Goal: Task Accomplishment & Management: Manage account settings

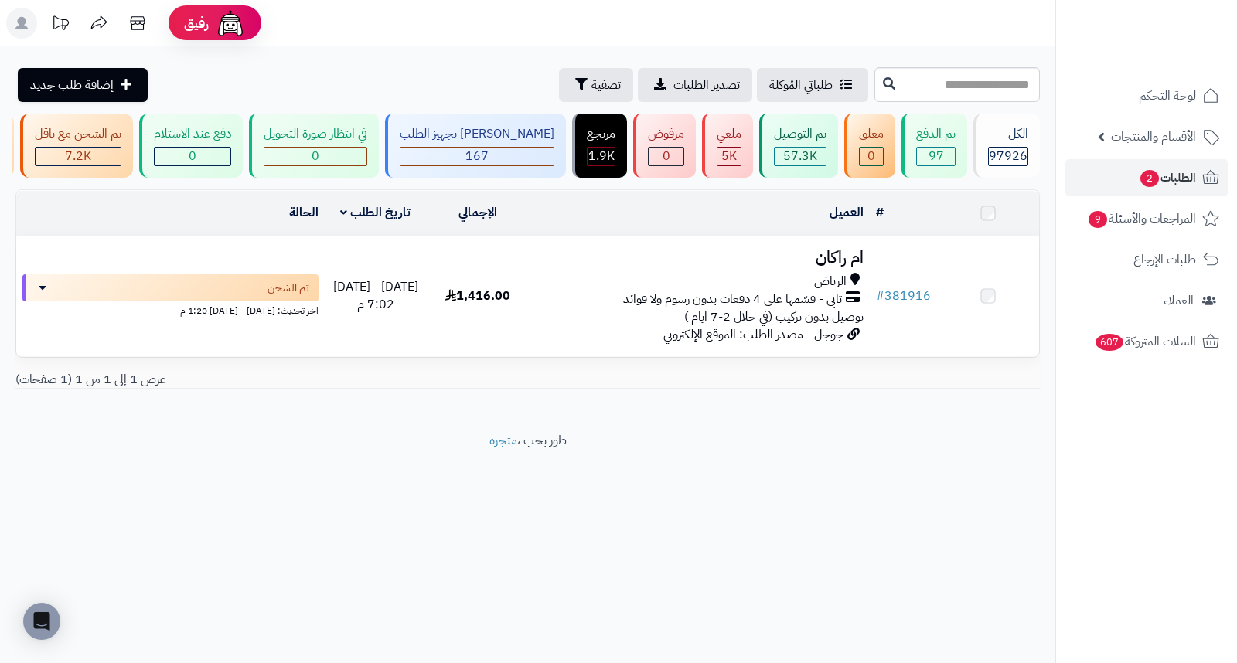
click at [1167, 179] on span "الطلبات 2" at bounding box center [1167, 178] width 57 height 22
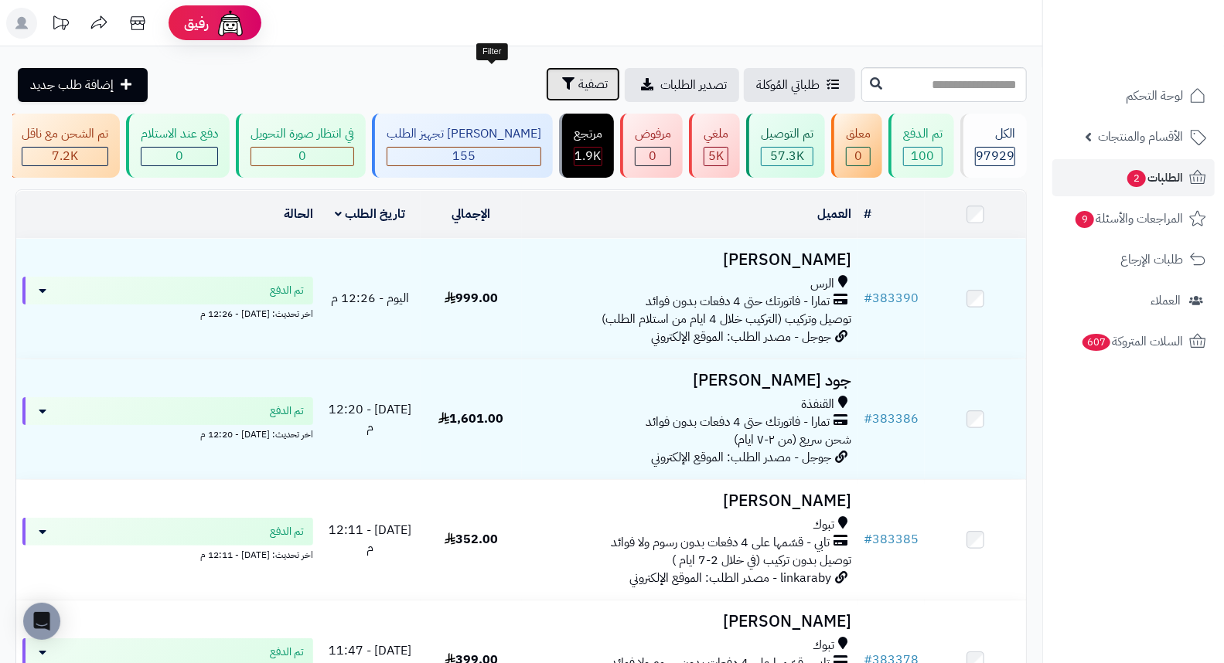
click at [578, 91] on span "تصفية" at bounding box center [592, 84] width 29 height 19
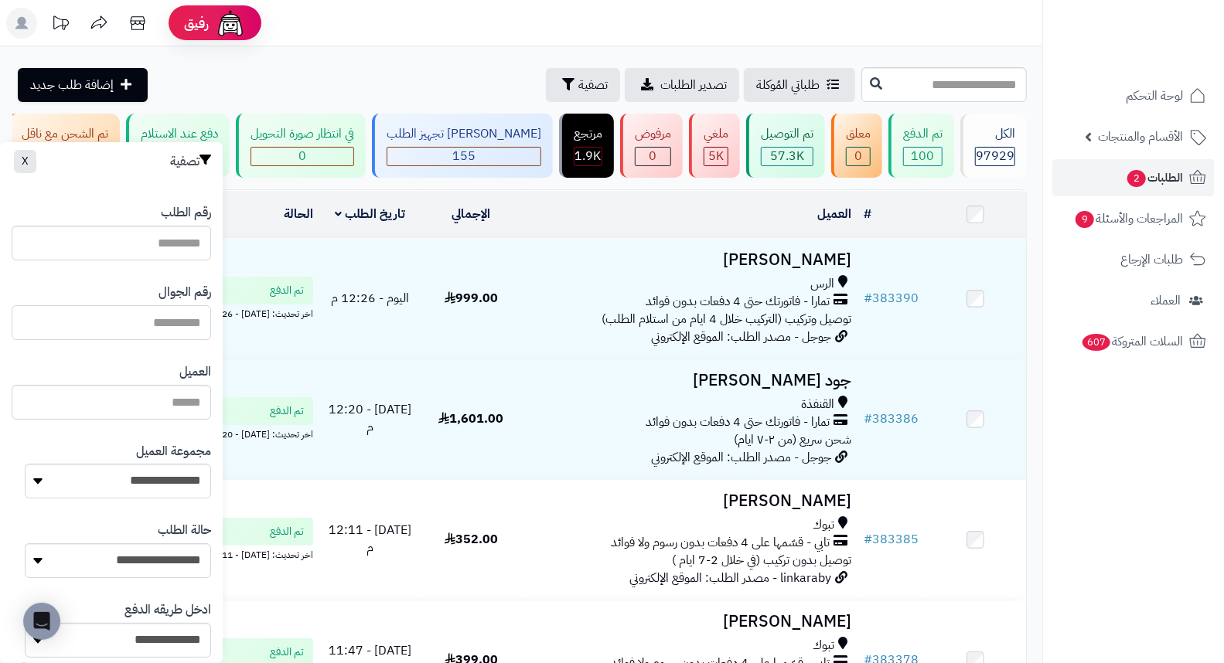
paste input "*********"
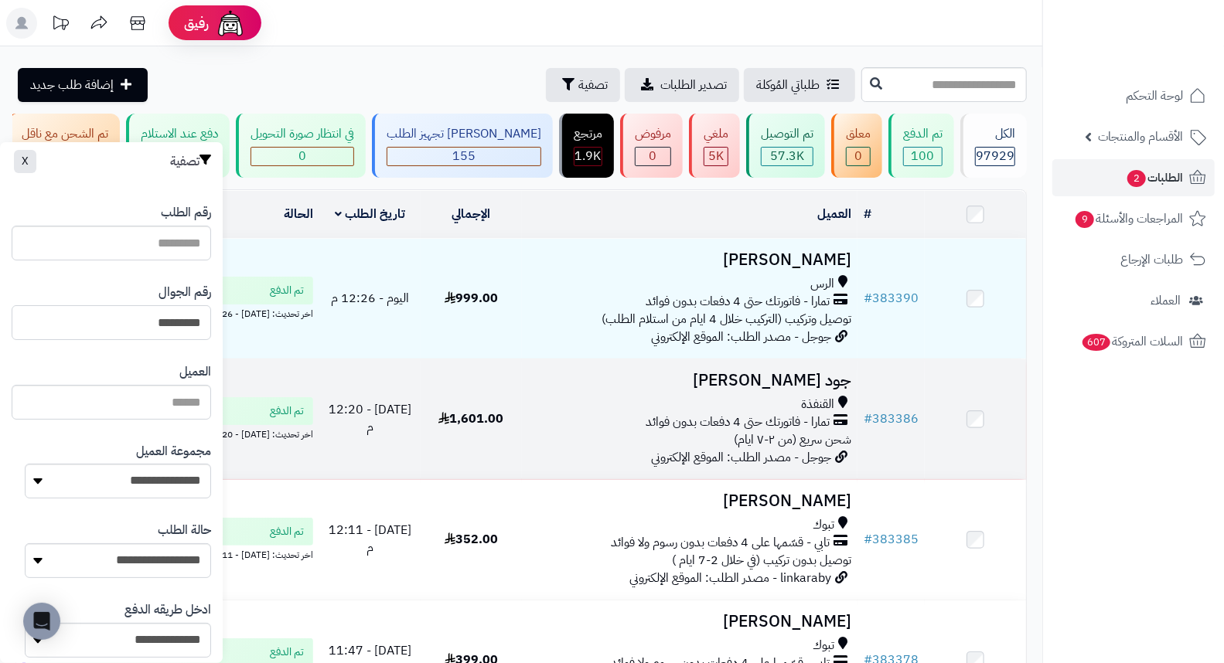
type input "*********"
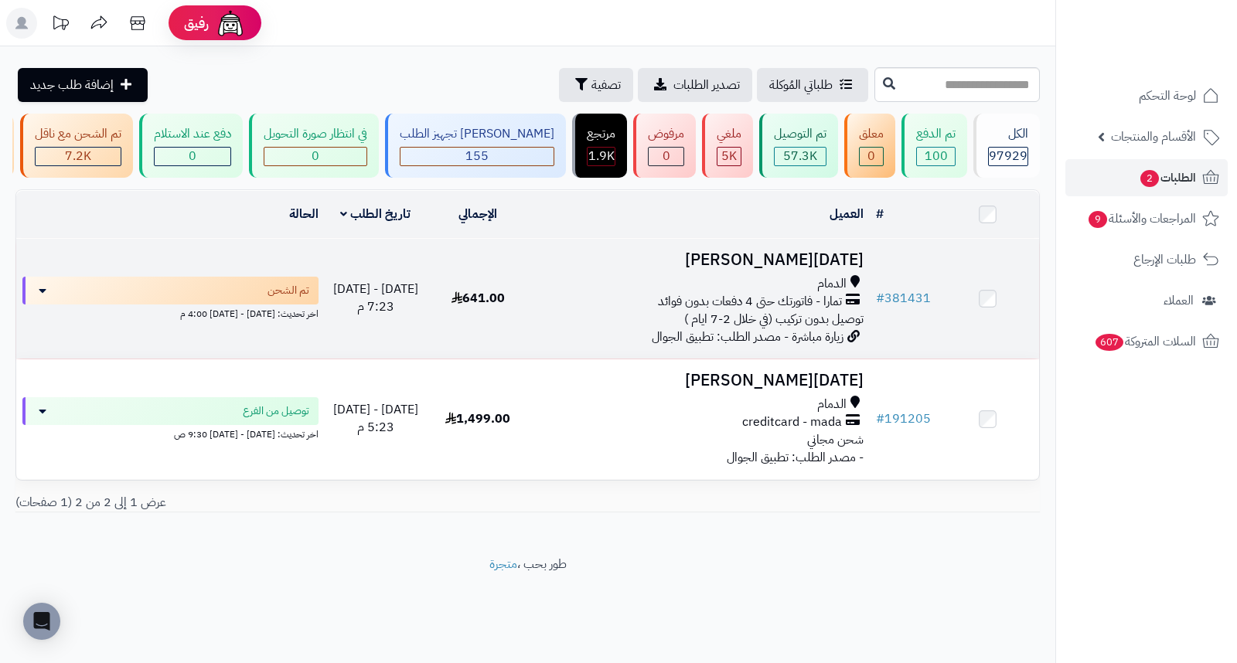
click at [812, 269] on h3 "خميس الزهراني" at bounding box center [699, 260] width 328 height 18
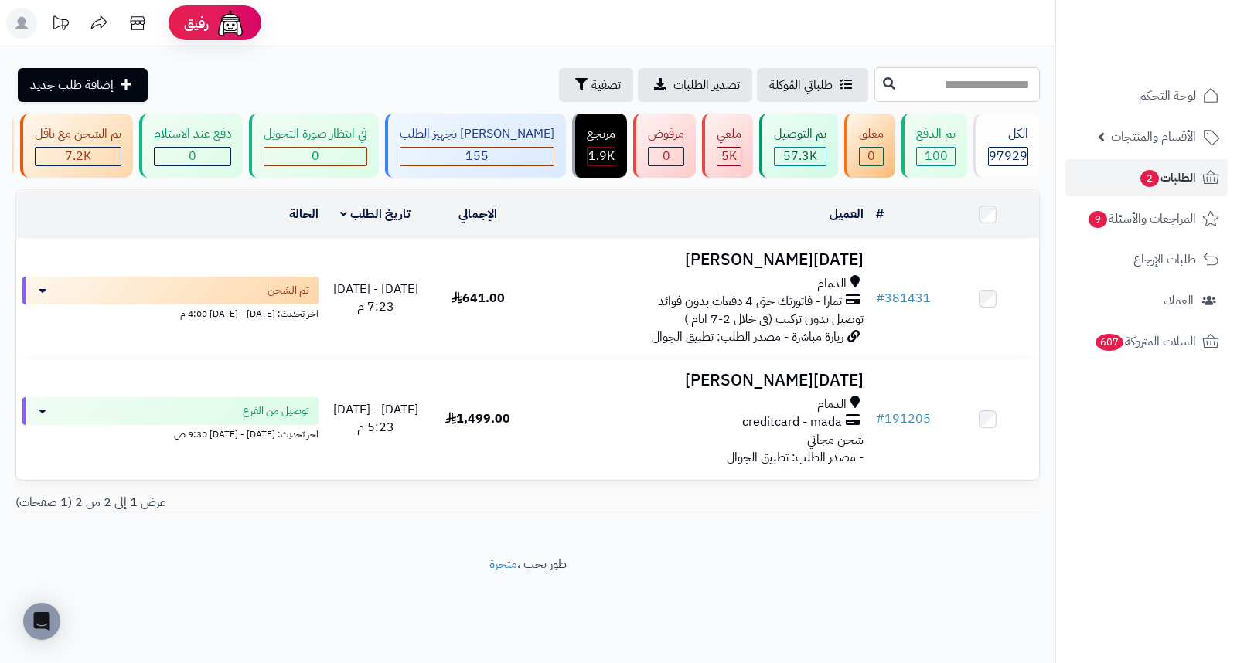
paste input "******"
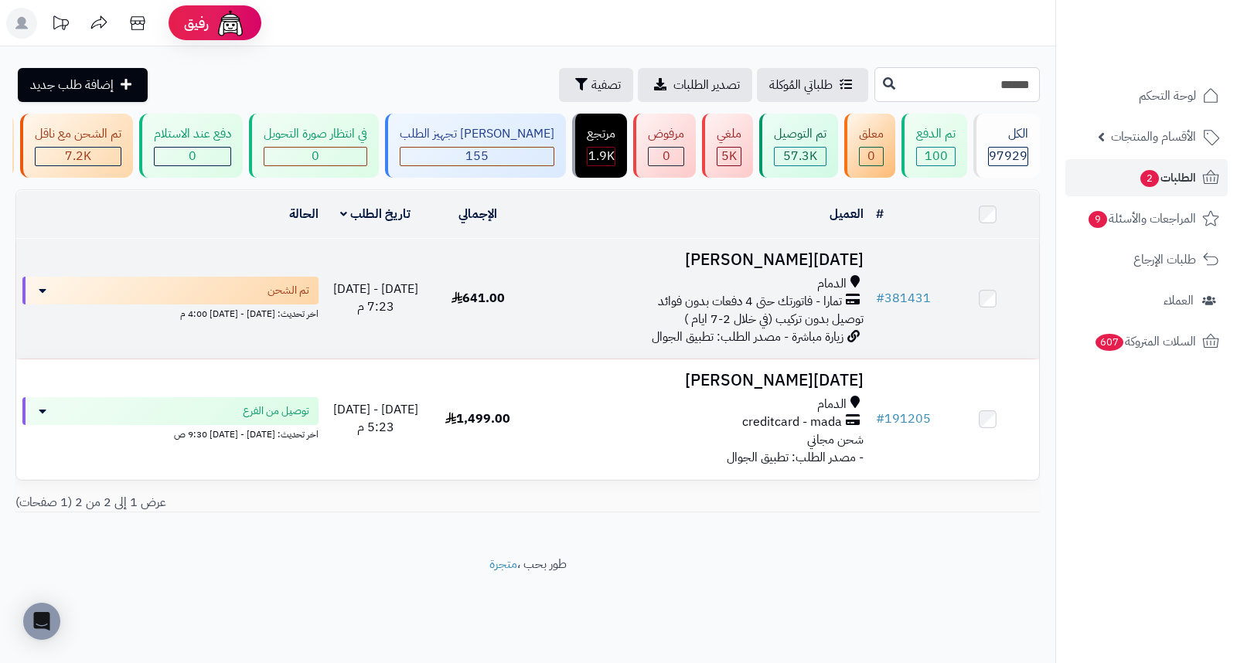
type input "******"
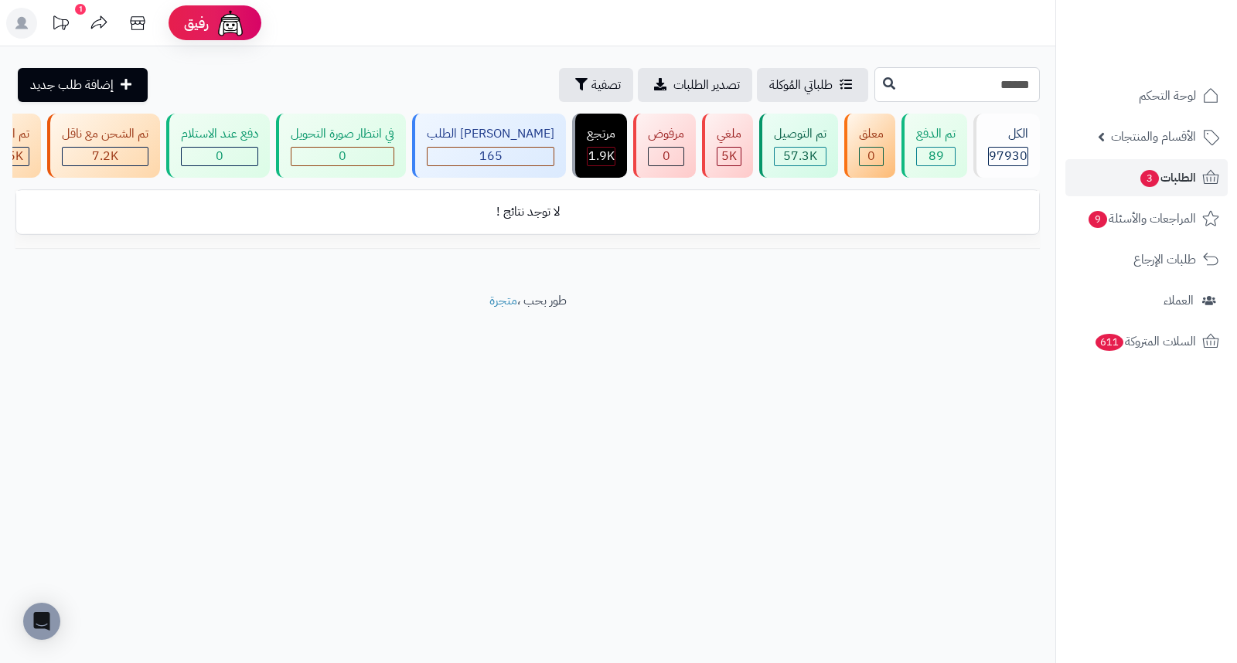
click at [955, 94] on input "******" at bounding box center [956, 84] width 165 height 35
drag, startPoint x: 933, startPoint y: 89, endPoint x: 900, endPoint y: 87, distance: 32.5
click at [900, 87] on input "******" at bounding box center [956, 84] width 165 height 35
click at [591, 89] on span "تصفية" at bounding box center [605, 84] width 29 height 19
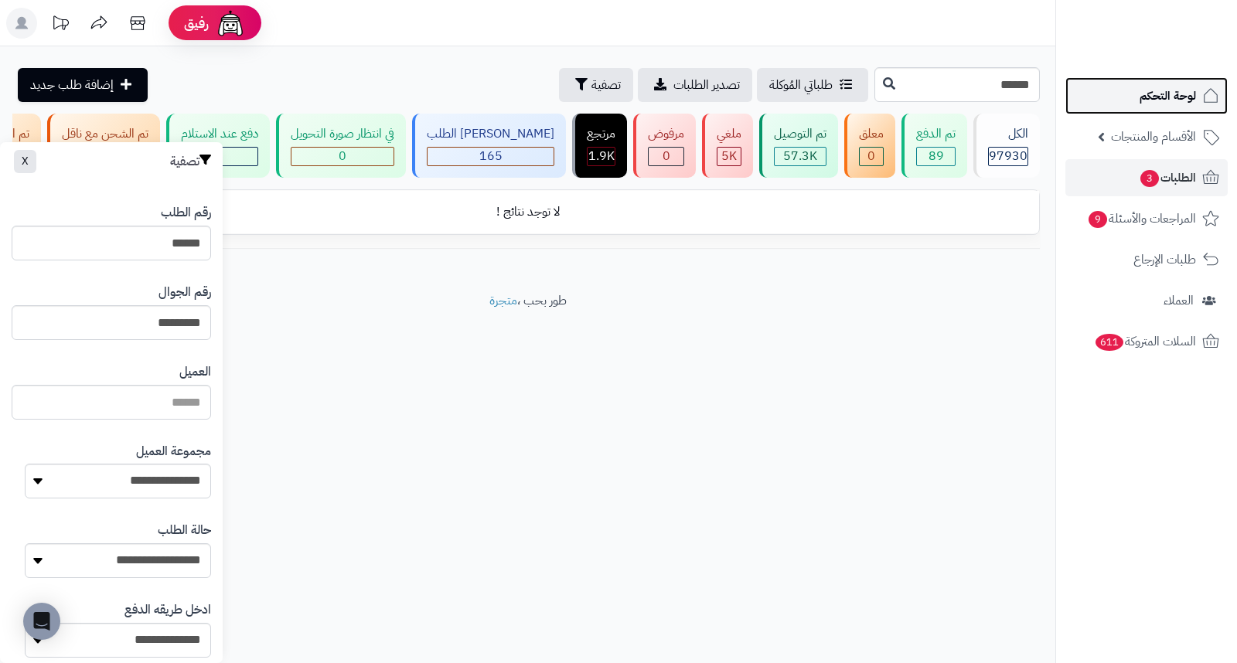
click at [1154, 111] on link "لوحة التحكم" at bounding box center [1146, 95] width 162 height 37
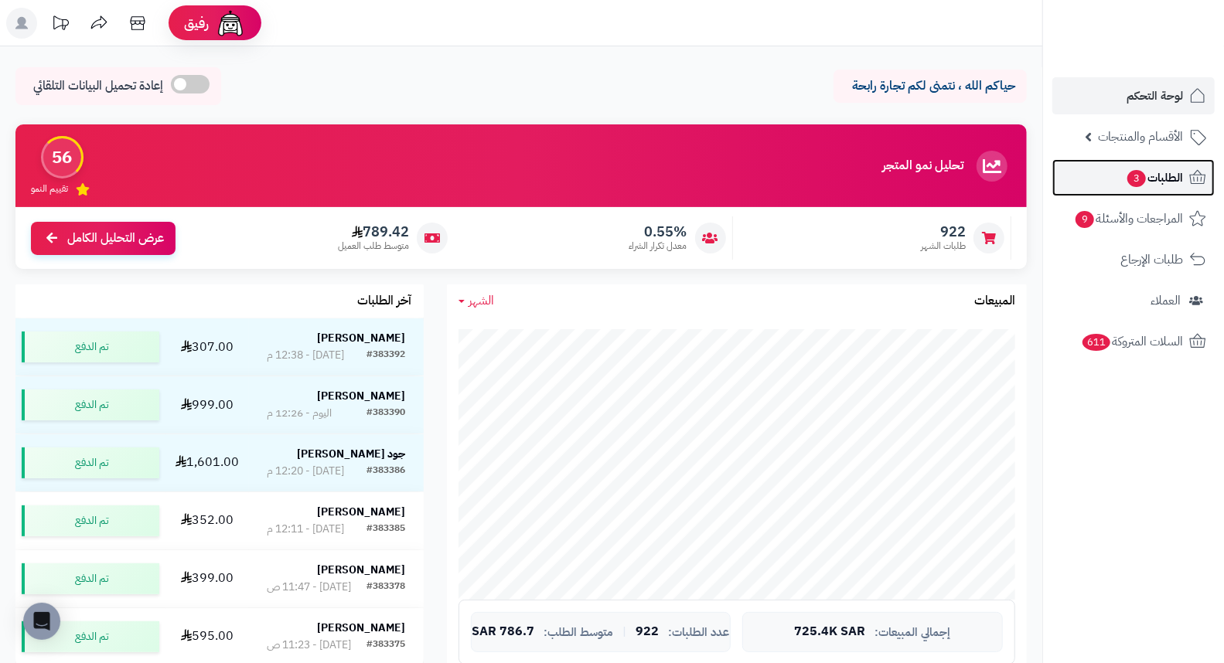
click at [1131, 183] on span "3" at bounding box center [1136, 178] width 19 height 17
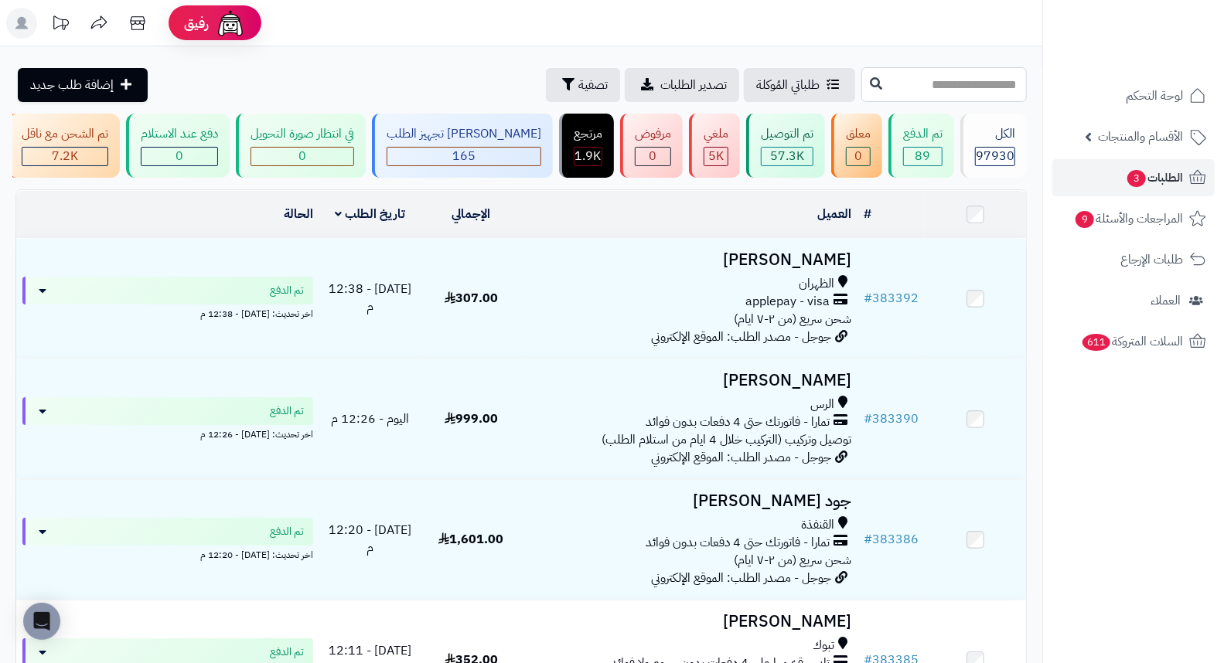
paste input "******"
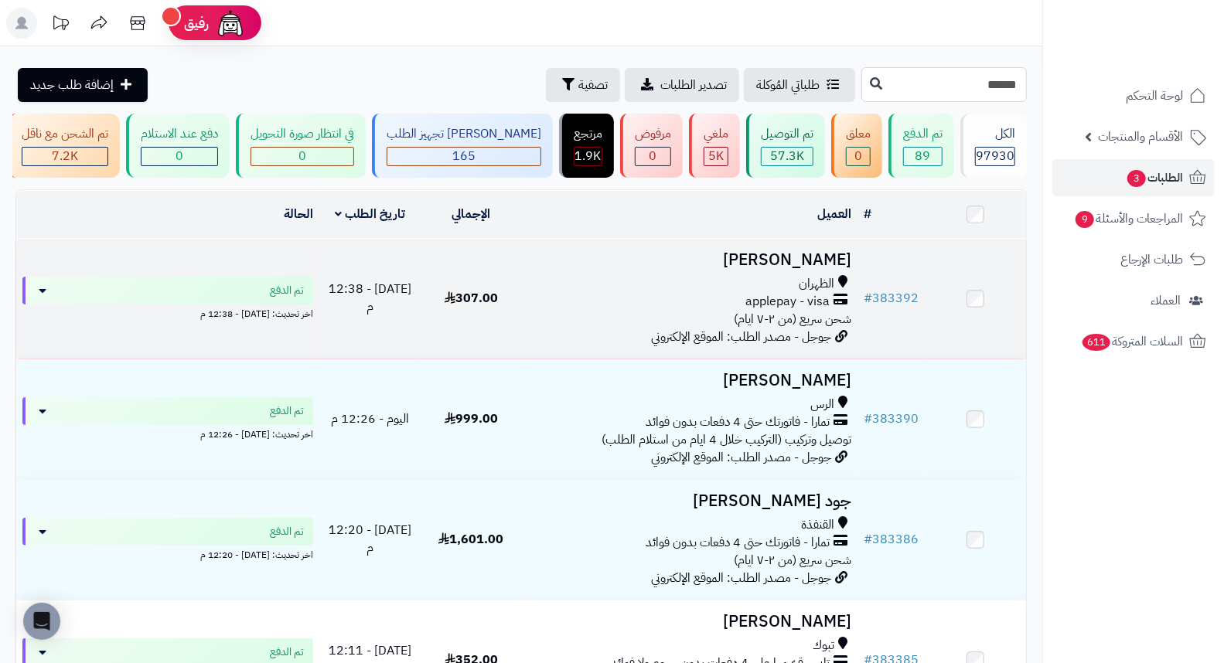
type input "******"
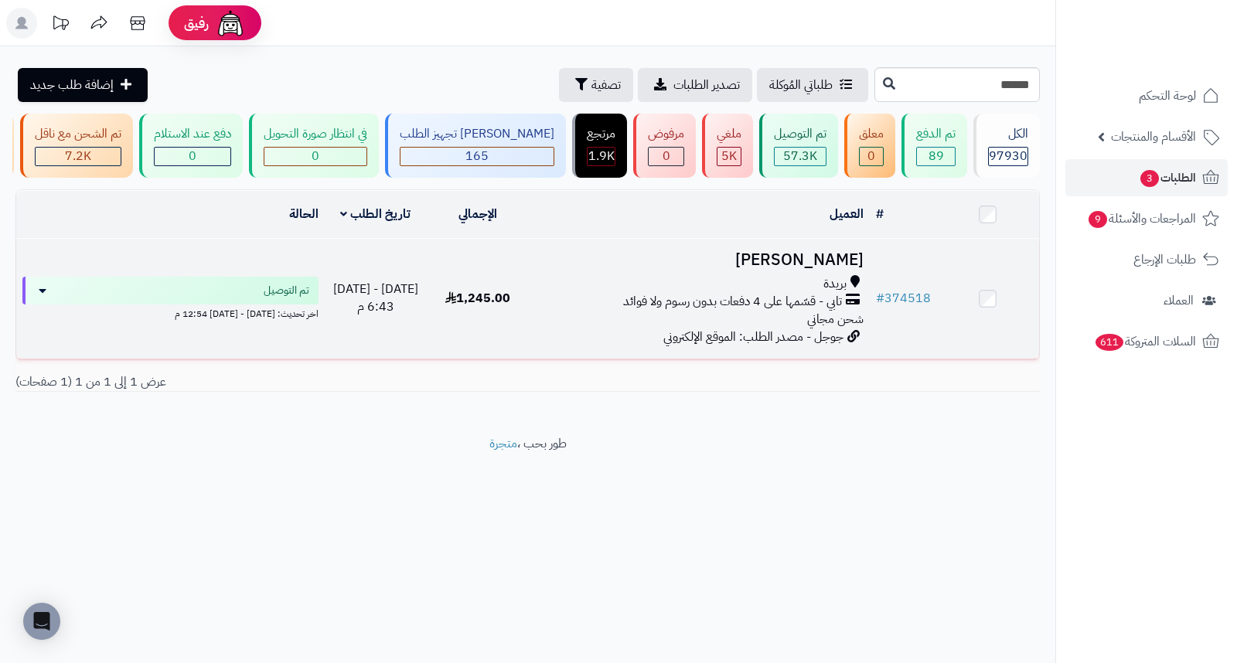
click at [765, 266] on h3 "Fatmah Suliman" at bounding box center [699, 260] width 328 height 18
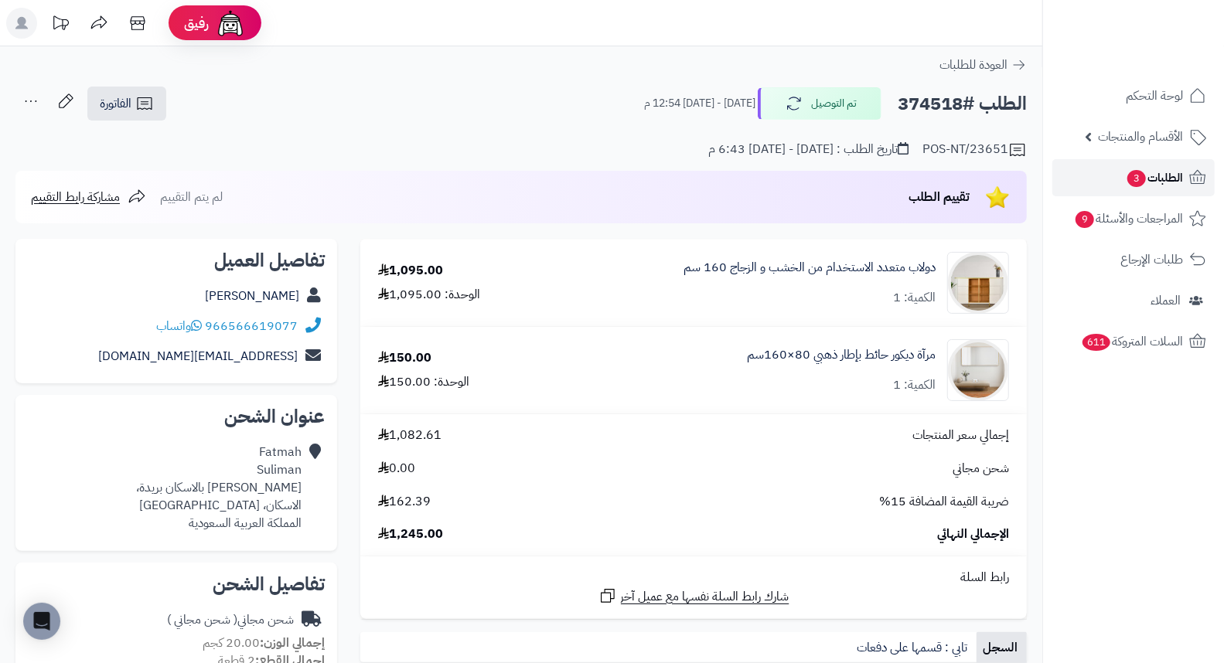
click at [1162, 167] on span "الطلبات 3" at bounding box center [1153, 178] width 57 height 22
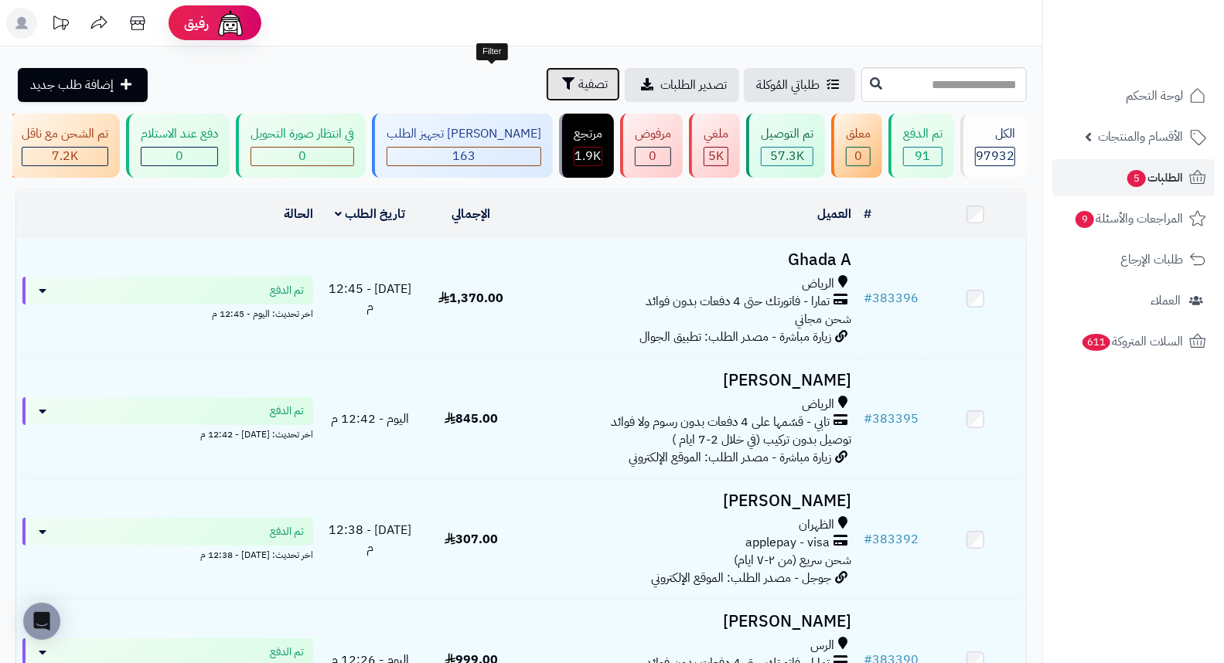
click at [578, 87] on span "تصفية" at bounding box center [592, 84] width 29 height 19
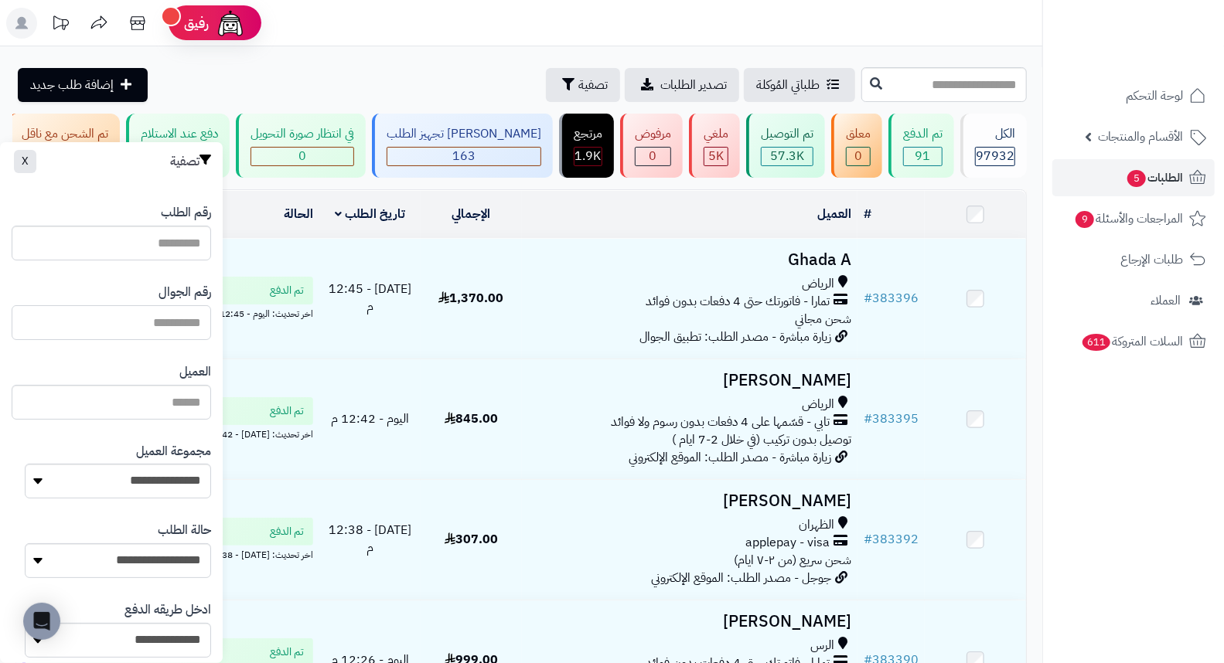
paste input "*********"
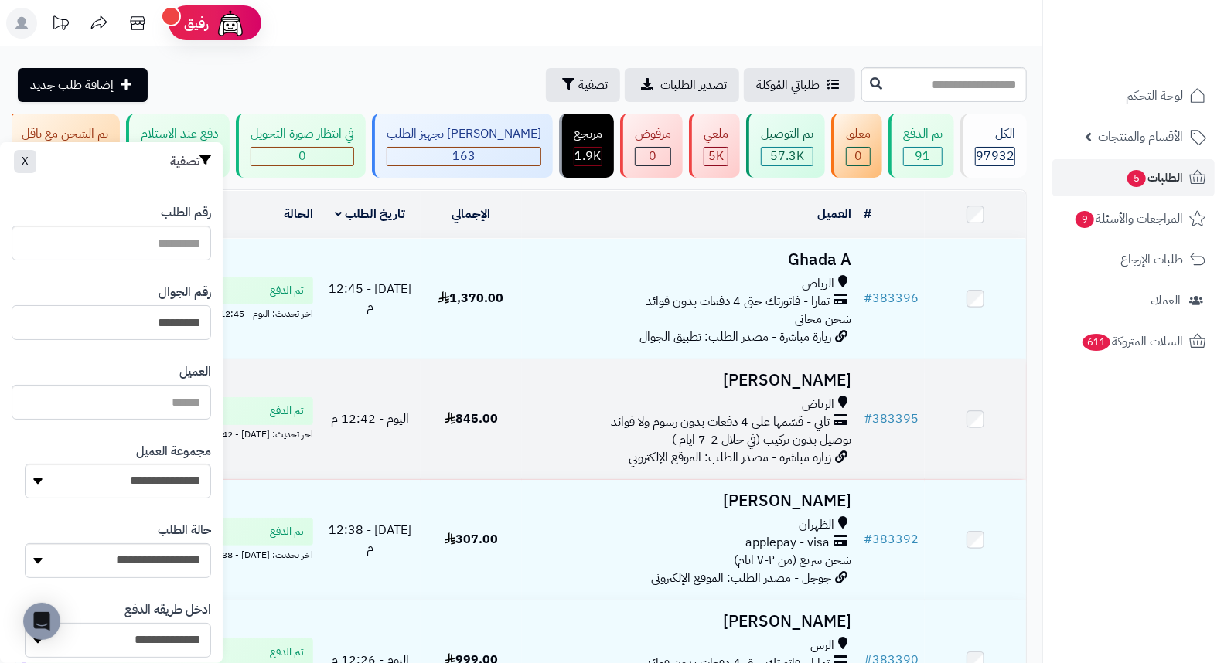
type input "*********"
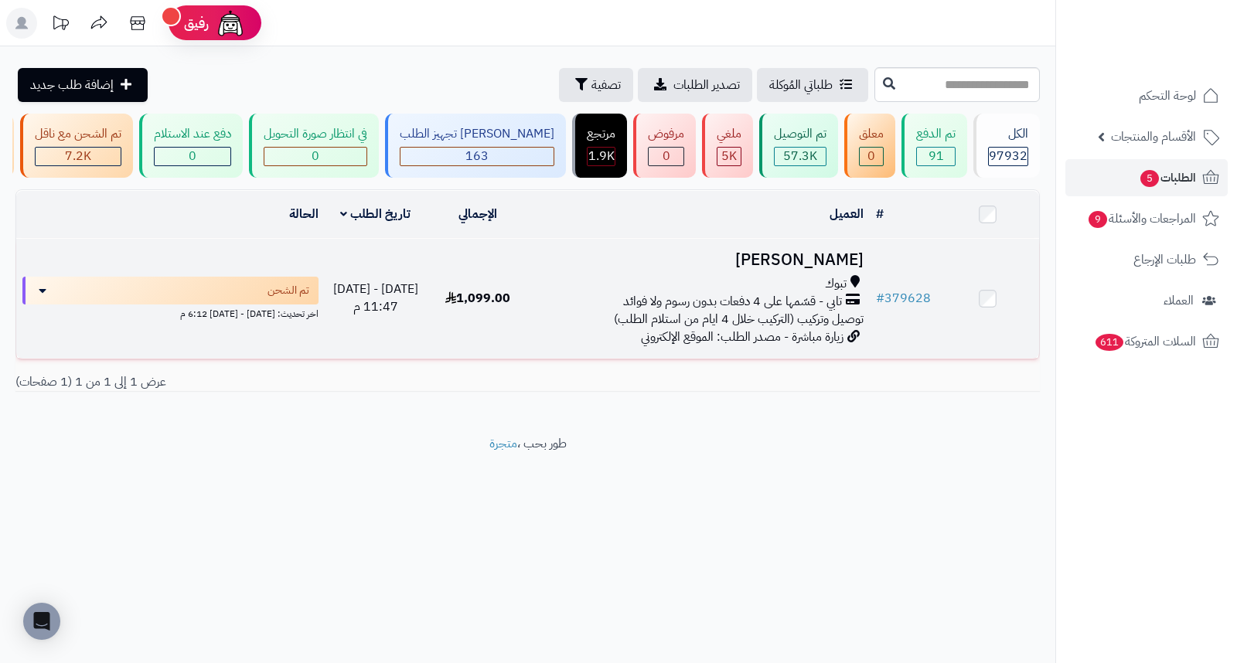
click at [801, 269] on h3 "[PERSON_NAME]" at bounding box center [699, 260] width 328 height 18
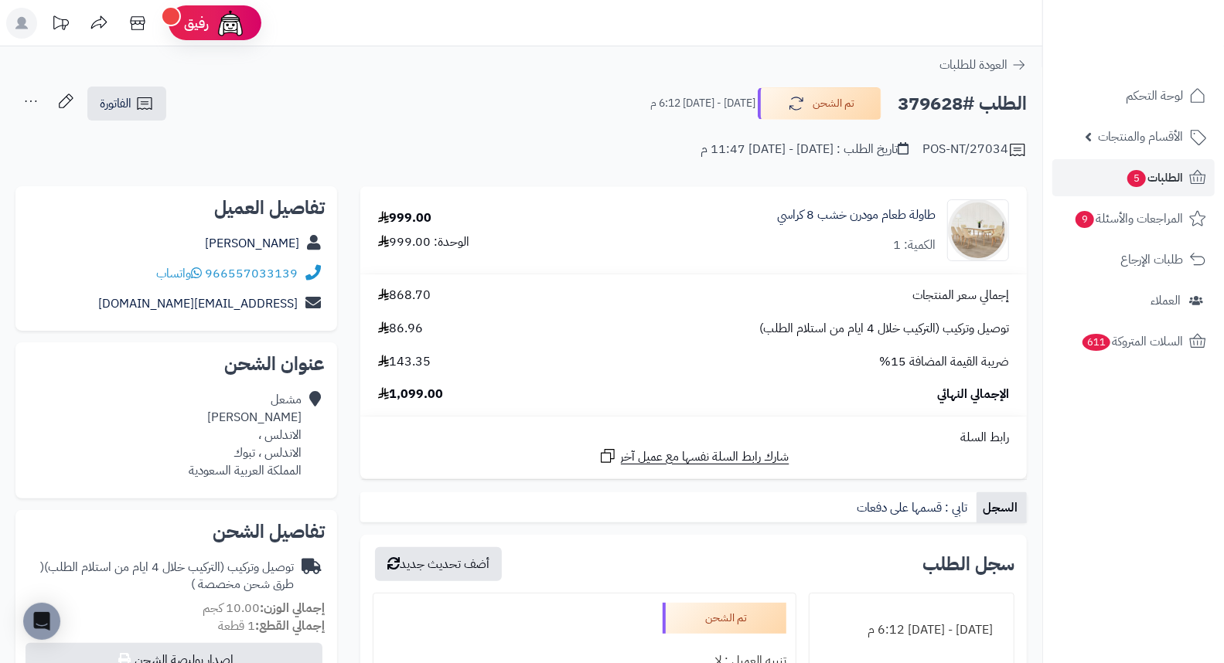
click at [943, 107] on h2 "الطلب #379628" at bounding box center [961, 104] width 129 height 32
copy h2 "379628"
click at [558, 136] on div "POS-NT/27034 تاريخ الطلب : [DATE] - [DATE] 11:47 م" at bounding box center [520, 140] width 1011 height 37
click at [677, 342] on div "إجمالي سعر المنتجات 868.70 توصيل وتركيب (التركيب خلال 4 ايام من استلام الطلب) 8…" at bounding box center [693, 345] width 654 height 117
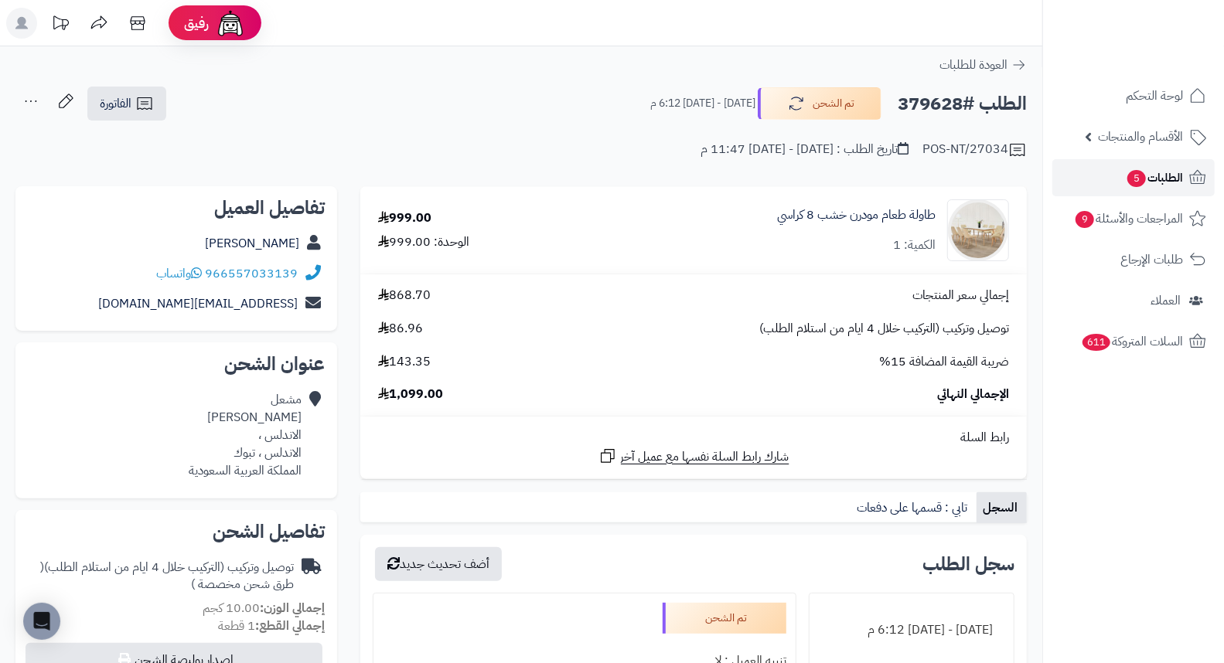
click at [1141, 171] on span "الطلبات 5" at bounding box center [1153, 178] width 57 height 22
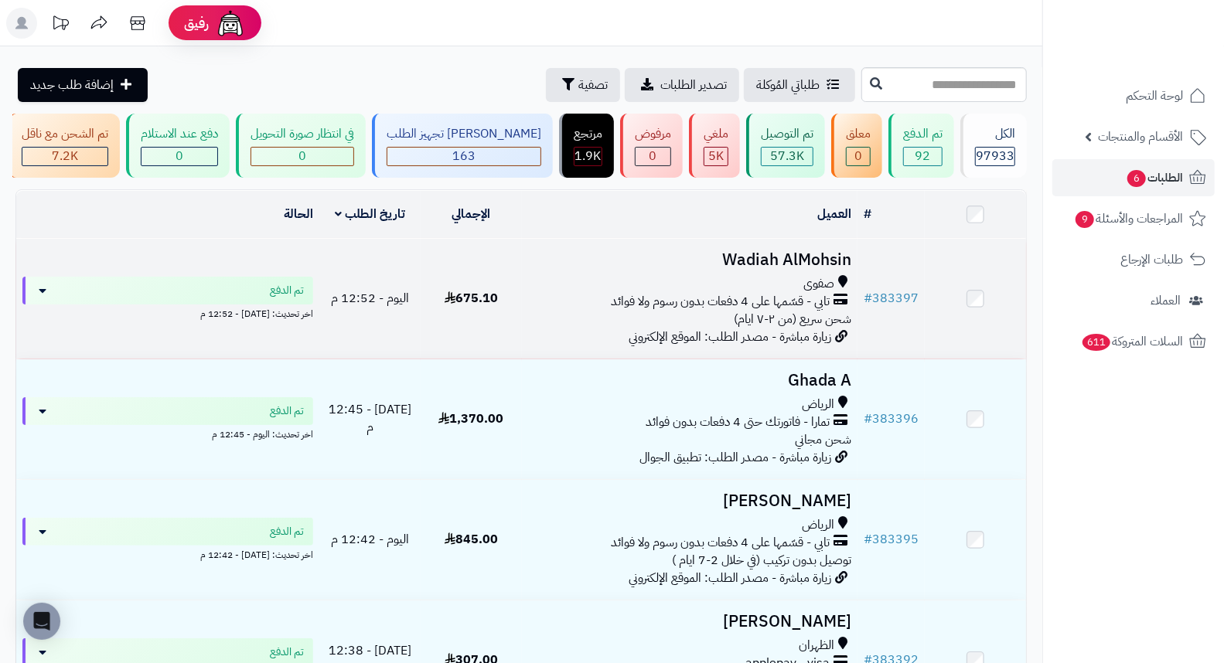
click at [806, 269] on h3 "Wadiah AlMohsin" at bounding box center [690, 260] width 324 height 18
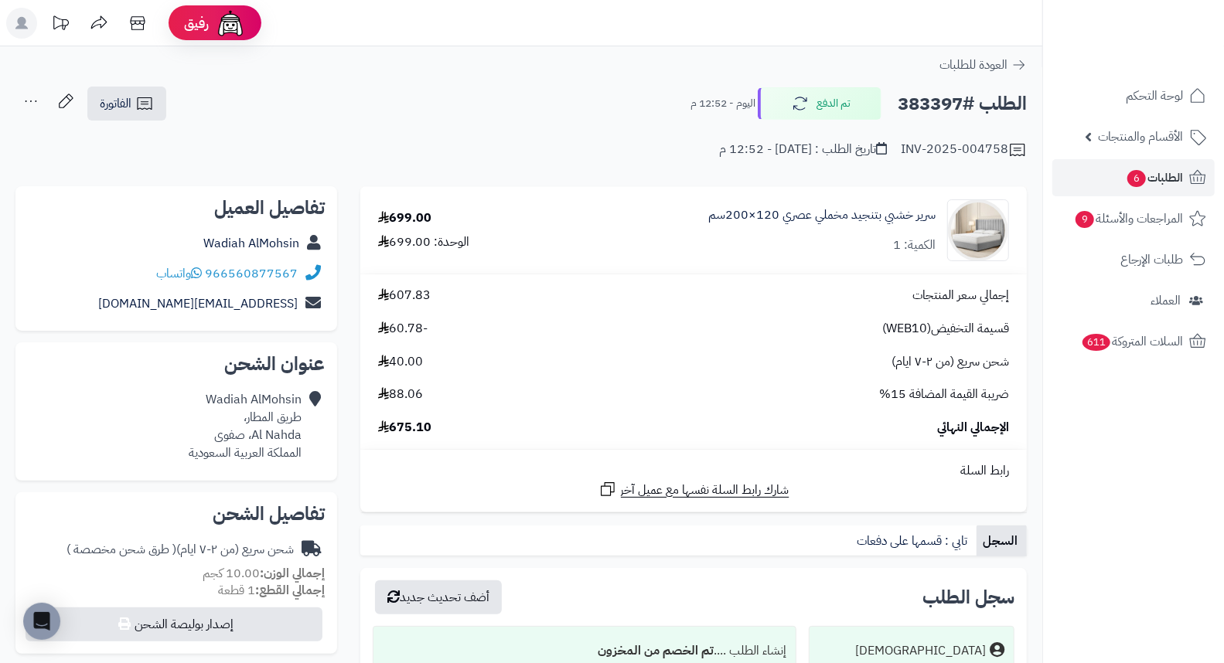
drag, startPoint x: 574, startPoint y: 96, endPoint x: 542, endPoint y: 95, distance: 31.7
click at [542, 95] on div "الطلب #383397 تم الدفع اليوم - 12:52 م الفاتورة طباعة الفاتورة إرسال الفاتورة إ…" at bounding box center [520, 104] width 1011 height 36
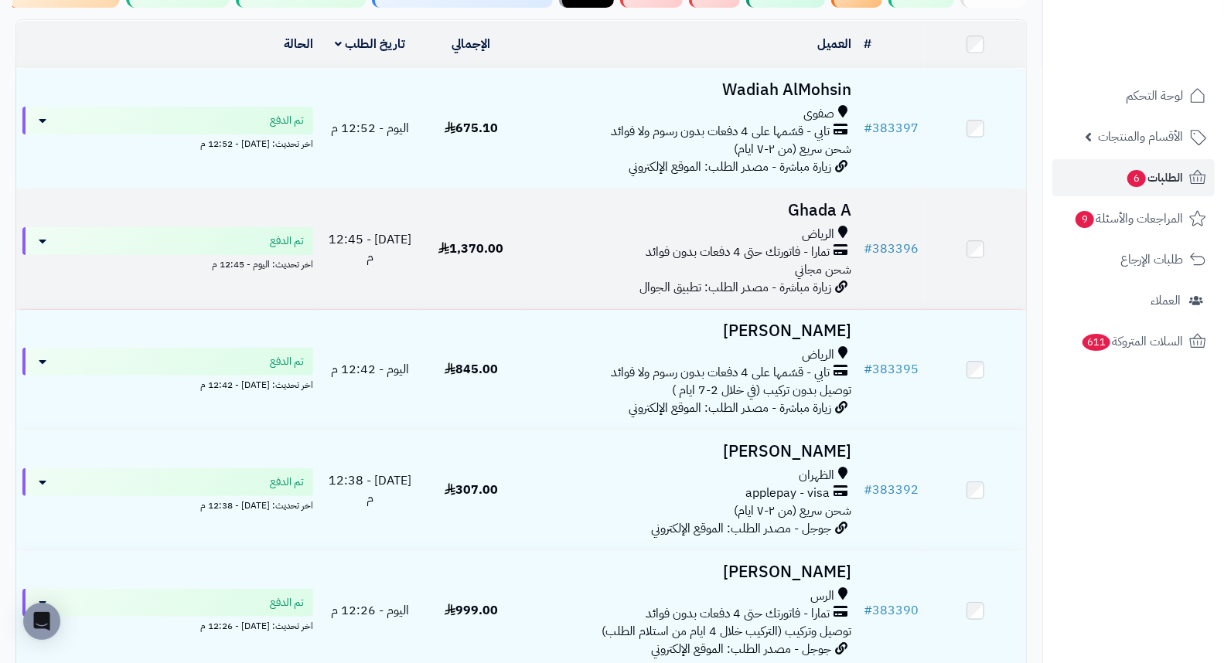
scroll to position [172, 0]
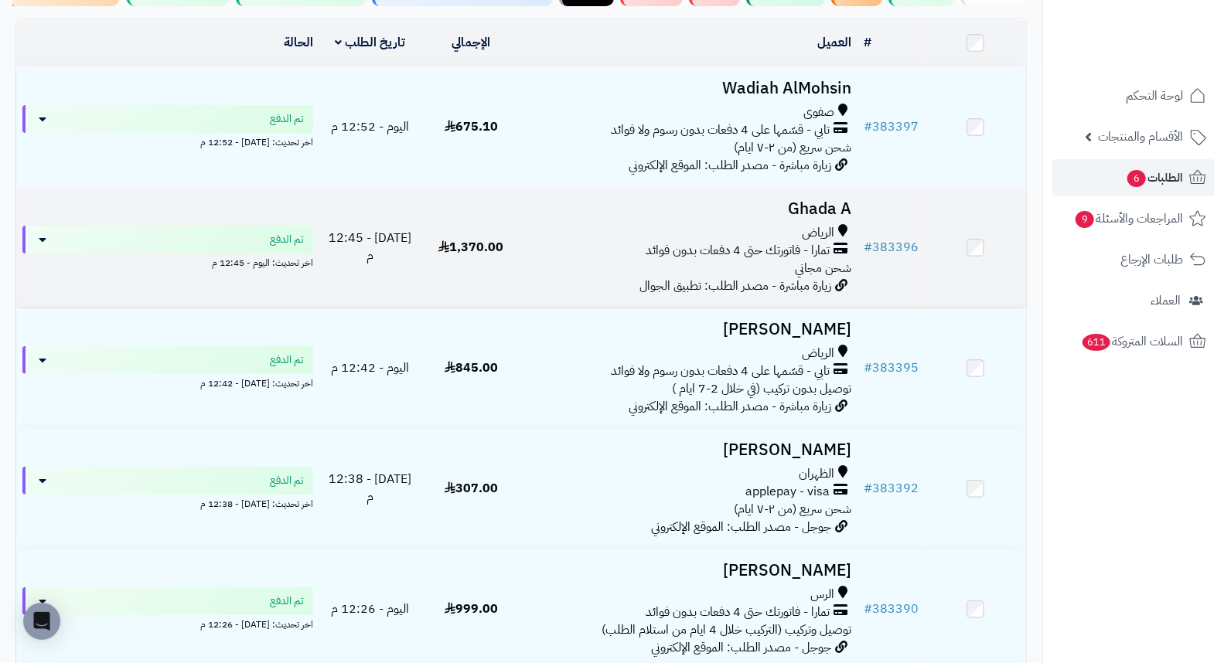
click at [824, 213] on h3 "Ghada A" at bounding box center [690, 209] width 324 height 18
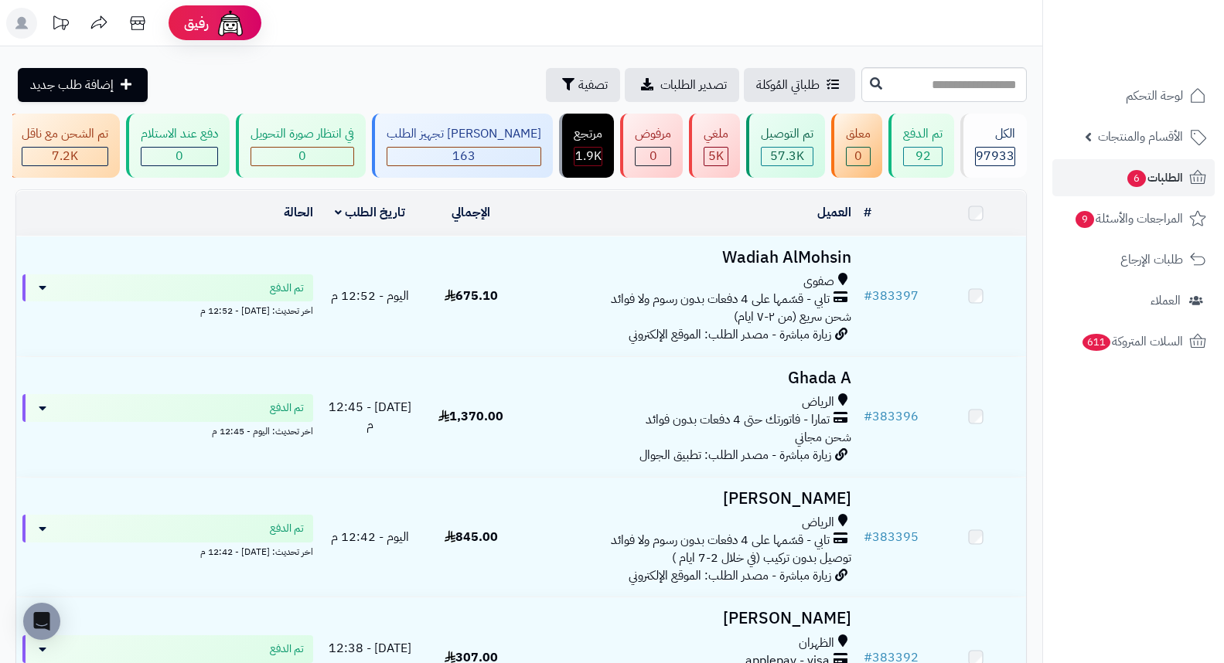
scroll to position [172, 0]
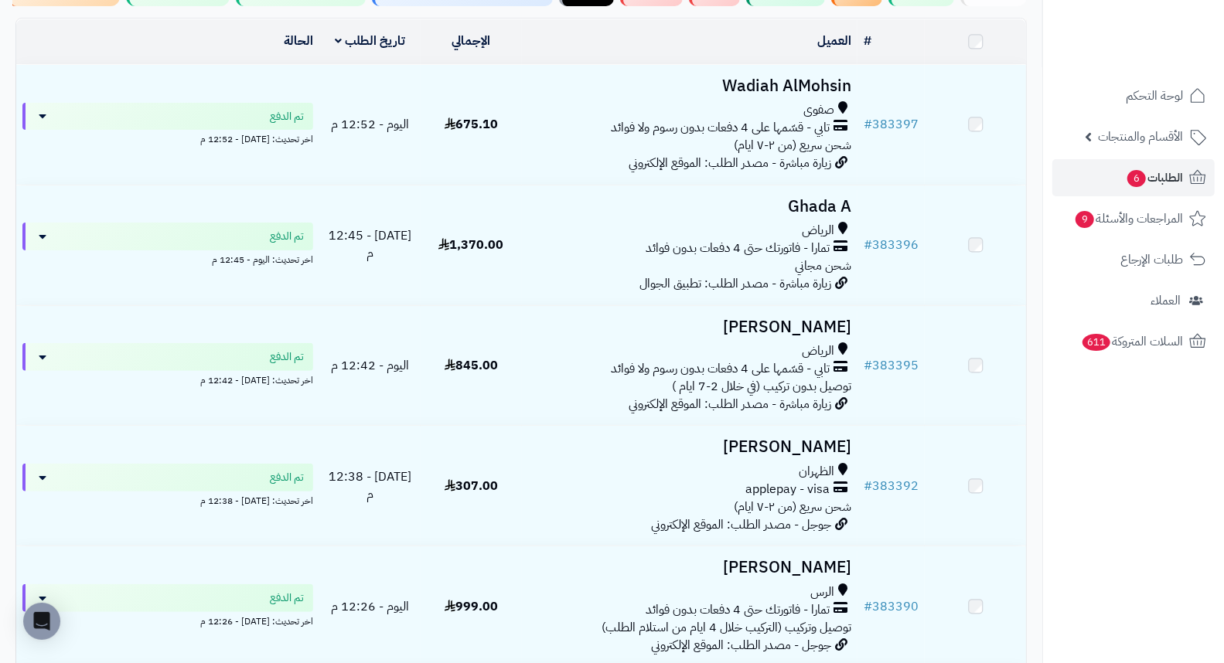
click at [846, 336] on h3 "[PERSON_NAME]" at bounding box center [690, 327] width 324 height 18
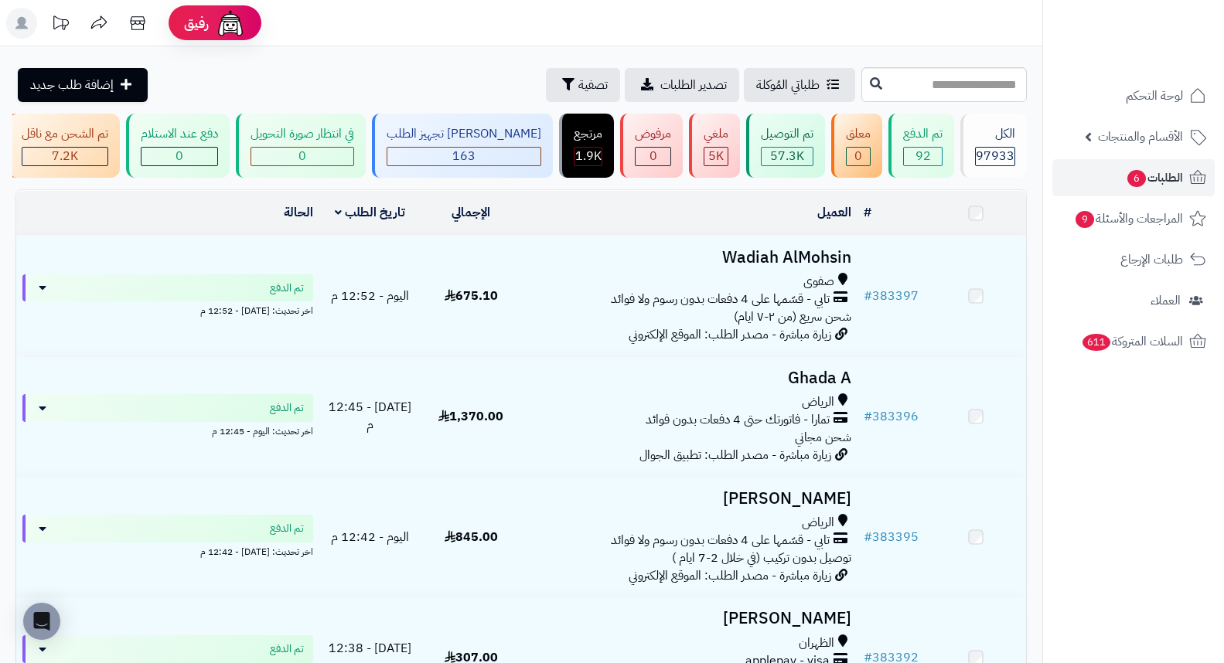
scroll to position [172, 0]
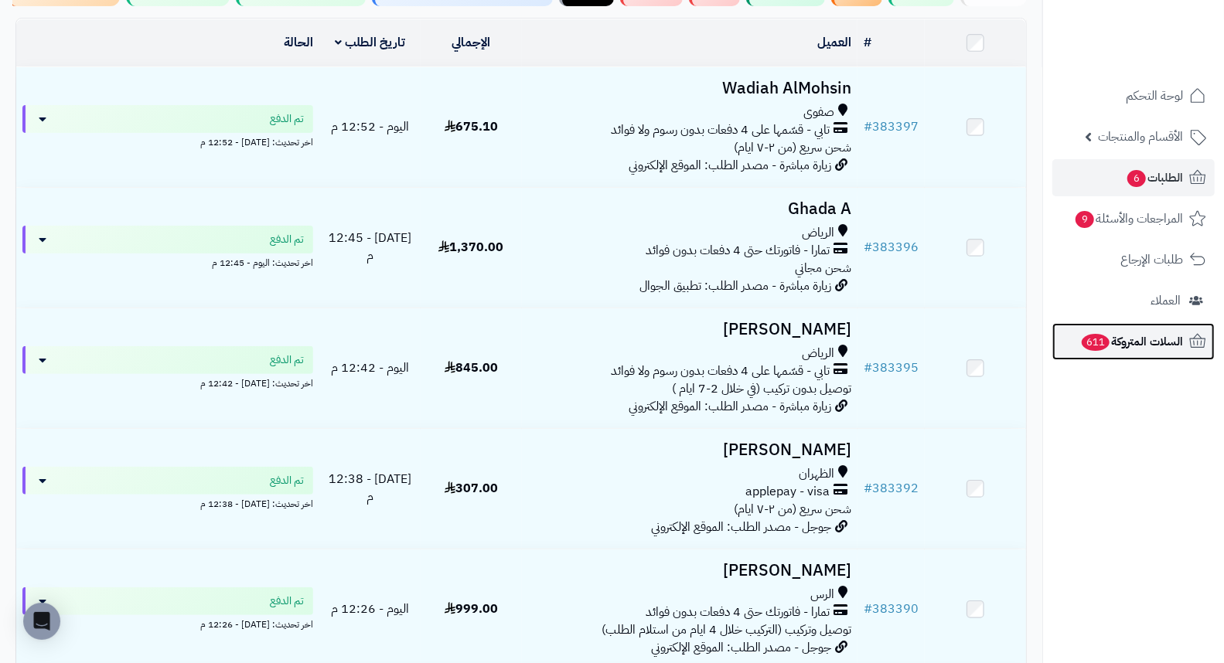
click at [1086, 337] on span "611" at bounding box center [1095, 342] width 28 height 17
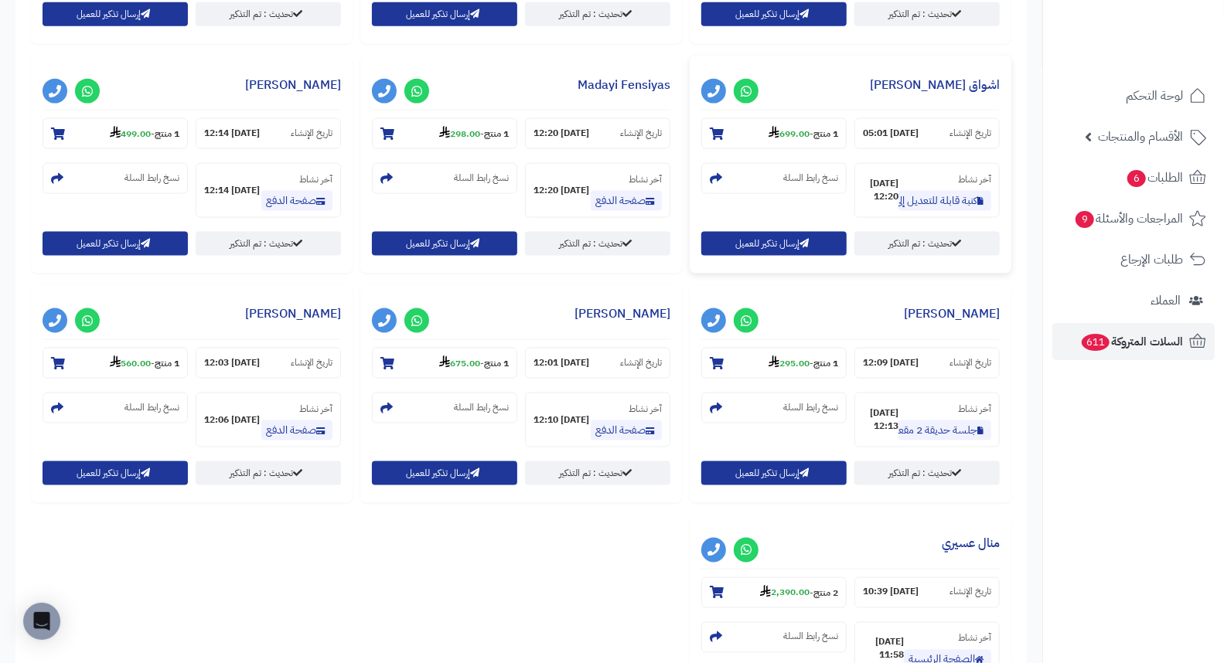
scroll to position [1548, 0]
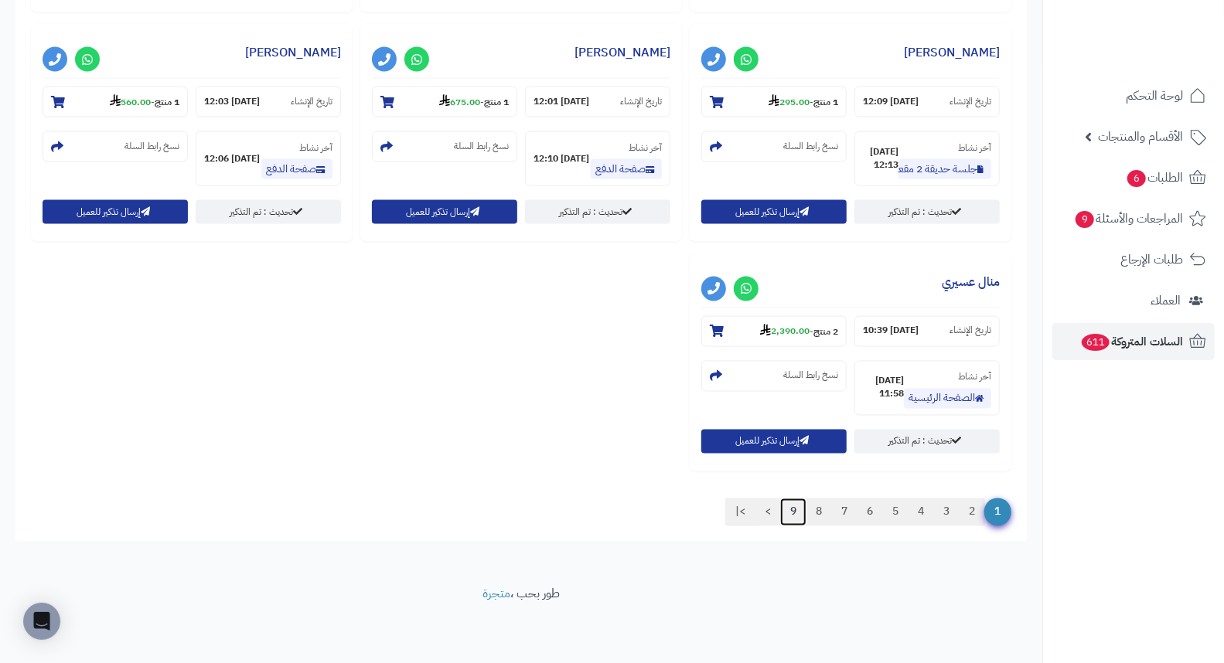
click at [787, 511] on link "9" at bounding box center [793, 513] width 26 height 28
click at [999, 512] on span "1" at bounding box center [997, 513] width 27 height 28
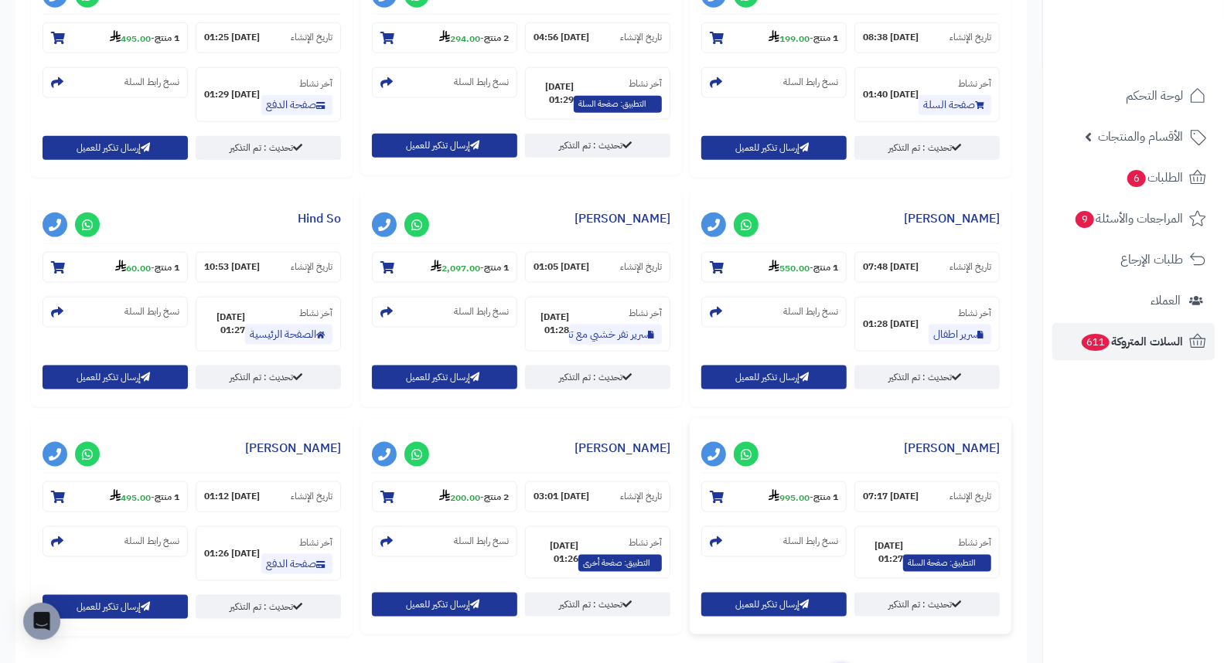
scroll to position [1319, 0]
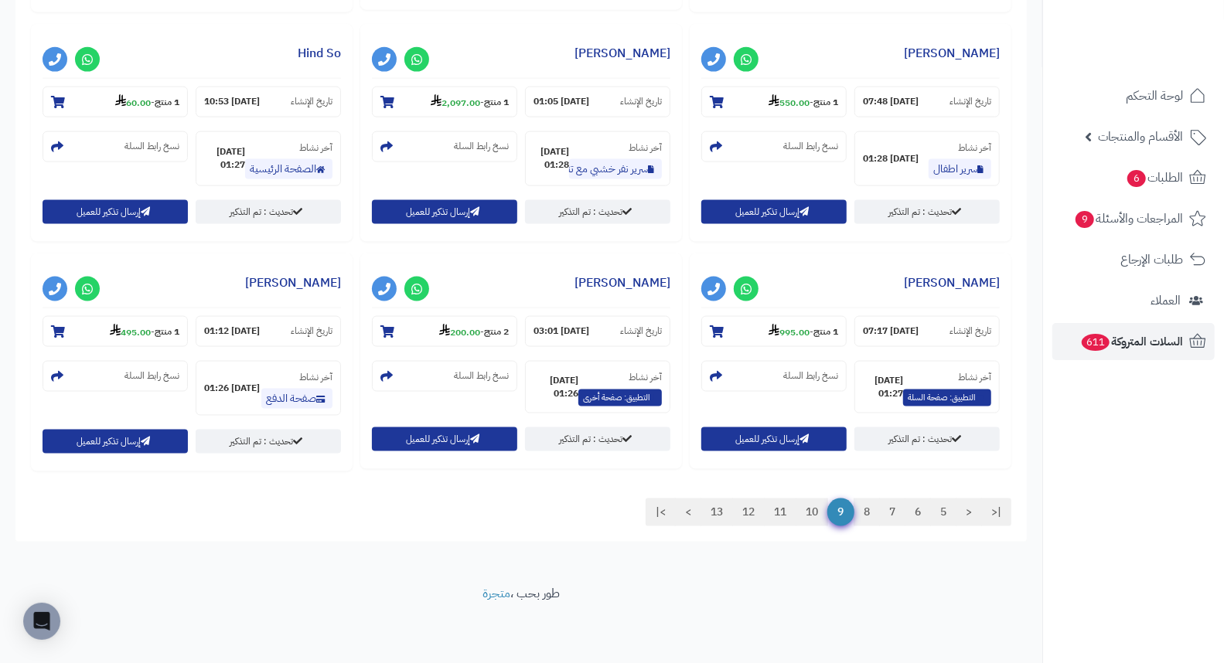
click at [839, 505] on span "9" at bounding box center [840, 513] width 27 height 28
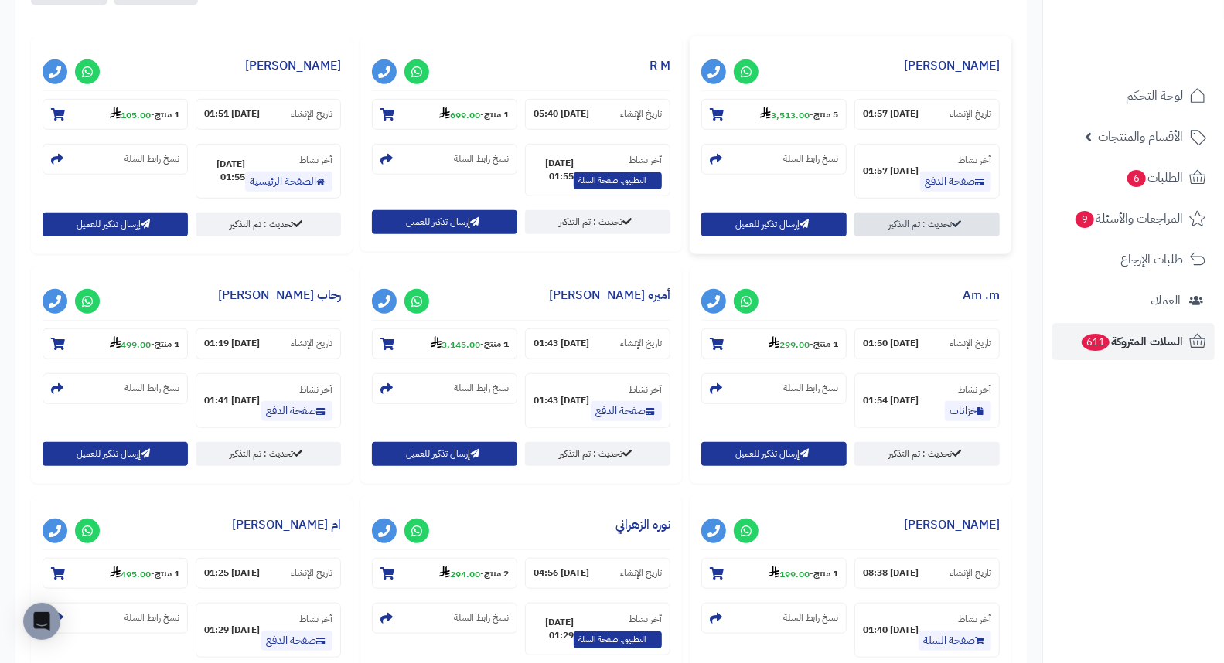
scroll to position [461, 0]
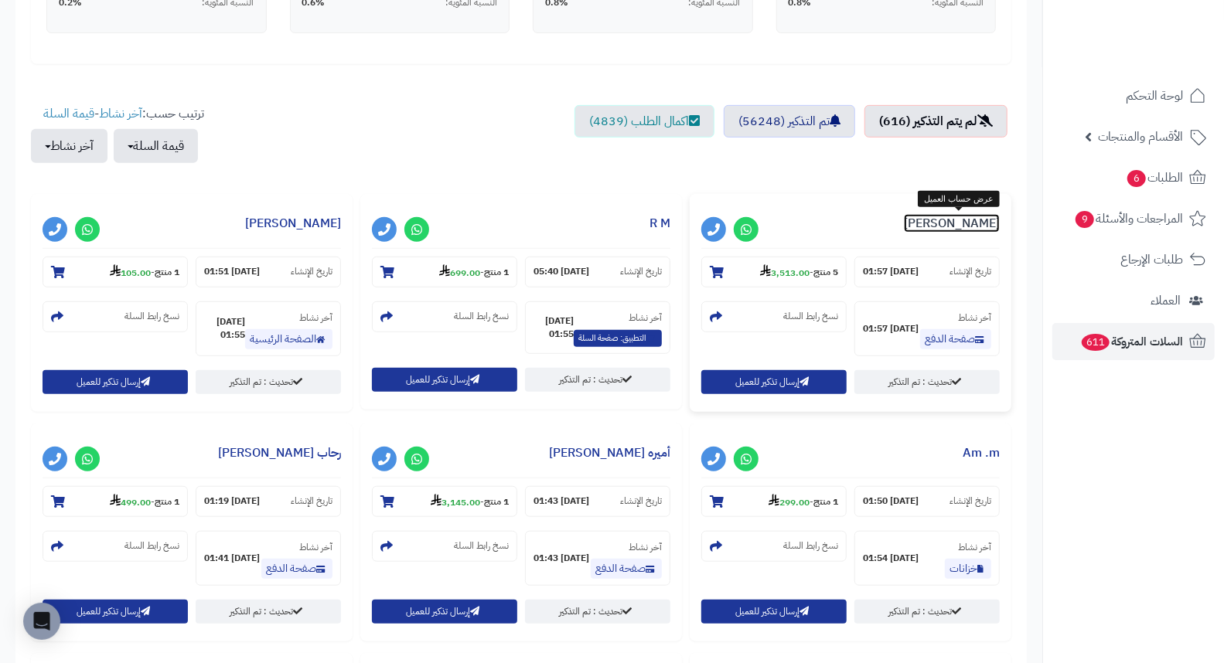
click at [962, 220] on link "[PERSON_NAME]" at bounding box center [952, 223] width 96 height 19
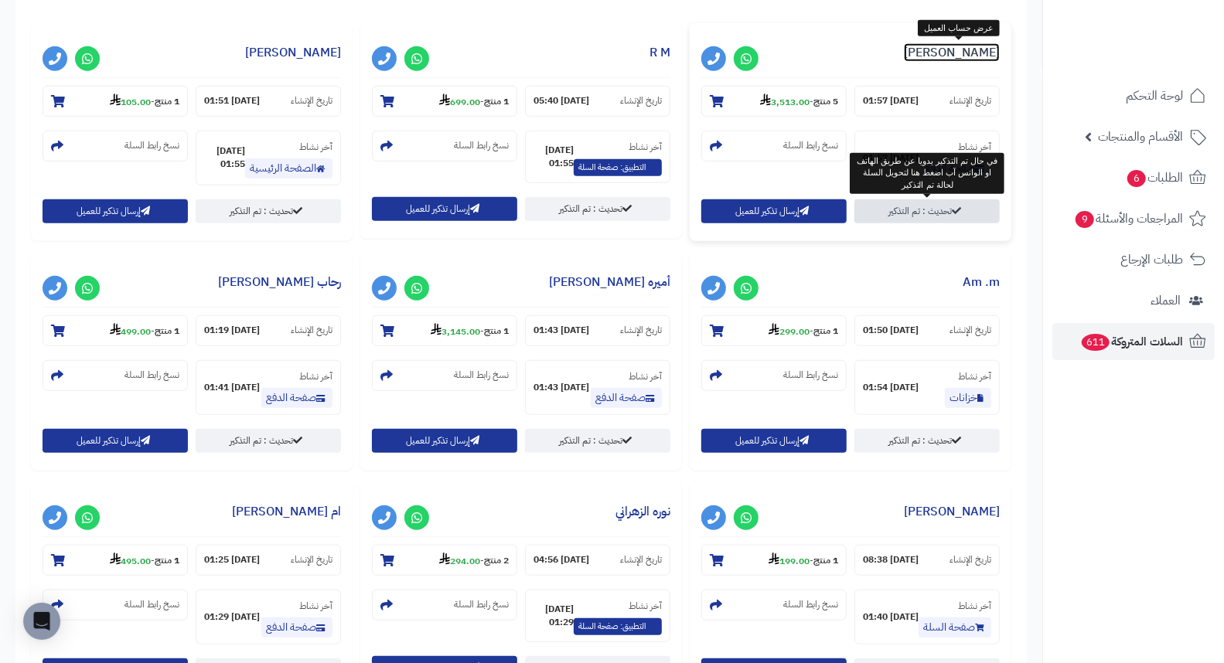
scroll to position [632, 0]
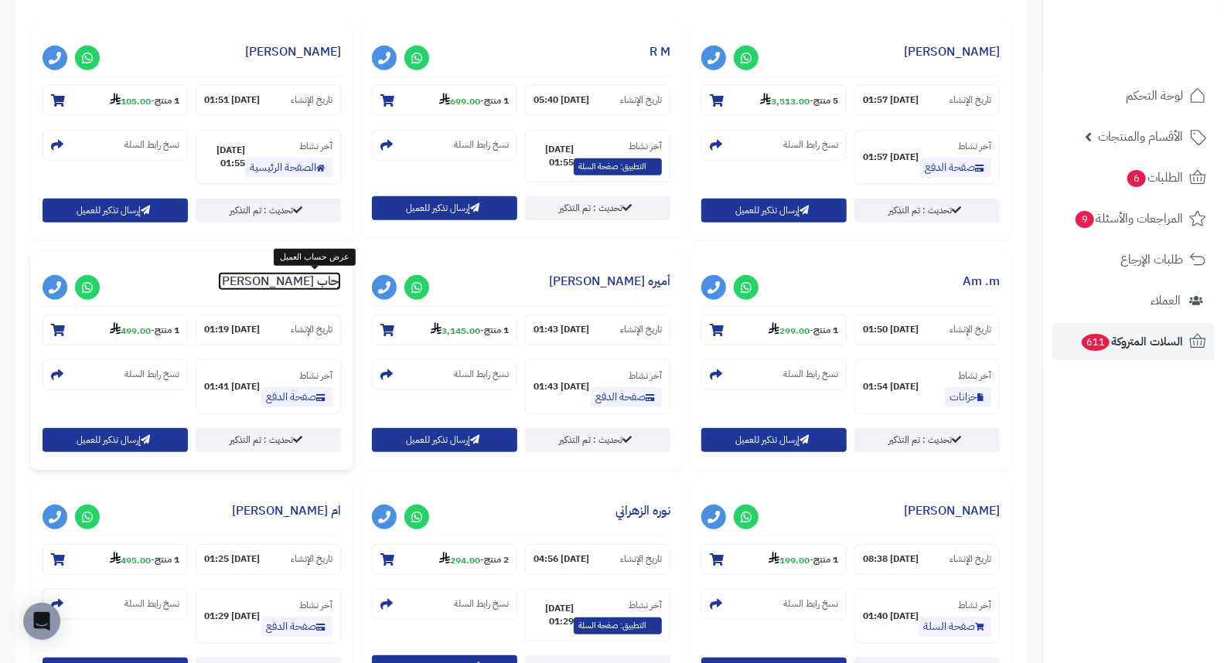
click at [311, 284] on link "رحاب [PERSON_NAME]" at bounding box center [279, 281] width 123 height 19
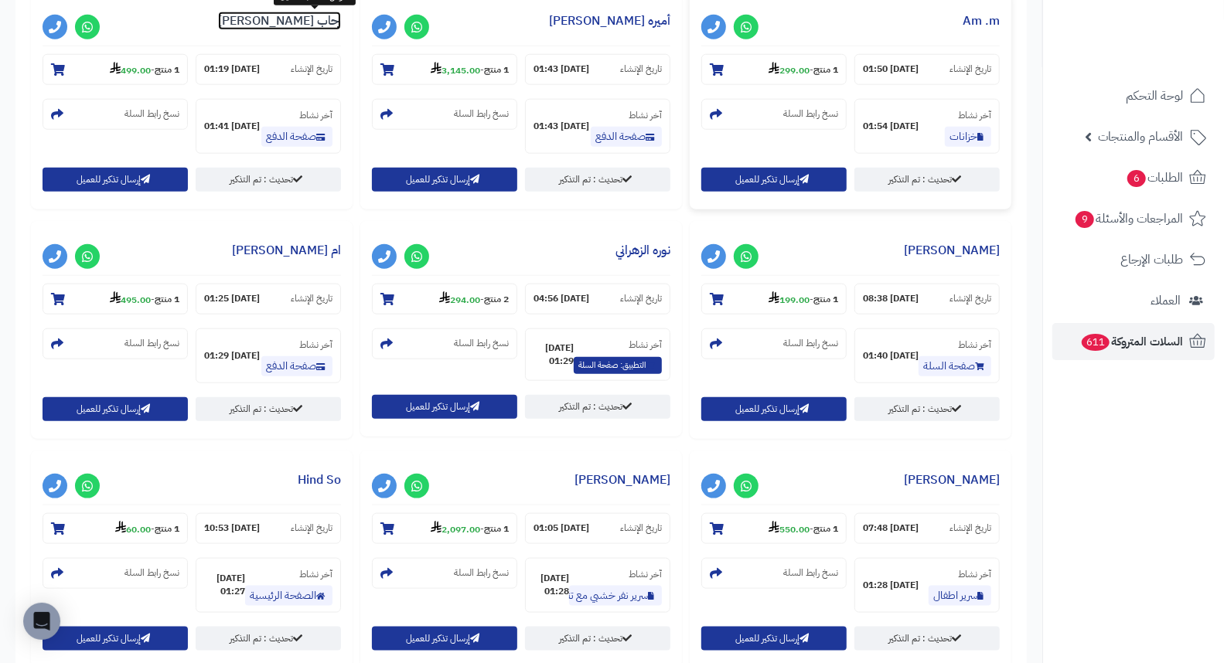
scroll to position [976, 0]
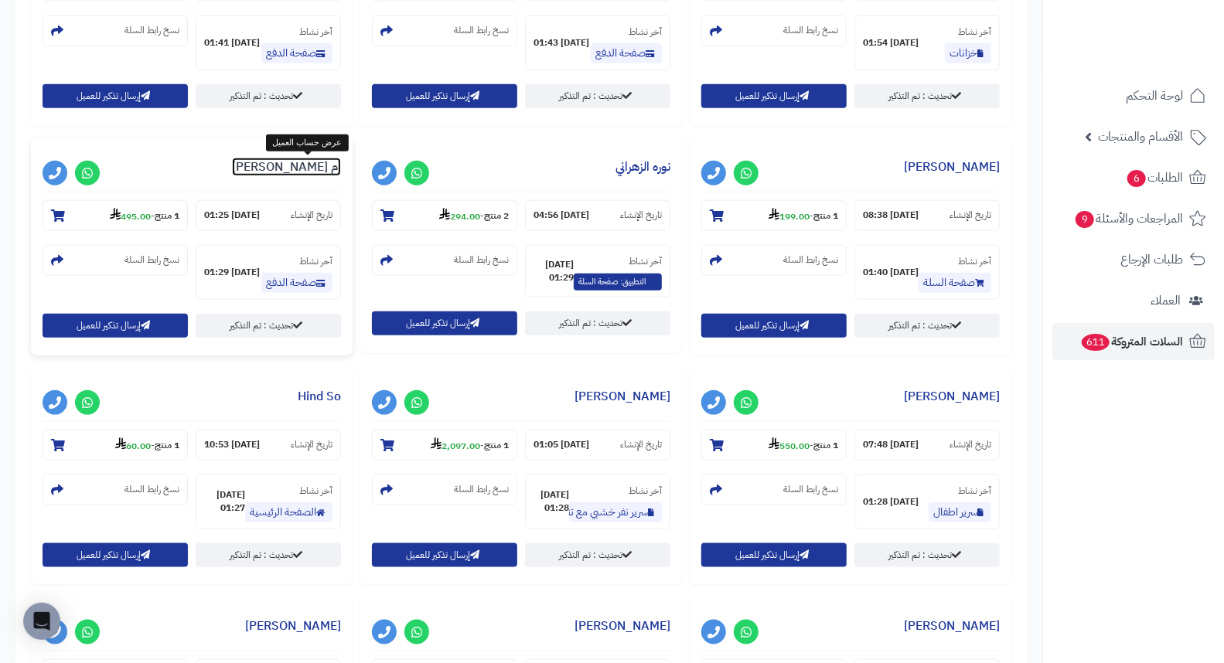
click at [305, 165] on link "ام تميم الحربي" at bounding box center [286, 167] width 109 height 19
click at [325, 168] on link "ام تميم الحربي" at bounding box center [286, 167] width 109 height 19
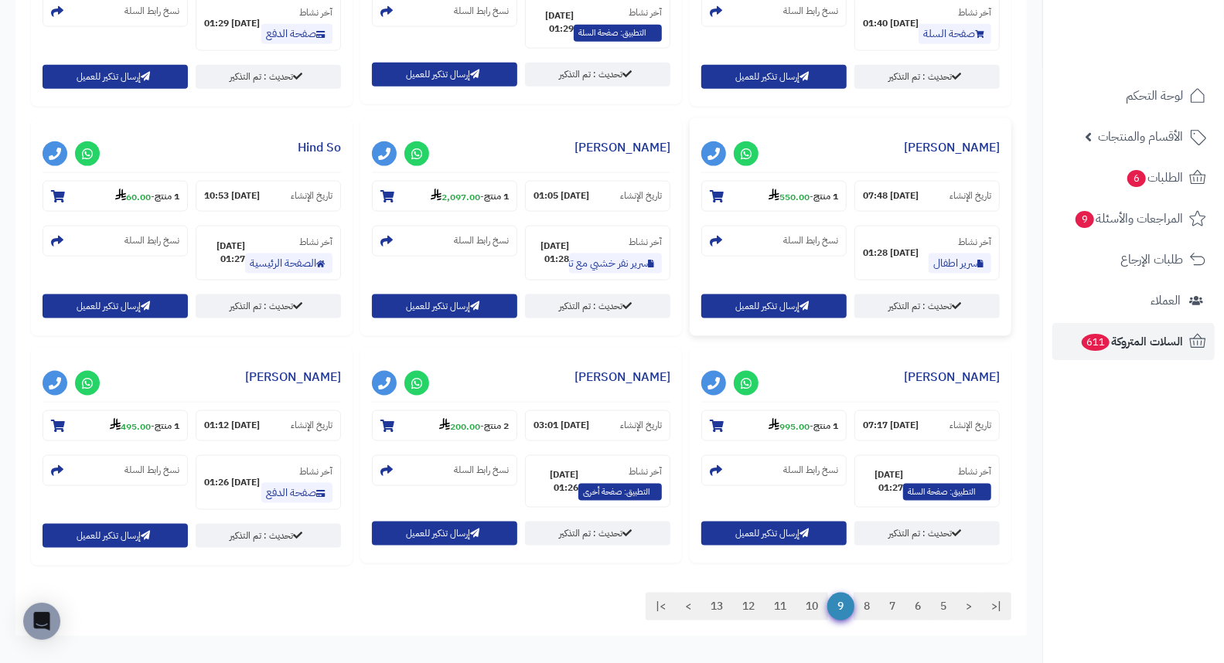
scroll to position [1234, 0]
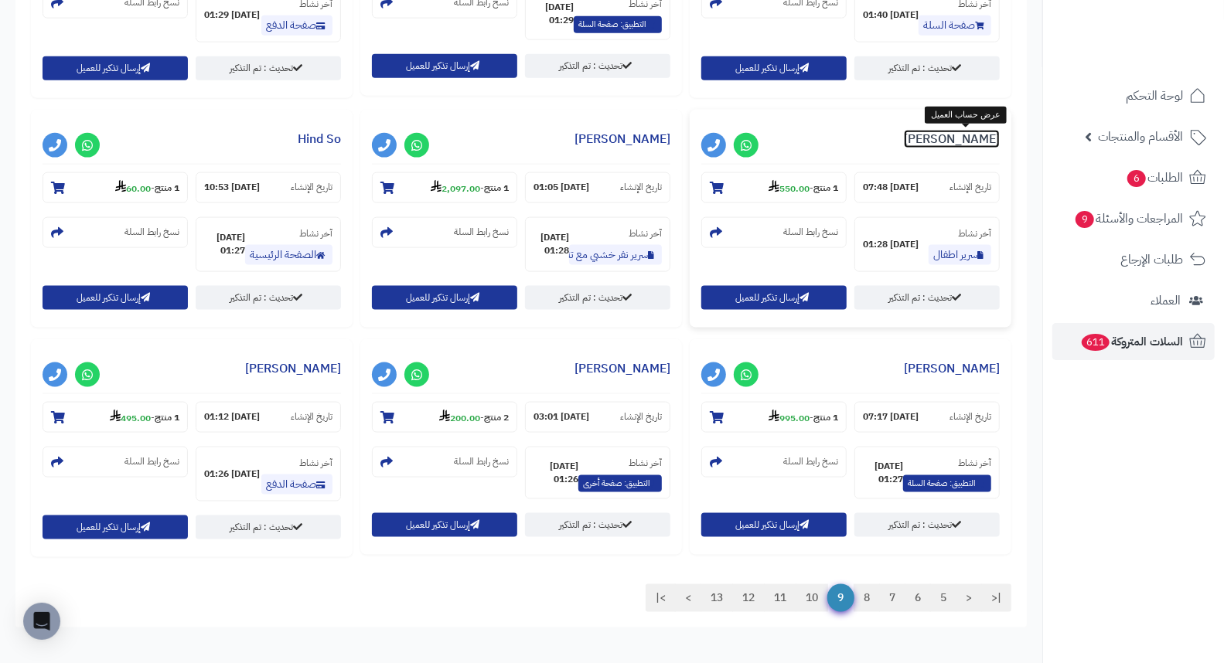
click at [979, 133] on link "المهند الزهراني" at bounding box center [952, 139] width 96 height 19
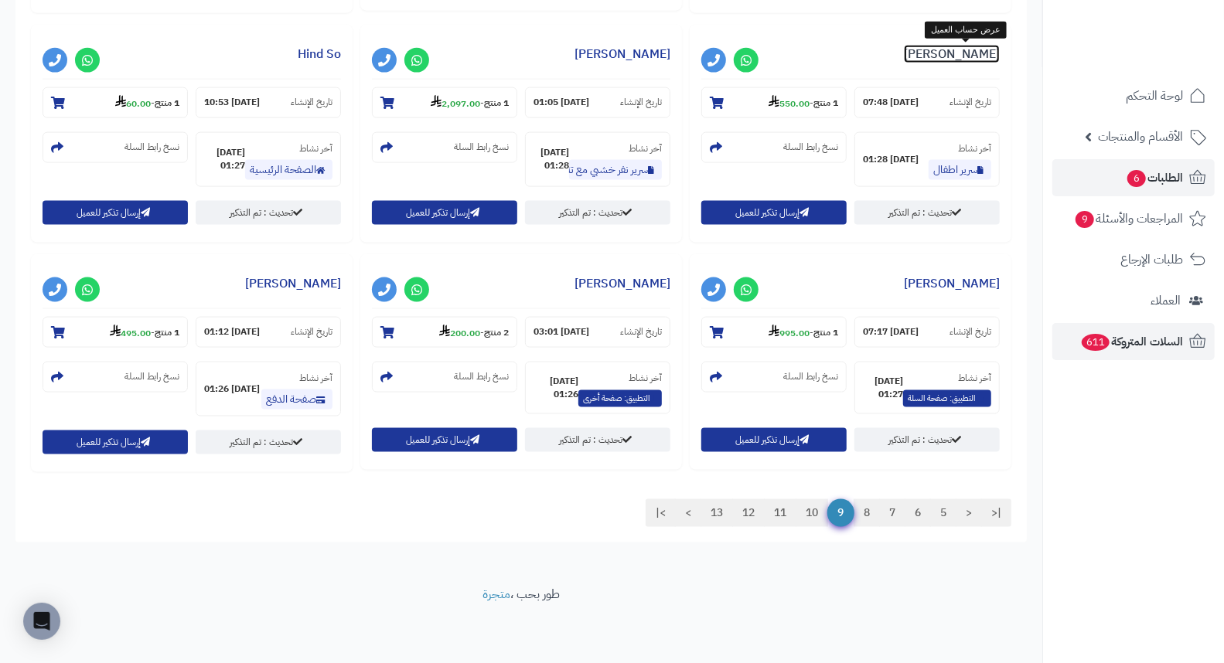
scroll to position [1319, 0]
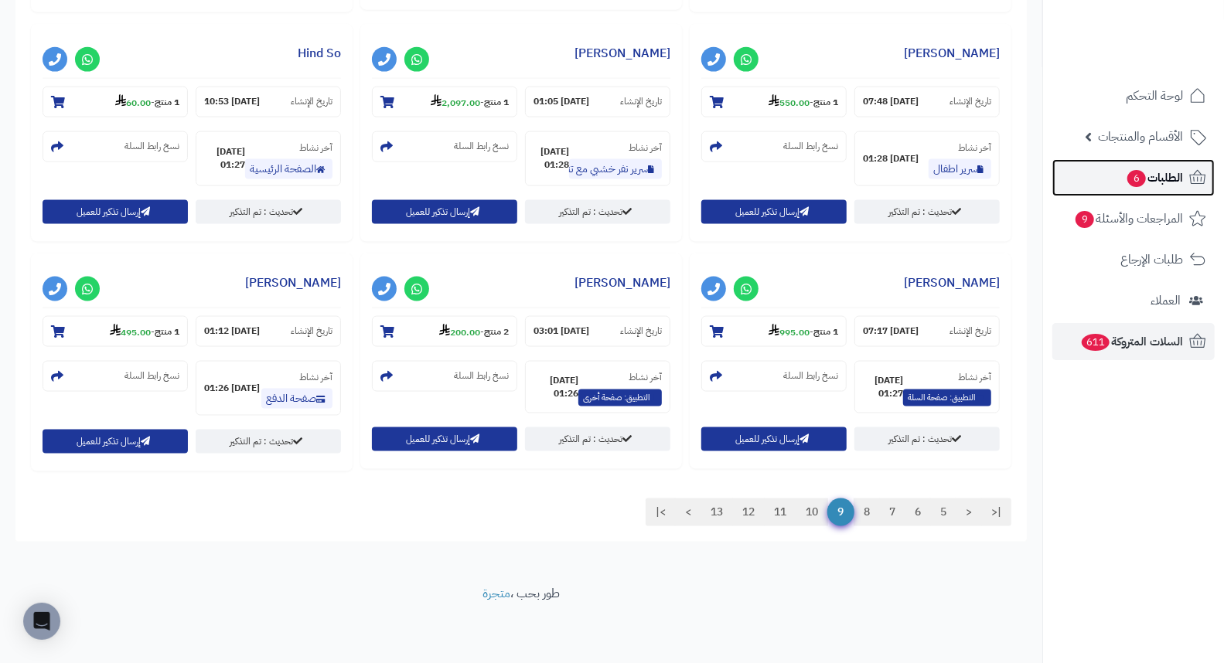
click at [1160, 184] on span "الطلبات 6" at bounding box center [1153, 178] width 57 height 22
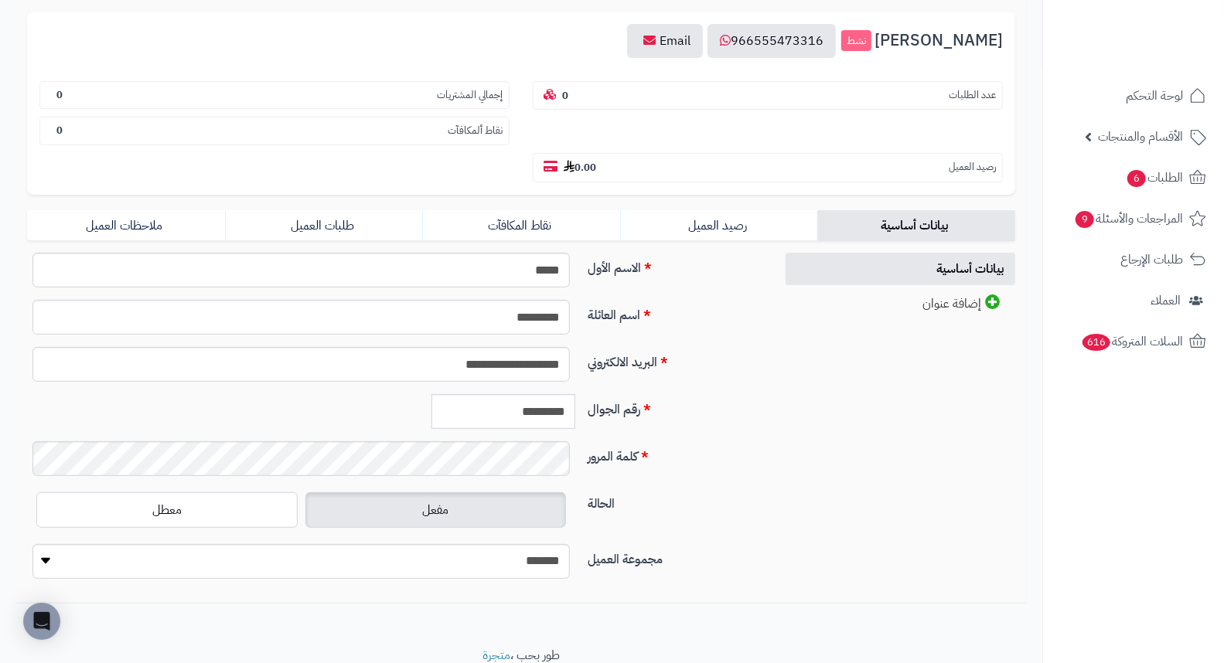
scroll to position [187, 0]
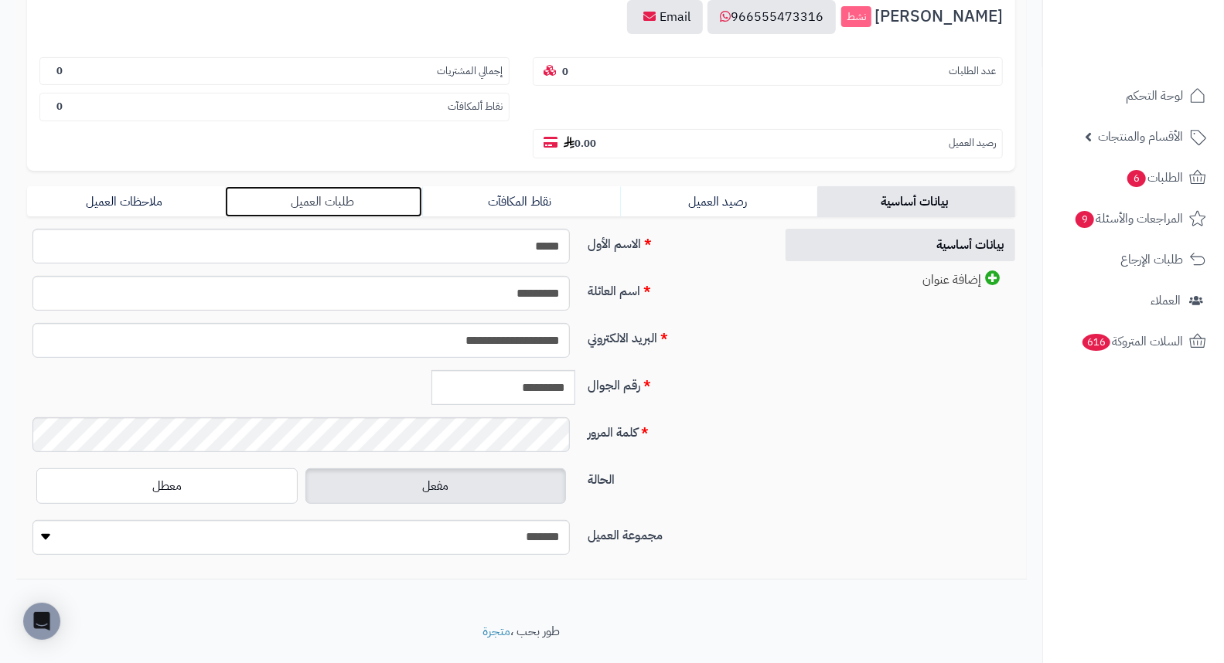
click at [330, 186] on link "طلبات العميل" at bounding box center [324, 201] width 198 height 31
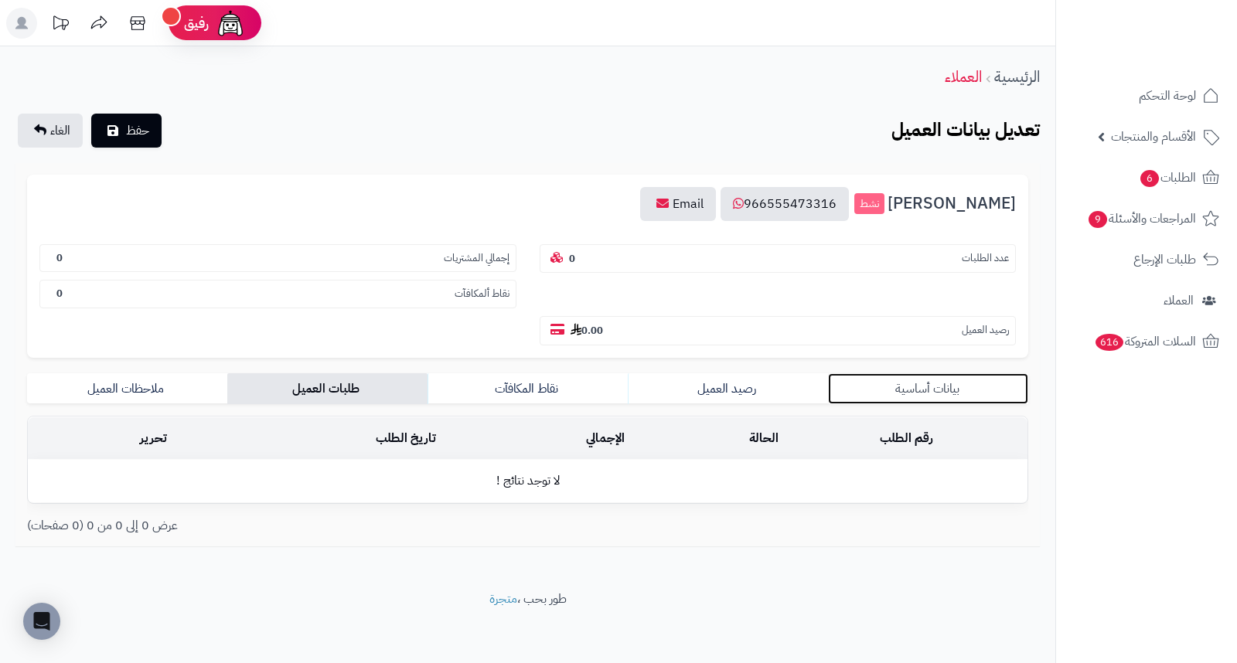
click at [944, 373] on link "بيانات أساسية" at bounding box center [928, 388] width 200 height 31
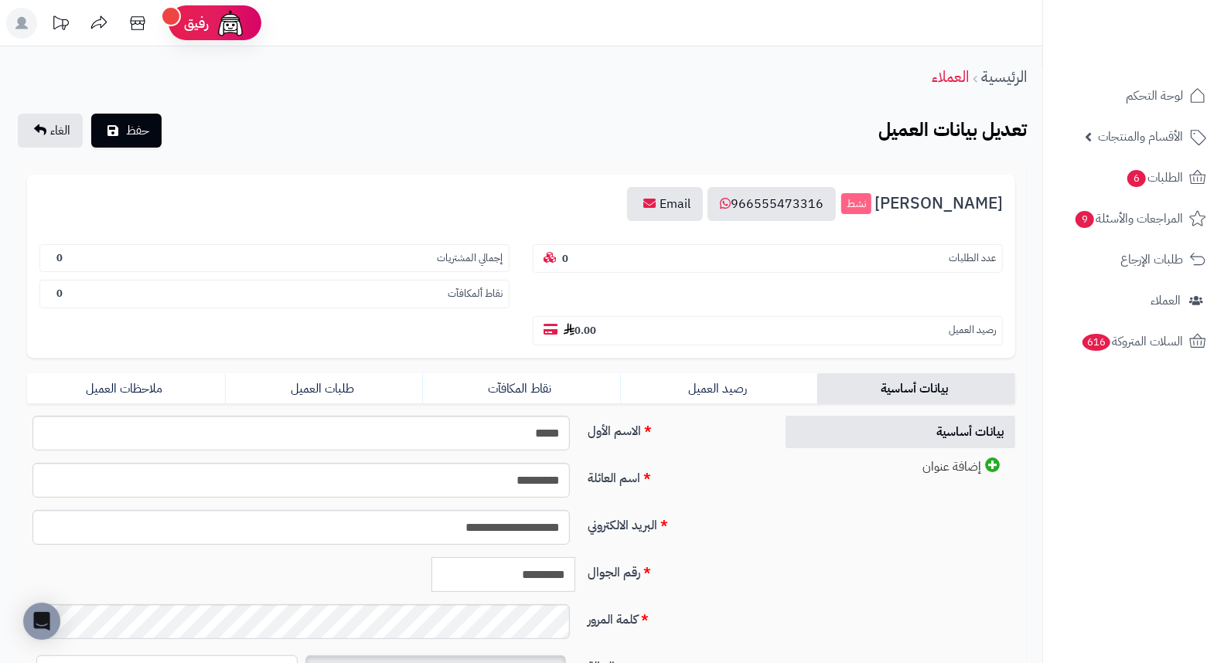
click at [513, 557] on input "*********" at bounding box center [503, 574] width 144 height 35
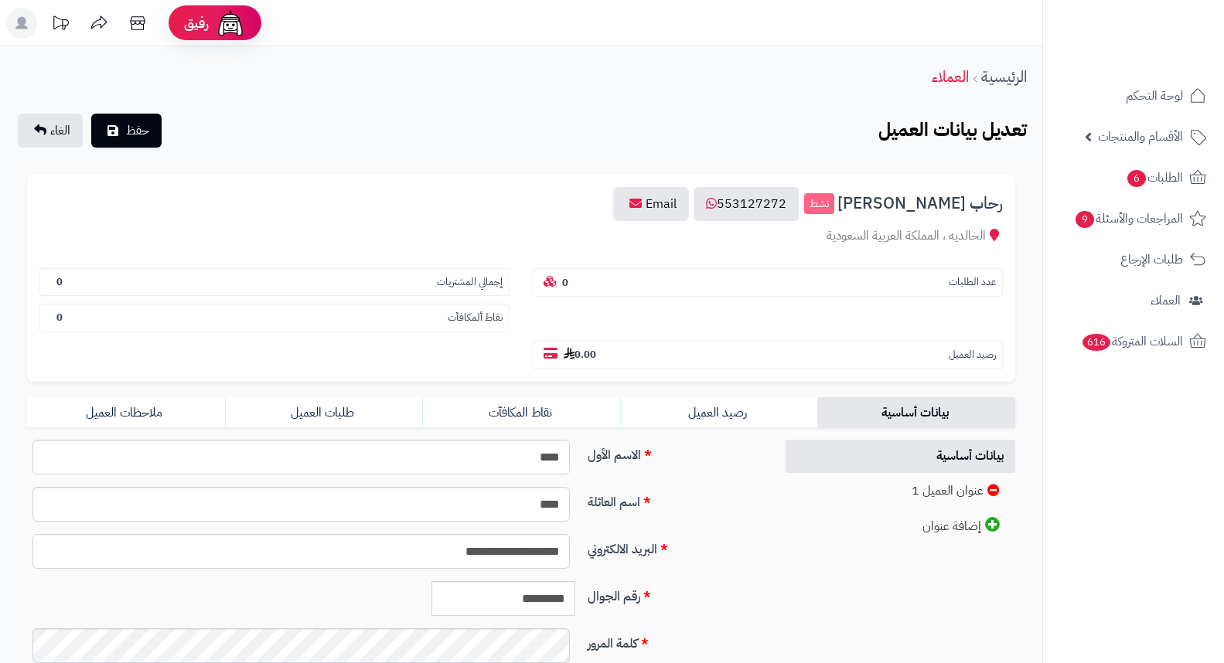
scroll to position [211, 0]
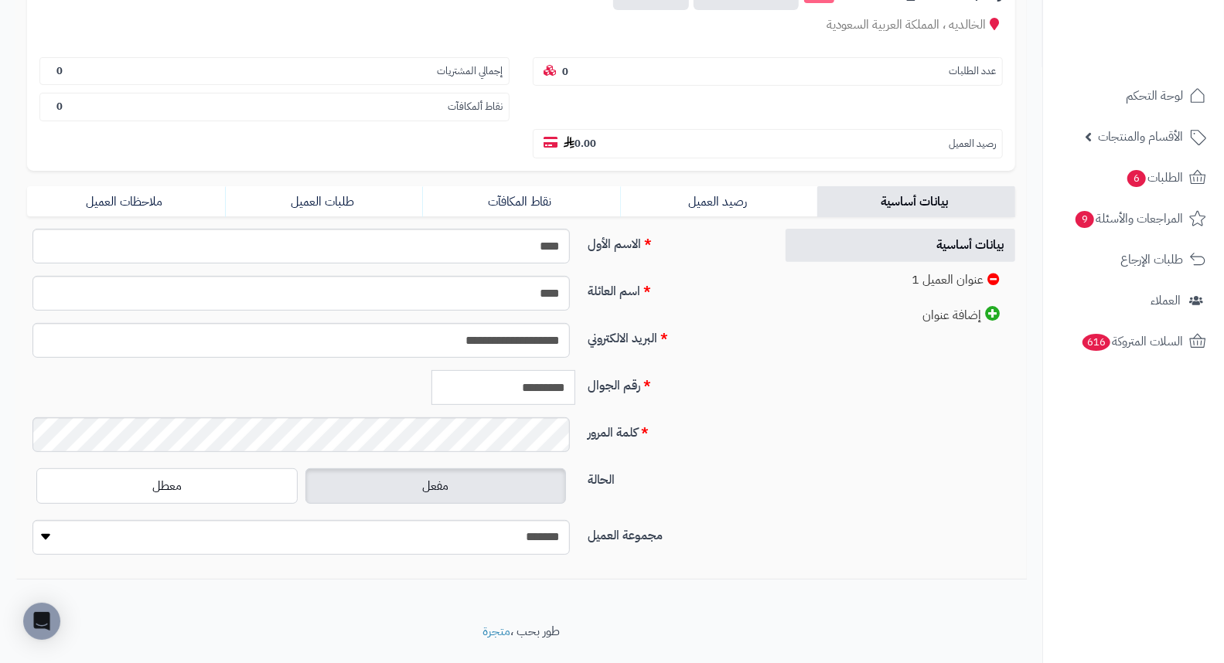
click at [536, 370] on input "*********" at bounding box center [503, 387] width 144 height 35
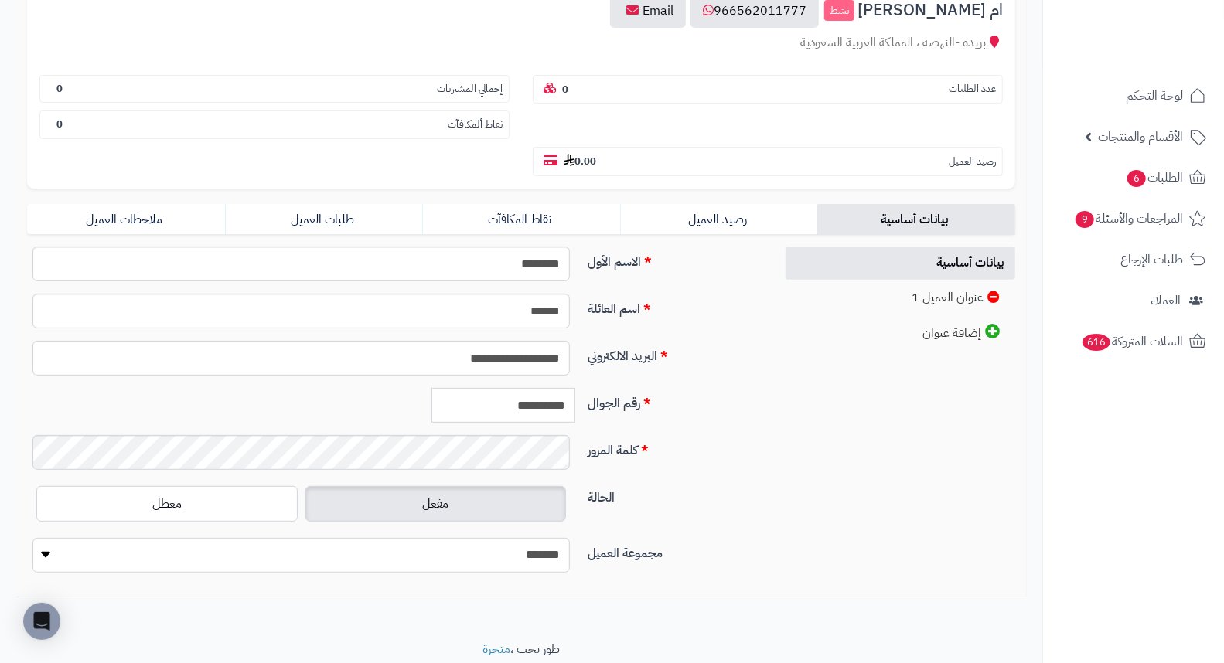
scroll to position [211, 0]
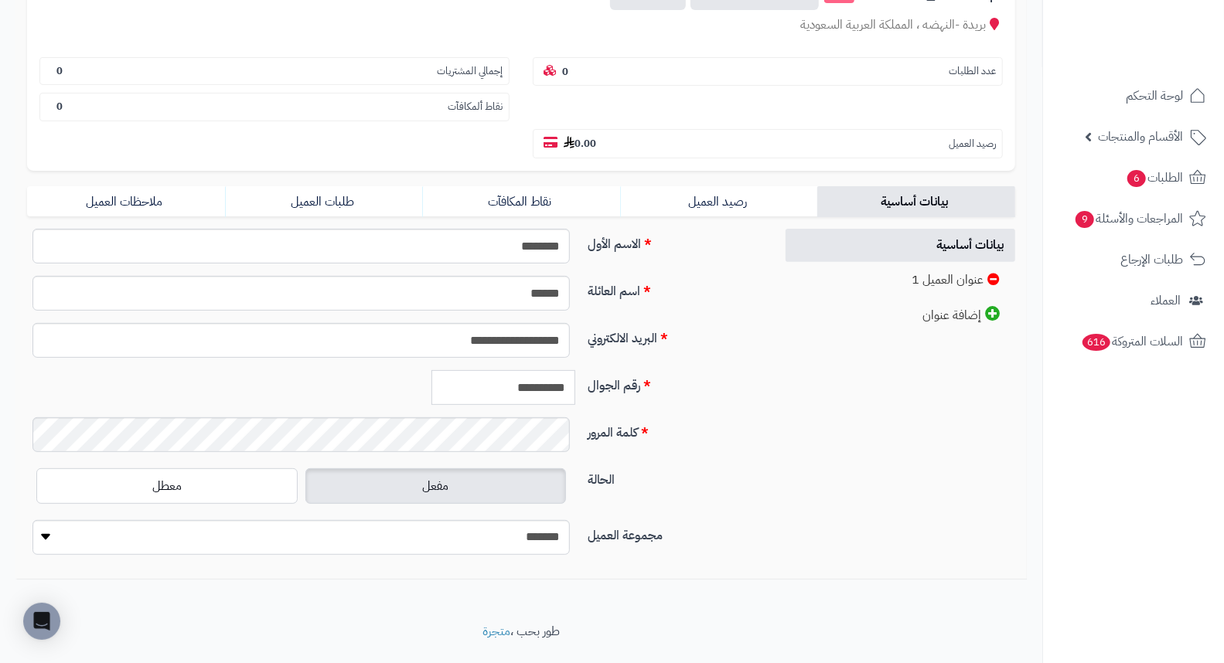
click at [533, 370] on input "**********" at bounding box center [503, 387] width 144 height 35
paste input "**********"
type input "**********"
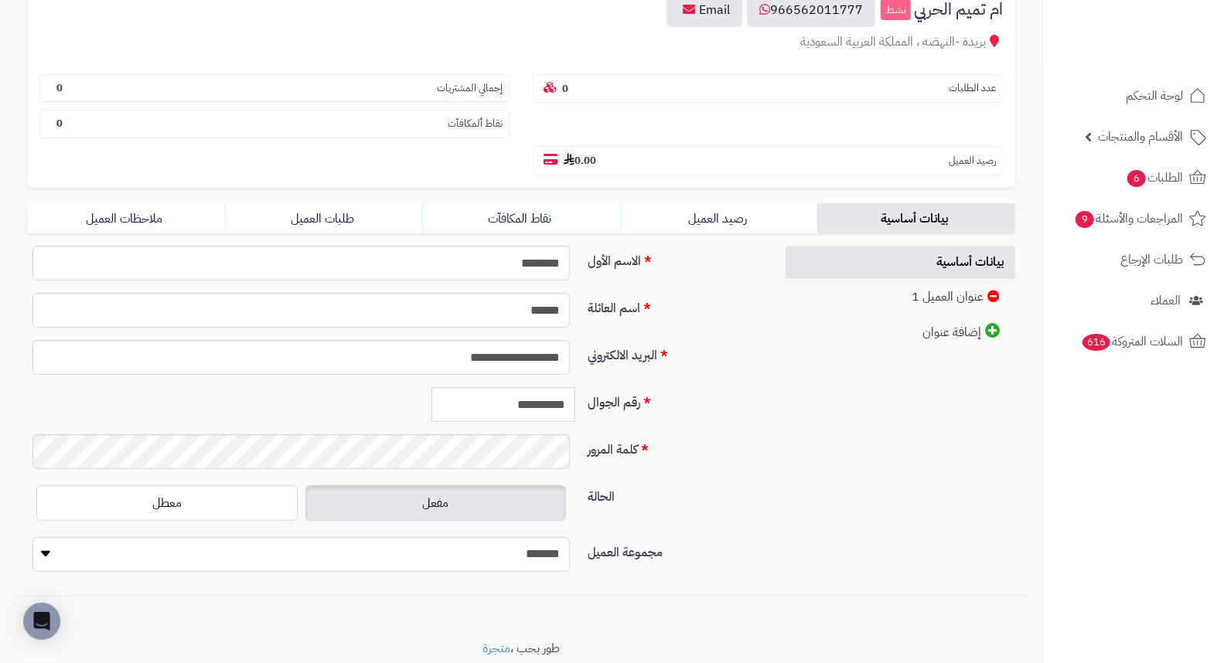
scroll to position [211, 0]
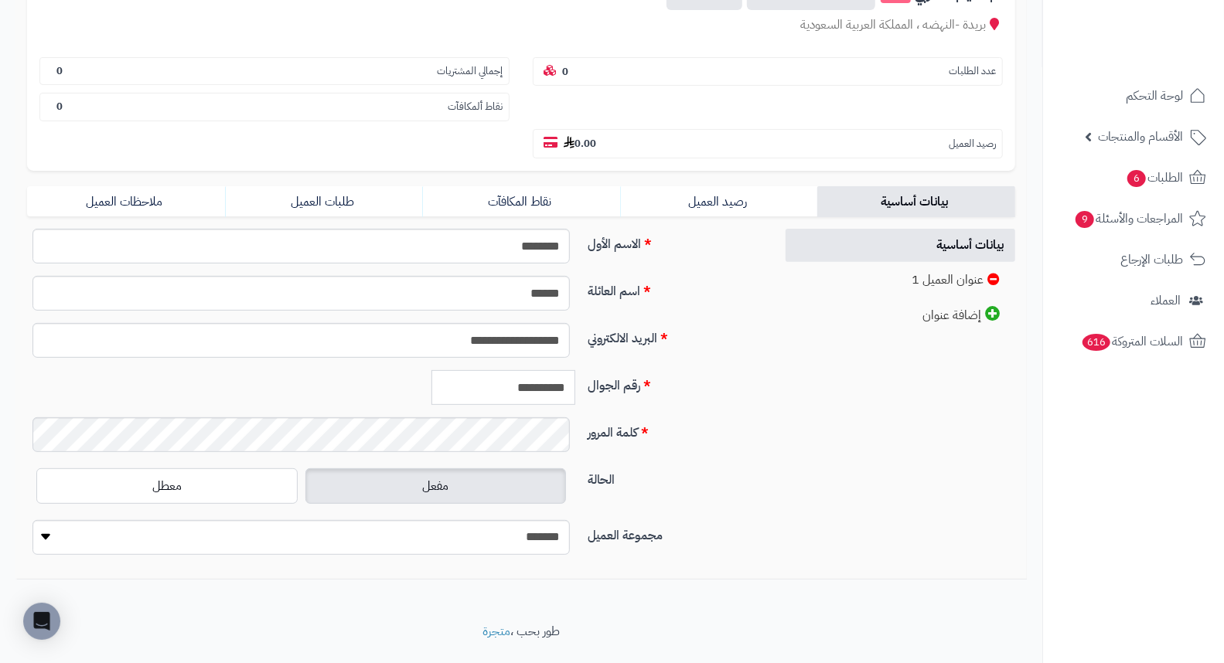
click at [479, 370] on input "**********" at bounding box center [503, 387] width 144 height 35
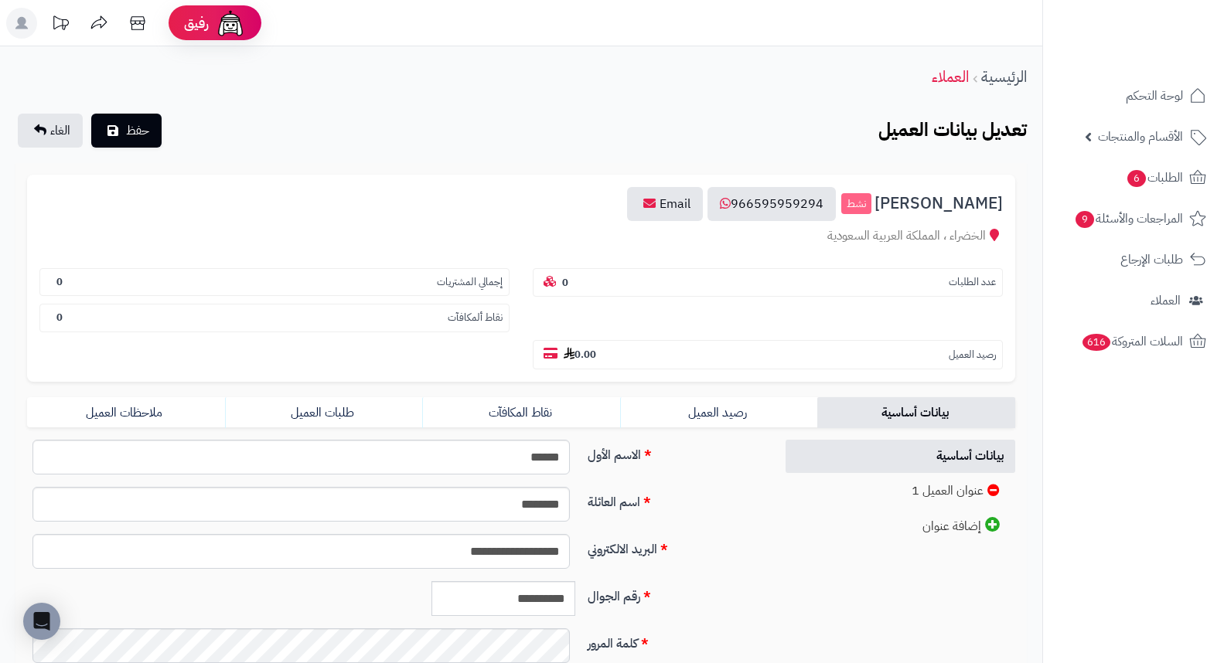
scroll to position [211, 0]
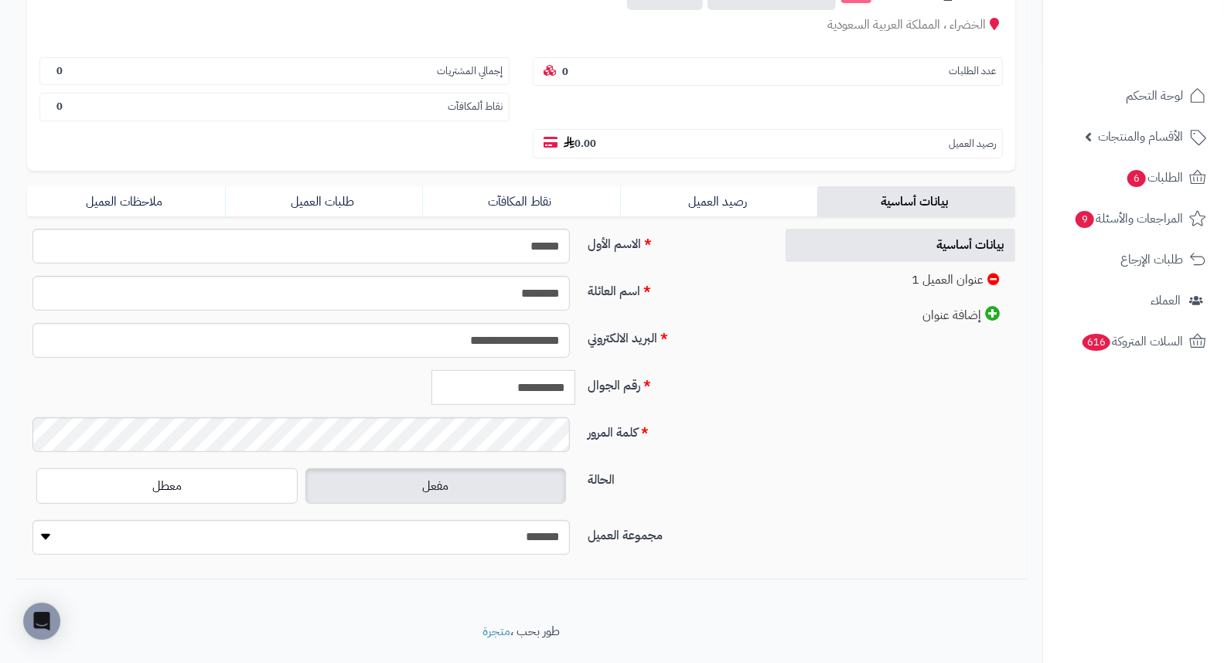
click at [516, 370] on input "**********" at bounding box center [503, 387] width 144 height 35
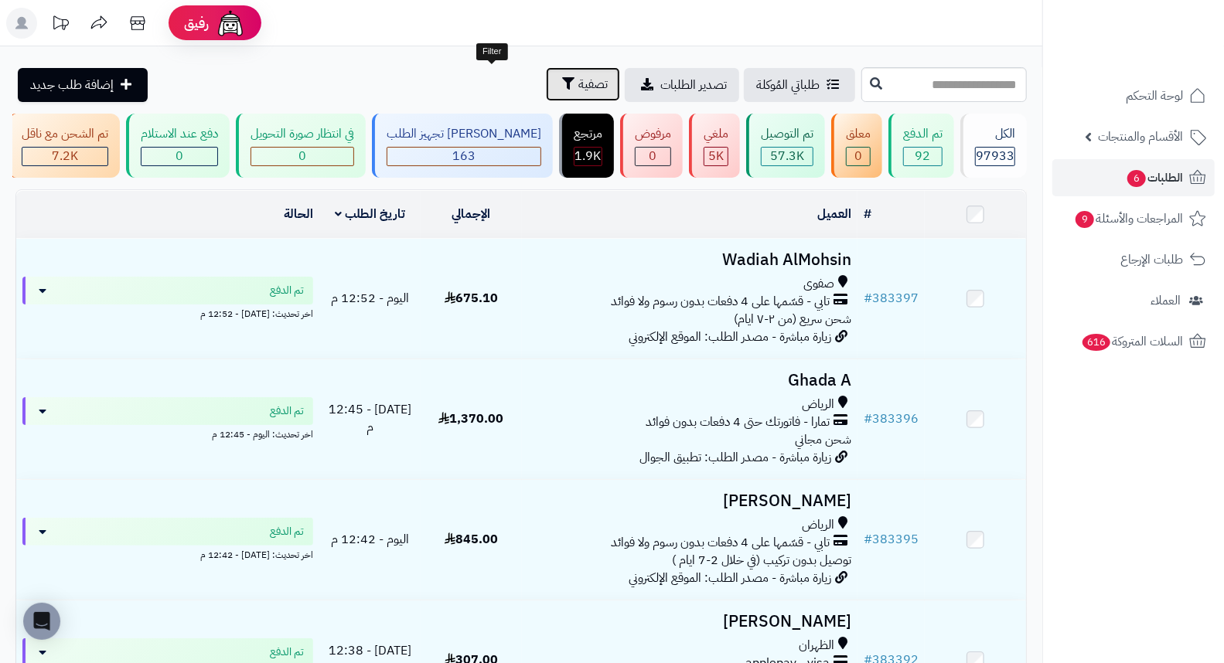
click at [578, 85] on span "تصفية" at bounding box center [592, 84] width 29 height 19
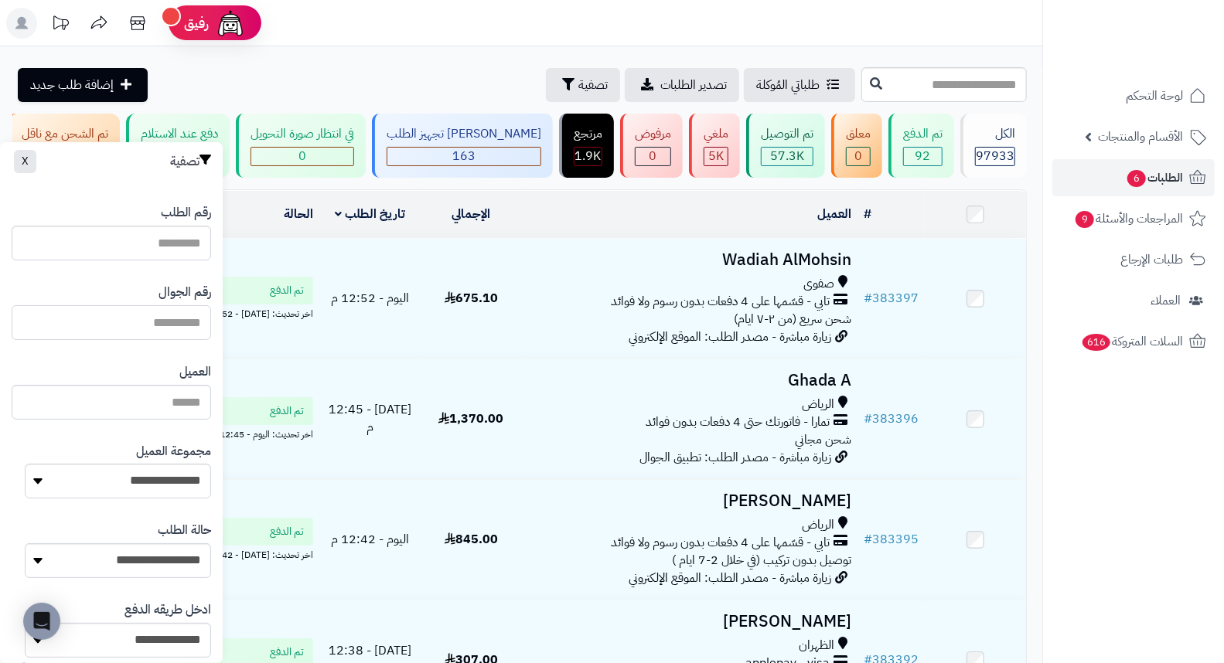
paste input "*********"
type input "*********"
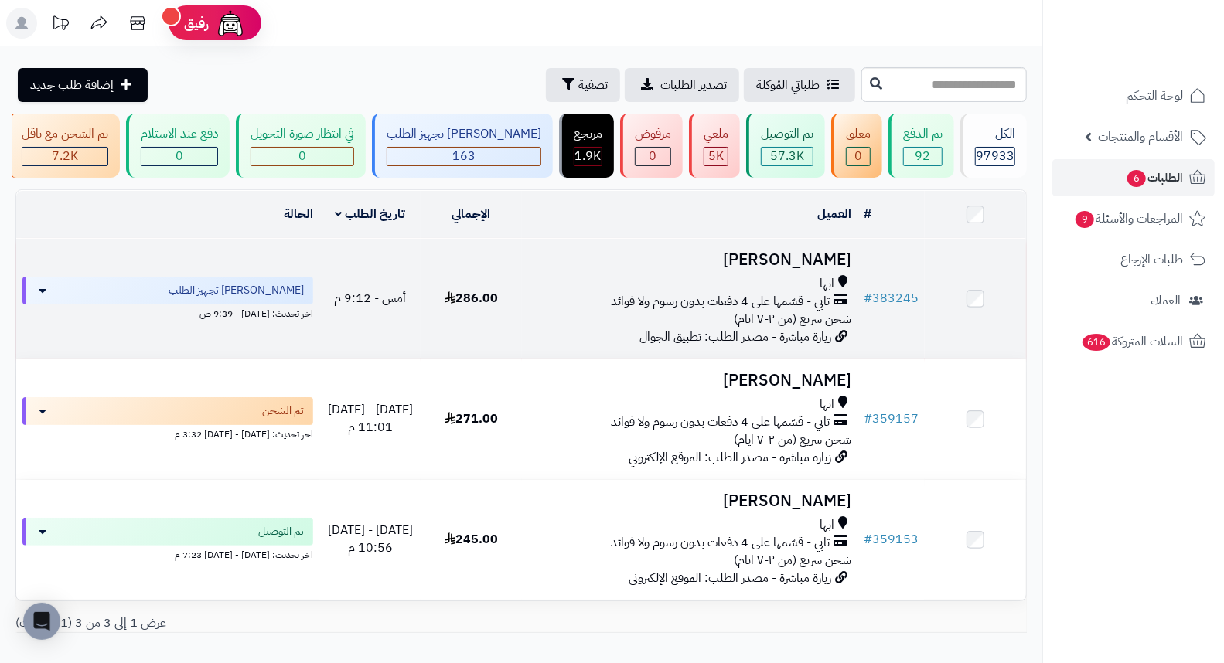
click at [810, 269] on h3 "[PERSON_NAME]" at bounding box center [690, 260] width 324 height 18
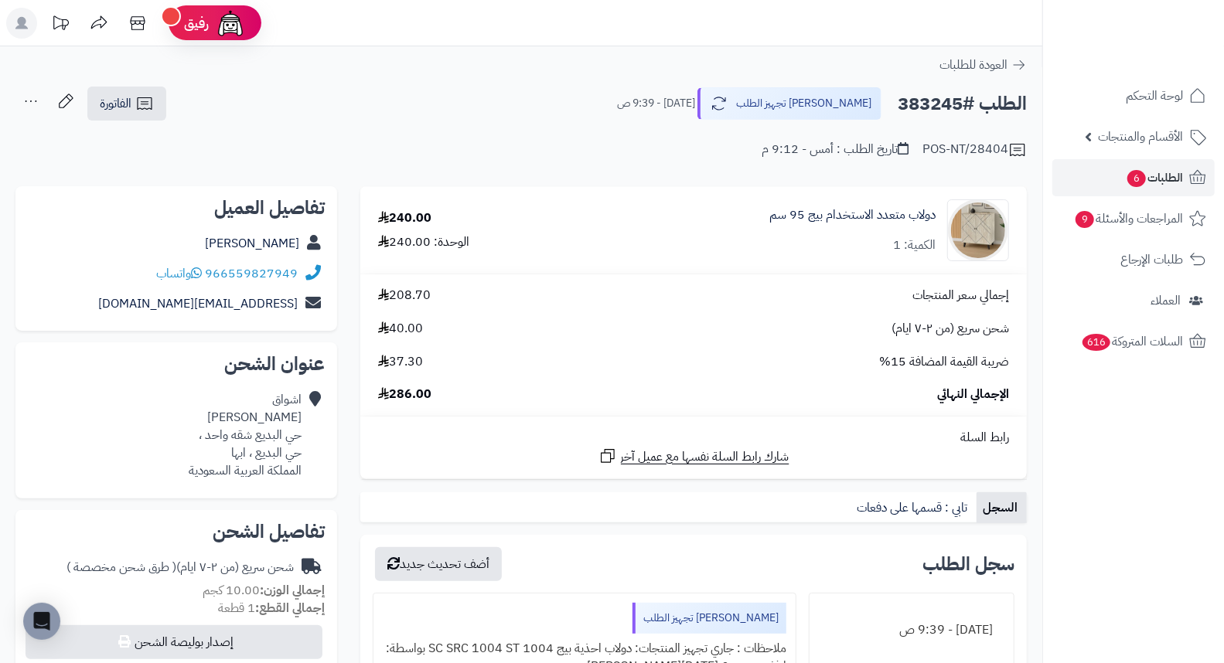
drag, startPoint x: 532, startPoint y: 144, endPoint x: 465, endPoint y: 131, distance: 67.6
click at [465, 131] on div "POS-NT/28404 تاريخ الطلب : أمس - 9:12 م" at bounding box center [520, 140] width 1011 height 37
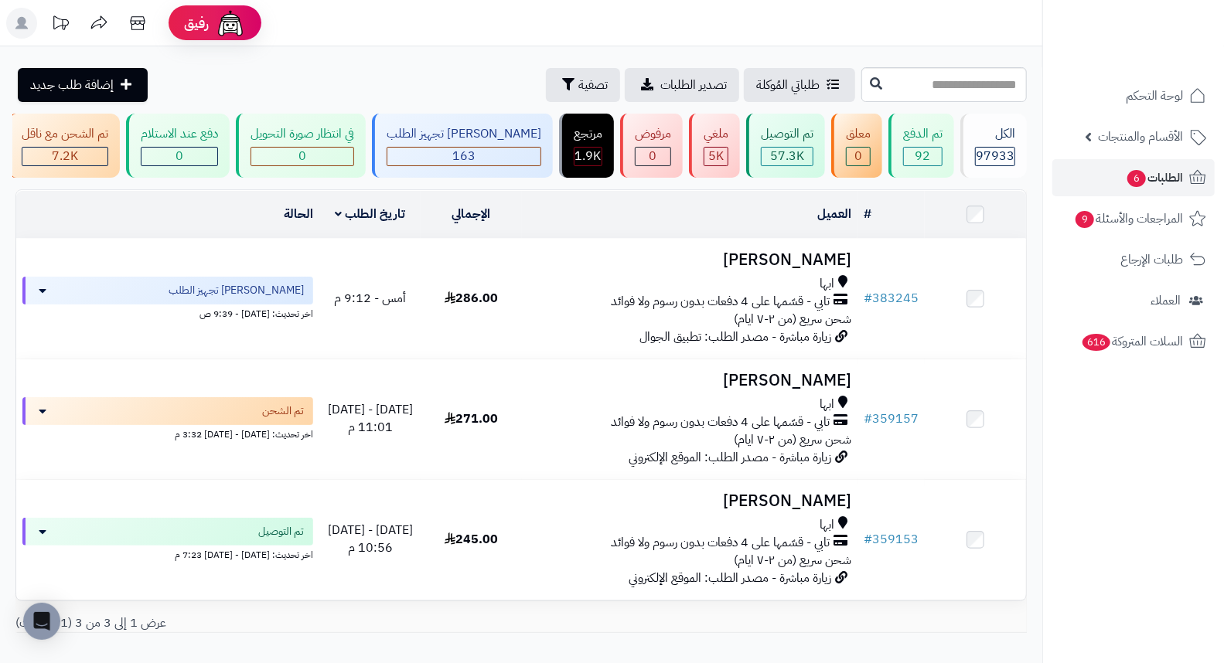
click at [380, 53] on div "**********" at bounding box center [521, 361] width 1042 height 630
click at [1148, 342] on span "السلات المتروكة 616" at bounding box center [1131, 342] width 103 height 22
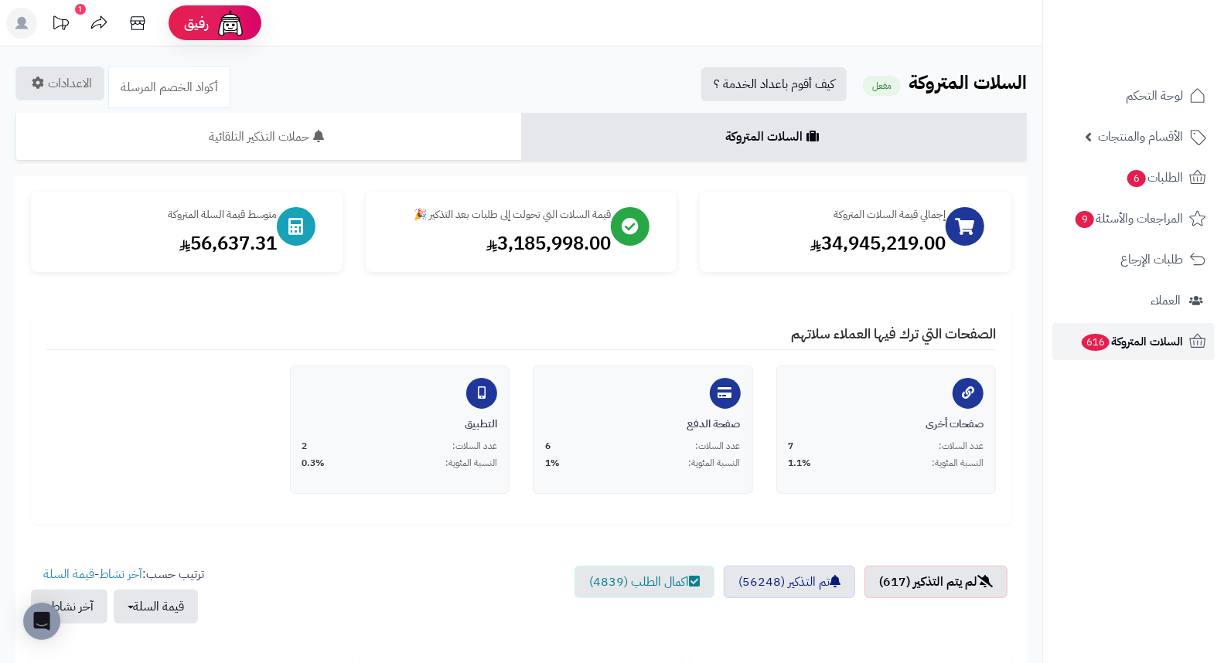
click at [1134, 343] on span "السلات المتروكة 616" at bounding box center [1131, 342] width 103 height 22
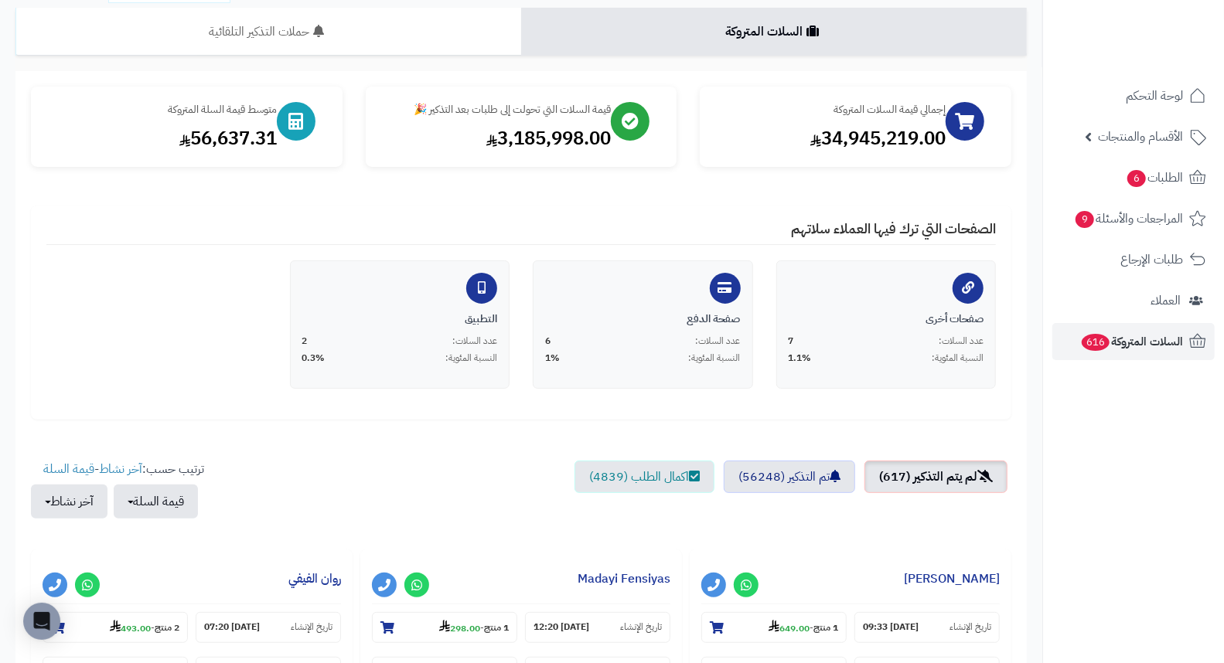
scroll to position [343, 0]
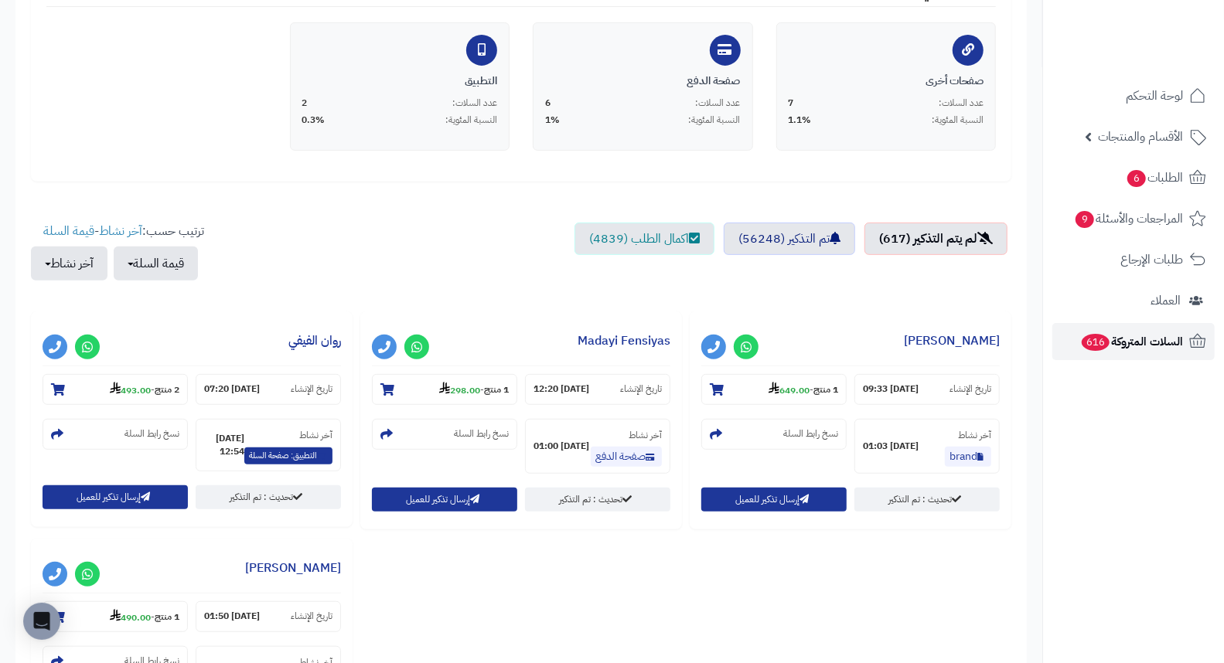
click at [1099, 341] on span "616" at bounding box center [1095, 342] width 29 height 17
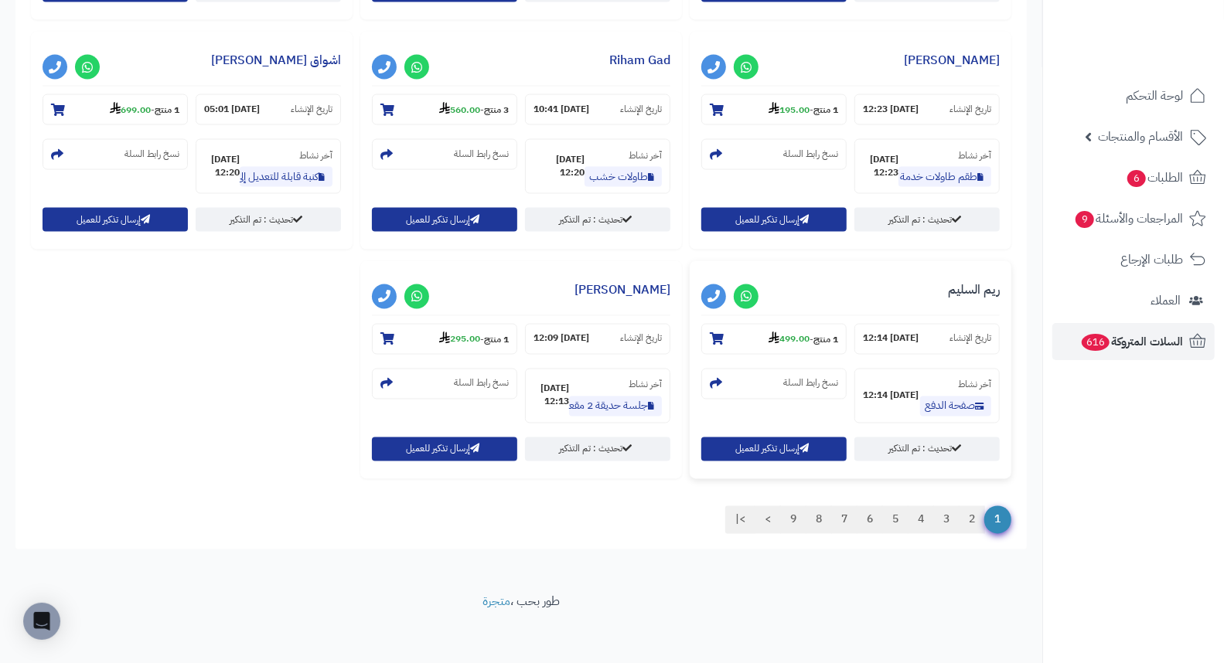
scroll to position [1548, 0]
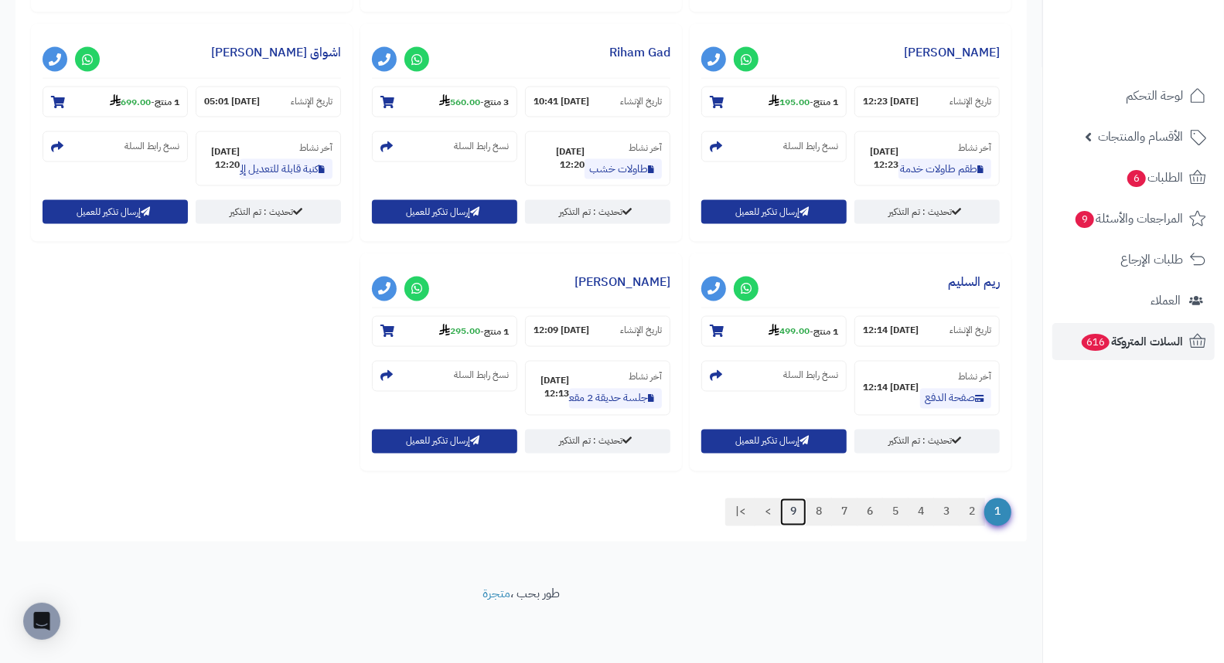
click at [794, 519] on link "9" at bounding box center [793, 513] width 26 height 28
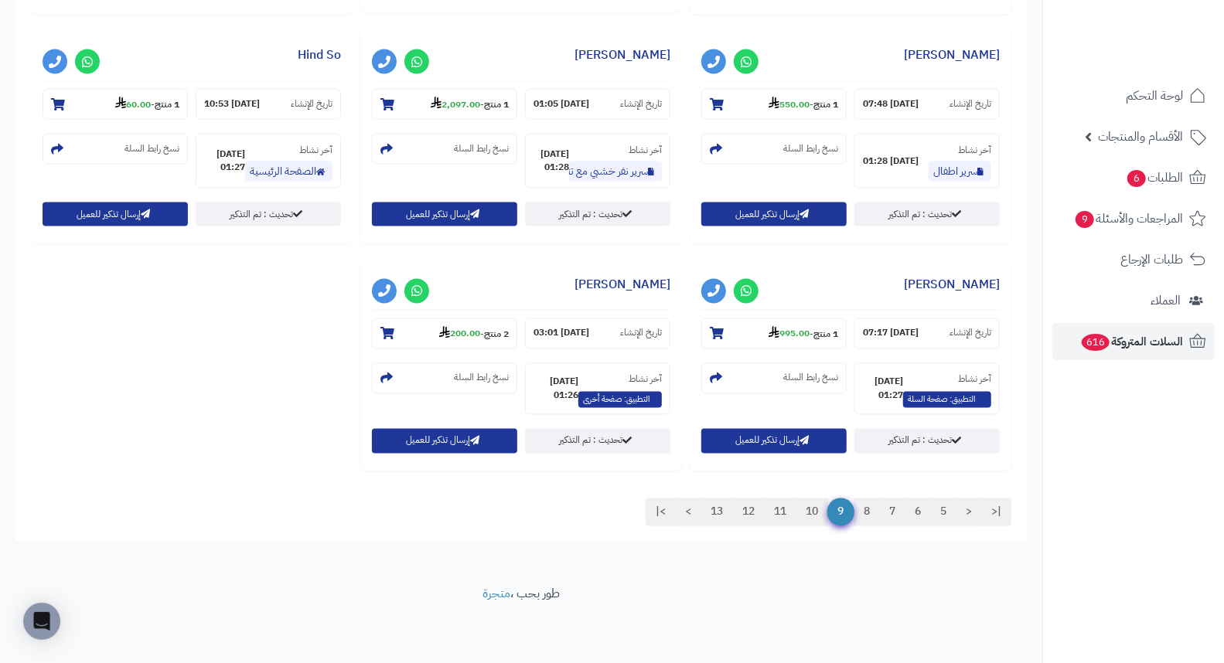
scroll to position [1547, 0]
click at [642, 57] on link "[PERSON_NAME]" at bounding box center [622, 55] width 96 height 19
click at [953, 290] on link "سعد العتيبي" at bounding box center [952, 284] width 96 height 19
click at [809, 511] on link "10" at bounding box center [811, 513] width 32 height 28
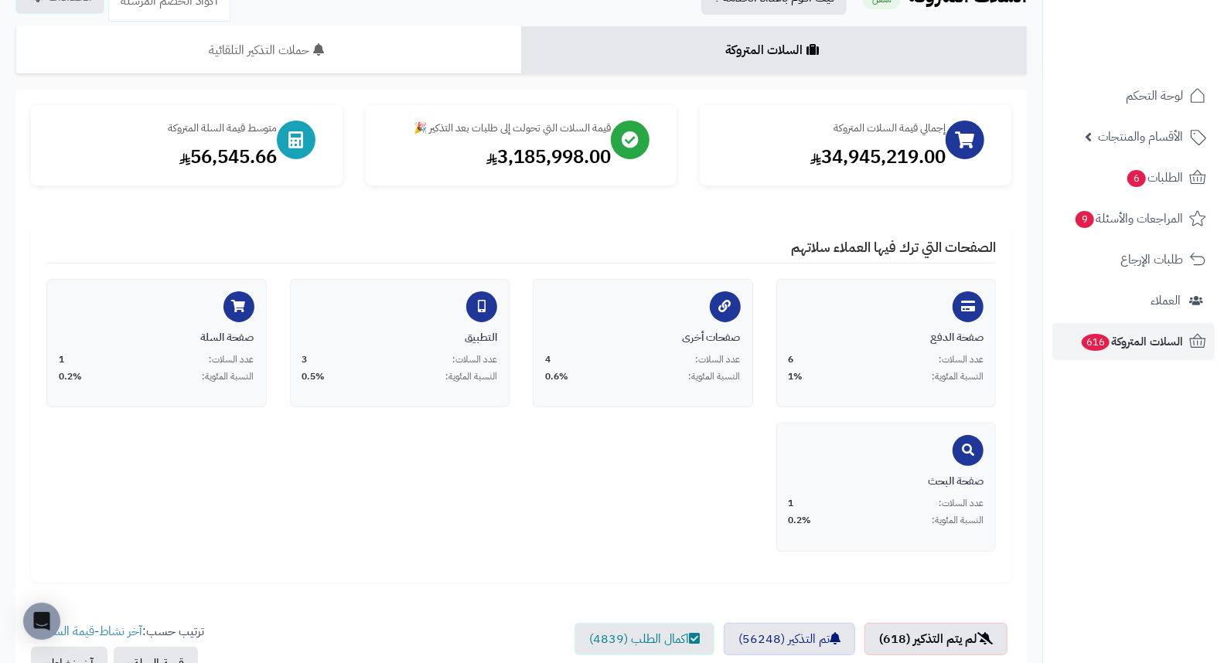
scroll to position [86, 0]
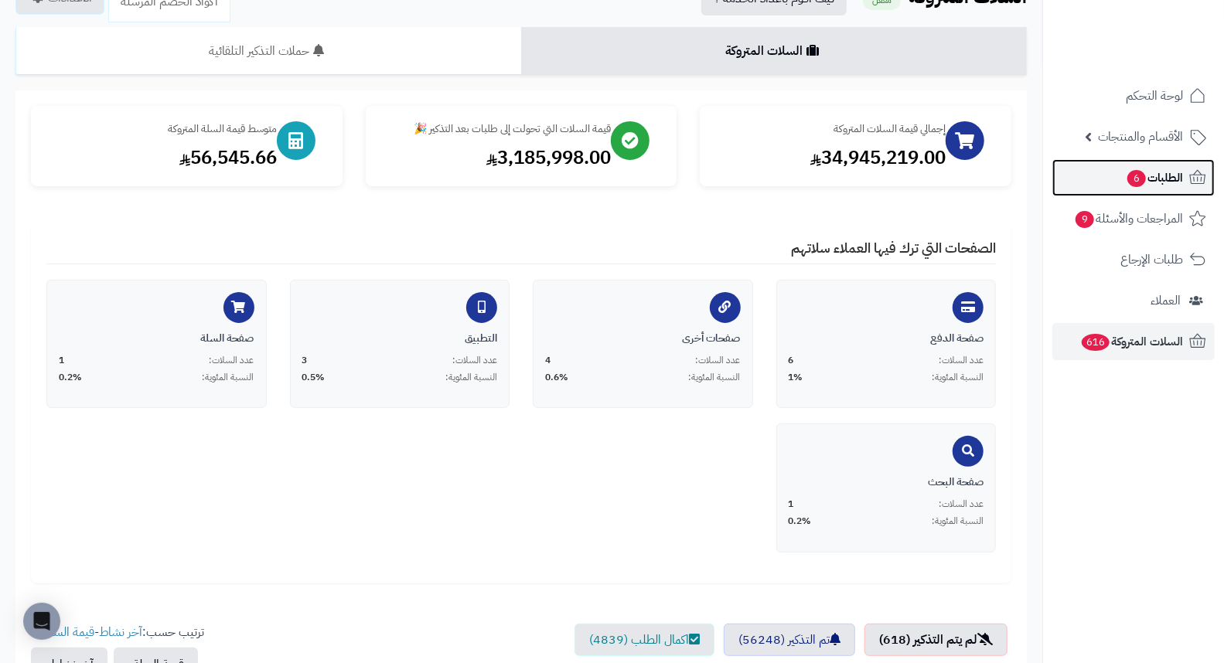
click at [1147, 182] on span "الطلبات 6" at bounding box center [1153, 178] width 57 height 22
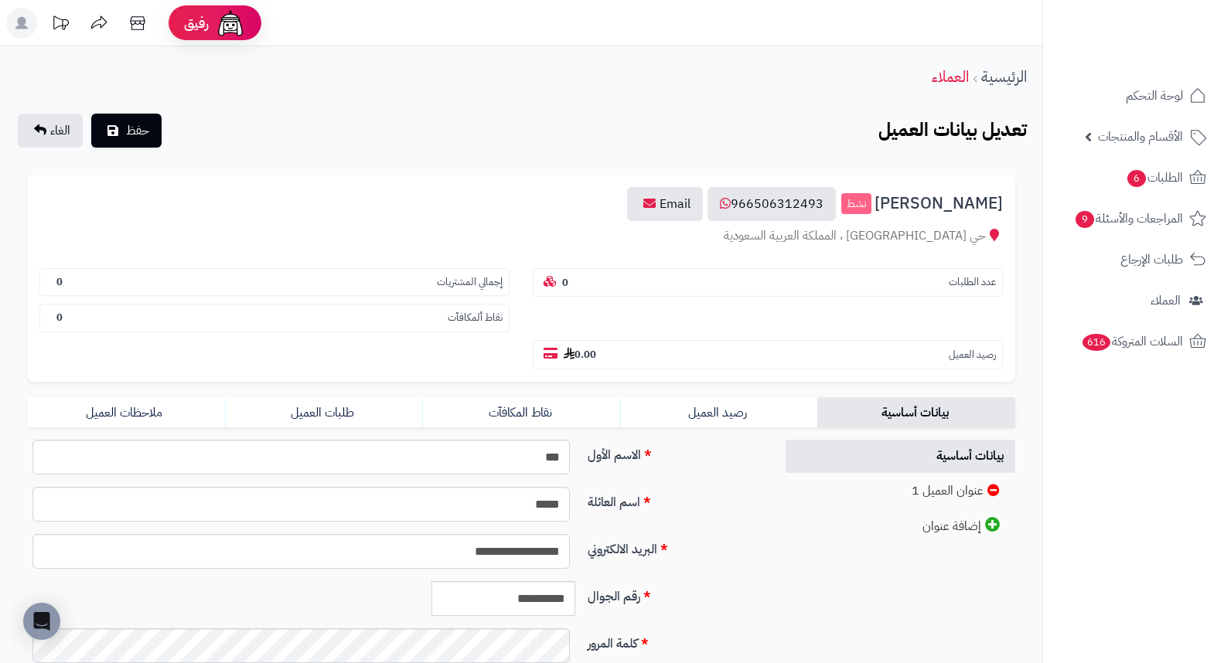
scroll to position [211, 0]
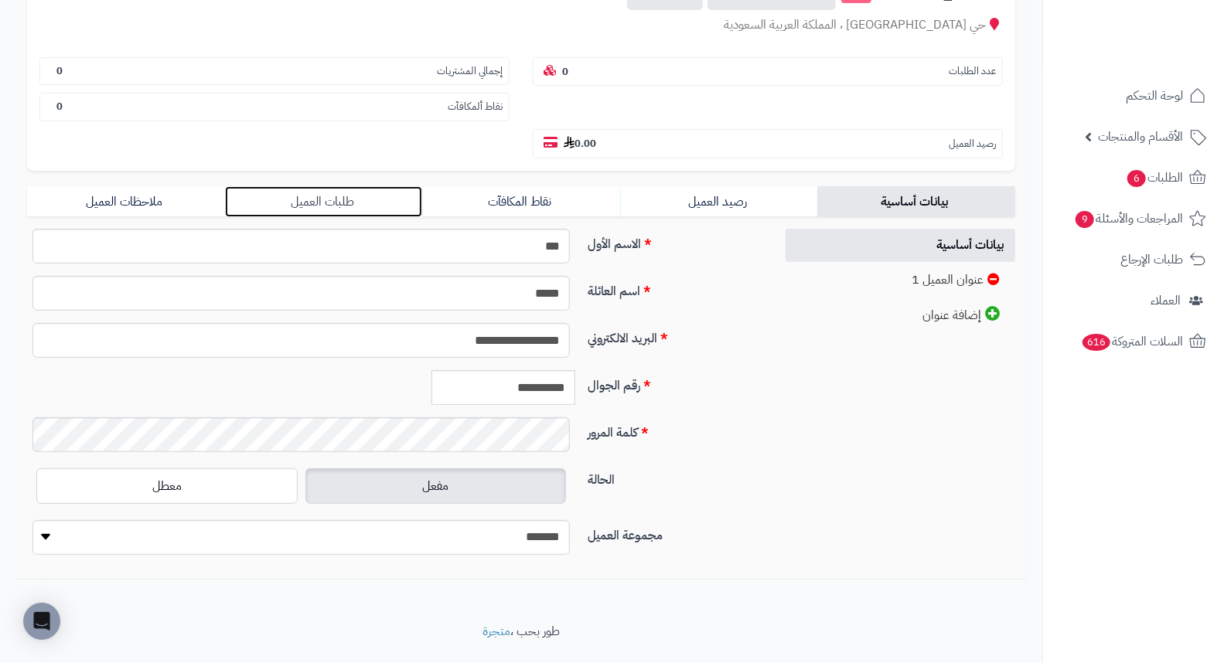
click at [326, 186] on link "طلبات العميل" at bounding box center [324, 201] width 198 height 31
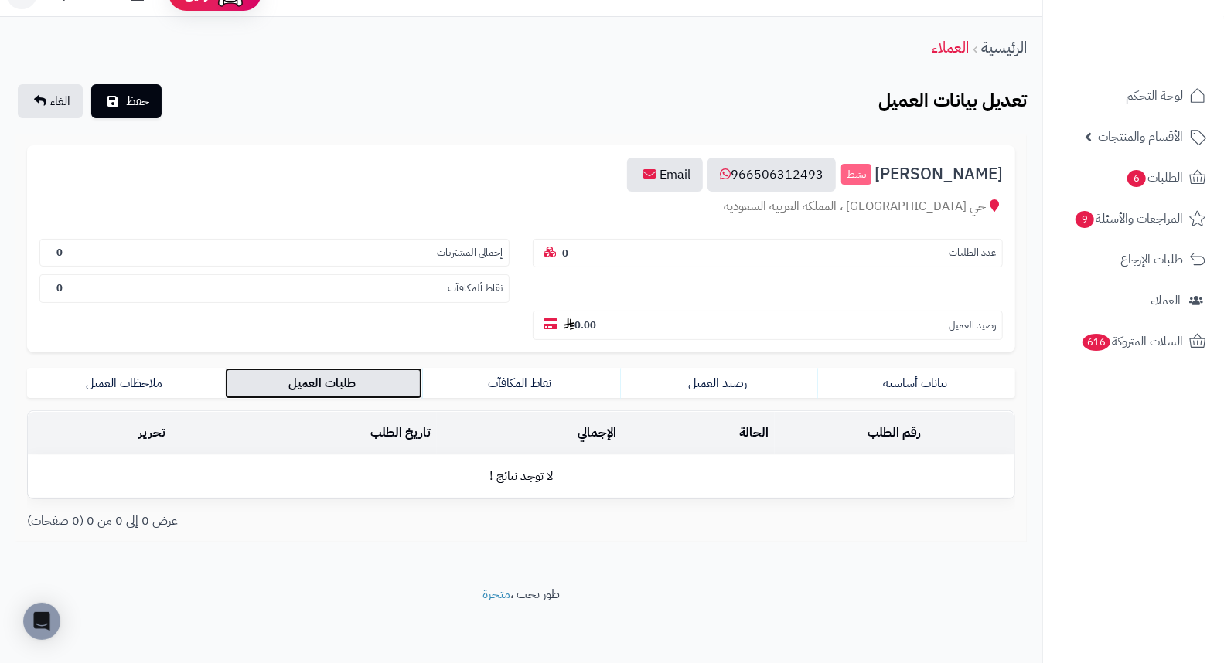
scroll to position [0, 0]
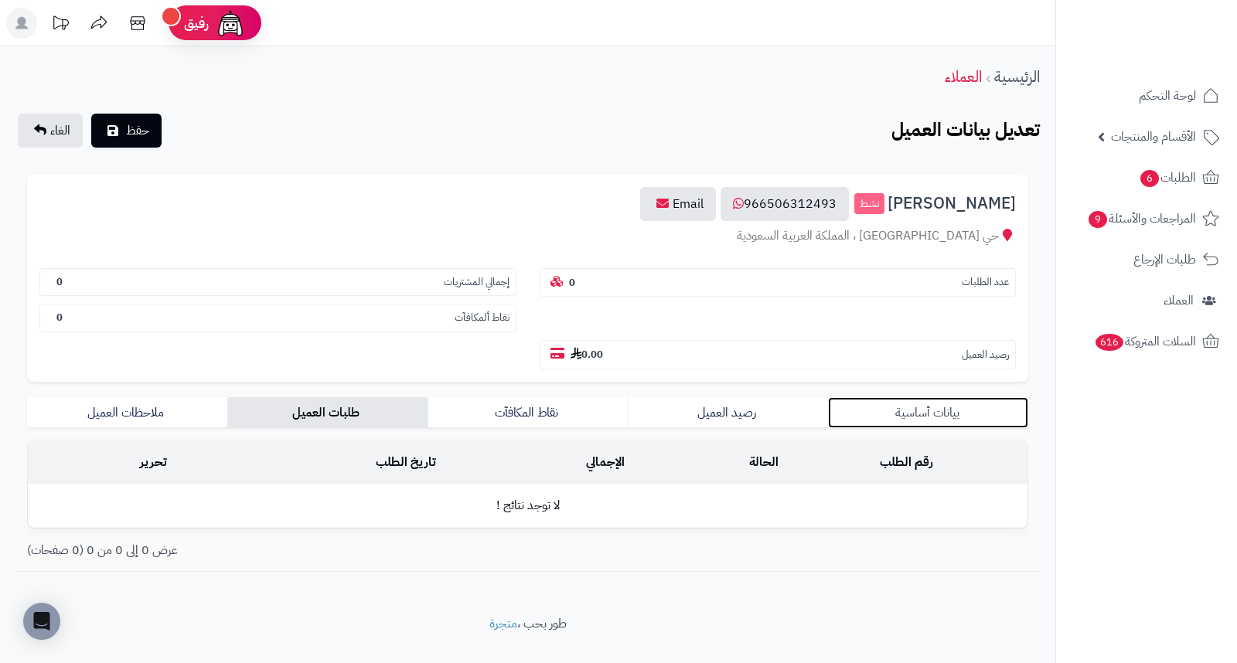
click at [899, 397] on link "بيانات أساسية" at bounding box center [928, 412] width 200 height 31
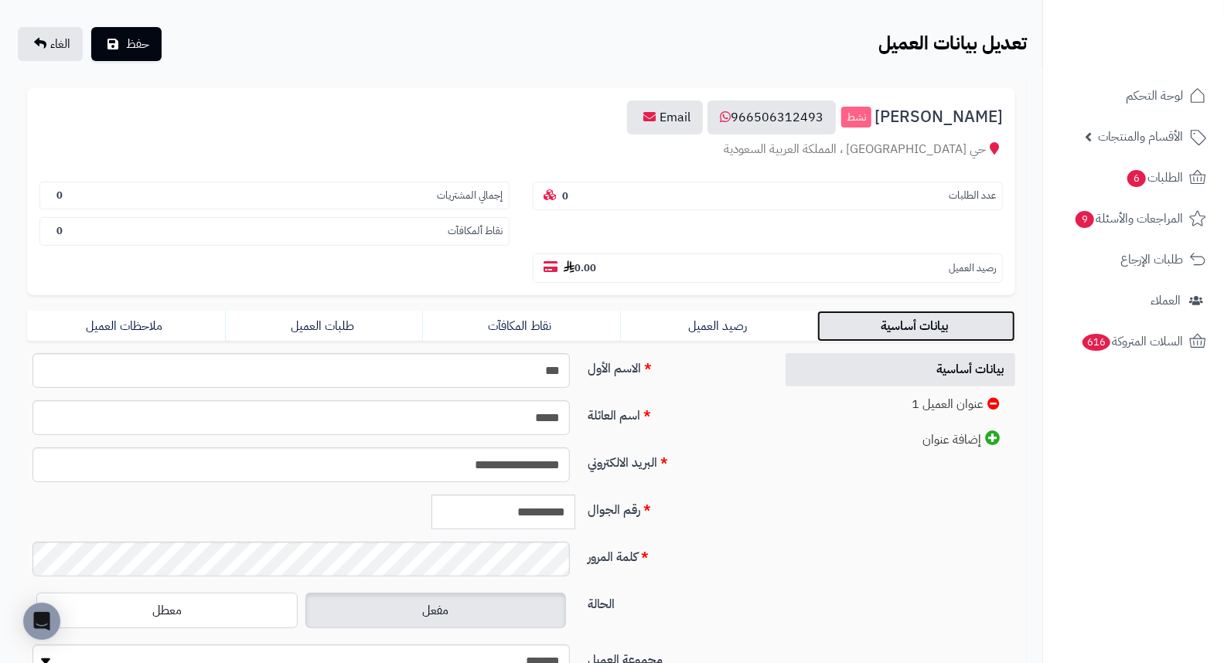
scroll to position [211, 0]
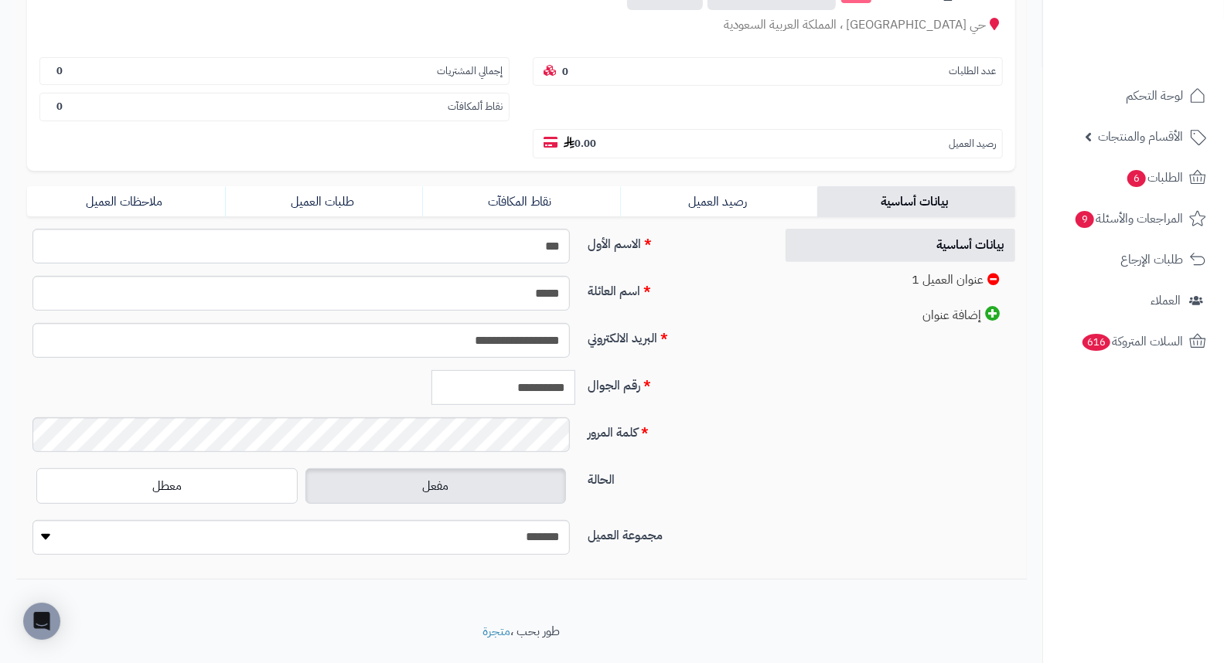
click at [530, 370] on input "**********" at bounding box center [503, 387] width 144 height 35
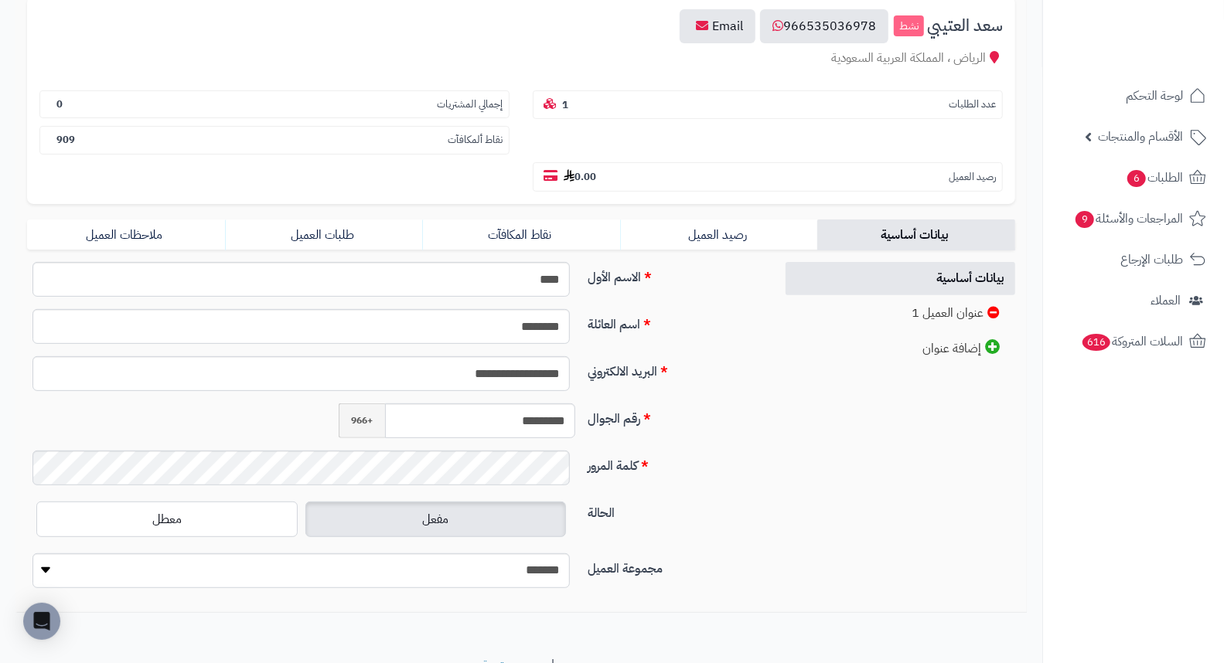
scroll to position [211, 0]
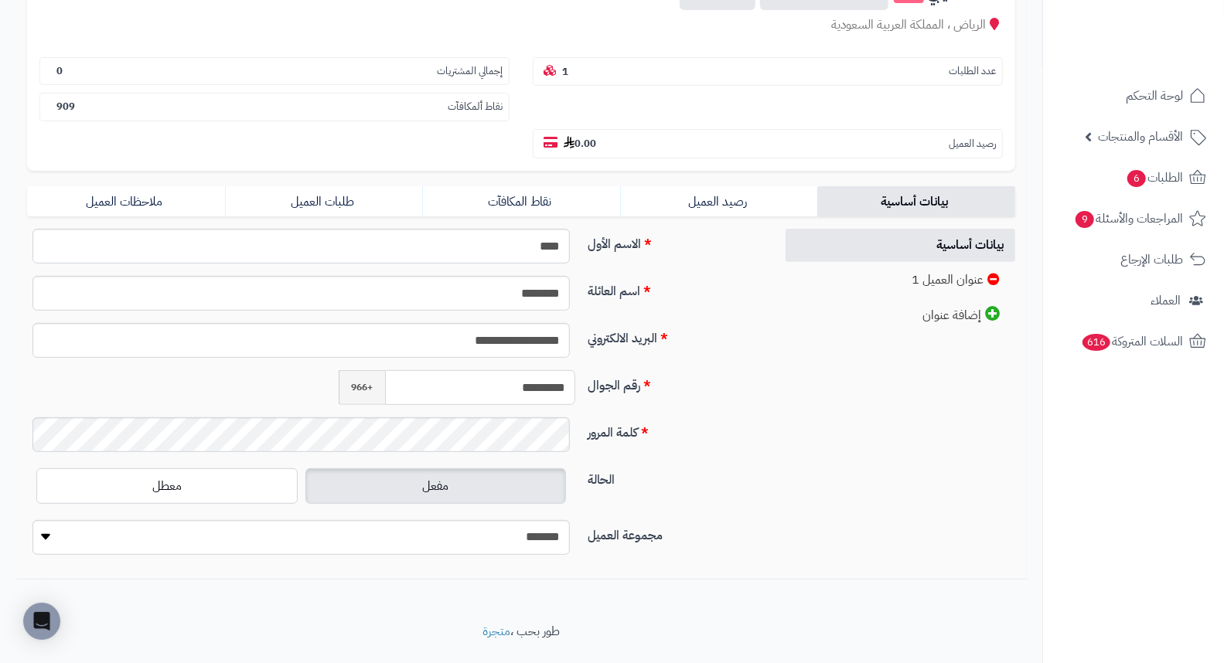
click at [523, 370] on input "*********" at bounding box center [480, 387] width 190 height 35
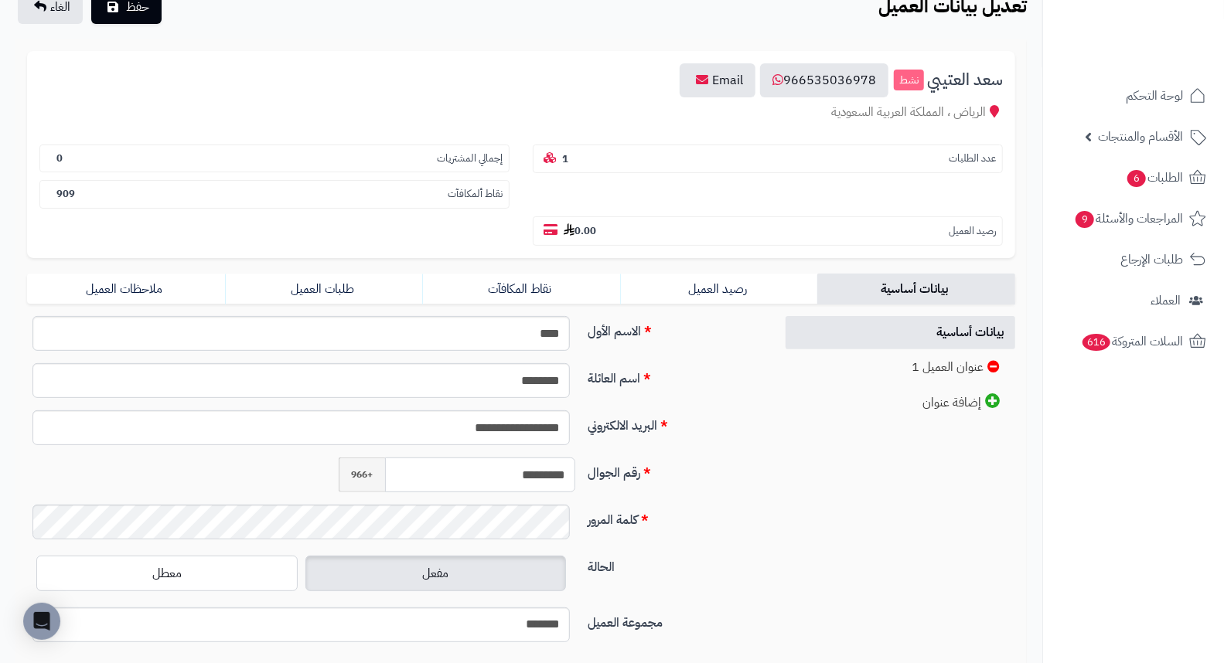
scroll to position [0, 0]
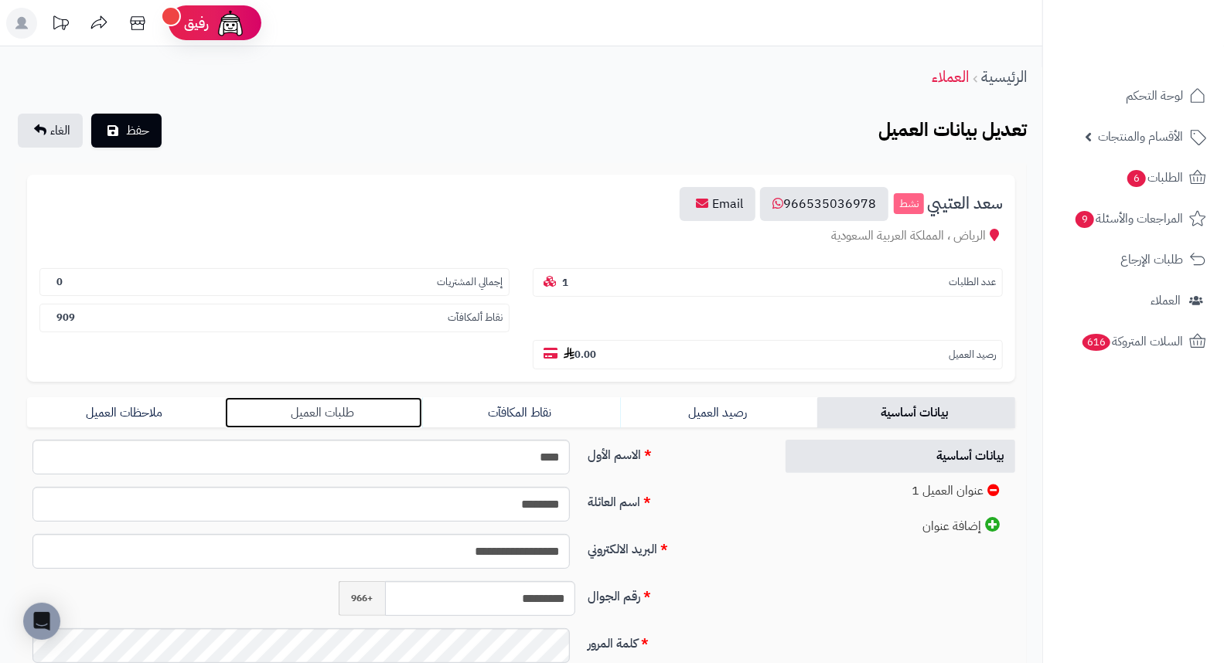
click at [353, 397] on link "طلبات العميل" at bounding box center [324, 412] width 198 height 31
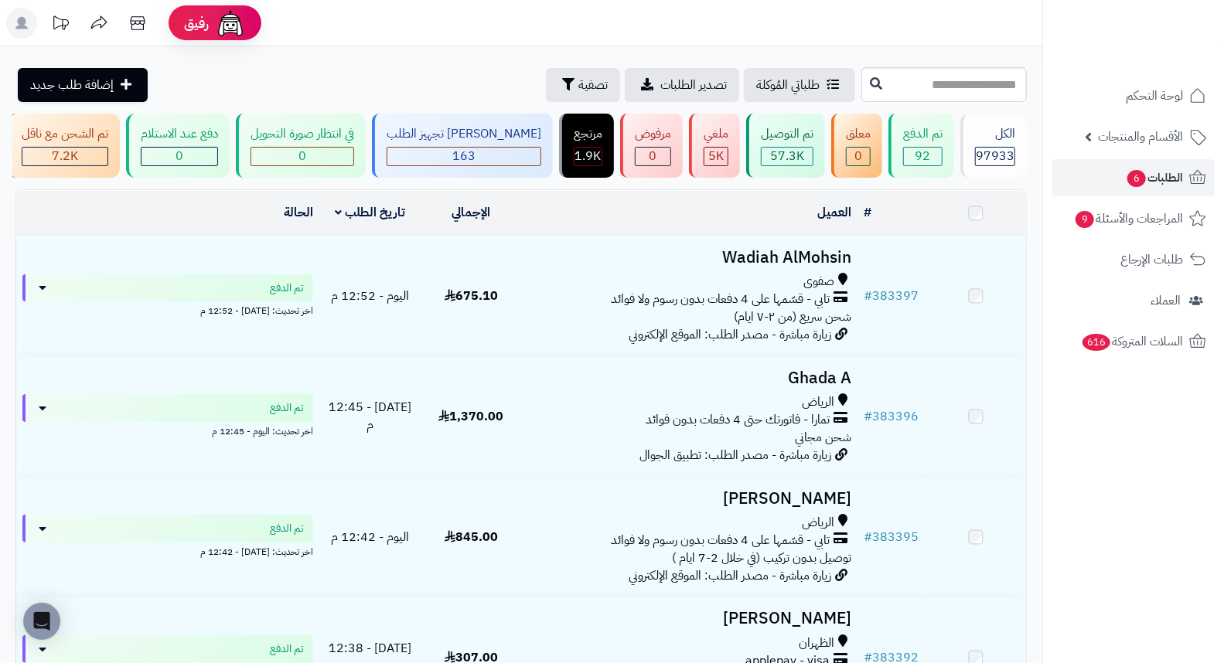
click at [945, 83] on input "text" at bounding box center [943, 84] width 165 height 35
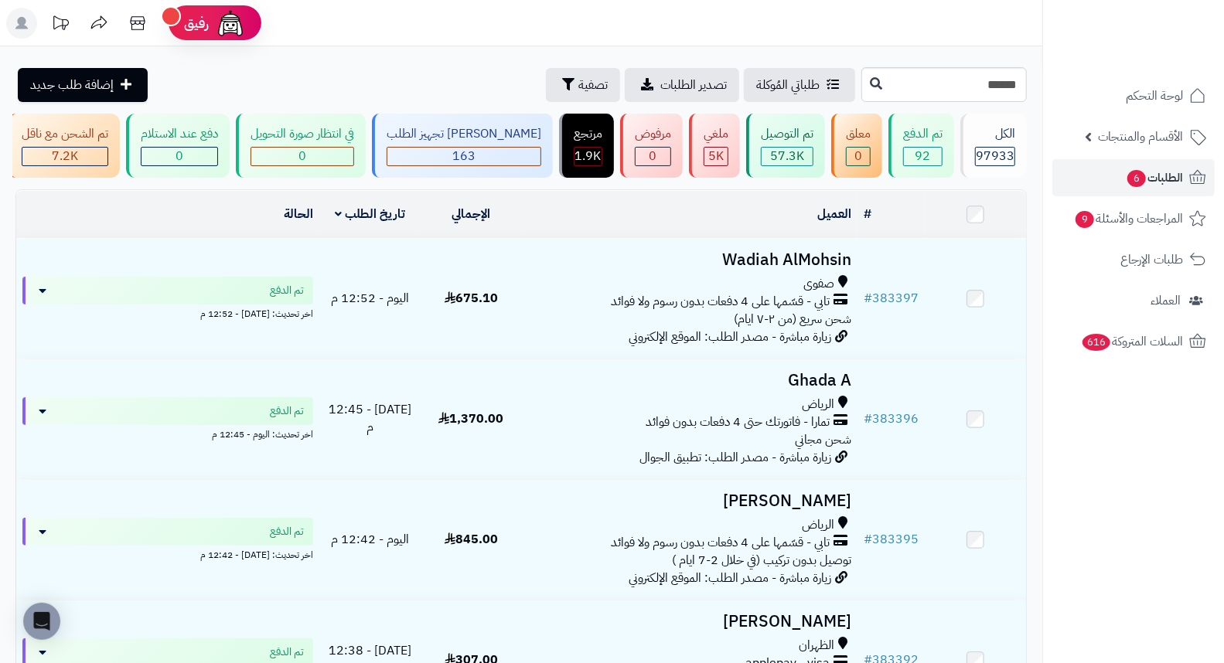
type input "******"
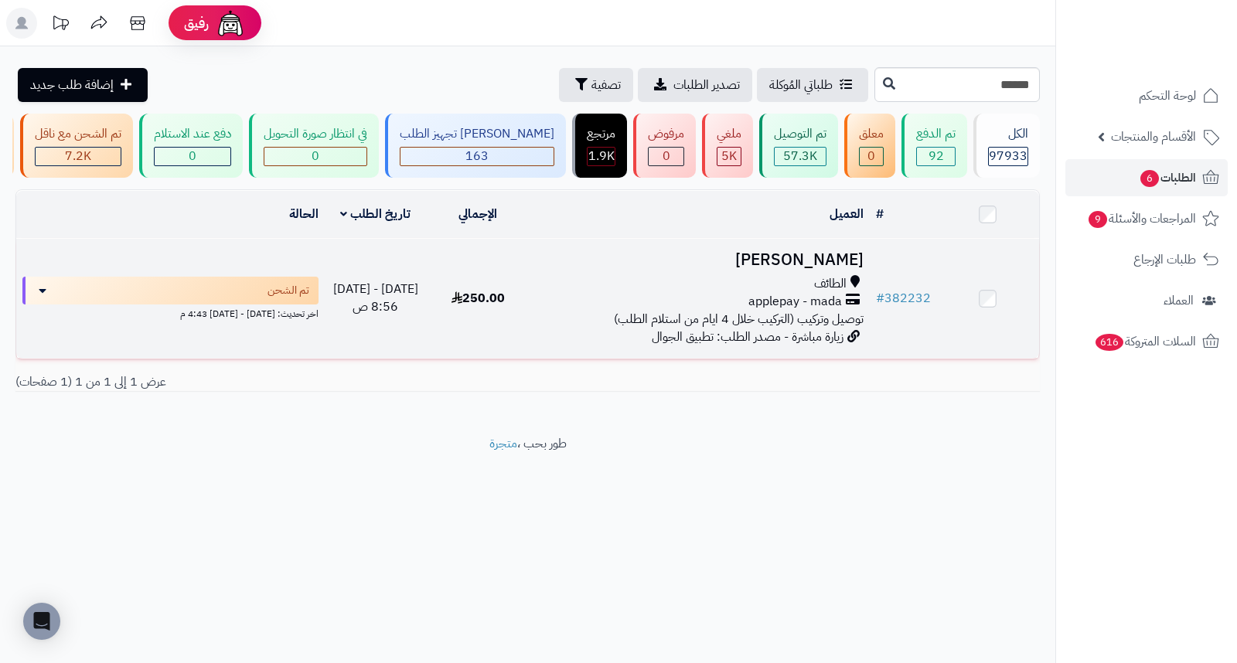
click at [799, 267] on h3 "Ghala Ottb" at bounding box center [699, 260] width 328 height 18
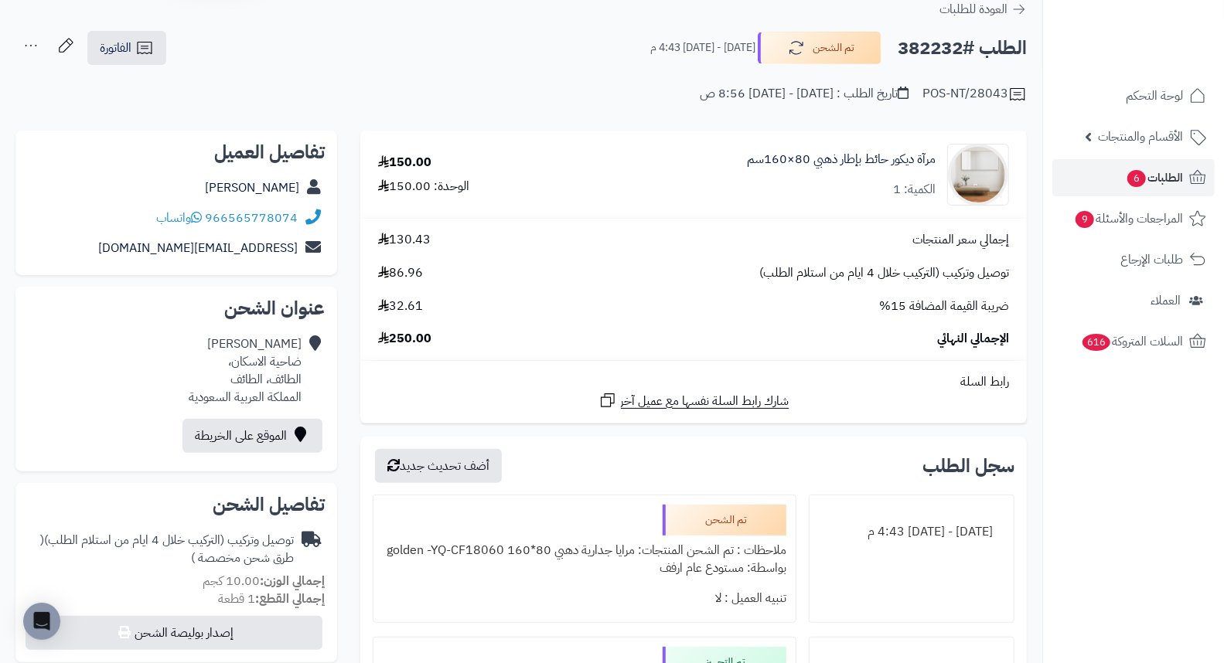
scroll to position [86, 0]
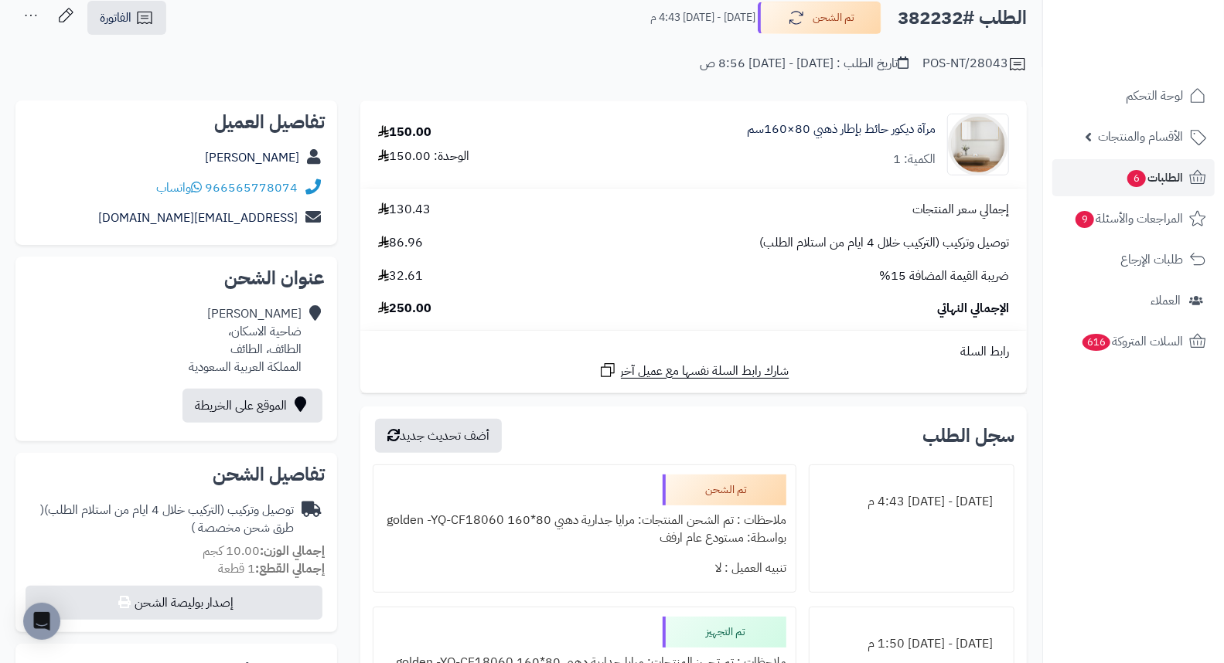
click at [929, 22] on h2 "الطلب #382232" at bounding box center [961, 18] width 129 height 32
copy h2 "382232"
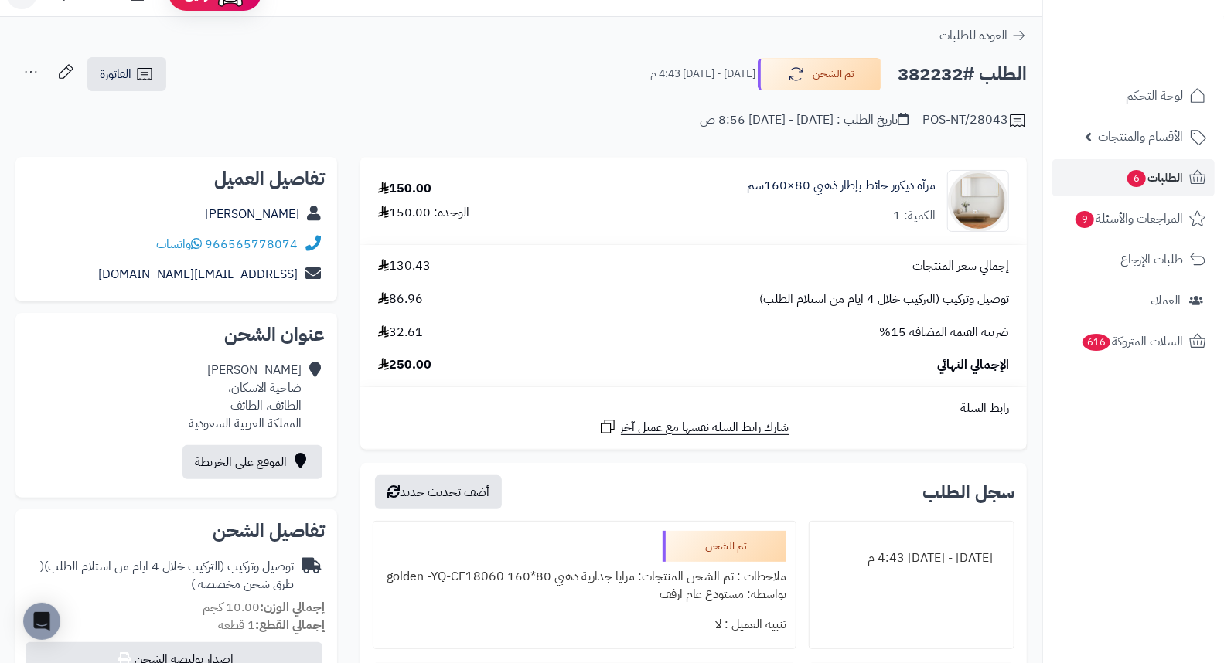
scroll to position [0, 0]
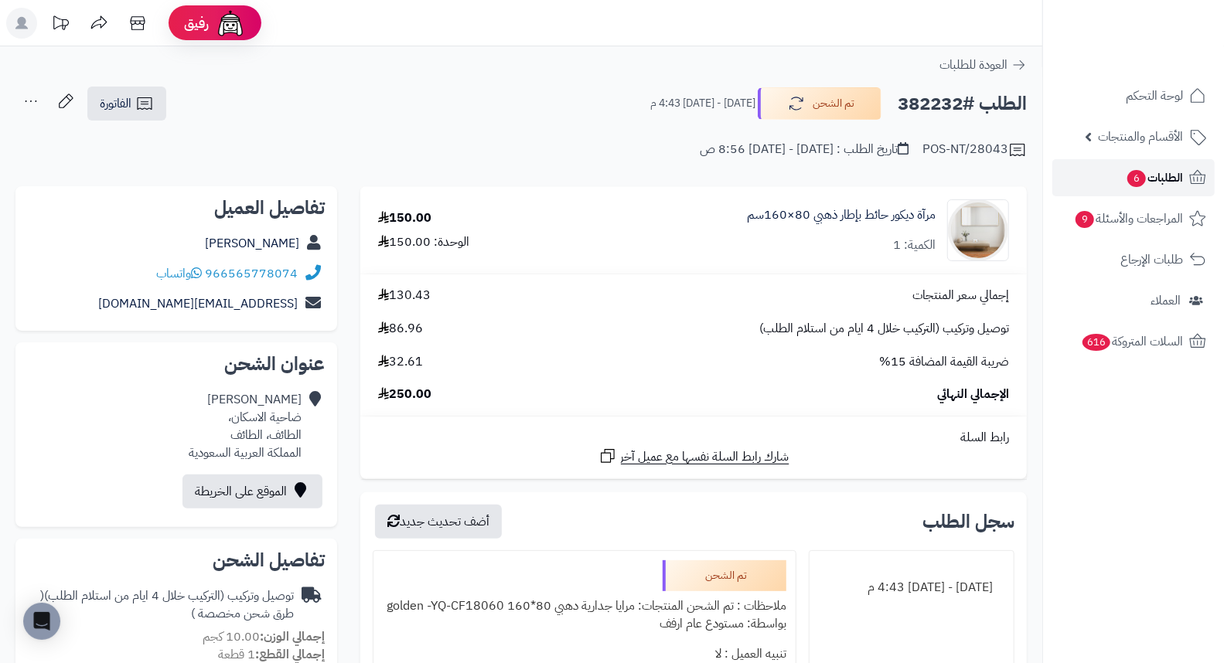
click at [1125, 175] on span "الطلبات 6" at bounding box center [1153, 178] width 57 height 22
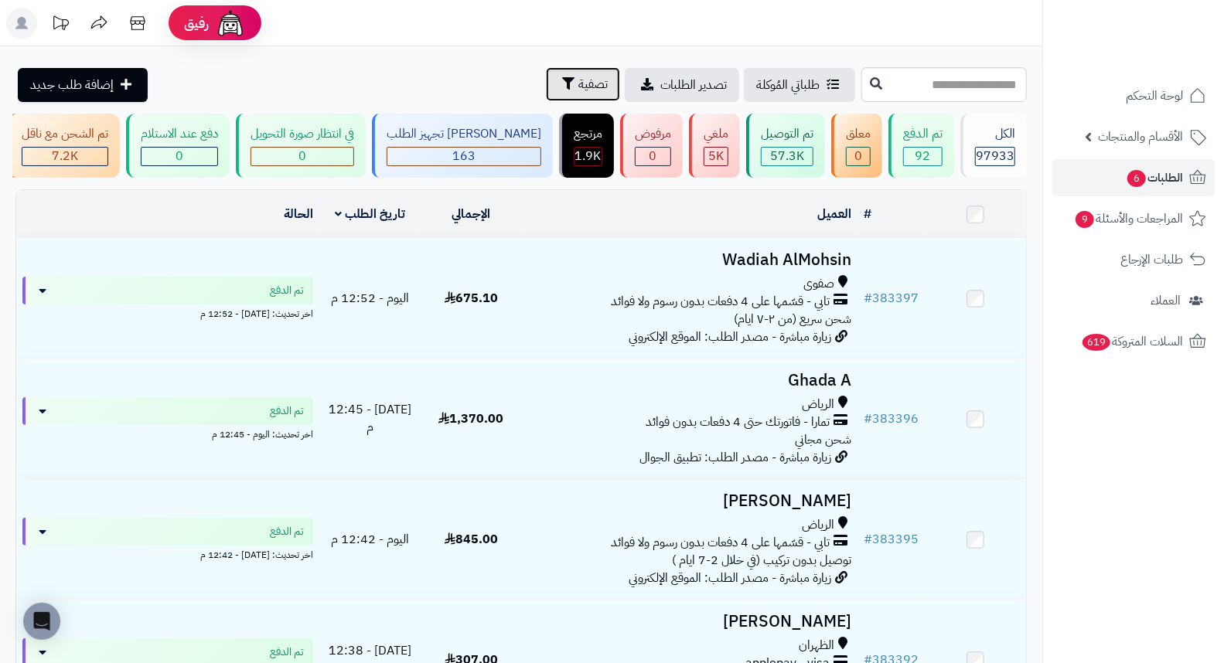
click at [578, 87] on span "تصفية" at bounding box center [592, 84] width 29 height 19
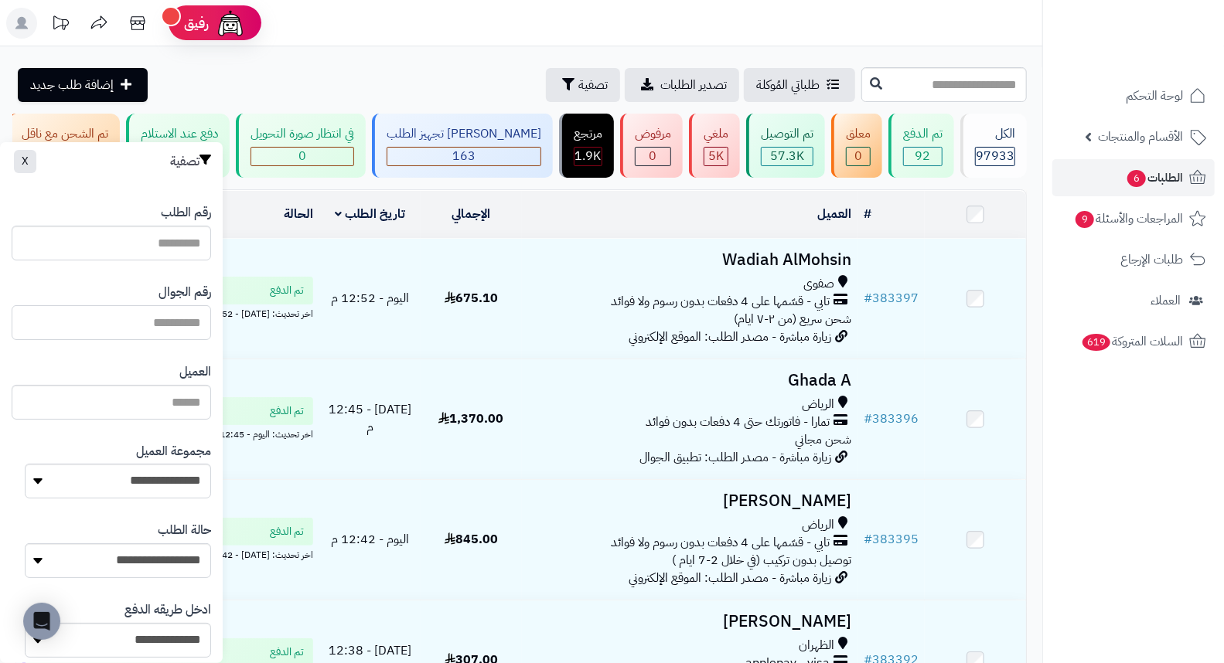
paste input "*********"
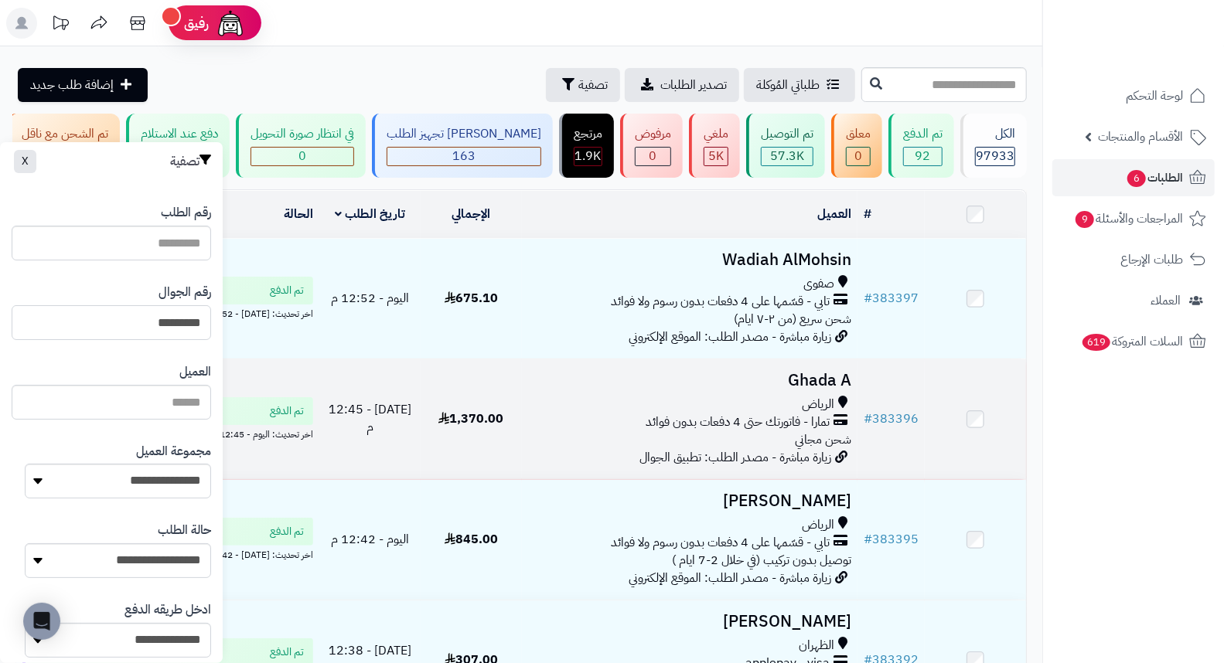
type input "*********"
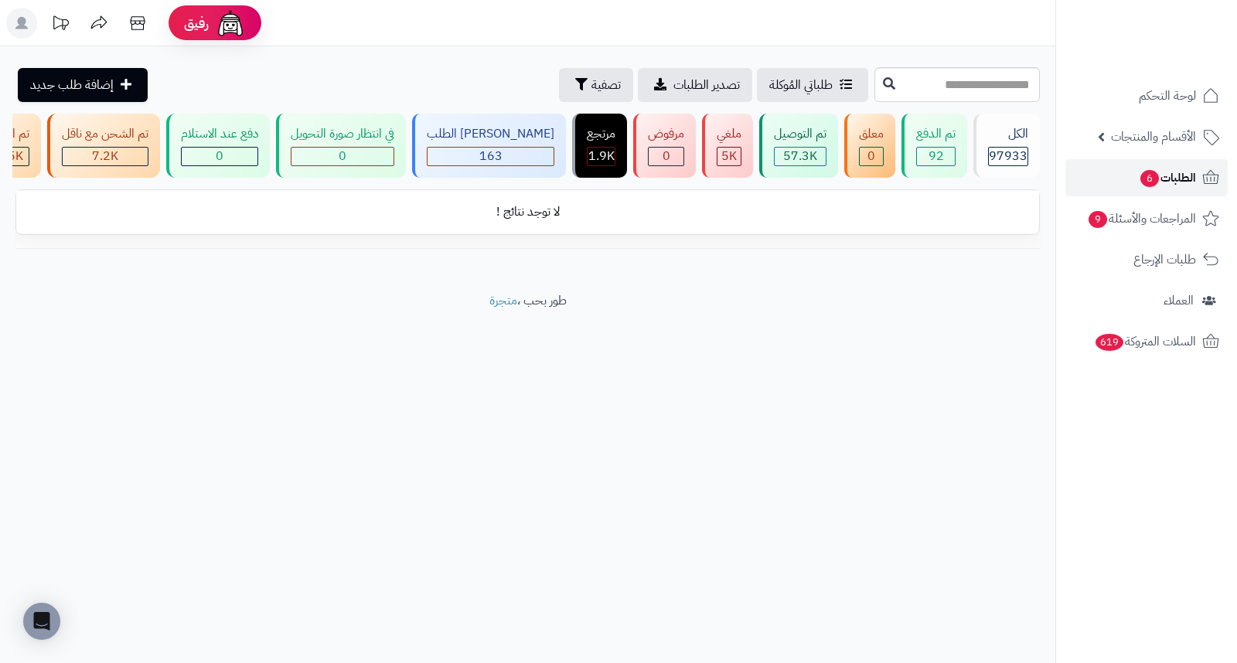
click at [1189, 170] on span "الطلبات 6" at bounding box center [1167, 178] width 57 height 22
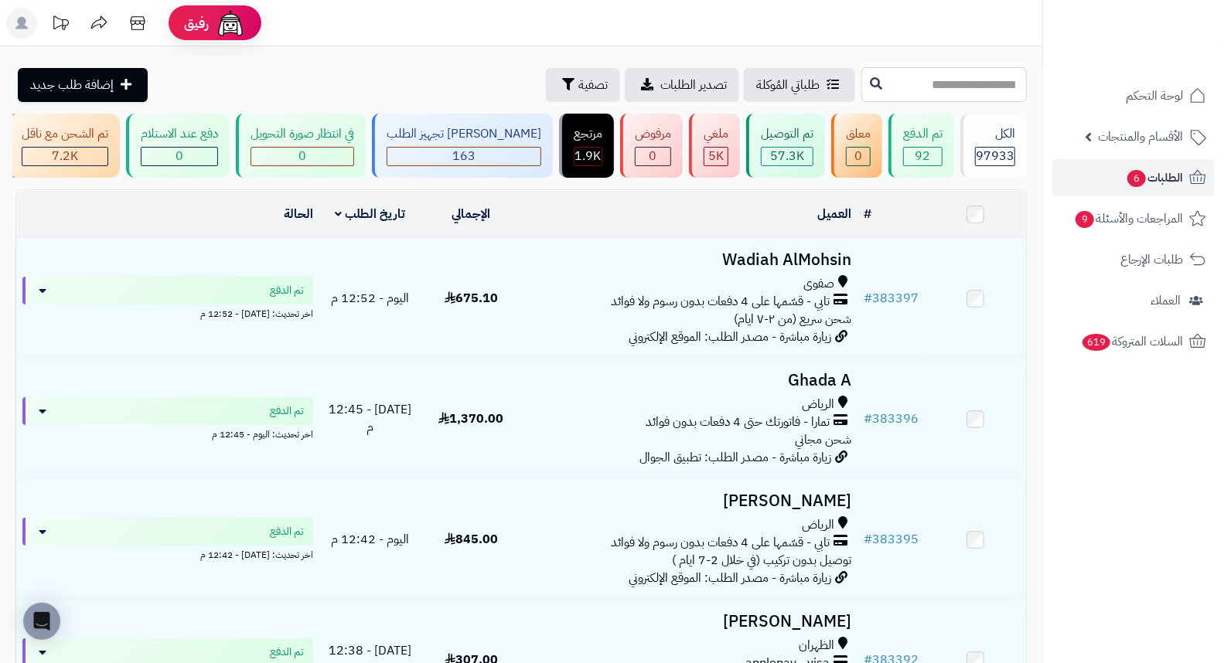
click at [959, 86] on input "text" at bounding box center [943, 84] width 165 height 35
click at [1164, 178] on span "الطلبات 6" at bounding box center [1153, 178] width 57 height 22
click at [578, 76] on span "تصفية" at bounding box center [592, 84] width 29 height 19
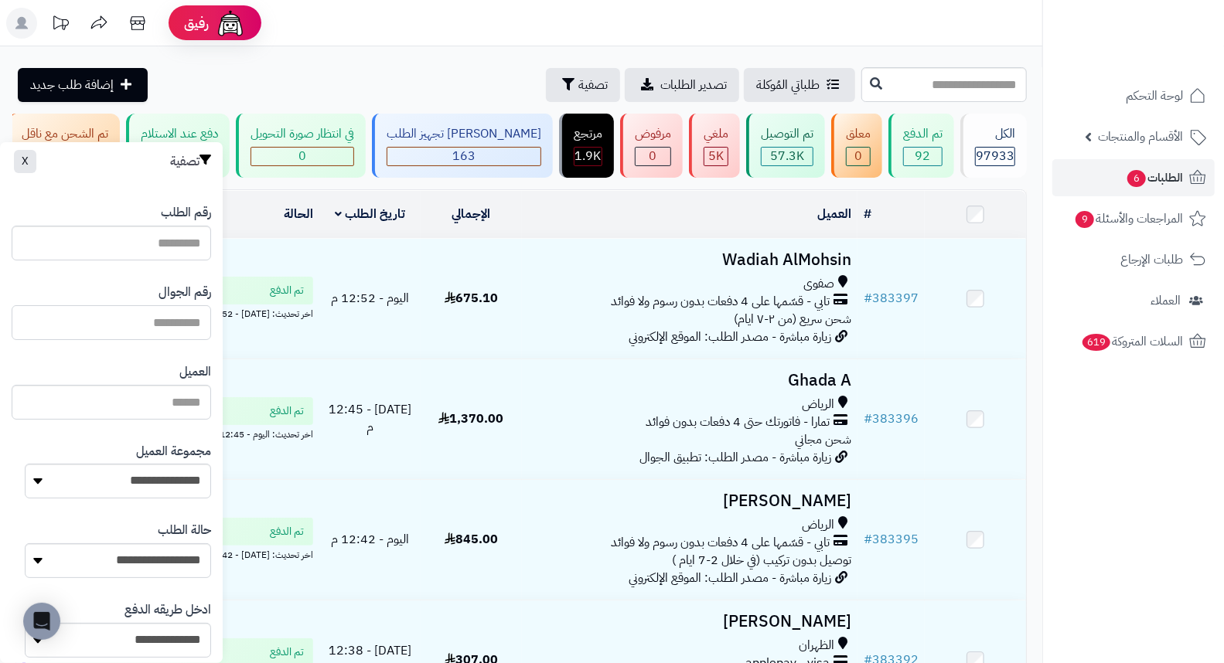
paste input "*********"
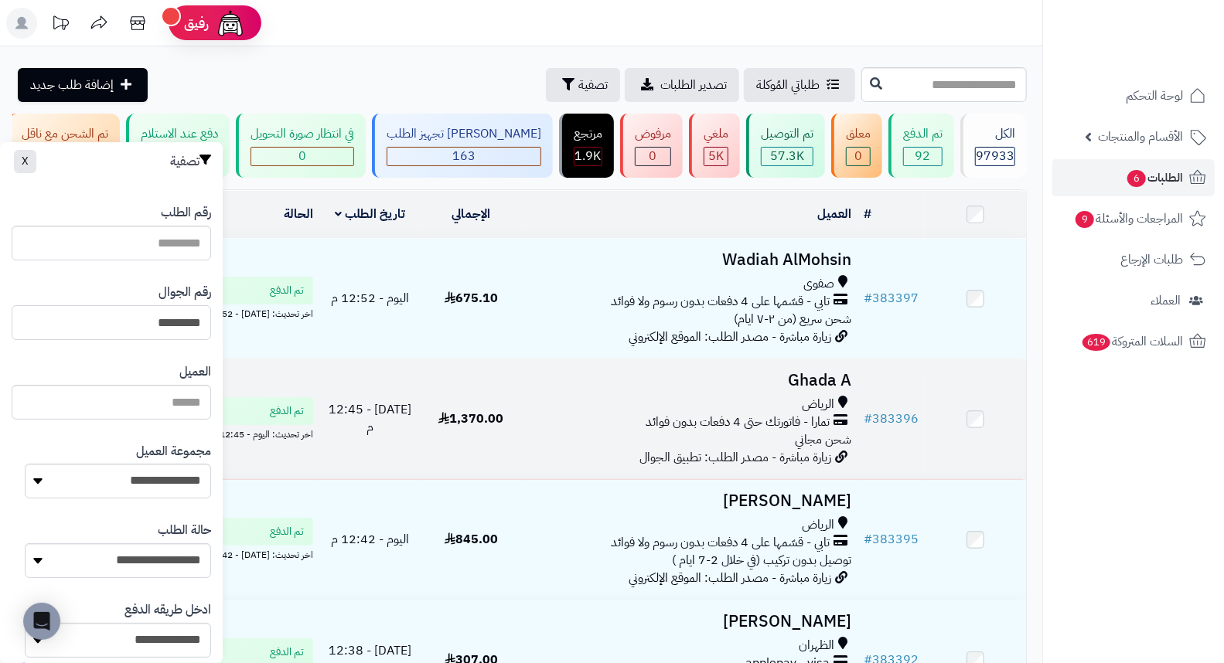
type input "*********"
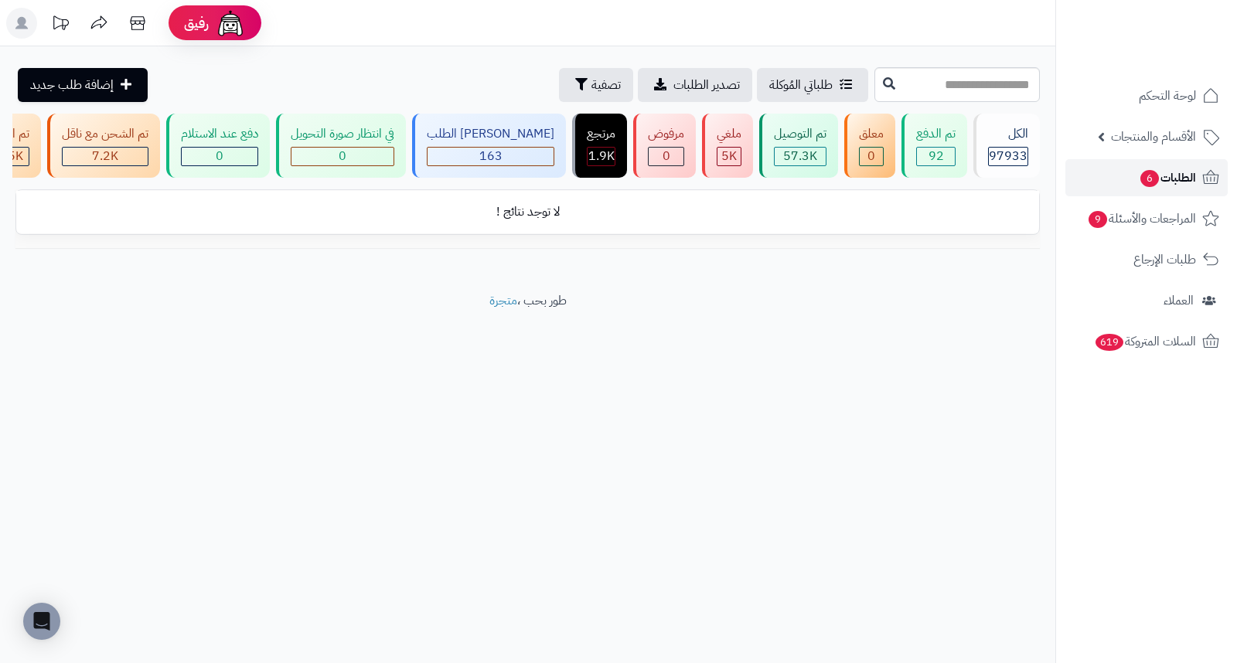
click at [1160, 182] on span "الطلبات 6" at bounding box center [1167, 178] width 57 height 22
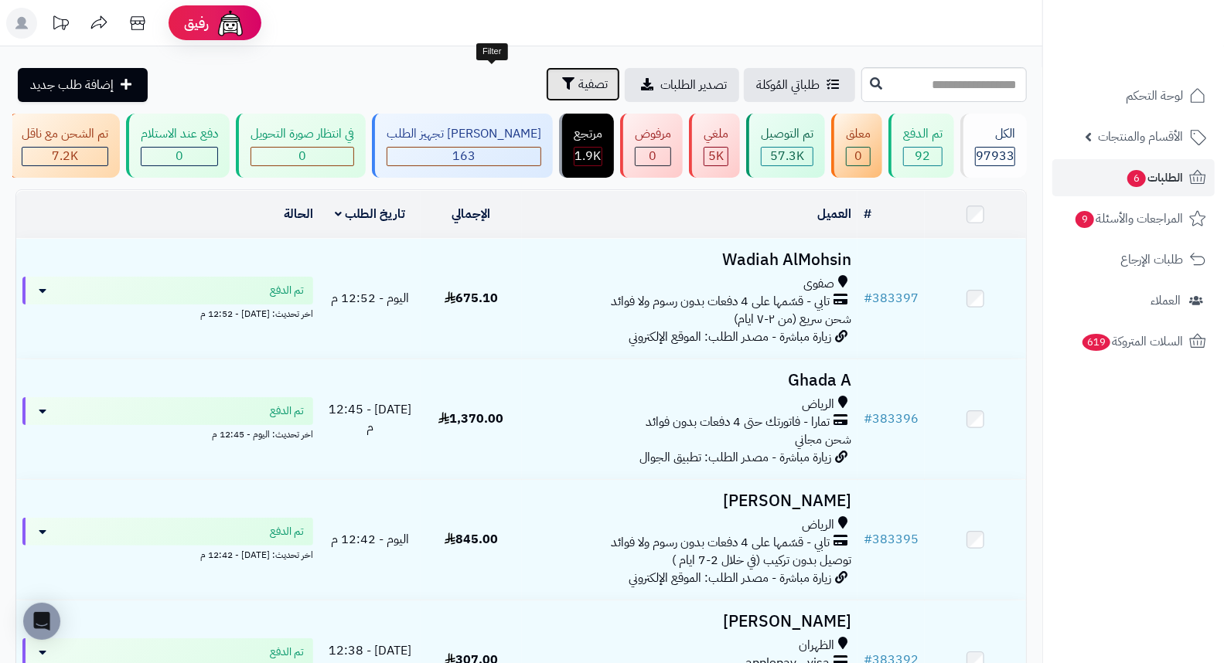
click at [578, 86] on span "تصفية" at bounding box center [592, 84] width 29 height 19
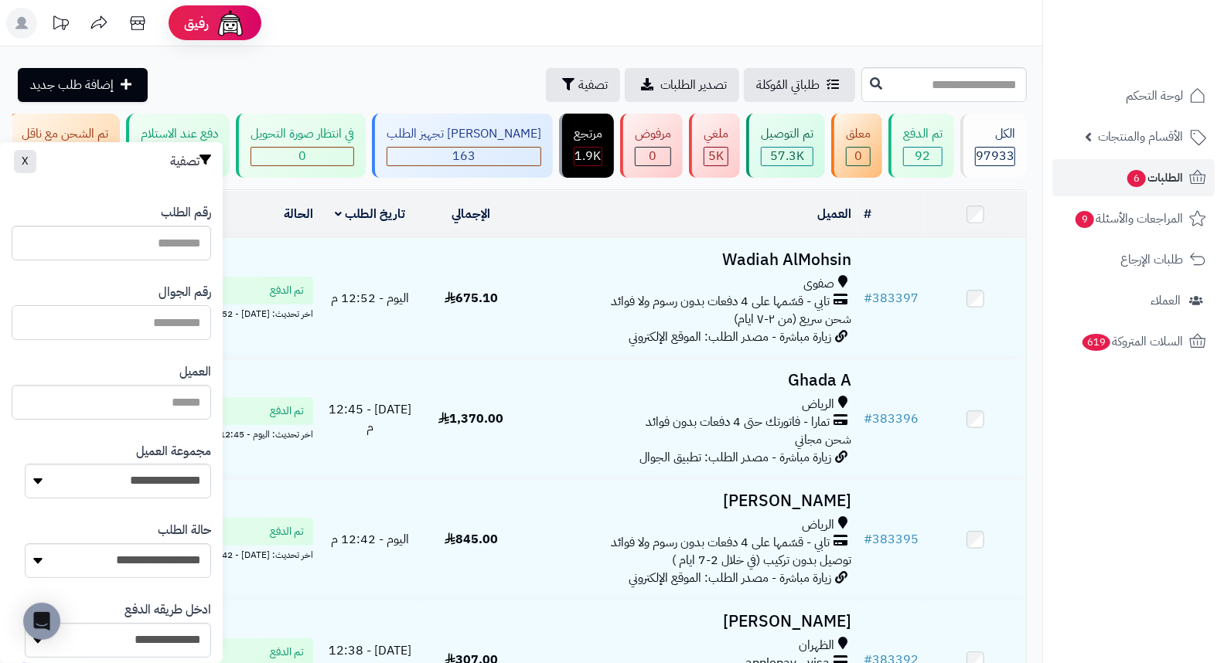
click at [160, 328] on input "text" at bounding box center [111, 322] width 199 height 35
type input "*"
click at [861, 98] on input "text" at bounding box center [943, 84] width 165 height 35
click at [126, 322] on input "text" at bounding box center [111, 322] width 199 height 35
type input "*********"
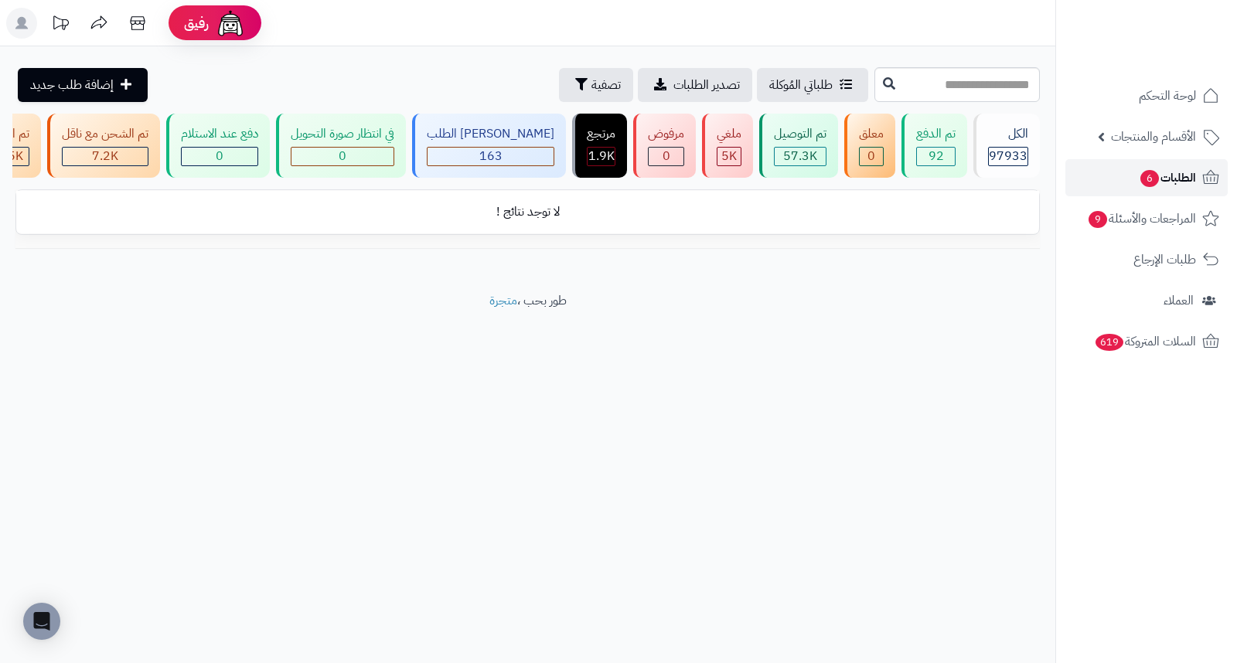
click at [1169, 187] on span "الطلبات 6" at bounding box center [1167, 178] width 57 height 22
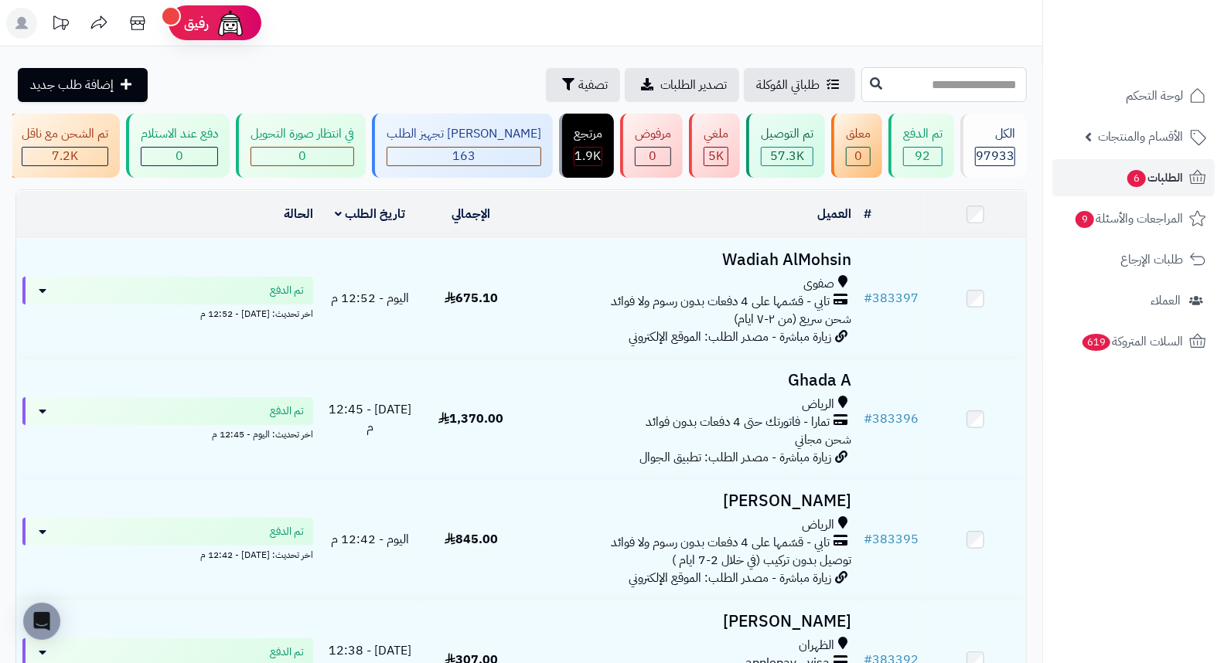
click at [985, 86] on input "text" at bounding box center [943, 84] width 165 height 35
type input "*"
click at [1164, 173] on span "الطلبات 6" at bounding box center [1153, 178] width 57 height 22
click at [982, 78] on input "text" at bounding box center [943, 84] width 165 height 35
type input "*"
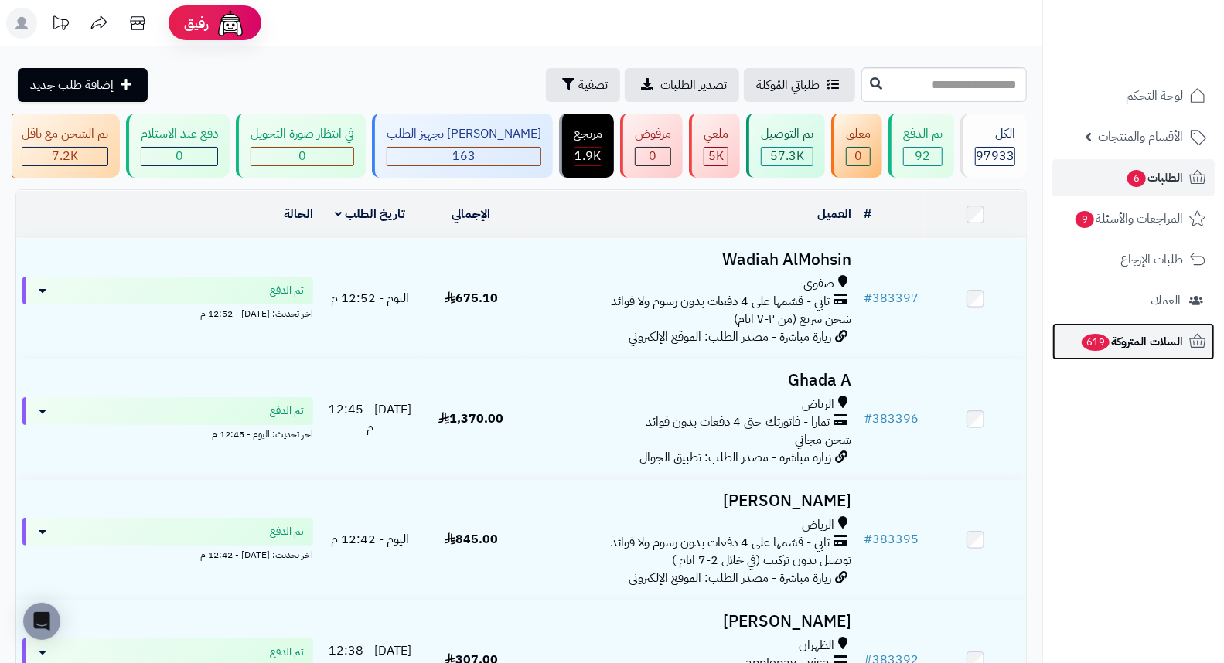
click at [1118, 346] on span "السلات المتروكة 619" at bounding box center [1131, 342] width 103 height 22
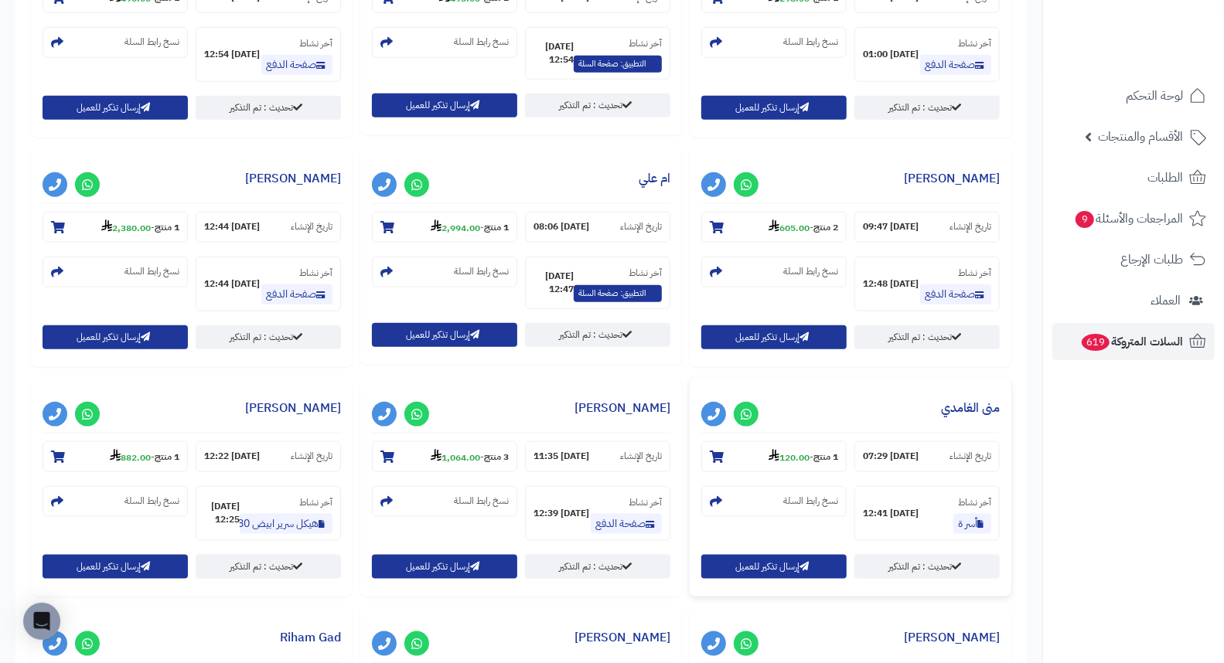
scroll to position [1319, 0]
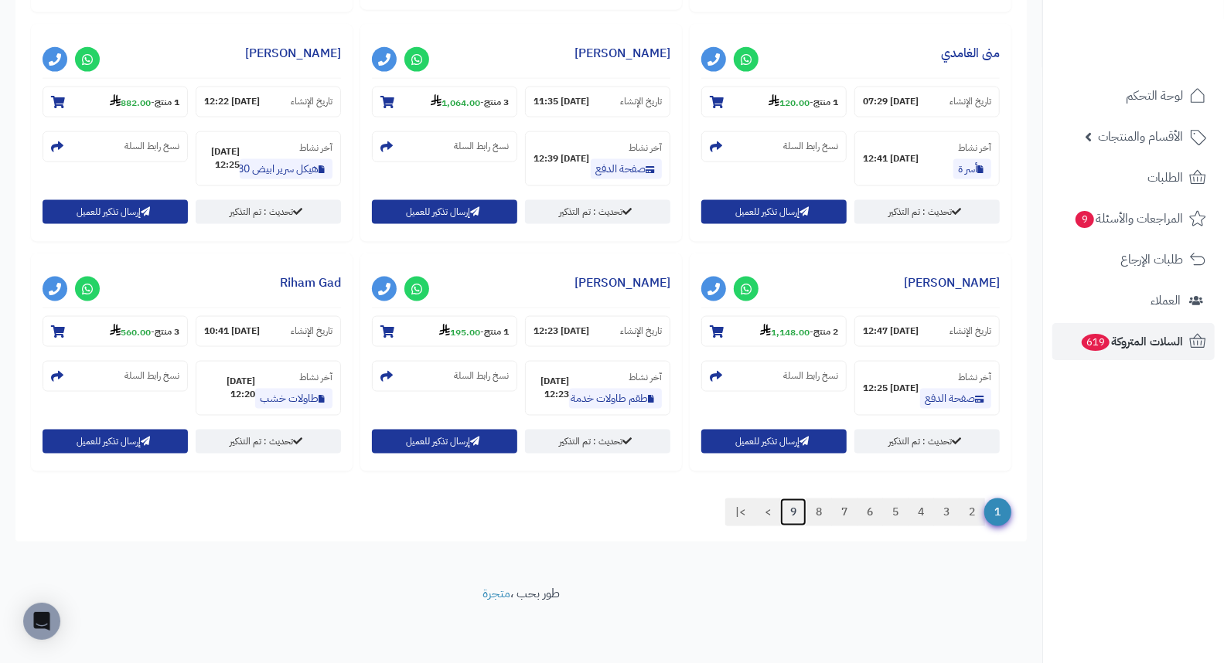
click at [791, 511] on link "9" at bounding box center [793, 513] width 26 height 28
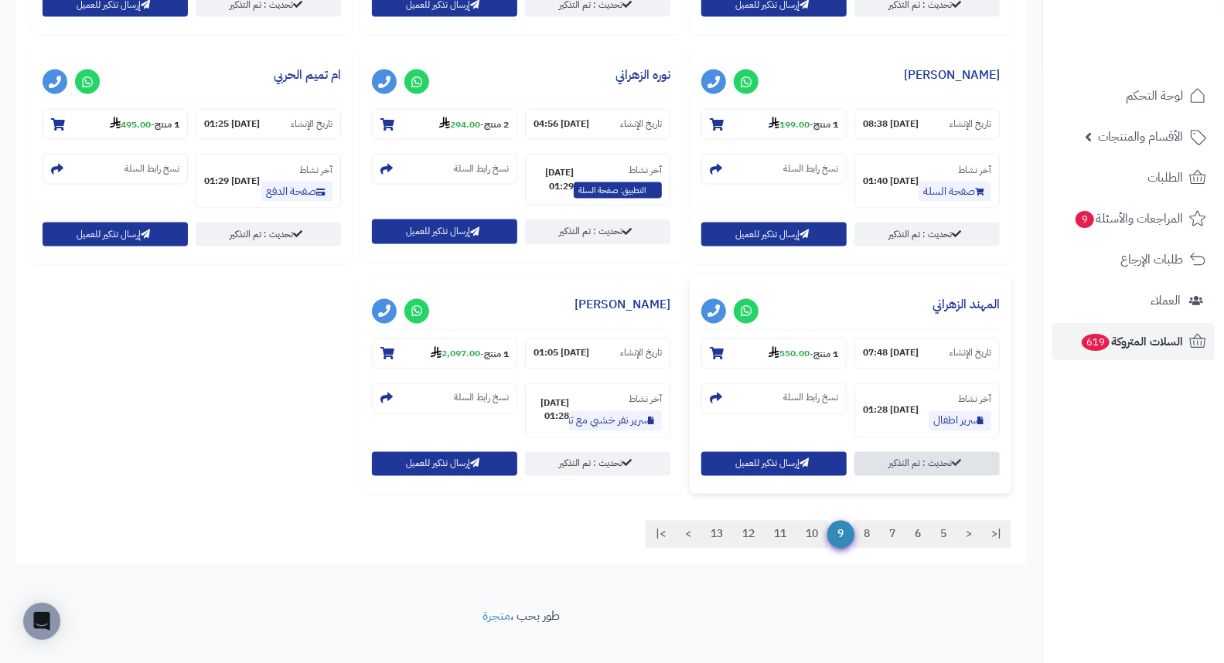
scroll to position [1548, 0]
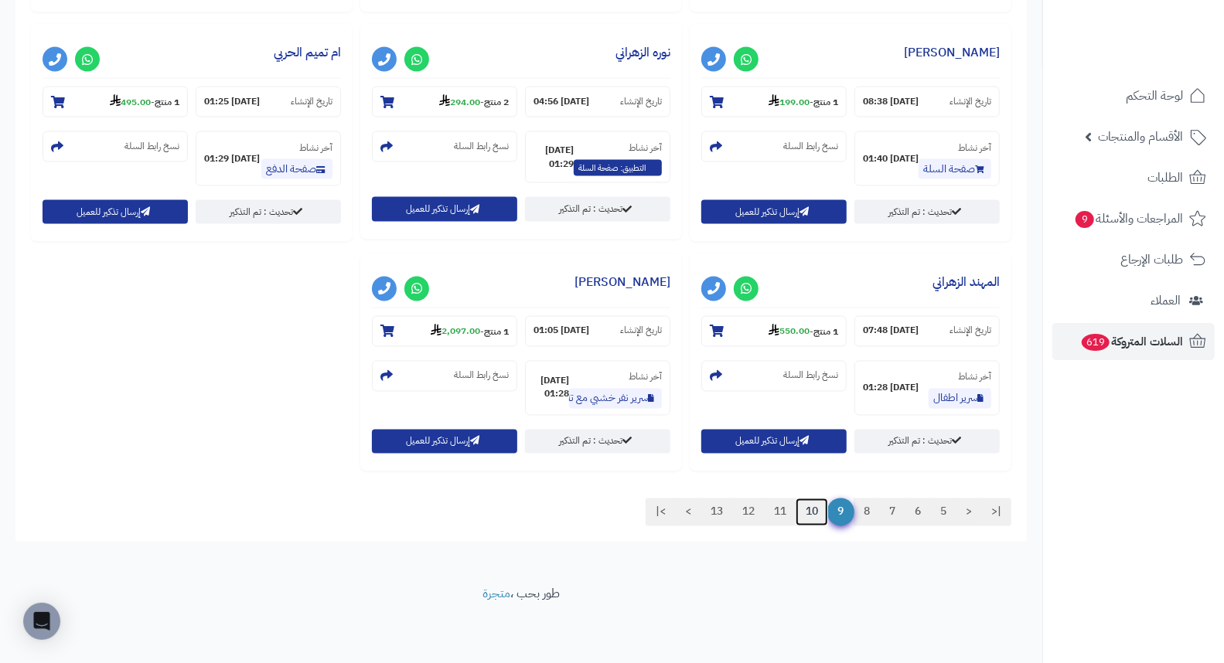
click at [805, 514] on link "10" at bounding box center [811, 513] width 32 height 28
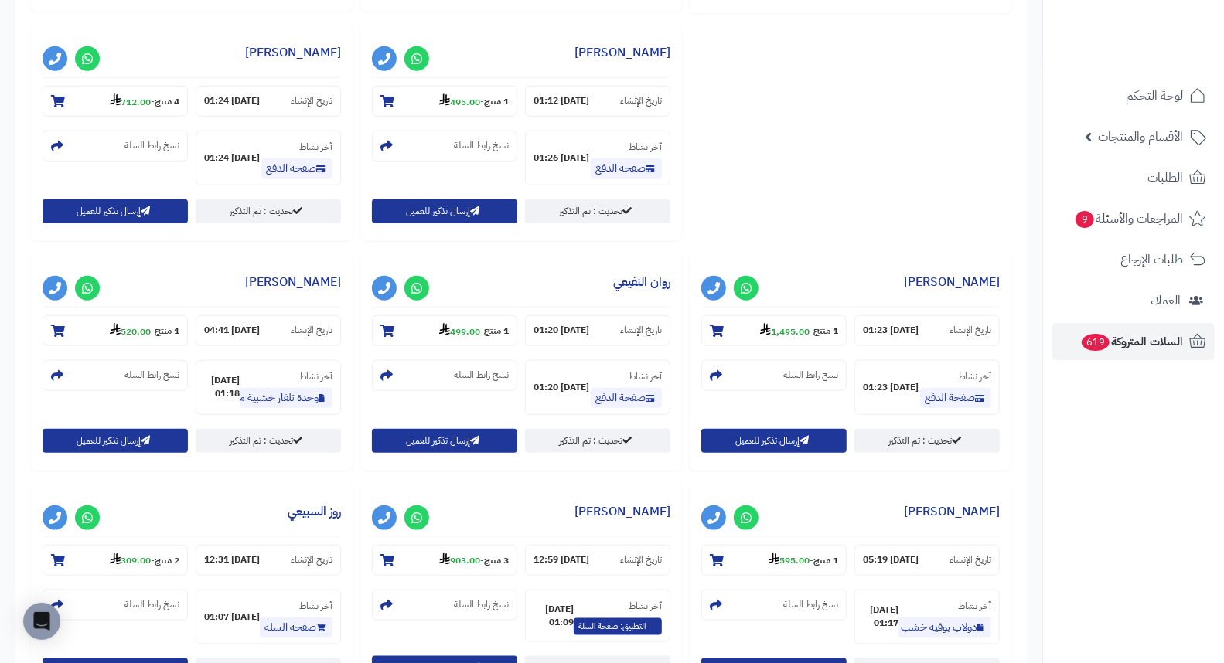
scroll to position [945, 0]
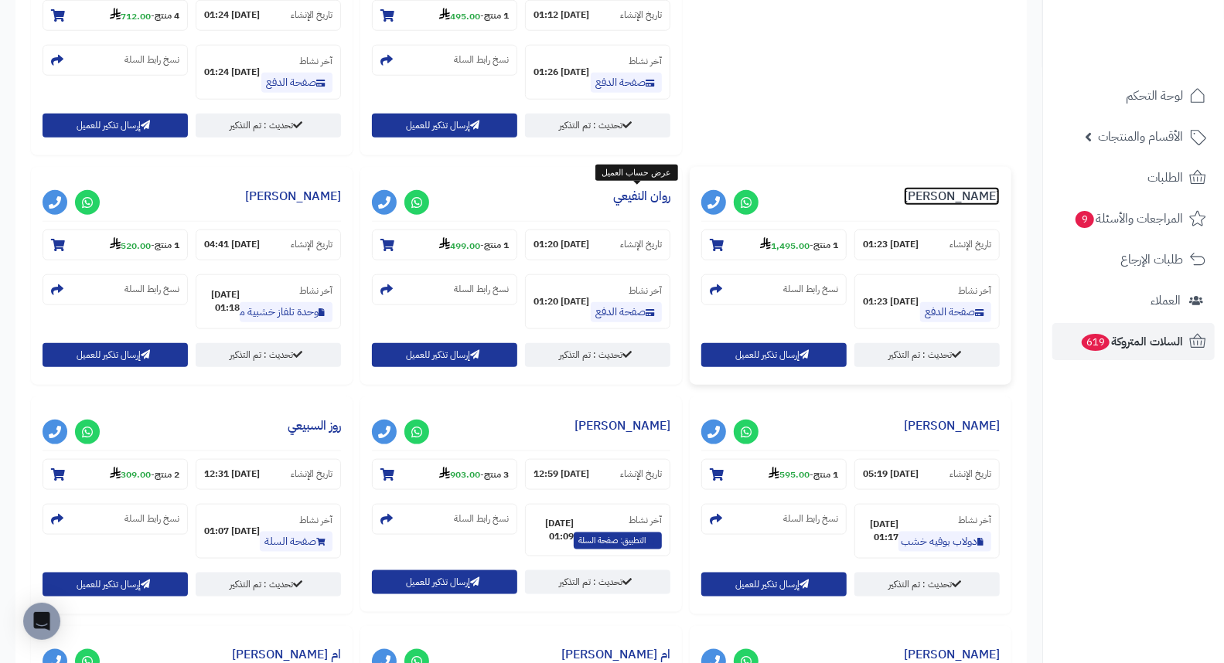
click at [904, 192] on link "Noha Alhrbi" at bounding box center [952, 196] width 96 height 19
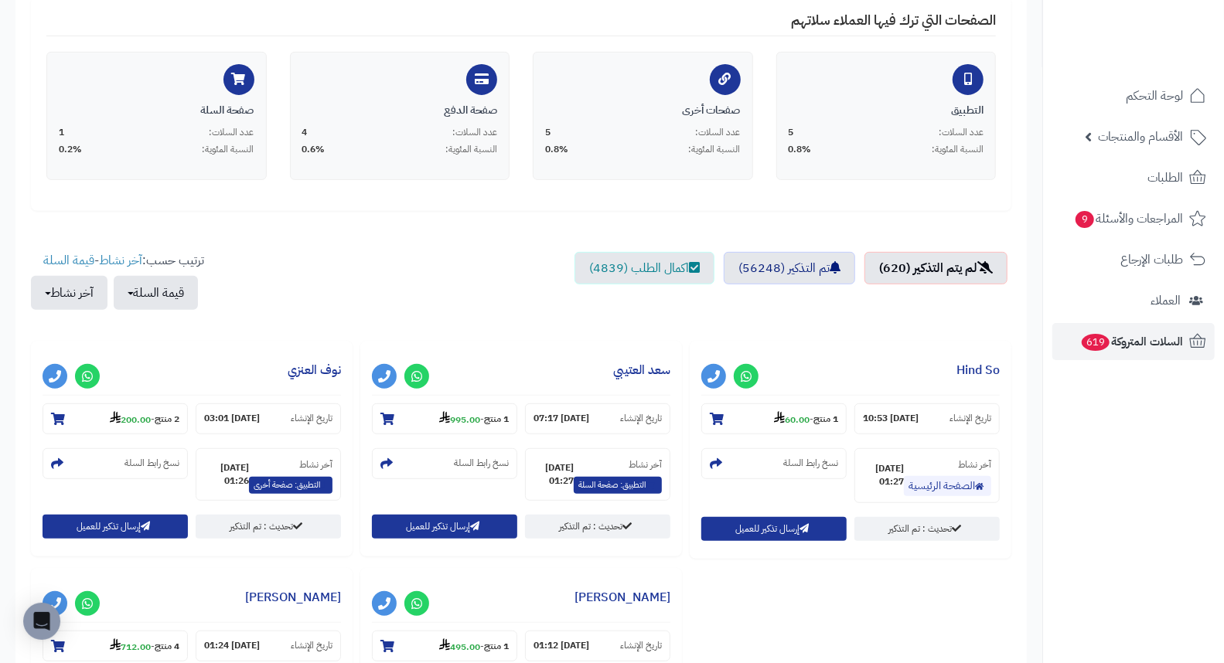
scroll to position [0, 0]
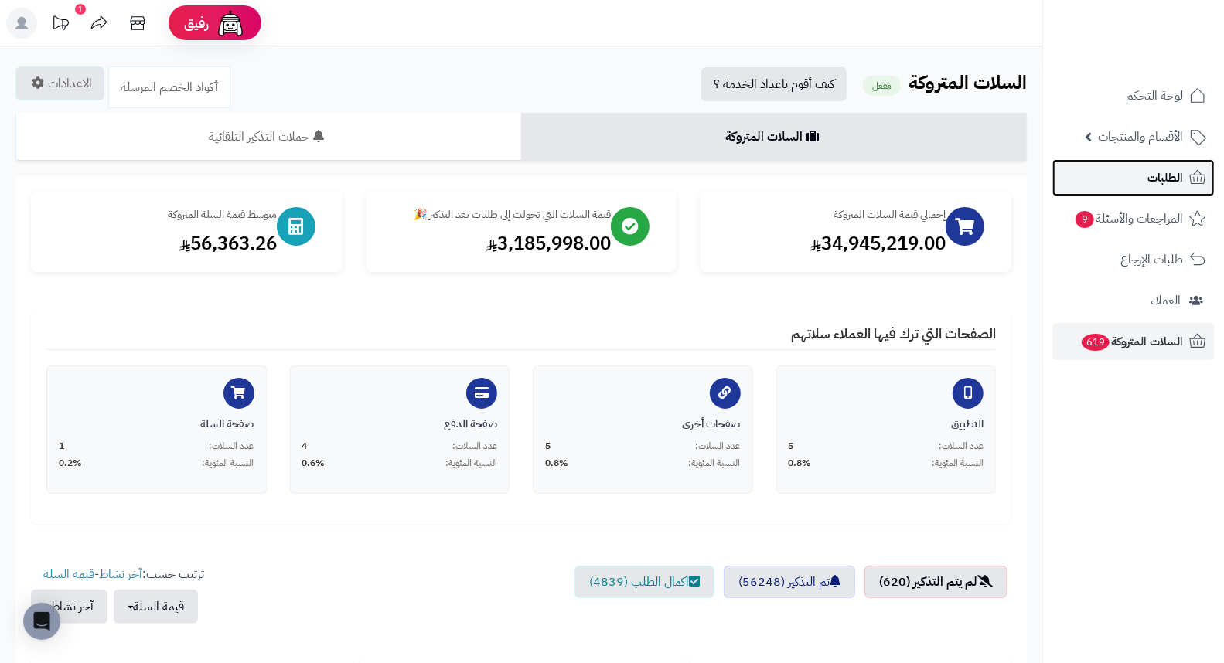
click at [1176, 182] on span "الطلبات" at bounding box center [1165, 178] width 36 height 22
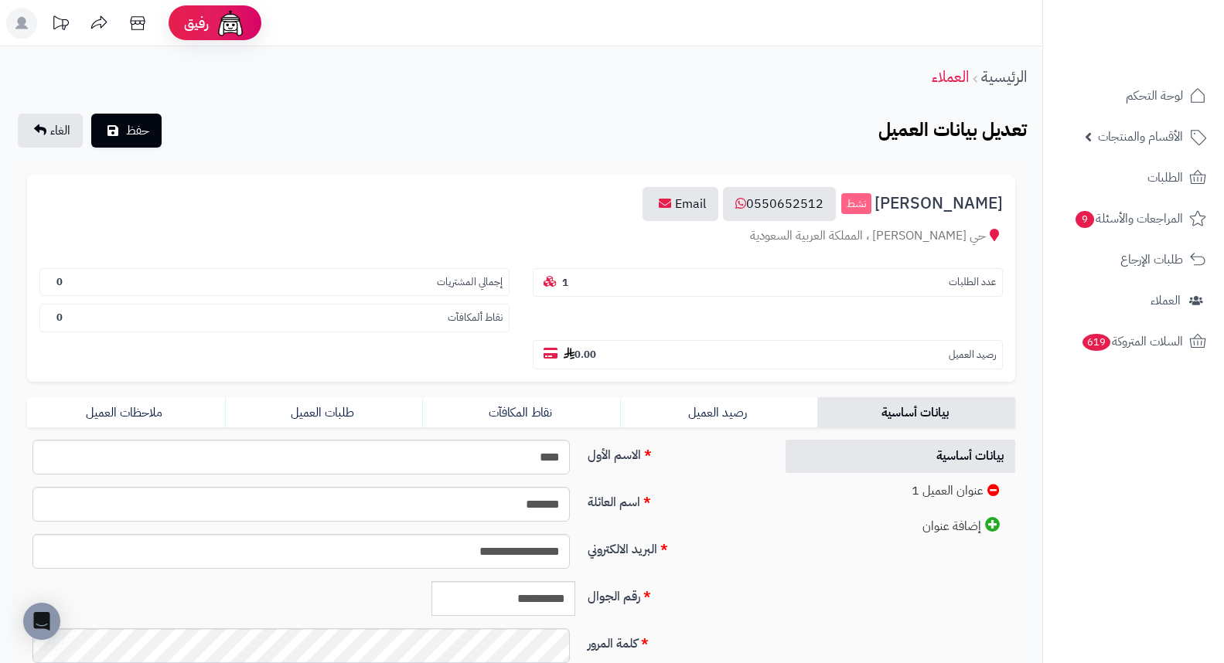
scroll to position [211, 0]
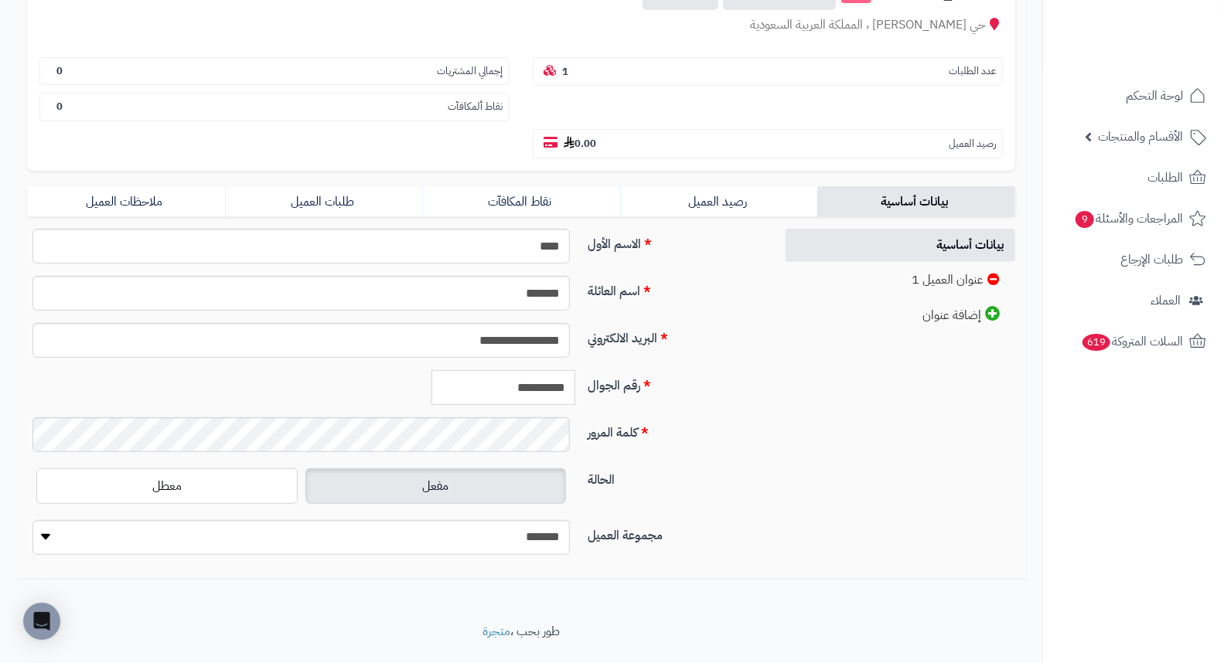
click at [538, 370] on input "**********" at bounding box center [503, 387] width 144 height 35
click at [328, 186] on link "طلبات العميل" at bounding box center [324, 201] width 198 height 31
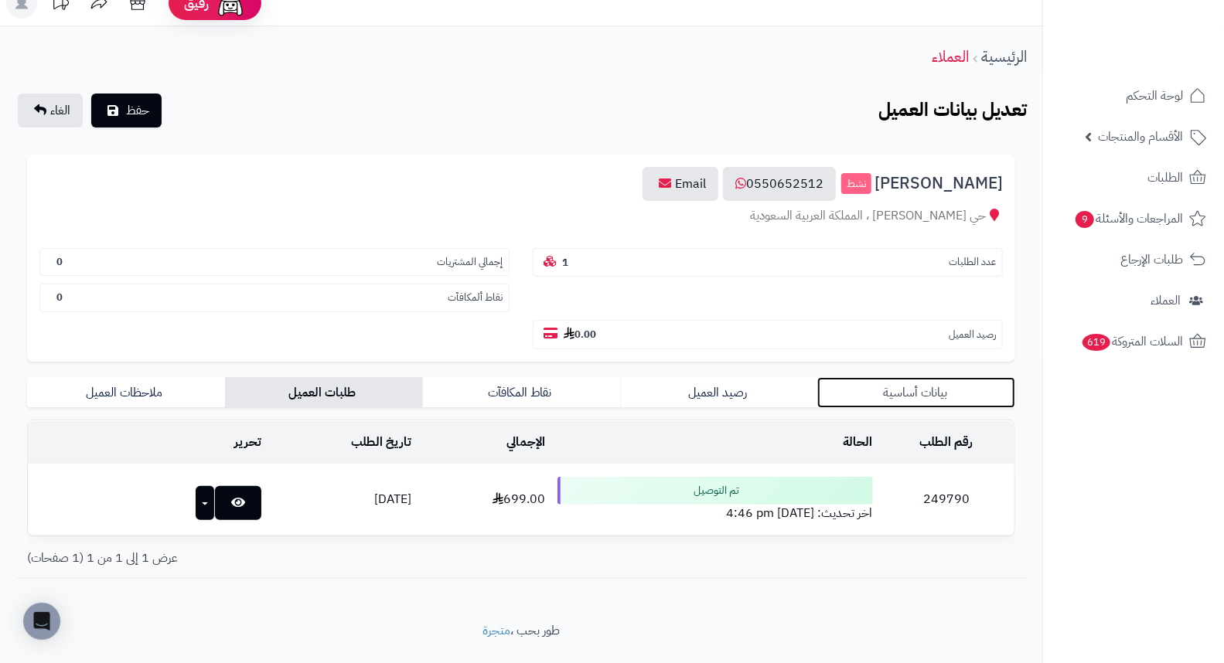
click at [933, 377] on link "بيانات أساسية" at bounding box center [916, 392] width 198 height 31
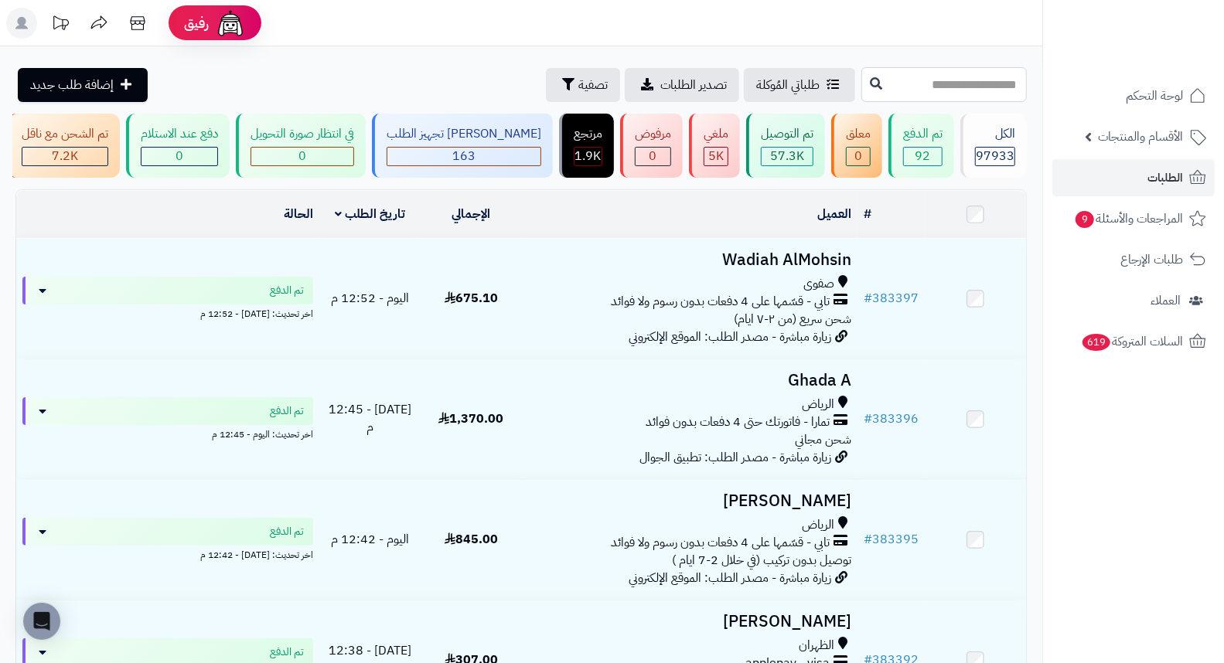
paste input "******"
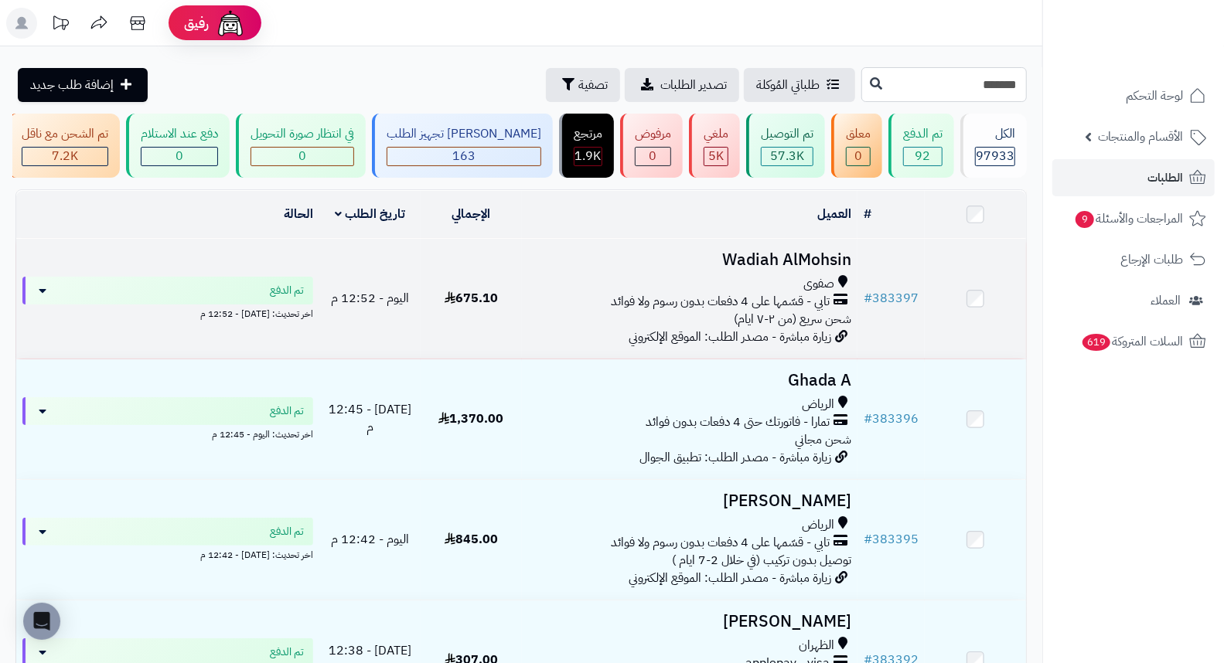
type input "******"
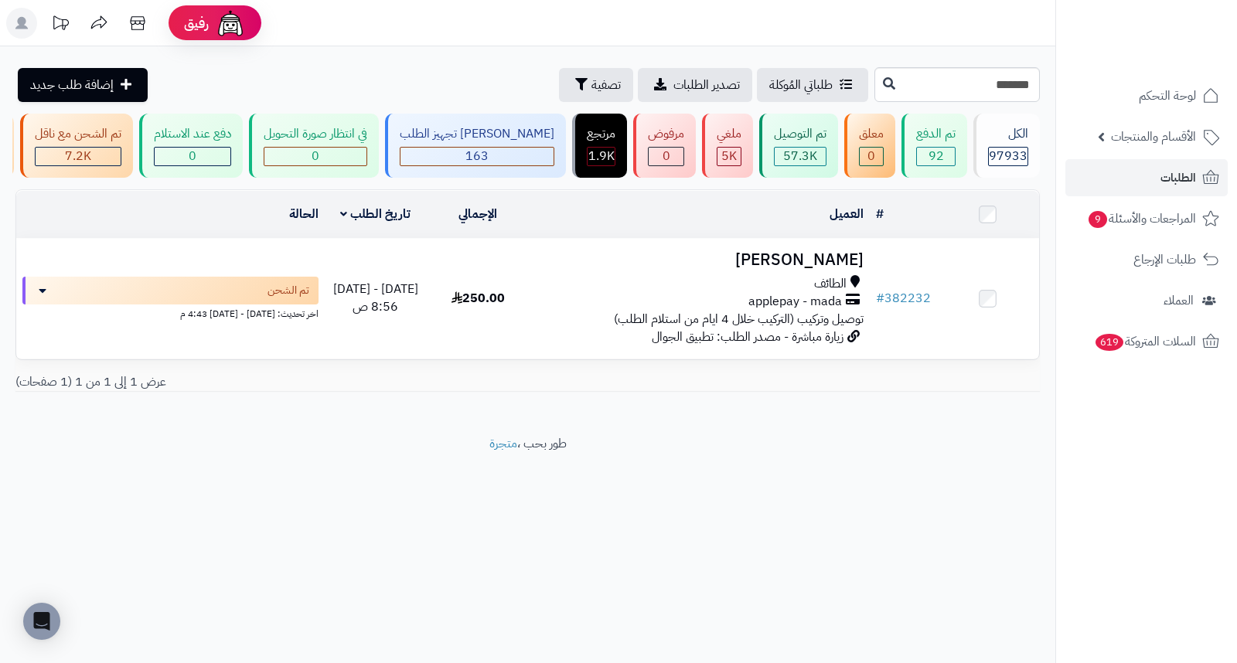
click at [822, 269] on h3 "[PERSON_NAME]" at bounding box center [699, 260] width 328 height 18
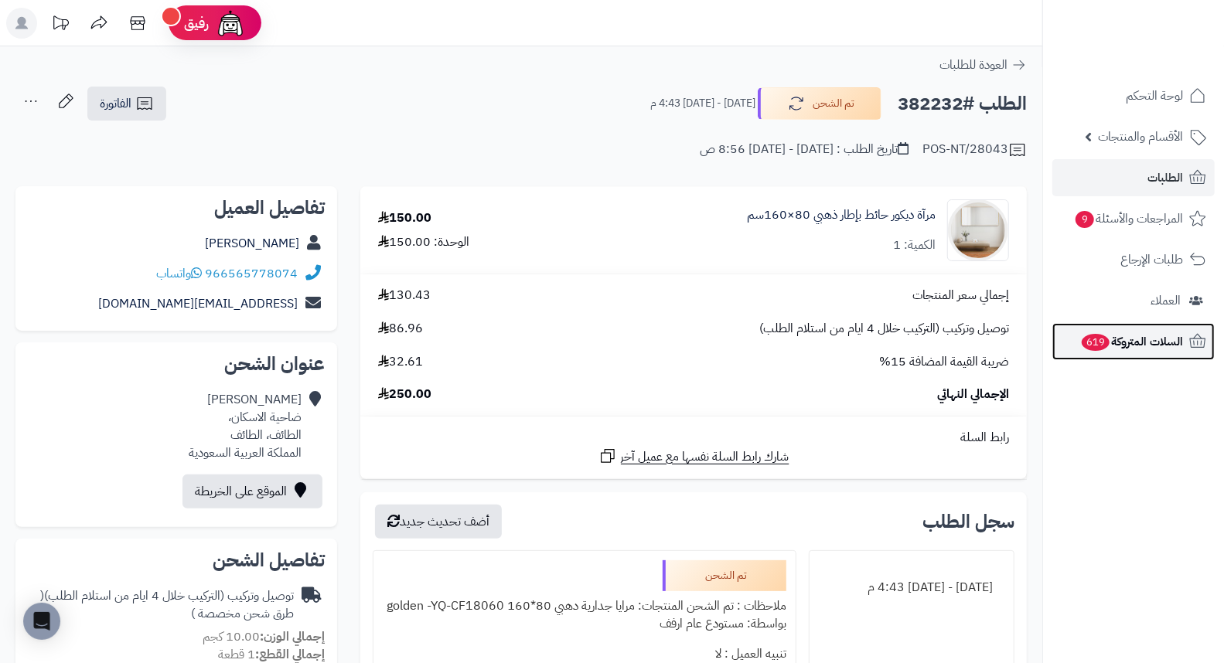
click at [1094, 348] on span "619" at bounding box center [1095, 342] width 31 height 19
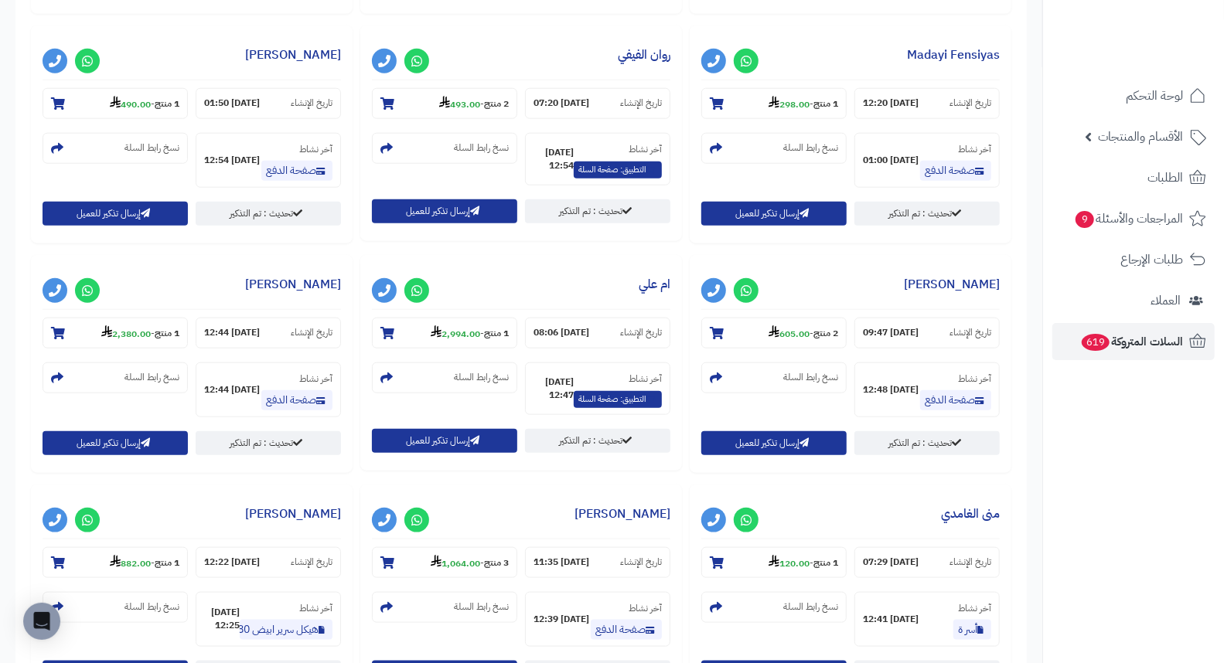
scroll to position [1319, 0]
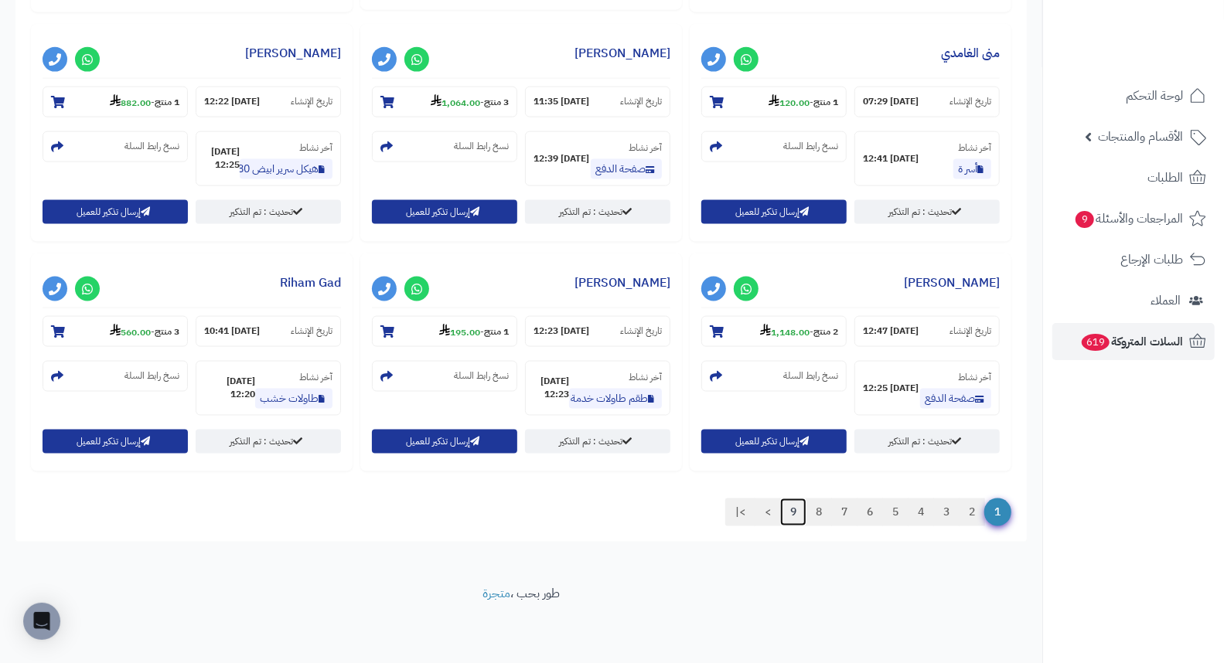
click at [789, 515] on link "9" at bounding box center [793, 513] width 26 height 28
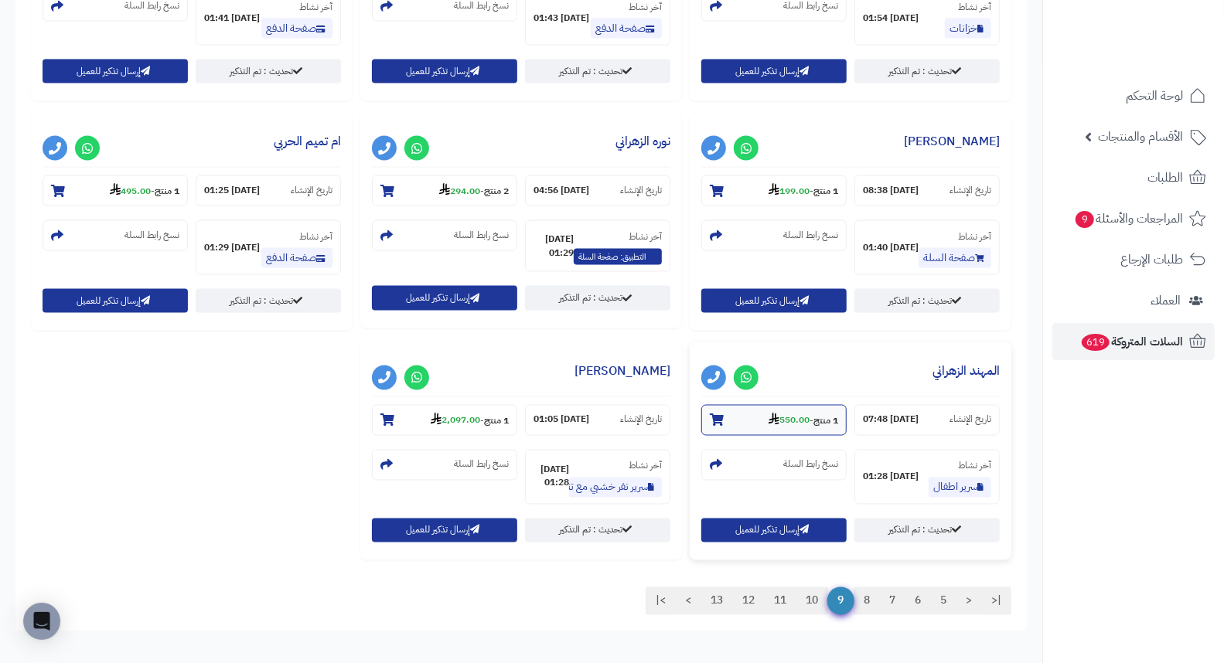
scroll to position [1548, 0]
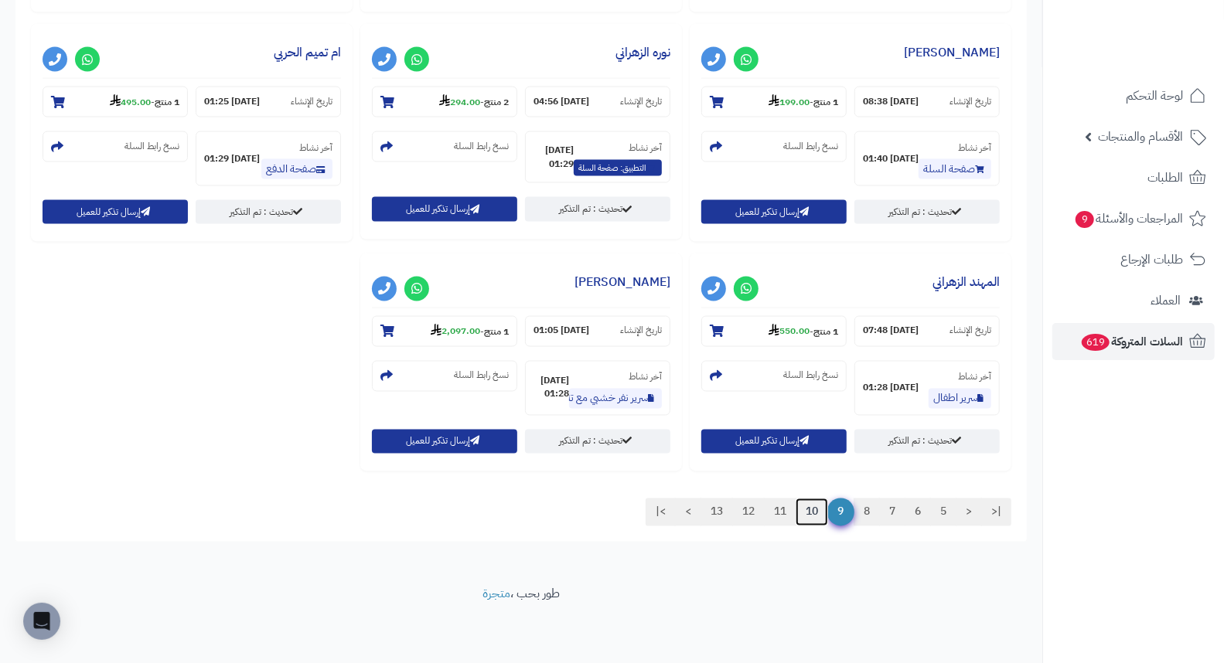
click at [812, 510] on link "10" at bounding box center [811, 513] width 32 height 28
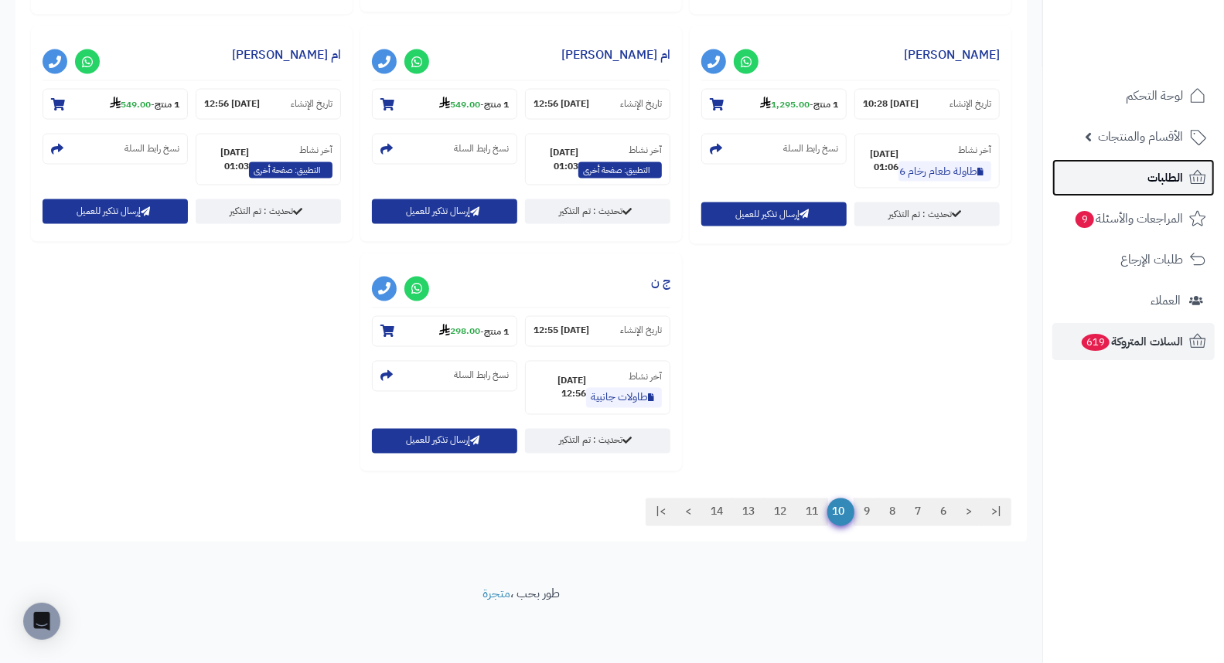
click at [1165, 175] on span "الطلبات" at bounding box center [1165, 178] width 36 height 22
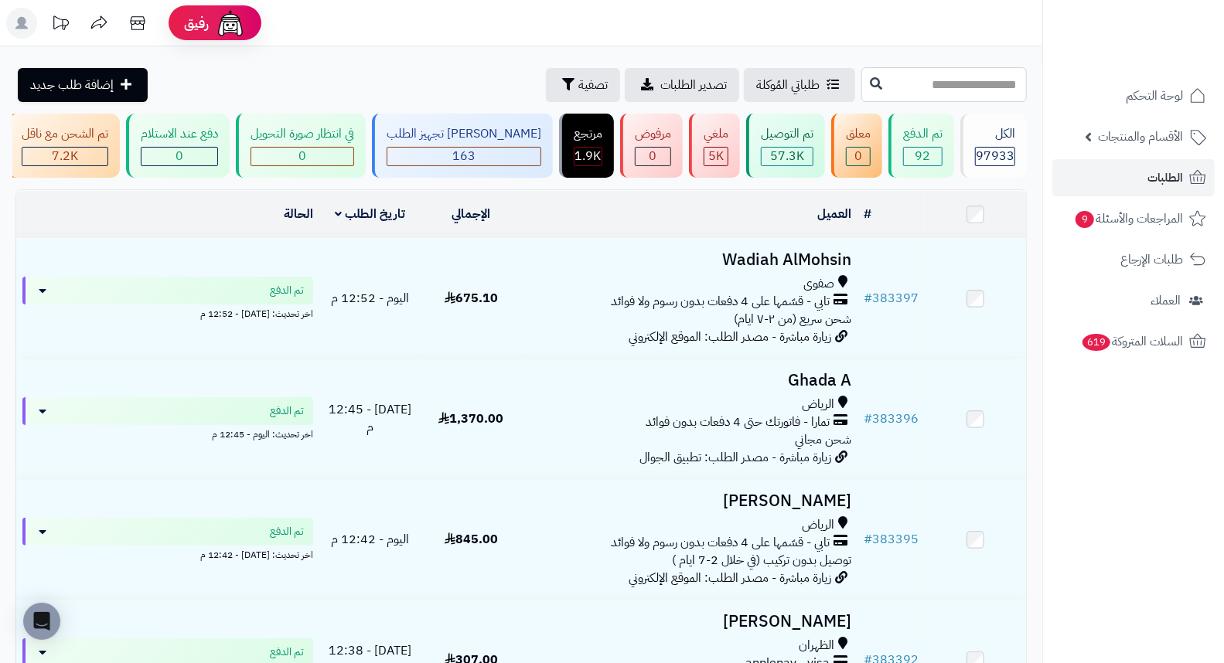
paste input "******"
type input "******"
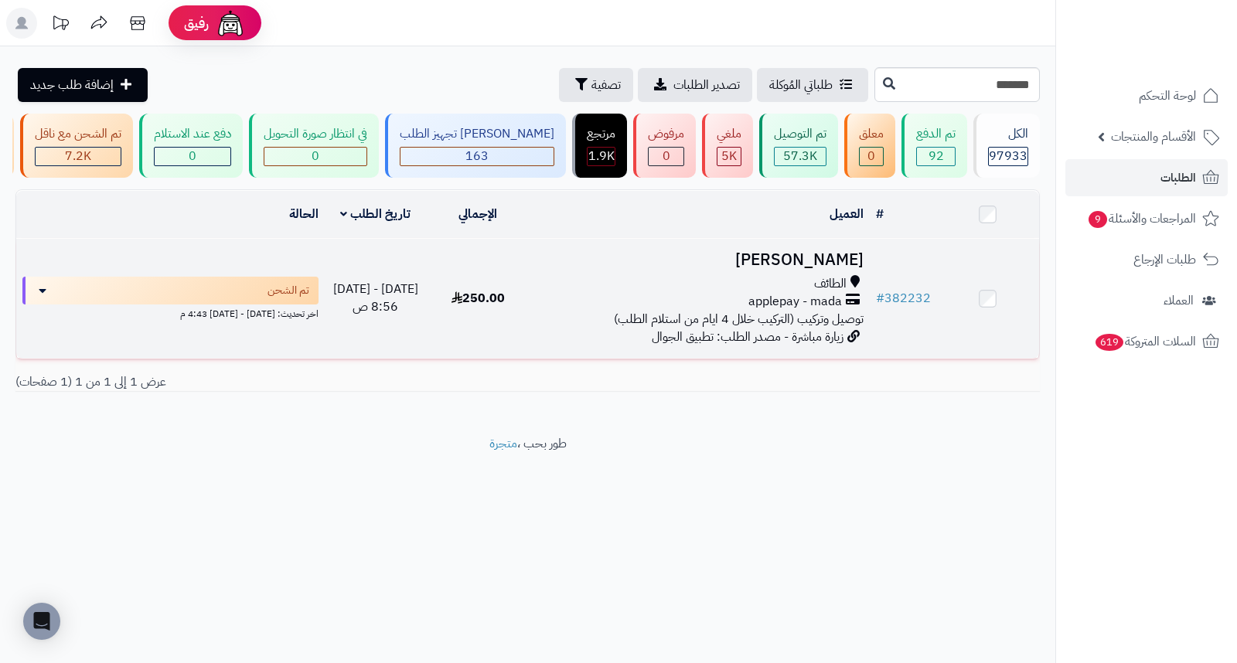
click at [812, 265] on h3 "Ghala Ottb" at bounding box center [699, 260] width 328 height 18
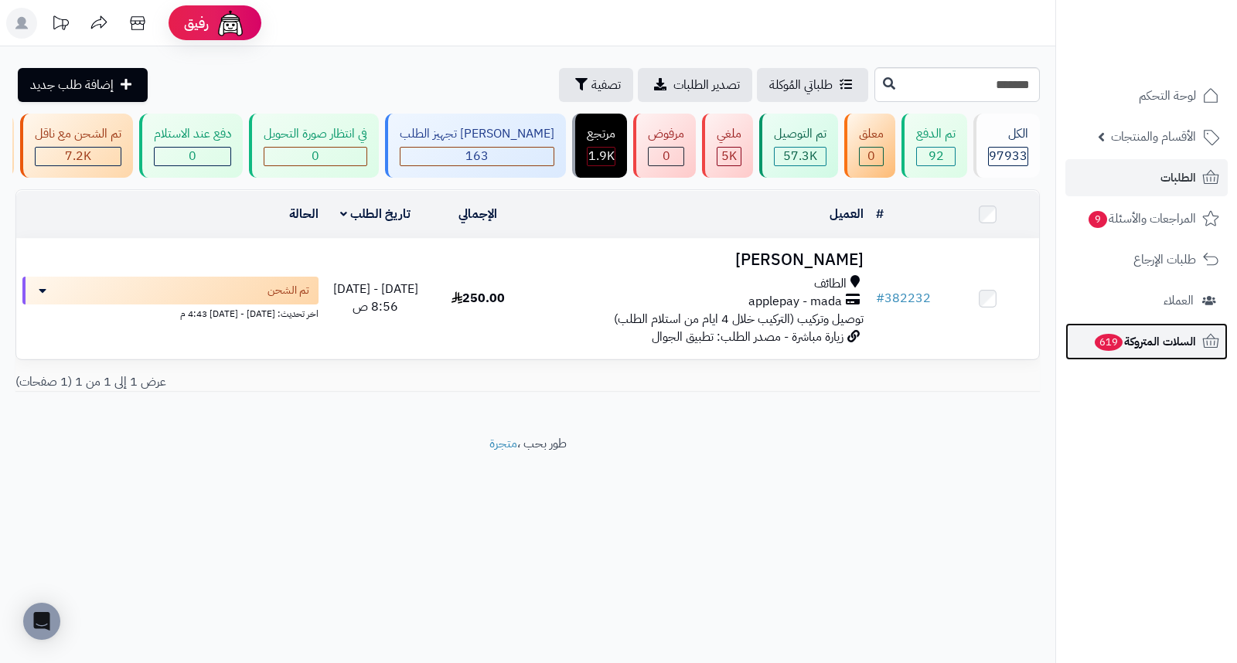
click at [1173, 336] on span "السلات المتروكة 619" at bounding box center [1144, 342] width 103 height 22
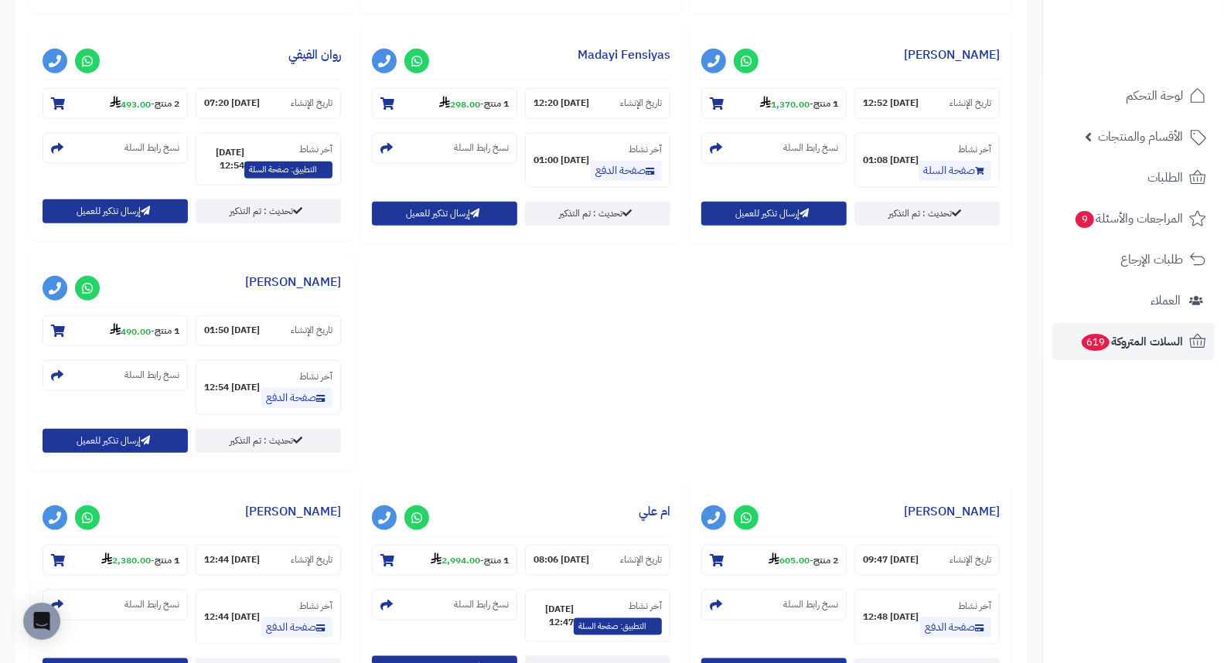
scroll to position [1548, 0]
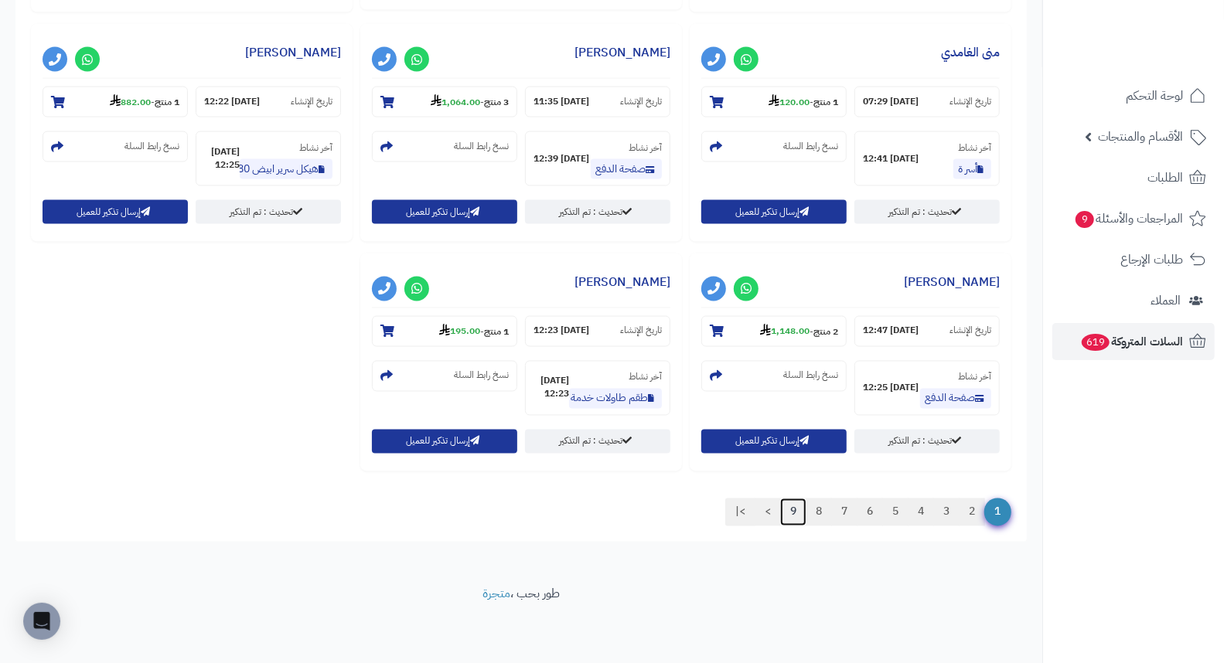
click at [791, 515] on link "9" at bounding box center [793, 513] width 26 height 28
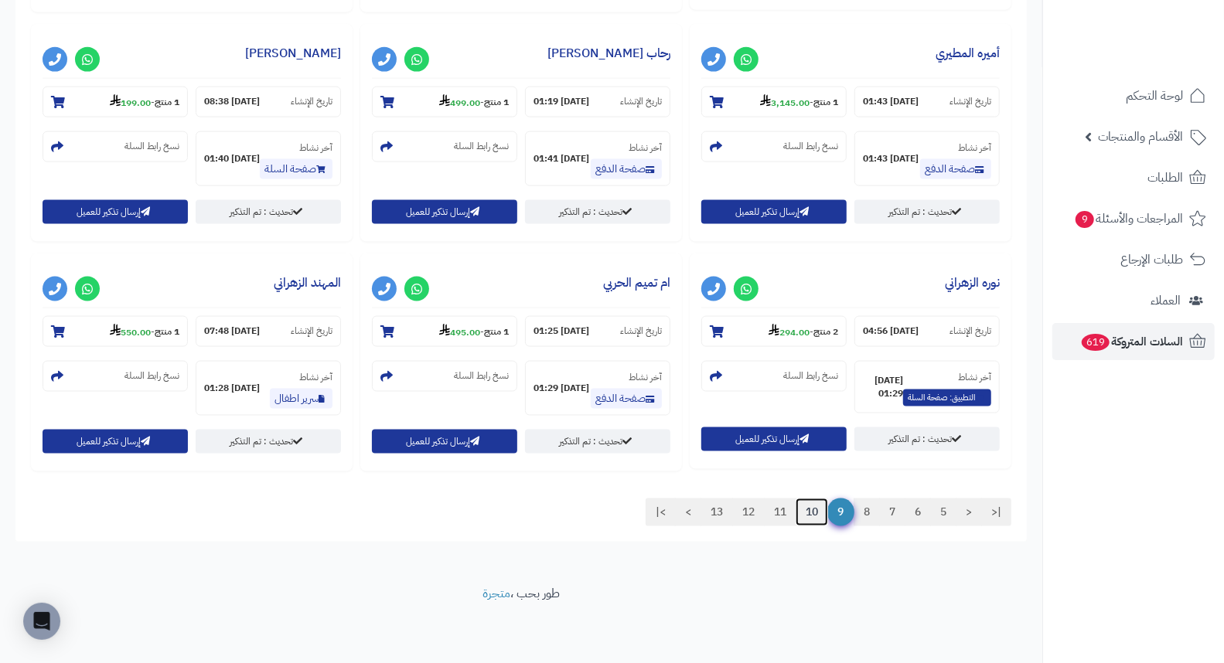
click at [813, 512] on link "10" at bounding box center [811, 513] width 32 height 28
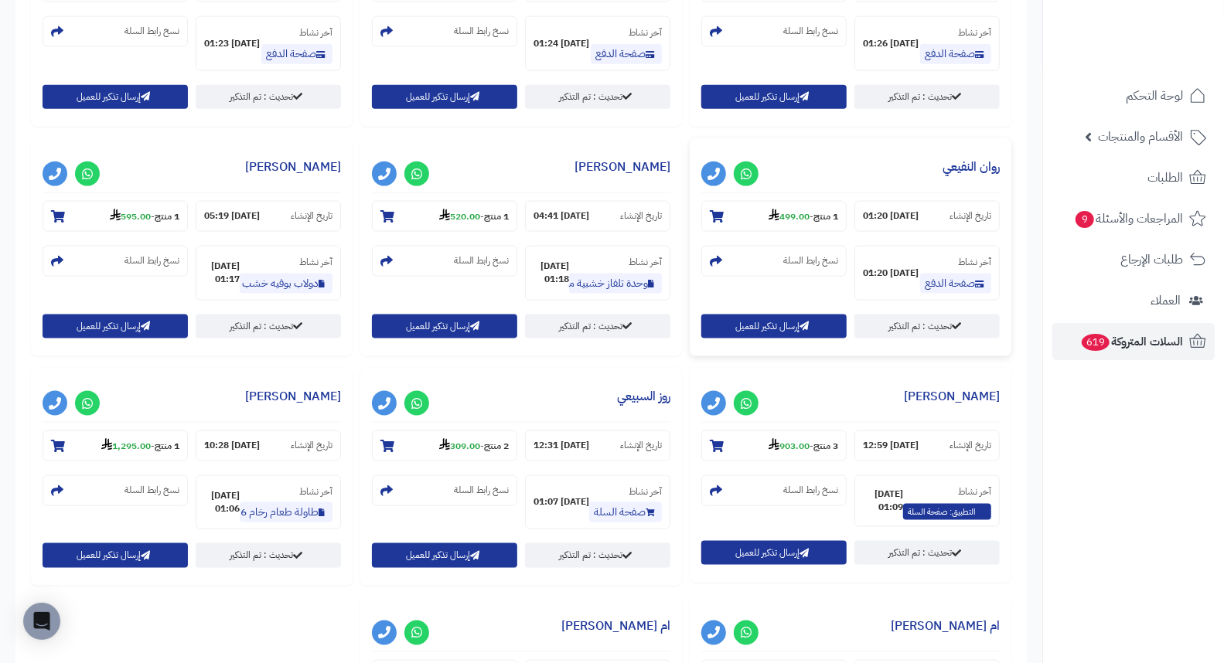
scroll to position [1202, 0]
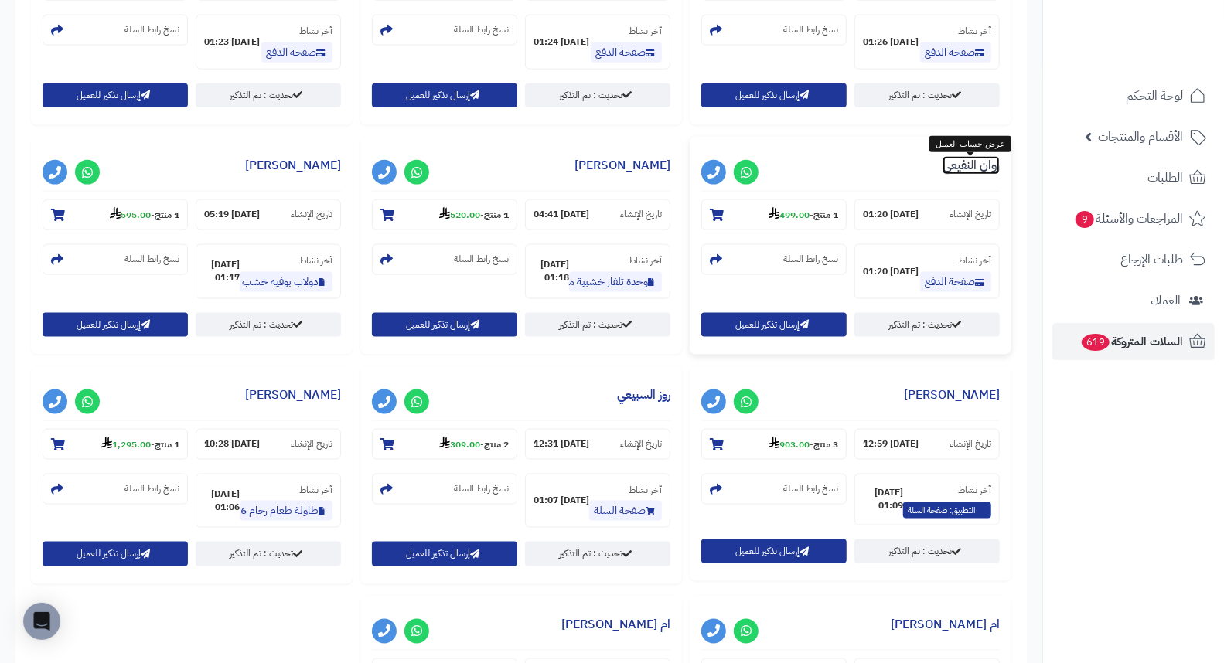
click at [969, 168] on link "روان النفيعي" at bounding box center [970, 165] width 57 height 19
click at [334, 163] on link "ريف احمد" at bounding box center [293, 165] width 96 height 19
click at [962, 397] on link "رهف الحارثي" at bounding box center [952, 395] width 96 height 19
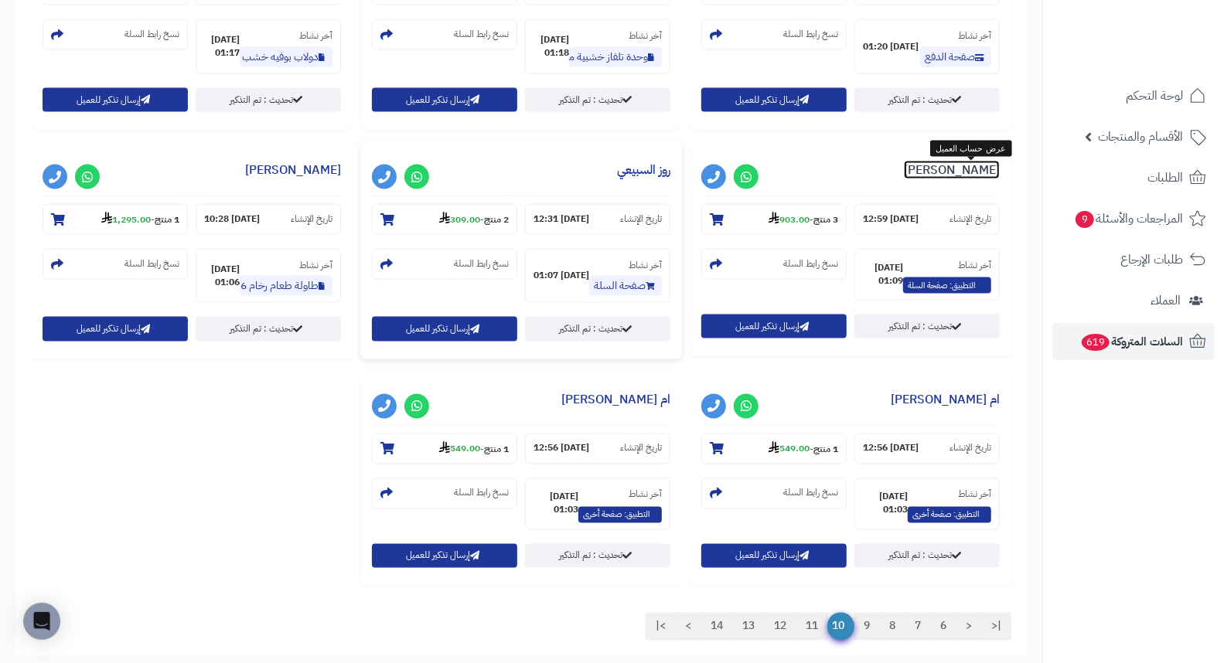
scroll to position [1459, 0]
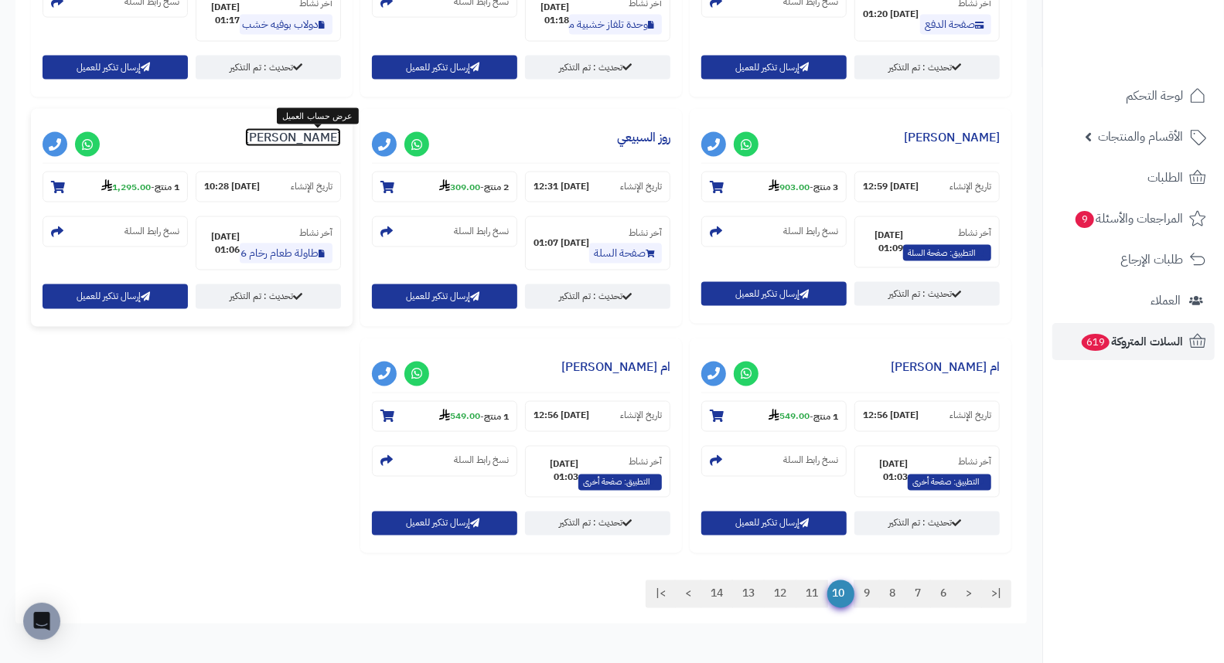
click at [322, 141] on link "بدر الصقار" at bounding box center [293, 137] width 96 height 19
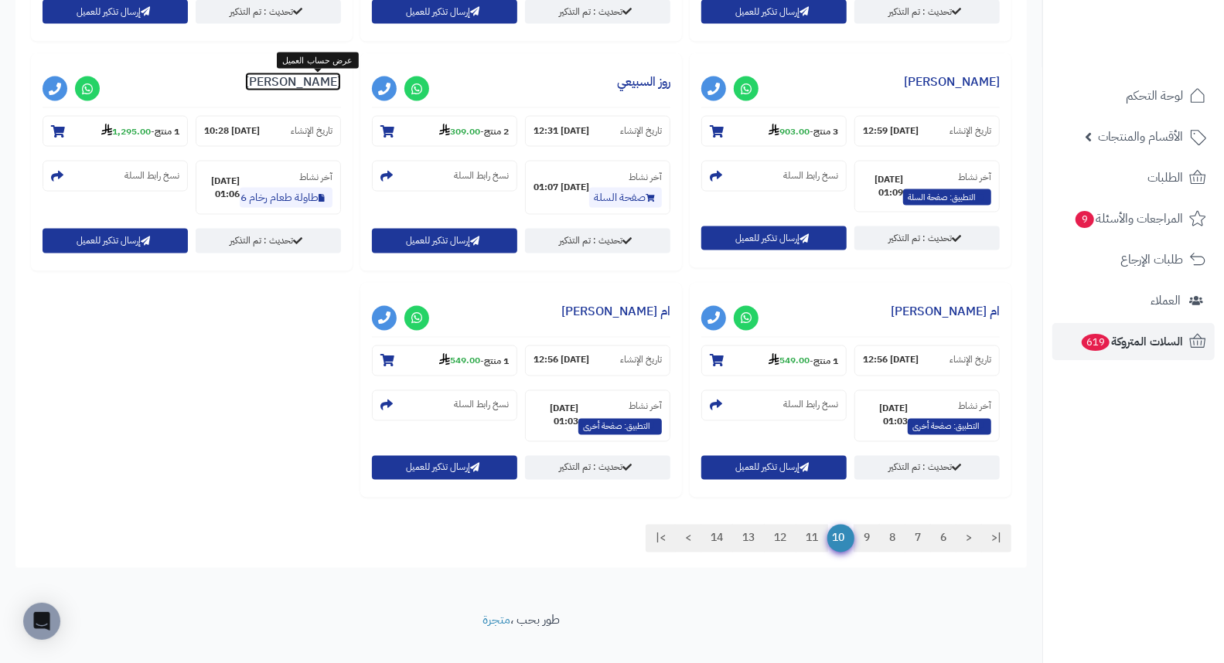
scroll to position [1544, 0]
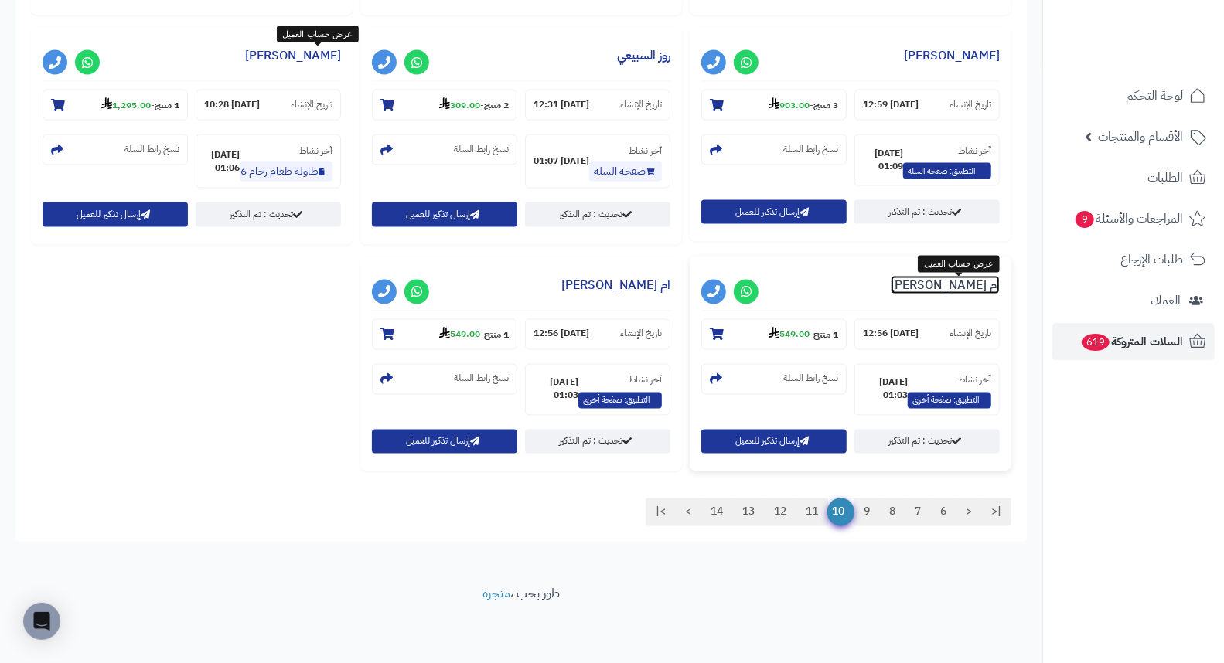
click at [966, 291] on link "ام ماجد المحسن" at bounding box center [944, 285] width 109 height 19
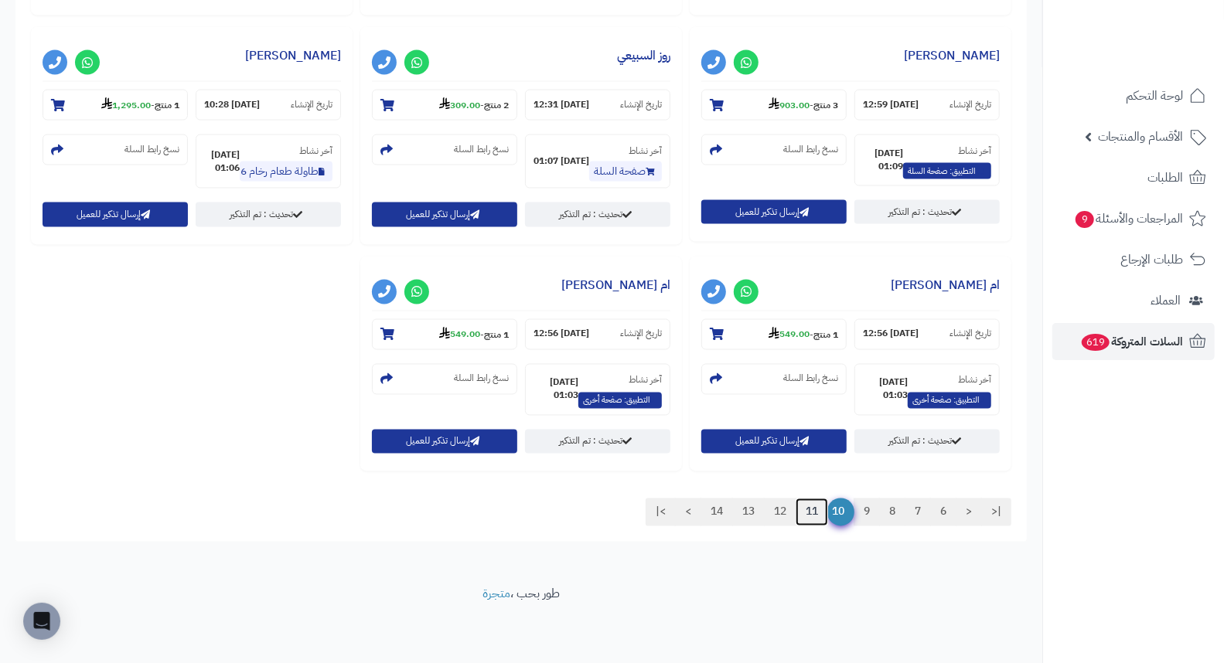
click at [814, 510] on link "11" at bounding box center [811, 513] width 32 height 28
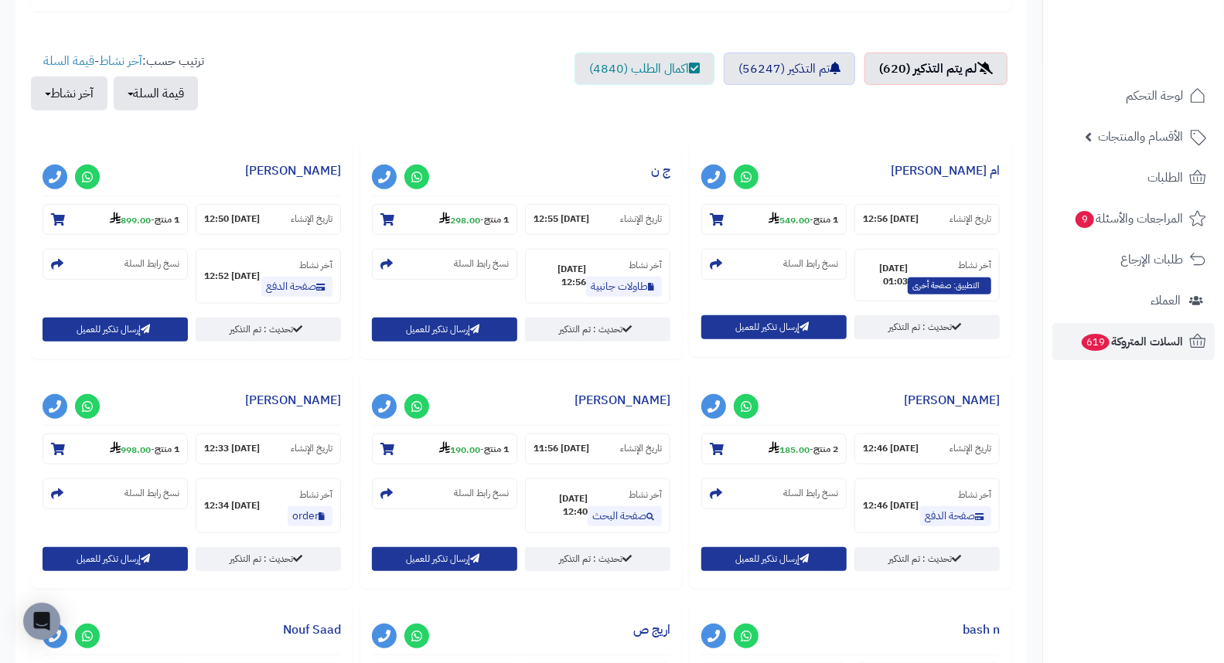
scroll to position [515, 0]
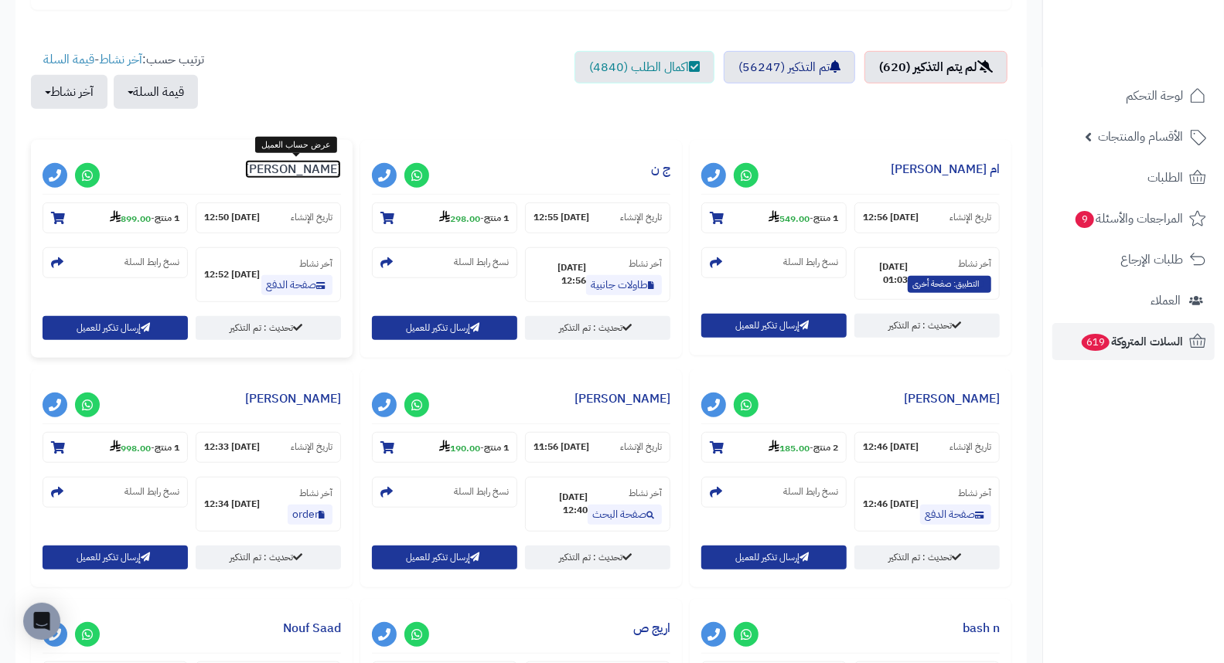
click at [305, 170] on link "Ahmed Hantera" at bounding box center [293, 169] width 96 height 19
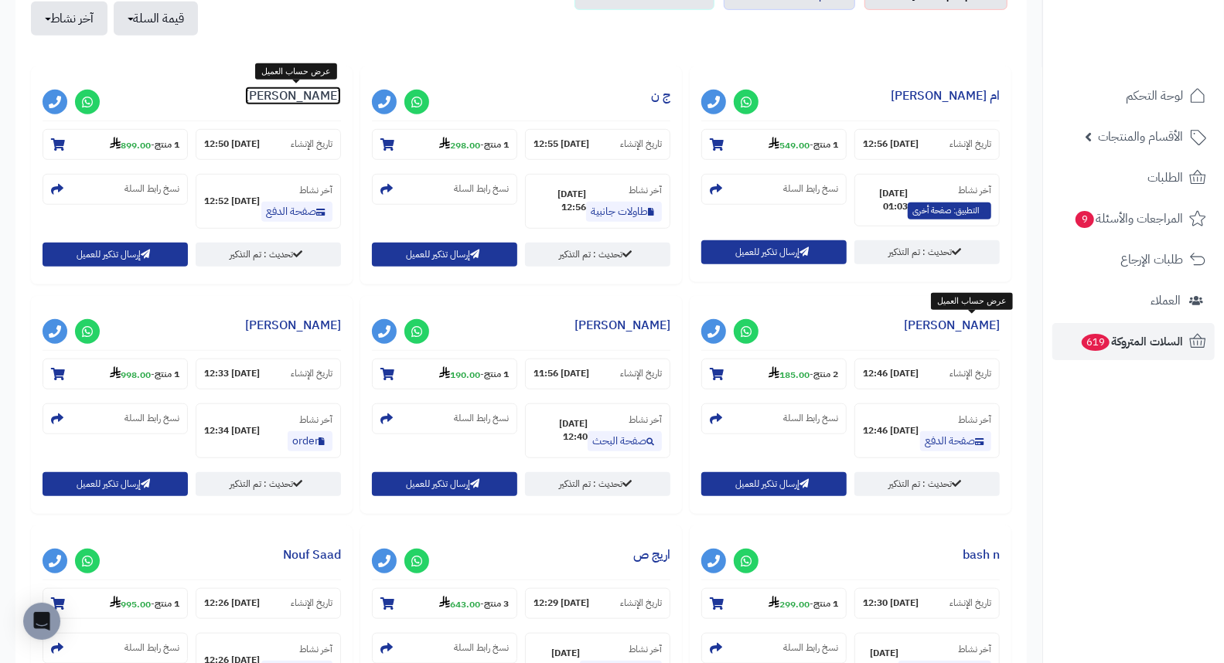
scroll to position [686, 0]
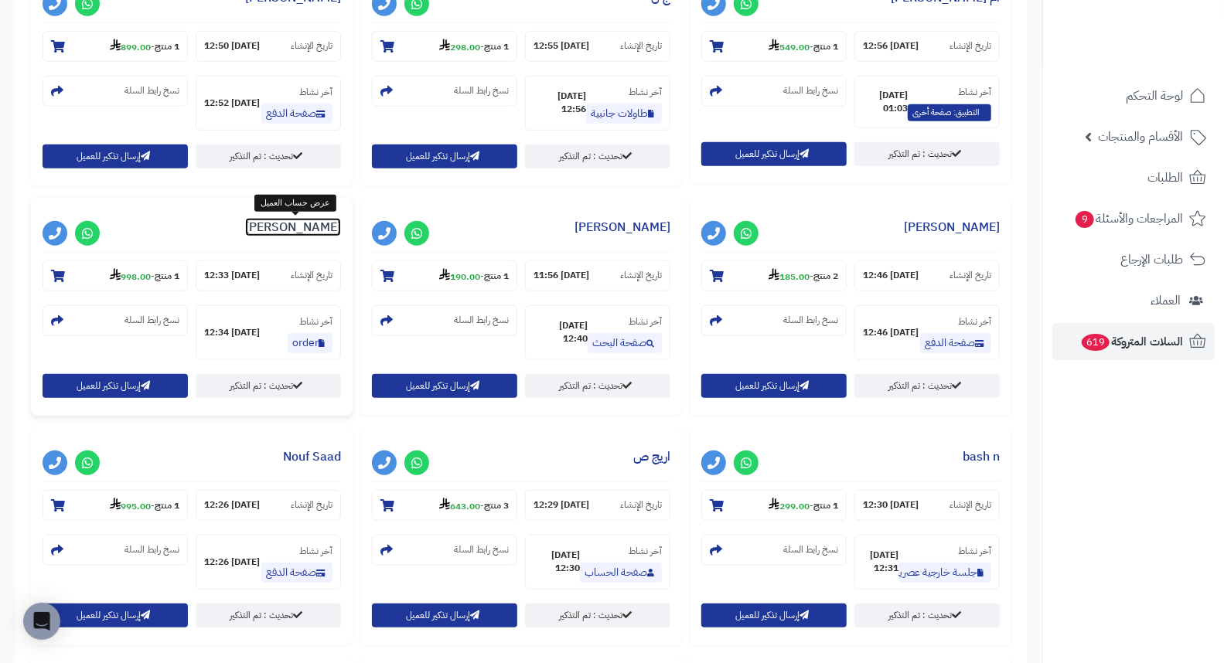
click at [323, 232] on link "عبدالرحيم الرشيدي" at bounding box center [293, 227] width 96 height 19
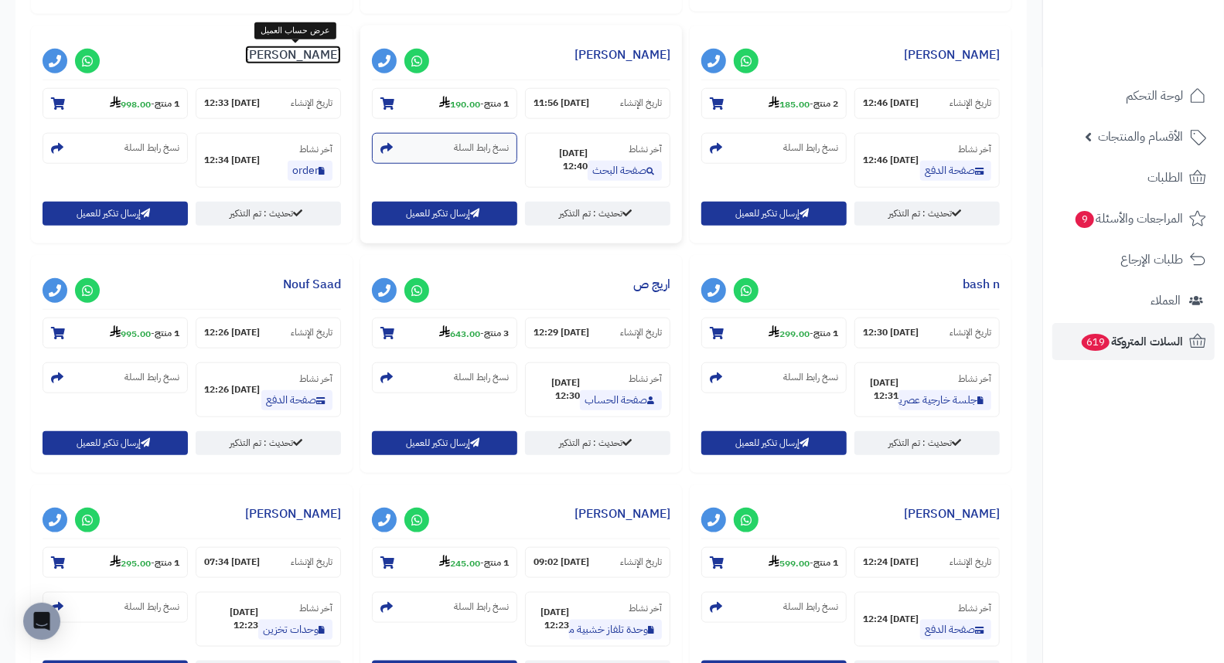
scroll to position [773, 0]
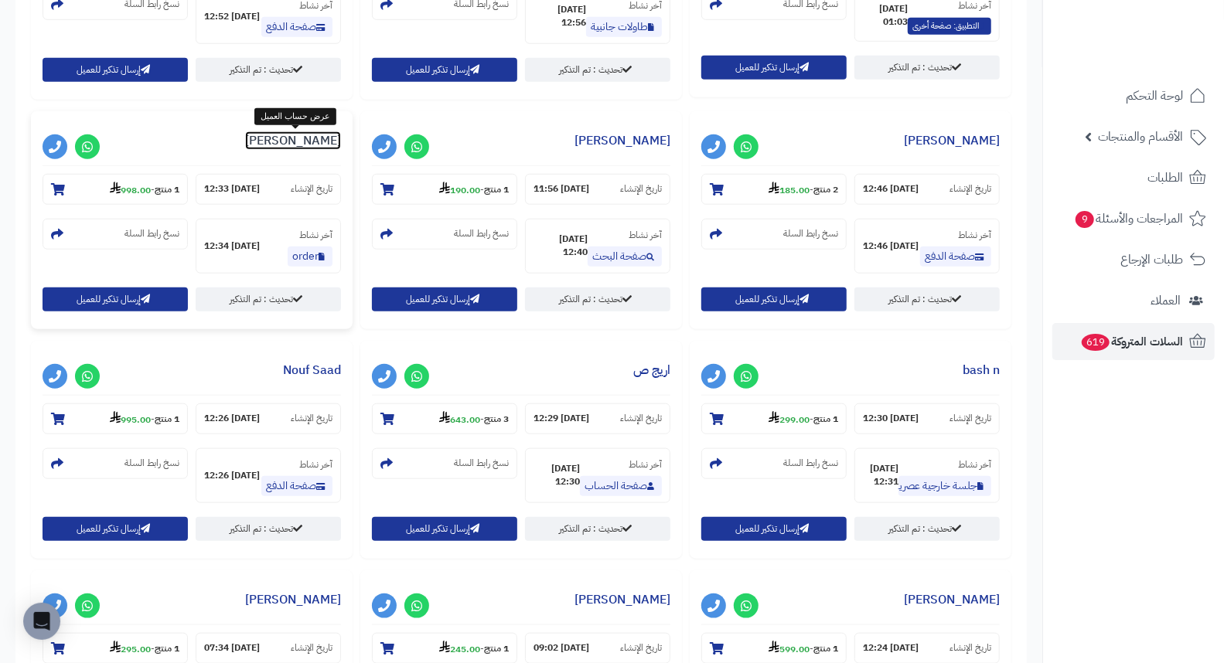
click at [305, 145] on link "عبدالرحيم الرشيدي" at bounding box center [293, 140] width 96 height 19
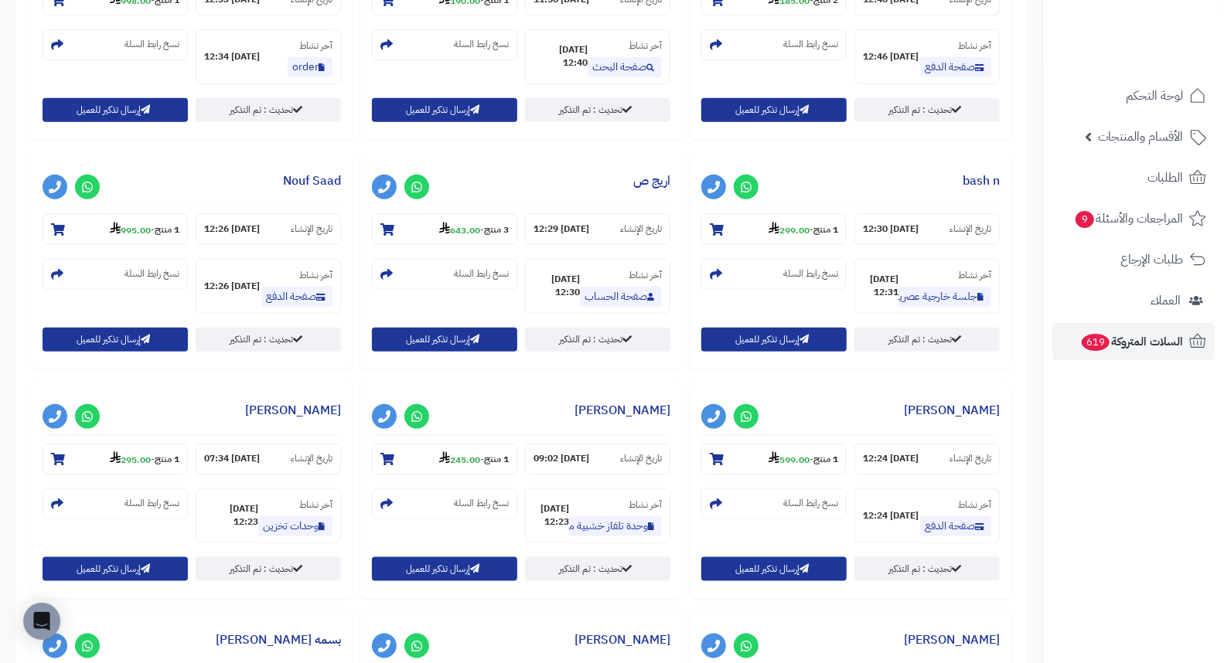
scroll to position [1030, 0]
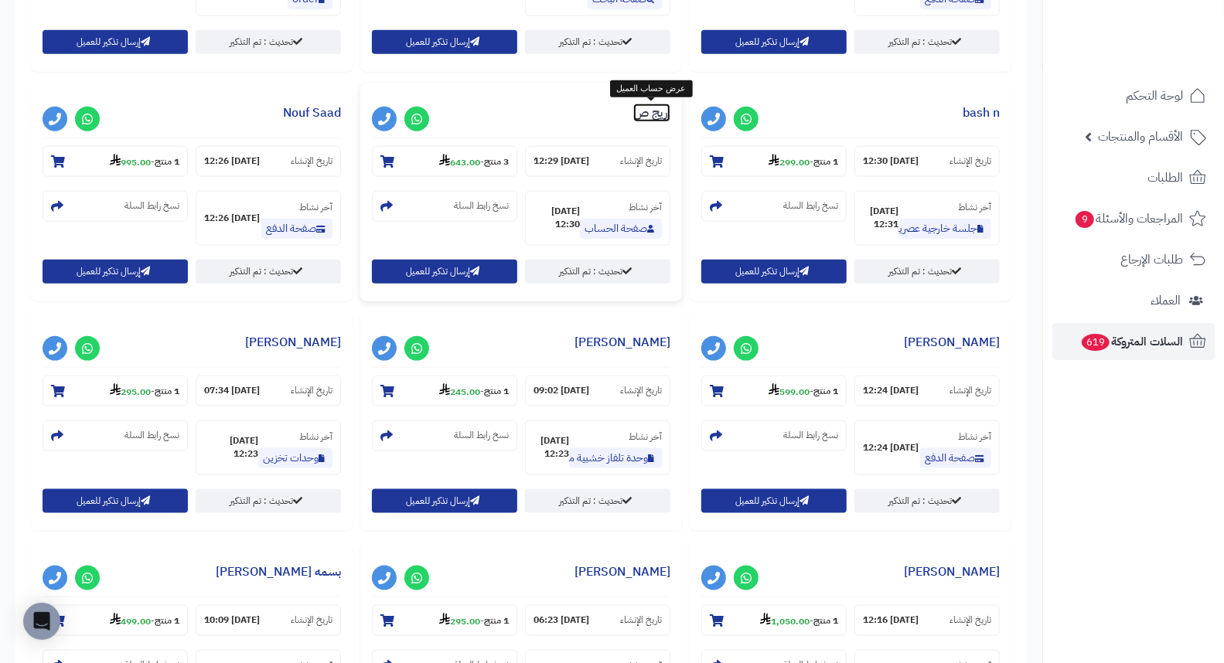
click at [645, 105] on link "اريج ص" at bounding box center [651, 113] width 37 height 19
click at [331, 104] on link "Nouf Saad" at bounding box center [312, 113] width 58 height 19
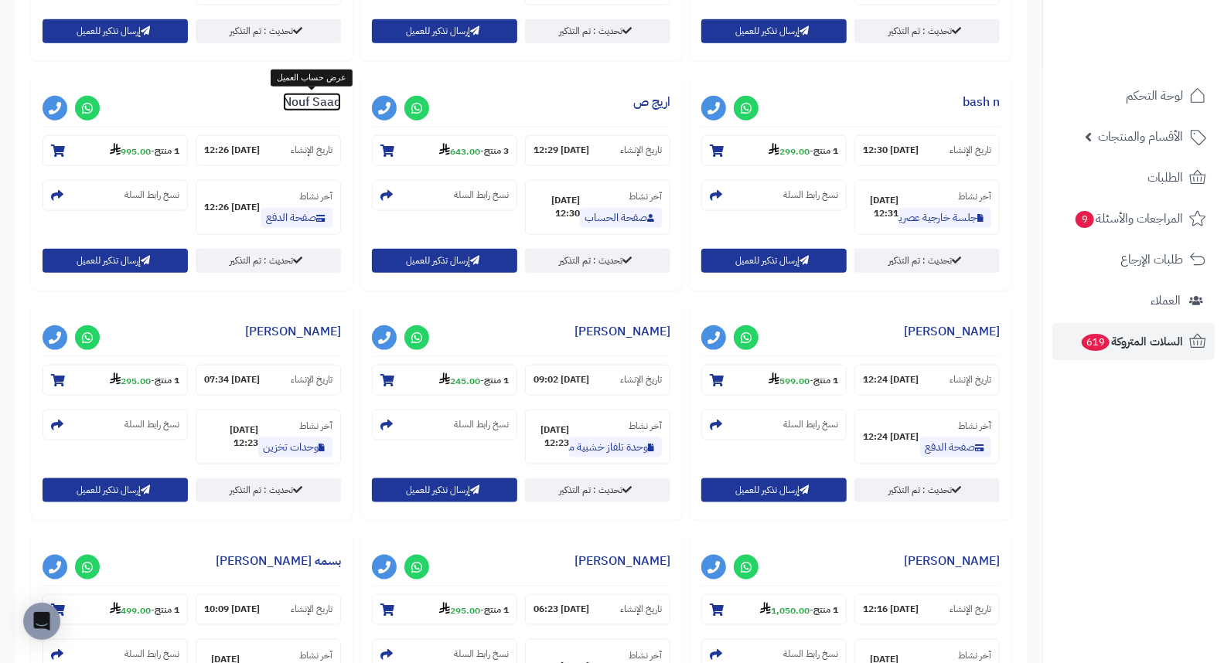
scroll to position [1116, 0]
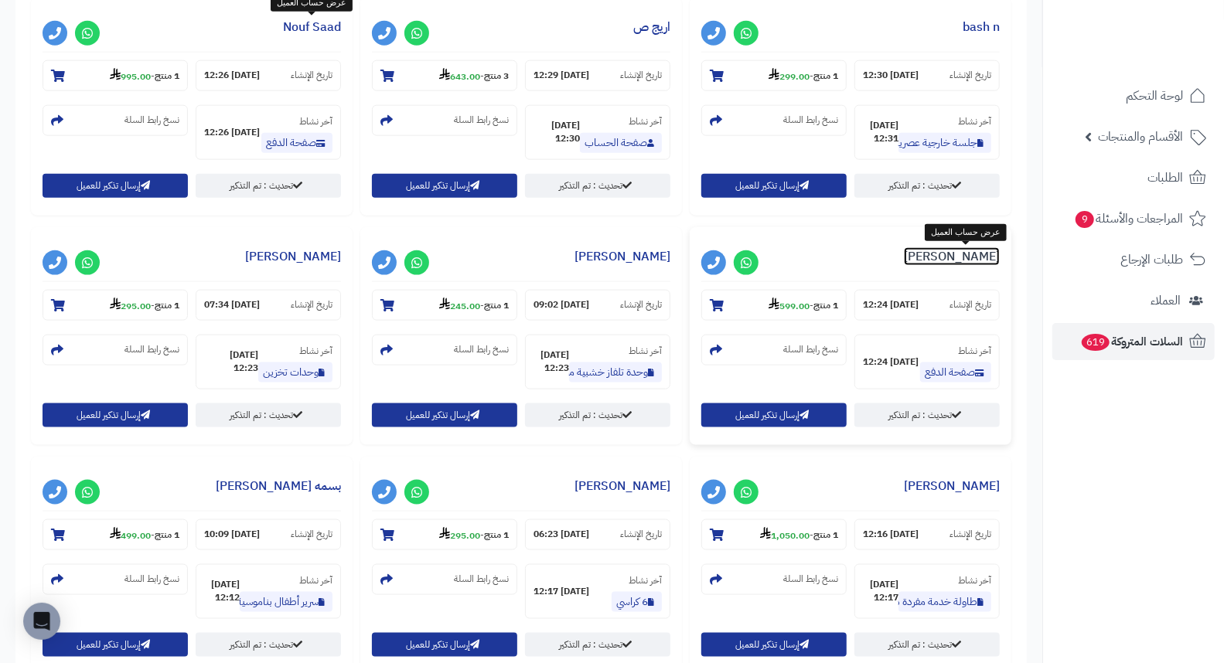
click at [975, 259] on link "بشاير الرشيدي" at bounding box center [952, 256] width 96 height 19
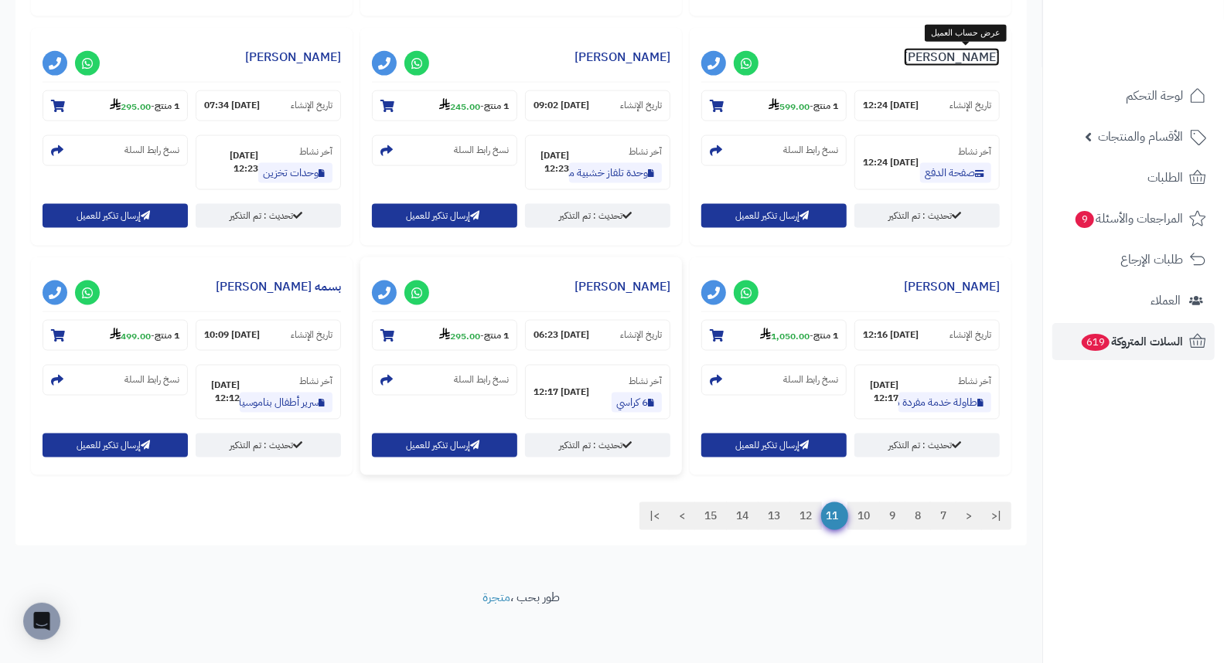
scroll to position [1319, 0]
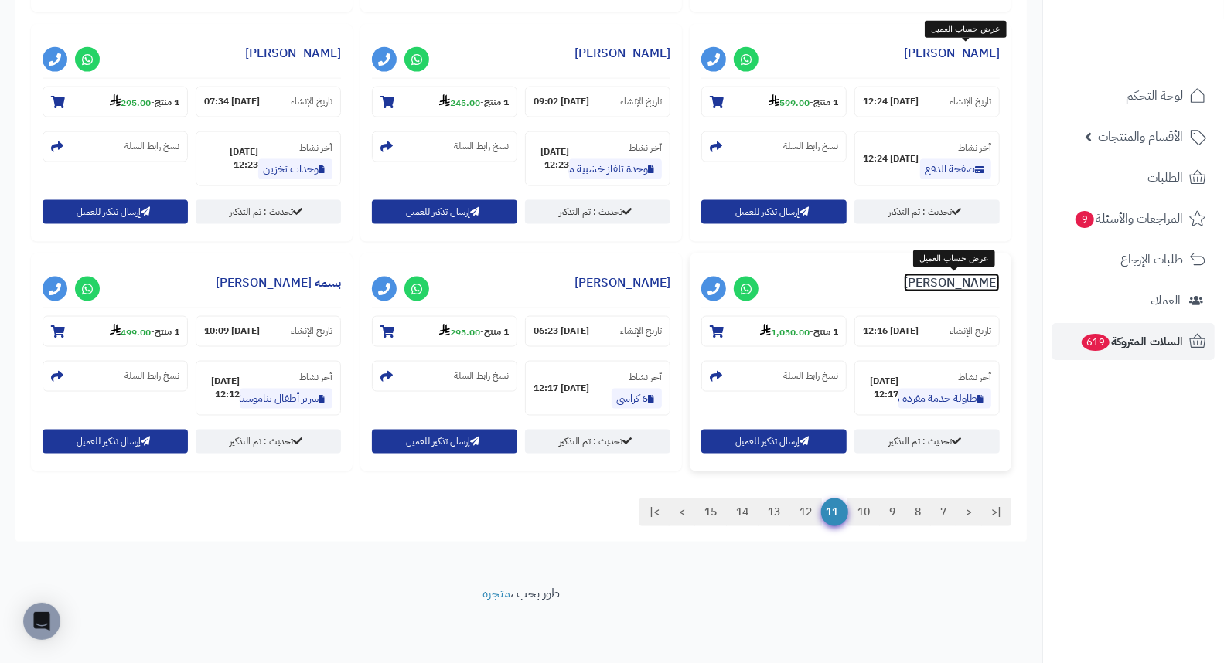
click at [979, 281] on link "Ghada Abdullah" at bounding box center [952, 283] width 96 height 19
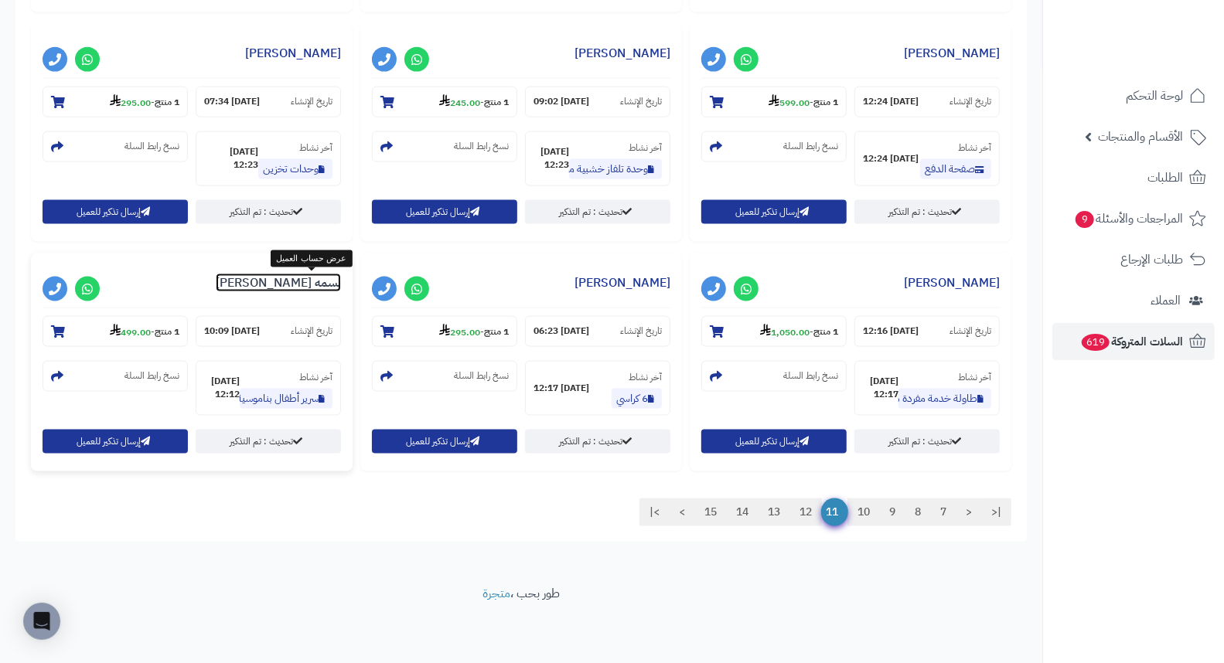
click at [317, 284] on link "بسمه العنزي" at bounding box center [278, 283] width 125 height 19
click at [799, 506] on link "12" at bounding box center [805, 513] width 32 height 28
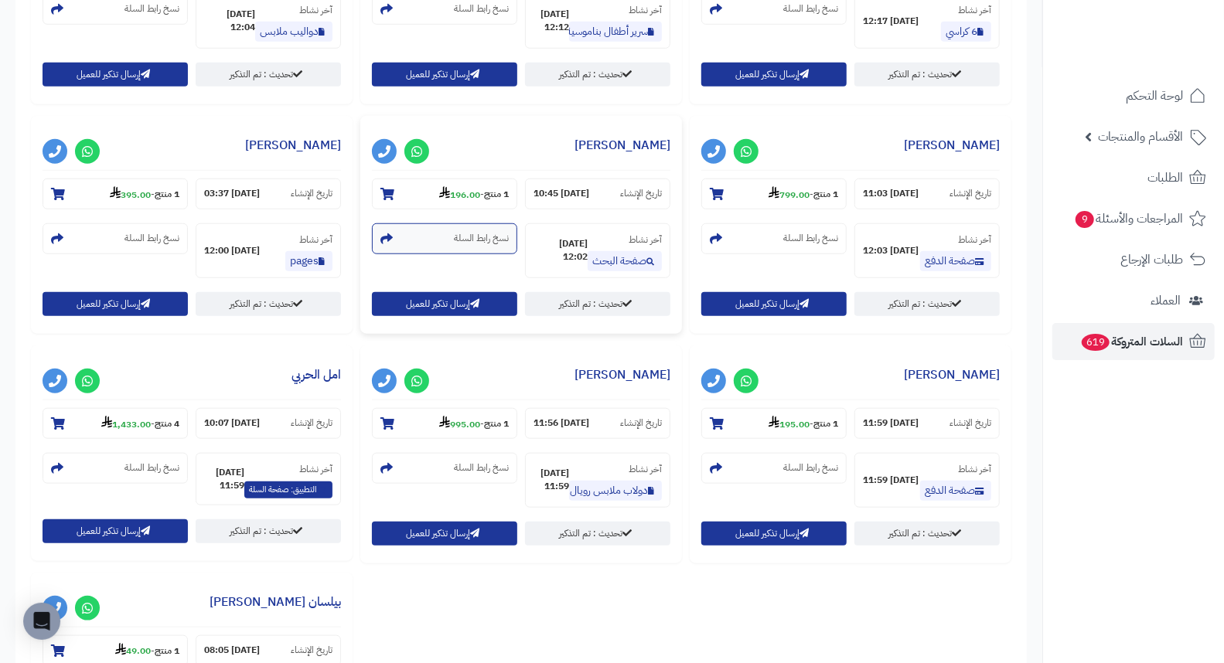
scroll to position [773, 0]
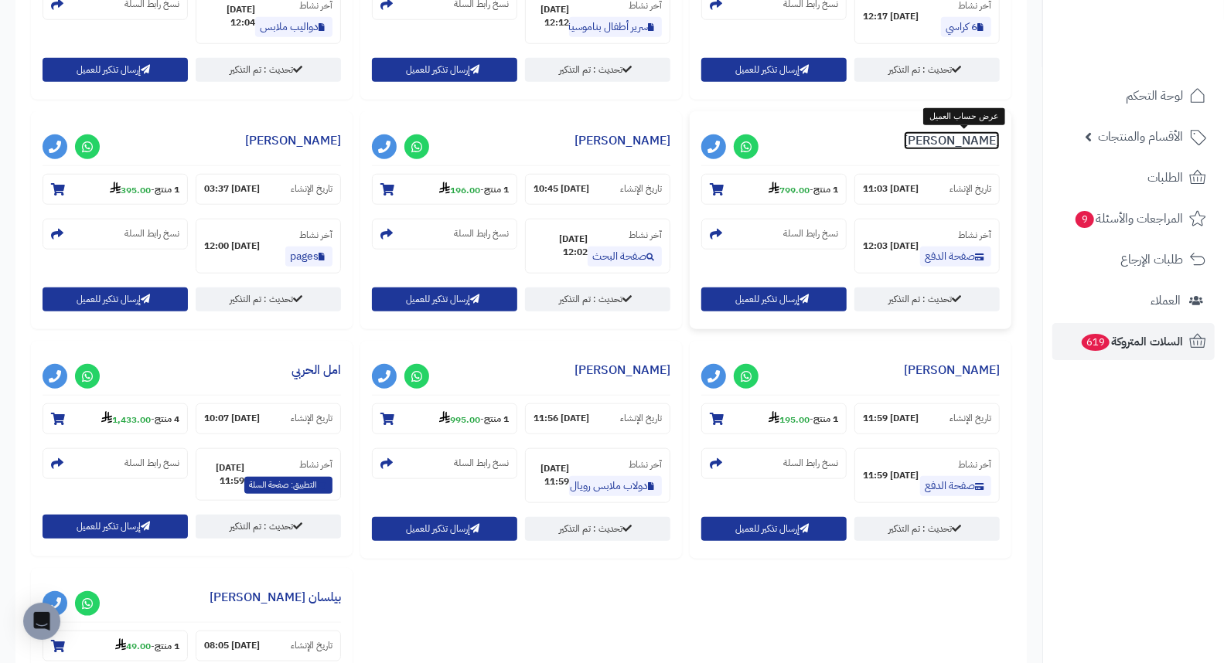
click at [969, 141] on link "عبدالله الحسن" at bounding box center [952, 140] width 96 height 19
click at [315, 141] on link "راويه الجهني" at bounding box center [293, 140] width 96 height 19
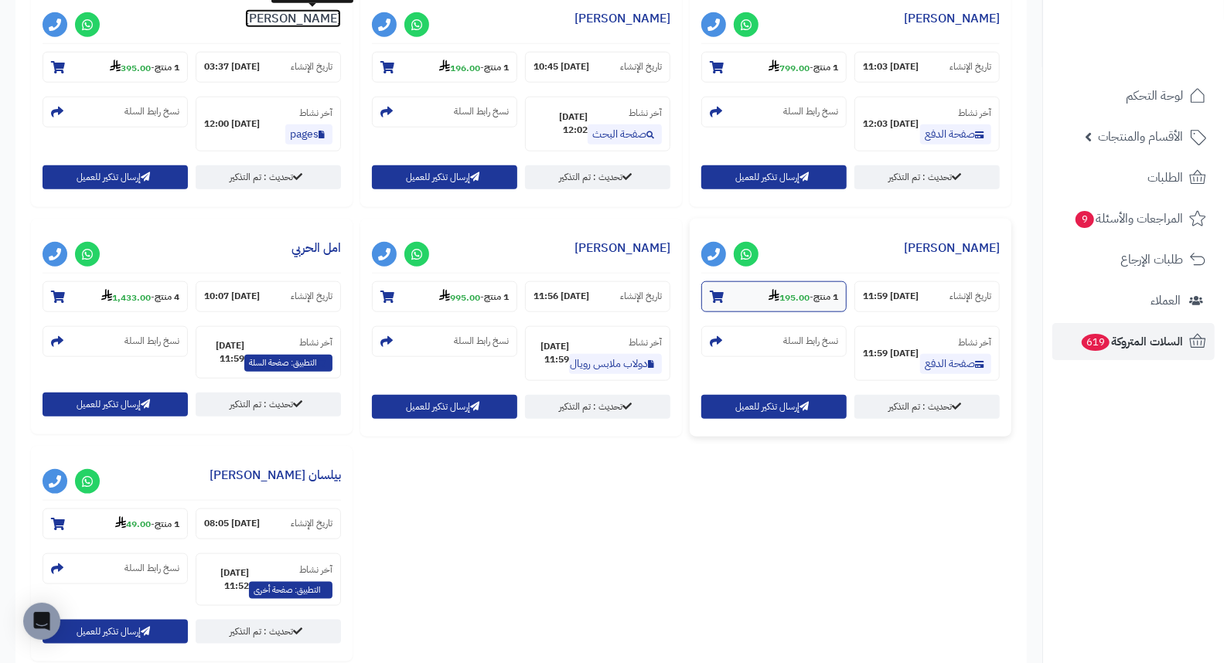
scroll to position [1030, 0]
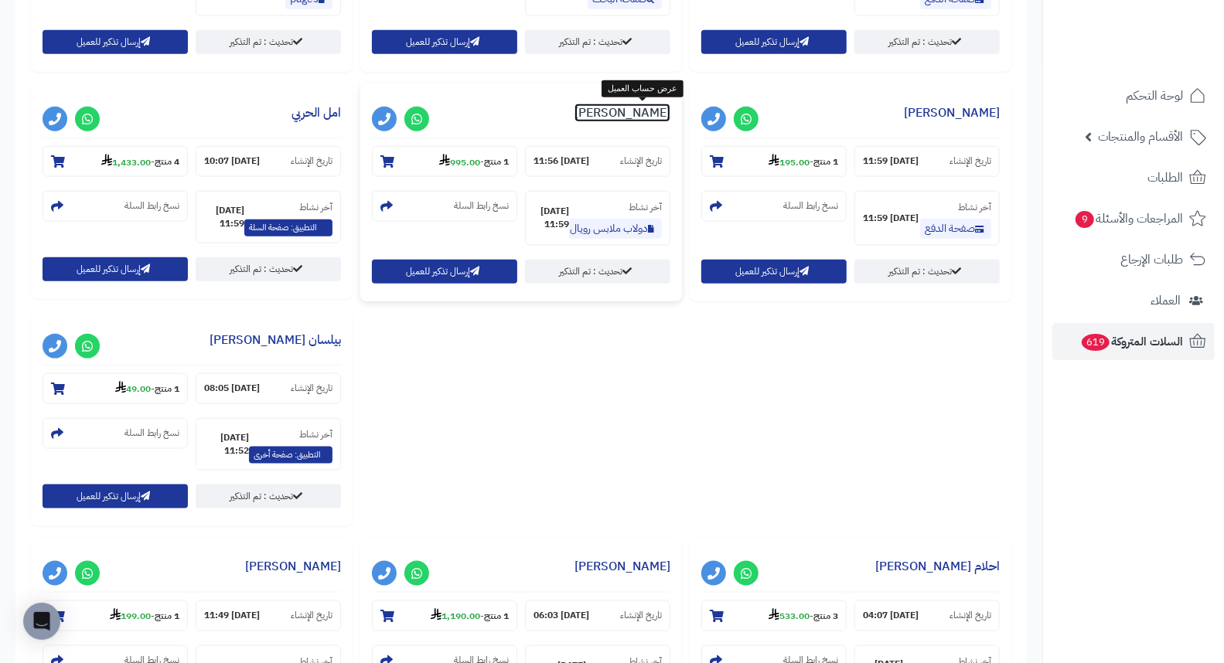
click at [644, 118] on link "حنان محمد" at bounding box center [622, 113] width 96 height 19
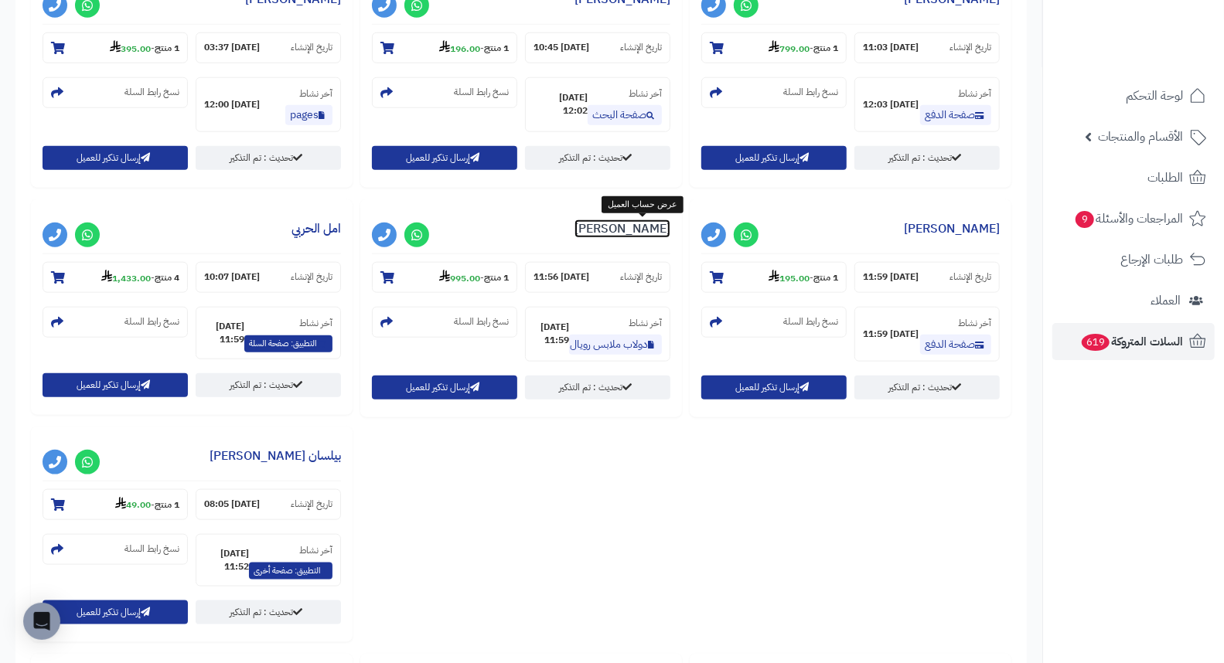
scroll to position [945, 0]
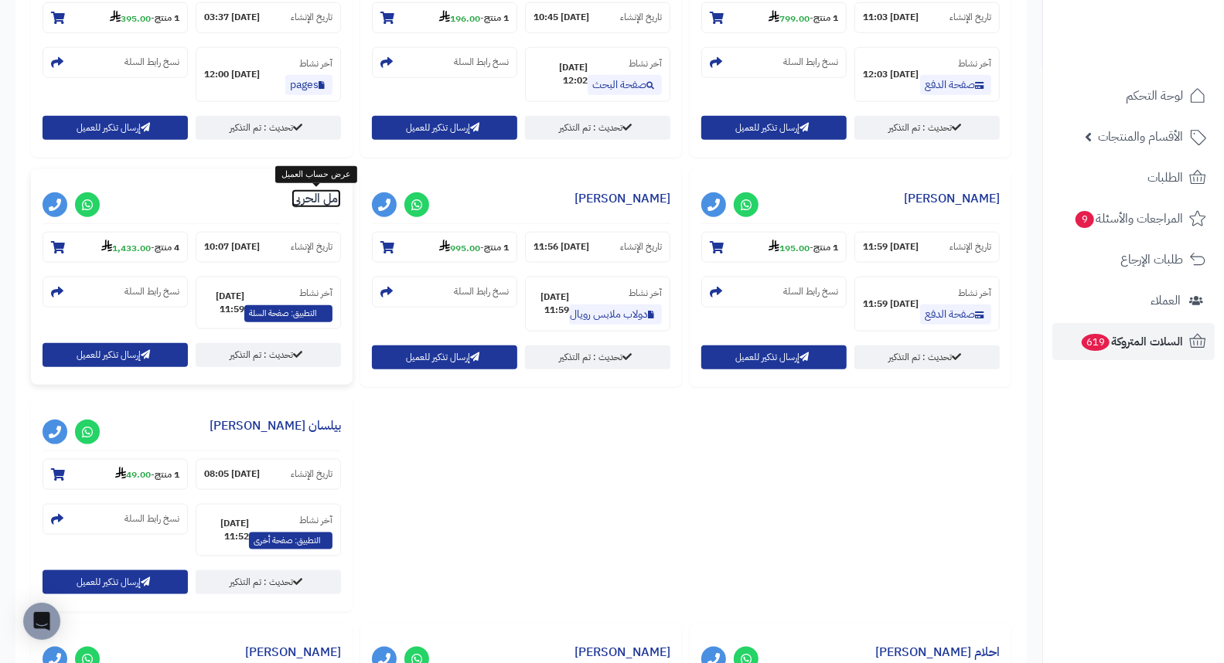
click at [318, 197] on link "امل الحربي" at bounding box center [315, 198] width 49 height 19
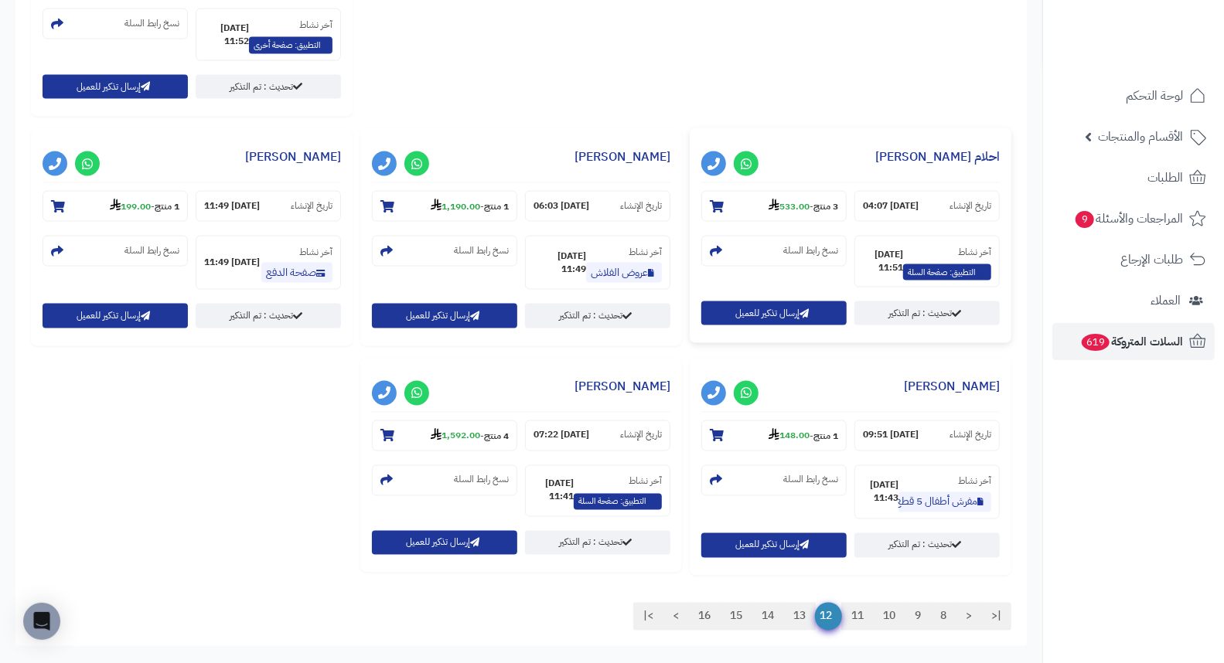
scroll to position [1459, 0]
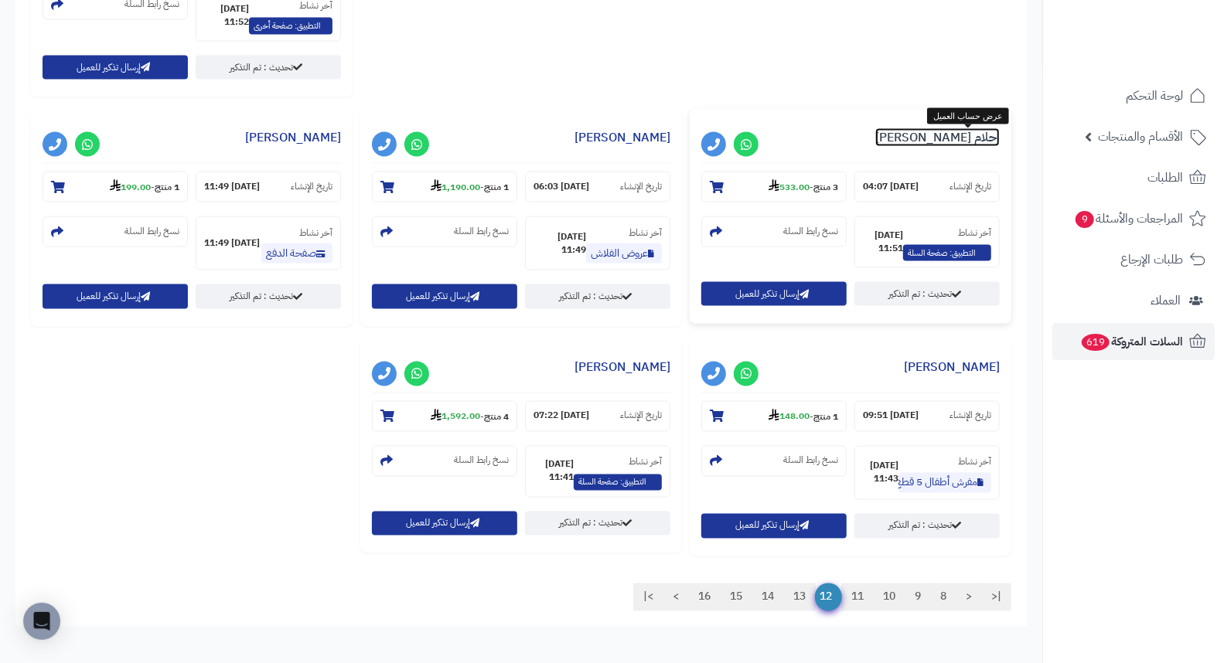
click at [980, 135] on link "احلام الزهراني" at bounding box center [937, 137] width 124 height 19
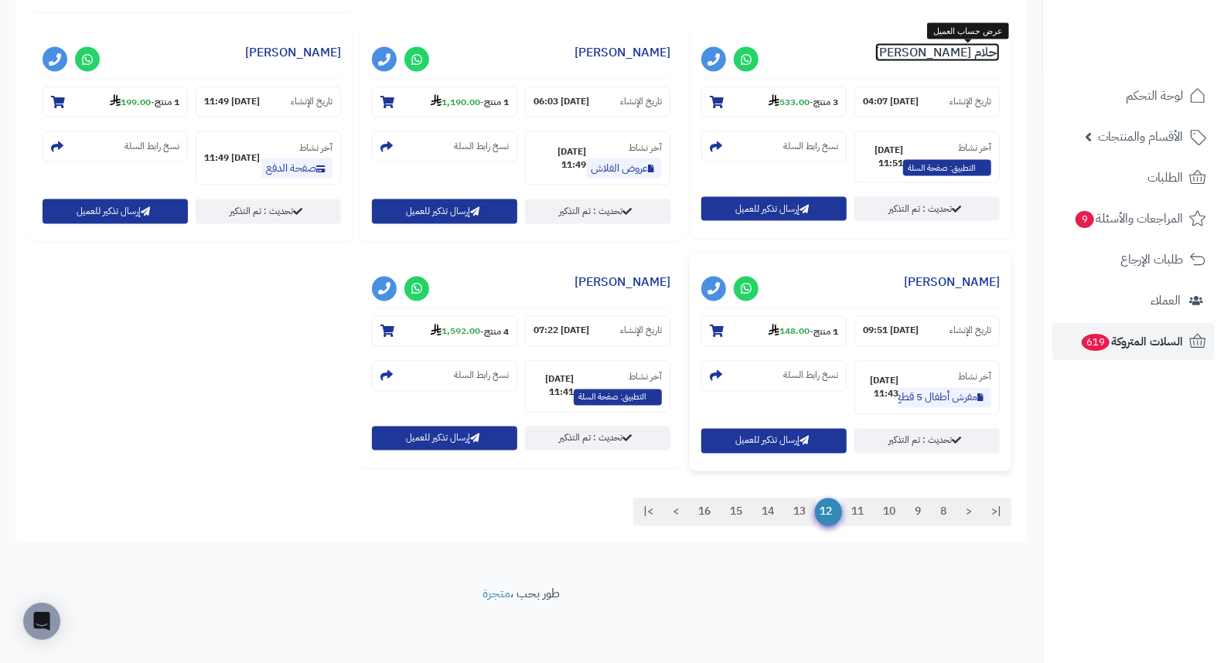
scroll to position [1547, 0]
click at [796, 518] on link "13" at bounding box center [799, 513] width 32 height 28
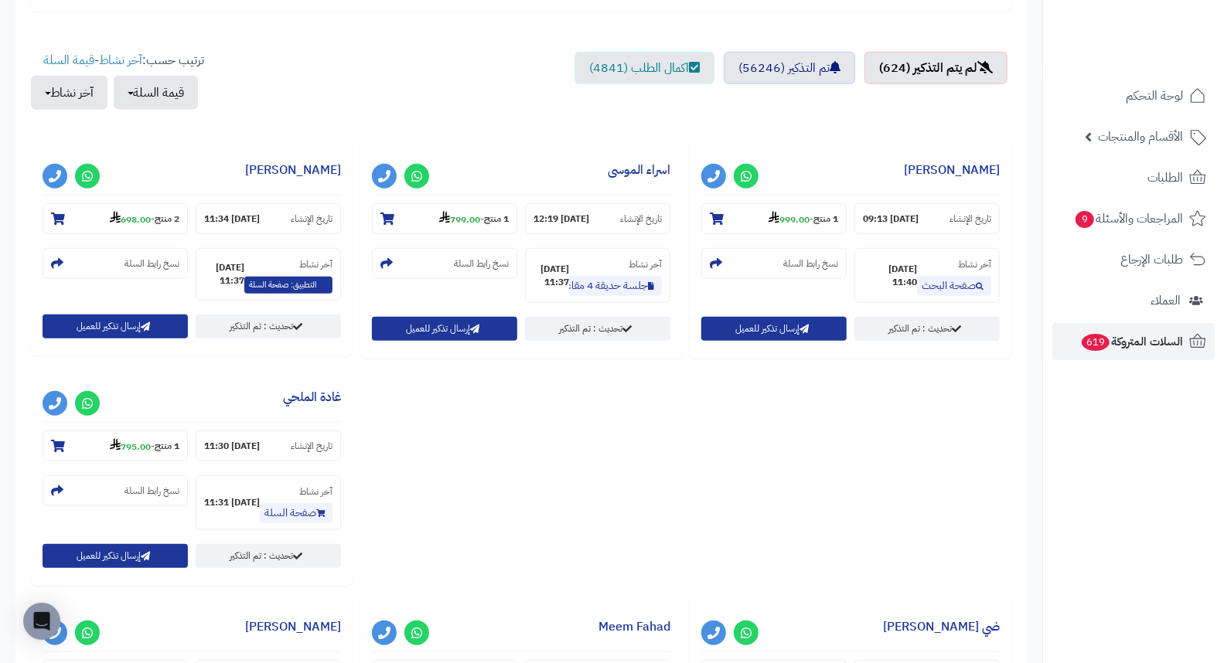
scroll to position [688, 0]
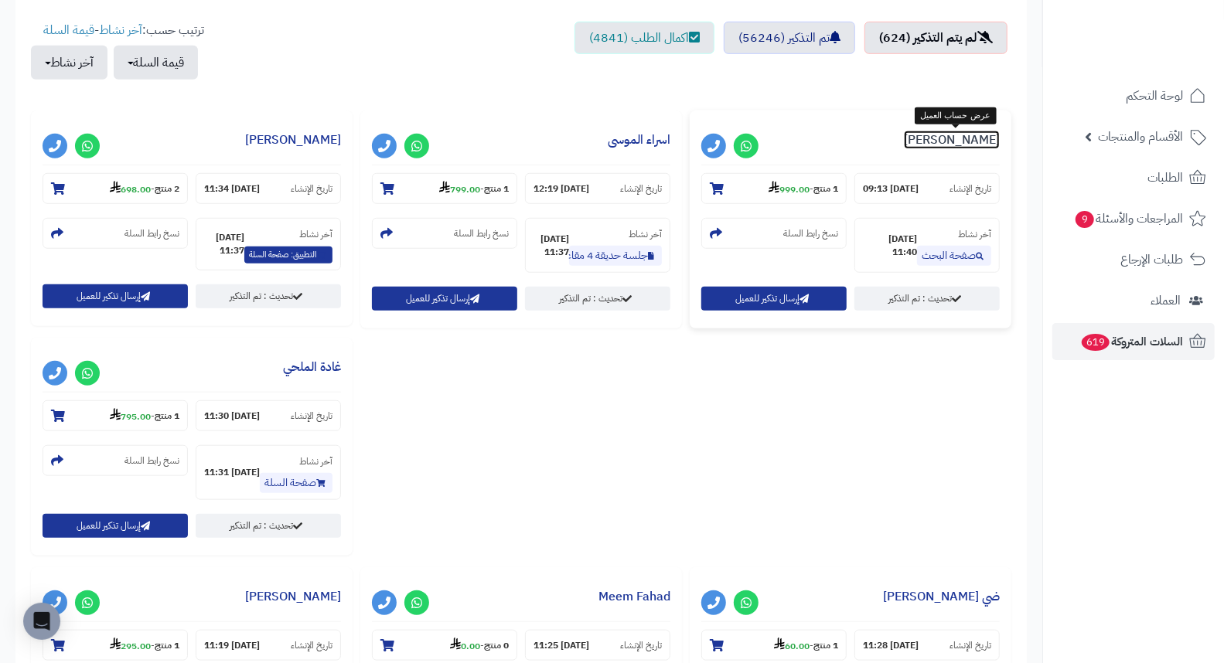
click at [948, 147] on link "بسام سلامه العنزي" at bounding box center [952, 140] width 96 height 19
click at [645, 143] on link "اسراء الموسى" at bounding box center [639, 140] width 63 height 19
click at [662, 143] on link "اسراء الموسى" at bounding box center [639, 140] width 63 height 19
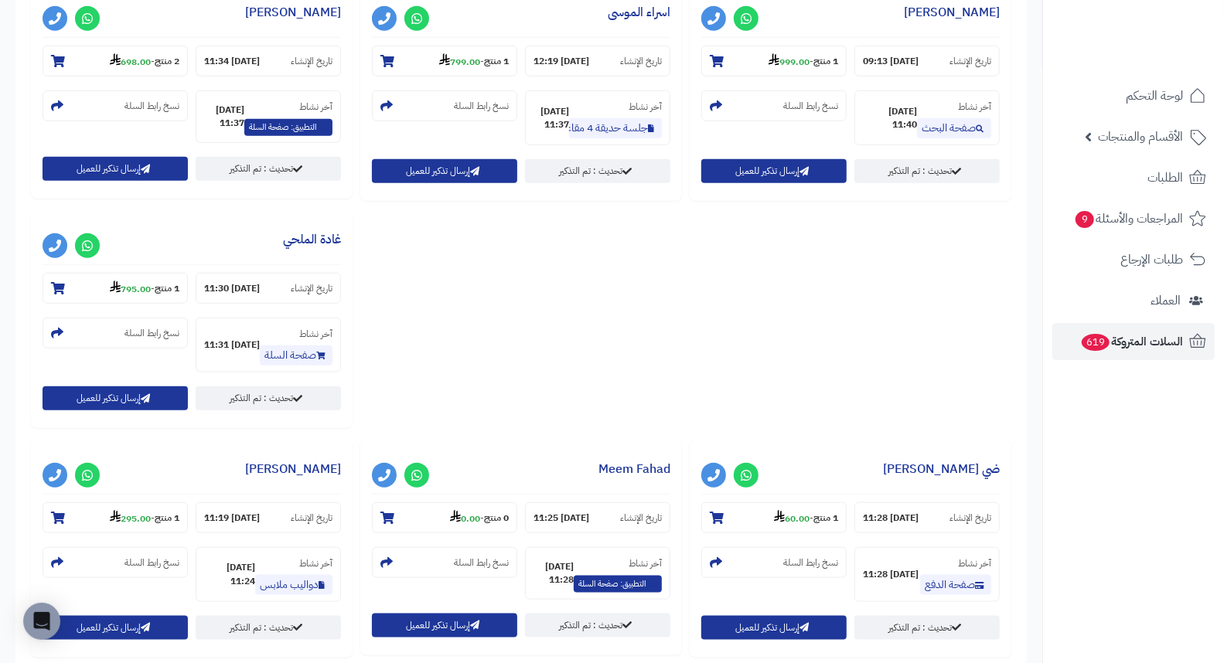
scroll to position [859, 0]
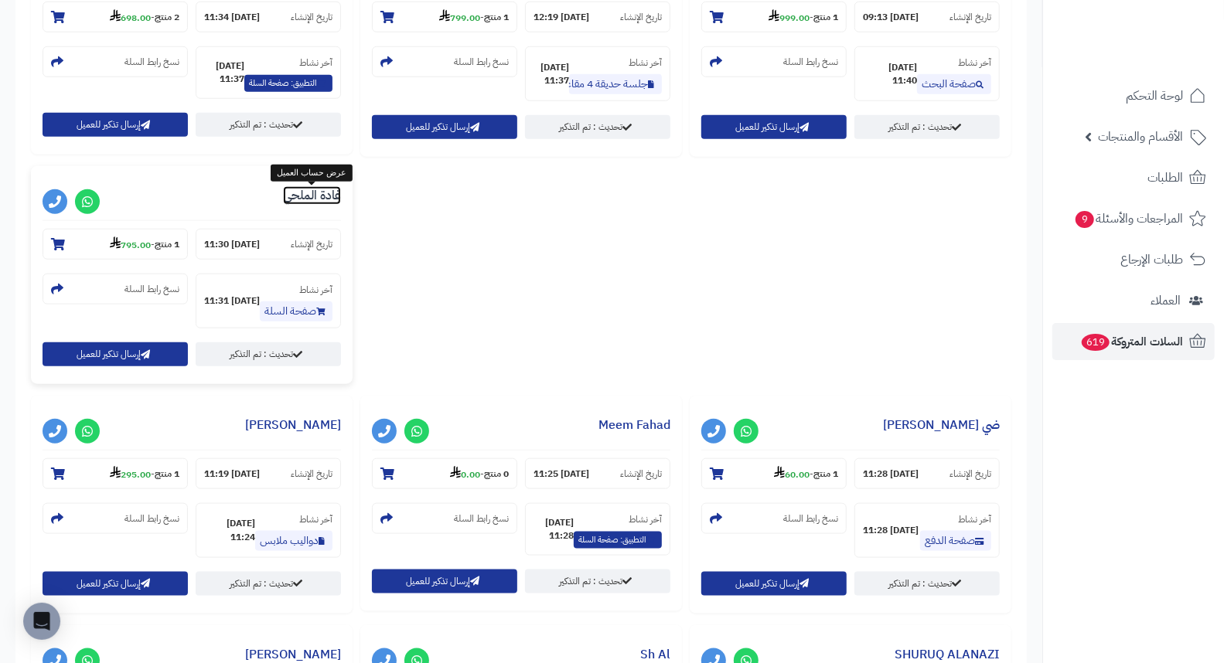
click at [315, 203] on link "غادة الملحي" at bounding box center [312, 195] width 58 height 19
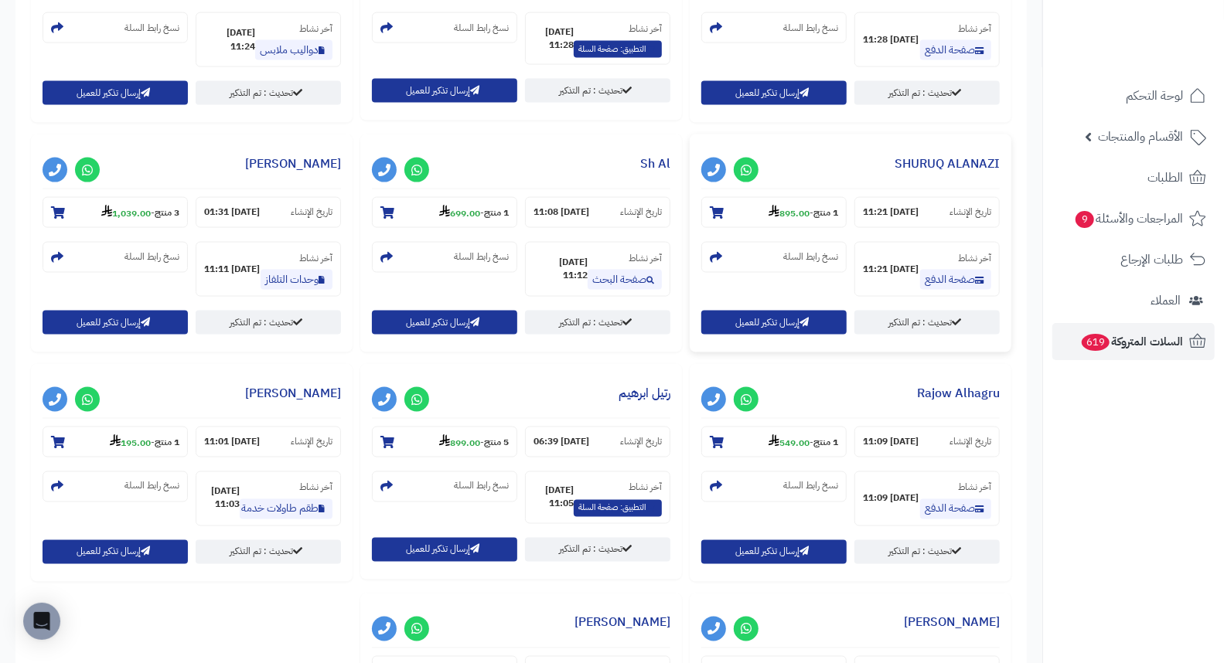
scroll to position [1374, 0]
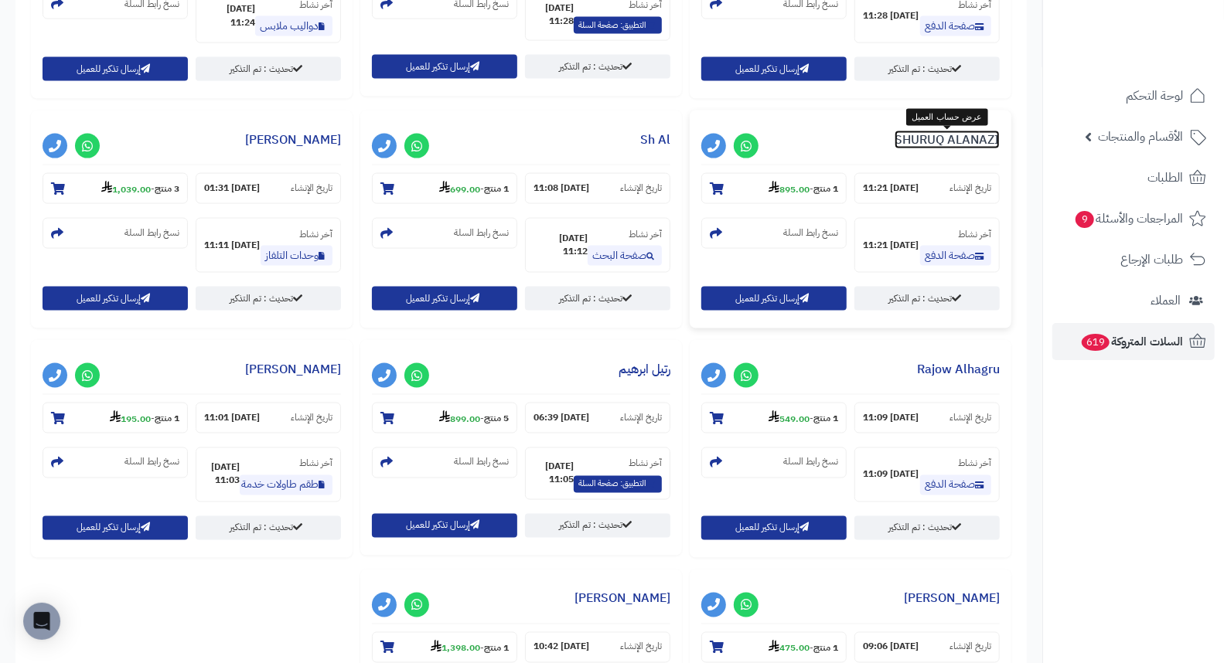
click at [974, 141] on link "SHURUQ ALANAZI" at bounding box center [946, 140] width 105 height 19
click at [299, 148] on link "Maryam Albayati" at bounding box center [293, 140] width 96 height 19
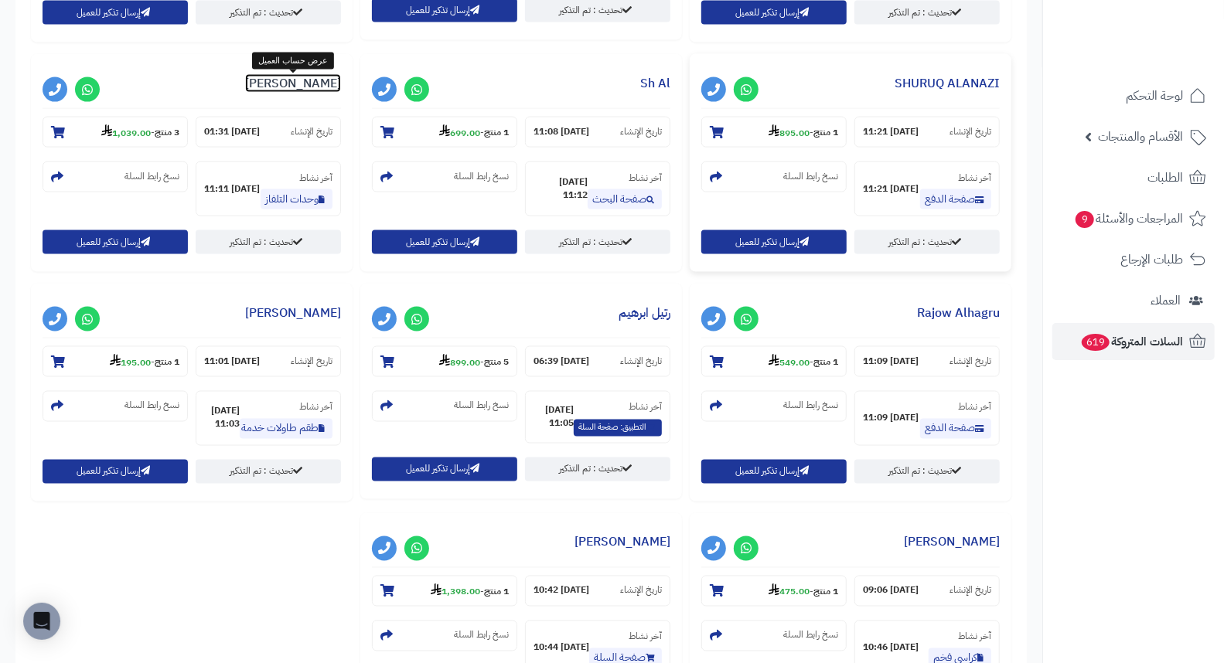
scroll to position [1461, 0]
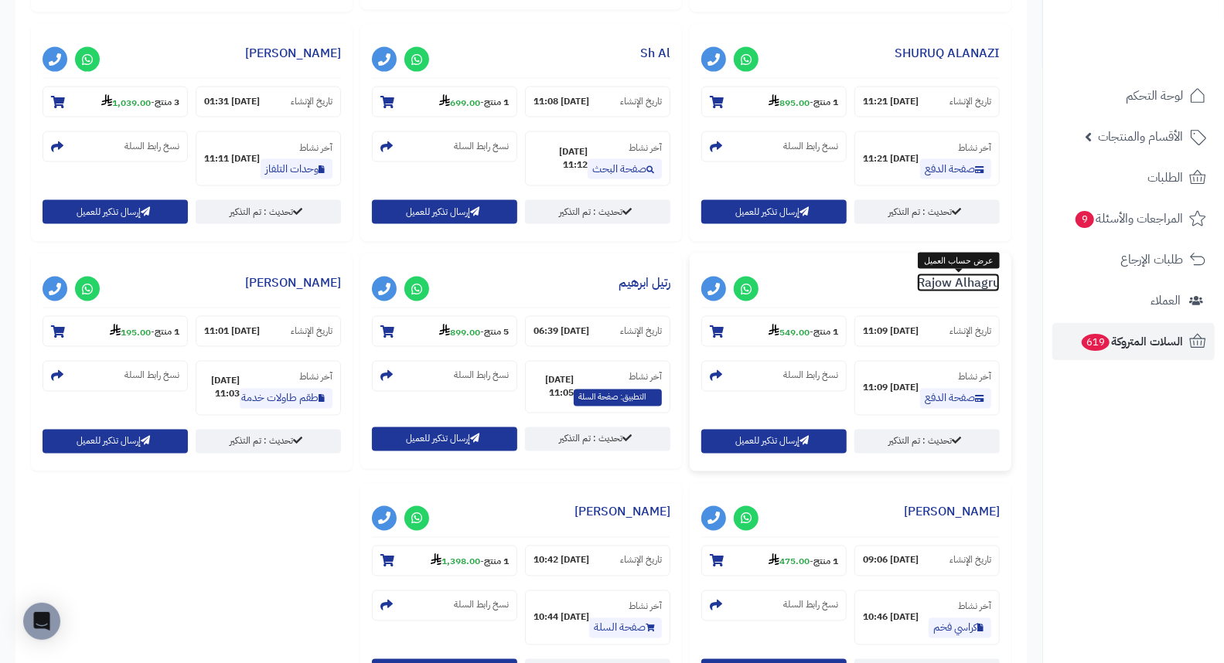
click at [979, 277] on link "Rajow Alhagru" at bounding box center [958, 283] width 83 height 19
click at [944, 286] on link "Rajow Alhagru" at bounding box center [958, 283] width 83 height 19
click at [947, 291] on link "Rajow Alhagru" at bounding box center [958, 283] width 83 height 19
click at [629, 280] on link "رتيل ابرهيم" at bounding box center [644, 283] width 52 height 19
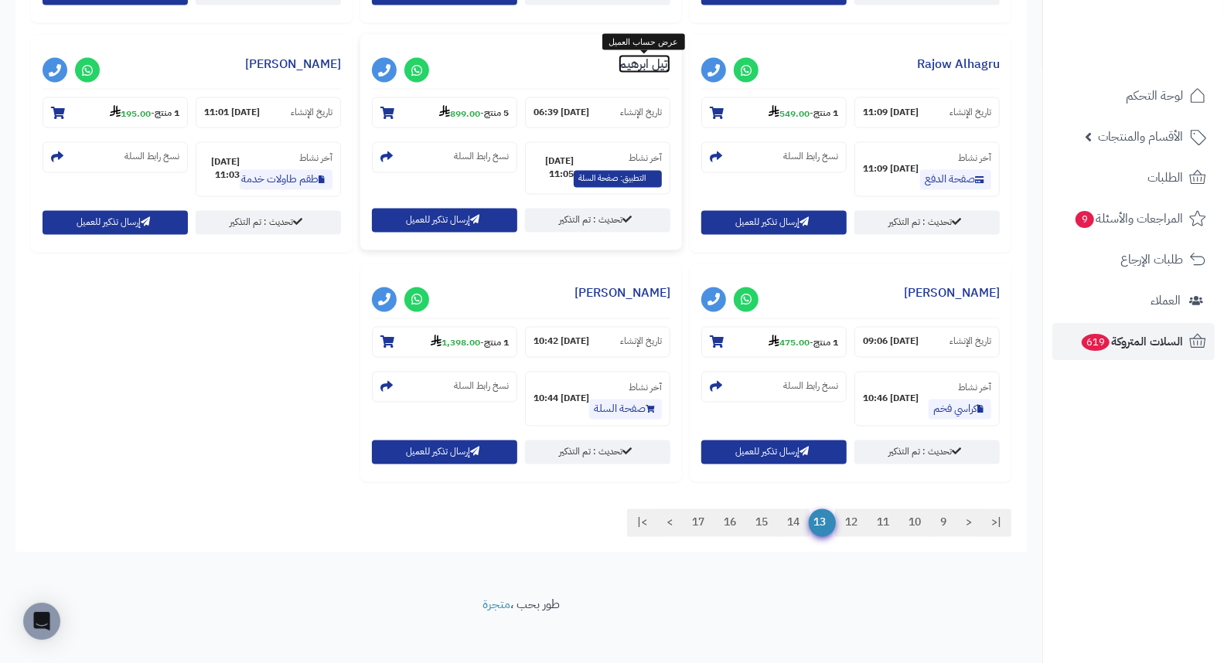
scroll to position [1693, 0]
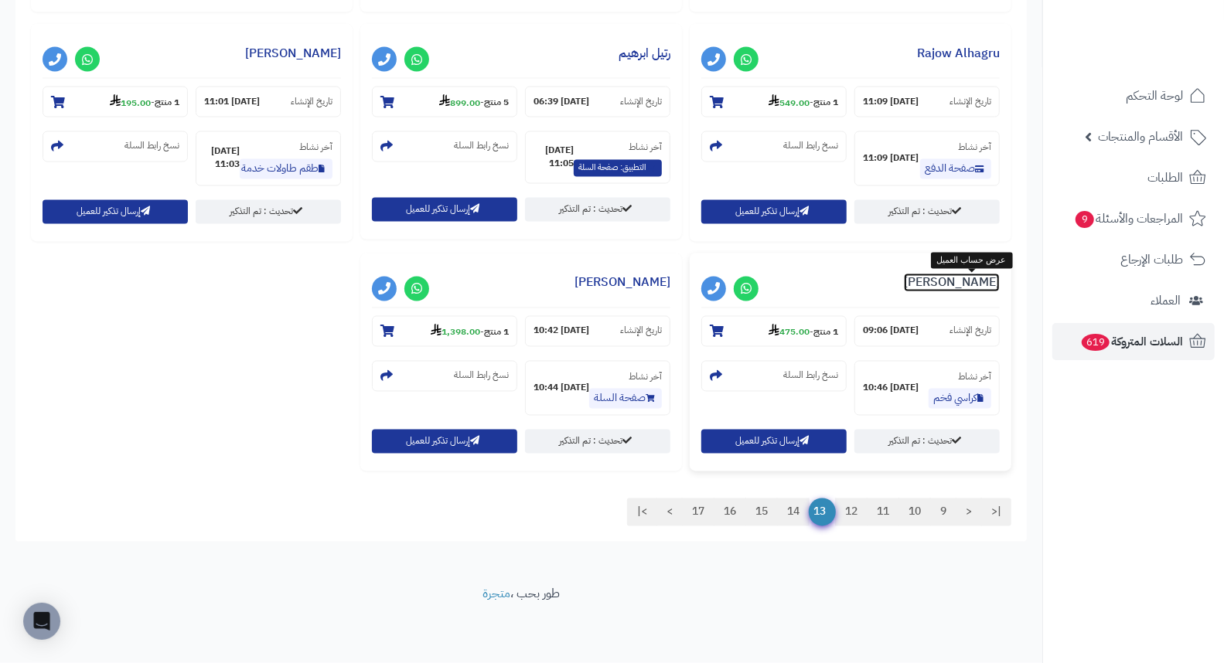
click at [970, 279] on link "مها الظفيري" at bounding box center [952, 283] width 96 height 19
click at [637, 288] on link "سوزان سالم" at bounding box center [622, 283] width 96 height 19
click at [785, 508] on link "14" at bounding box center [793, 513] width 32 height 28
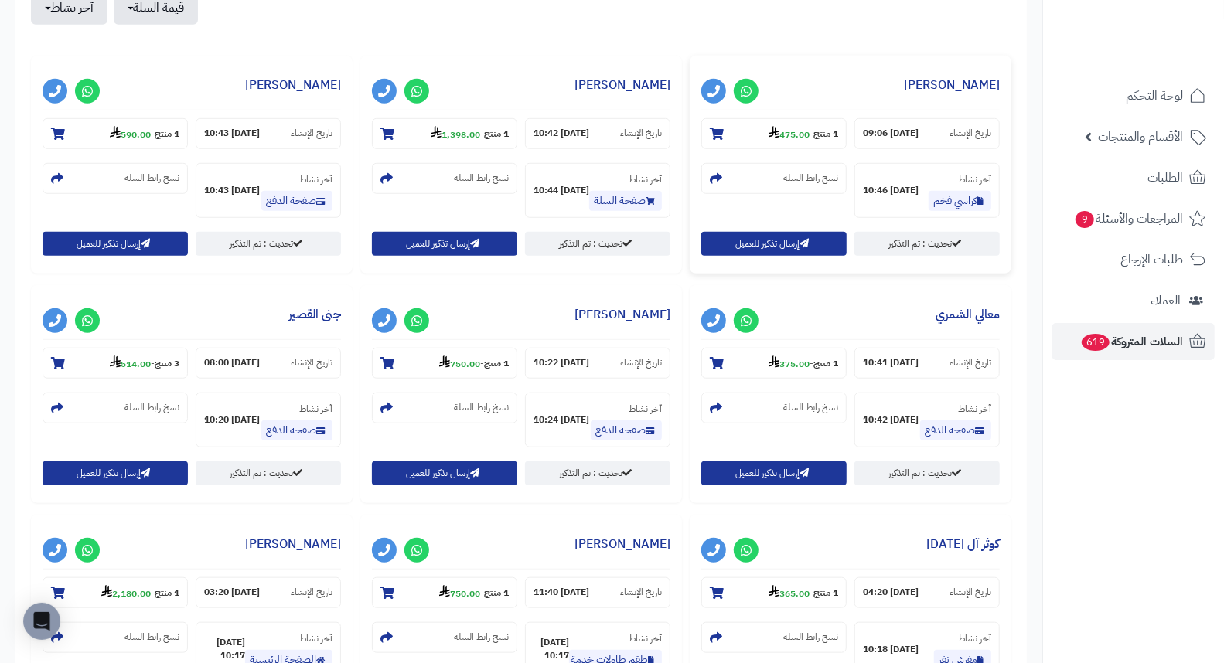
scroll to position [601, 0]
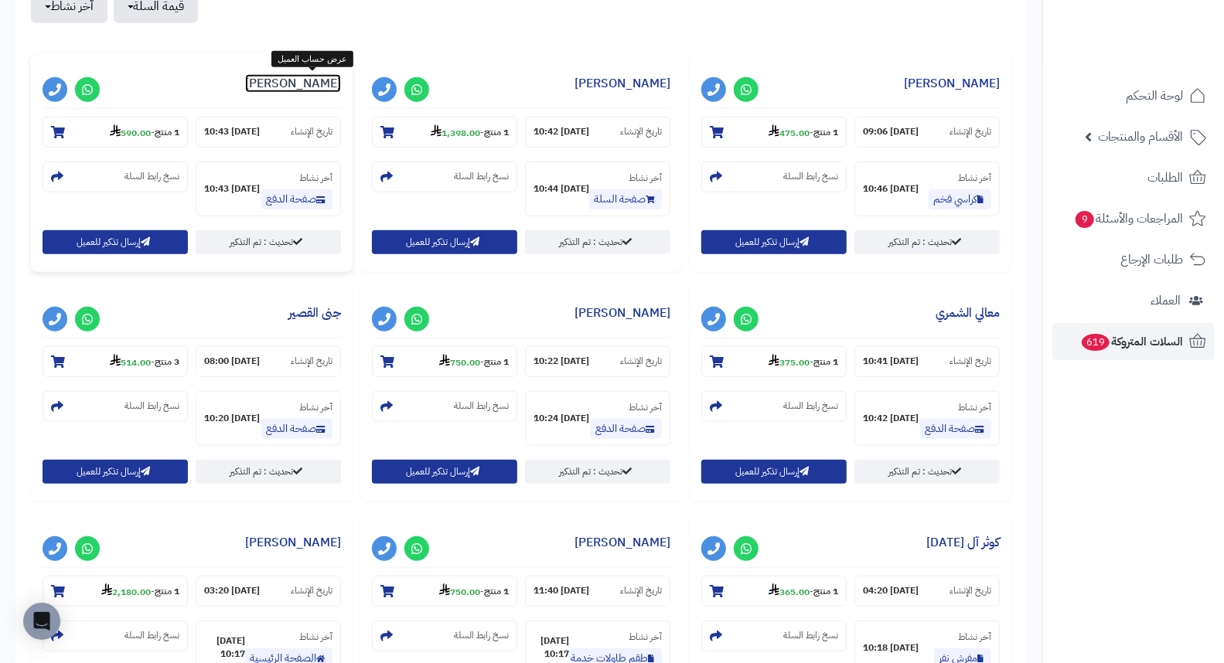
click at [307, 85] on link "خالد العتيبي" at bounding box center [293, 83] width 96 height 19
click at [315, 81] on link "خالد العتيبي" at bounding box center [293, 83] width 96 height 19
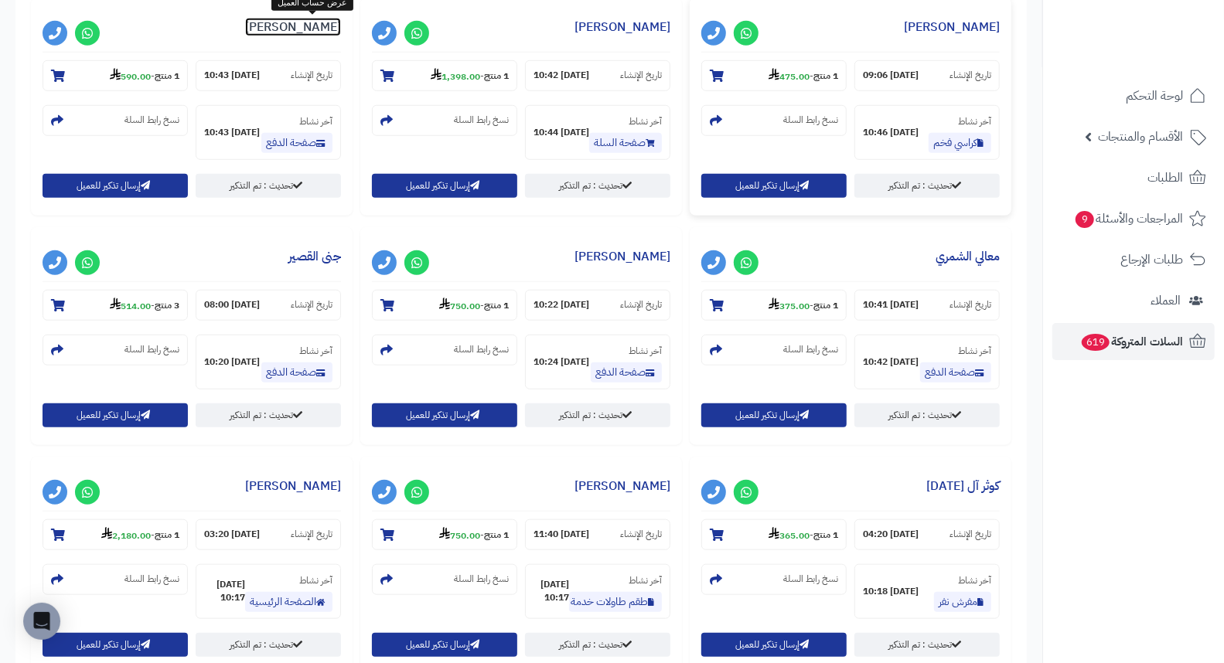
scroll to position [686, 0]
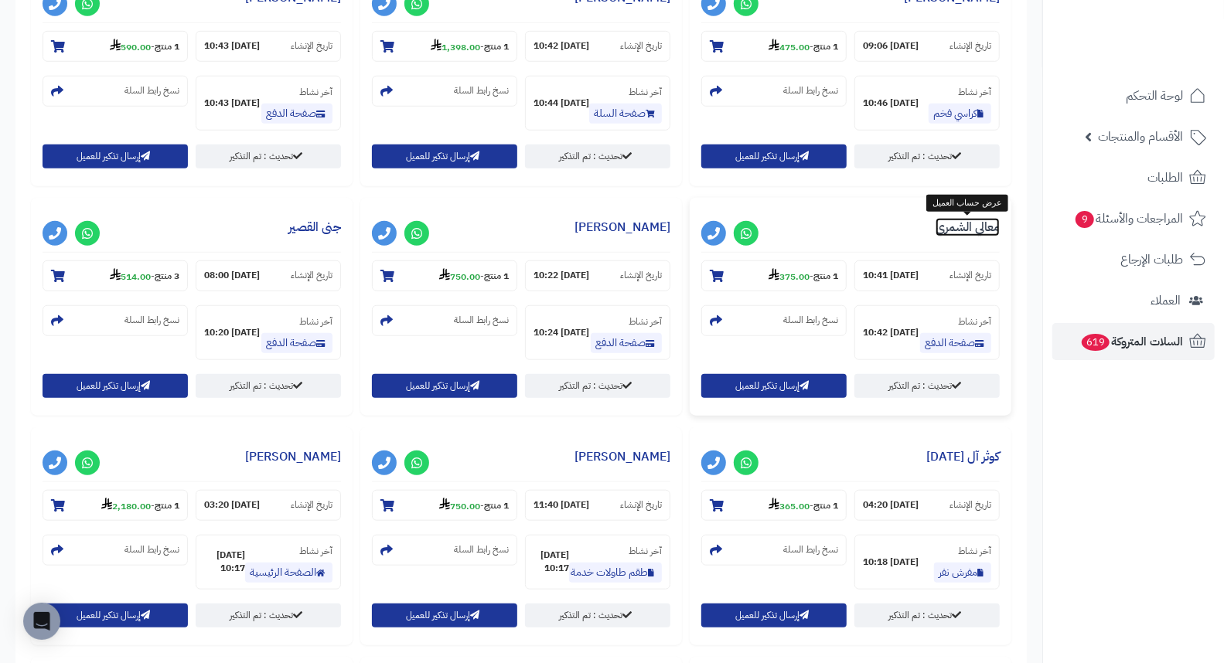
click at [972, 233] on link "معالي الشمري" at bounding box center [967, 227] width 64 height 19
click at [654, 233] on link "شيخة العتيبي" at bounding box center [622, 227] width 96 height 19
click at [627, 230] on link "شيخة العتيبي" at bounding box center [622, 227] width 96 height 19
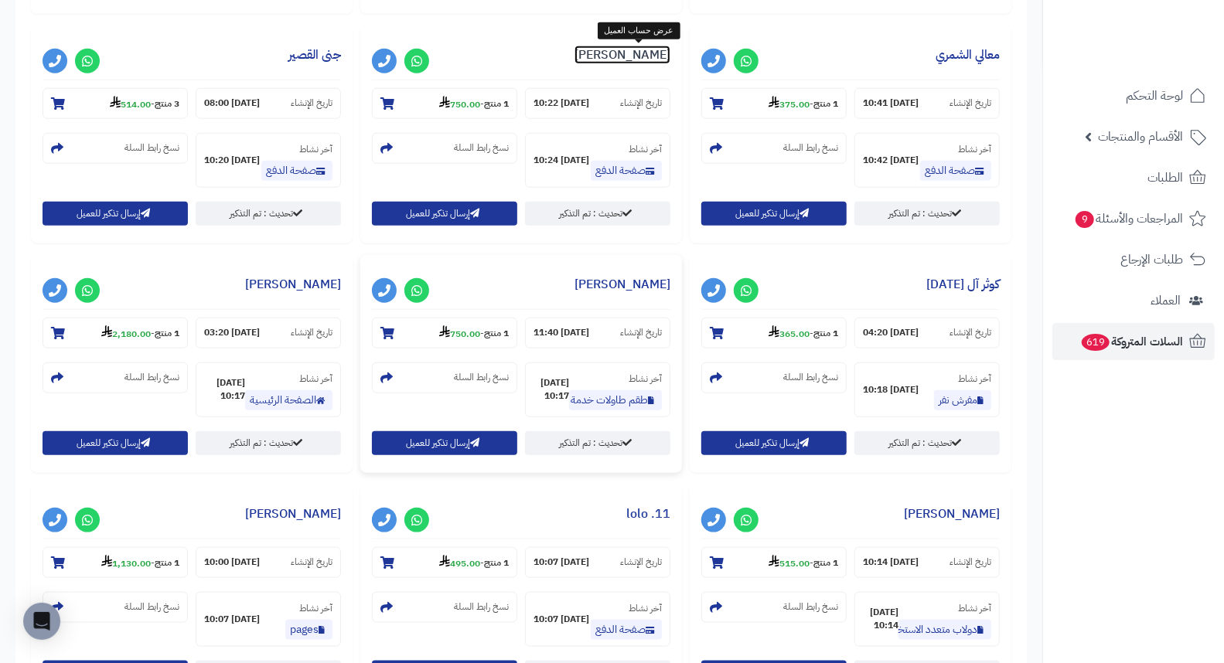
scroll to position [773, 0]
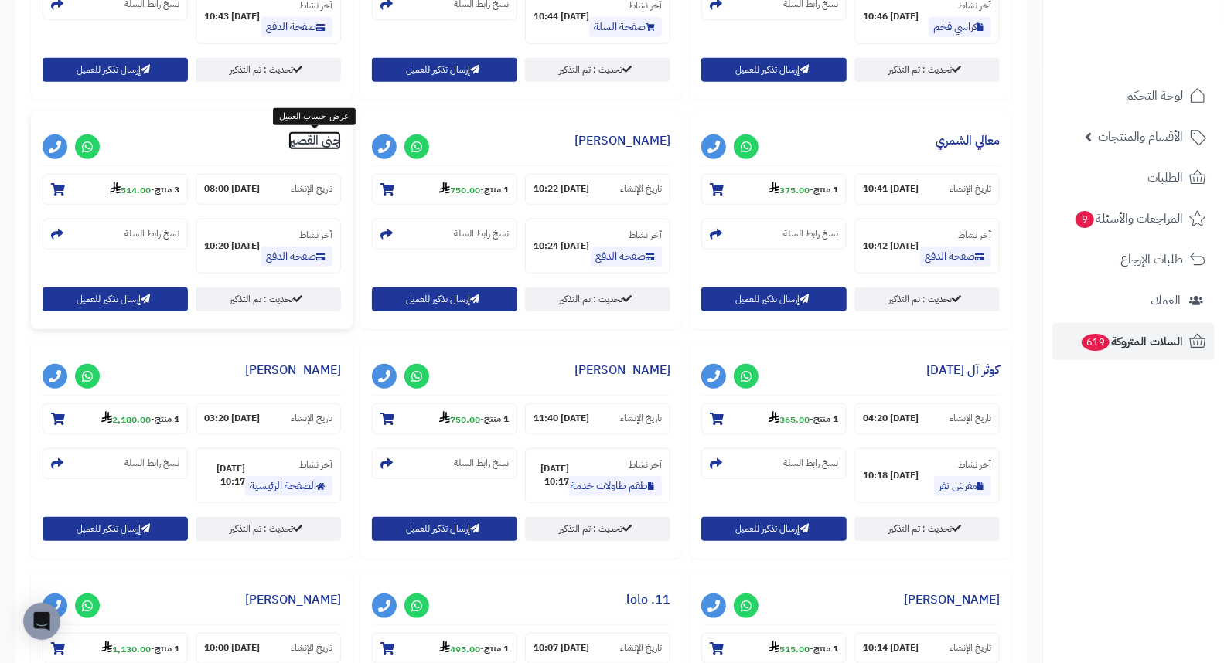
click at [325, 148] on link "جنى القصير" at bounding box center [314, 140] width 53 height 19
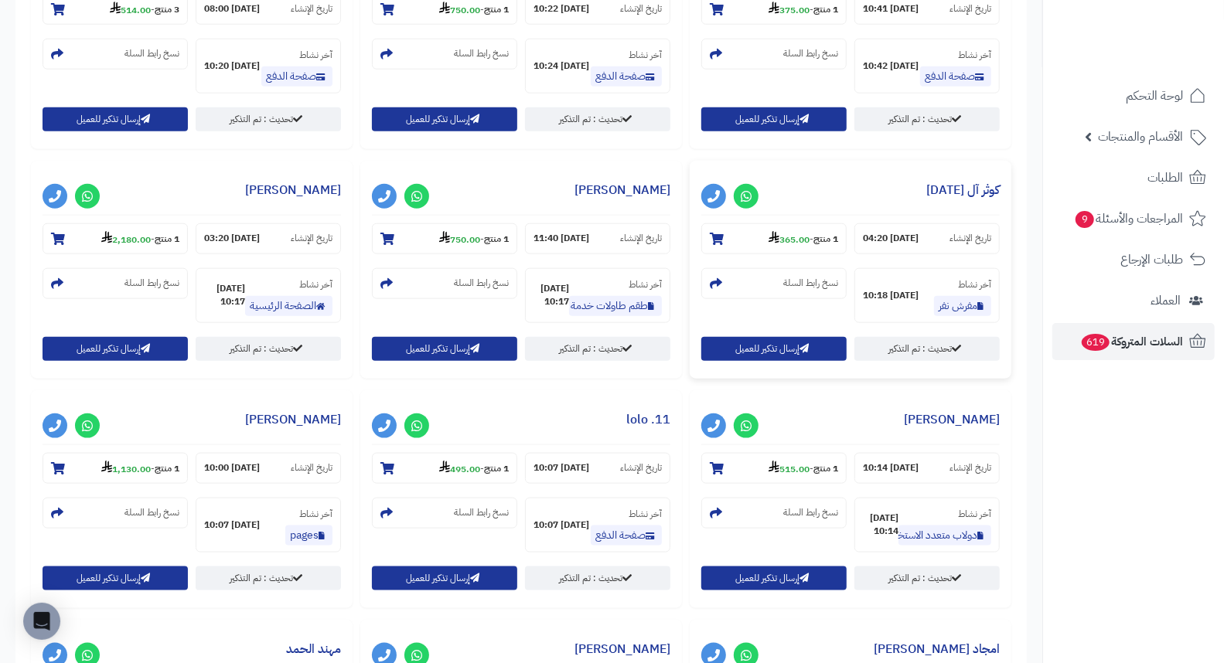
scroll to position [1030, 0]
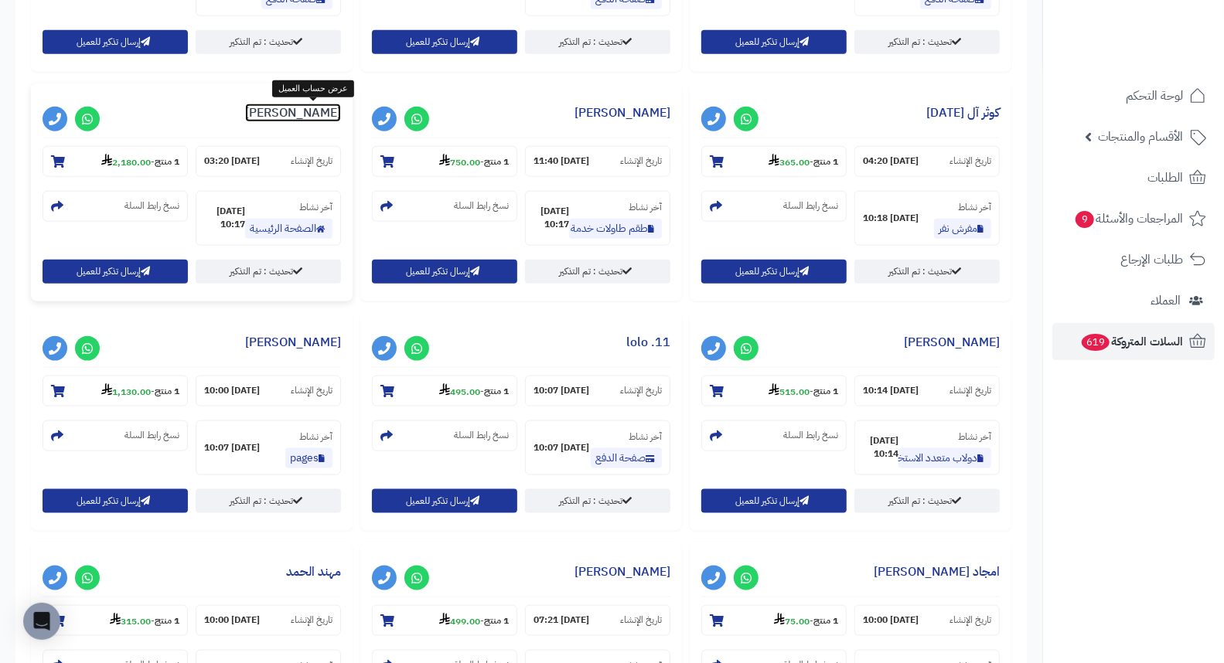
click at [315, 111] on link "رهف قناعي" at bounding box center [293, 113] width 96 height 19
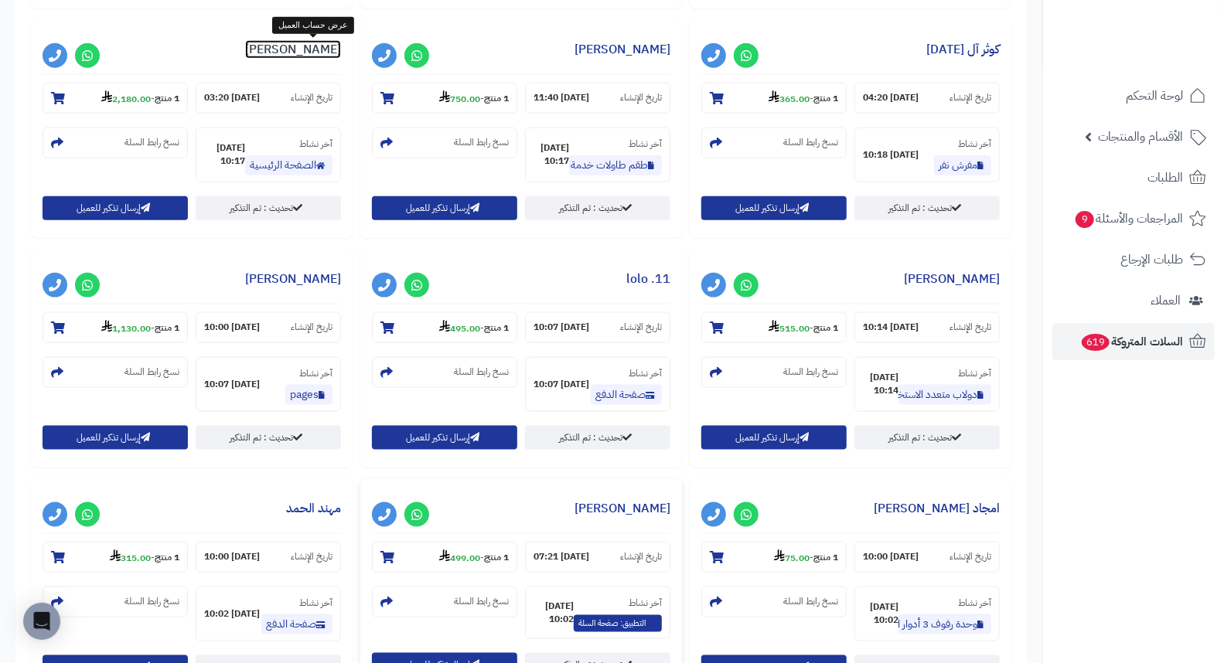
scroll to position [945, 0]
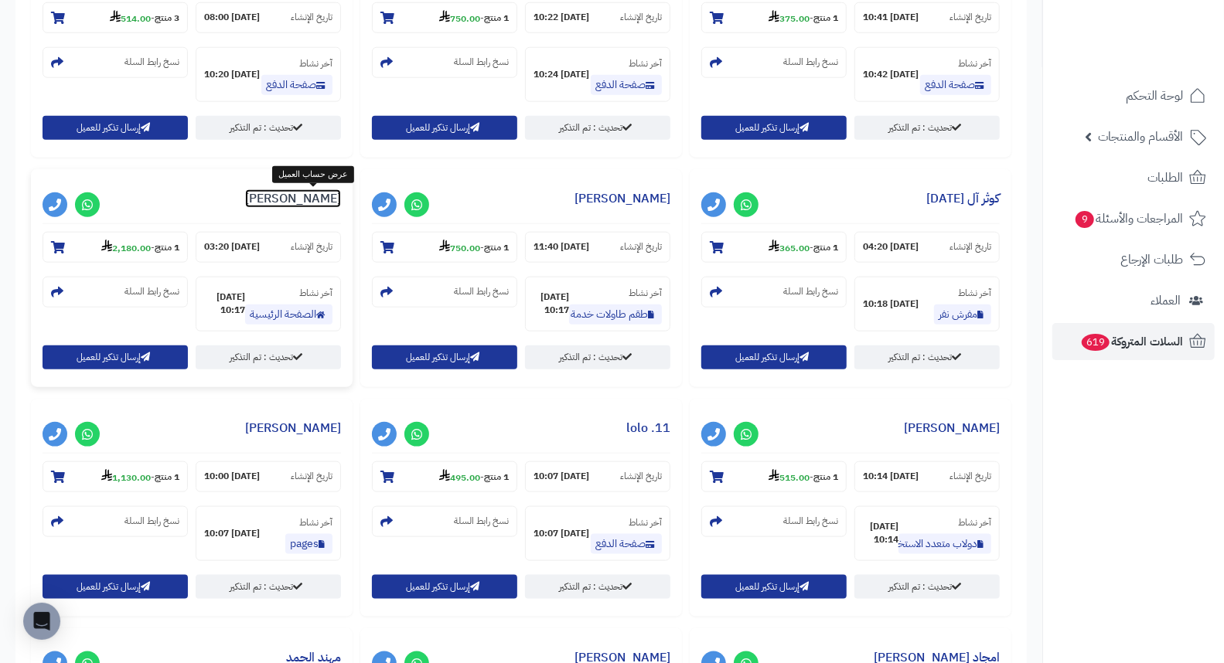
click at [319, 202] on link "رهف قناعي" at bounding box center [293, 198] width 96 height 19
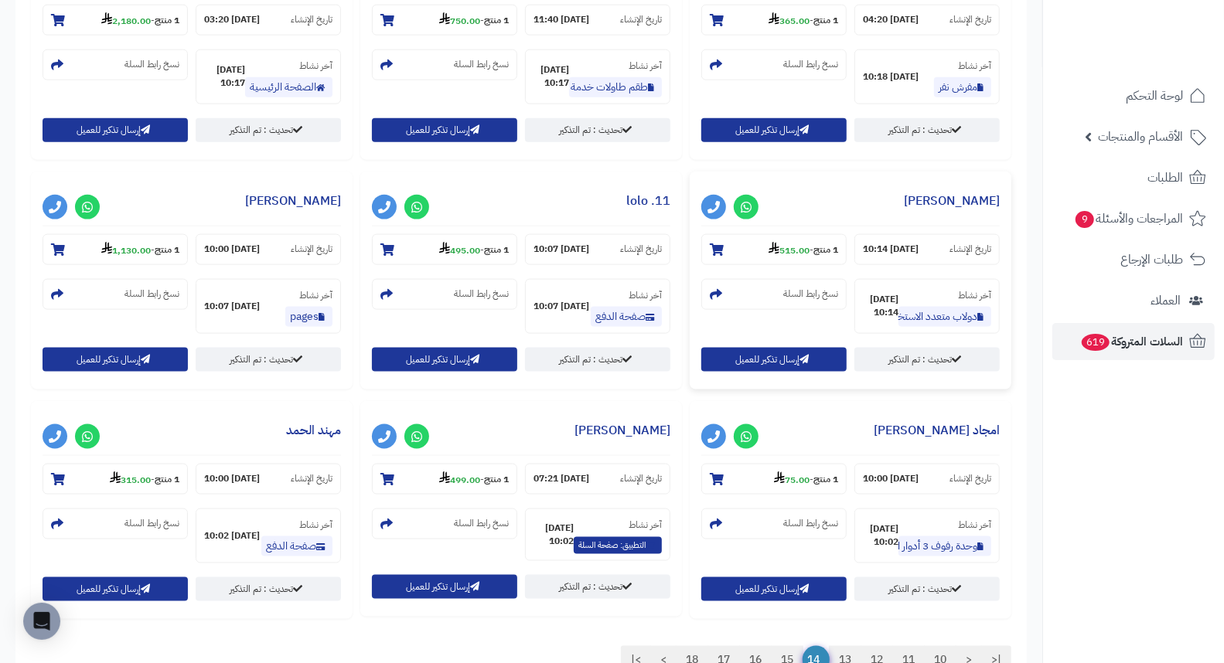
scroll to position [1202, 0]
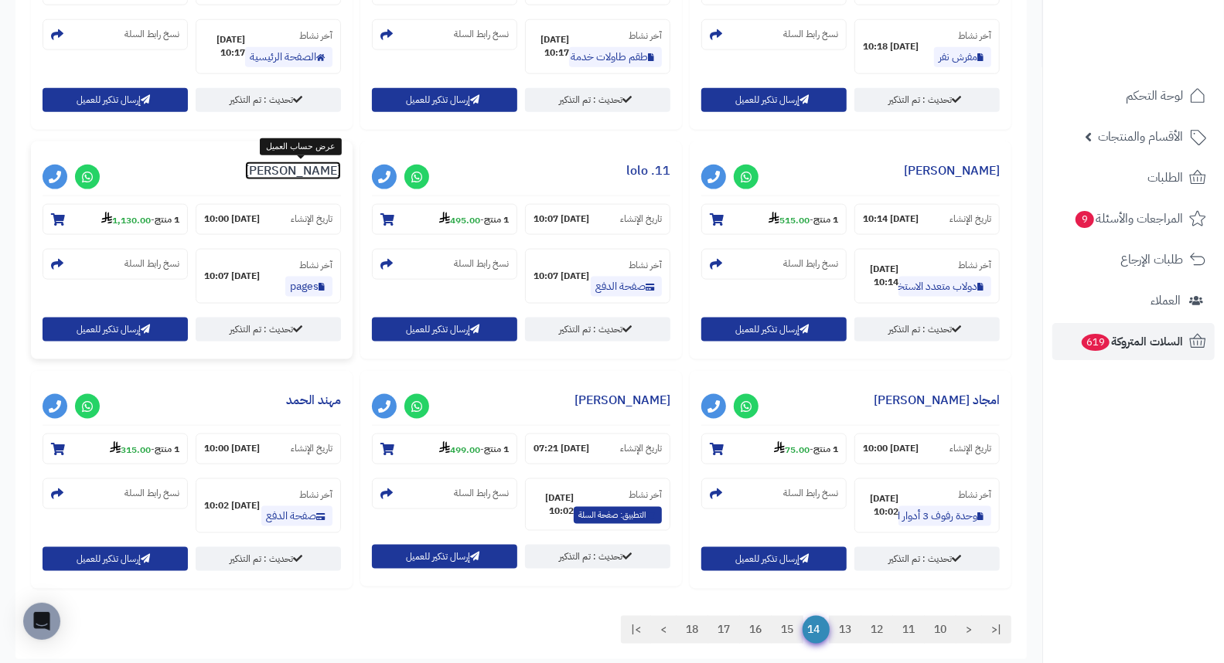
click at [296, 172] on link "Eman Ammari" at bounding box center [293, 171] width 96 height 19
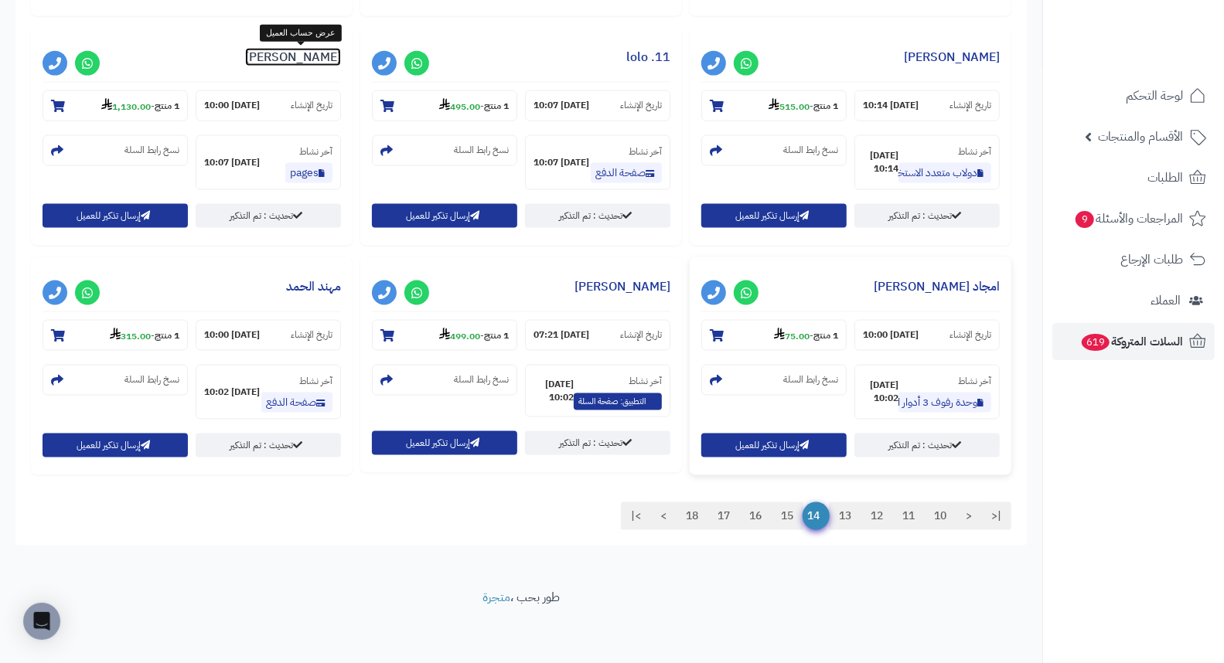
scroll to position [1319, 0]
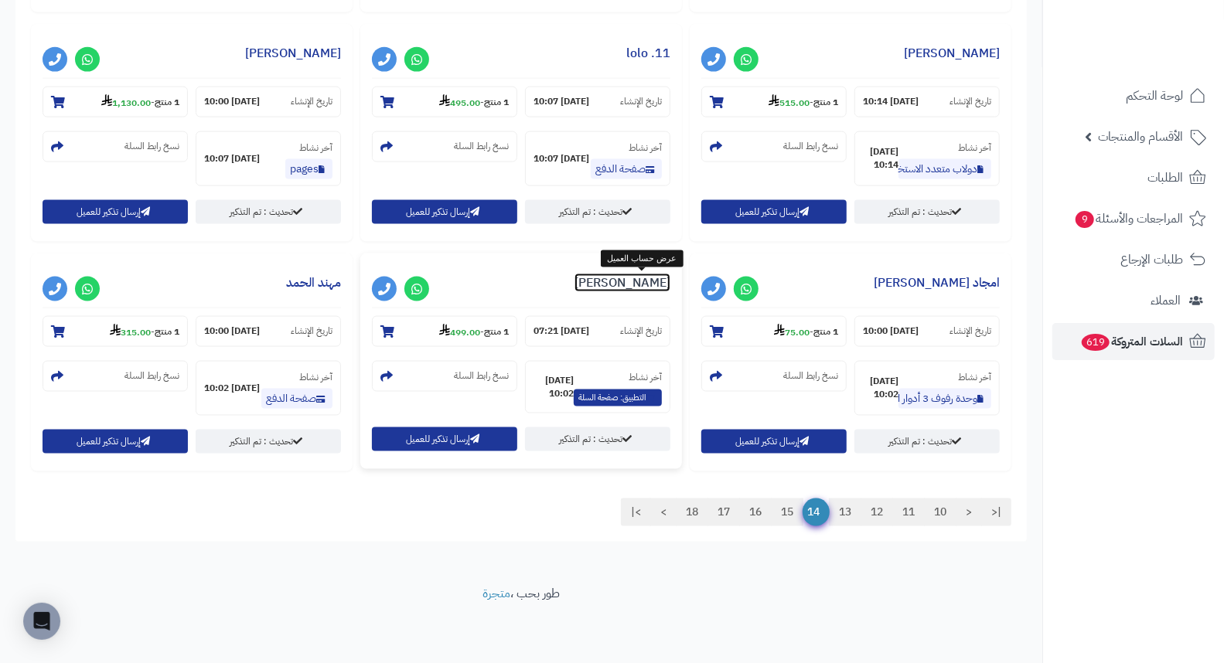
click at [646, 284] on link "طيف مهدي" at bounding box center [622, 283] width 96 height 19
click at [784, 516] on link "15" at bounding box center [787, 513] width 32 height 28
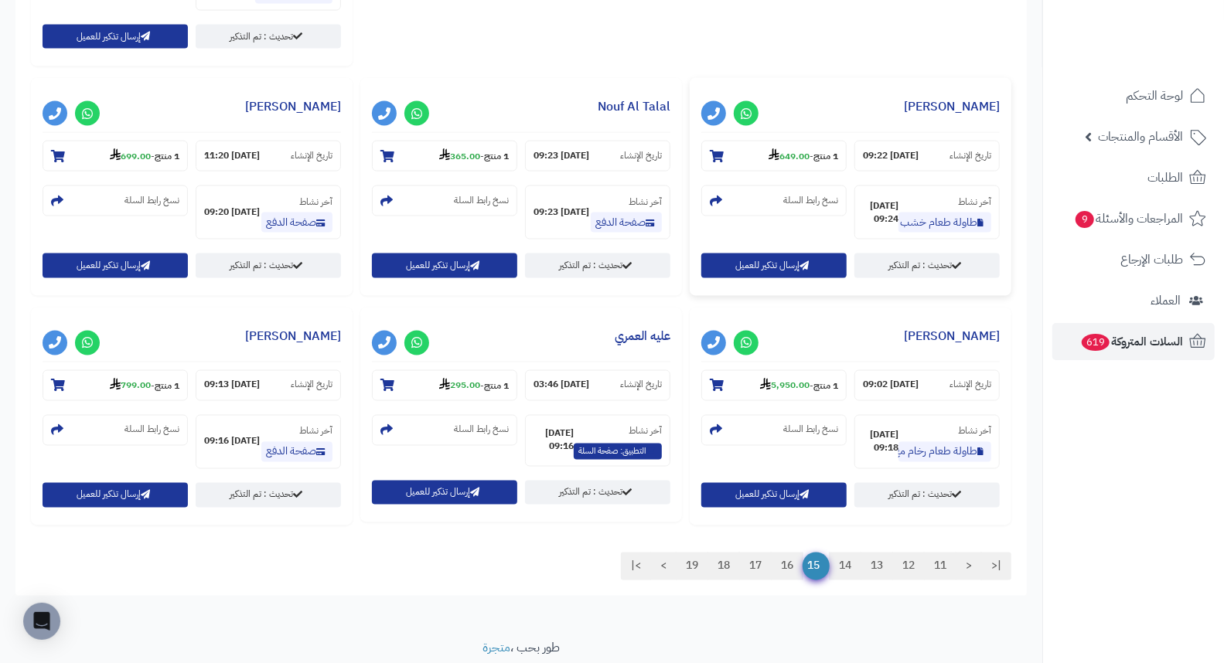
scroll to position [1492, 0]
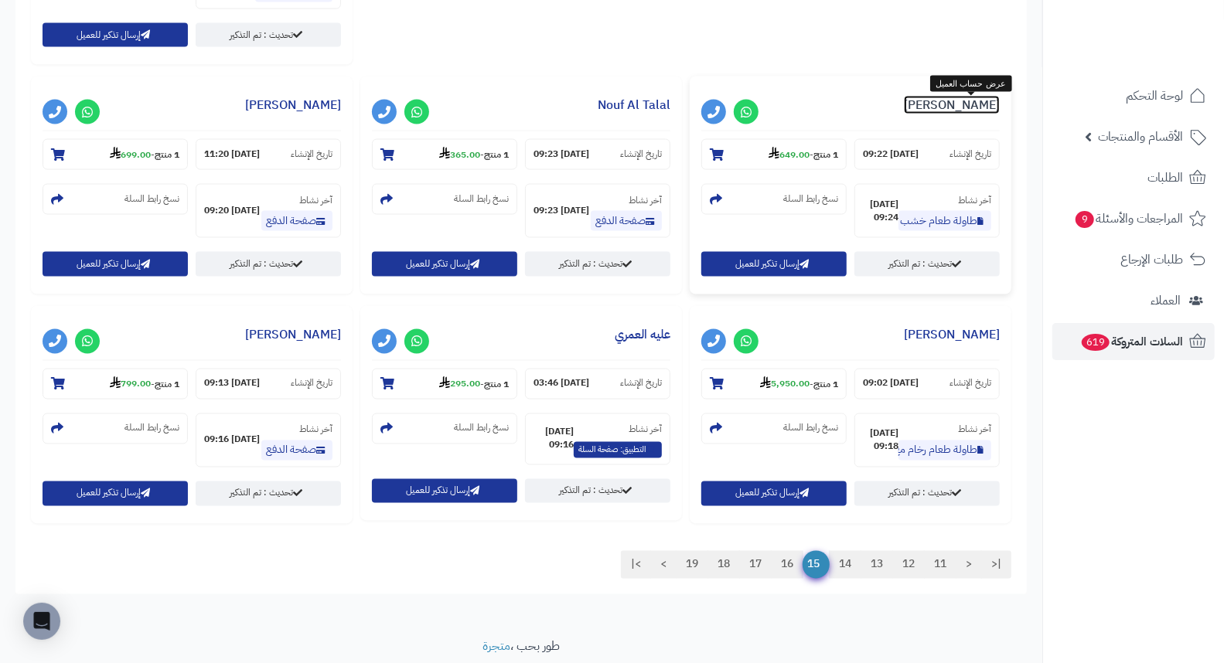
click at [955, 113] on link "رغد الخالدي" at bounding box center [952, 105] width 96 height 19
click at [646, 111] on link "Nouf Al Talal" at bounding box center [633, 105] width 73 height 19
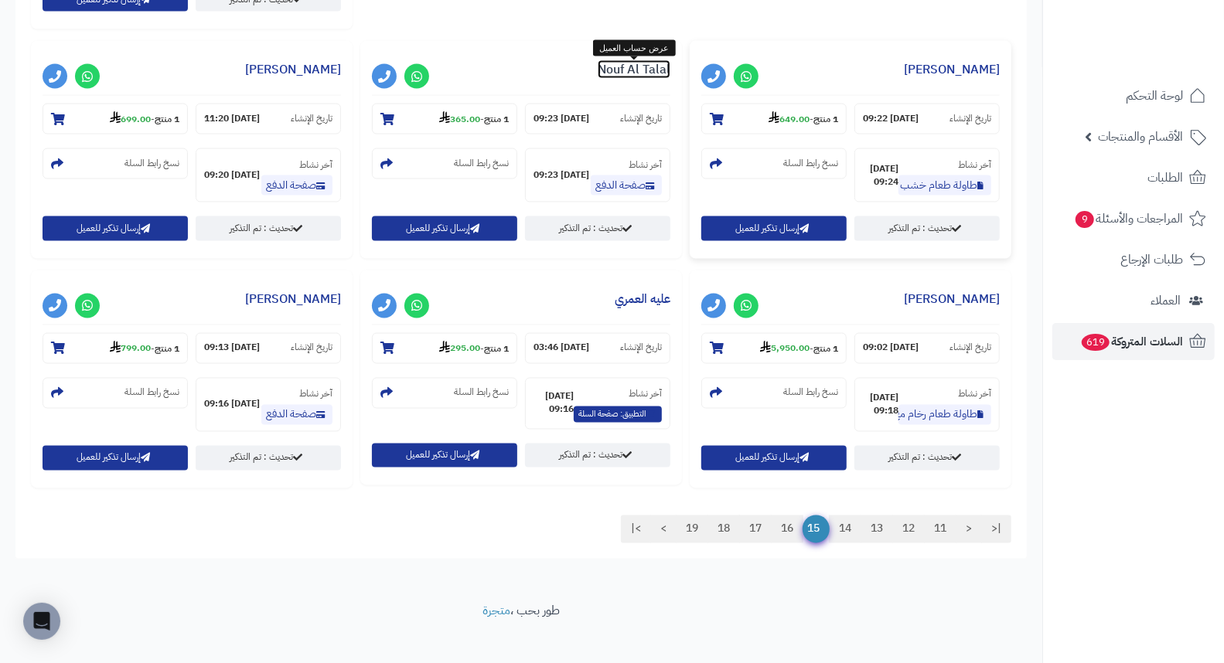
scroll to position [1547, 0]
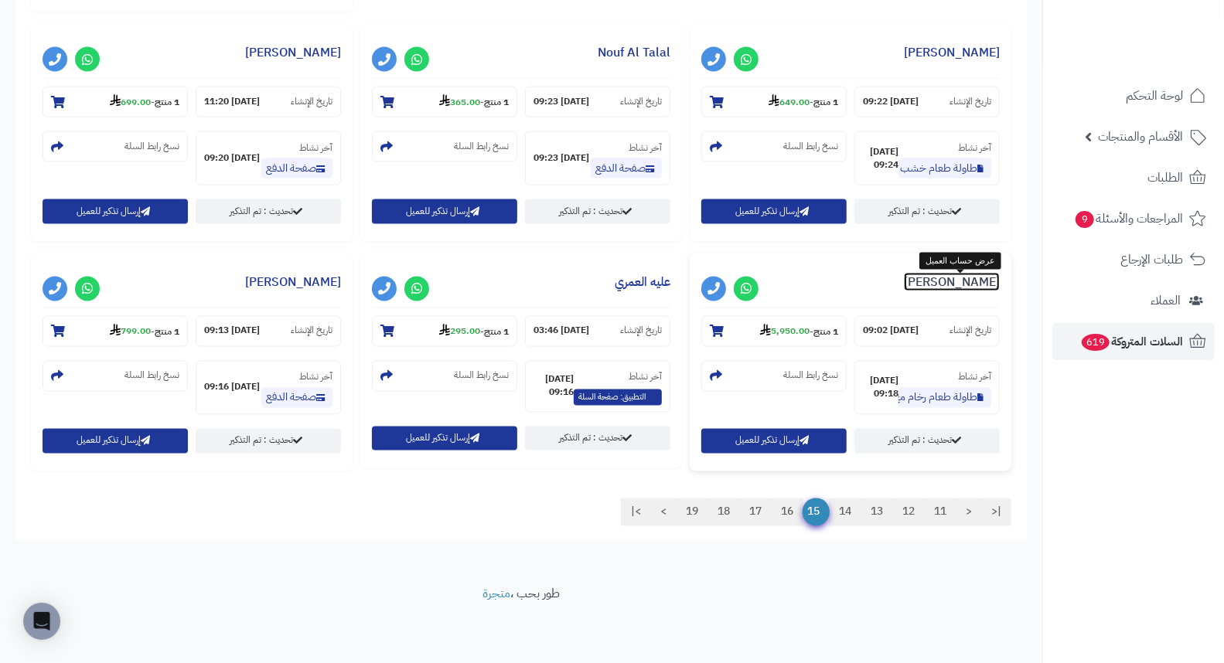
click at [979, 291] on link "Ahmad Alenzi" at bounding box center [952, 282] width 96 height 19
click at [787, 515] on link "16" at bounding box center [787, 513] width 32 height 28
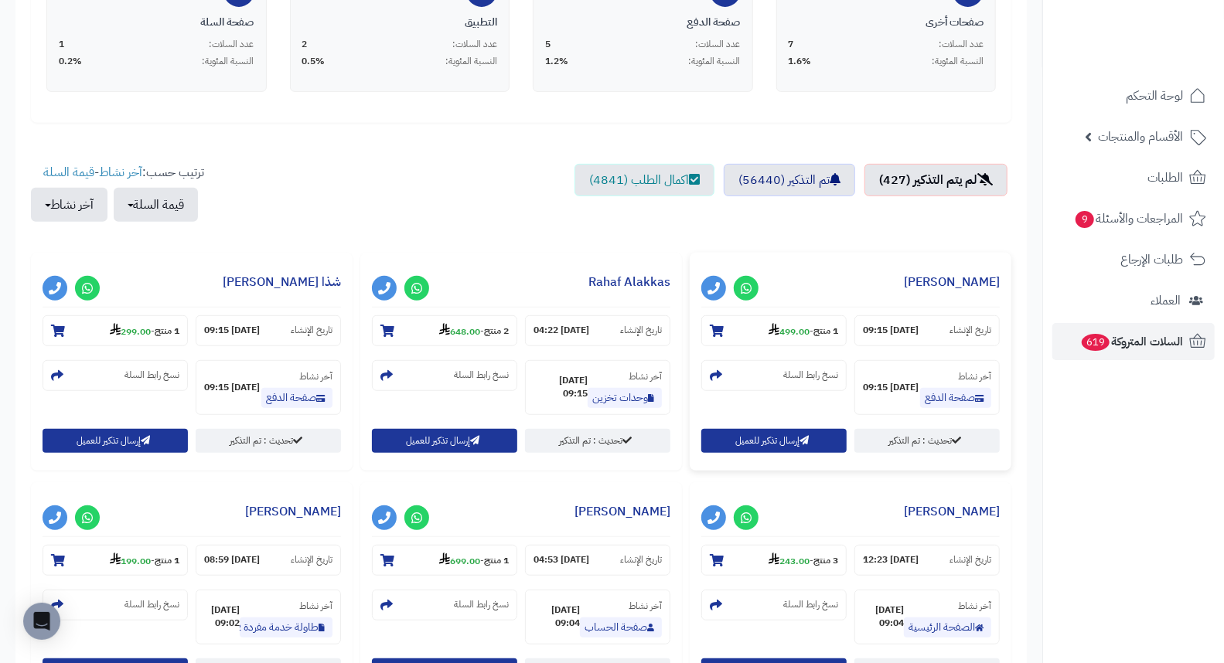
scroll to position [515, 0]
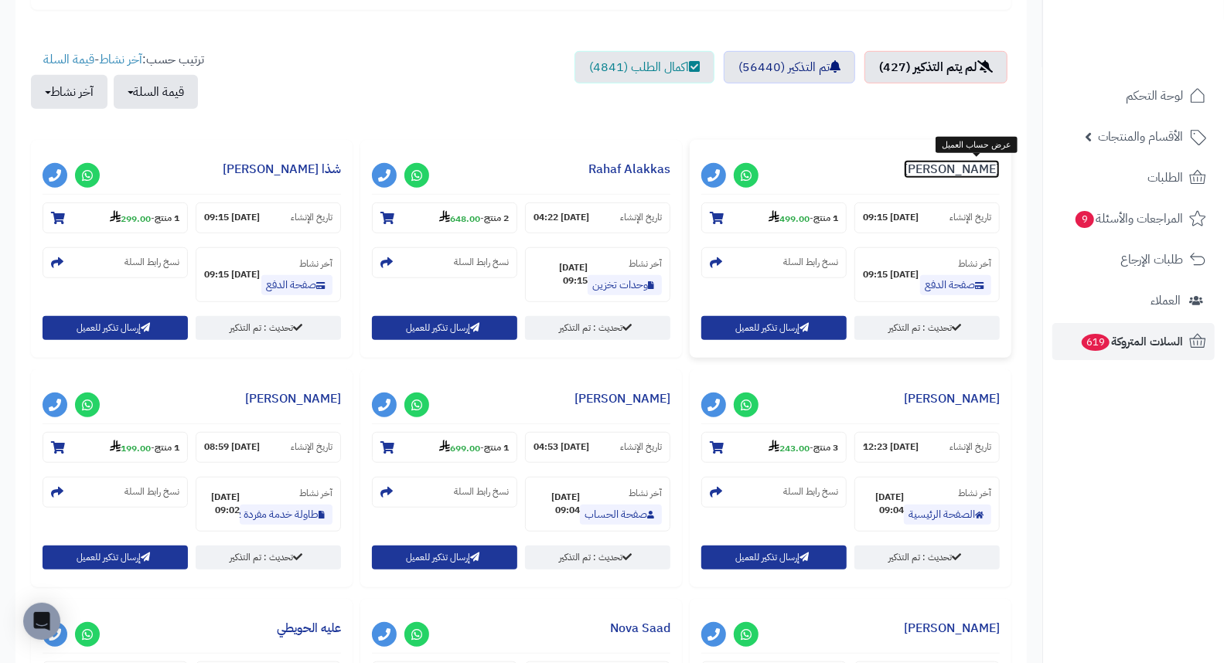
click at [978, 175] on link "hana Ali" at bounding box center [952, 169] width 96 height 19
click at [629, 170] on link "Rahaf Alakkas" at bounding box center [629, 169] width 82 height 19
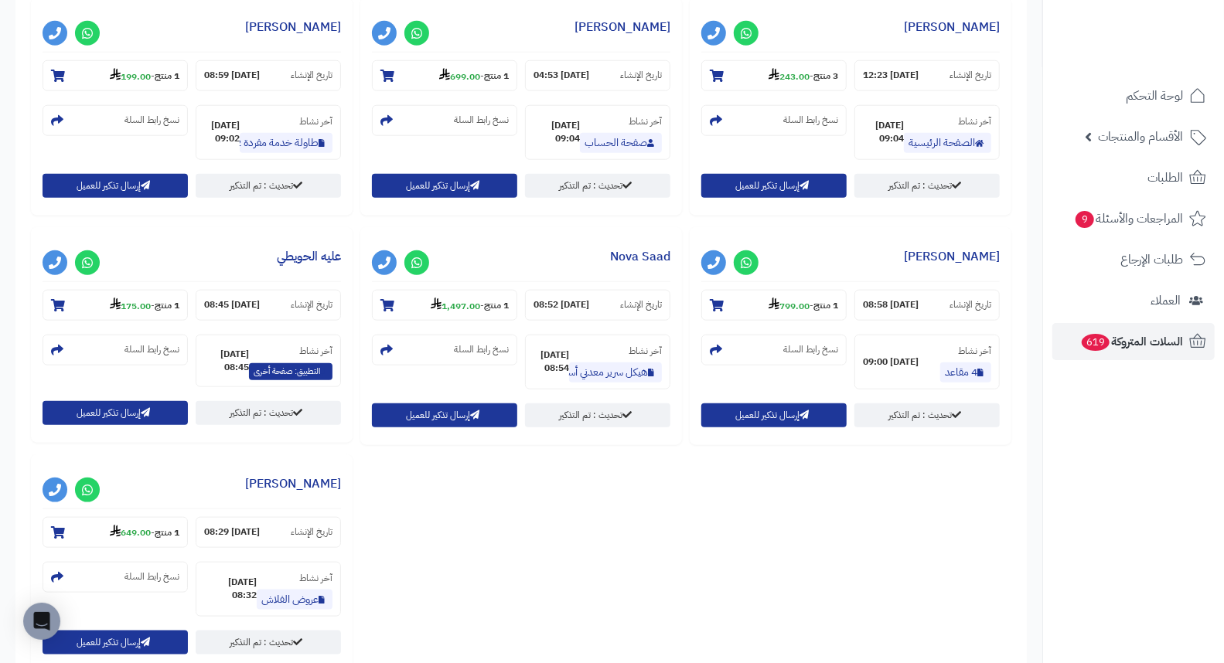
scroll to position [945, 0]
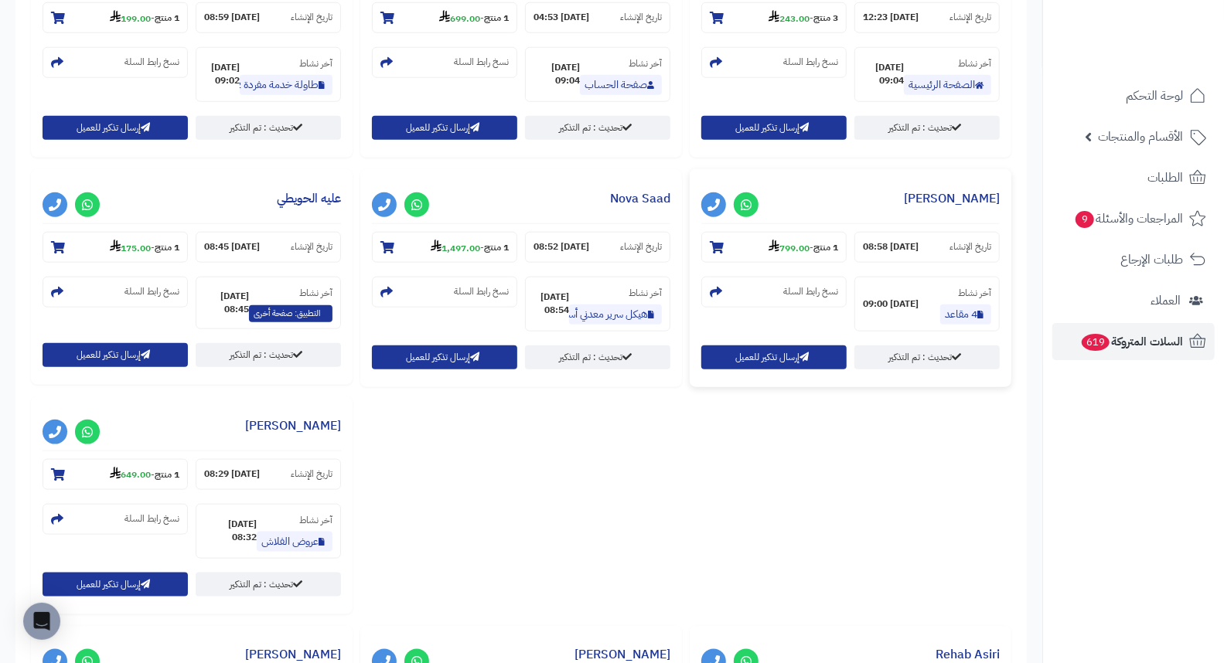
click at [975, 209] on h3 "وضحى الدوسري" at bounding box center [850, 202] width 298 height 43
click at [967, 201] on link "وضحى الدوسري" at bounding box center [952, 198] width 96 height 19
click at [635, 203] on link "Nova Saad" at bounding box center [640, 198] width 60 height 19
click at [622, 196] on link "Nova Saad" at bounding box center [640, 198] width 60 height 19
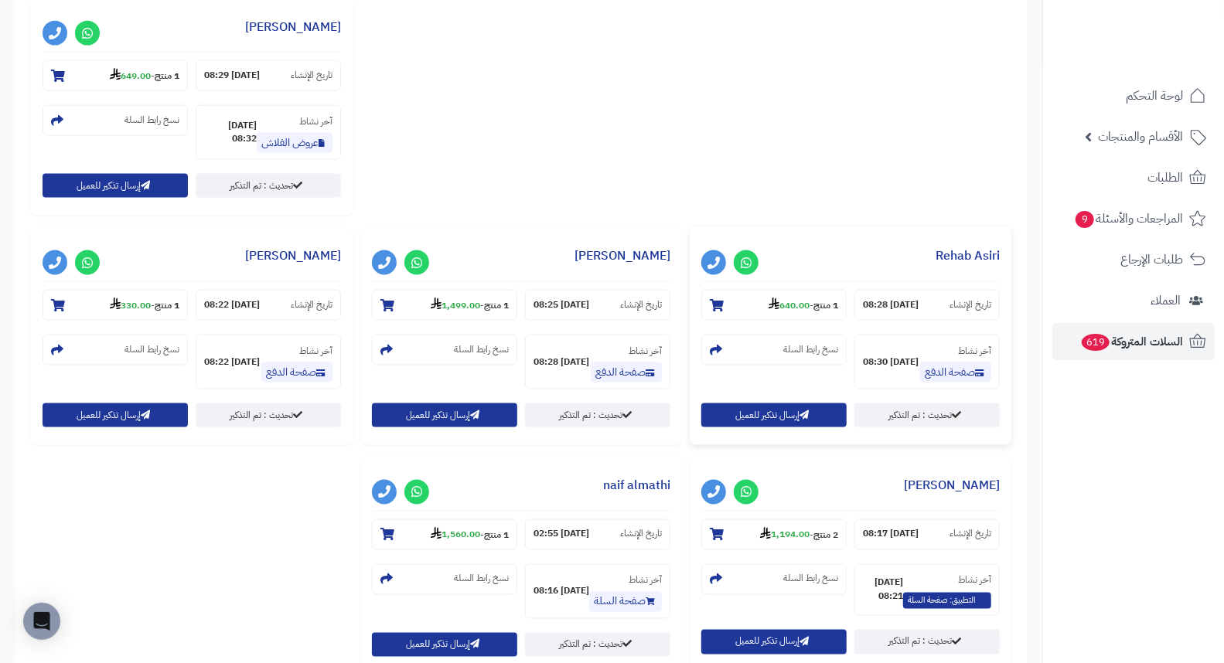
scroll to position [1459, 0]
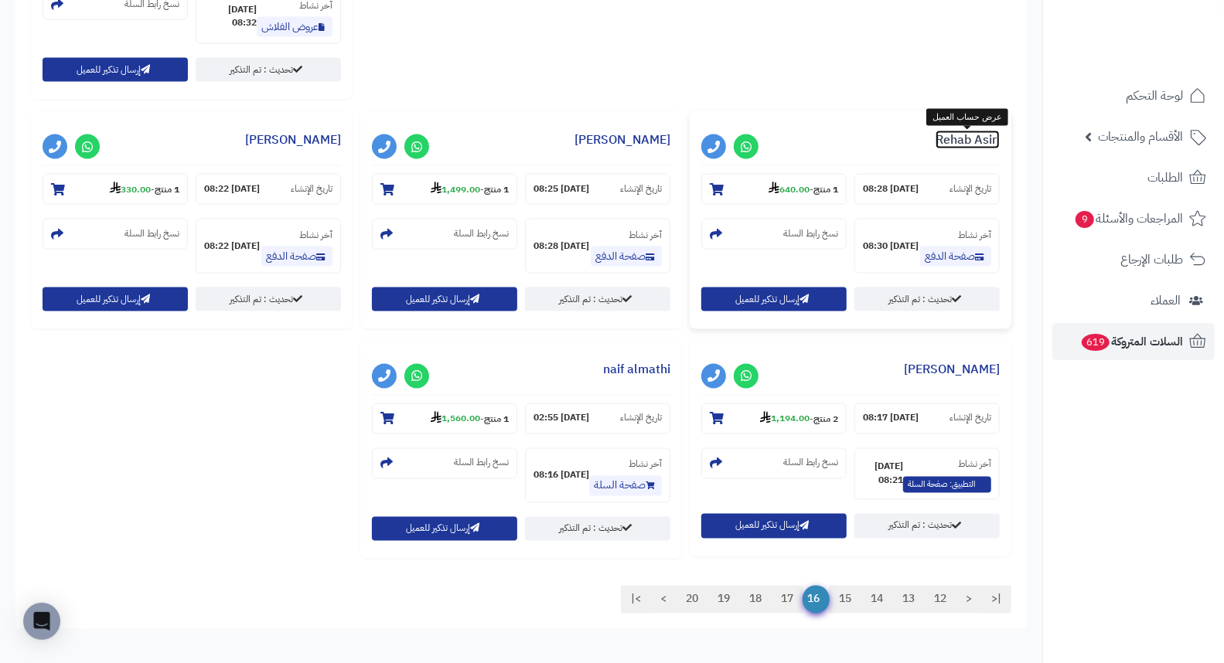
click at [968, 139] on link "Rehab Asiri" at bounding box center [967, 140] width 64 height 19
click at [613, 144] on h3 "نوف الحارثي" at bounding box center [521, 144] width 298 height 43
click at [625, 139] on link "نوف الحارثي" at bounding box center [622, 140] width 96 height 19
click at [337, 140] on link "ساره البلادي" at bounding box center [293, 140] width 96 height 19
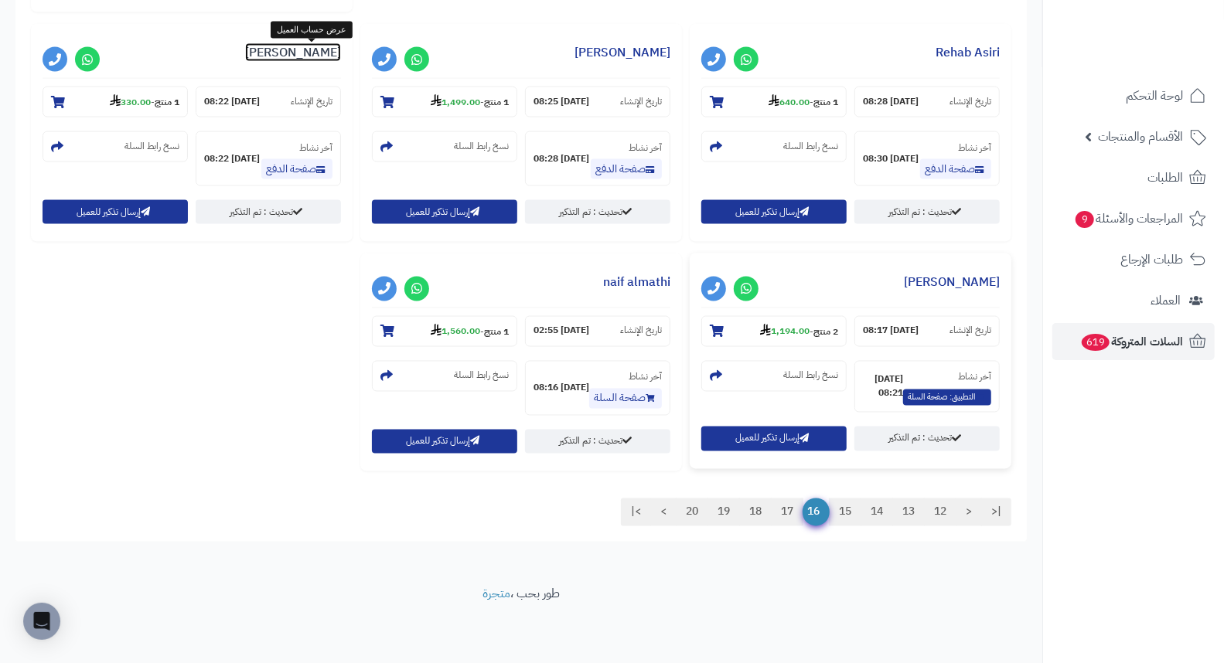
scroll to position [1547, 0]
click at [960, 278] on link "Noni Alshmmari" at bounding box center [952, 282] width 96 height 19
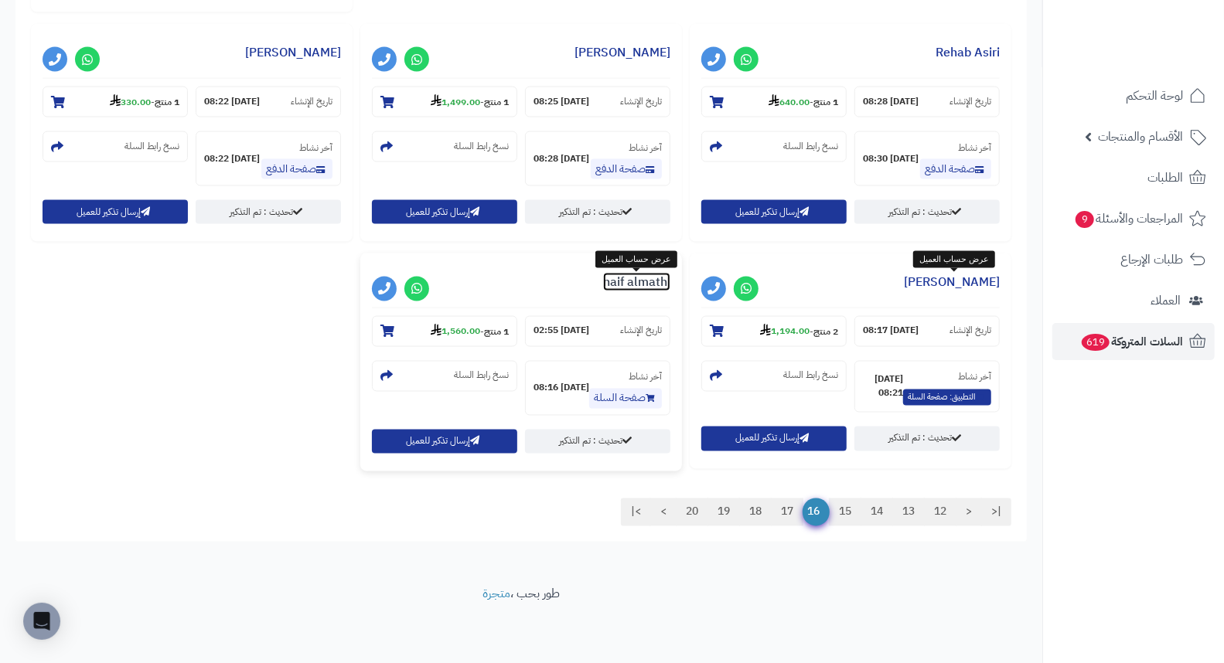
click at [661, 284] on link "naif almathi" at bounding box center [636, 282] width 67 height 19
click at [781, 515] on link "17" at bounding box center [787, 513] width 32 height 28
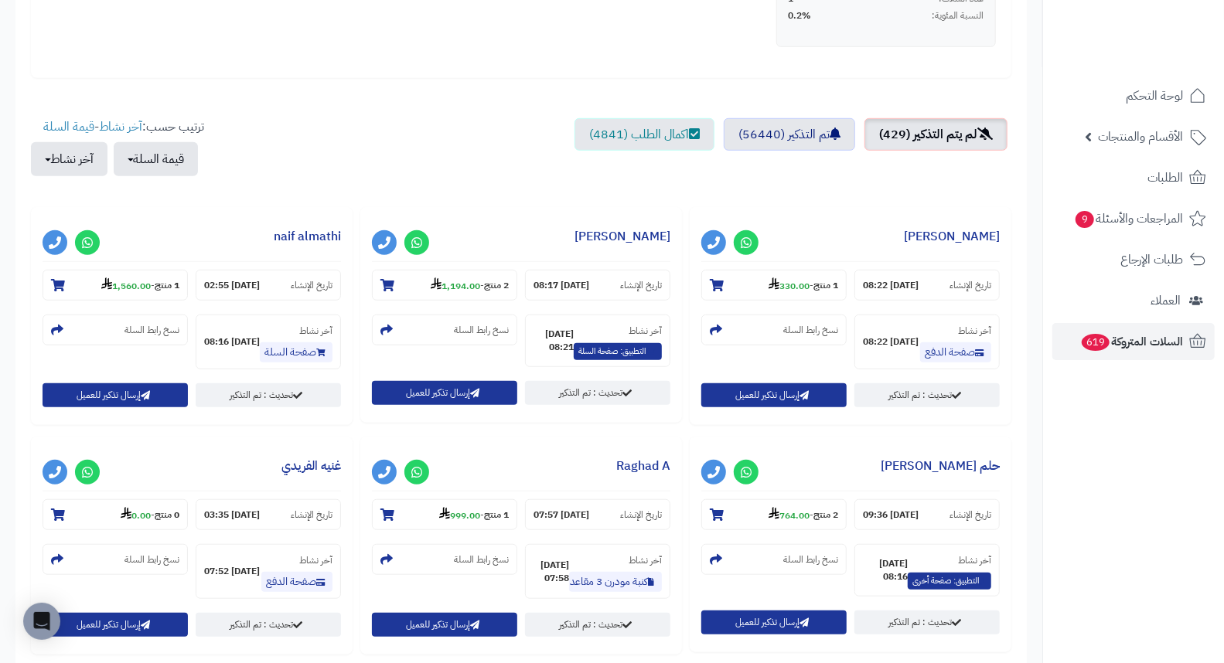
scroll to position [601, 0]
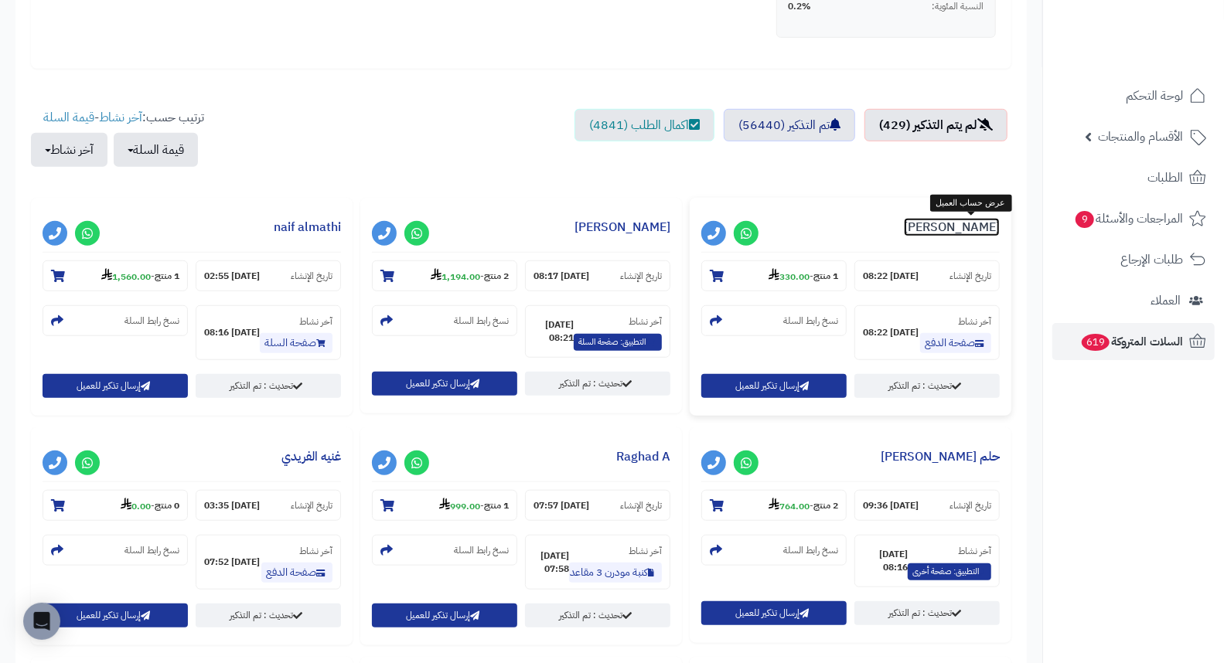
click at [994, 224] on link "ساره البلادي" at bounding box center [952, 227] width 96 height 19
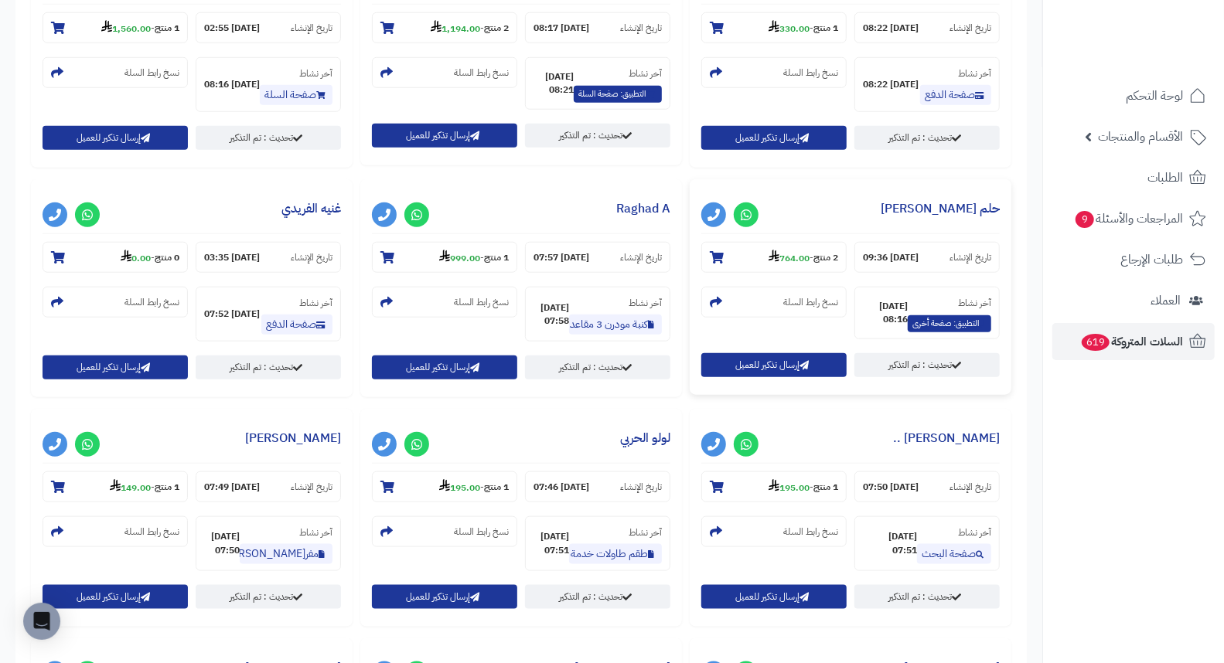
scroll to position [859, 0]
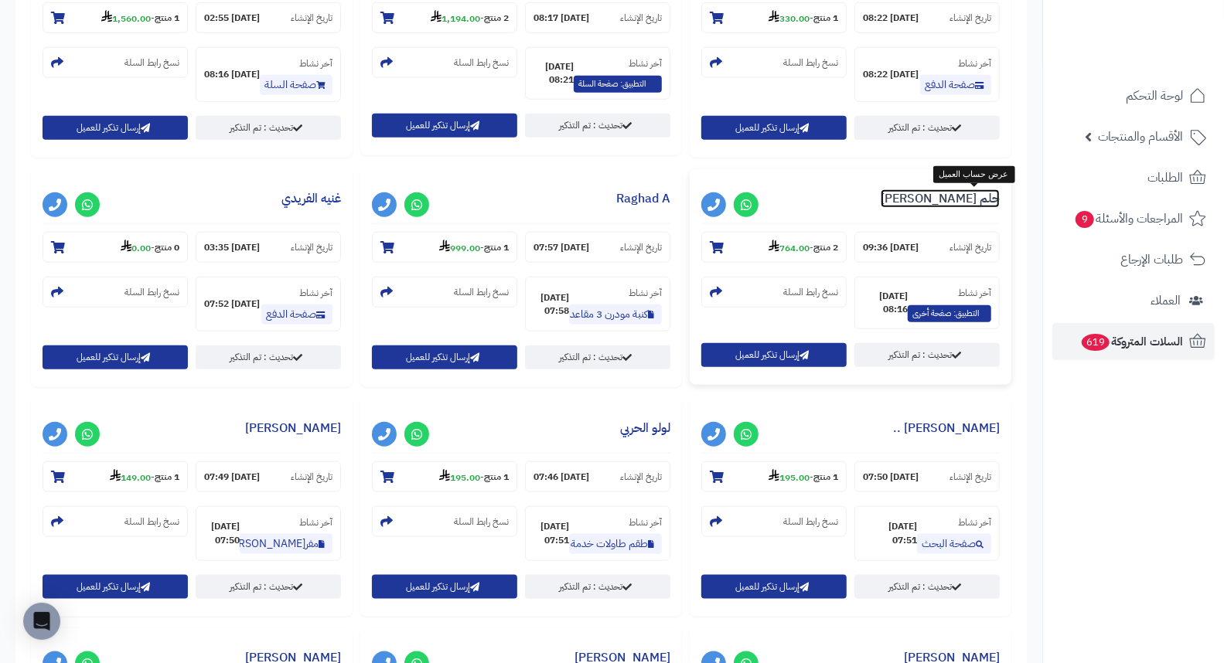
click at [960, 196] on link "حلم محمد" at bounding box center [939, 198] width 119 height 19
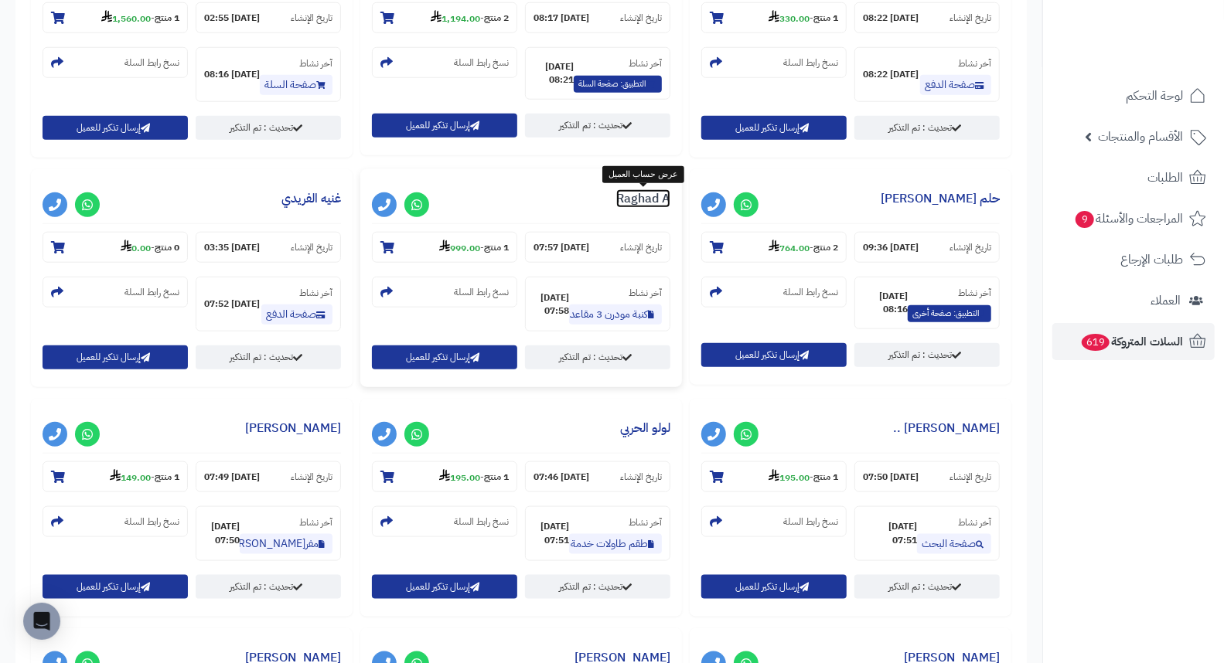
click at [654, 190] on link "Raghad A" at bounding box center [643, 198] width 54 height 19
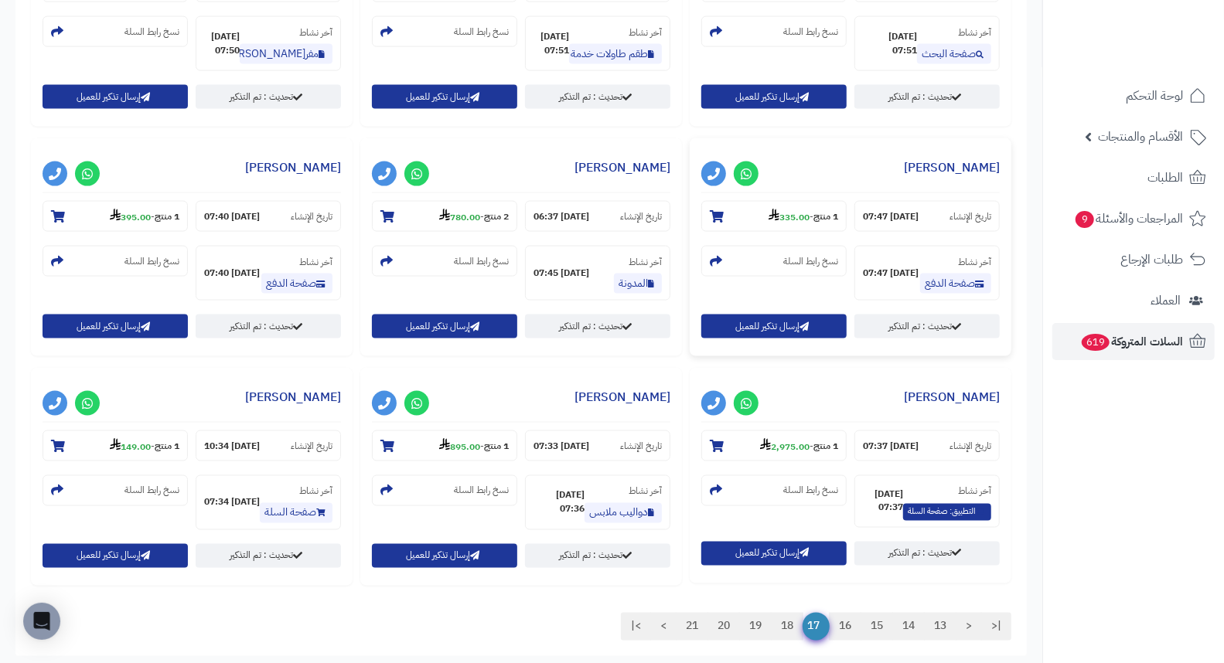
scroll to position [1373, 0]
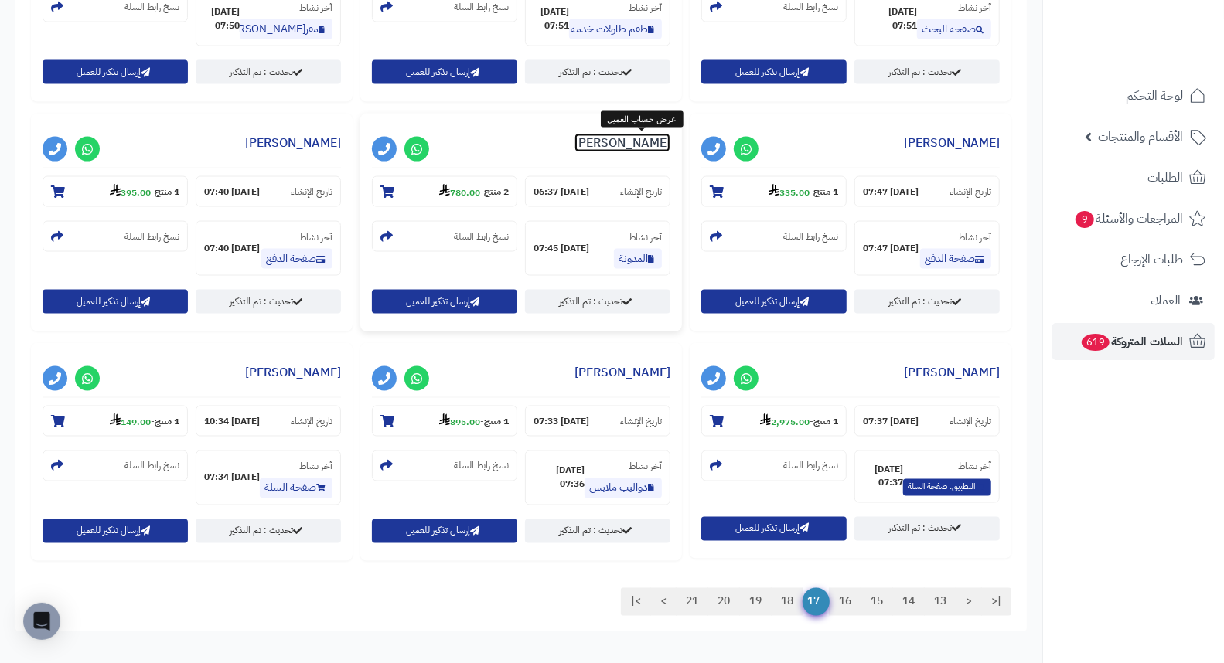
click at [659, 147] on link "الهام الفيفي" at bounding box center [622, 143] width 96 height 19
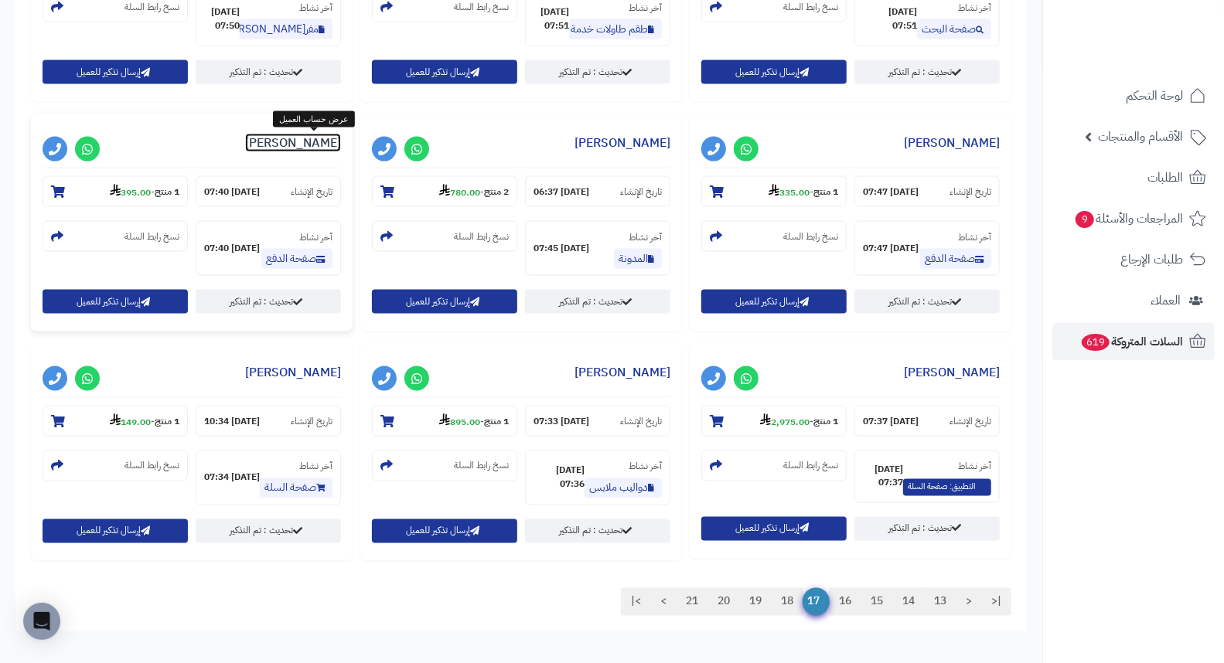
click at [323, 148] on link "علياء الحربي" at bounding box center [293, 143] width 96 height 19
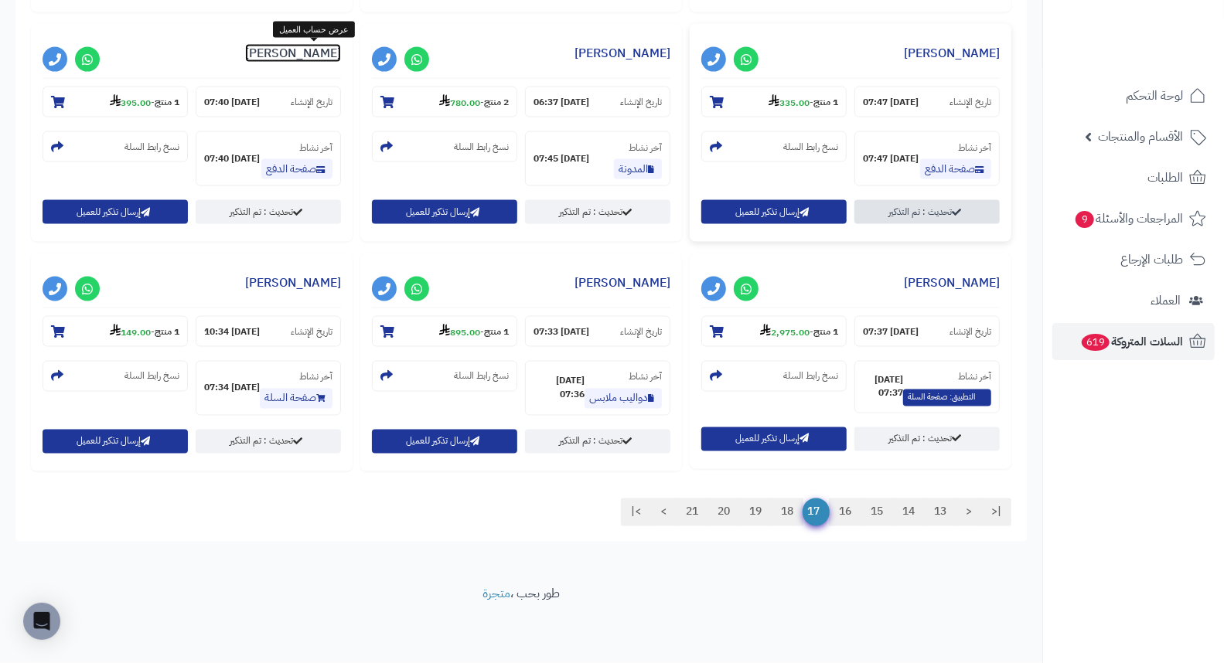
scroll to position [1464, 0]
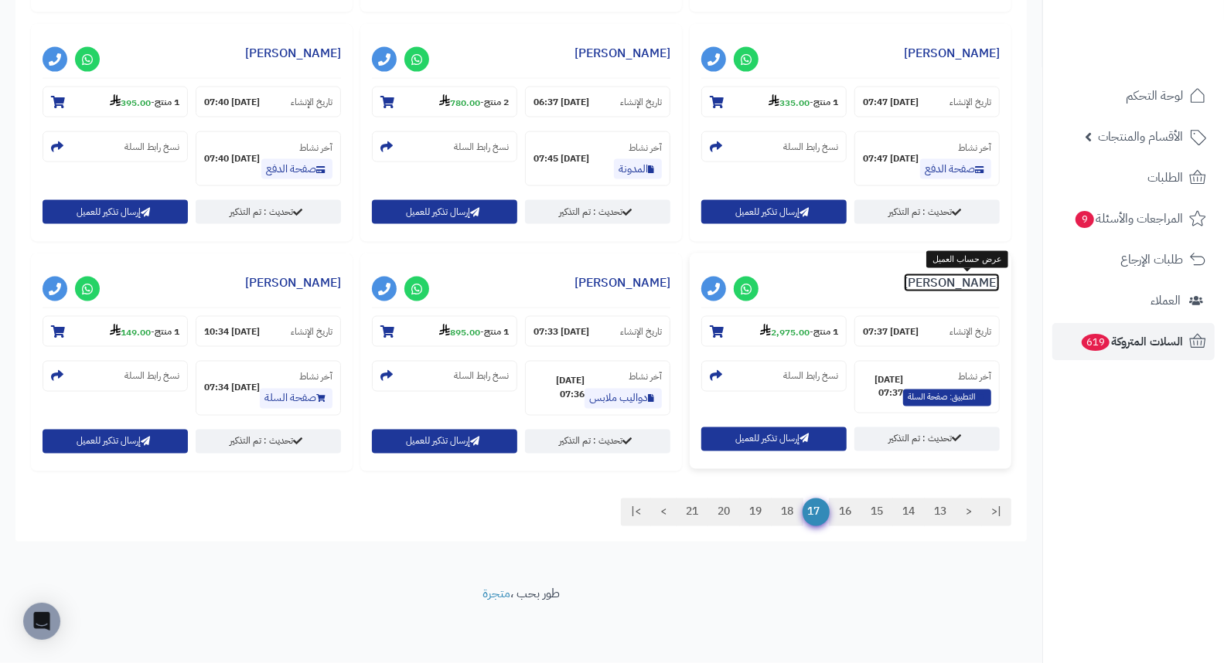
click at [972, 286] on link "حسنه المالكي" at bounding box center [952, 283] width 96 height 19
click at [601, 290] on link "Dana Mohammed" at bounding box center [622, 283] width 96 height 19
click at [713, 587] on footer "طور بحب ، متجرة" at bounding box center [521, 624] width 1042 height 77
click at [790, 511] on link "18" at bounding box center [787, 513] width 32 height 28
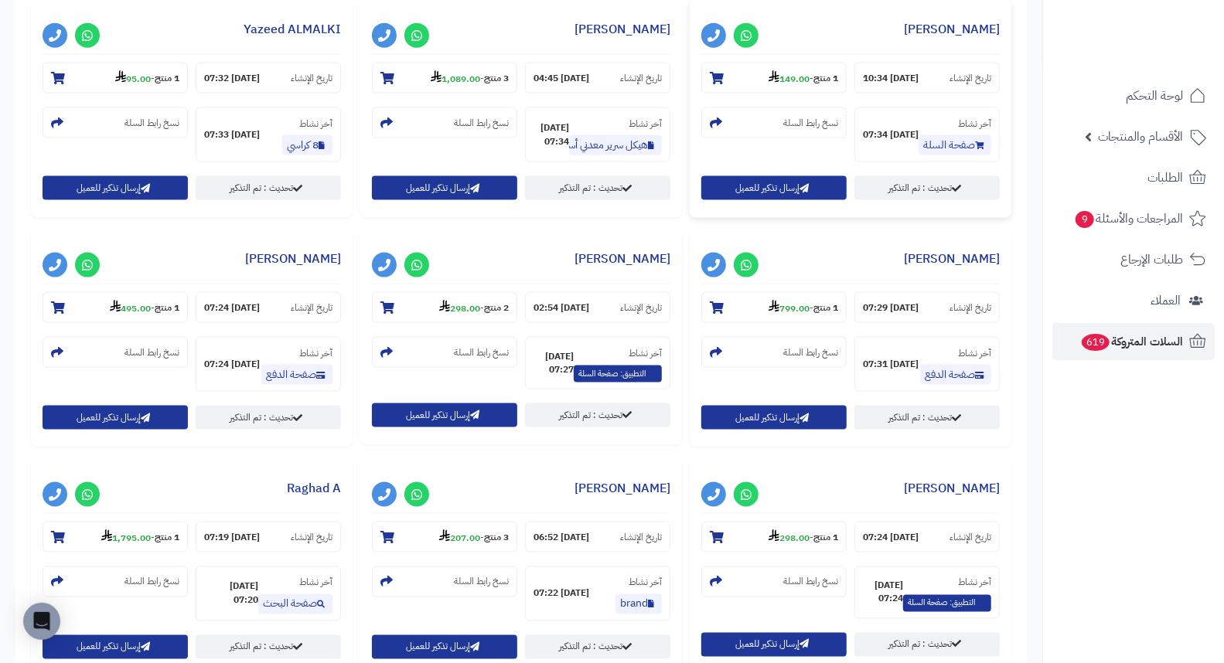
scroll to position [1288, 0]
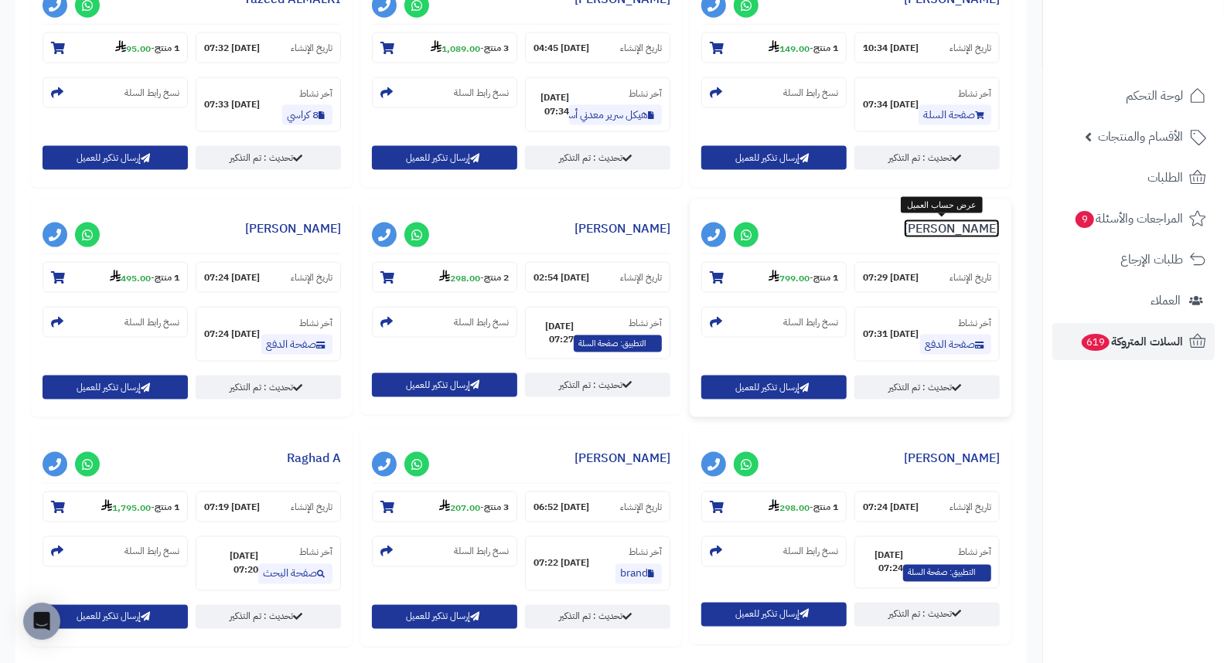
click at [931, 227] on link "Abdulrahman Salem" at bounding box center [952, 229] width 96 height 19
click at [319, 233] on link "جنى محمد" at bounding box center [293, 229] width 96 height 19
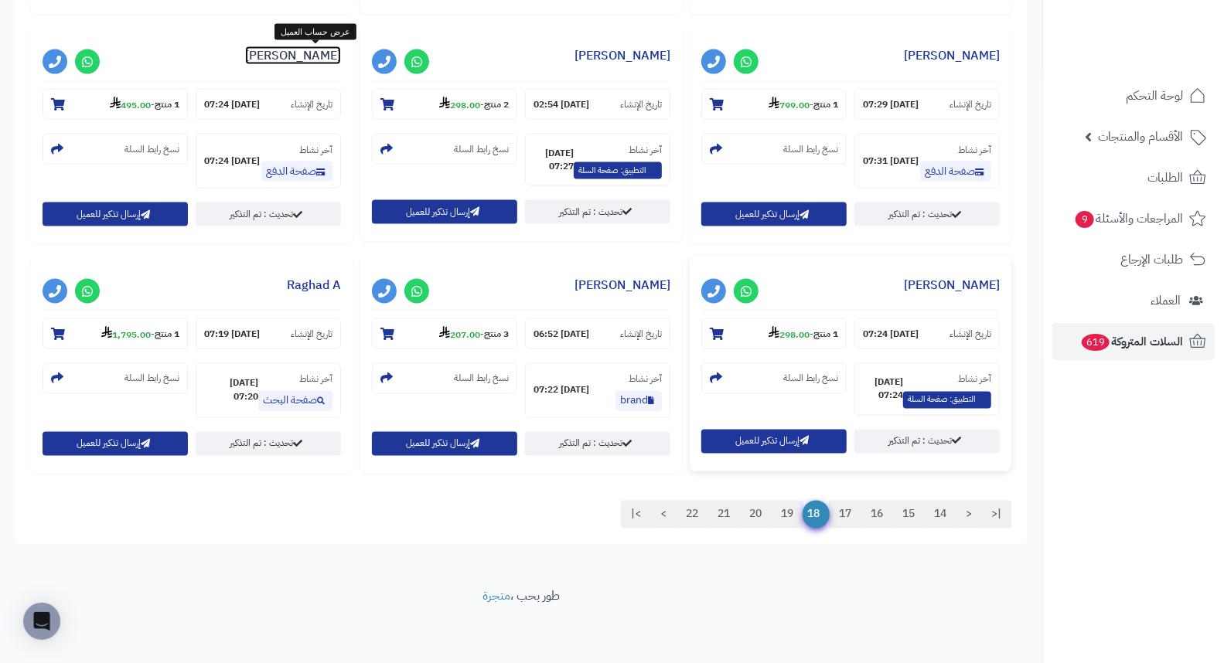
scroll to position [1464, 0]
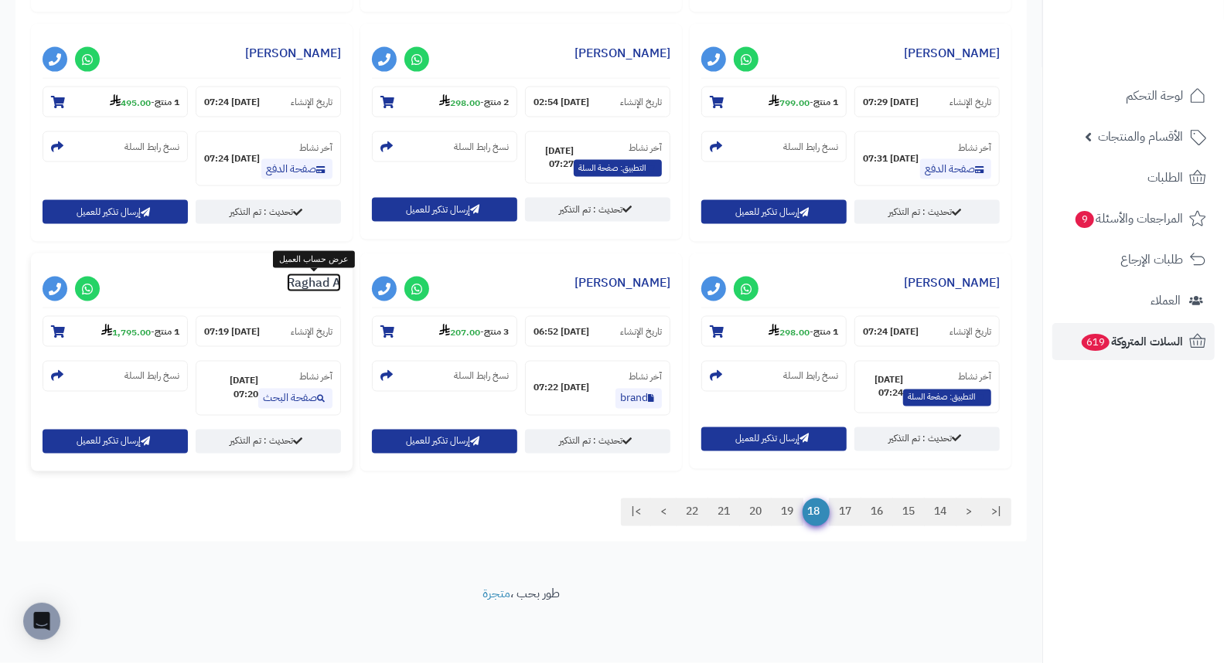
click at [295, 286] on link "Raghad A" at bounding box center [314, 283] width 54 height 19
click at [327, 283] on link "Raghad A" at bounding box center [314, 283] width 54 height 19
click at [336, 279] on link "Raghad A" at bounding box center [314, 283] width 54 height 19
click at [783, 506] on link "19" at bounding box center [787, 513] width 32 height 28
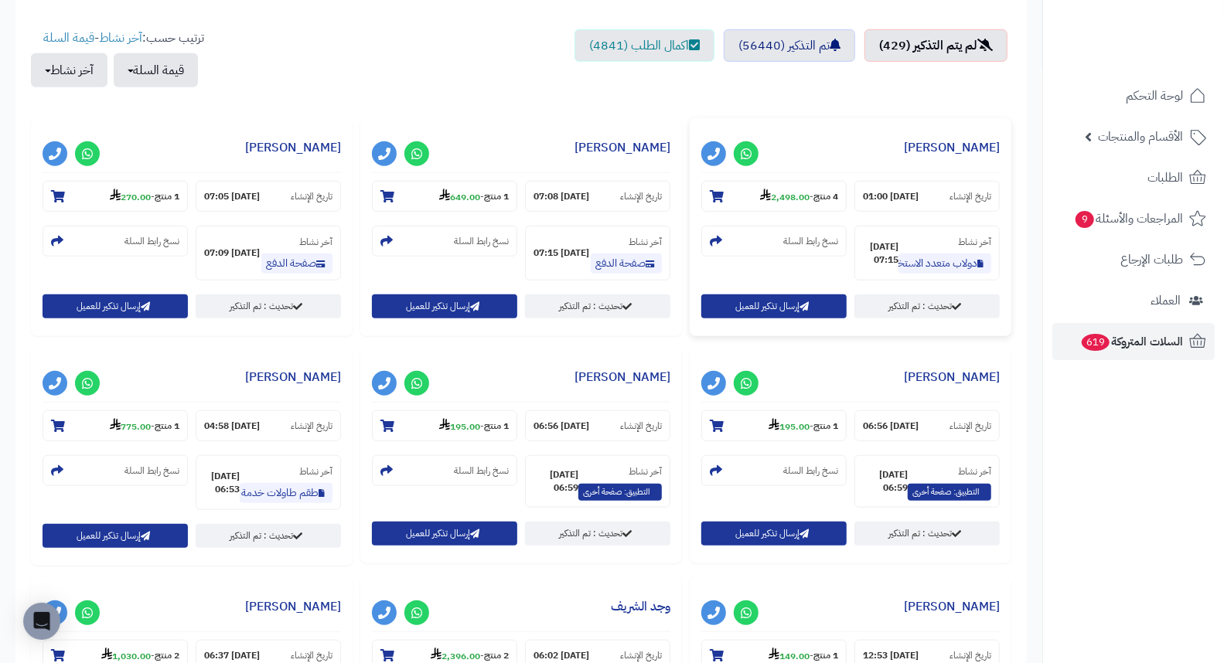
scroll to position [686, 0]
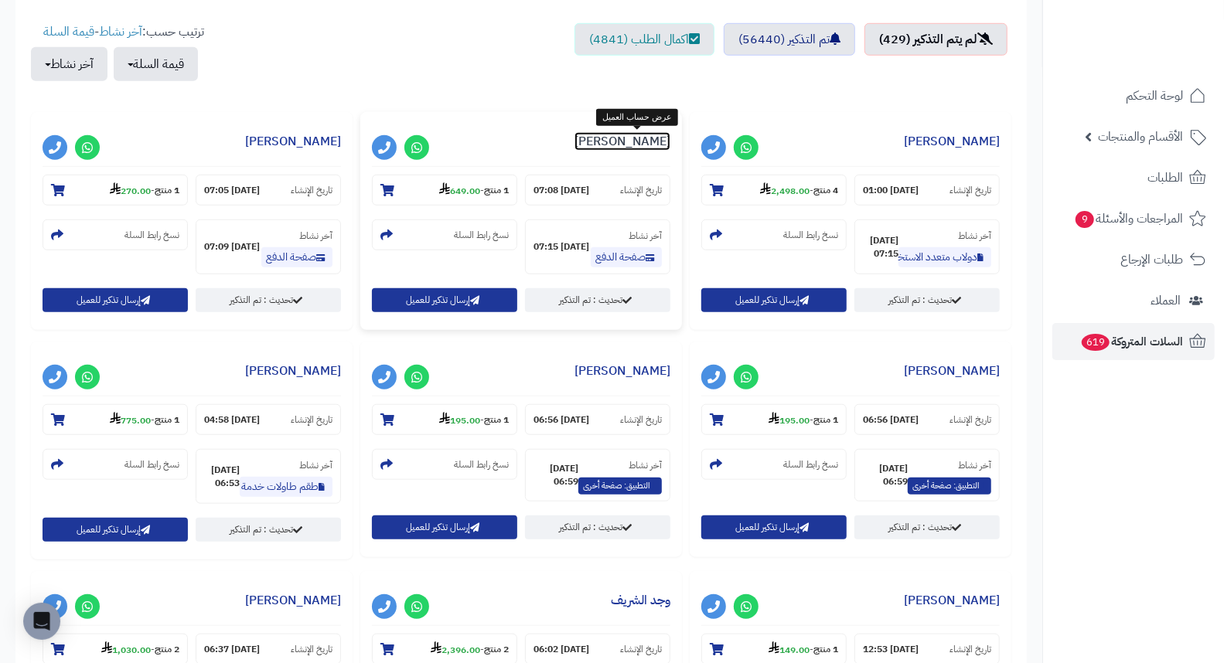
click at [647, 142] on link "Alawi Omar" at bounding box center [622, 141] width 96 height 19
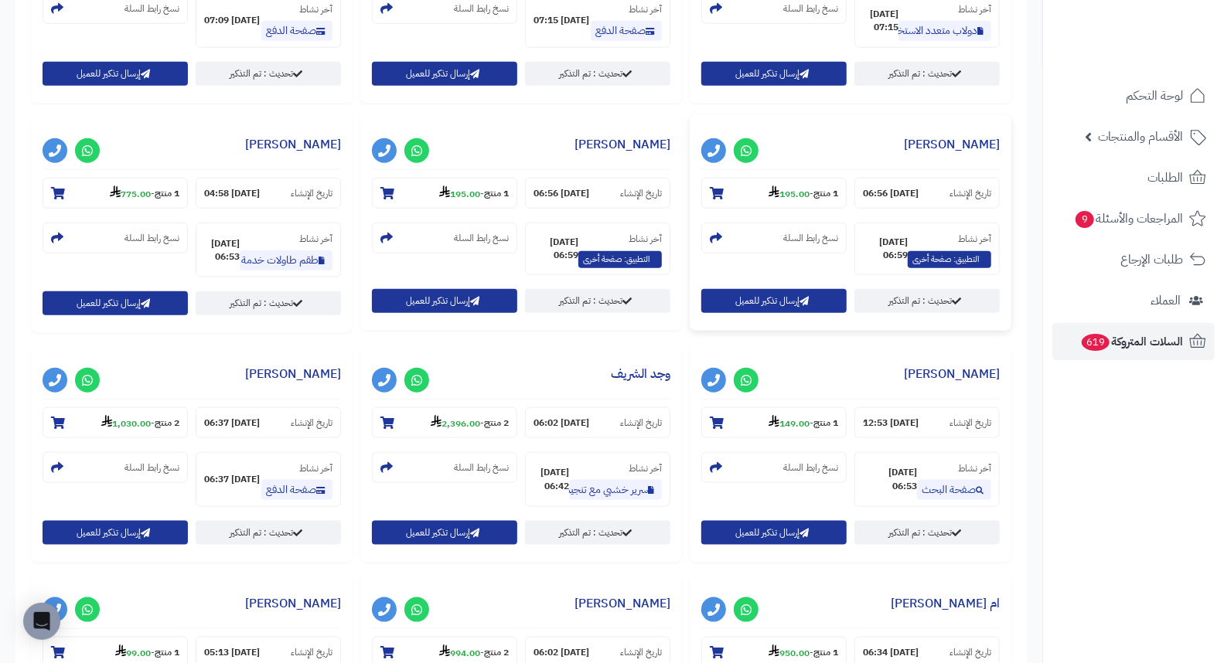
scroll to position [945, 0]
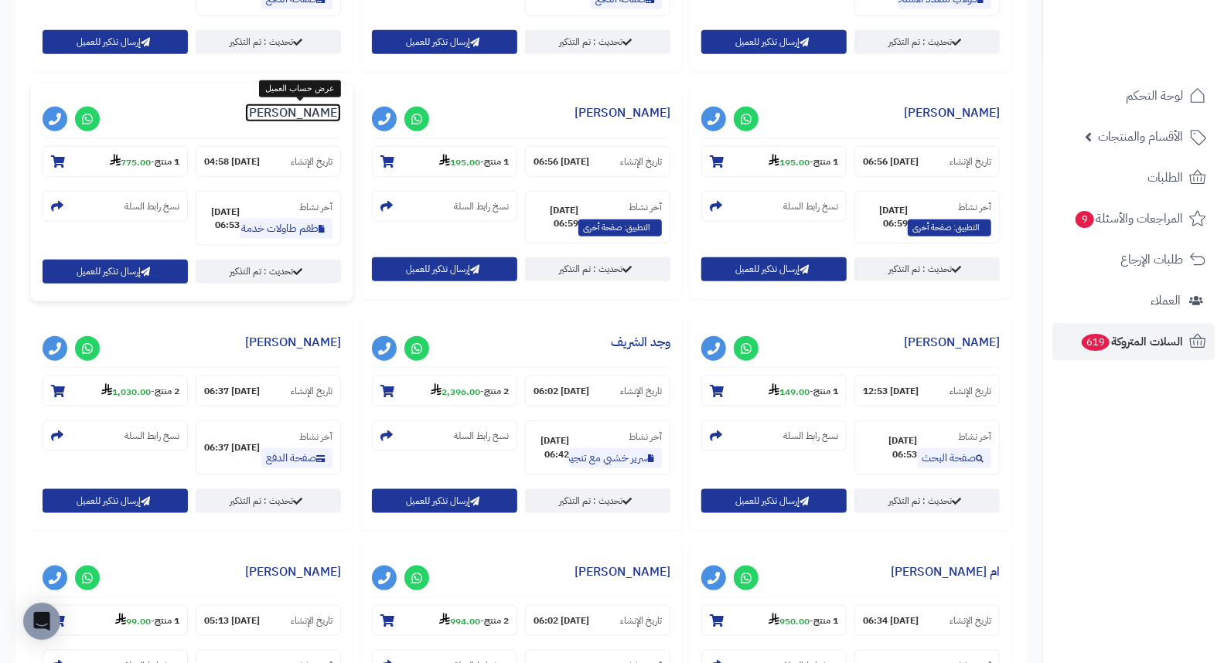
click at [317, 113] on link "Nawal Albalaji" at bounding box center [293, 113] width 96 height 19
click at [657, 348] on link "وجد الشريف" at bounding box center [641, 342] width 60 height 19
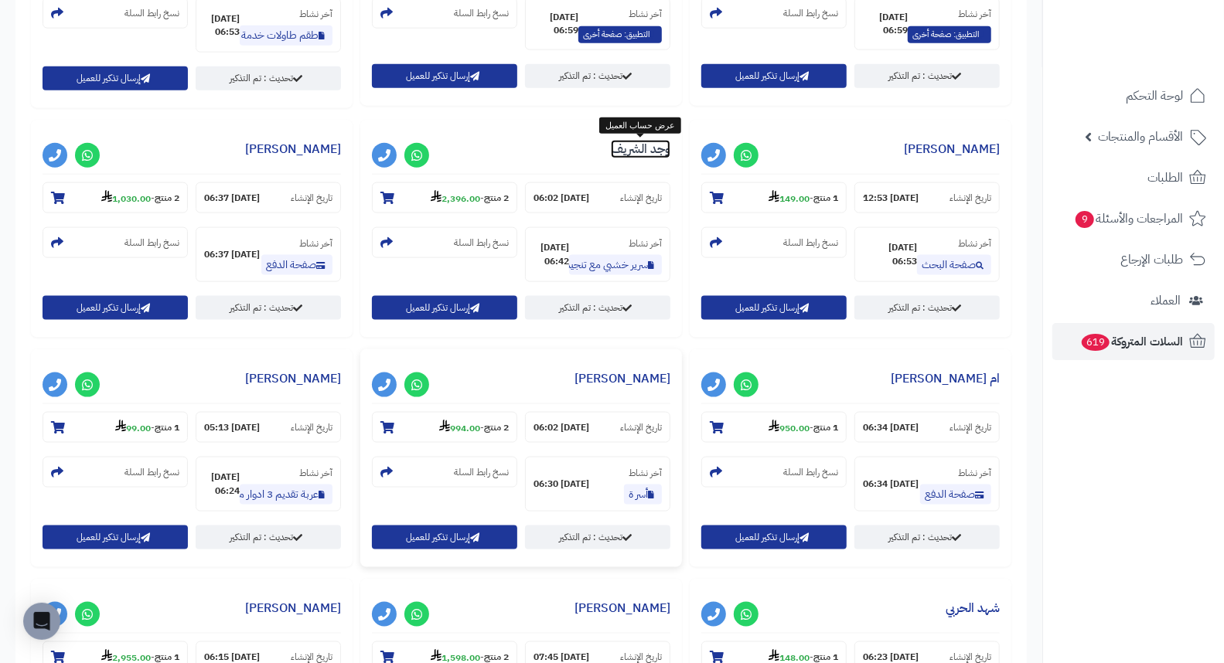
scroll to position [1202, 0]
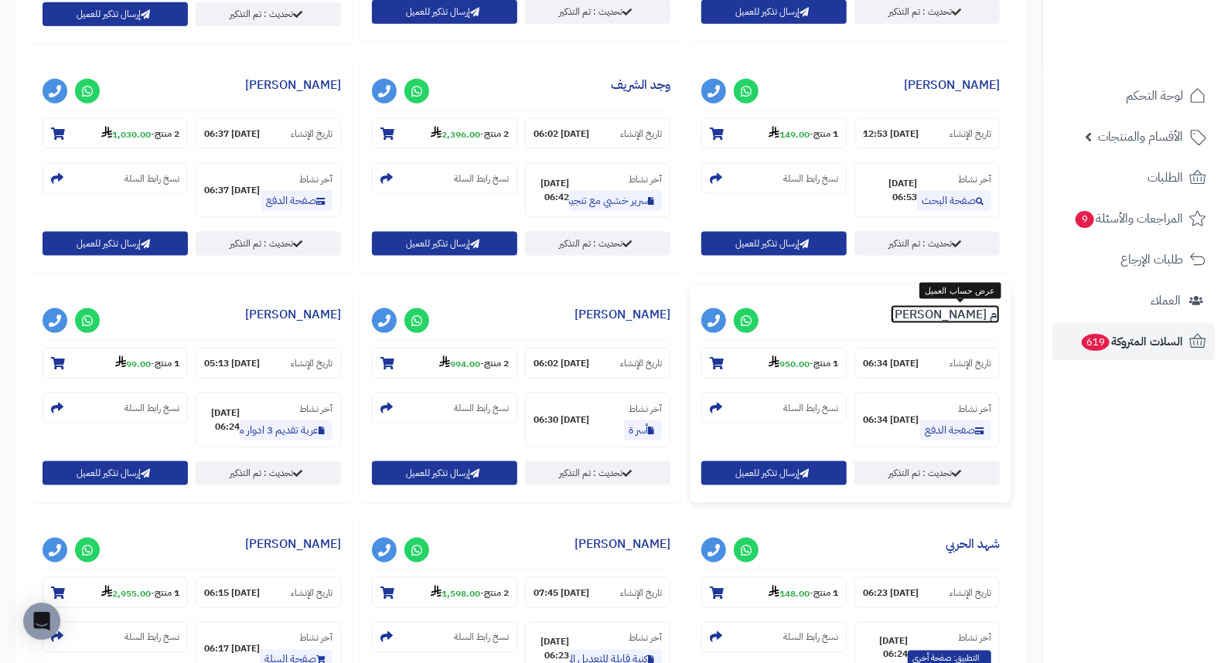
click at [985, 318] on link "ام فيصل السعيد" at bounding box center [944, 314] width 109 height 19
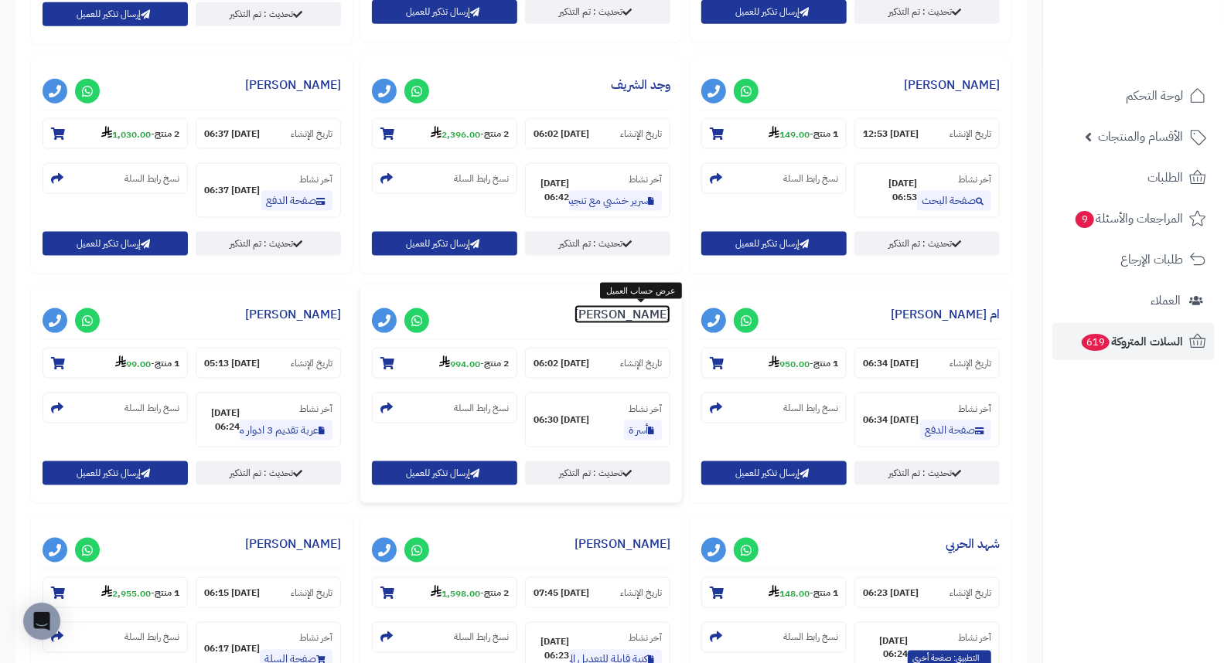
click at [638, 318] on link "نجلاء العتيبي" at bounding box center [622, 314] width 96 height 19
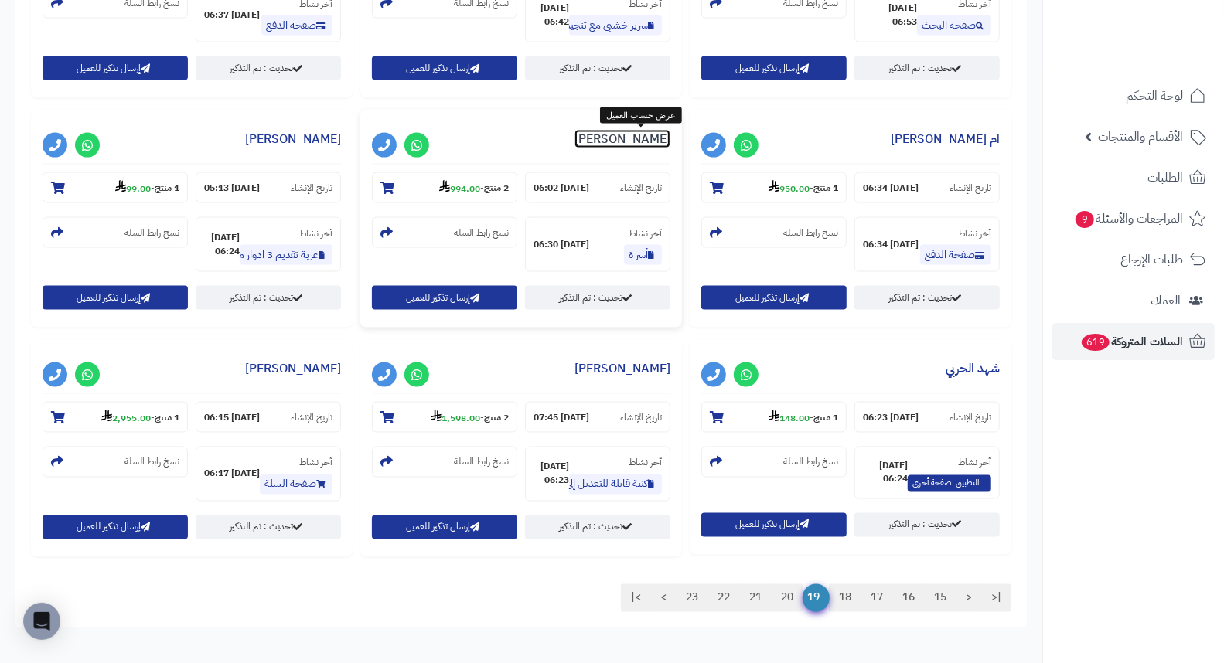
scroll to position [1459, 0]
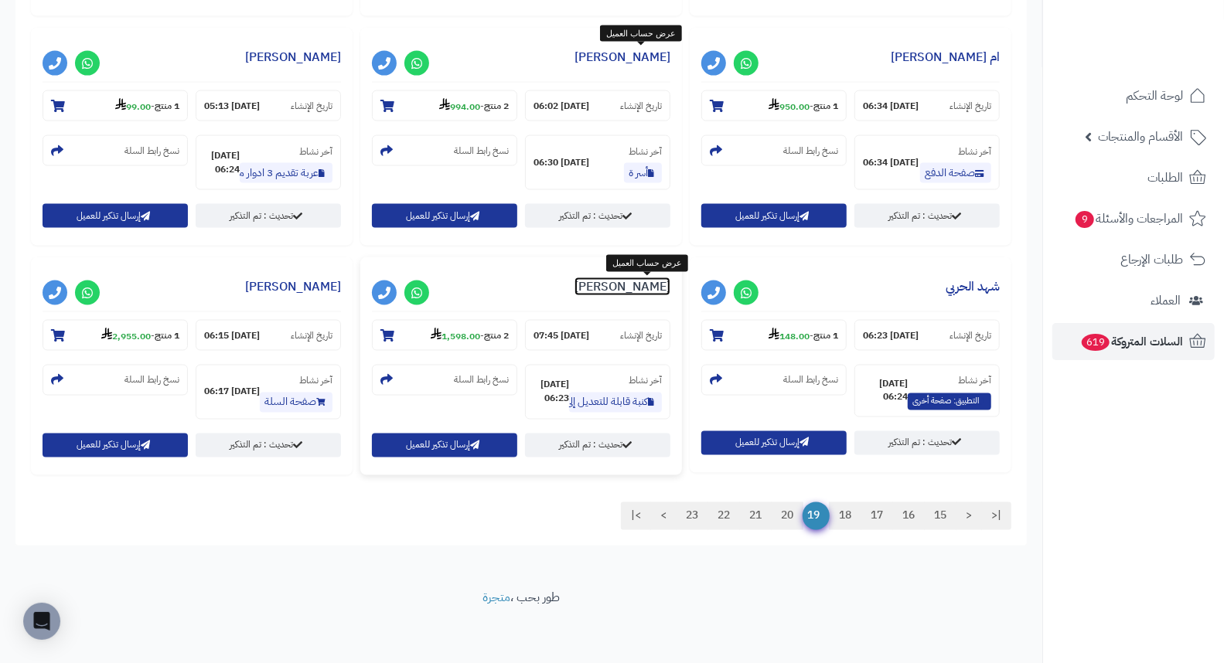
click at [663, 284] on link "منار سعيد" at bounding box center [622, 286] width 96 height 19
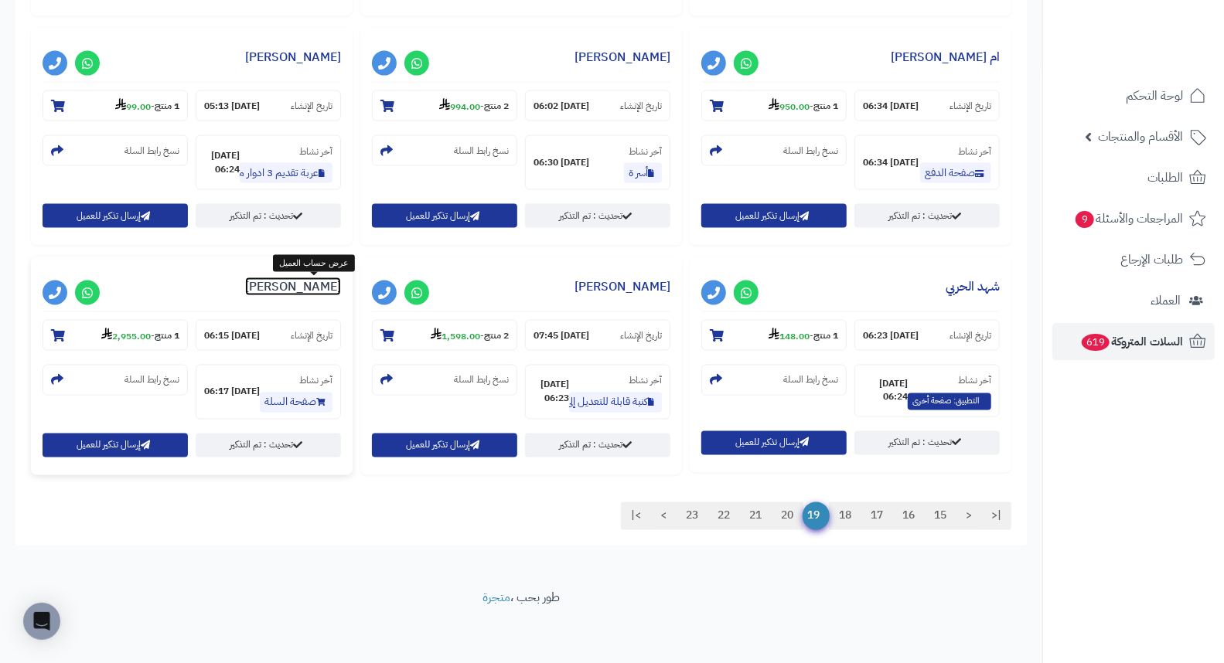
click at [319, 290] on link "بندر العمري" at bounding box center [293, 286] width 96 height 19
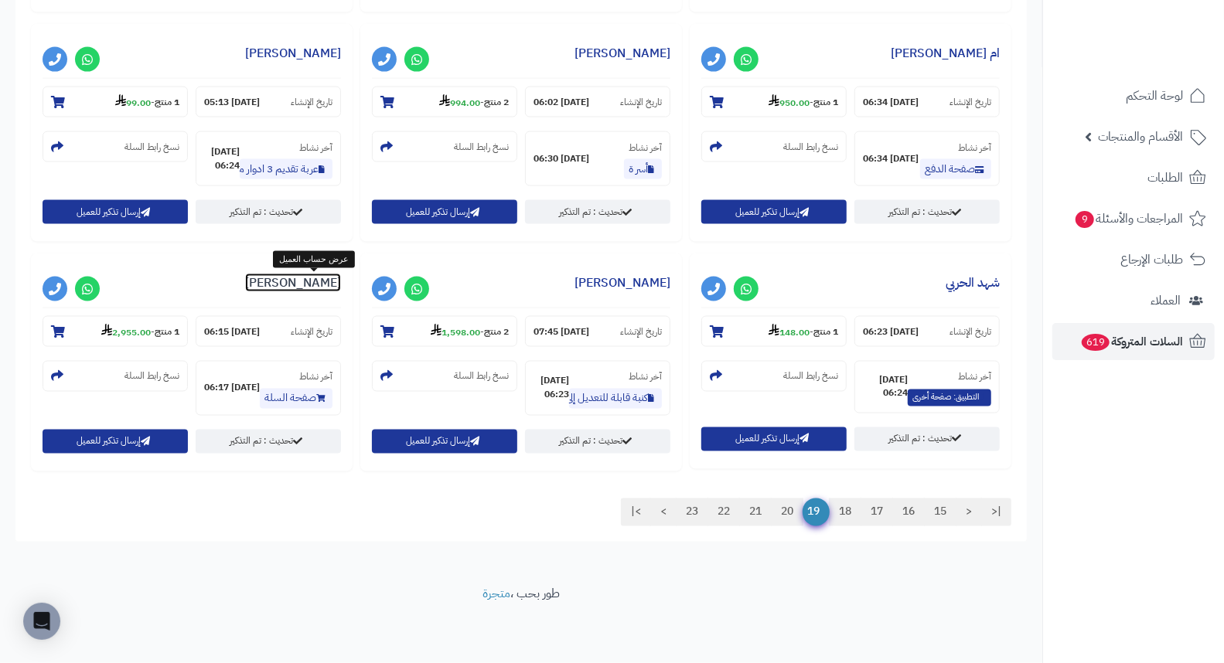
scroll to position [1464, 0]
click at [787, 508] on link "20" at bounding box center [787, 513] width 32 height 28
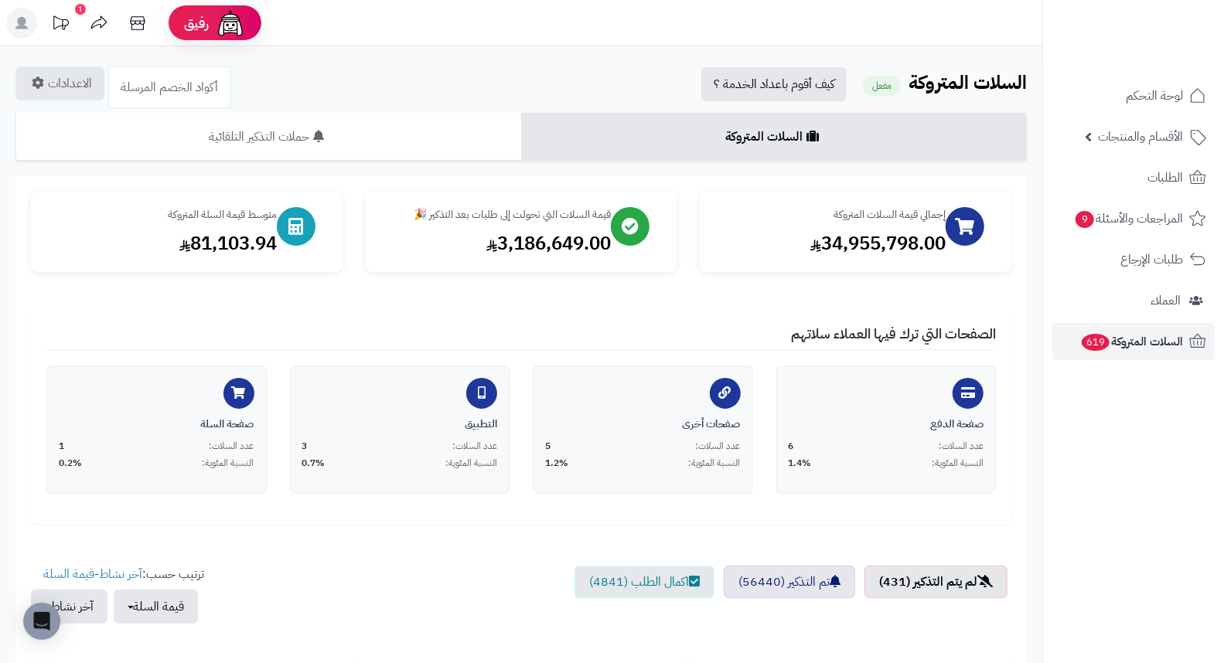
scroll to position [601, 0]
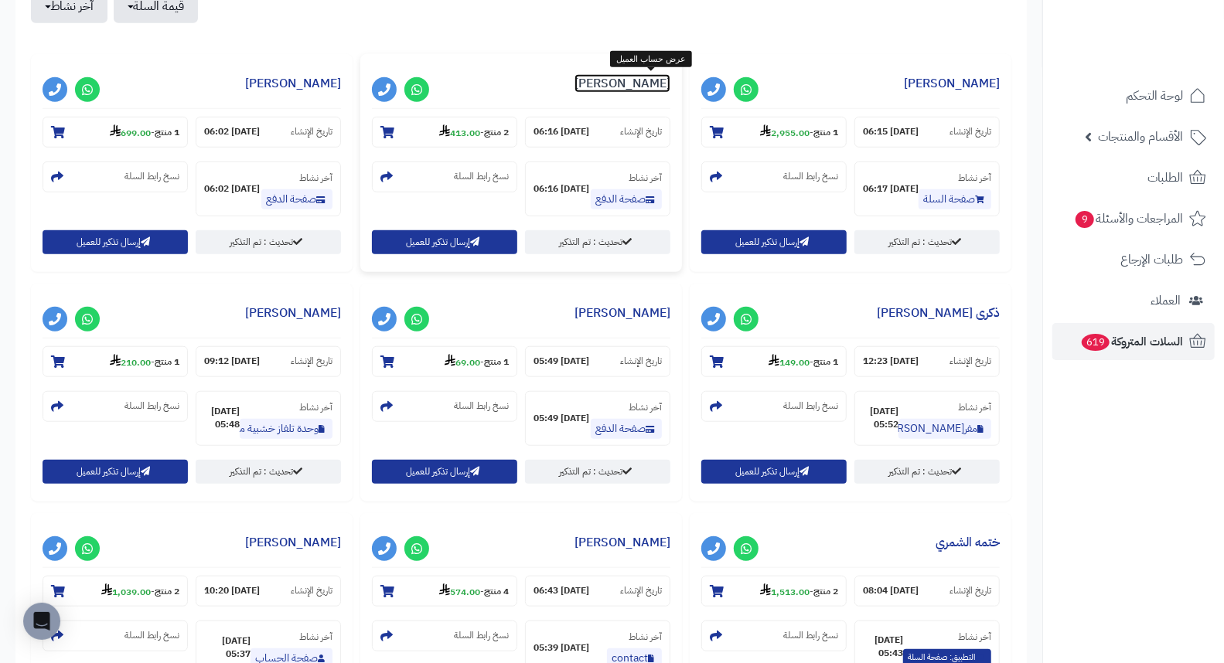
click at [654, 82] on link "mimi S" at bounding box center [622, 83] width 96 height 19
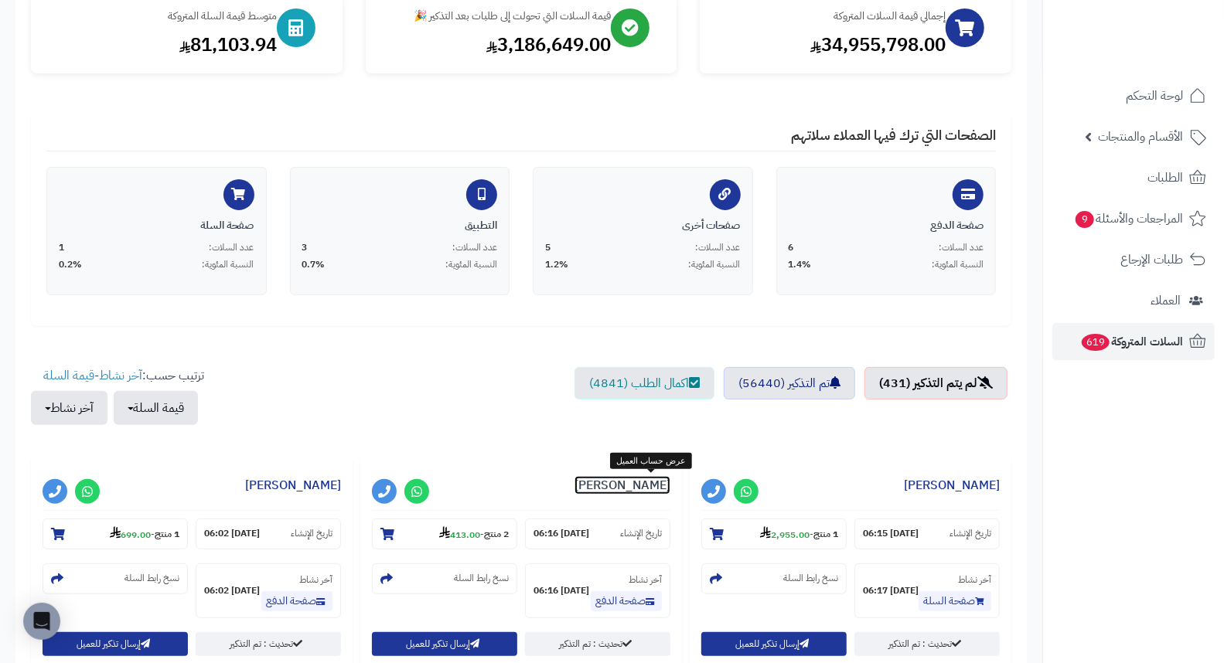
scroll to position [0, 0]
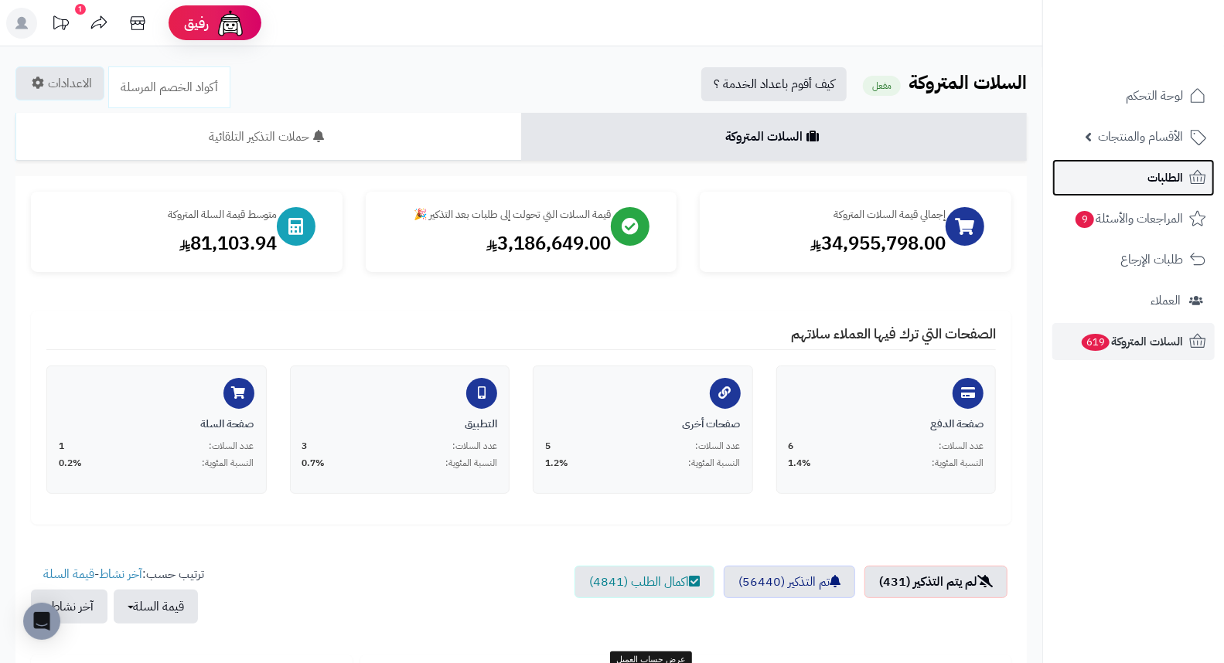
click at [1136, 170] on link "الطلبات" at bounding box center [1133, 177] width 162 height 37
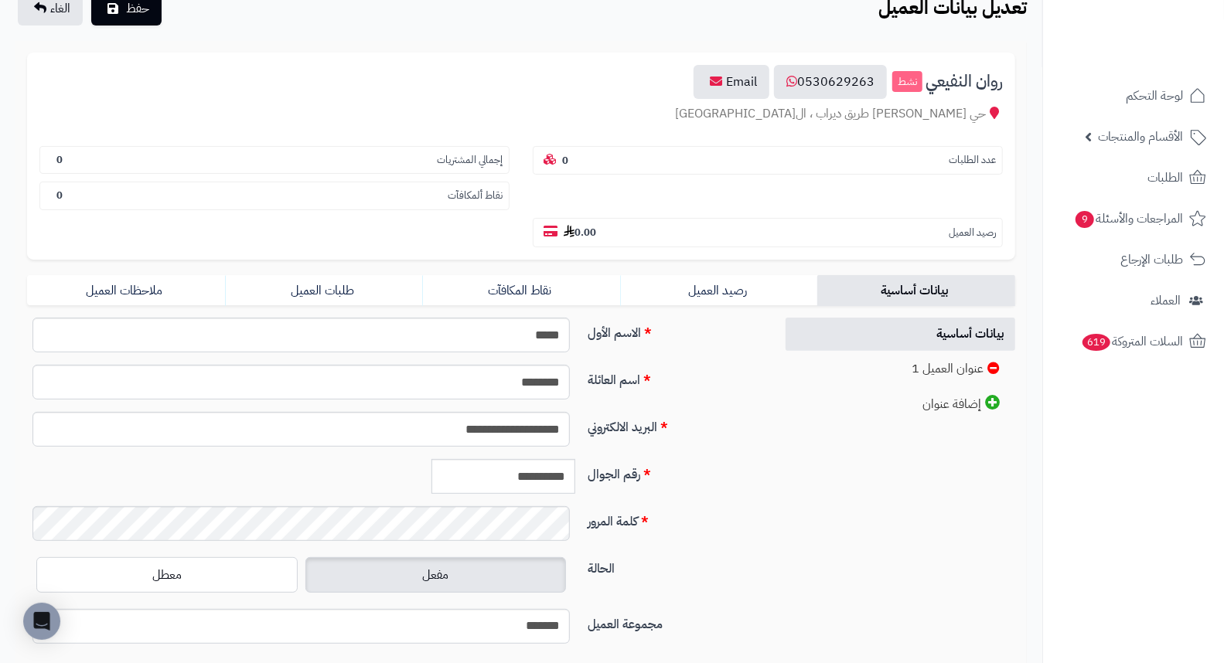
scroll to position [211, 0]
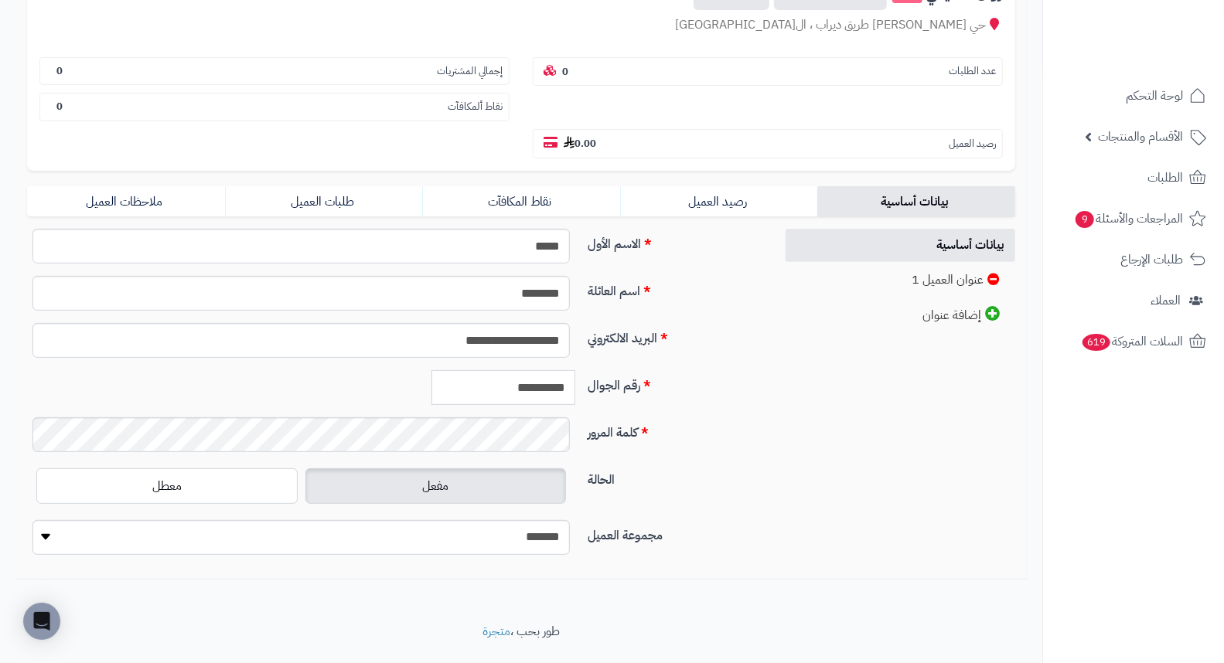
click at [536, 370] on input "**********" at bounding box center [503, 387] width 144 height 35
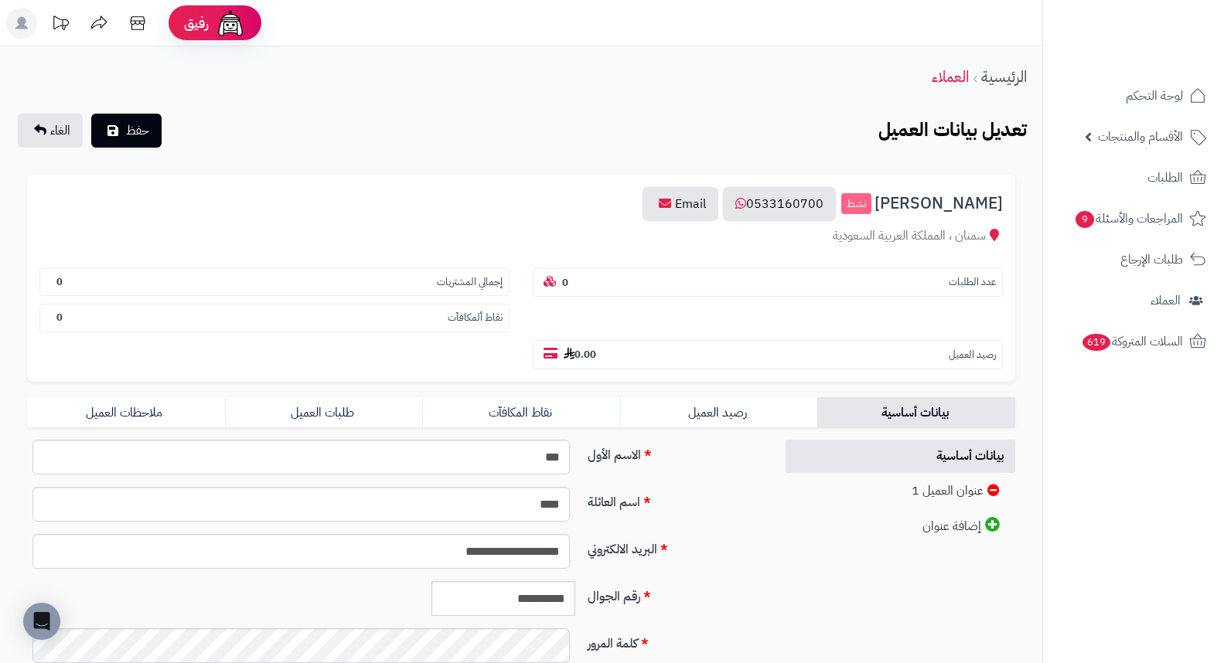
scroll to position [211, 0]
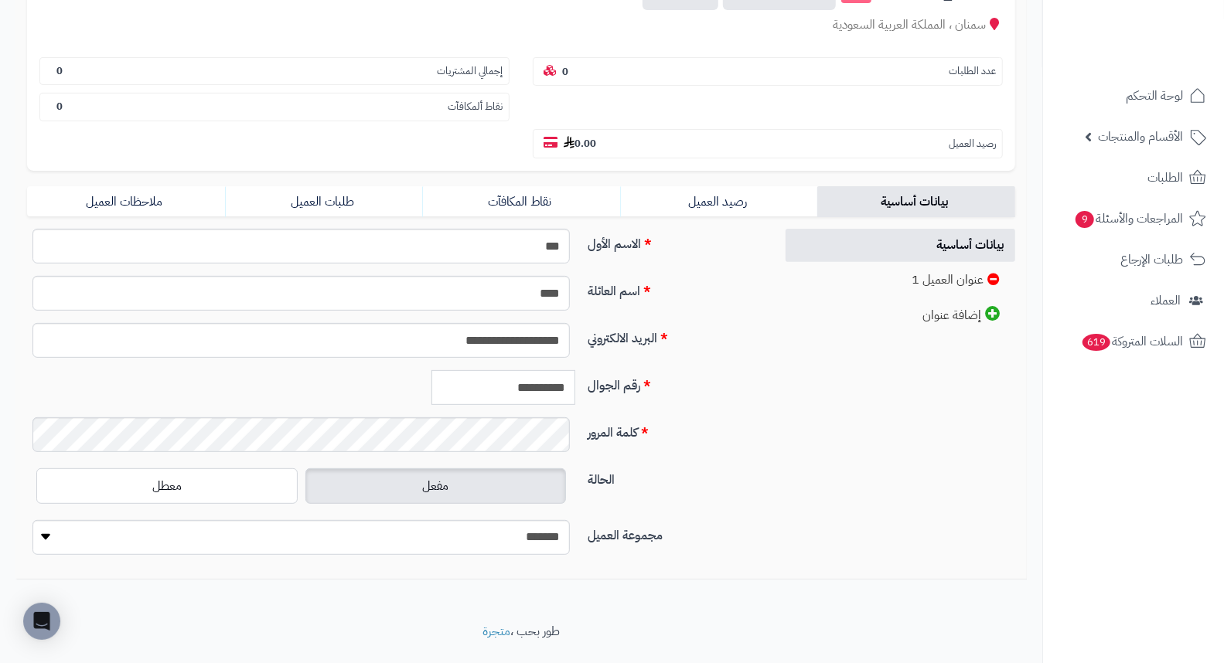
click at [536, 370] on input "**********" at bounding box center [503, 387] width 144 height 35
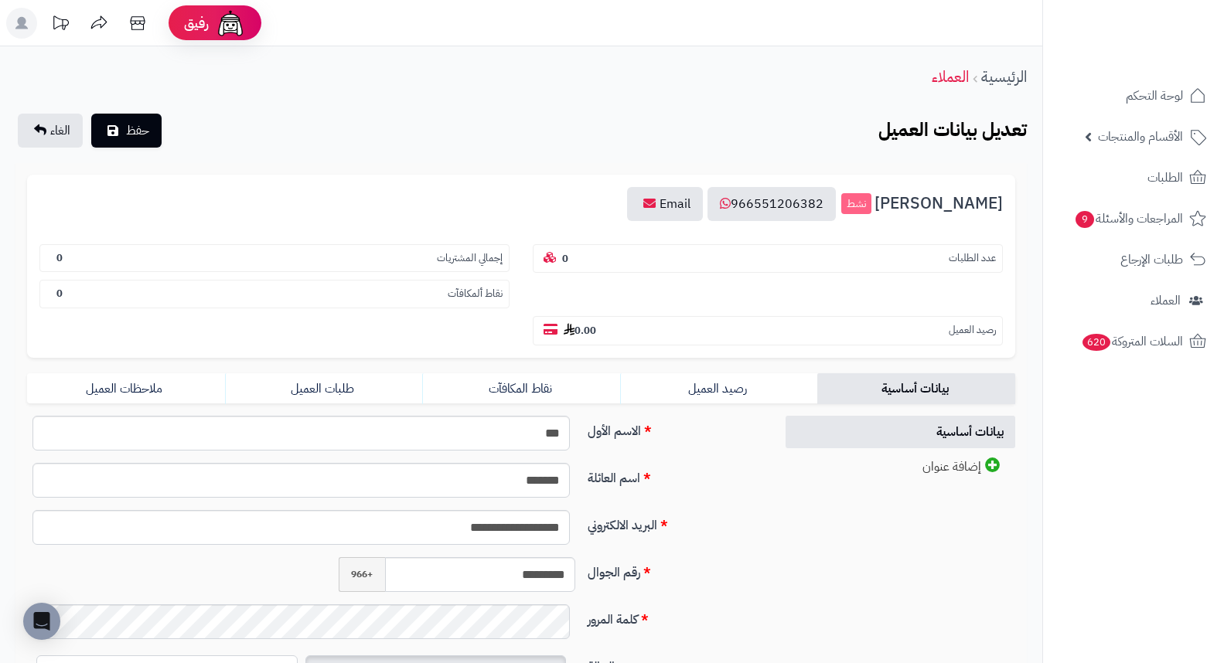
scroll to position [187, 0]
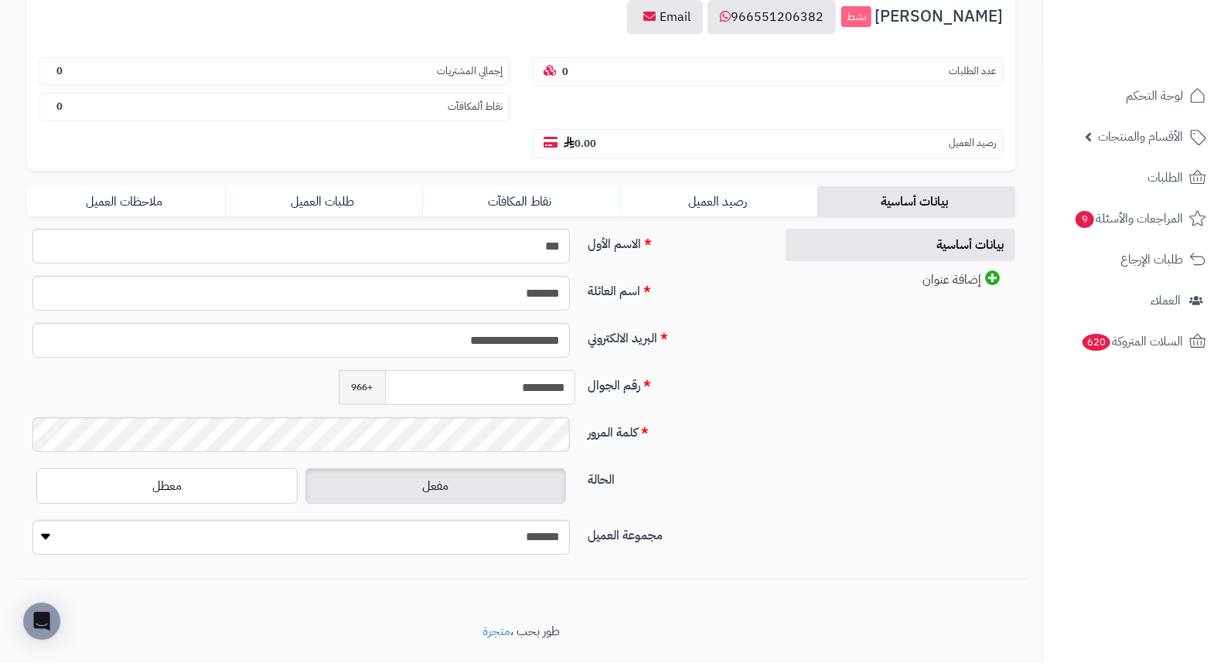
click at [522, 370] on input "*********" at bounding box center [480, 387] width 190 height 35
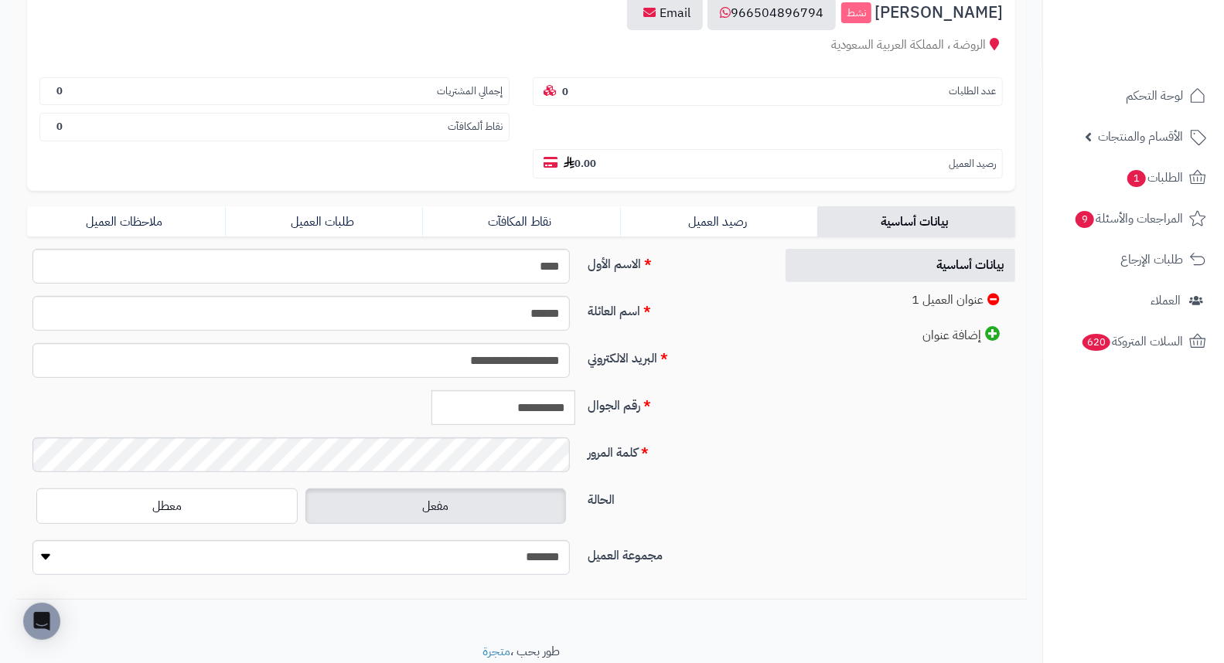
scroll to position [211, 0]
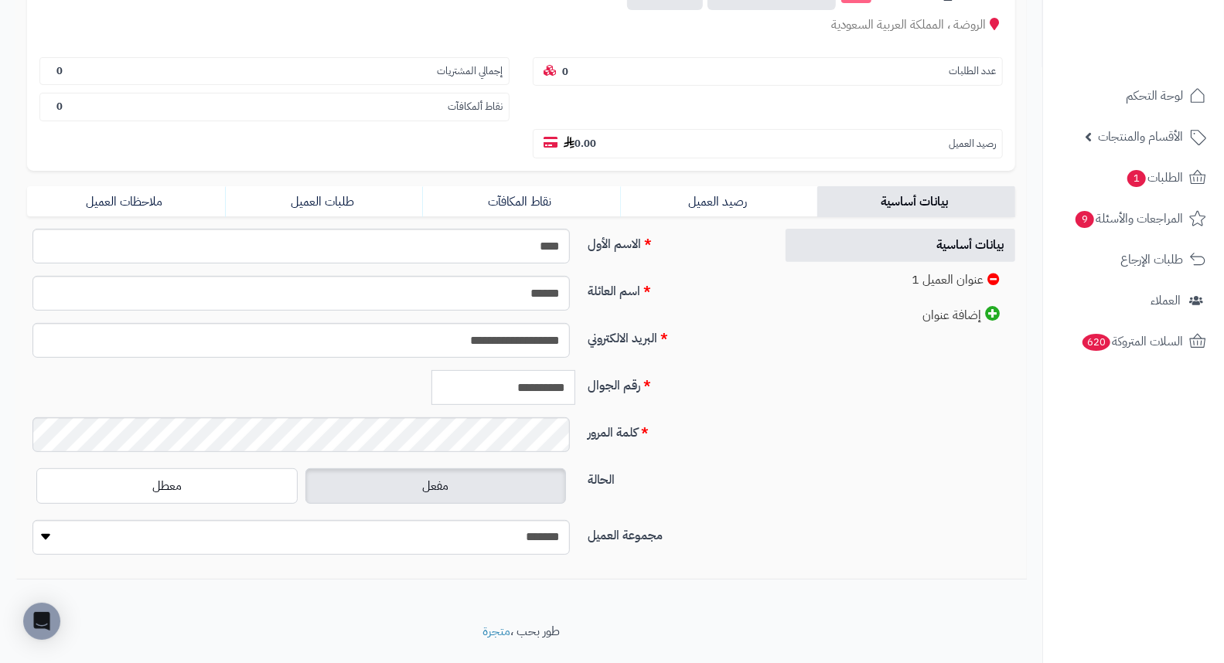
click at [492, 370] on input "**********" at bounding box center [503, 387] width 144 height 35
click at [309, 186] on link "طلبات العميل" at bounding box center [324, 201] width 198 height 31
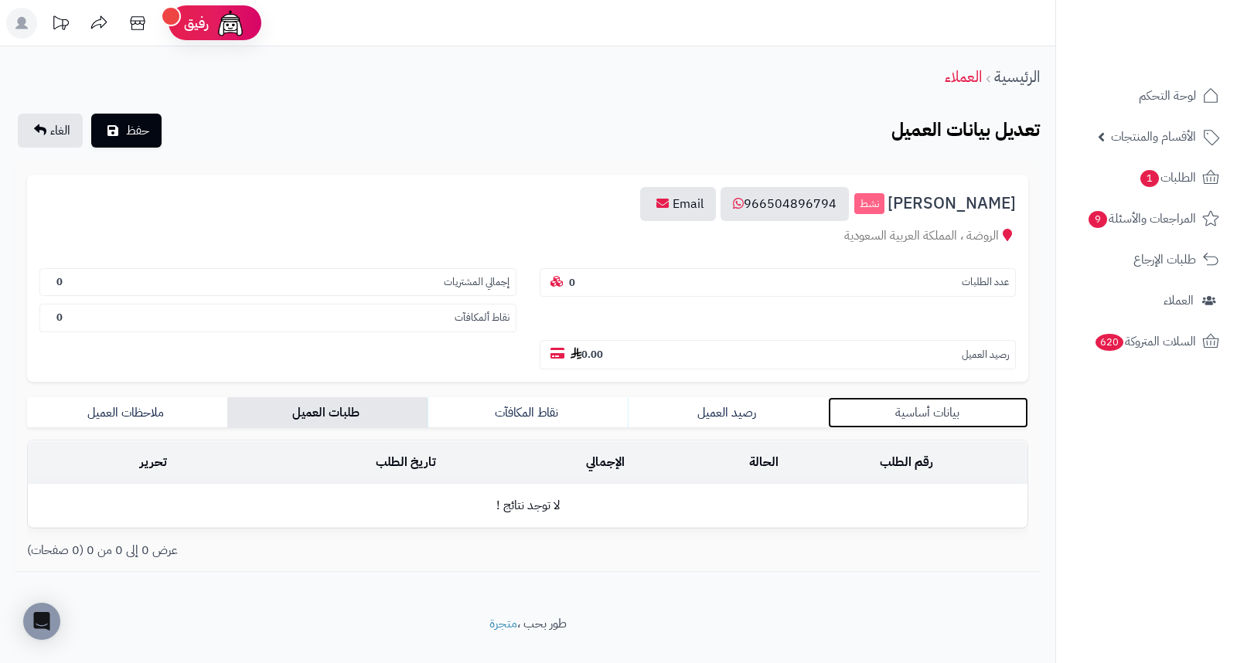
click at [954, 397] on link "بيانات أساسية" at bounding box center [928, 412] width 200 height 31
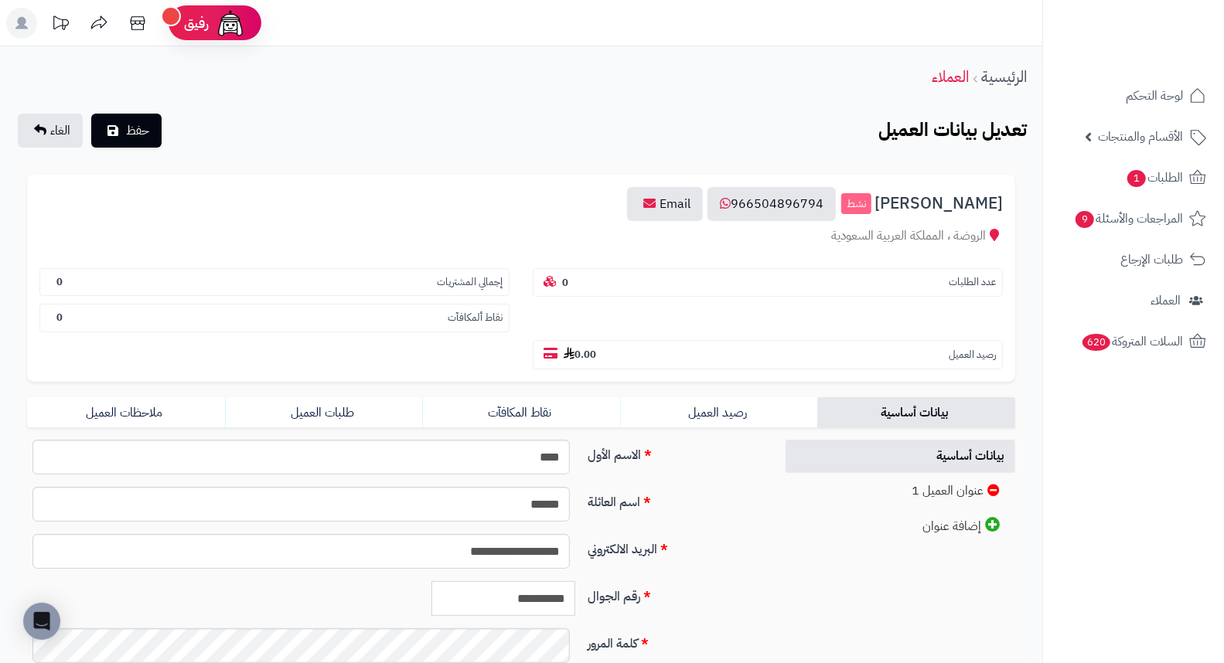
click at [505, 581] on input "**********" at bounding box center [503, 598] width 144 height 35
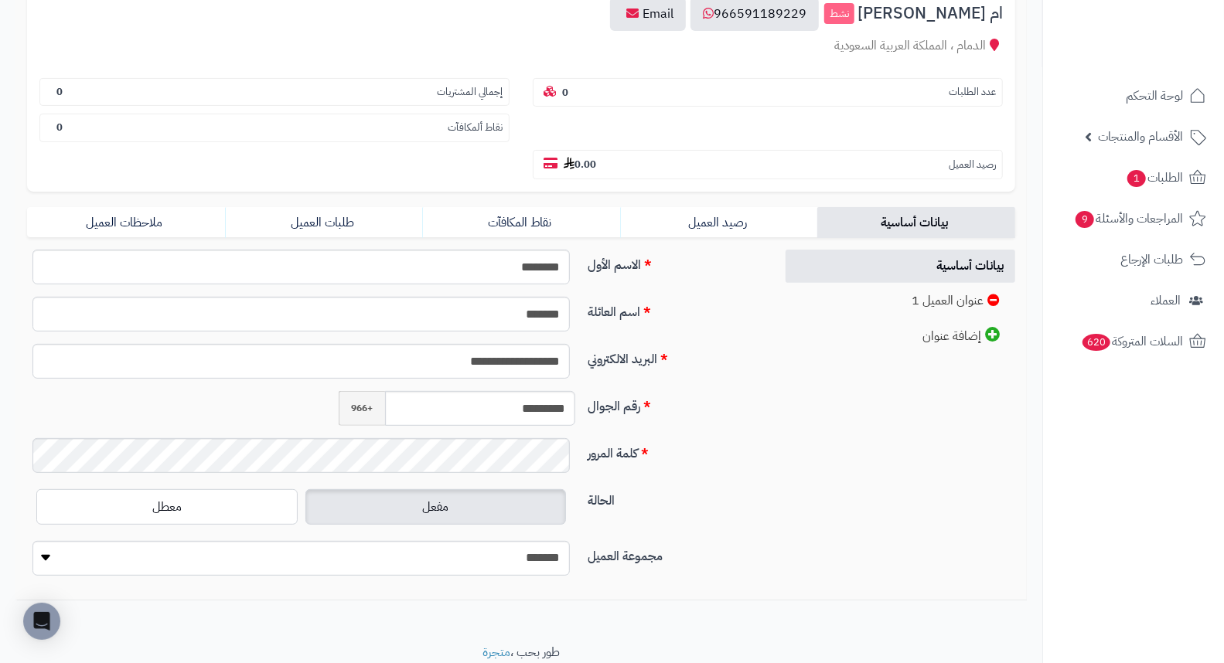
scroll to position [211, 0]
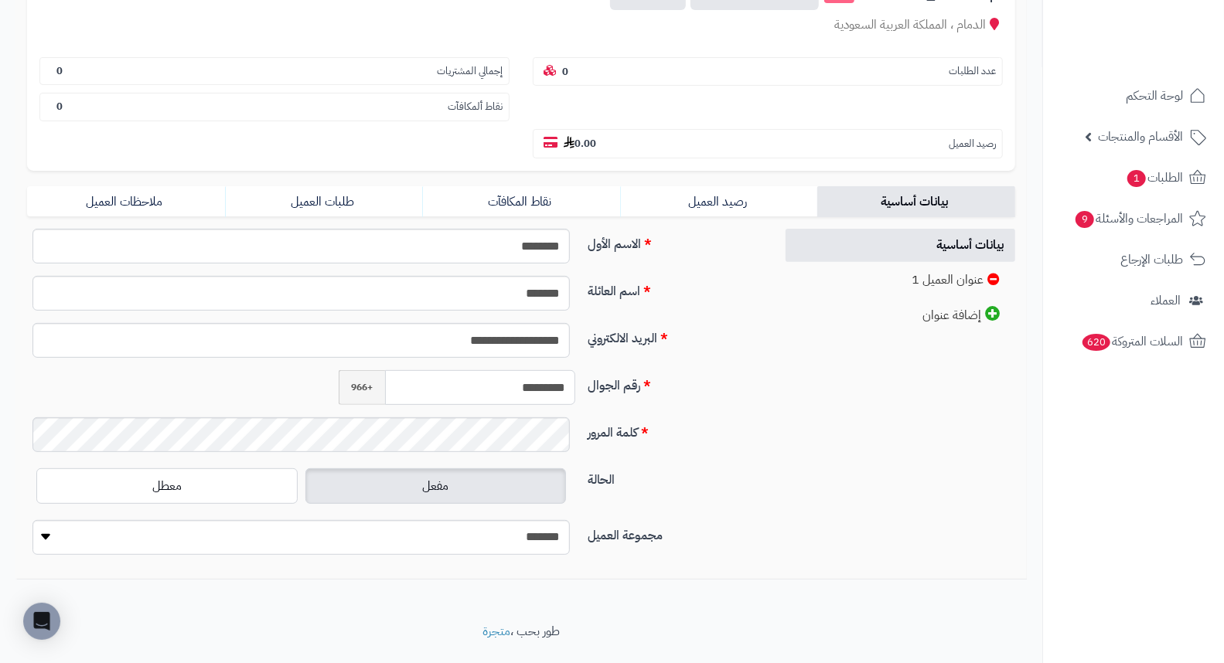
click at [514, 370] on input "*********" at bounding box center [480, 387] width 190 height 35
click at [305, 186] on link "طلبات العميل" at bounding box center [324, 201] width 198 height 31
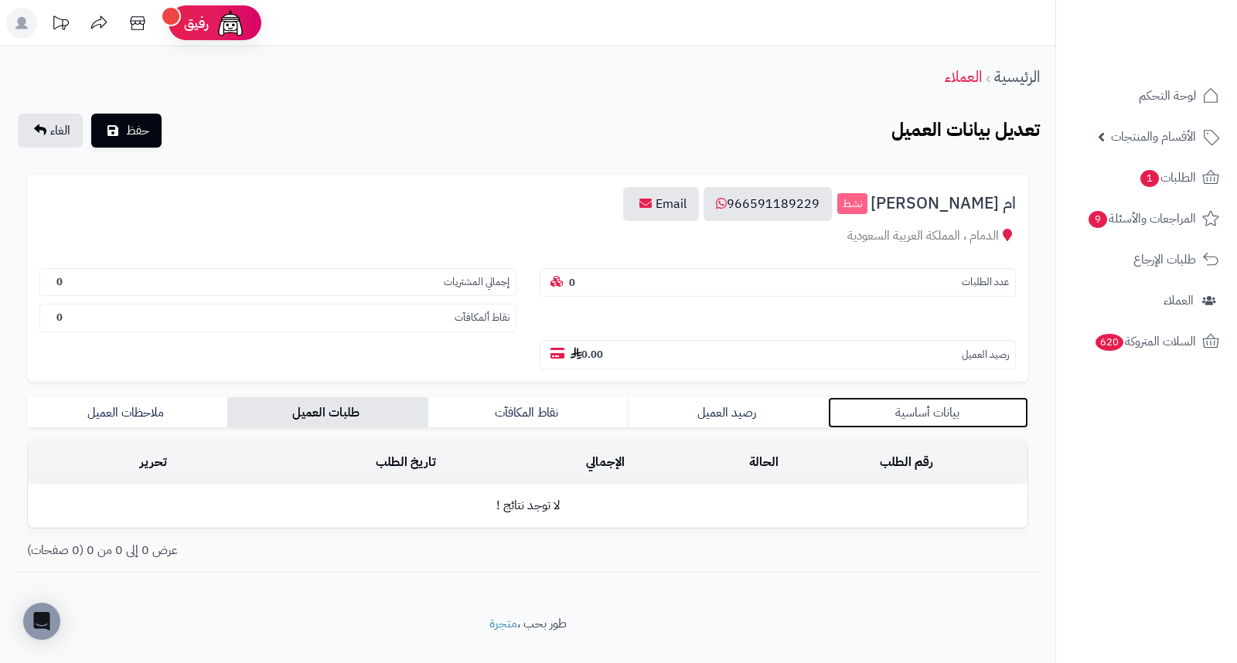
drag, startPoint x: 931, startPoint y: 366, endPoint x: 917, endPoint y: 373, distance: 15.6
click at [929, 397] on link "بيانات أساسية" at bounding box center [928, 412] width 200 height 31
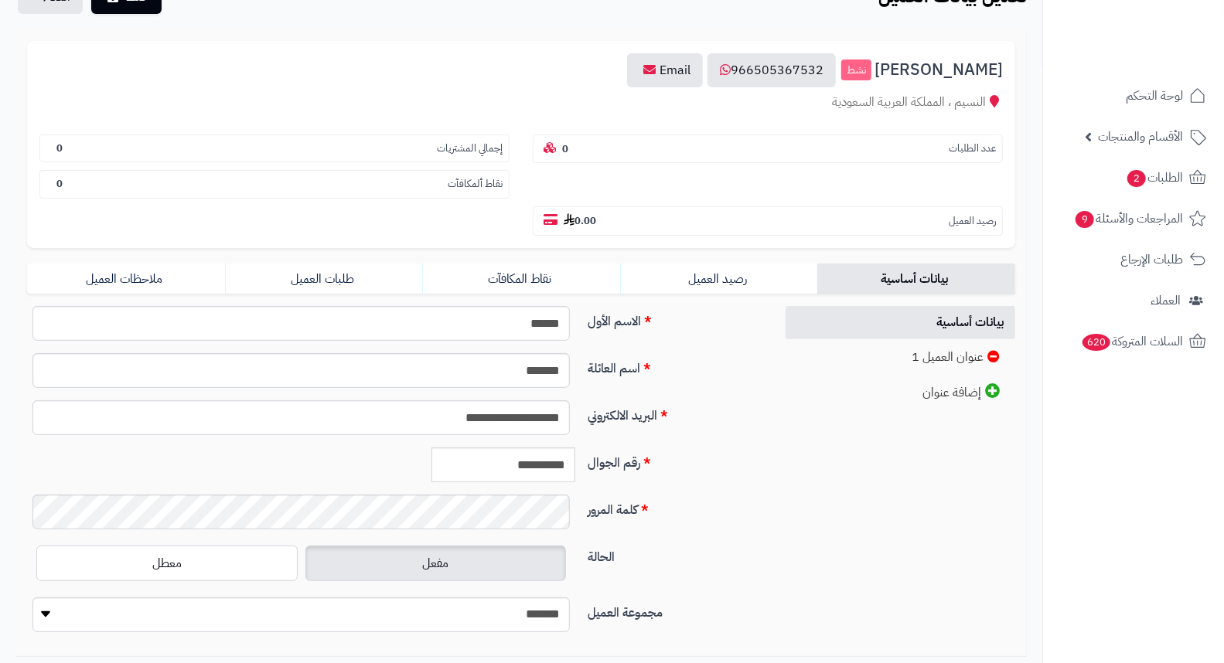
scroll to position [211, 0]
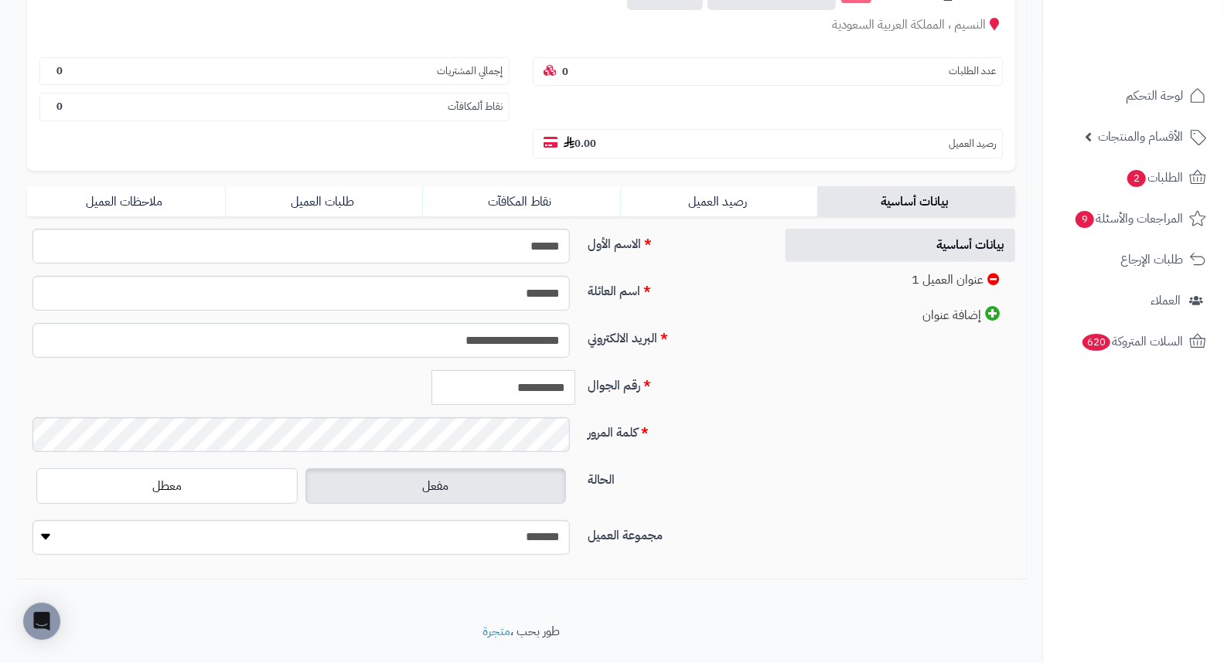
click at [511, 370] on input "**********" at bounding box center [503, 387] width 144 height 35
click at [319, 186] on link "طلبات العميل" at bounding box center [324, 201] width 198 height 31
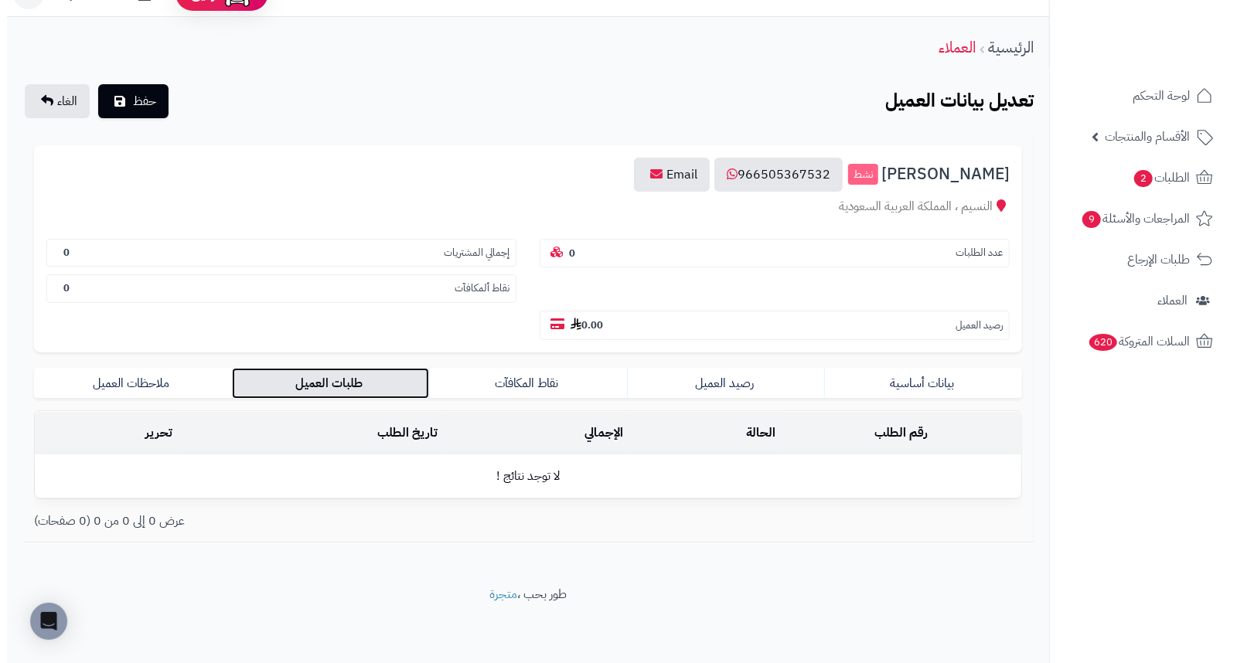
scroll to position [0, 0]
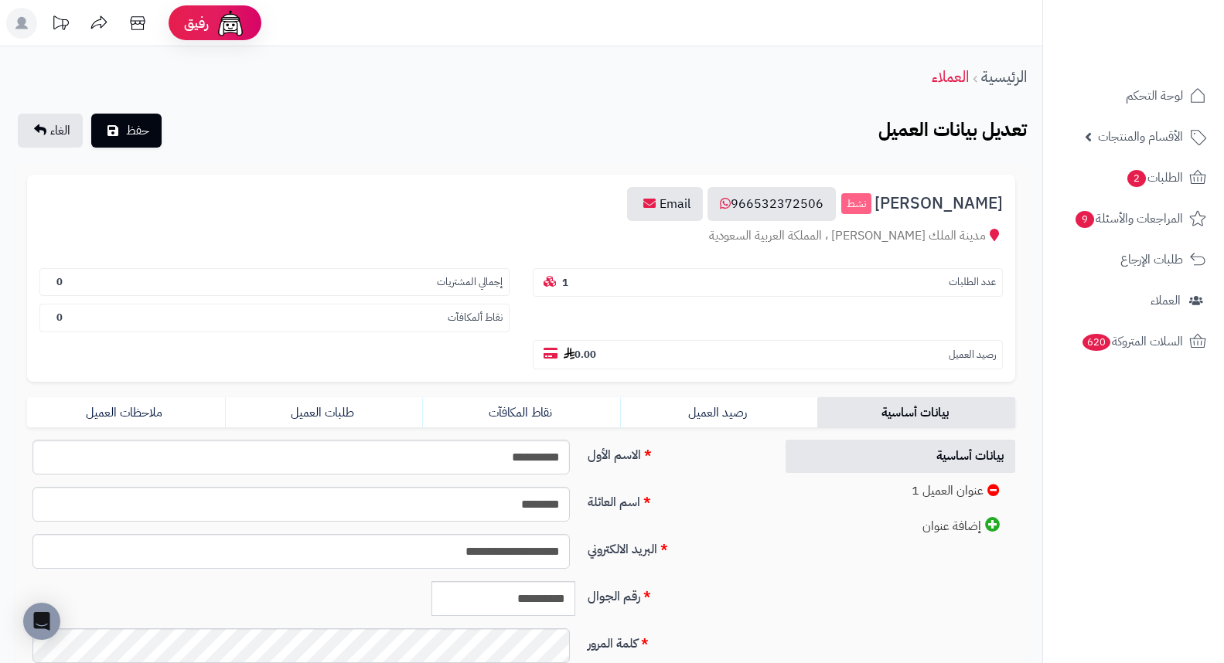
scroll to position [211, 0]
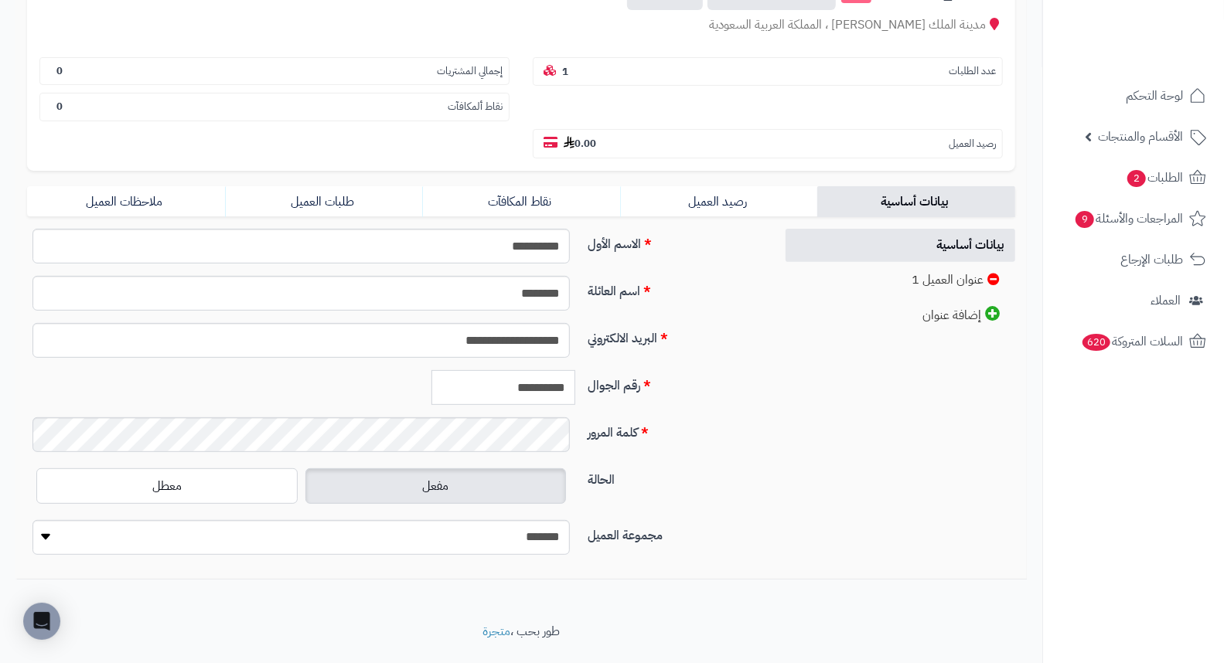
click at [544, 370] on input "**********" at bounding box center [503, 387] width 144 height 35
click at [351, 186] on link "طلبات العميل" at bounding box center [324, 201] width 198 height 31
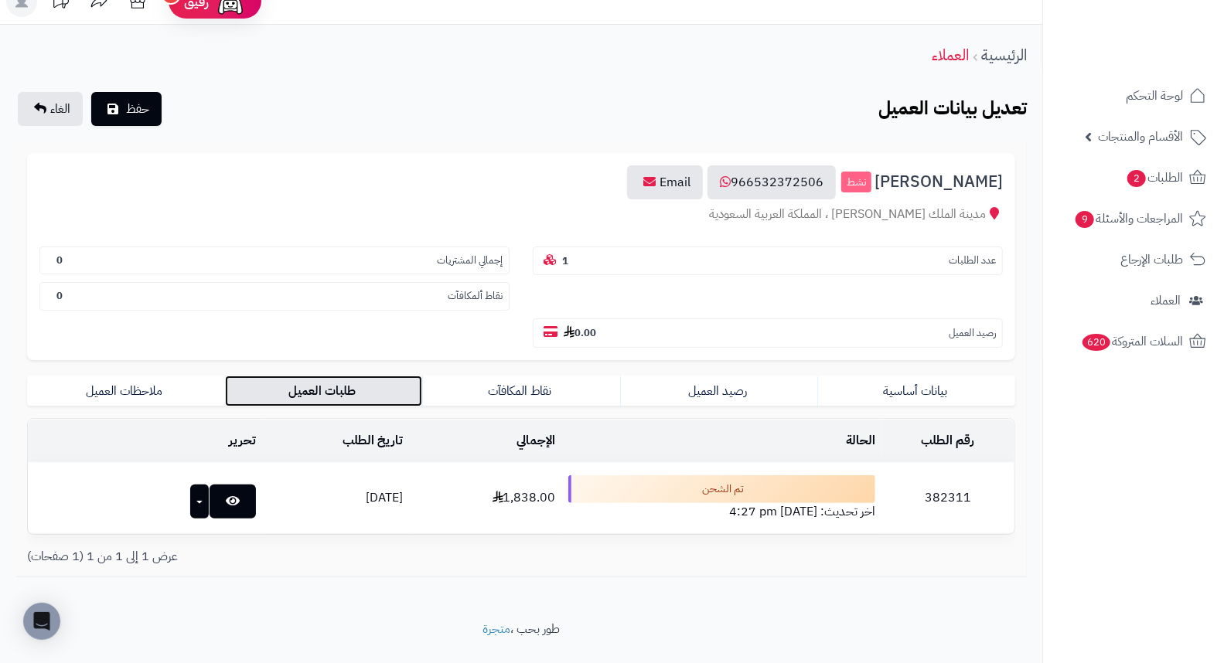
scroll to position [20, 0]
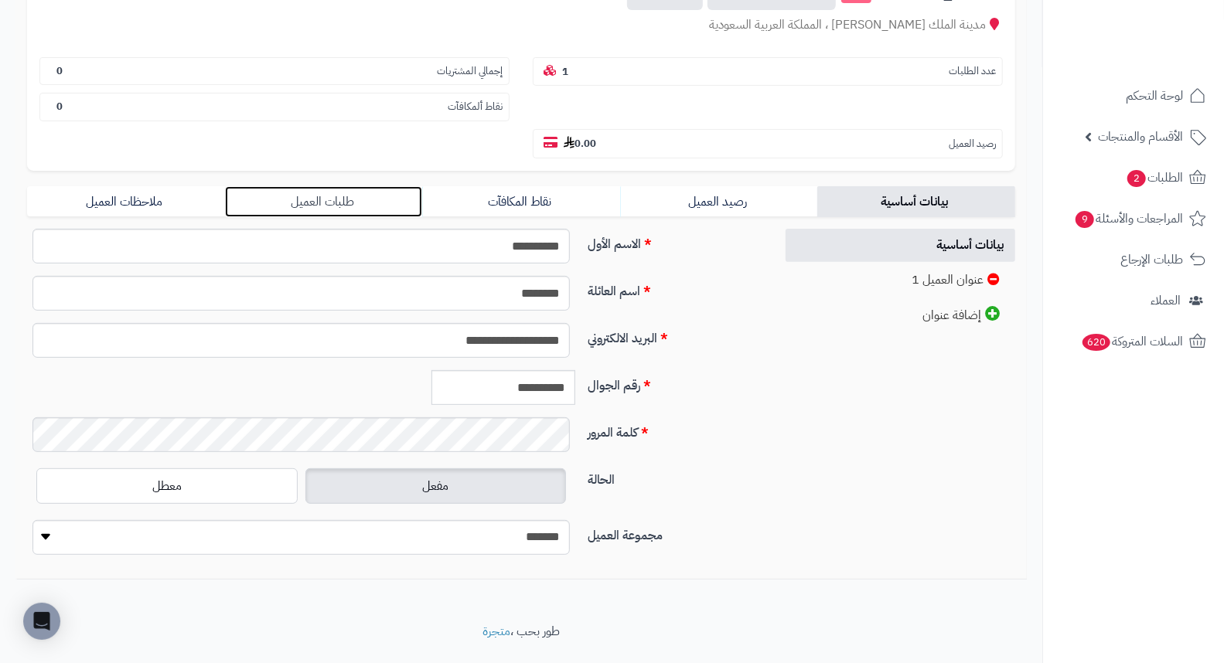
click at [329, 186] on link "طلبات العميل" at bounding box center [324, 201] width 198 height 31
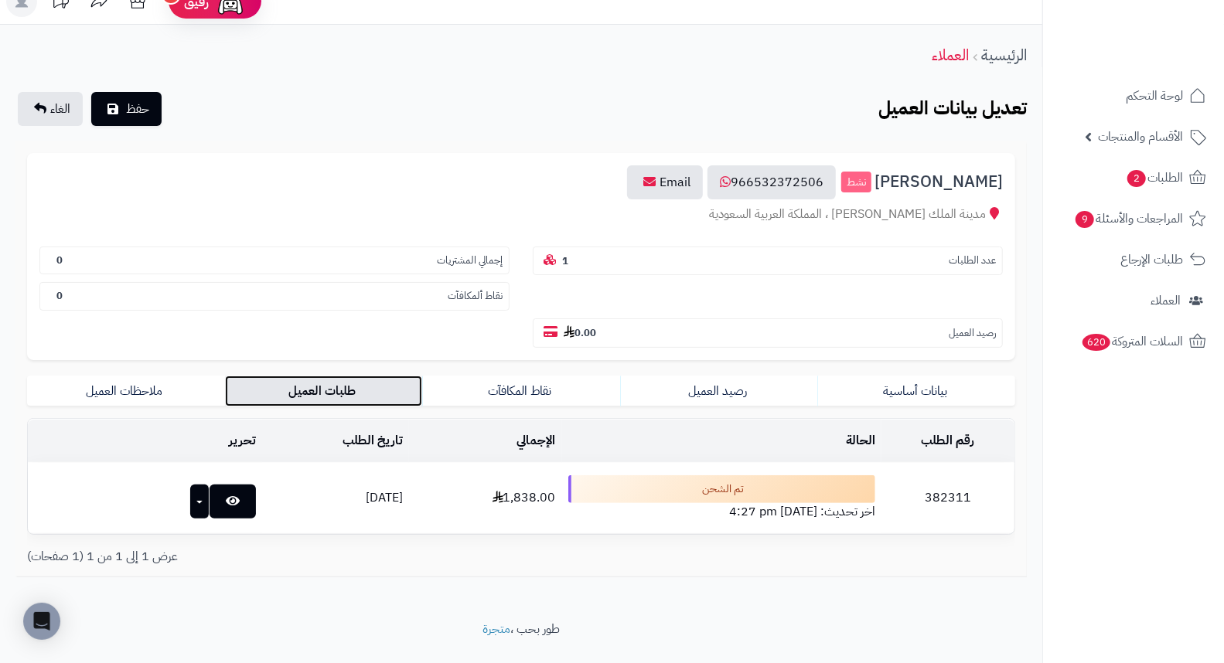
scroll to position [20, 0]
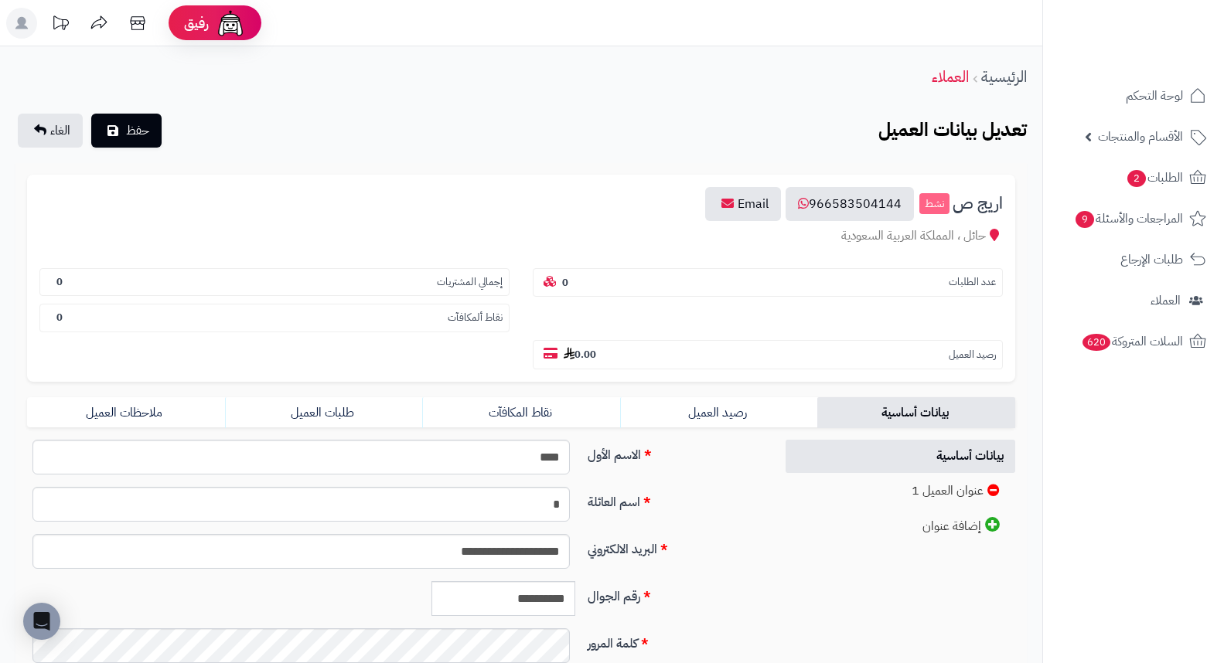
scroll to position [211, 0]
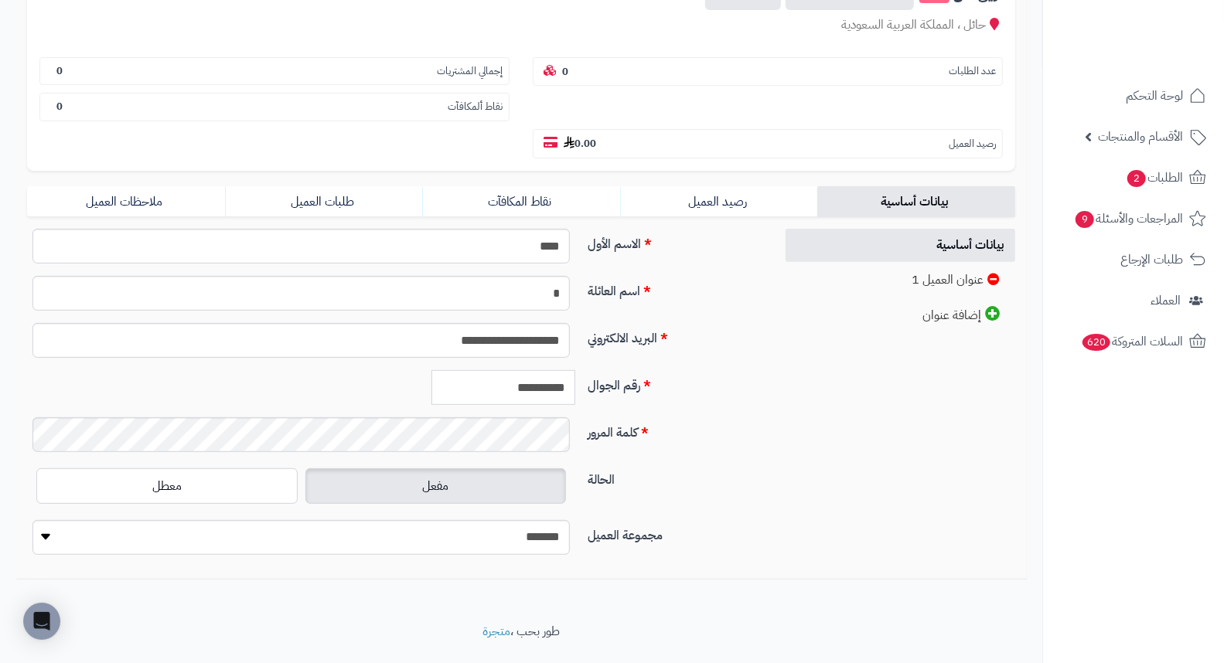
click at [512, 370] on input "**********" at bounding box center [503, 387] width 144 height 35
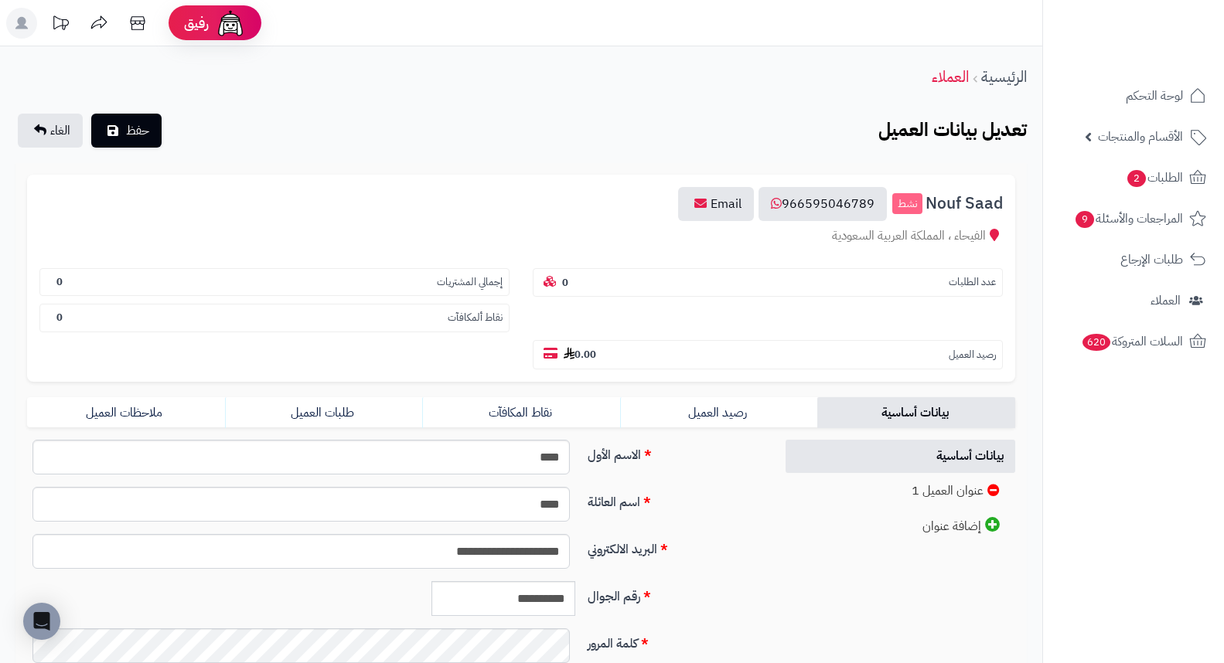
scroll to position [211, 0]
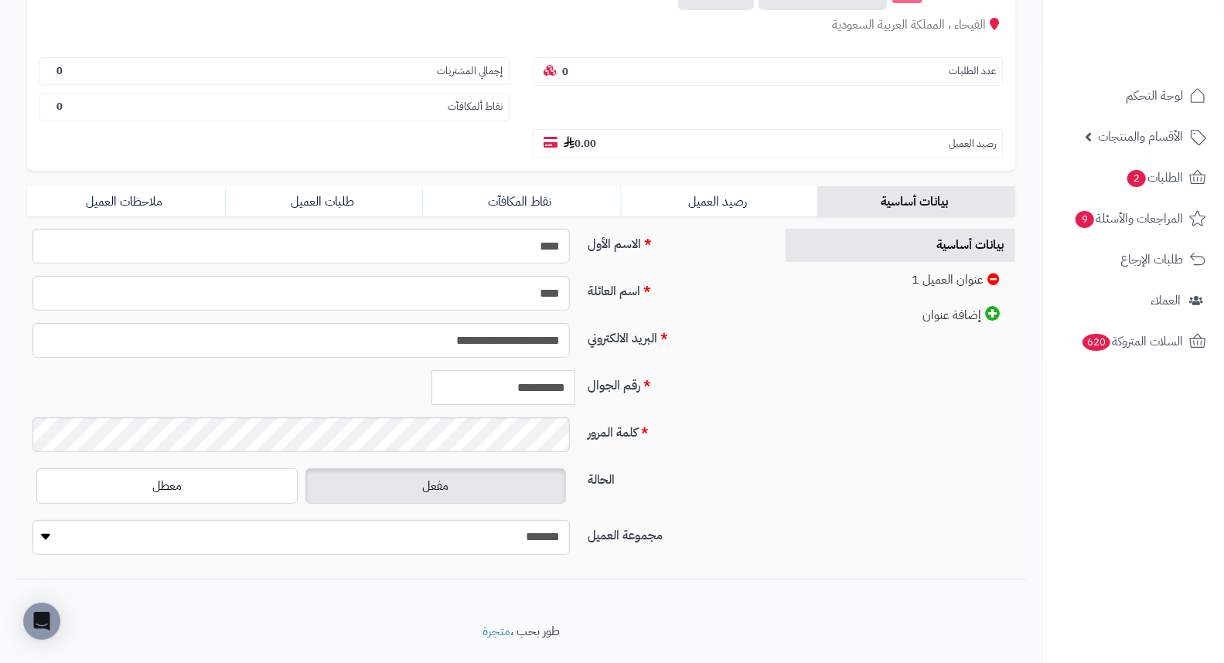
click at [544, 370] on input "**********" at bounding box center [503, 387] width 144 height 35
click at [354, 186] on link "طلبات العميل" at bounding box center [324, 201] width 198 height 31
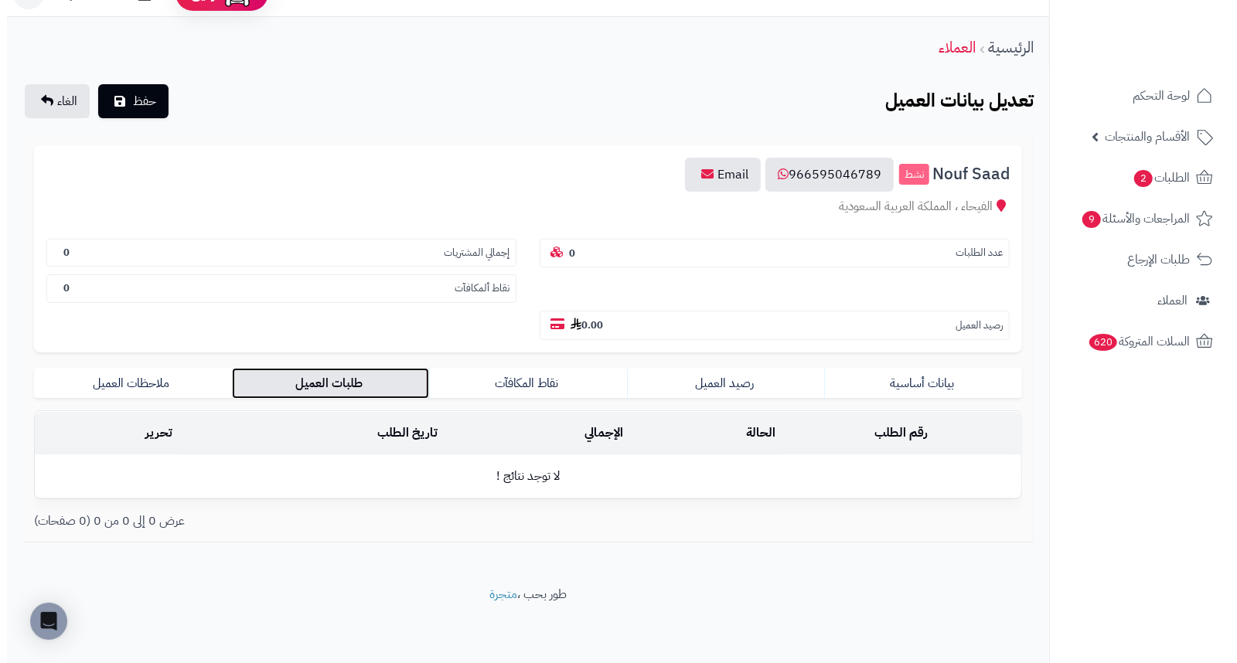
scroll to position [0, 0]
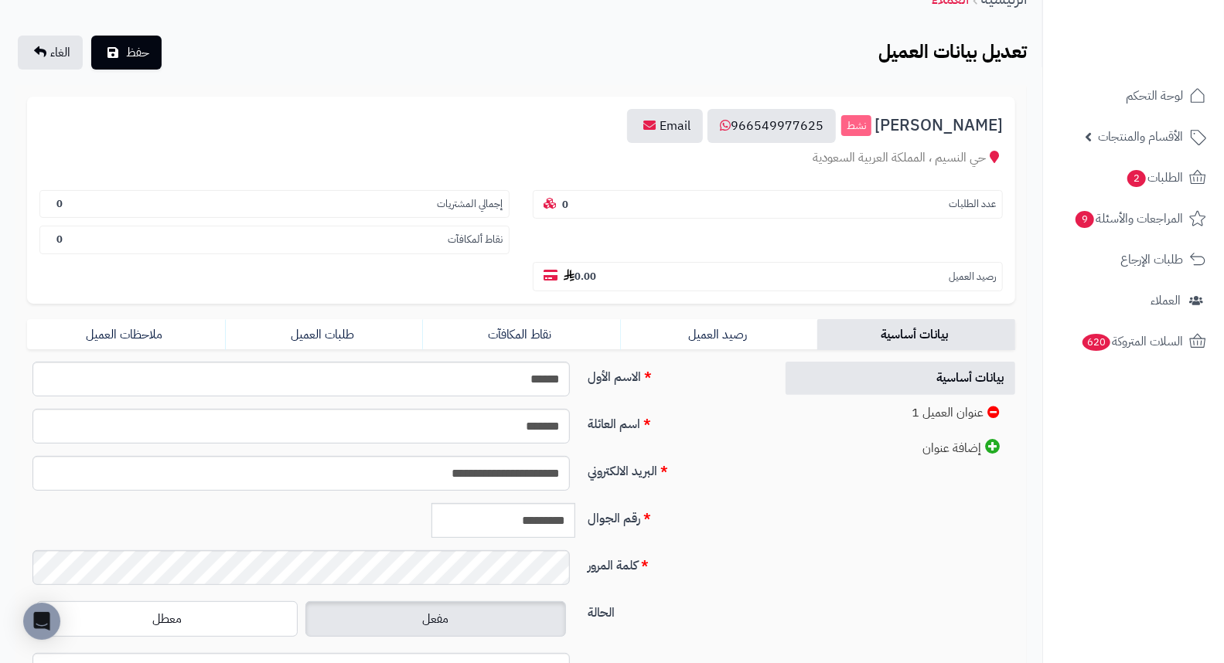
scroll to position [172, 0]
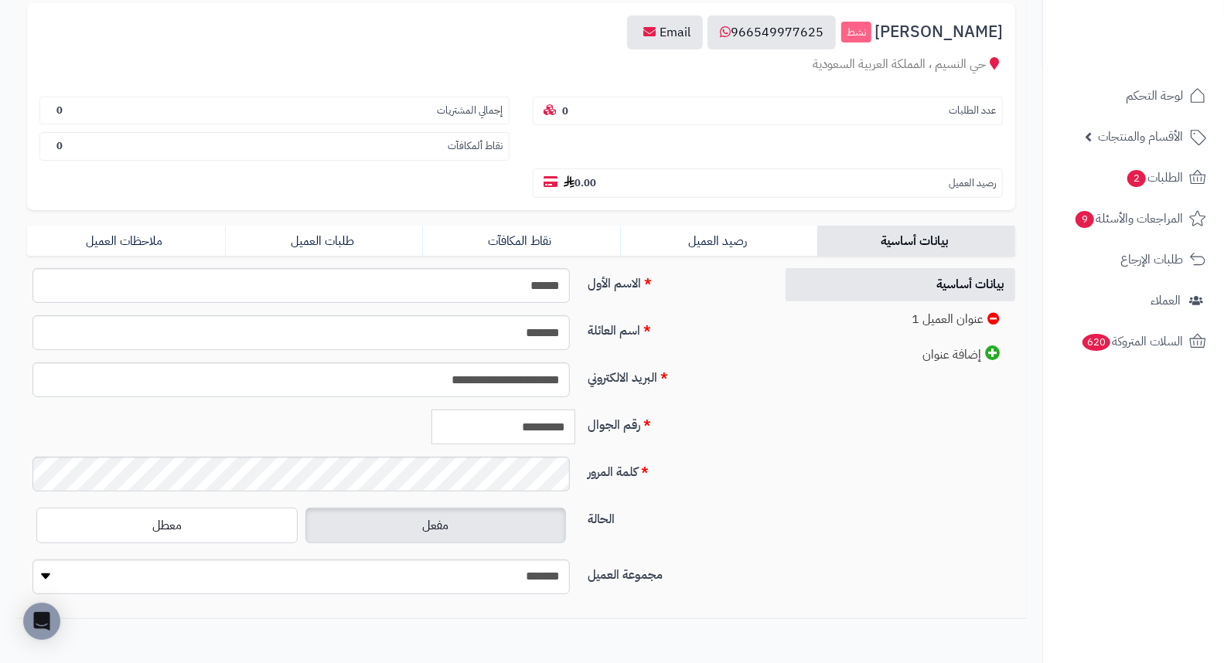
click at [544, 410] on input "*********" at bounding box center [503, 427] width 144 height 35
click at [331, 226] on link "طلبات العميل" at bounding box center [324, 241] width 198 height 31
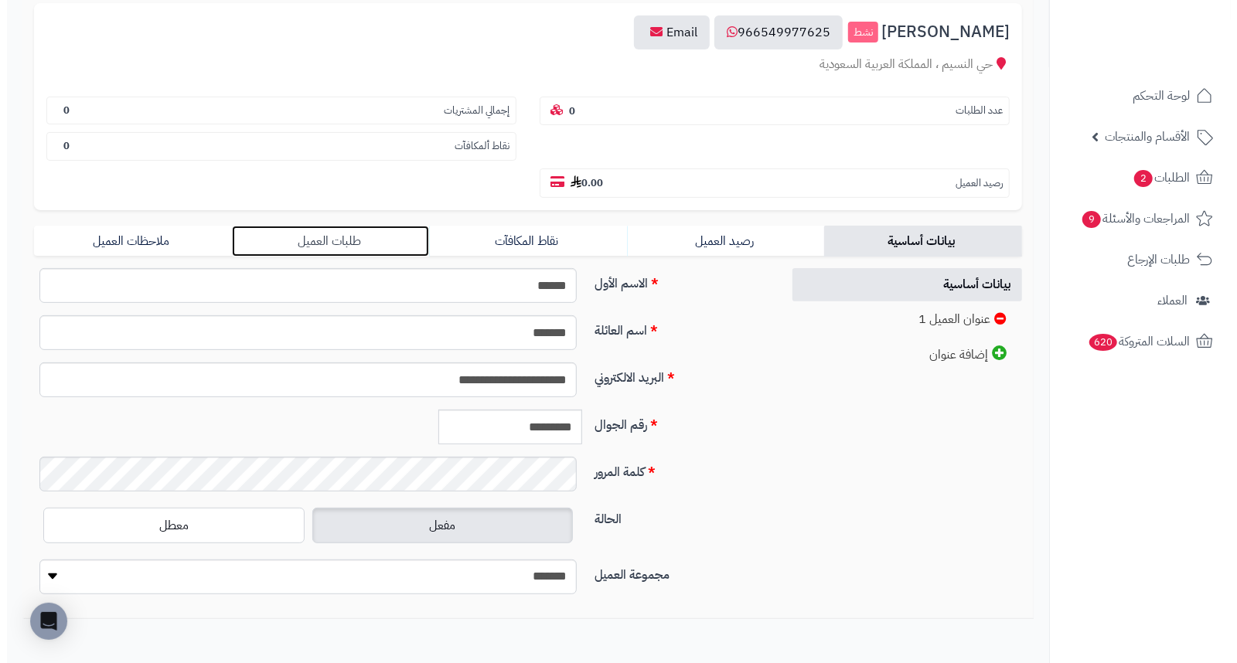
scroll to position [0, 0]
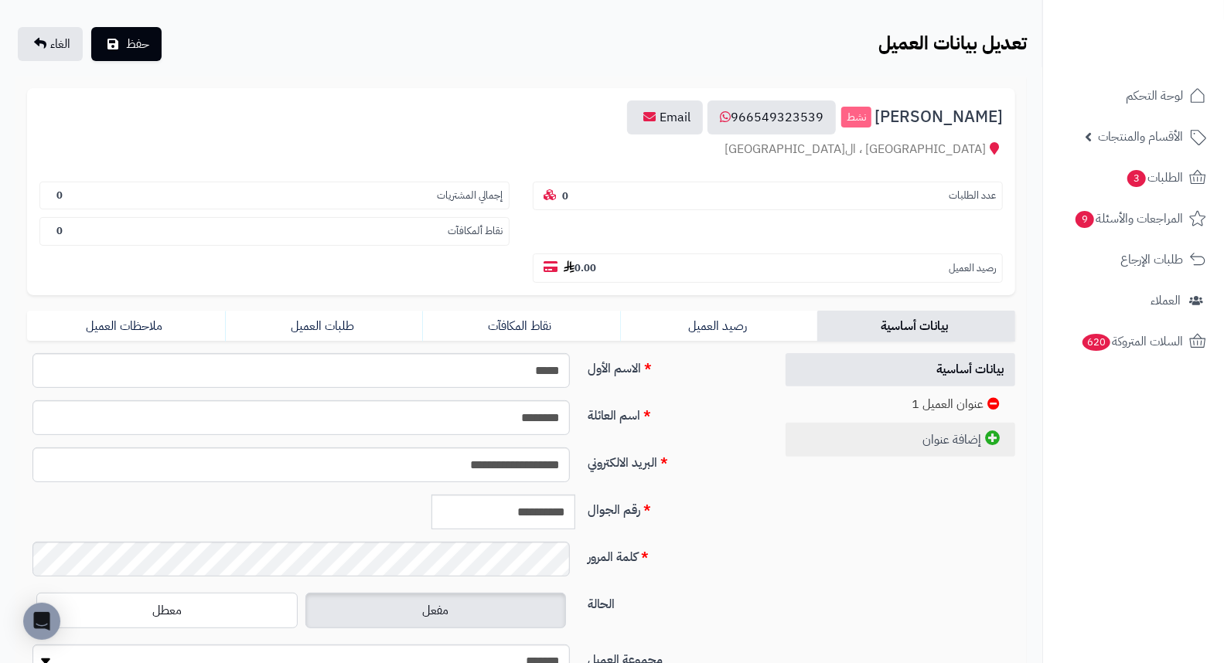
scroll to position [211, 0]
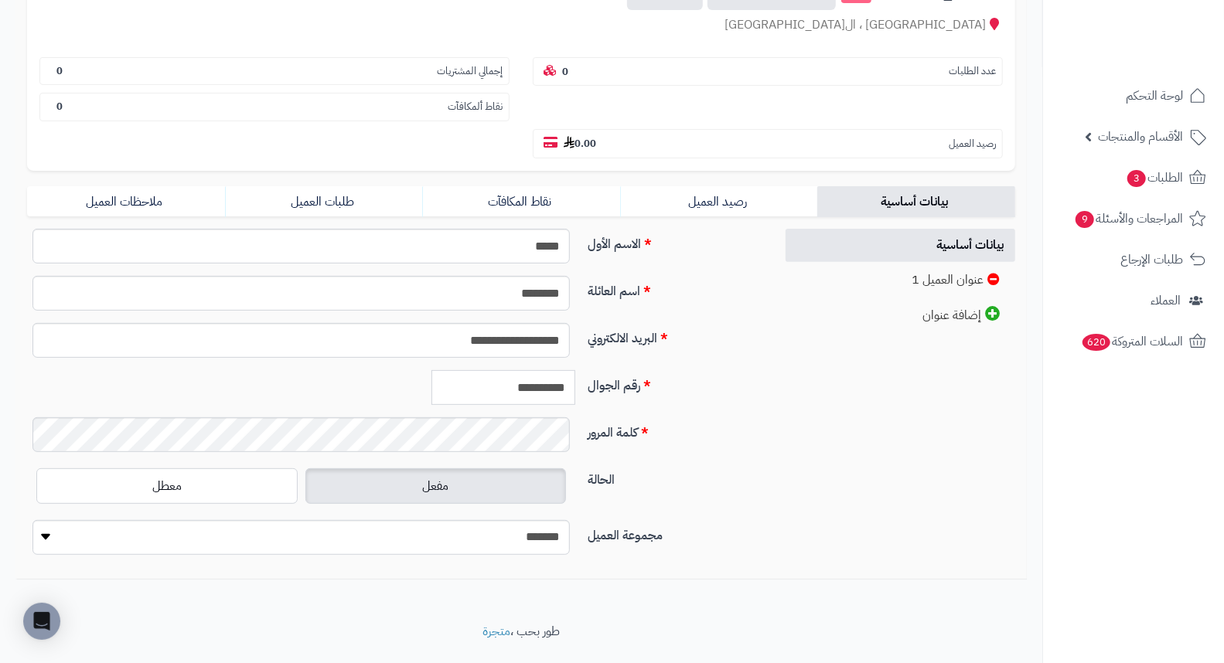
click at [499, 370] on input "**********" at bounding box center [503, 387] width 144 height 35
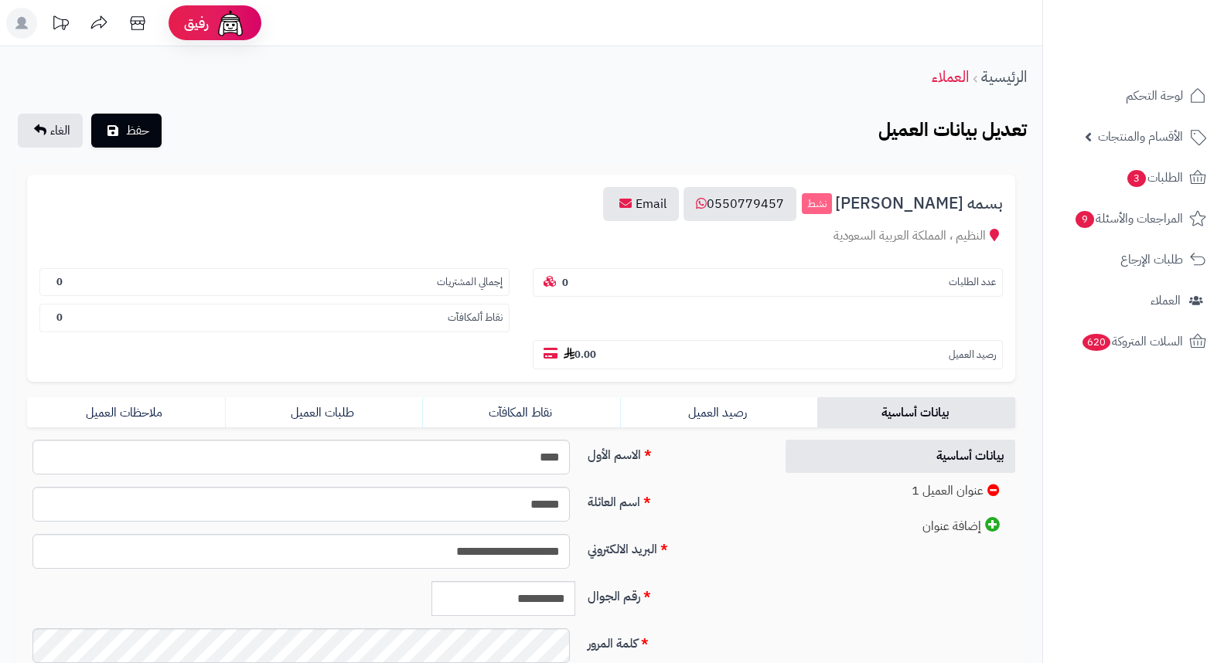
scroll to position [211, 0]
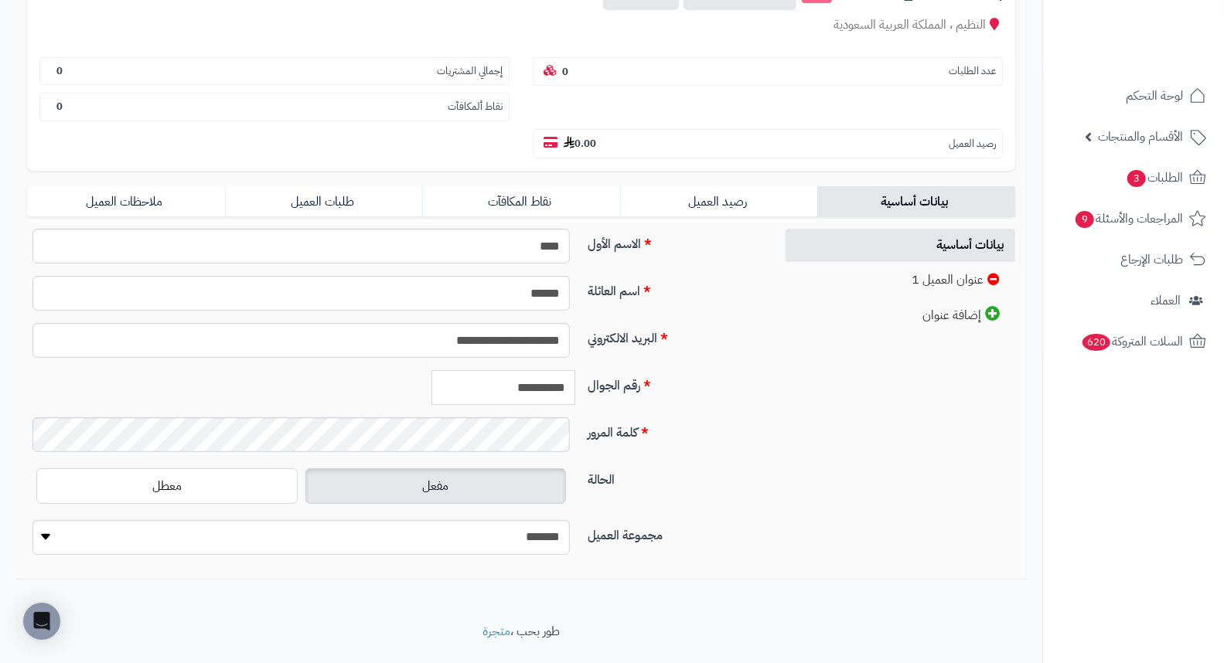
click at [516, 370] on input "**********" at bounding box center [503, 387] width 144 height 35
click at [334, 186] on link "طلبات العميل" at bounding box center [324, 201] width 198 height 31
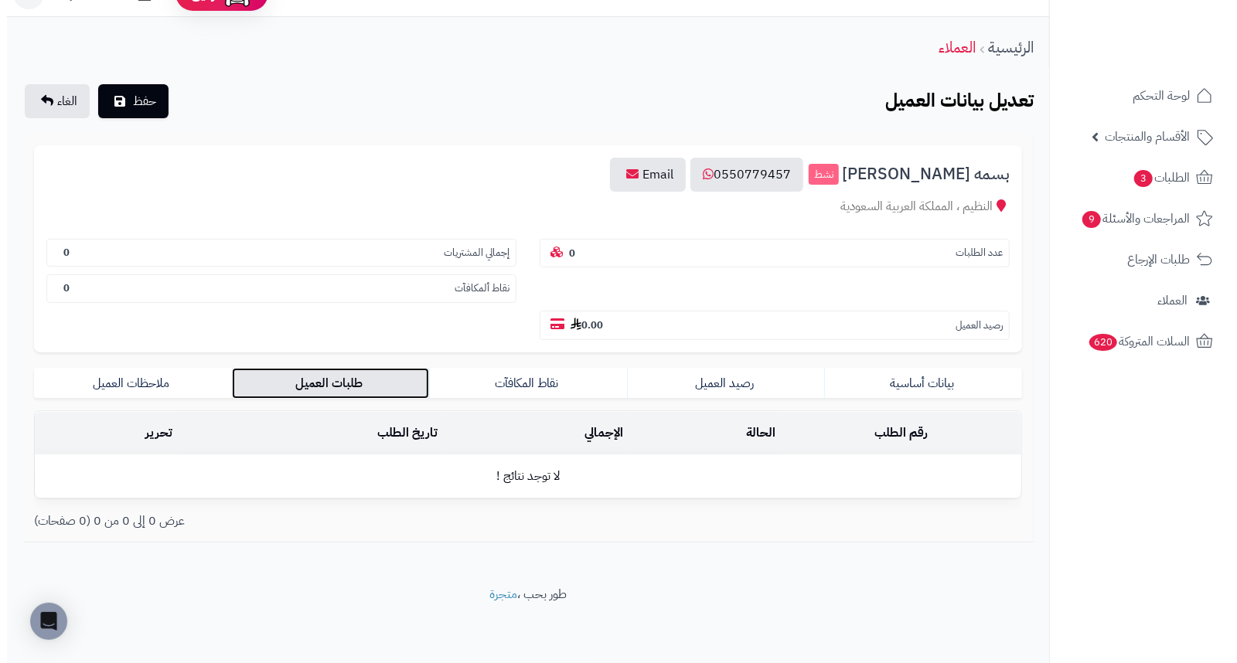
scroll to position [0, 0]
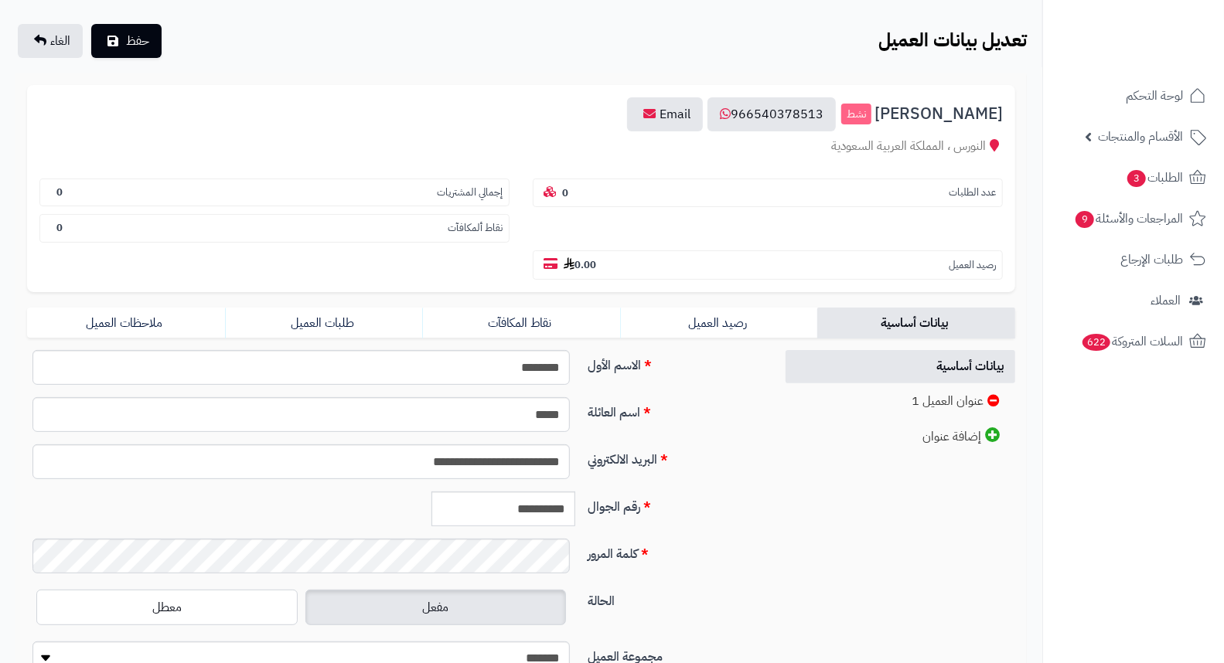
scroll to position [211, 0]
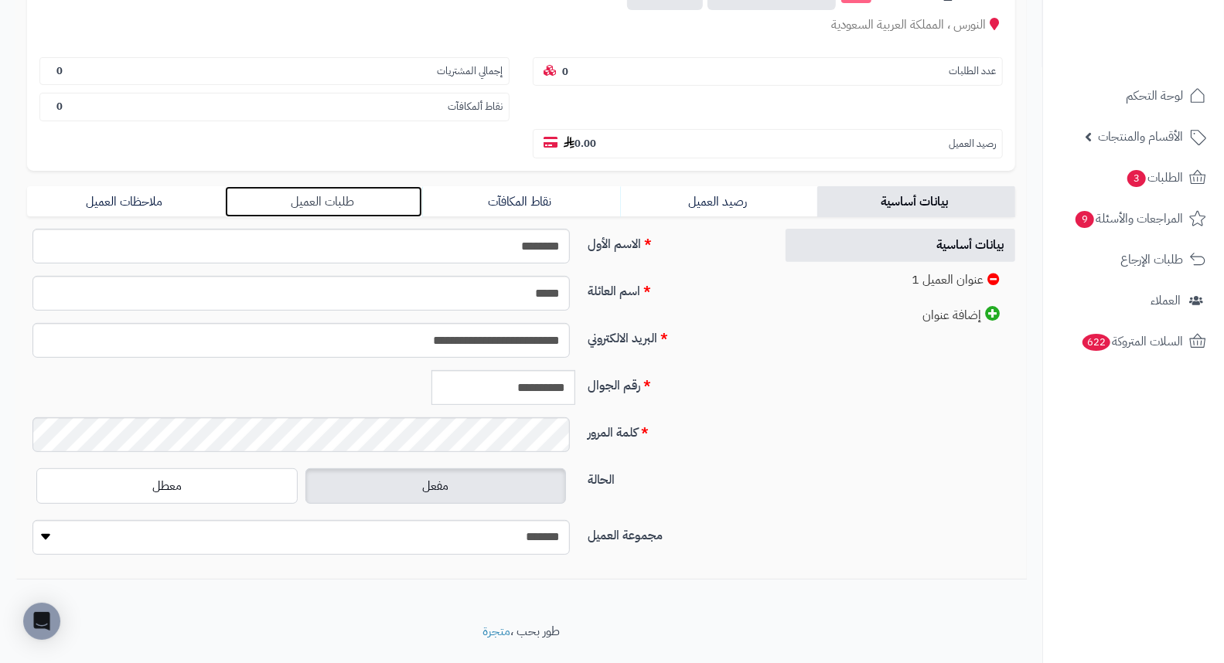
click at [301, 186] on link "طلبات العميل" at bounding box center [324, 201] width 198 height 31
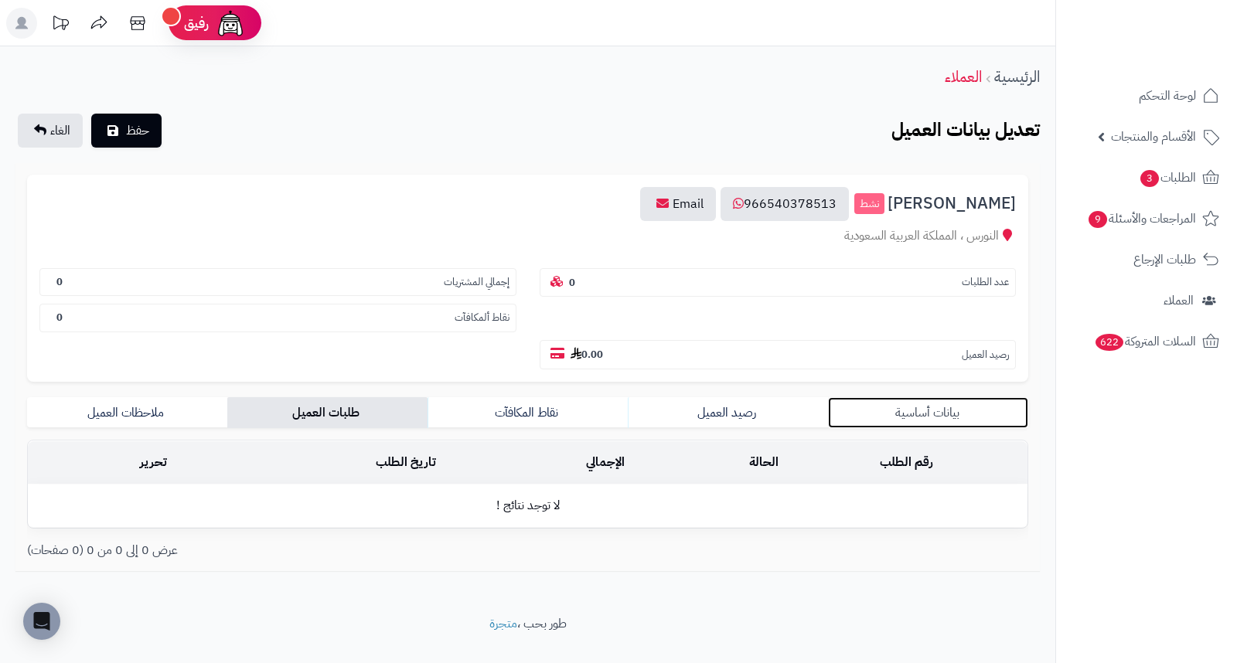
click at [934, 397] on link "بيانات أساسية" at bounding box center [928, 412] width 200 height 31
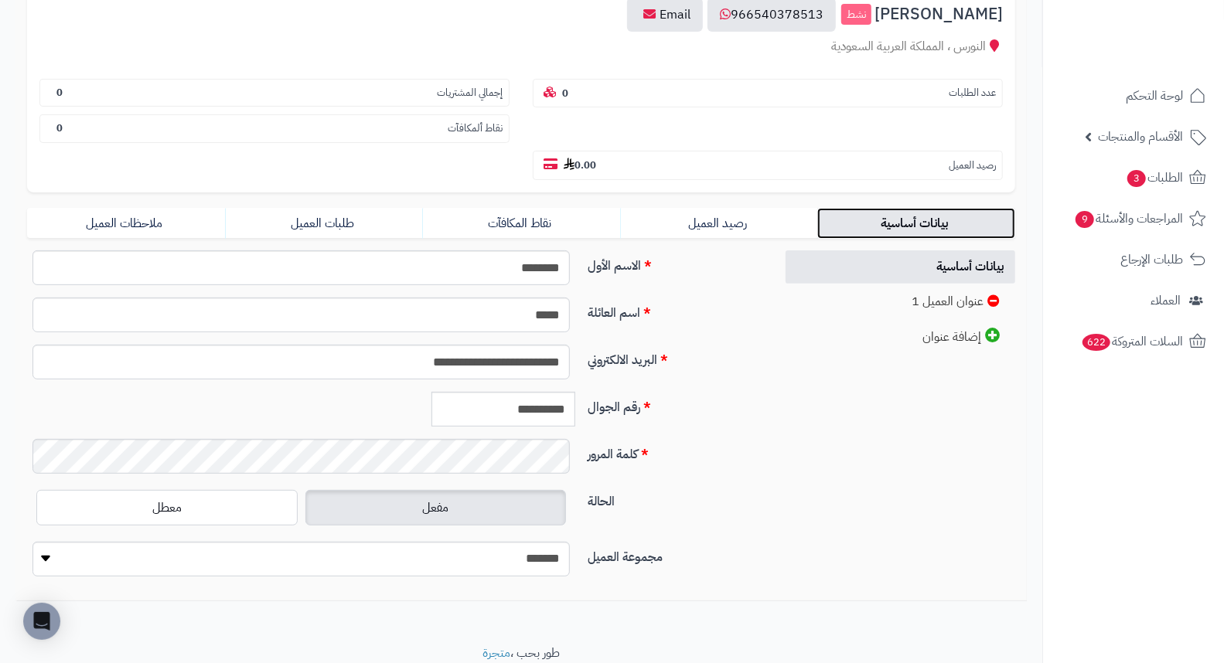
scroll to position [211, 0]
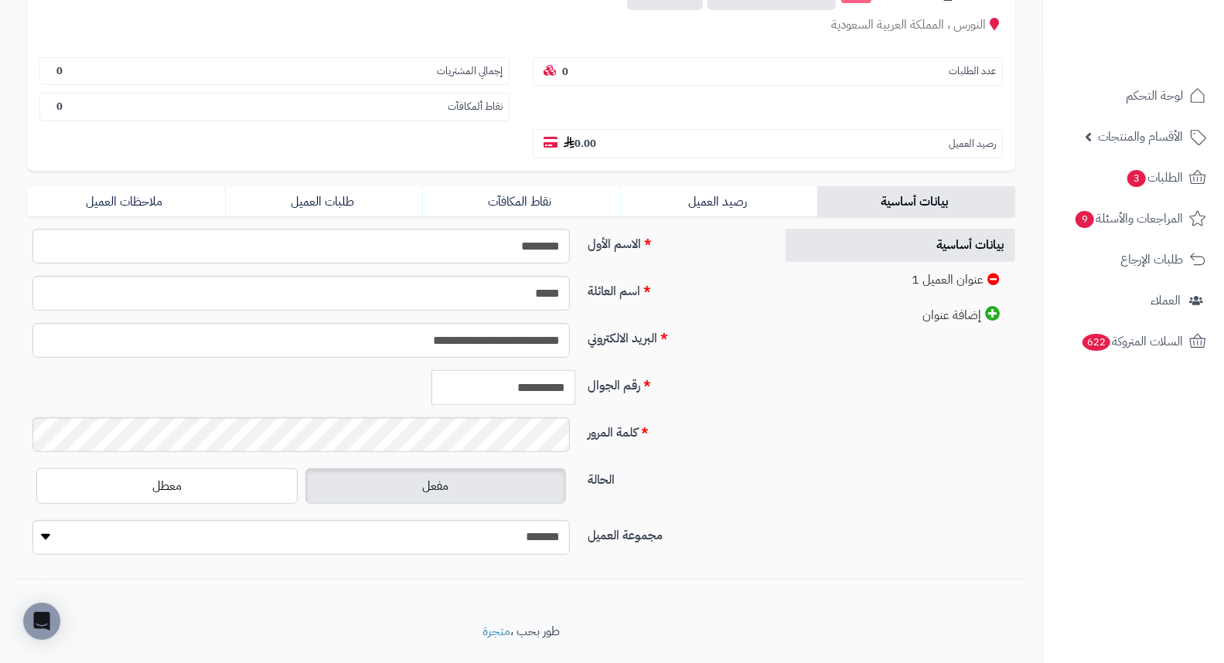
click at [521, 370] on input "**********" at bounding box center [503, 387] width 144 height 35
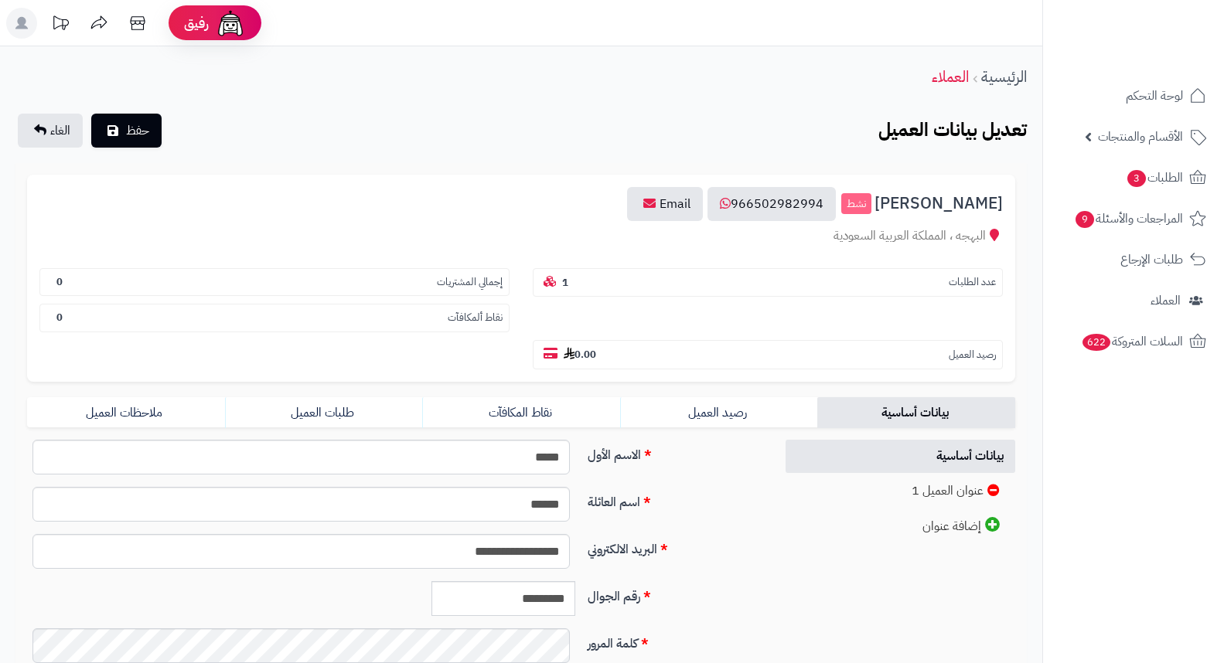
scroll to position [211, 0]
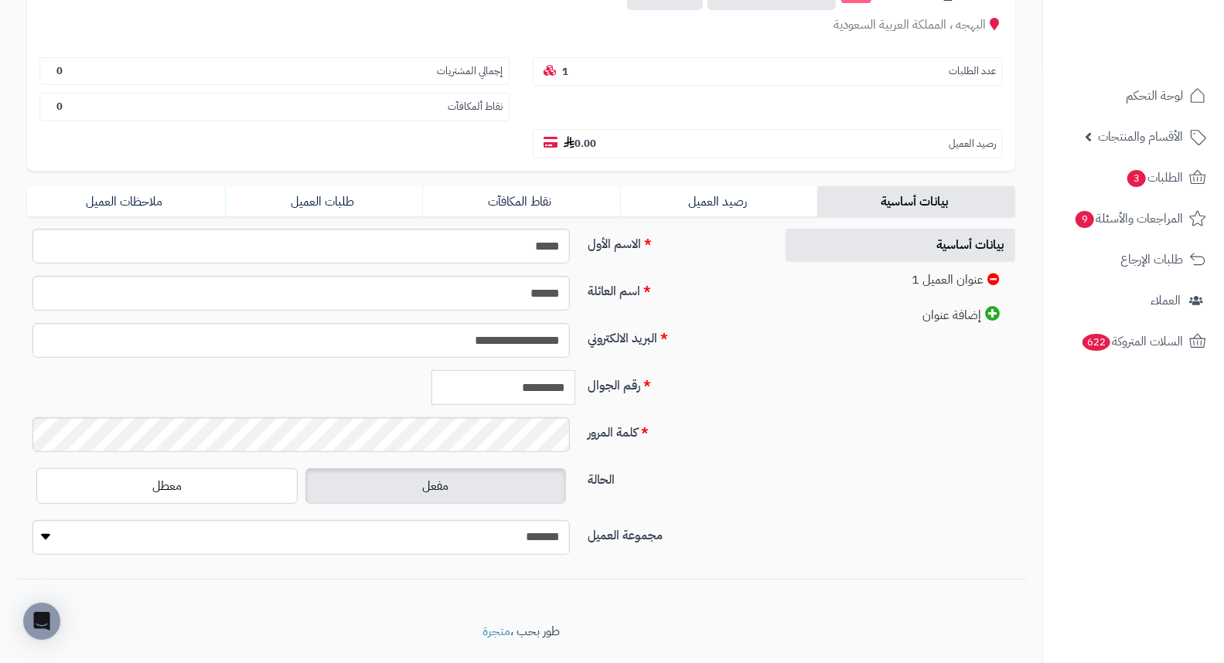
click at [534, 370] on input "*********" at bounding box center [503, 387] width 144 height 35
click at [303, 186] on link "طلبات العميل" at bounding box center [324, 201] width 198 height 31
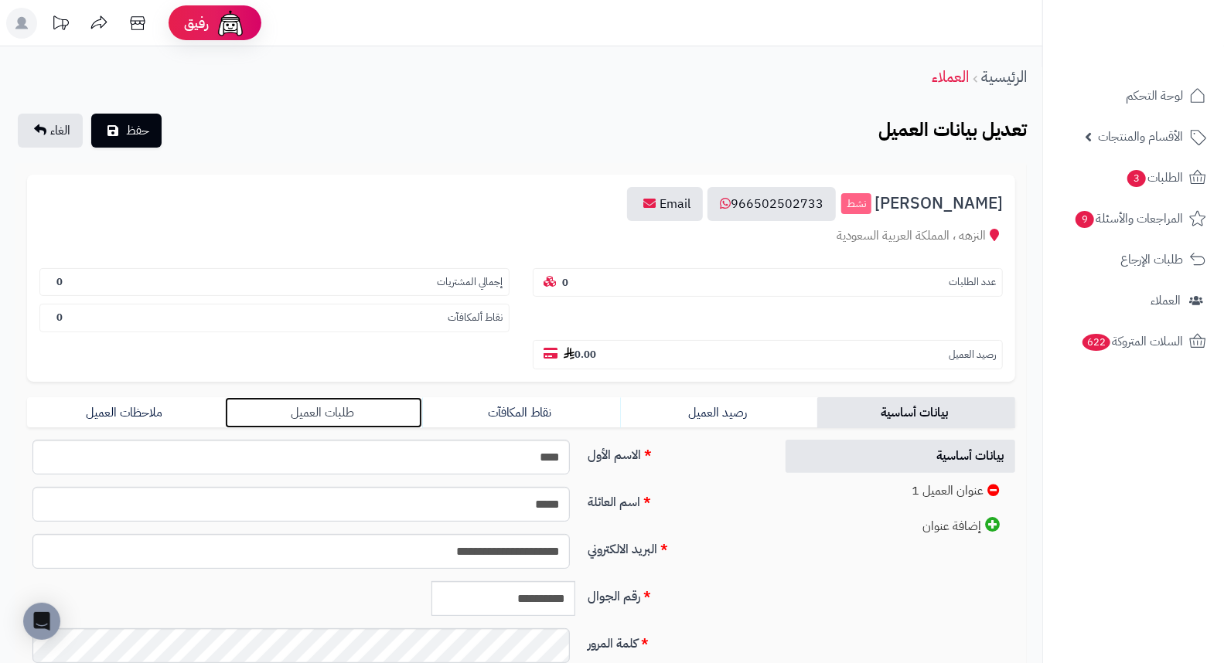
click at [327, 397] on link "طلبات العميل" at bounding box center [324, 412] width 198 height 31
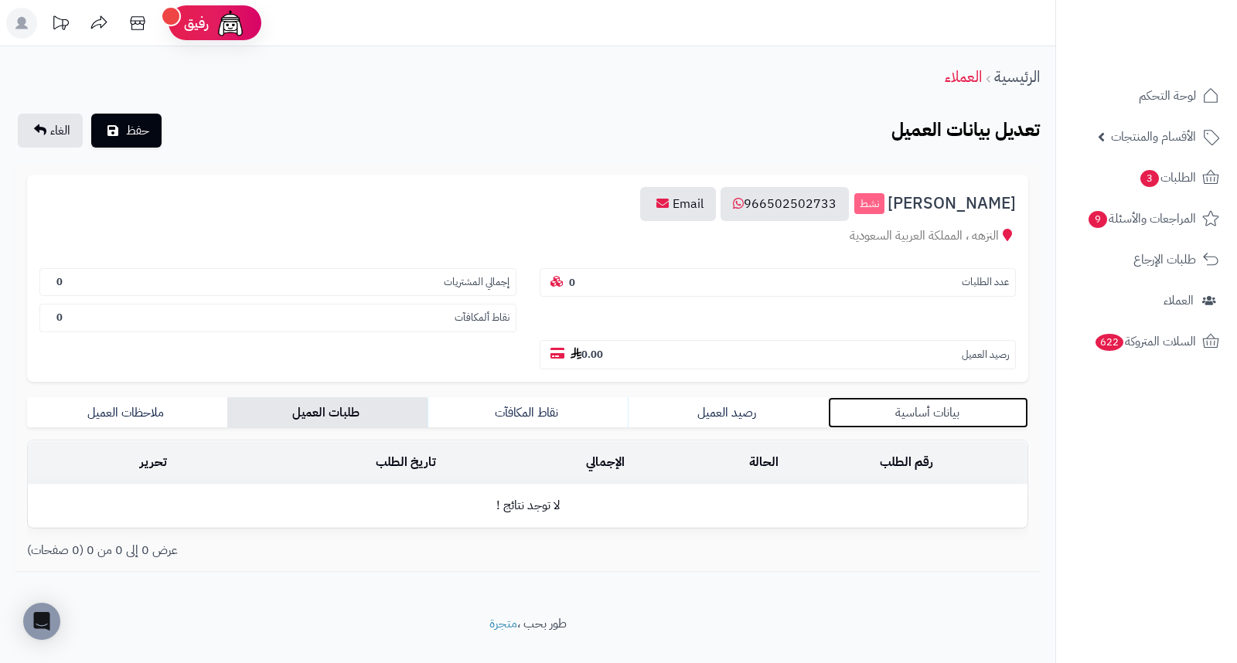
click at [936, 397] on link "بيانات أساسية" at bounding box center [928, 412] width 200 height 31
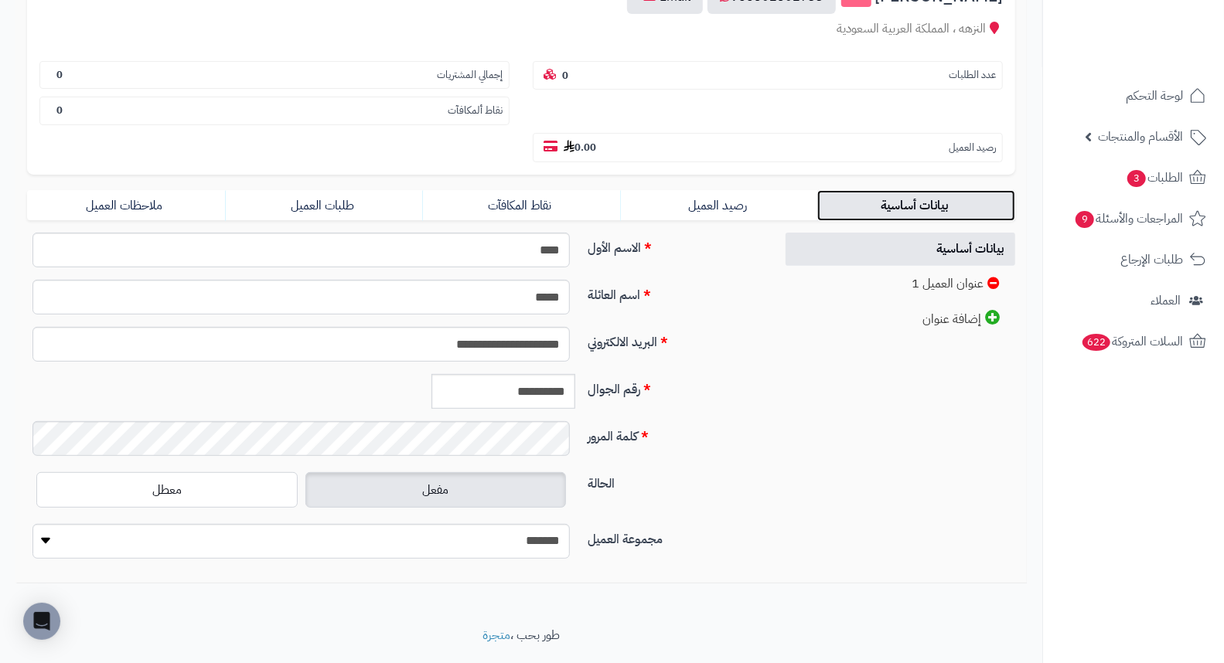
scroll to position [211, 0]
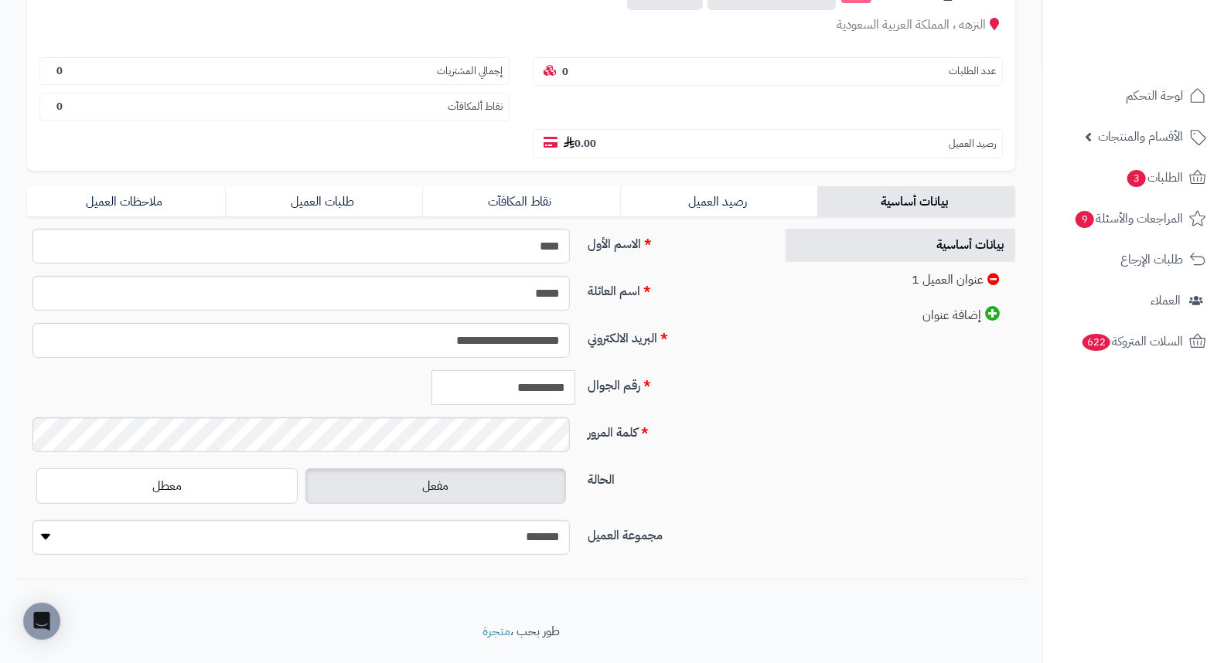
click at [530, 370] on input "**********" at bounding box center [503, 387] width 144 height 35
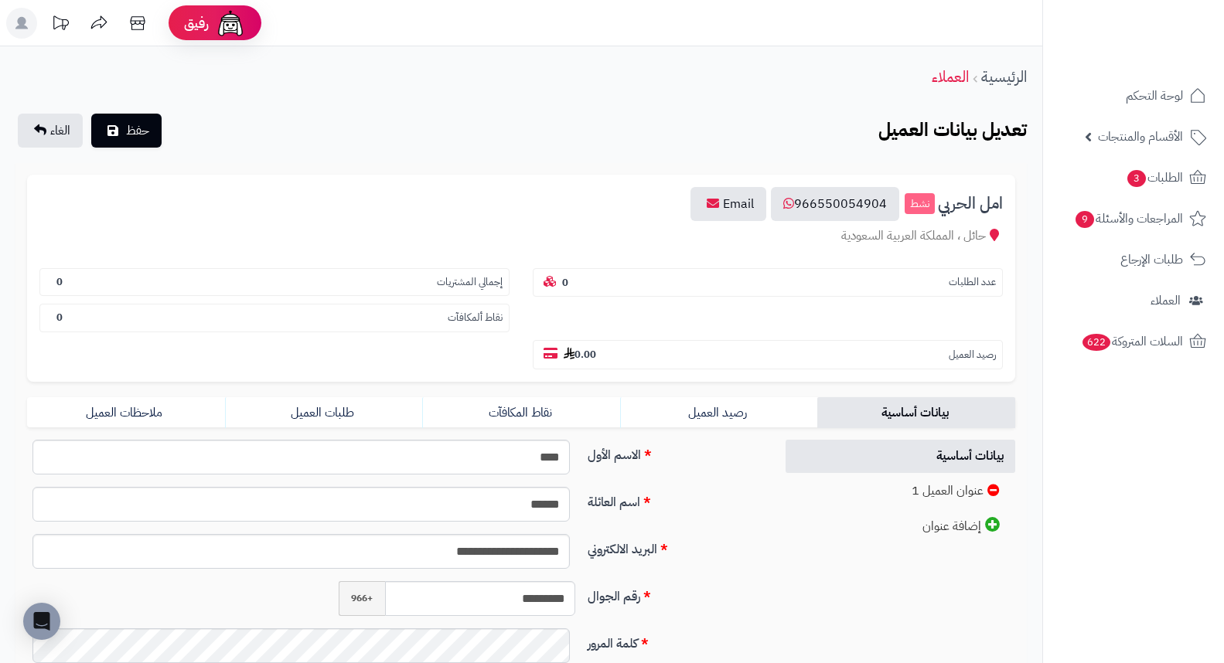
scroll to position [211, 0]
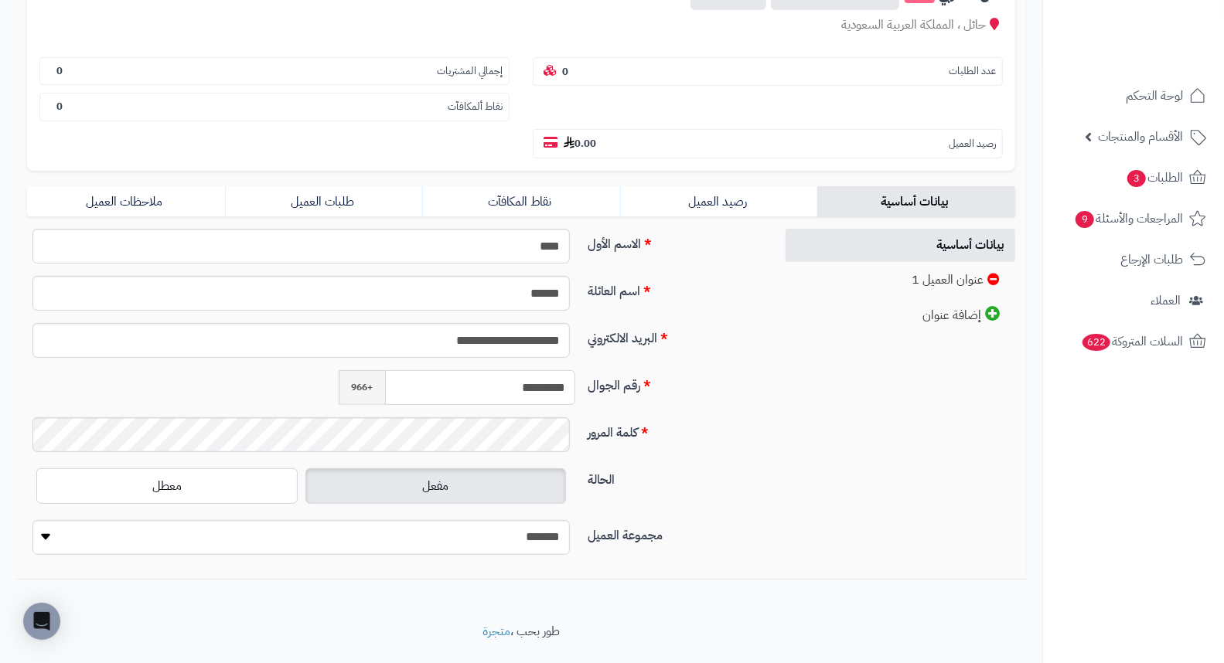
click at [488, 370] on input "*********" at bounding box center [480, 387] width 190 height 35
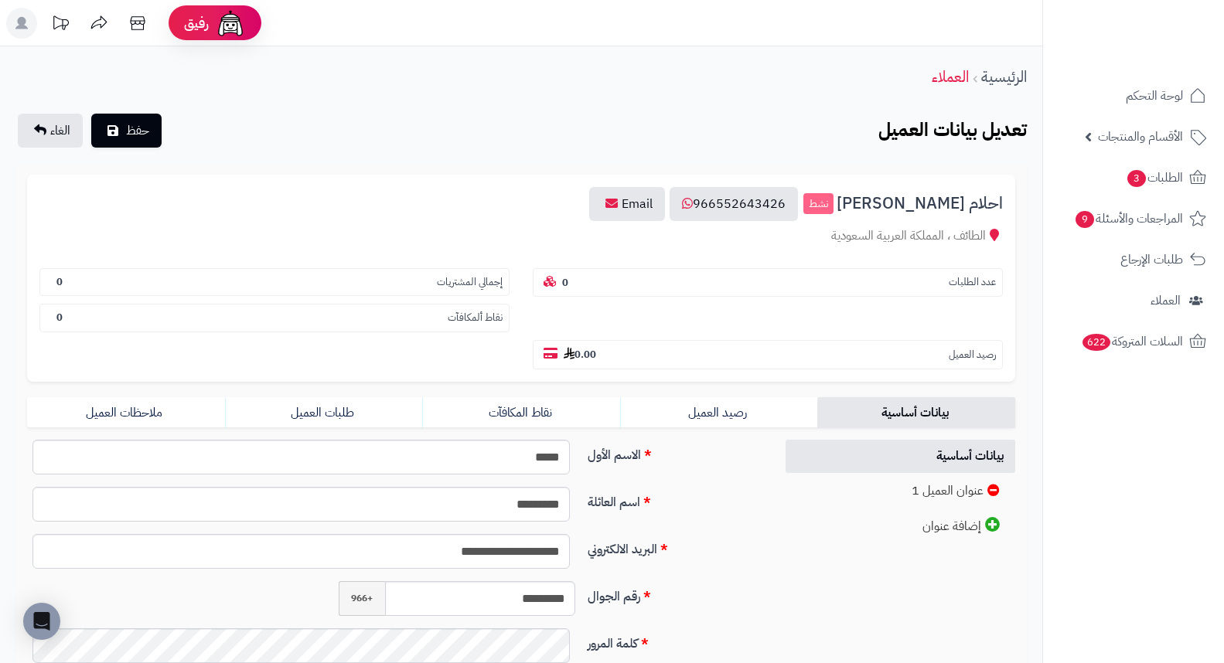
scroll to position [211, 0]
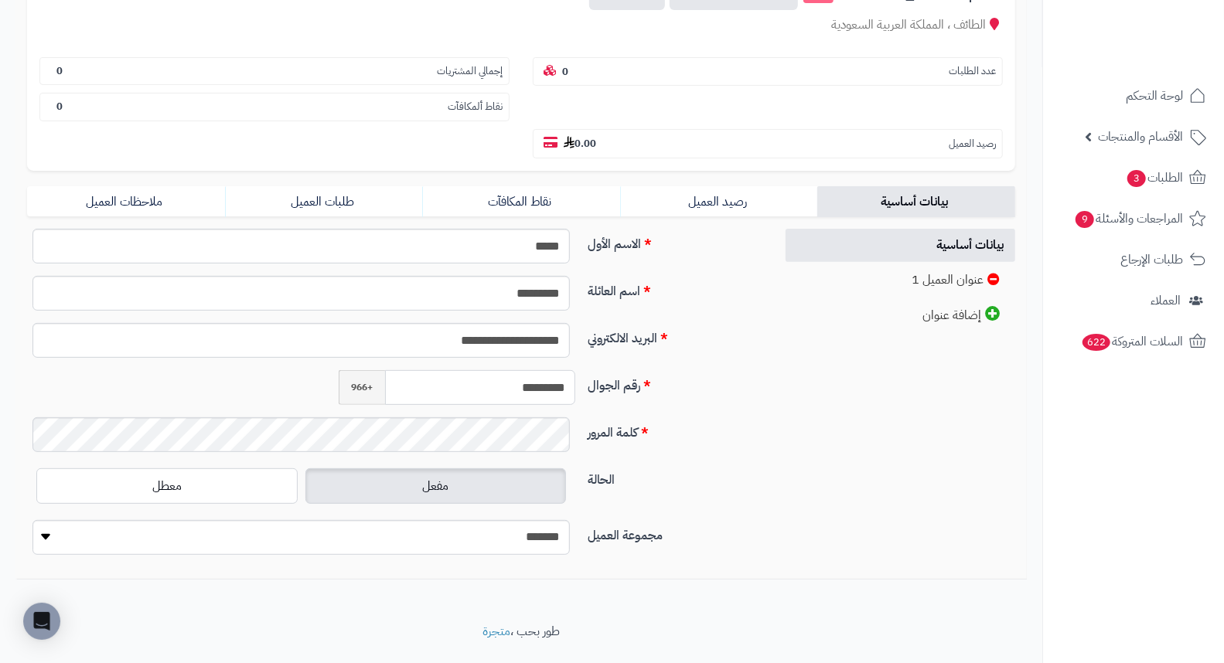
click at [557, 370] on input "*********" at bounding box center [480, 387] width 190 height 35
click at [339, 186] on link "طلبات العميل" at bounding box center [324, 201] width 198 height 31
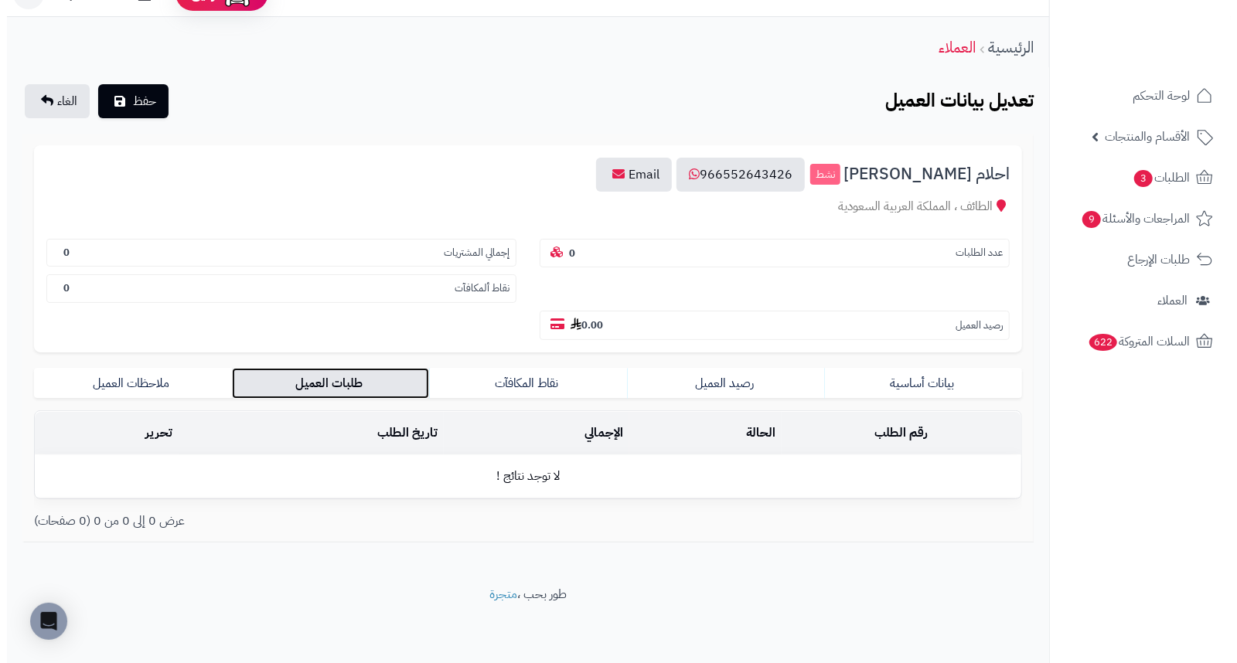
scroll to position [0, 0]
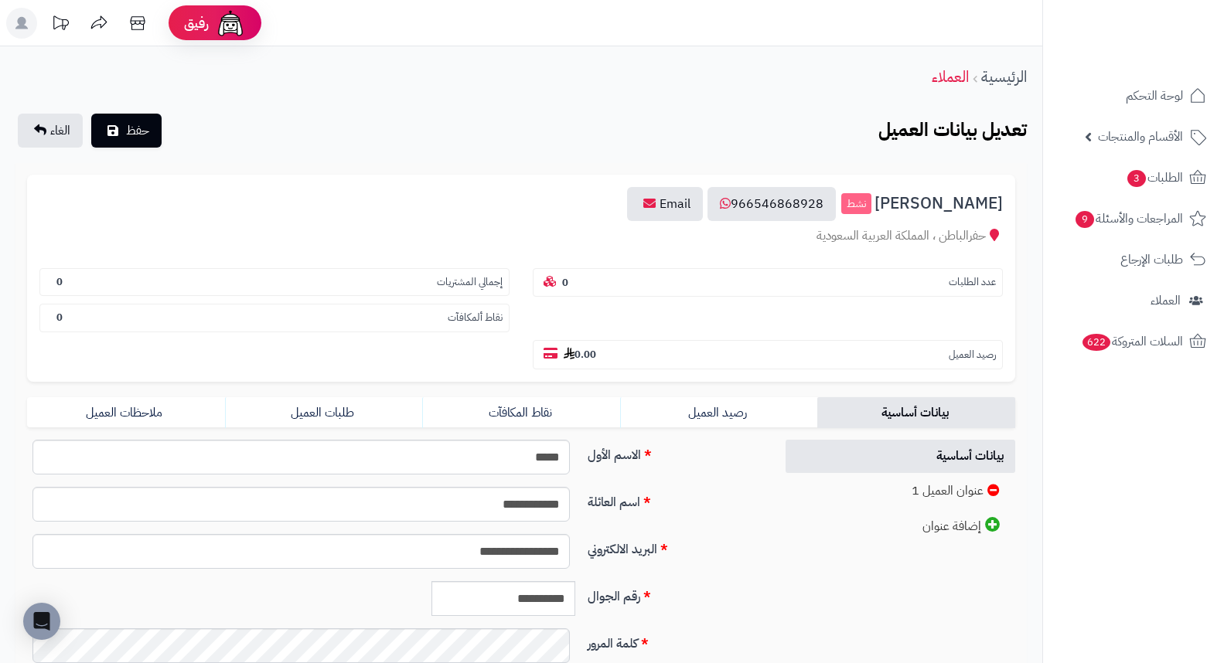
scroll to position [211, 0]
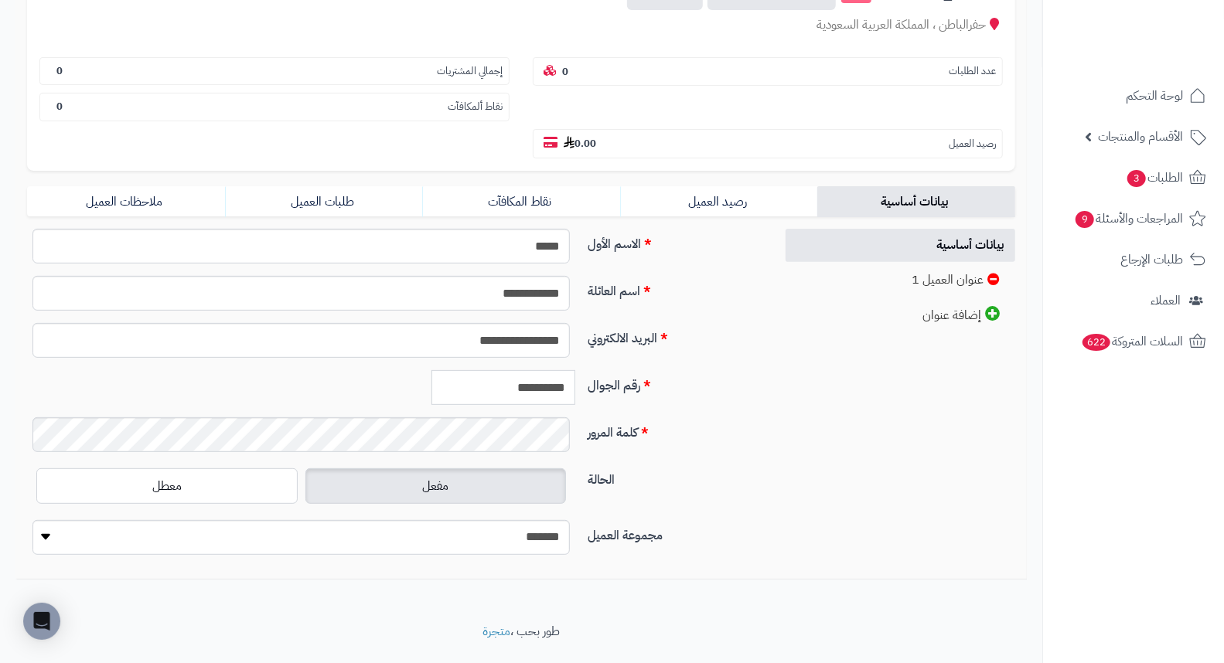
click at [514, 370] on input "**********" at bounding box center [503, 387] width 144 height 35
click at [320, 186] on link "طلبات العميل" at bounding box center [324, 201] width 198 height 31
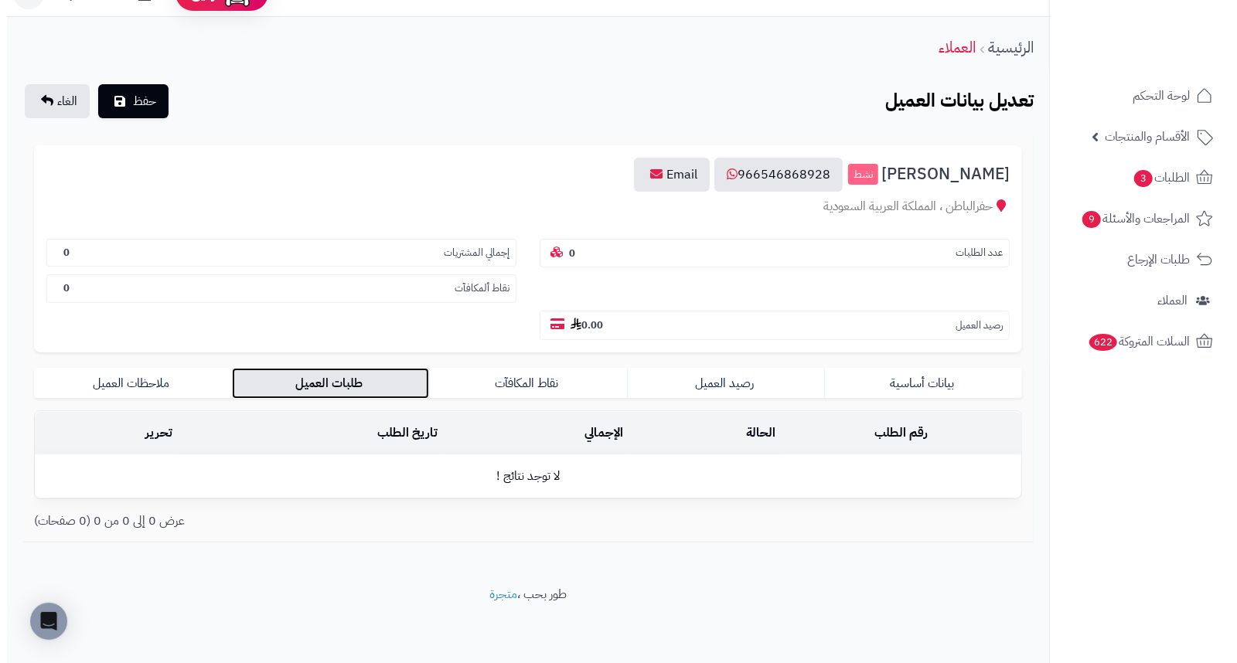
scroll to position [0, 0]
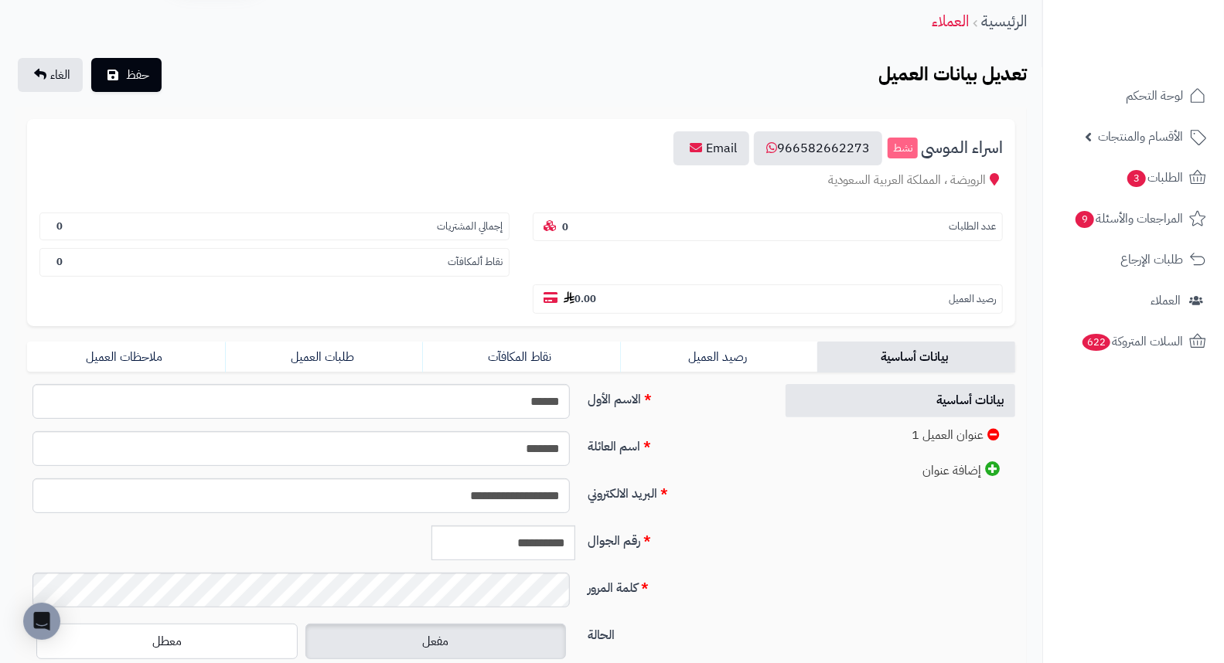
scroll to position [86, 0]
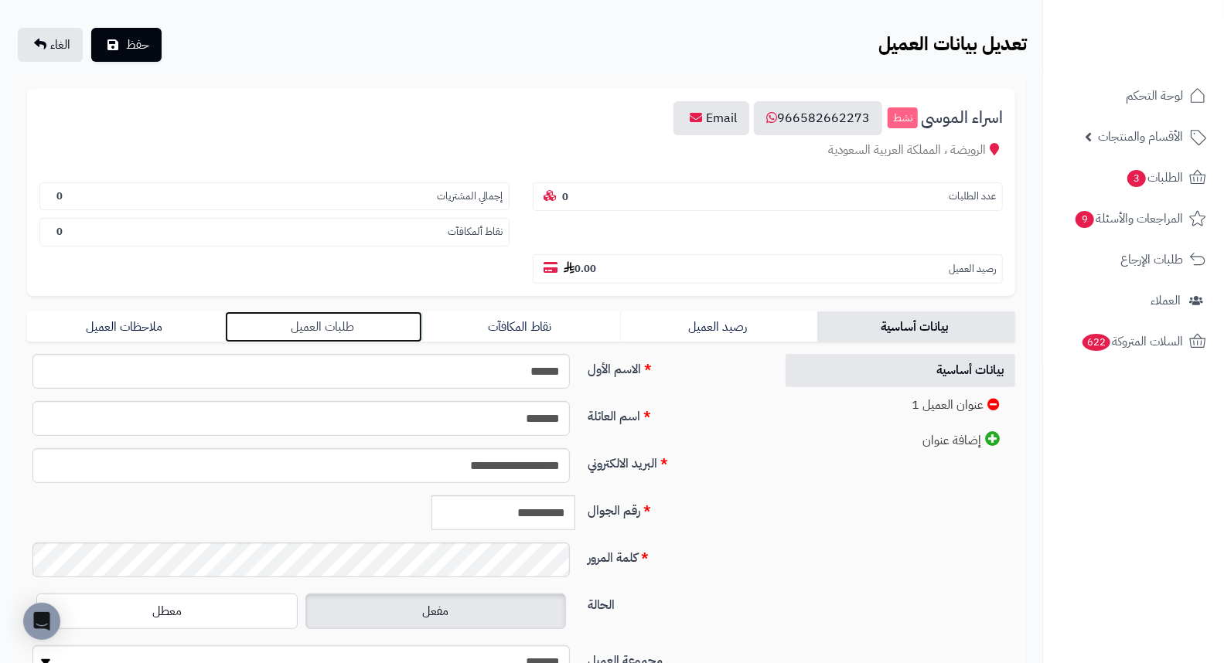
click at [336, 311] on link "طلبات العميل" at bounding box center [324, 326] width 198 height 31
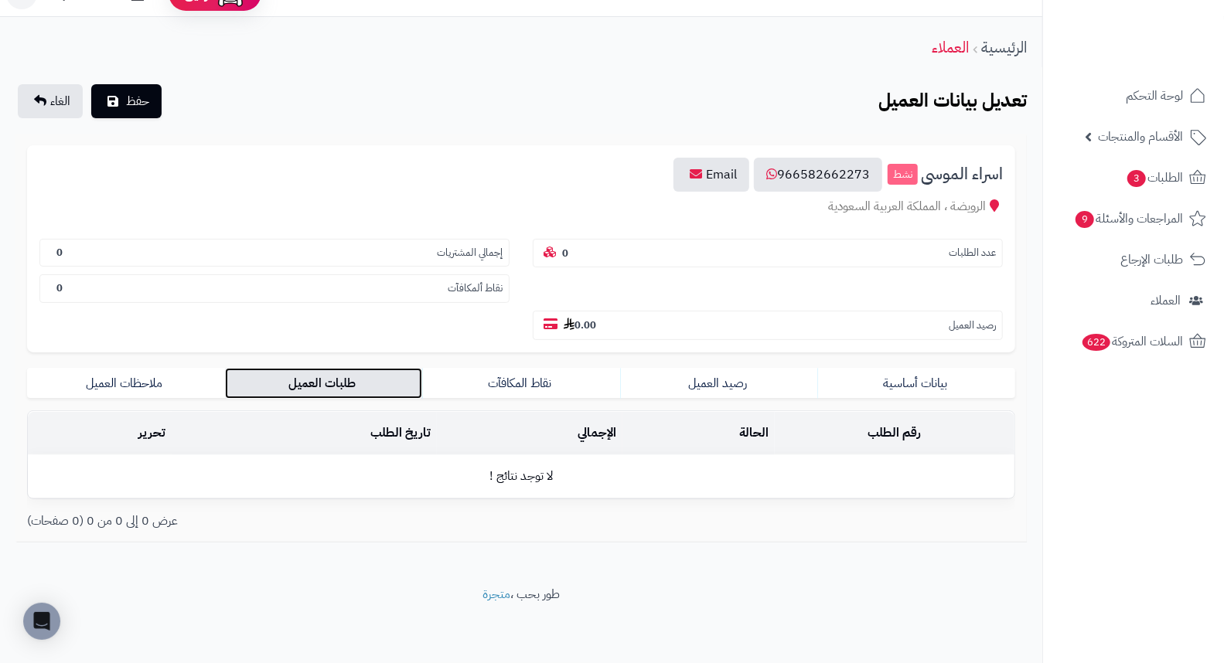
scroll to position [0, 0]
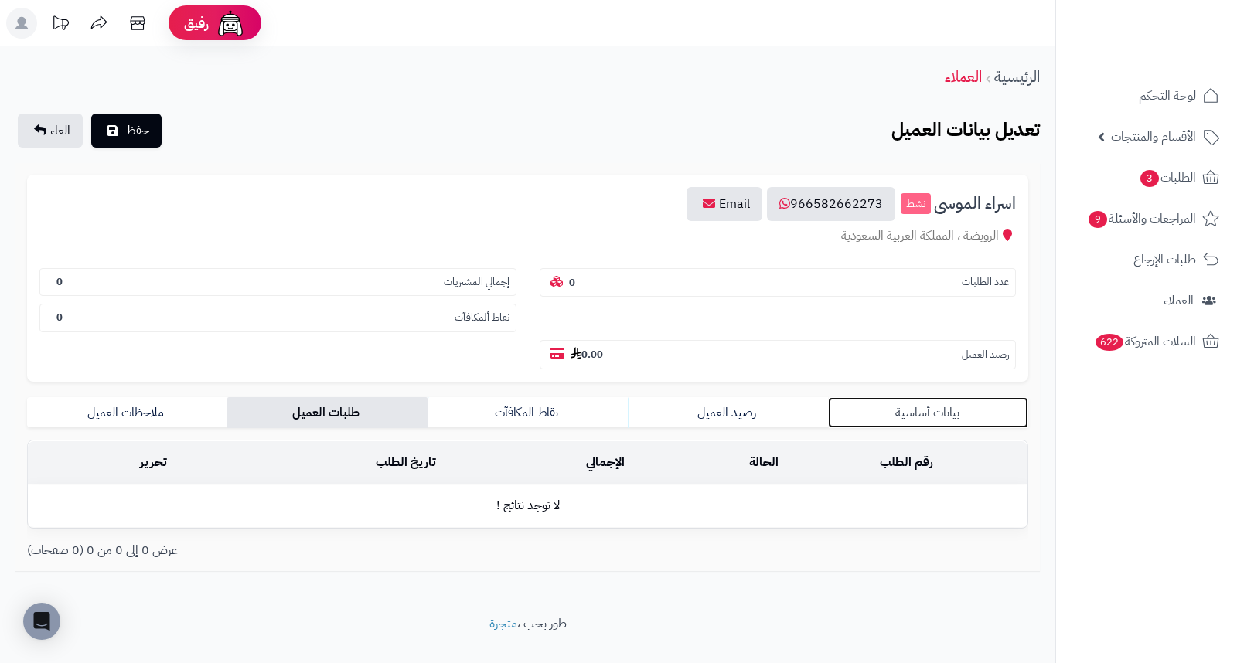
click at [968, 397] on link "بيانات أساسية" at bounding box center [928, 412] width 200 height 31
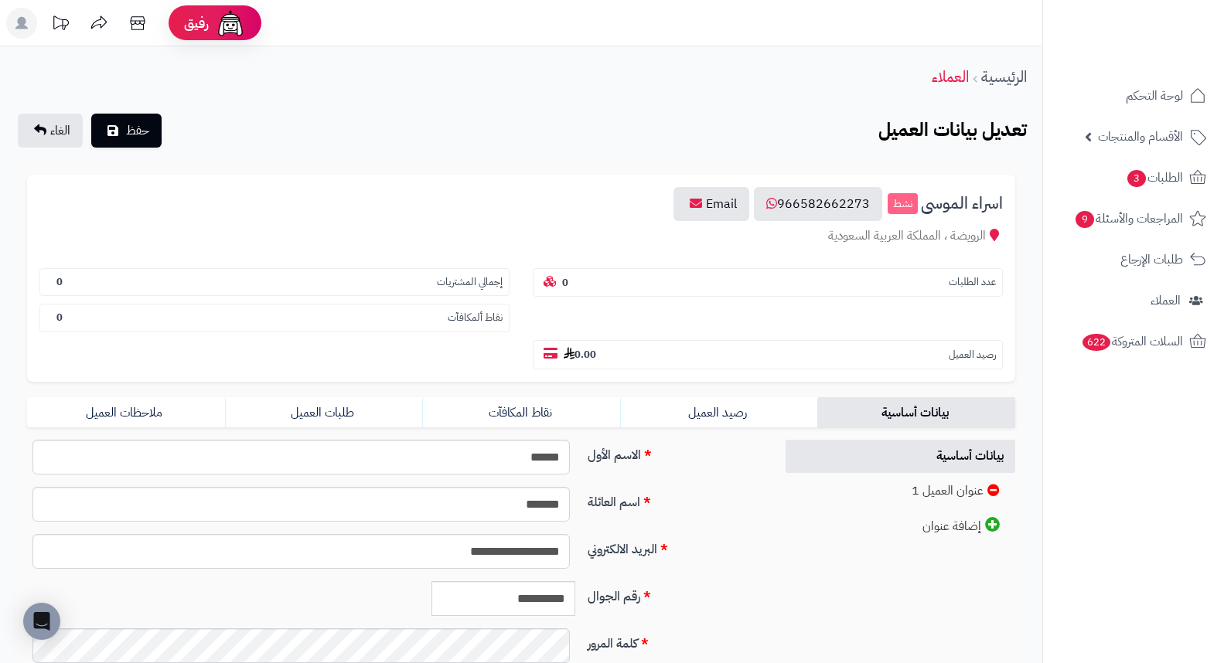
scroll to position [211, 0]
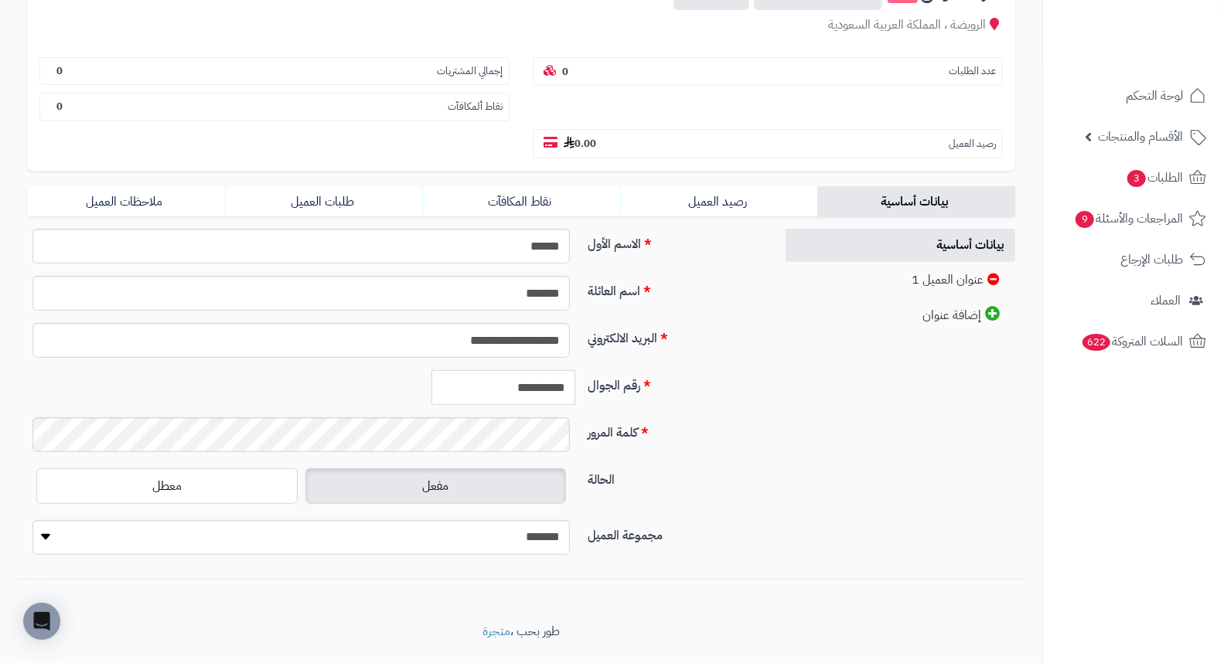
click at [536, 370] on input "**********" at bounding box center [503, 387] width 144 height 35
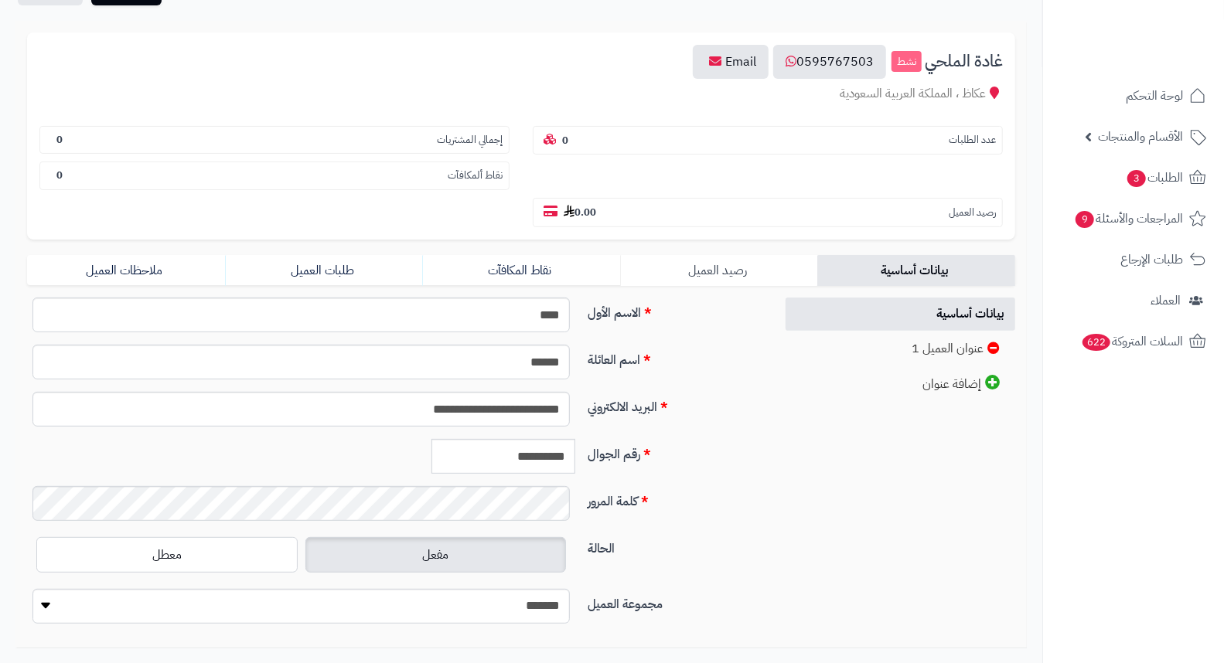
scroll to position [211, 0]
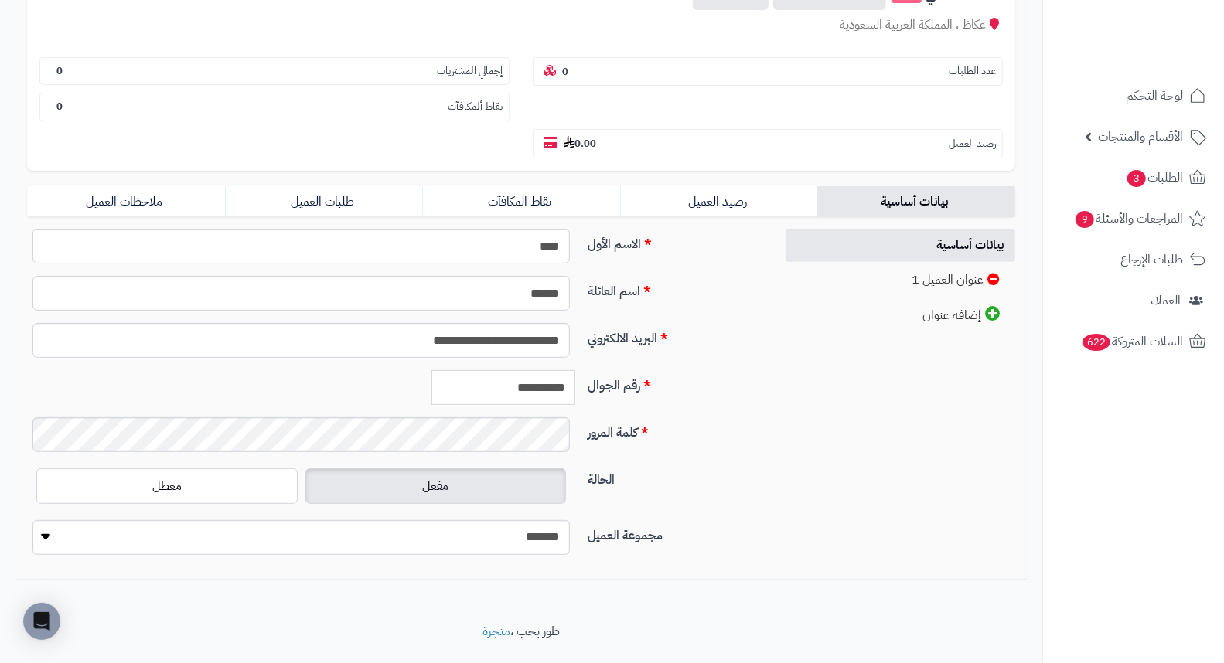
click at [522, 370] on input "**********" at bounding box center [503, 387] width 144 height 35
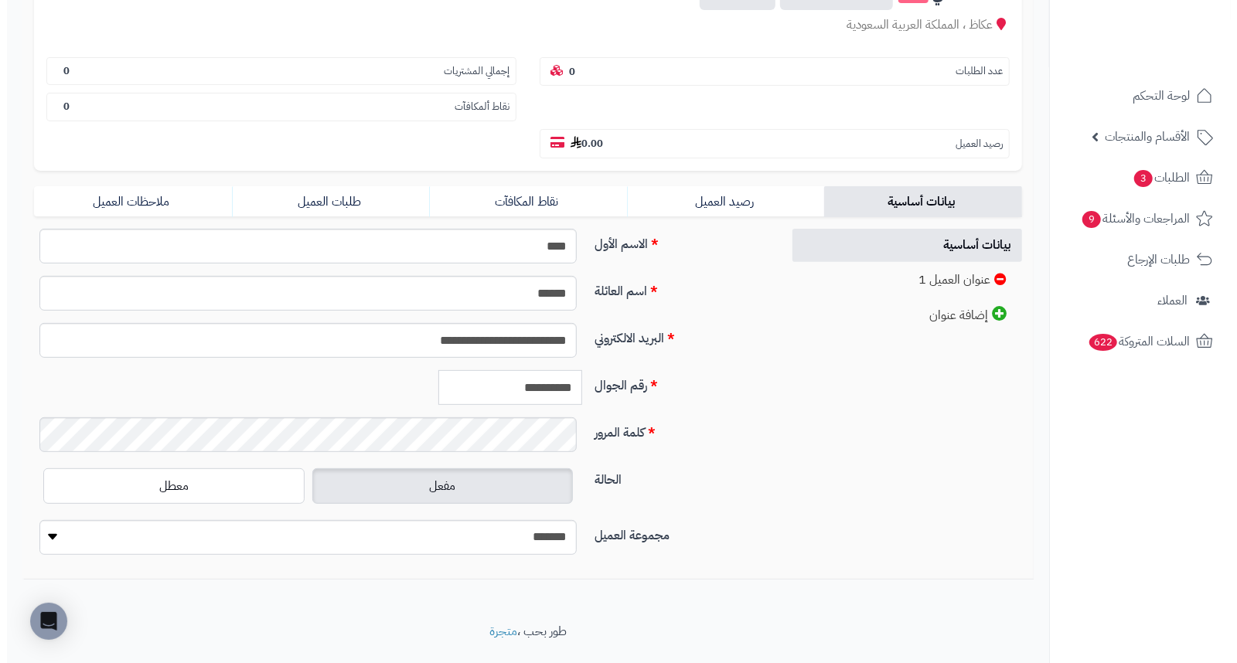
scroll to position [0, 0]
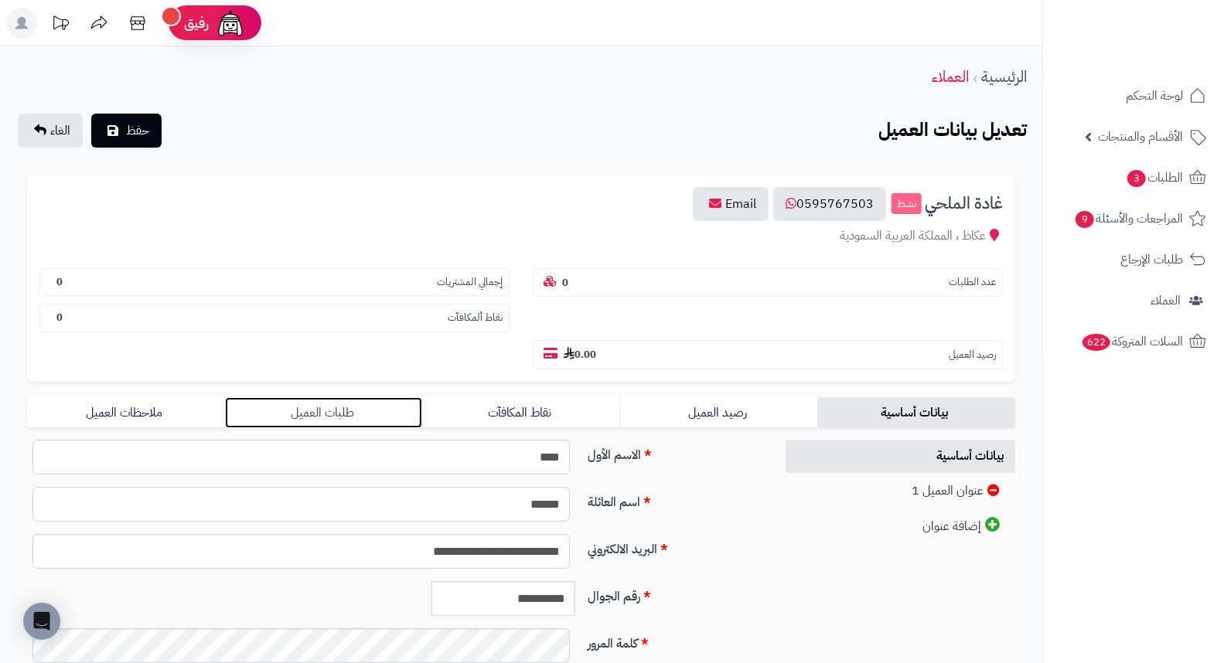
click at [335, 397] on link "طلبات العميل" at bounding box center [324, 412] width 198 height 31
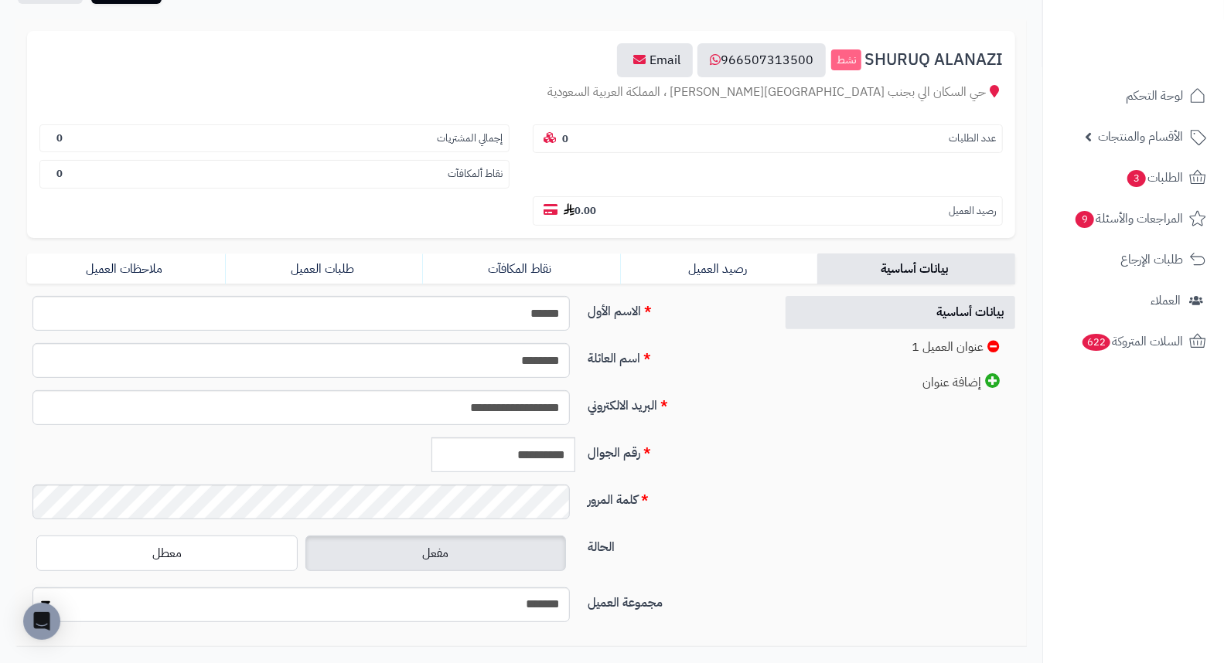
scroll to position [211, 0]
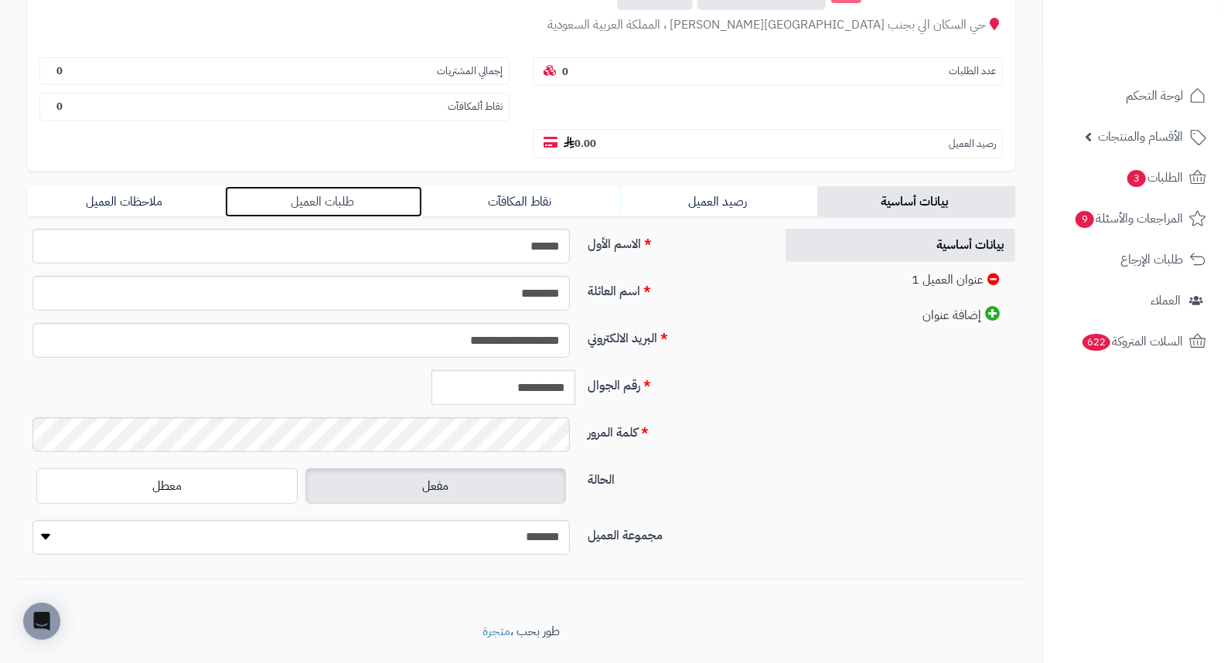
click at [334, 186] on link "طلبات العميل" at bounding box center [324, 201] width 198 height 31
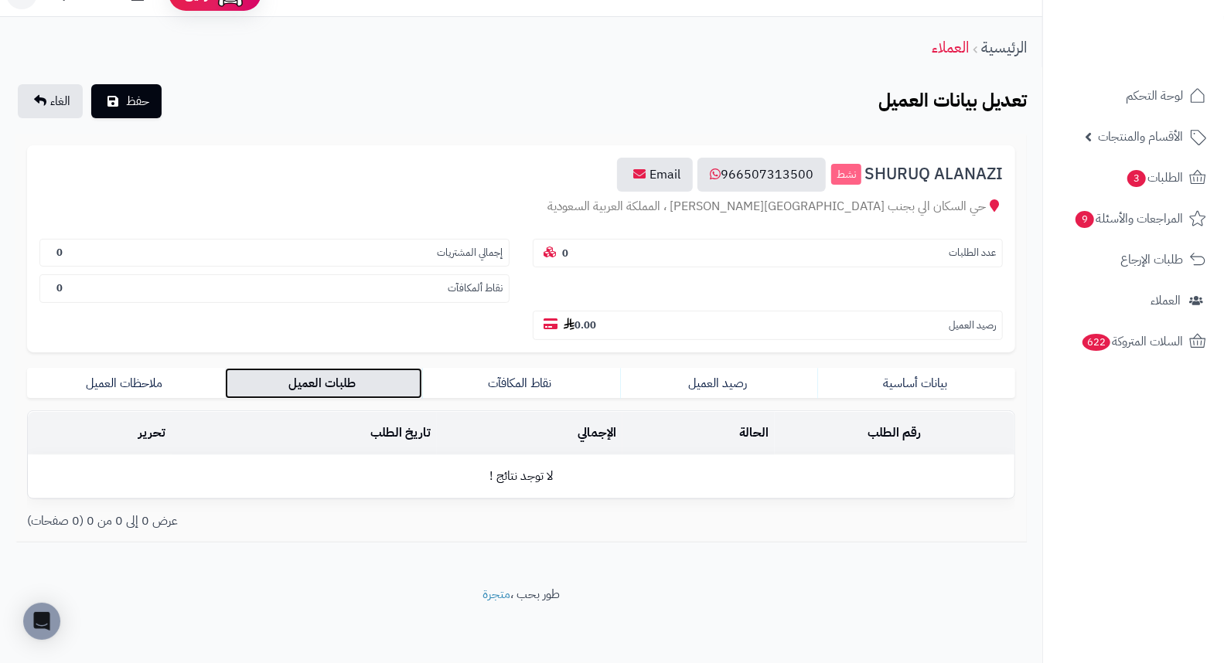
scroll to position [0, 0]
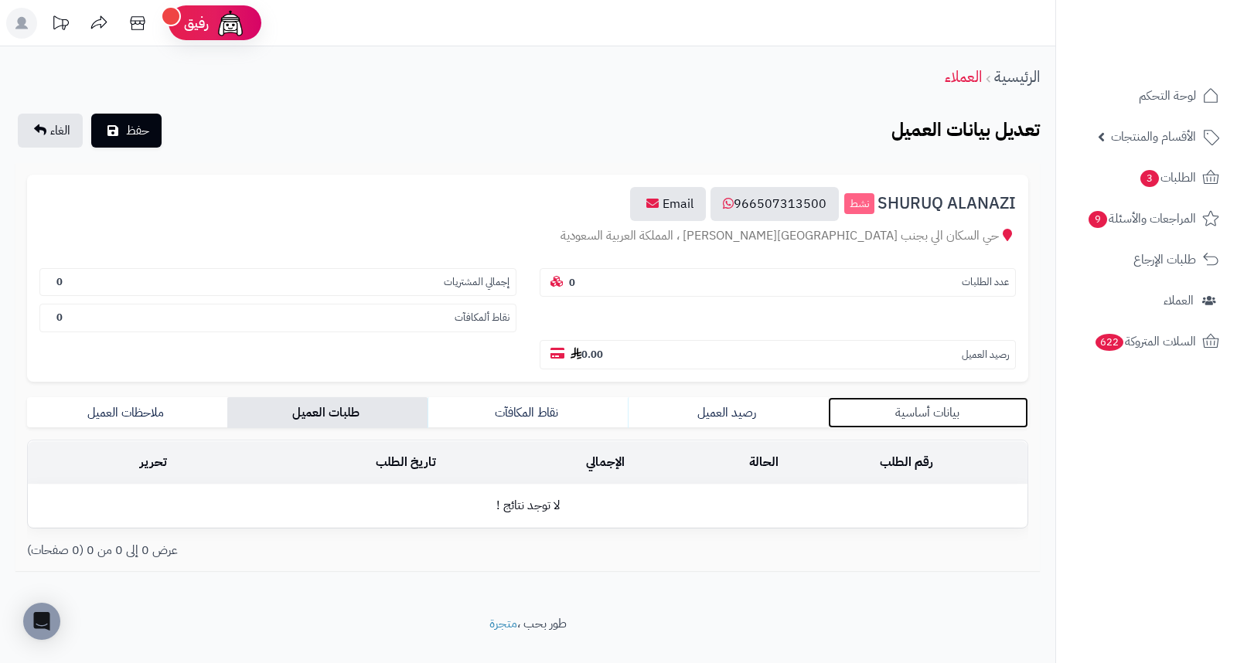
click at [945, 397] on link "بيانات أساسية" at bounding box center [928, 412] width 200 height 31
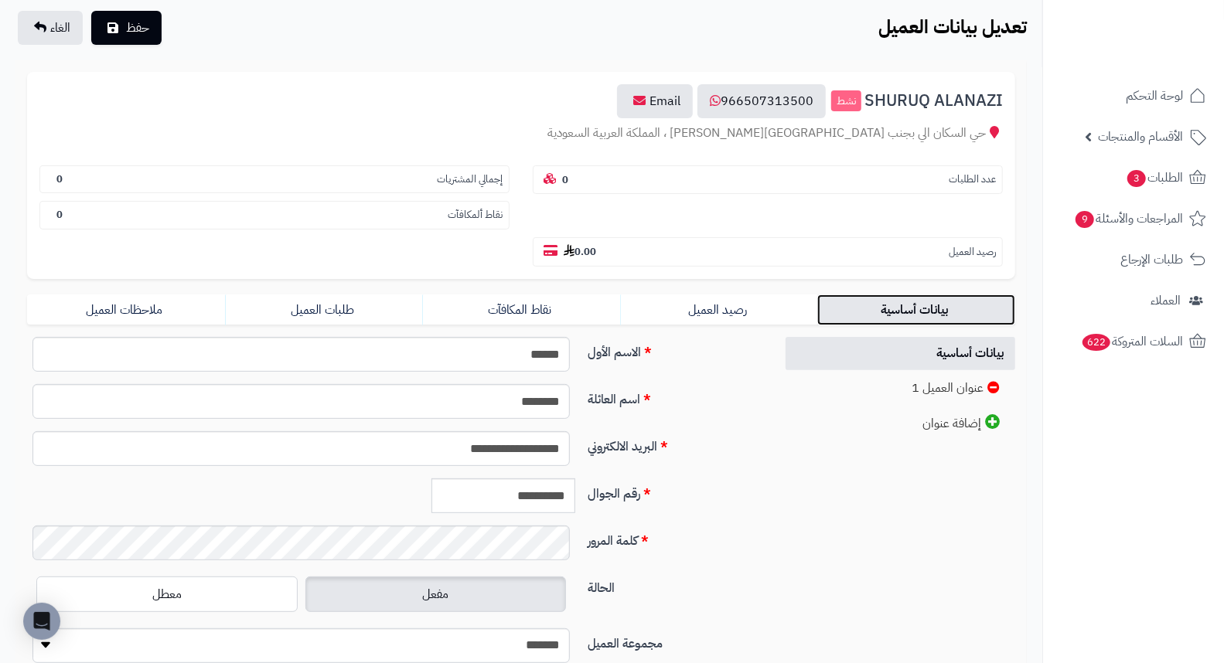
scroll to position [211, 0]
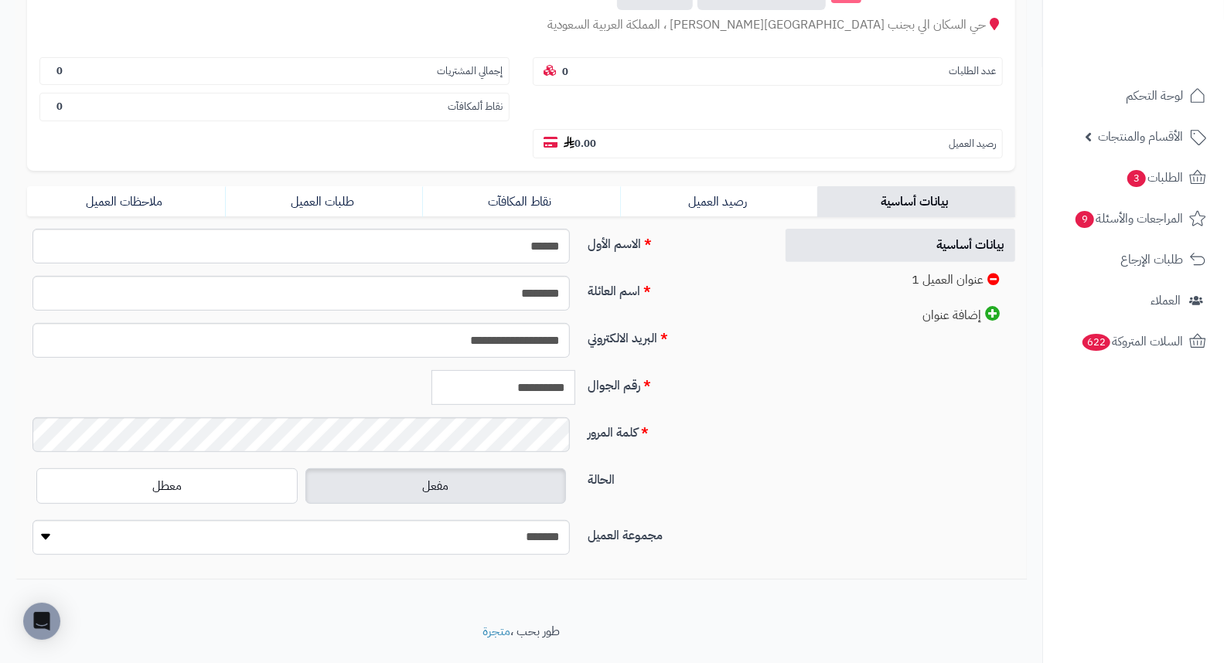
click at [485, 370] on input "**********" at bounding box center [503, 387] width 144 height 35
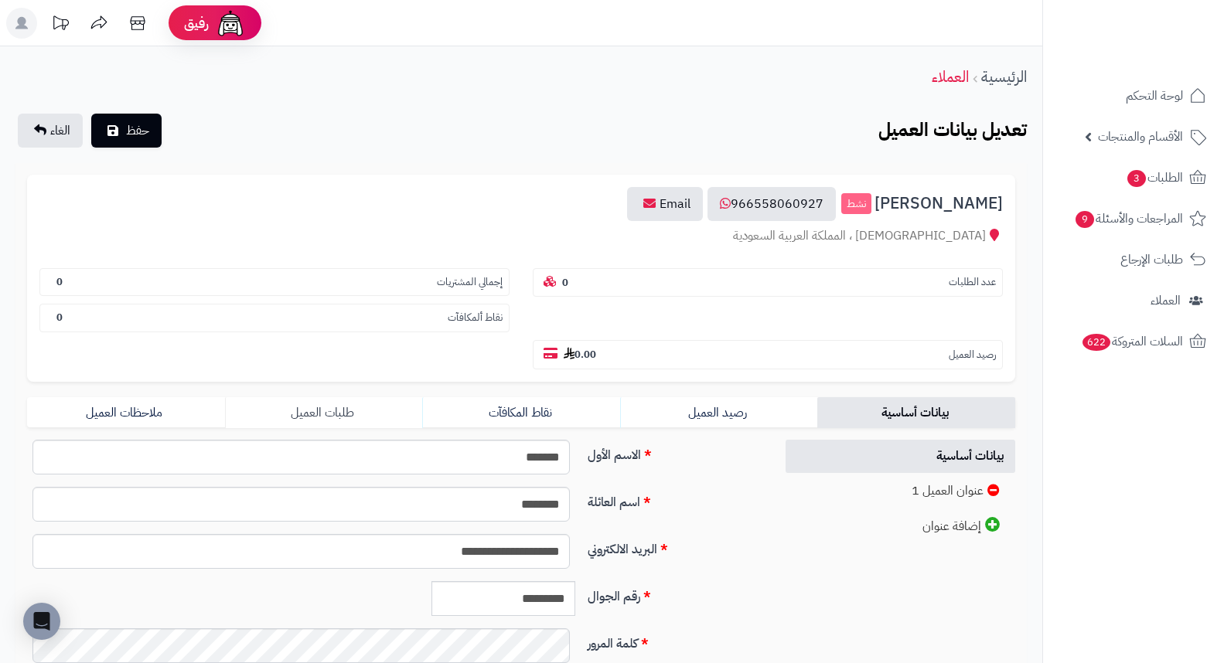
scroll to position [172, 0]
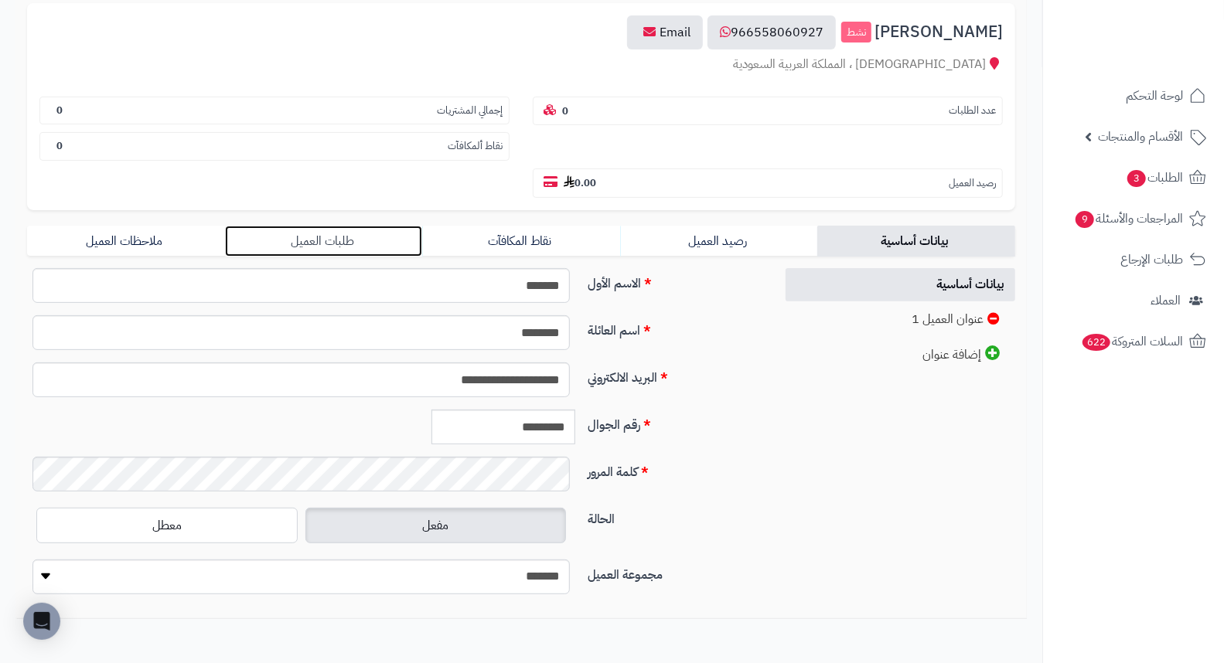
click at [337, 226] on link "طلبات العميل" at bounding box center [324, 241] width 198 height 31
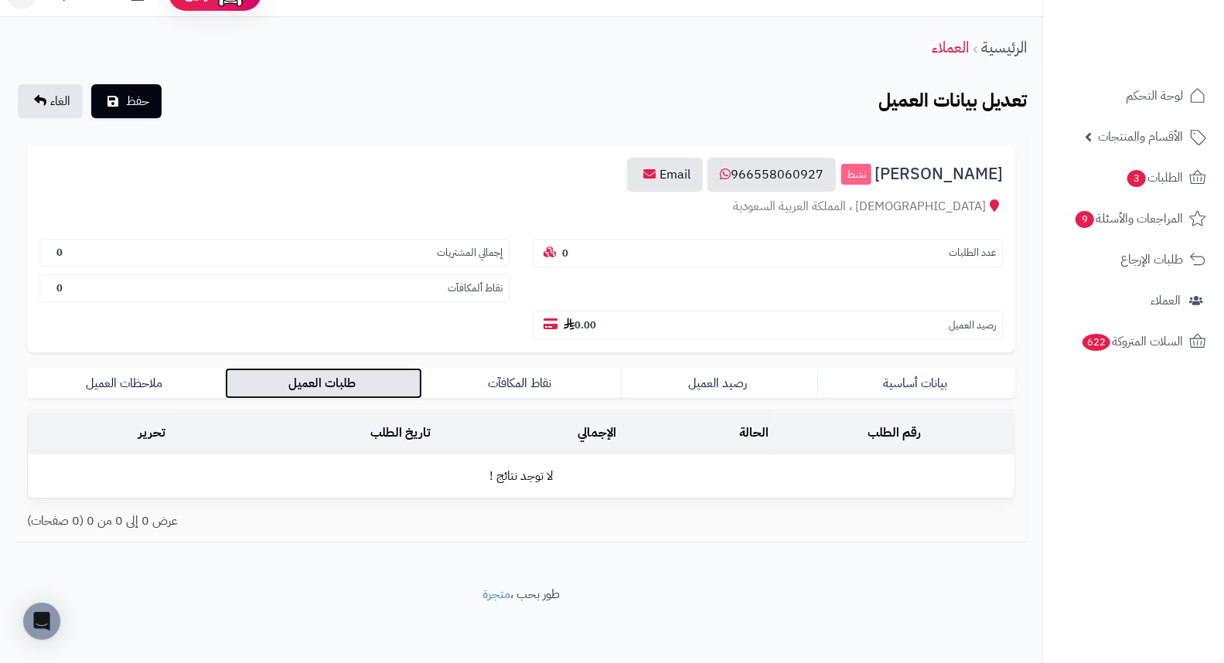
scroll to position [0, 0]
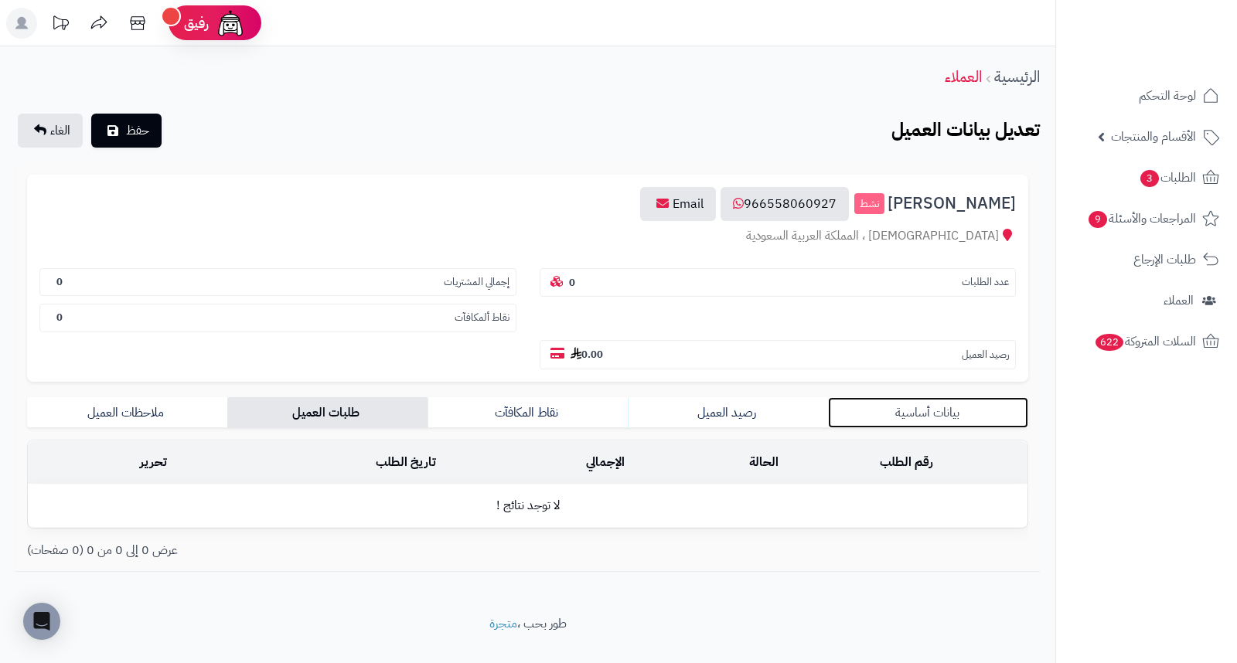
click at [944, 397] on link "بيانات أساسية" at bounding box center [928, 412] width 200 height 31
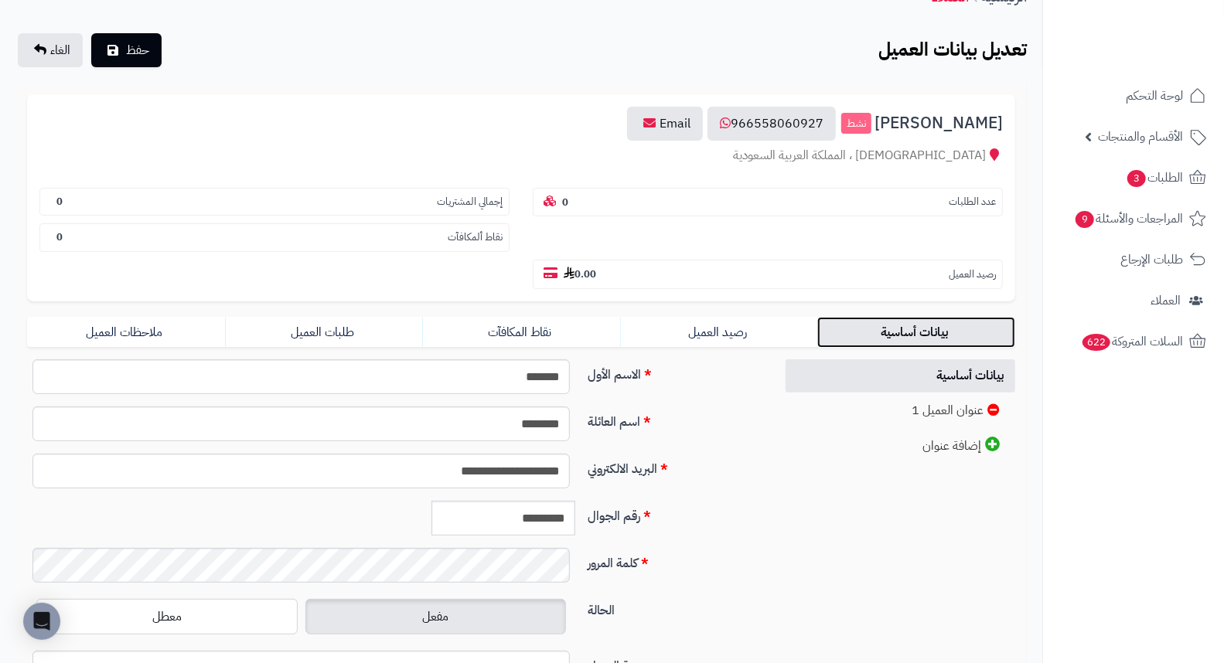
scroll to position [211, 0]
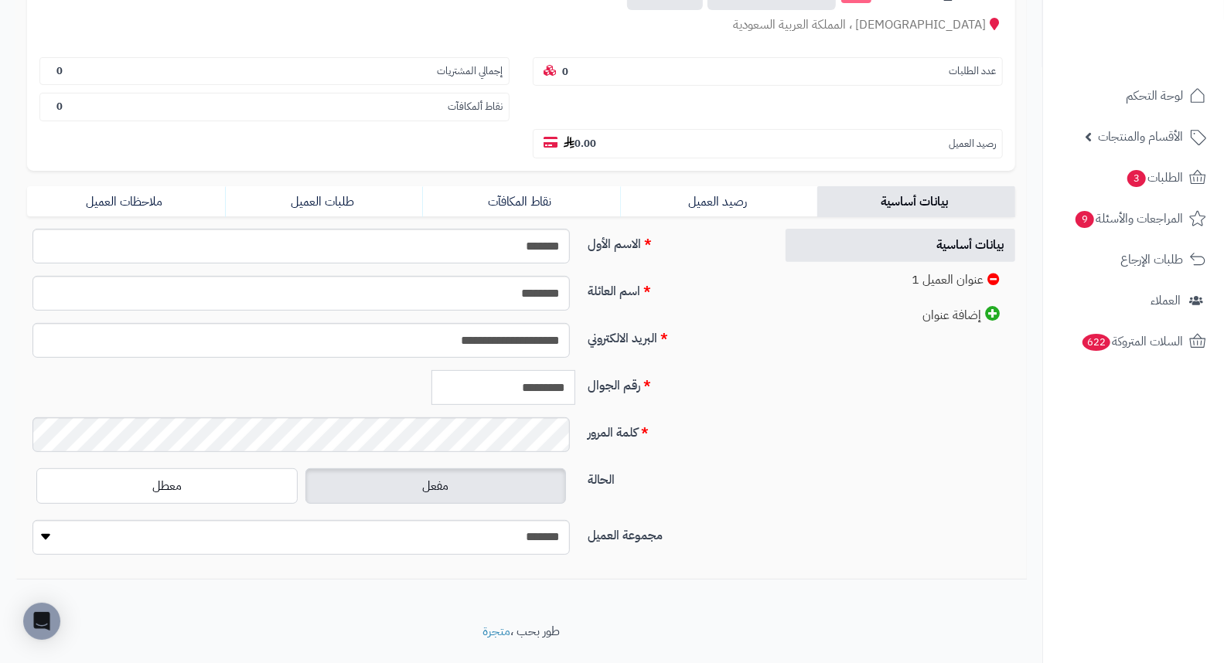
click at [541, 370] on input "*********" at bounding box center [503, 387] width 144 height 35
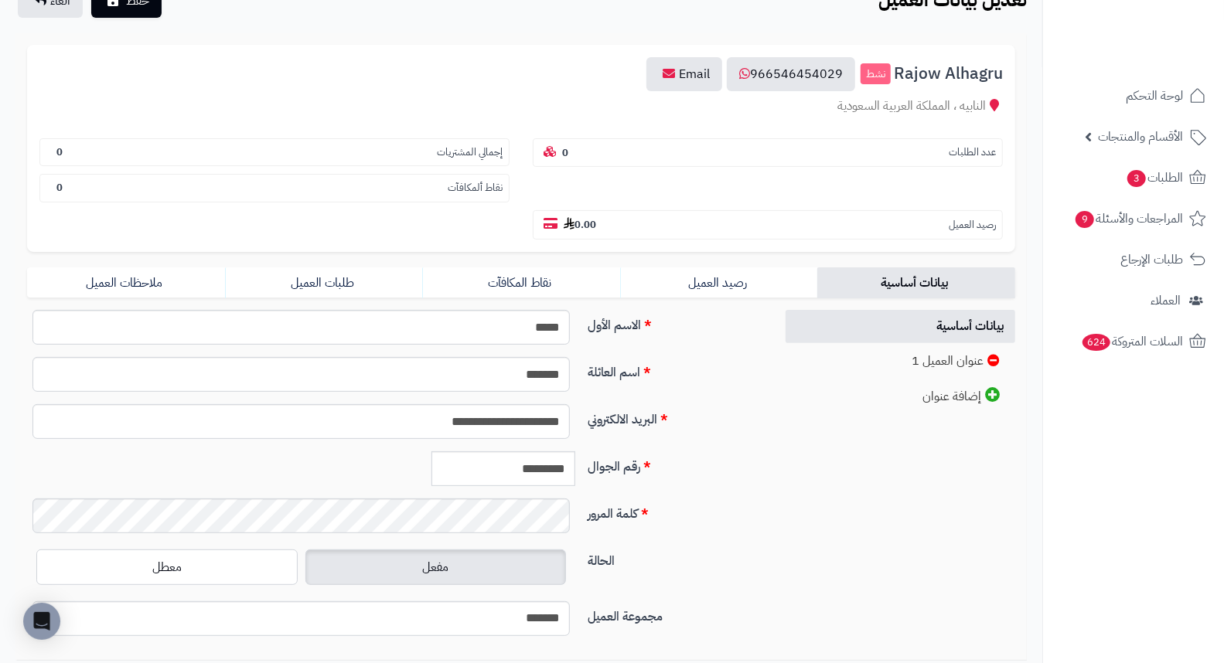
scroll to position [211, 0]
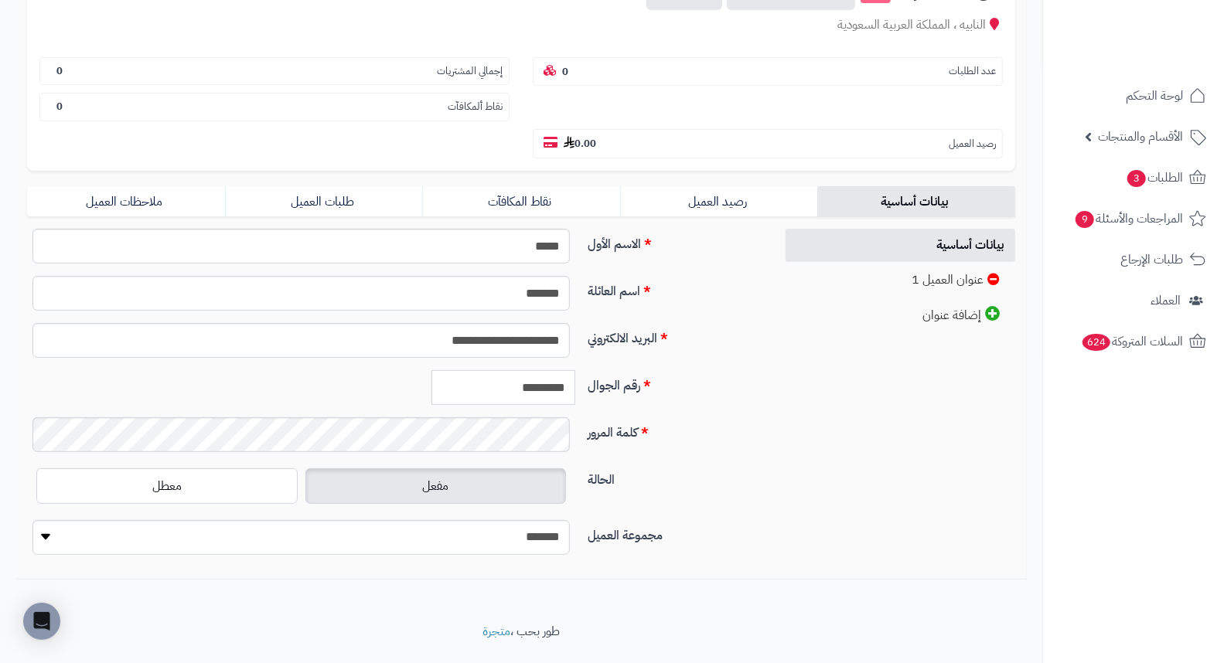
click at [543, 370] on input "*********" at bounding box center [503, 387] width 144 height 35
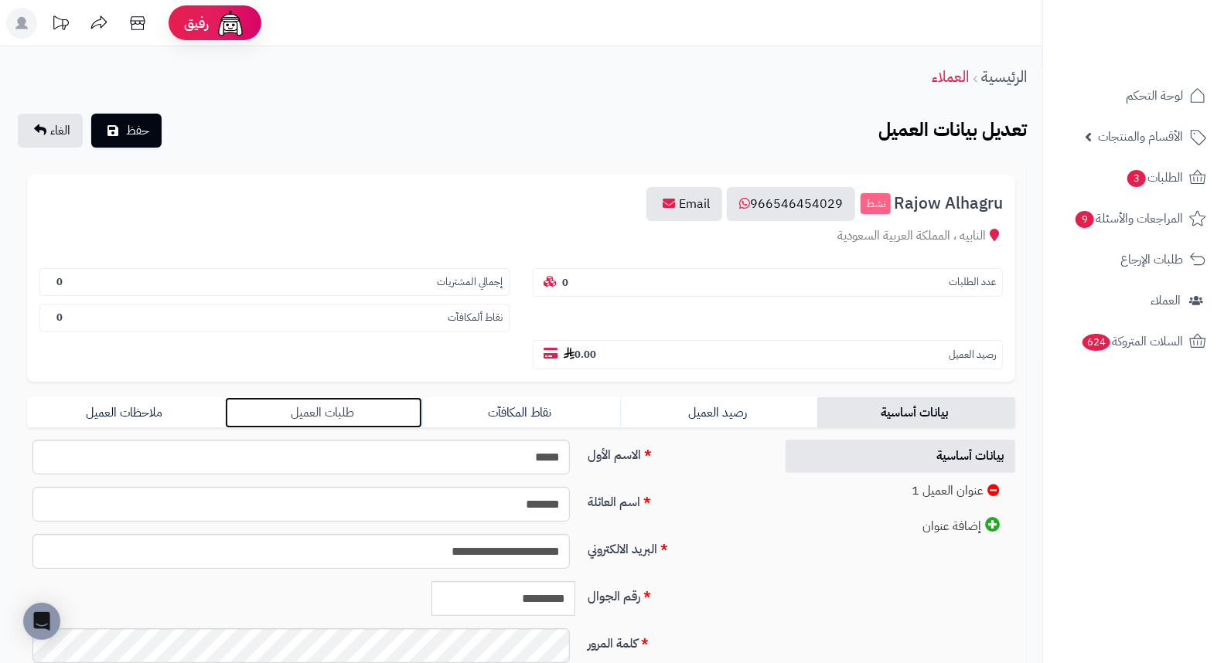
click at [343, 397] on link "طلبات العميل" at bounding box center [324, 412] width 198 height 31
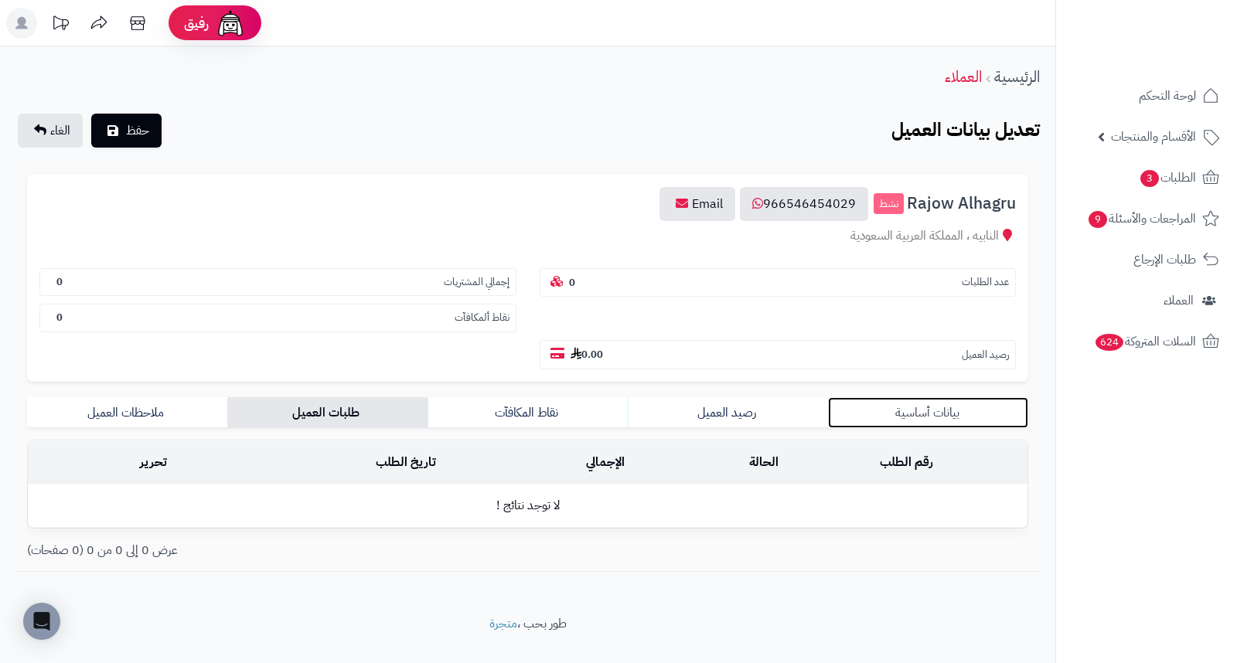
click at [921, 397] on link "بيانات أساسية" at bounding box center [928, 412] width 200 height 31
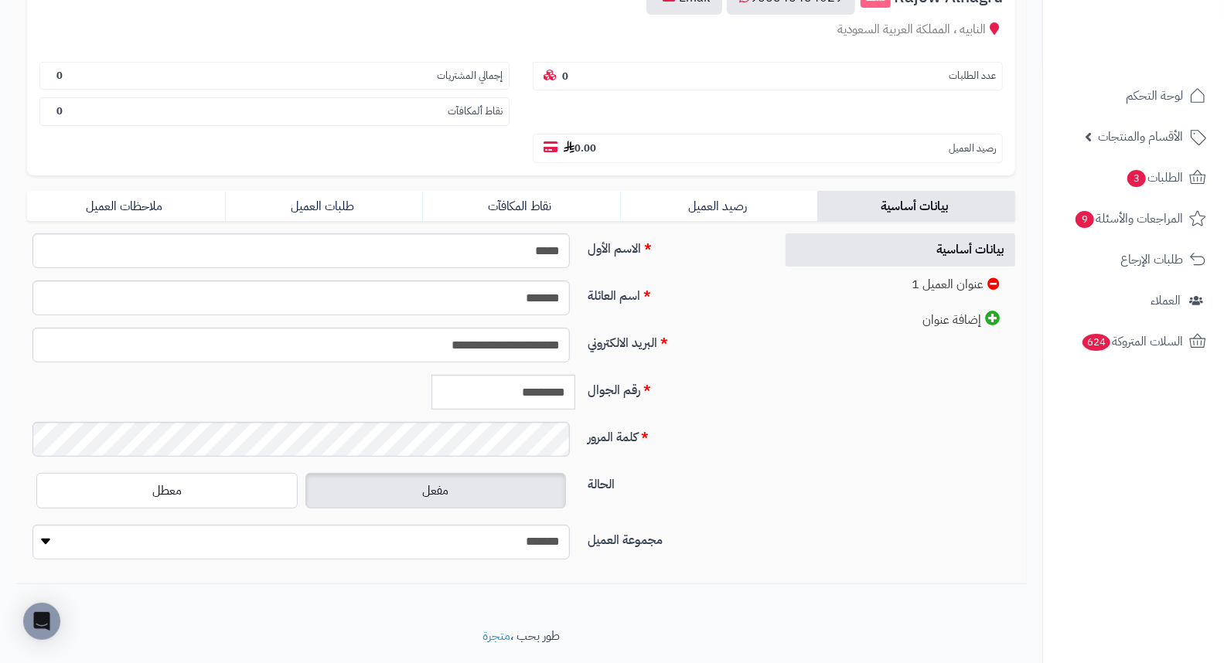
scroll to position [211, 0]
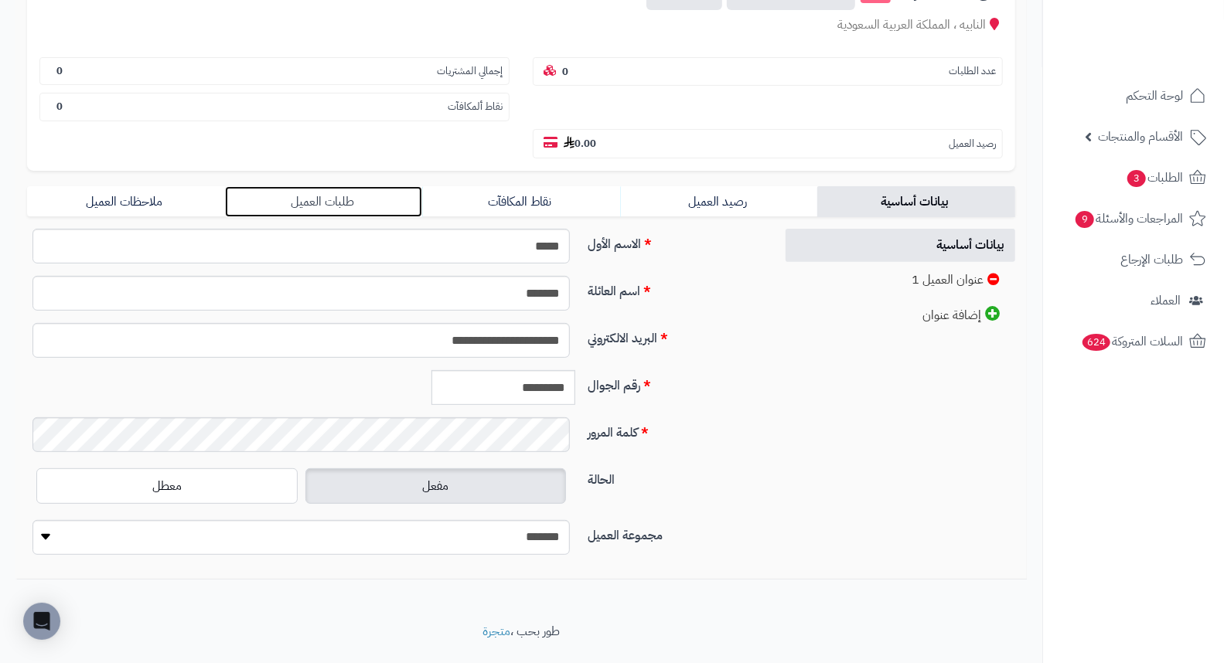
click at [313, 186] on link "طلبات العميل" at bounding box center [324, 201] width 198 height 31
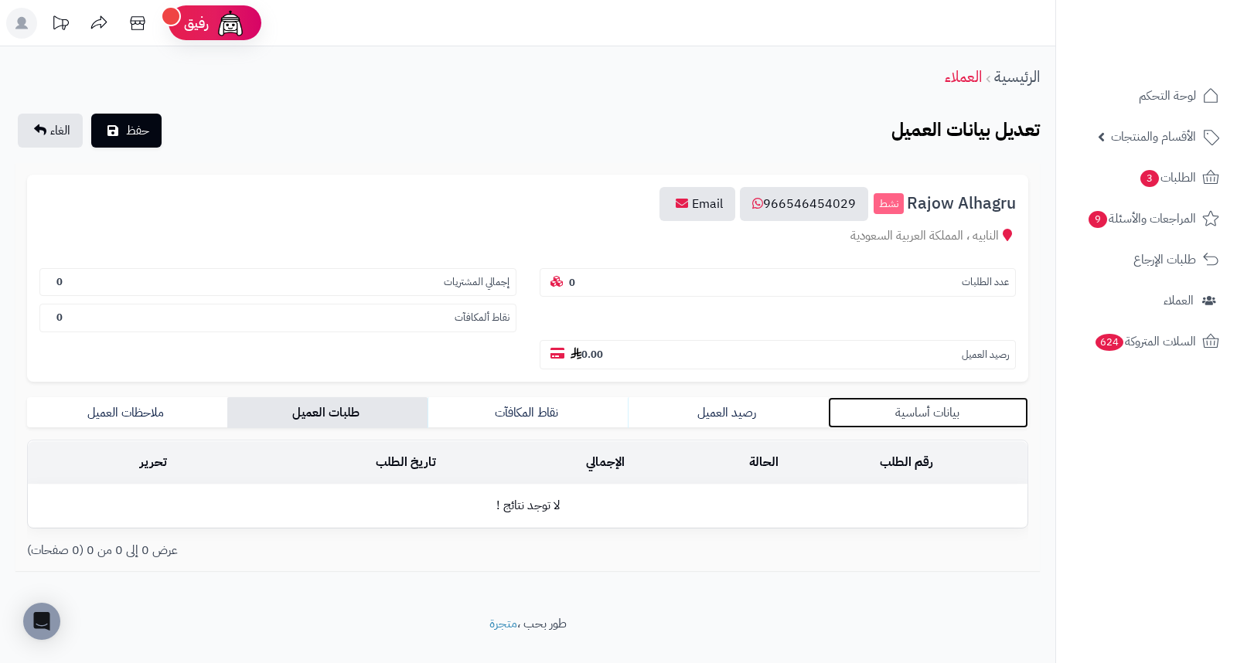
click at [957, 397] on link "بيانات أساسية" at bounding box center [928, 412] width 200 height 31
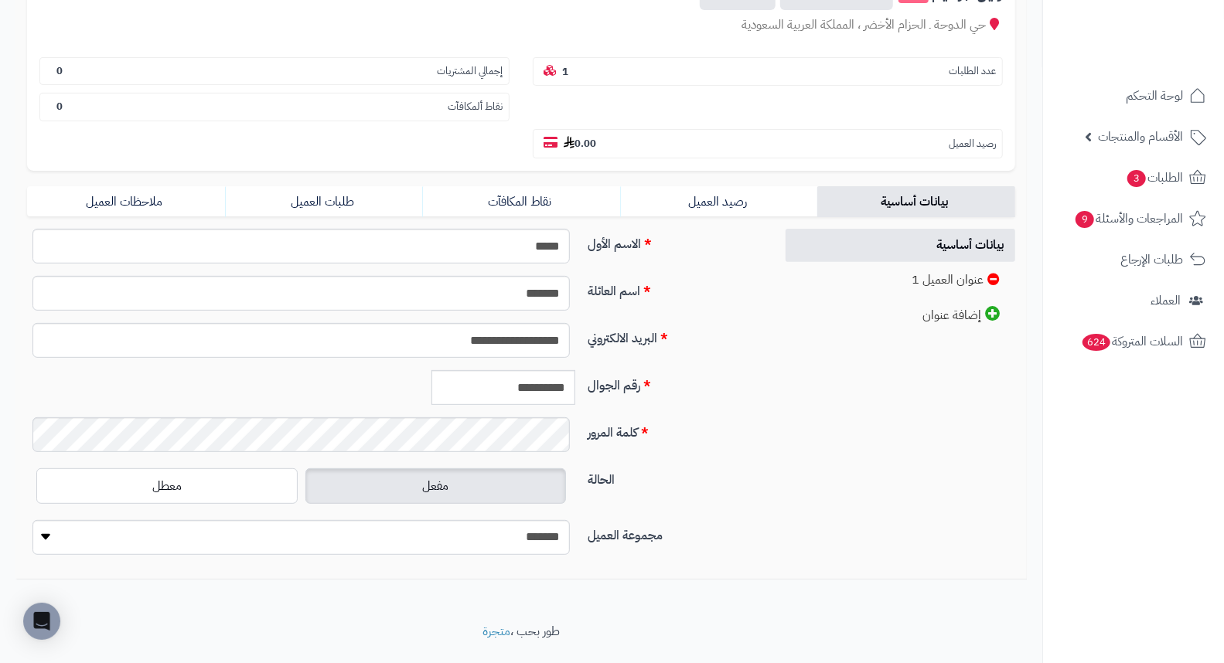
scroll to position [211, 0]
click at [542, 370] on input "**********" at bounding box center [503, 387] width 144 height 35
click at [327, 186] on link "طلبات العميل" at bounding box center [324, 201] width 198 height 31
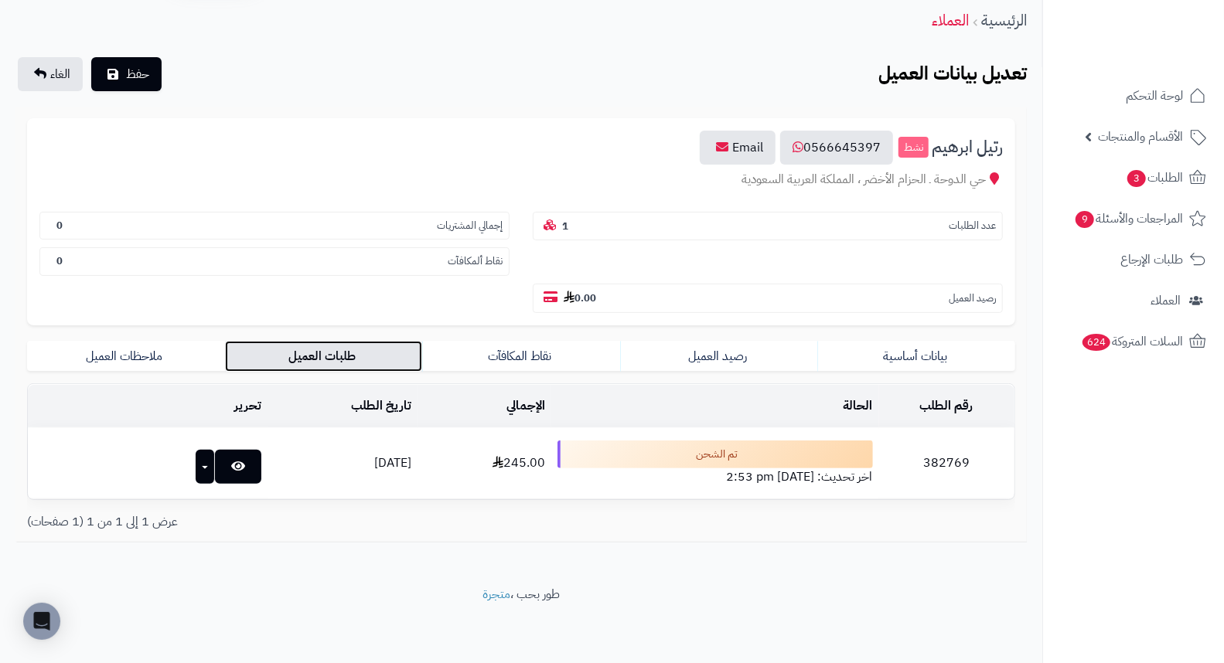
scroll to position [20, 0]
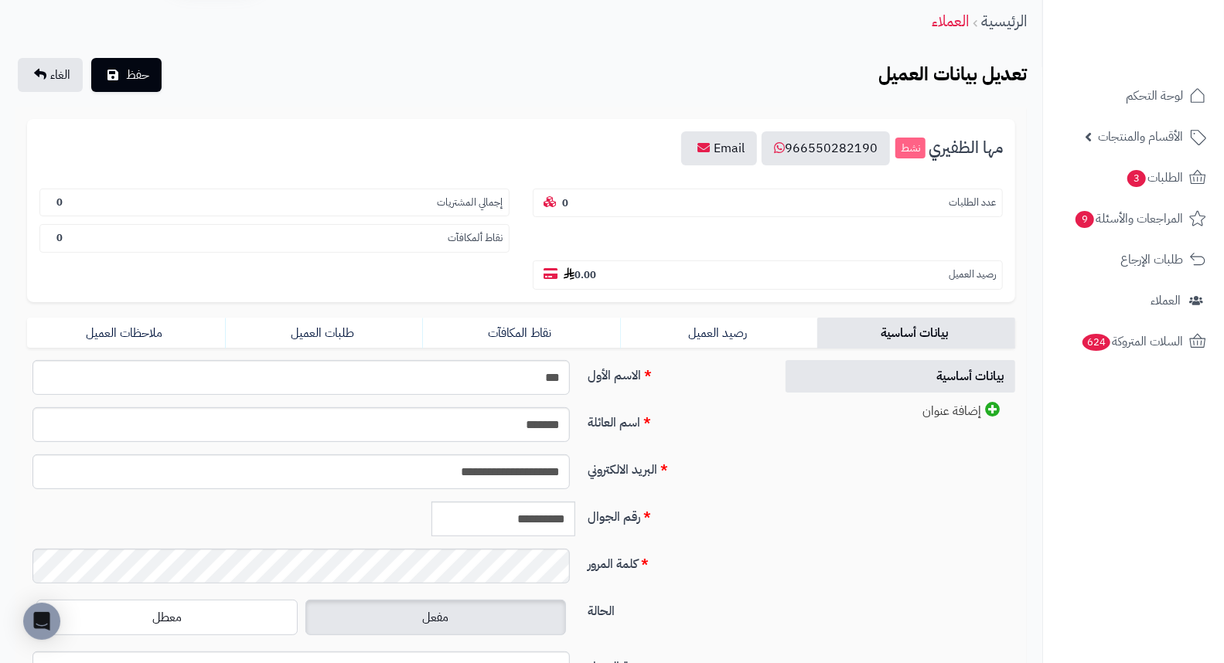
scroll to position [86, 0]
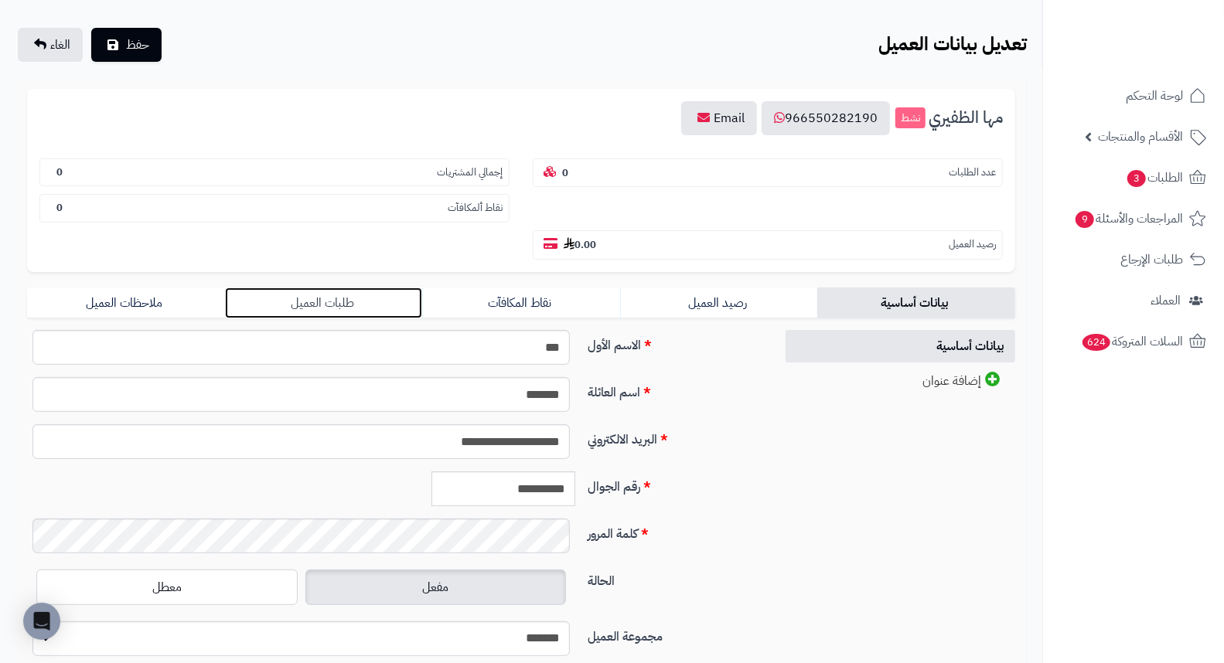
click at [342, 288] on link "طلبات العميل" at bounding box center [324, 303] width 198 height 31
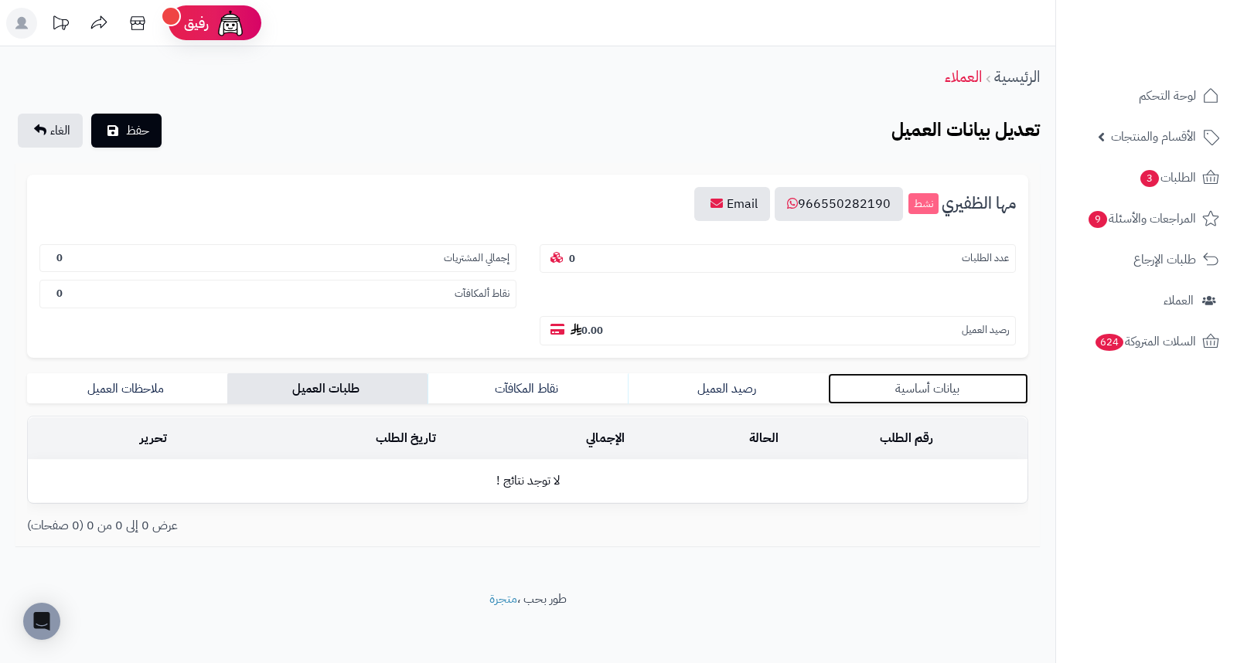
click at [920, 373] on link "بيانات أساسية" at bounding box center [928, 388] width 200 height 31
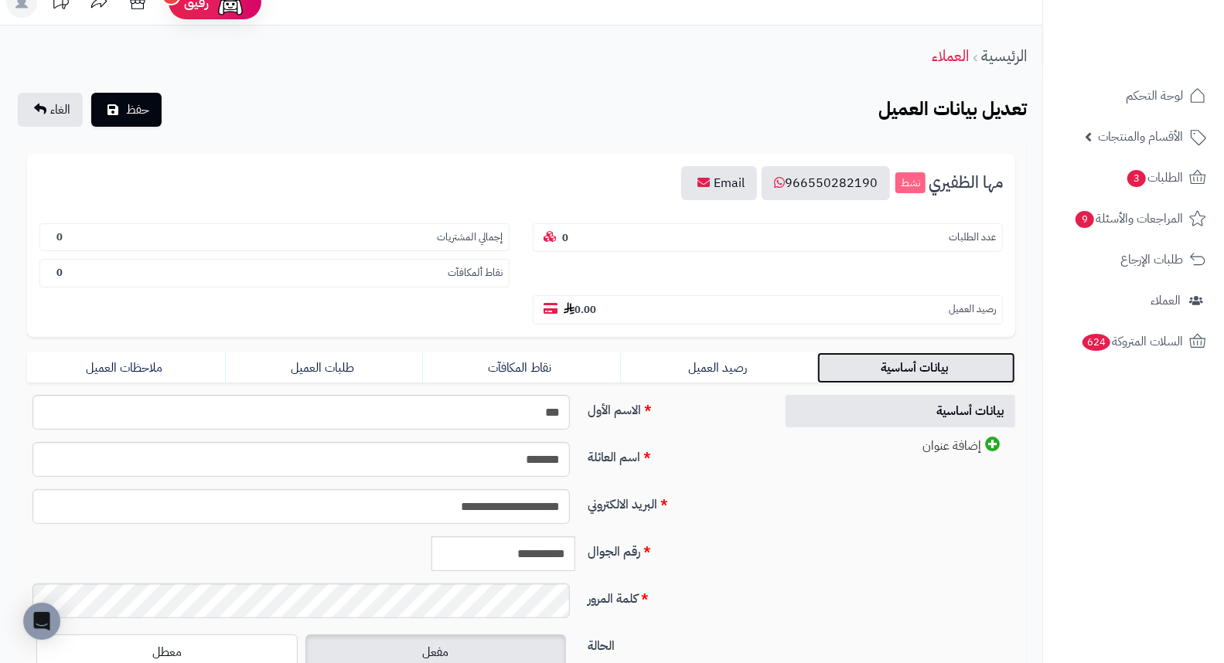
scroll to position [172, 0]
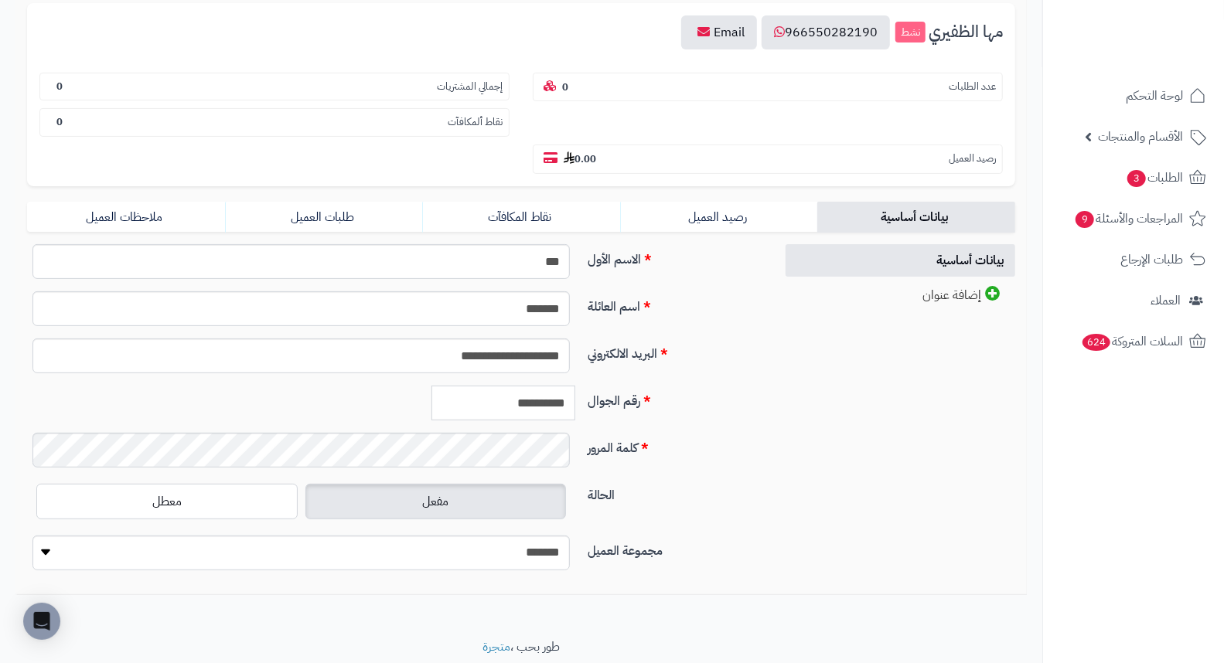
click at [559, 386] on input "**********" at bounding box center [503, 403] width 144 height 35
click at [557, 386] on input "**********" at bounding box center [503, 403] width 144 height 35
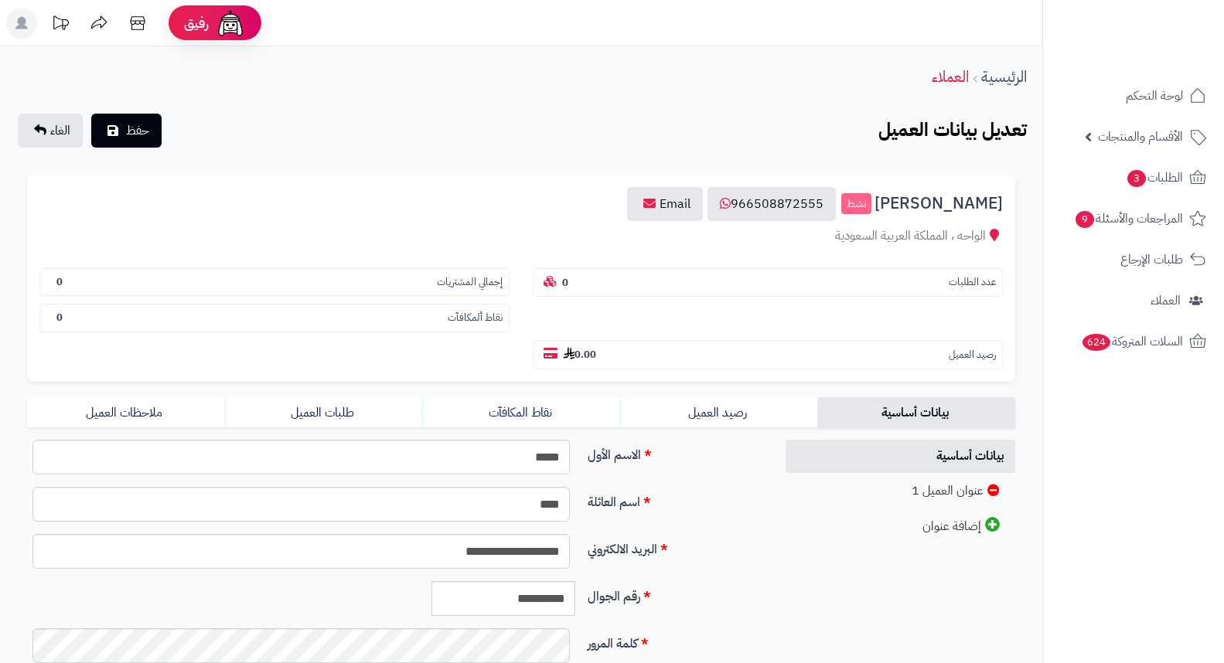
scroll to position [172, 0]
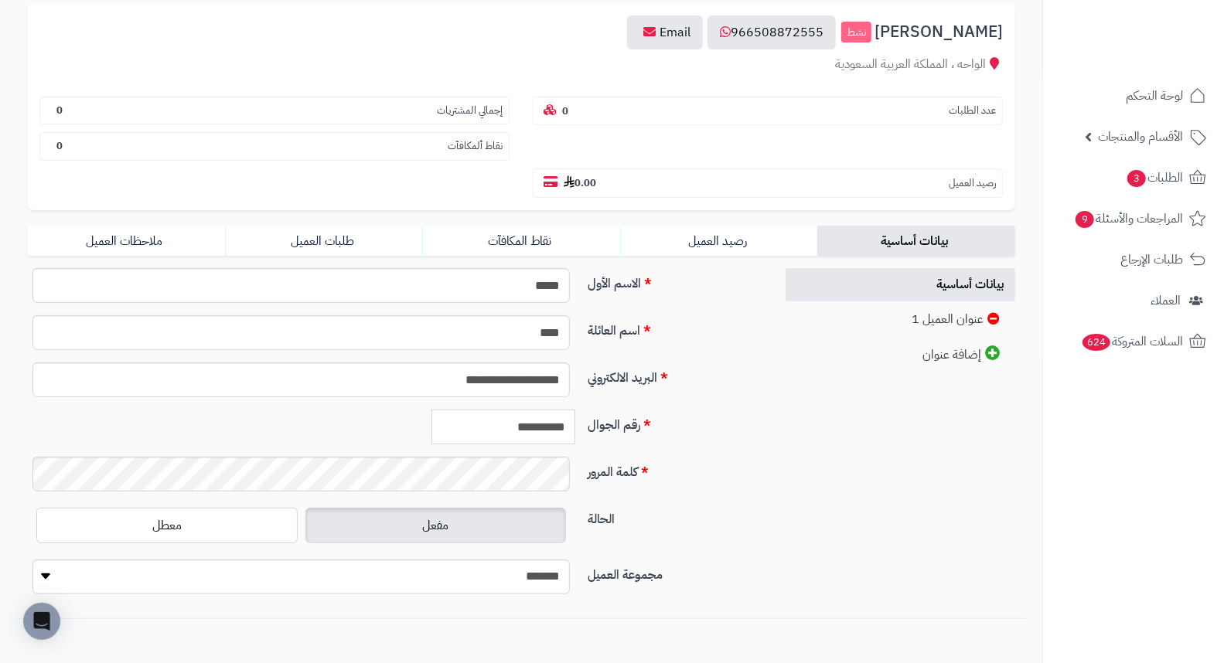
click at [531, 410] on input "**********" at bounding box center [503, 427] width 144 height 35
click at [350, 226] on link "طلبات العميل" at bounding box center [324, 241] width 198 height 31
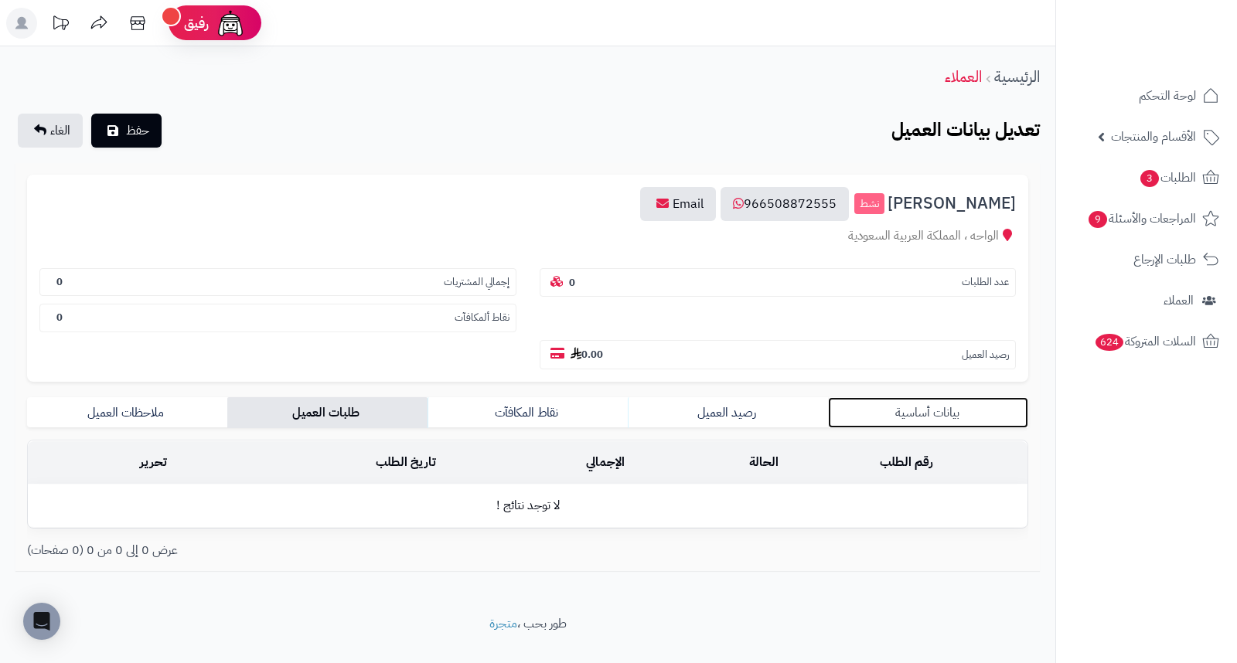
click at [917, 397] on link "بيانات أساسية" at bounding box center [928, 412] width 200 height 31
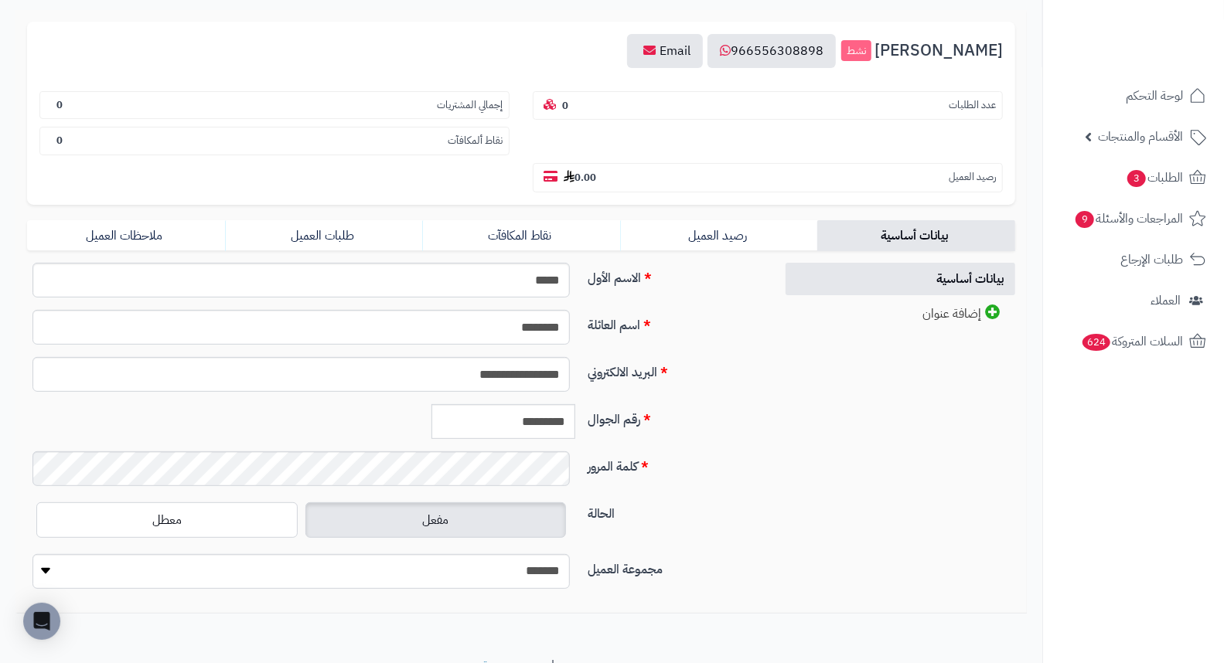
scroll to position [187, 0]
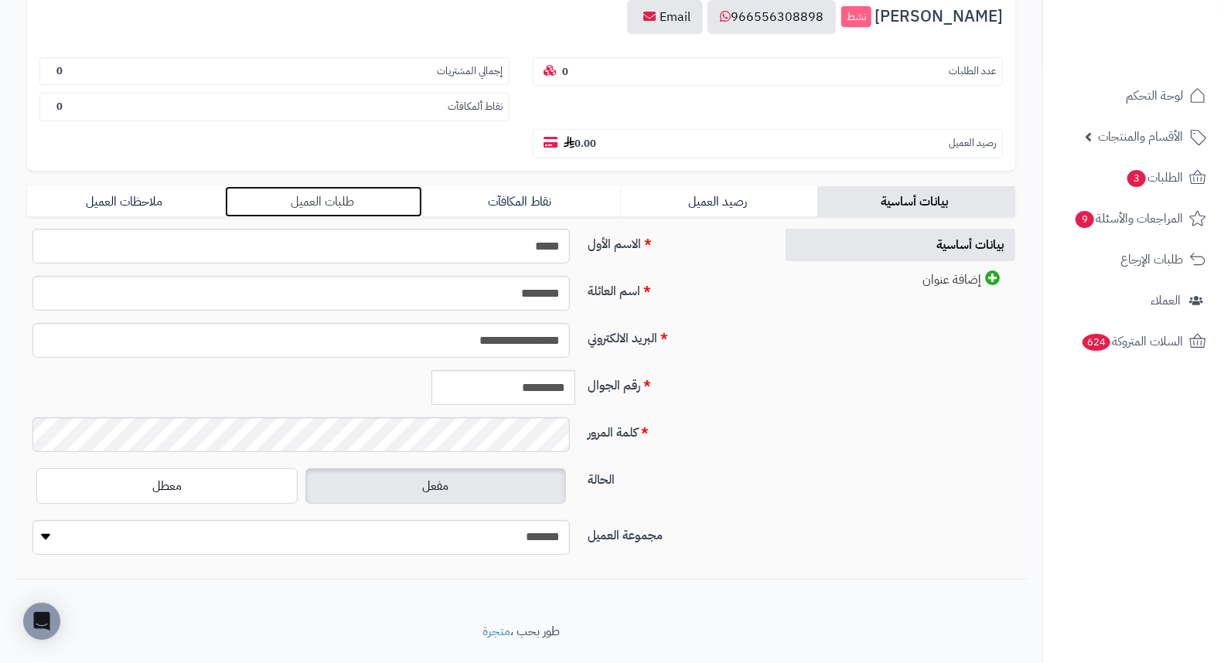
click at [315, 186] on link "طلبات العميل" at bounding box center [324, 201] width 198 height 31
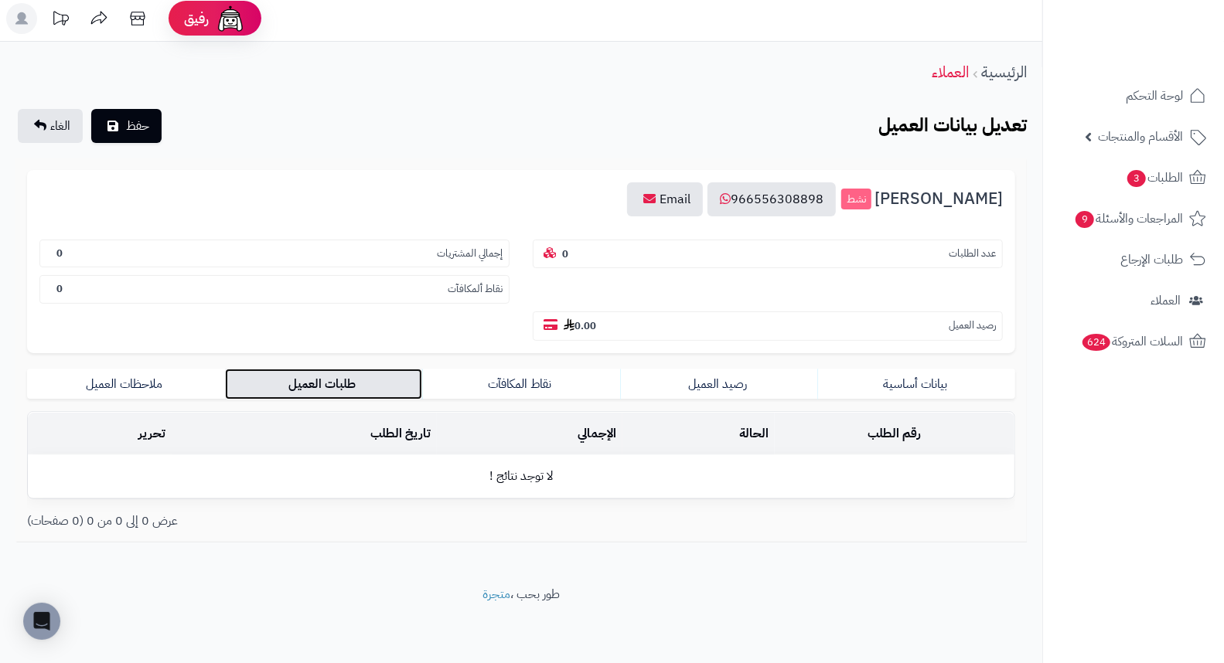
scroll to position [0, 0]
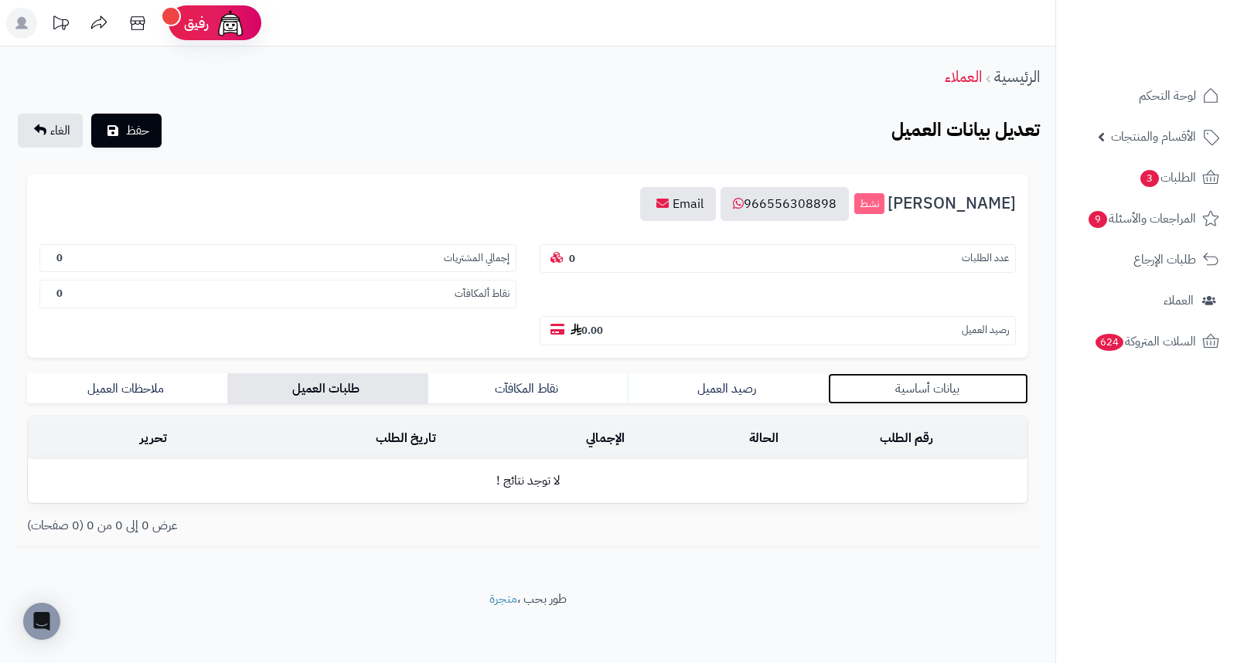
click at [941, 373] on link "بيانات أساسية" at bounding box center [928, 388] width 200 height 31
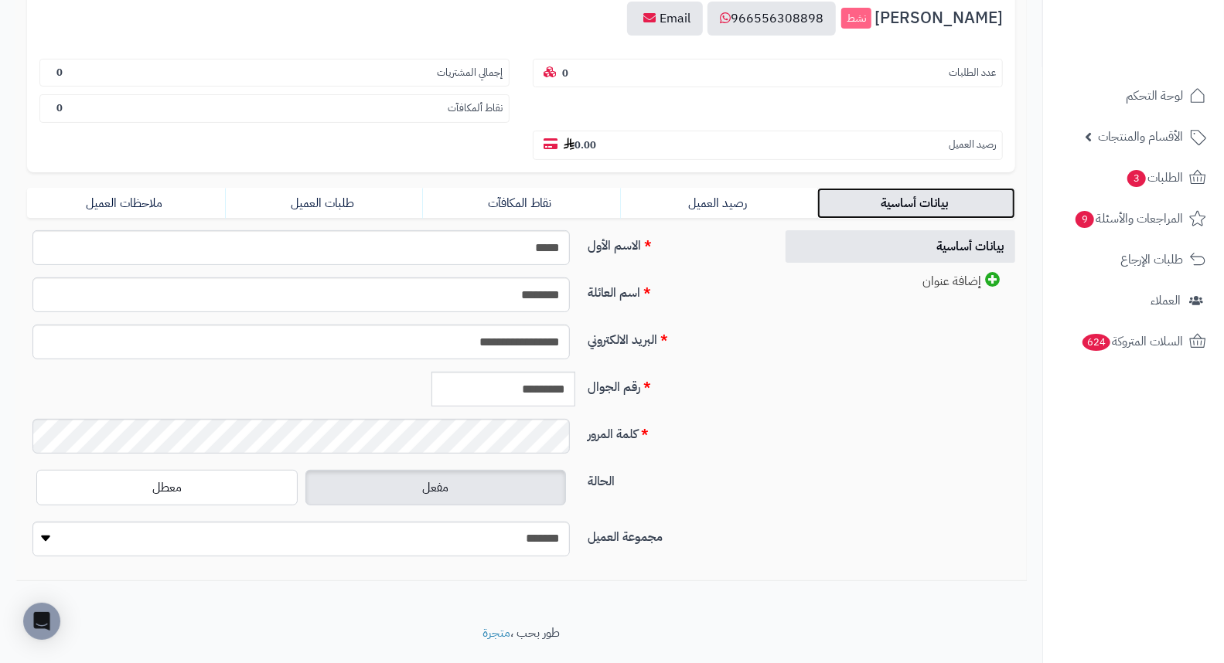
scroll to position [187, 0]
click at [546, 370] on input "*********" at bounding box center [503, 387] width 144 height 35
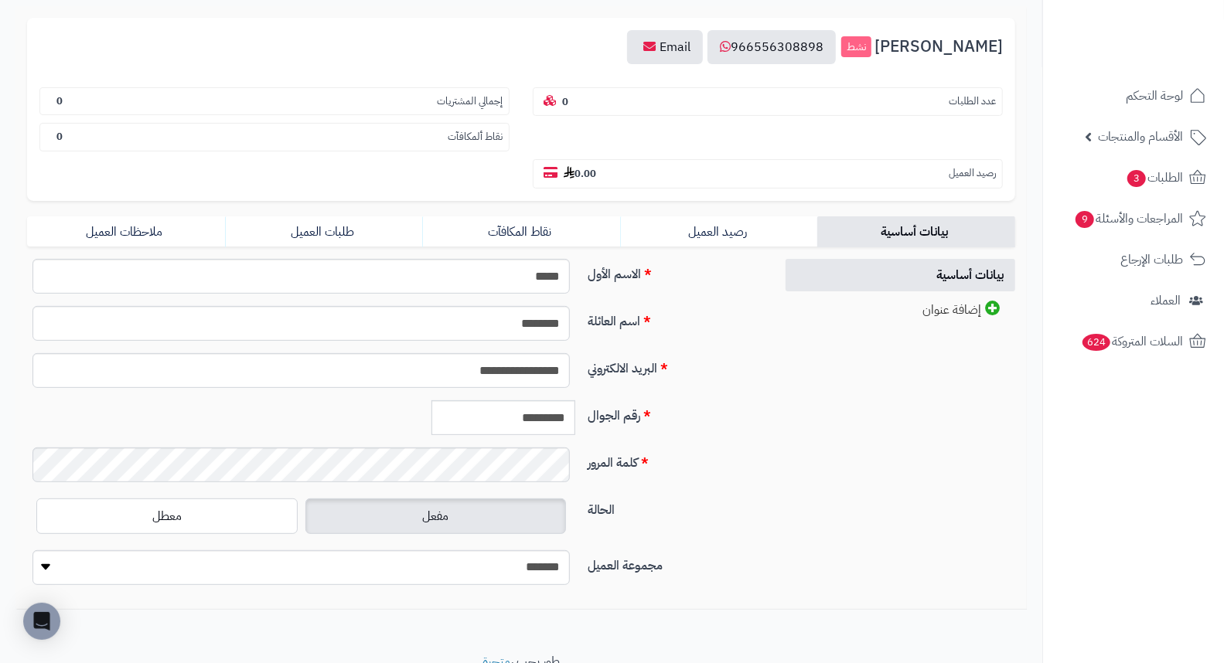
scroll to position [187, 0]
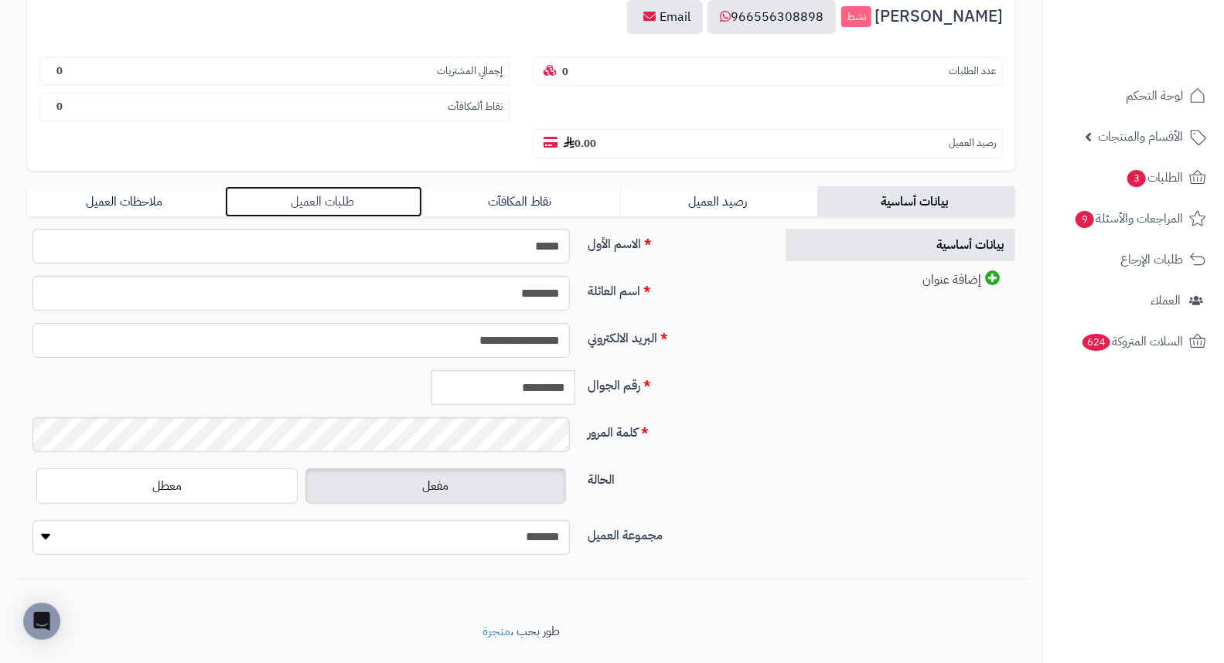
click at [338, 186] on link "طلبات العميل" at bounding box center [324, 201] width 198 height 31
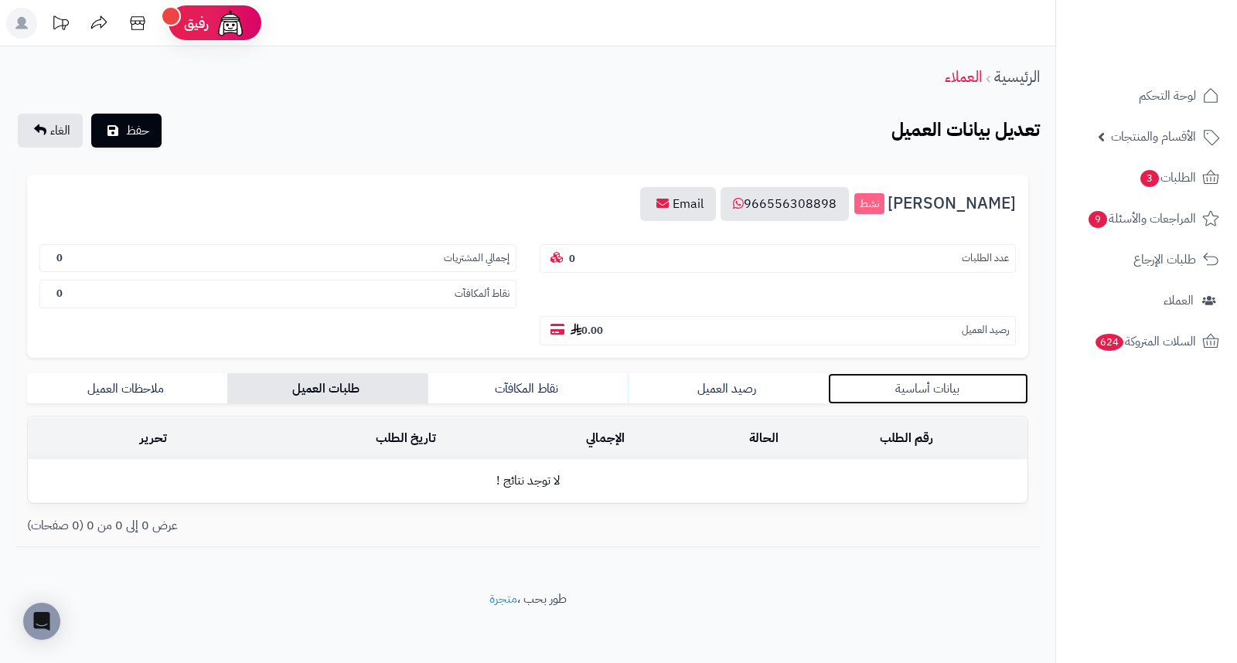
click at [924, 373] on link "بيانات أساسية" at bounding box center [928, 388] width 200 height 31
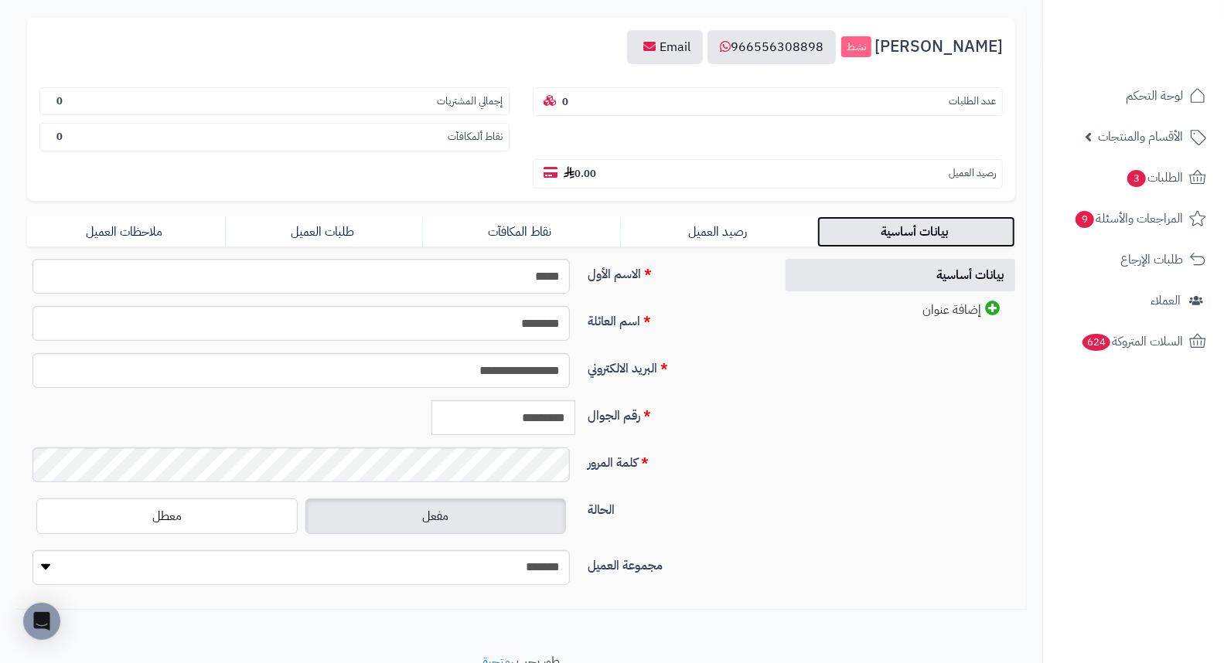
scroll to position [187, 0]
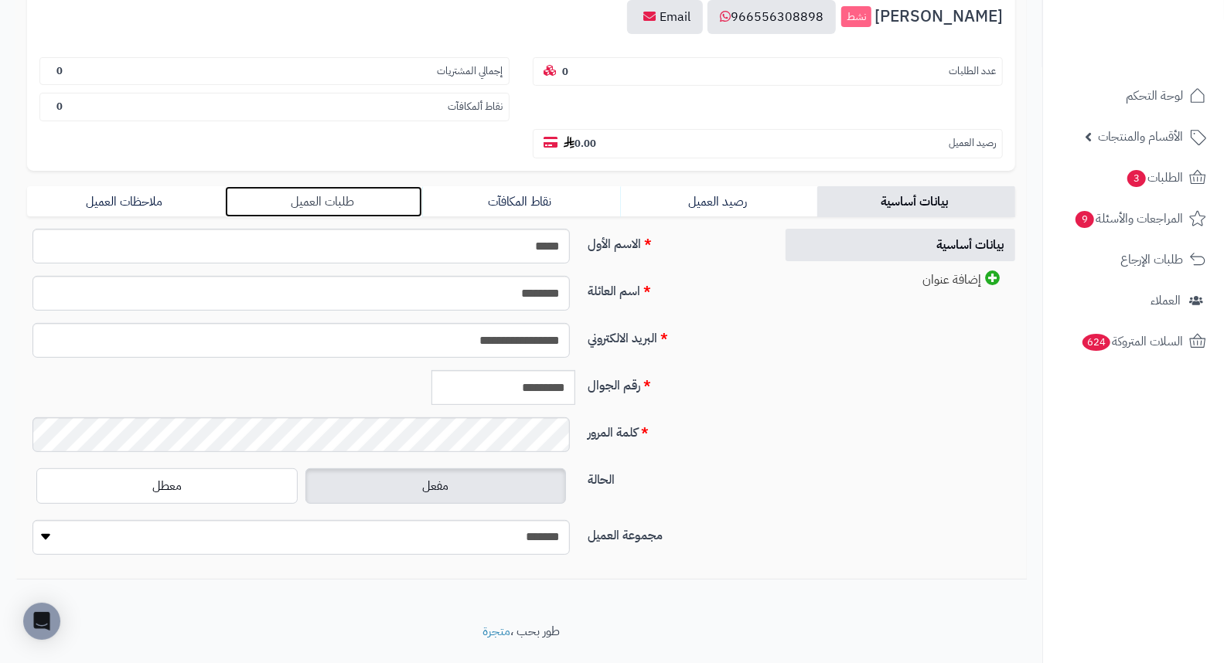
click at [335, 186] on link "طلبات العميل" at bounding box center [324, 201] width 198 height 31
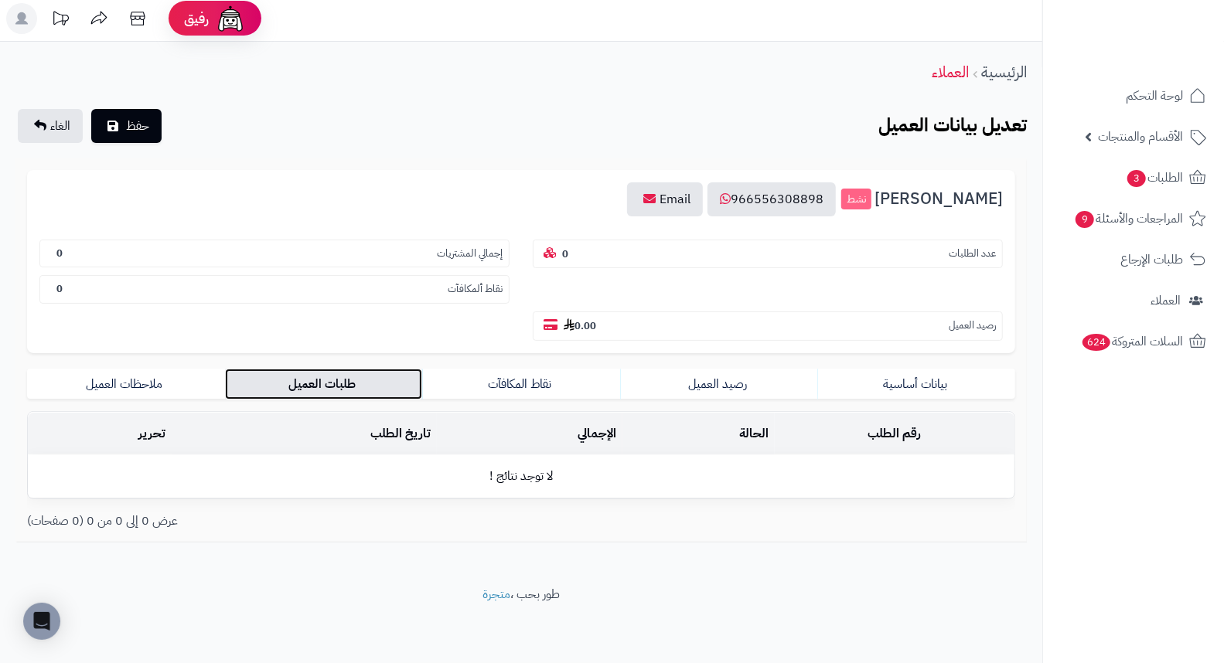
scroll to position [0, 0]
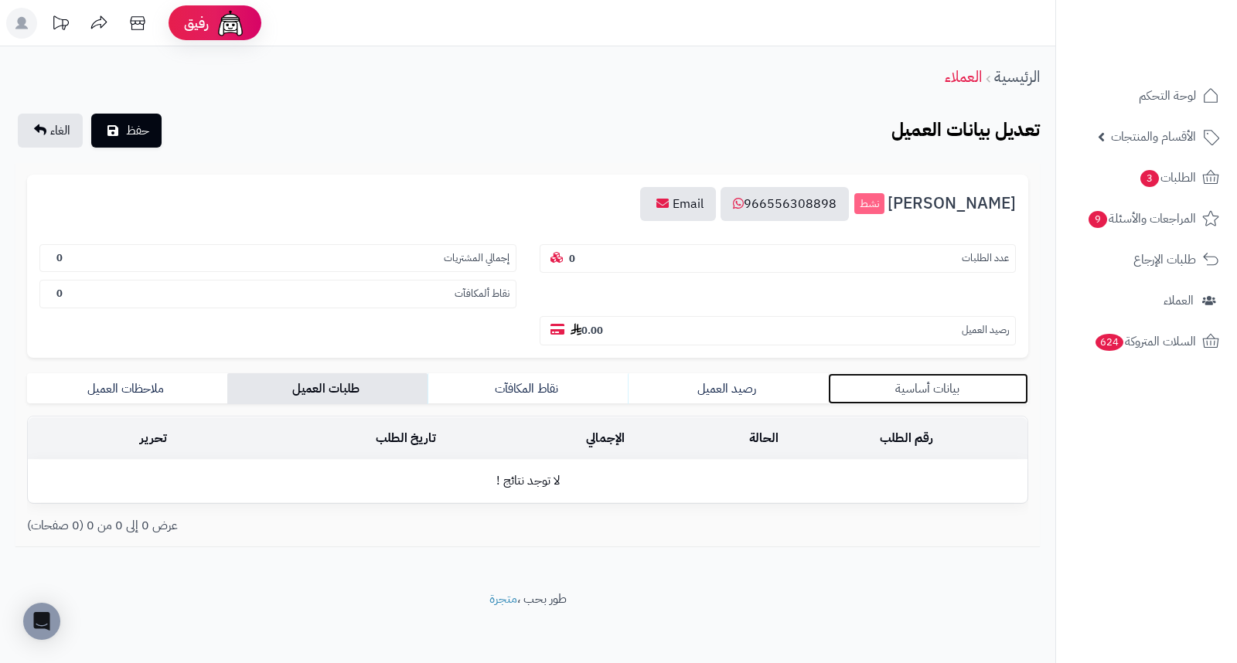
click at [900, 373] on link "بيانات أساسية" at bounding box center [928, 388] width 200 height 31
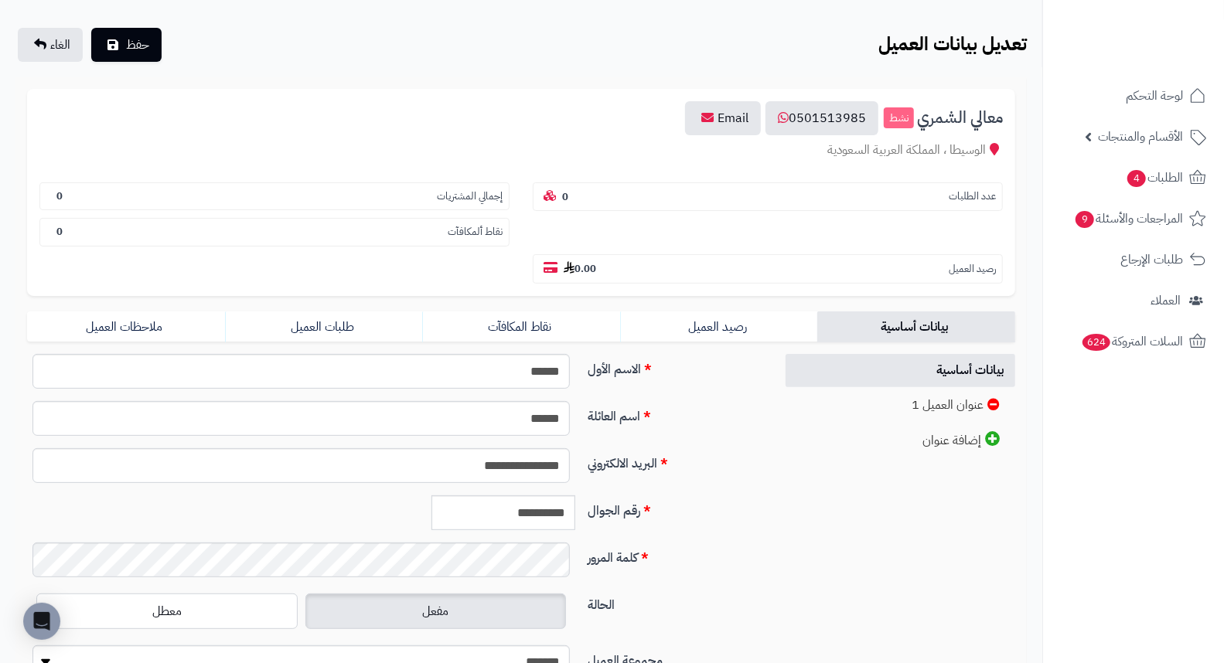
scroll to position [211, 0]
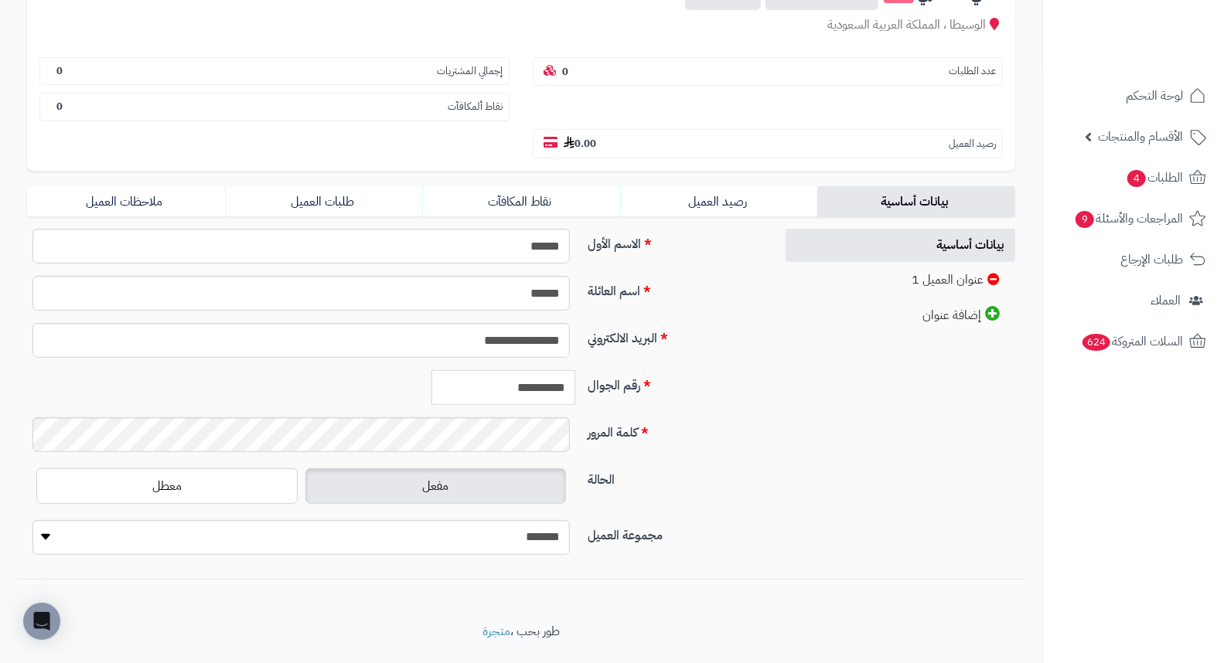
click at [522, 370] on input "**********" at bounding box center [503, 387] width 144 height 35
click at [520, 370] on input "**********" at bounding box center [503, 387] width 144 height 35
click at [529, 370] on input "**********" at bounding box center [503, 387] width 144 height 35
click at [342, 186] on link "طلبات العميل" at bounding box center [324, 201] width 198 height 31
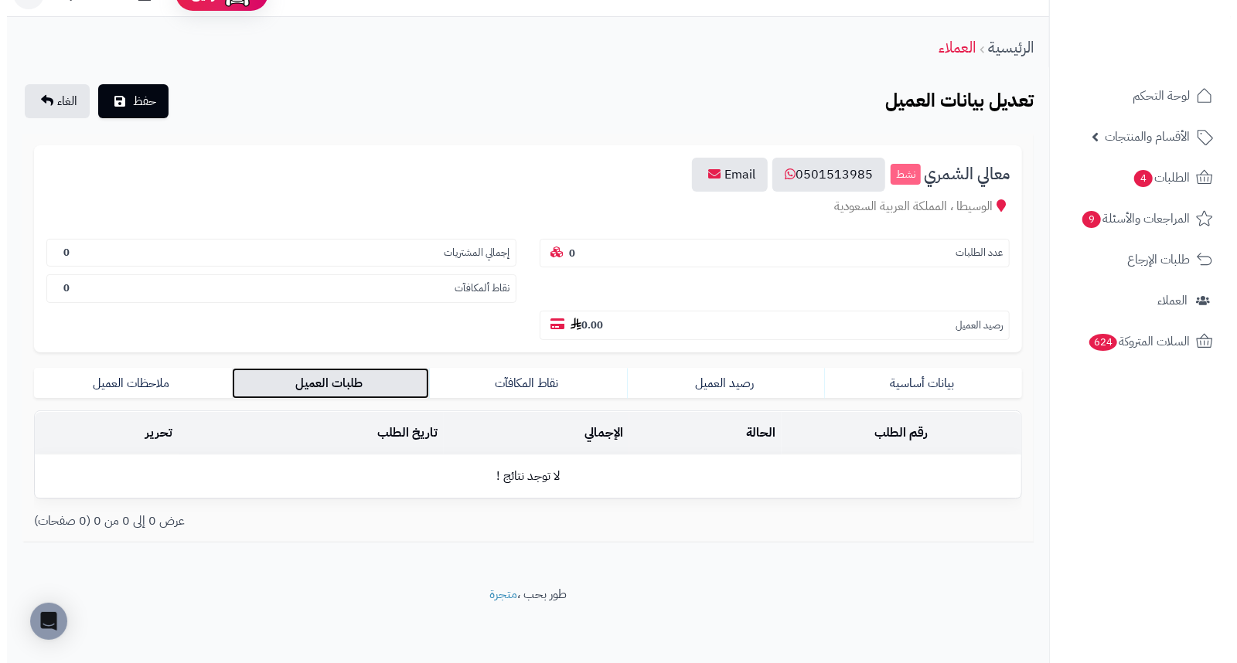
scroll to position [0, 0]
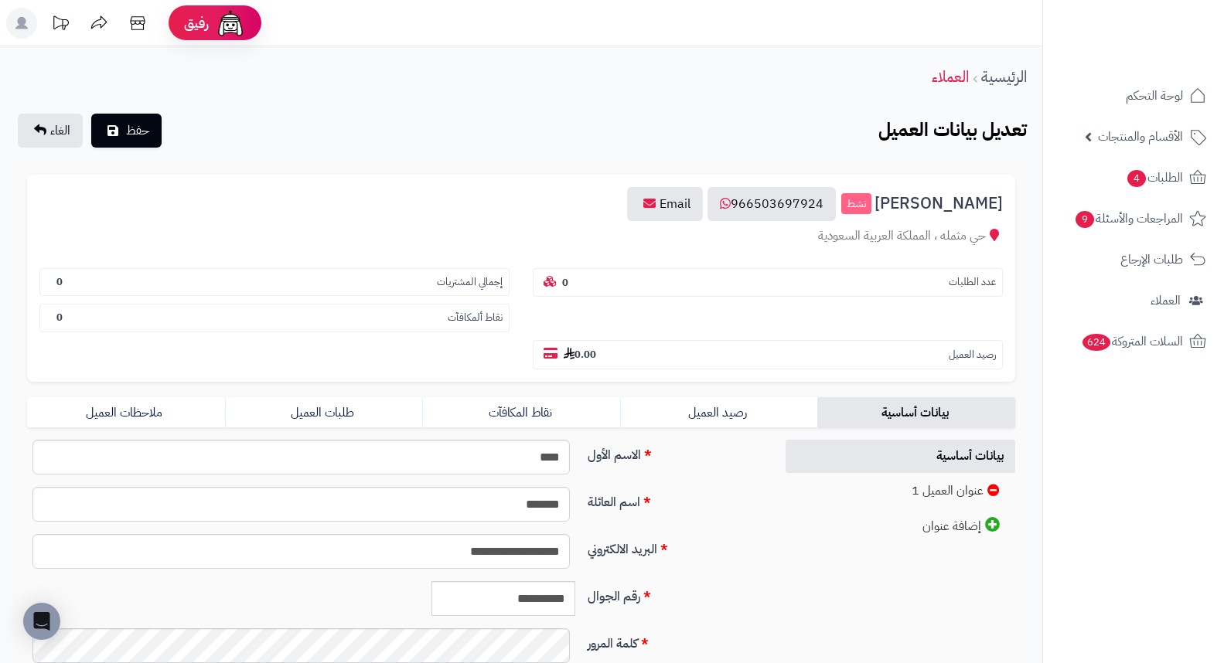
scroll to position [211, 0]
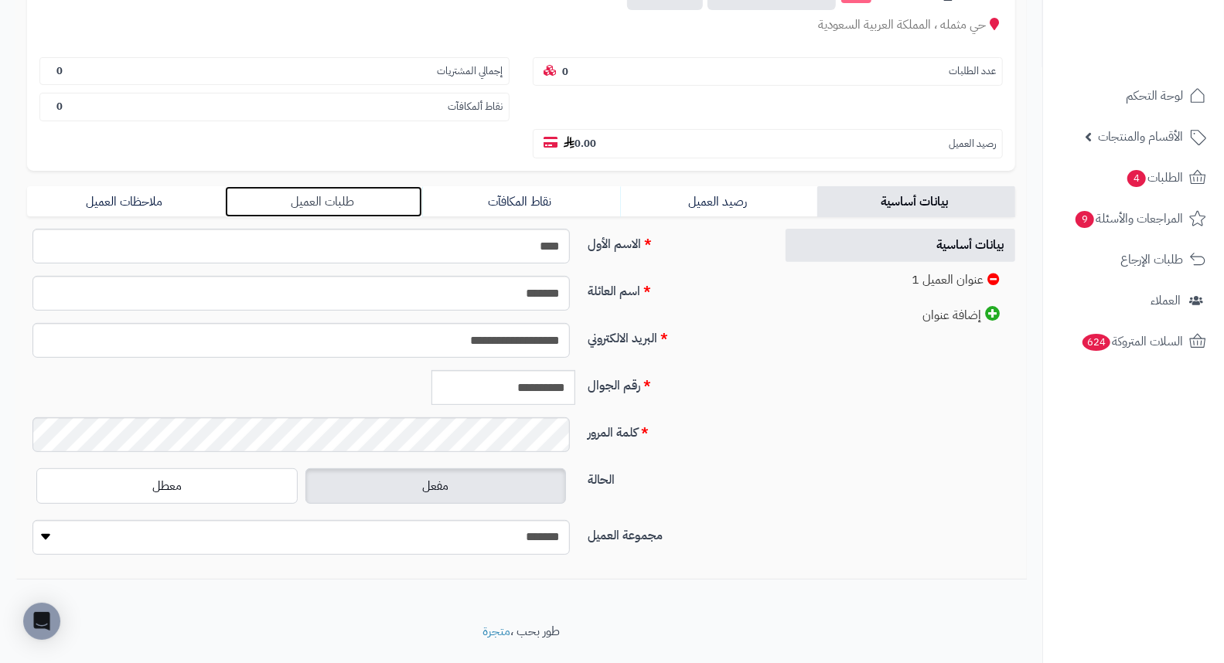
click at [330, 186] on link "طلبات العميل" at bounding box center [324, 201] width 198 height 31
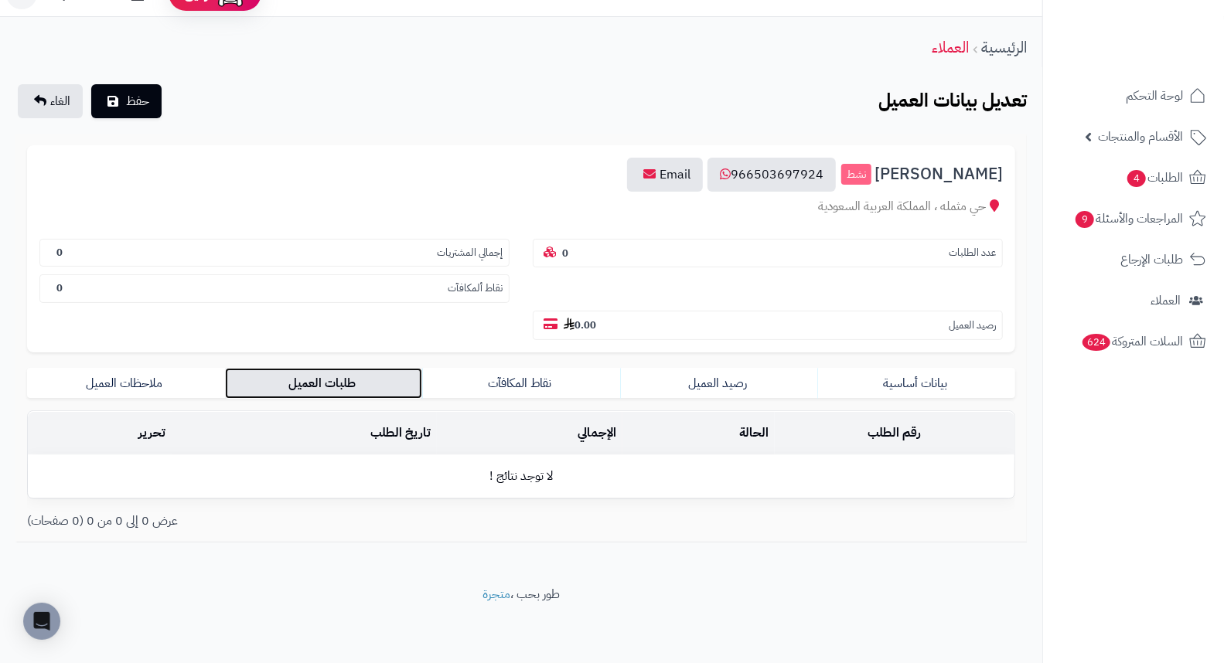
scroll to position [0, 0]
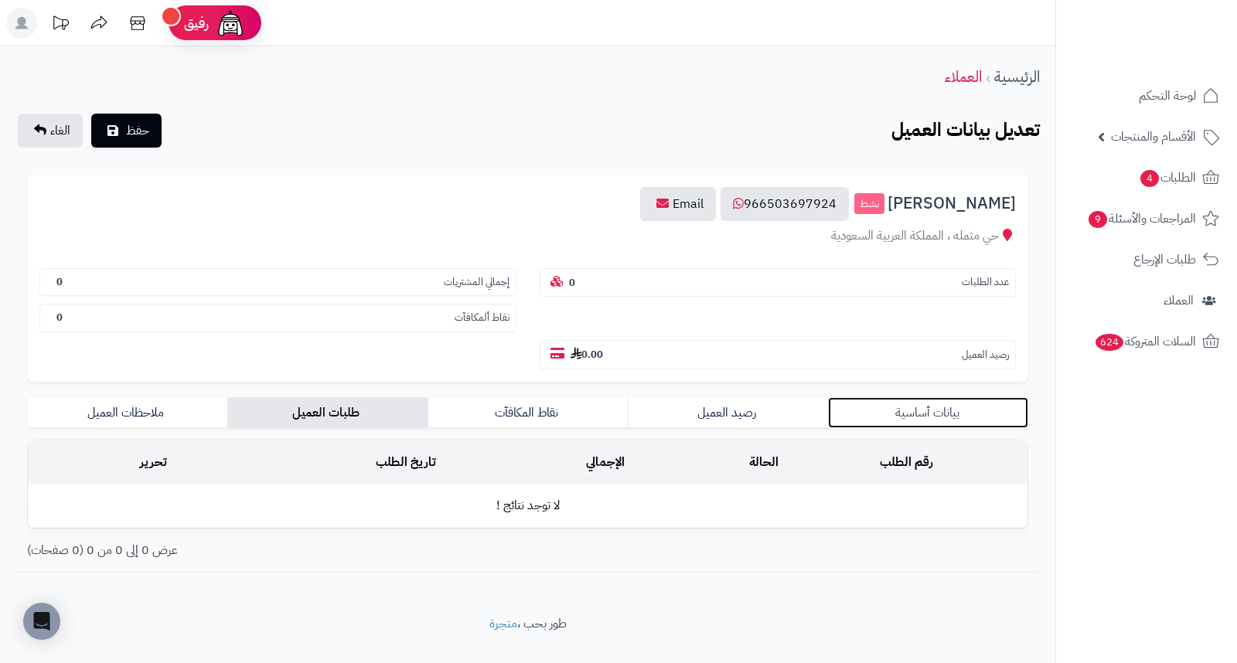
click at [925, 397] on link "بيانات أساسية" at bounding box center [928, 412] width 200 height 31
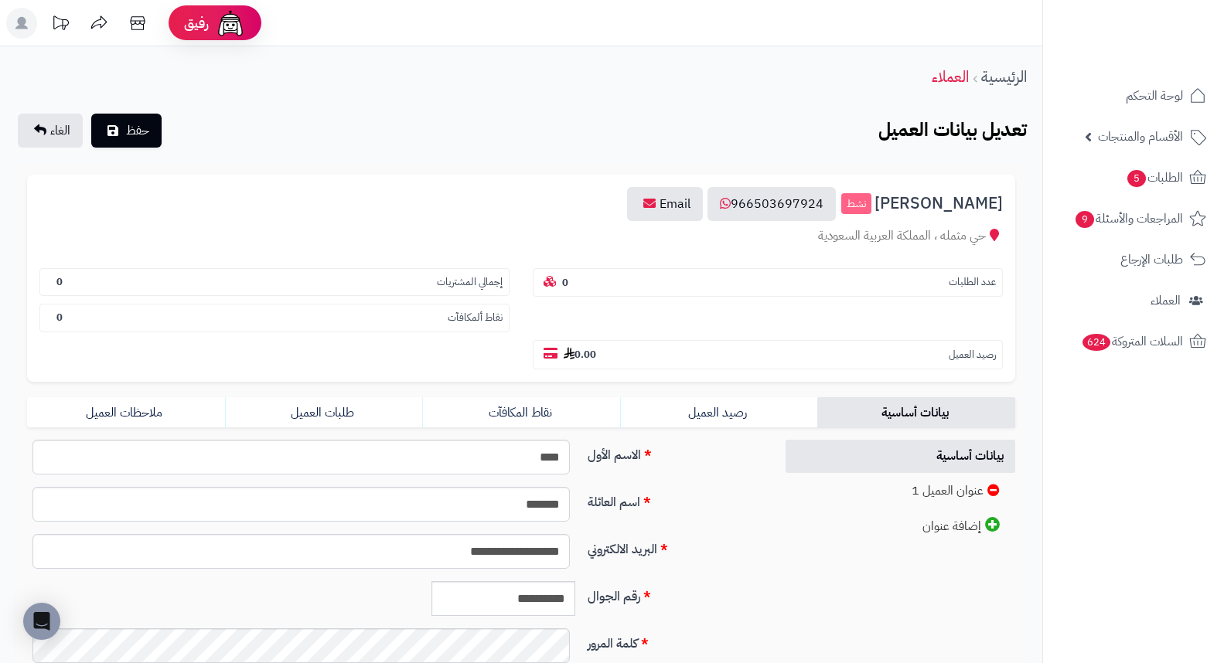
scroll to position [211, 0]
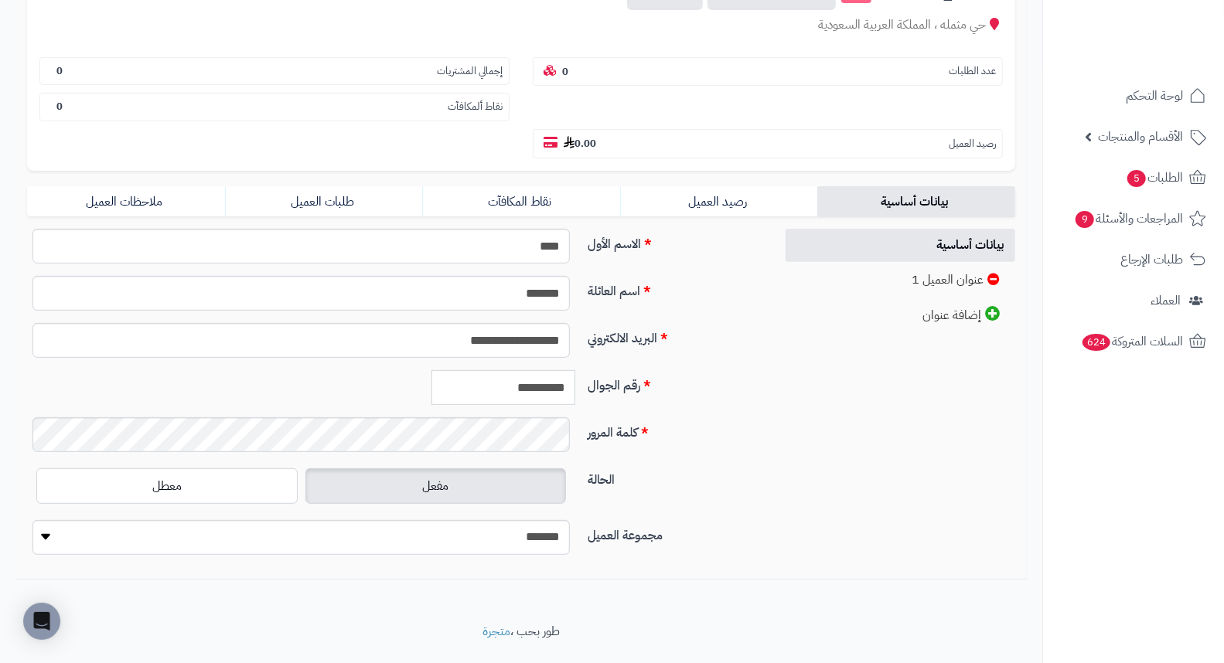
click at [529, 370] on input "**********" at bounding box center [503, 387] width 144 height 35
click at [340, 147] on form "**********" at bounding box center [521, 266] width 988 height 604
click at [333, 186] on link "طلبات العميل" at bounding box center [324, 201] width 198 height 31
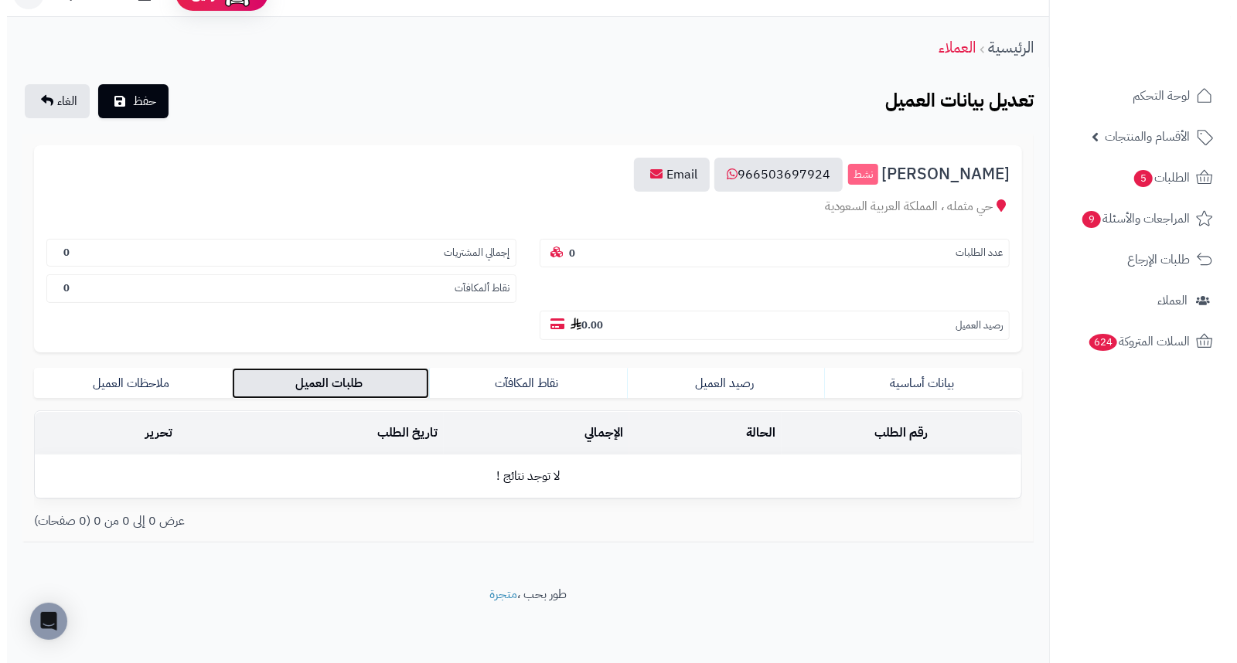
scroll to position [0, 0]
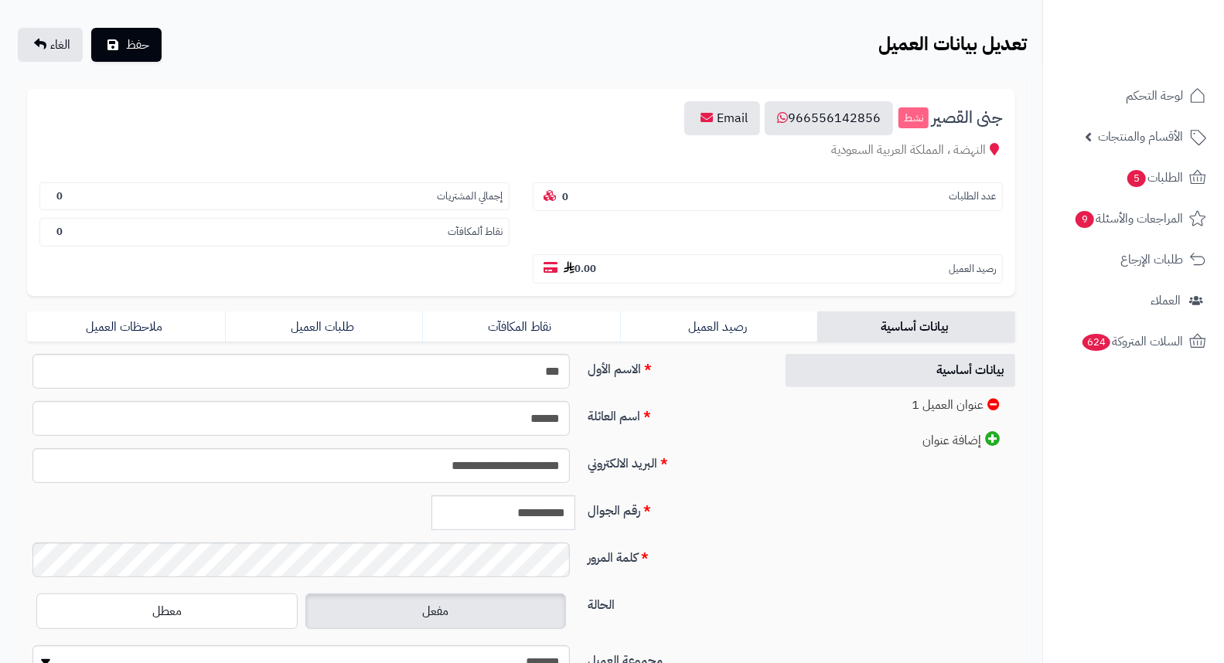
scroll to position [211, 0]
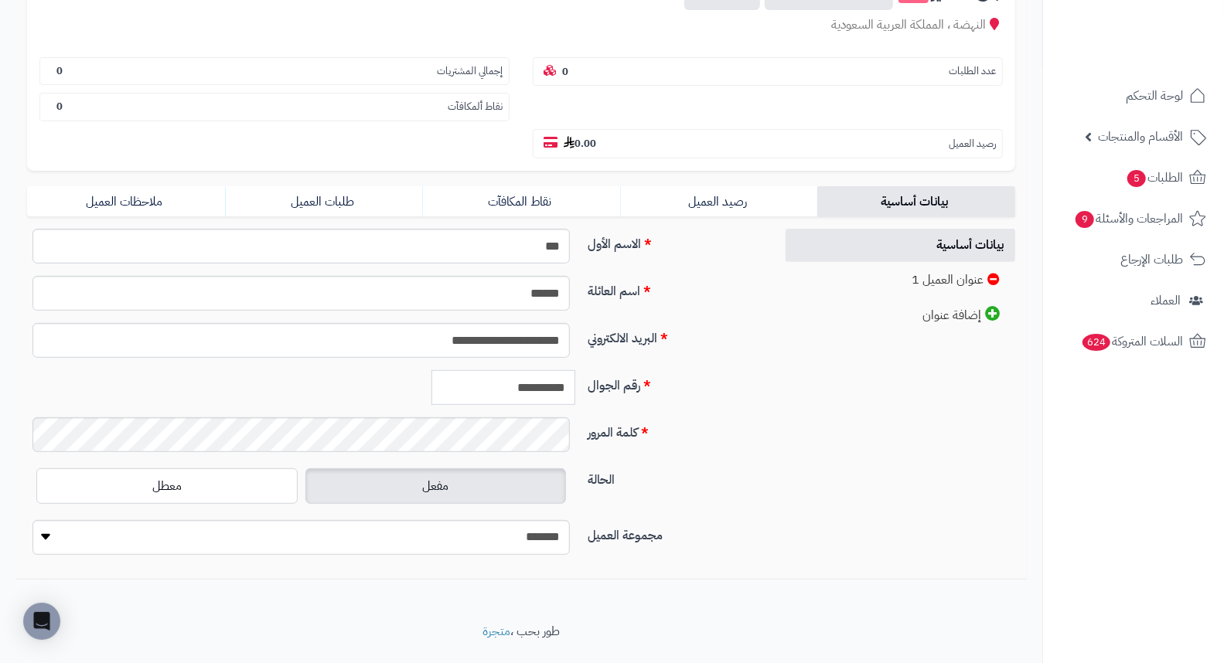
click at [543, 370] on input "**********" at bounding box center [503, 387] width 144 height 35
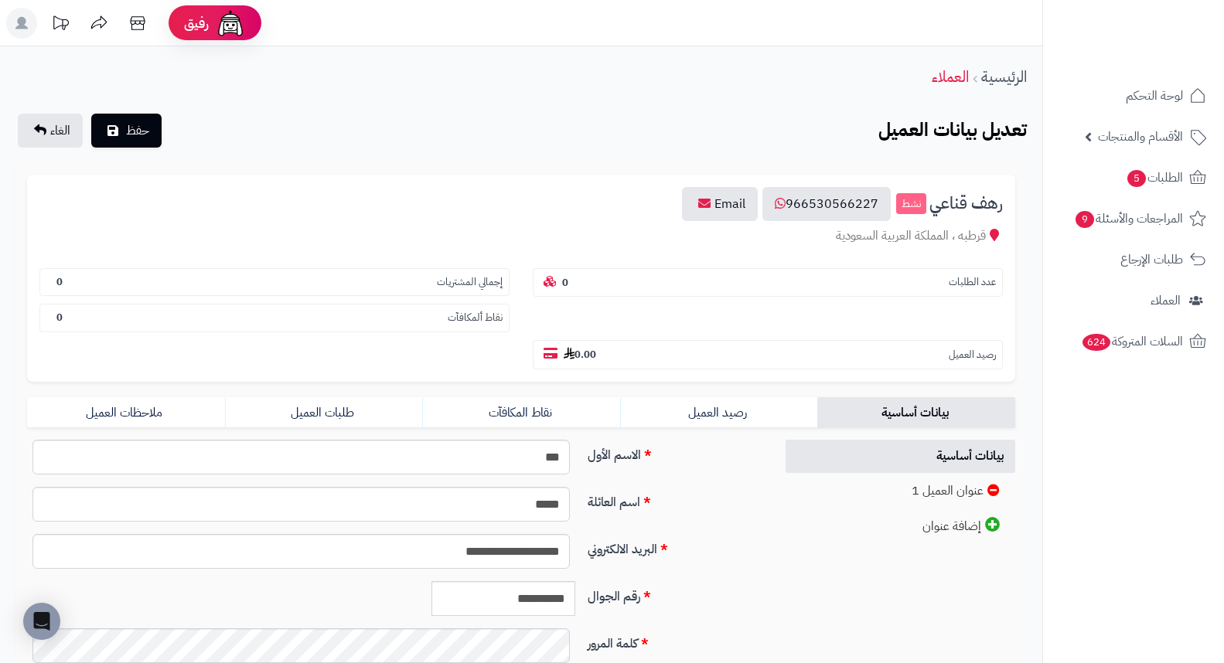
scroll to position [172, 0]
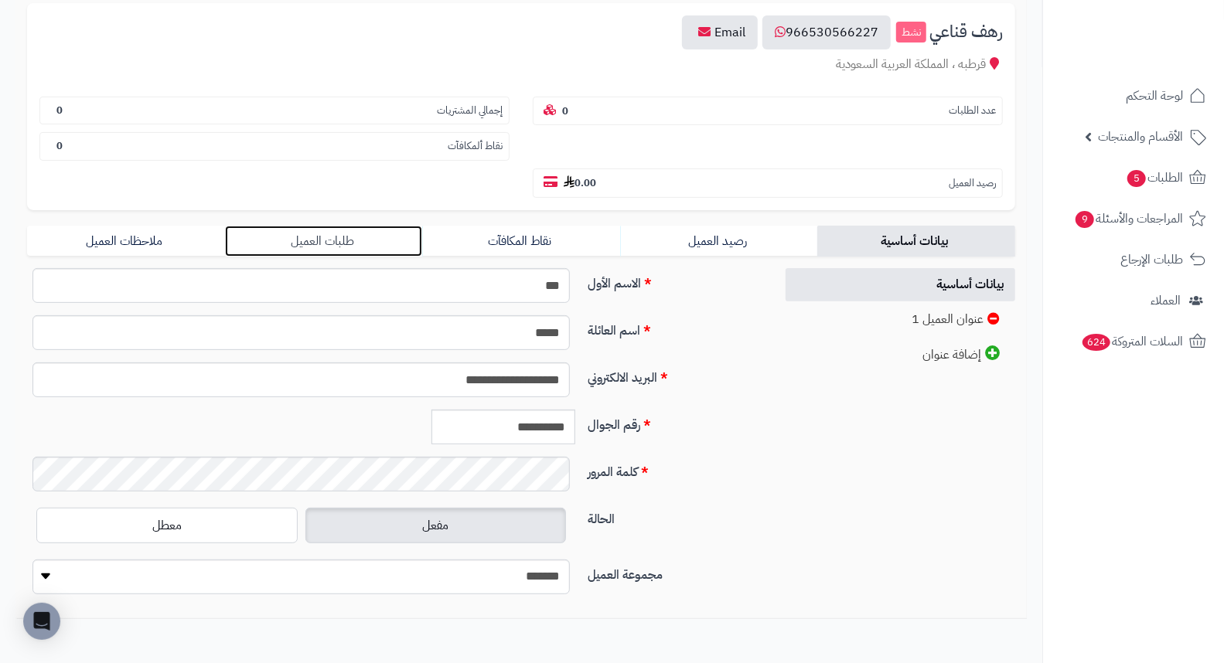
click at [343, 226] on link "طلبات العميل" at bounding box center [324, 241] width 198 height 31
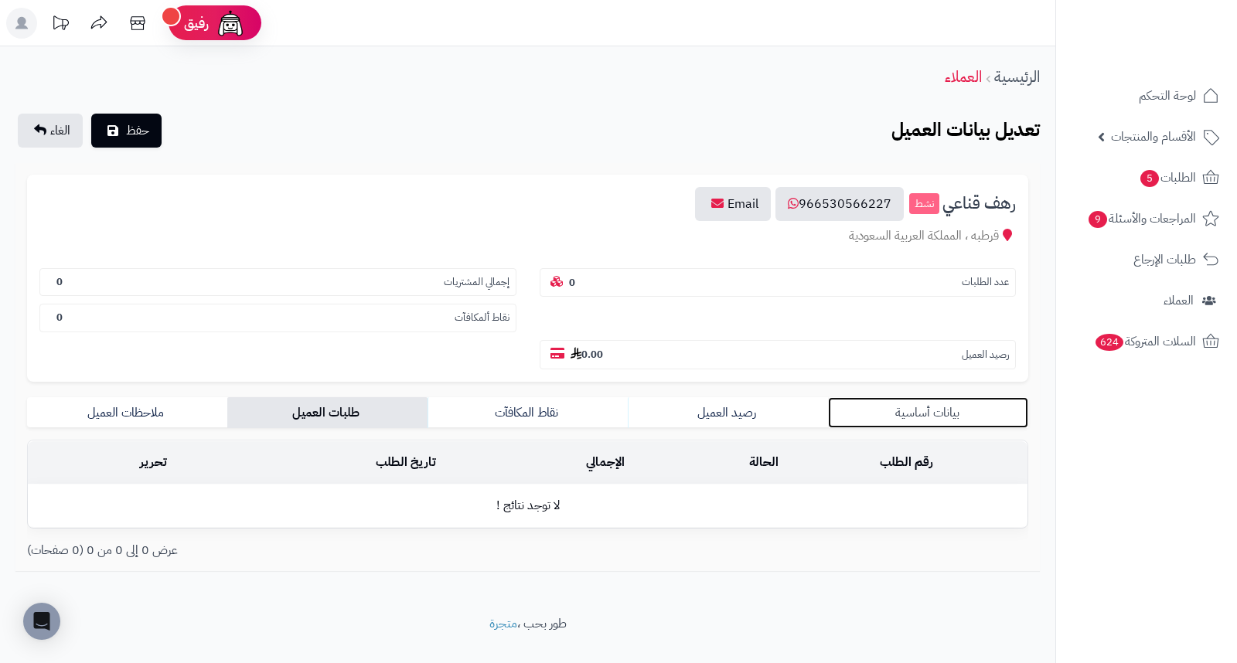
click at [938, 397] on link "بيانات أساسية" at bounding box center [928, 412] width 200 height 31
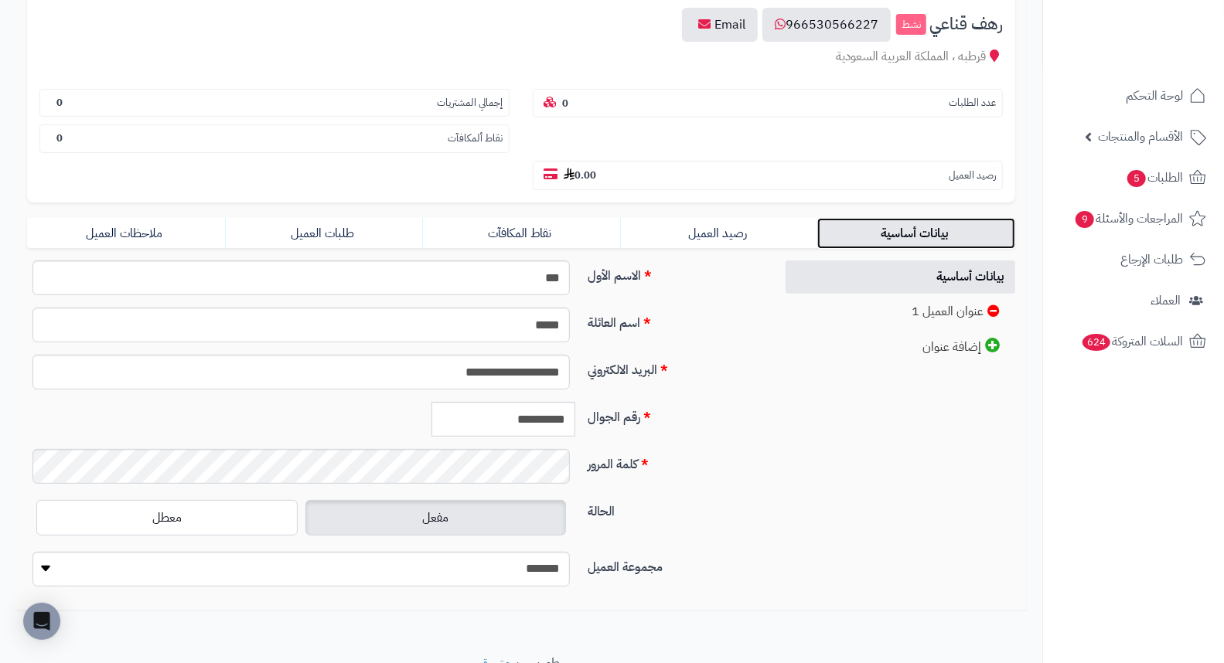
scroll to position [211, 0]
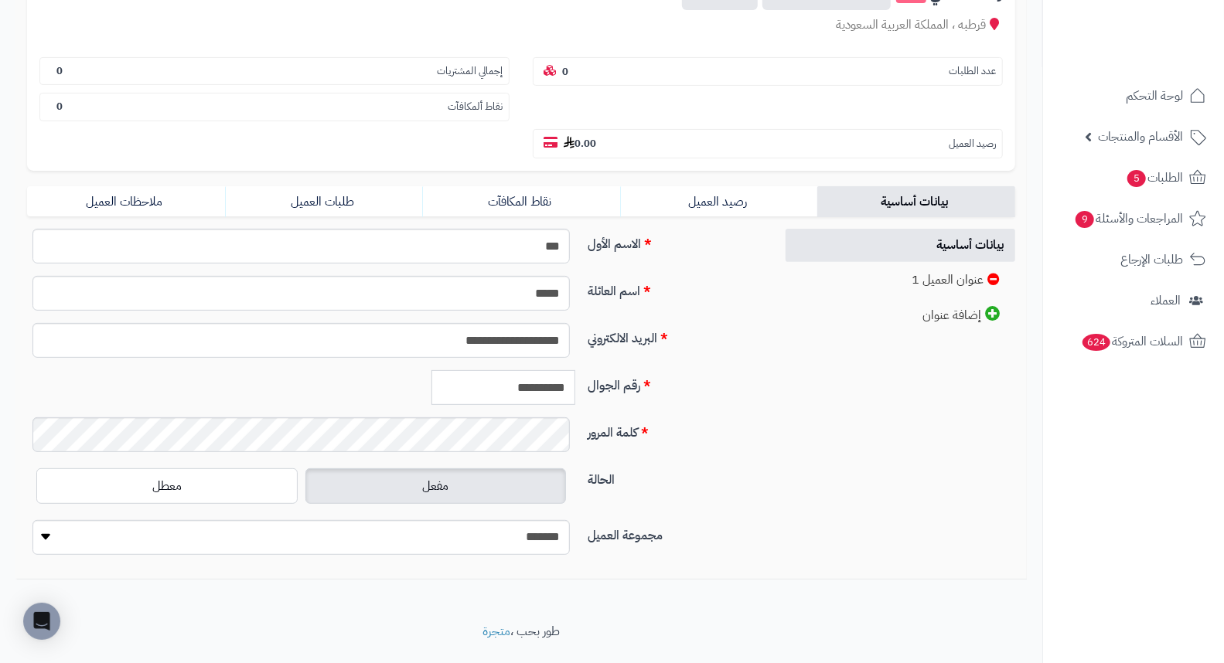
click at [543, 370] on input "**********" at bounding box center [503, 387] width 144 height 35
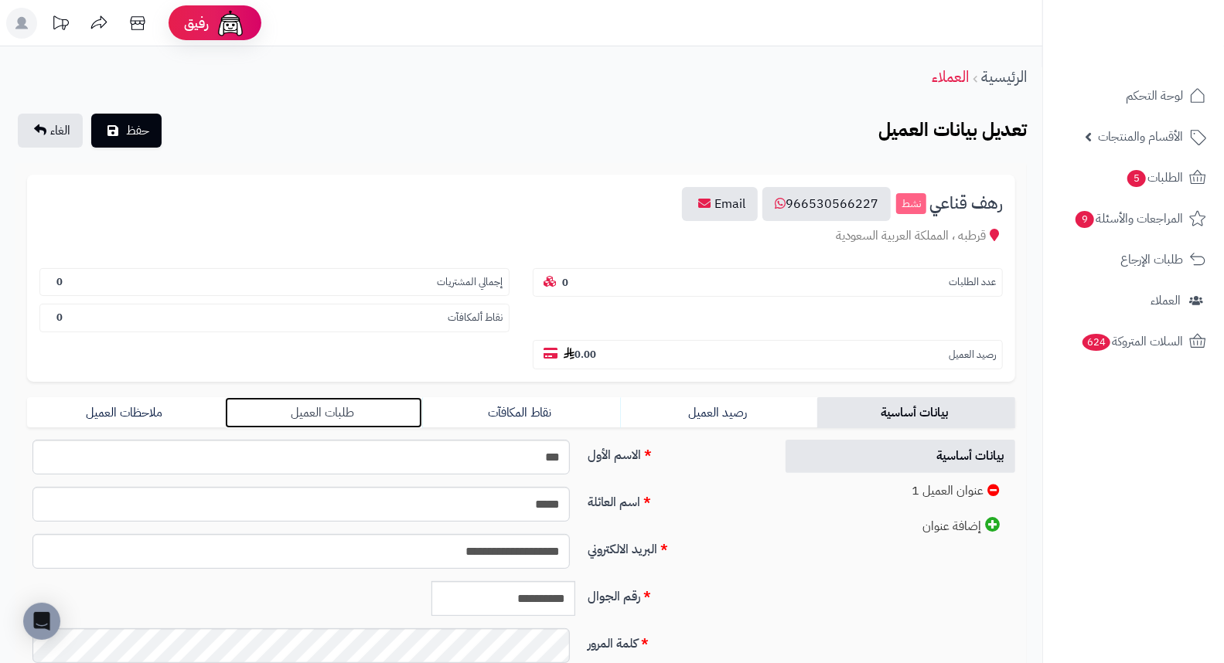
click at [322, 397] on link "طلبات العميل" at bounding box center [324, 412] width 198 height 31
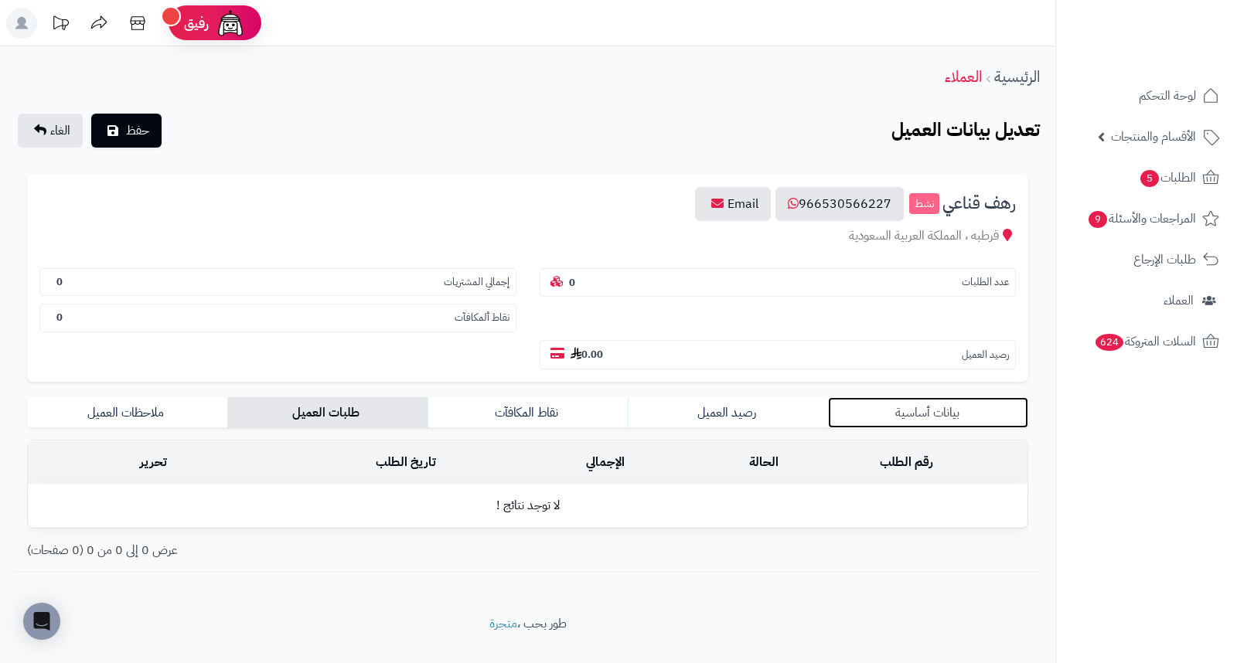
click at [924, 397] on link "بيانات أساسية" at bounding box center [928, 412] width 200 height 31
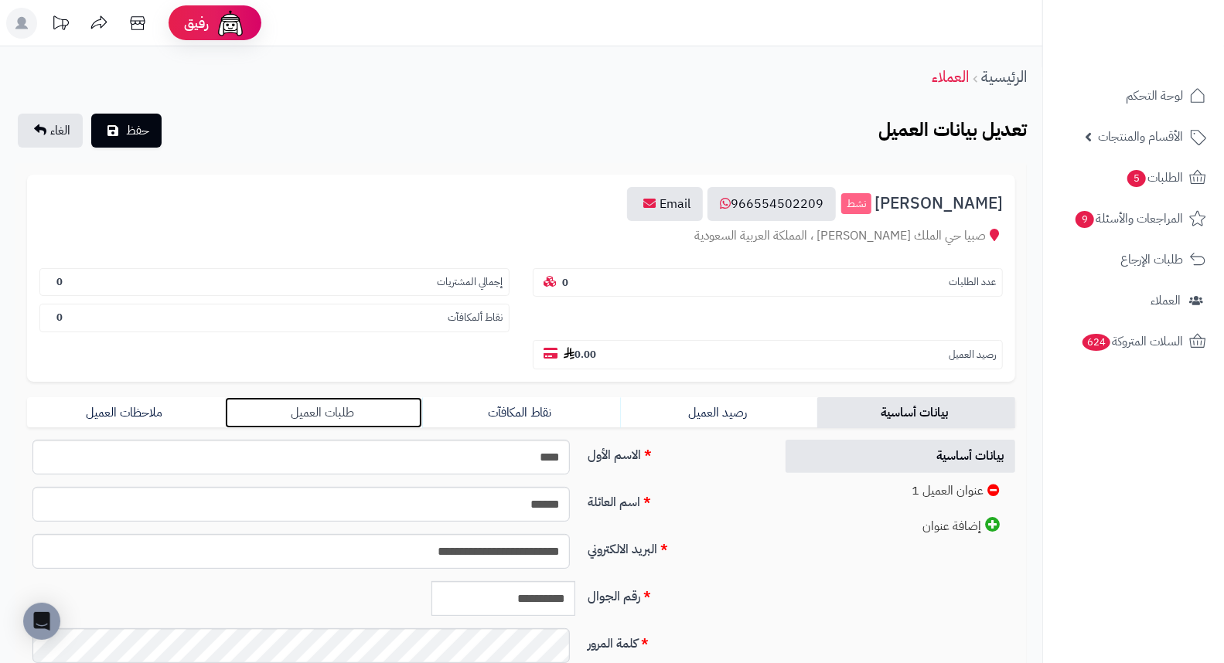
click at [329, 397] on link "طلبات العميل" at bounding box center [324, 412] width 198 height 31
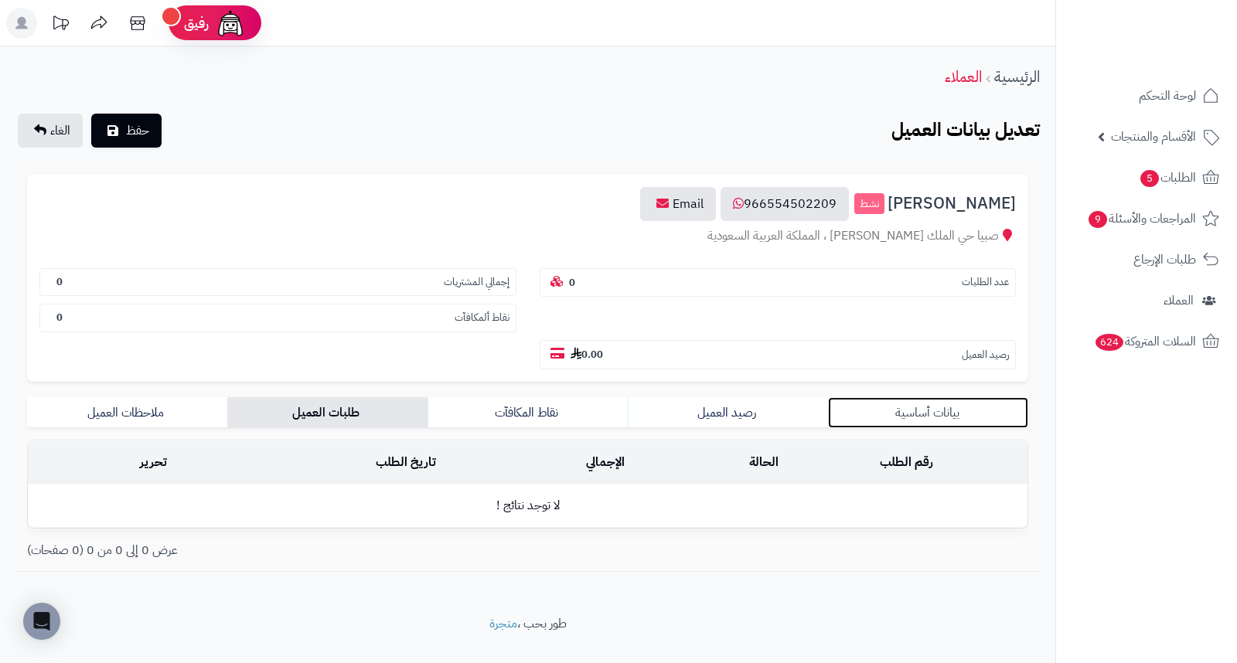
click at [910, 397] on link "بيانات أساسية" at bounding box center [928, 412] width 200 height 31
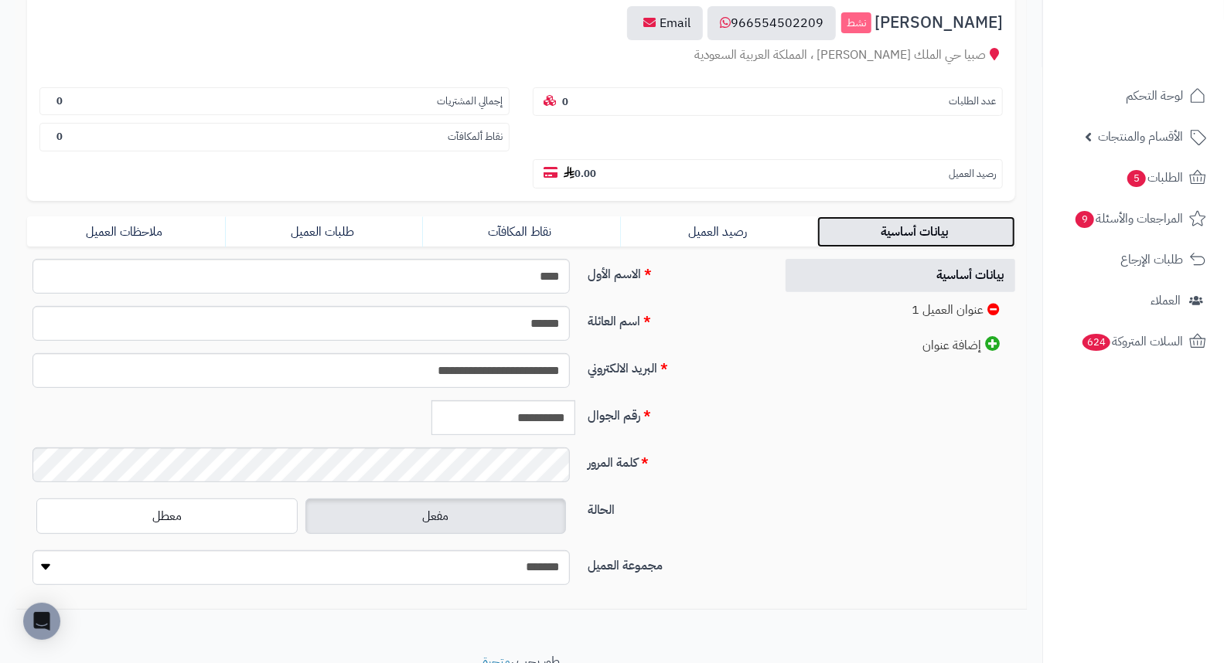
scroll to position [211, 0]
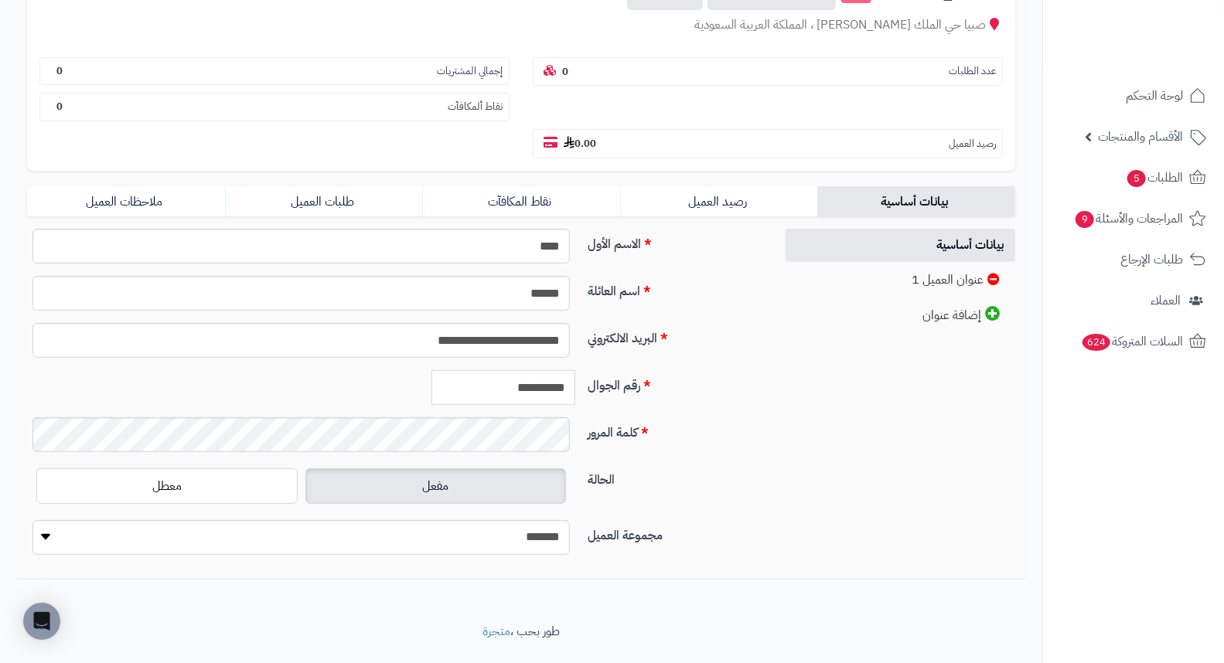
click at [542, 370] on input "**********" at bounding box center [503, 387] width 144 height 35
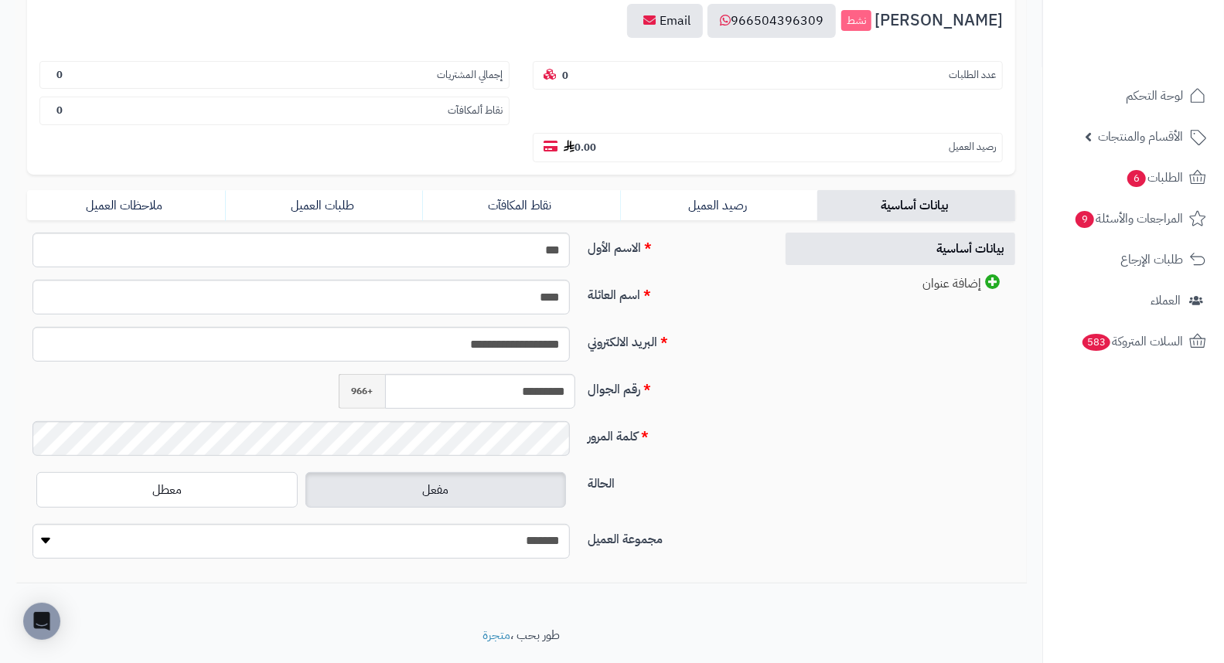
scroll to position [187, 0]
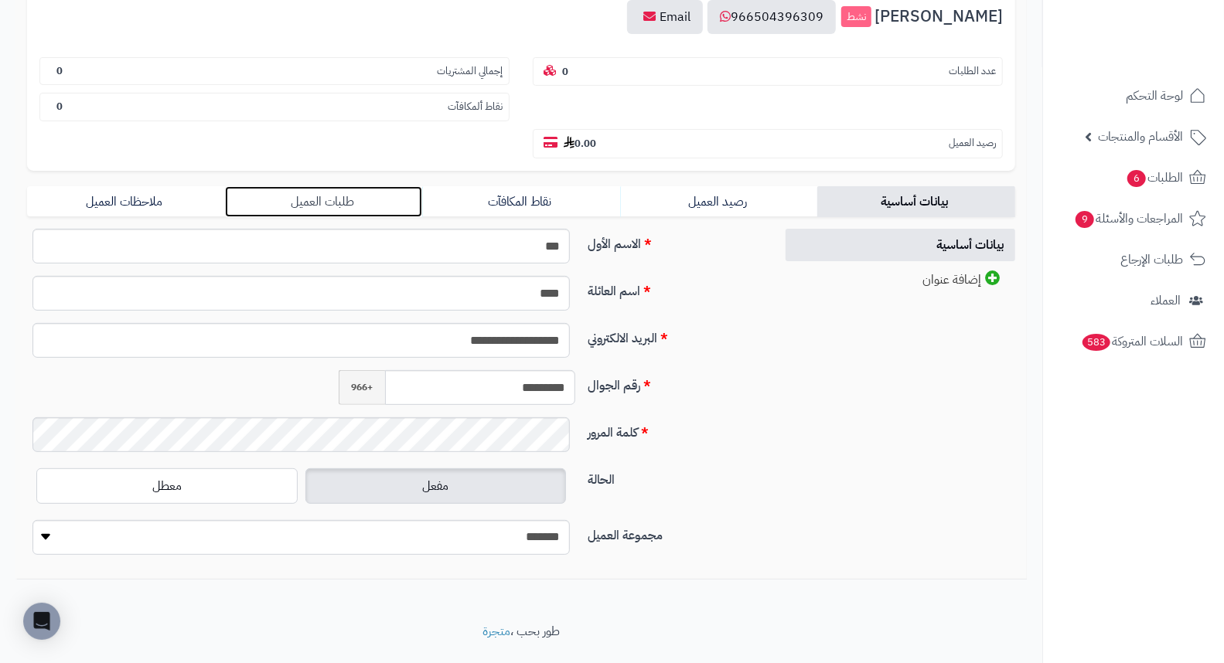
click at [294, 186] on link "طلبات العميل" at bounding box center [324, 201] width 198 height 31
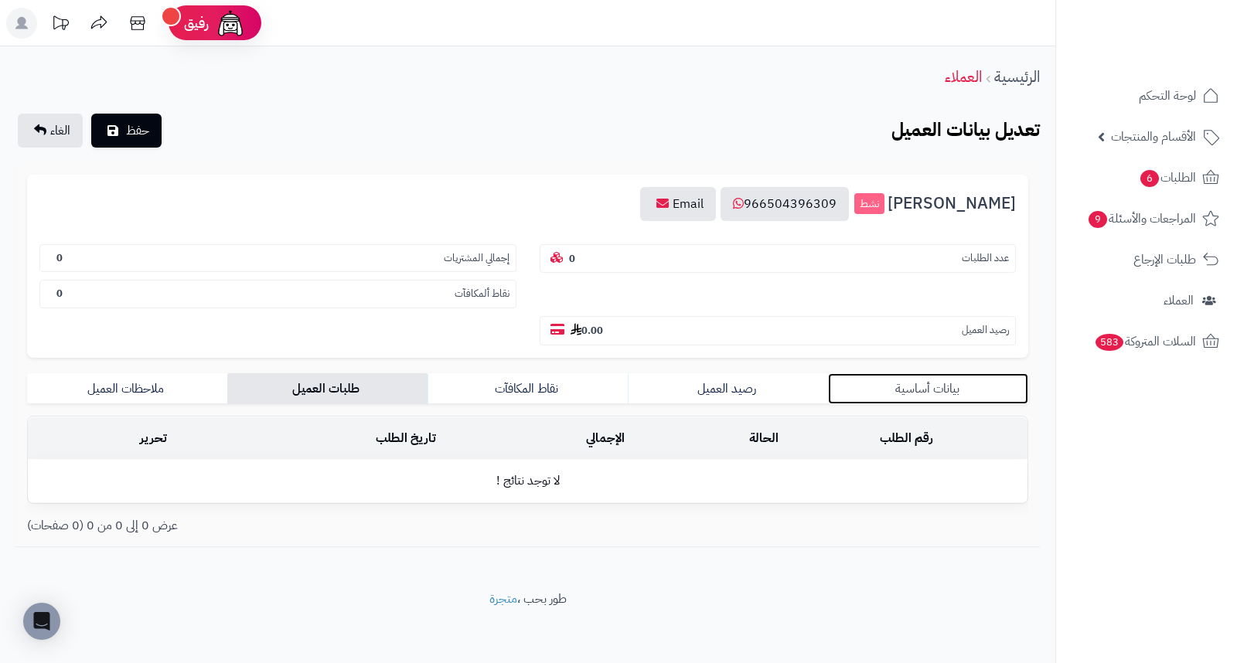
drag, startPoint x: 929, startPoint y: 353, endPoint x: 887, endPoint y: 367, distance: 44.0
click at [926, 373] on link "بيانات أساسية" at bounding box center [928, 388] width 200 height 31
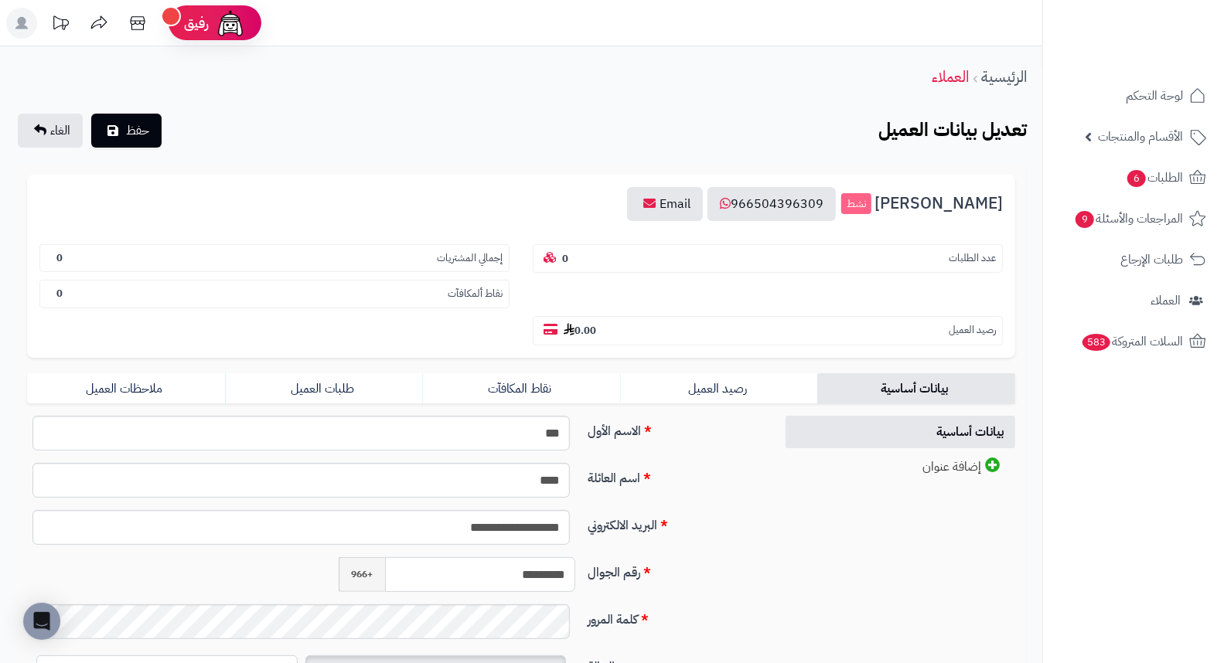
click at [498, 557] on input "*********" at bounding box center [480, 574] width 190 height 35
click at [497, 557] on input "*********" at bounding box center [480, 574] width 190 height 35
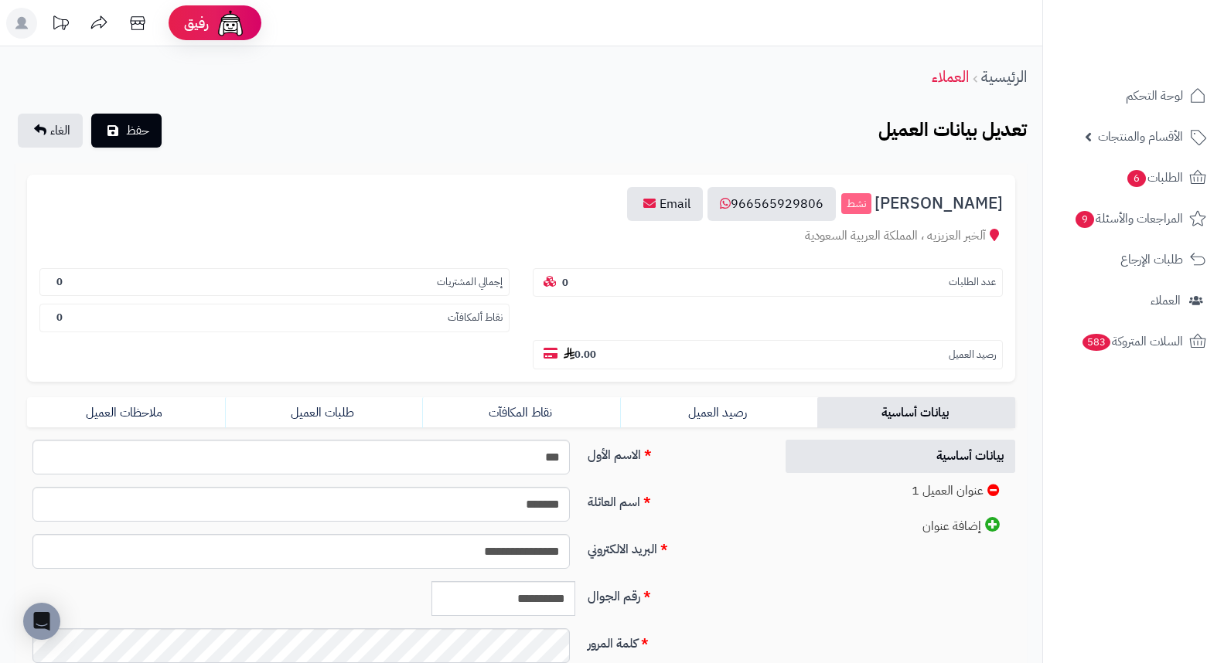
scroll to position [211, 0]
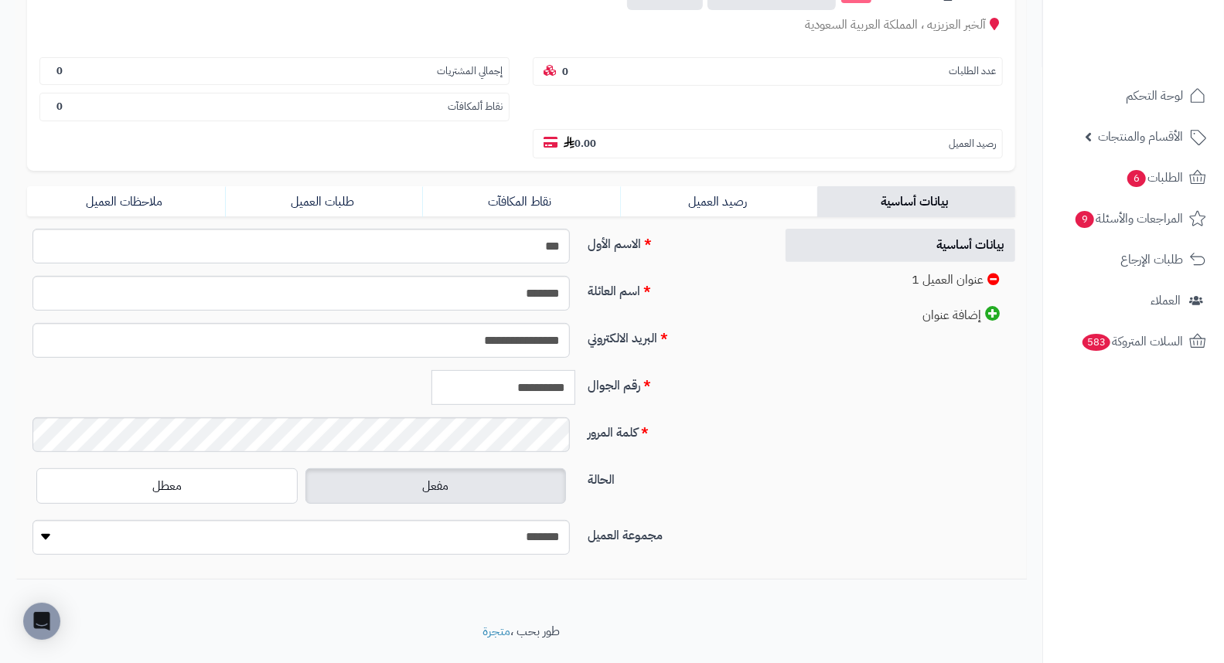
click at [538, 370] on input "**********" at bounding box center [503, 387] width 144 height 35
click at [353, 186] on link "طلبات العميل" at bounding box center [324, 201] width 198 height 31
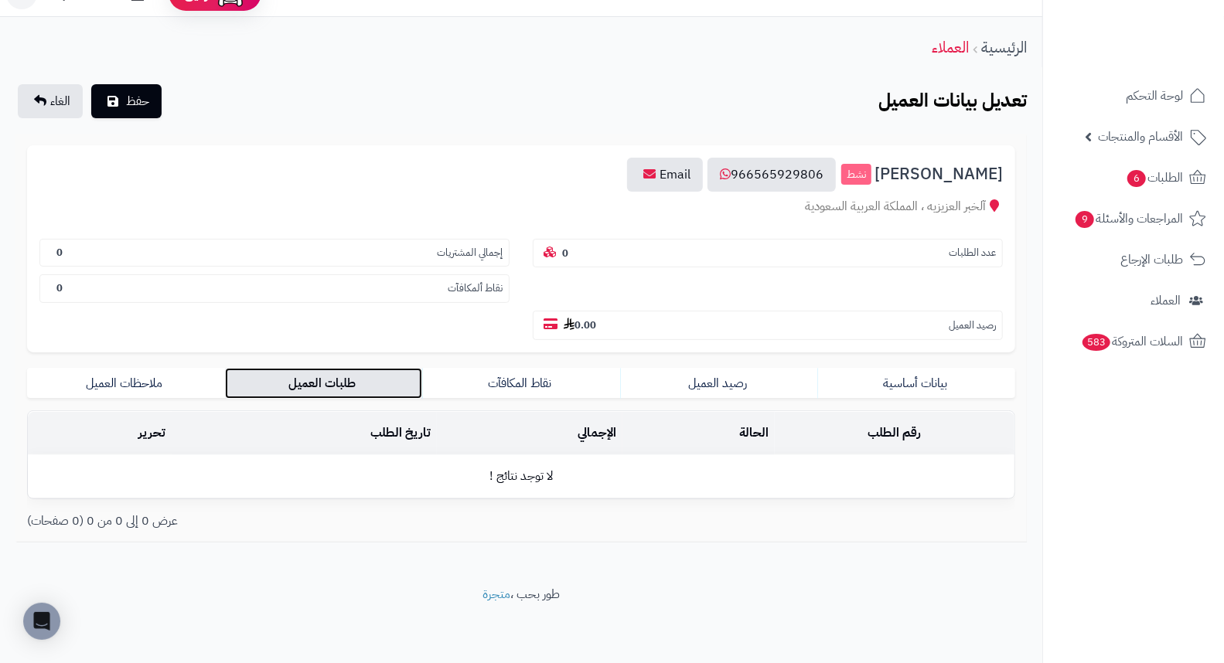
scroll to position [0, 0]
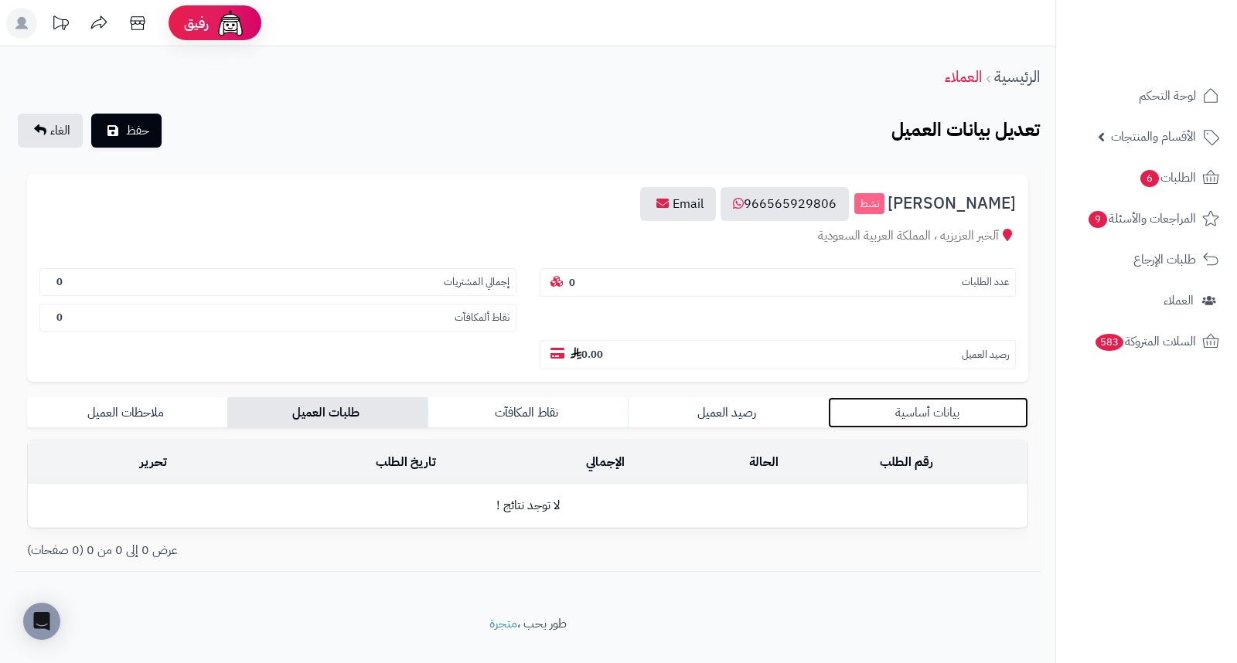
click at [936, 397] on link "بيانات أساسية" at bounding box center [928, 412] width 200 height 31
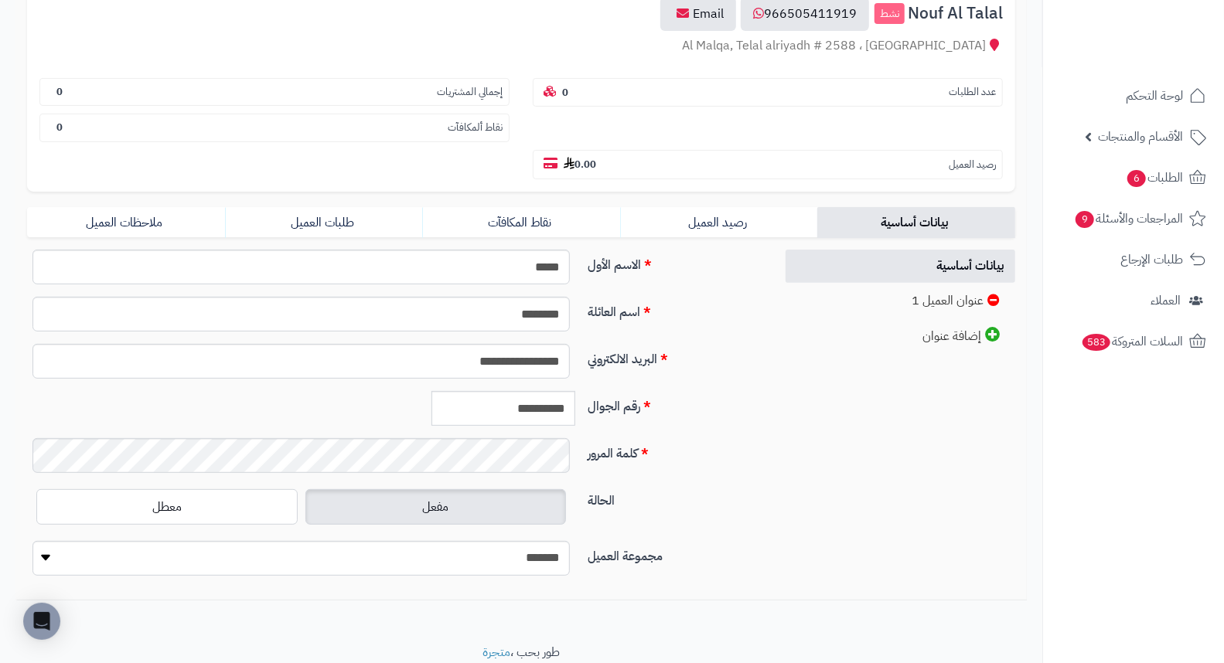
scroll to position [211, 0]
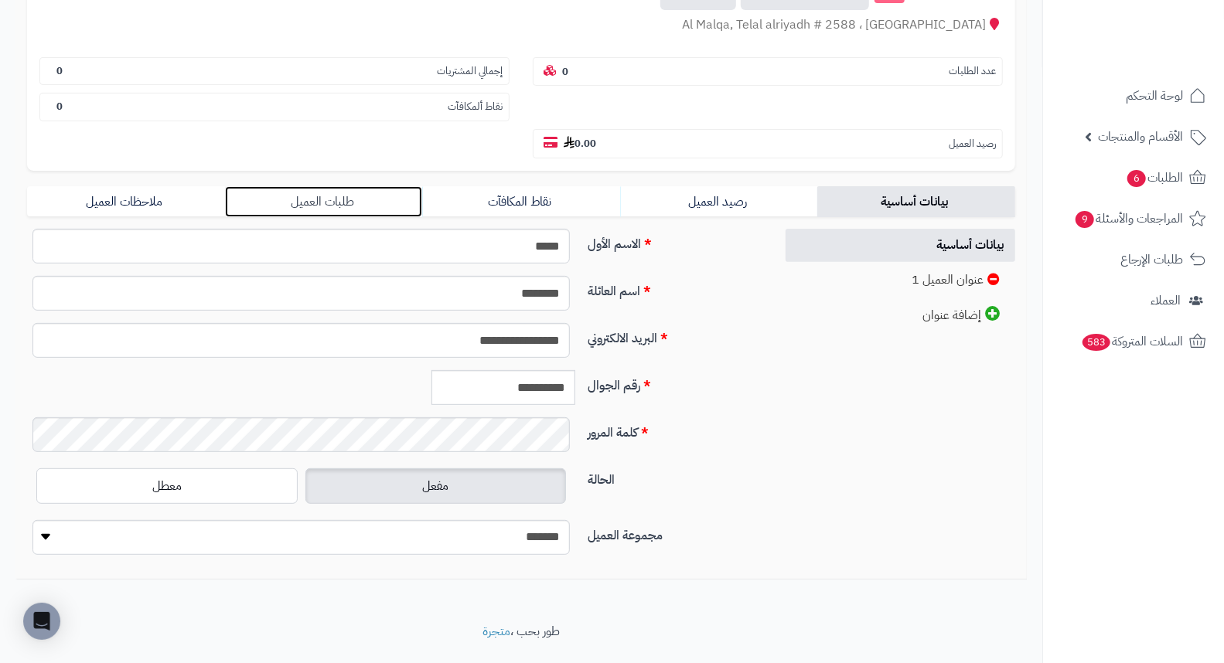
click at [283, 186] on link "طلبات العميل" at bounding box center [324, 201] width 198 height 31
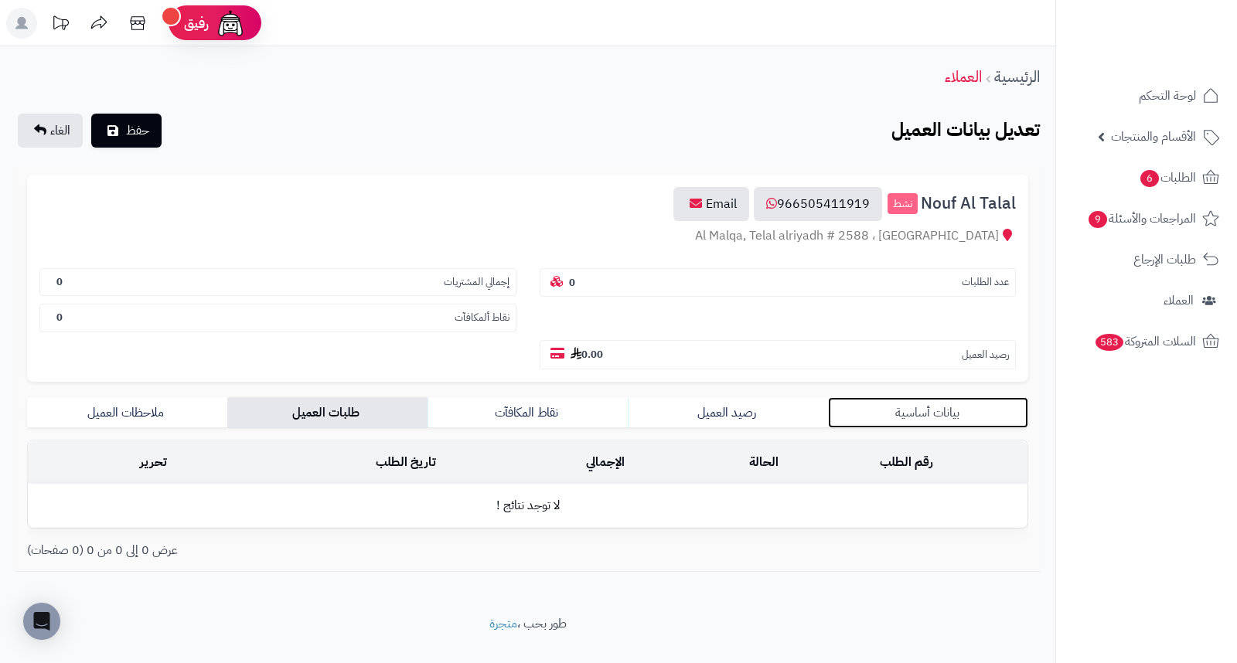
click at [949, 397] on link "بيانات أساسية" at bounding box center [928, 412] width 200 height 31
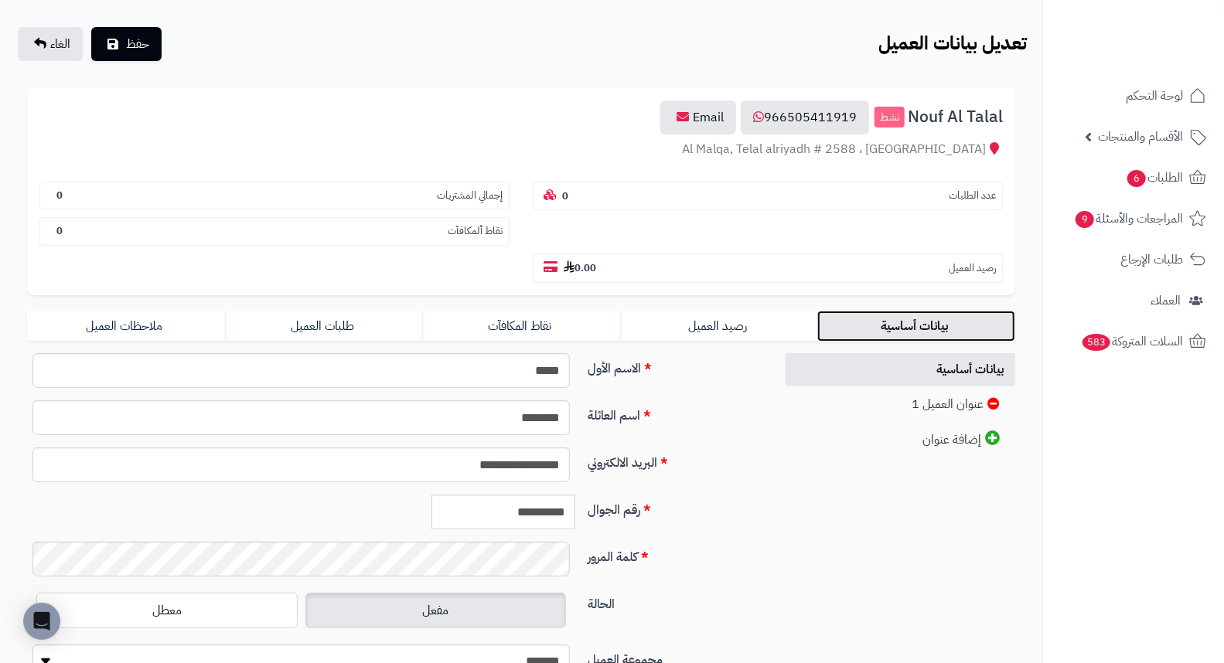
scroll to position [211, 0]
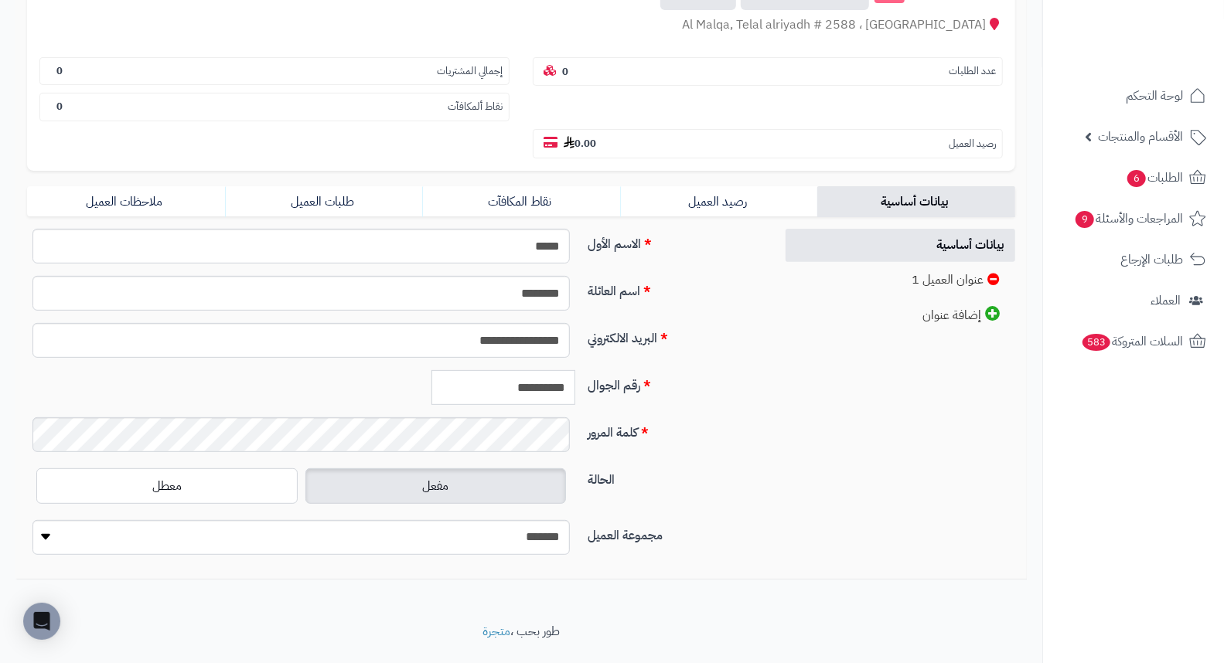
click at [532, 370] on input "**********" at bounding box center [503, 387] width 144 height 35
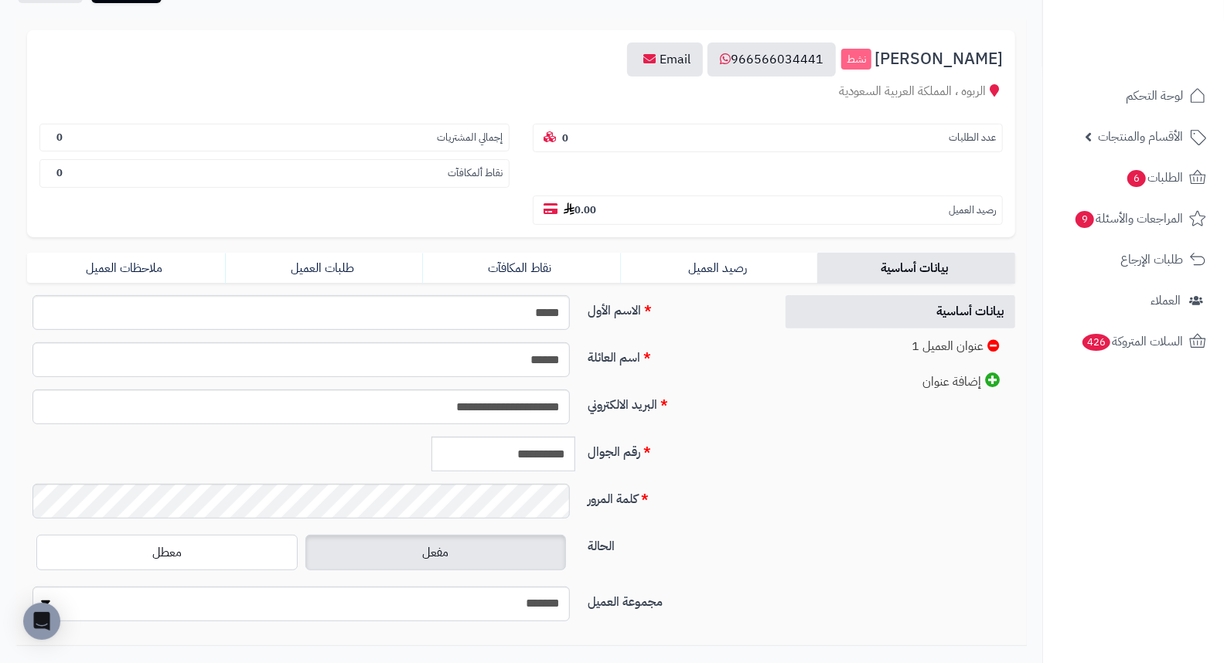
scroll to position [172, 0]
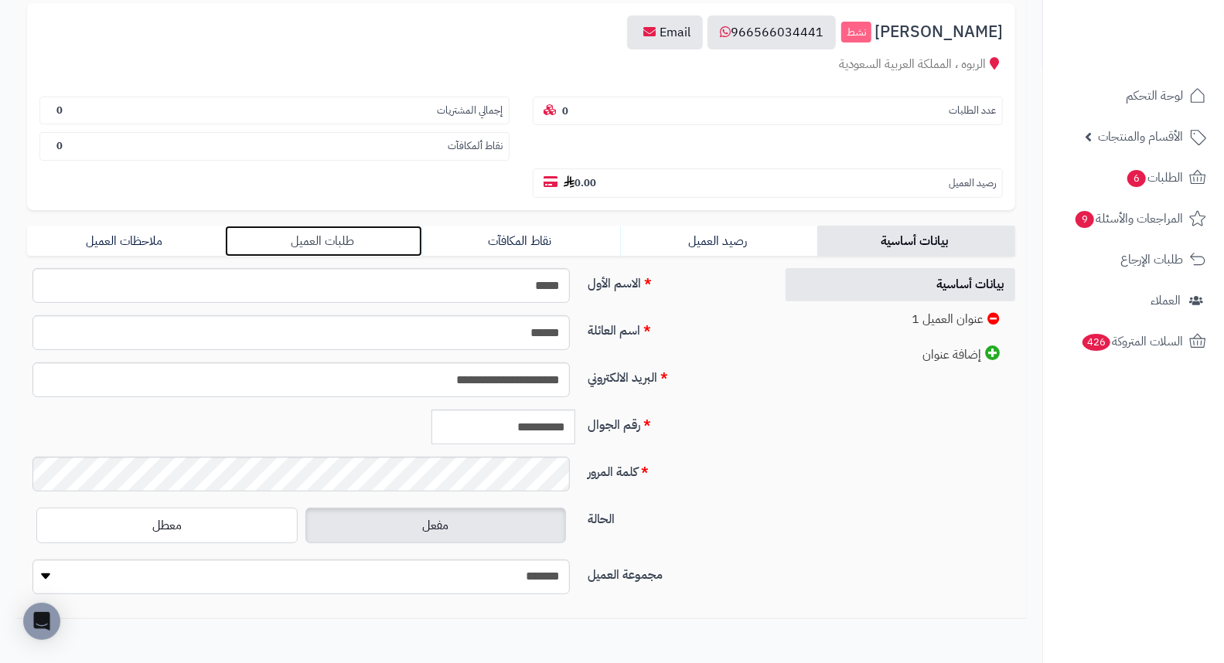
click at [313, 226] on link "طلبات العميل" at bounding box center [324, 241] width 198 height 31
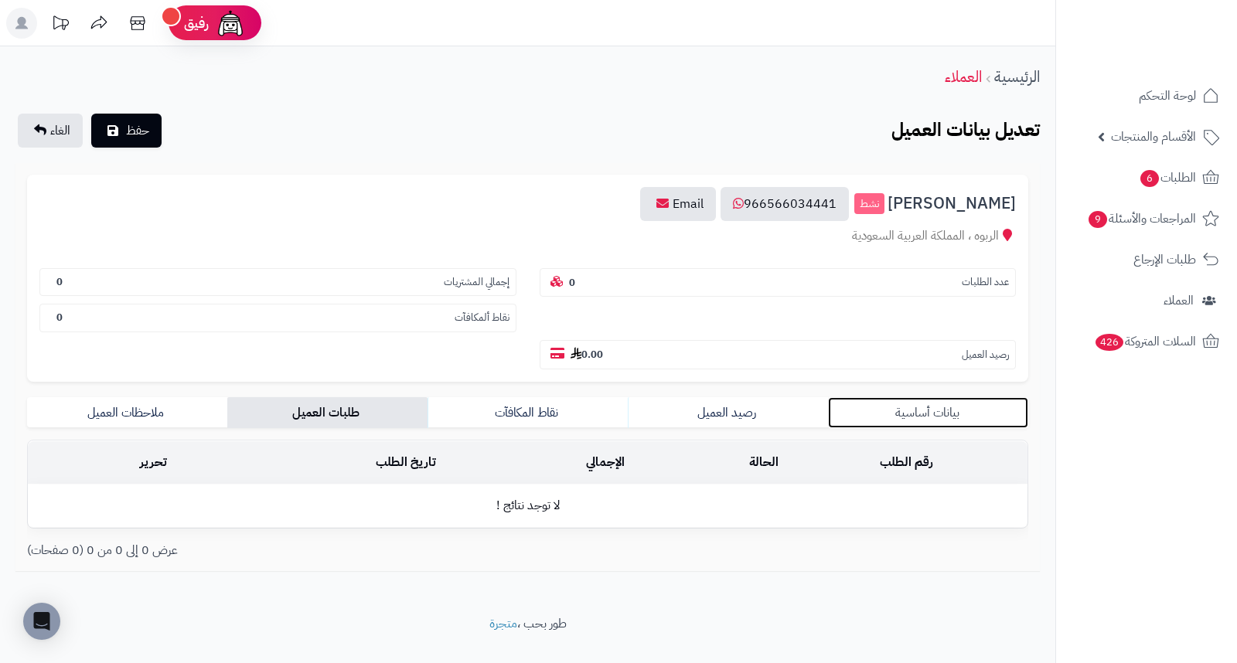
click at [921, 397] on link "بيانات أساسية" at bounding box center [928, 412] width 200 height 31
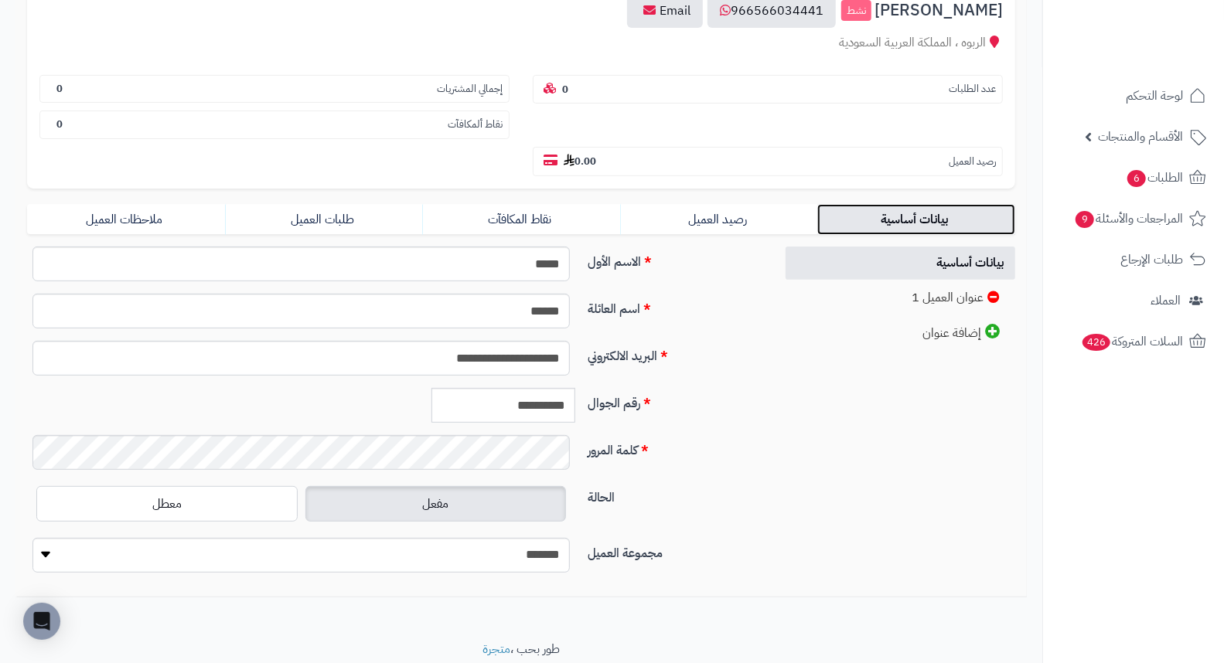
scroll to position [211, 0]
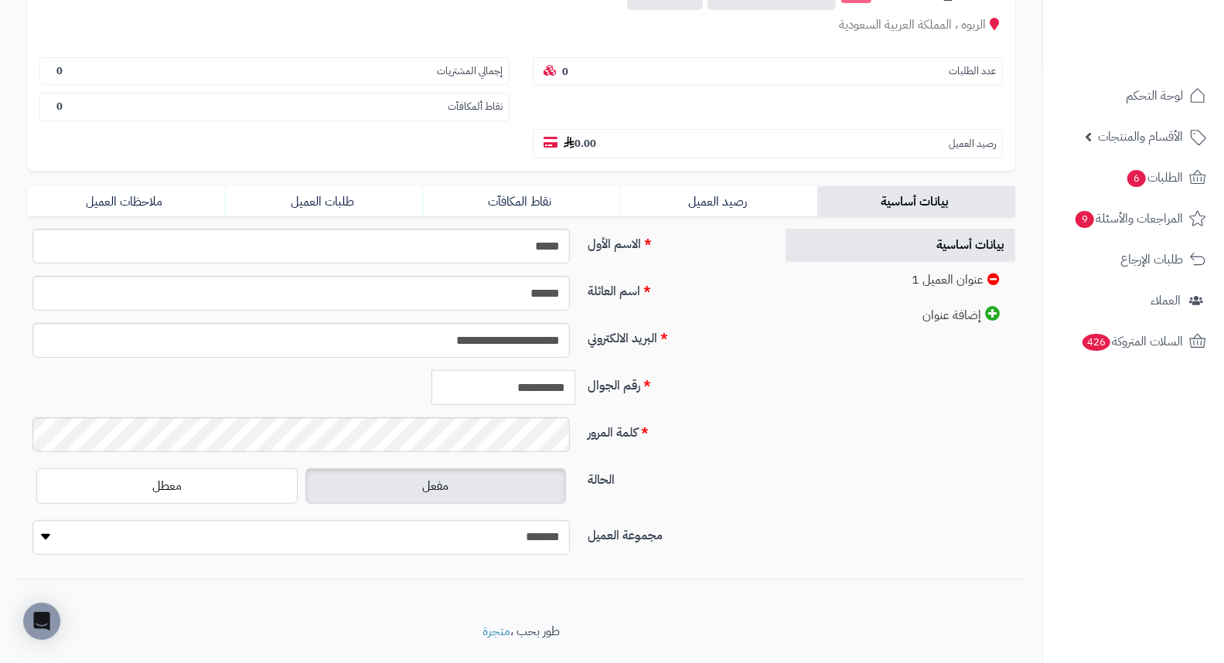
click at [537, 370] on input "**********" at bounding box center [503, 387] width 144 height 35
click at [330, 186] on link "طلبات العميل" at bounding box center [324, 201] width 198 height 31
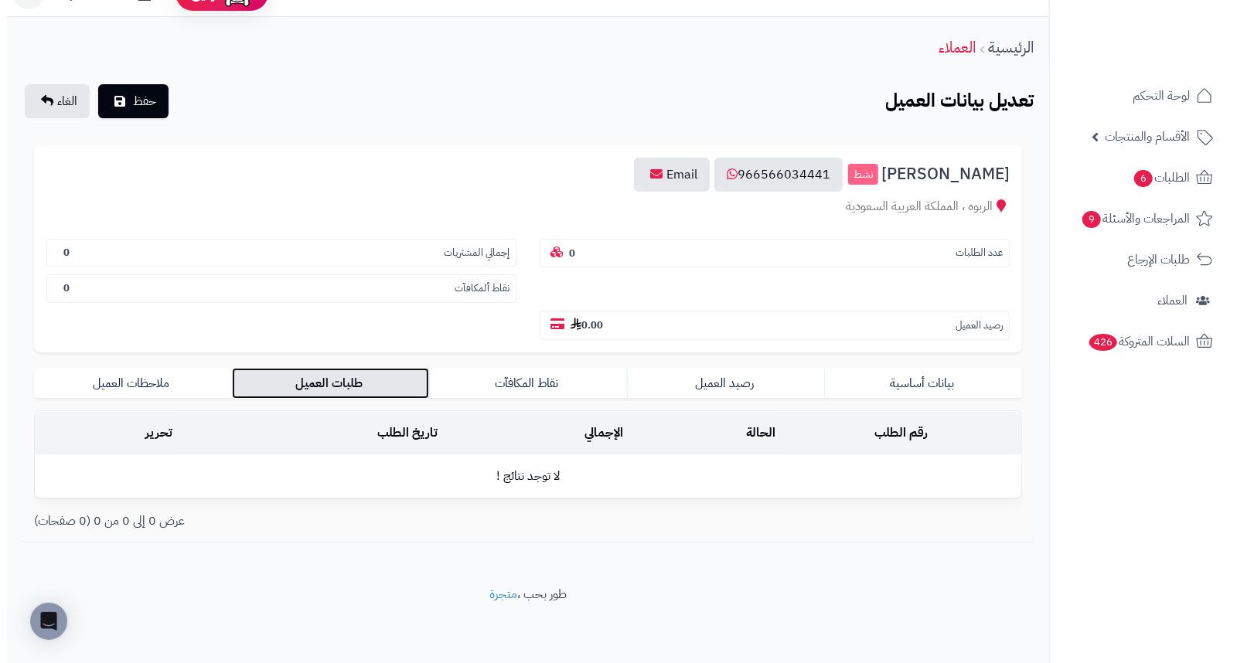
scroll to position [0, 0]
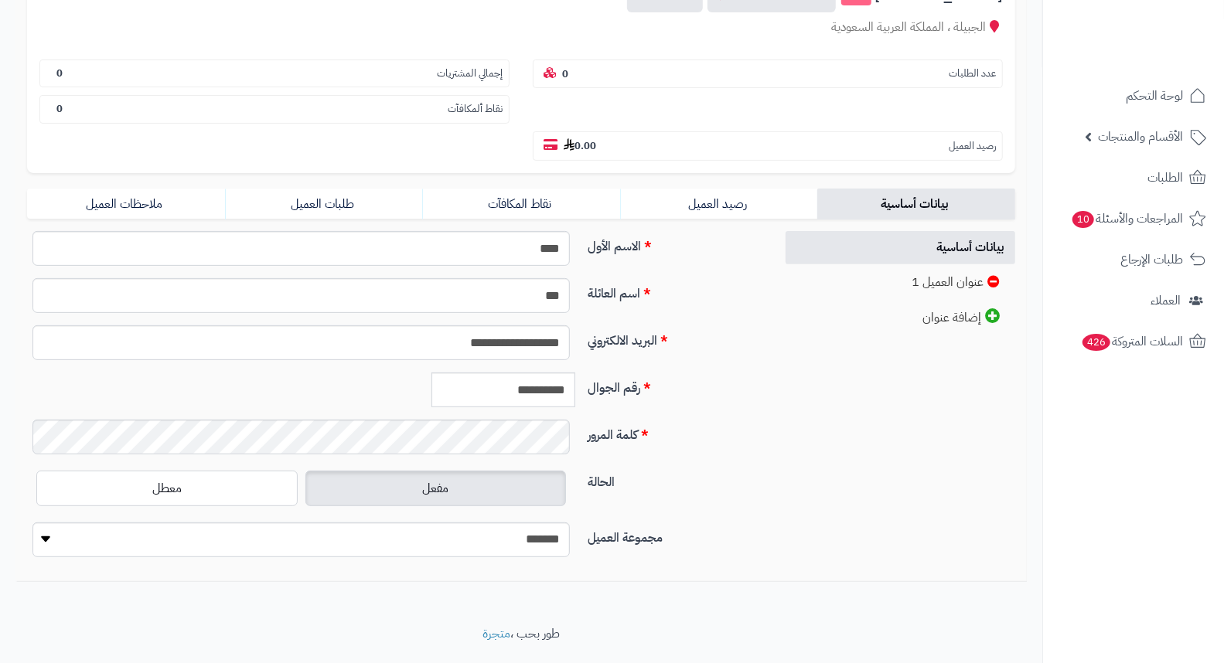
scroll to position [211, 0]
click at [538, 370] on input "**********" at bounding box center [503, 387] width 144 height 35
click at [536, 370] on input "**********" at bounding box center [503, 387] width 144 height 35
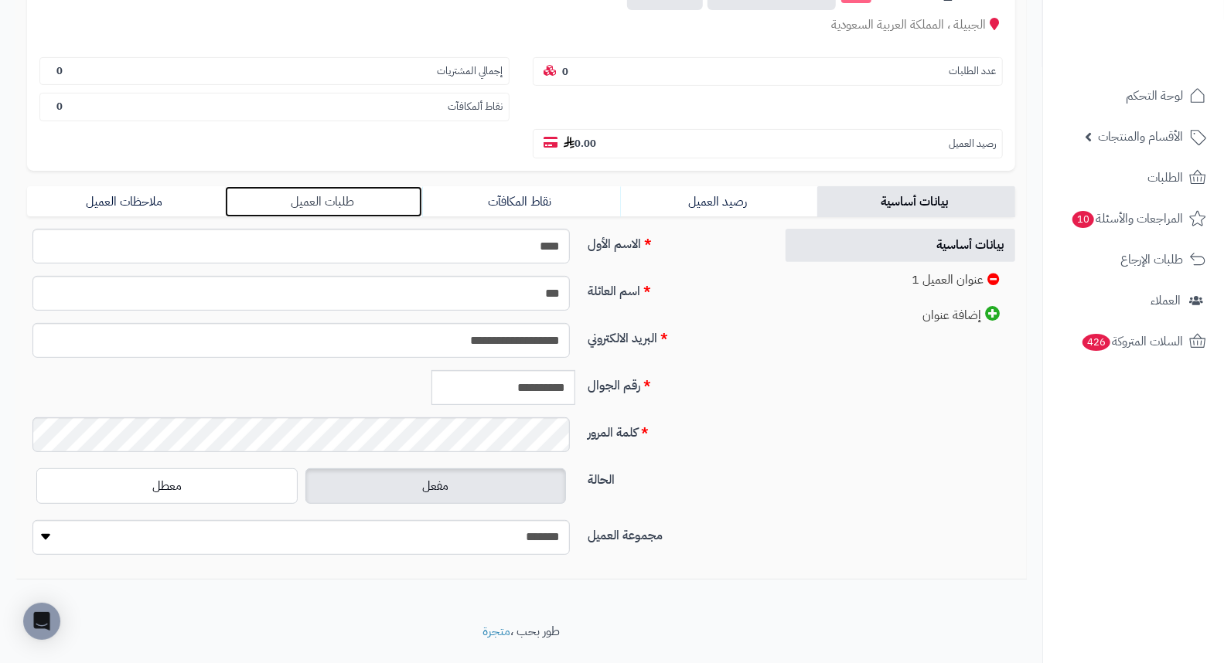
click at [327, 186] on link "طلبات العميل" at bounding box center [324, 201] width 198 height 31
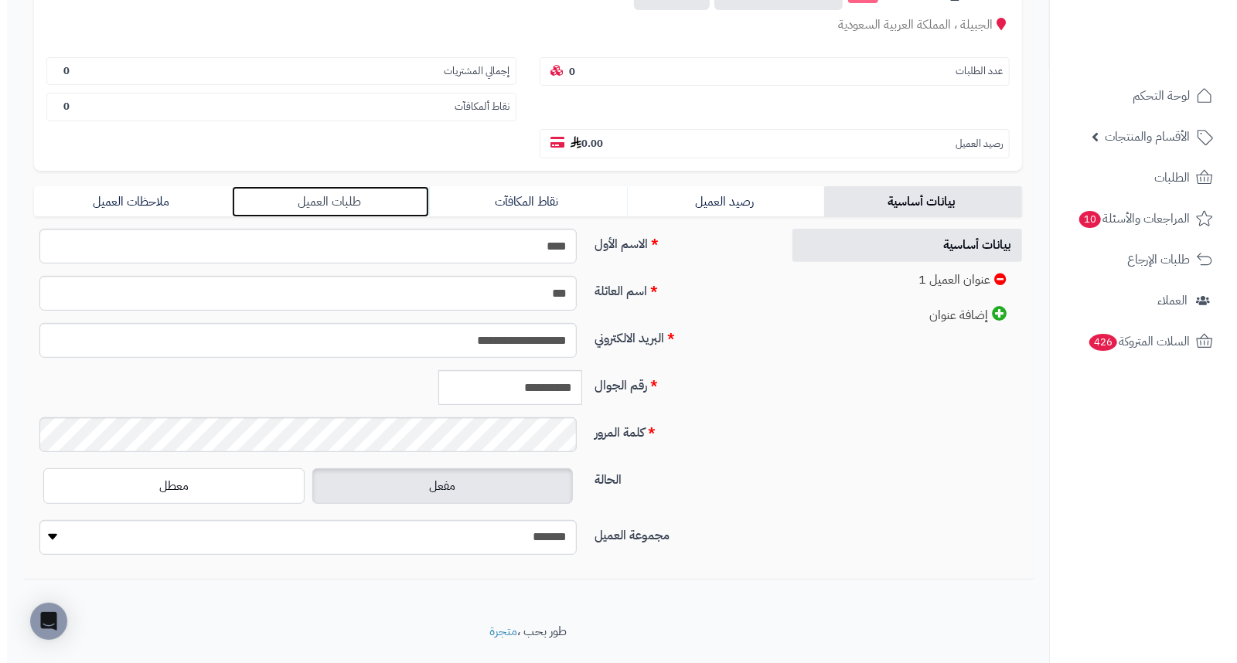
scroll to position [0, 0]
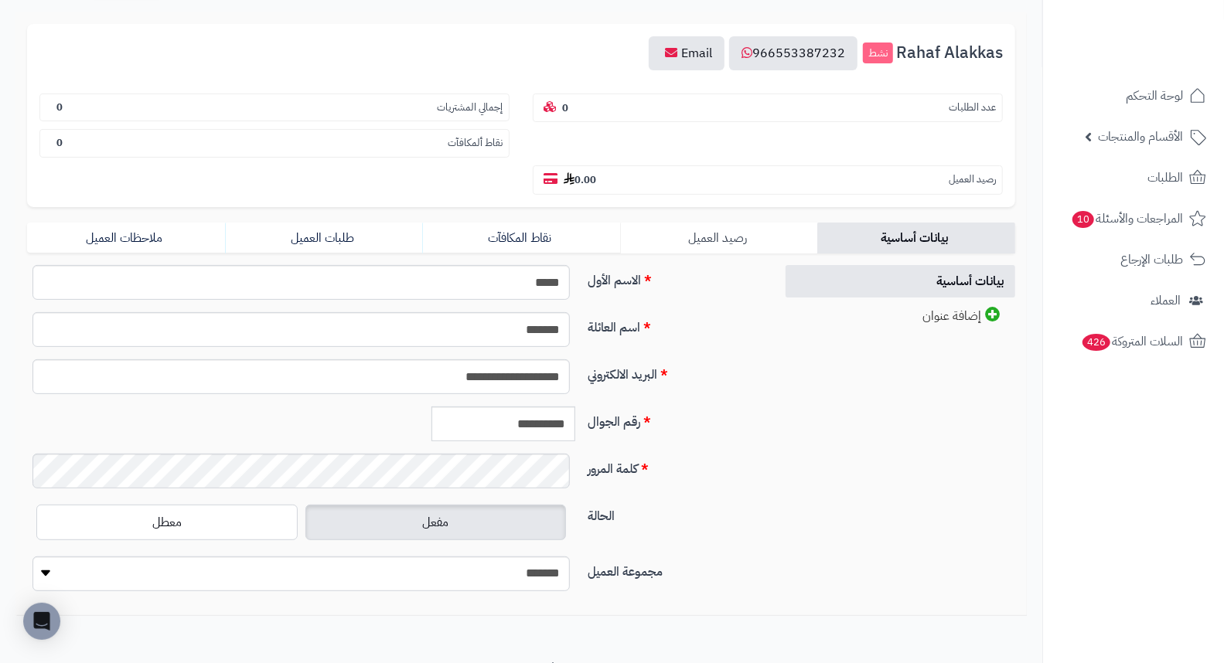
scroll to position [187, 0]
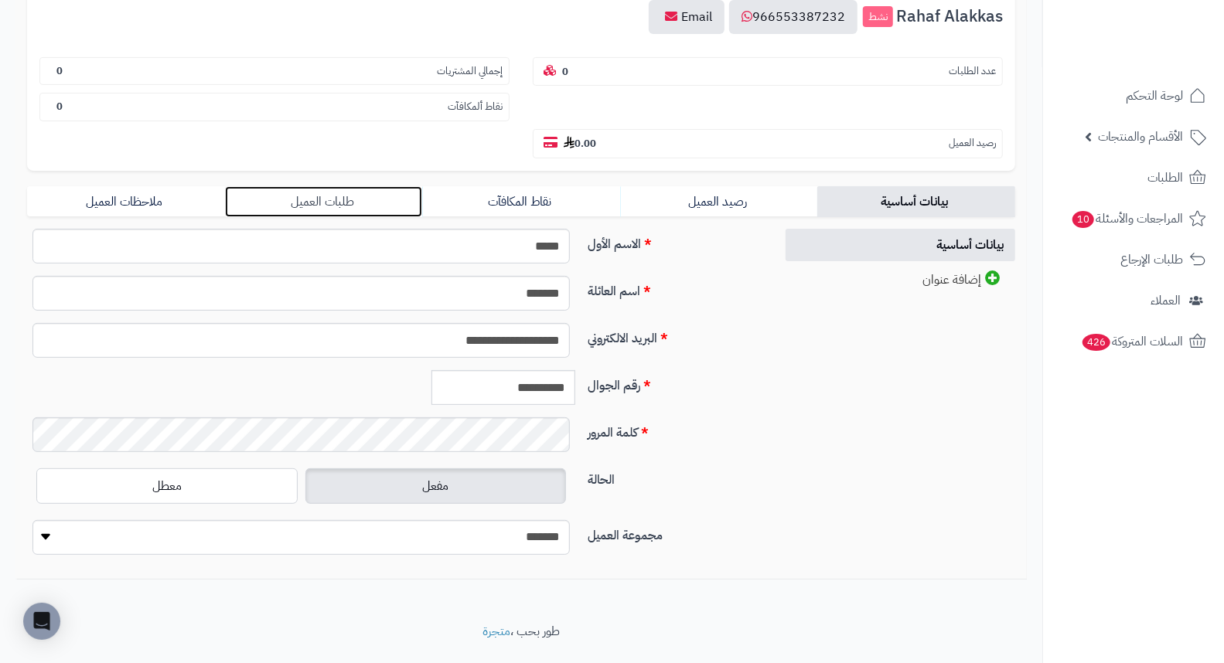
click at [274, 186] on link "طلبات العميل" at bounding box center [324, 201] width 198 height 31
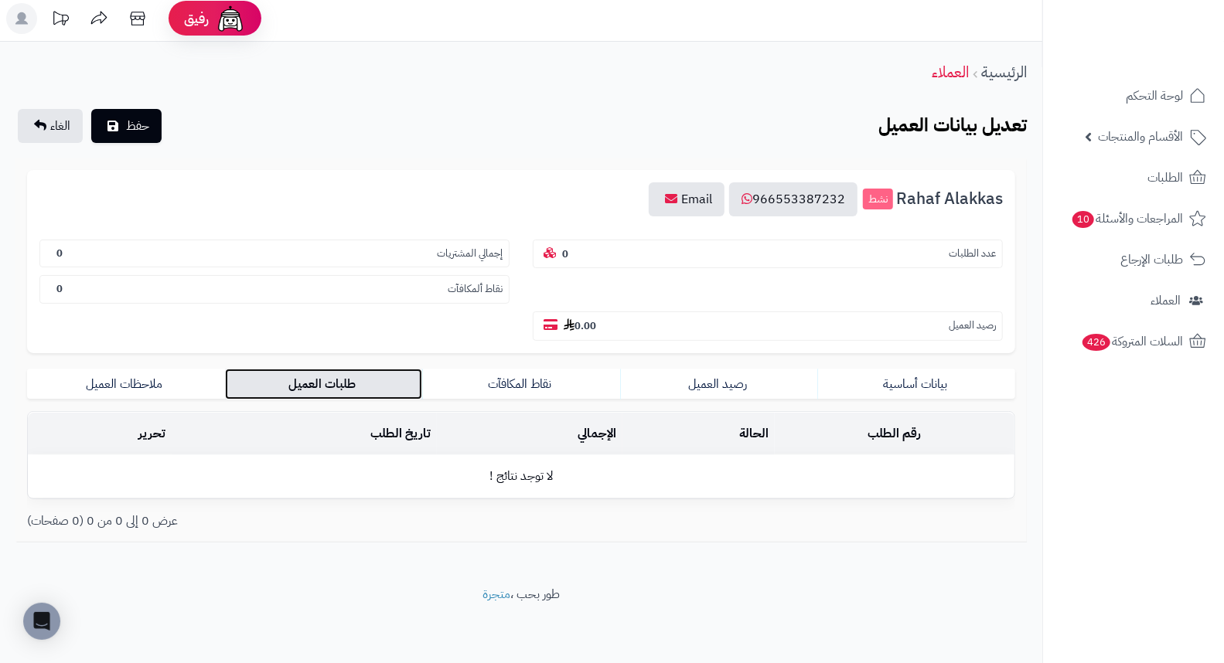
scroll to position [0, 0]
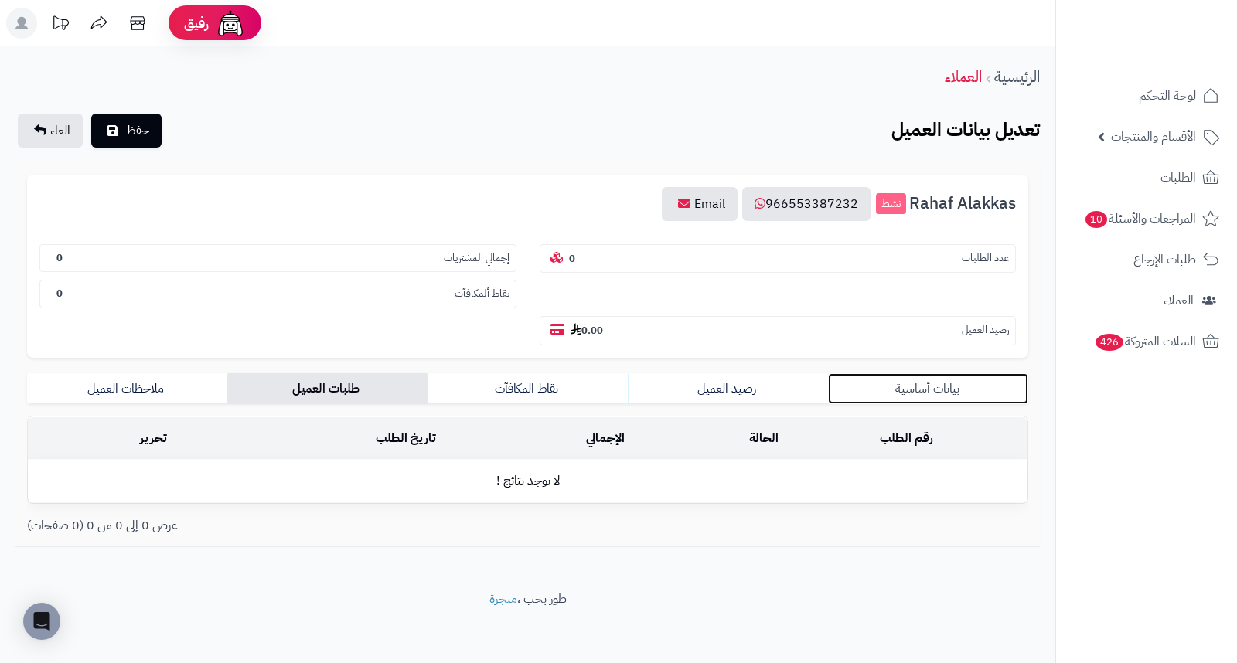
click at [955, 373] on link "بيانات أساسية" at bounding box center [928, 388] width 200 height 31
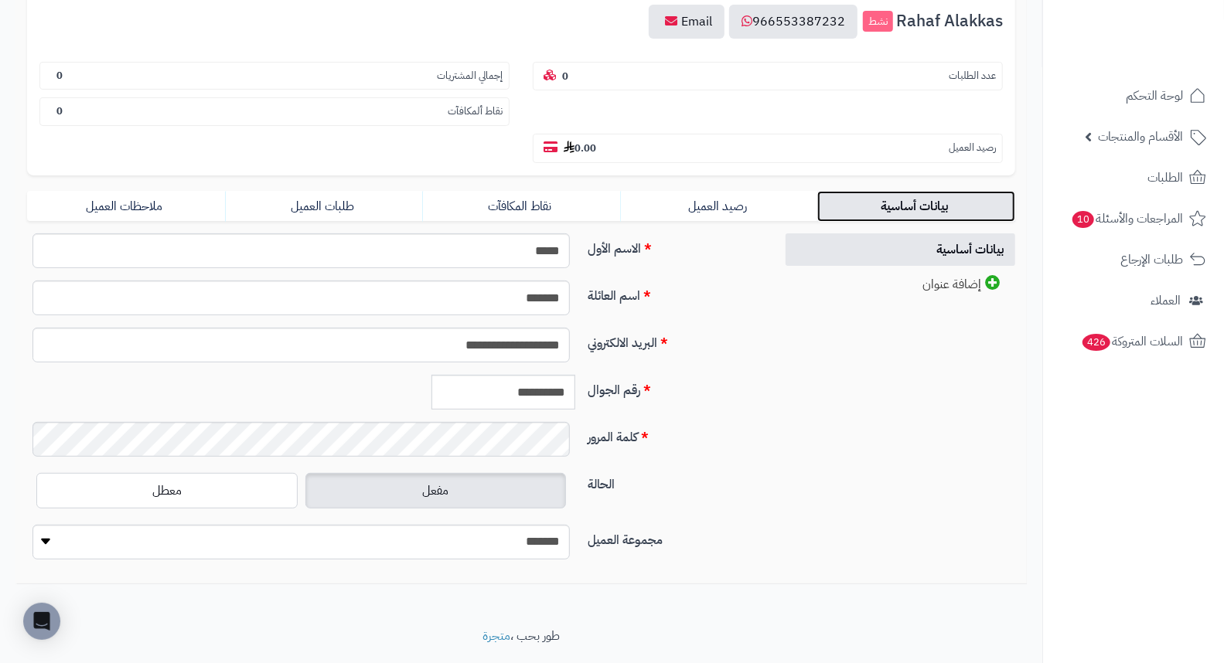
scroll to position [187, 0]
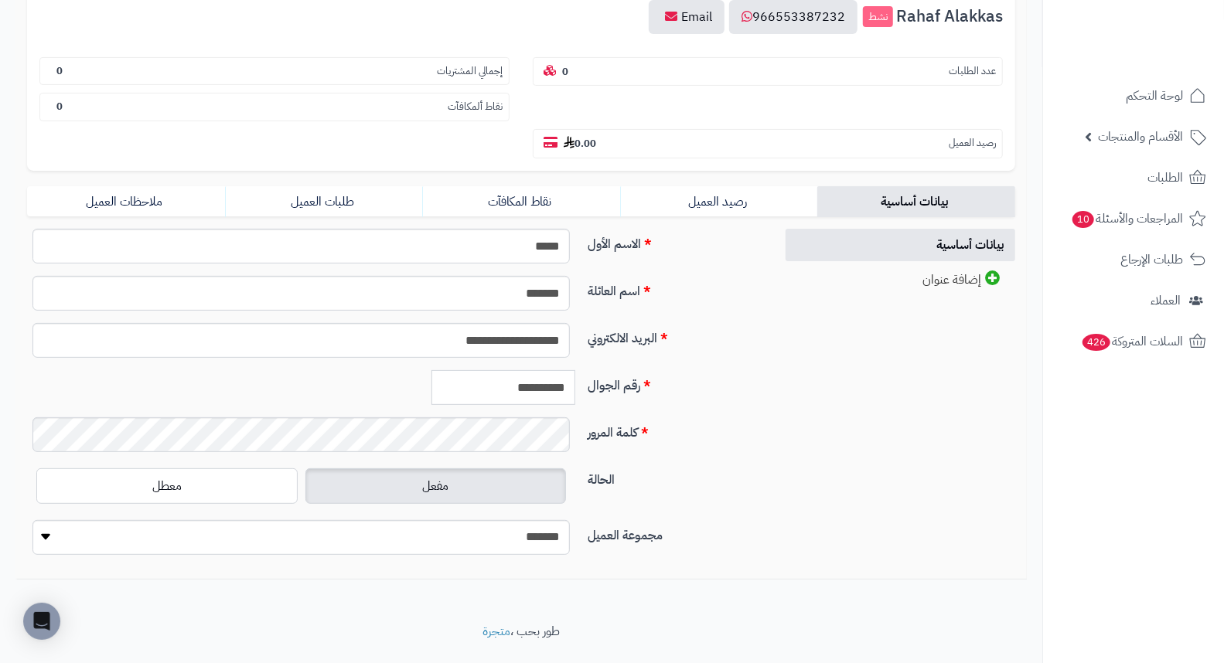
click at [536, 370] on input "**********" at bounding box center [503, 387] width 144 height 35
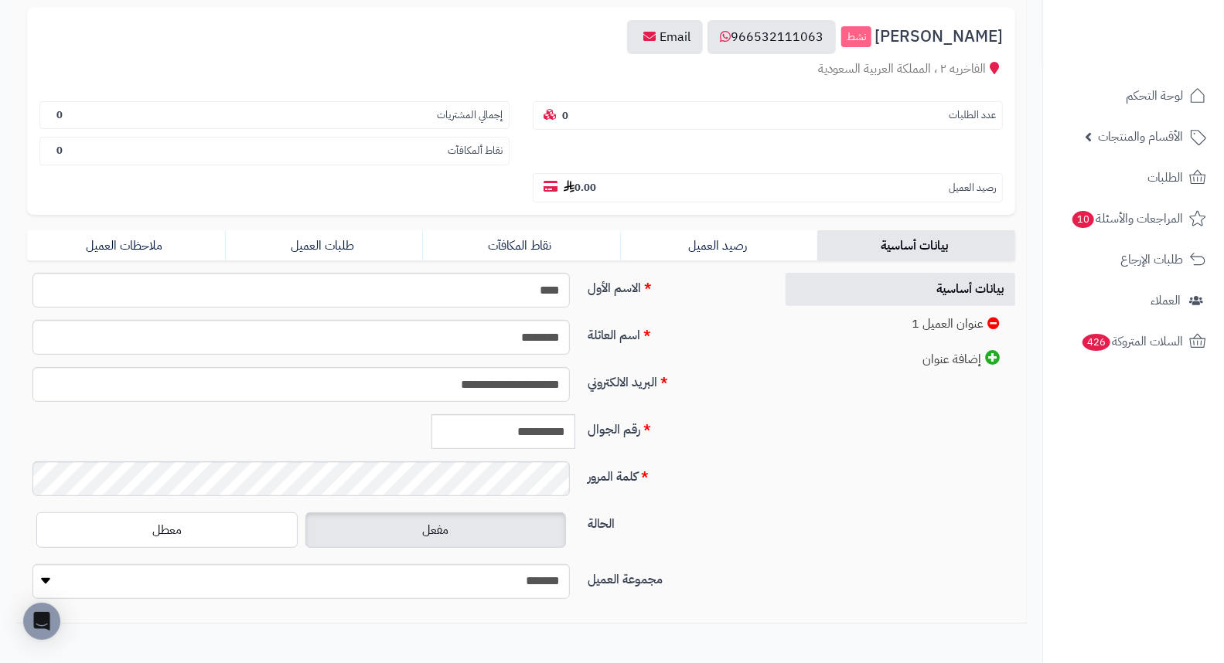
scroll to position [172, 0]
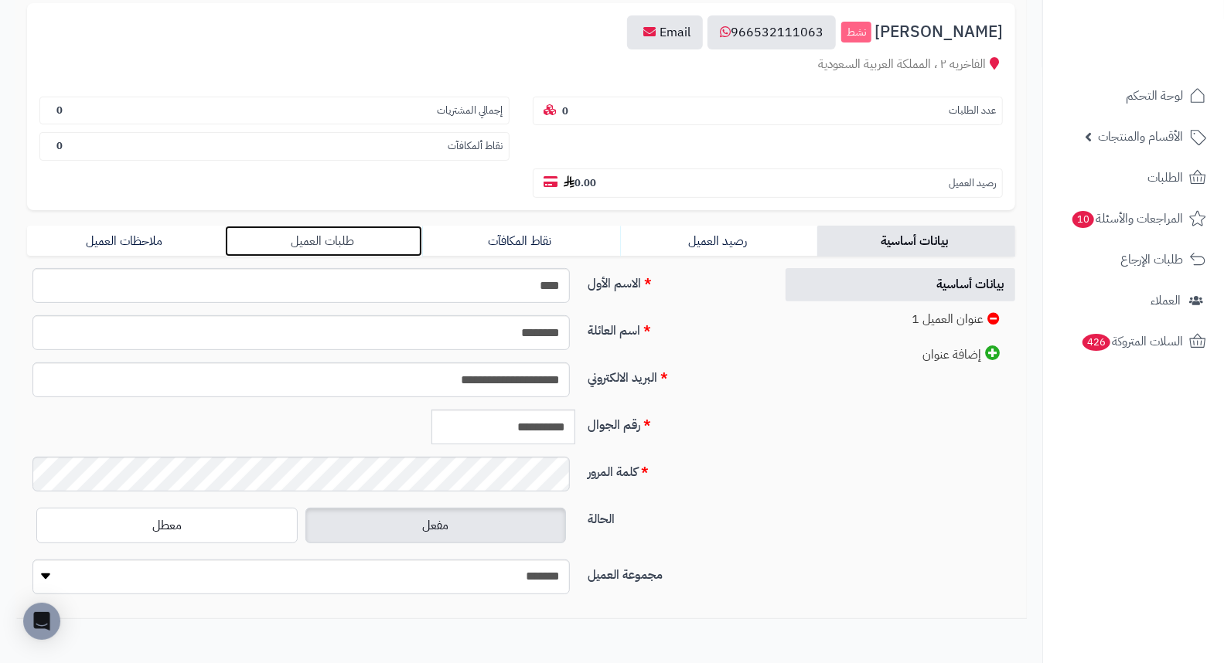
click at [302, 226] on link "طلبات العميل" at bounding box center [324, 241] width 198 height 31
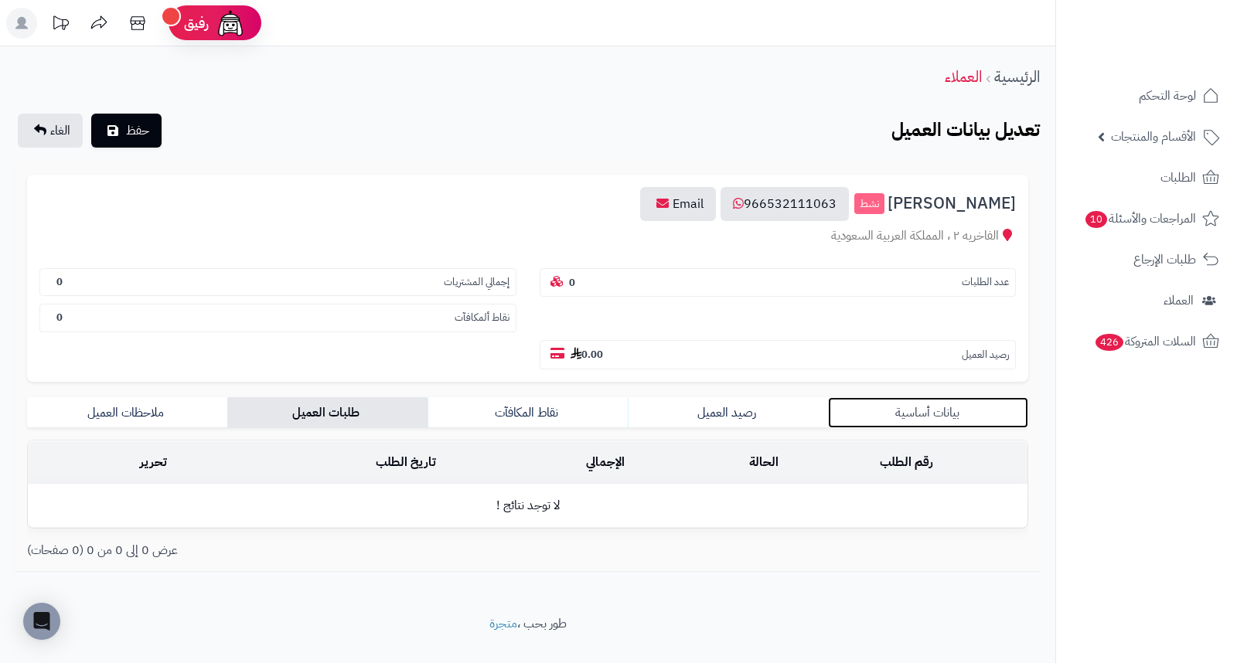
click at [928, 397] on link "بيانات أساسية" at bounding box center [928, 412] width 200 height 31
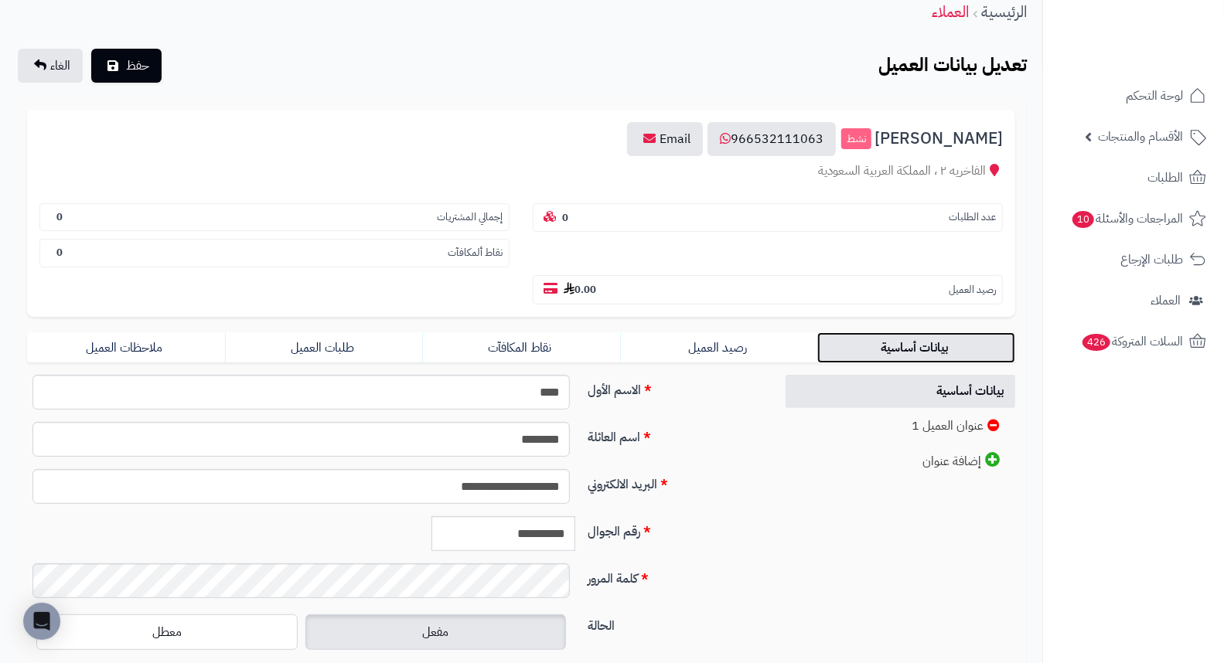
scroll to position [211, 0]
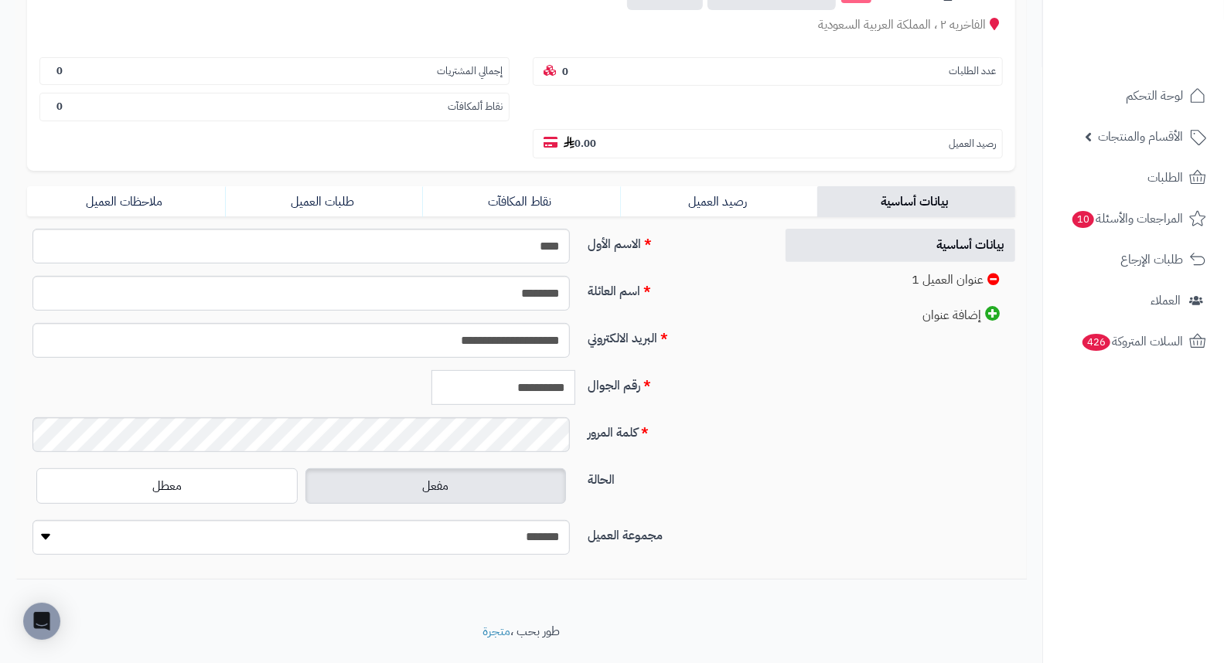
click at [522, 370] on input "**********" at bounding box center [503, 387] width 144 height 35
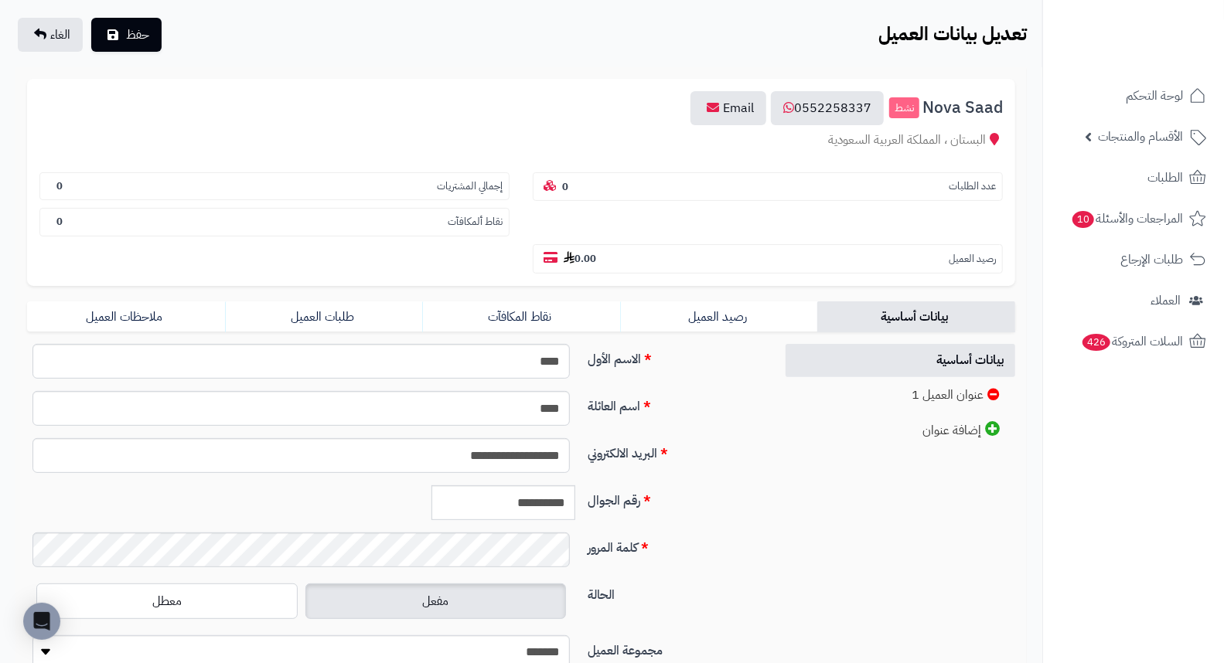
scroll to position [211, 0]
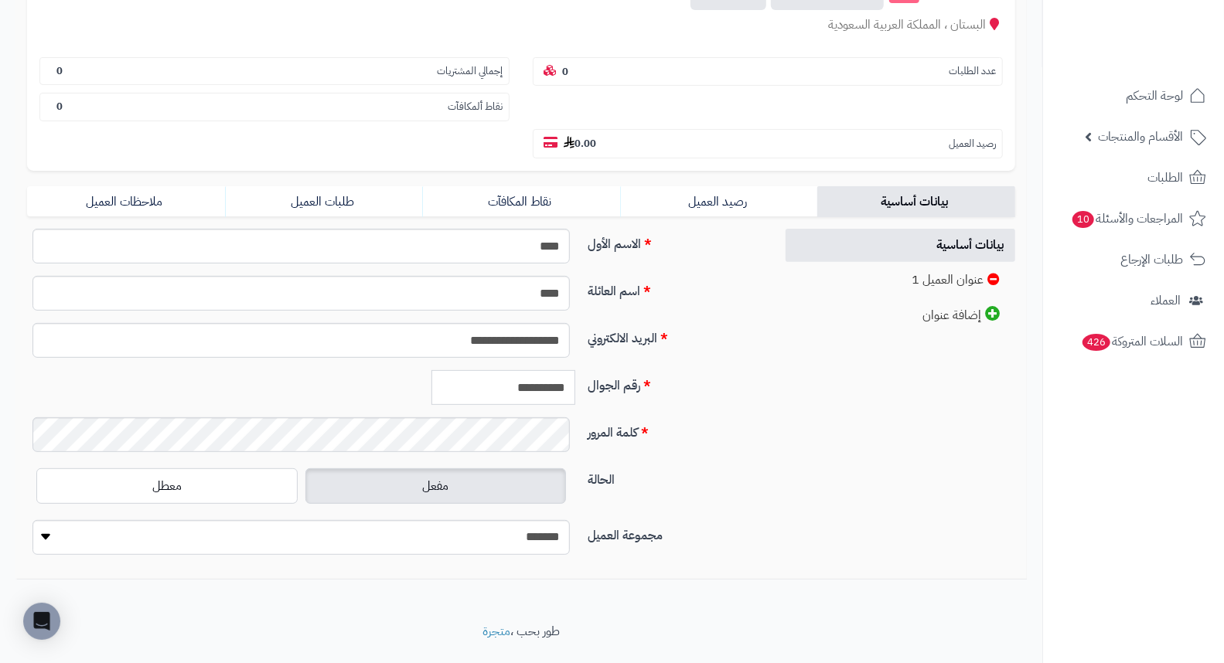
click at [551, 370] on input "**********" at bounding box center [503, 387] width 144 height 35
click at [549, 370] on input "**********" at bounding box center [503, 387] width 144 height 35
click at [342, 186] on link "طلبات العميل" at bounding box center [324, 201] width 198 height 31
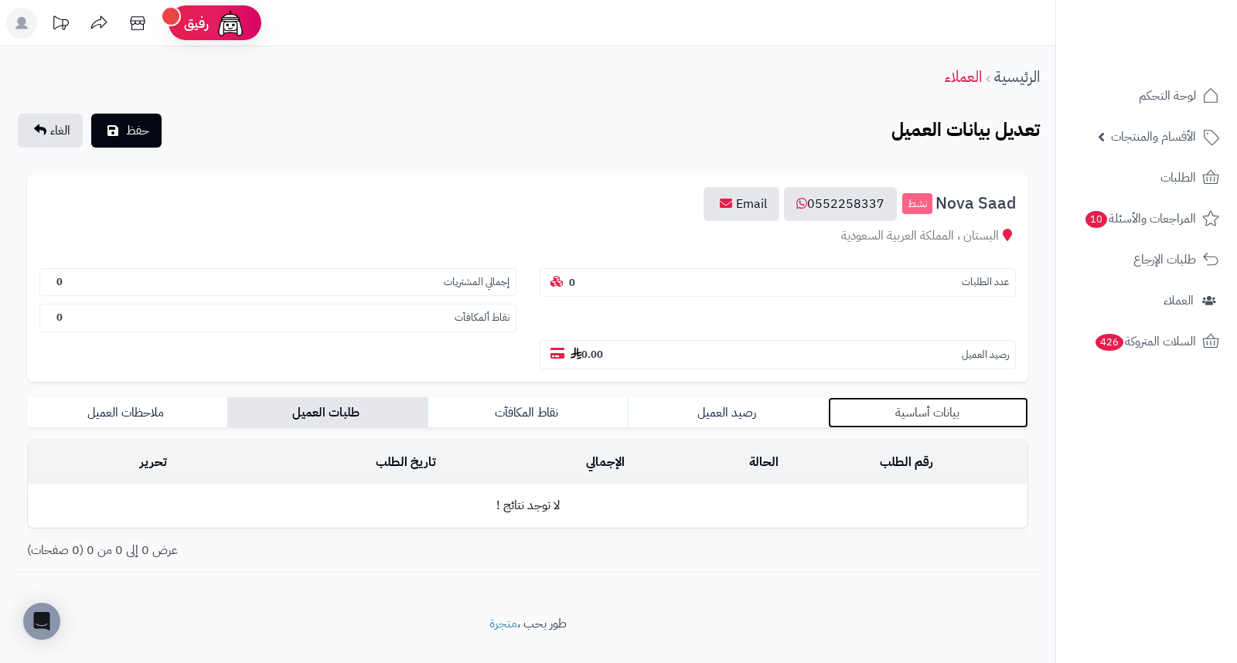
click at [932, 397] on link "بيانات أساسية" at bounding box center [928, 412] width 200 height 31
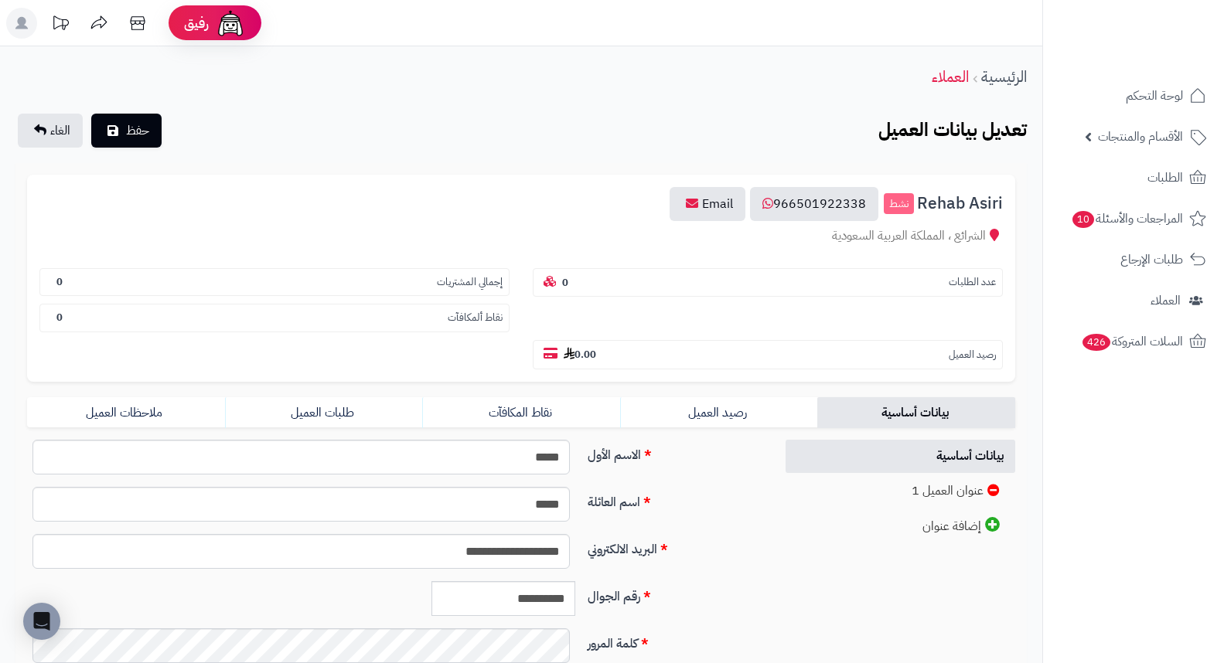
scroll to position [211, 0]
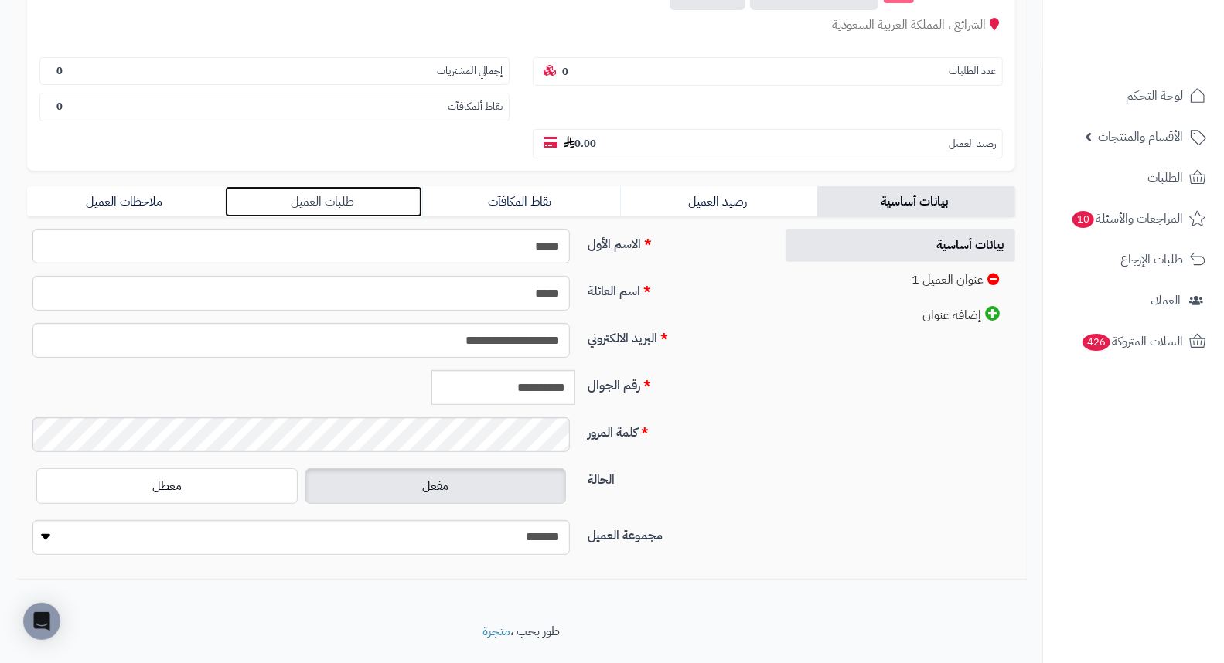
click at [309, 186] on link "طلبات العميل" at bounding box center [324, 201] width 198 height 31
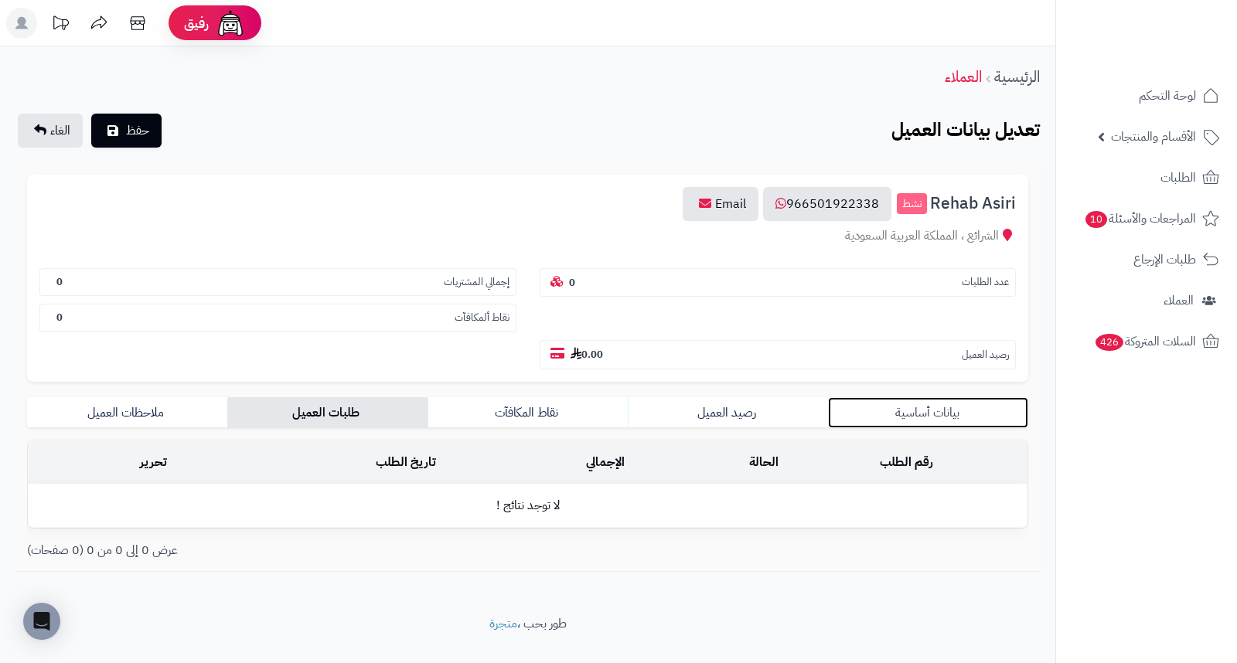
click at [936, 397] on link "بيانات أساسية" at bounding box center [928, 412] width 200 height 31
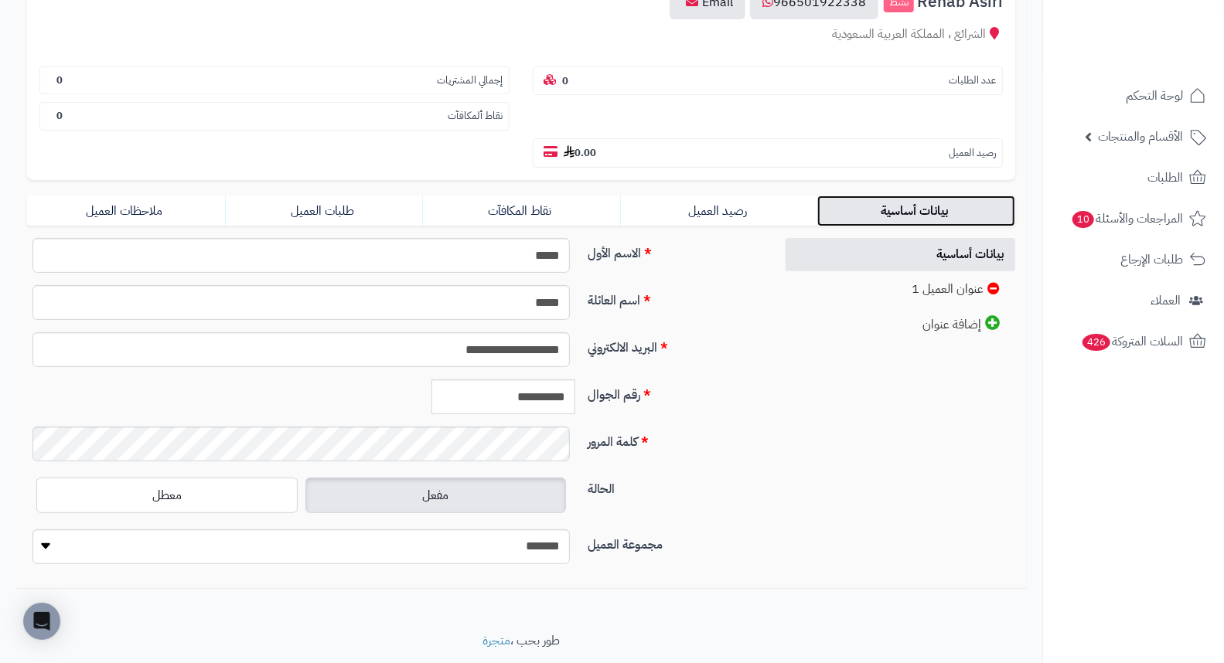
scroll to position [211, 0]
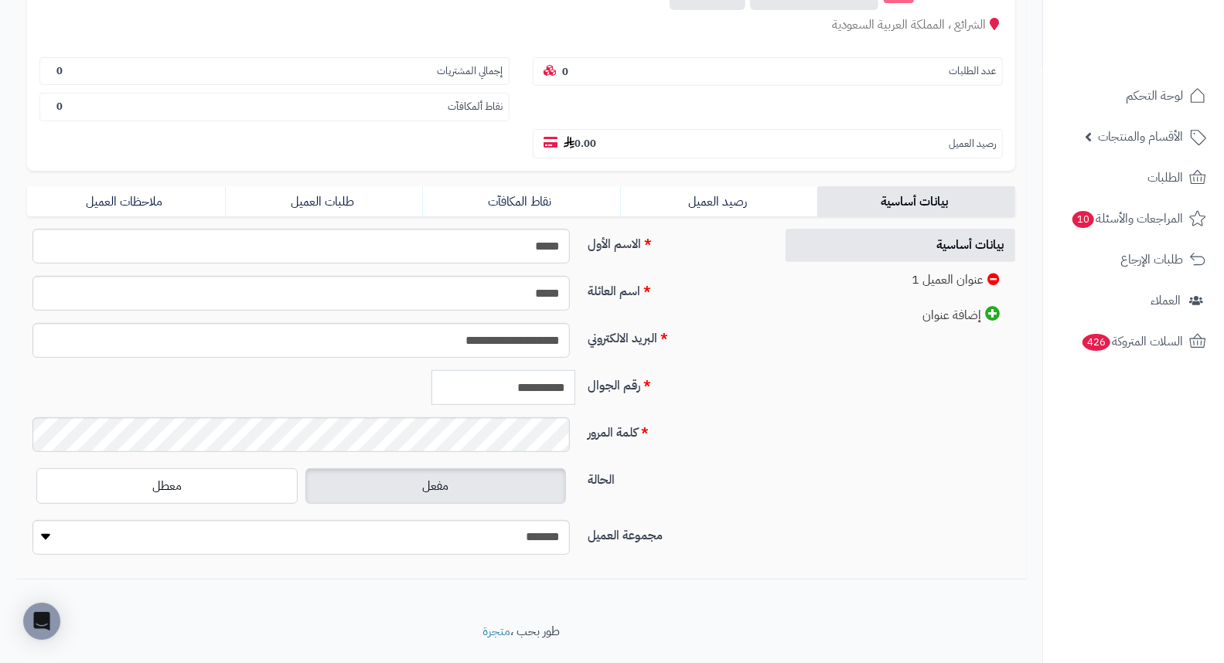
click at [539, 370] on input "**********" at bounding box center [503, 387] width 144 height 35
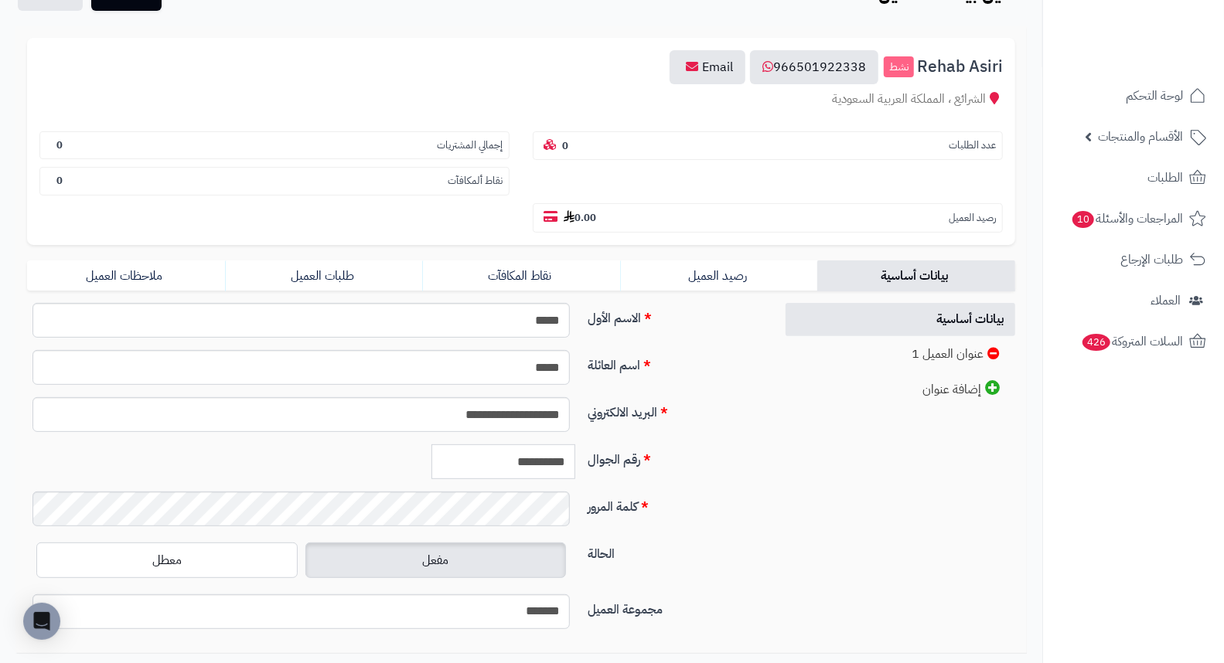
scroll to position [39, 0]
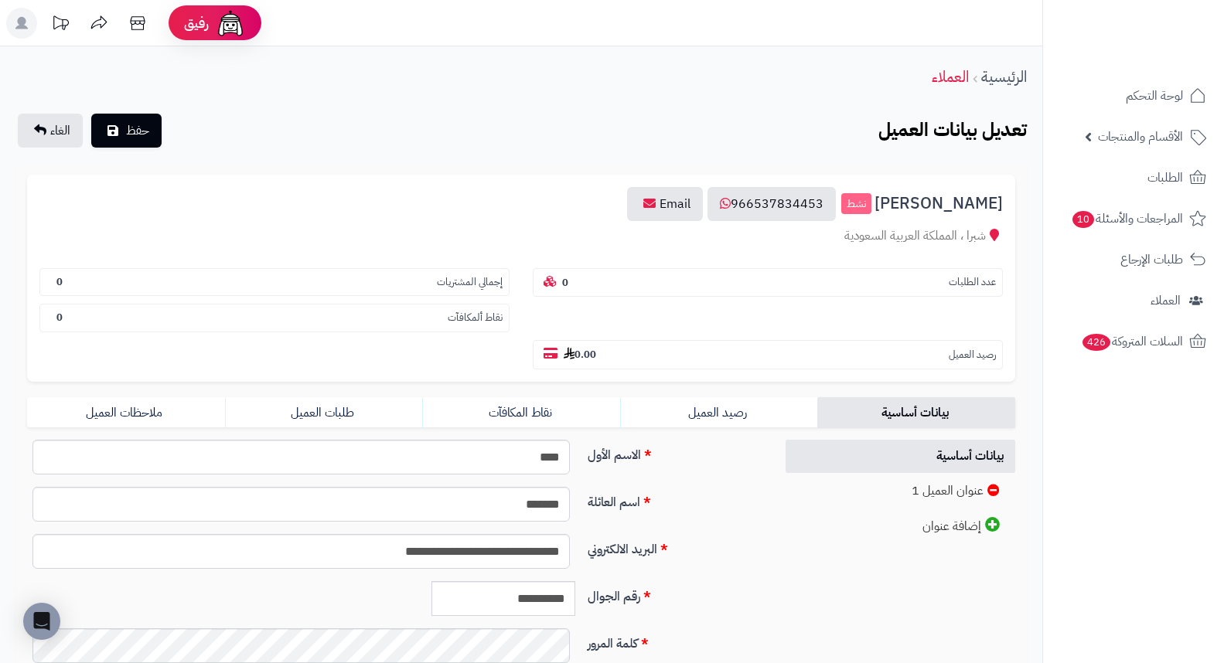
scroll to position [211, 0]
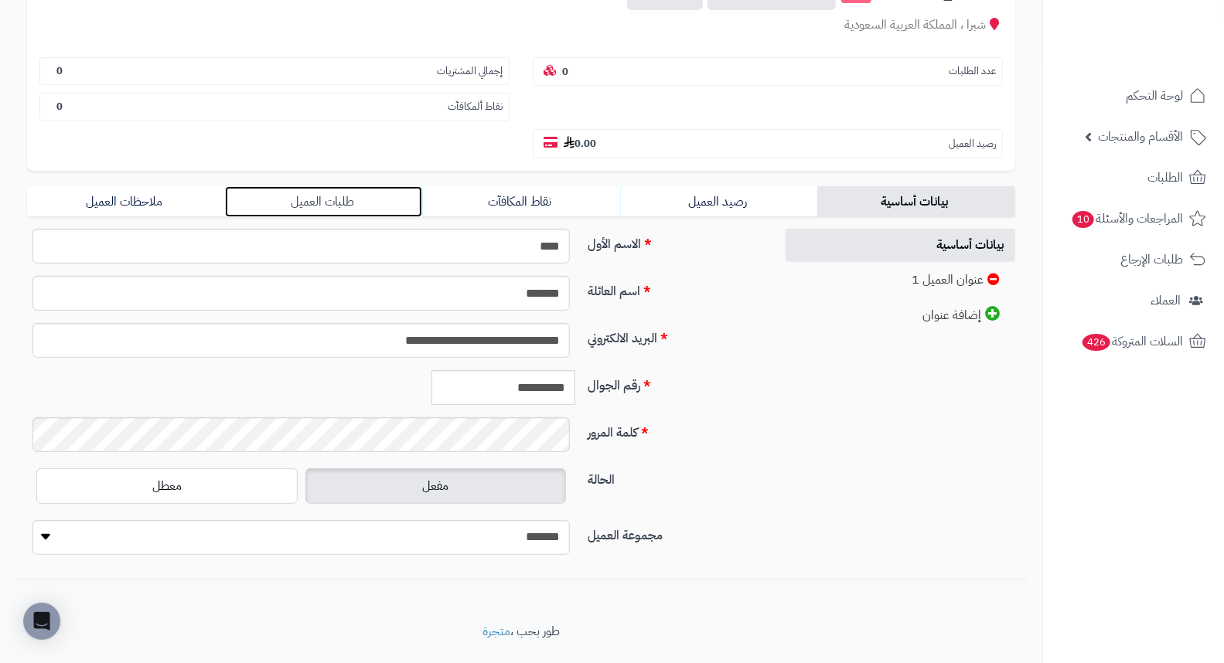
click at [317, 186] on link "طلبات العميل" at bounding box center [324, 201] width 198 height 31
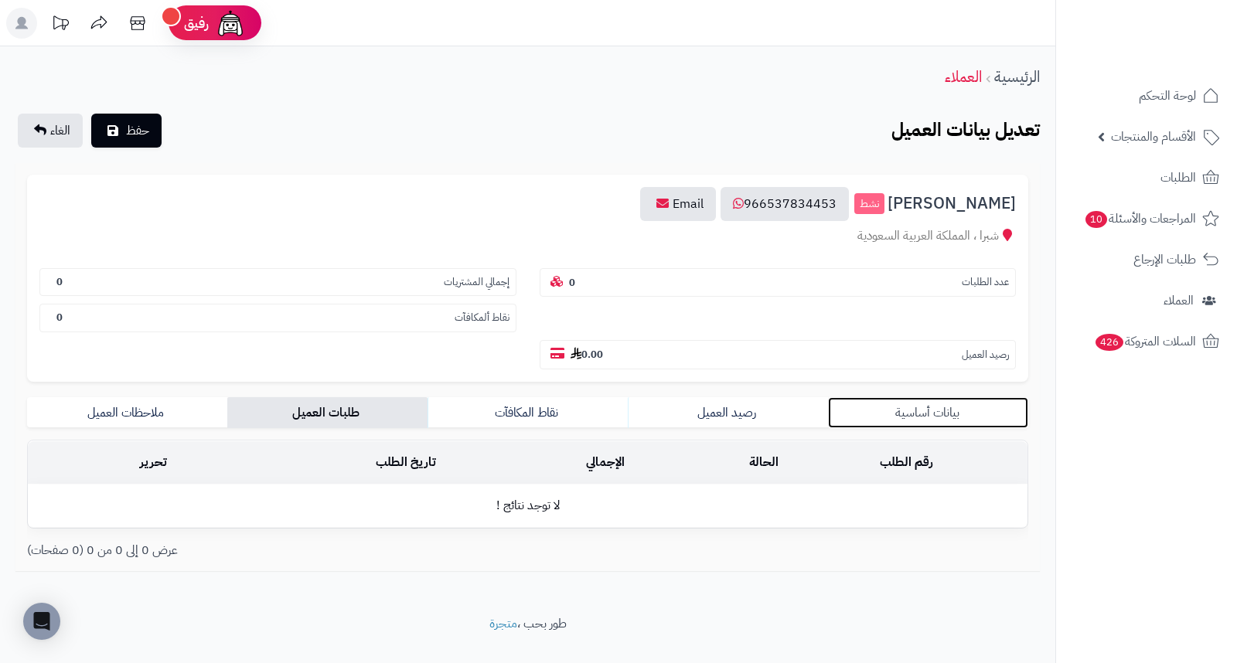
click at [932, 397] on link "بيانات أساسية" at bounding box center [928, 412] width 200 height 31
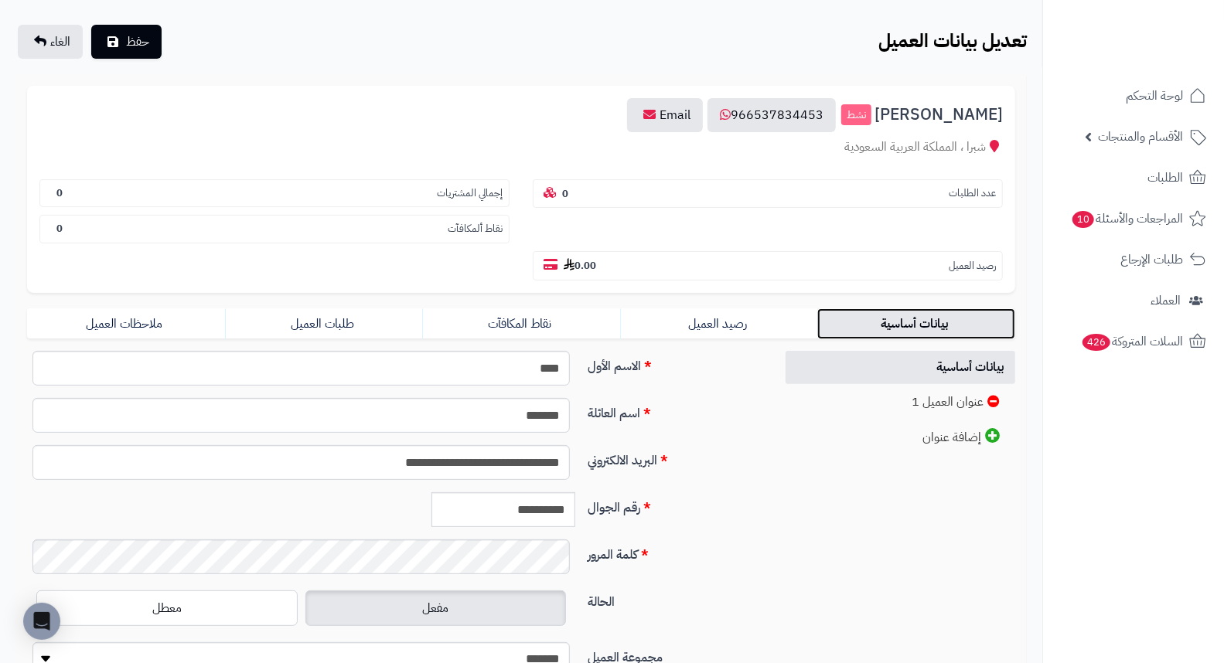
scroll to position [172, 0]
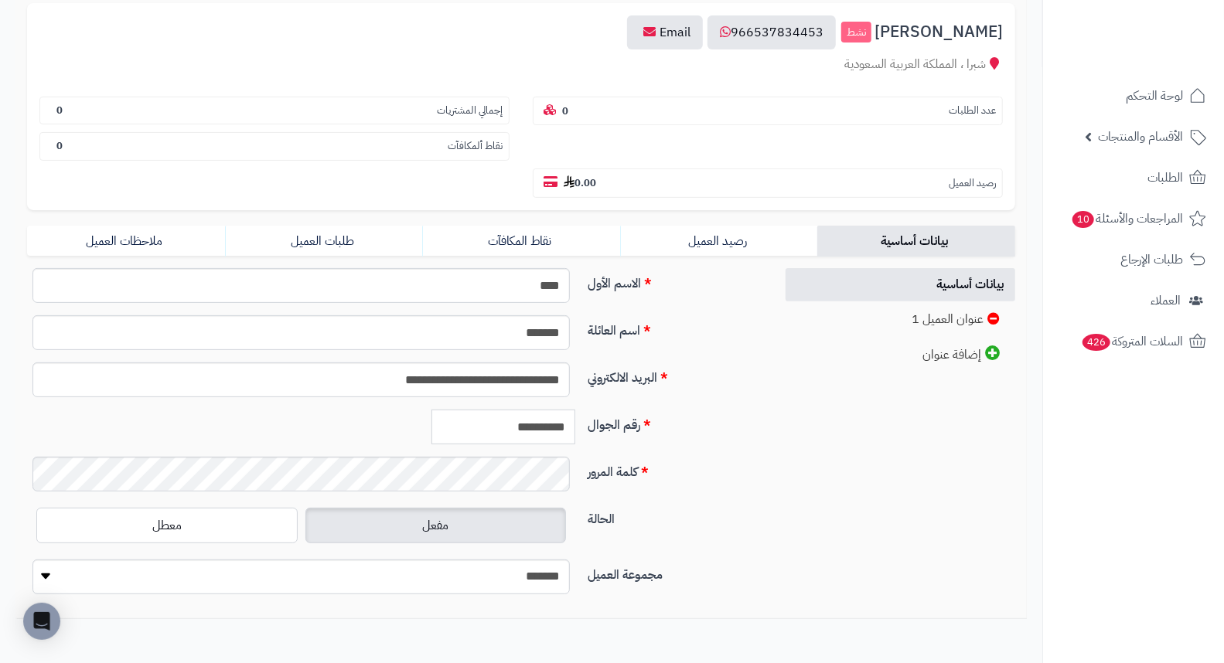
click at [520, 410] on input "**********" at bounding box center [503, 427] width 144 height 35
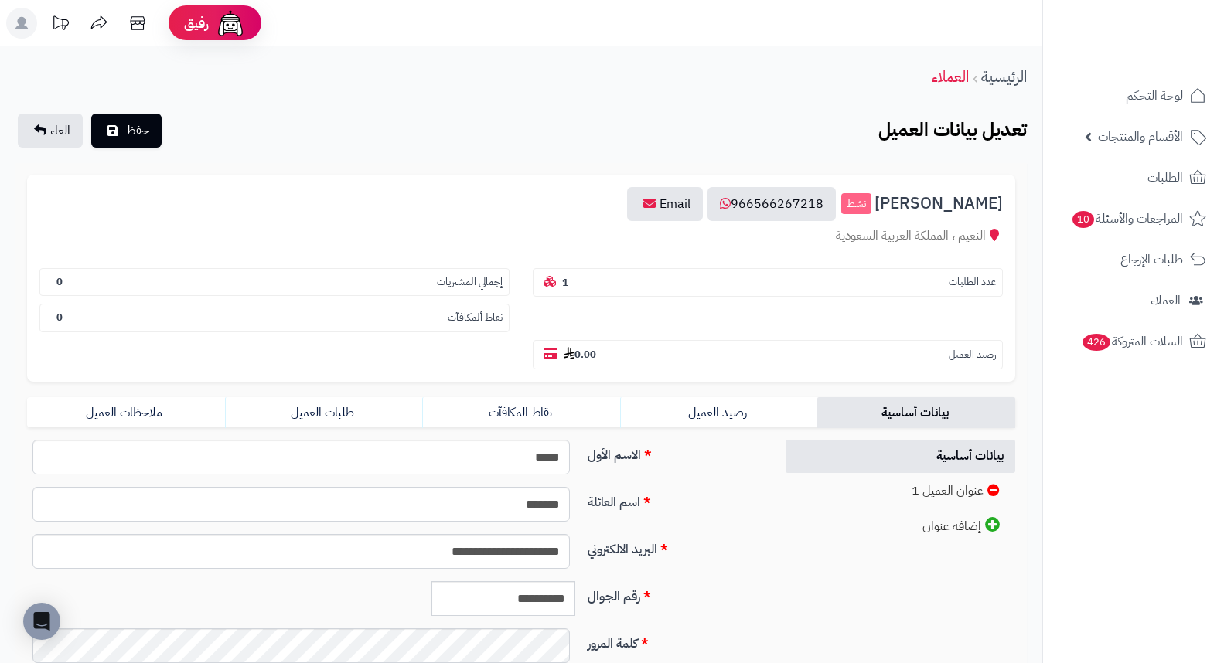
scroll to position [211, 0]
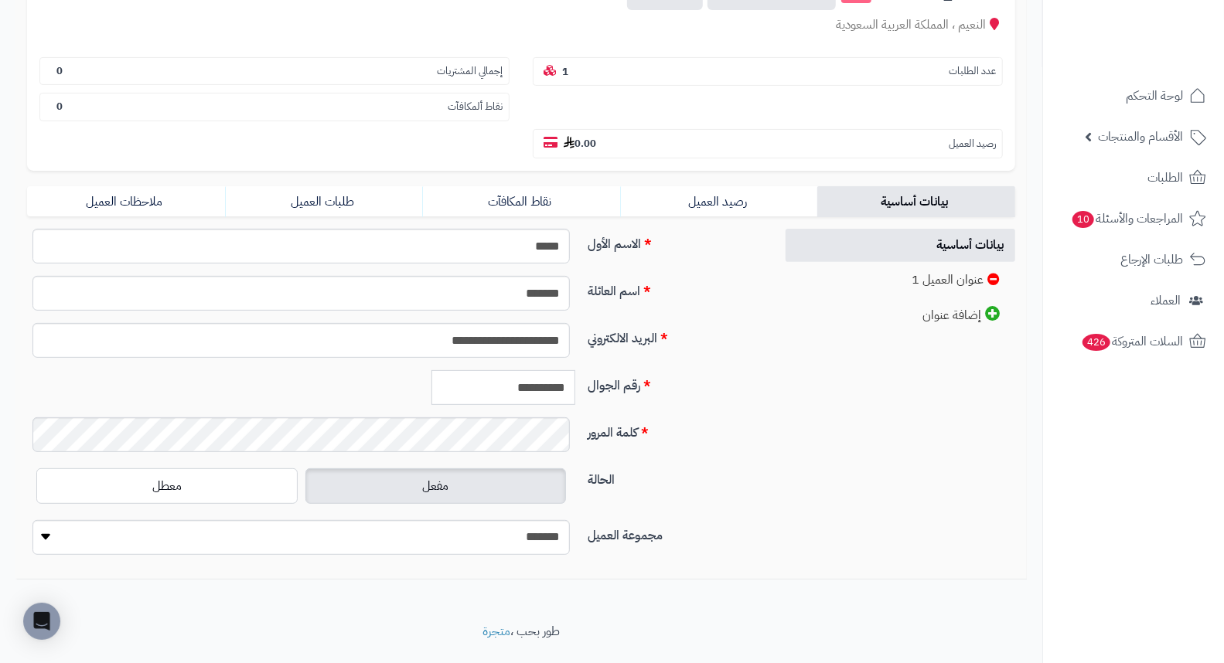
click at [506, 370] on input "**********" at bounding box center [503, 387] width 144 height 35
click at [504, 370] on input "**********" at bounding box center [503, 387] width 144 height 35
click at [328, 186] on link "طلبات العميل" at bounding box center [324, 201] width 198 height 31
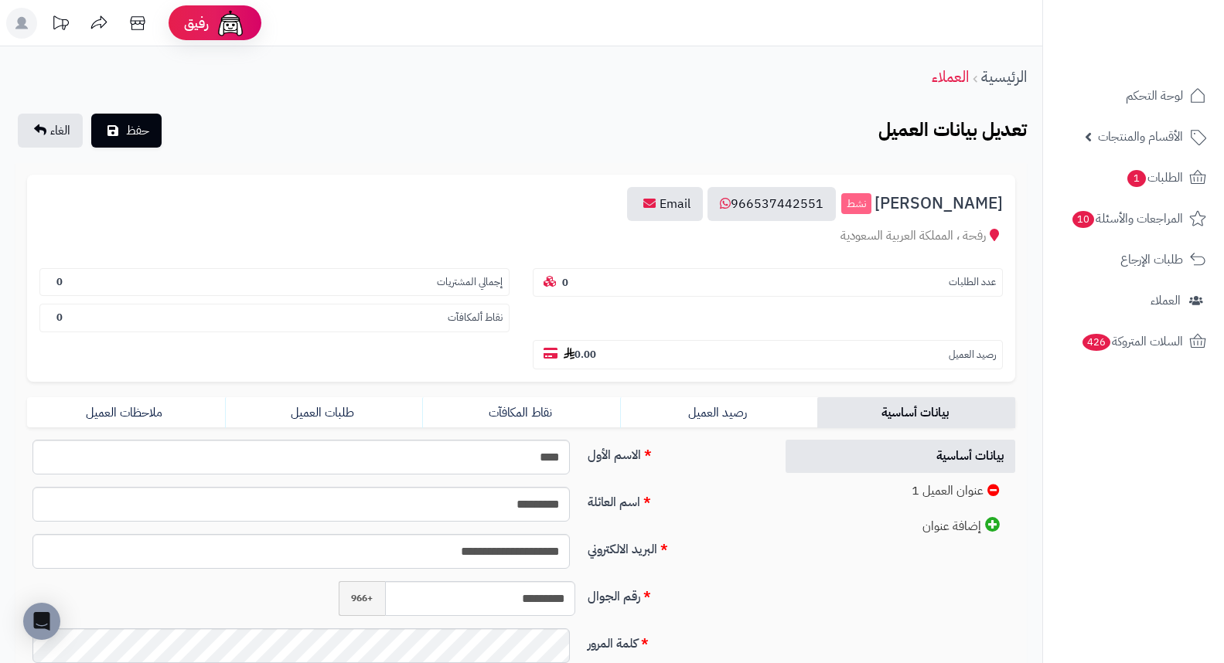
scroll to position [211, 0]
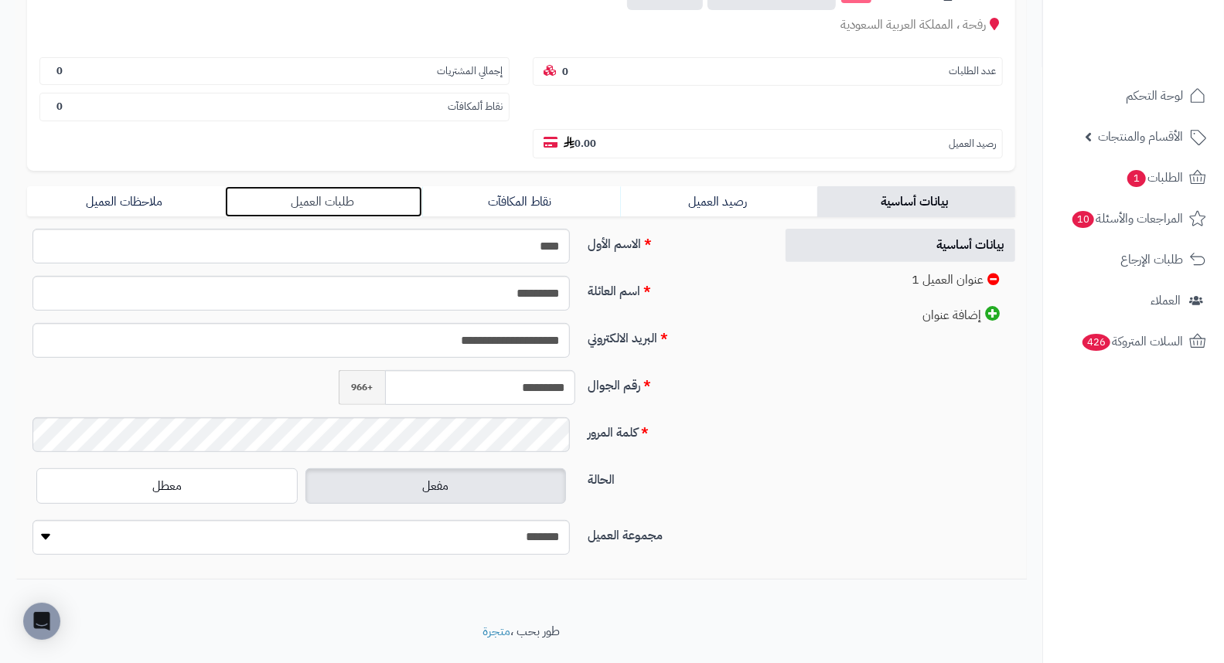
click at [342, 186] on link "طلبات العميل" at bounding box center [324, 201] width 198 height 31
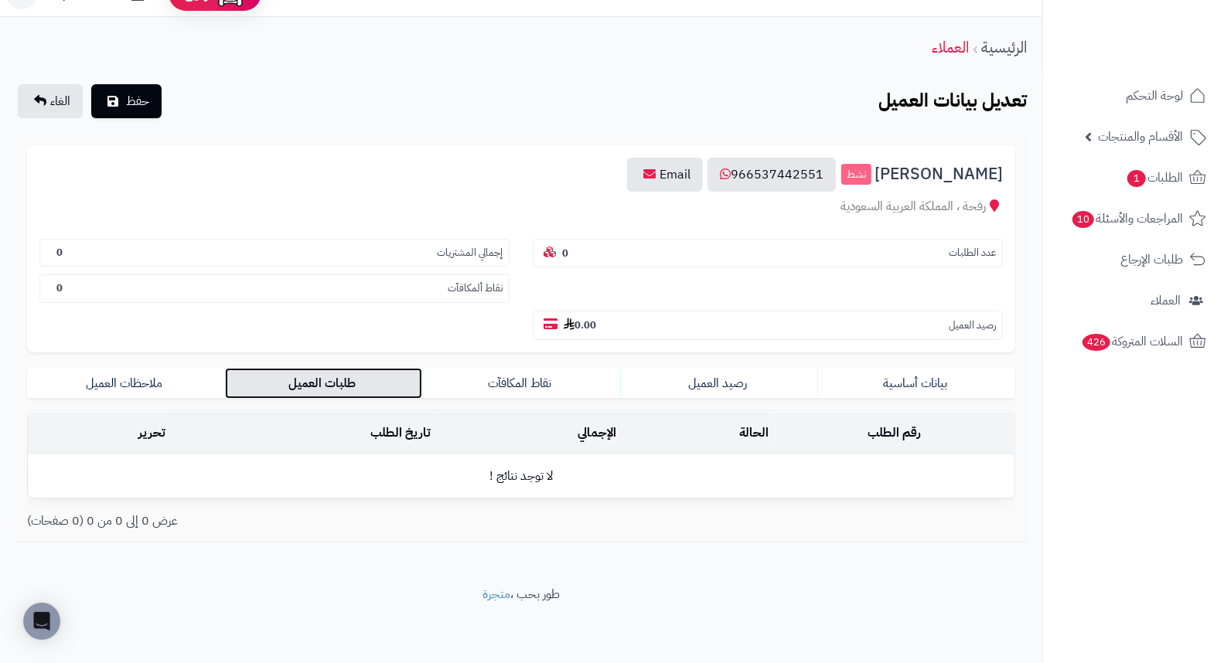
scroll to position [0, 0]
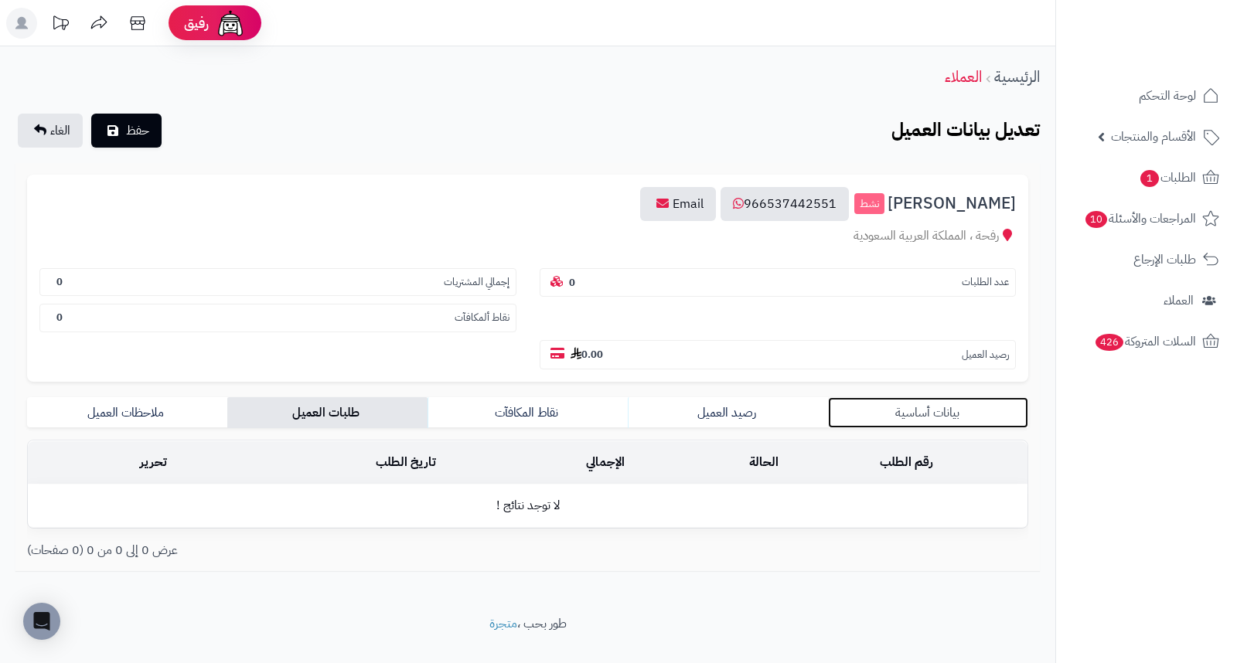
click at [907, 397] on link "بيانات أساسية" at bounding box center [928, 412] width 200 height 31
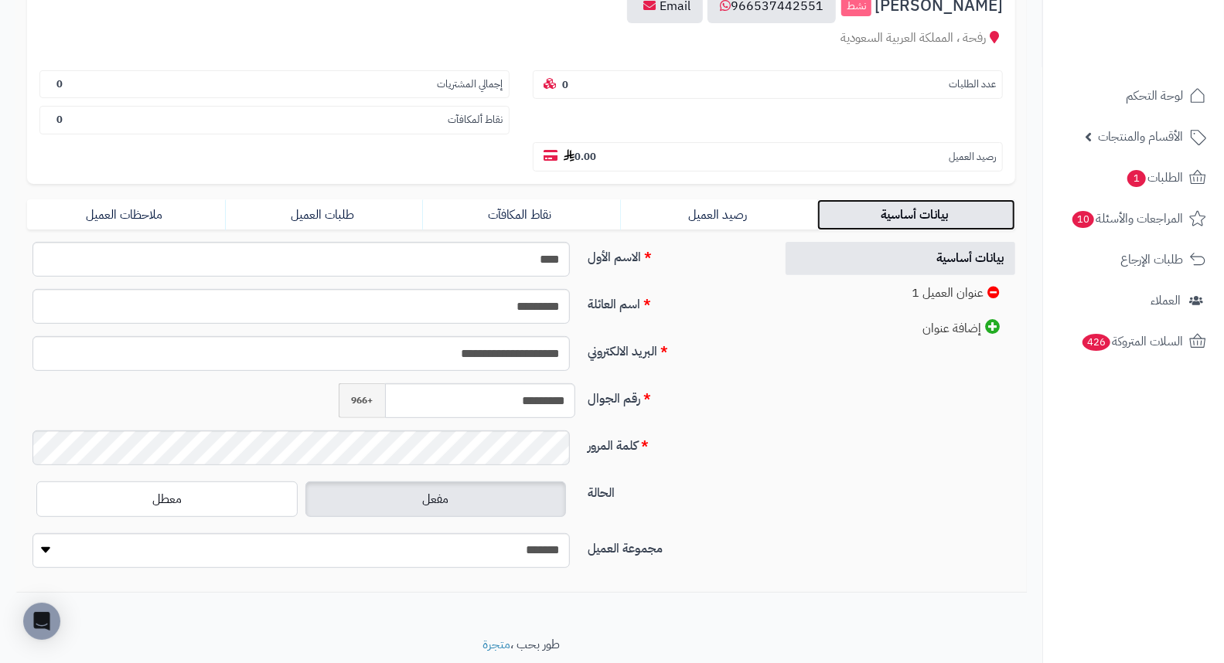
scroll to position [211, 0]
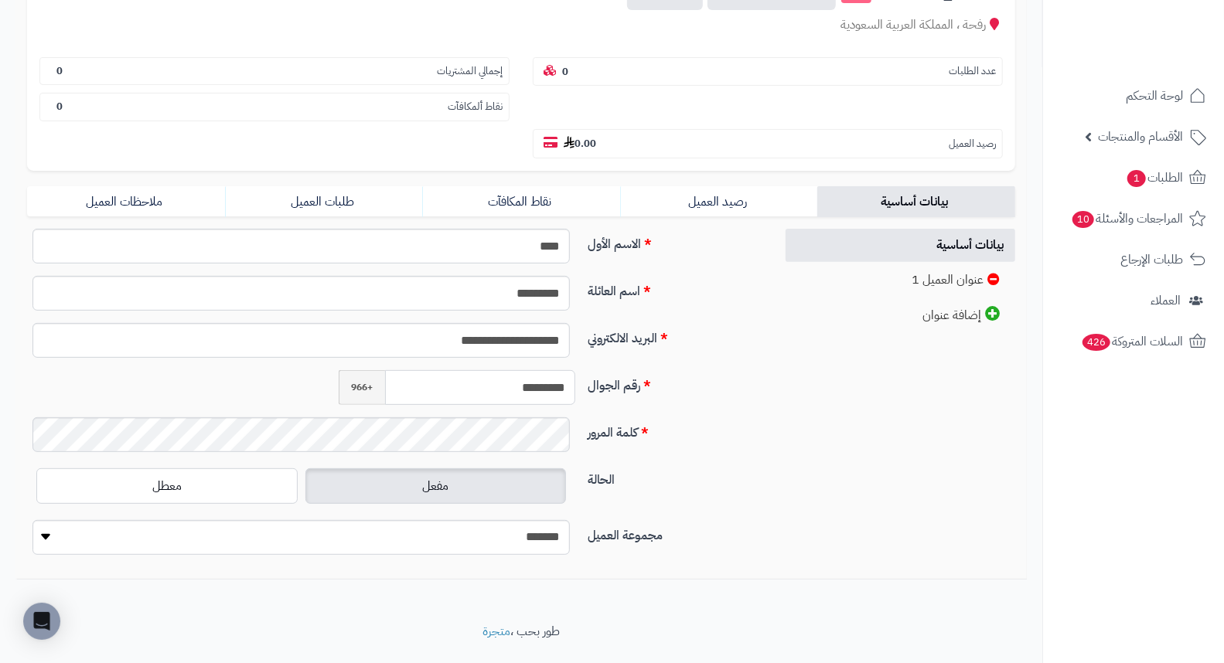
click at [526, 370] on input "*********" at bounding box center [480, 387] width 190 height 35
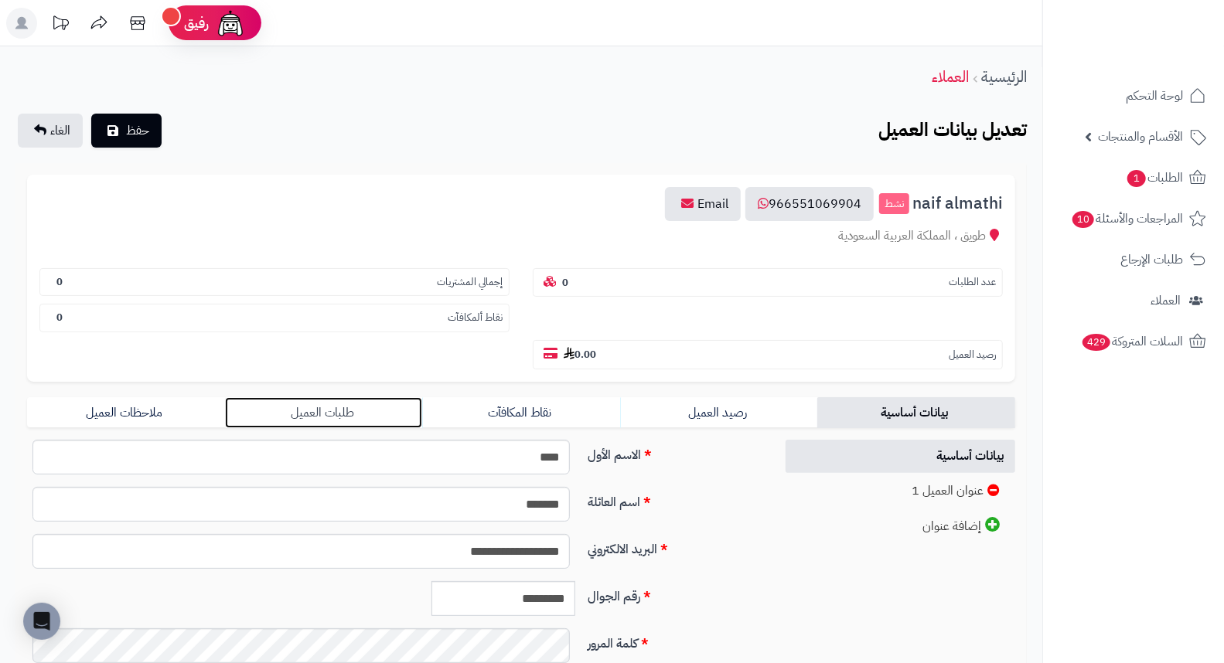
click at [356, 397] on link "طلبات العميل" at bounding box center [324, 412] width 198 height 31
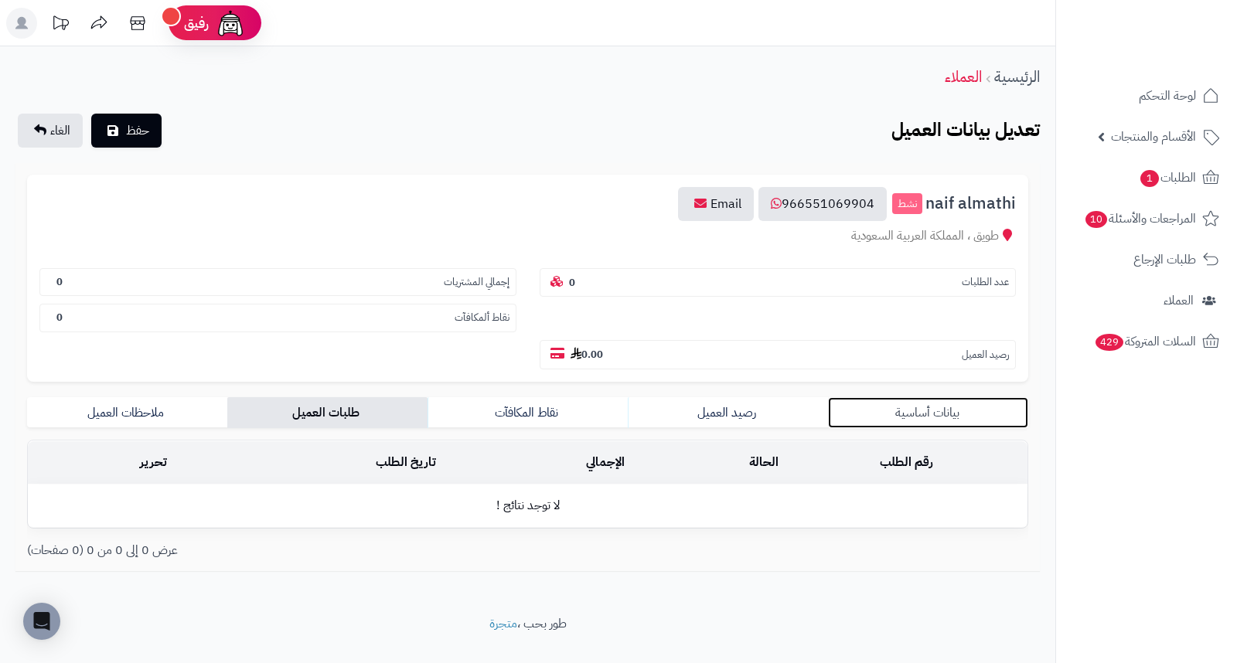
click at [902, 397] on link "بيانات أساسية" at bounding box center [928, 412] width 200 height 31
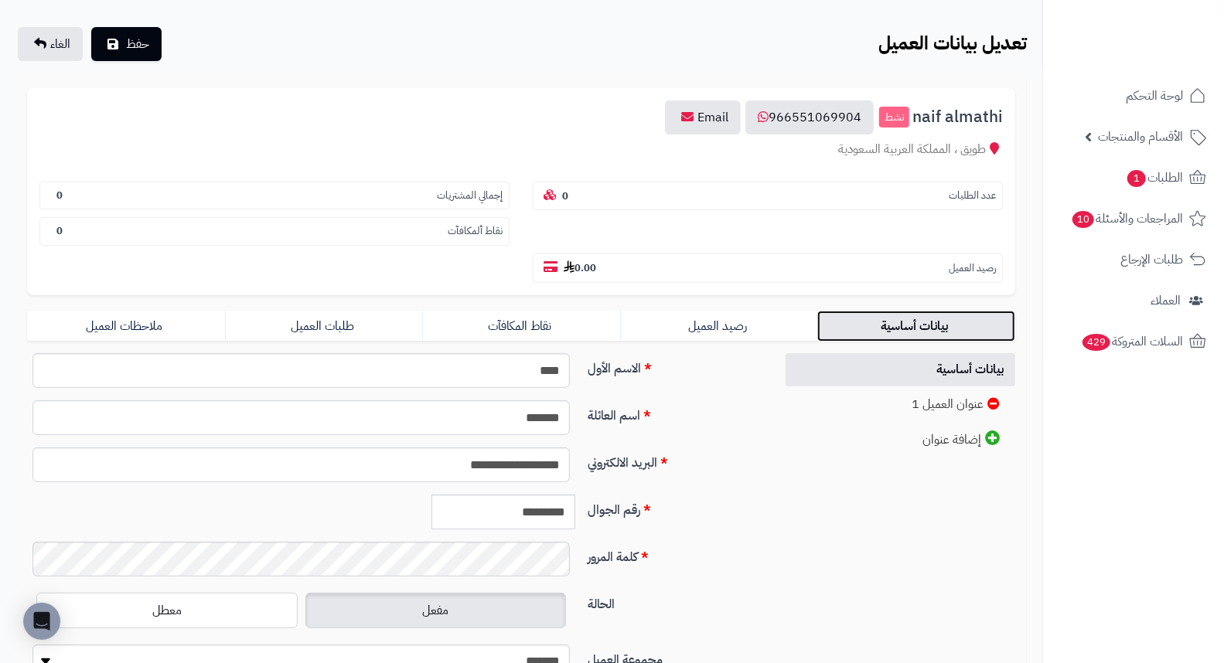
scroll to position [211, 0]
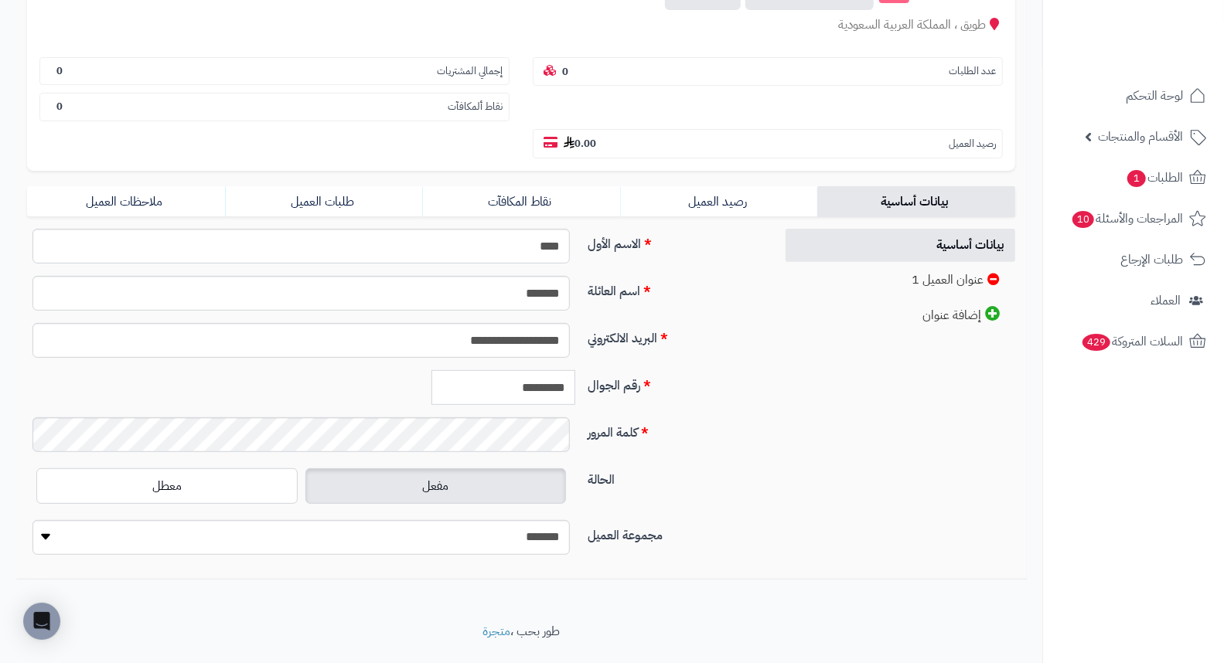
click at [529, 370] on input "*********" at bounding box center [503, 387] width 144 height 35
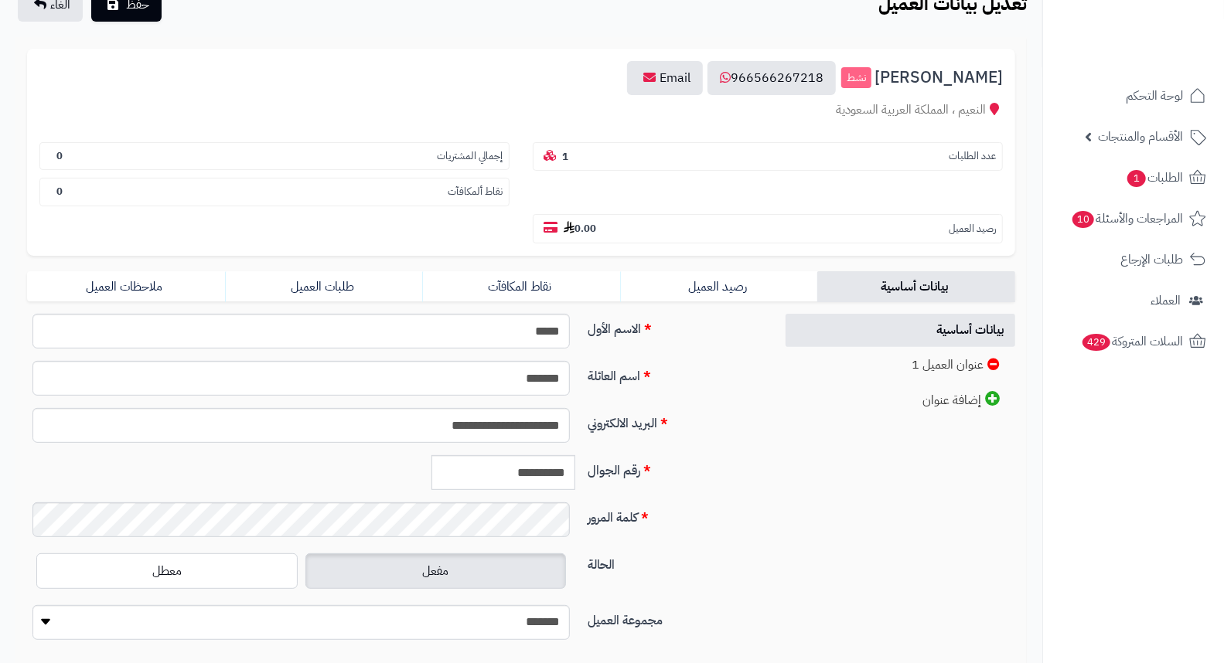
scroll to position [172, 0]
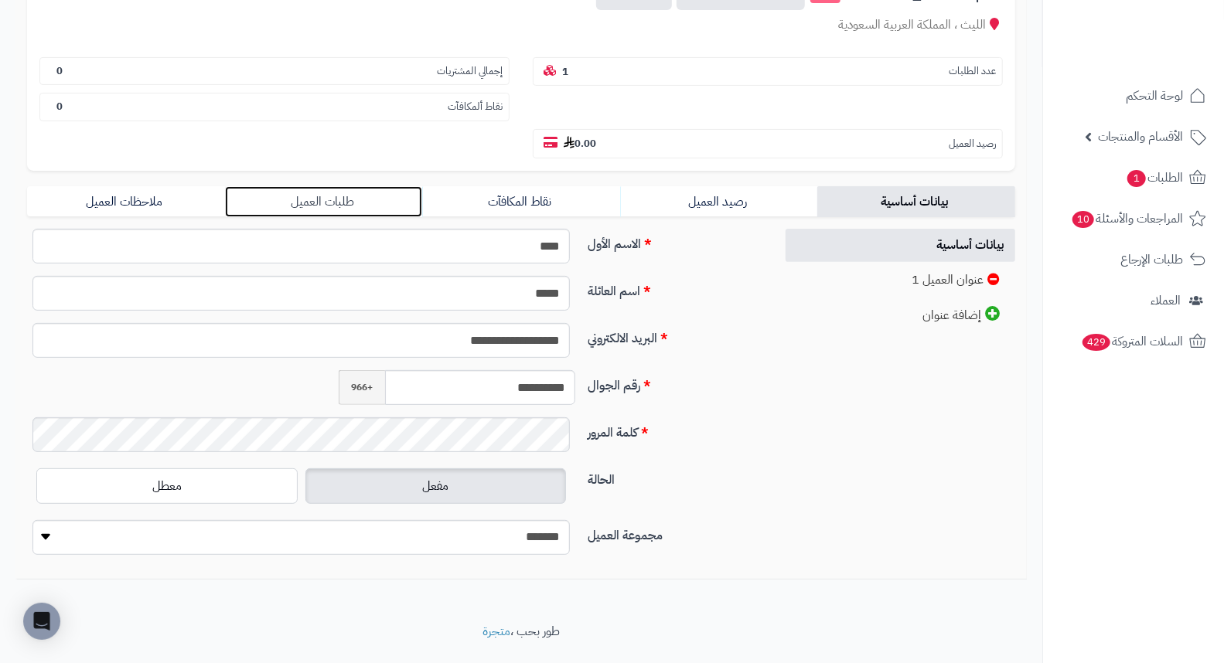
click at [337, 186] on link "طلبات العميل" at bounding box center [324, 201] width 198 height 31
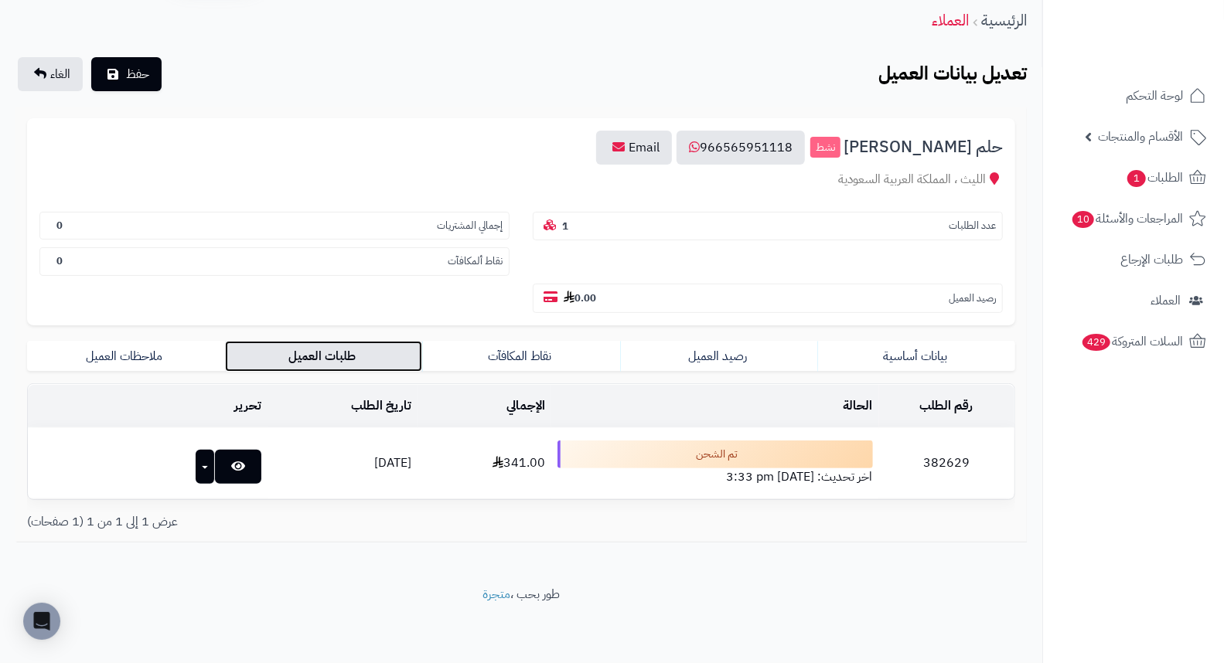
scroll to position [20, 0]
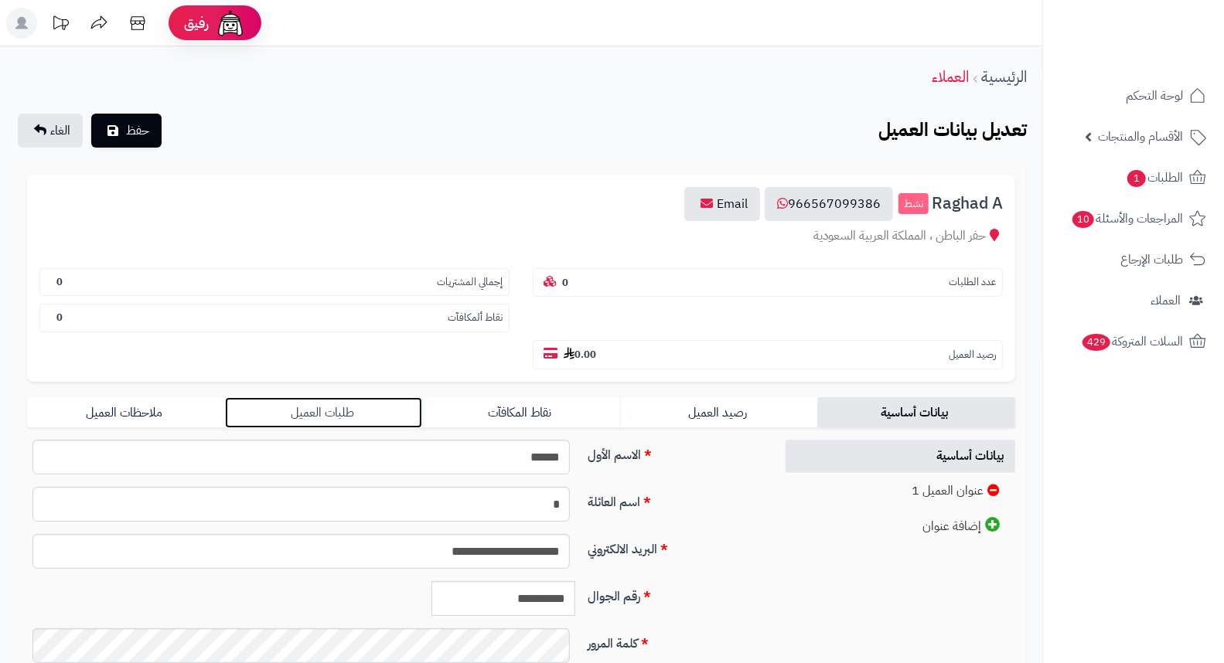
click at [344, 397] on link "طلبات العميل" at bounding box center [324, 412] width 198 height 31
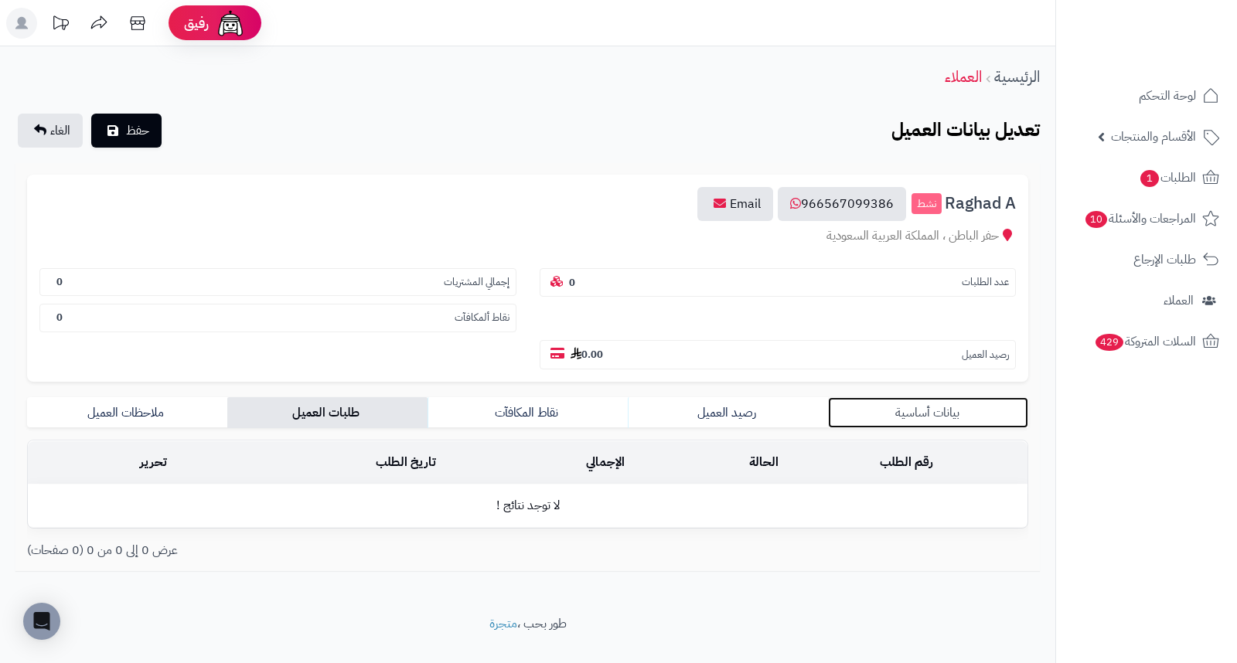
click at [952, 397] on link "بيانات أساسية" at bounding box center [928, 412] width 200 height 31
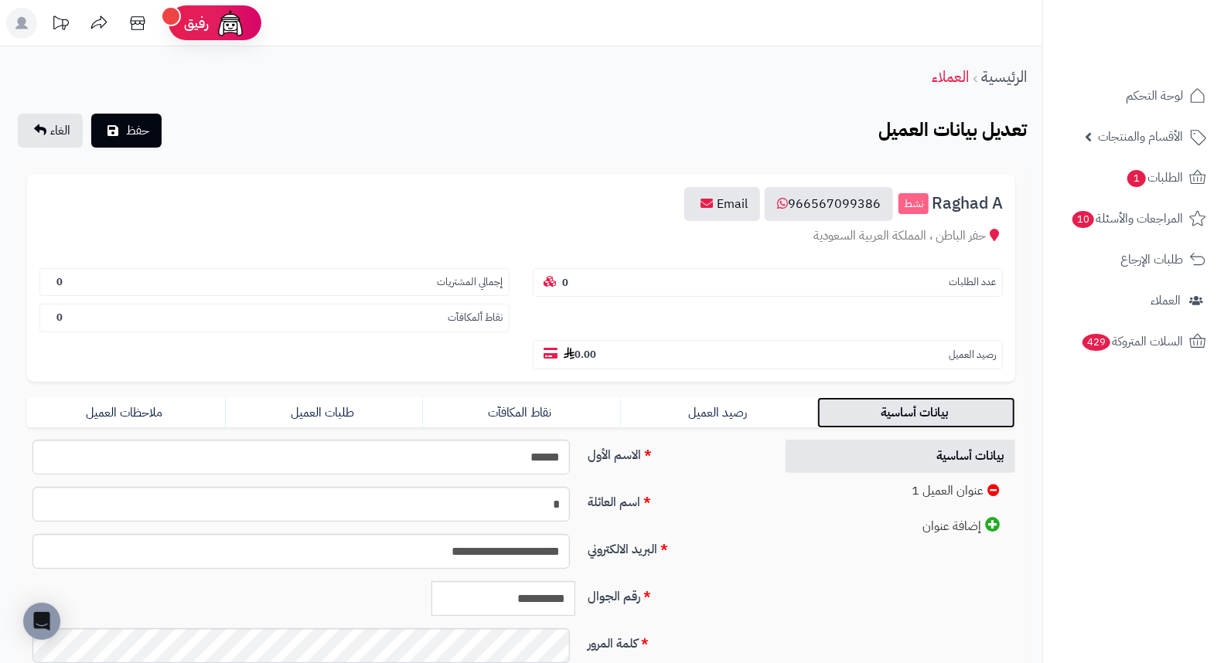
scroll to position [211, 0]
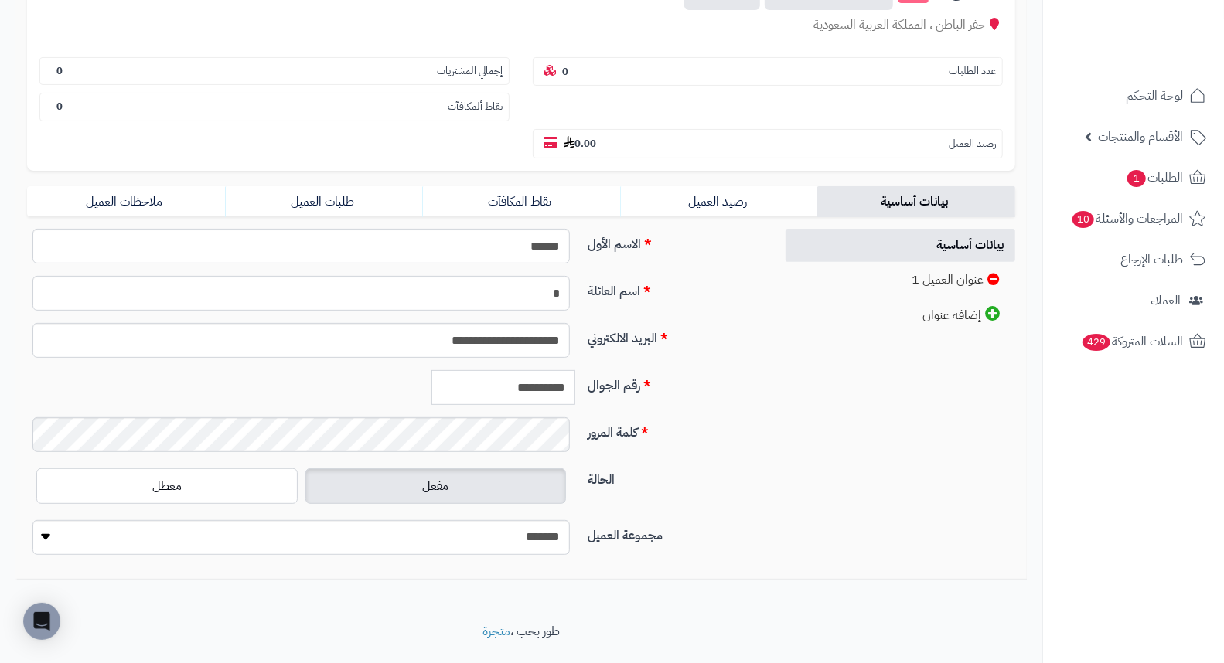
click at [518, 370] on input "**********" at bounding box center [503, 387] width 144 height 35
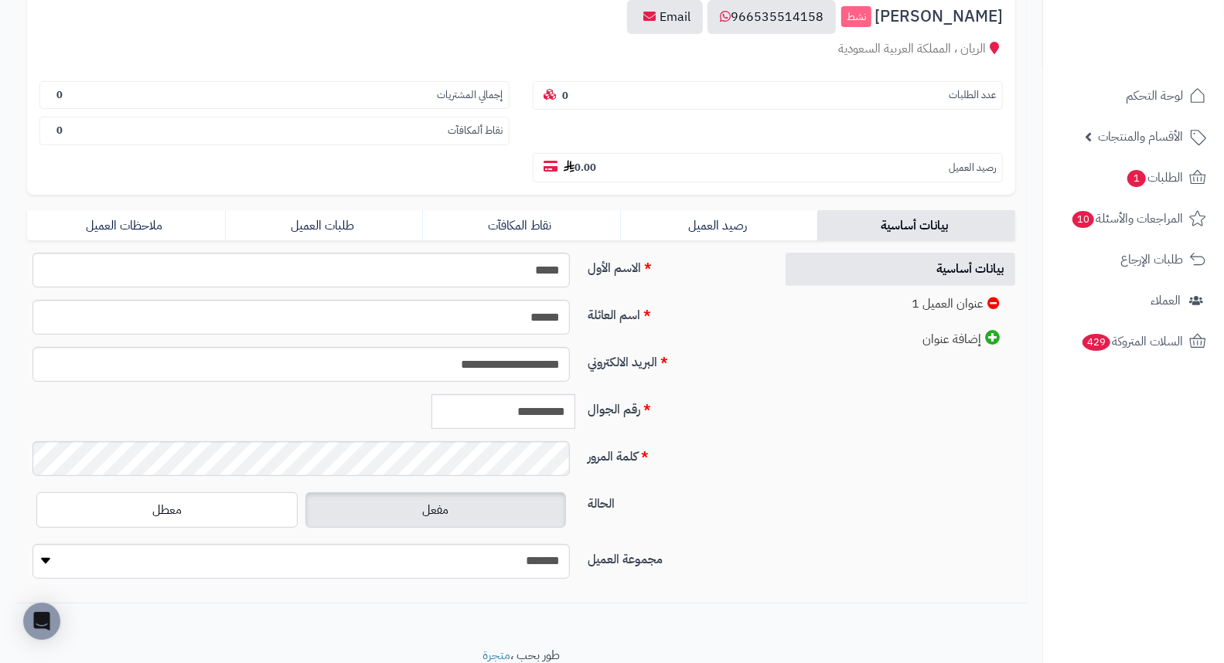
scroll to position [211, 0]
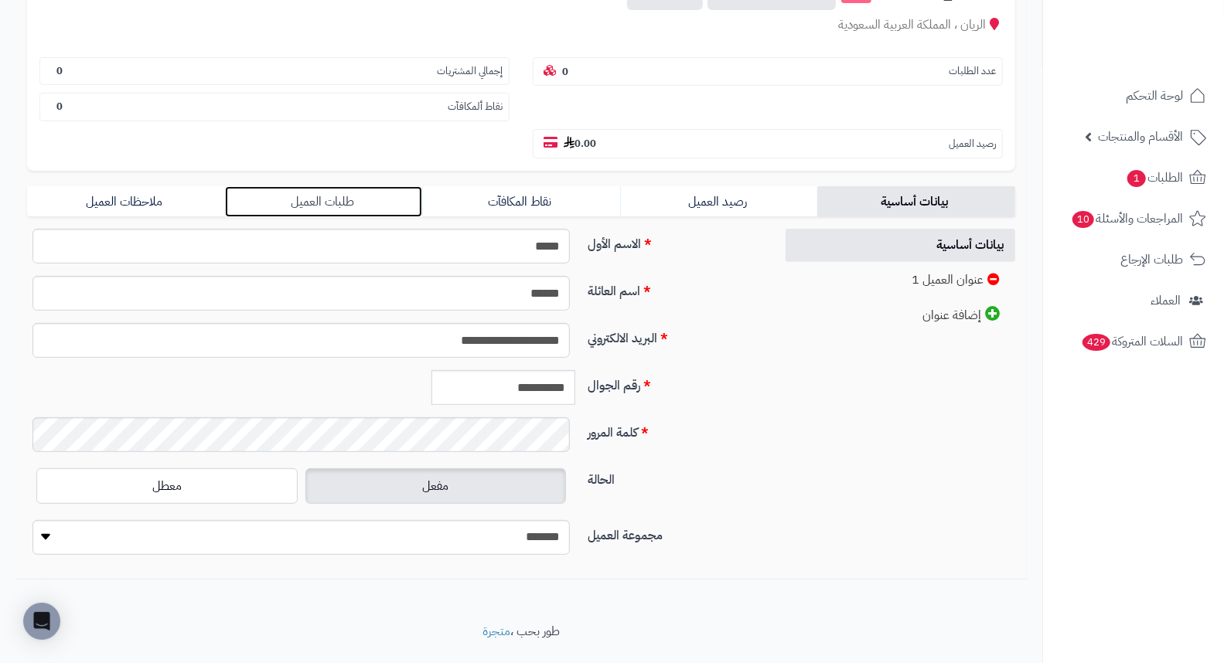
click at [339, 186] on link "طلبات العميل" at bounding box center [324, 201] width 198 height 31
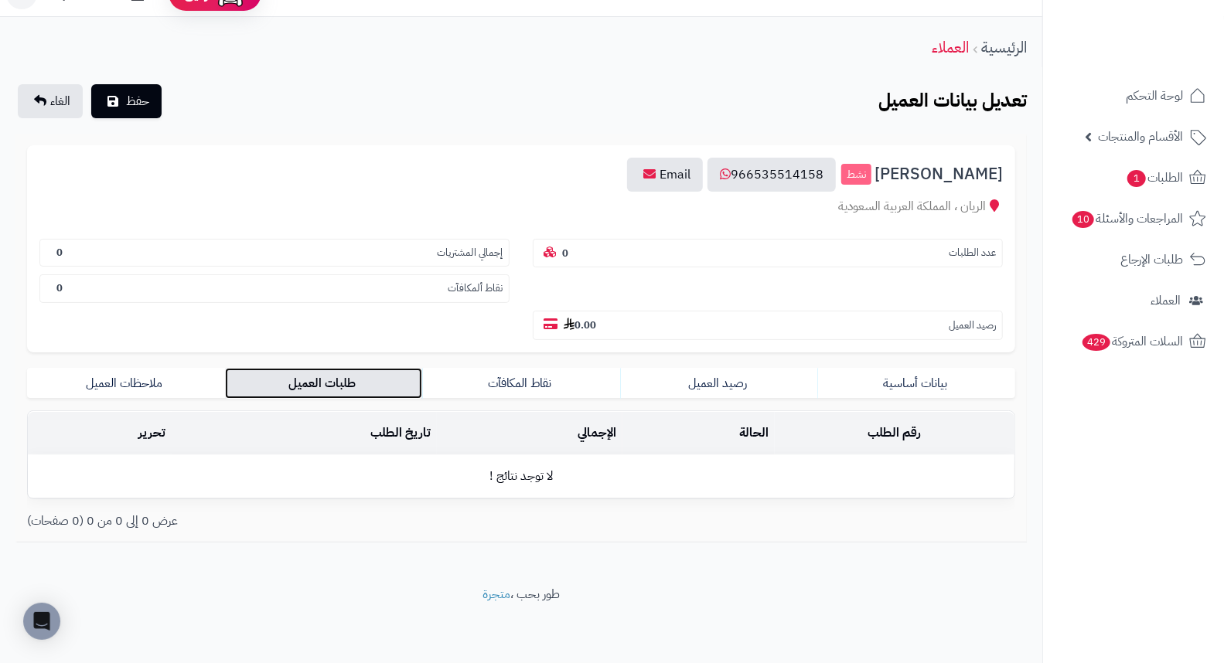
scroll to position [0, 0]
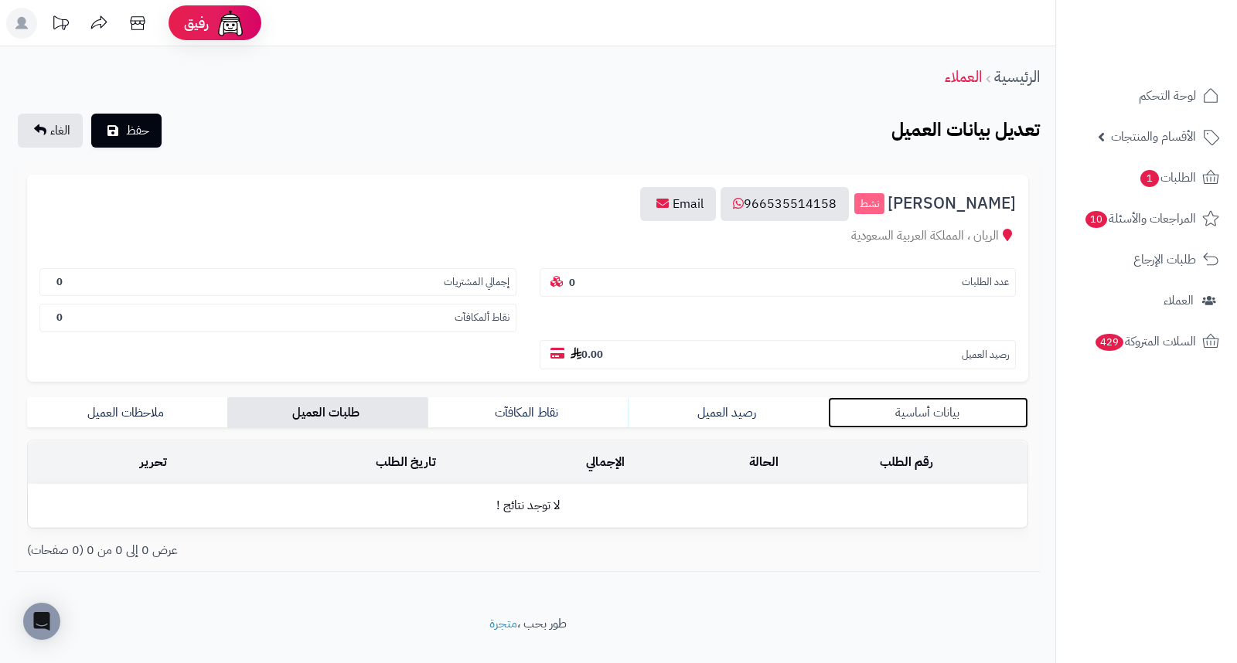
click at [935, 397] on link "بيانات أساسية" at bounding box center [928, 412] width 200 height 31
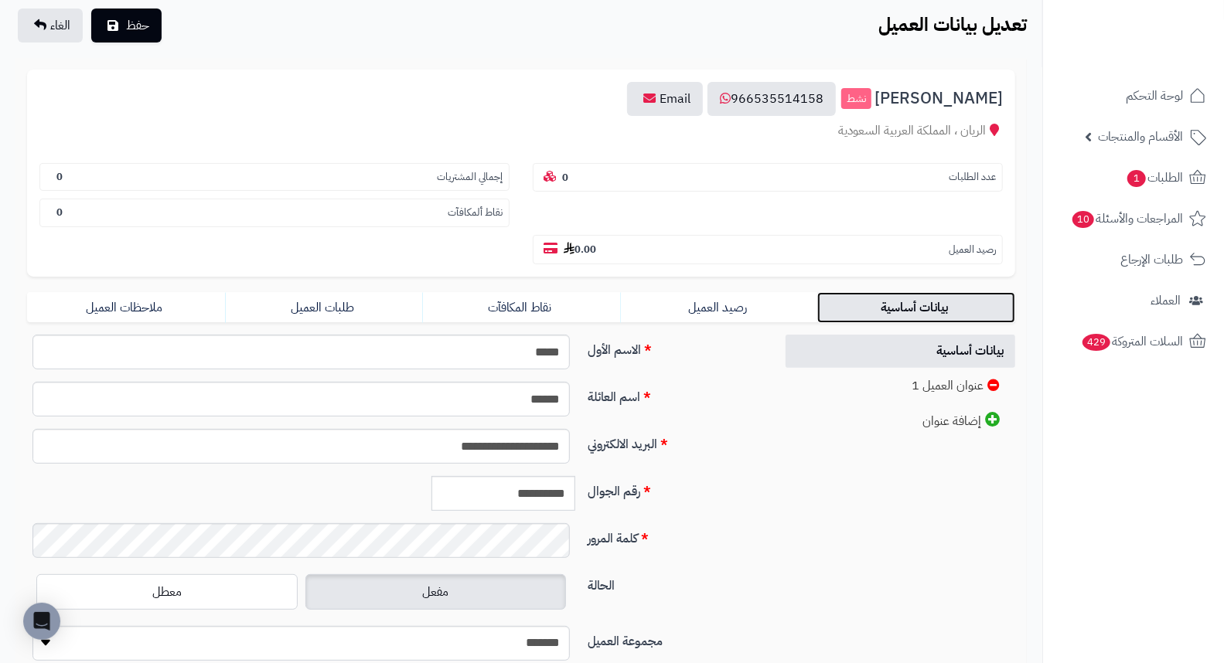
scroll to position [211, 0]
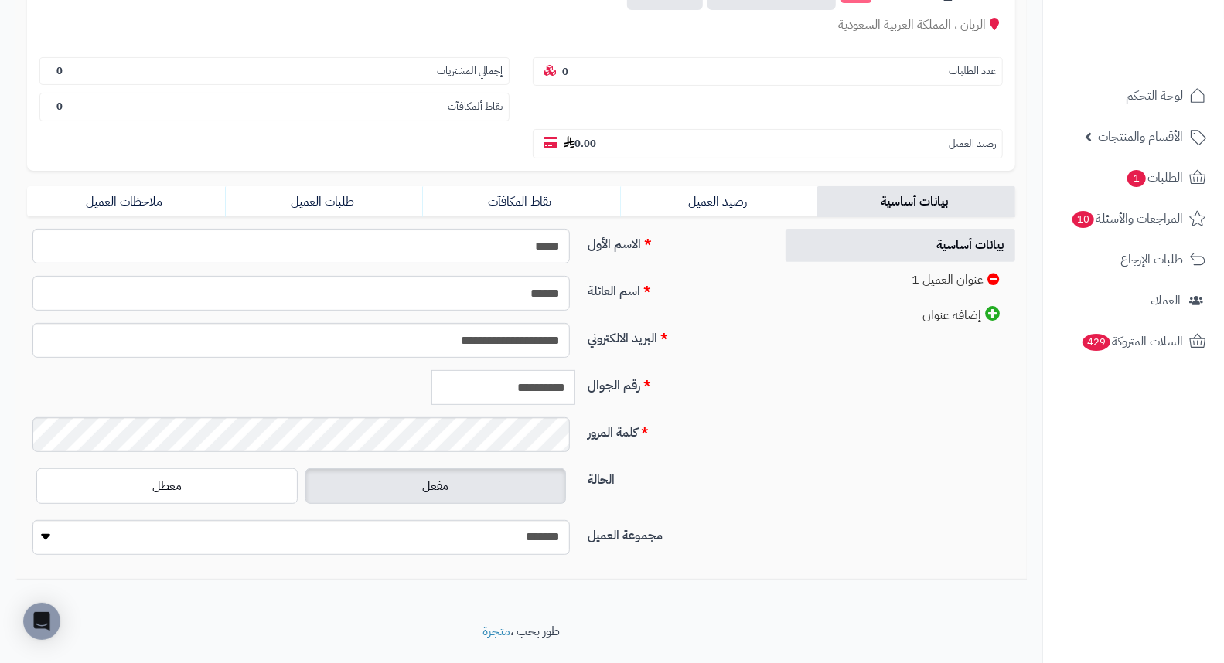
click at [495, 370] on input "**********" at bounding box center [503, 387] width 144 height 35
click at [296, 186] on link "طلبات العميل" at bounding box center [324, 201] width 198 height 31
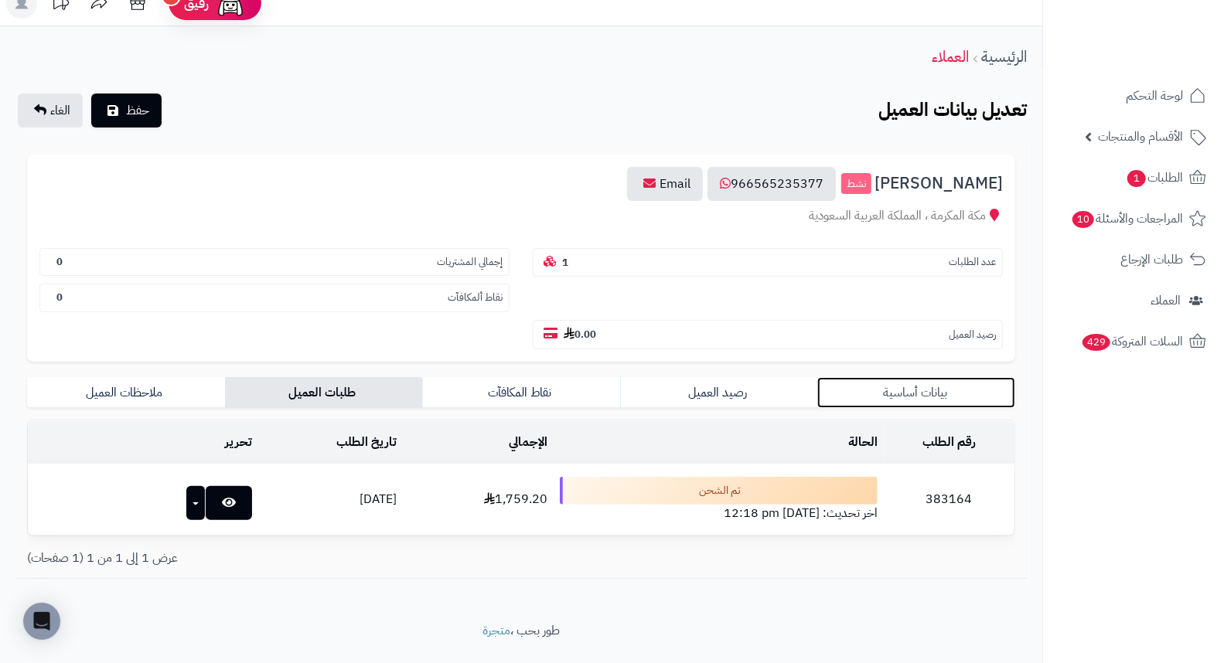
click at [936, 377] on link "بيانات أساسية" at bounding box center [916, 392] width 198 height 31
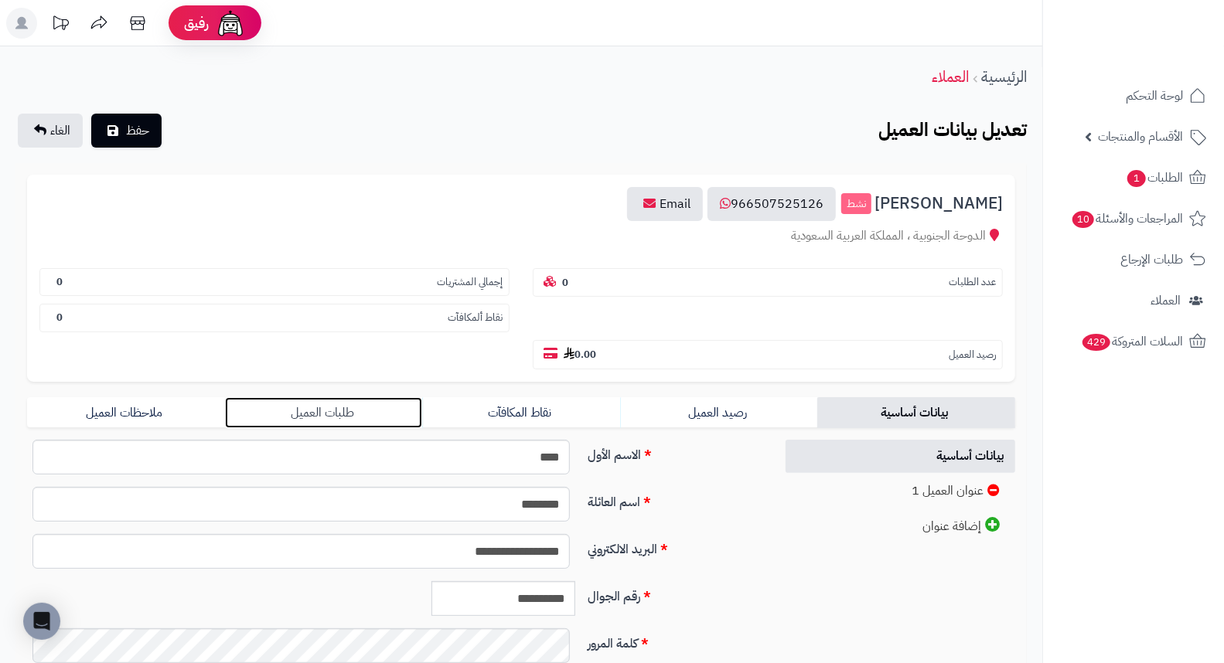
click at [319, 397] on link "طلبات العميل" at bounding box center [324, 412] width 198 height 31
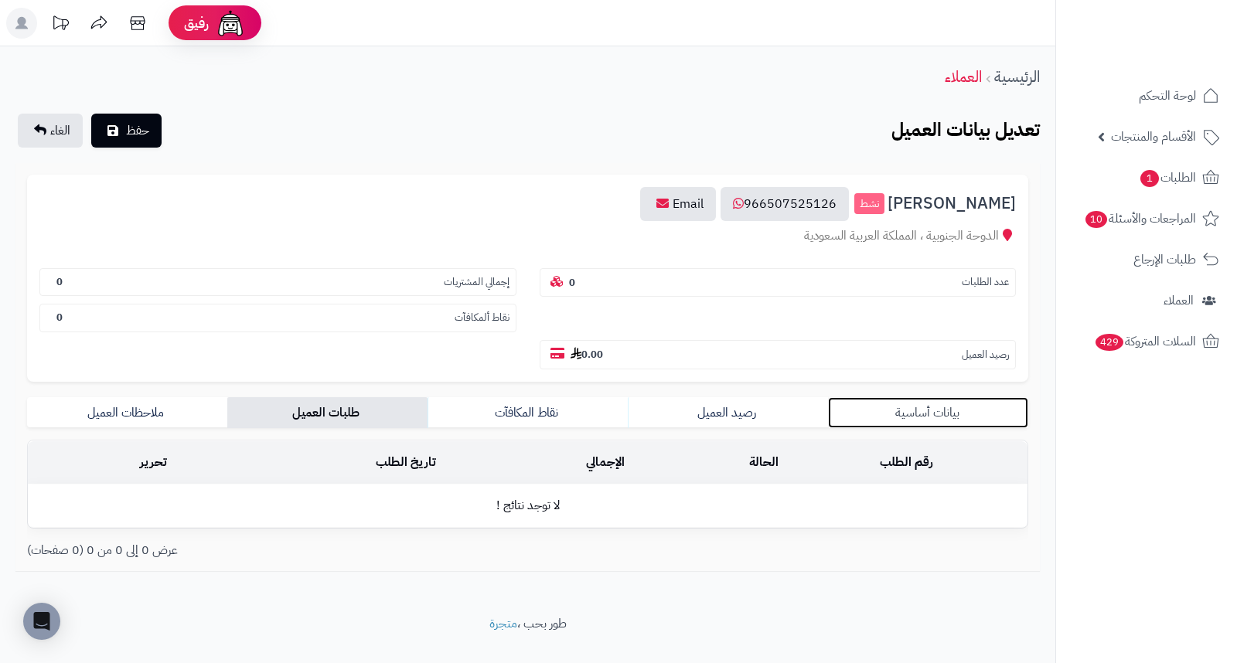
click at [909, 397] on link "بيانات أساسية" at bounding box center [928, 412] width 200 height 31
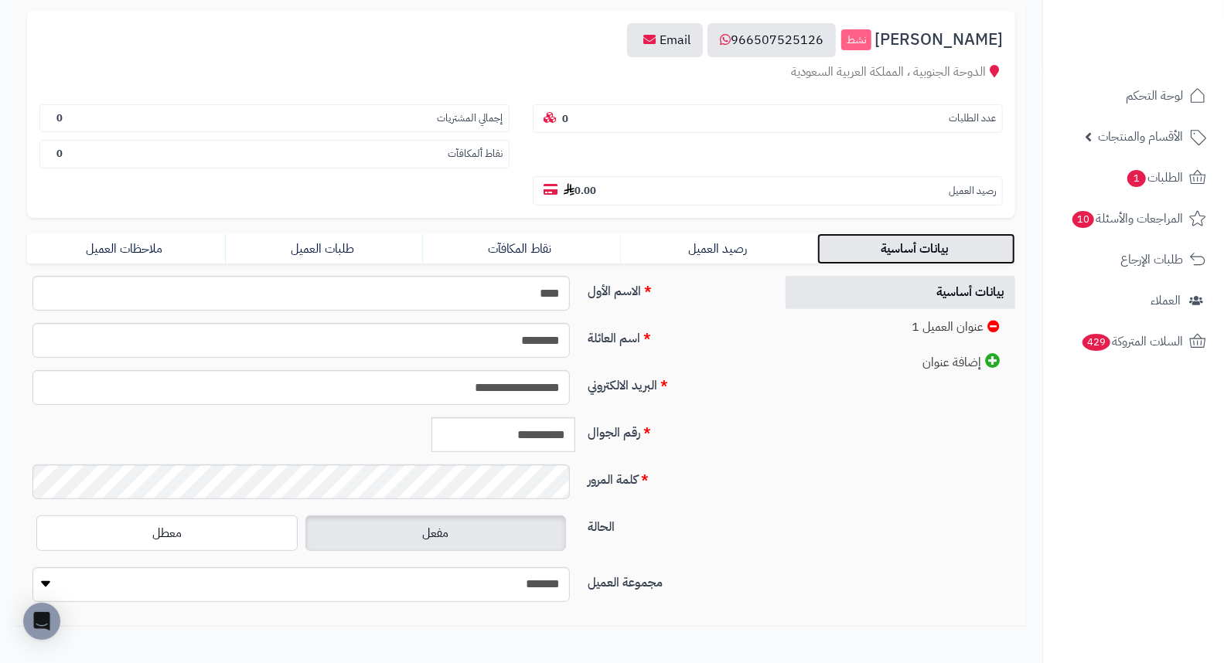
scroll to position [211, 0]
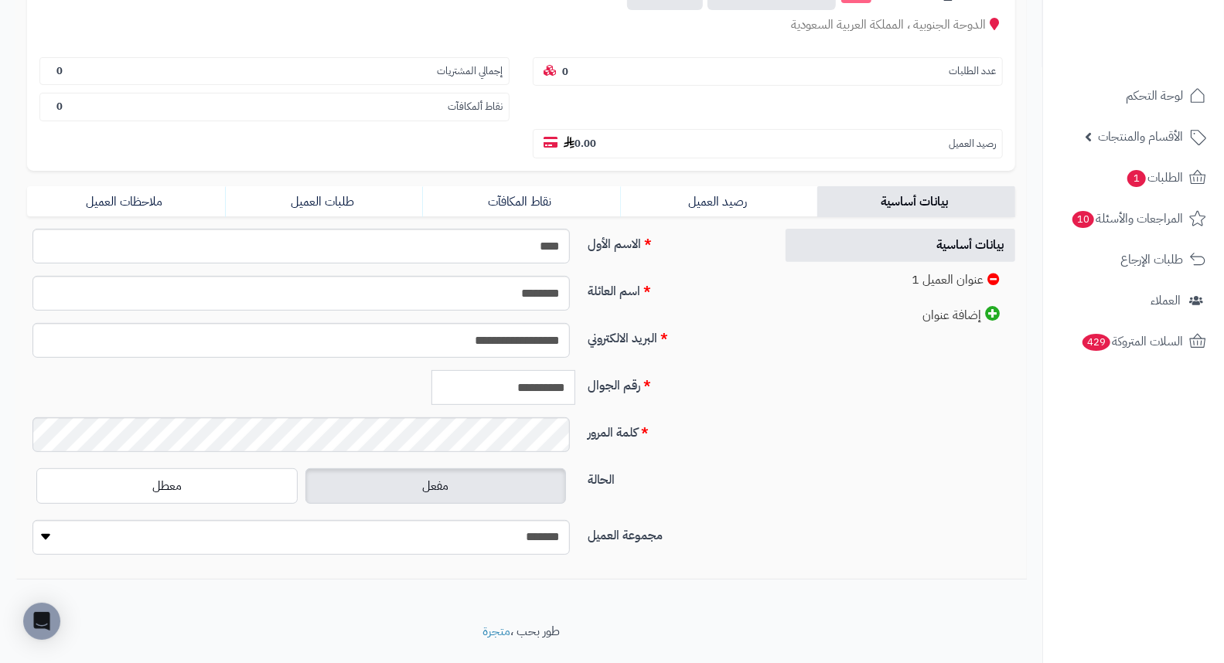
click at [521, 370] on input "**********" at bounding box center [503, 387] width 144 height 35
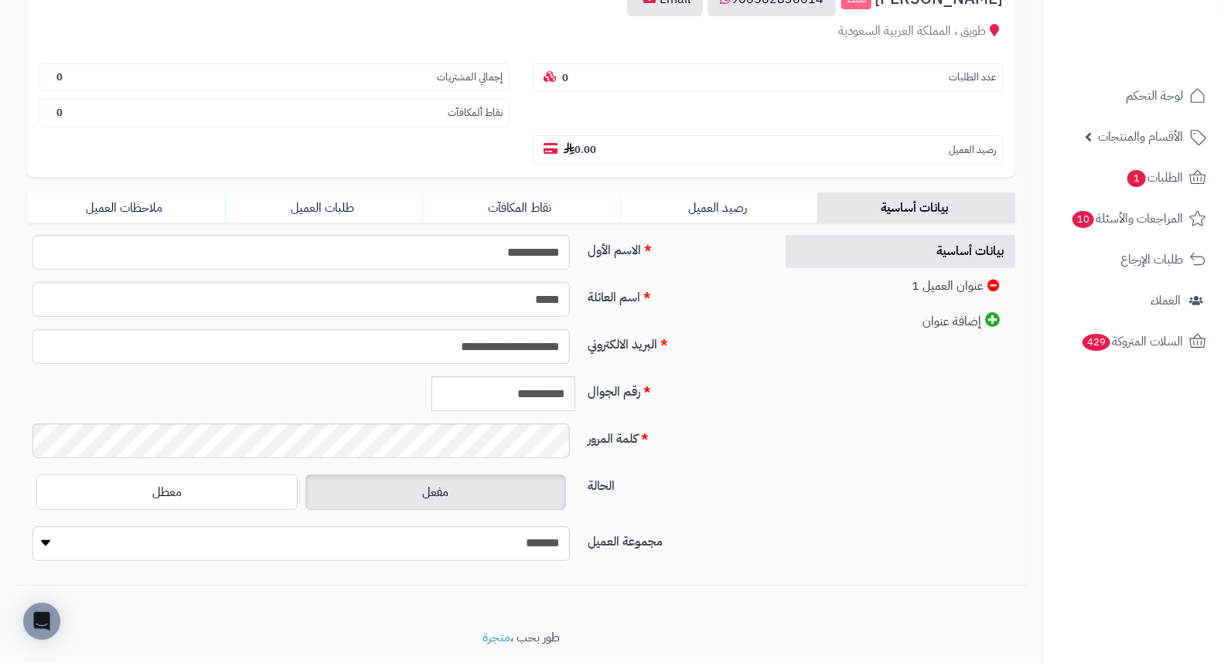
scroll to position [211, 0]
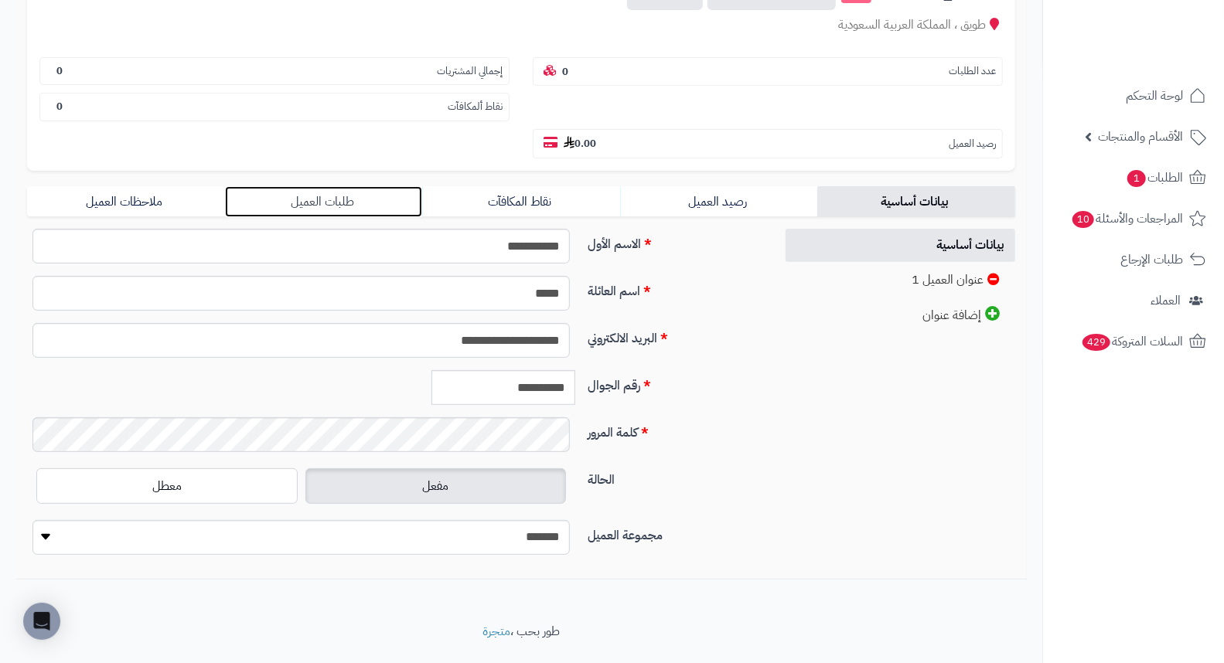
click at [301, 186] on link "طلبات العميل" at bounding box center [324, 201] width 198 height 31
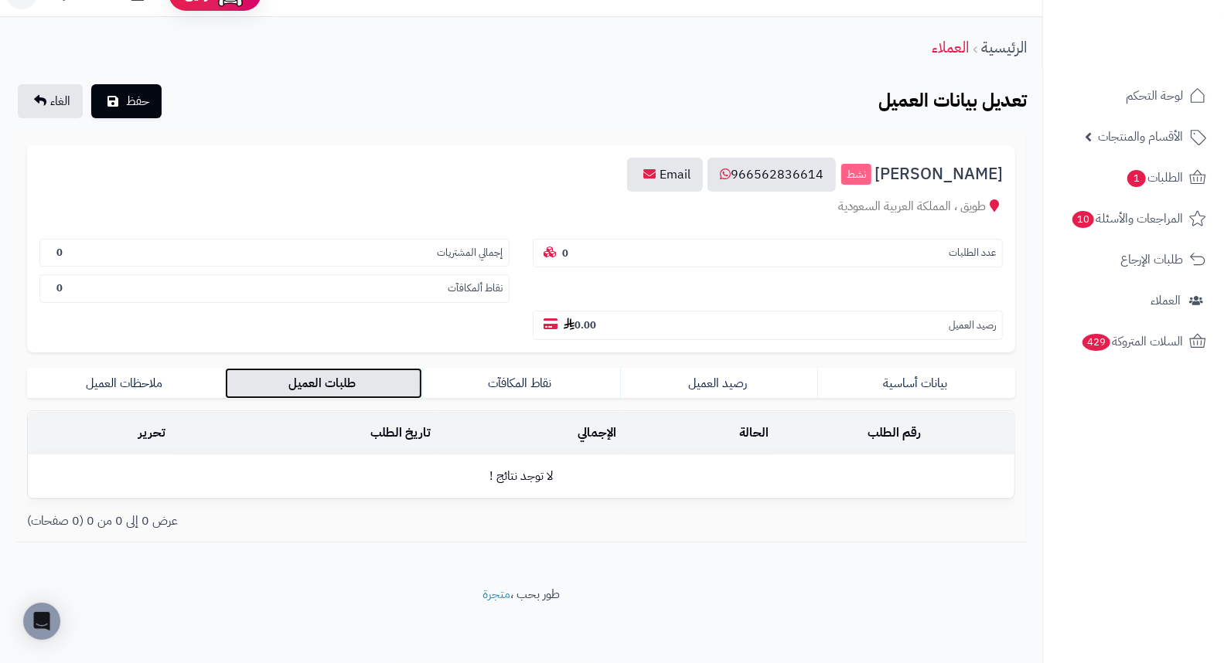
scroll to position [0, 0]
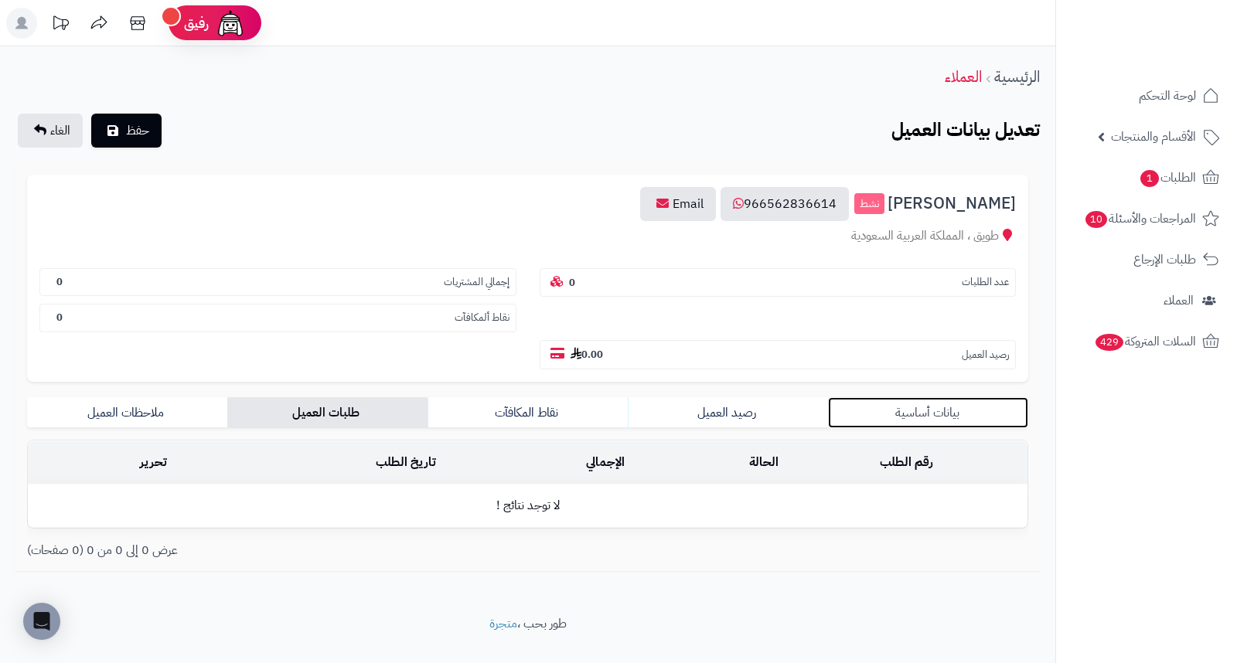
click at [952, 397] on link "بيانات أساسية" at bounding box center [928, 412] width 200 height 31
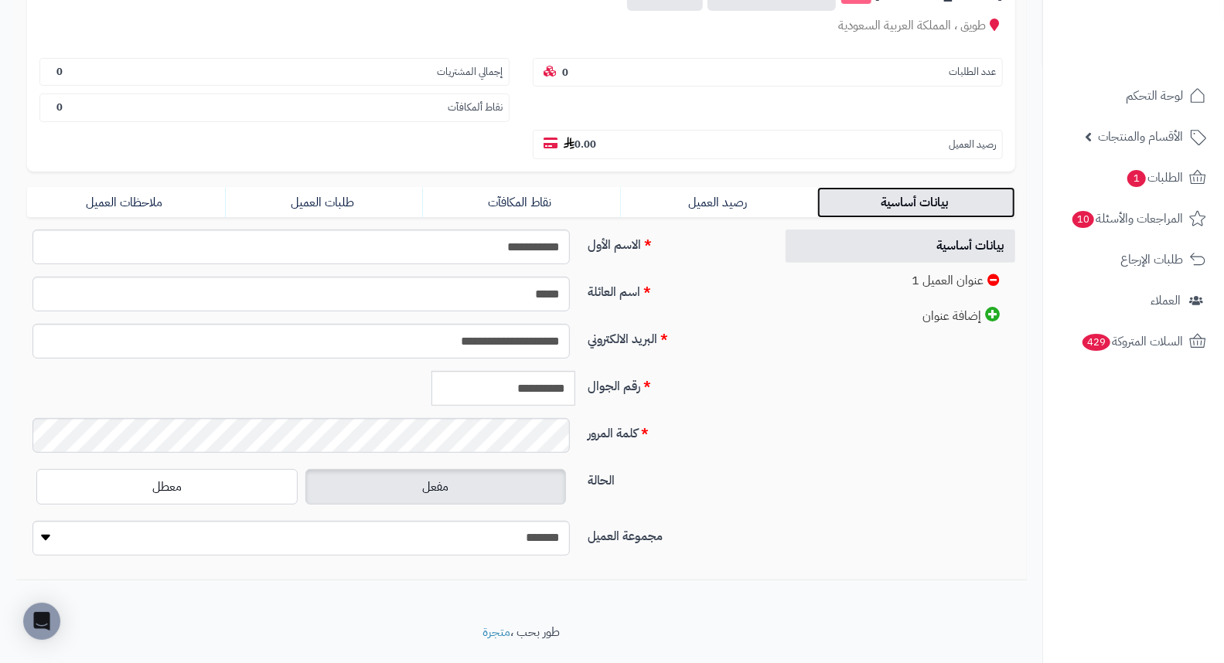
scroll to position [211, 0]
click at [521, 370] on input "**********" at bounding box center [503, 387] width 144 height 35
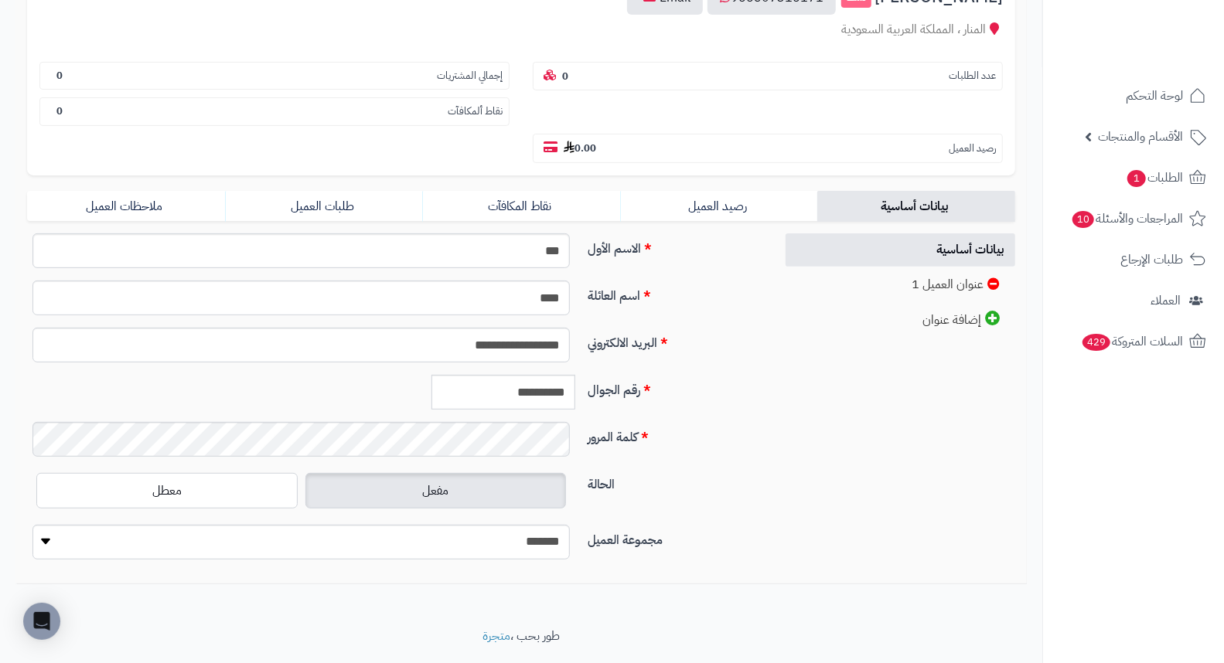
scroll to position [211, 0]
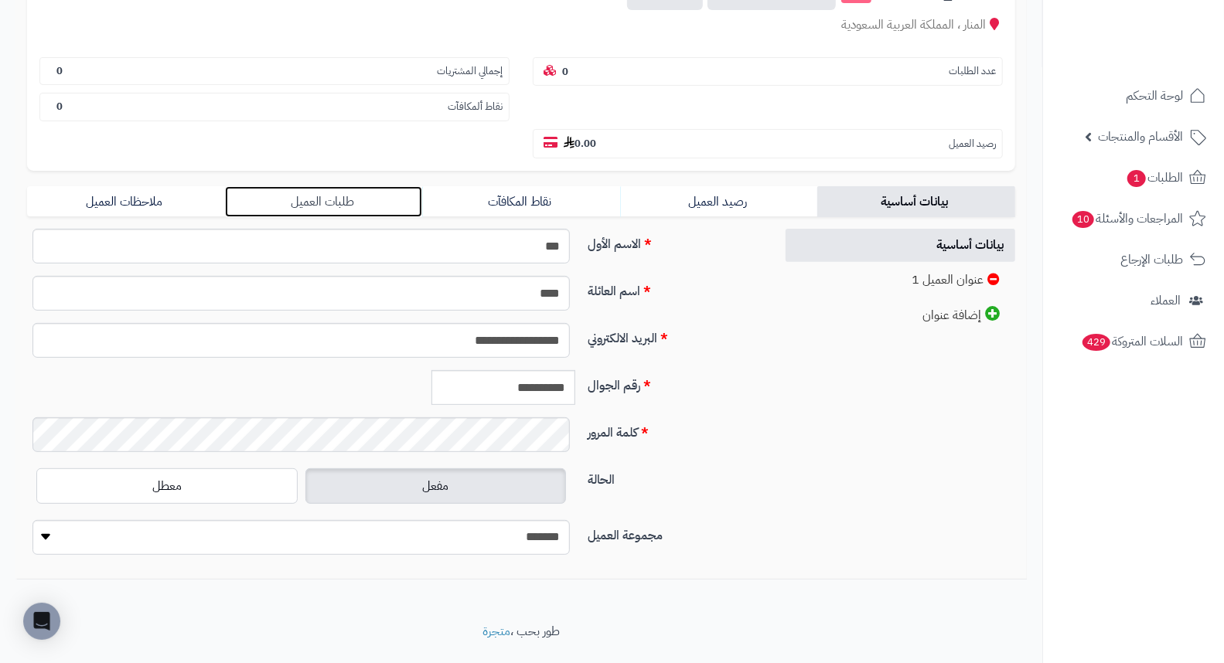
click at [335, 186] on link "طلبات العميل" at bounding box center [324, 201] width 198 height 31
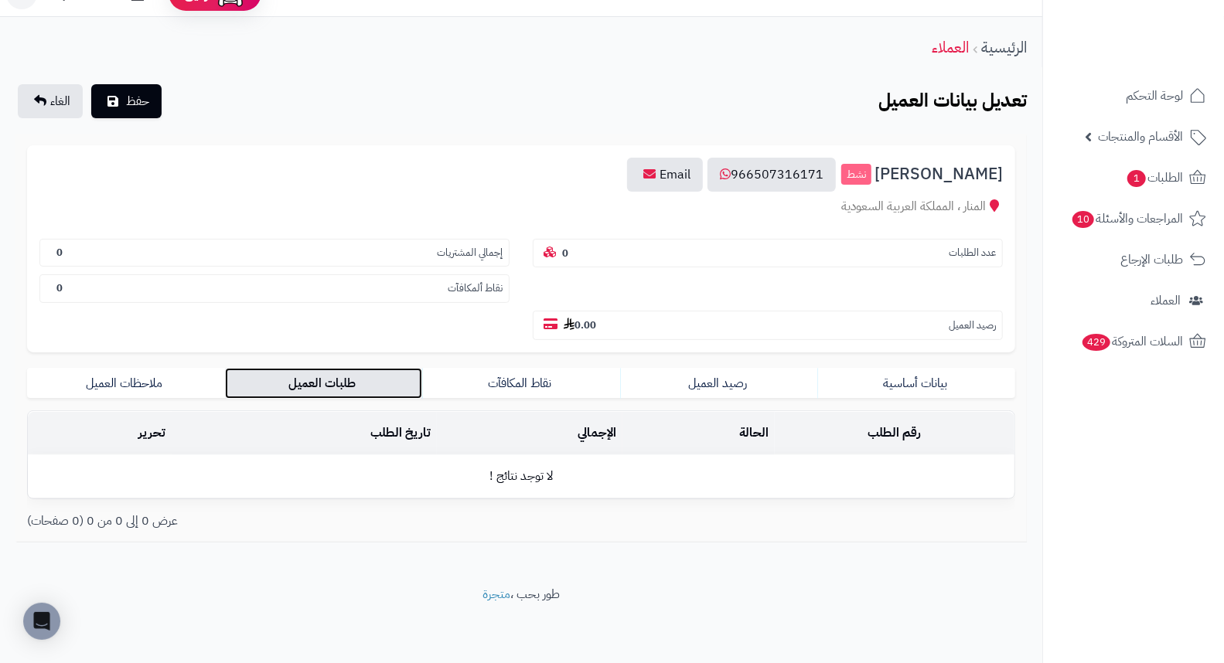
scroll to position [0, 0]
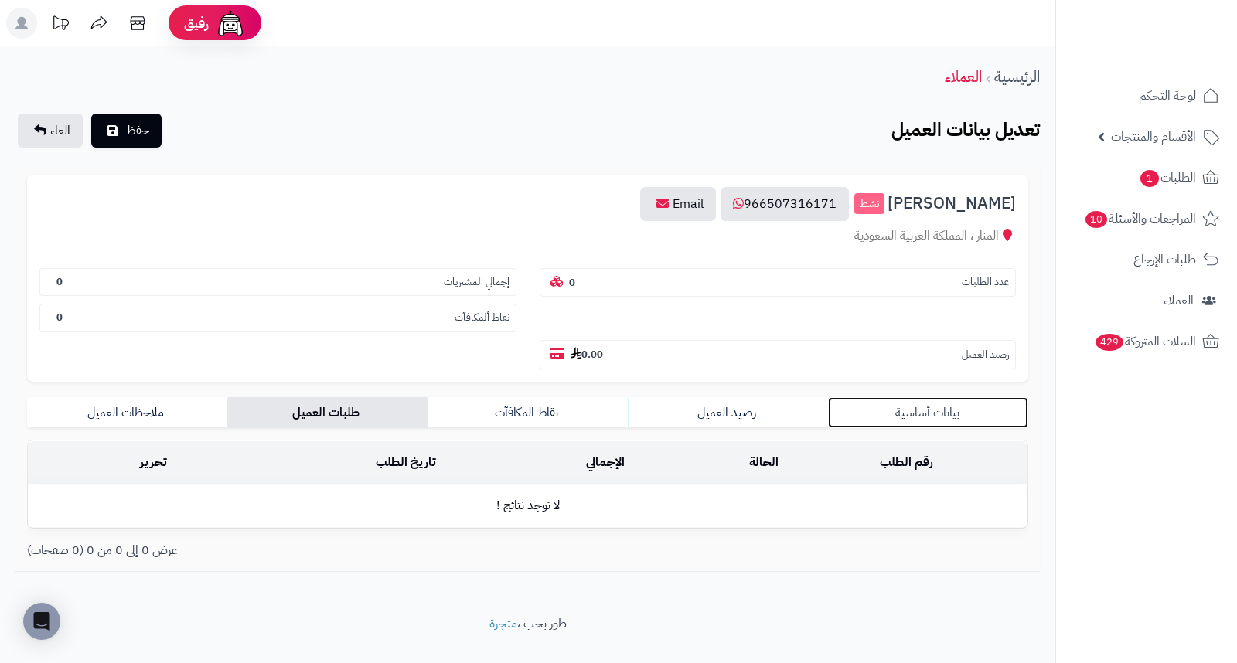
click at [949, 397] on link "بيانات أساسية" at bounding box center [928, 412] width 200 height 31
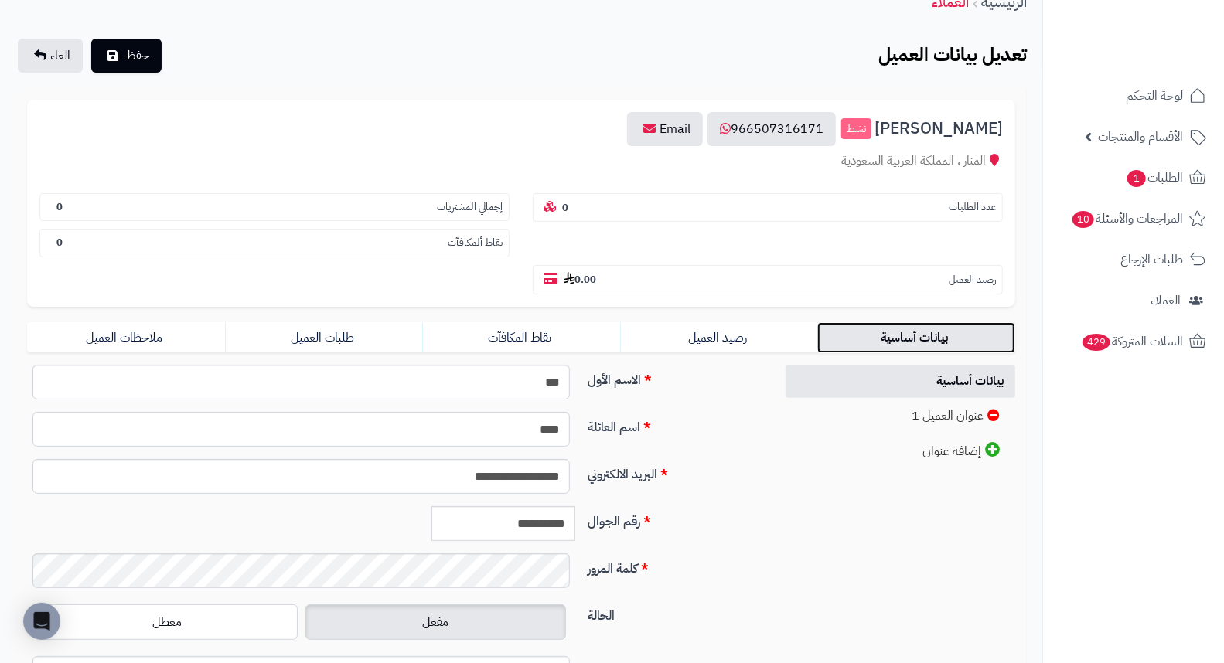
scroll to position [211, 0]
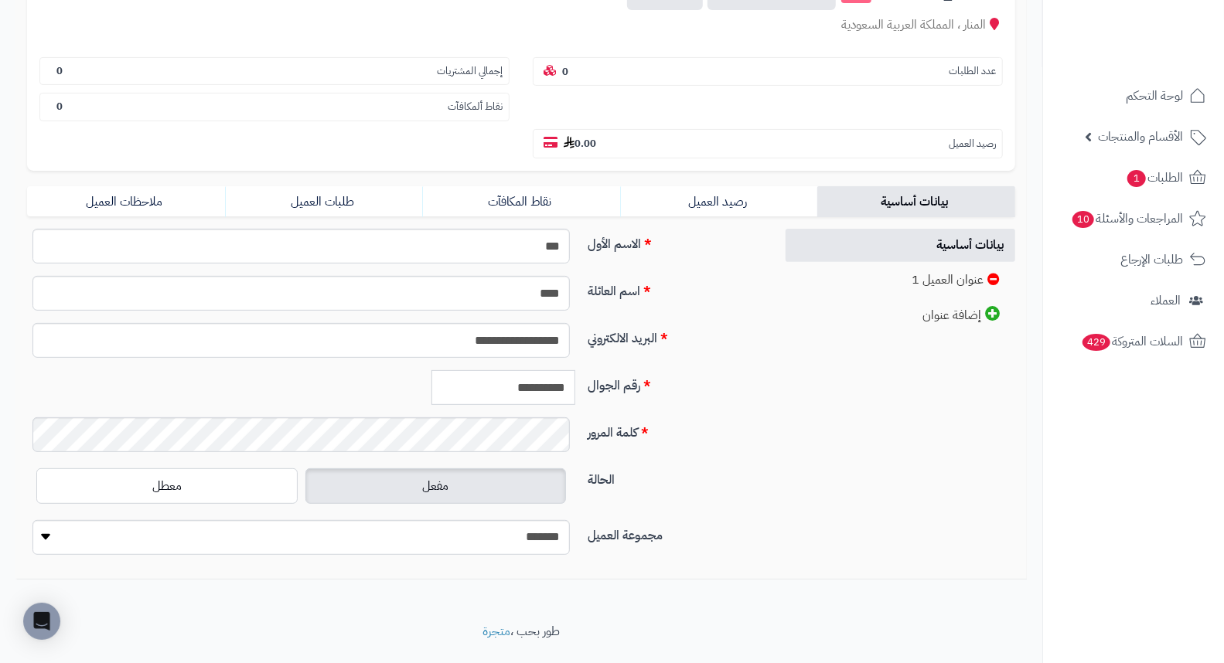
click at [552, 370] on input "**********" at bounding box center [503, 387] width 144 height 35
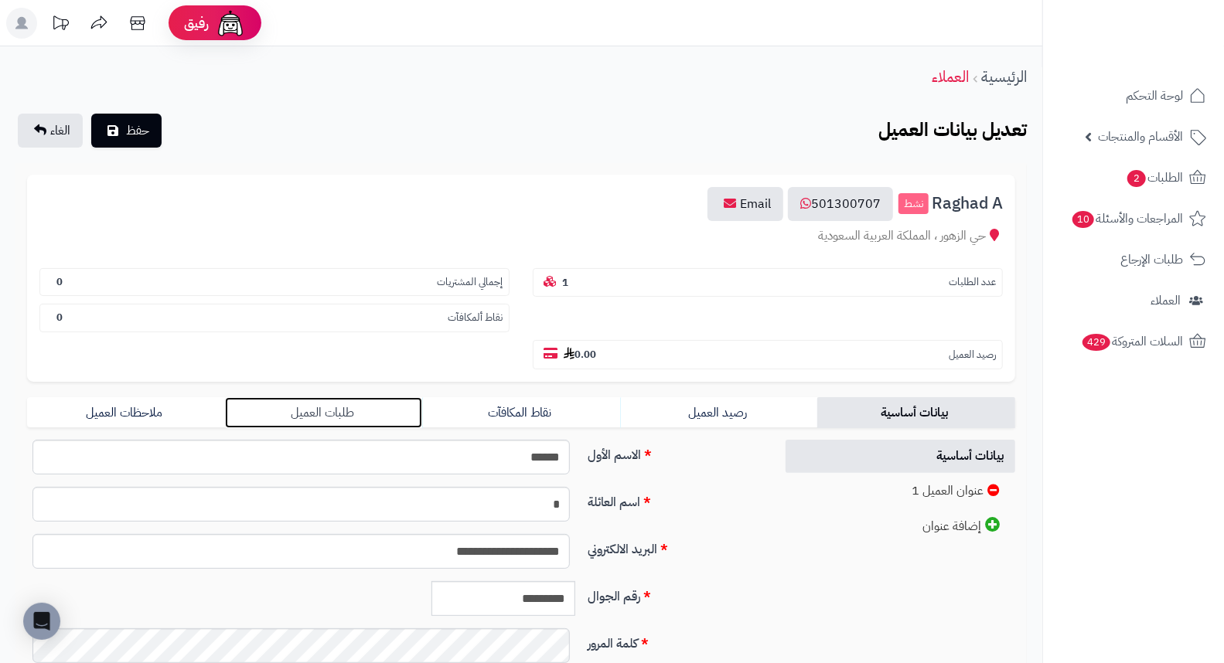
click at [336, 397] on link "طلبات العميل" at bounding box center [324, 412] width 198 height 31
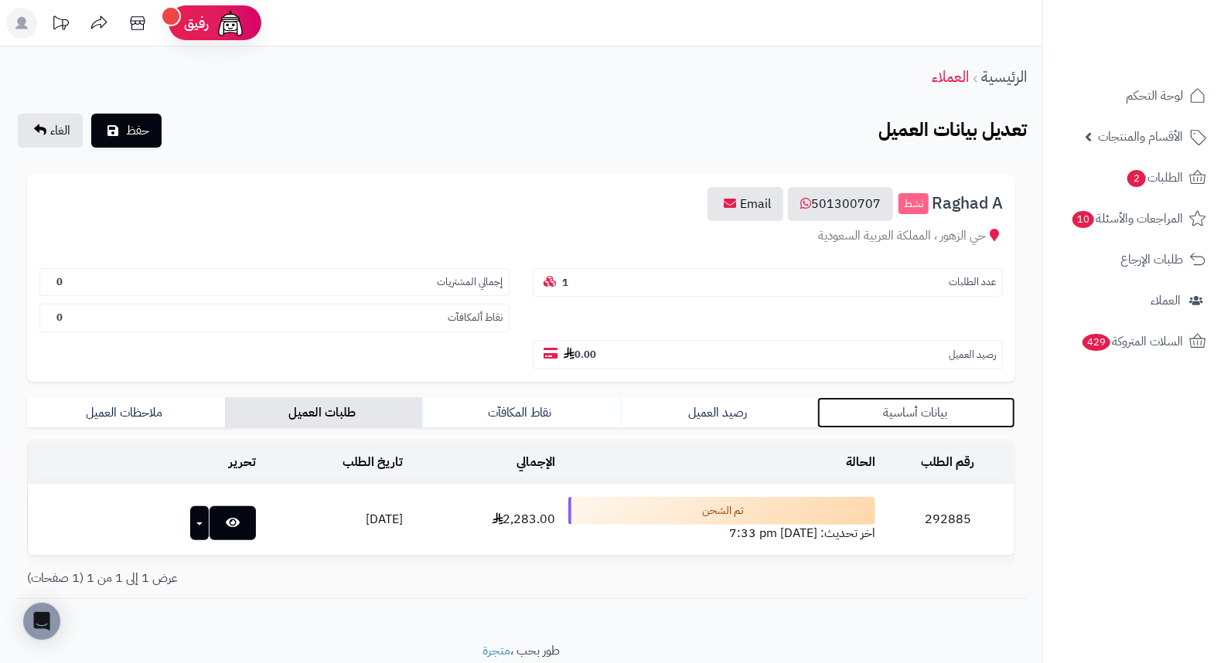
click at [902, 397] on link "بيانات أساسية" at bounding box center [916, 412] width 198 height 31
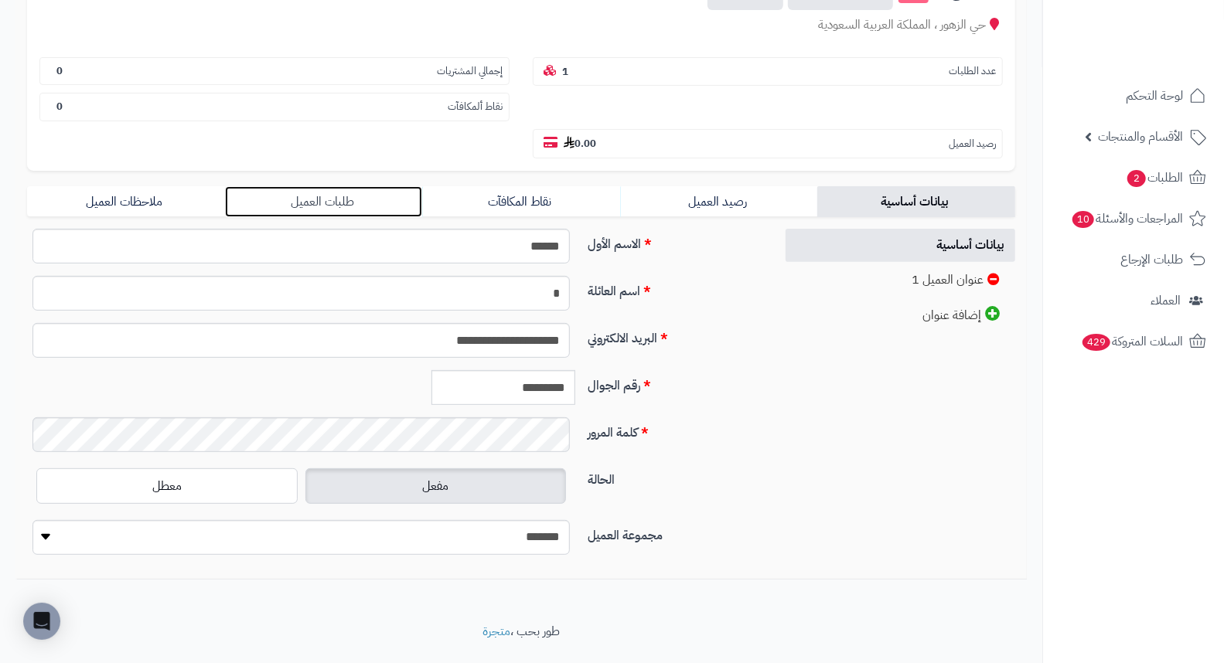
click at [323, 186] on link "طلبات العميل" at bounding box center [324, 201] width 198 height 31
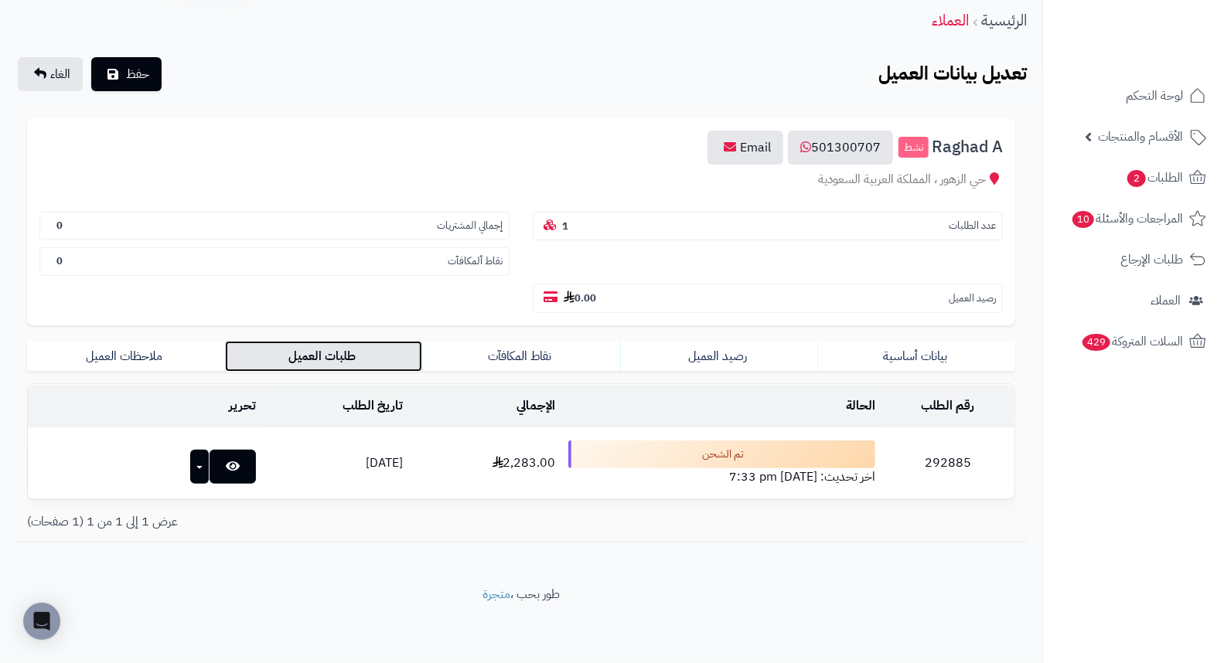
scroll to position [20, 0]
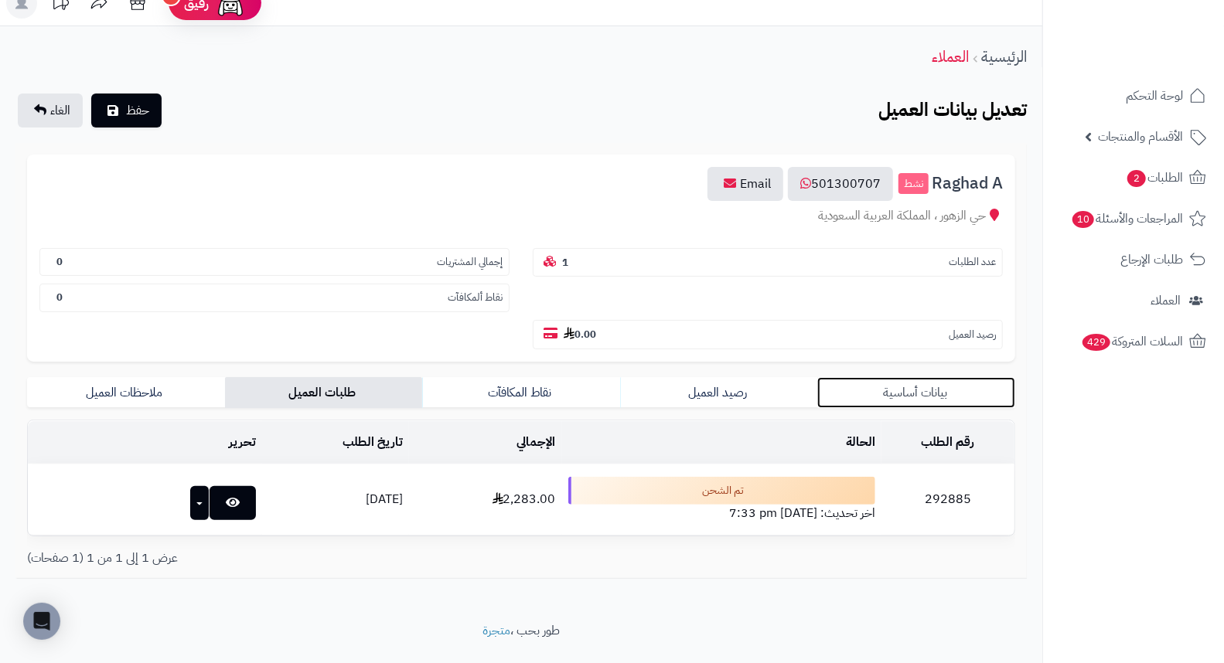
click at [914, 377] on link "بيانات أساسية" at bounding box center [916, 392] width 198 height 31
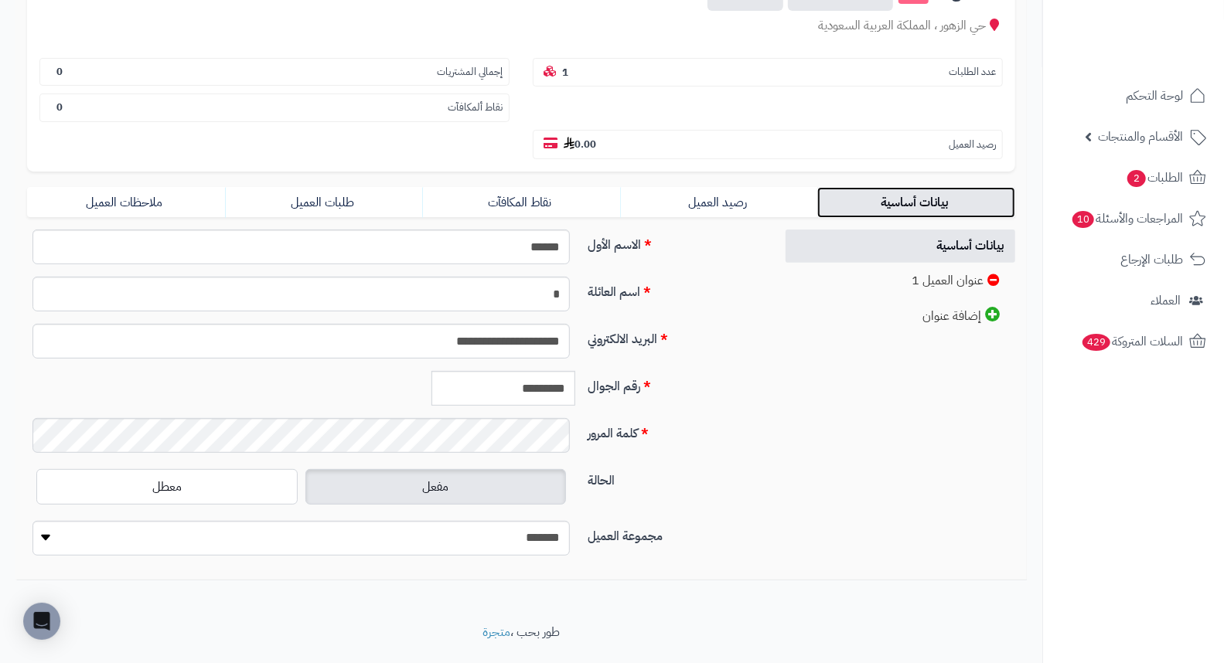
scroll to position [211, 0]
click at [505, 370] on input "*********" at bounding box center [503, 387] width 144 height 35
paste input "*"
type input "**********"
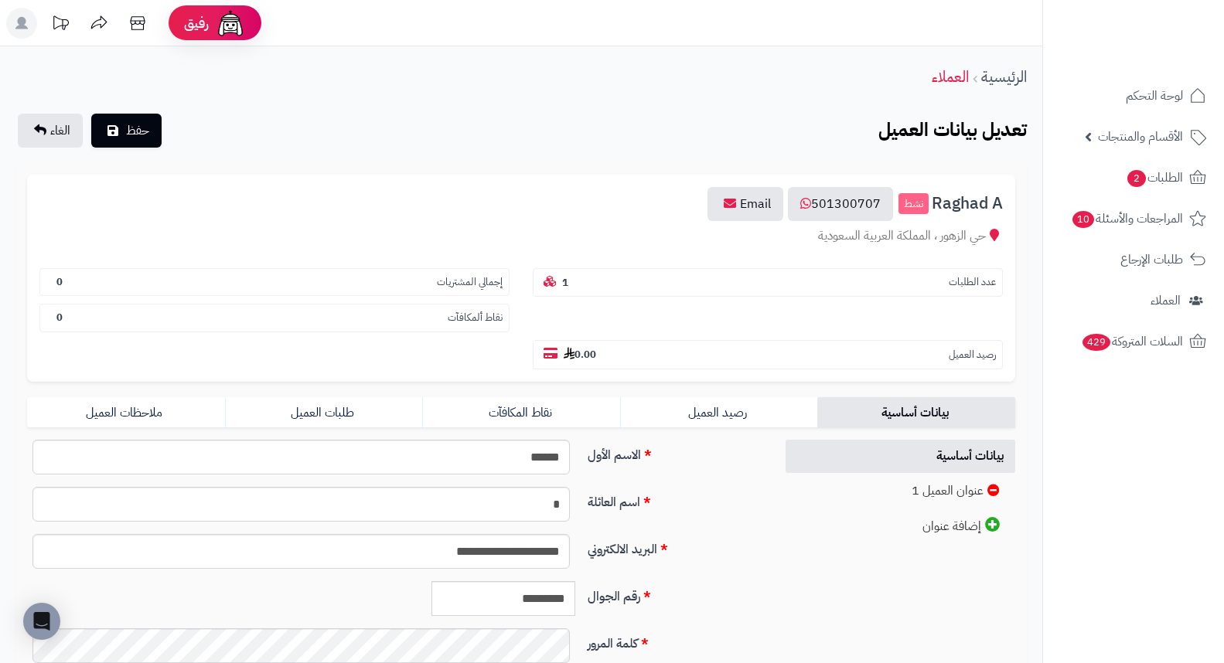
scroll to position [211, 0]
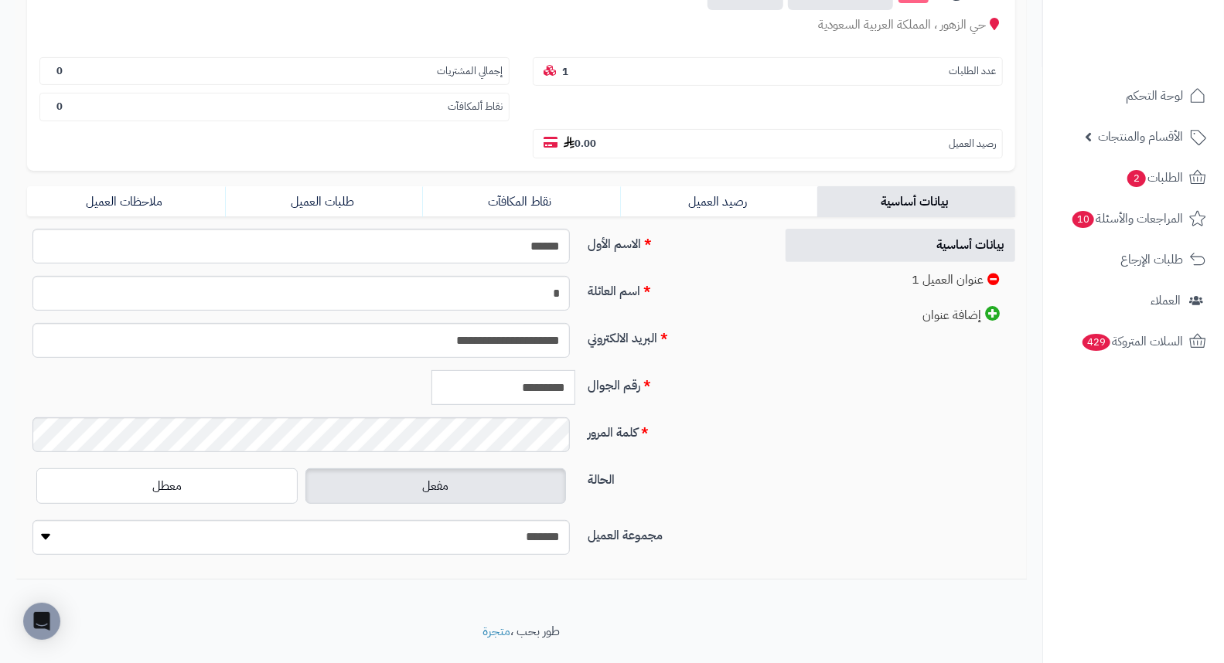
click at [520, 370] on input "*********" at bounding box center [503, 387] width 144 height 35
click at [689, 465] on label "الحالة" at bounding box center [674, 477] width 187 height 25
click at [323, 186] on link "طلبات العميل" at bounding box center [324, 201] width 198 height 31
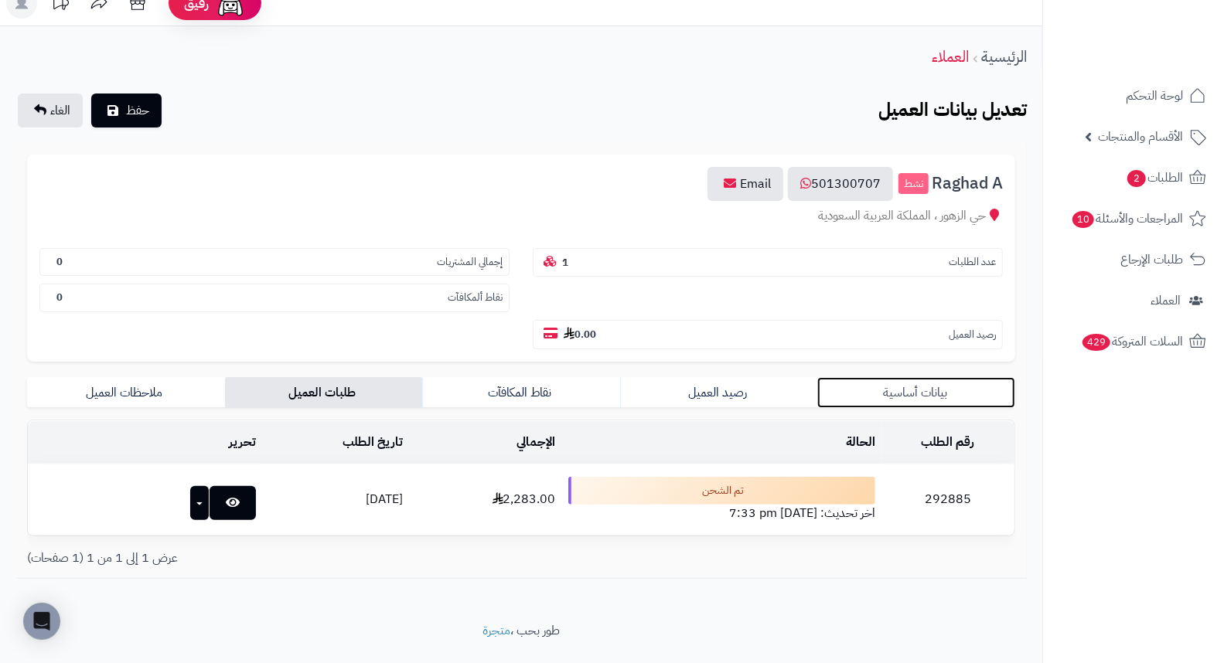
click at [914, 377] on link "بيانات أساسية" at bounding box center [916, 392] width 198 height 31
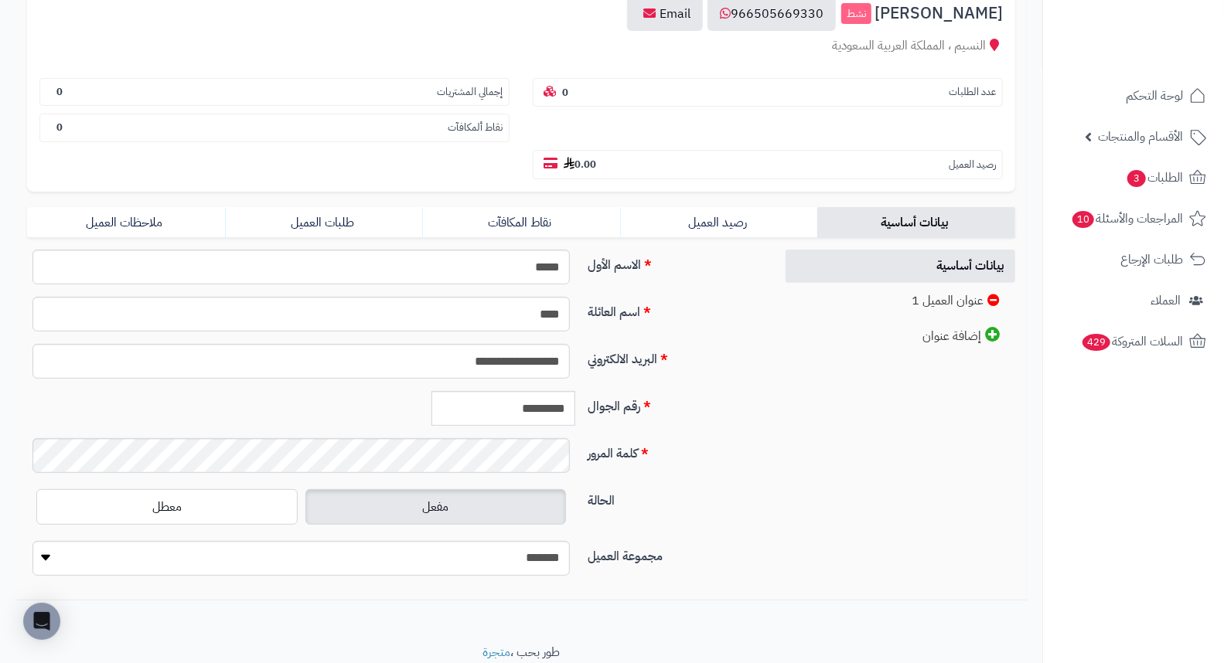
scroll to position [211, 0]
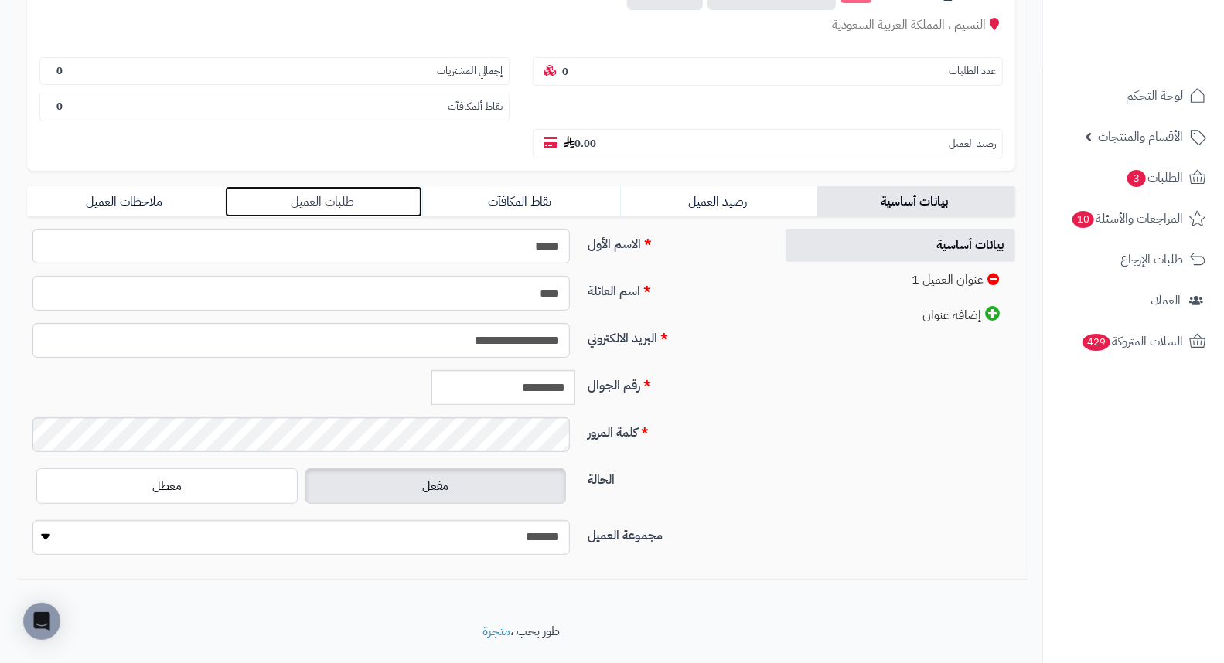
click at [349, 186] on link "طلبات العميل" at bounding box center [324, 201] width 198 height 31
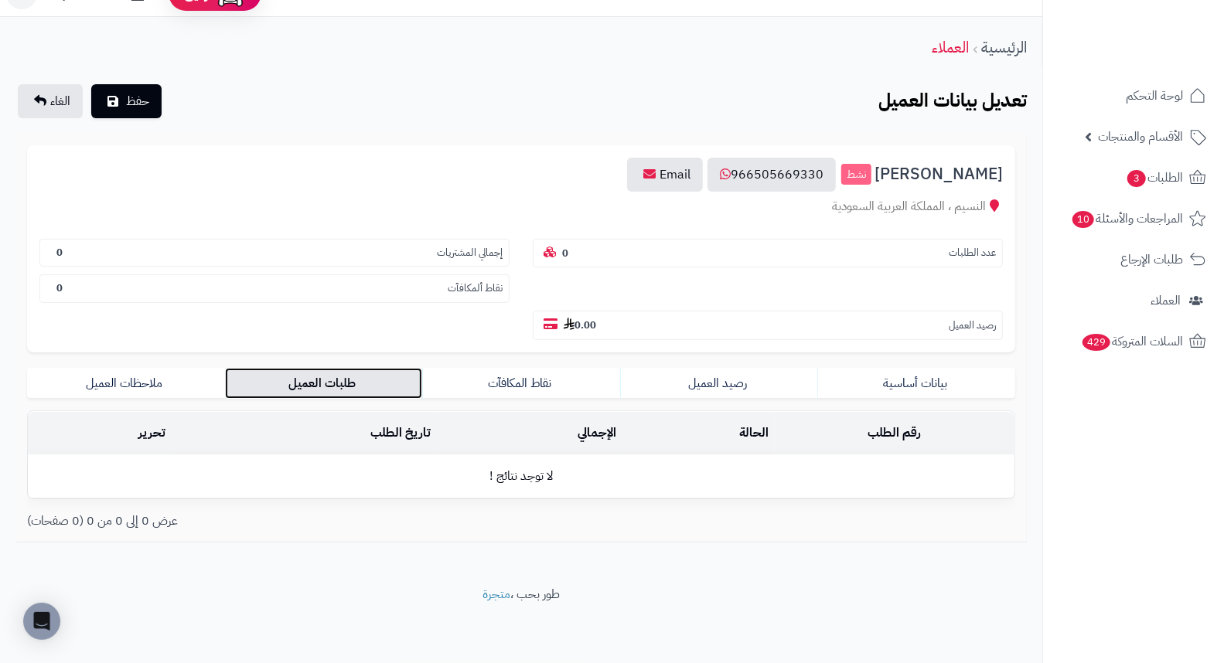
scroll to position [0, 0]
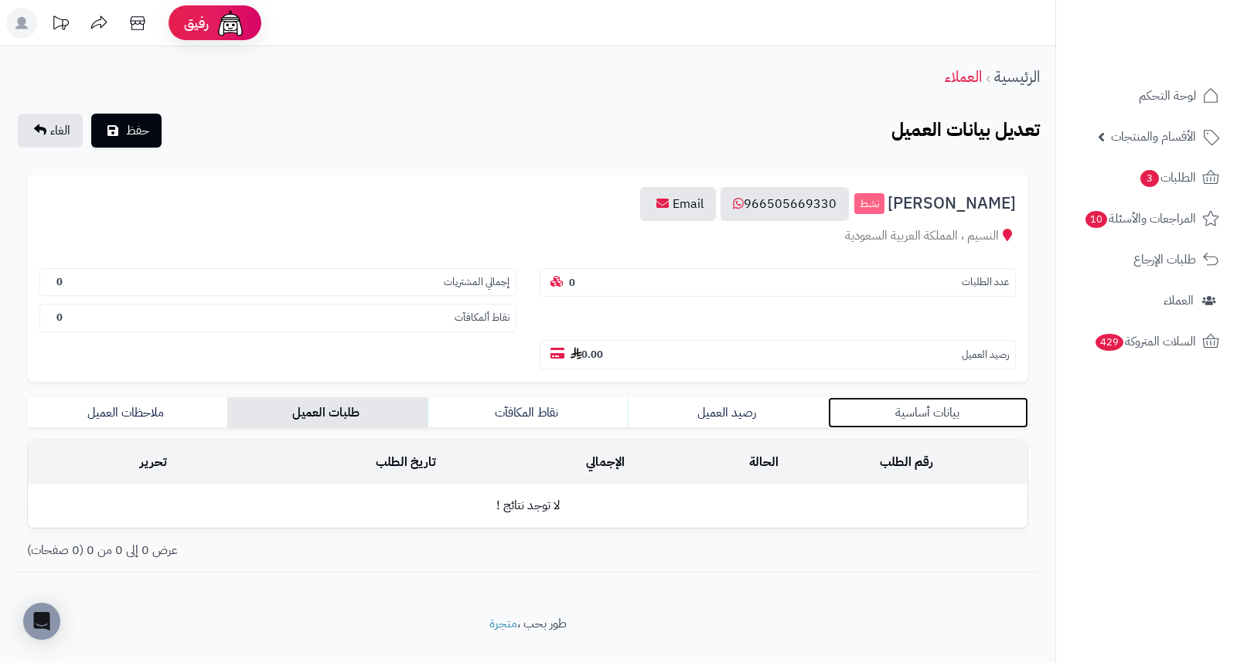
click at [939, 397] on link "بيانات أساسية" at bounding box center [928, 412] width 200 height 31
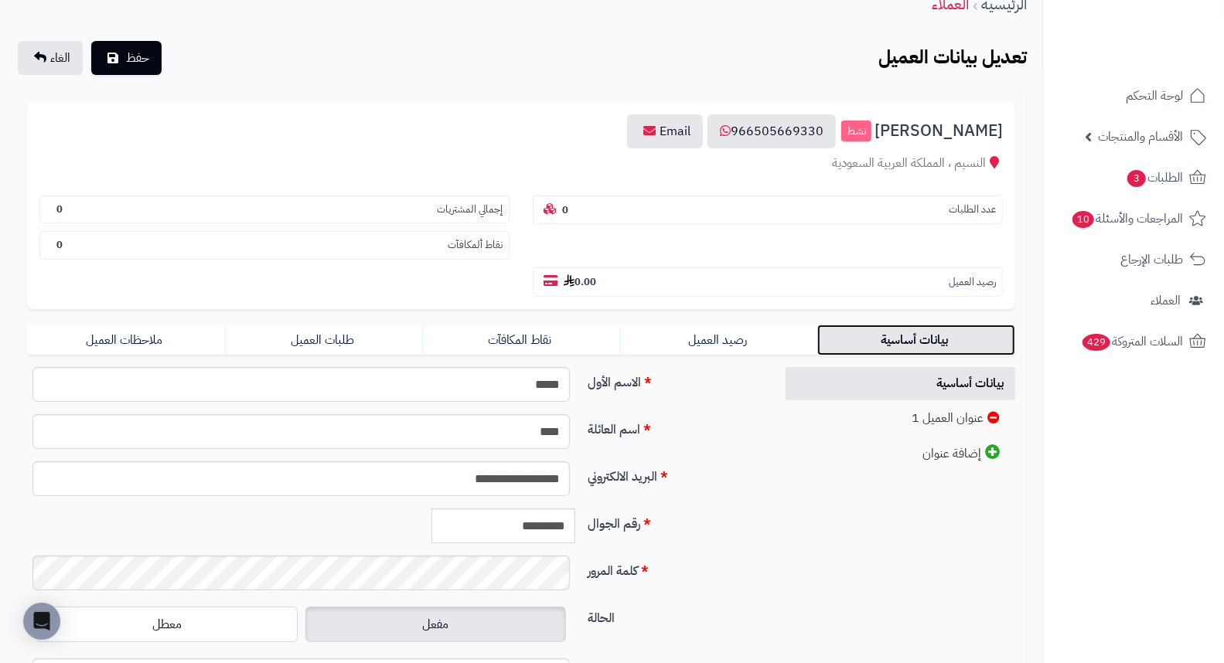
scroll to position [211, 0]
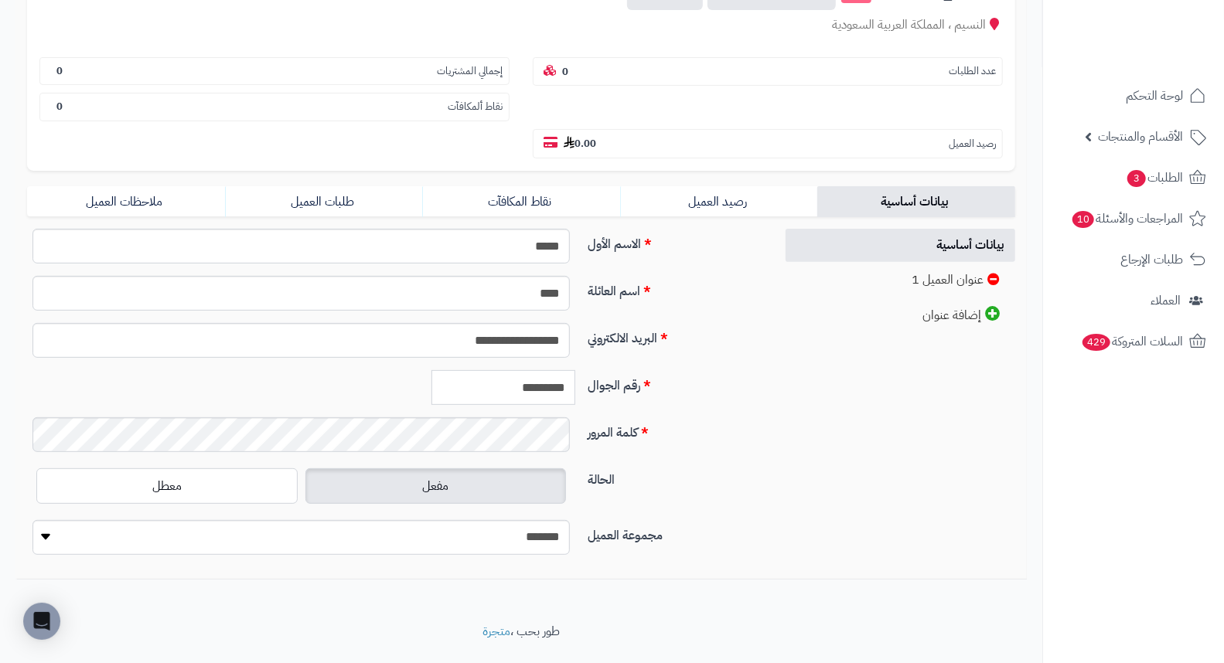
click at [550, 370] on input "*********" at bounding box center [503, 387] width 144 height 35
click at [335, 186] on link "طلبات العميل" at bounding box center [324, 201] width 198 height 31
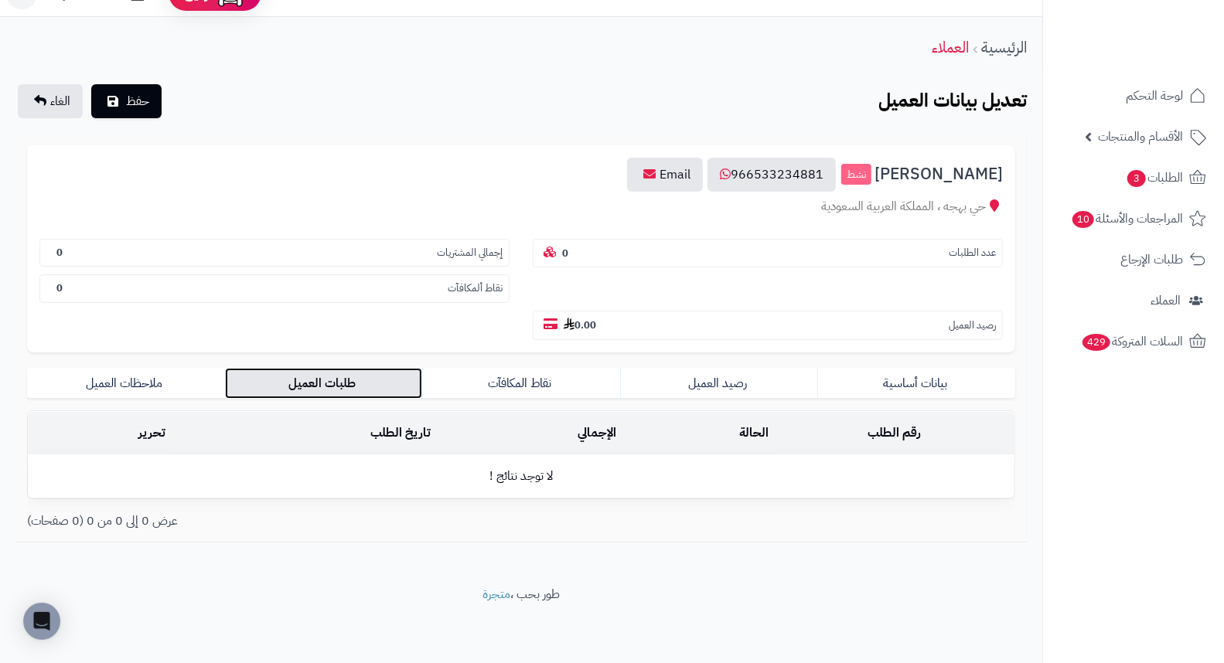
scroll to position [0, 0]
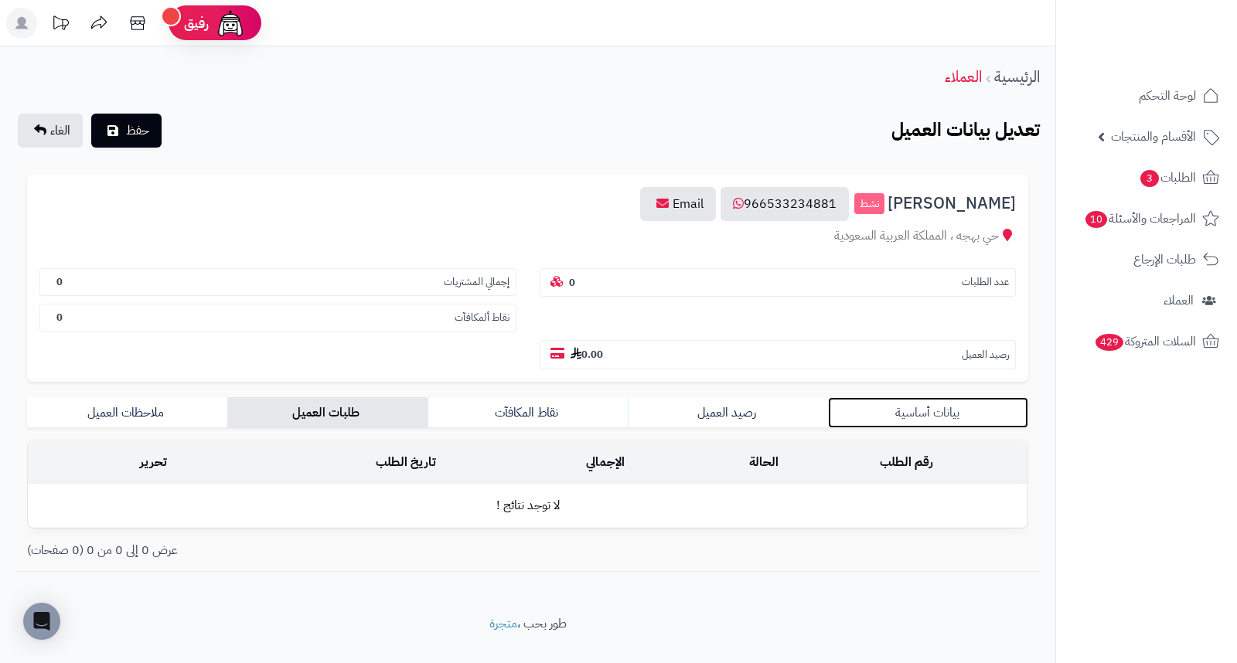
click at [954, 397] on link "بيانات أساسية" at bounding box center [928, 412] width 200 height 31
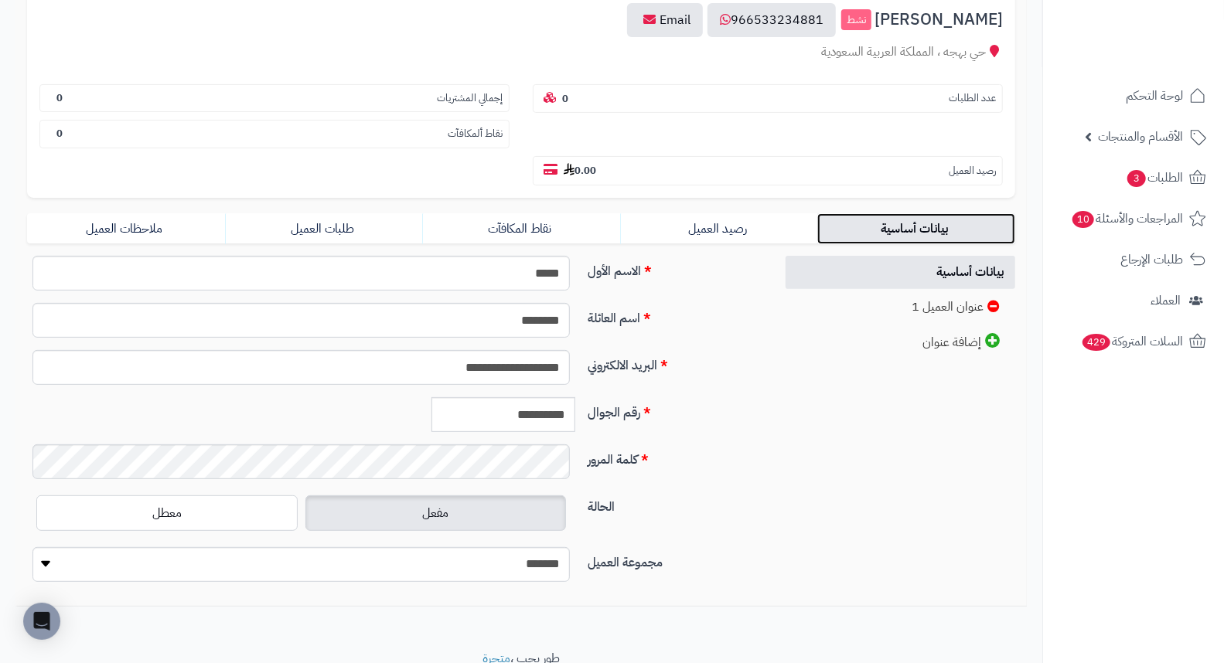
scroll to position [211, 0]
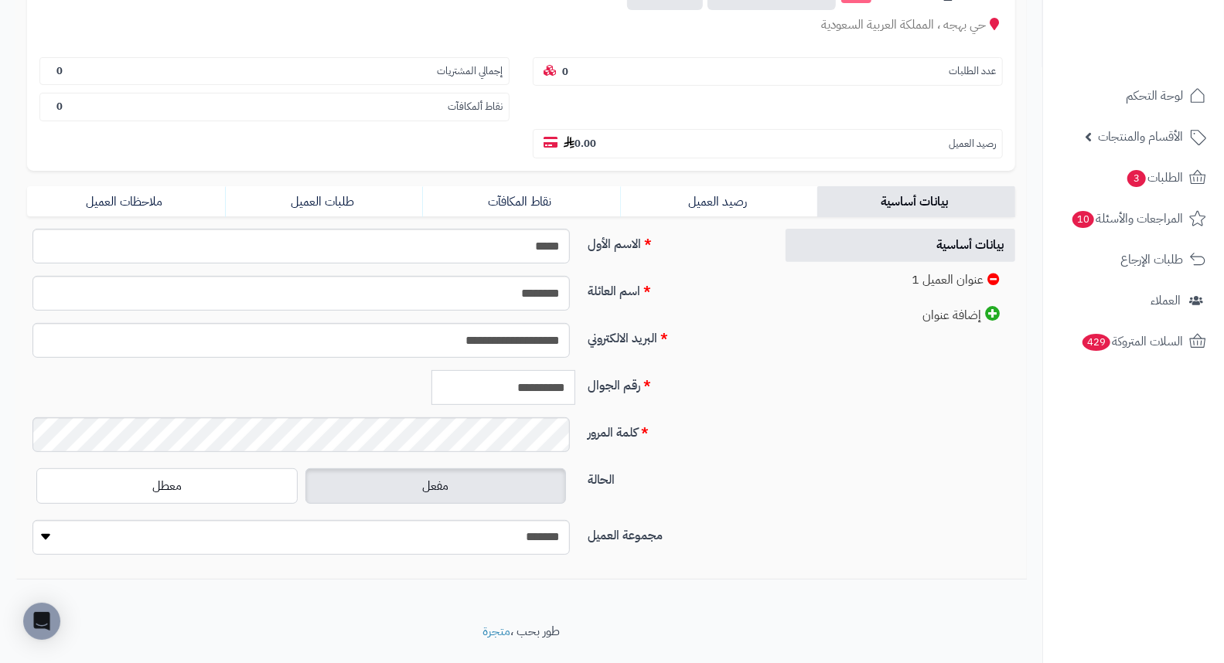
click at [529, 370] on input "**********" at bounding box center [503, 387] width 144 height 35
click at [528, 370] on input "**********" at bounding box center [503, 387] width 144 height 35
click at [544, 370] on input "**********" at bounding box center [503, 387] width 144 height 35
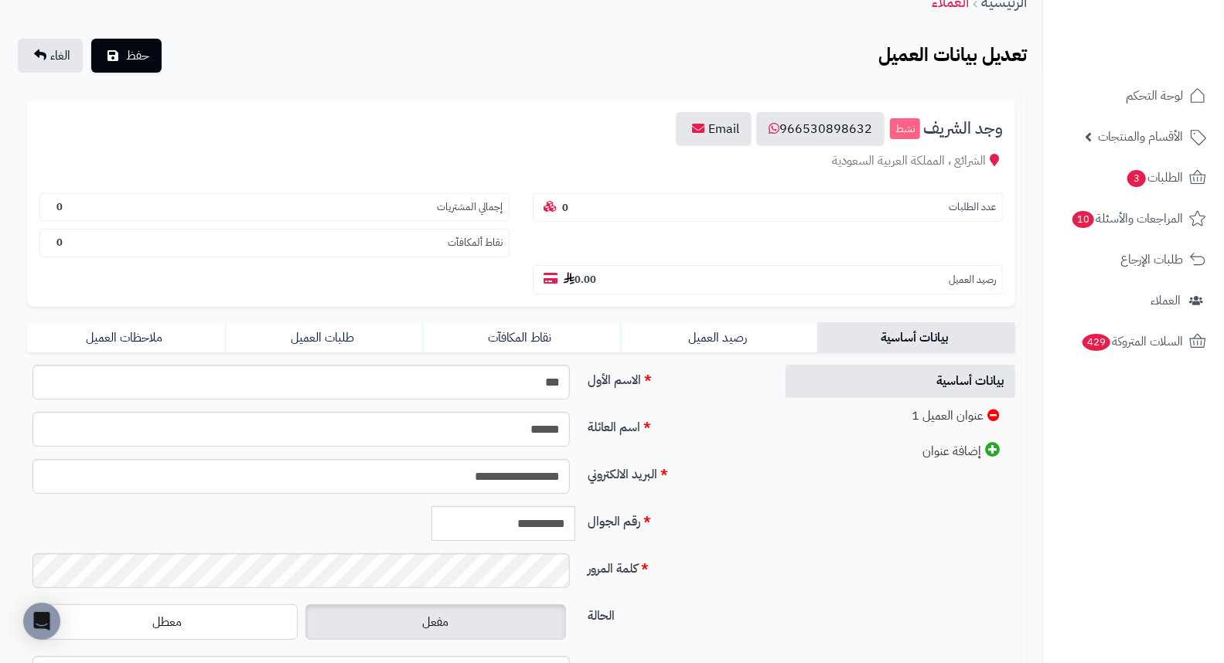
scroll to position [86, 0]
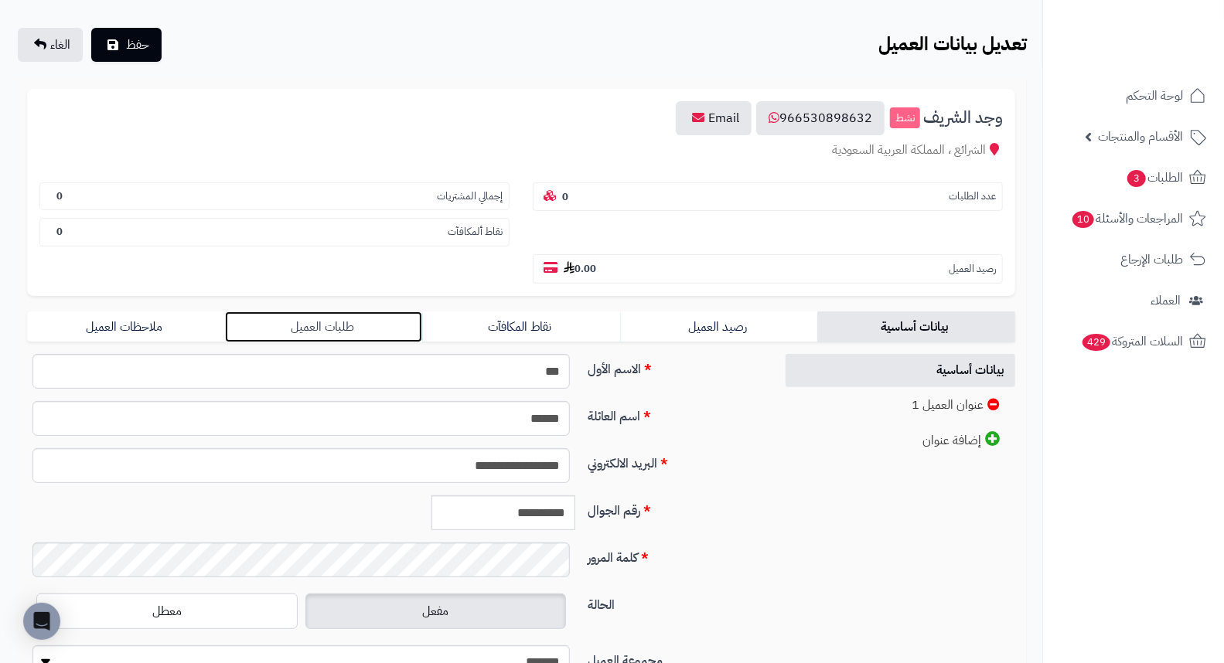
click at [350, 311] on link "طلبات العميل" at bounding box center [324, 326] width 198 height 31
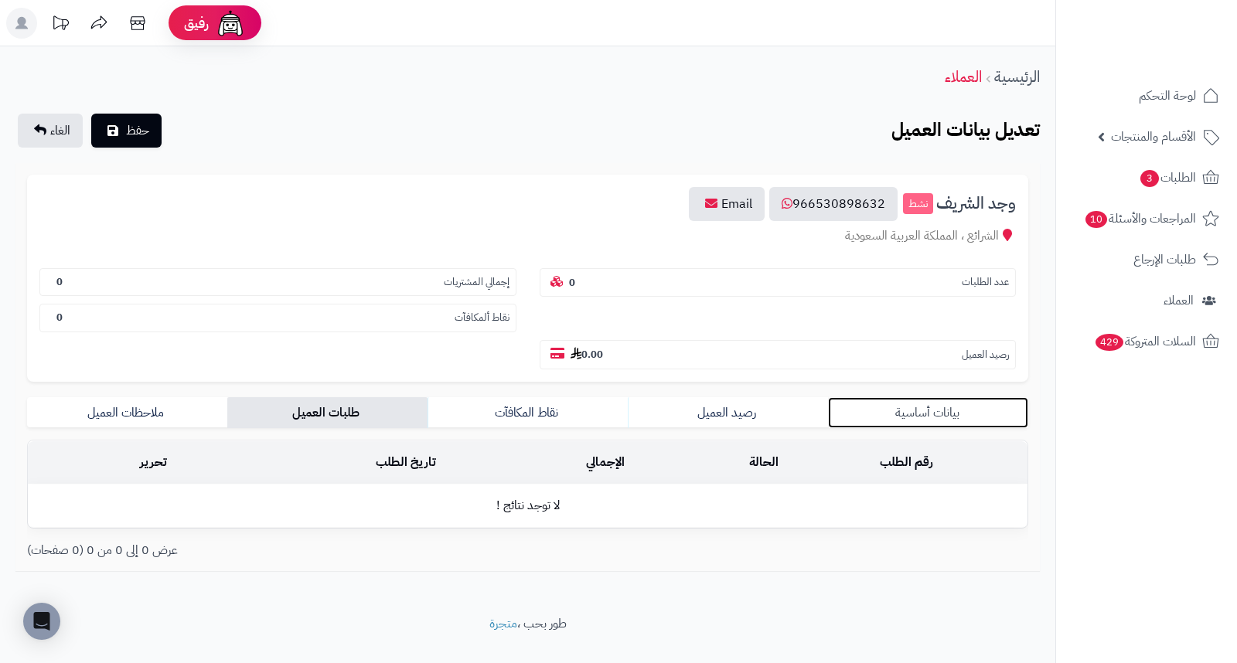
click at [945, 397] on link "بيانات أساسية" at bounding box center [928, 412] width 200 height 31
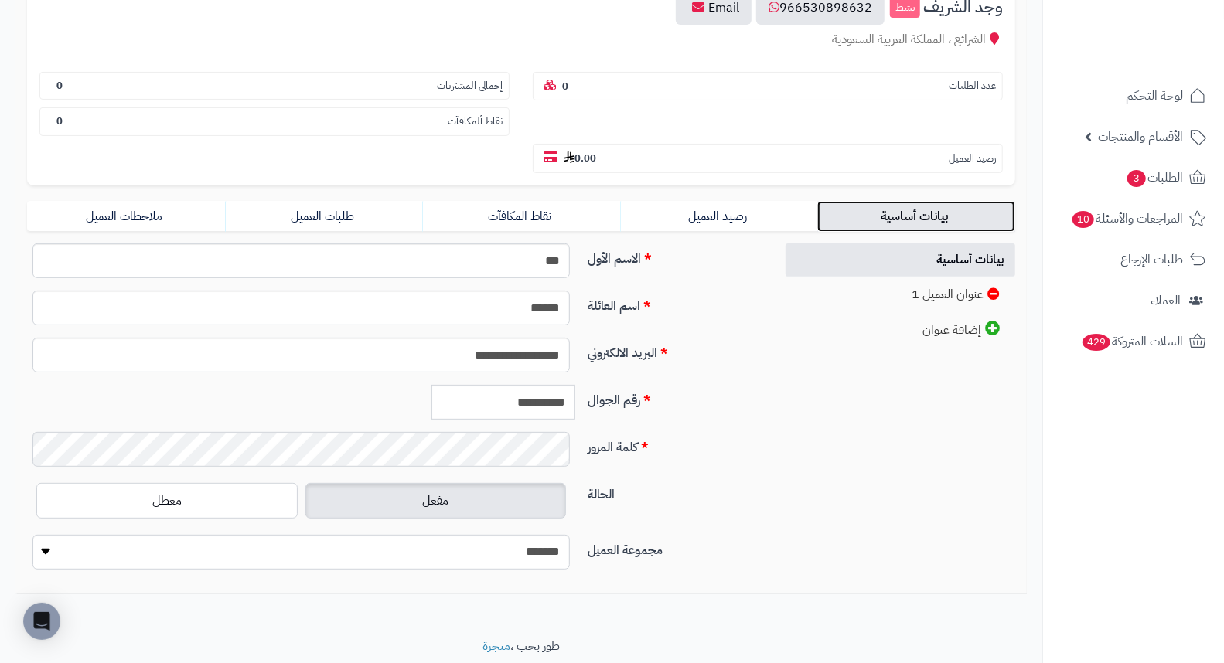
scroll to position [211, 0]
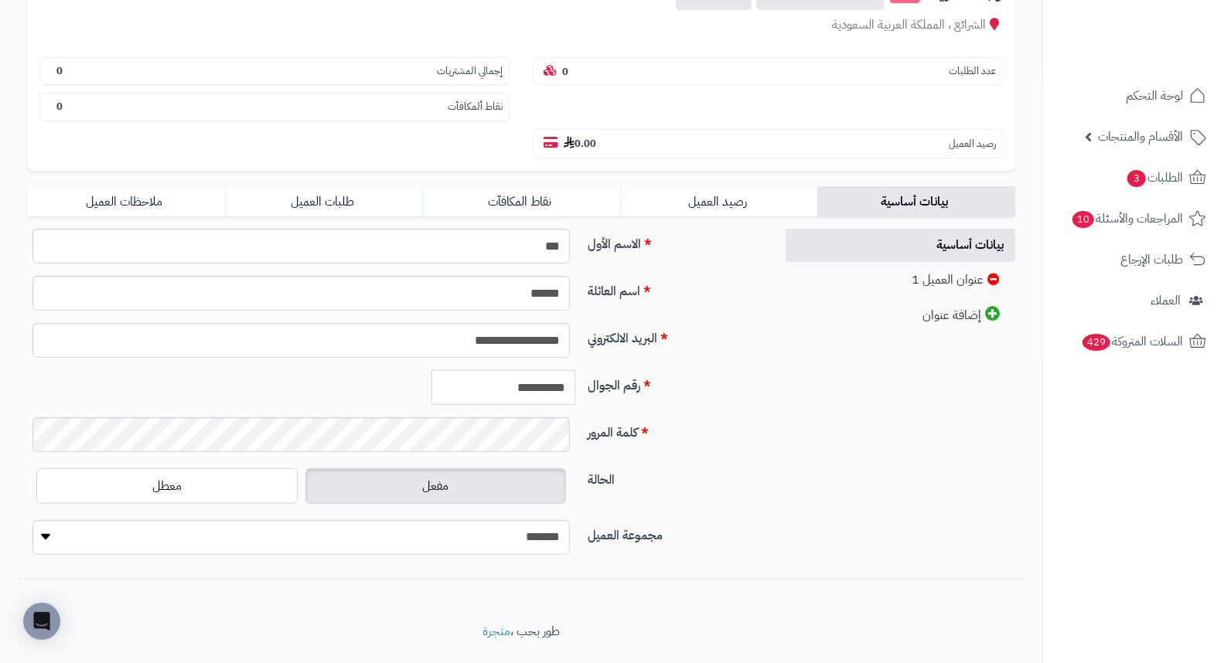
click at [535, 370] on input "**********" at bounding box center [503, 387] width 144 height 35
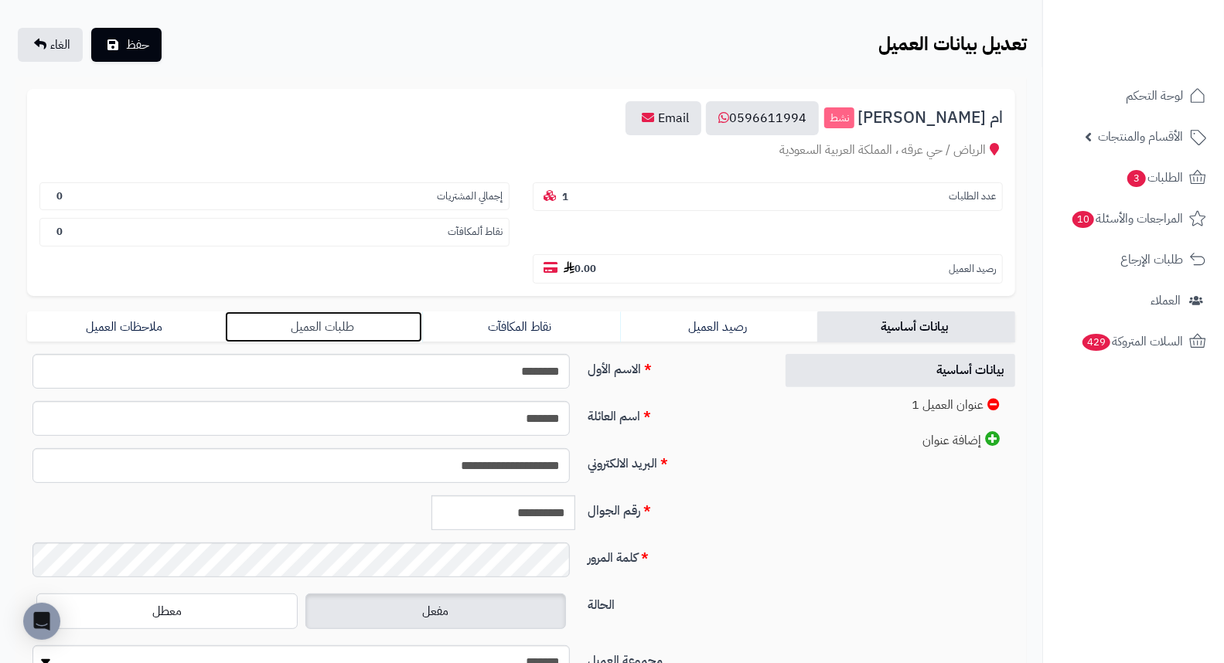
click at [325, 311] on link "طلبات العميل" at bounding box center [324, 326] width 198 height 31
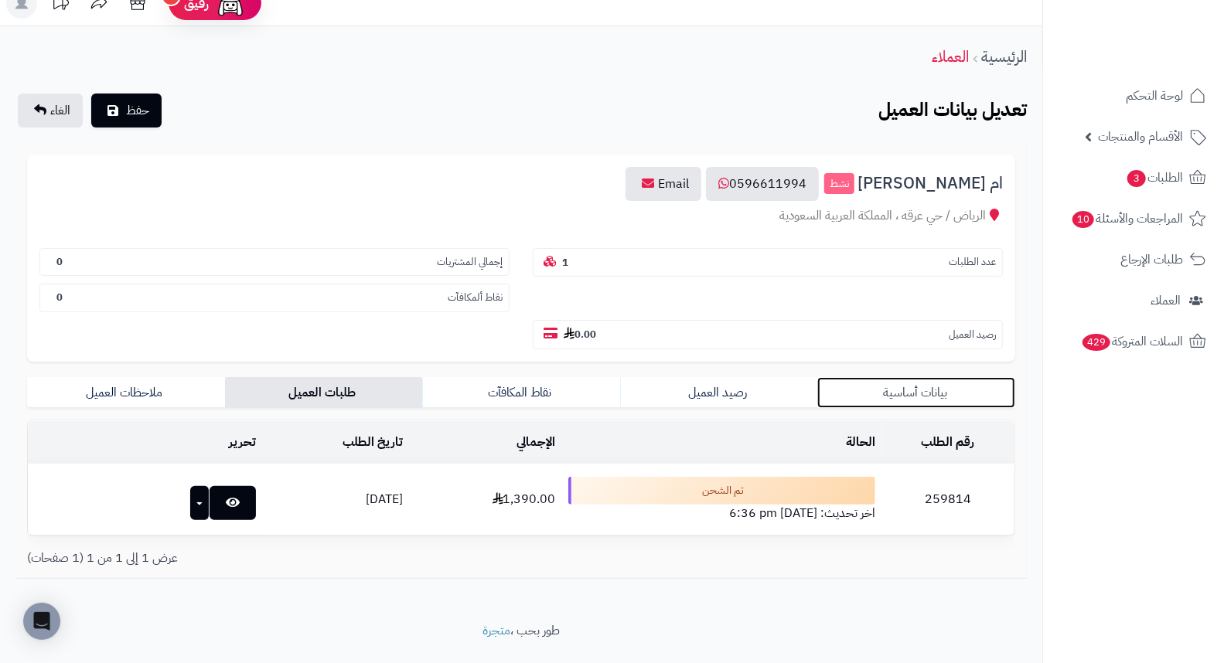
click at [907, 377] on link "بيانات أساسية" at bounding box center [916, 392] width 198 height 31
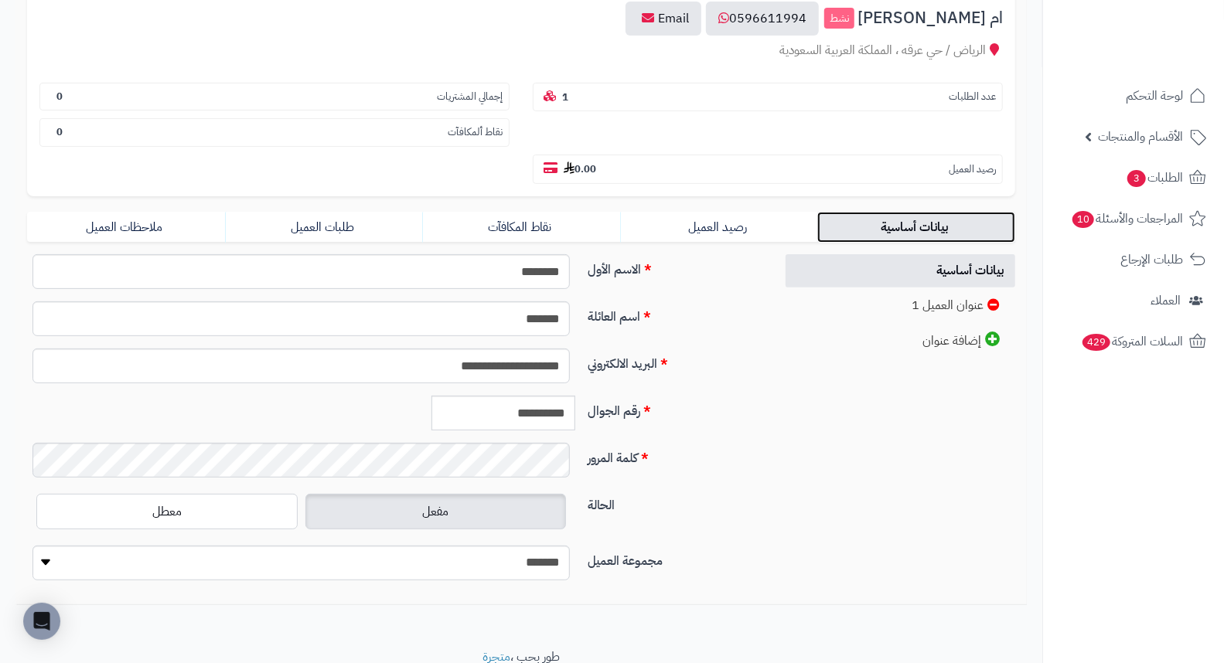
scroll to position [192, 0]
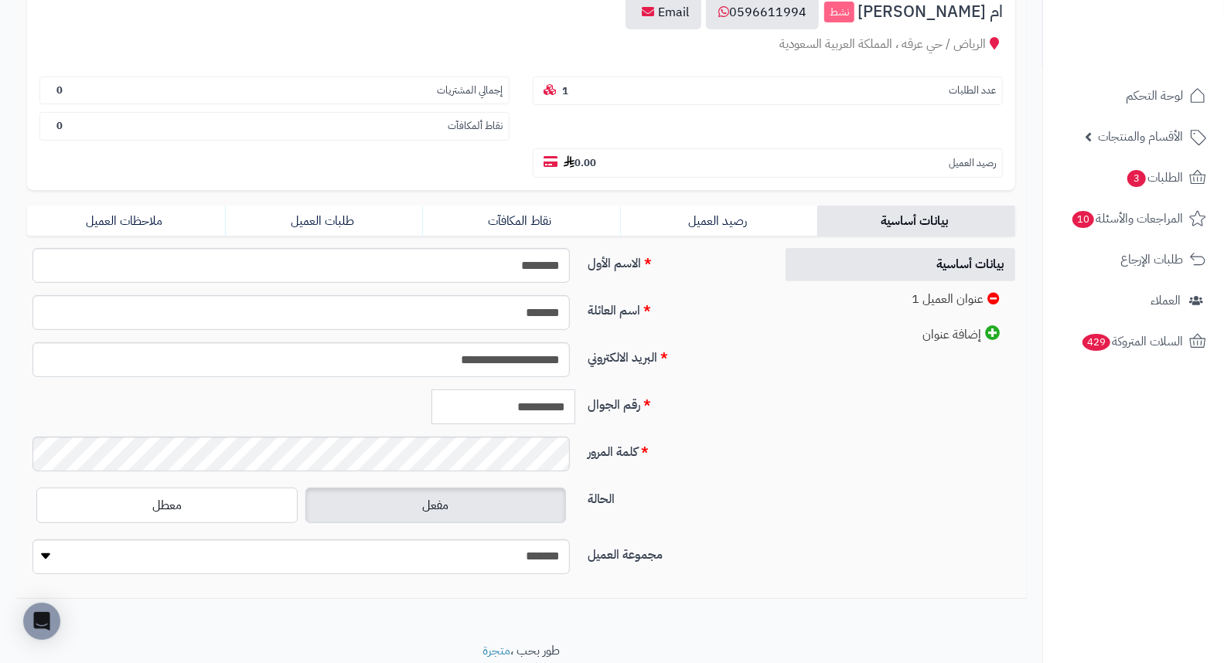
click at [550, 390] on input "**********" at bounding box center [503, 407] width 144 height 35
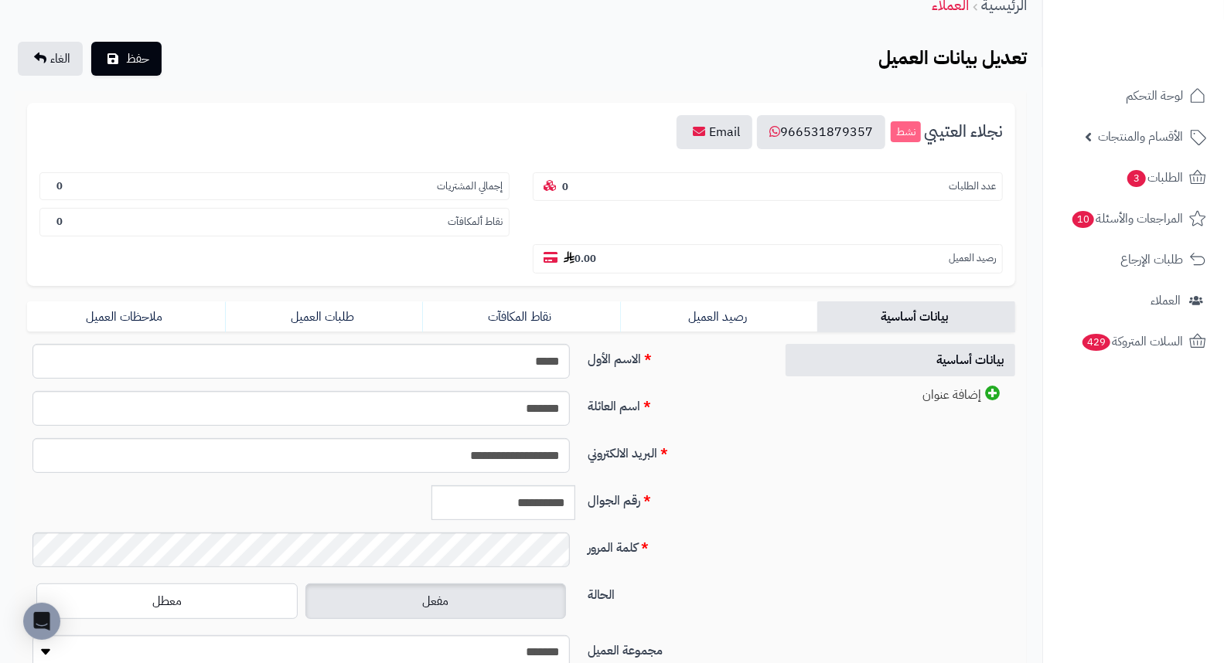
scroll to position [172, 0]
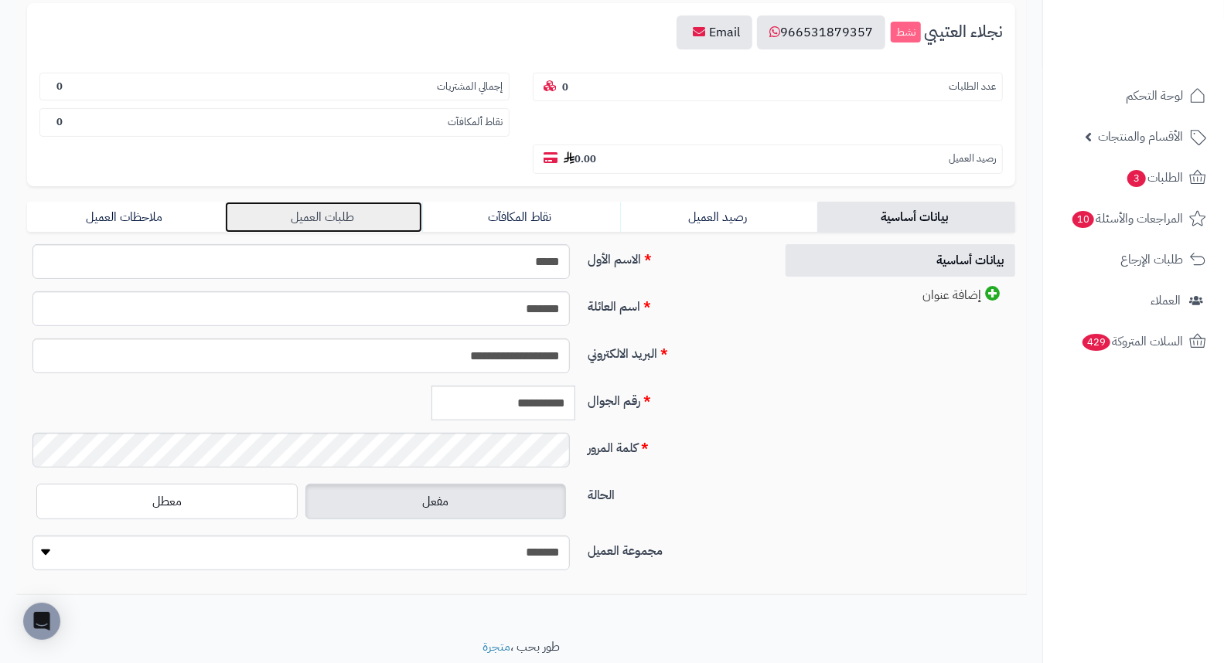
drag, startPoint x: 296, startPoint y: 188, endPoint x: 308, endPoint y: 188, distance: 11.6
click at [296, 202] on link "طلبات العميل" at bounding box center [324, 217] width 198 height 31
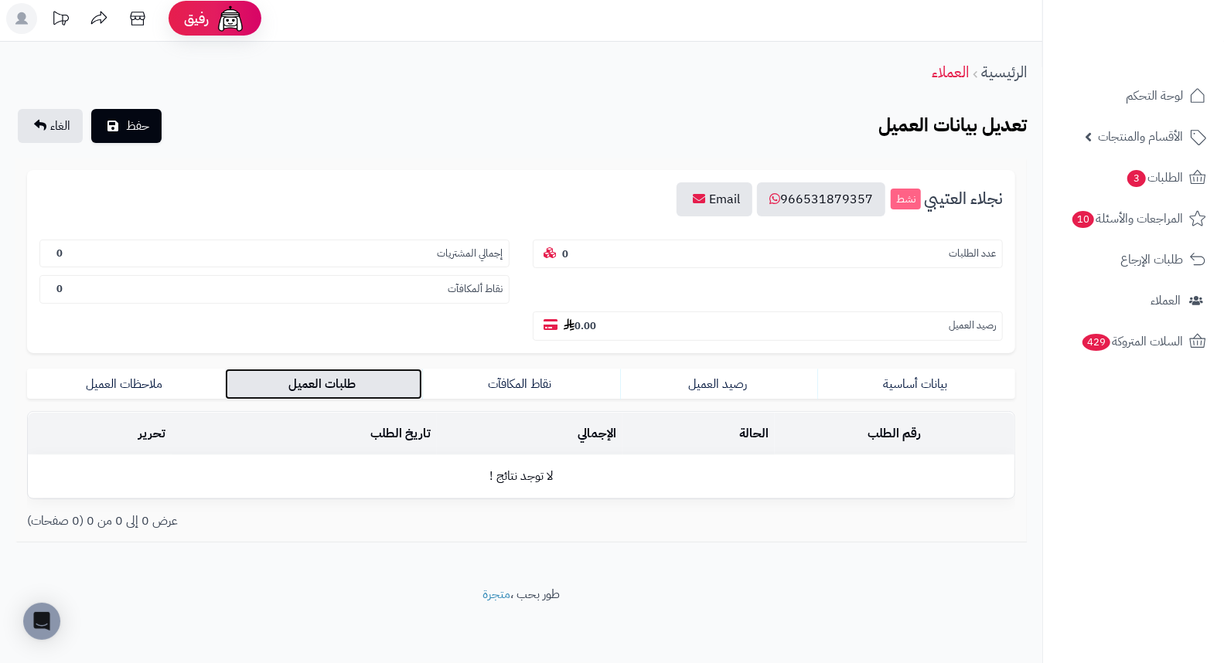
scroll to position [0, 0]
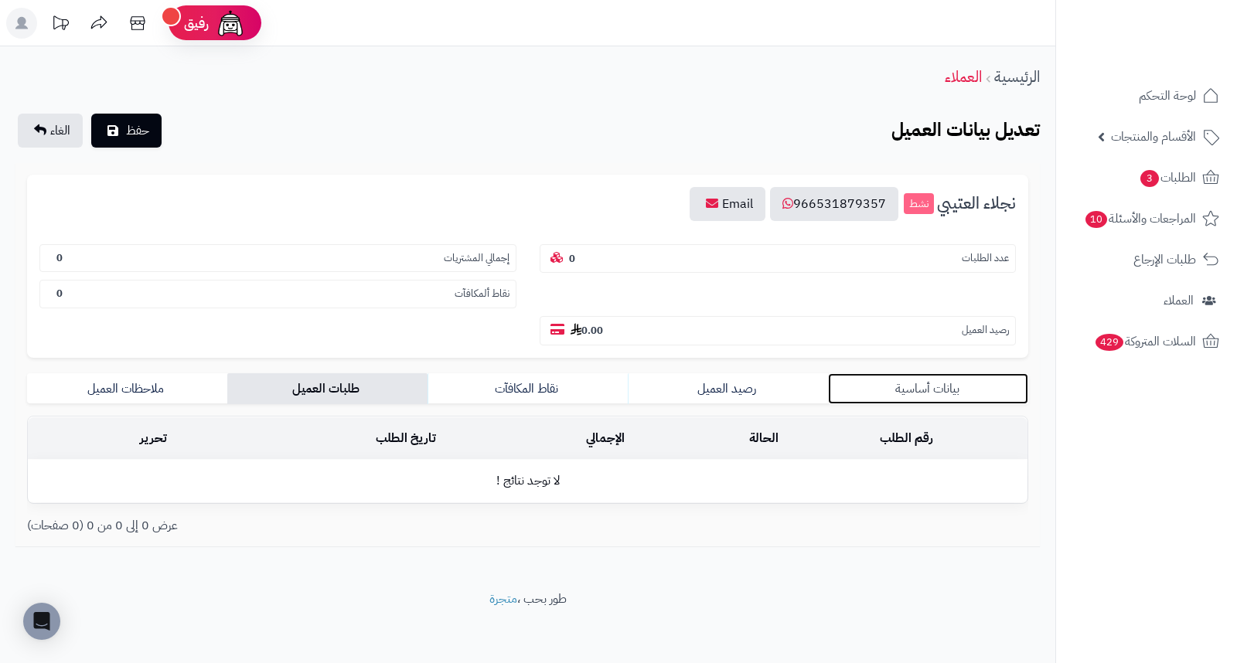
click at [945, 373] on link "بيانات أساسية" at bounding box center [928, 388] width 200 height 31
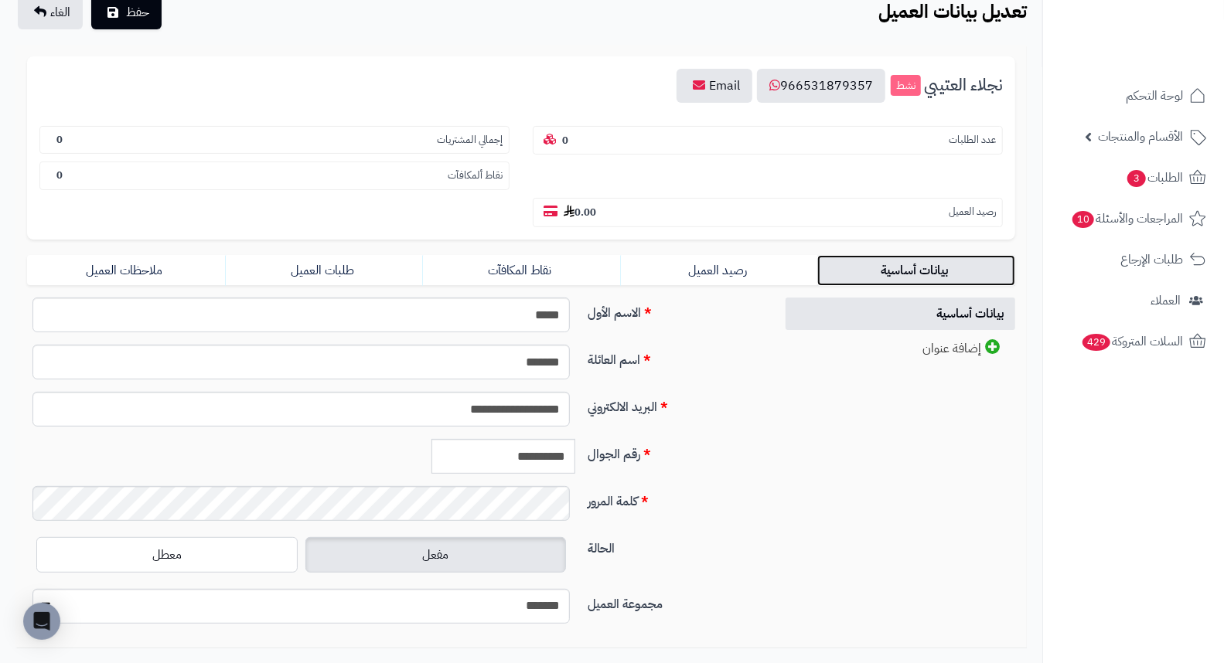
scroll to position [187, 0]
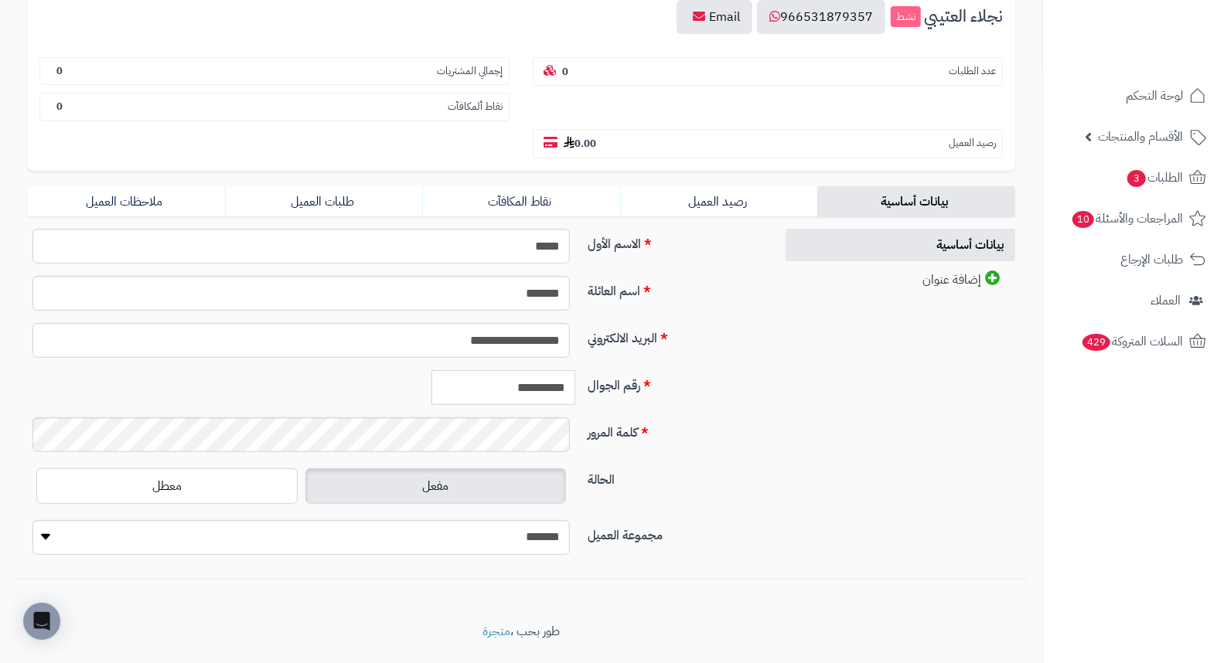
click at [547, 370] on input "**********" at bounding box center [503, 387] width 144 height 35
click at [546, 370] on input "**********" at bounding box center [503, 387] width 144 height 35
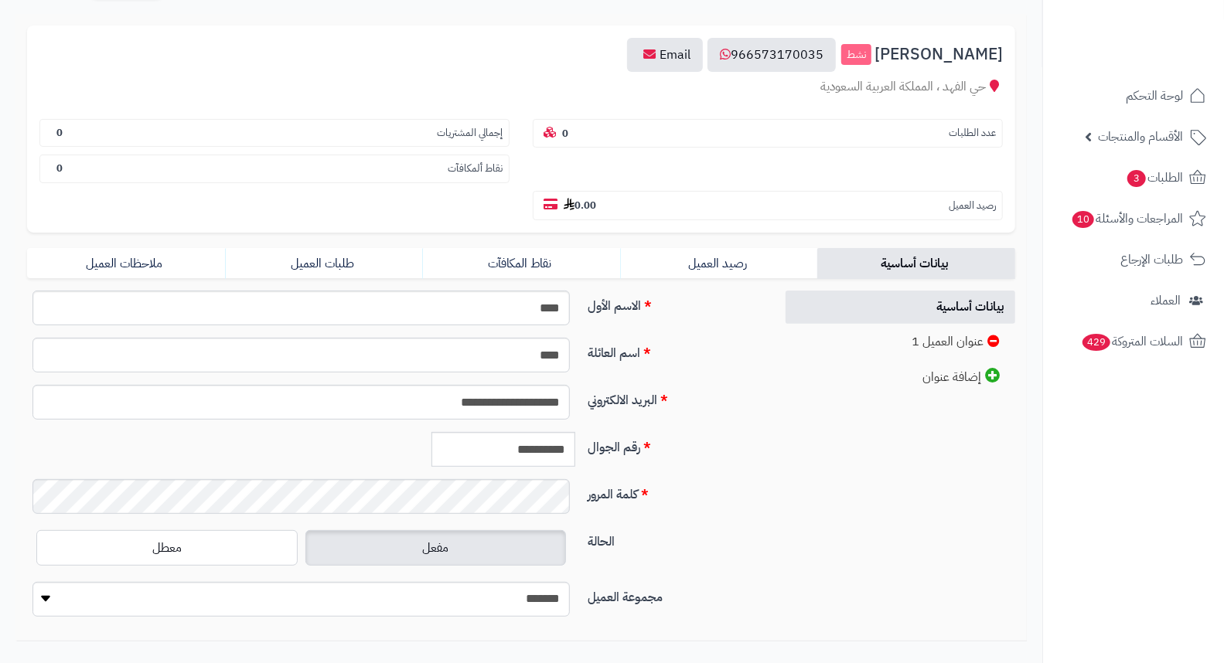
scroll to position [172, 0]
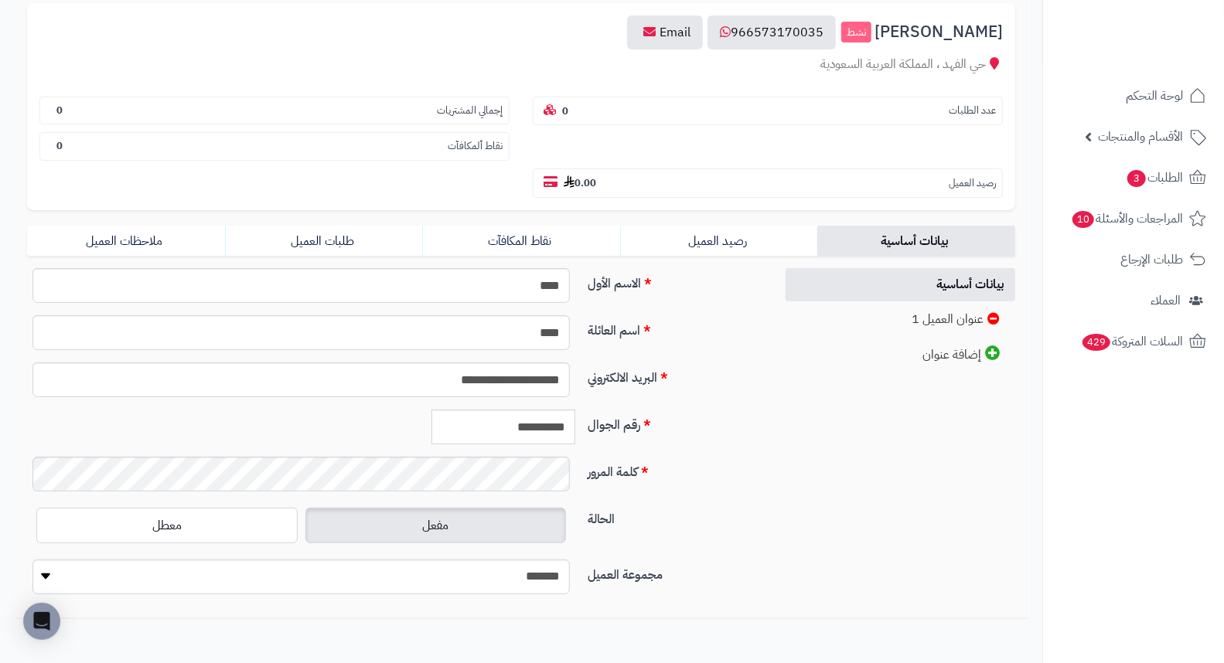
click at [322, 186] on form "**********" at bounding box center [521, 305] width 988 height 604
click at [321, 226] on link "طلبات العميل" at bounding box center [324, 241] width 198 height 31
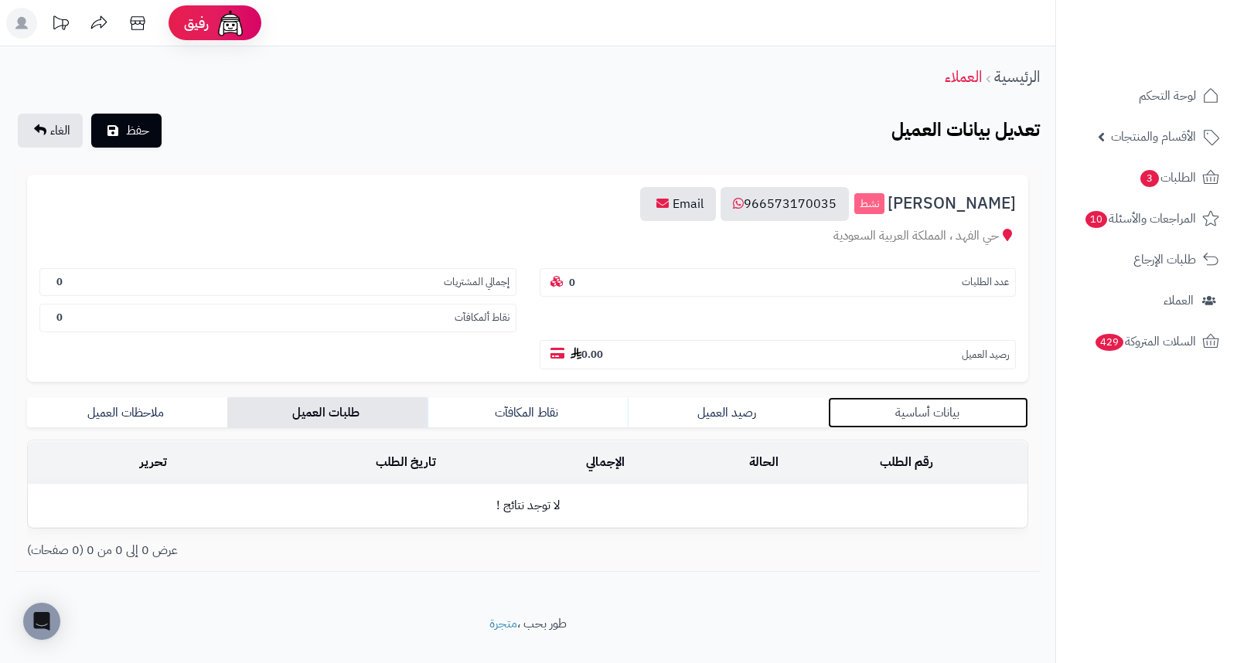
click at [948, 397] on link "بيانات أساسية" at bounding box center [928, 412] width 200 height 31
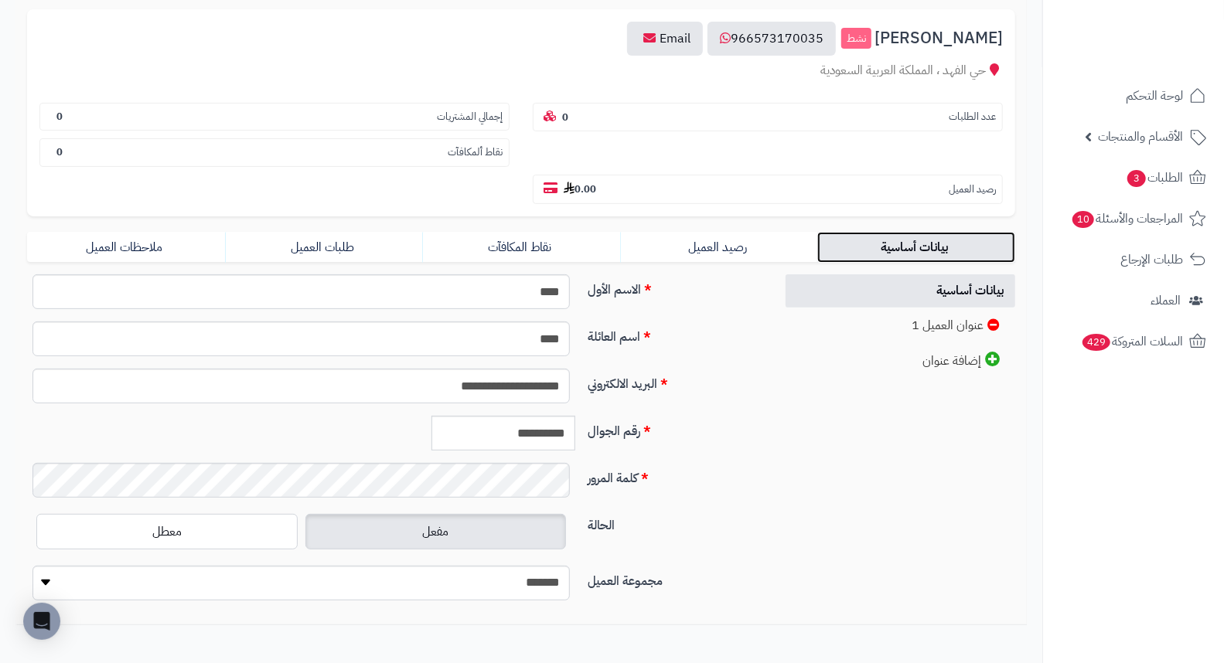
scroll to position [211, 0]
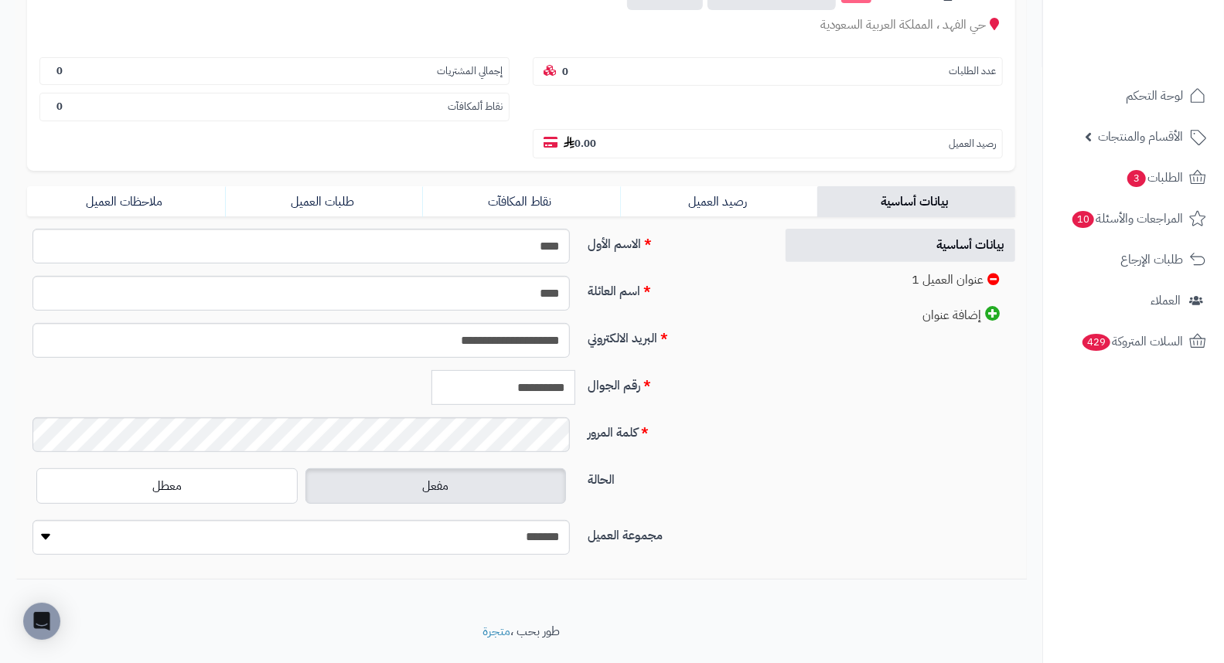
click at [537, 370] on input "**********" at bounding box center [503, 387] width 144 height 35
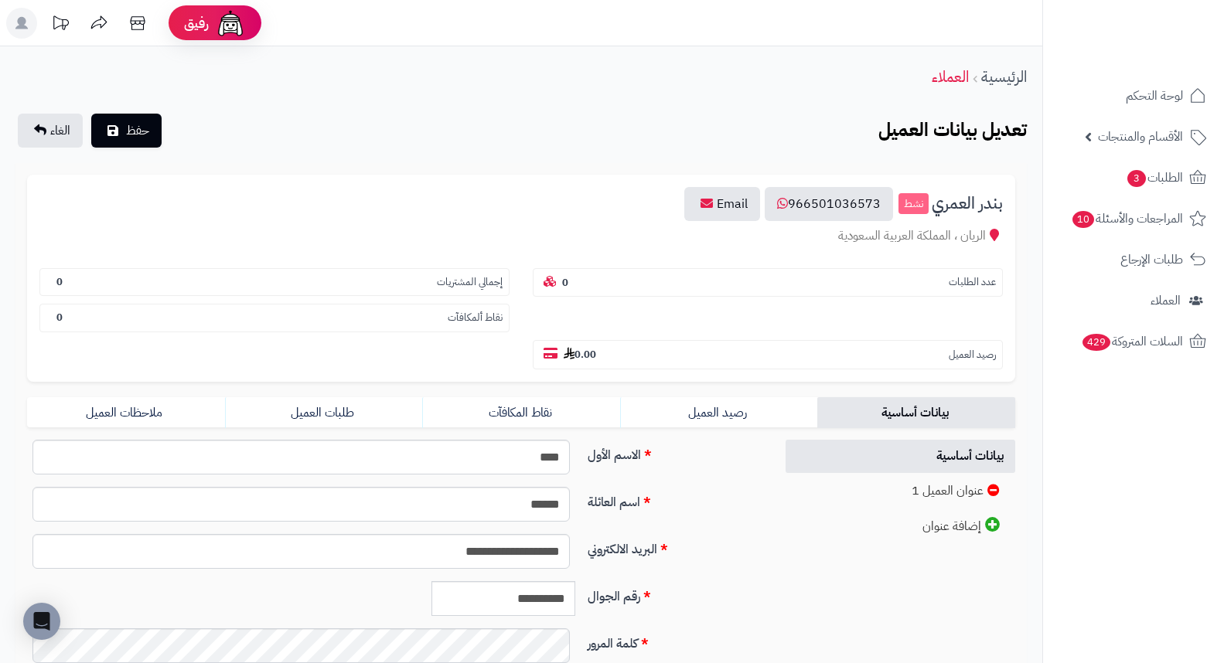
scroll to position [172, 0]
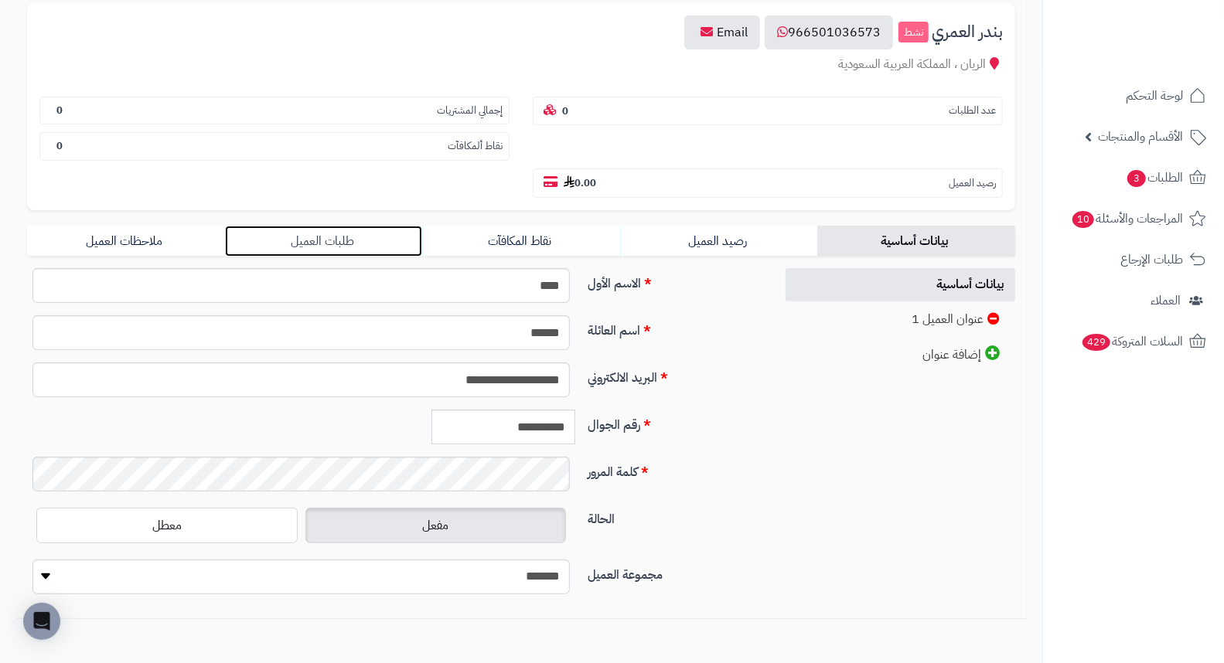
click at [322, 226] on link "طلبات العميل" at bounding box center [324, 241] width 198 height 31
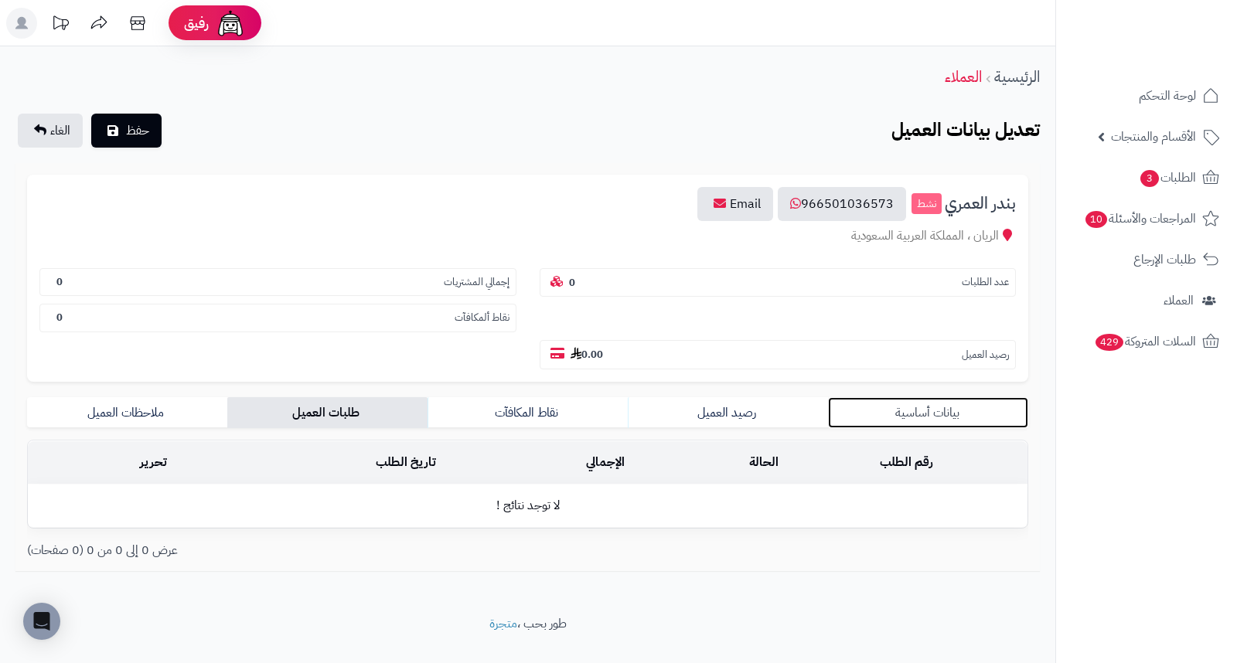
click at [940, 397] on link "بيانات أساسية" at bounding box center [928, 412] width 200 height 31
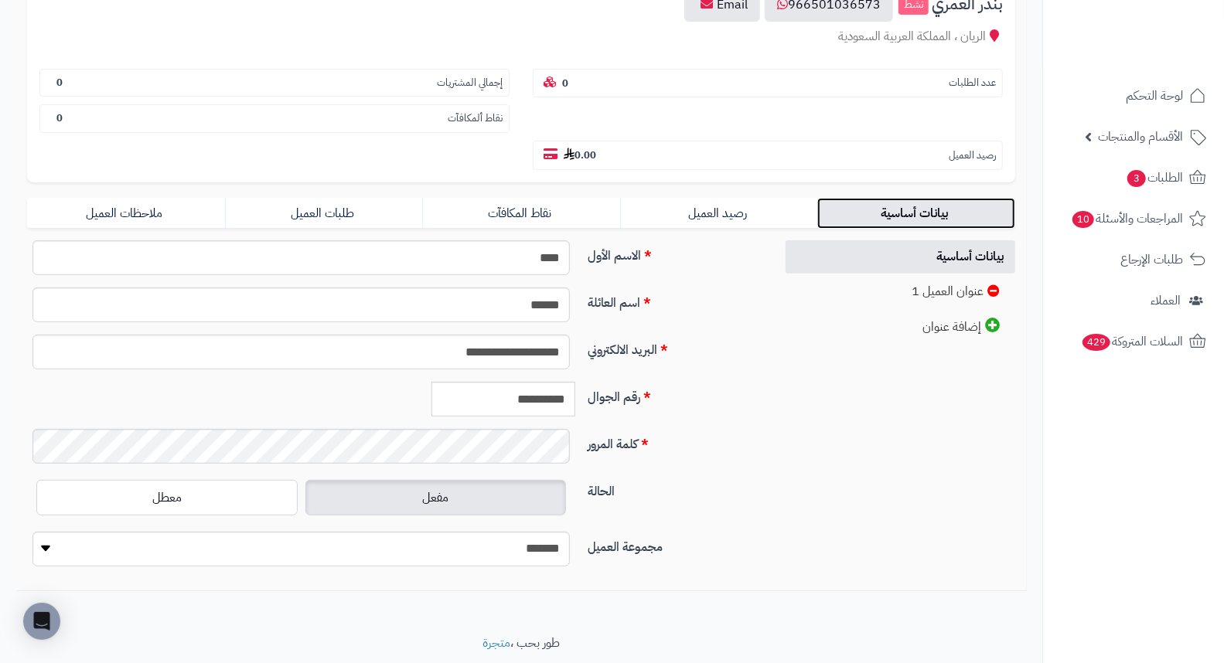
scroll to position [211, 0]
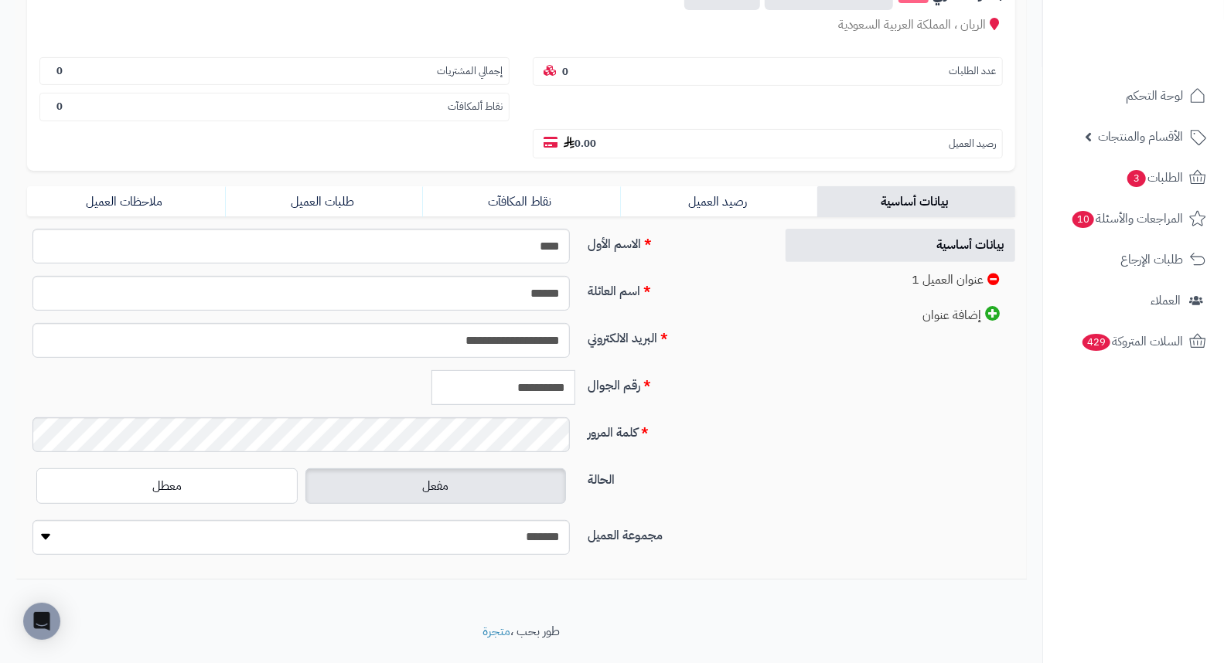
click at [552, 370] on input "**********" at bounding box center [503, 387] width 144 height 35
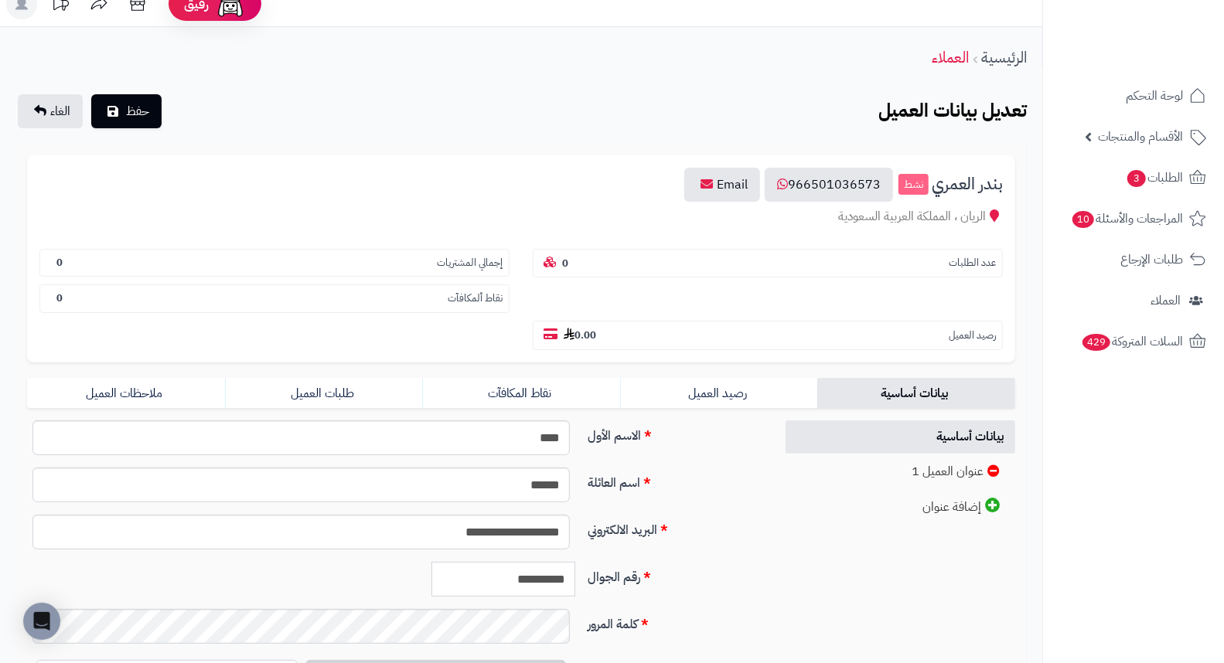
scroll to position [0, 0]
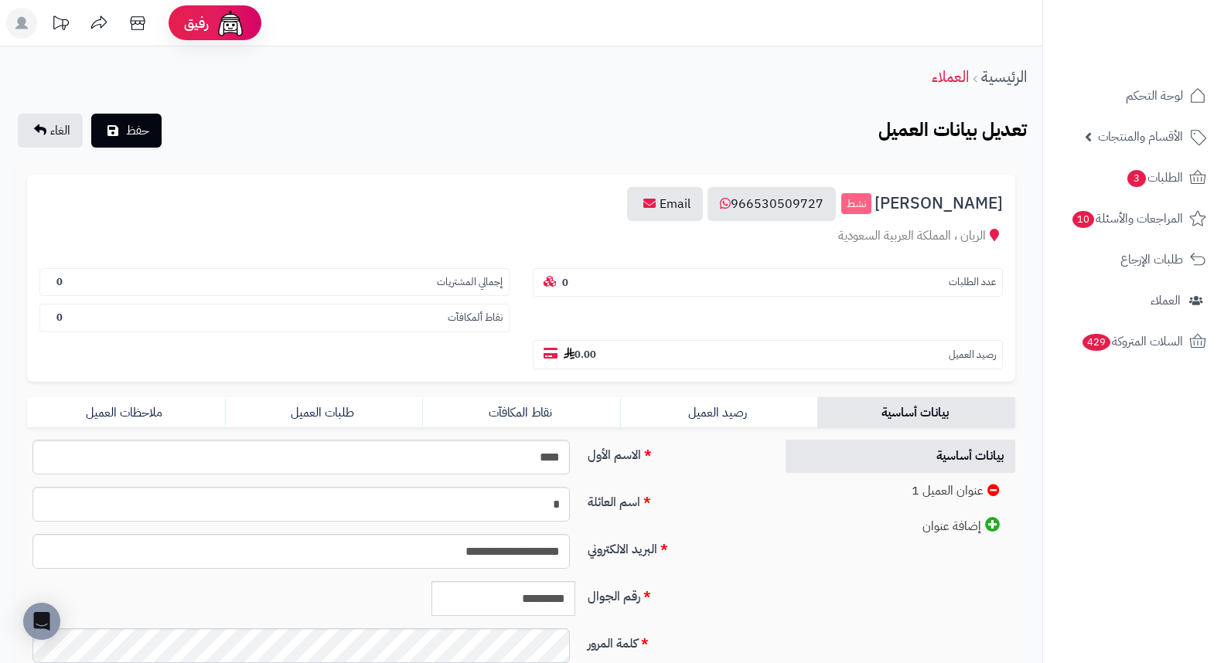
scroll to position [211, 0]
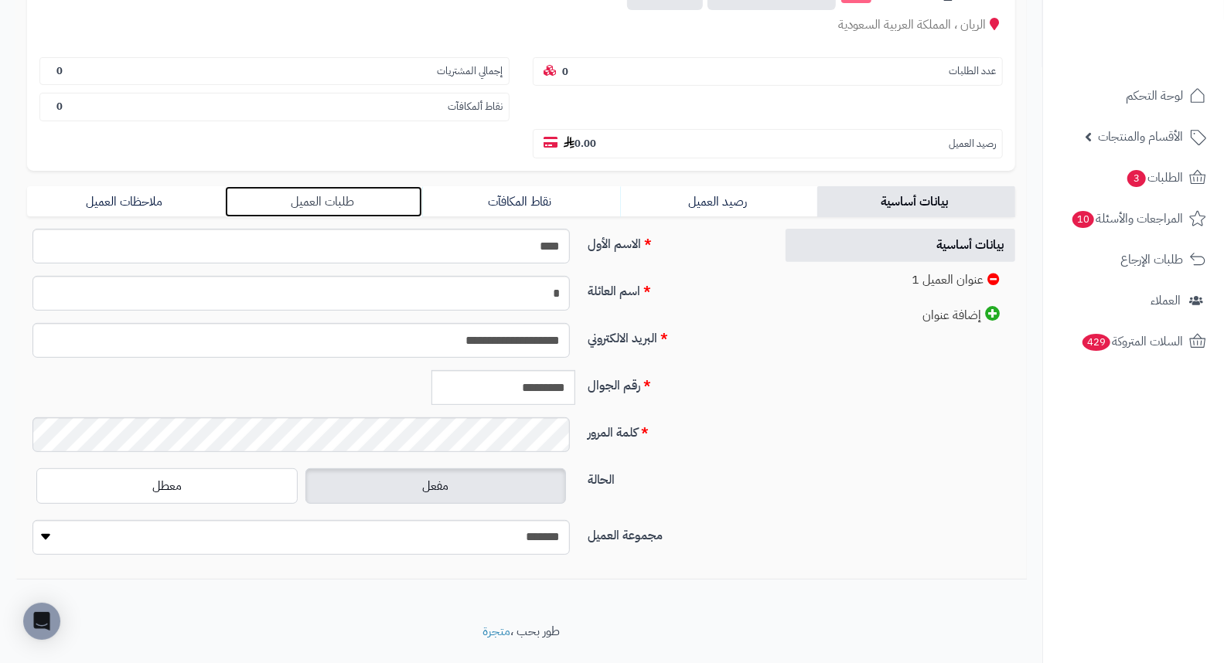
click at [315, 186] on link "طلبات العميل" at bounding box center [324, 201] width 198 height 31
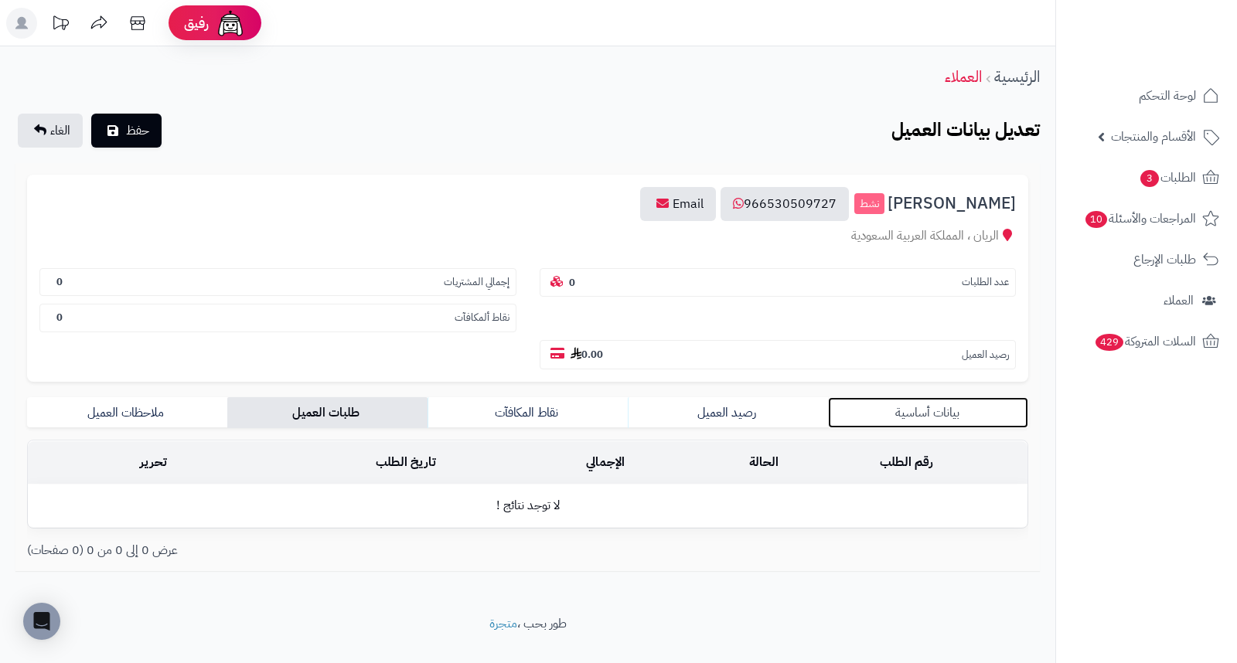
click at [918, 397] on link "بيانات أساسية" at bounding box center [928, 412] width 200 height 31
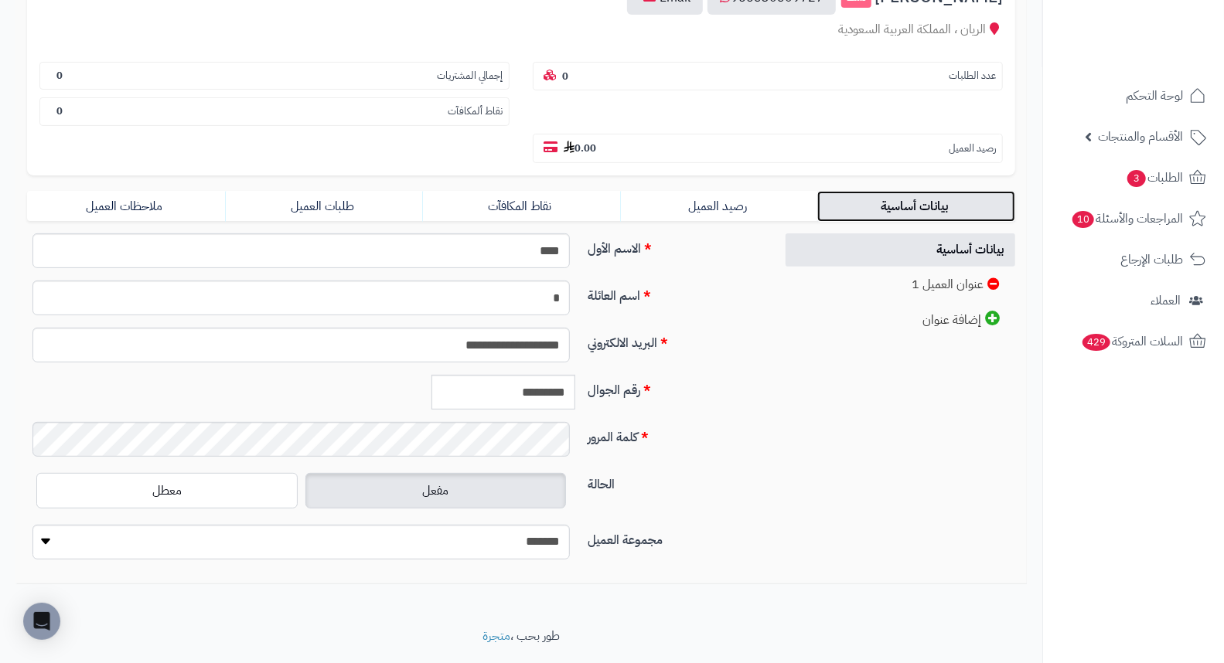
scroll to position [211, 0]
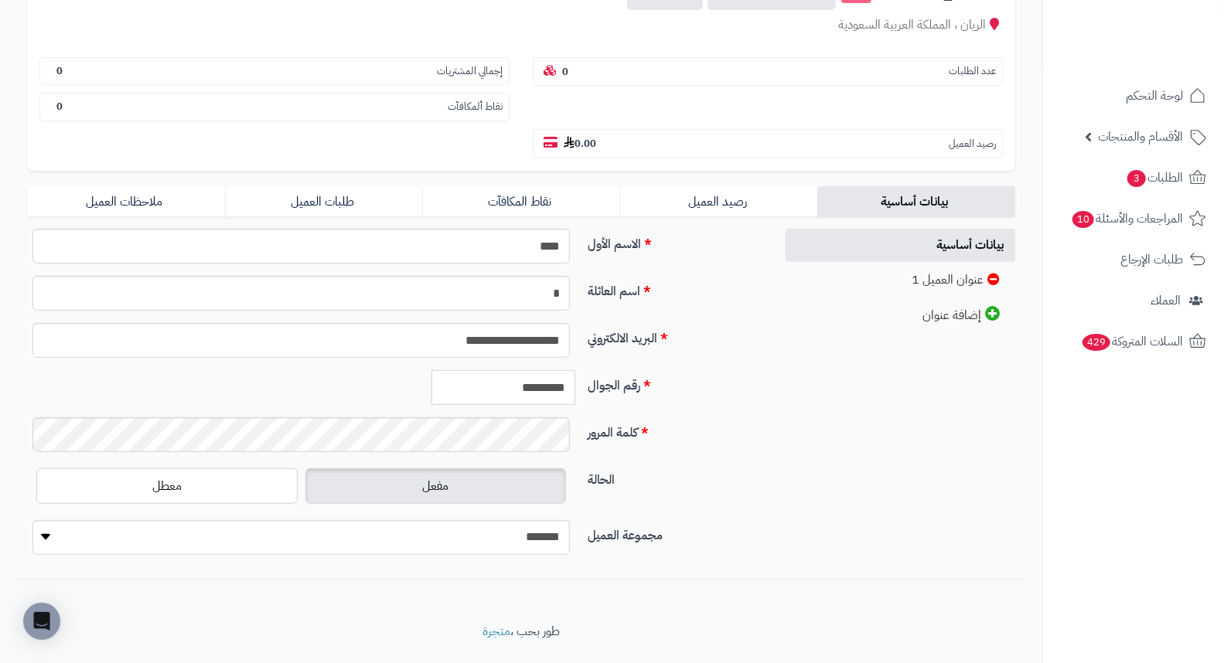
click at [521, 370] on input "*********" at bounding box center [503, 387] width 144 height 35
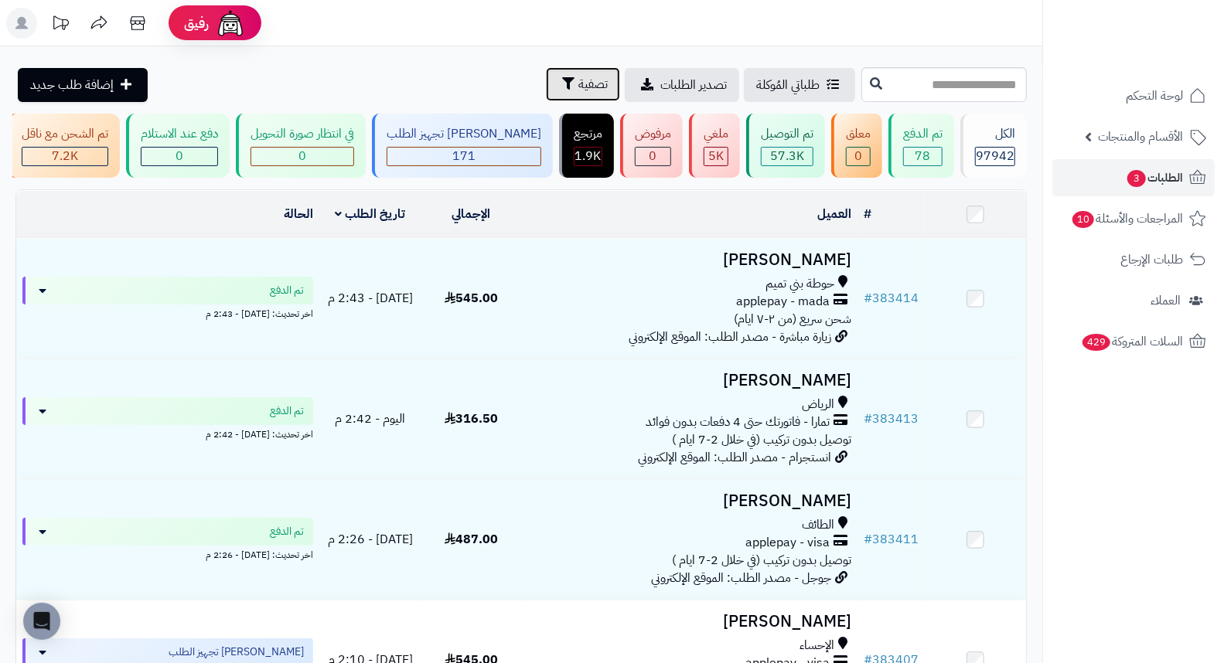
click at [578, 83] on span "تصفية" at bounding box center [592, 84] width 29 height 19
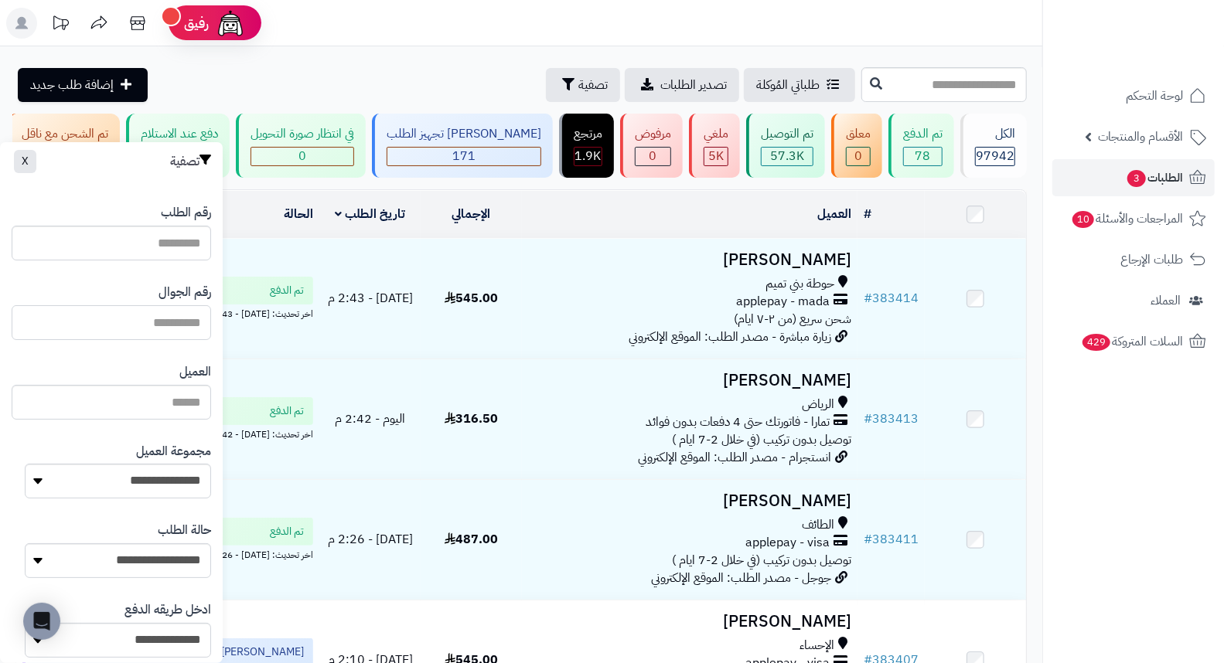
paste input "*********"
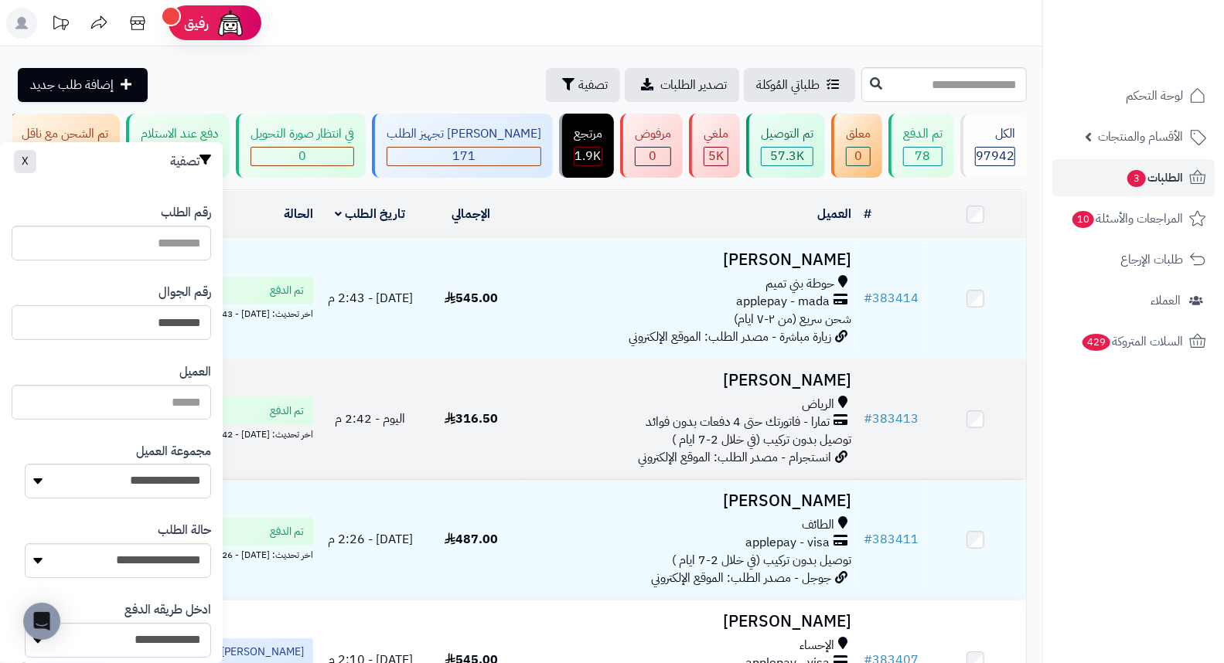
type input "*********"
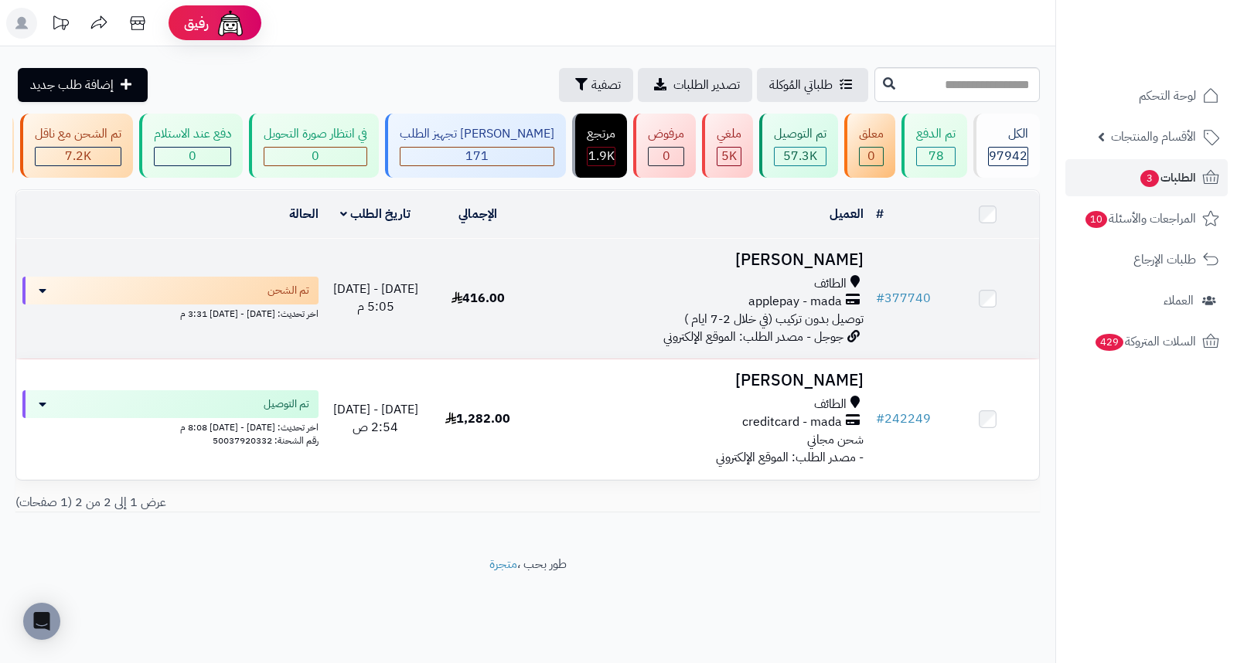
click at [814, 269] on h3 "[PERSON_NAME]" at bounding box center [699, 260] width 328 height 18
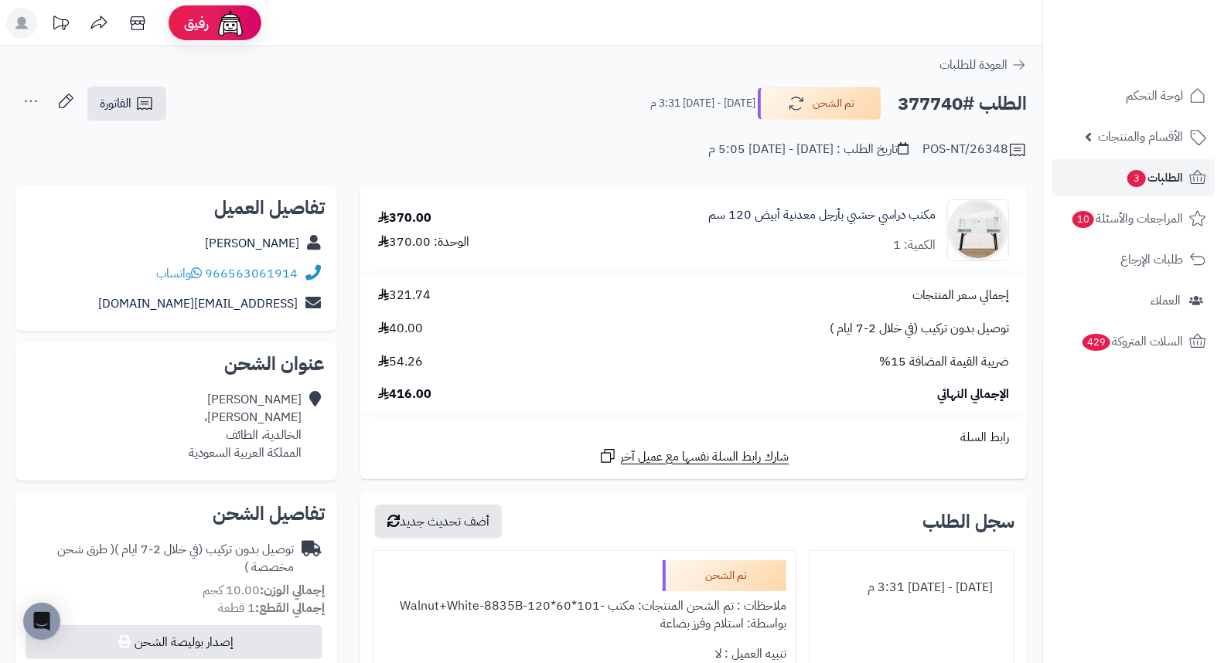
click at [935, 102] on h2 "الطلب #377740" at bounding box center [961, 104] width 129 height 32
copy h2 "377740"
click at [599, 387] on div "الإجمالي النهائي 416.00" at bounding box center [693, 395] width 654 height 18
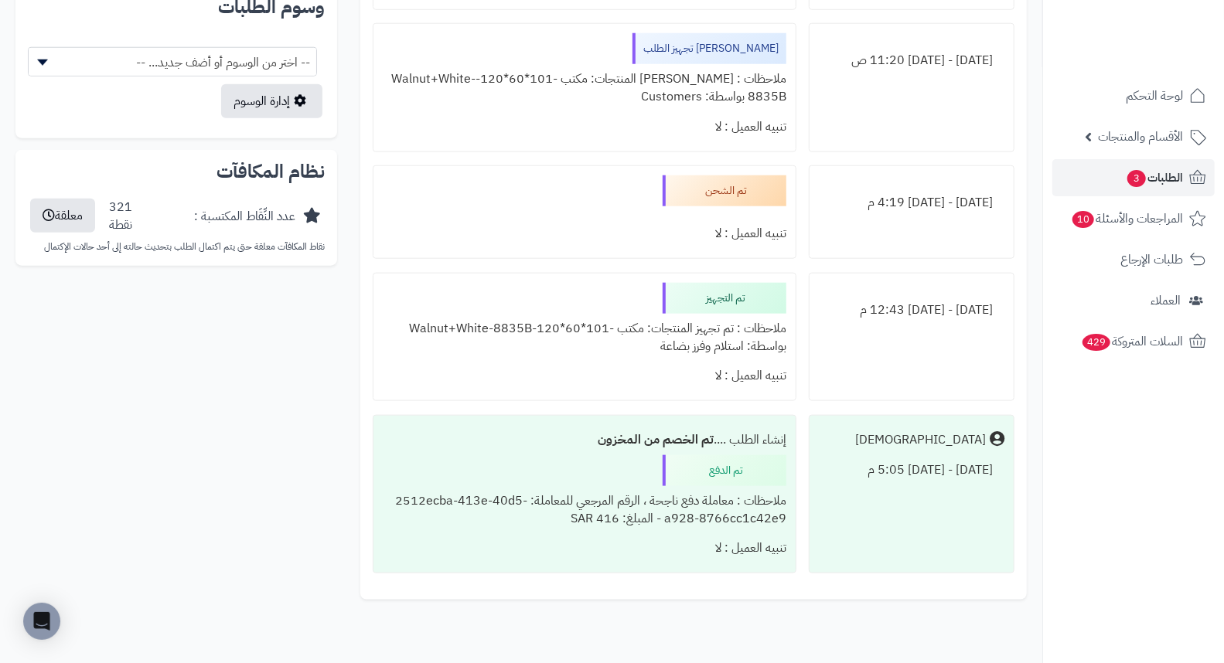
scroll to position [1028, 0]
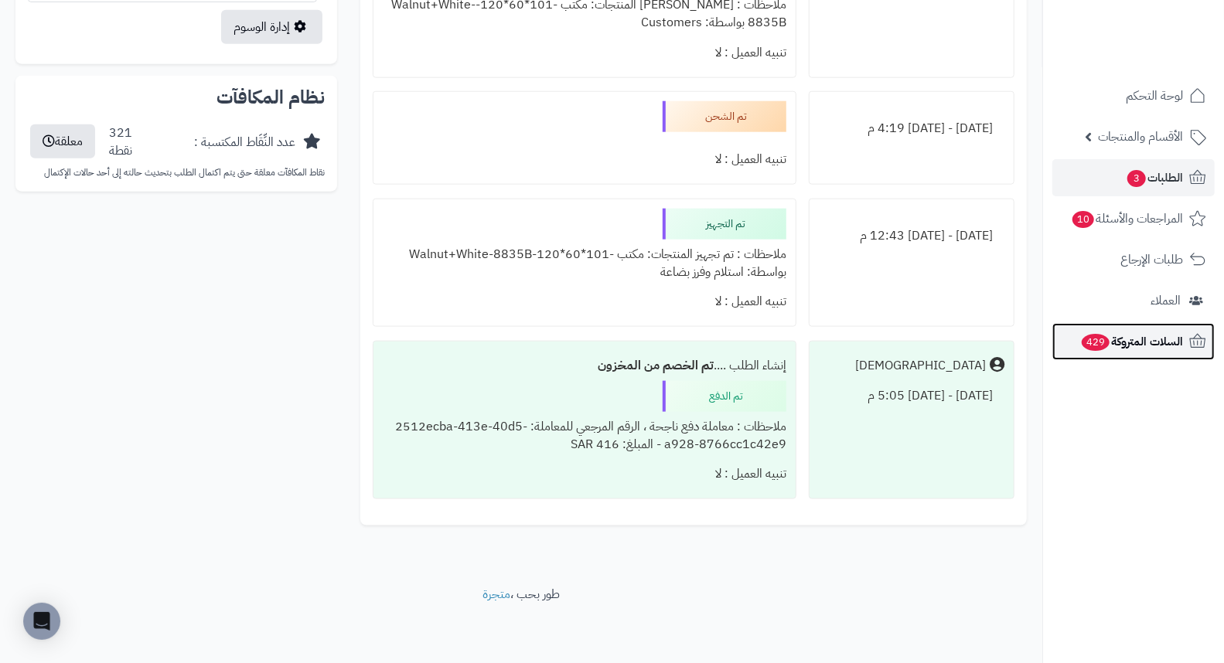
click at [1132, 349] on span "السلات المتروكة 429" at bounding box center [1131, 342] width 103 height 22
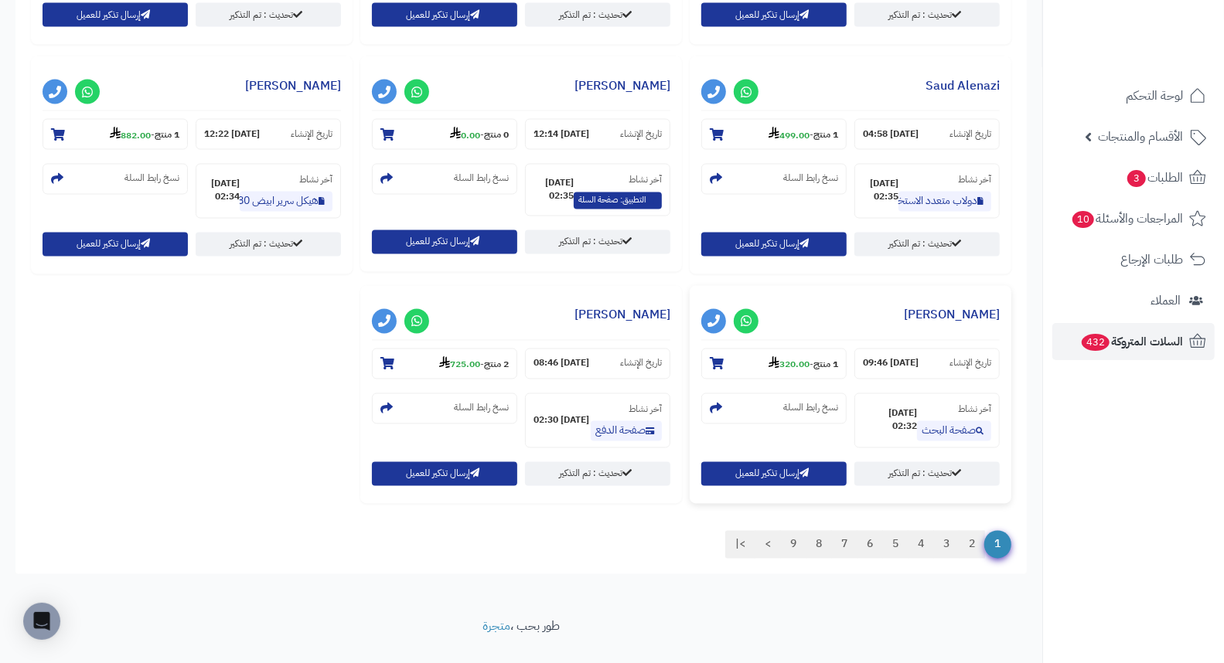
scroll to position [1693, 0]
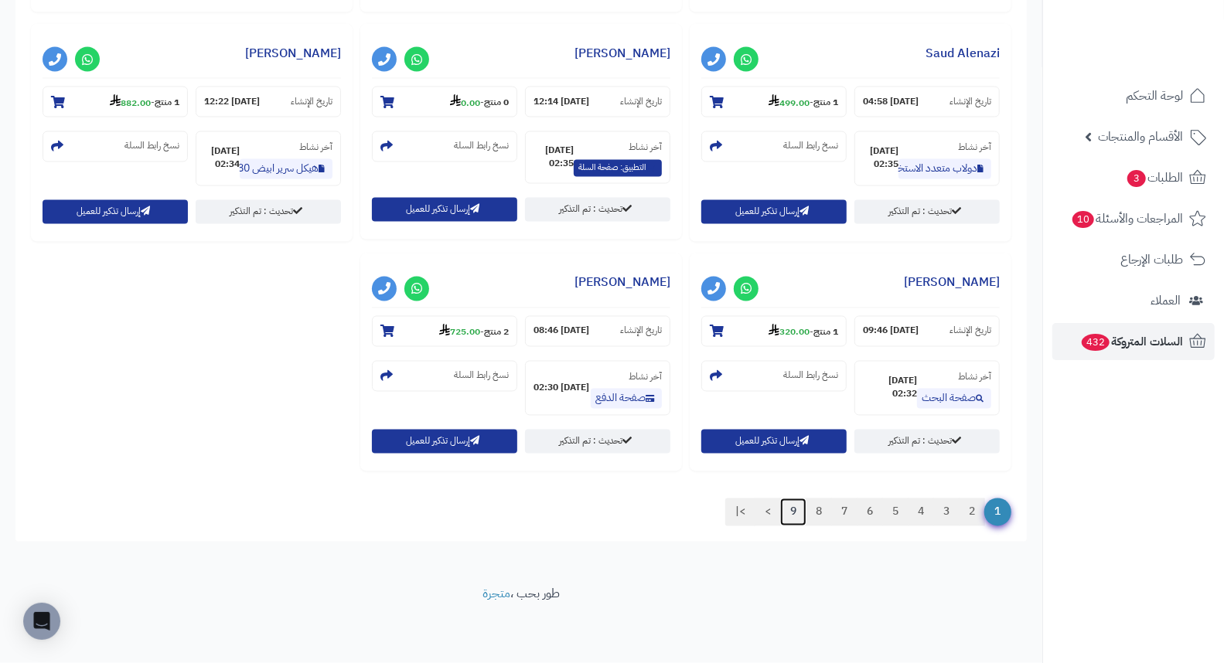
click at [790, 515] on link "9" at bounding box center [793, 513] width 26 height 28
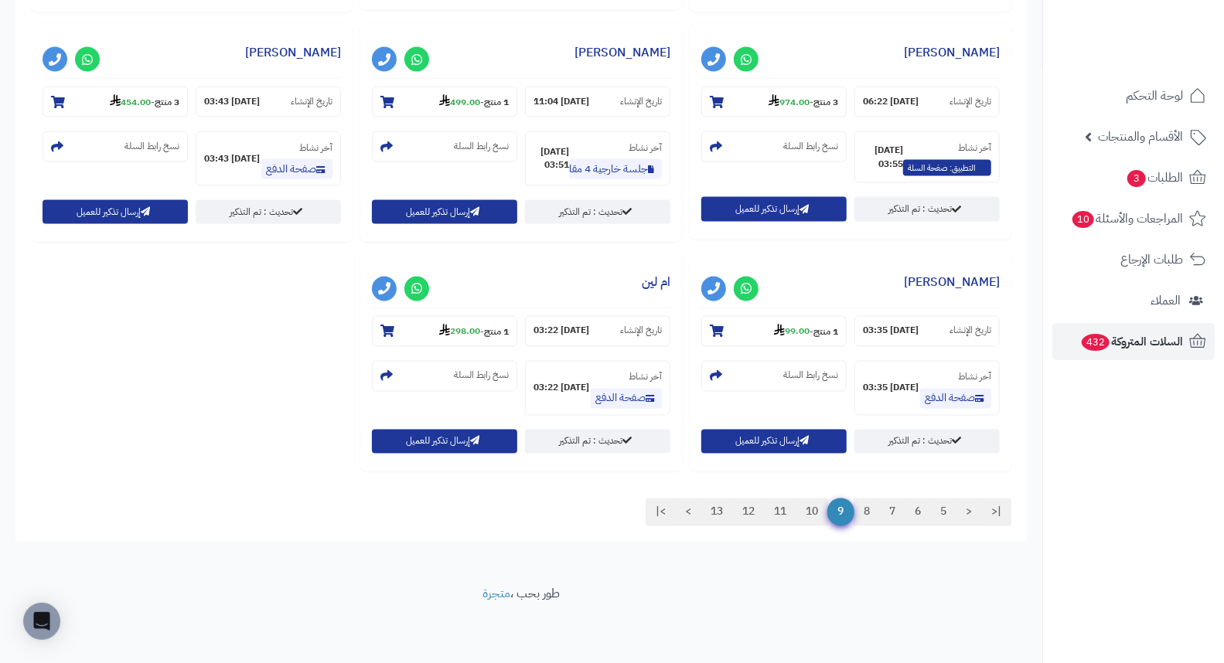
scroll to position [1548, 0]
click at [714, 512] on link "13" at bounding box center [716, 513] width 32 height 28
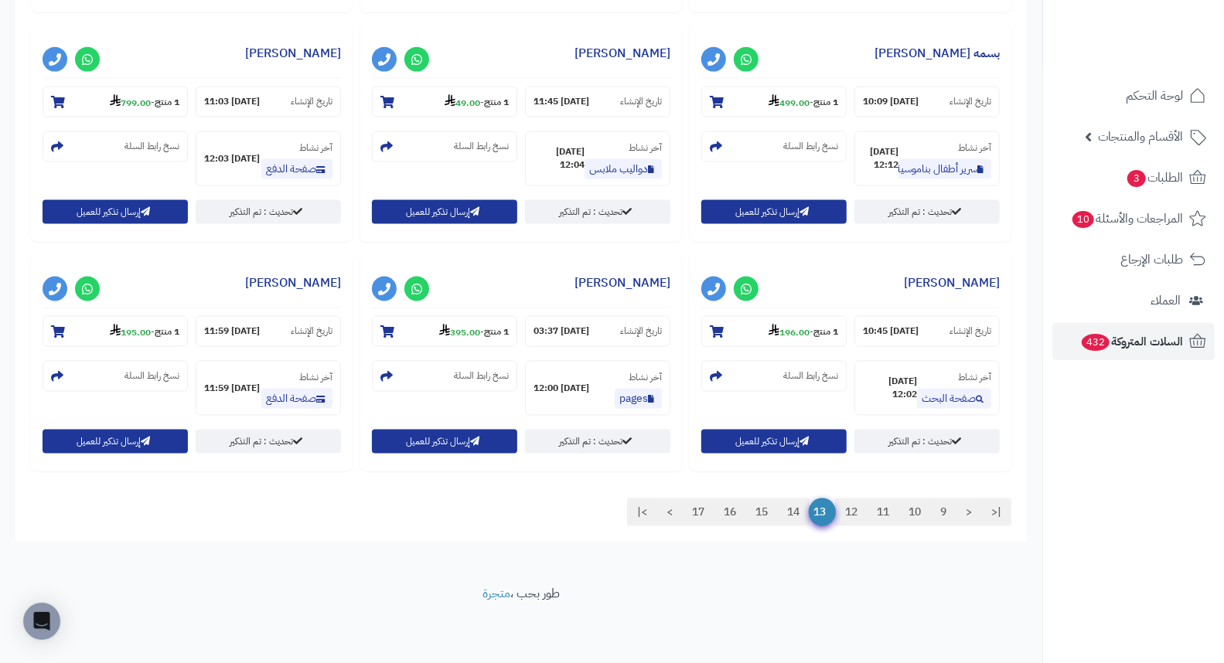
scroll to position [1319, 0]
click at [693, 510] on link "17" at bounding box center [698, 513] width 32 height 28
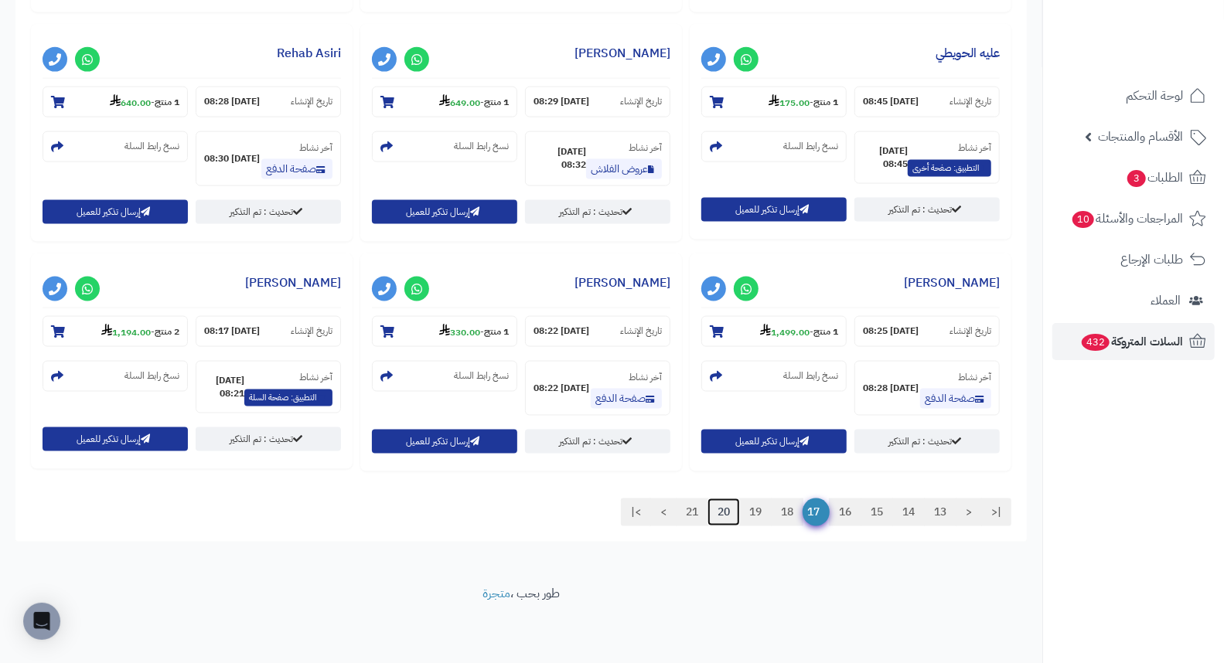
click at [723, 511] on link "20" at bounding box center [723, 513] width 32 height 28
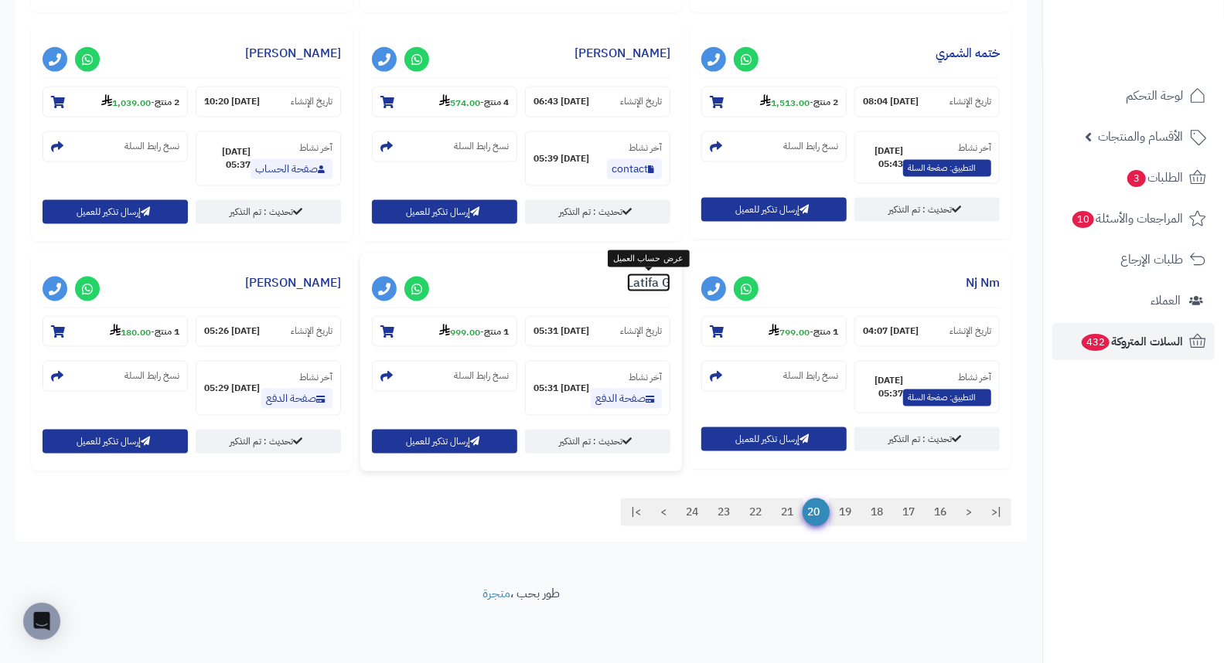
click at [650, 289] on link "Latifa G" at bounding box center [648, 283] width 43 height 19
click at [777, 516] on link "21" at bounding box center [787, 513] width 32 height 28
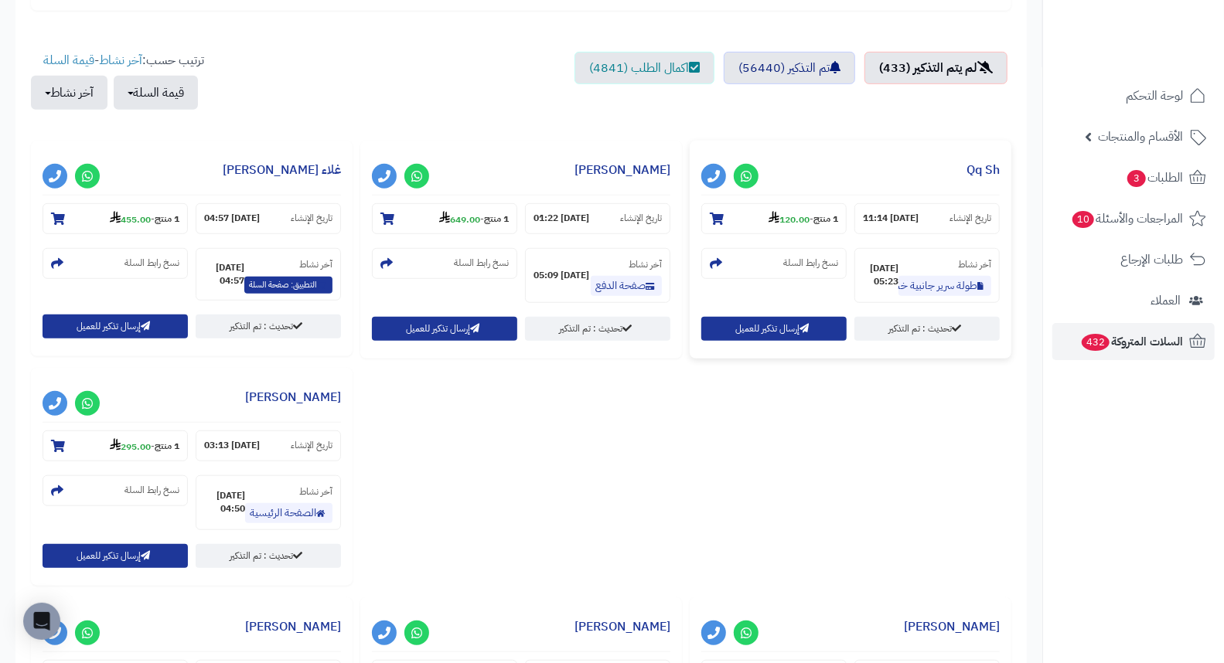
scroll to position [515, 0]
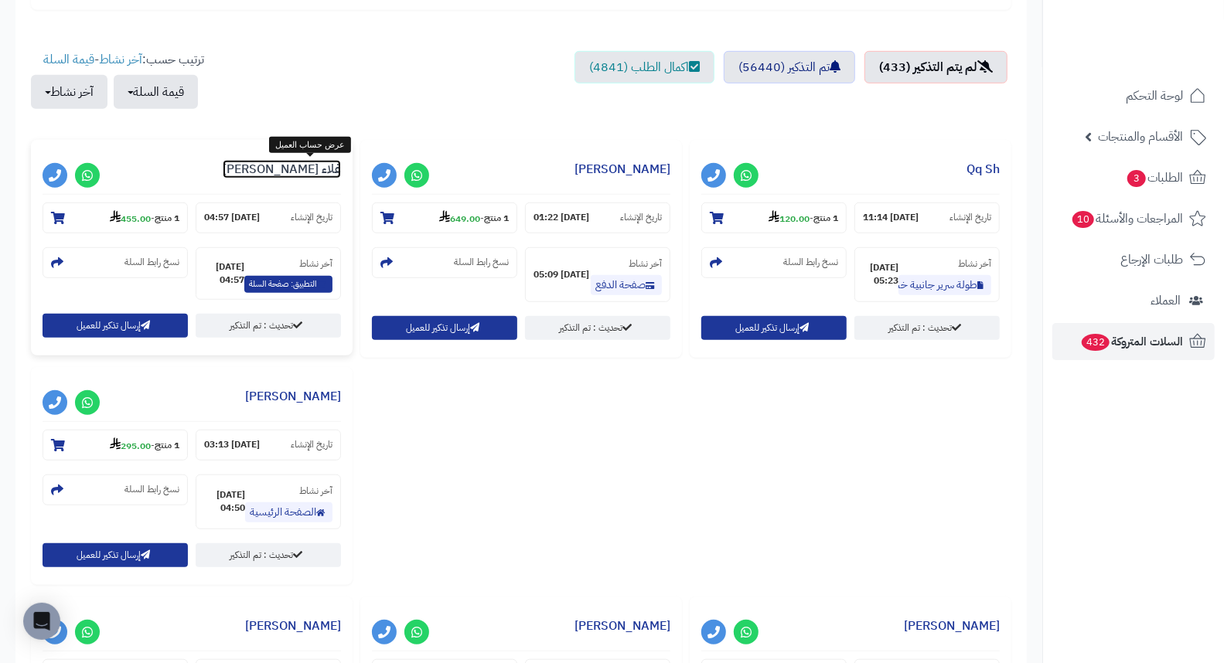
click at [295, 167] on link "[PERSON_NAME]" at bounding box center [282, 169] width 118 height 19
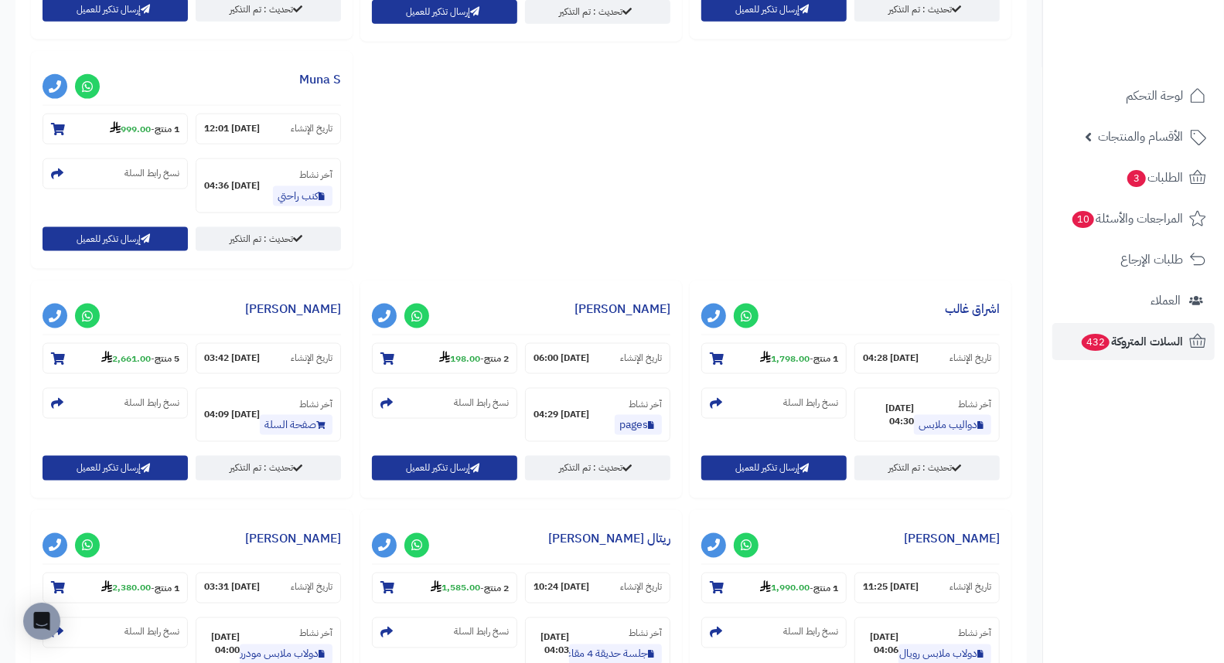
scroll to position [1373, 0]
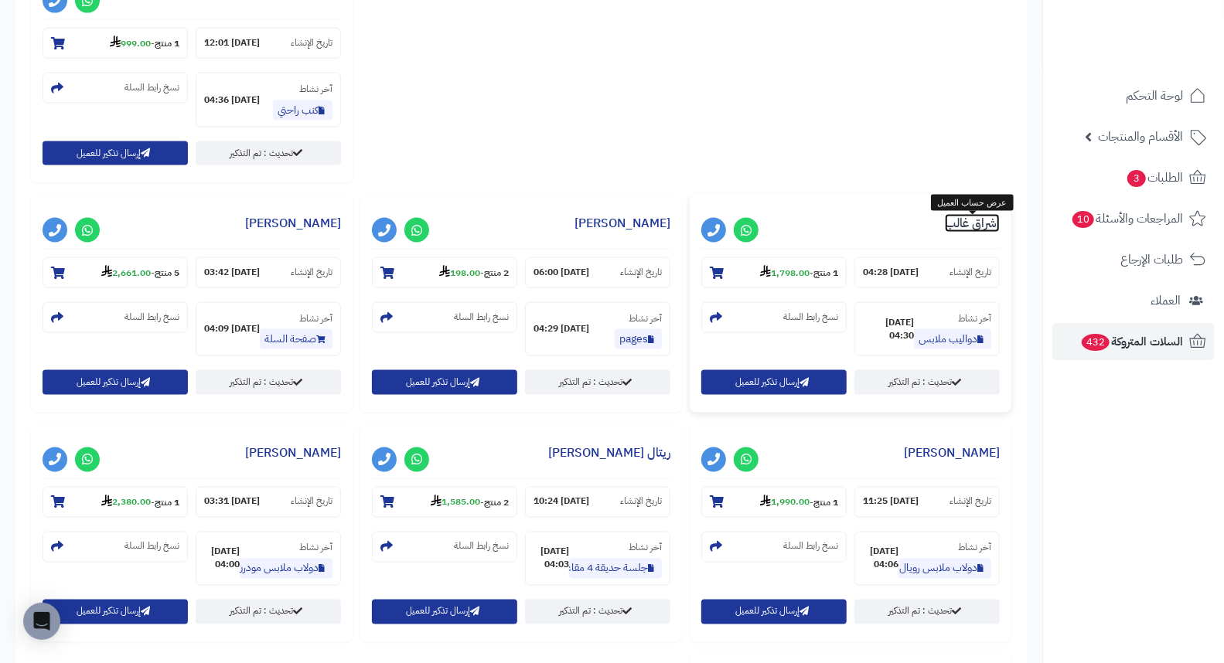
click at [968, 233] on link "اشراق غالب" at bounding box center [972, 223] width 55 height 19
click at [315, 226] on link "نورة صالح" at bounding box center [293, 223] width 96 height 19
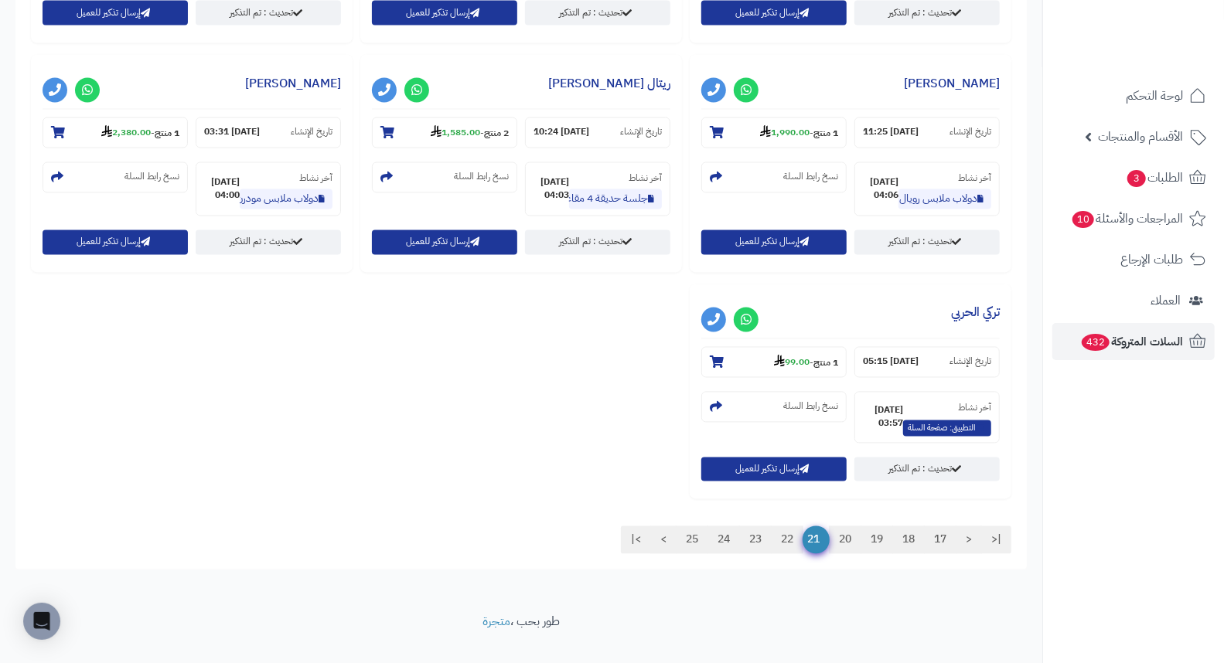
scroll to position [1775, 0]
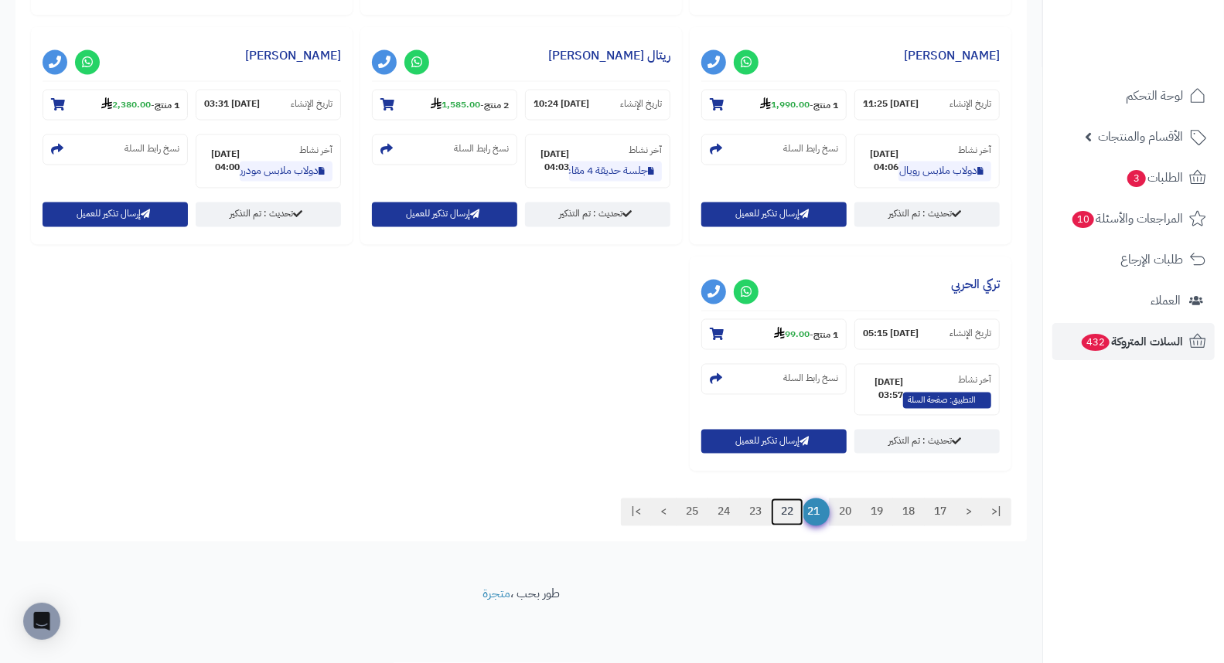
click at [778, 519] on link "22" at bounding box center [787, 513] width 32 height 28
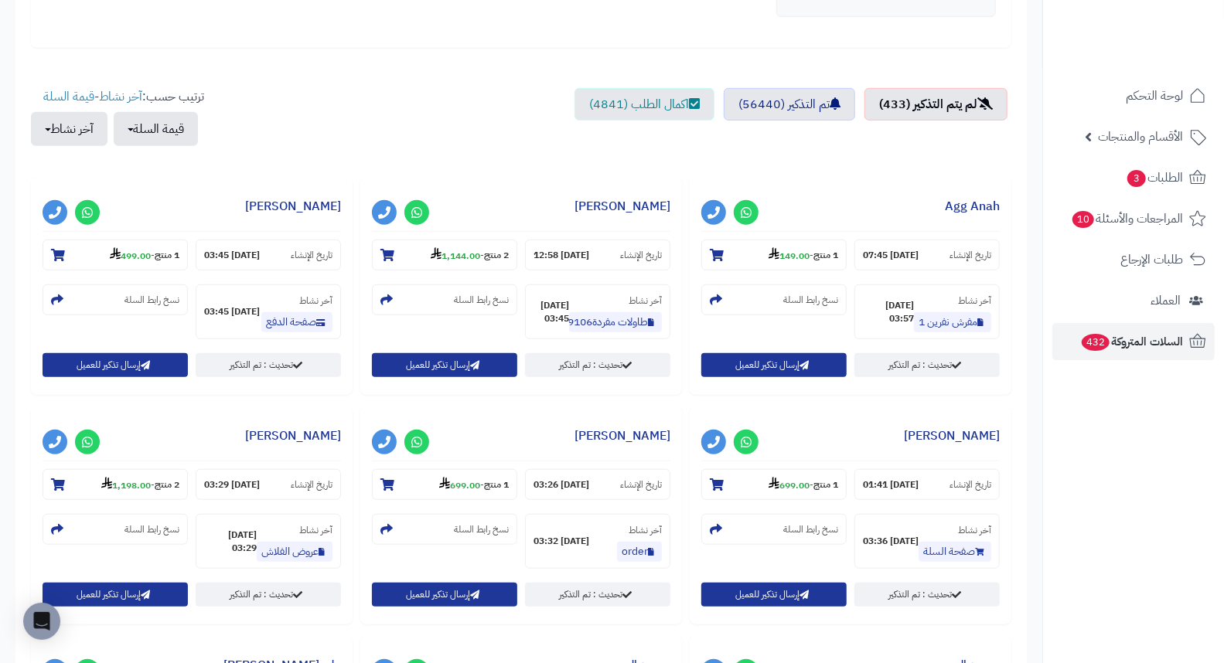
scroll to position [686, 0]
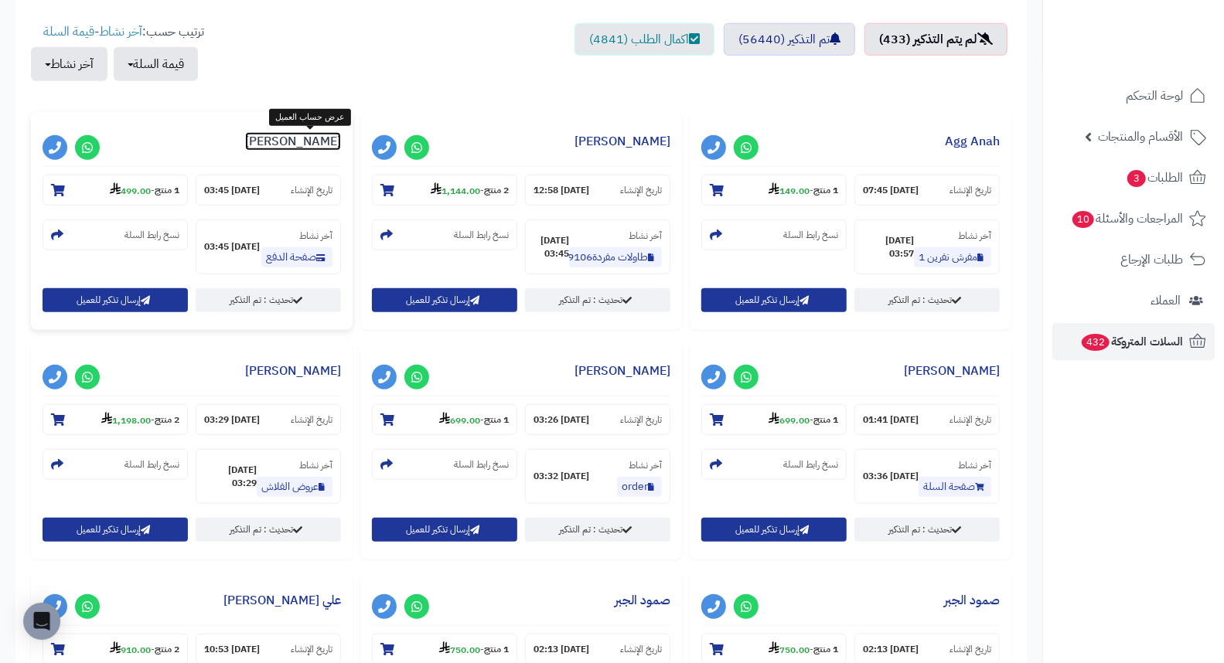
click at [314, 137] on link "مرام الغامدي" at bounding box center [293, 141] width 96 height 19
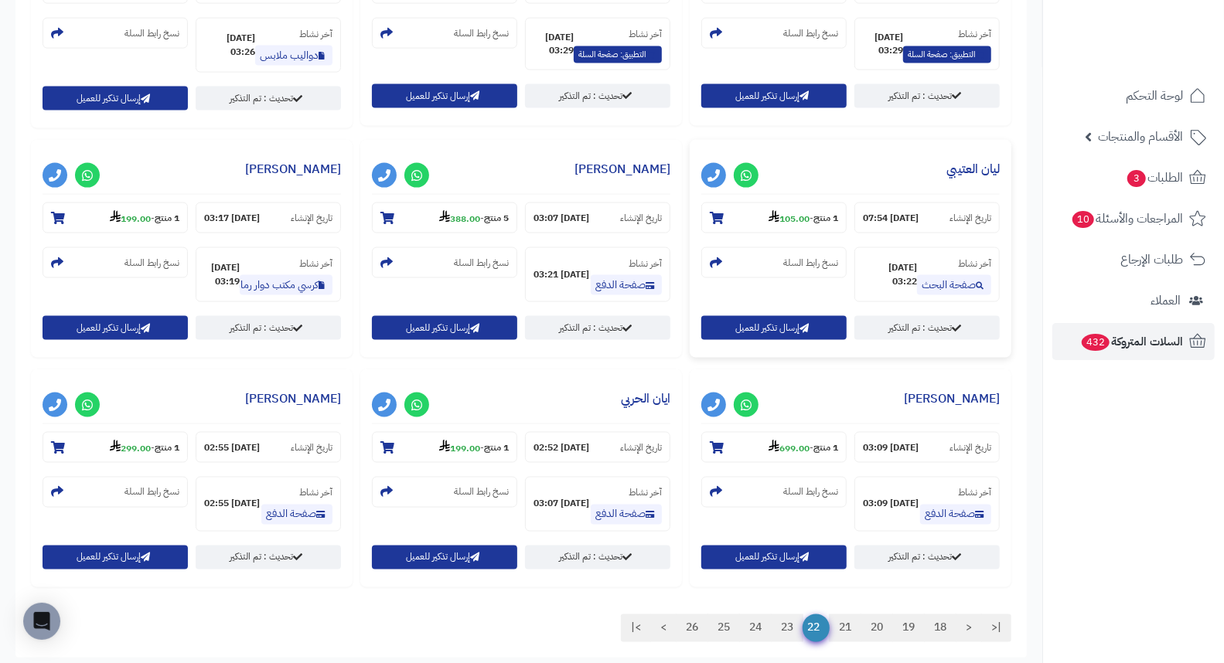
scroll to position [1464, 0]
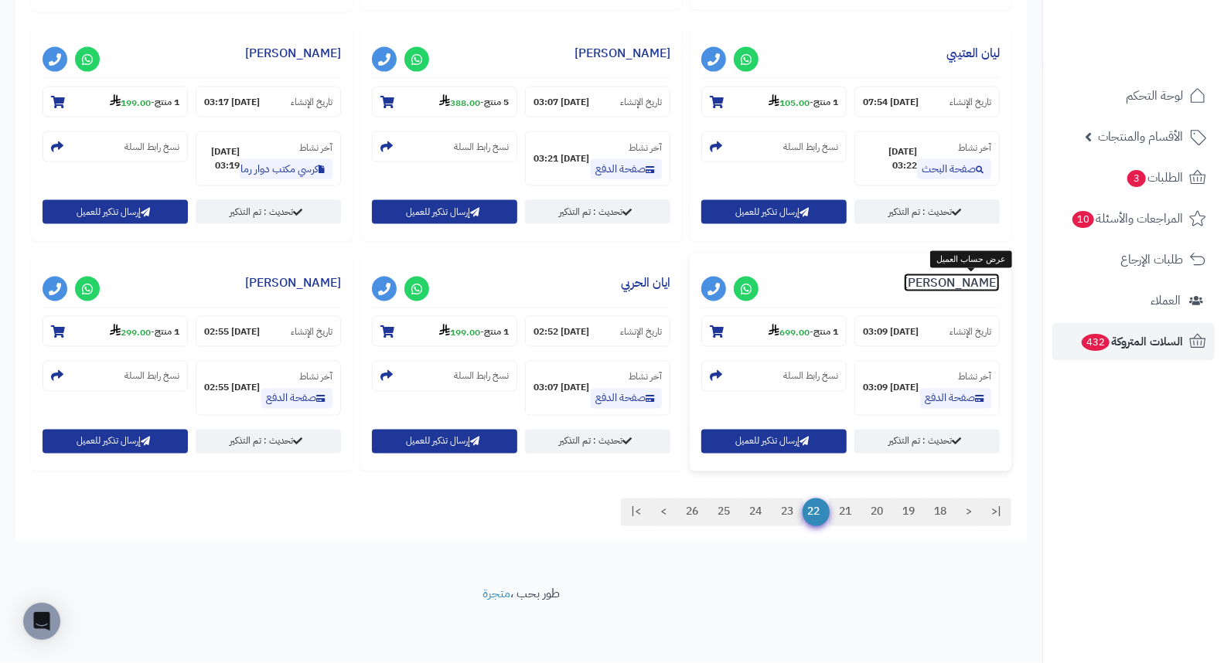
click at [984, 286] on link "نوره العطوي" at bounding box center [952, 283] width 96 height 19
click at [786, 514] on link "23" at bounding box center [787, 513] width 32 height 28
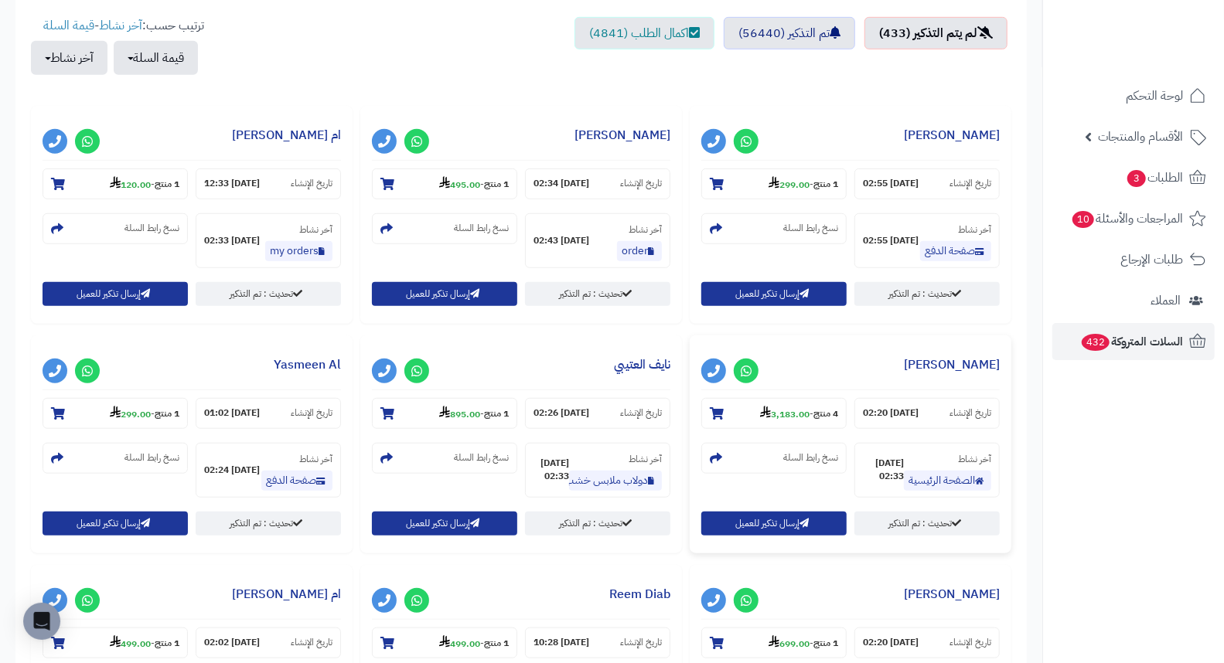
scroll to position [515, 0]
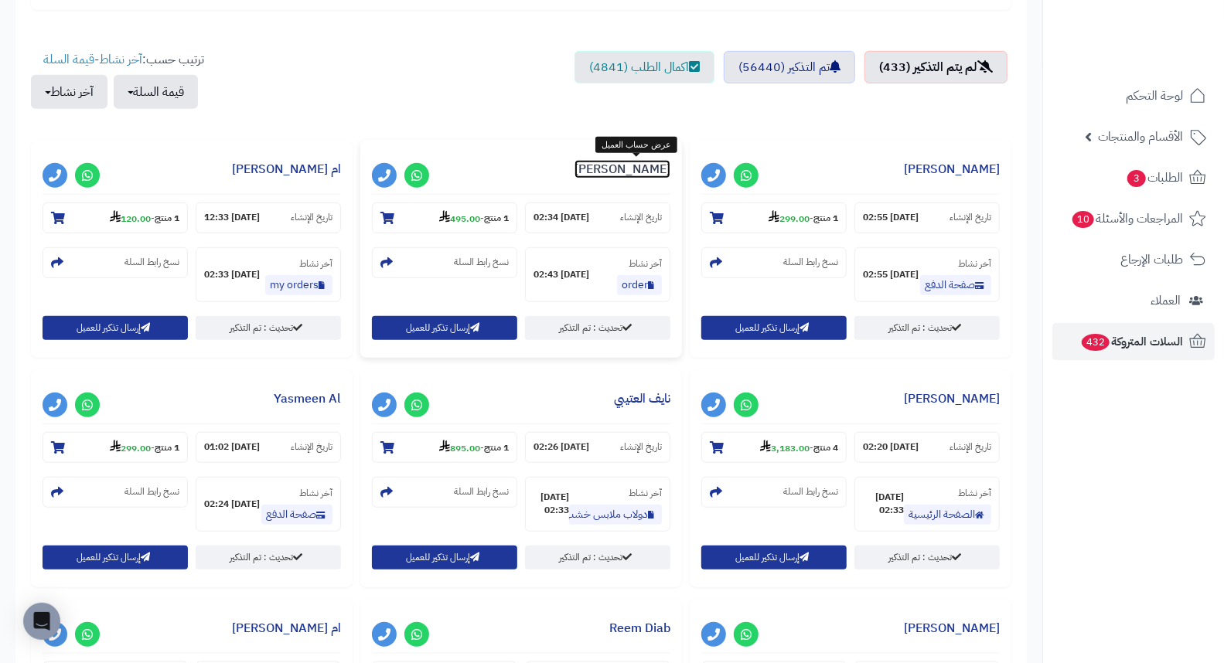
click at [635, 163] on link "فاطمه محسن" at bounding box center [622, 169] width 96 height 19
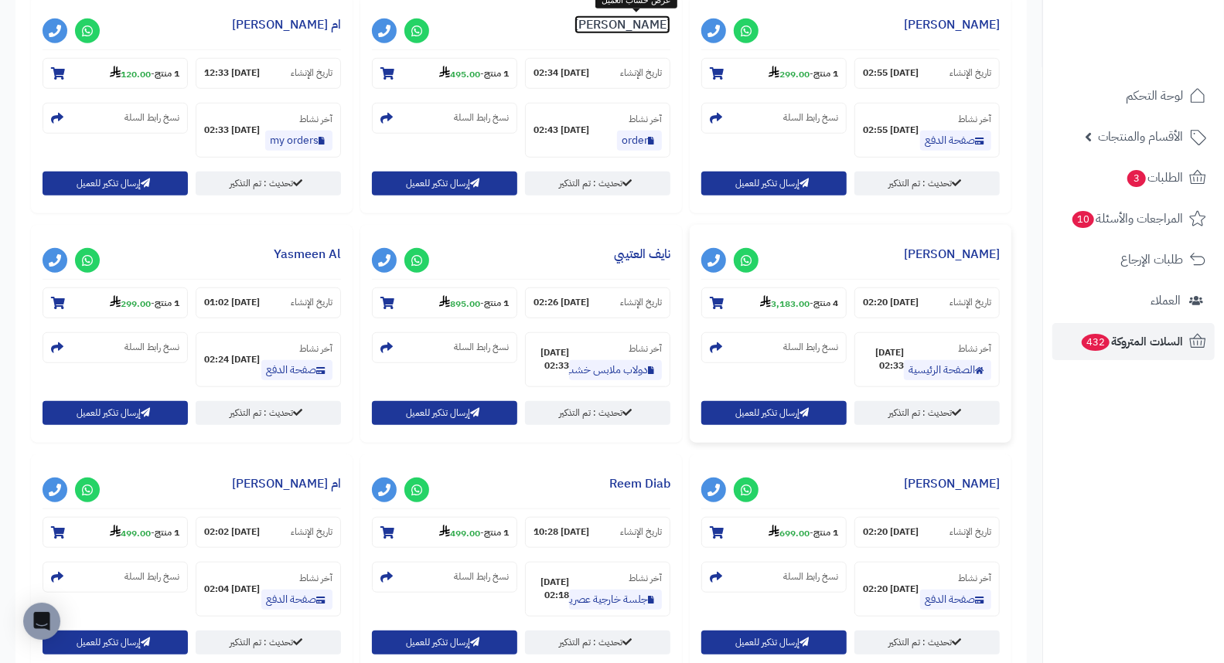
scroll to position [773, 0]
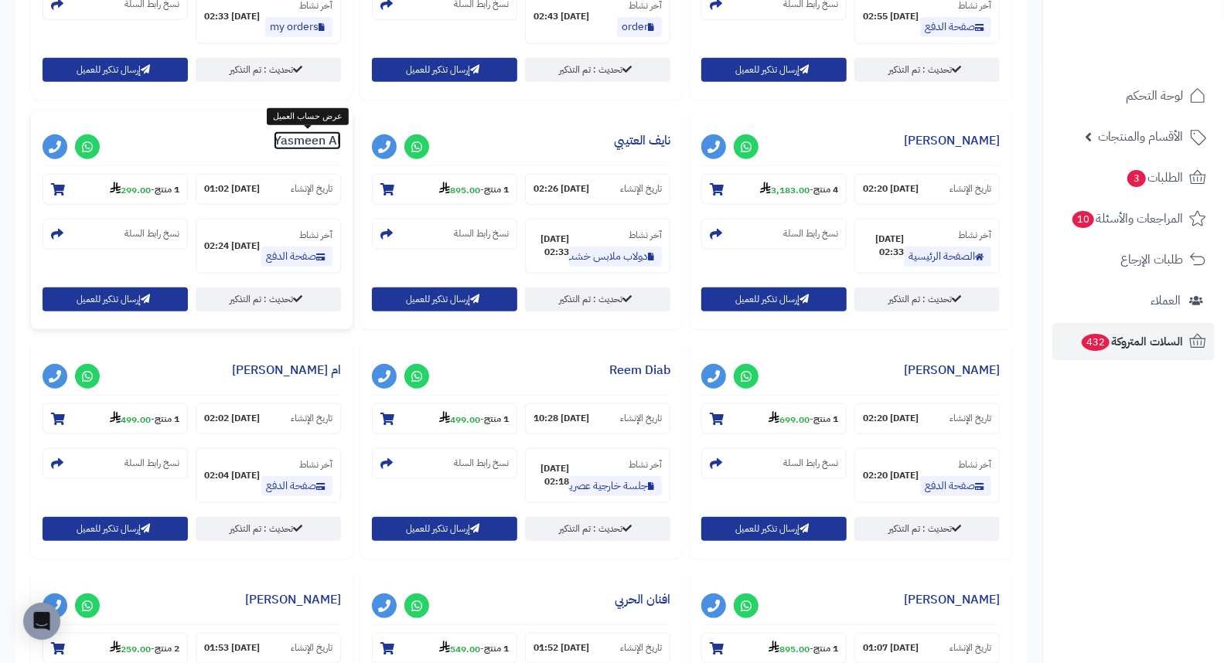
click at [309, 143] on link "Yasmeen Al" at bounding box center [307, 140] width 67 height 19
click at [309, 138] on link "Yasmeen Al" at bounding box center [307, 140] width 67 height 19
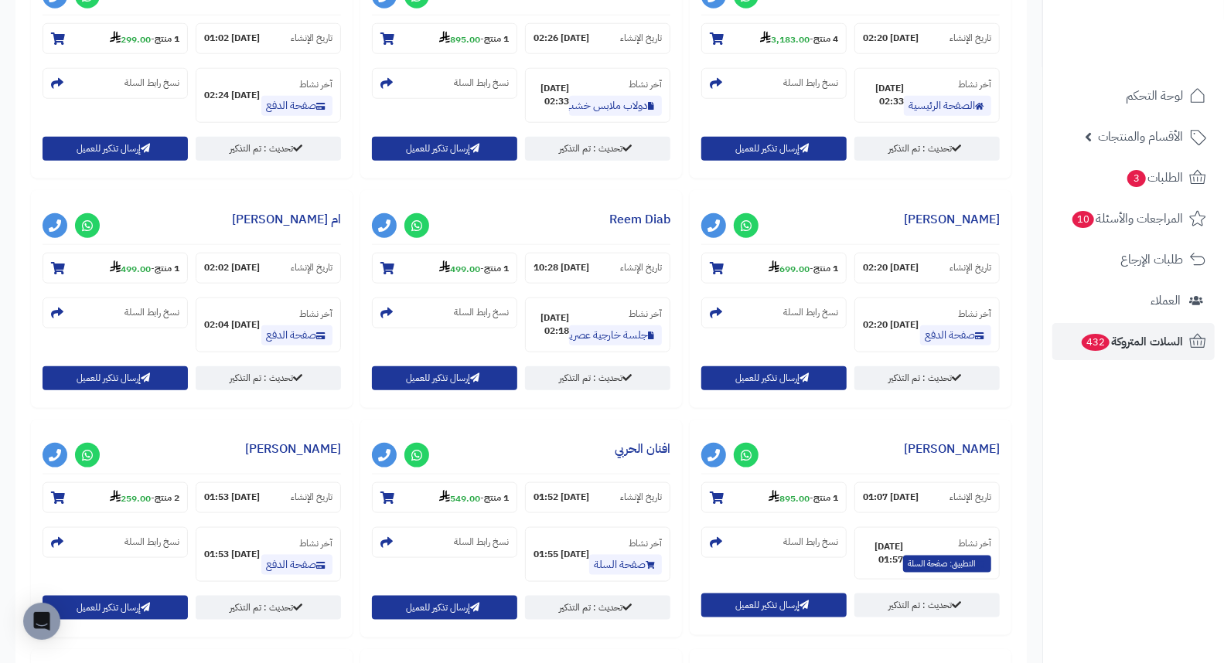
scroll to position [945, 0]
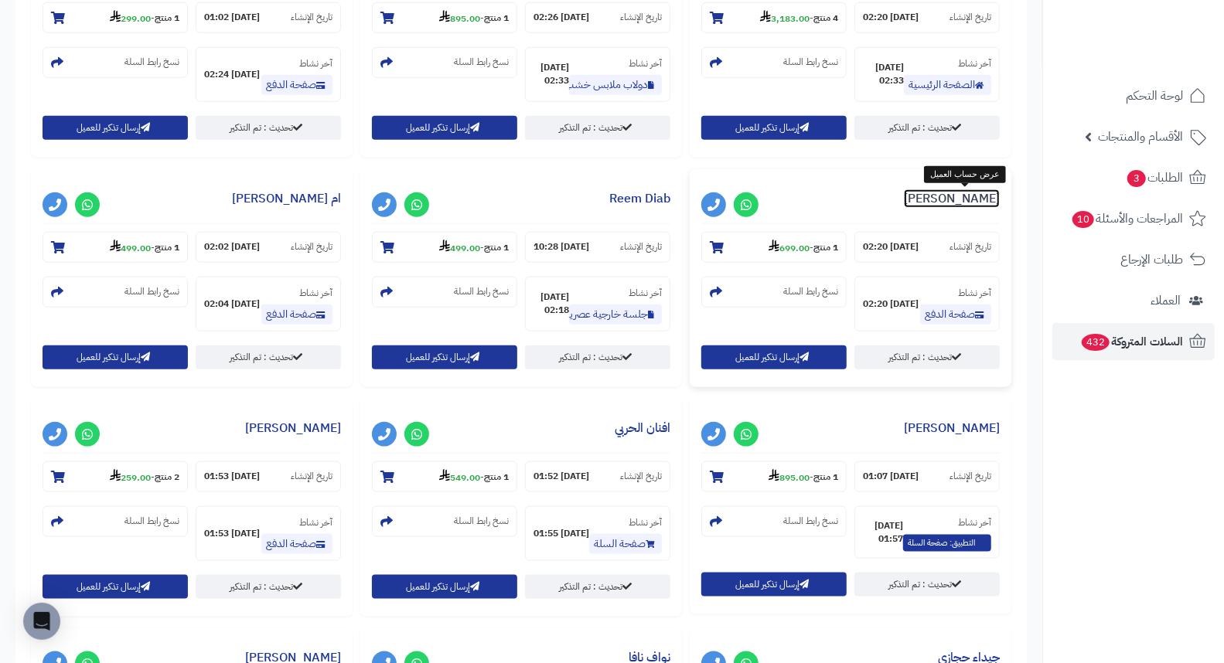
click at [971, 204] on link "مشاري العيسى" at bounding box center [952, 198] width 96 height 19
click at [975, 198] on link "مشاري العيسى" at bounding box center [952, 198] width 96 height 19
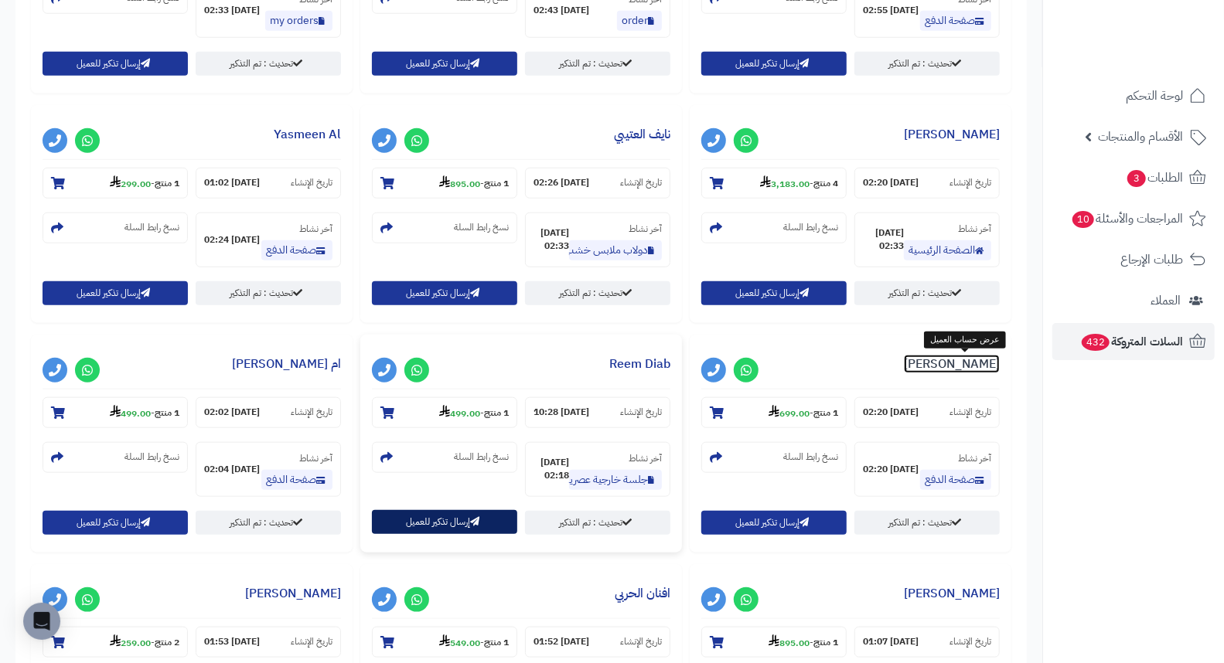
scroll to position [773, 0]
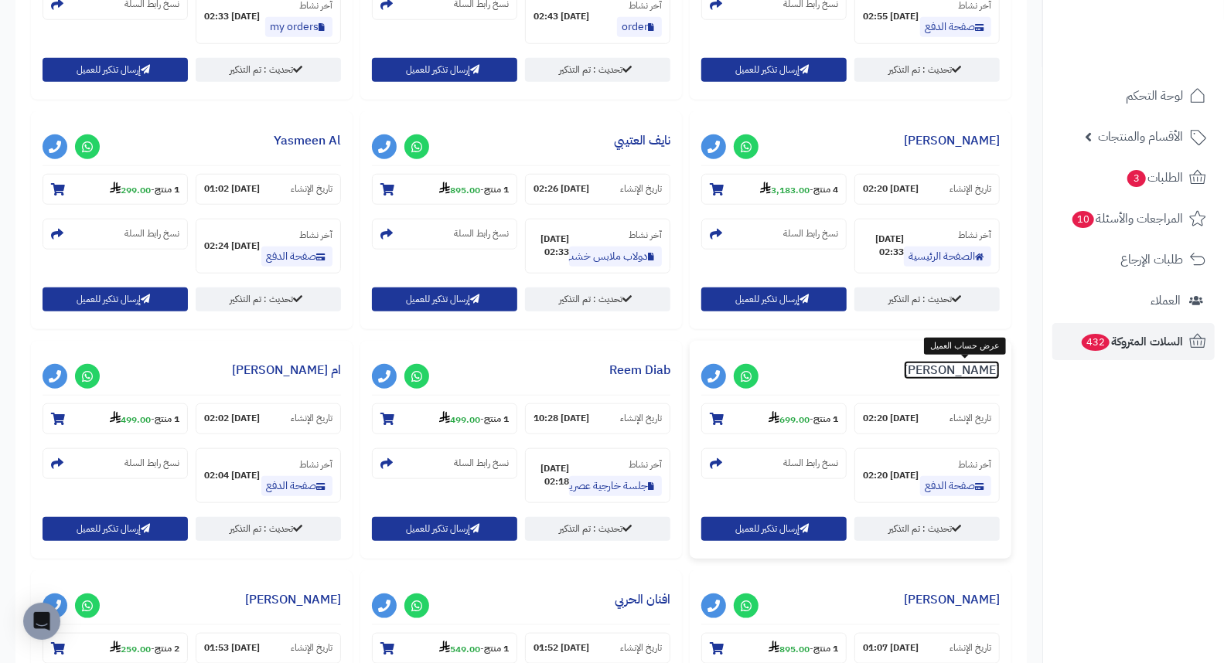
click at [959, 376] on link "مشاري العيسى" at bounding box center [952, 370] width 96 height 19
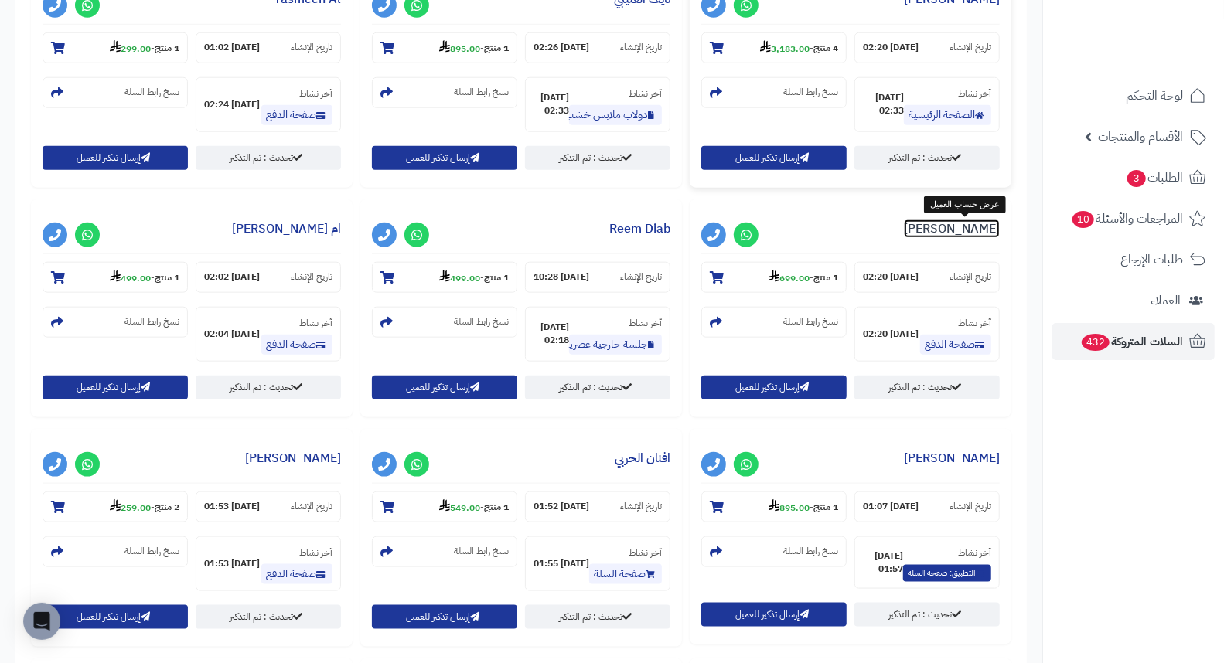
scroll to position [945, 0]
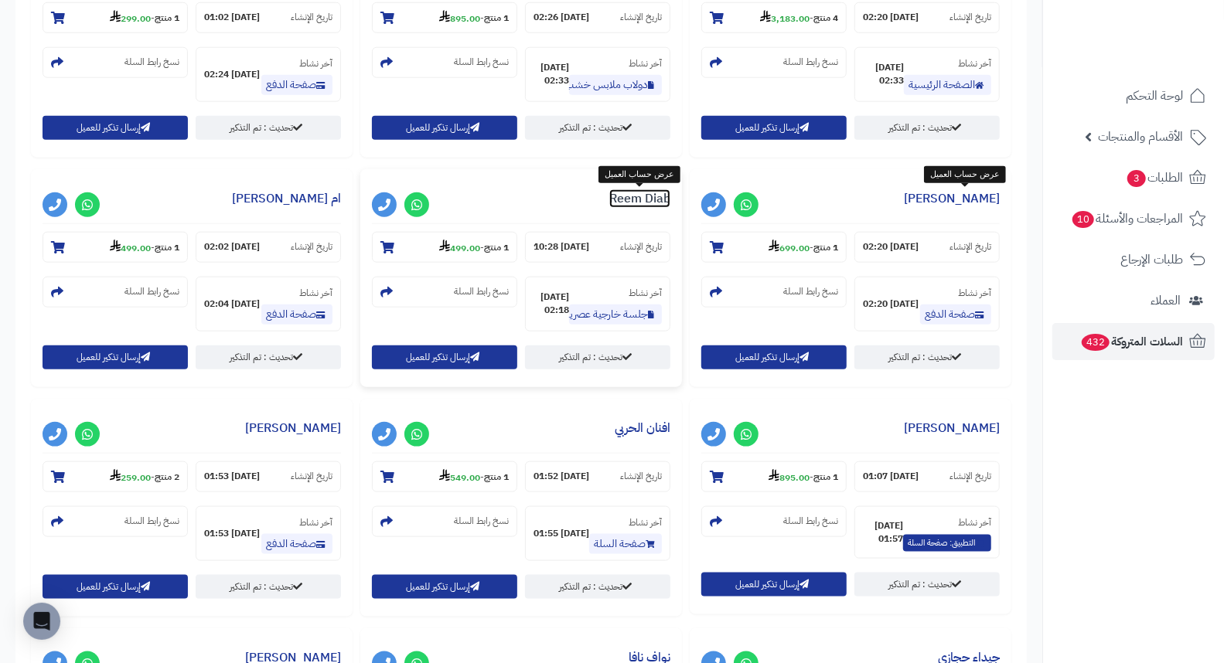
click at [611, 190] on link "Reem Diab" at bounding box center [639, 198] width 61 height 19
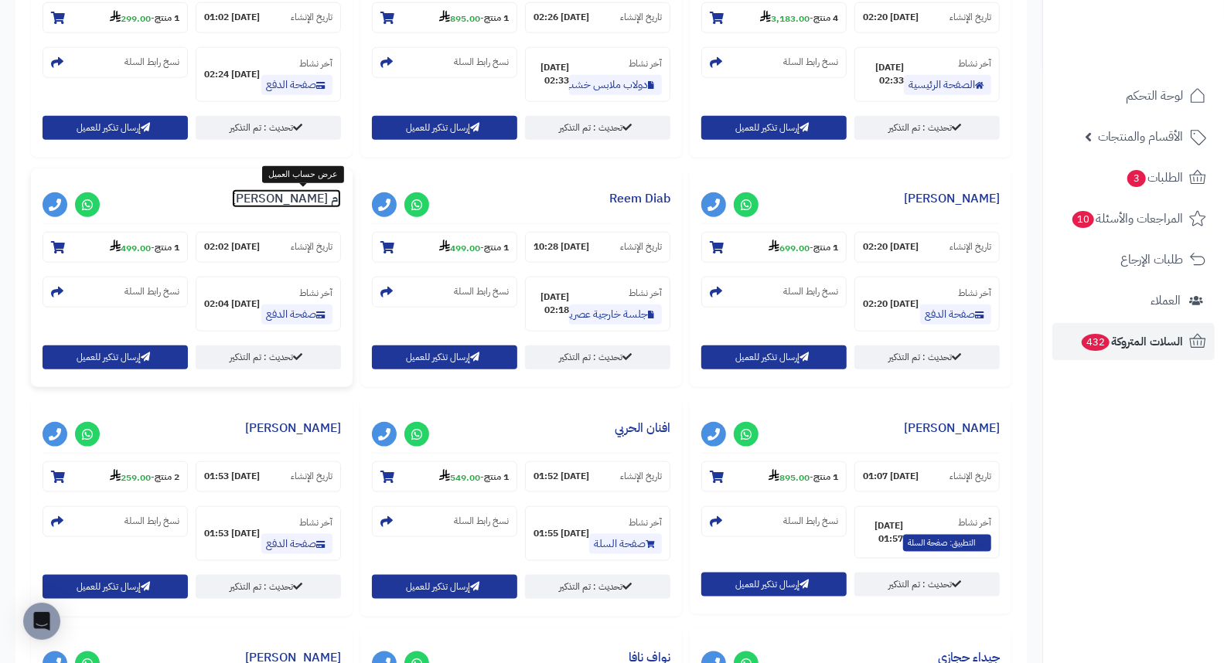
click at [311, 205] on link "ام نايف الشريف" at bounding box center [286, 198] width 109 height 19
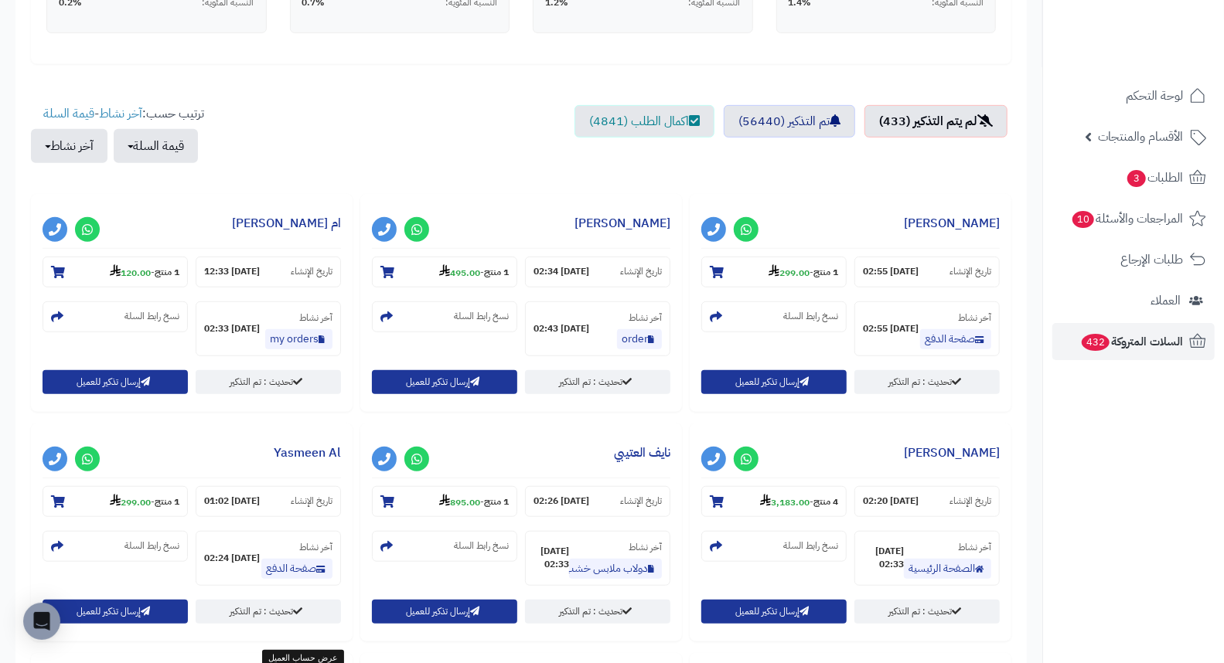
scroll to position [0, 0]
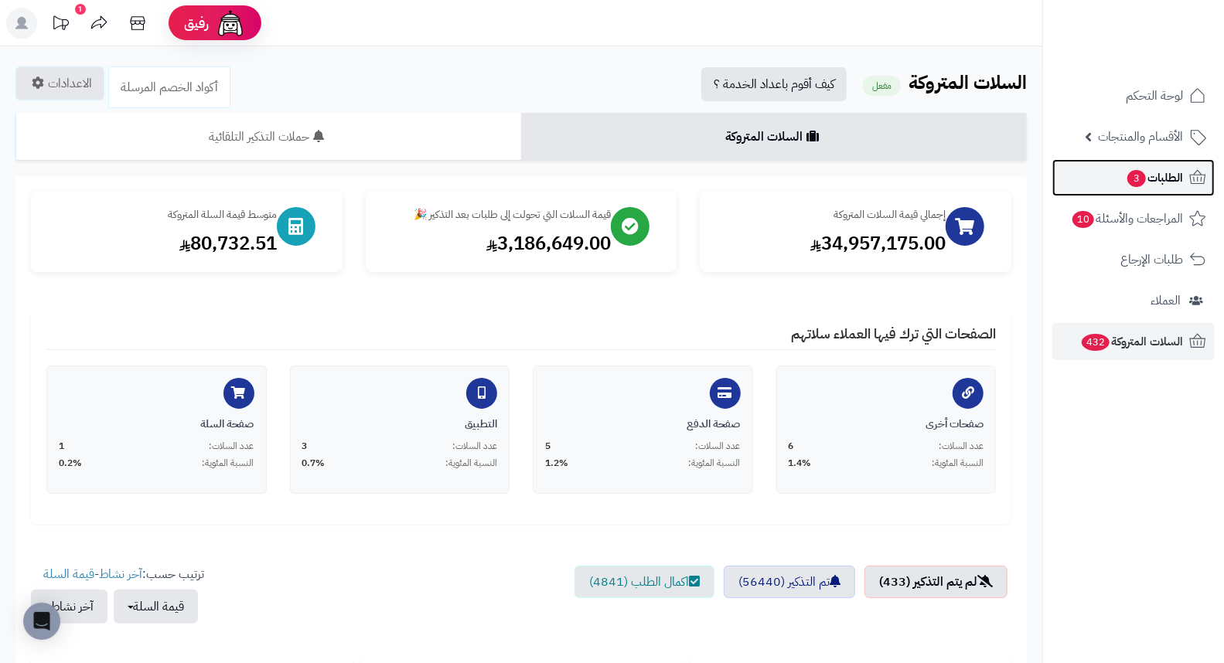
click at [1142, 182] on span "3" at bounding box center [1136, 178] width 19 height 17
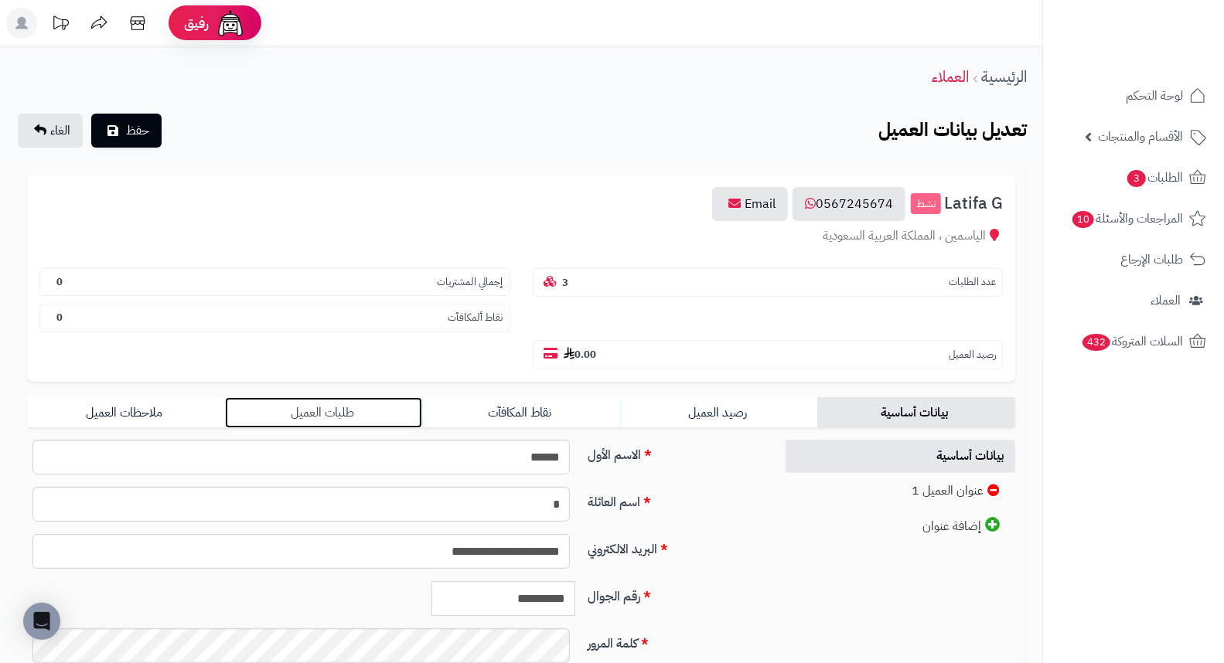
click at [351, 397] on link "طلبات العميل" at bounding box center [324, 412] width 198 height 31
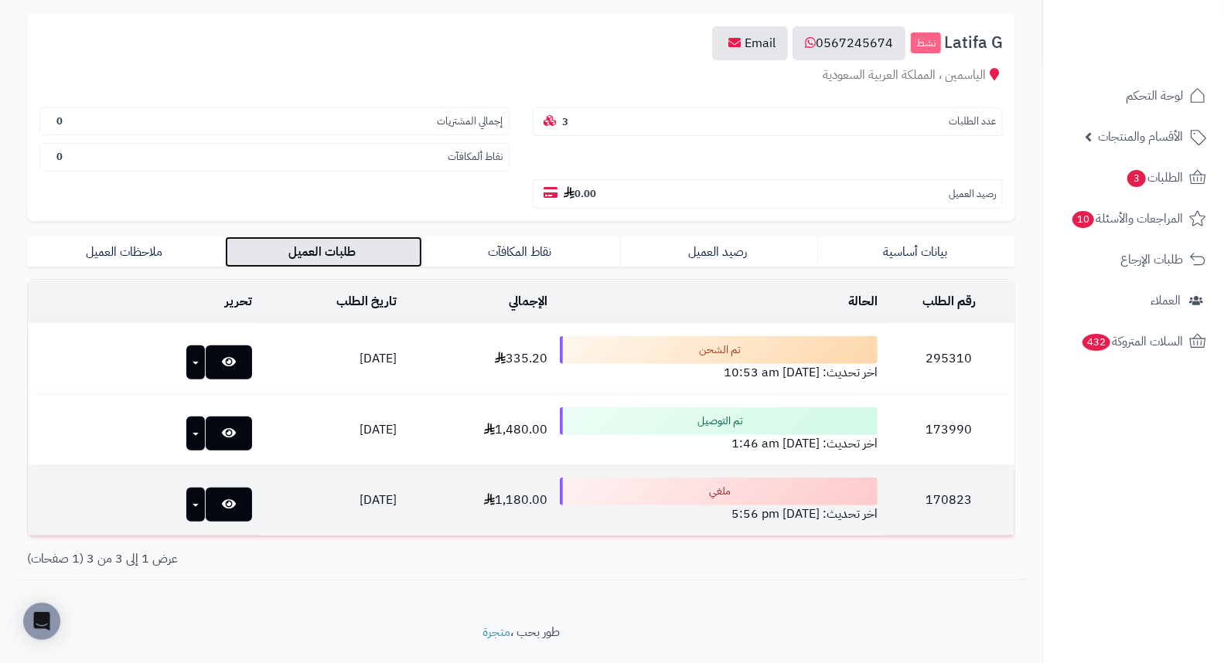
scroll to position [162, 0]
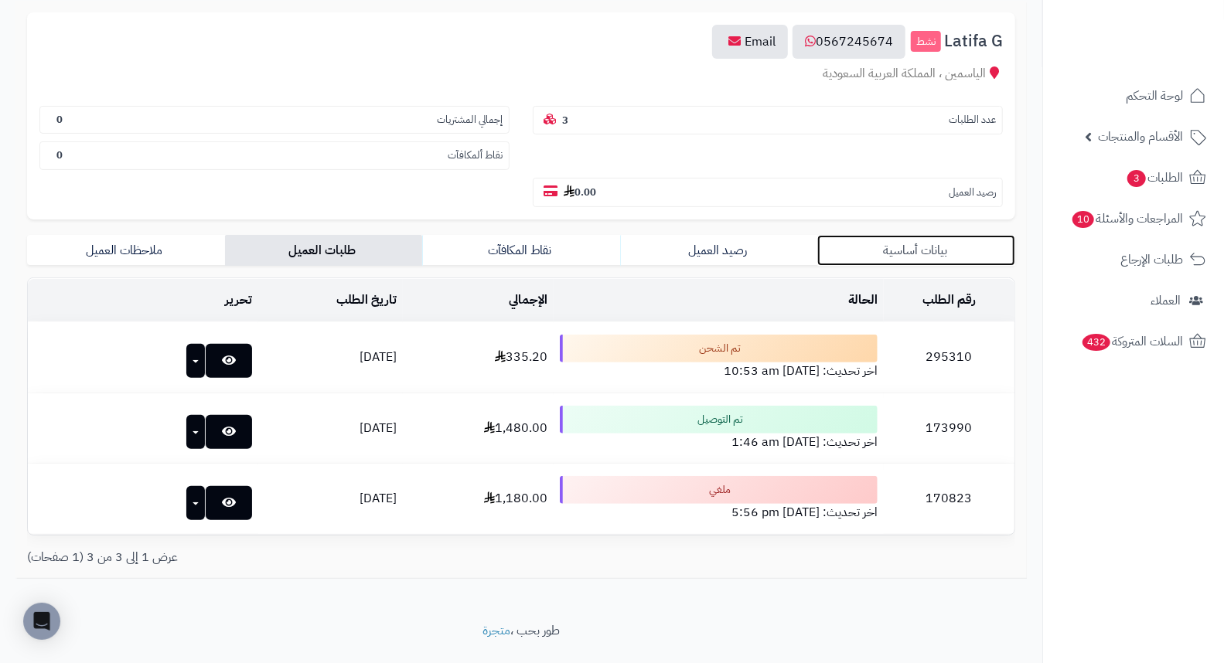
click at [907, 235] on link "بيانات أساسية" at bounding box center [916, 250] width 198 height 31
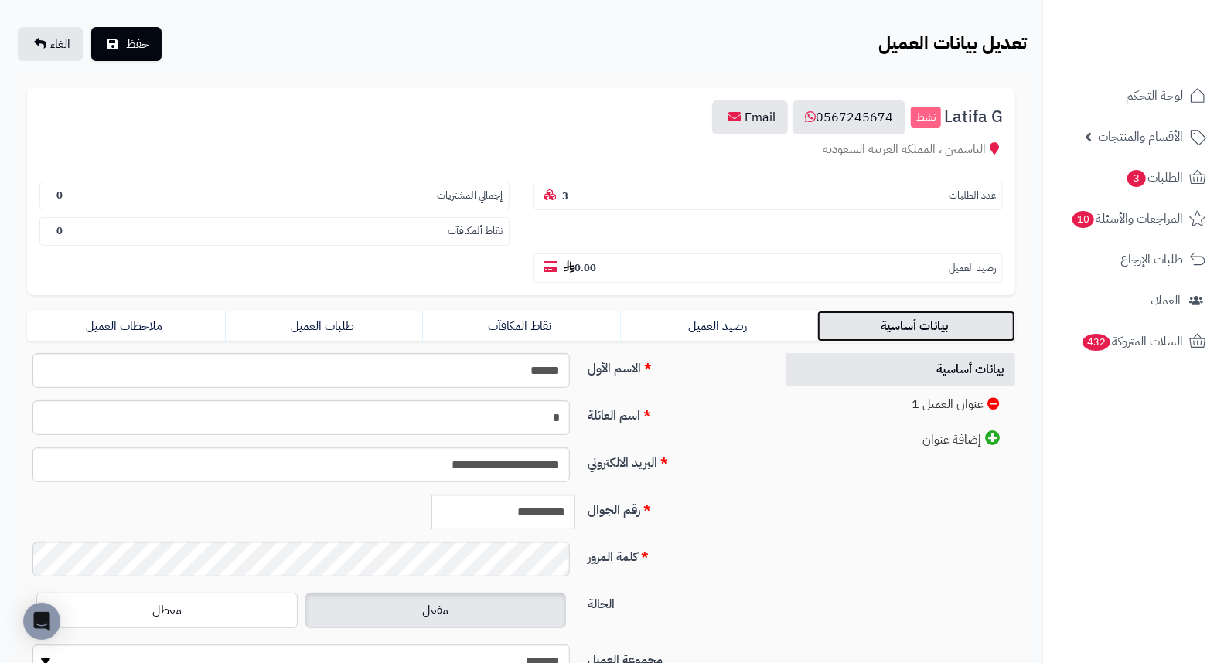
scroll to position [211, 0]
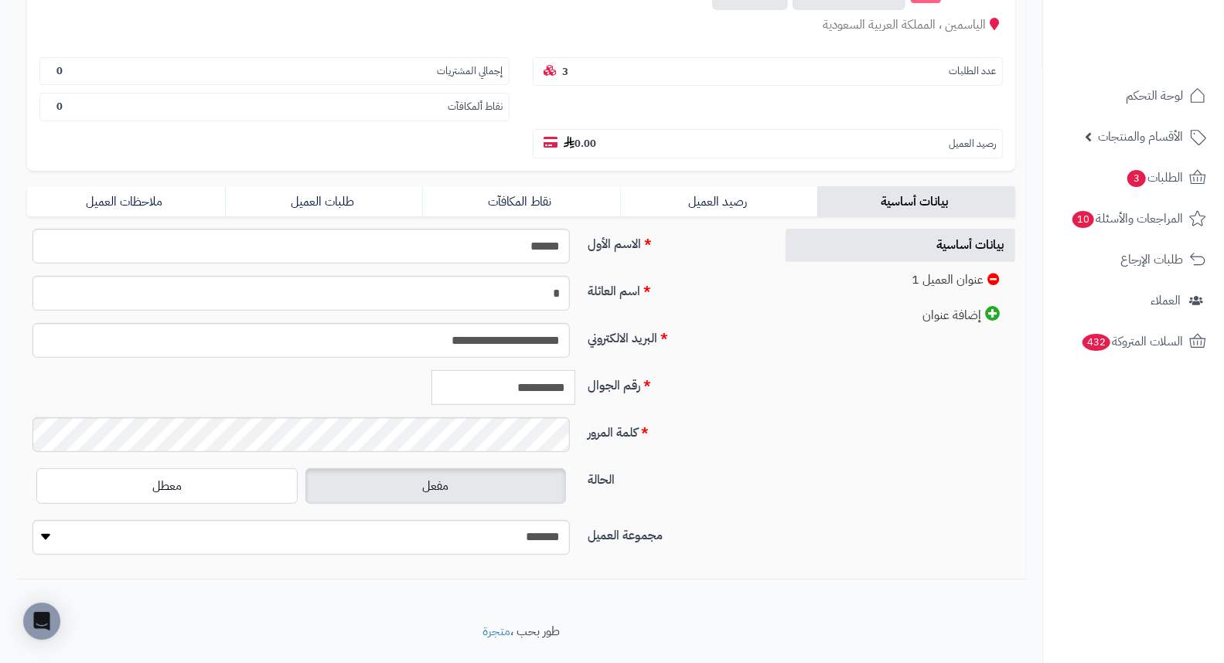
click at [541, 370] on input "**********" at bounding box center [503, 387] width 144 height 35
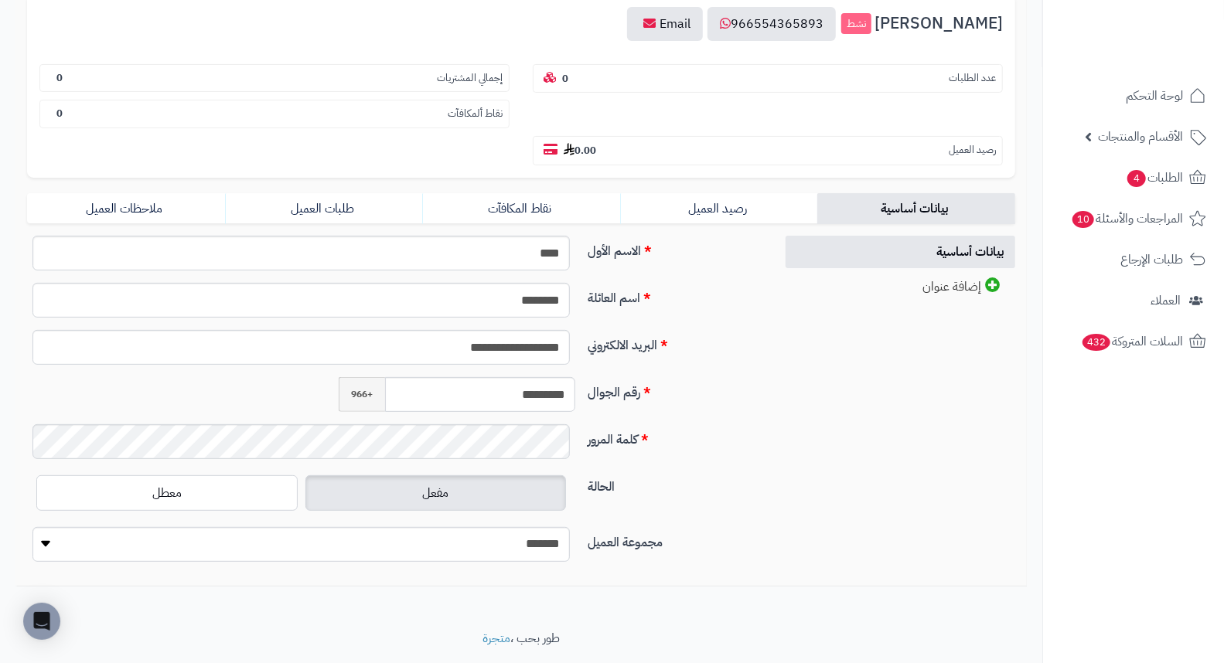
scroll to position [187, 0]
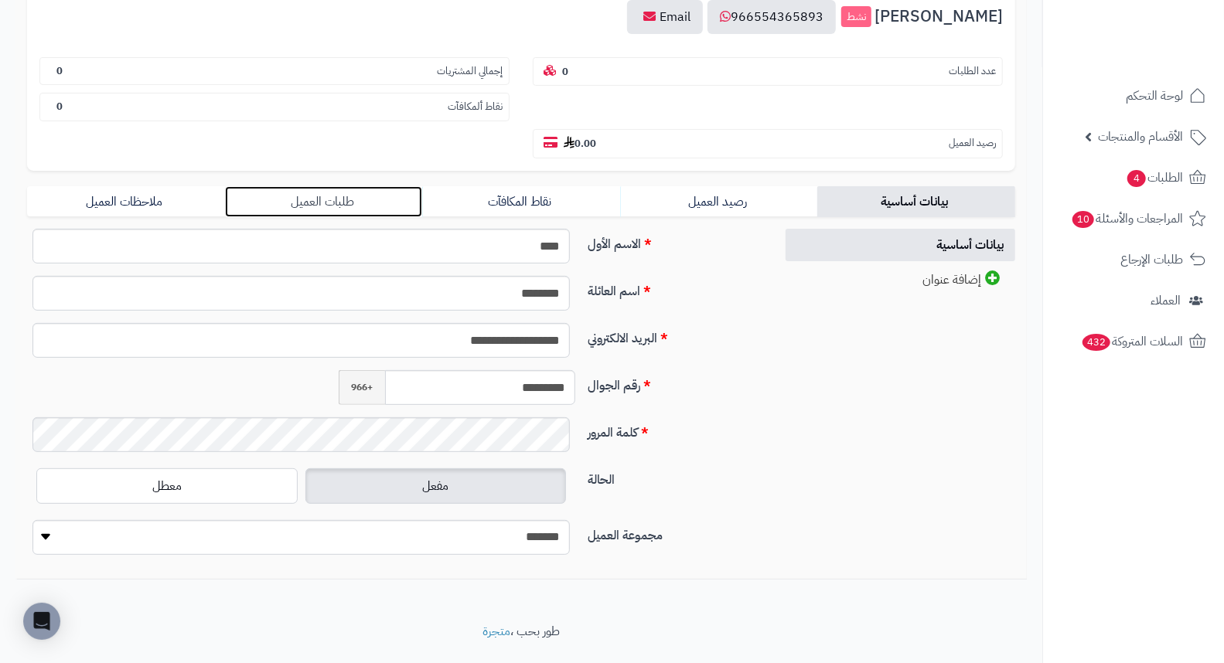
click at [329, 186] on link "طلبات العميل" at bounding box center [324, 201] width 198 height 31
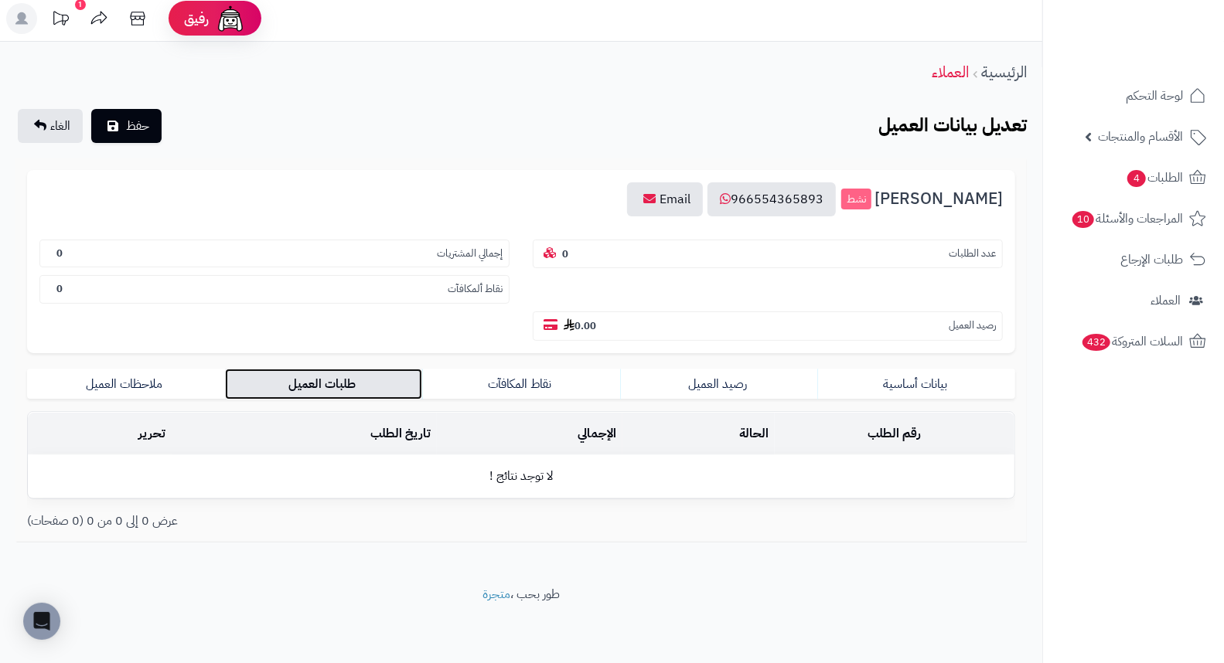
scroll to position [0, 0]
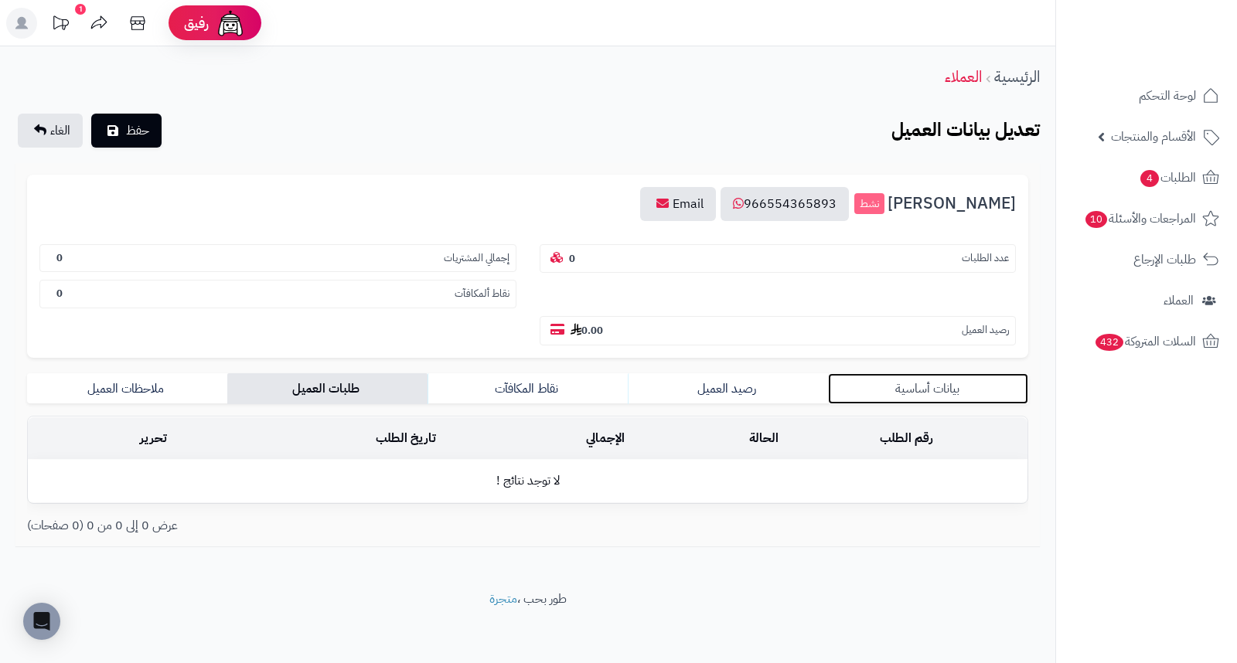
click at [940, 373] on link "بيانات أساسية" at bounding box center [928, 388] width 200 height 31
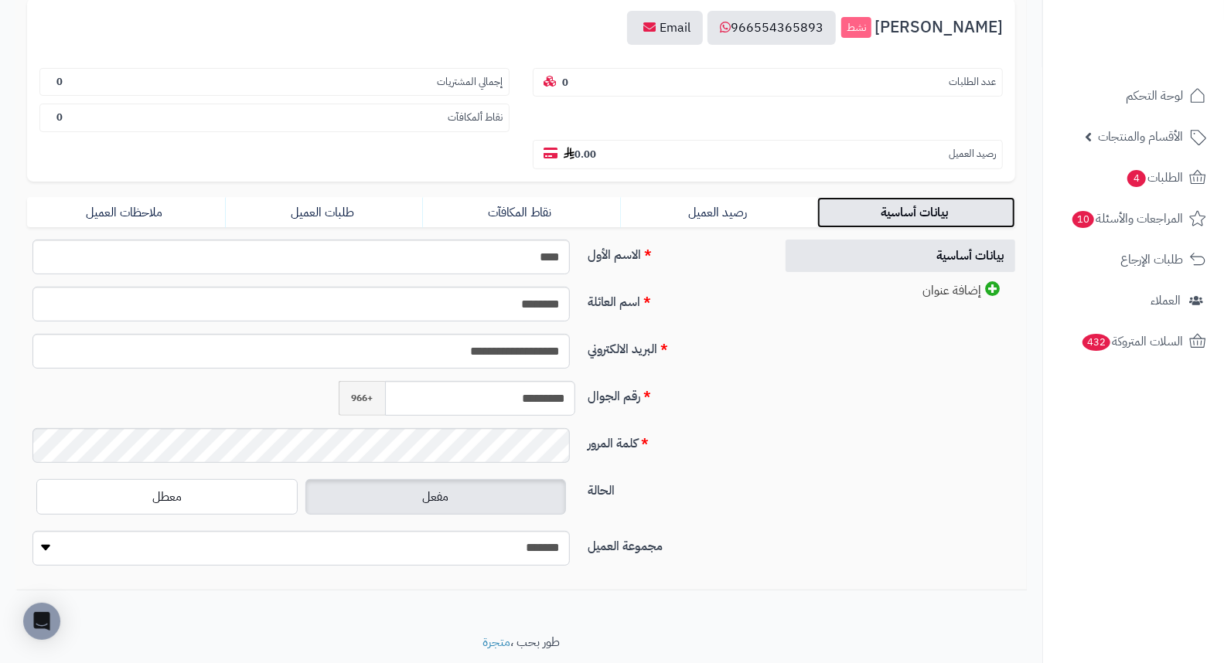
scroll to position [187, 0]
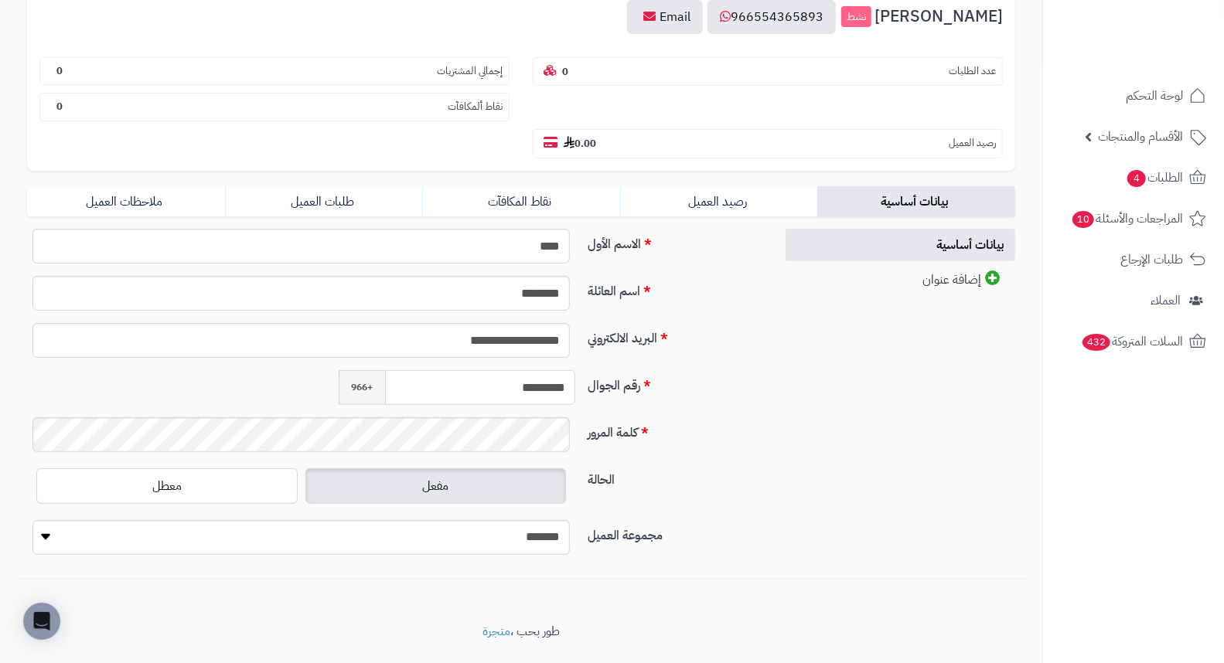
click at [492, 370] on input "*********" at bounding box center [480, 387] width 190 height 35
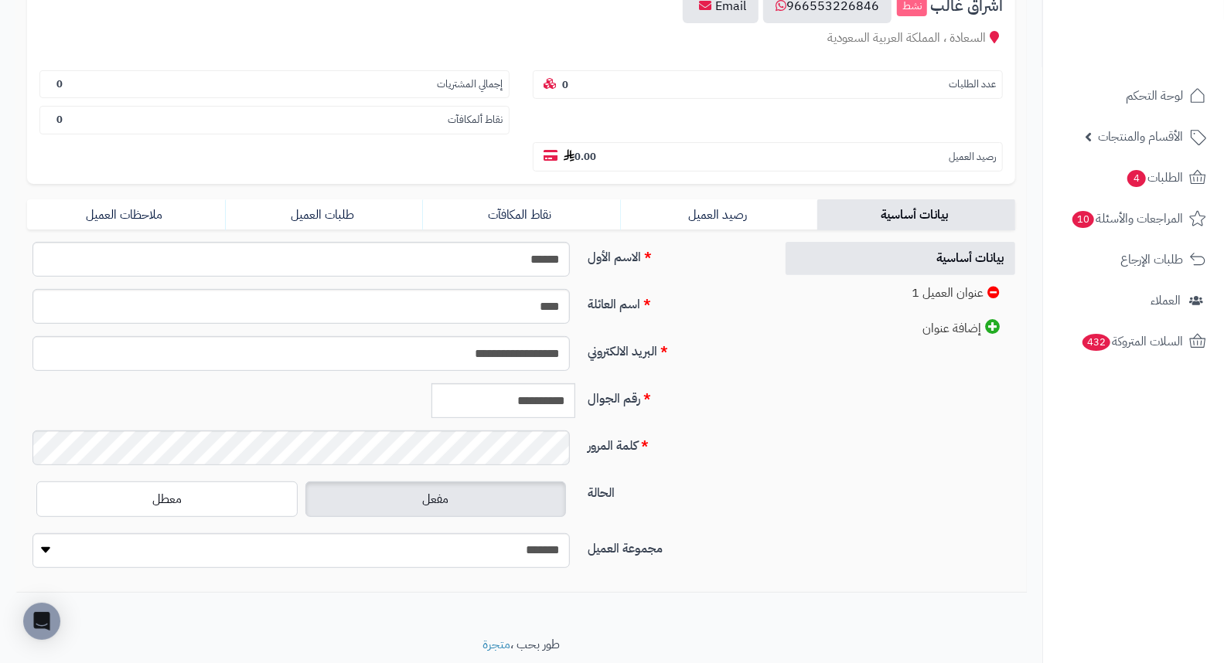
scroll to position [211, 0]
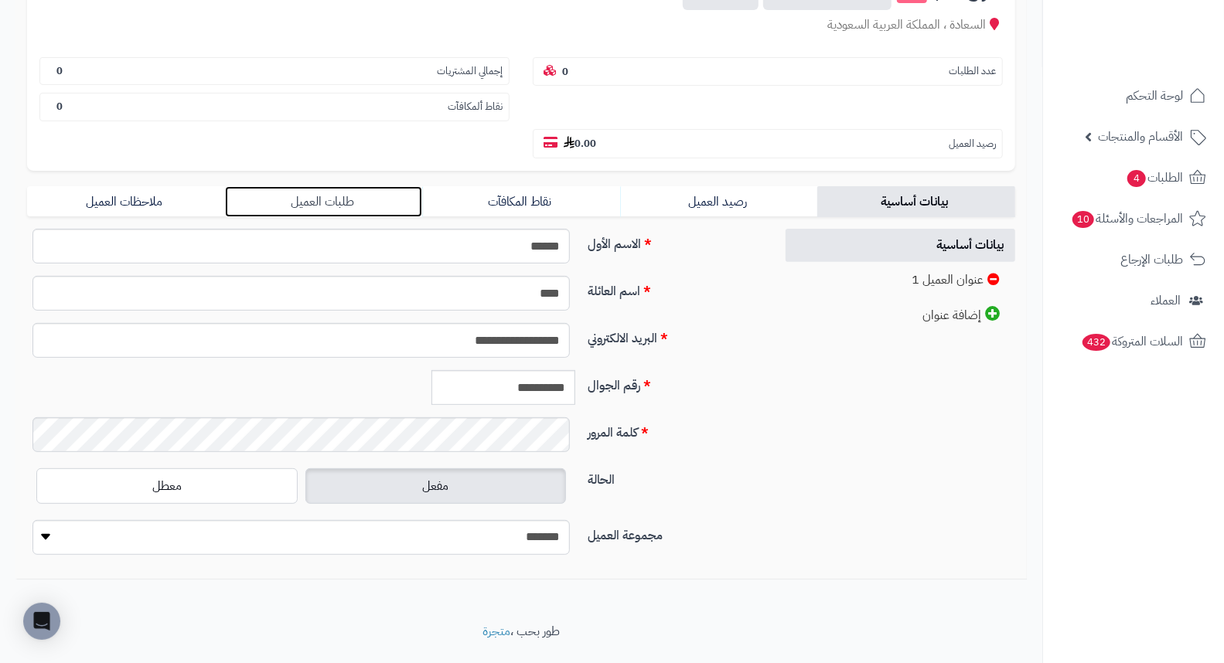
click at [327, 186] on link "طلبات العميل" at bounding box center [324, 201] width 198 height 31
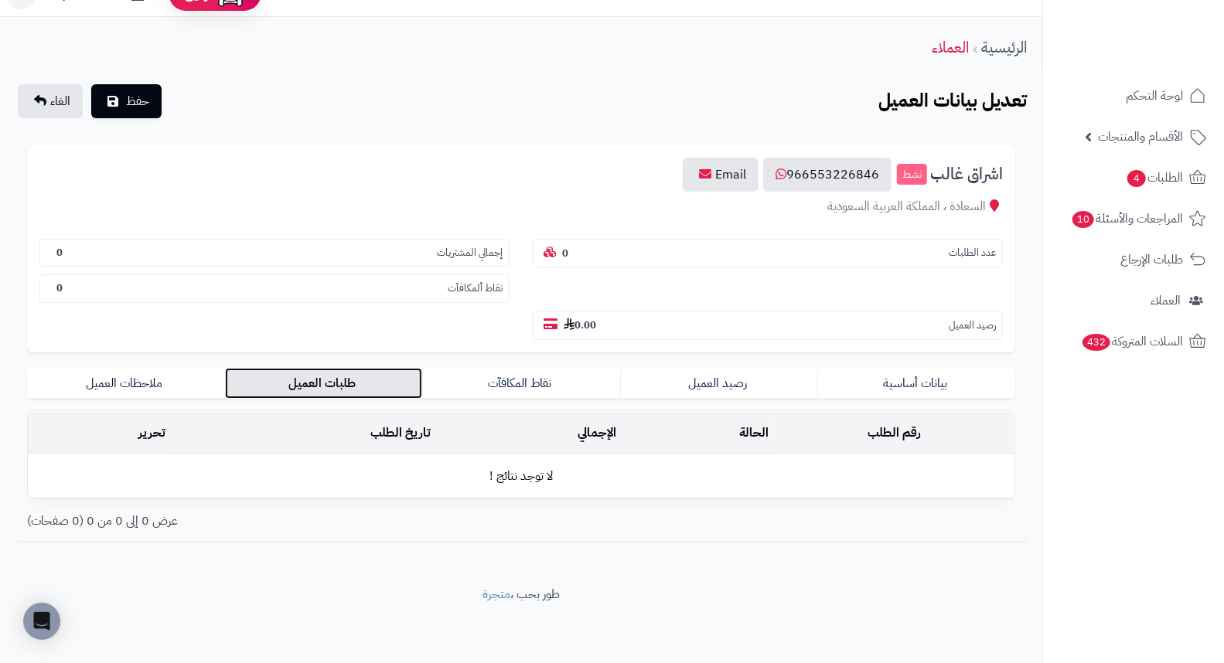
scroll to position [0, 0]
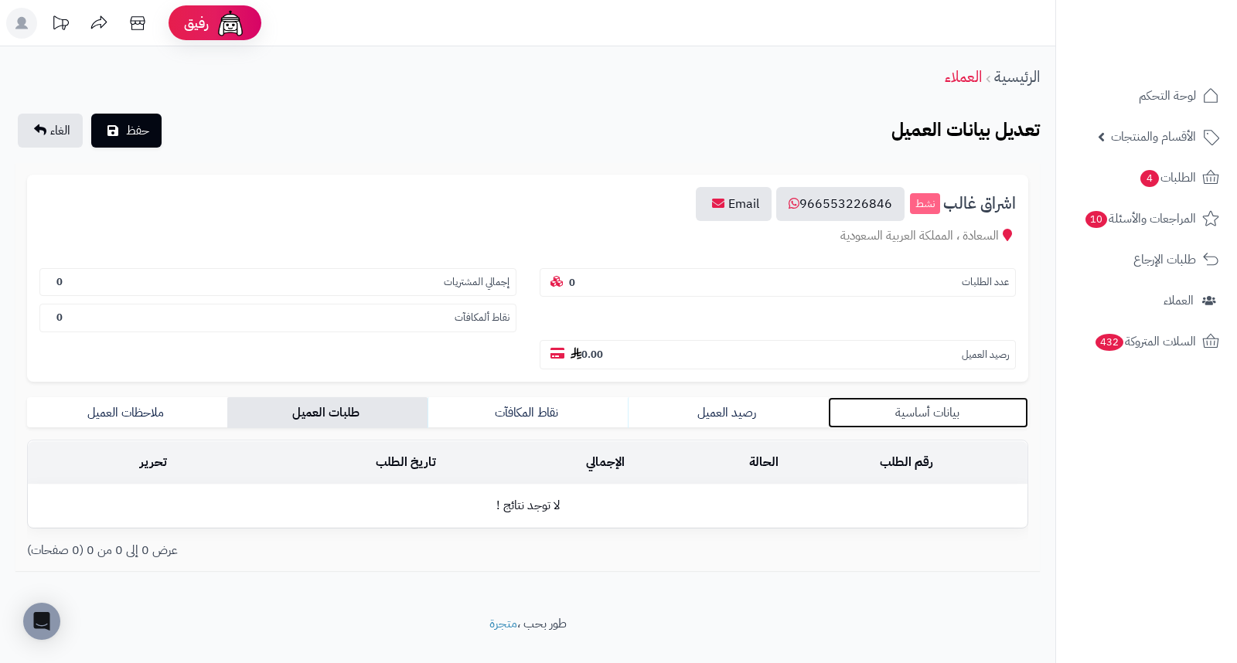
click at [917, 397] on link "بيانات أساسية" at bounding box center [928, 412] width 200 height 31
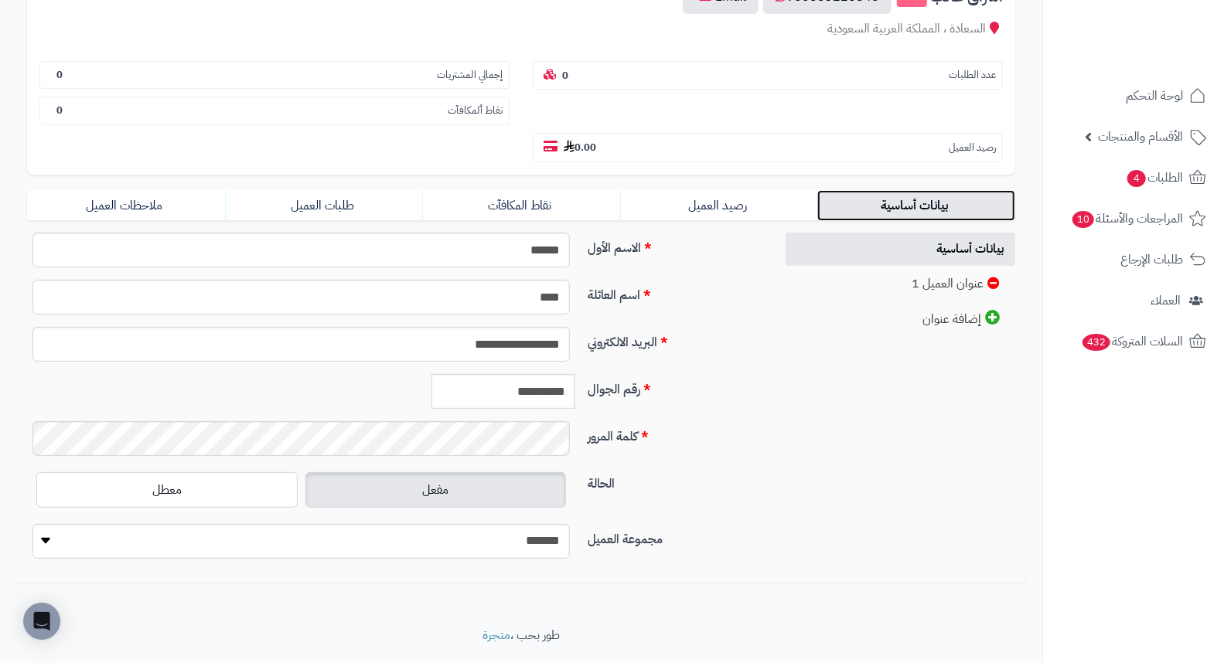
scroll to position [211, 0]
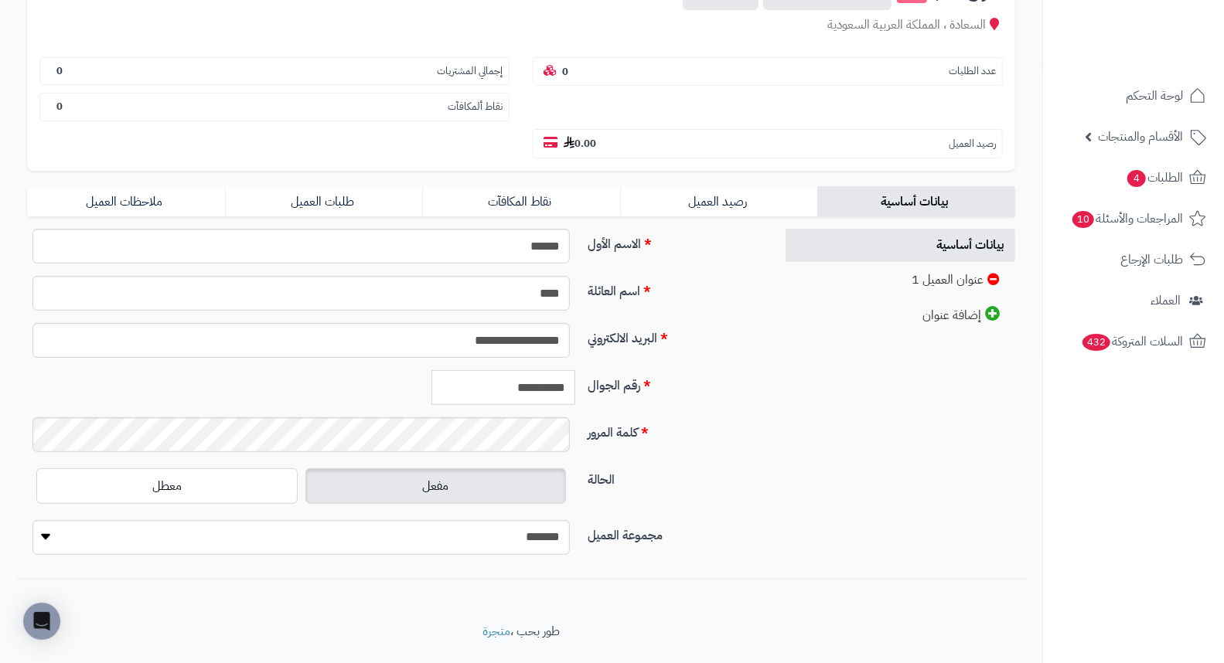
click at [505, 370] on input "**********" at bounding box center [503, 387] width 144 height 35
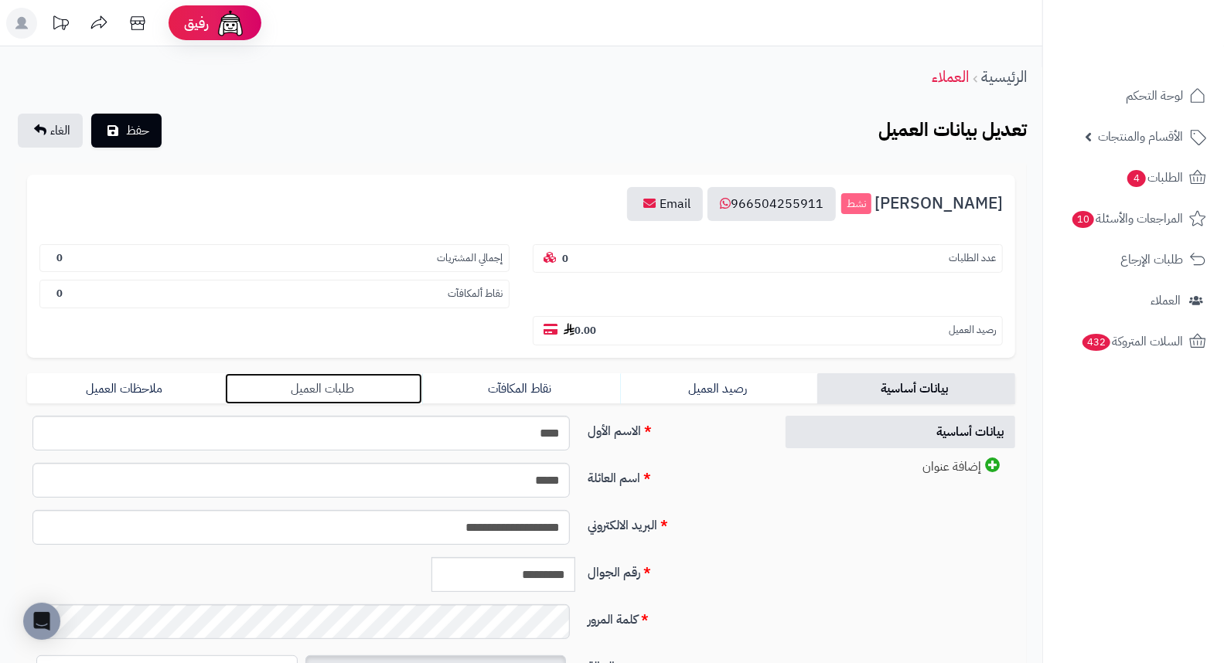
click at [335, 373] on link "طلبات العميل" at bounding box center [324, 388] width 198 height 31
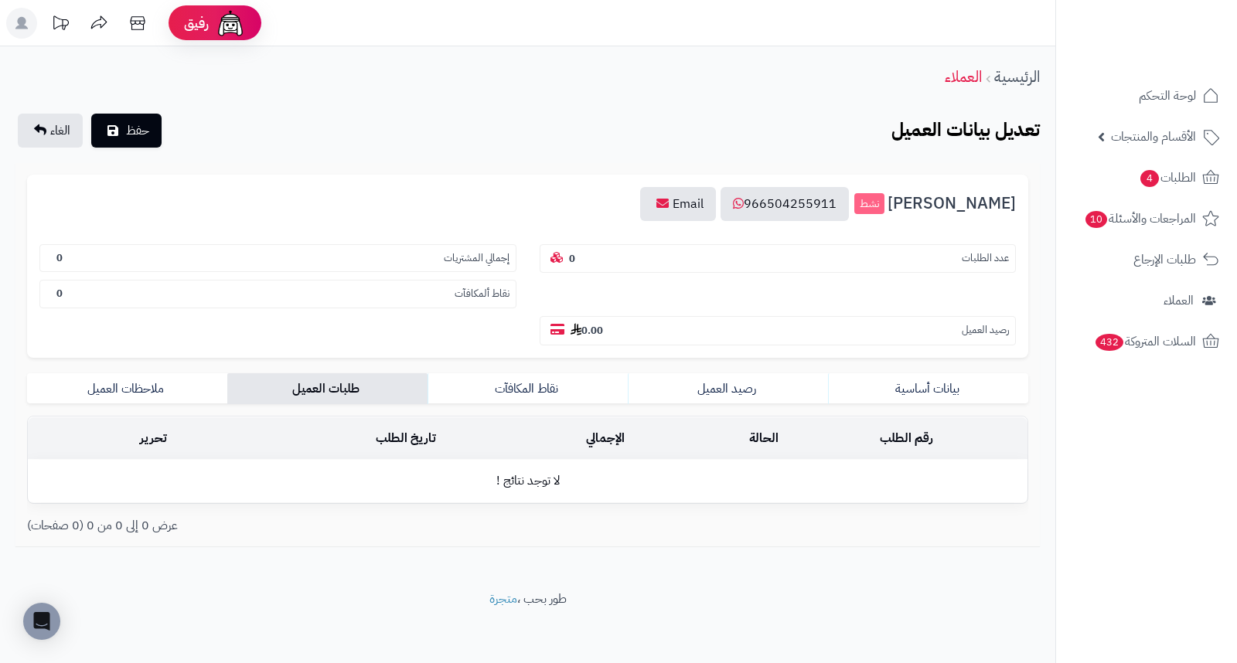
click at [876, 417] on td "رقم الطلب" at bounding box center [906, 438] width 243 height 43
click at [928, 373] on link "بيانات أساسية" at bounding box center [928, 388] width 200 height 31
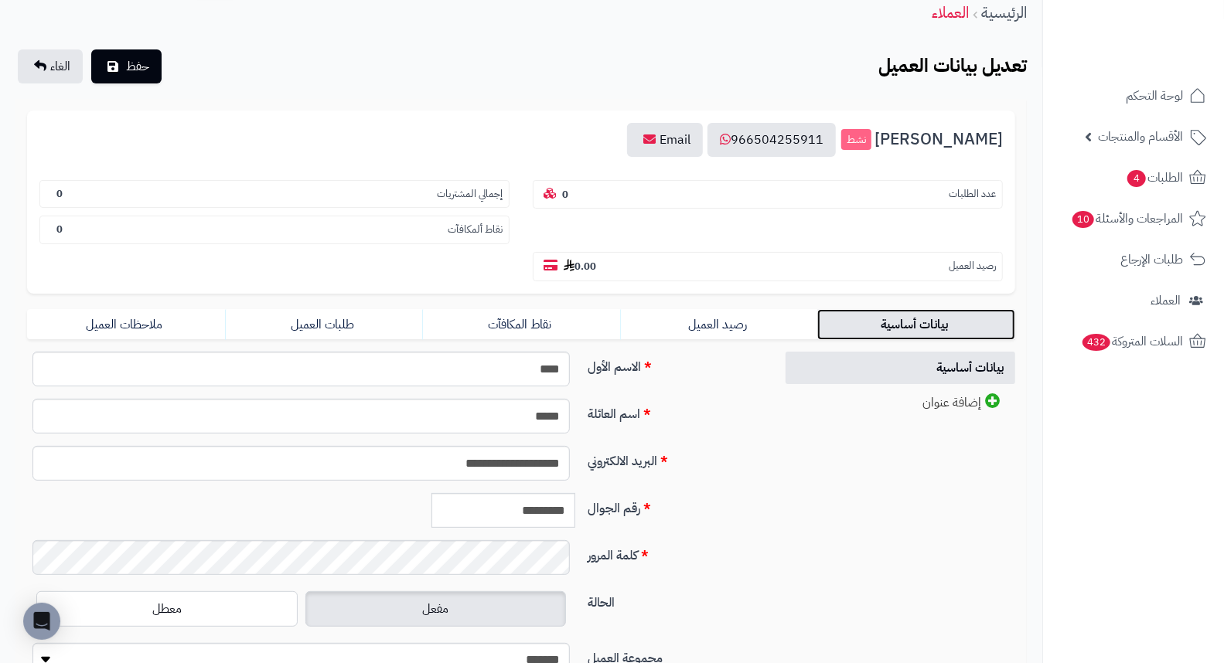
scroll to position [187, 0]
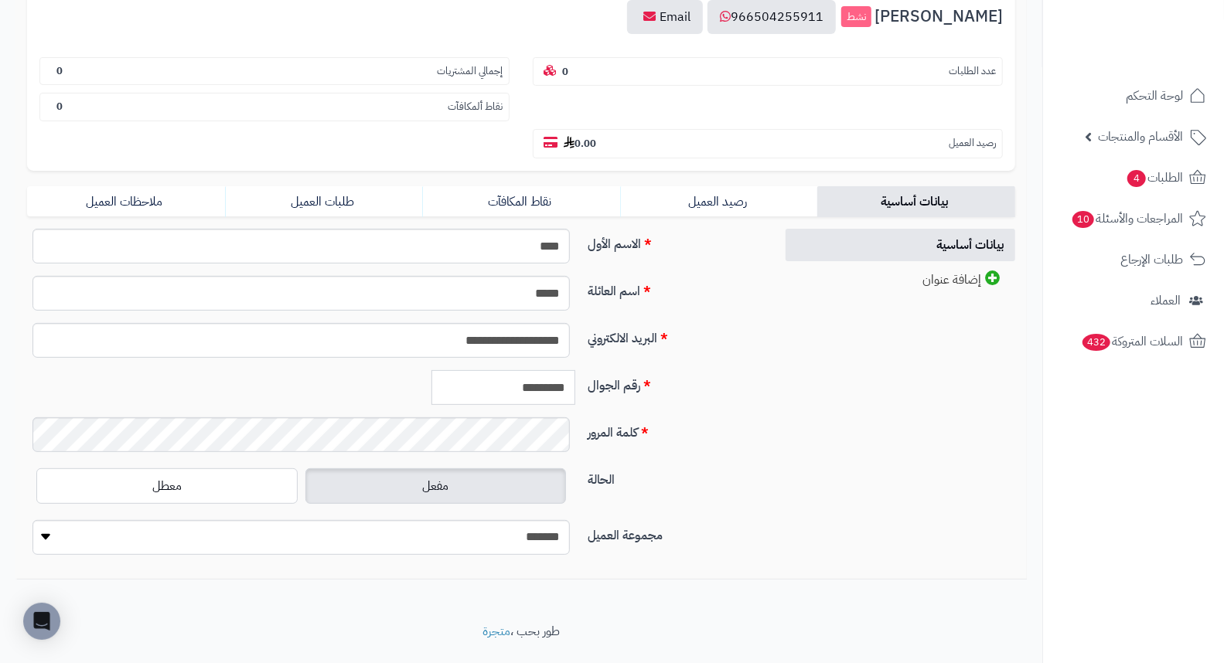
click at [533, 370] on input "*********" at bounding box center [503, 387] width 144 height 35
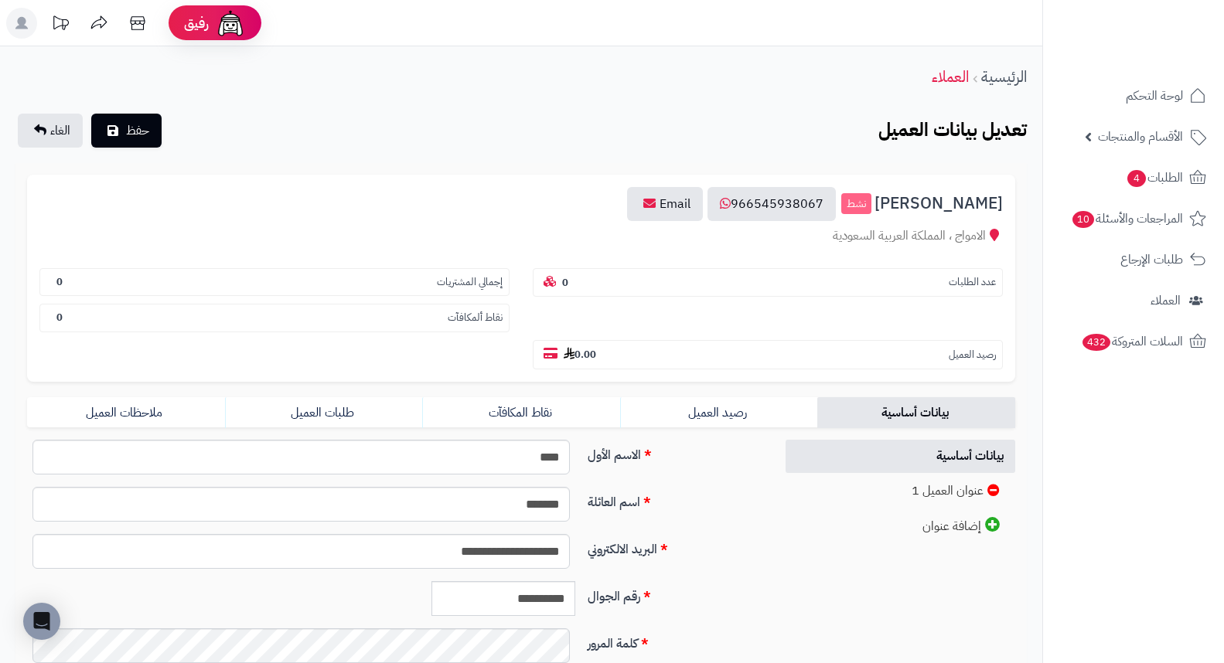
scroll to position [211, 0]
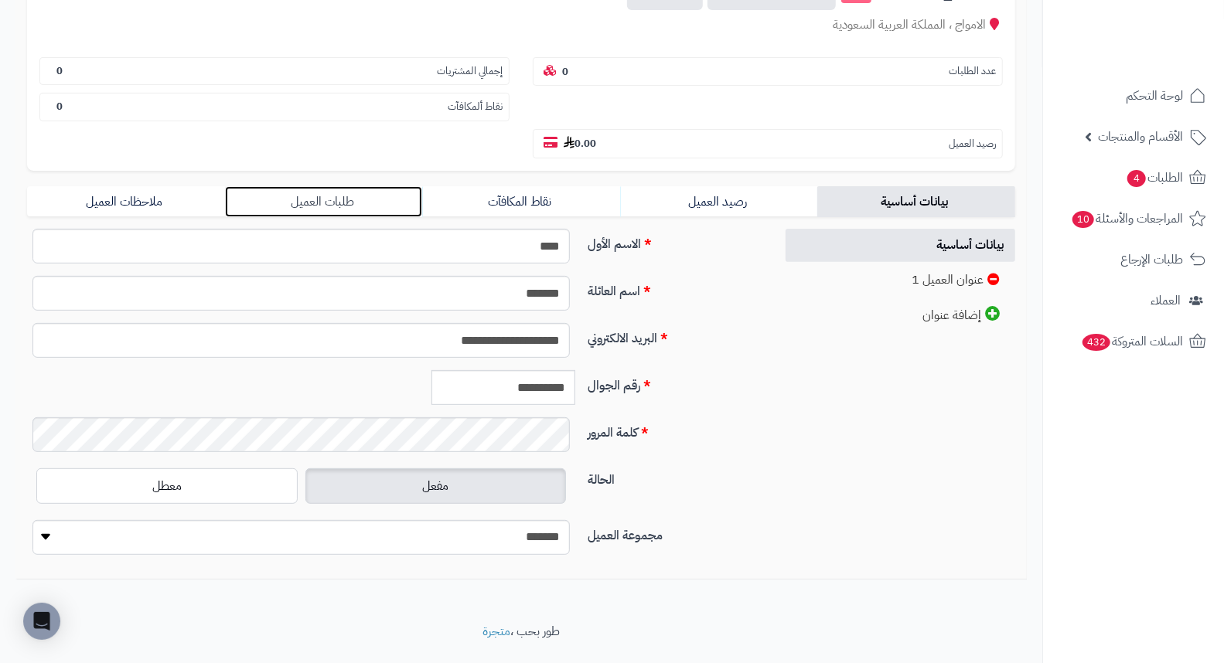
click at [311, 186] on link "طلبات العميل" at bounding box center [324, 201] width 198 height 31
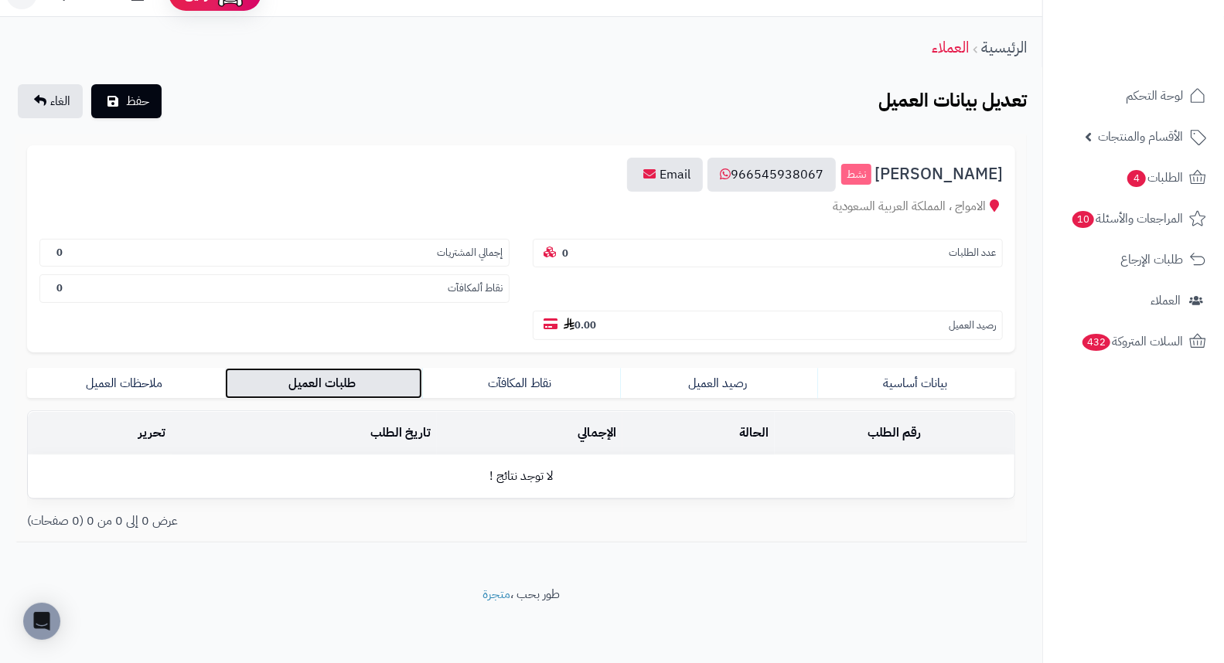
scroll to position [0, 0]
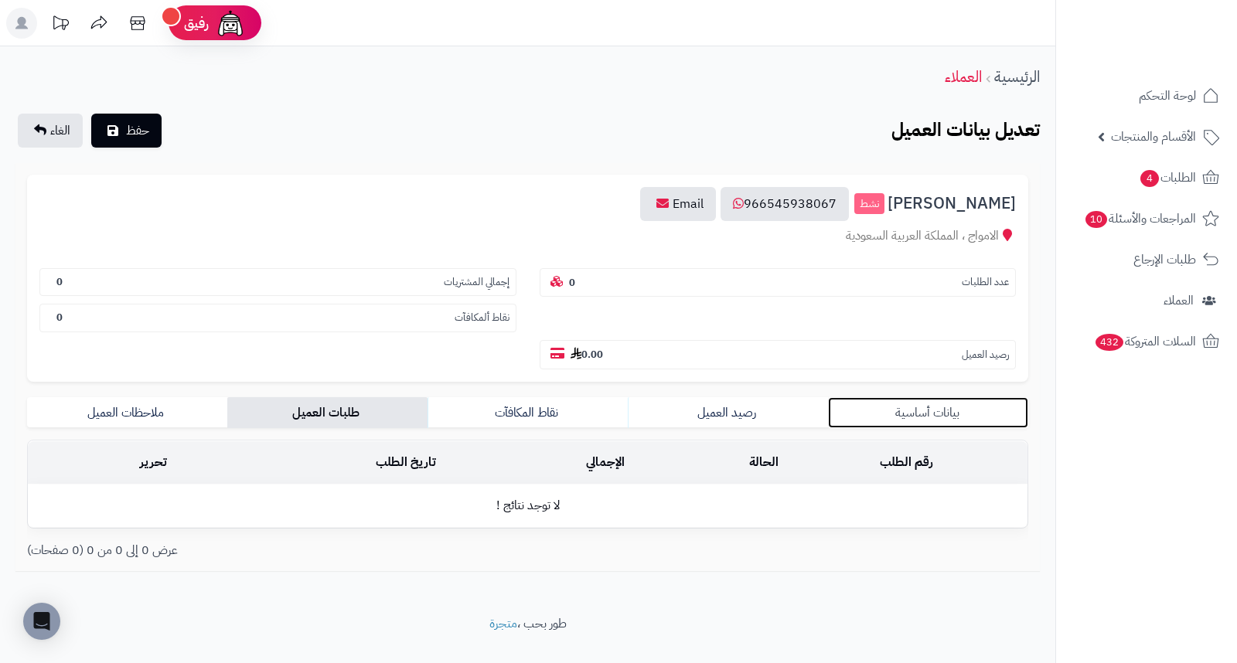
click at [959, 397] on link "بيانات أساسية" at bounding box center [928, 412] width 200 height 31
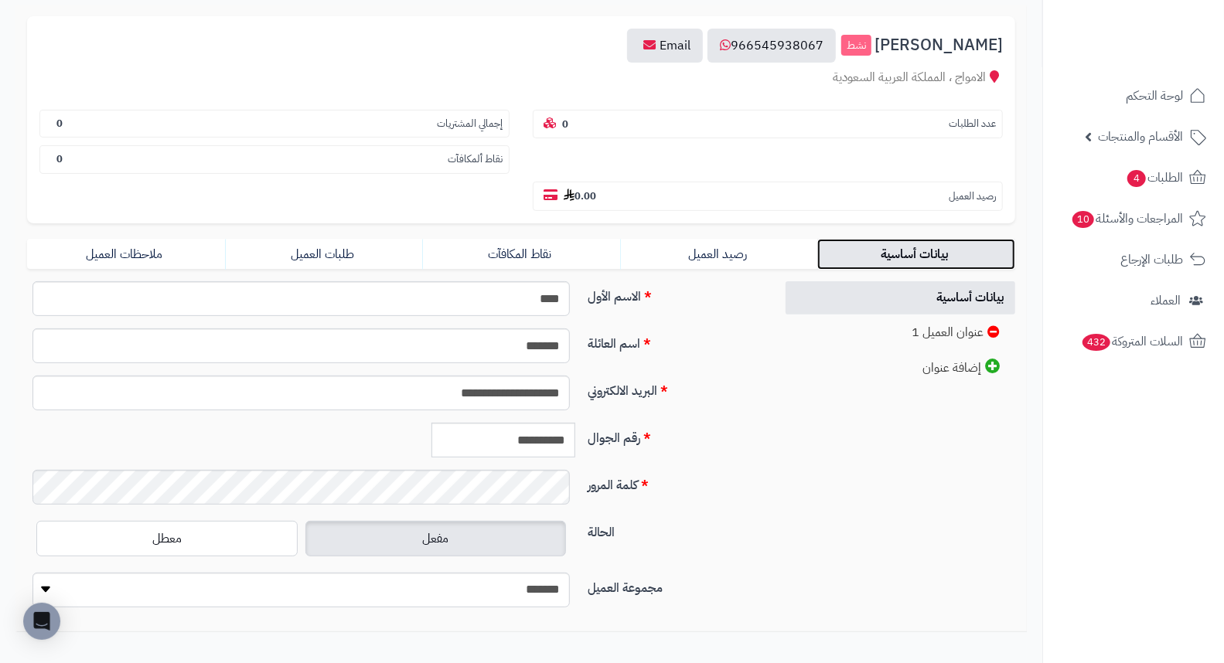
scroll to position [172, 0]
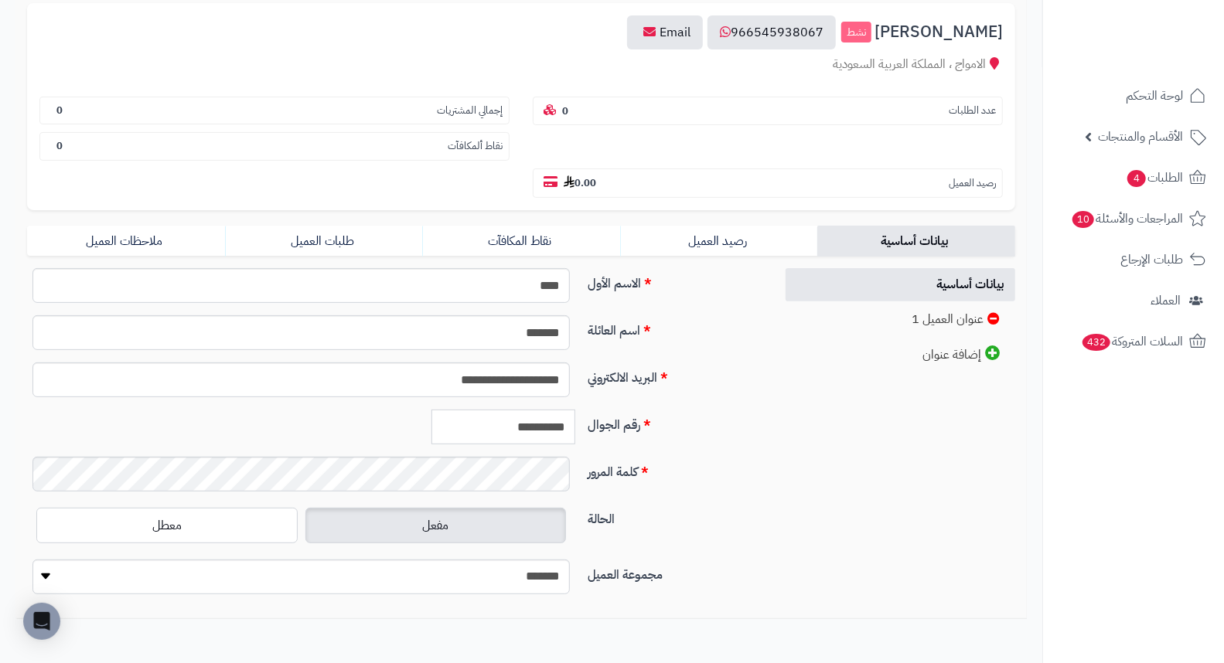
click at [516, 410] on input "**********" at bounding box center [503, 427] width 144 height 35
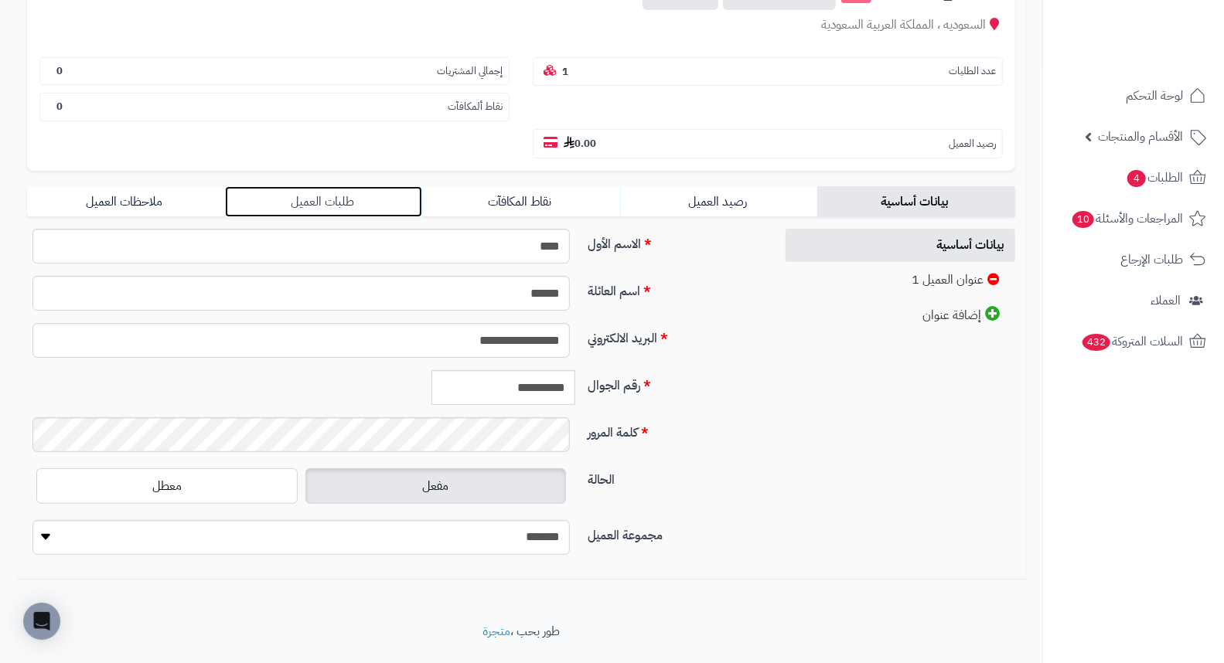
click at [307, 186] on link "طلبات العميل" at bounding box center [324, 201] width 198 height 31
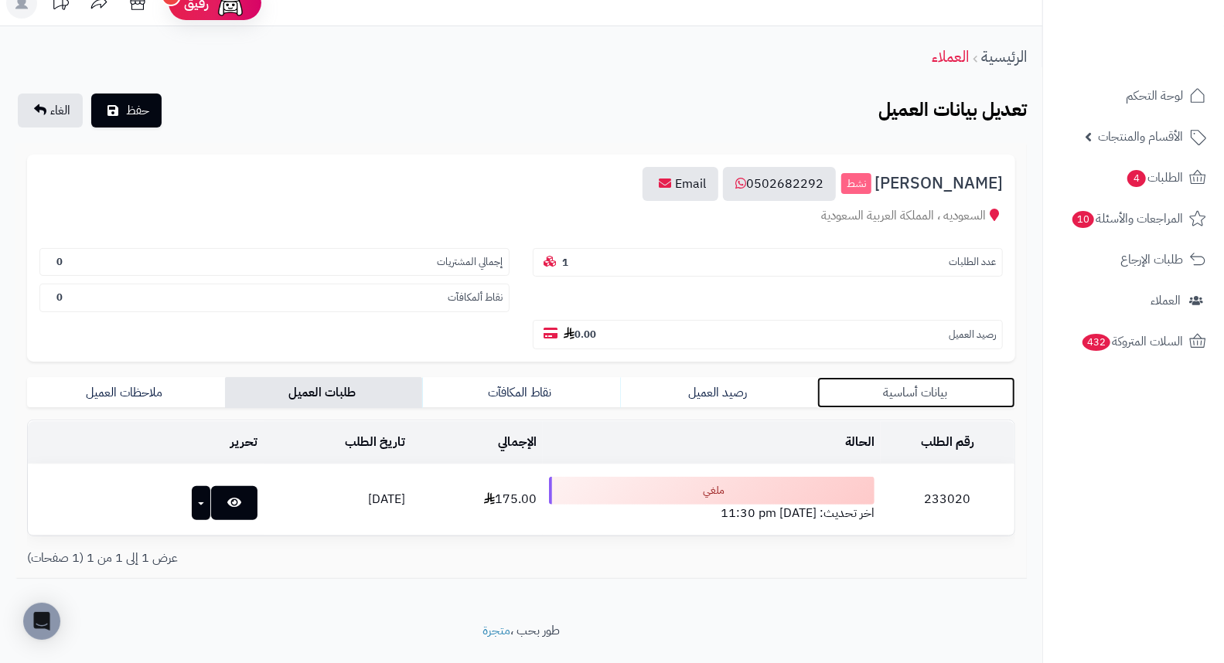
click at [917, 377] on link "بيانات أساسية" at bounding box center [916, 392] width 198 height 31
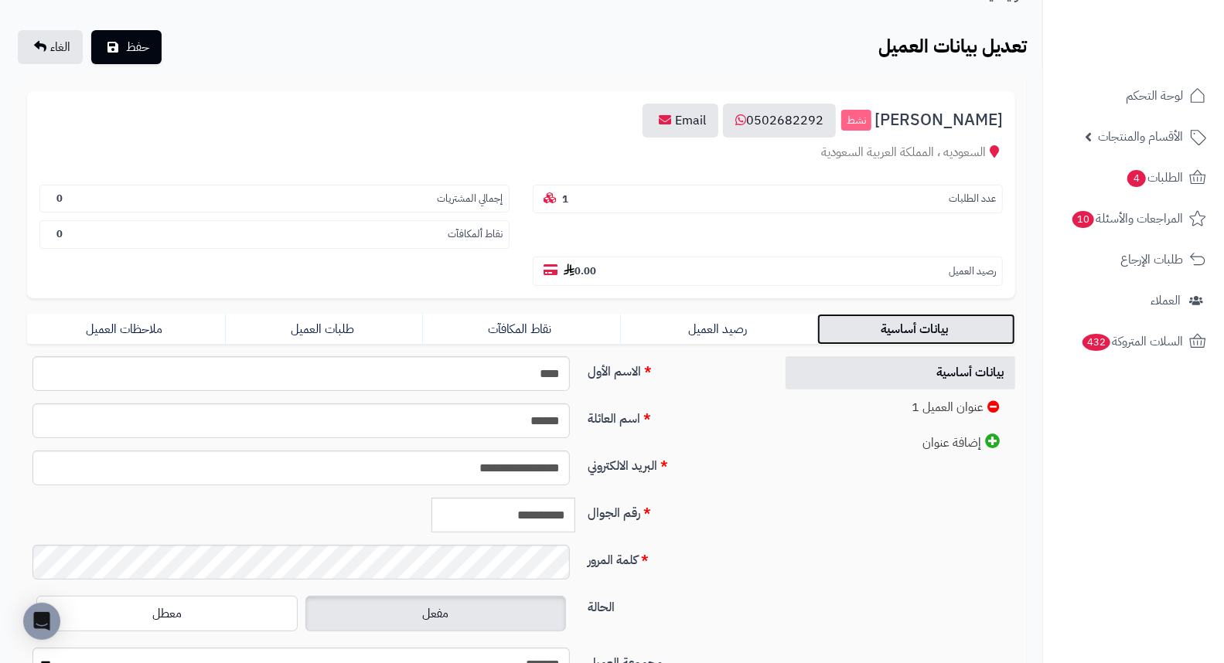
scroll to position [192, 0]
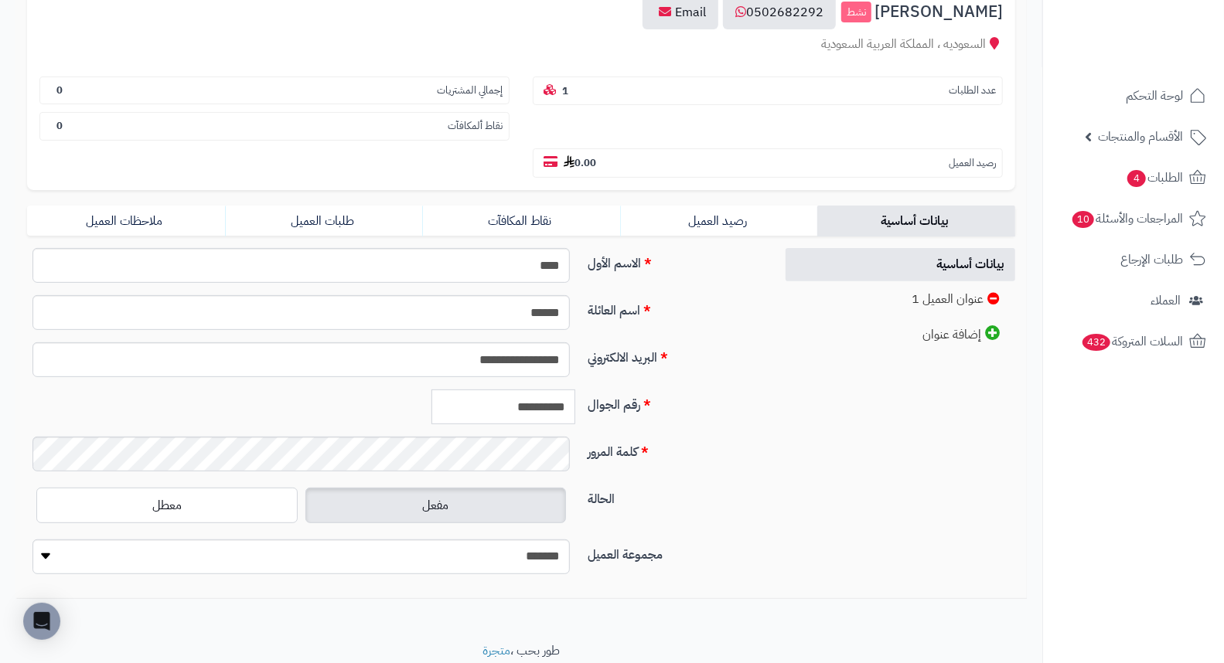
click at [519, 390] on input "**********" at bounding box center [503, 407] width 144 height 35
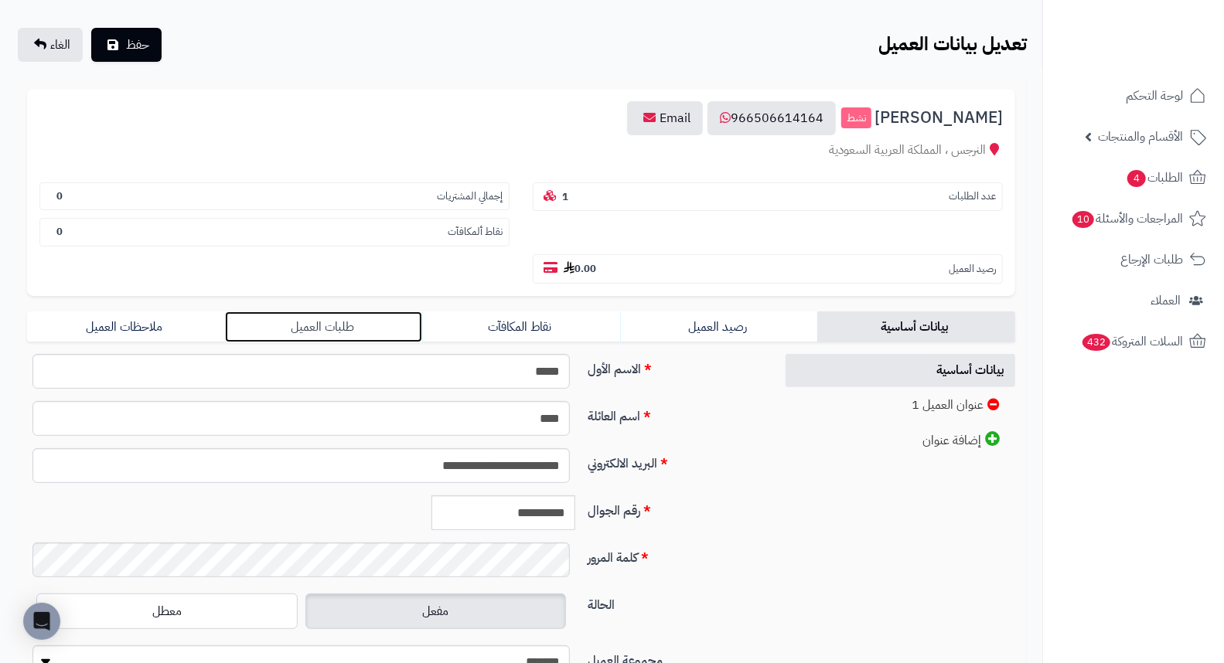
click at [318, 311] on link "طلبات العميل" at bounding box center [324, 326] width 198 height 31
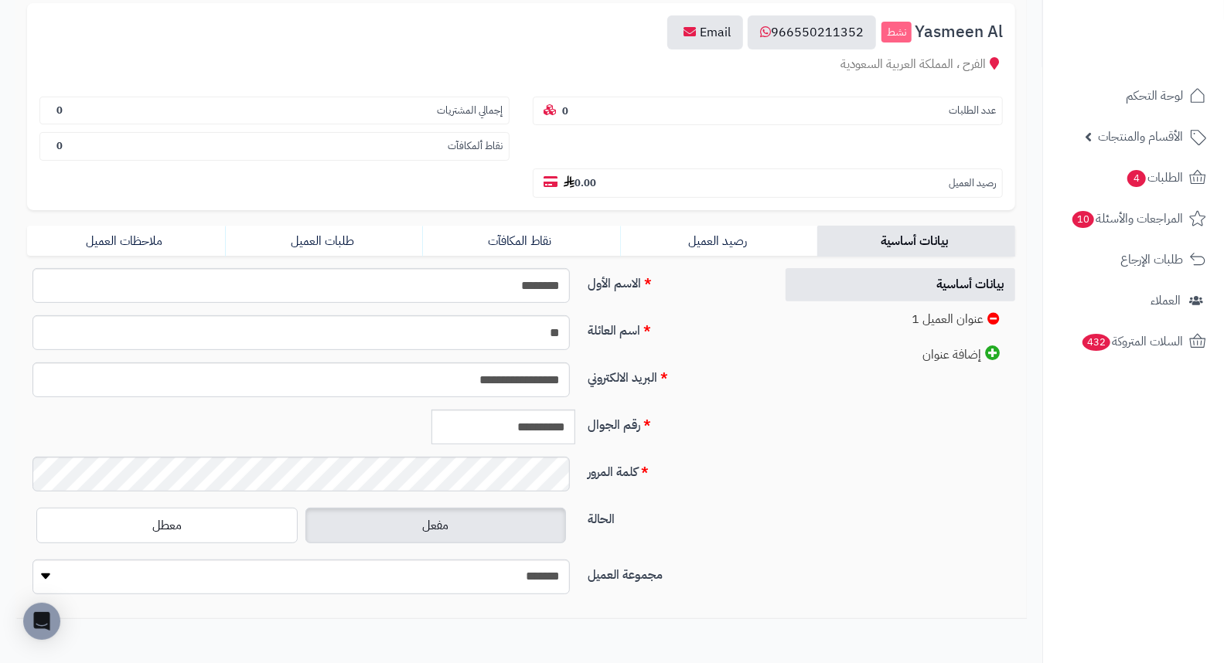
scroll to position [172, 0]
click at [330, 226] on link "طلبات العميل" at bounding box center [324, 241] width 198 height 31
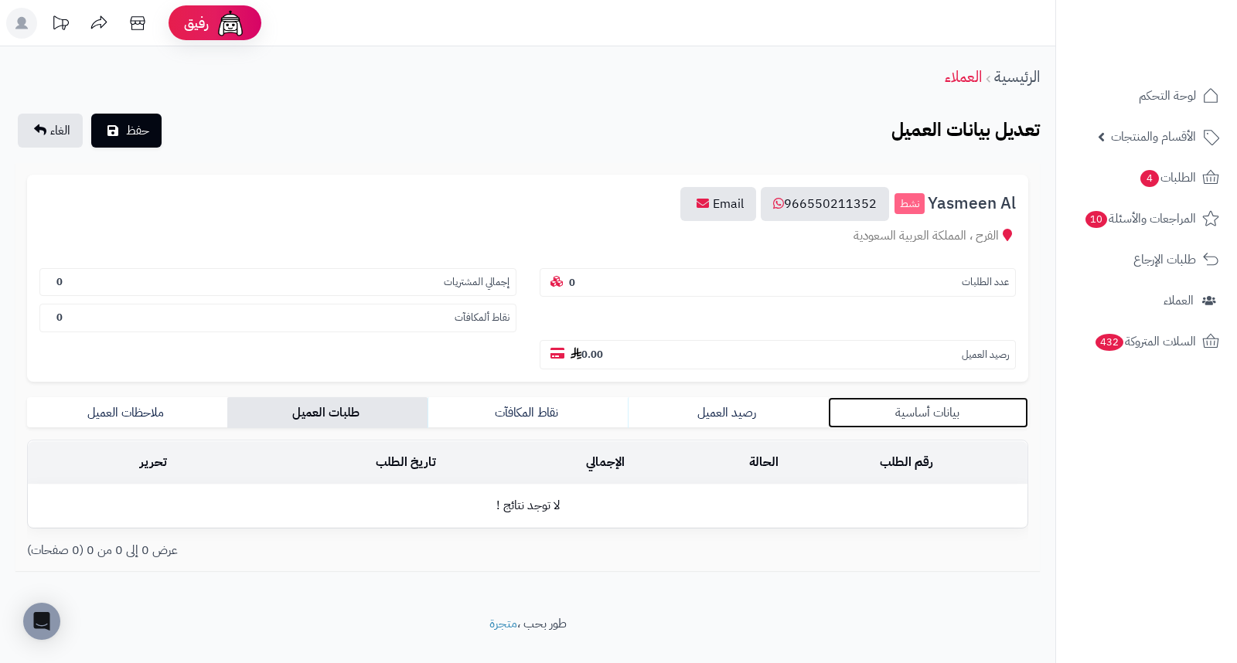
click at [928, 397] on link "بيانات أساسية" at bounding box center [928, 412] width 200 height 31
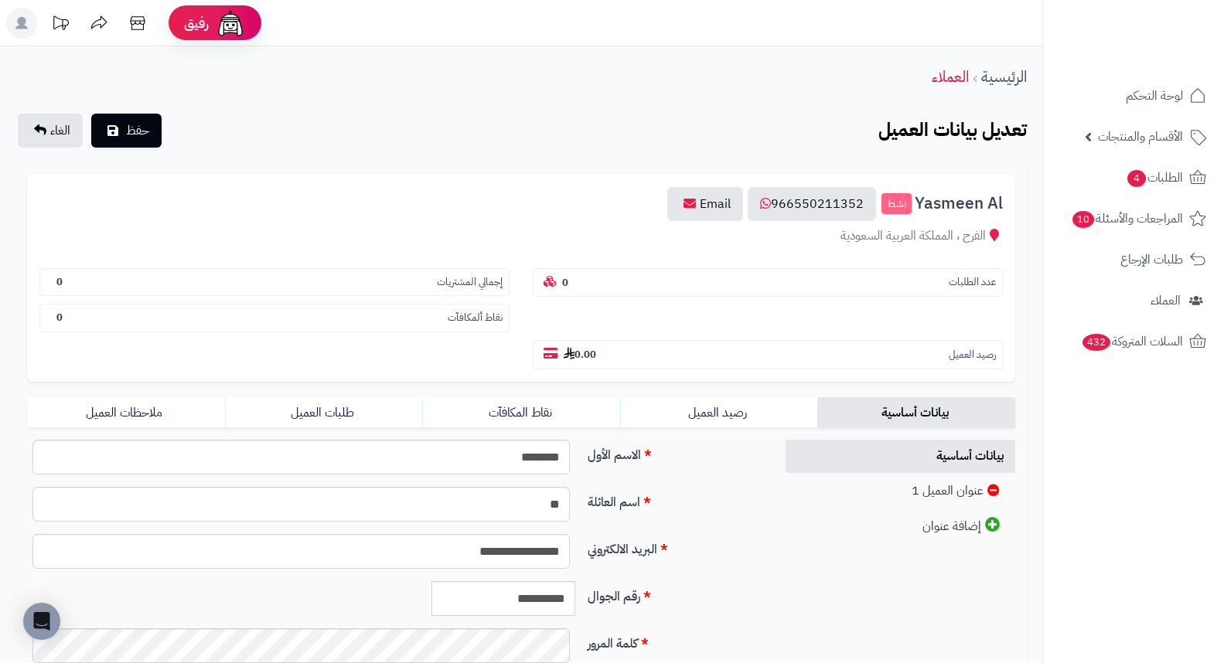
scroll to position [211, 0]
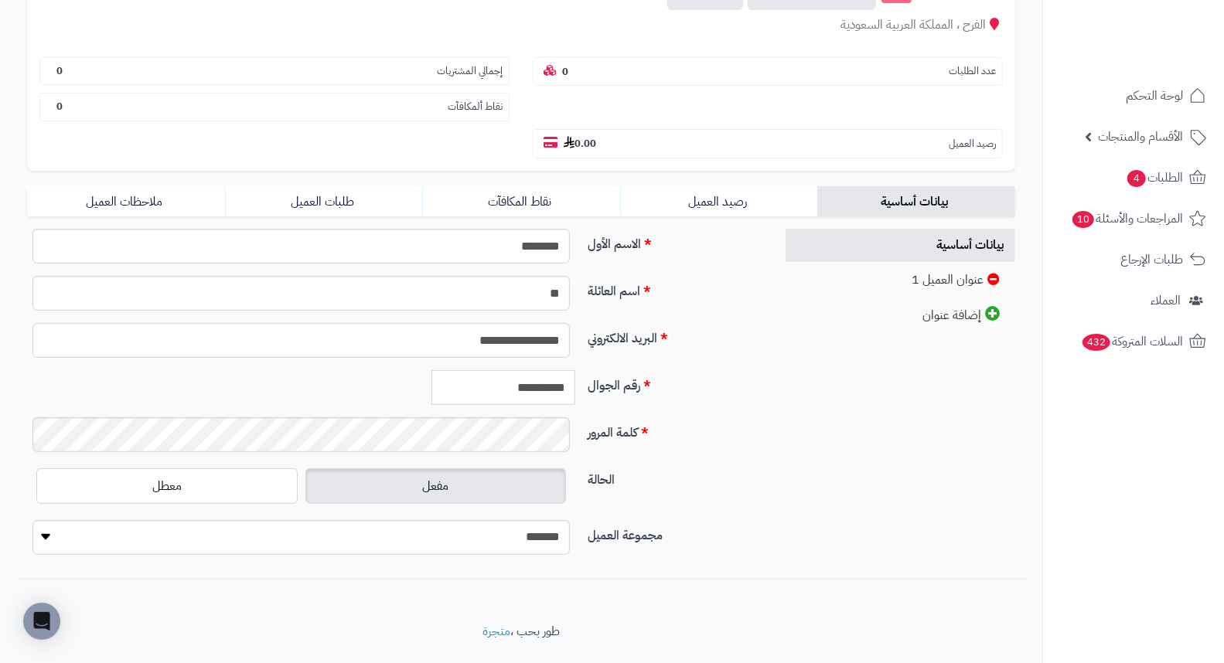
click at [502, 370] on input "**********" at bounding box center [503, 387] width 144 height 35
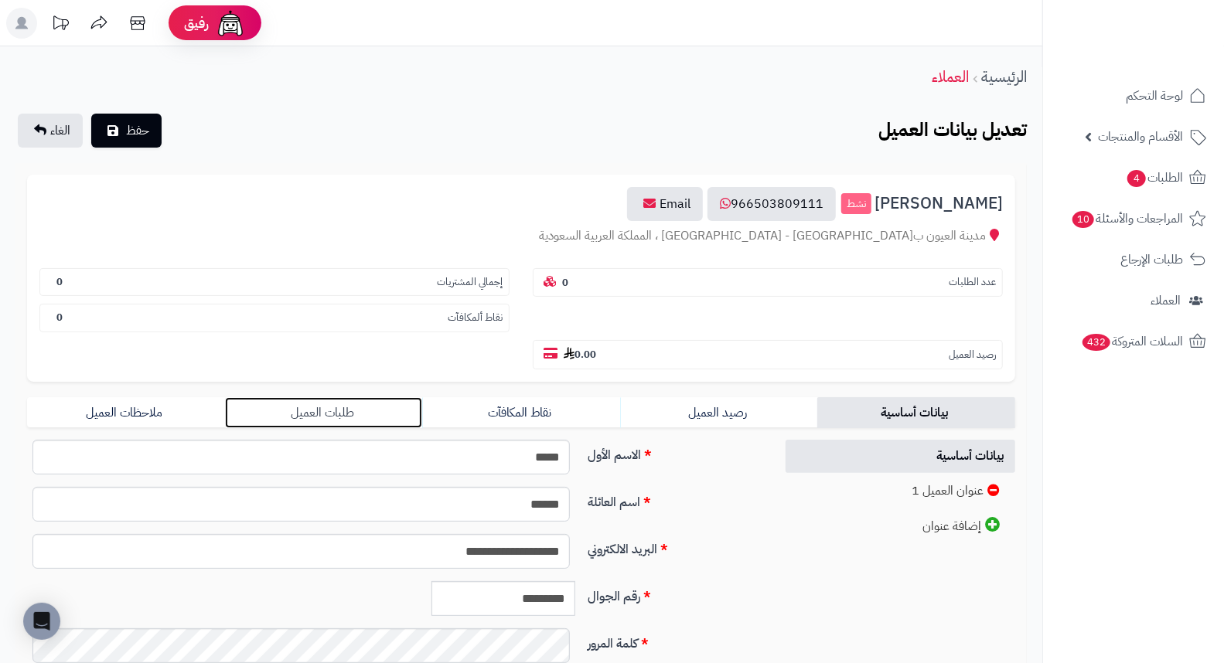
click at [338, 397] on link "طلبات العميل" at bounding box center [324, 412] width 198 height 31
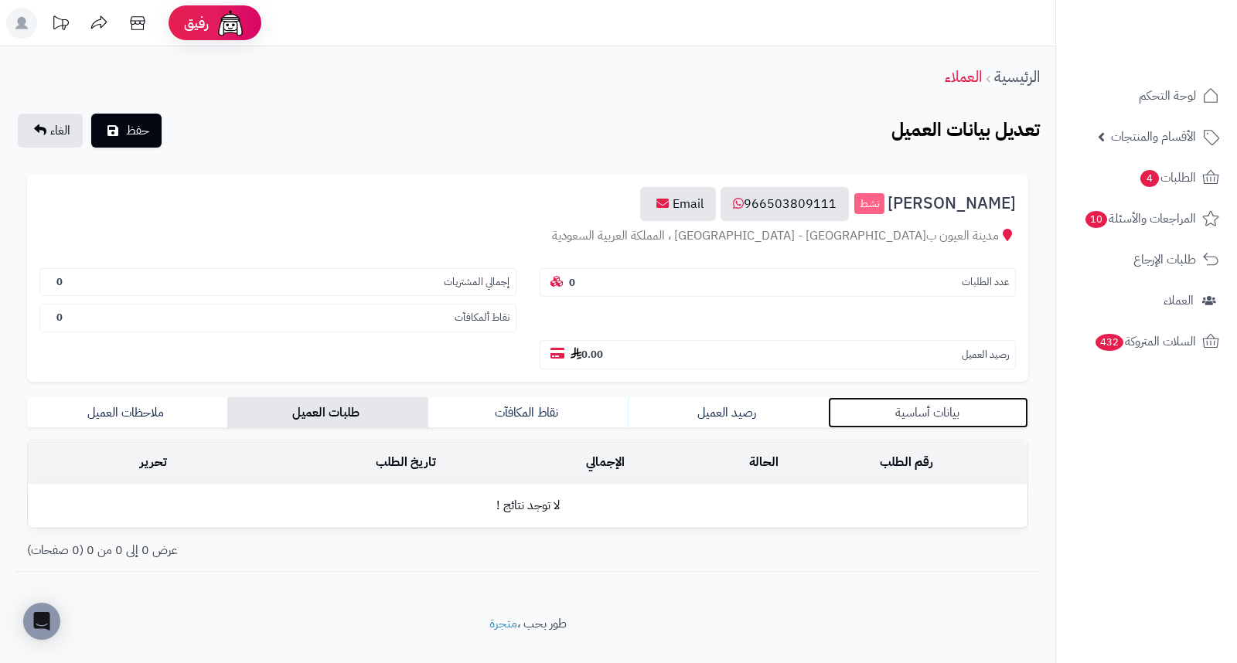
click at [923, 397] on link "بيانات أساسية" at bounding box center [928, 412] width 200 height 31
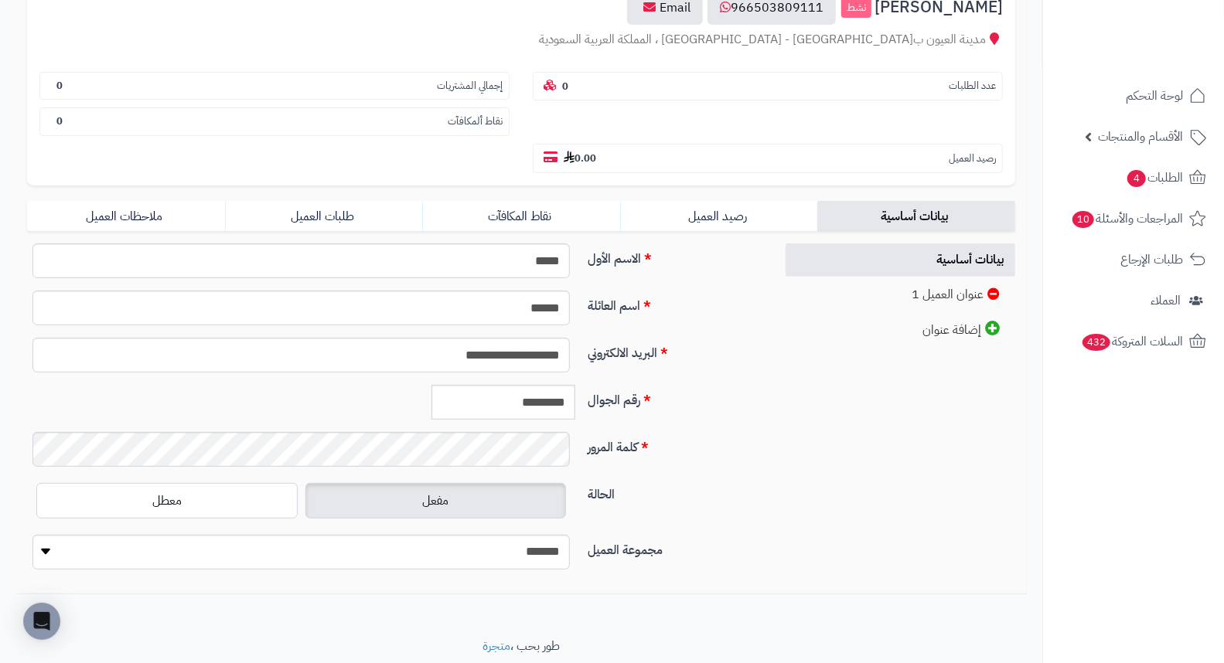
scroll to position [211, 0]
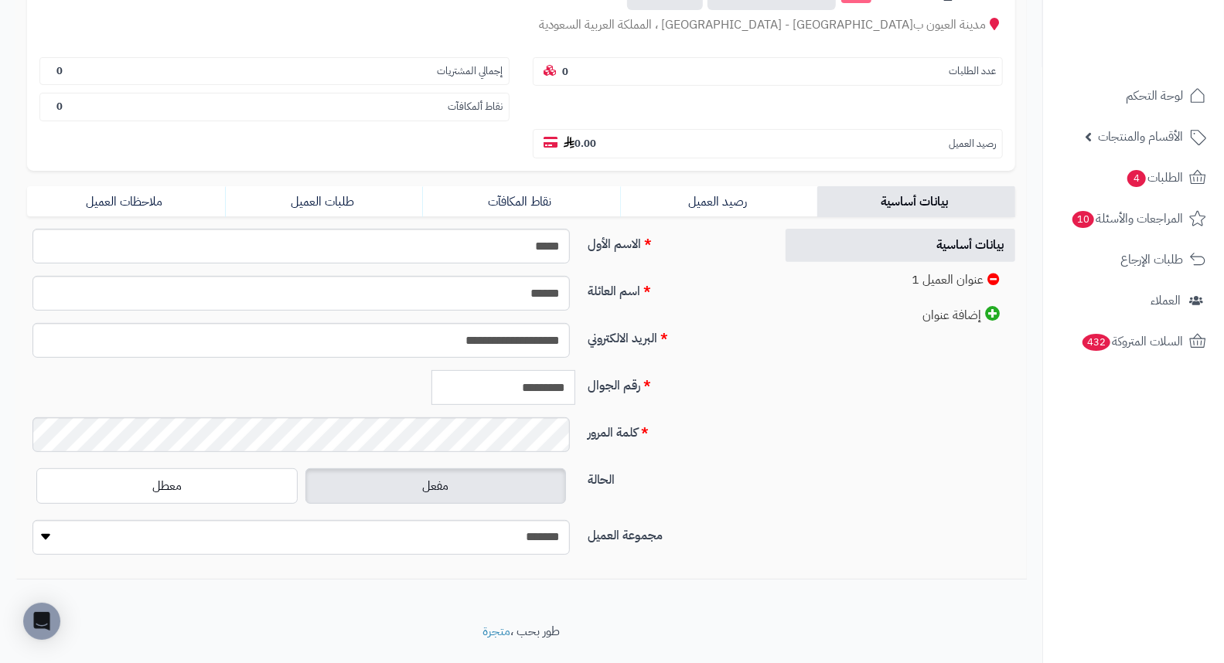
click at [530, 370] on input "*********" at bounding box center [503, 387] width 144 height 35
click at [326, 186] on link "طلبات العميل" at bounding box center [324, 201] width 198 height 31
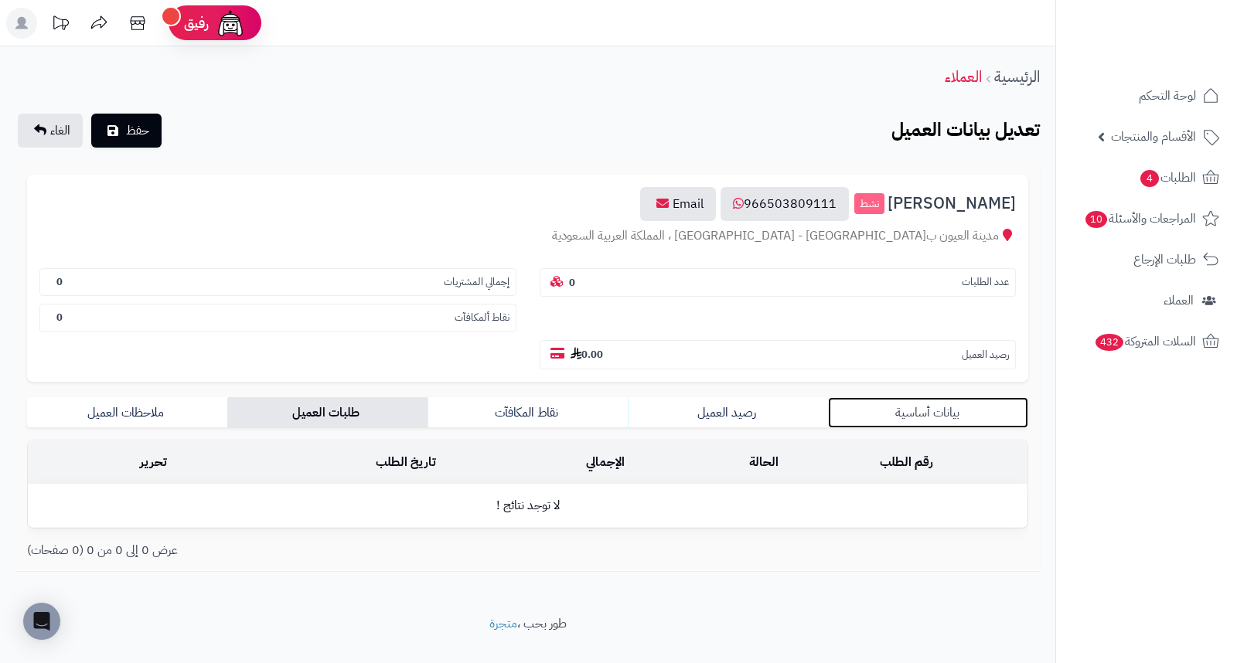
click at [931, 397] on link "بيانات أساسية" at bounding box center [928, 412] width 200 height 31
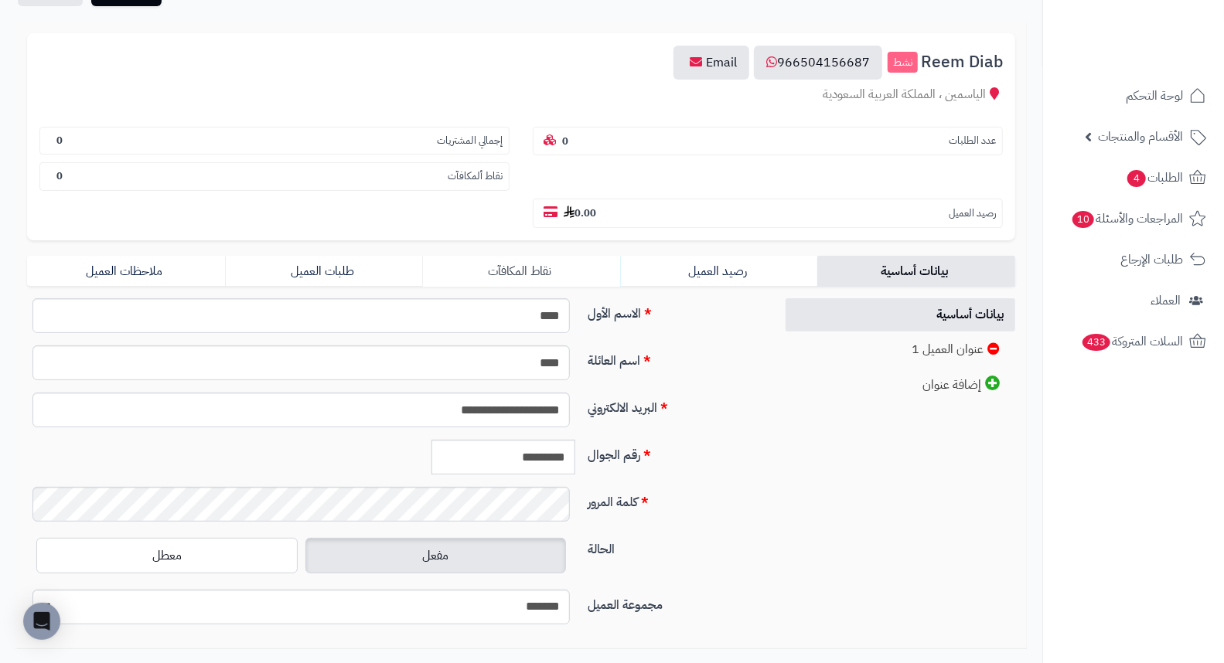
scroll to position [172, 0]
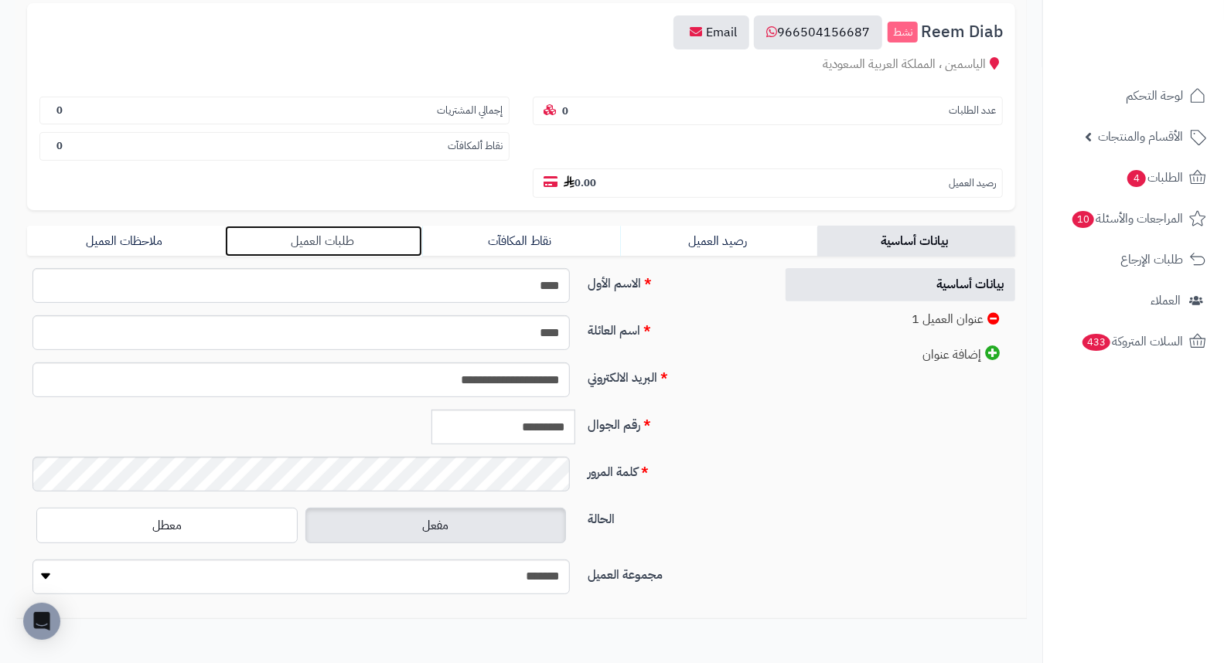
click at [306, 226] on link "طلبات العميل" at bounding box center [324, 241] width 198 height 31
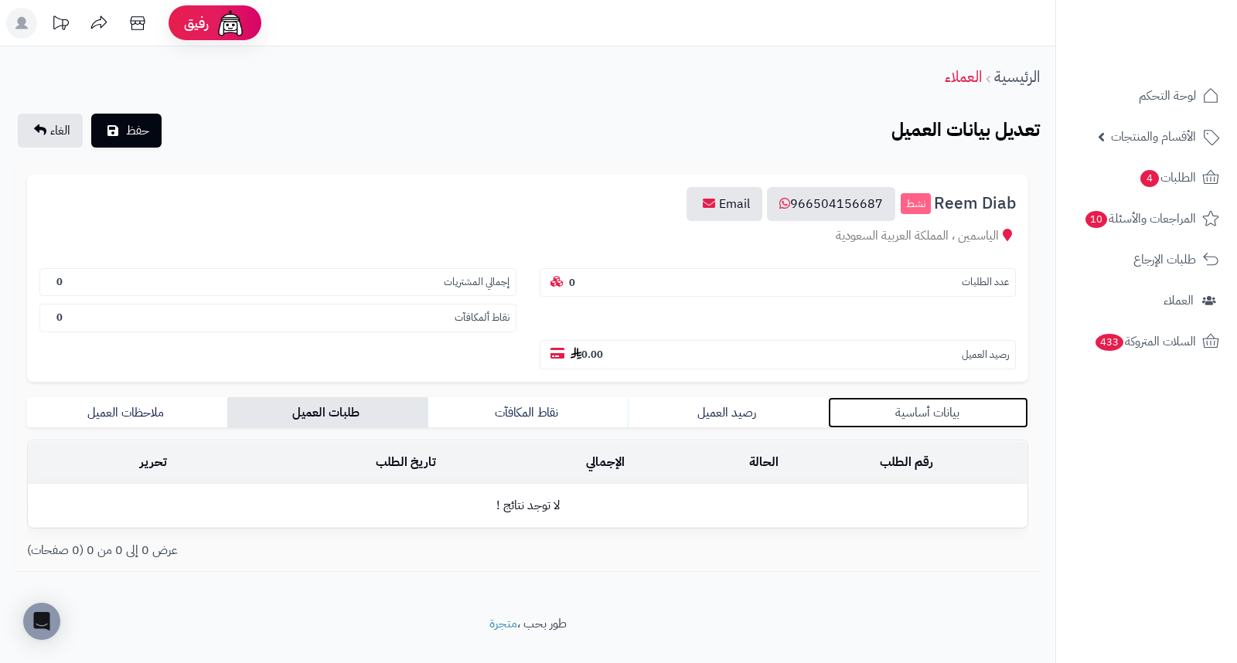
click at [914, 397] on link "بيانات أساسية" at bounding box center [928, 412] width 200 height 31
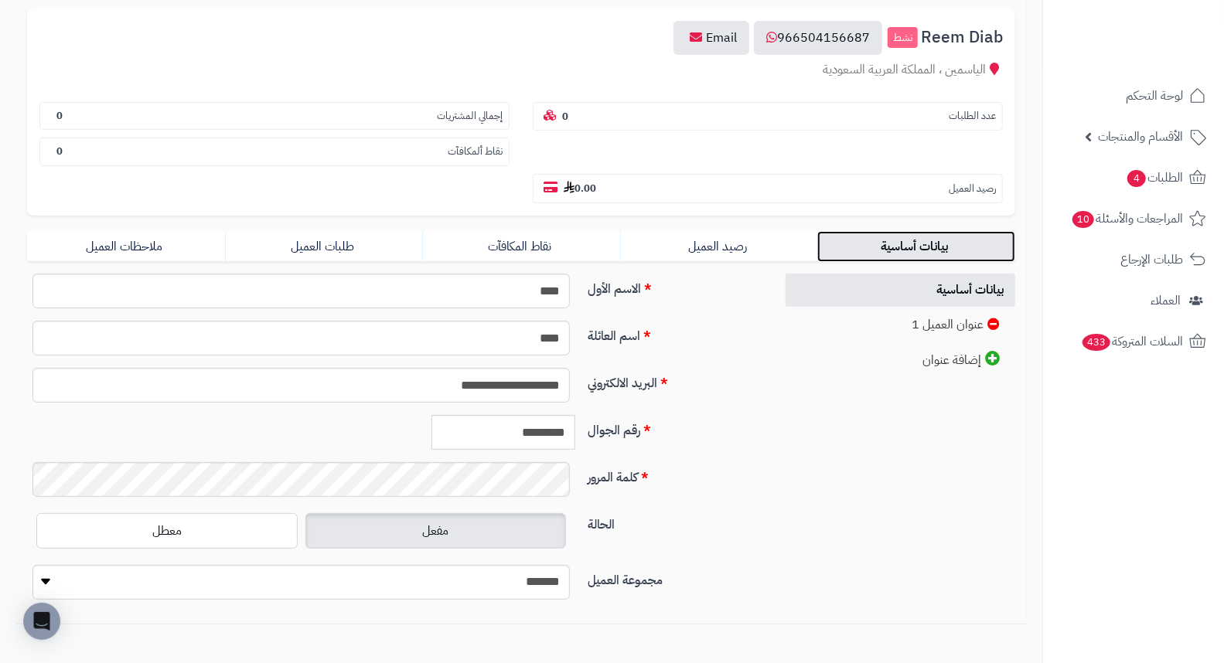
scroll to position [211, 0]
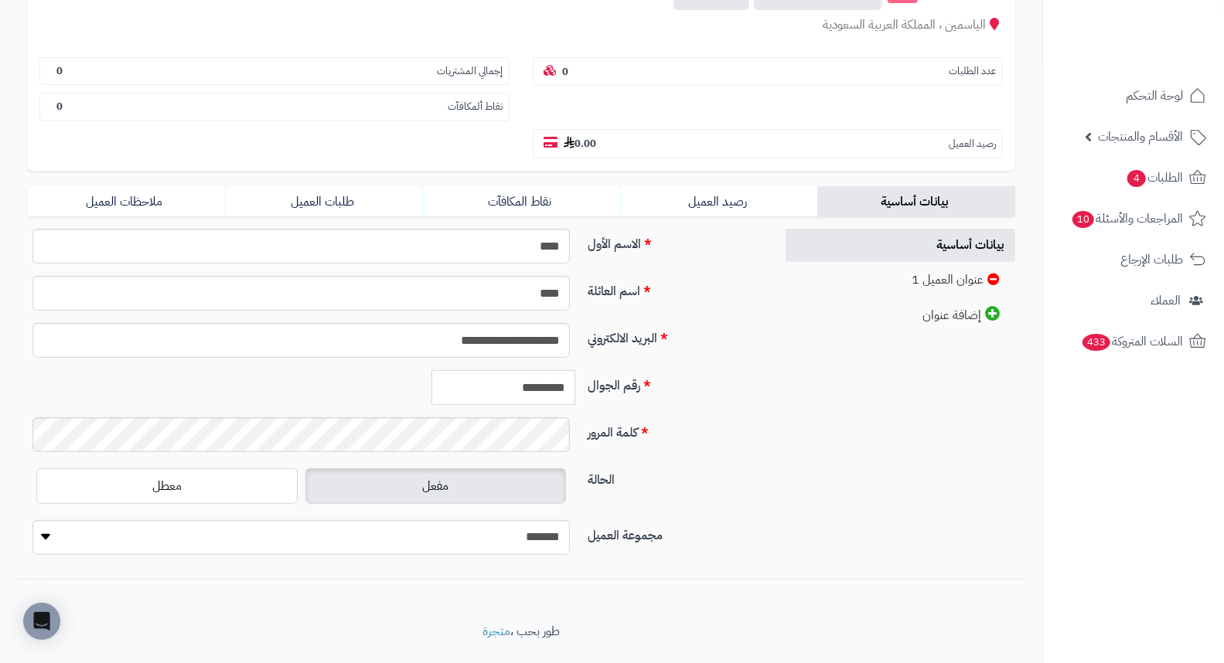
click at [536, 370] on input "*********" at bounding box center [503, 387] width 144 height 35
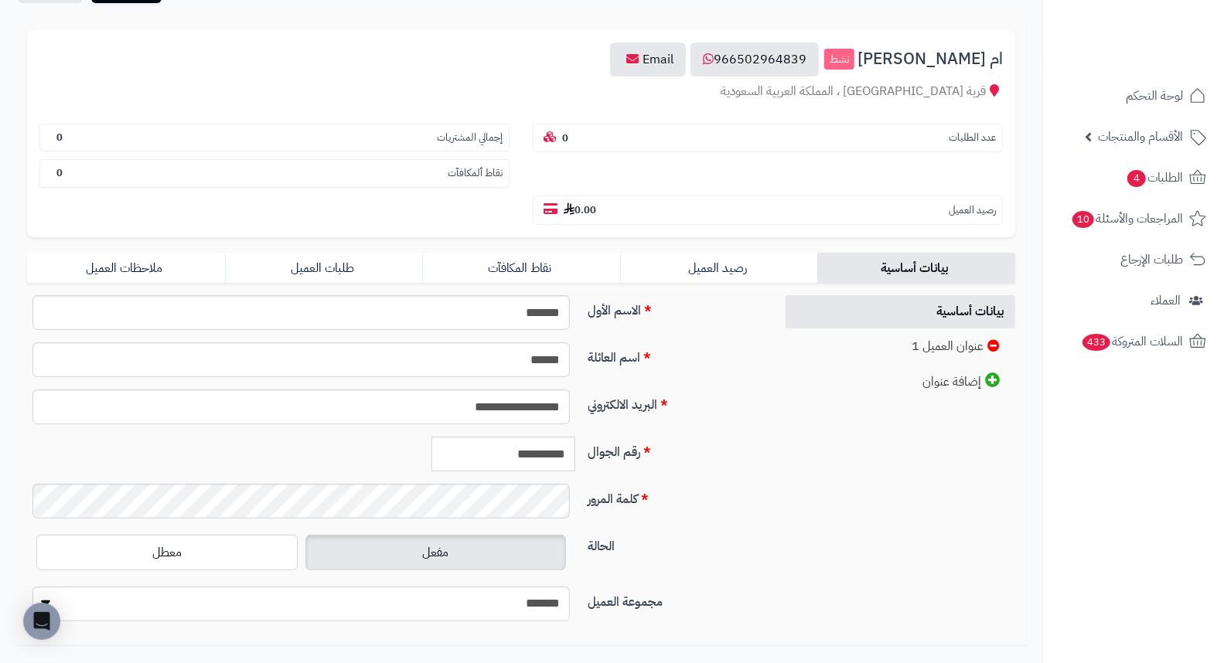
scroll to position [211, 0]
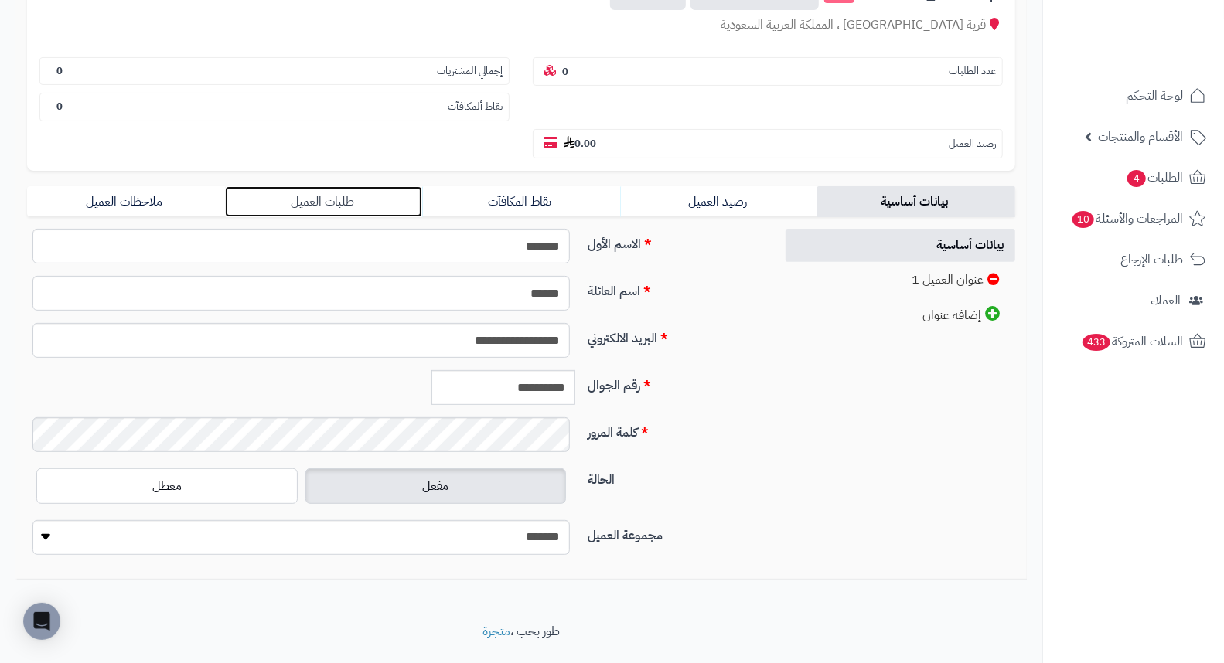
click at [331, 186] on link "طلبات العميل" at bounding box center [324, 201] width 198 height 31
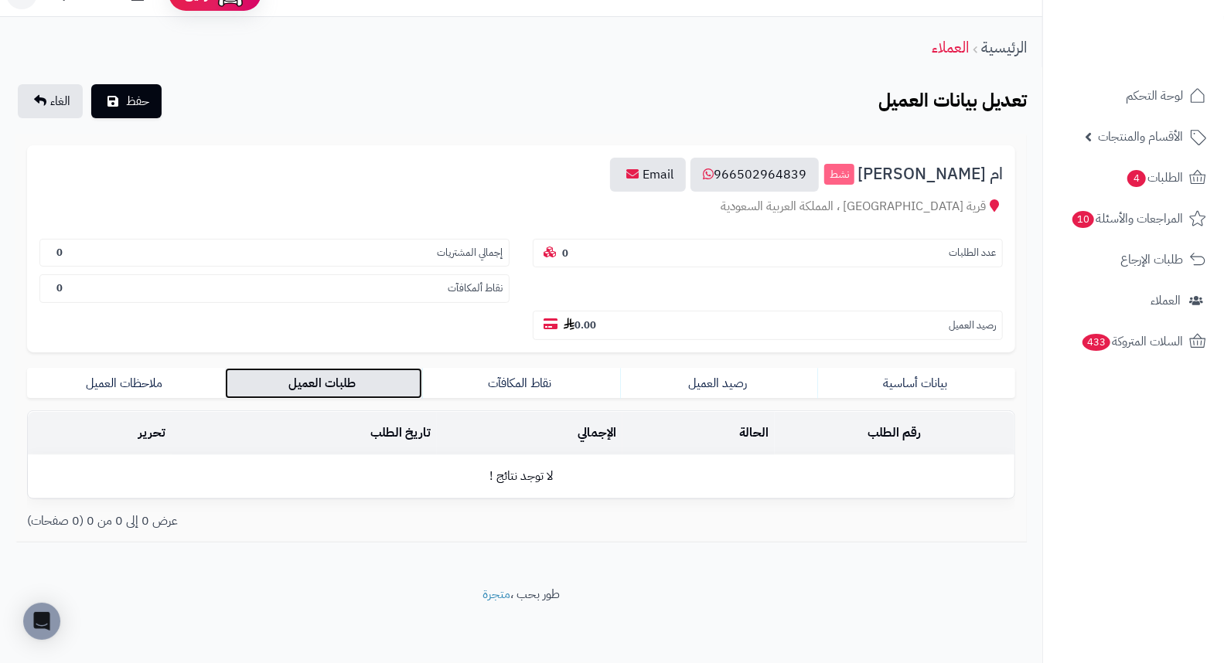
scroll to position [0, 0]
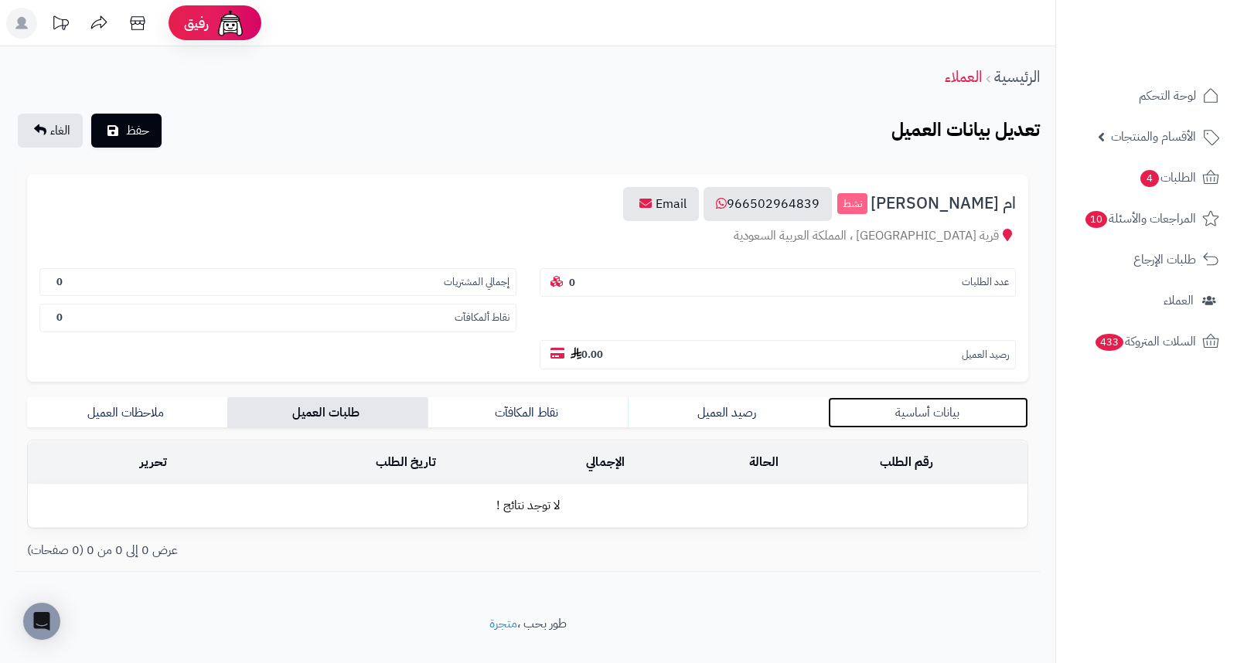
click at [917, 397] on link "بيانات أساسية" at bounding box center [928, 412] width 200 height 31
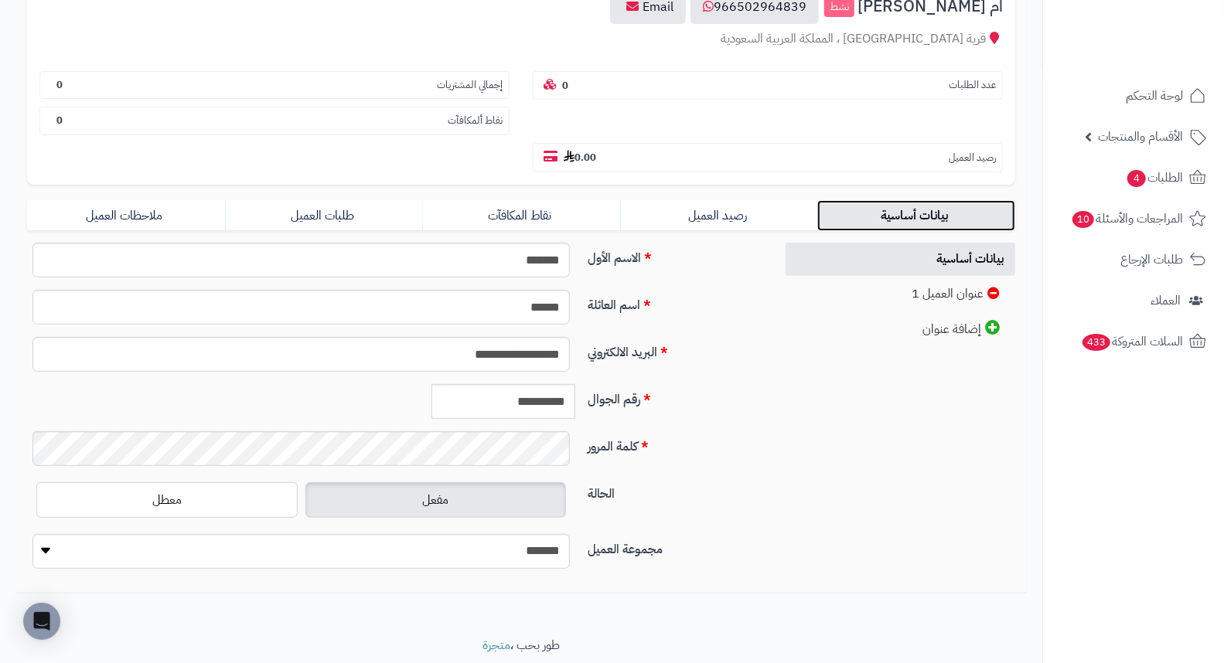
scroll to position [211, 0]
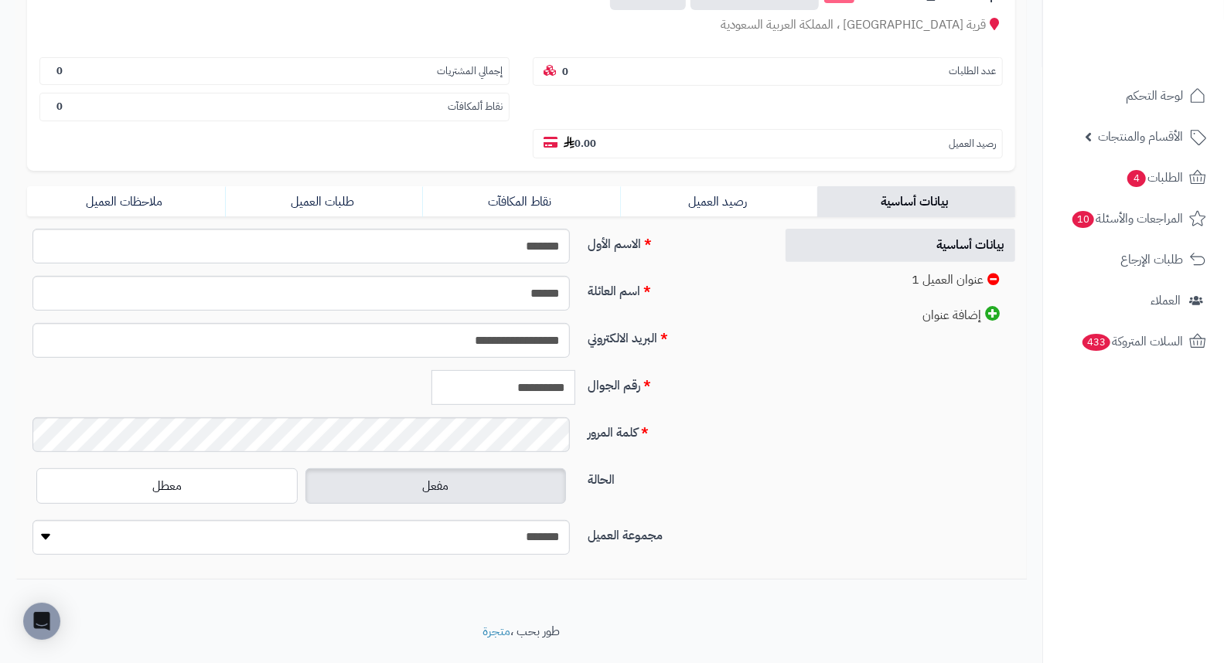
click at [553, 370] on input "**********" at bounding box center [503, 387] width 144 height 35
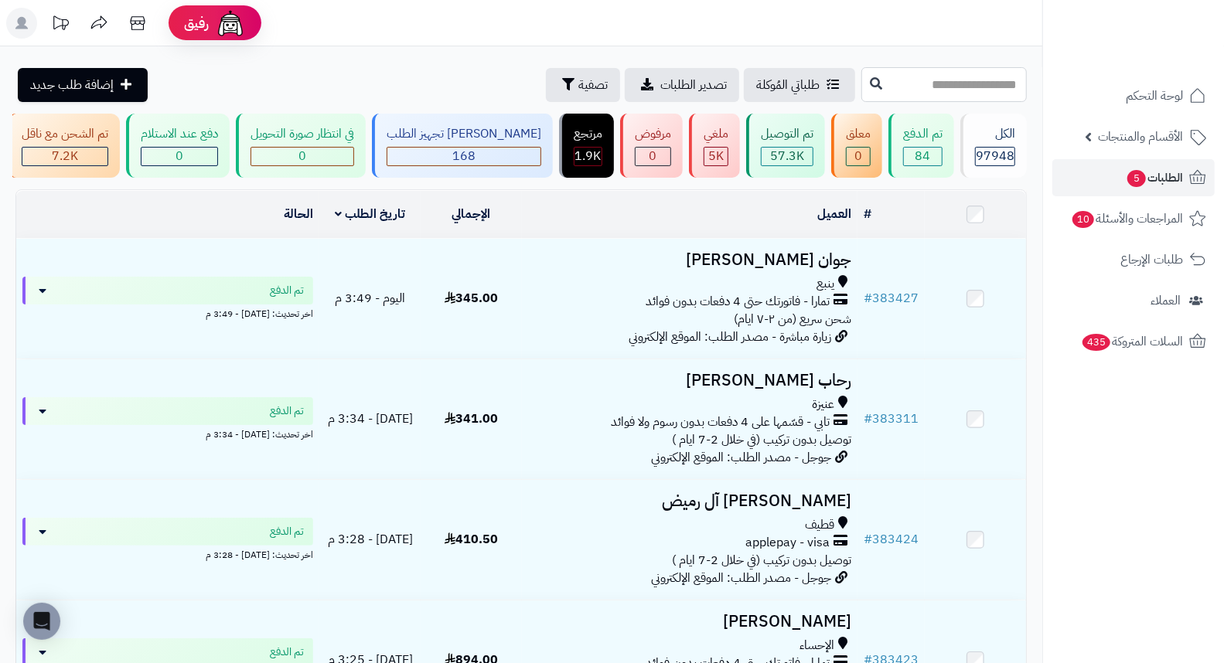
paste input "******"
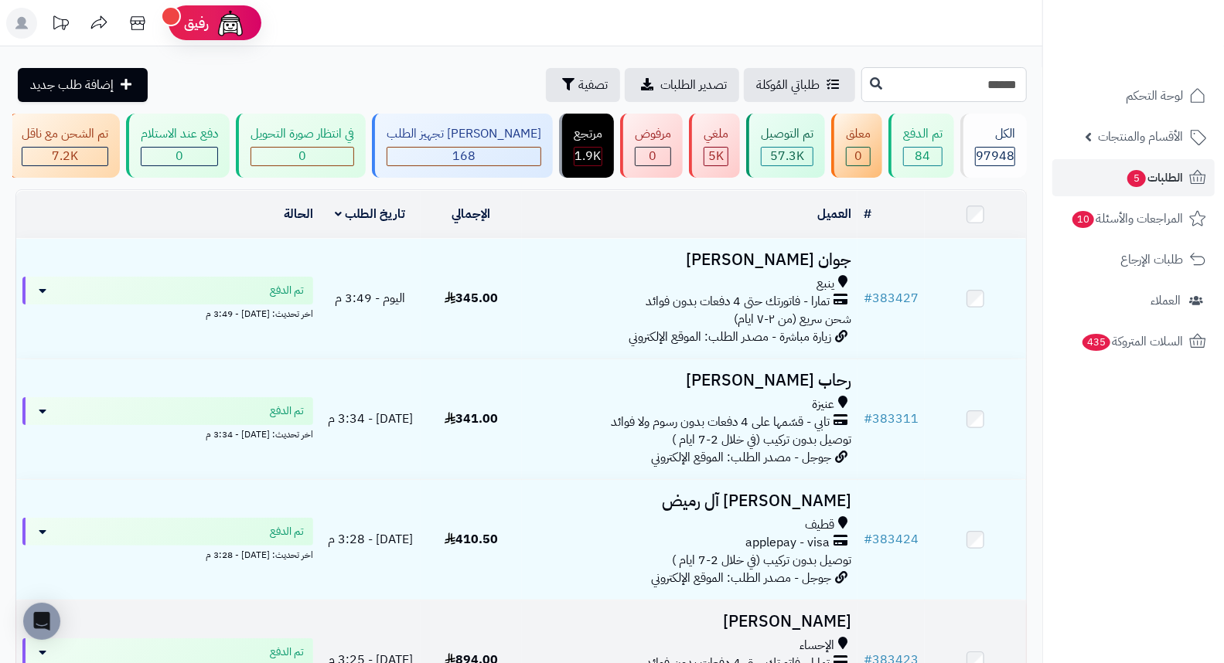
type input "******"
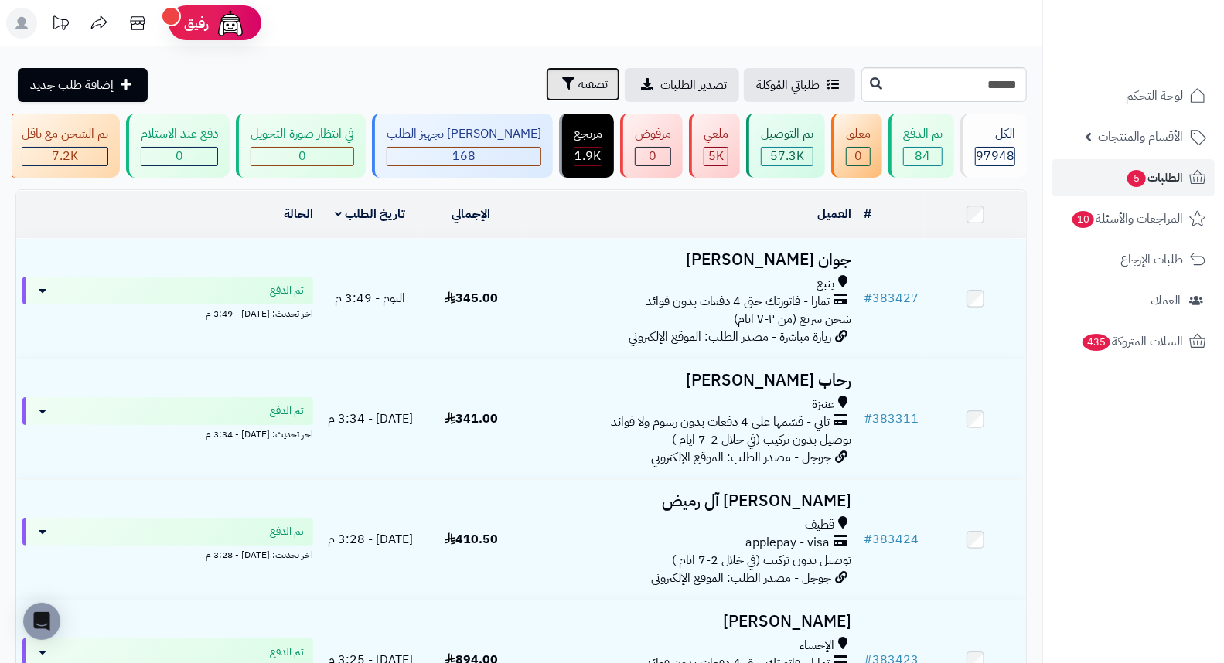
click at [546, 95] on button "تصفية" at bounding box center [583, 84] width 74 height 34
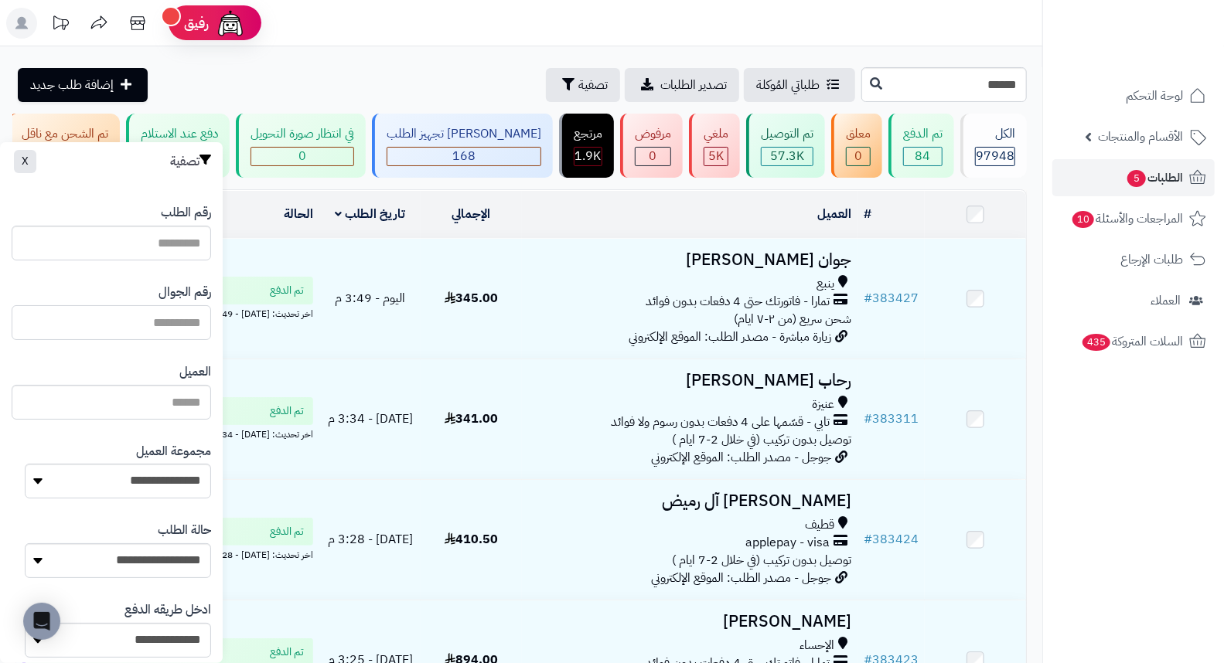
paste input "*********"
type input "*********"
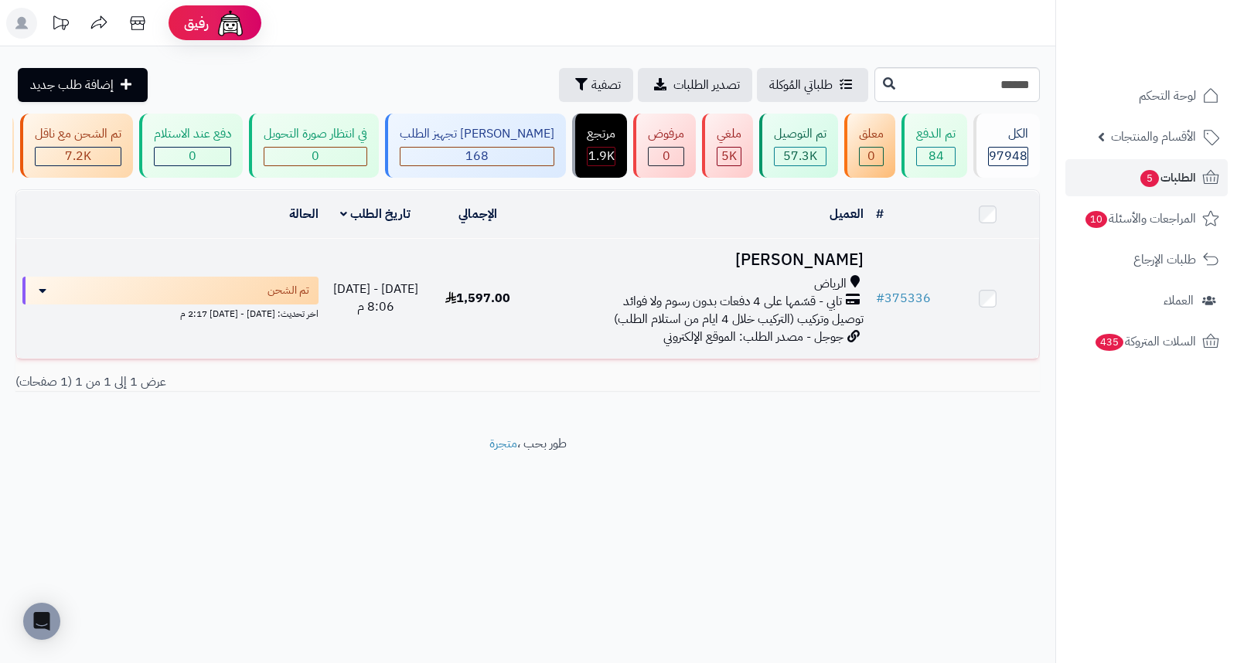
click at [818, 269] on h3 "[PERSON_NAME]" at bounding box center [699, 260] width 328 height 18
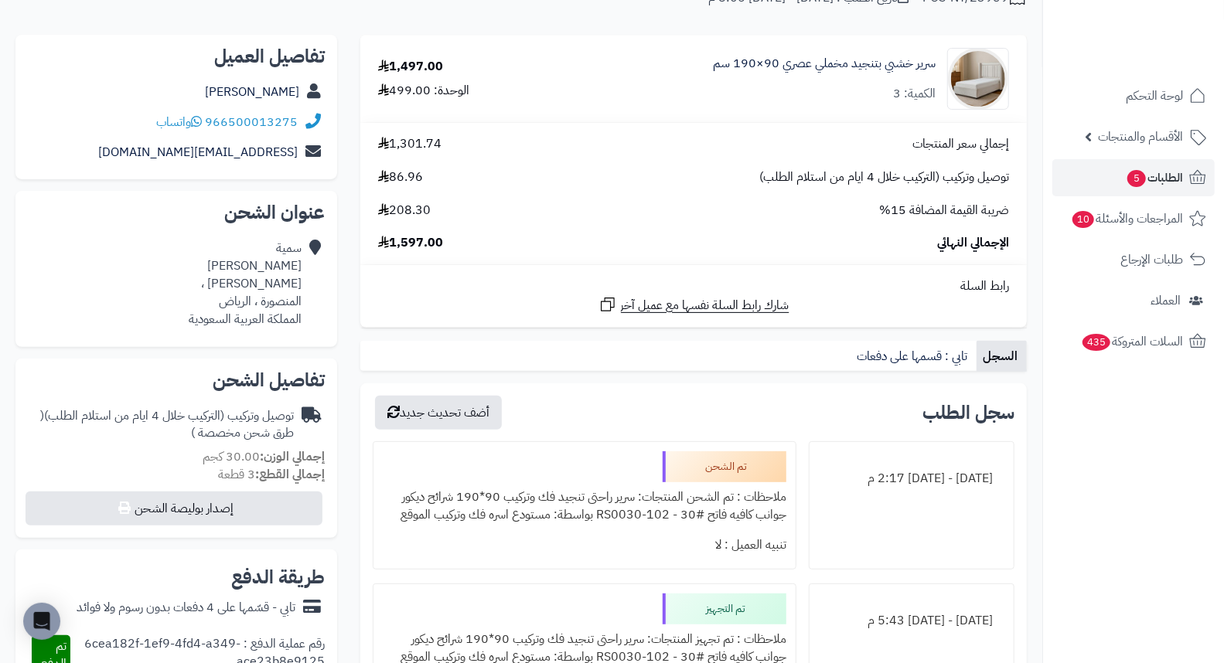
scroll to position [172, 0]
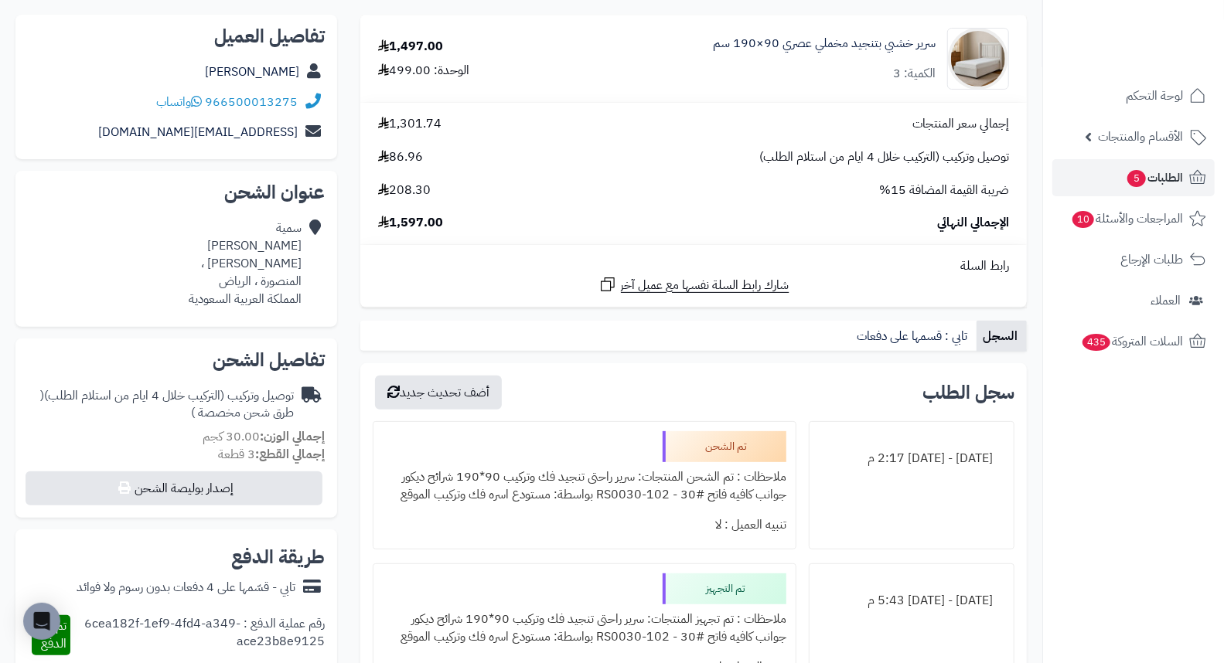
click at [676, 215] on div "الإجمالي النهائي 1,597.00" at bounding box center [693, 223] width 654 height 18
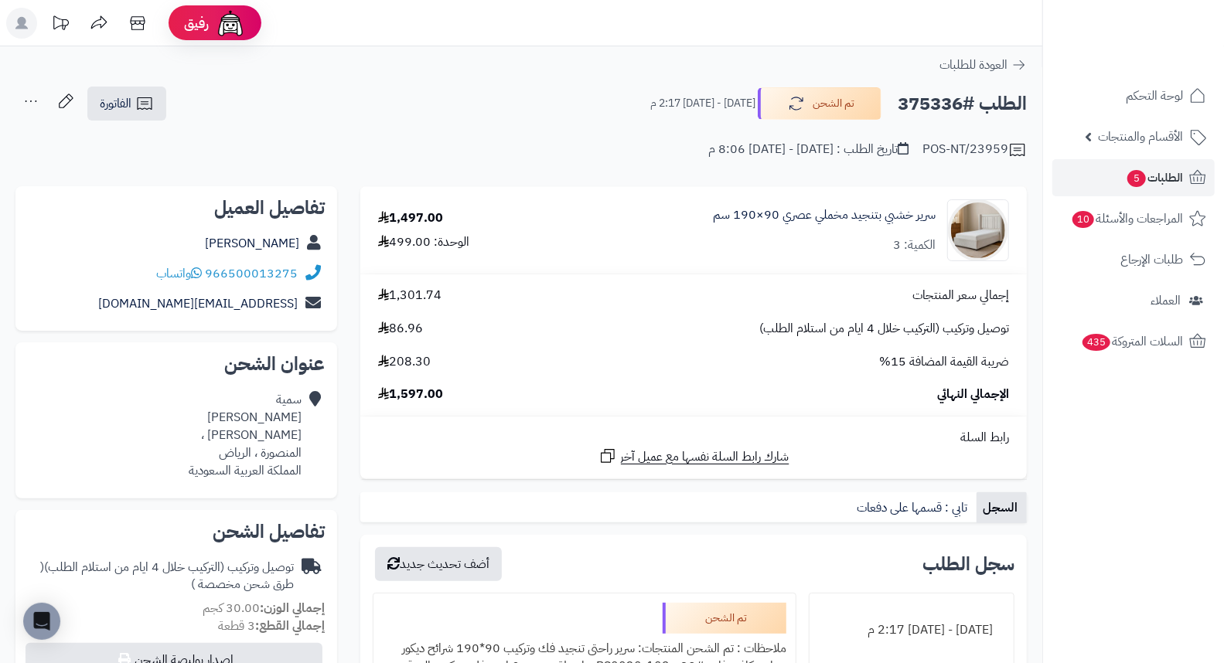
scroll to position [86, 0]
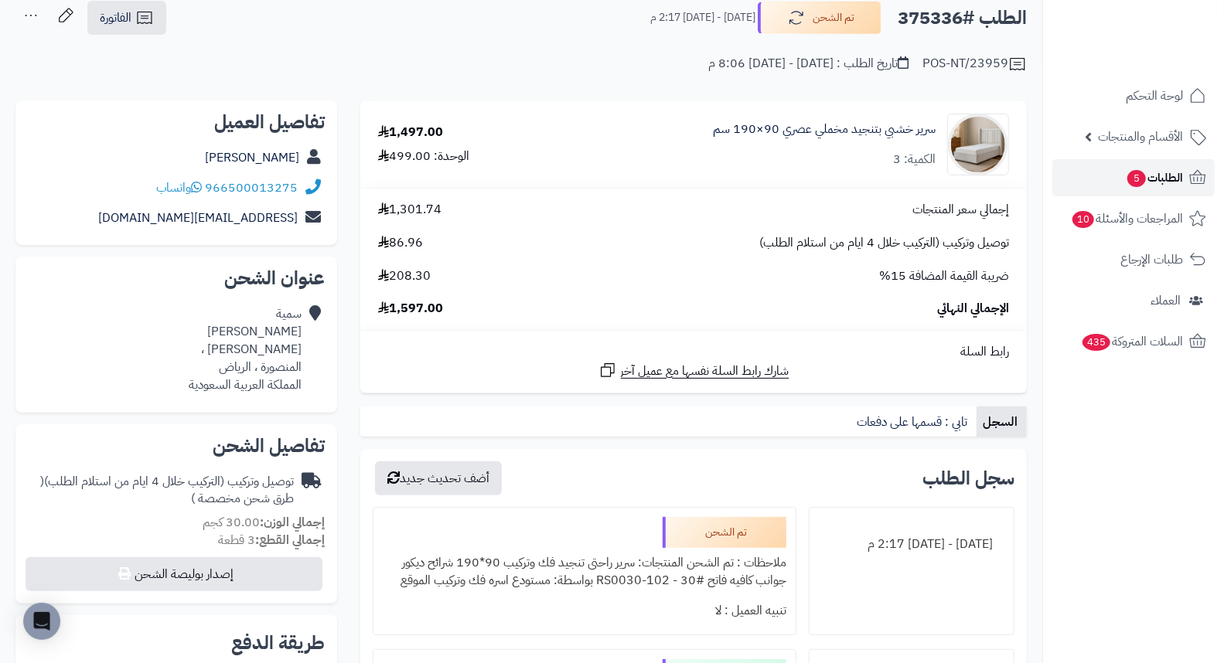
click at [1162, 172] on span "الطلبات 5" at bounding box center [1153, 178] width 57 height 22
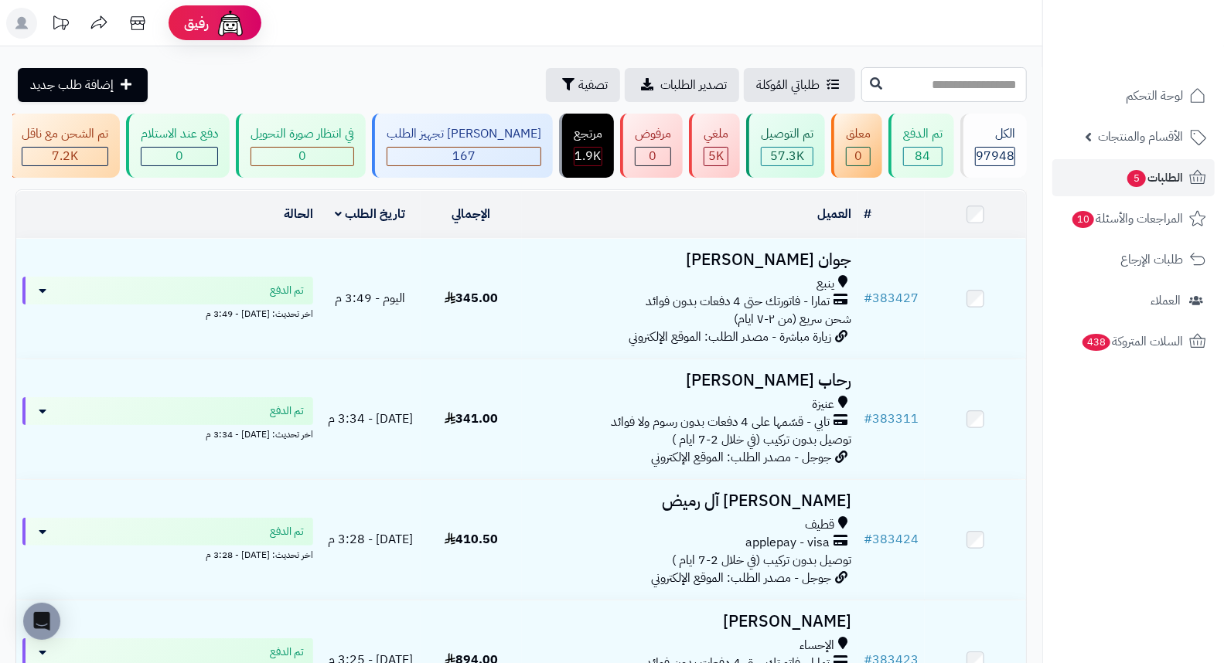
paste input "******"
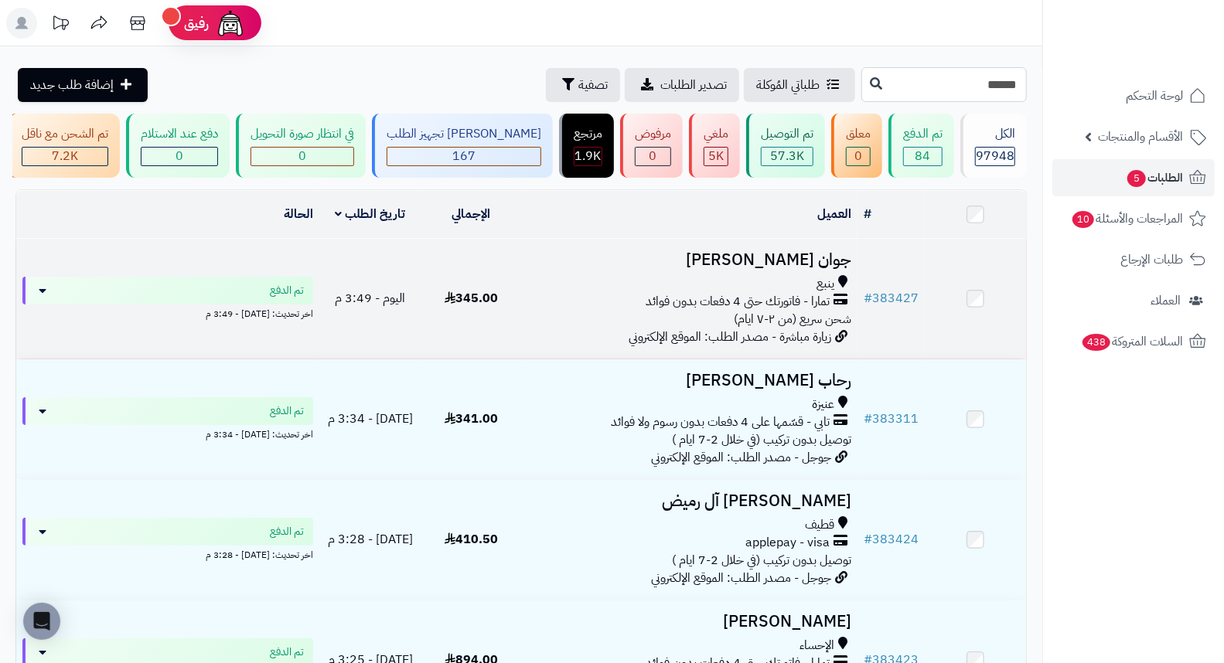
type input "******"
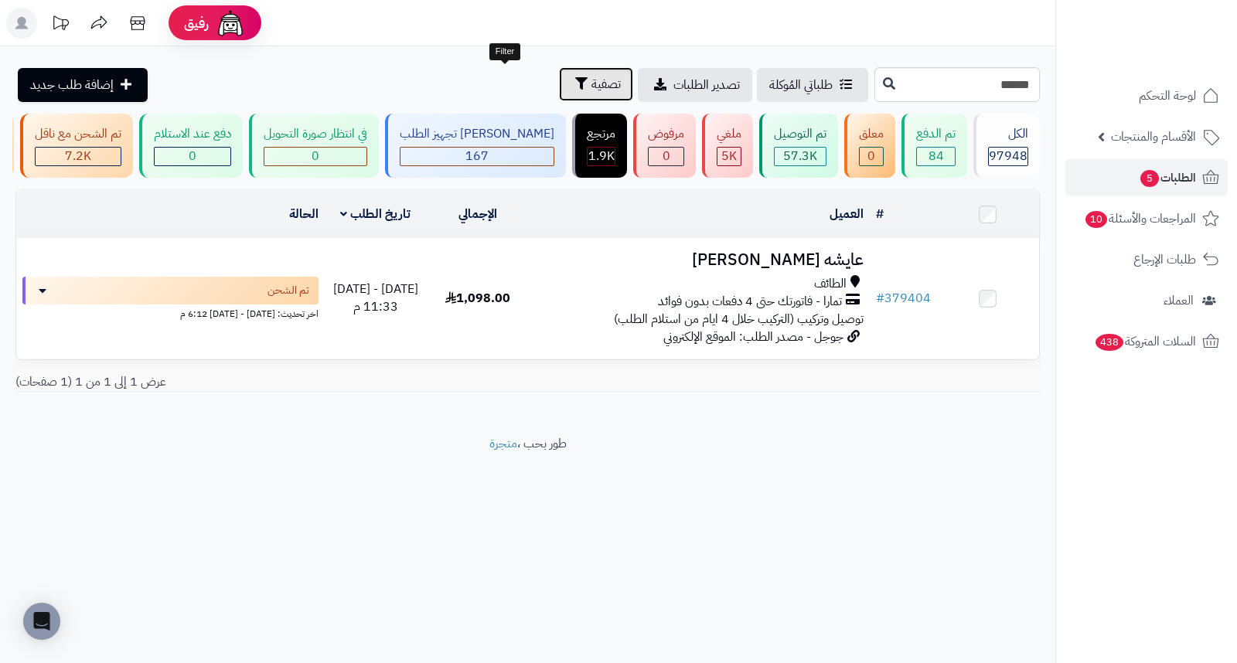
click at [591, 83] on span "تصفية" at bounding box center [605, 84] width 29 height 19
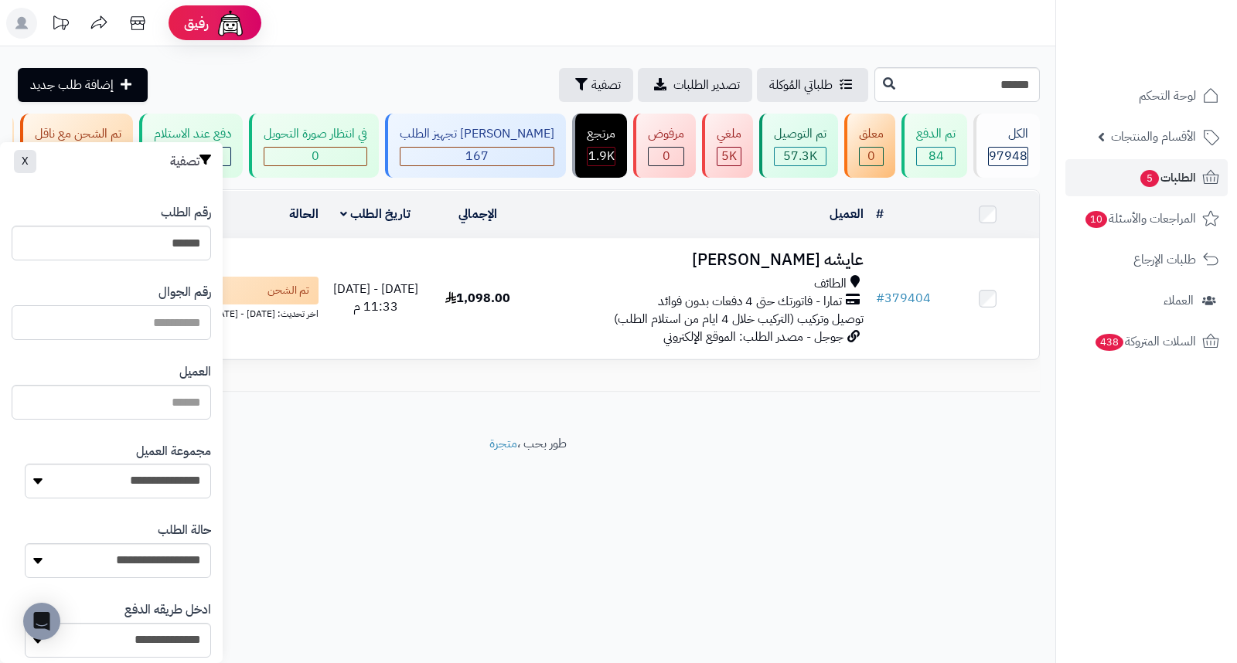
paste input "**********"
type input "**********"
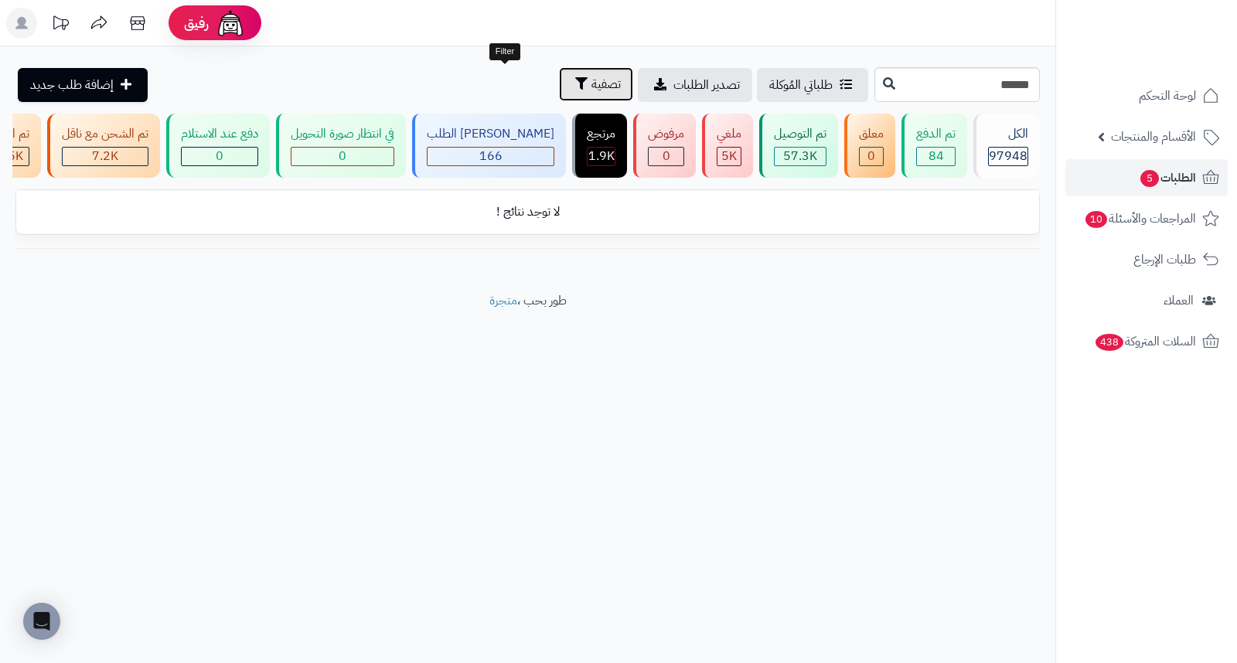
click at [591, 83] on span "تصفية" at bounding box center [605, 84] width 29 height 19
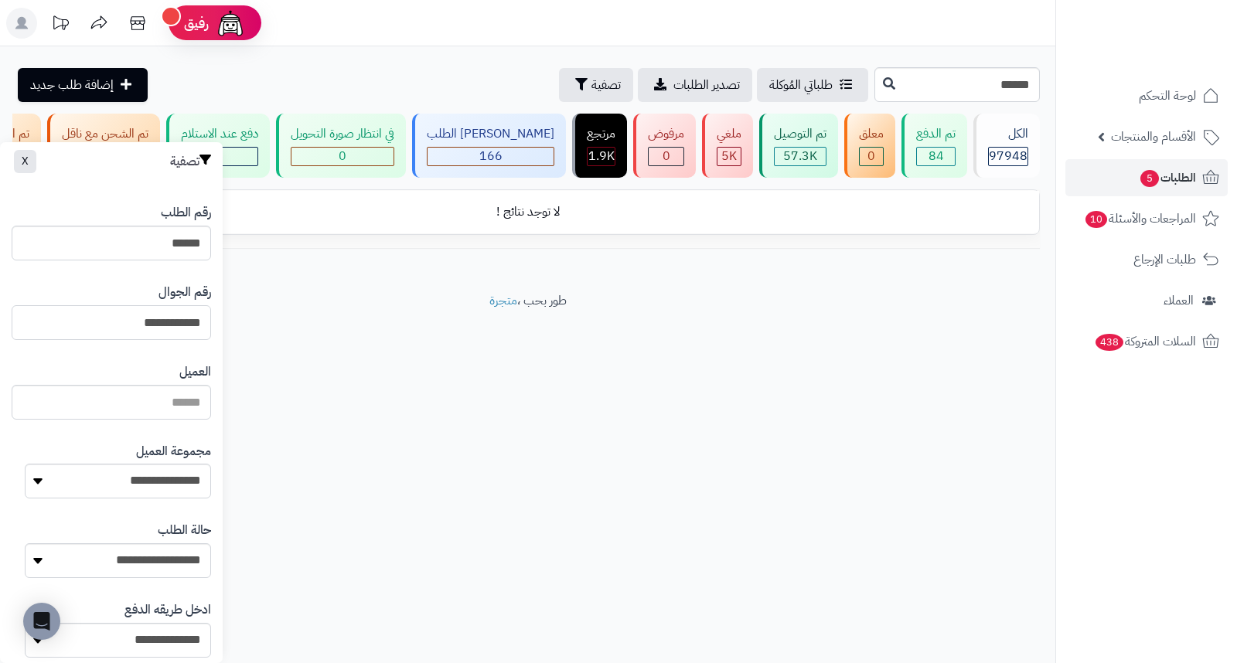
click at [104, 320] on input "**********" at bounding box center [111, 322] width 199 height 35
type input "******"
click at [163, 315] on input "******" at bounding box center [111, 322] width 199 height 35
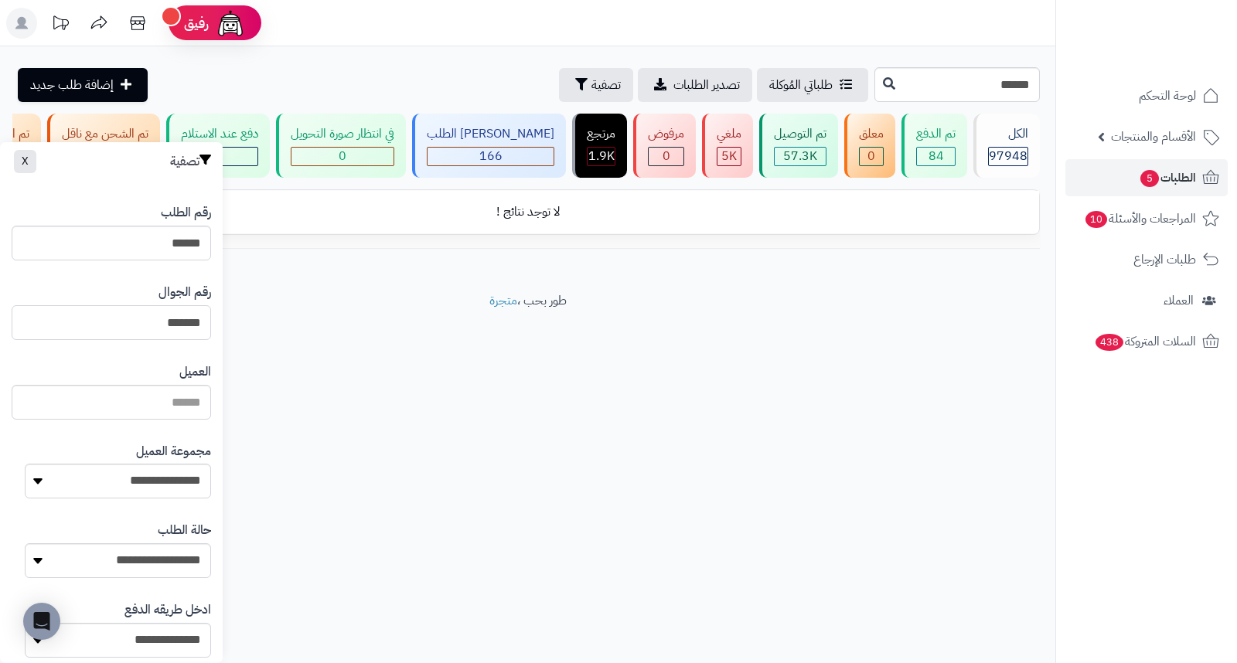
click at [163, 315] on input "******" at bounding box center [111, 322] width 199 height 35
paste input "*********"
type input "*********"
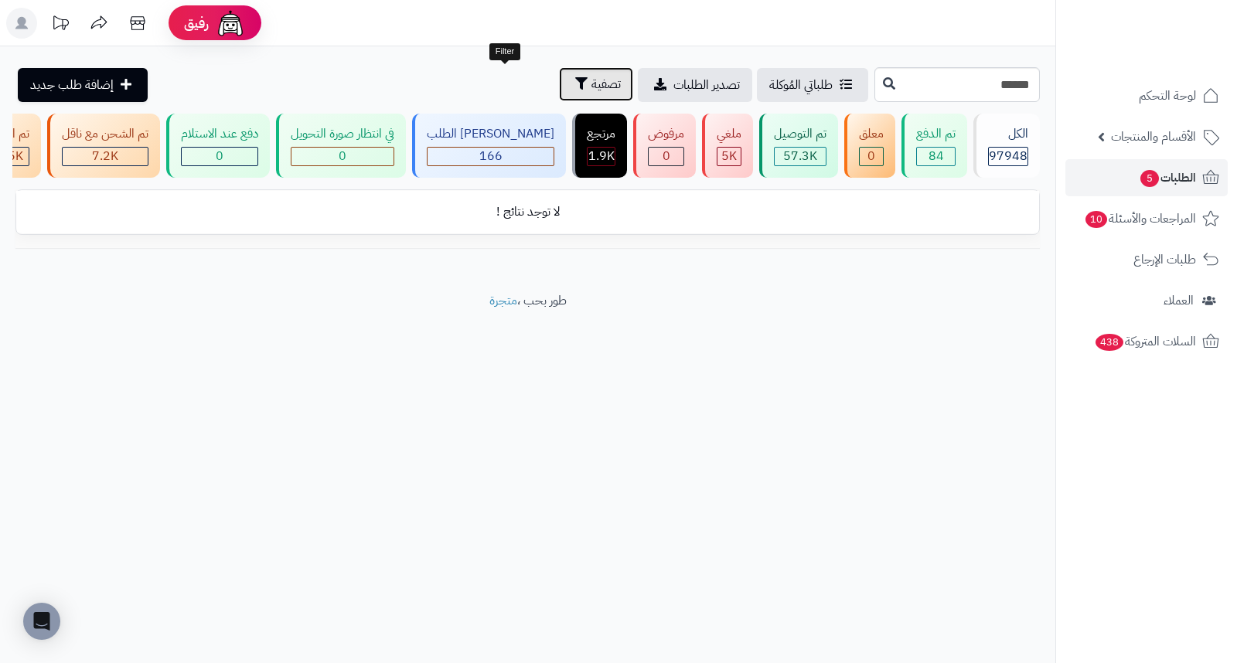
click at [591, 80] on span "تصفية" at bounding box center [605, 84] width 29 height 19
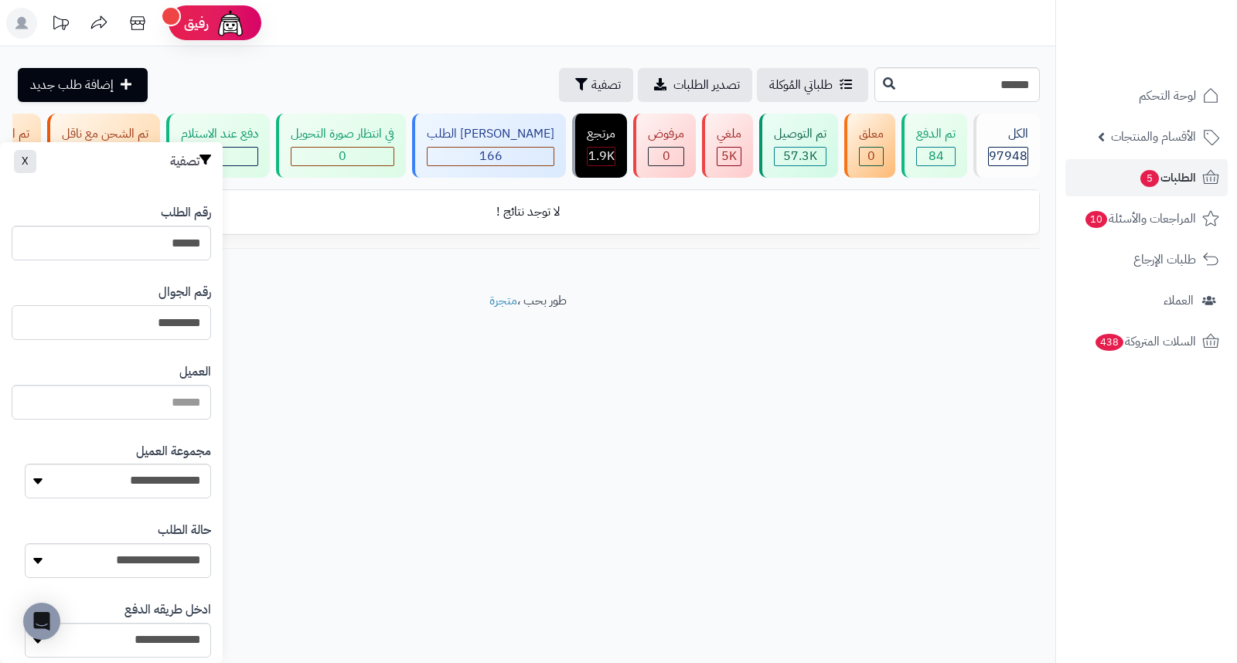
click at [104, 332] on input "*********" at bounding box center [111, 322] width 199 height 35
paste input "*********"
type input "*********"
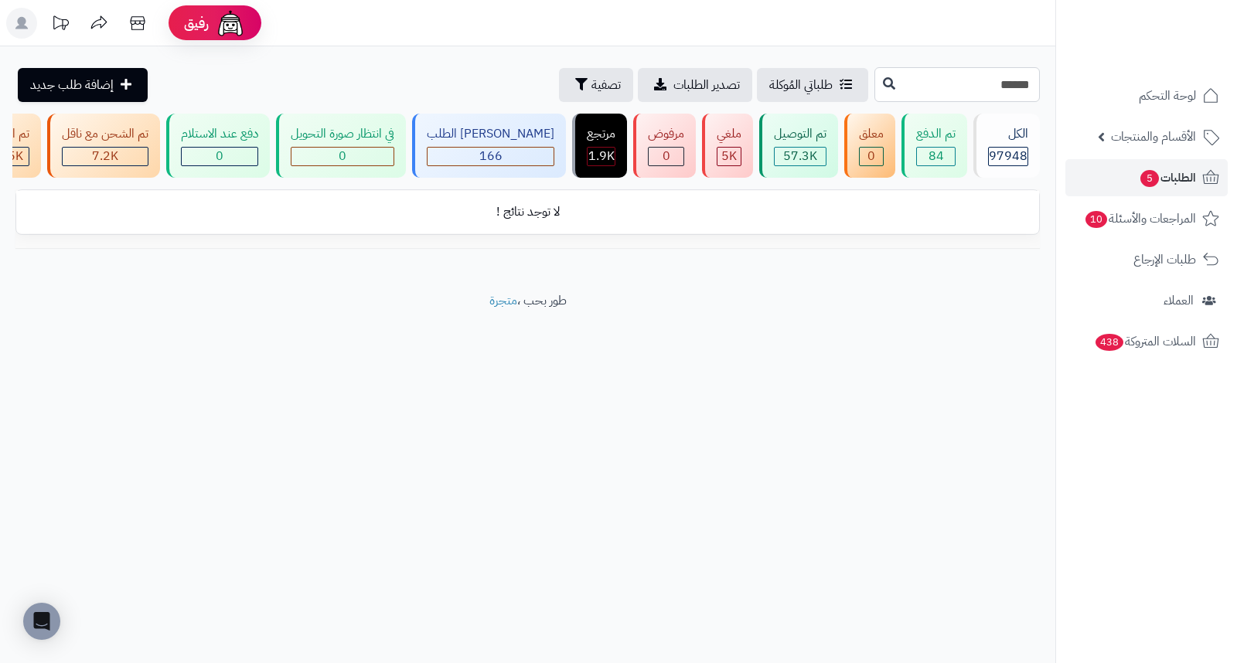
click at [968, 90] on input "******" at bounding box center [956, 84] width 165 height 35
paste input "******"
type input "******"
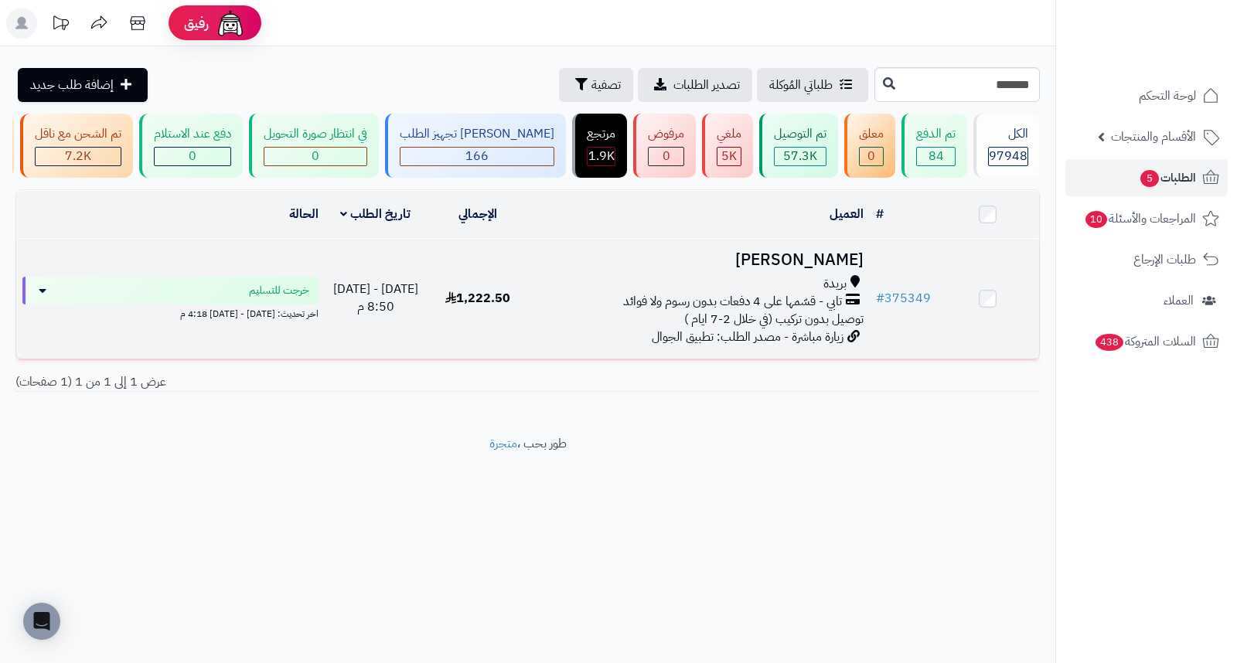
click at [853, 269] on h3 "نوره سعد" at bounding box center [699, 260] width 328 height 18
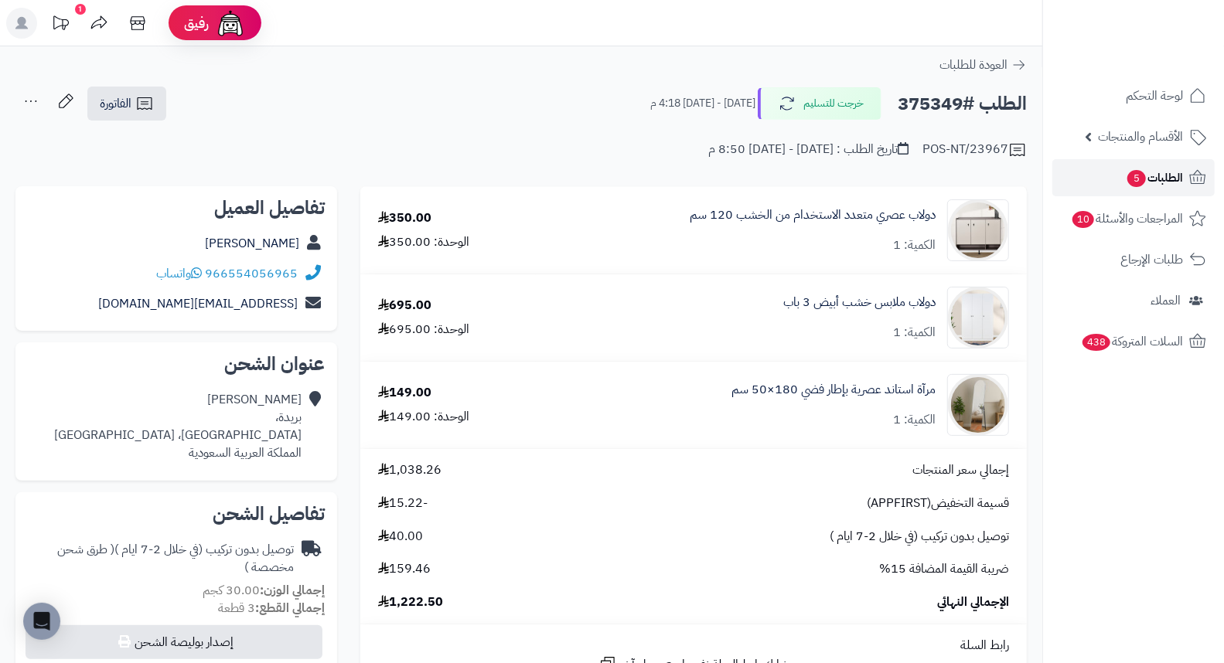
click at [1165, 176] on span "الطلبات 5" at bounding box center [1153, 178] width 57 height 22
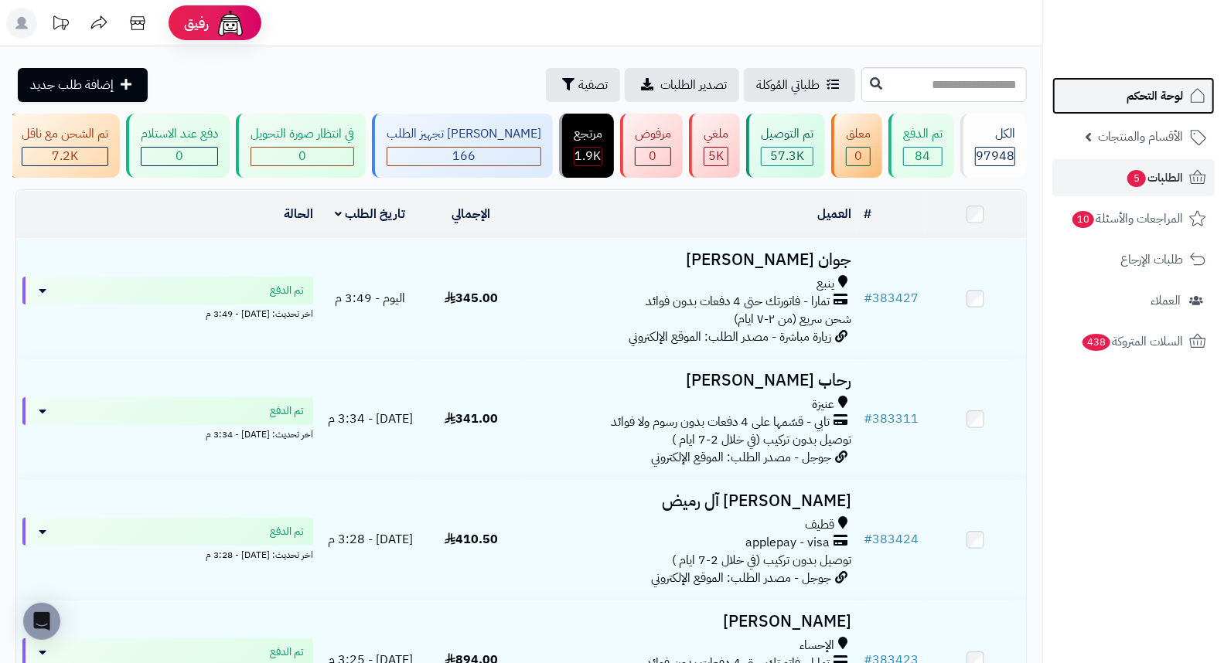
click at [1150, 90] on span "لوحة التحكم" at bounding box center [1154, 96] width 56 height 22
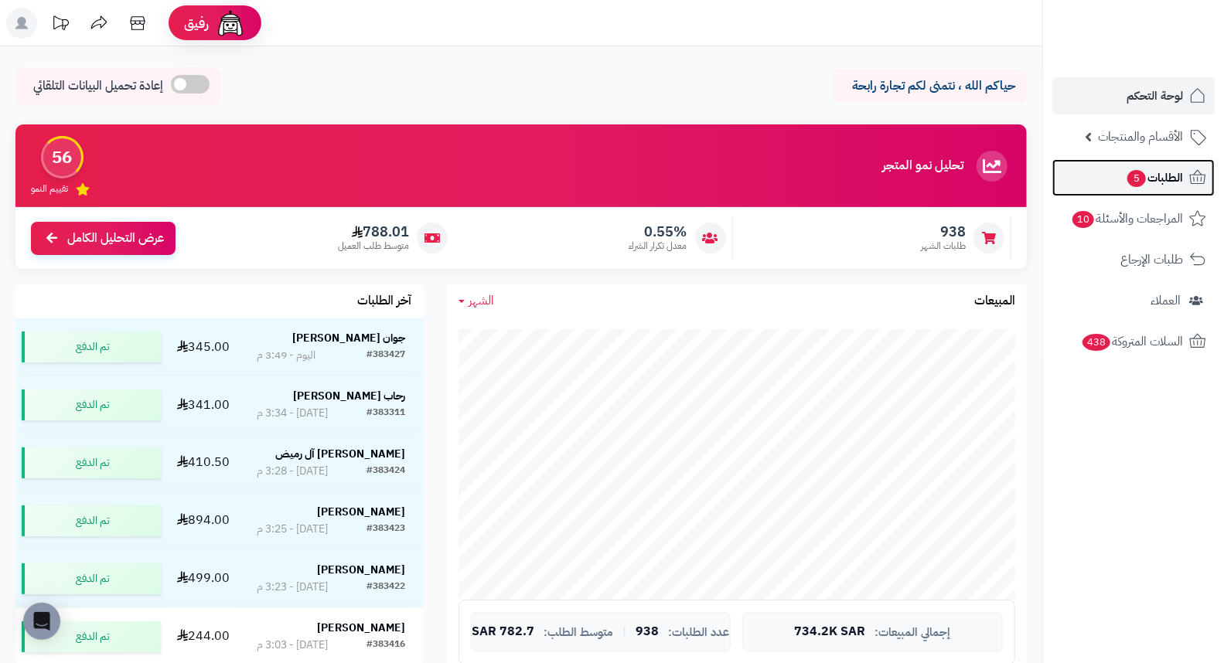
click at [1137, 183] on span "5" at bounding box center [1136, 178] width 19 height 17
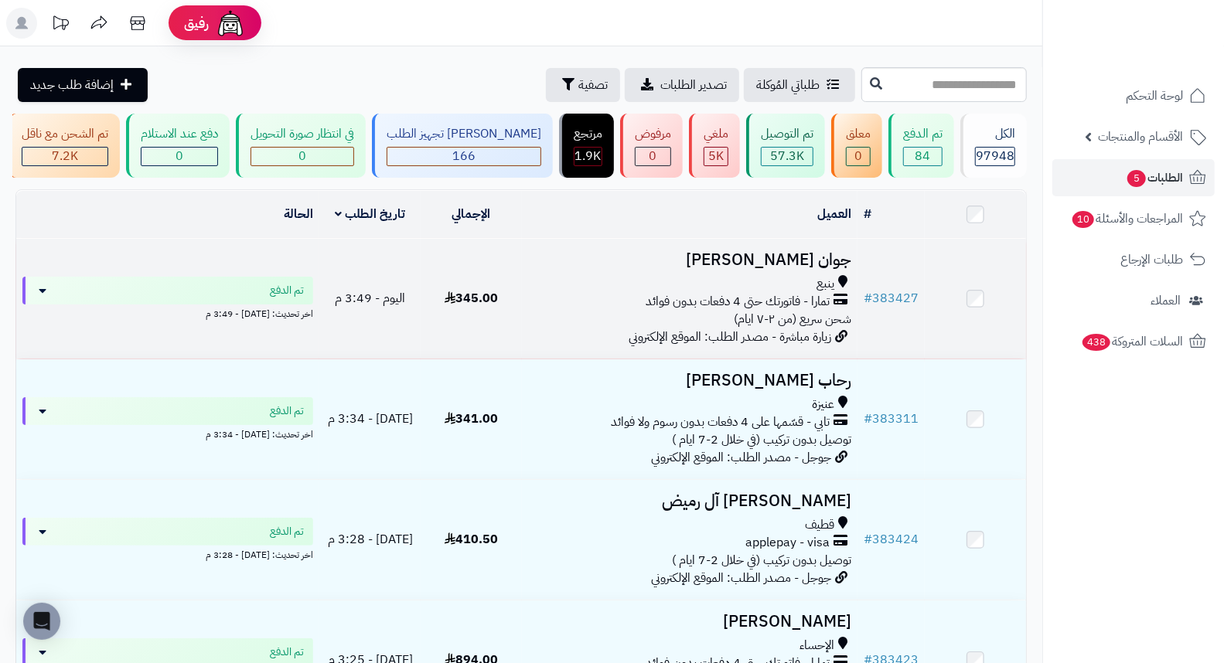
click at [822, 269] on h3 "جوان [PERSON_NAME]" at bounding box center [690, 260] width 324 height 18
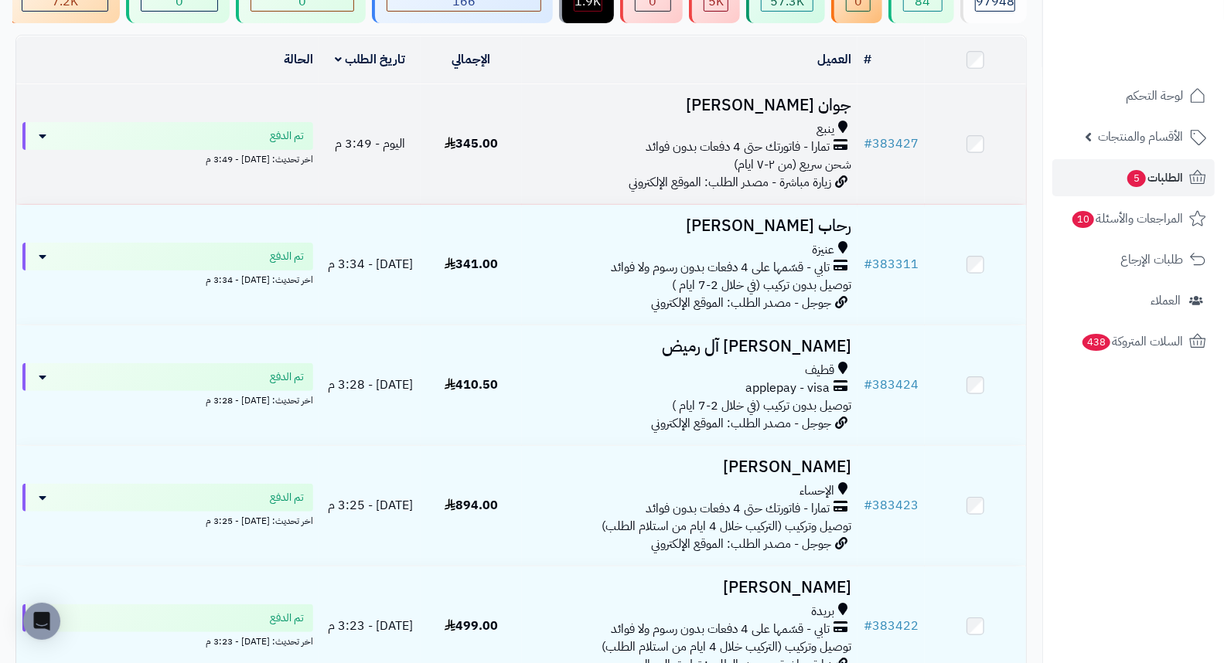
scroll to position [172, 0]
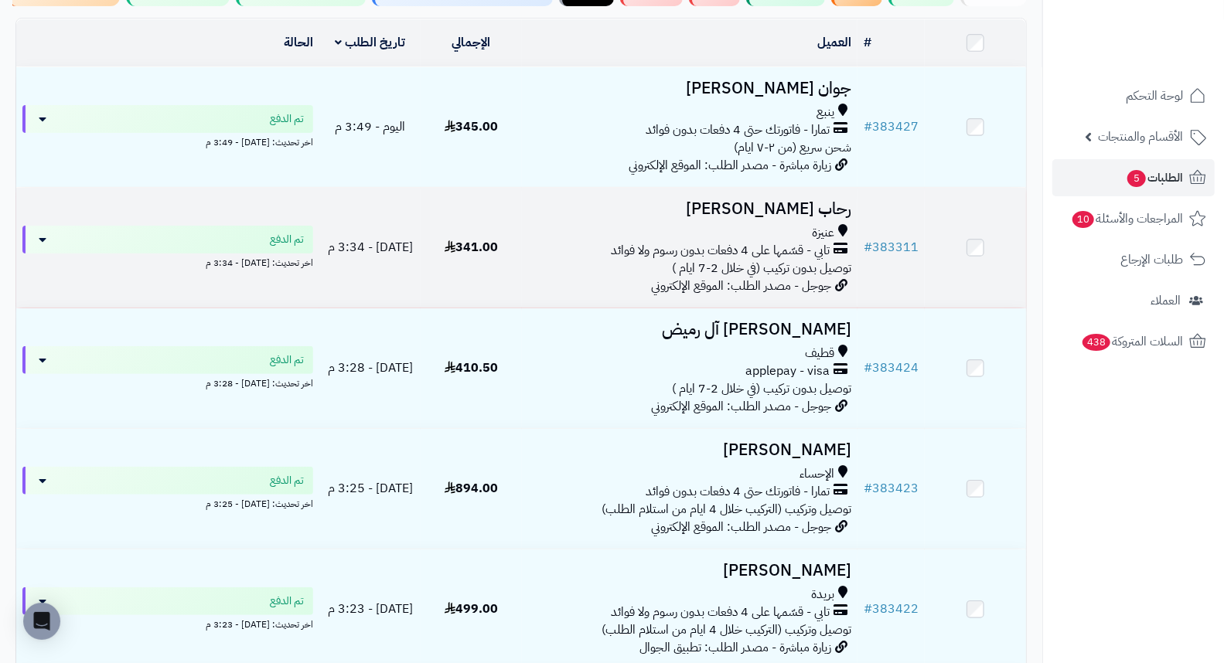
click at [843, 213] on h3 "رحاب [PERSON_NAME]" at bounding box center [690, 209] width 324 height 18
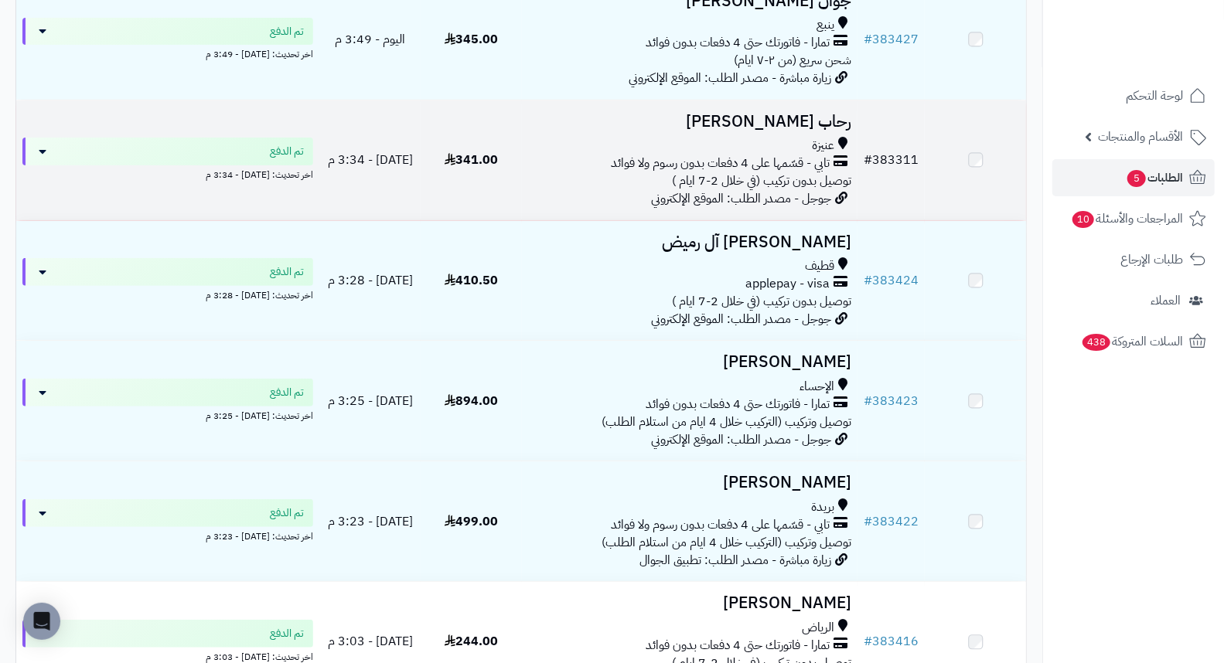
scroll to position [257, 0]
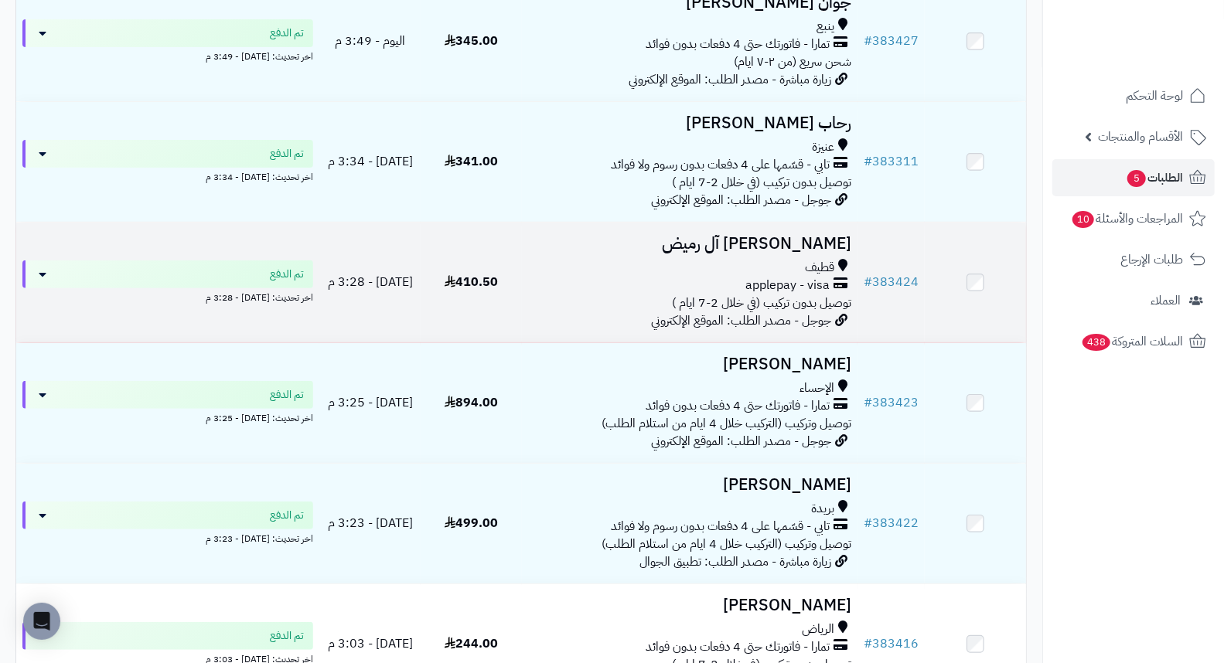
click at [793, 252] on h3 "[PERSON_NAME] آل رميض" at bounding box center [690, 244] width 324 height 18
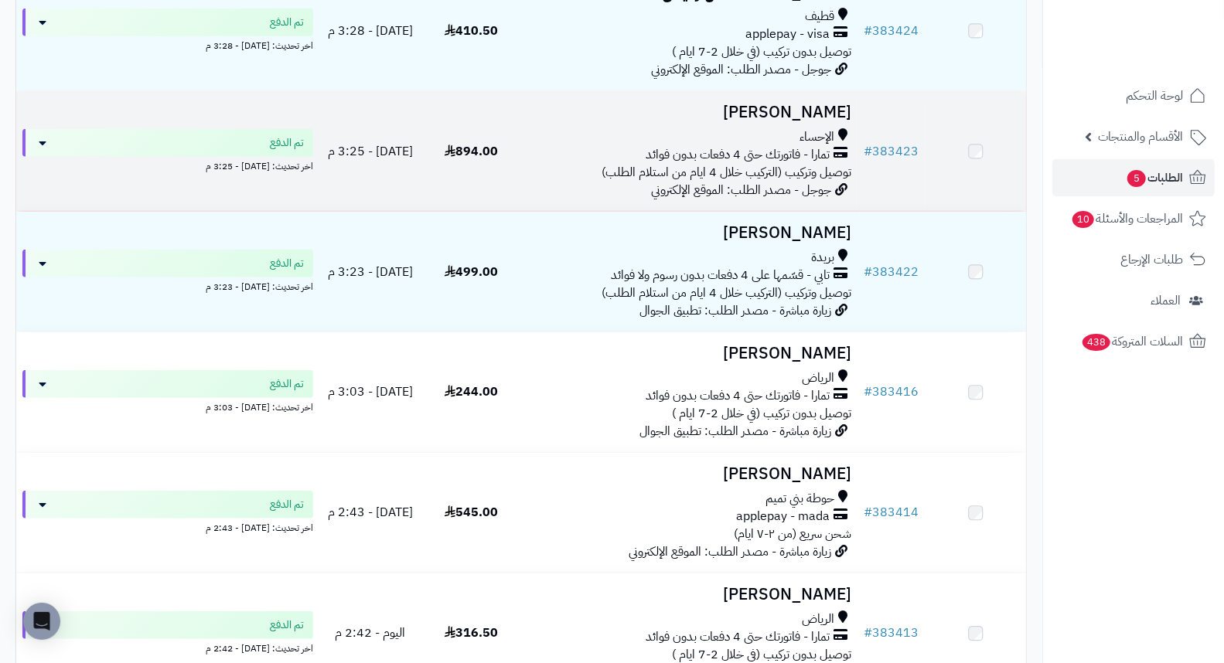
scroll to position [515, 0]
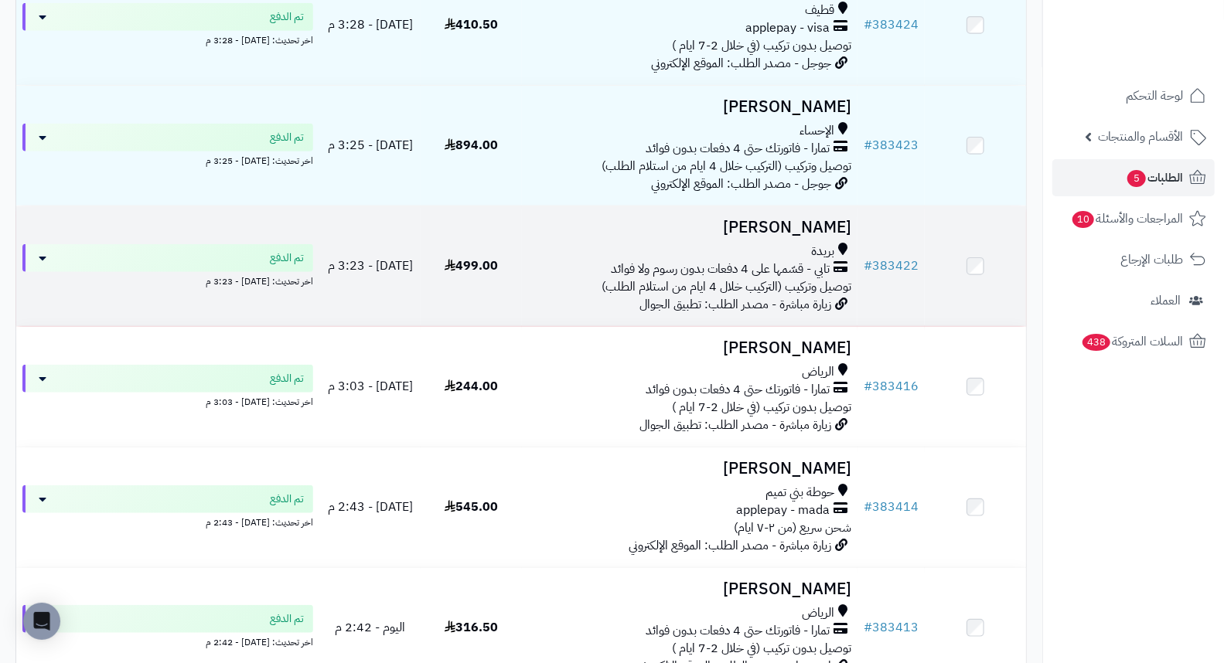
click at [825, 237] on h3 "[PERSON_NAME]" at bounding box center [690, 228] width 324 height 18
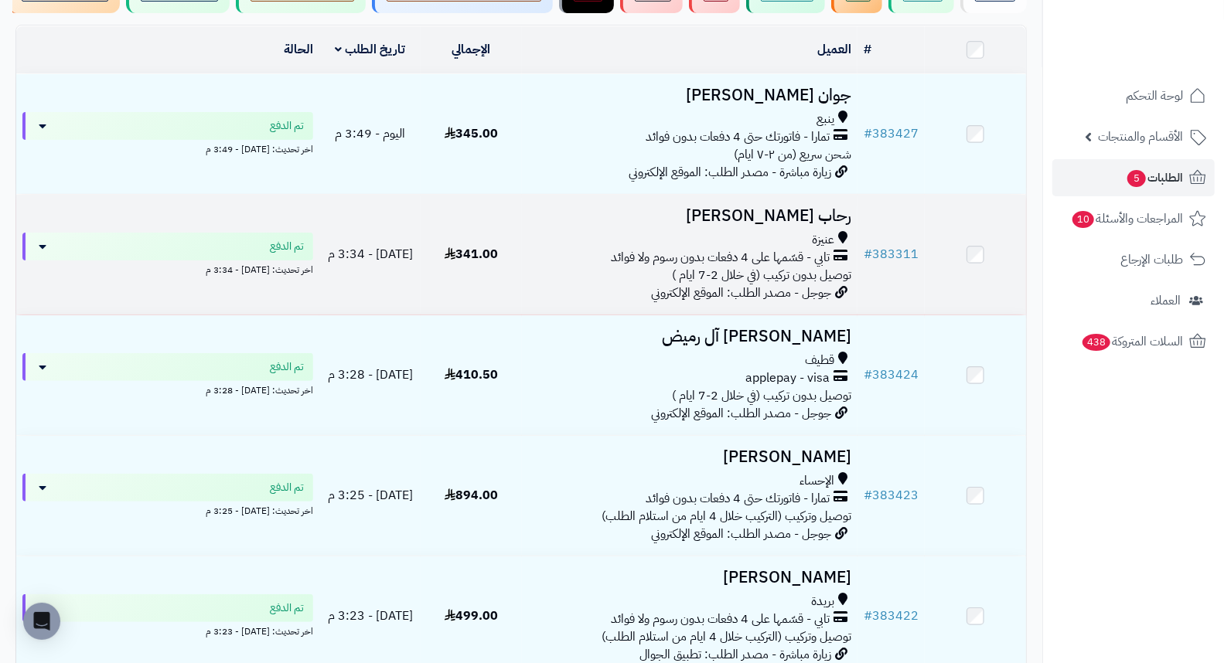
scroll to position [172, 0]
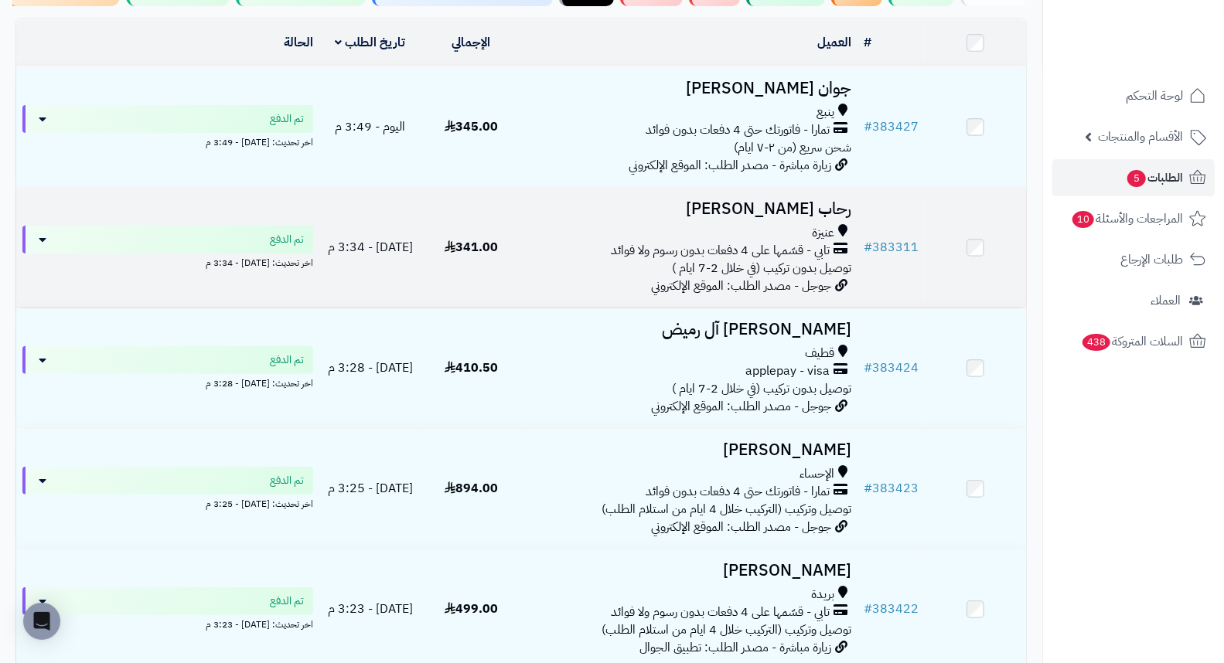
click at [827, 218] on h3 "رحاب [PERSON_NAME]" at bounding box center [690, 209] width 324 height 18
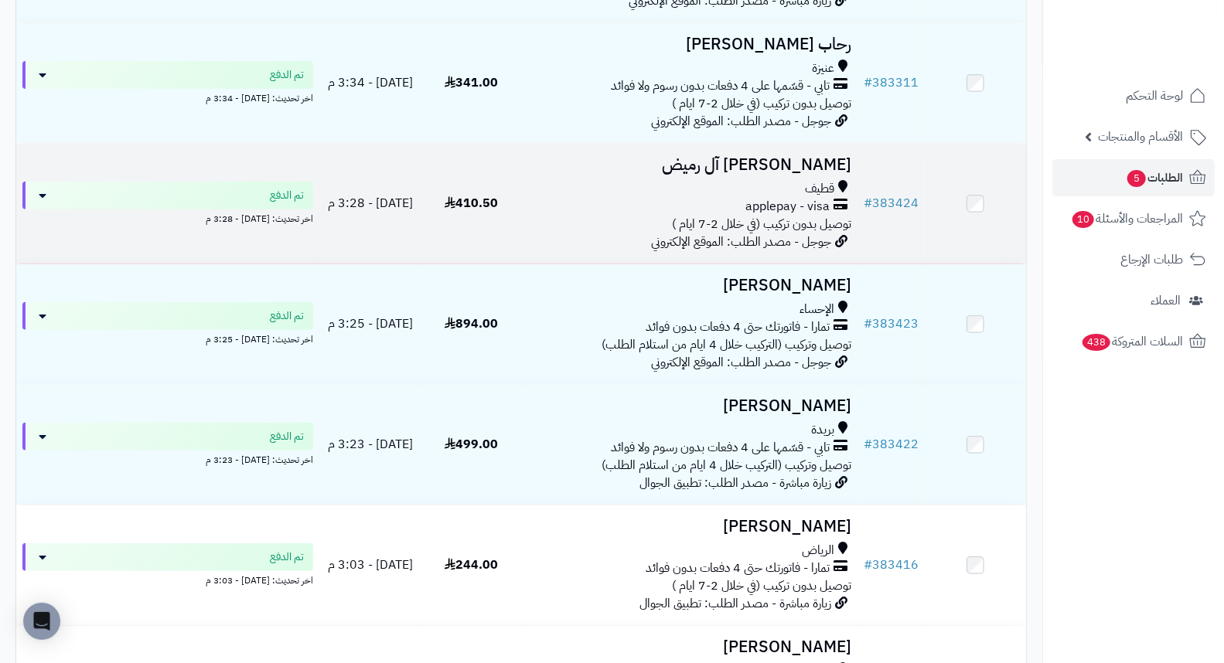
scroll to position [343, 0]
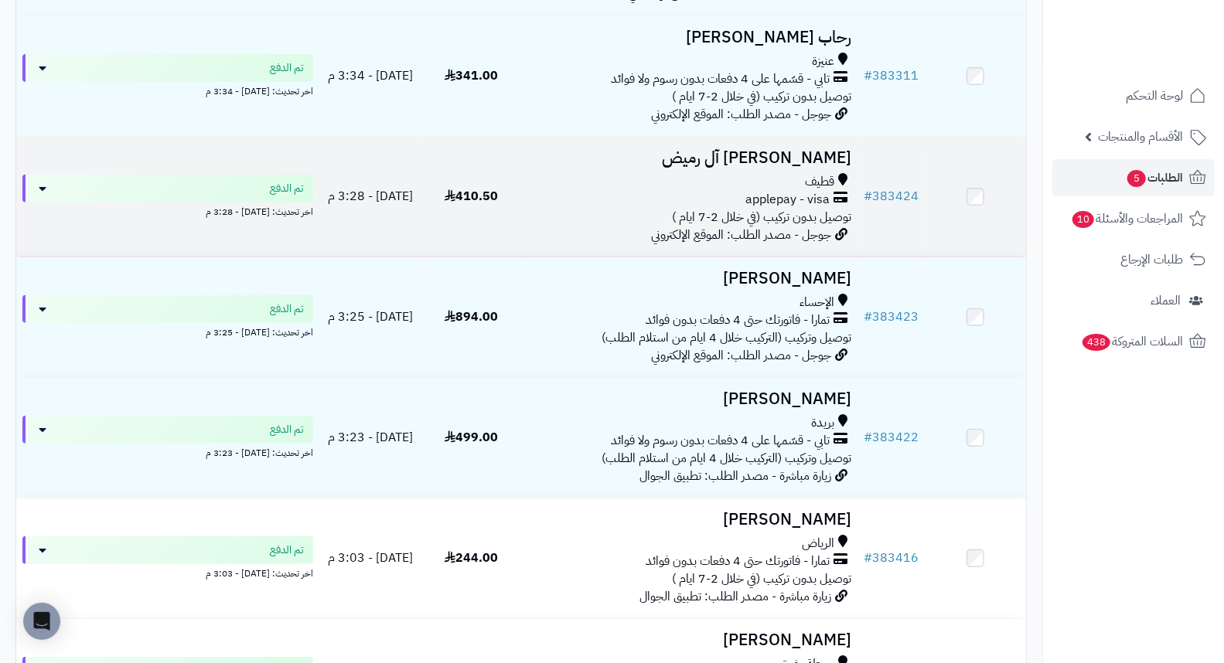
click at [813, 167] on h3 "سلمان آل رميض" at bounding box center [690, 158] width 324 height 18
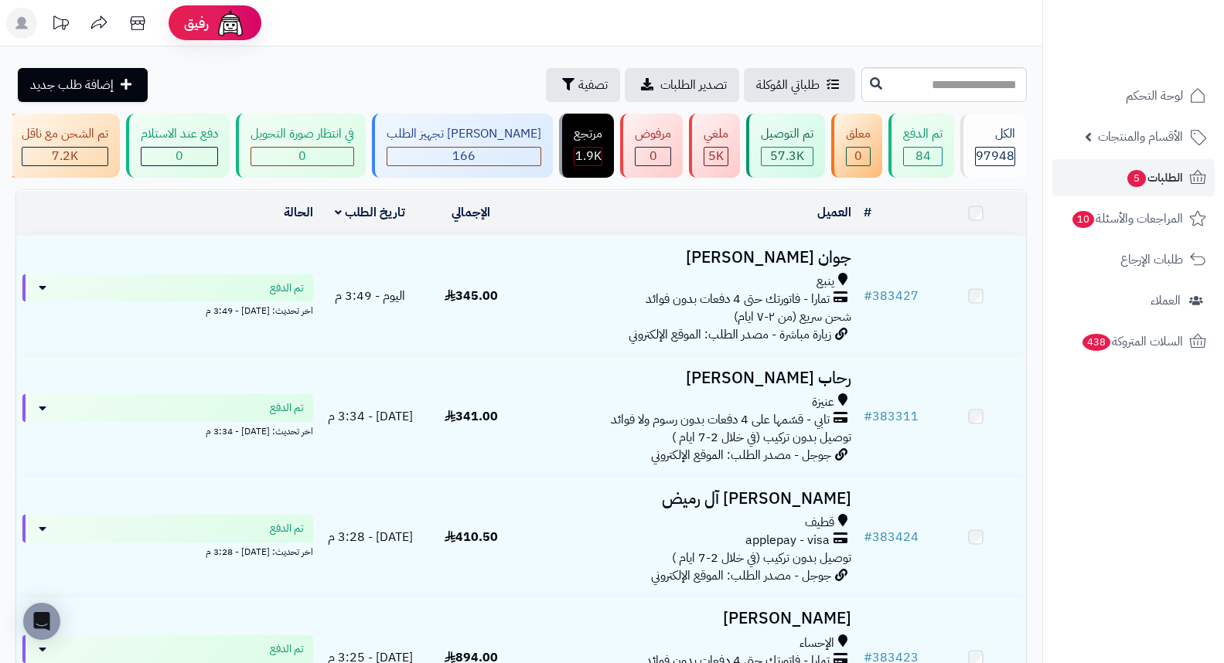
scroll to position [343, 0]
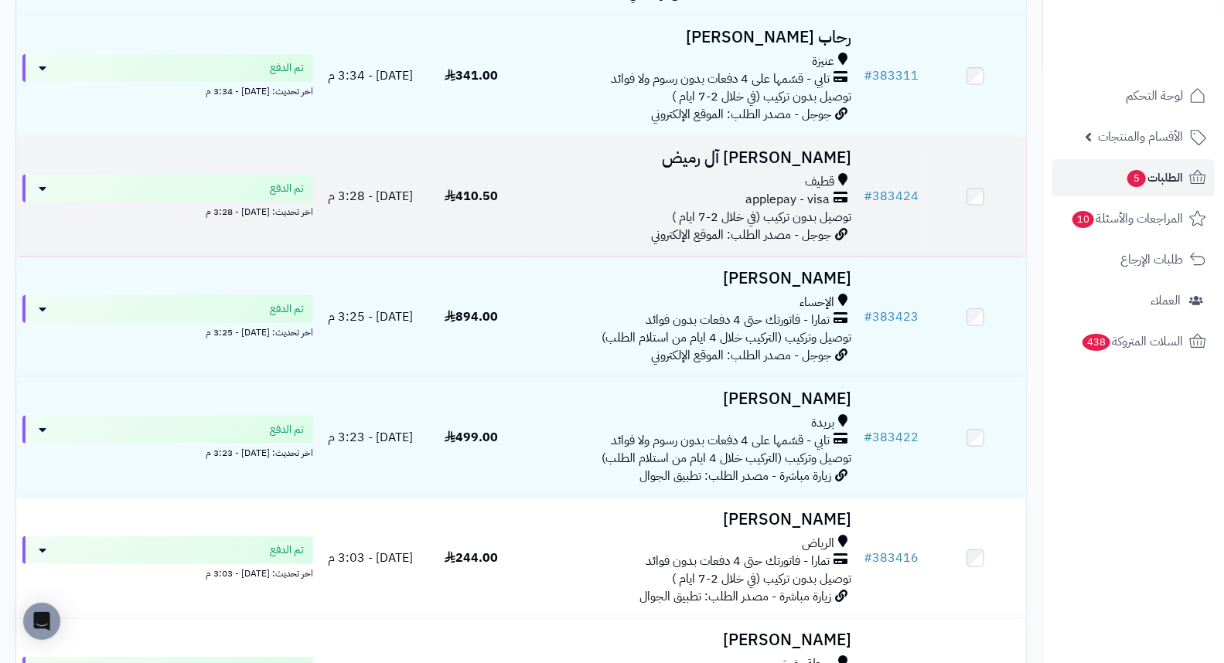
click at [775, 167] on h3 "[PERSON_NAME] آل رميض" at bounding box center [690, 158] width 324 height 18
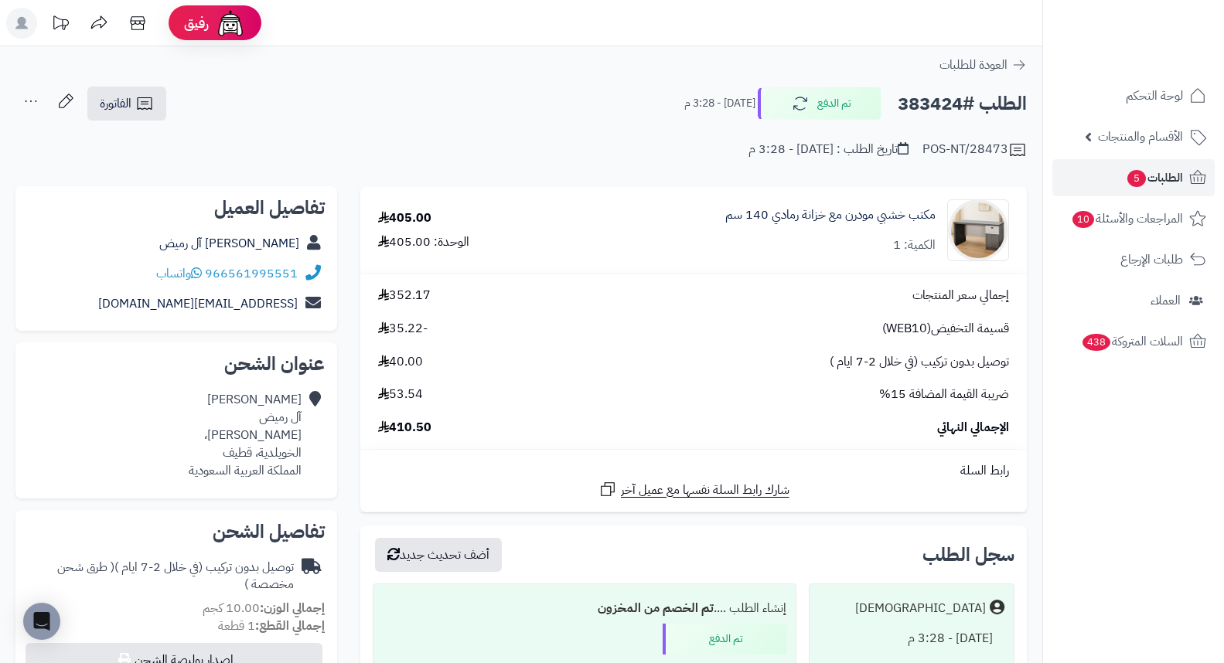
scroll to position [86, 0]
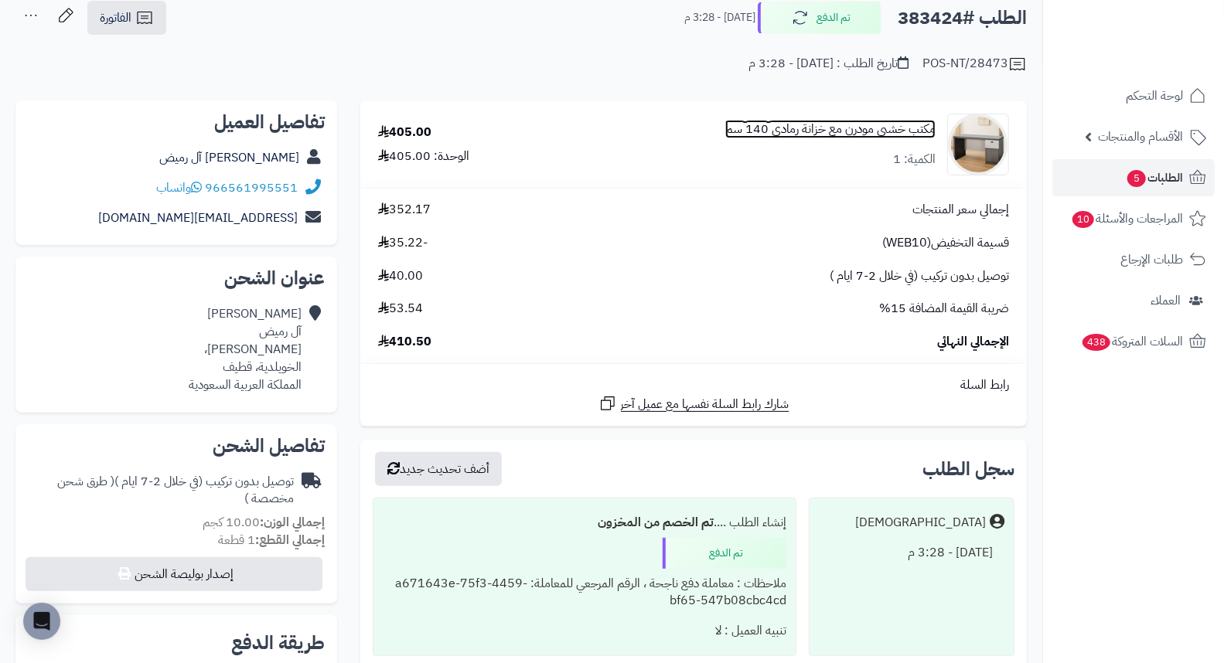
click at [807, 131] on link "مكتب خشبي مودرن مع خزانة رمادي 140 سم" at bounding box center [830, 130] width 210 height 18
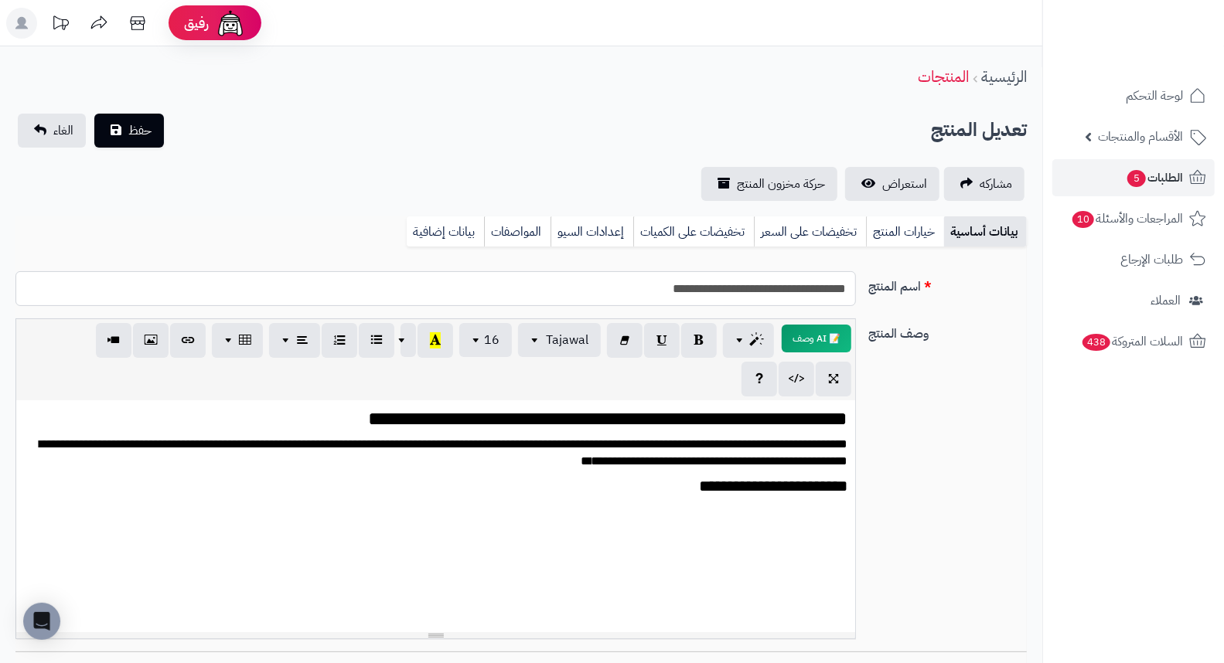
click at [765, 284] on input "**********" at bounding box center [435, 288] width 840 height 35
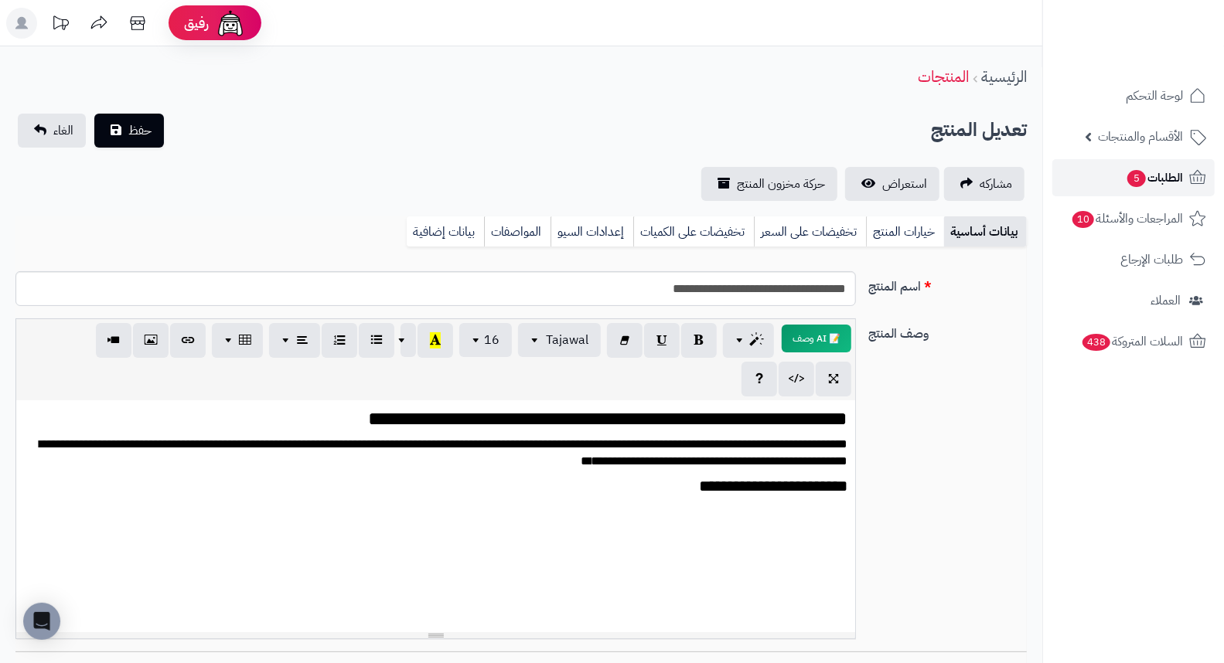
click at [1138, 176] on span "5" at bounding box center [1136, 178] width 19 height 17
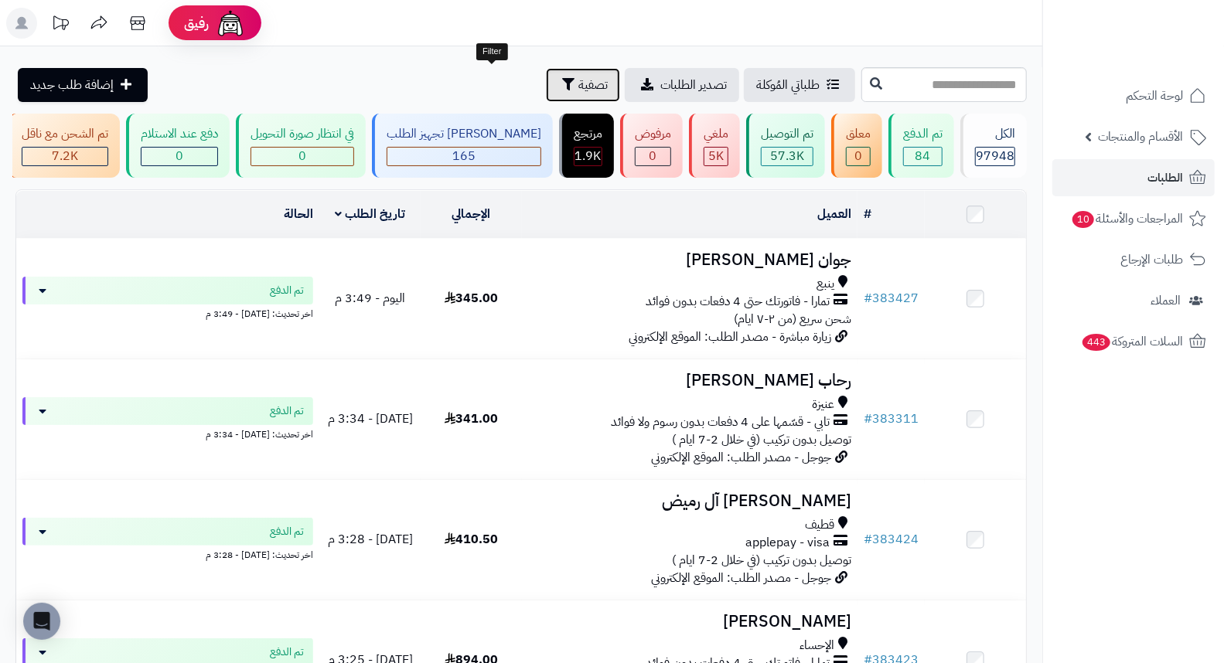
drag, startPoint x: 508, startPoint y: 87, endPoint x: 505, endPoint y: 209, distance: 121.4
click at [578, 87] on span "تصفية" at bounding box center [592, 85] width 29 height 19
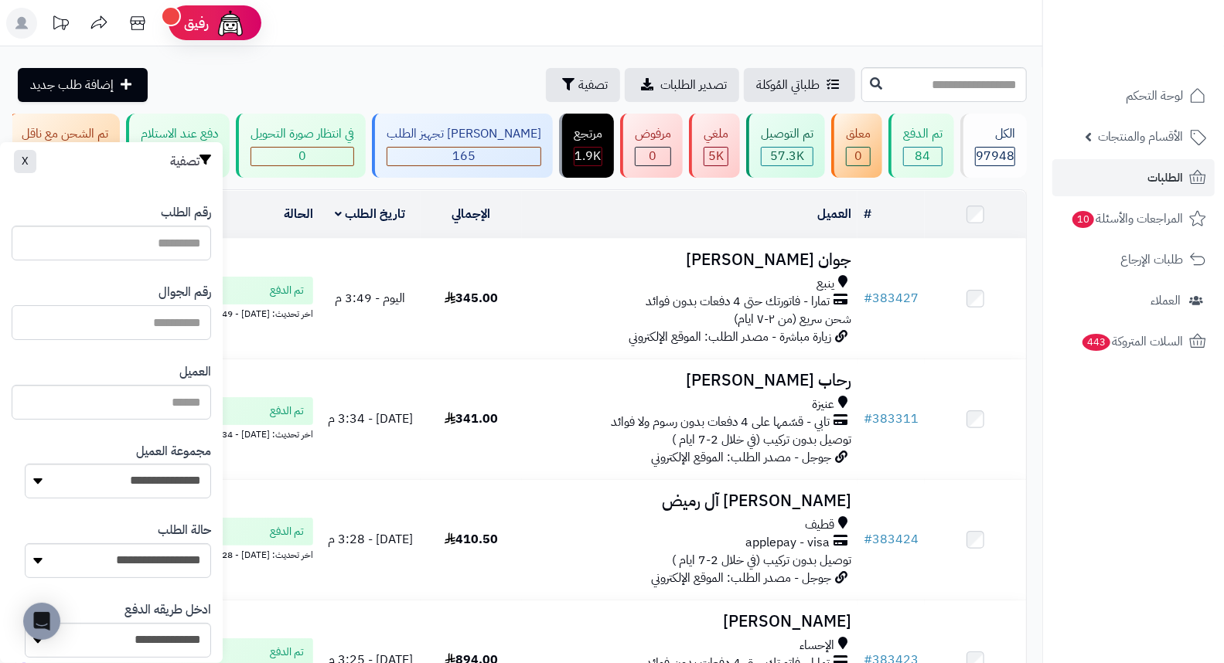
paste input "*********"
type input "*********"
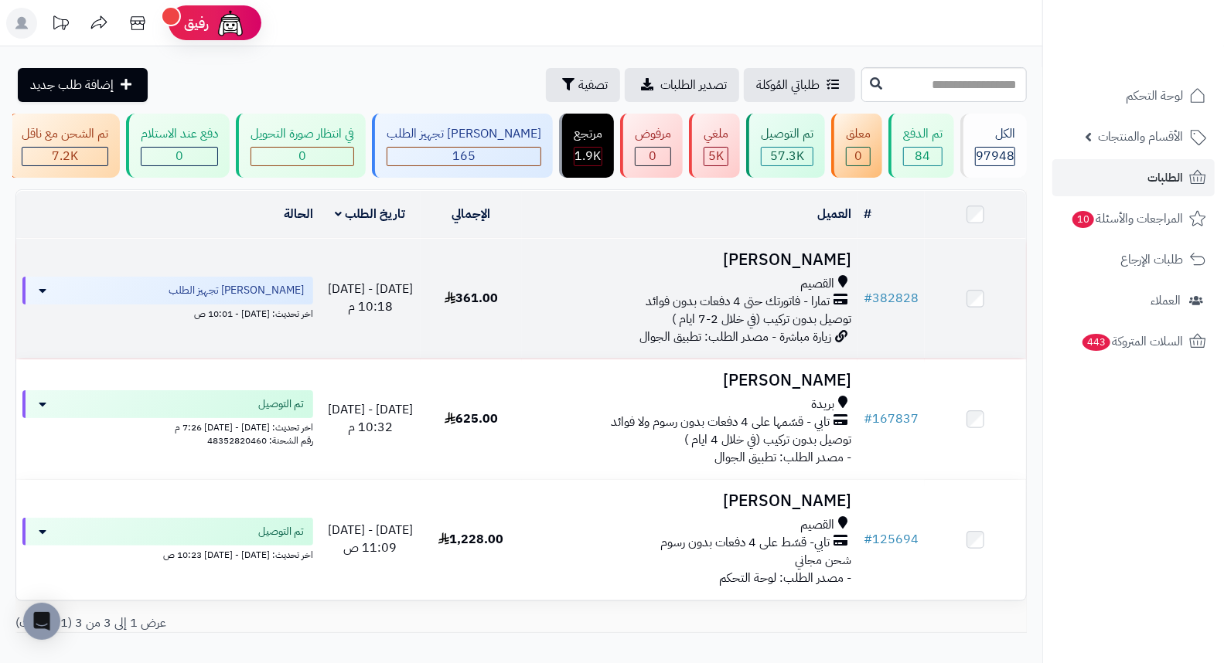
click at [835, 265] on h3 "[PERSON_NAME]" at bounding box center [690, 260] width 324 height 18
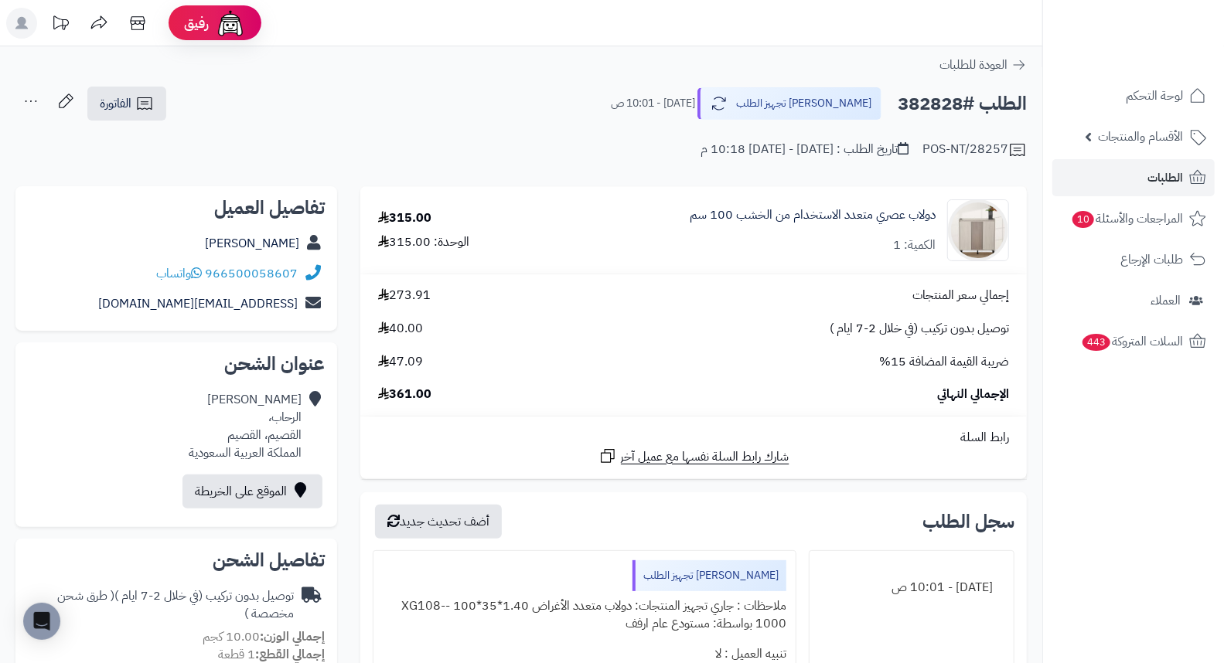
click at [907, 102] on h2 "الطلب #382828" at bounding box center [961, 104] width 129 height 32
copy h2 "382828"
click at [553, 161] on div "**********" at bounding box center [521, 130] width 1042 height 89
click at [1152, 181] on span "الطلبات" at bounding box center [1165, 178] width 36 height 22
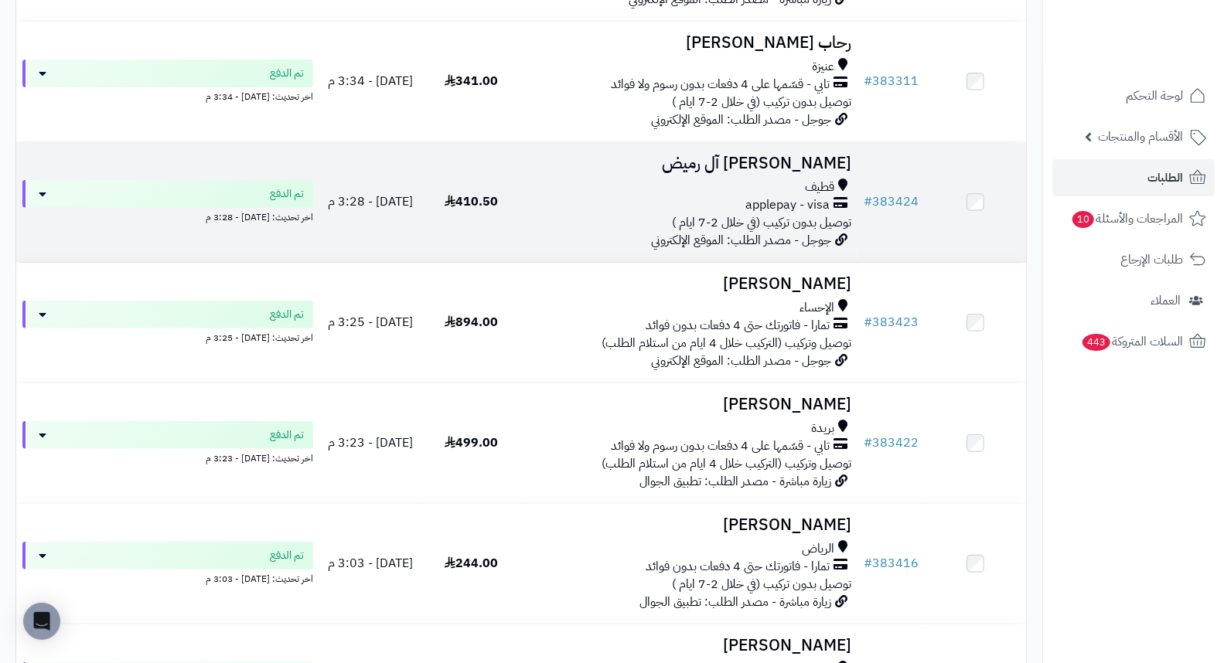
scroll to position [429, 0]
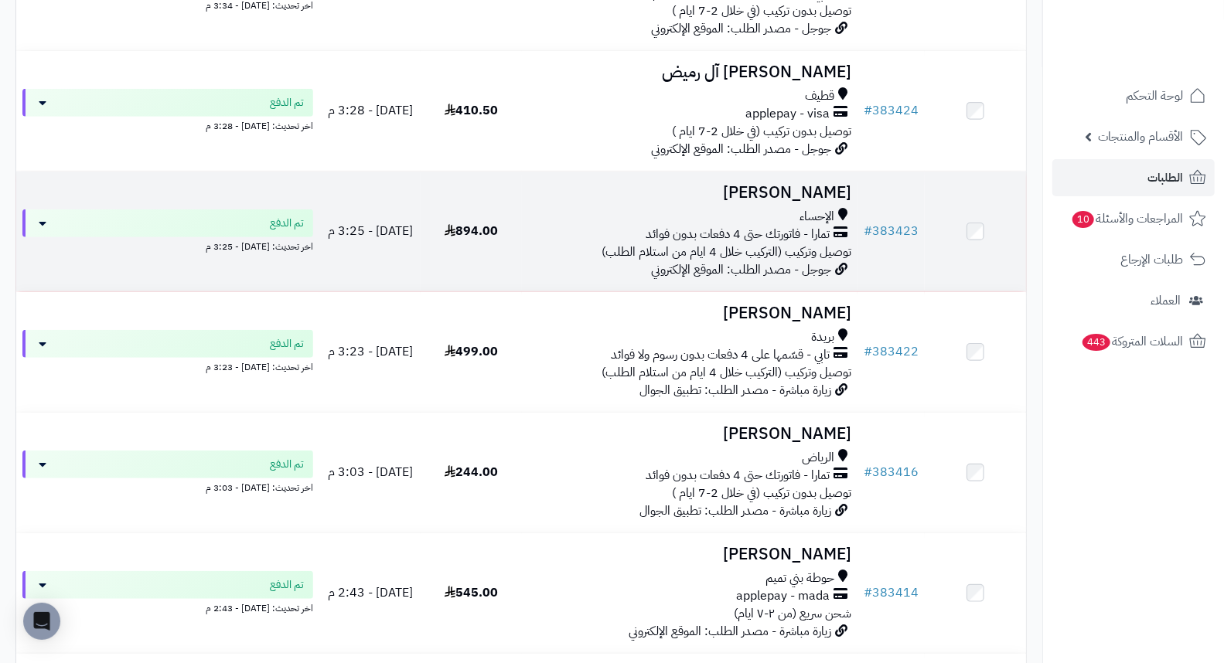
click at [839, 197] on h3 "[PERSON_NAME]" at bounding box center [690, 193] width 324 height 18
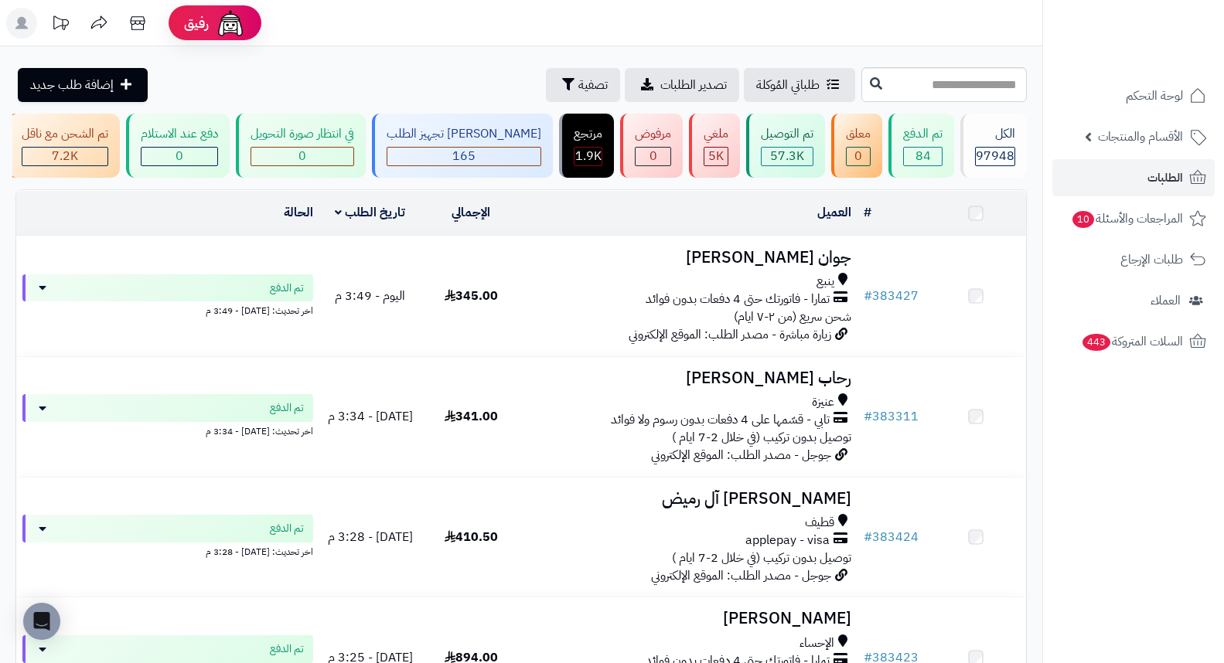
scroll to position [429, 0]
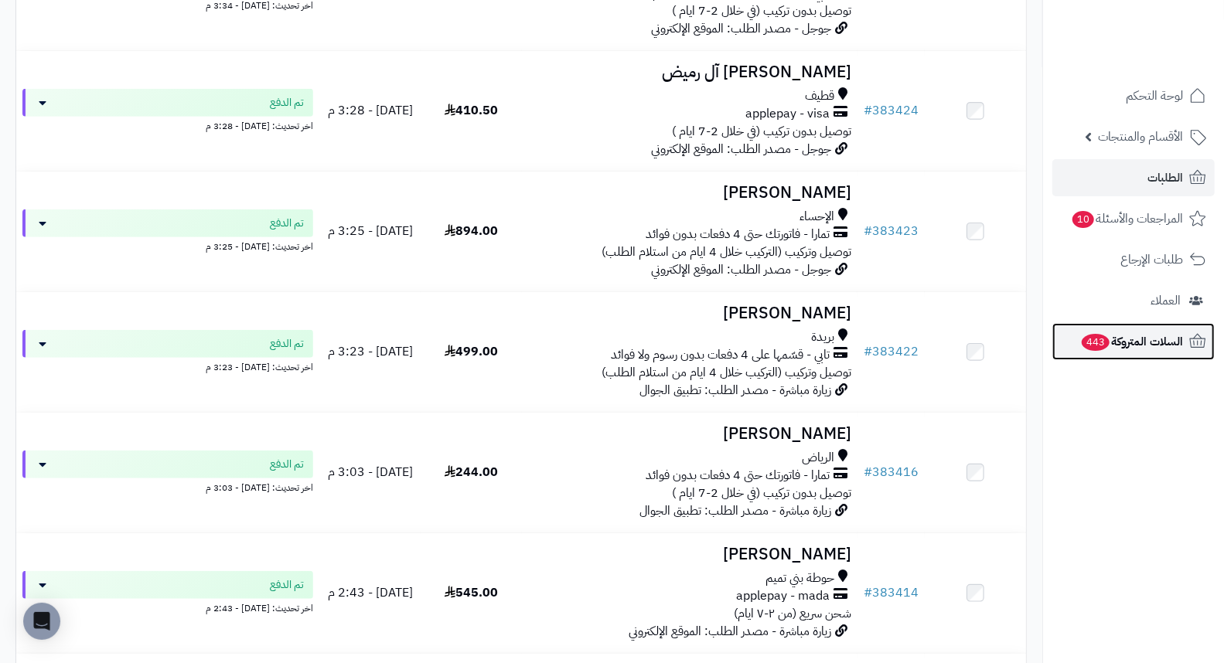
click at [1134, 336] on span "السلات المتروكة 443" at bounding box center [1131, 342] width 103 height 22
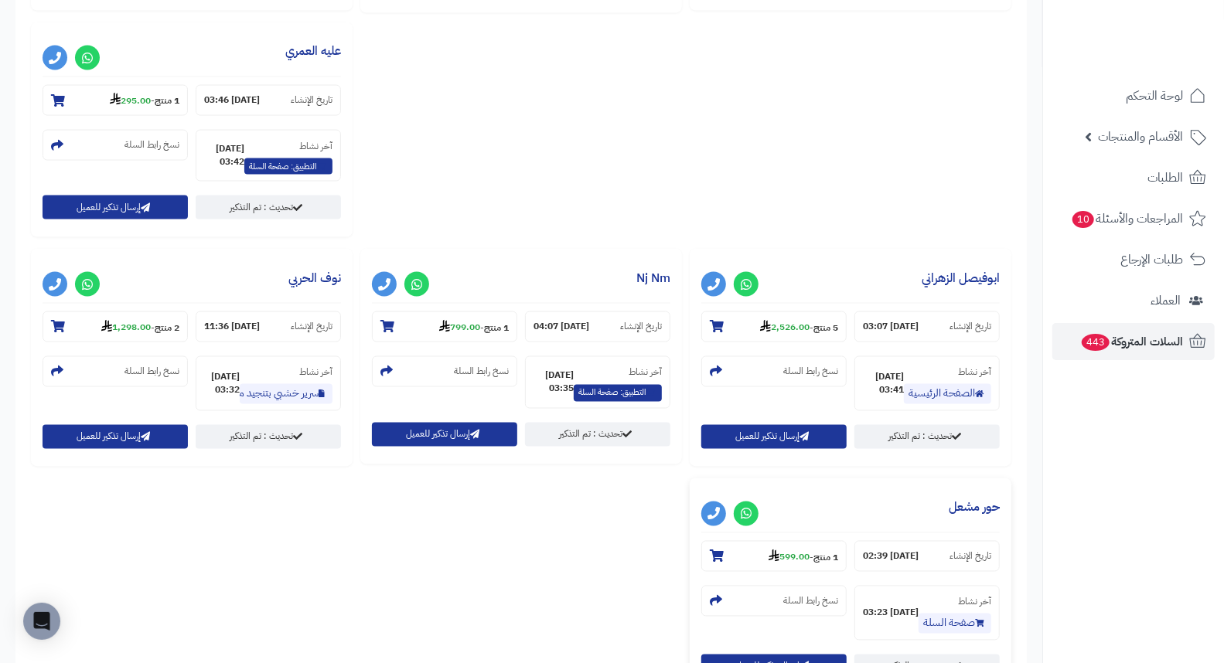
scroll to position [1775, 0]
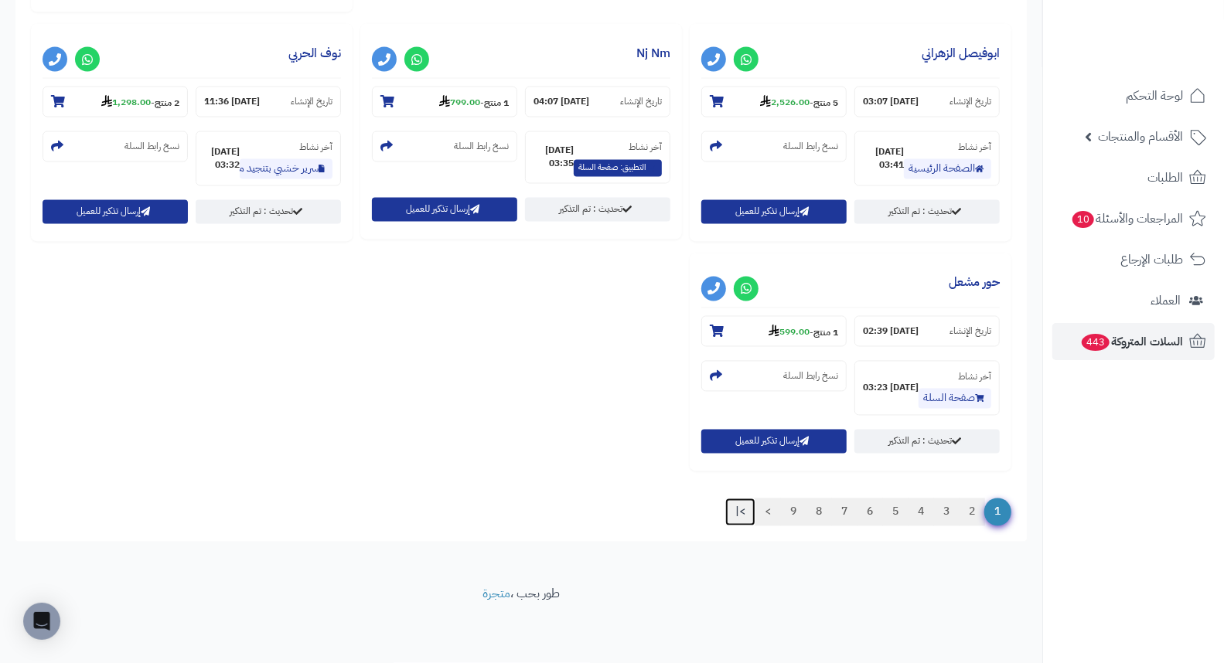
click at [740, 506] on link ">|" at bounding box center [740, 513] width 30 height 28
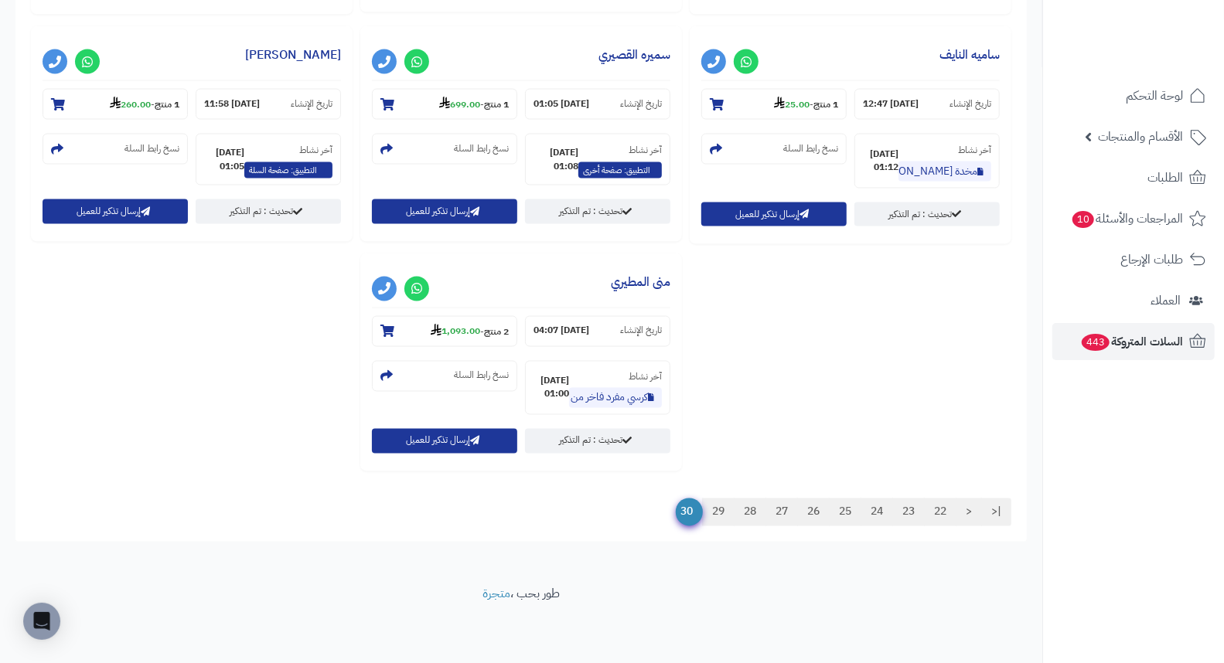
scroll to position [1774, 0]
click at [1152, 261] on span "طلبات الإرجاع" at bounding box center [1152, 260] width 62 height 22
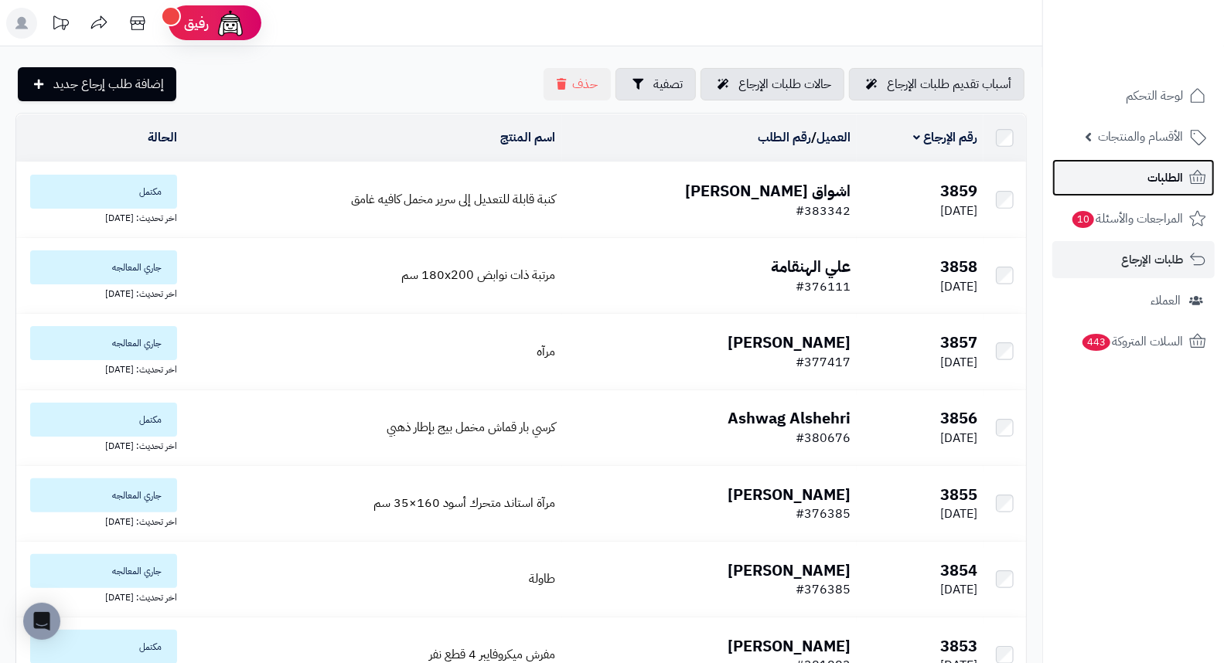
click at [1146, 171] on link "الطلبات" at bounding box center [1133, 177] width 162 height 37
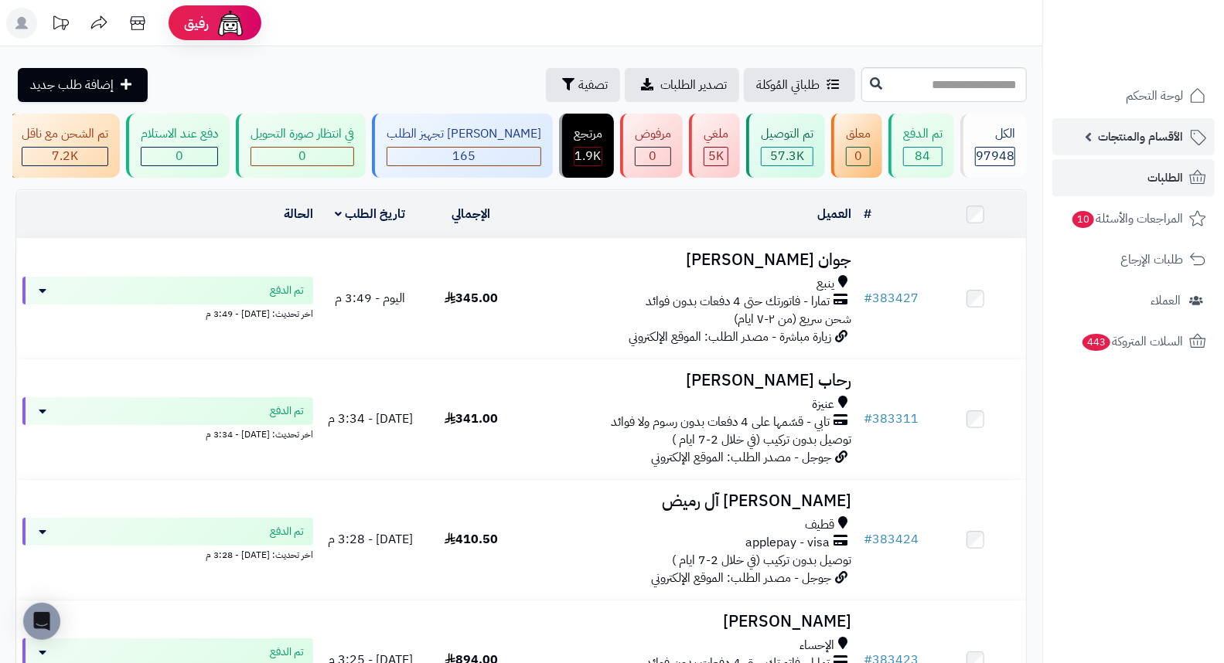
click at [1117, 142] on span "الأقسام والمنتجات" at bounding box center [1140, 137] width 85 height 22
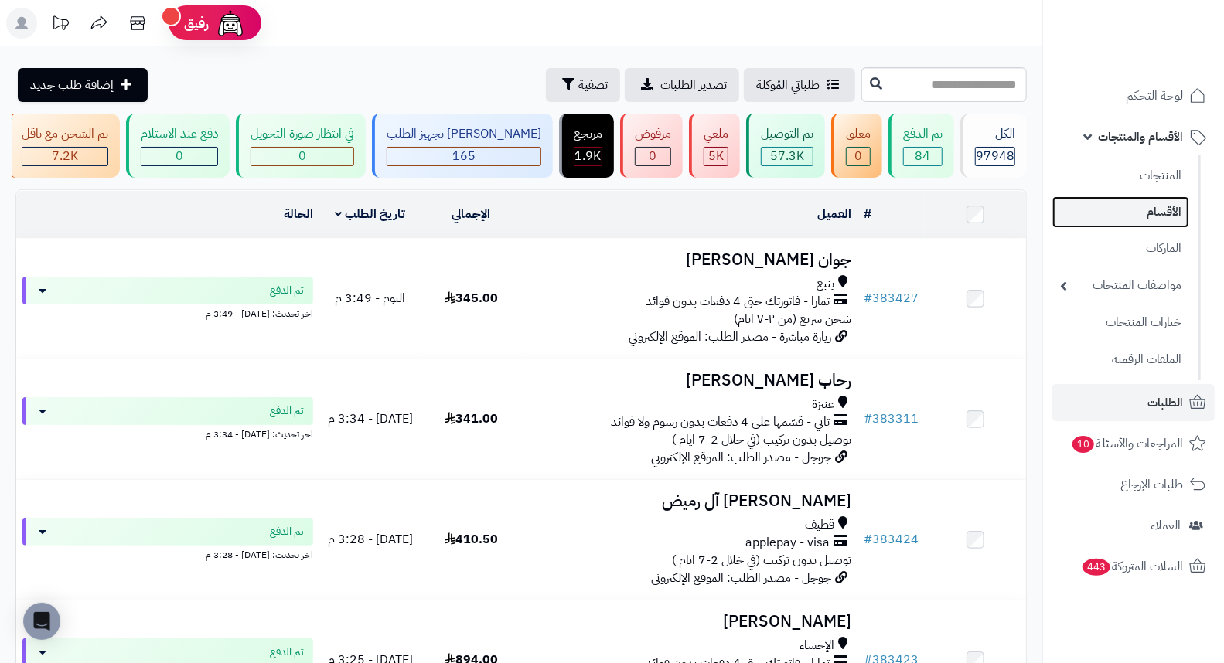
click at [1162, 216] on link "الأقسام" at bounding box center [1120, 212] width 137 height 32
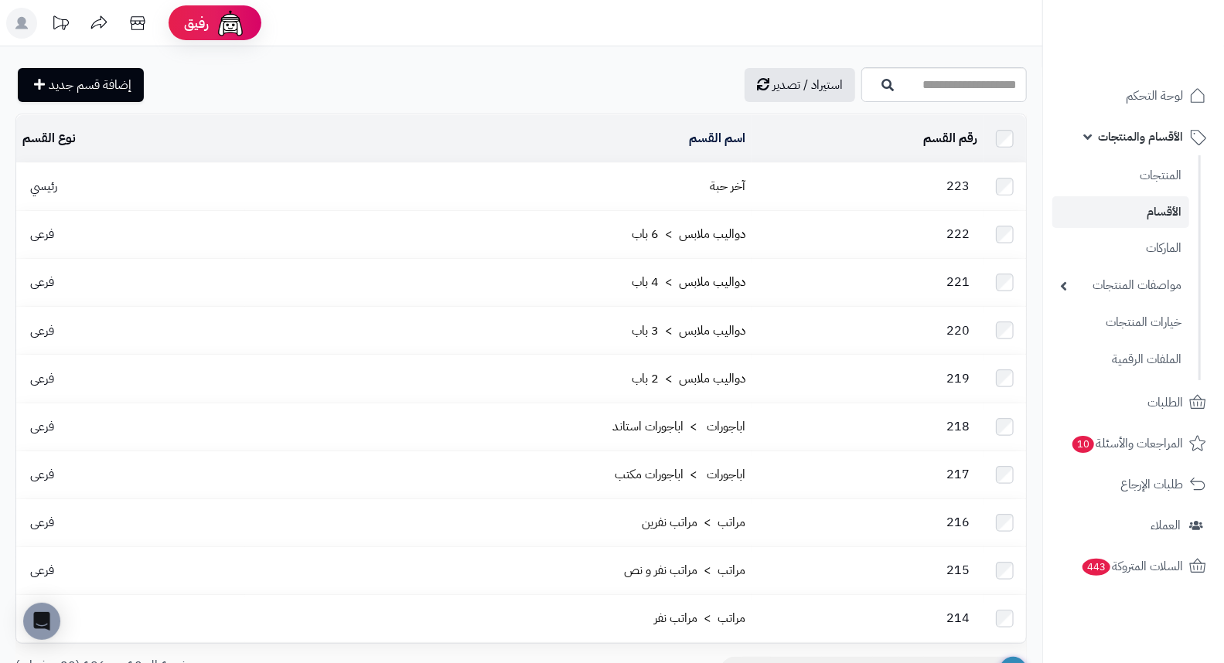
click at [1160, 141] on span "الأقسام والمنتجات" at bounding box center [1140, 137] width 85 height 22
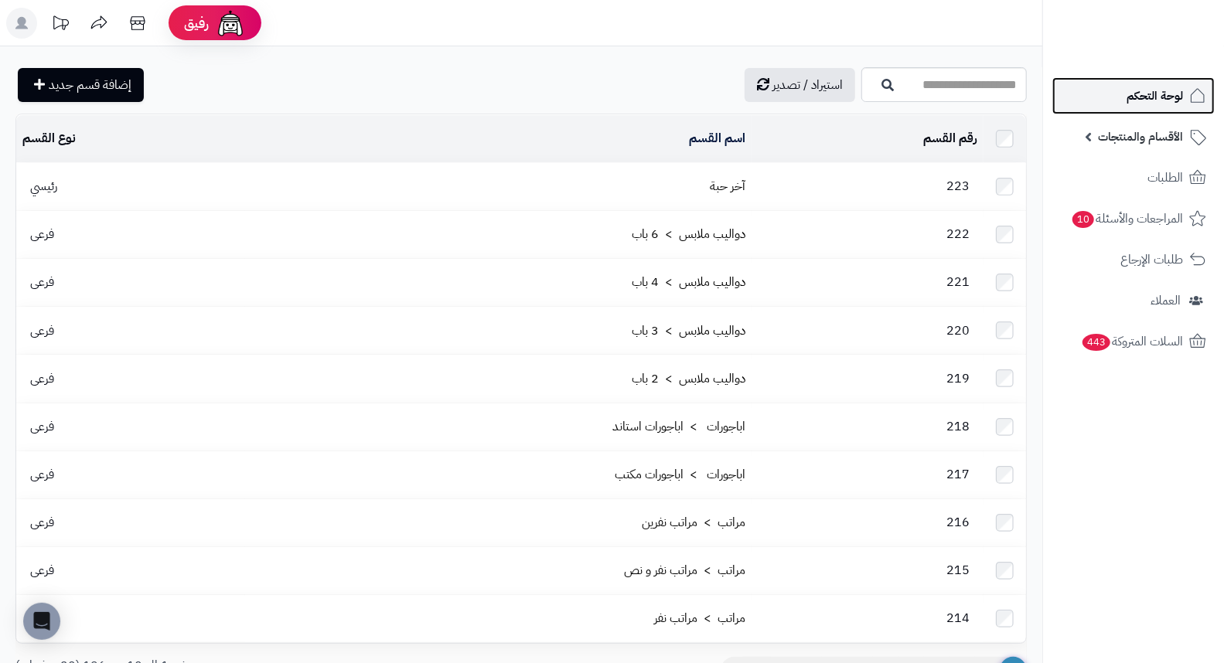
click at [1126, 103] on span "لوحة التحكم" at bounding box center [1154, 96] width 56 height 22
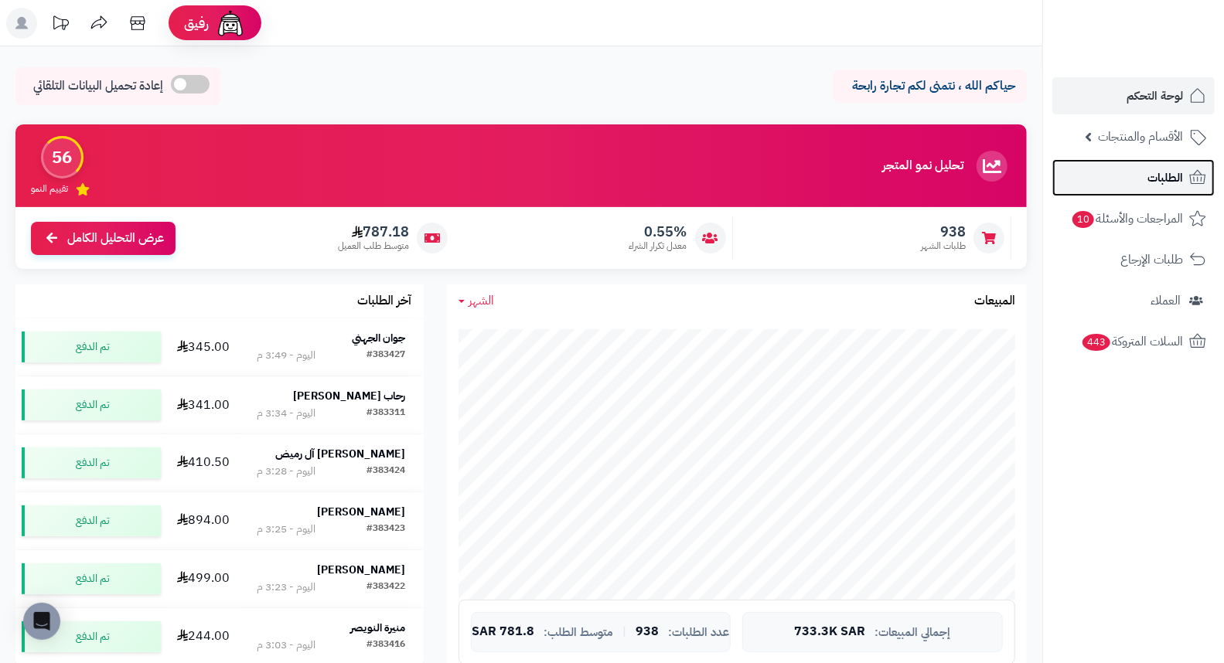
click at [1153, 183] on span "الطلبات" at bounding box center [1165, 178] width 36 height 22
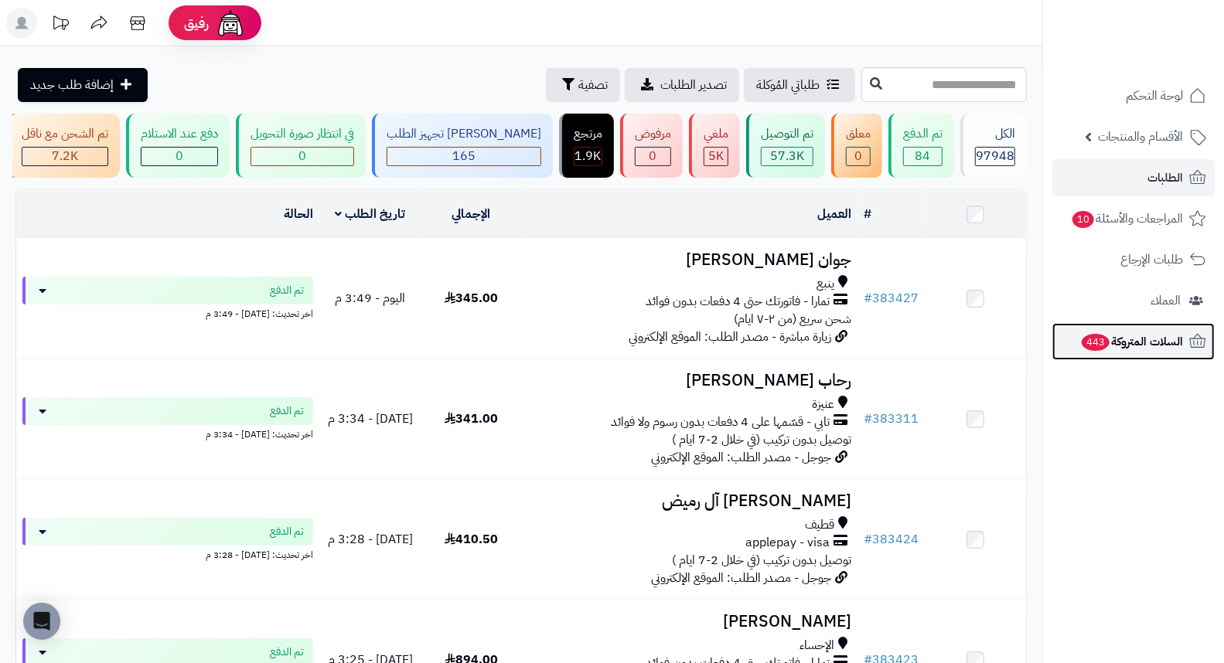
click at [1111, 345] on span "السلات المتروكة 443" at bounding box center [1131, 342] width 103 height 22
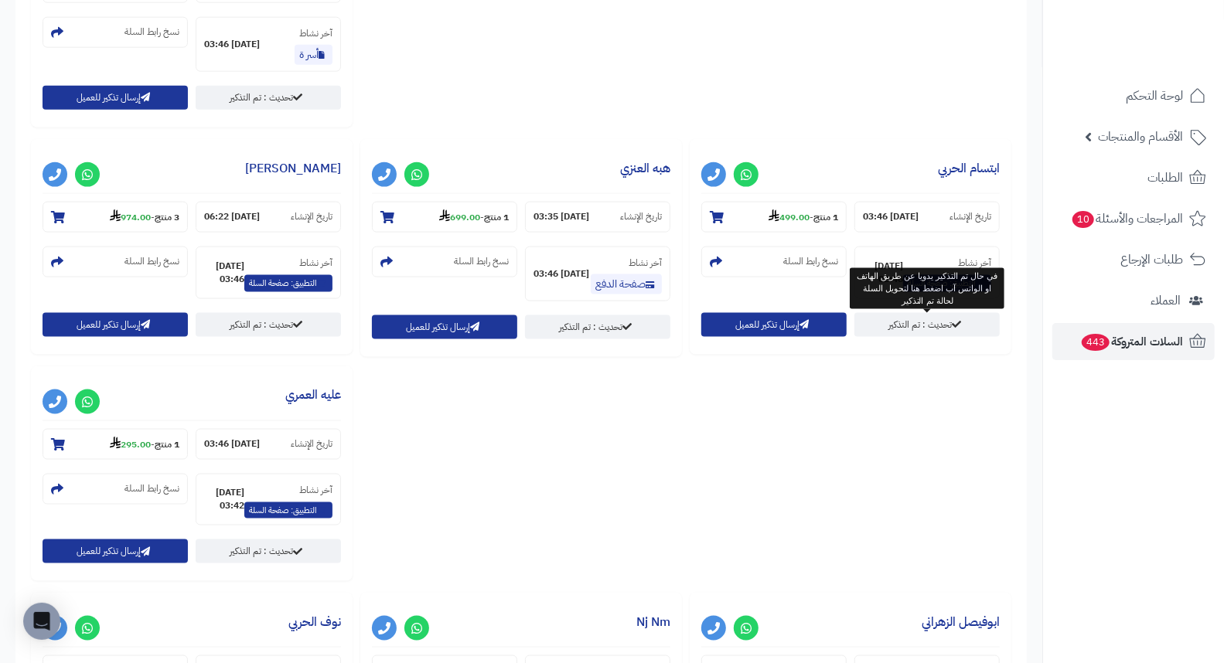
scroll to position [1775, 0]
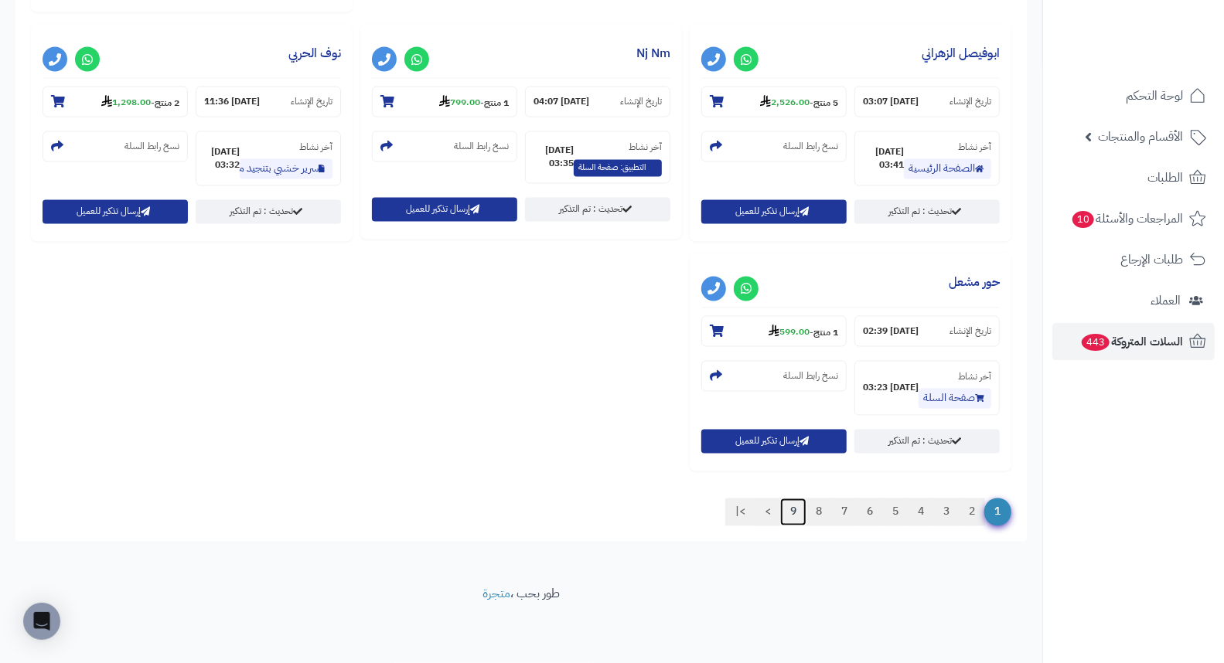
click at [788, 514] on link "9" at bounding box center [793, 513] width 26 height 28
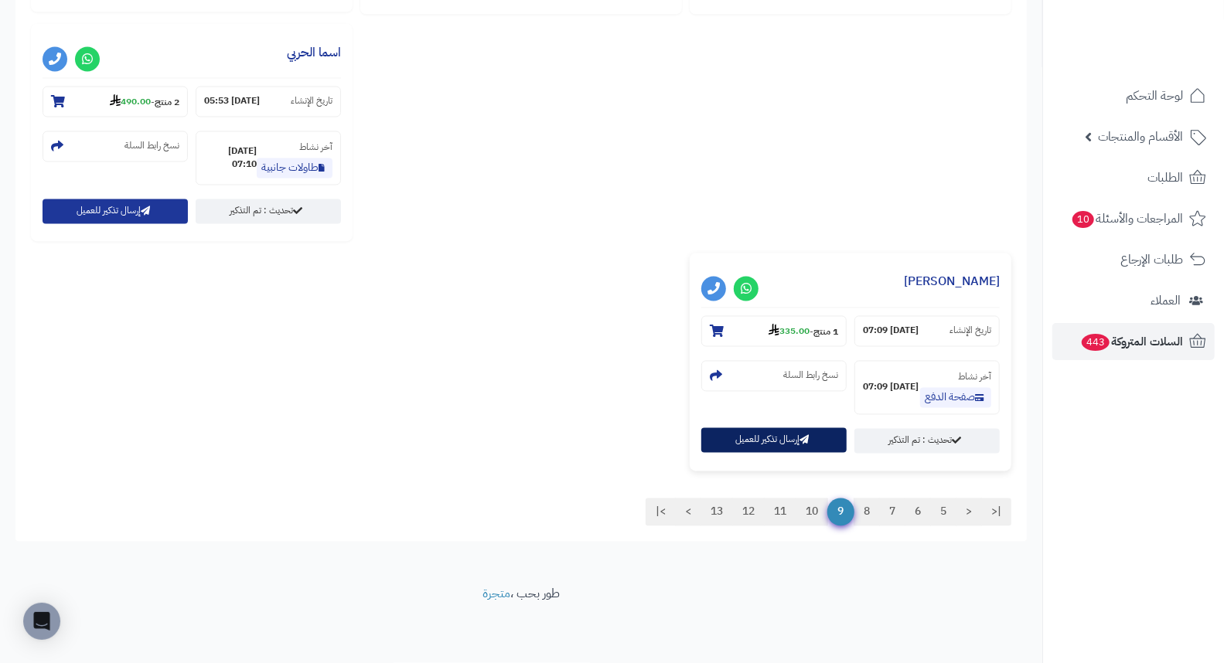
scroll to position [1775, 0]
click at [713, 522] on link "13" at bounding box center [716, 513] width 32 height 28
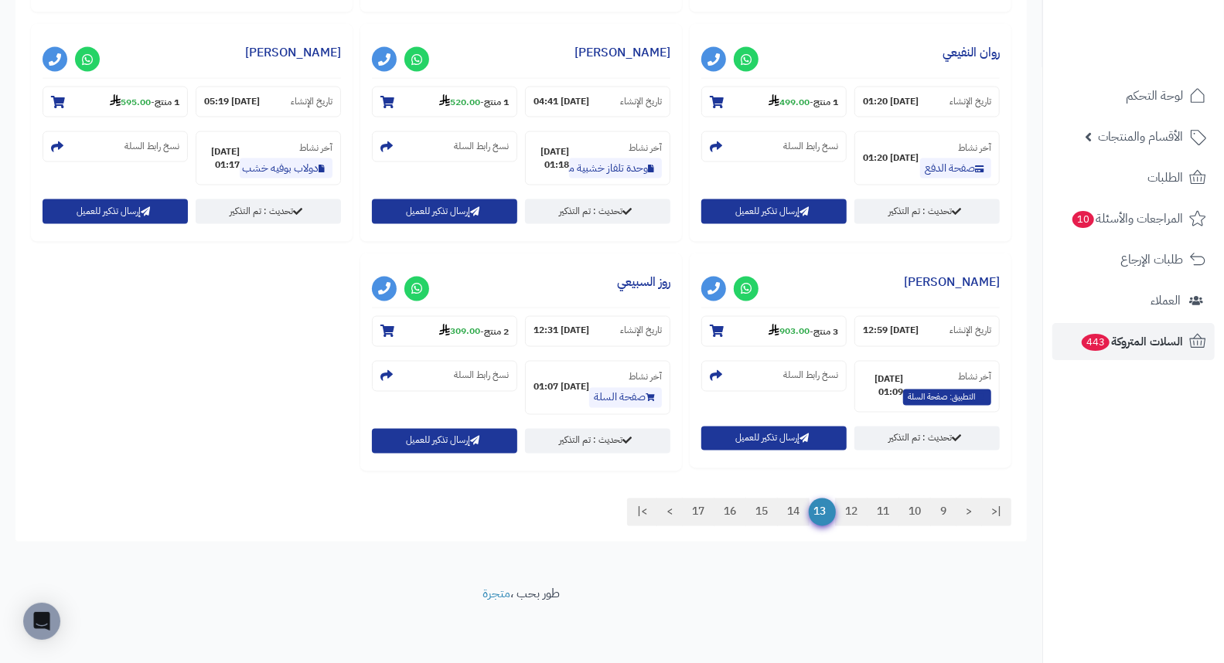
scroll to position [1547, 0]
click at [697, 509] on link "17" at bounding box center [698, 513] width 32 height 28
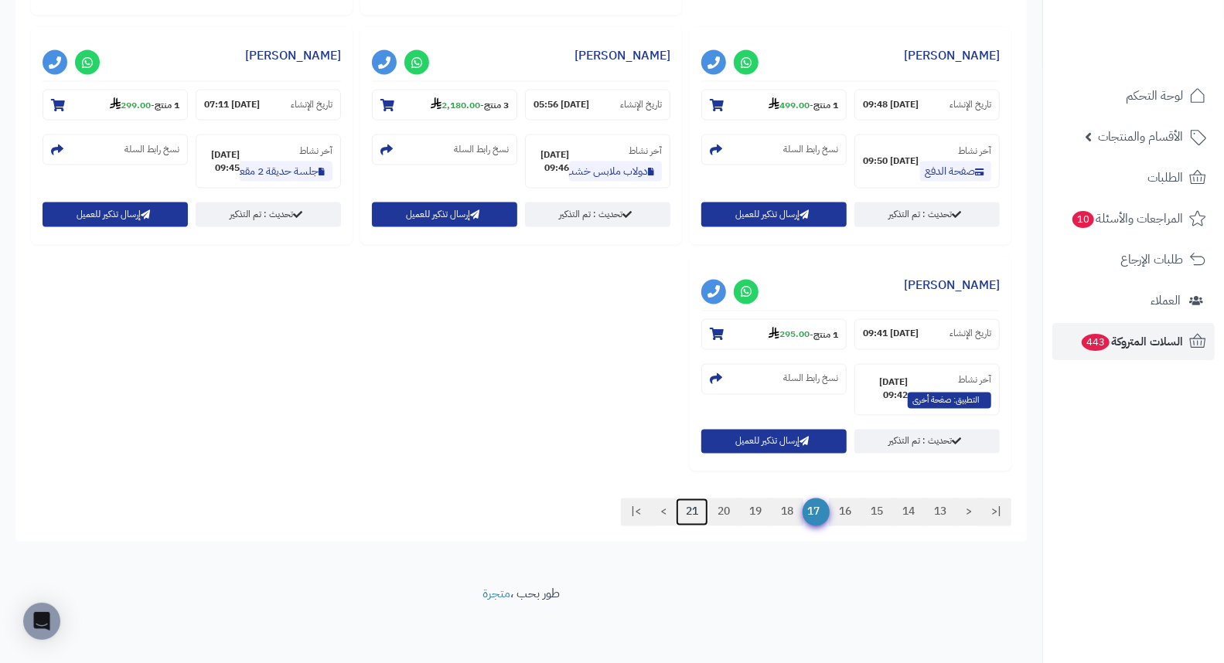
click at [684, 519] on link "21" at bounding box center [692, 513] width 32 height 28
click at [689, 507] on link "21" at bounding box center [692, 513] width 32 height 28
click at [686, 511] on link "21" at bounding box center [692, 513] width 32 height 28
click at [716, 512] on link "20" at bounding box center [723, 513] width 32 height 28
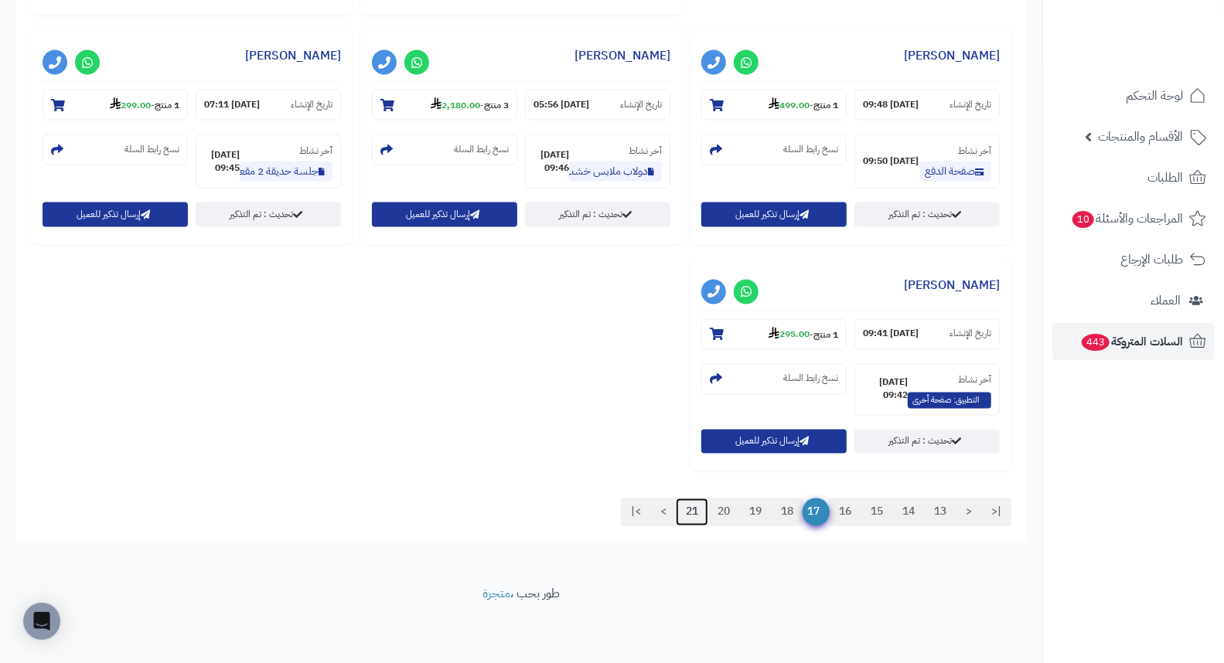
click at [685, 509] on link "21" at bounding box center [692, 513] width 32 height 28
click at [778, 505] on link "18" at bounding box center [787, 513] width 32 height 28
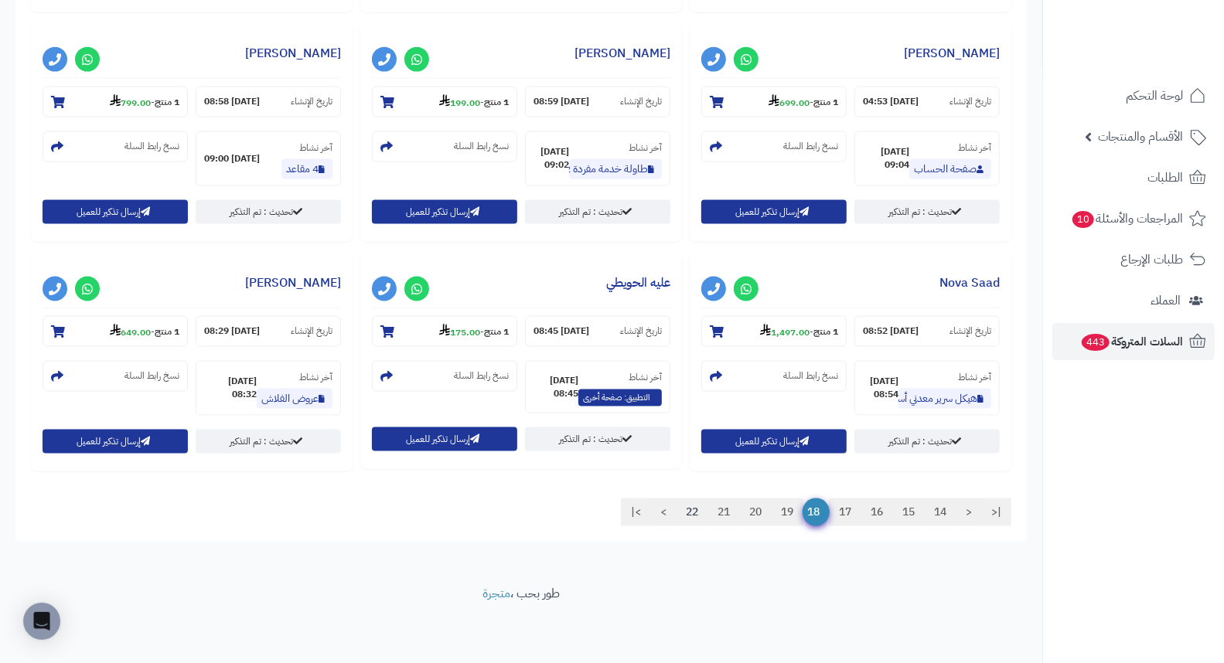
scroll to position [1319, 0]
click at [691, 516] on link "22" at bounding box center [692, 513] width 32 height 28
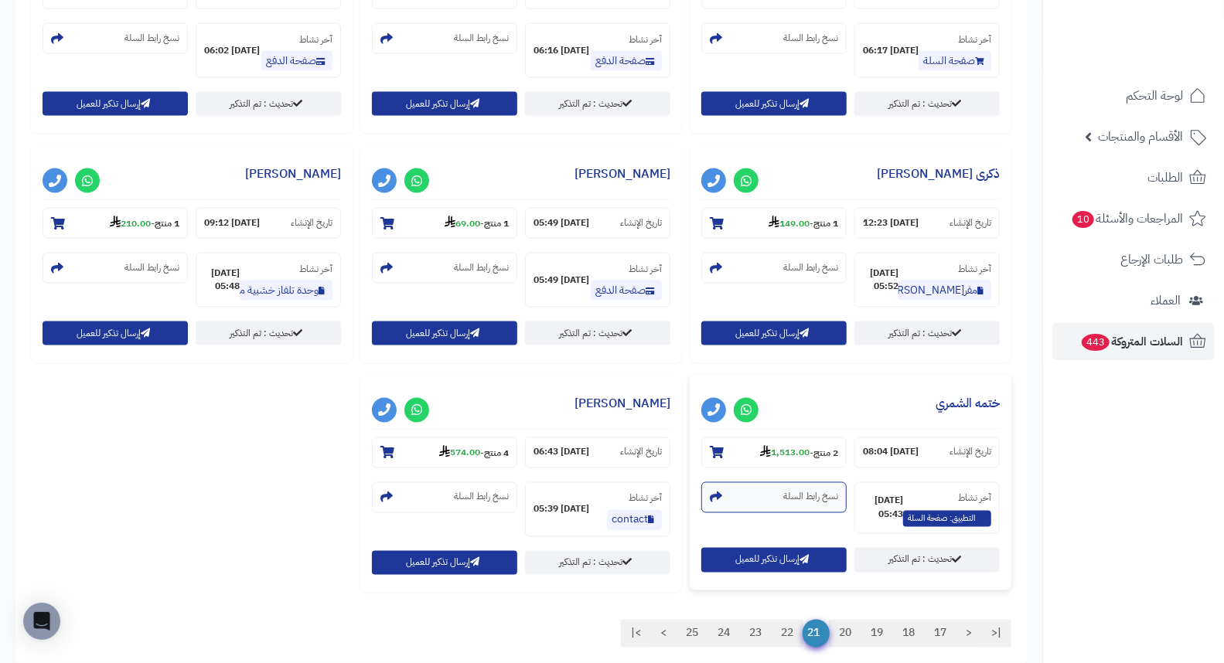
scroll to position [1547, 0]
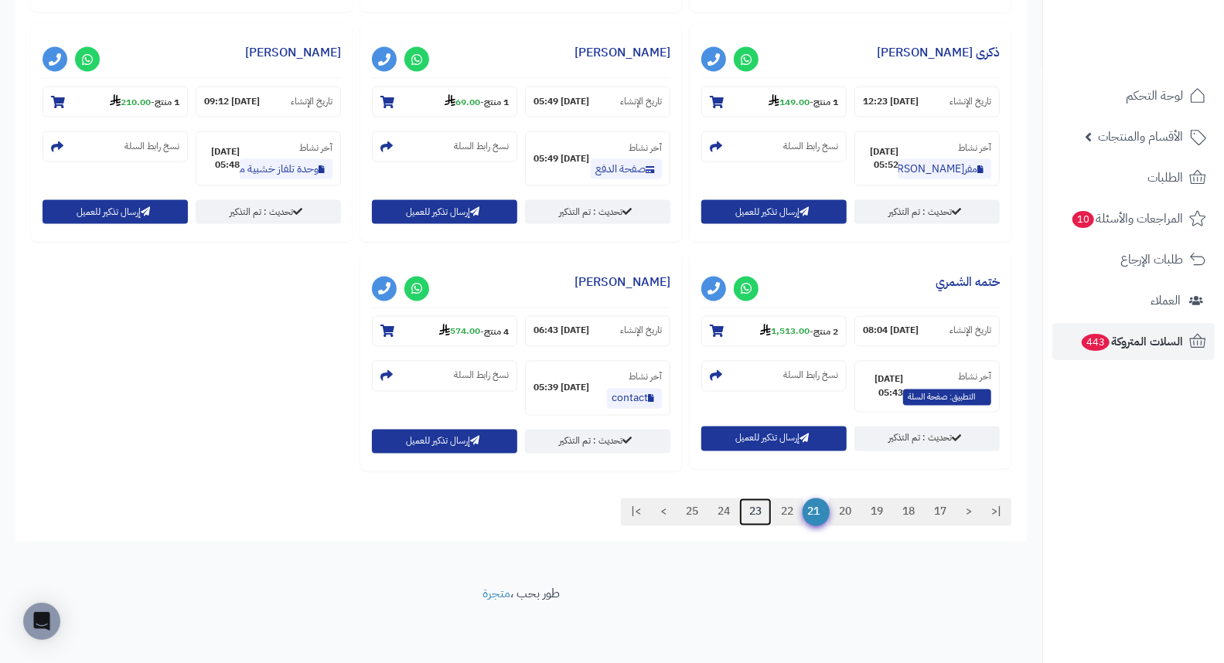
click at [754, 515] on link "23" at bounding box center [755, 513] width 32 height 28
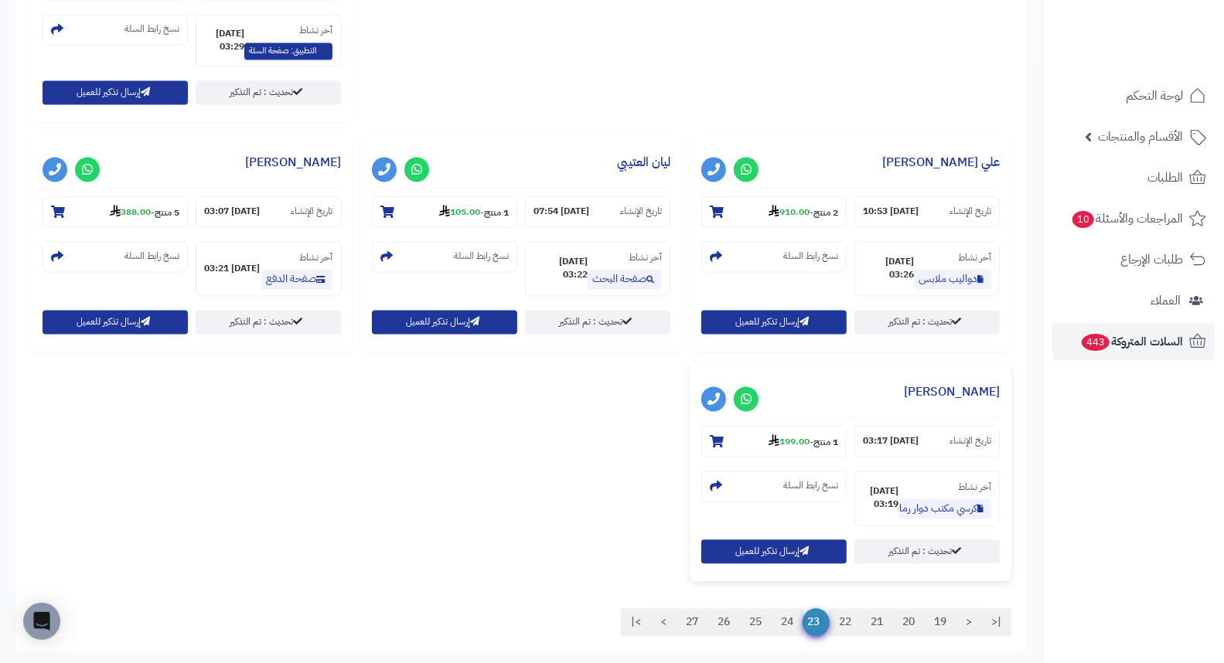
scroll to position [1920, 0]
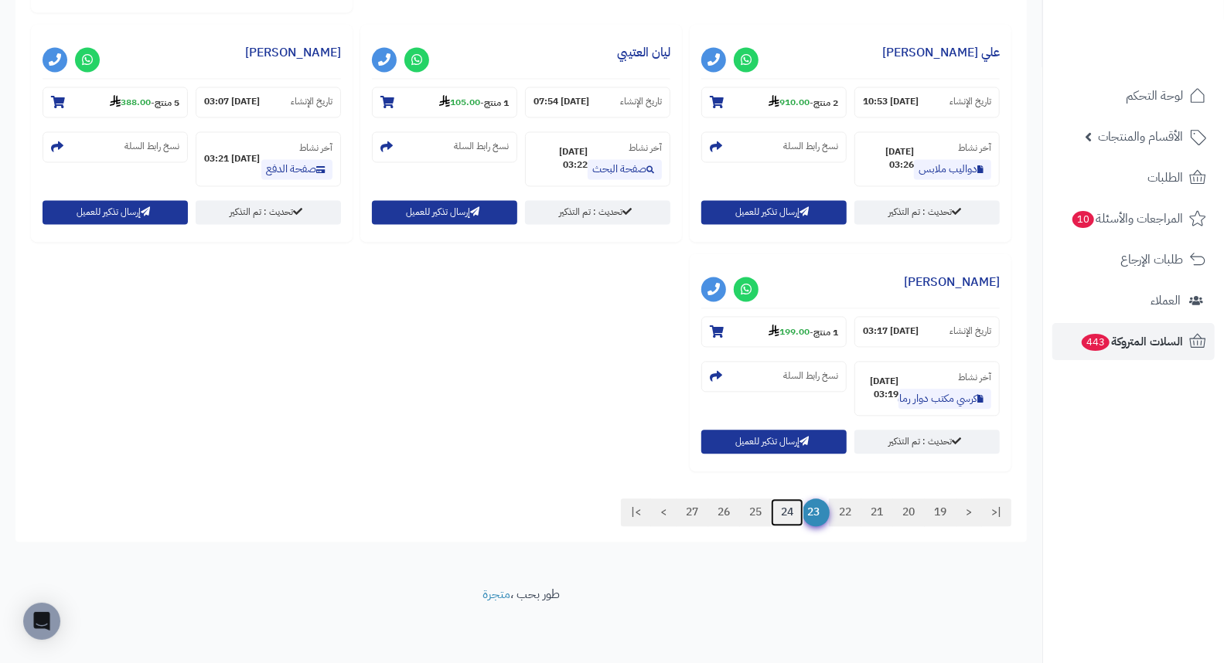
click at [781, 516] on link "24" at bounding box center [787, 513] width 32 height 28
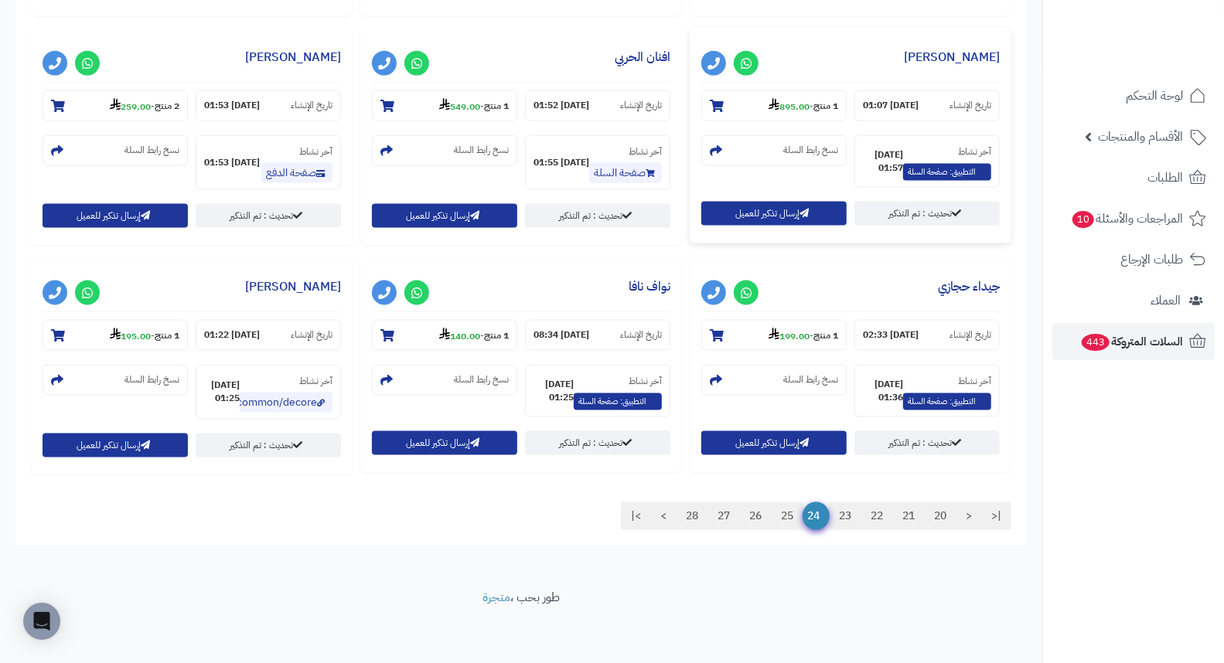
scroll to position [1319, 0]
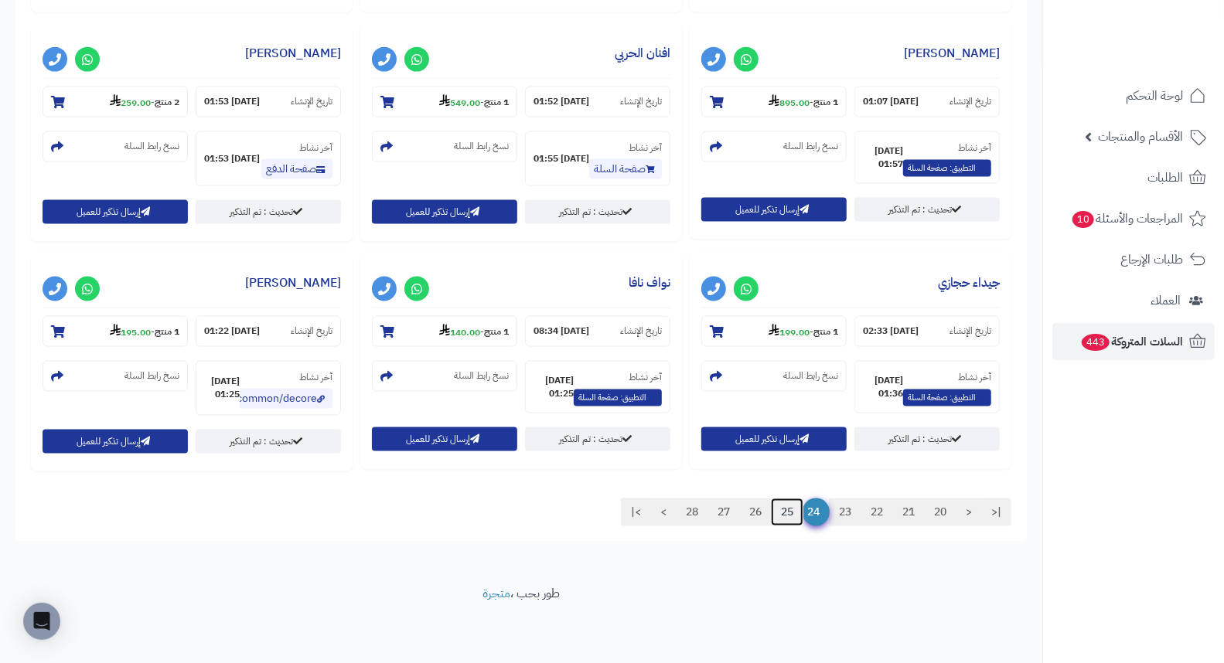
click at [784, 516] on link "25" at bounding box center [787, 513] width 32 height 28
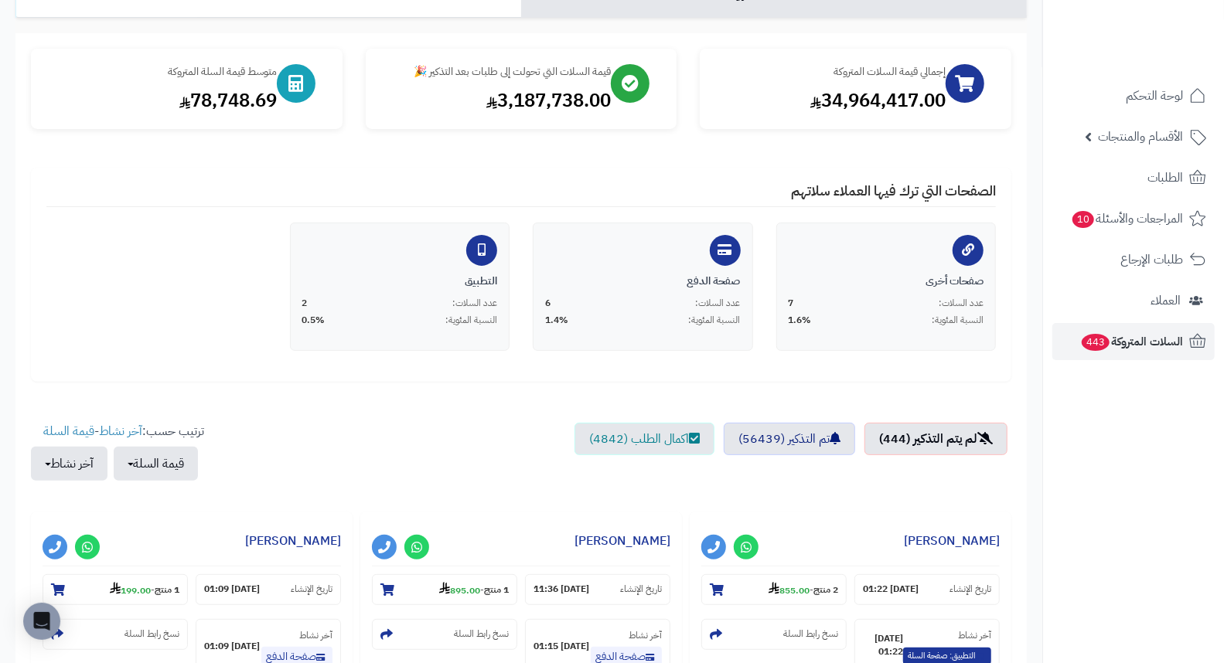
scroll to position [375, 0]
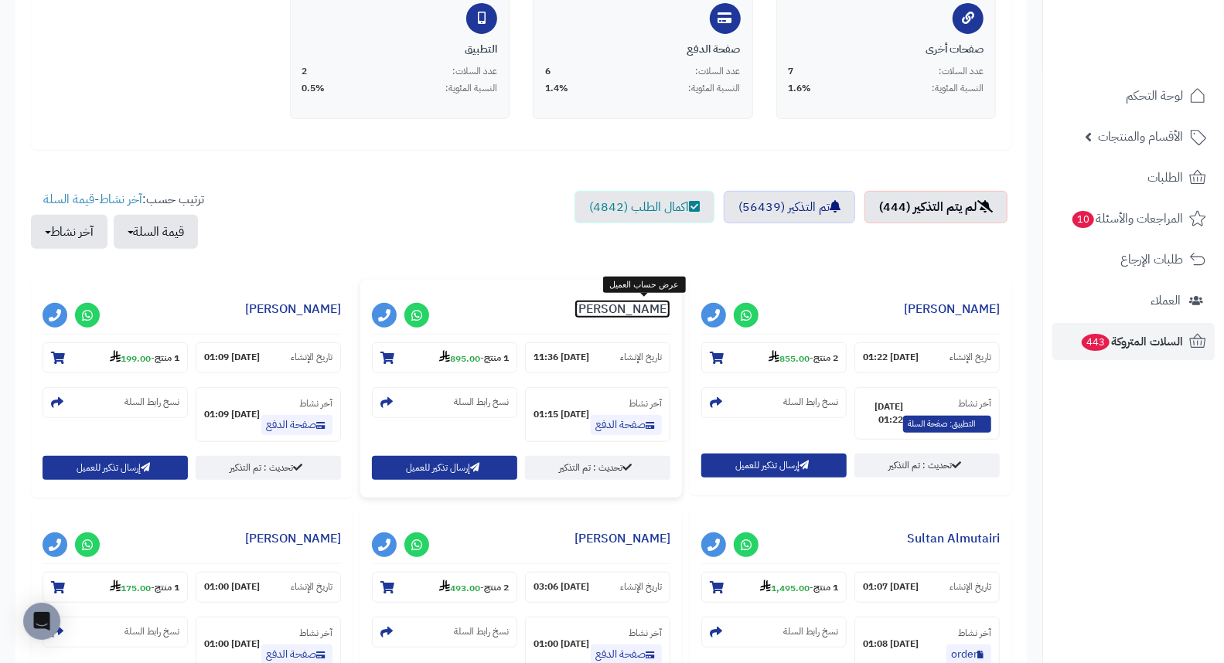
click at [653, 305] on link "احمد صقير" at bounding box center [622, 309] width 96 height 19
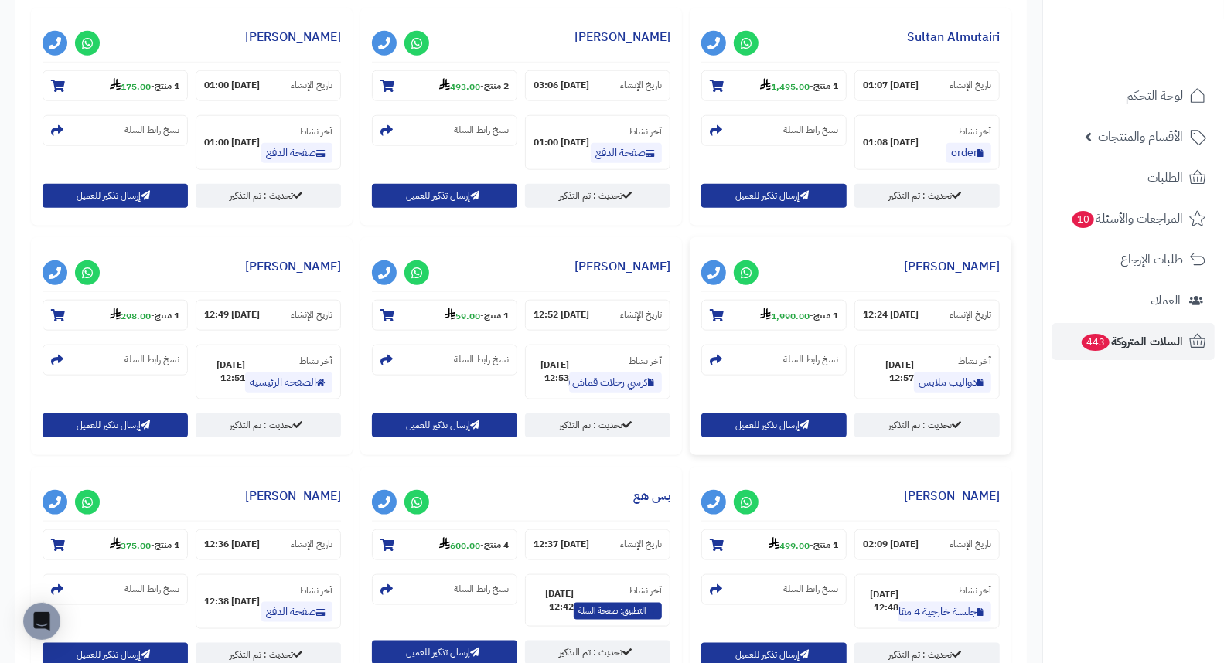
scroll to position [890, 0]
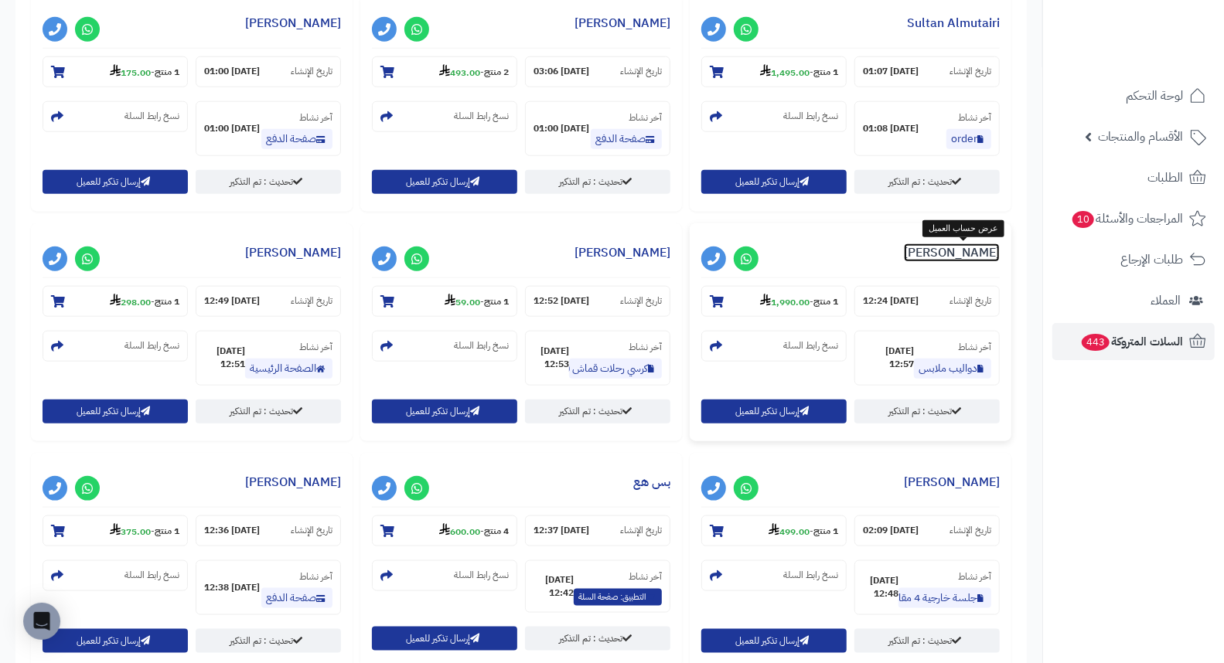
click at [985, 260] on link "Sarah Alotibi" at bounding box center [952, 252] width 96 height 19
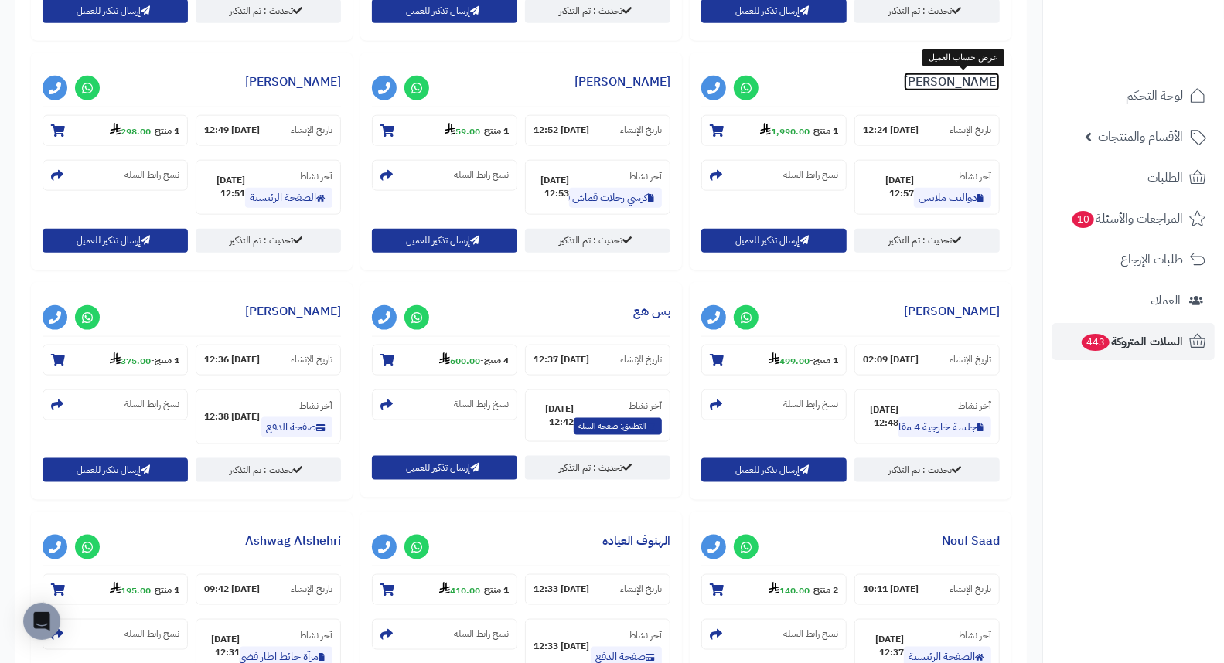
scroll to position [1062, 0]
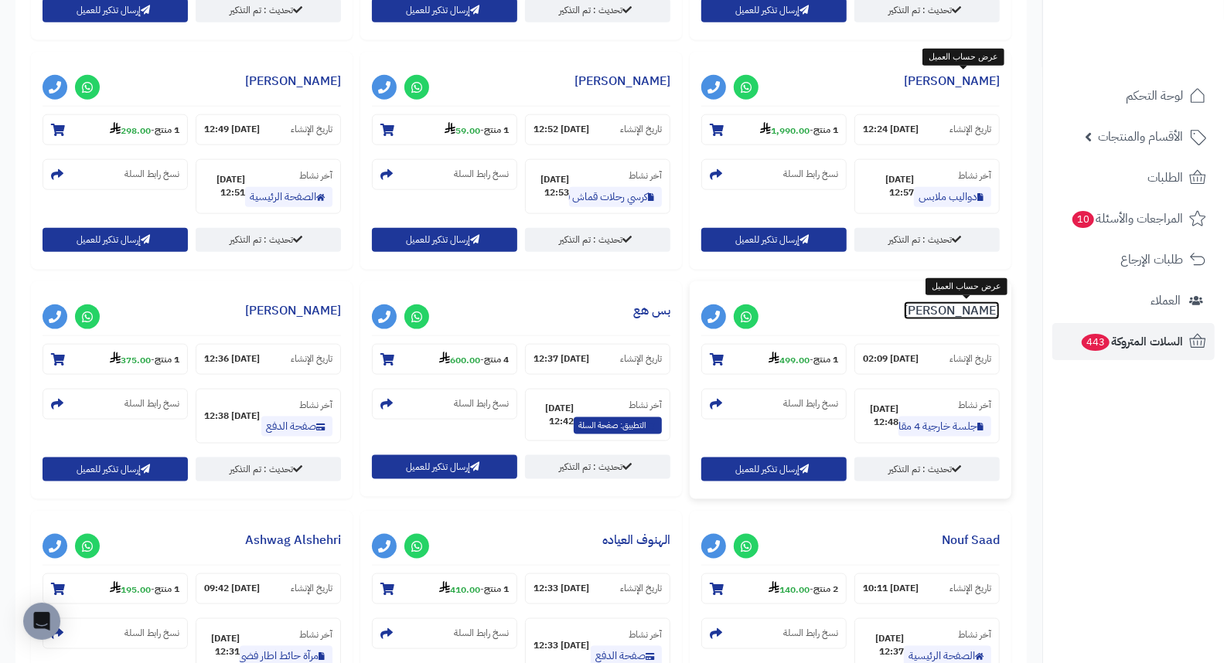
click at [968, 307] on link "Jud Alsnnai" at bounding box center [952, 310] width 96 height 19
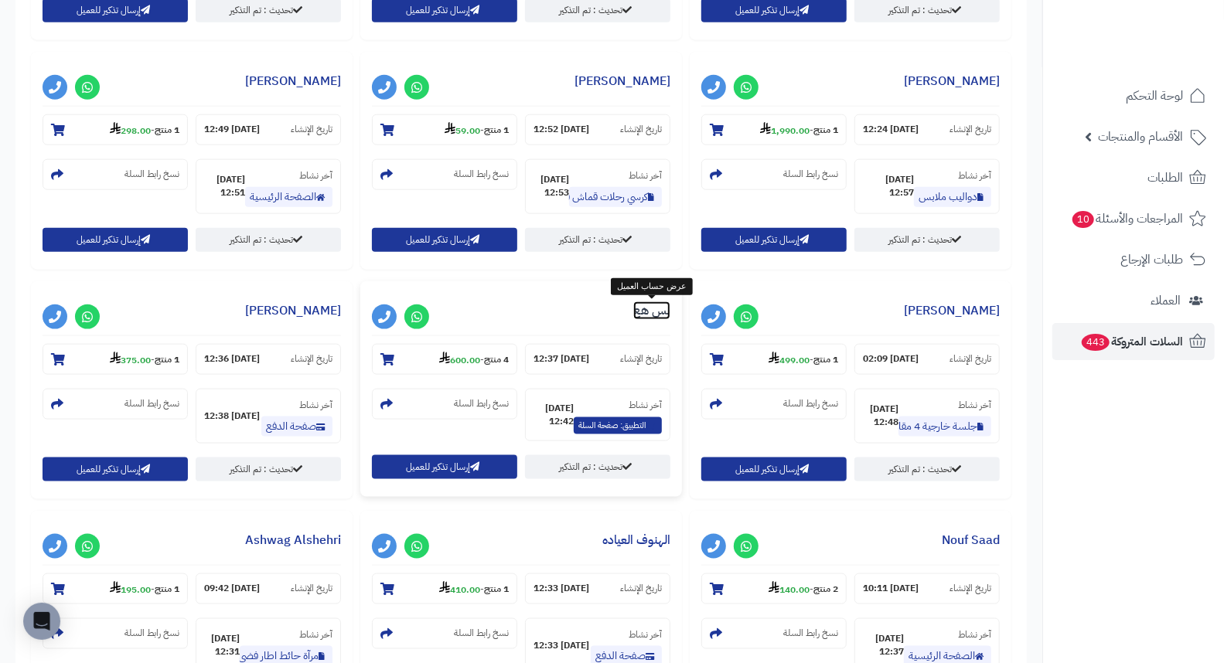
click at [663, 307] on link "بس هع" at bounding box center [651, 310] width 37 height 19
click at [313, 312] on link "غاده العتيبي" at bounding box center [293, 310] width 96 height 19
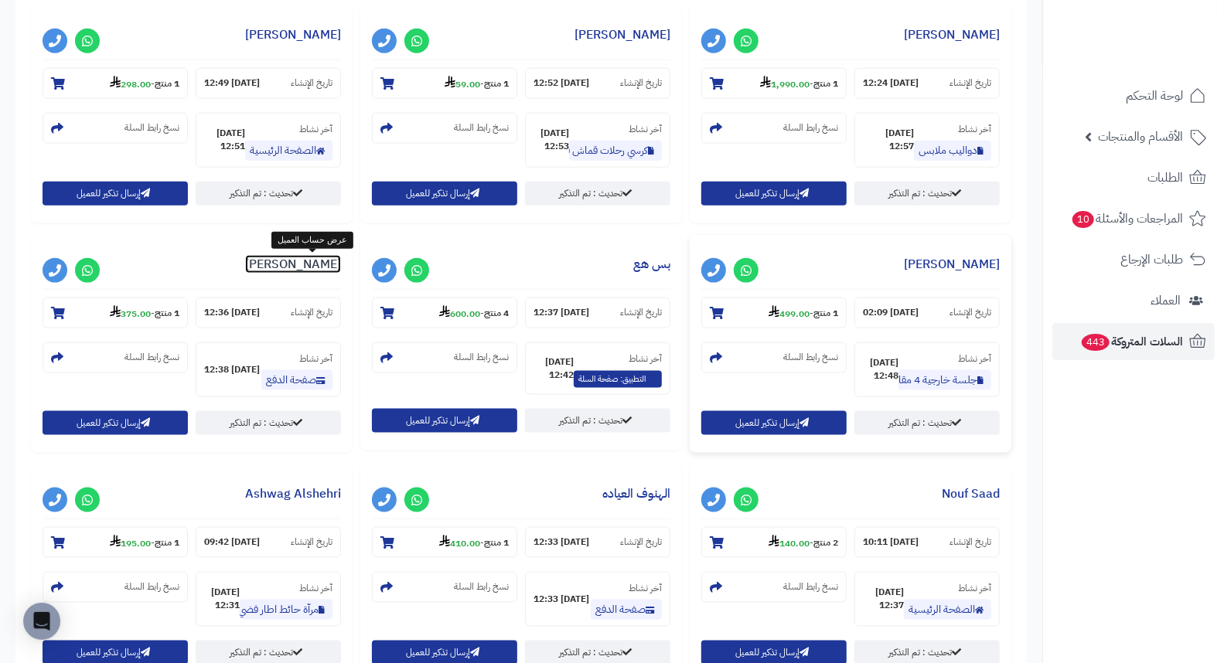
scroll to position [1319, 0]
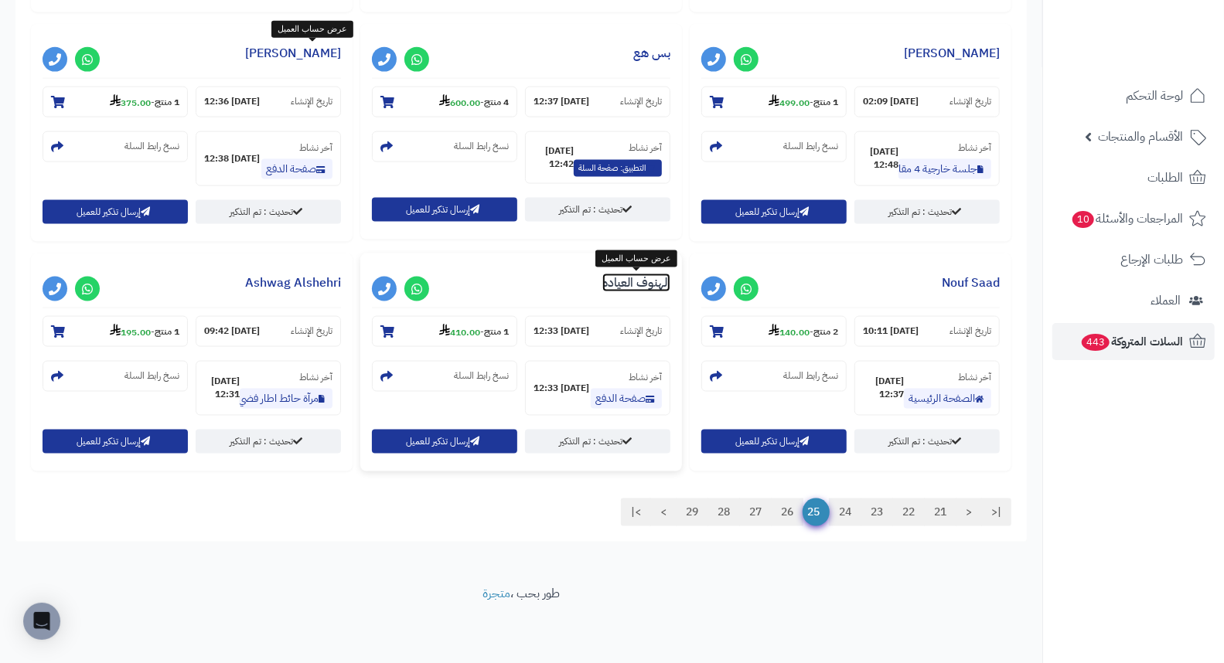
click at [642, 279] on link "الهنوف العياده" at bounding box center [636, 283] width 68 height 19
click at [782, 512] on link "26" at bounding box center [787, 513] width 32 height 28
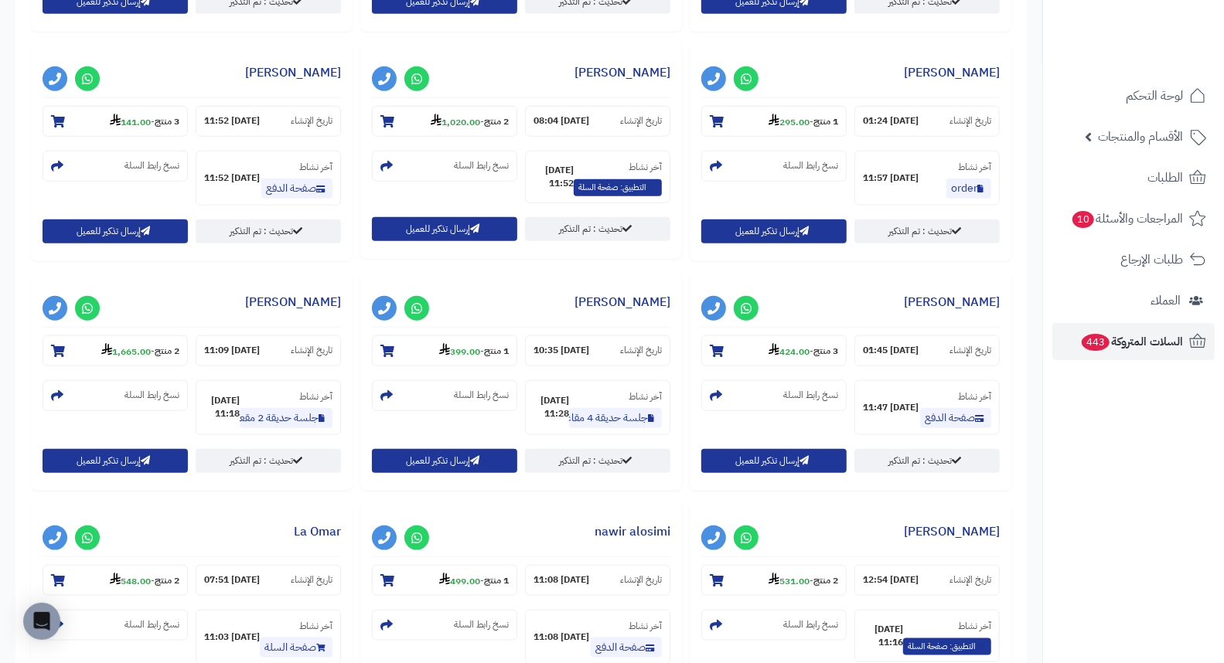
scroll to position [945, 0]
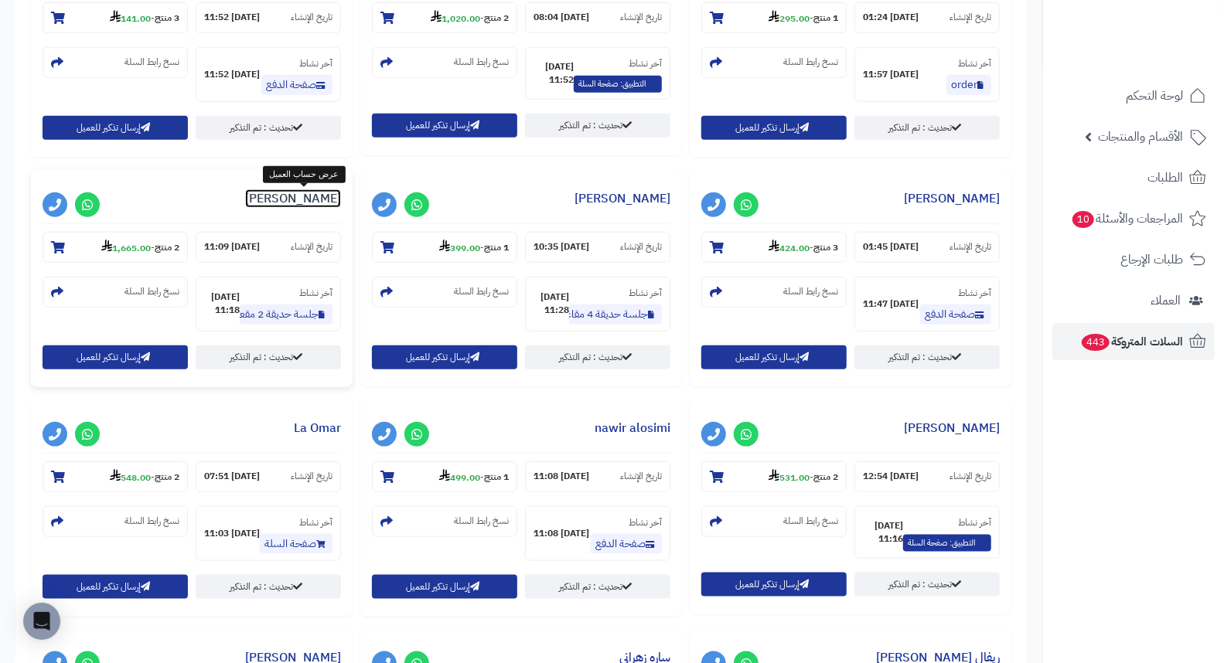
click at [299, 202] on link "عماد المطرودي" at bounding box center [293, 198] width 96 height 19
click at [1130, 468] on nav "لوحة التحكم الأقسام والمنتجات المنتجات الأقسام الماركات مواصفات المنتجات مواصفا…" at bounding box center [1133, 350] width 182 height 663
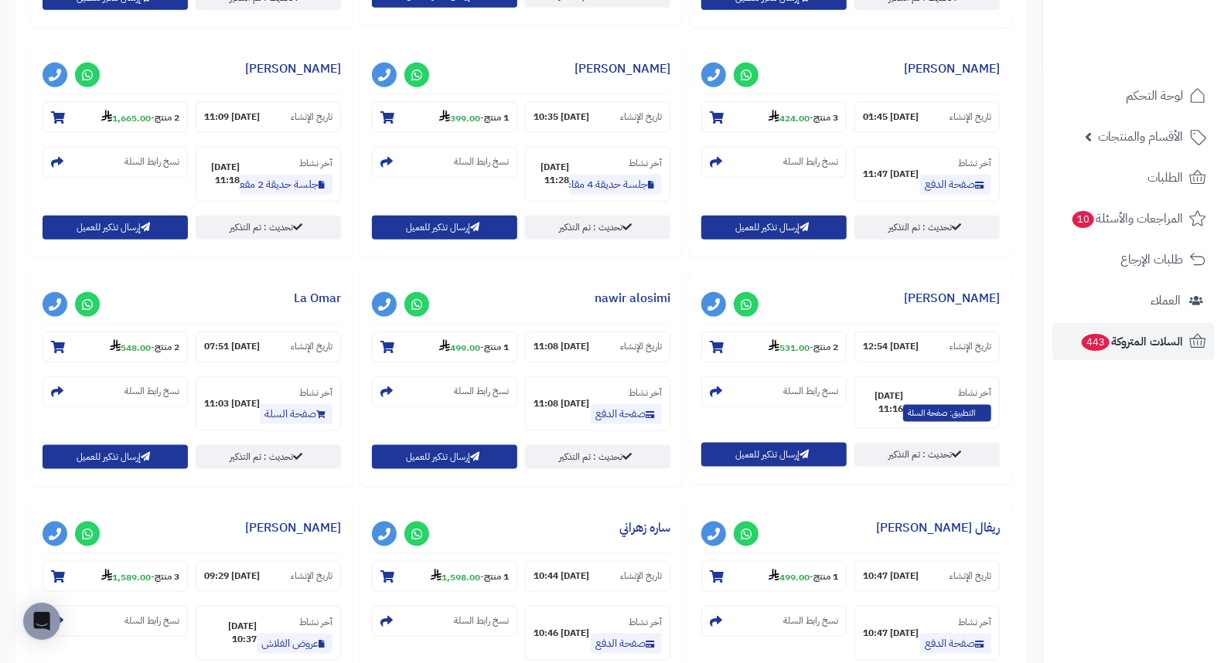
scroll to position [1116, 0]
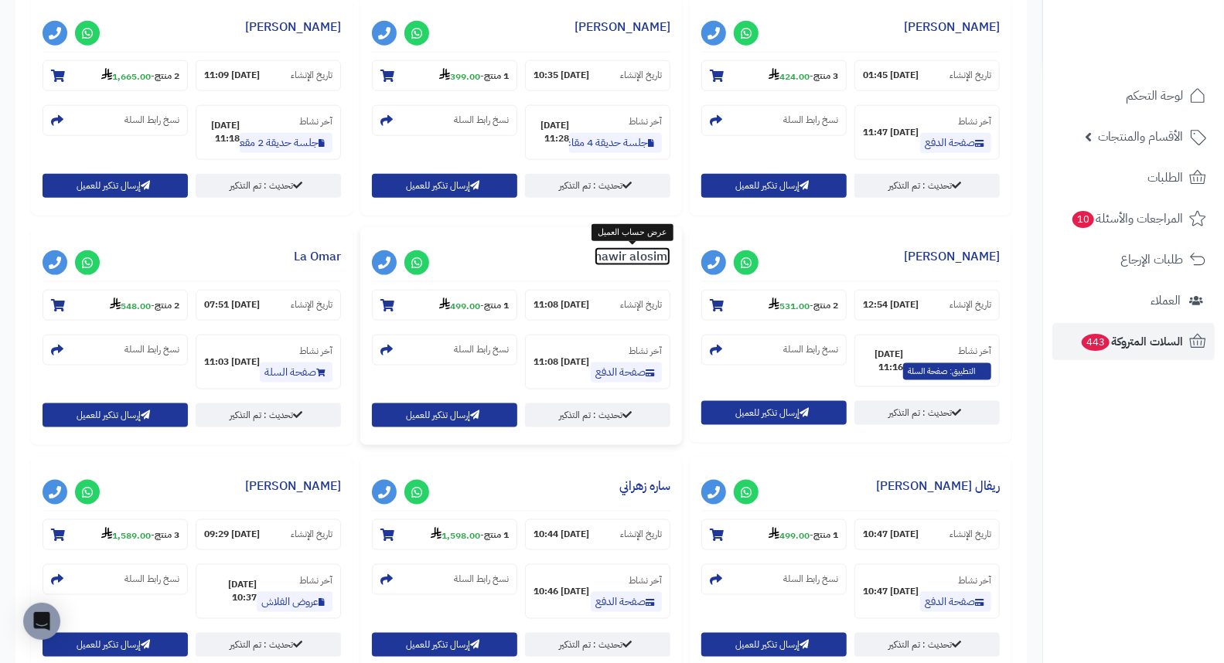
click at [640, 261] on link "nawir alosimi" at bounding box center [632, 256] width 76 height 19
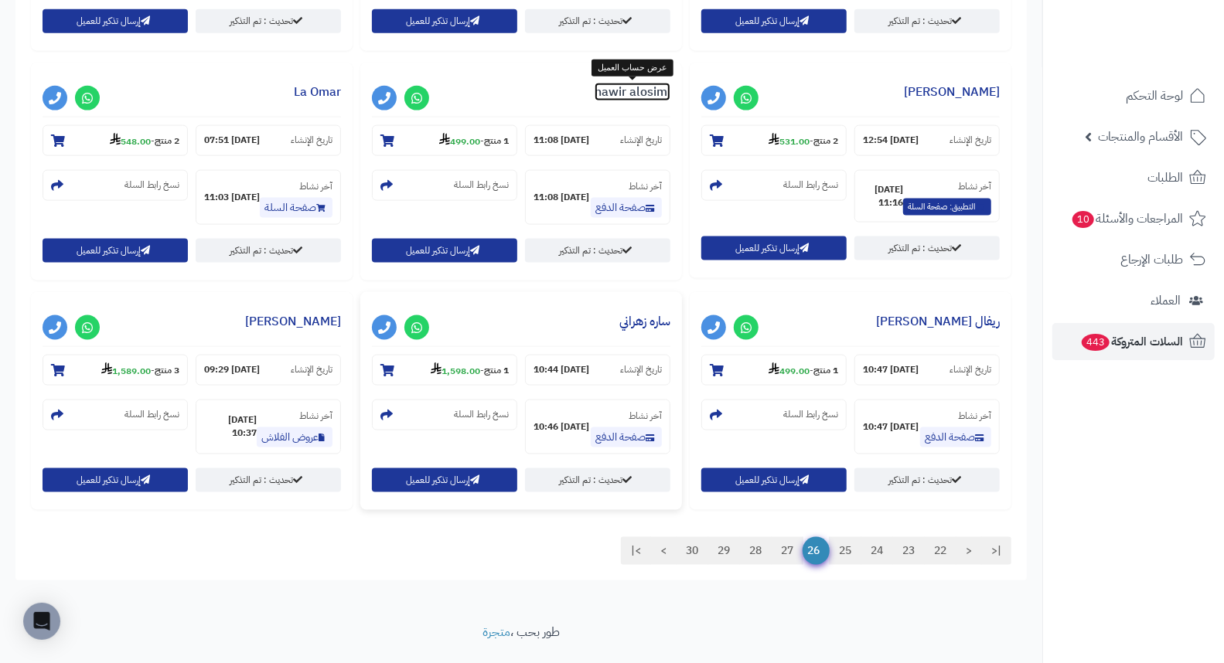
scroll to position [1288, 0]
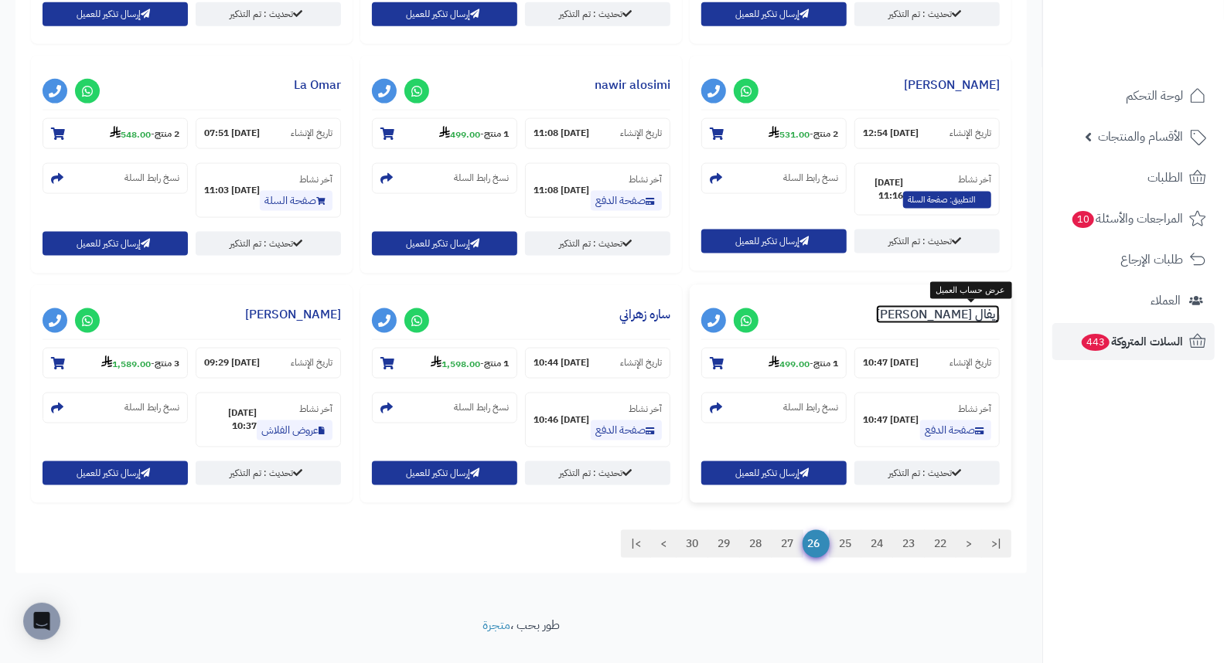
click at [967, 318] on link "ريفال العنزي" at bounding box center [938, 314] width 124 height 19
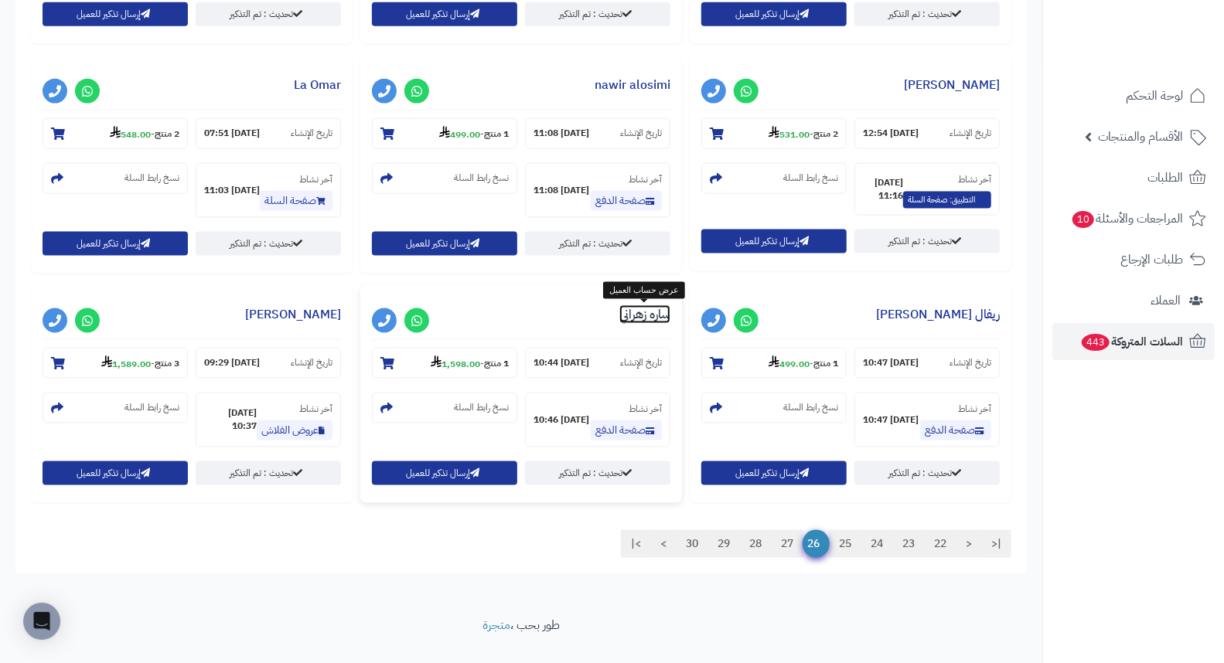
click at [635, 312] on link "ساره زهراني" at bounding box center [644, 314] width 51 height 19
click at [638, 315] on link "ساره زهراني" at bounding box center [644, 314] width 51 height 19
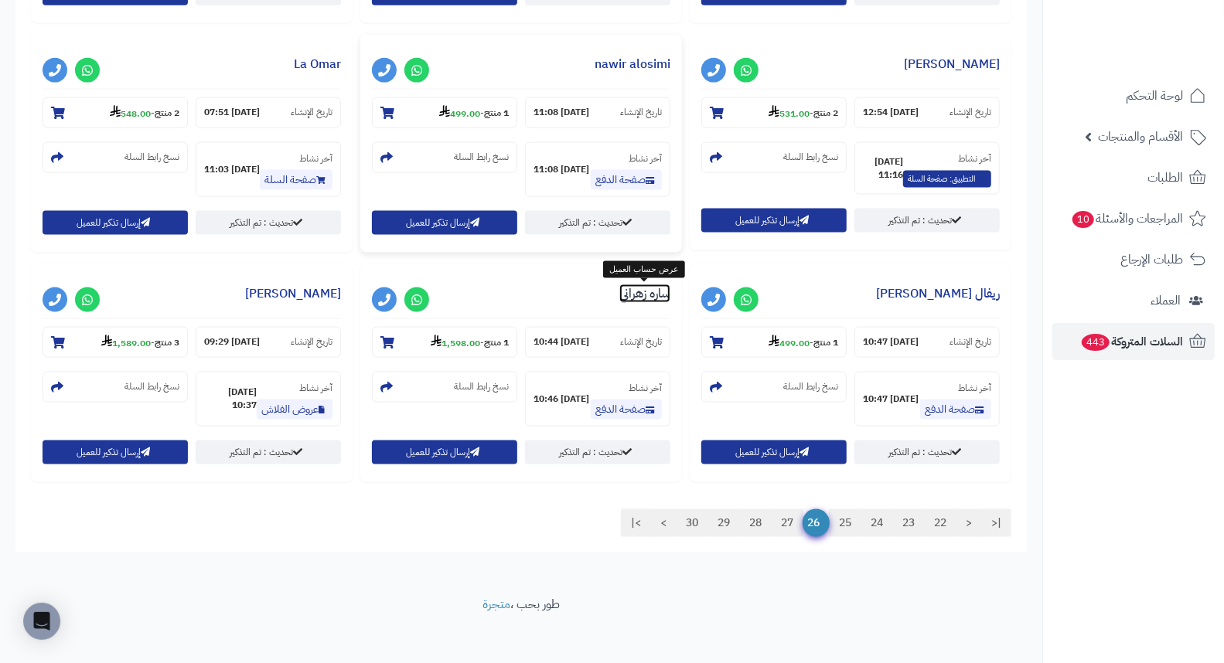
scroll to position [1319, 0]
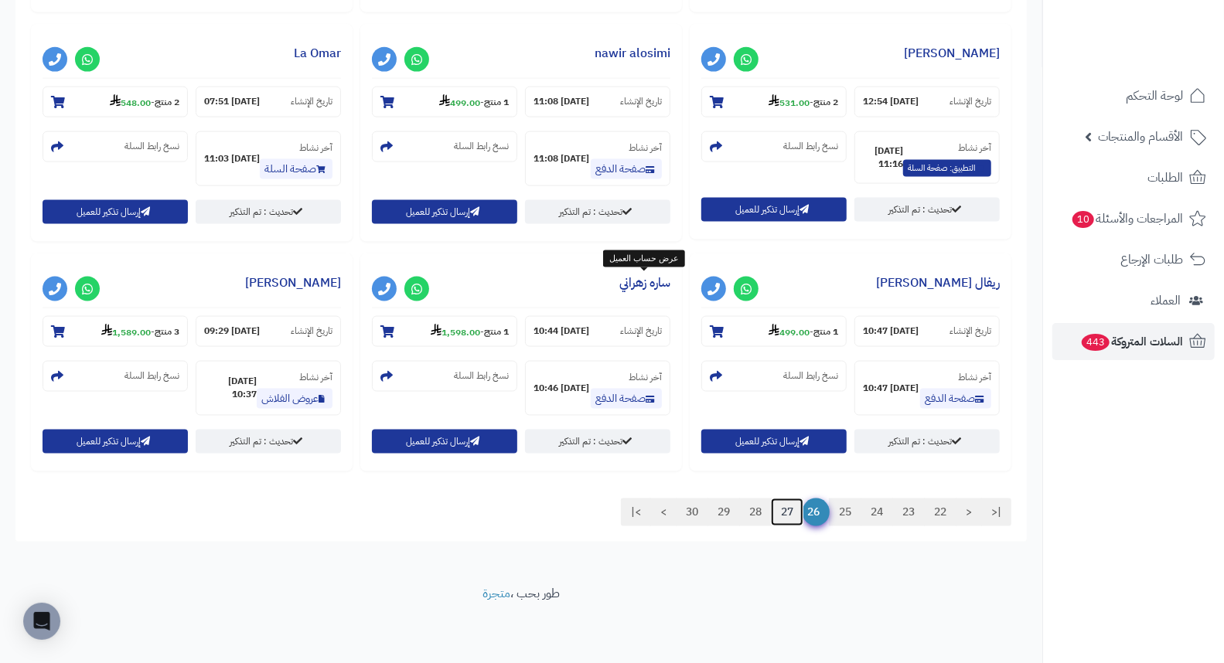
click at [788, 512] on link "27" at bounding box center [787, 513] width 32 height 28
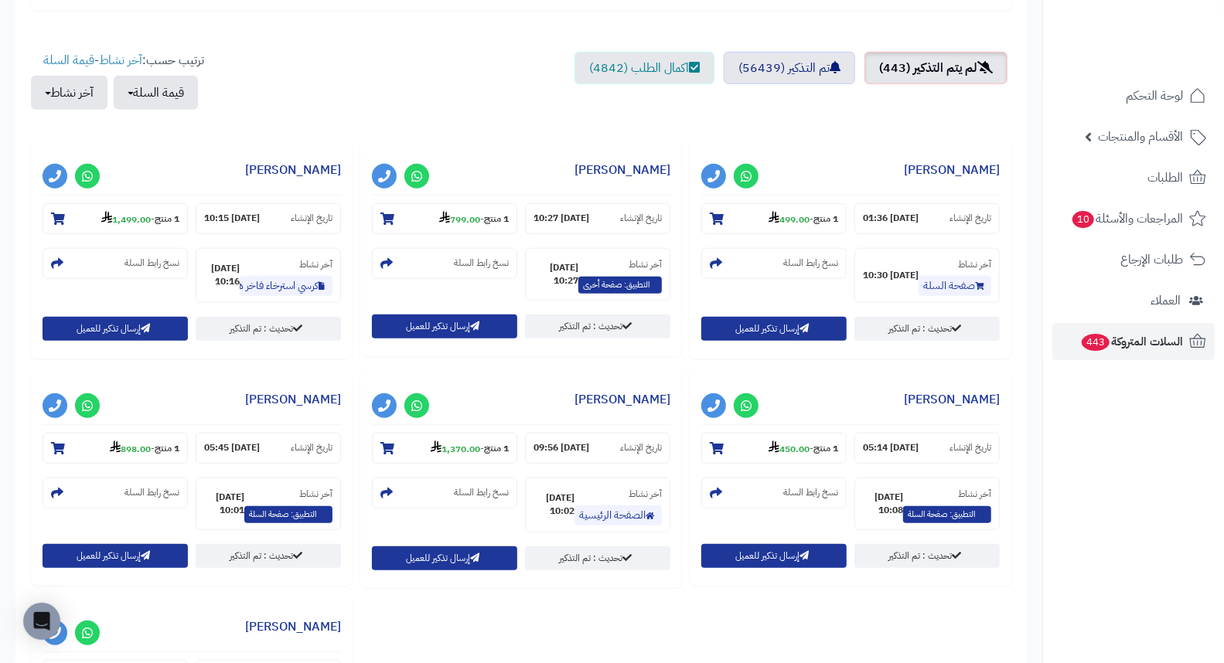
scroll to position [515, 0]
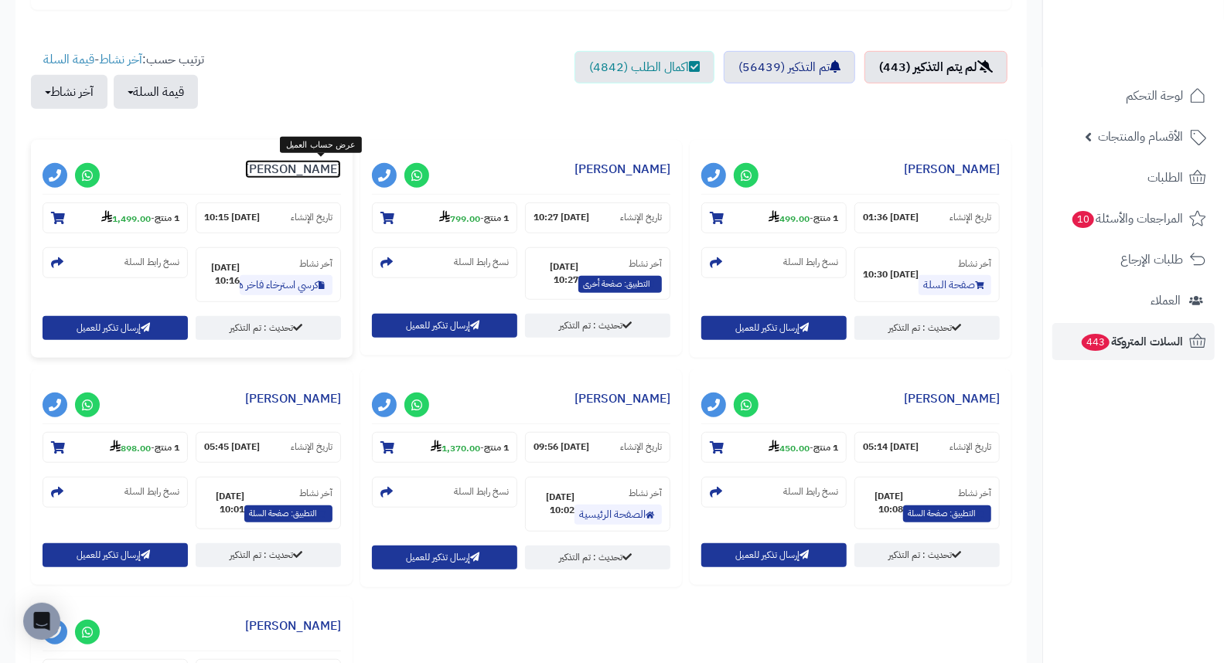
click at [315, 170] on link "هدى زكي" at bounding box center [293, 169] width 96 height 19
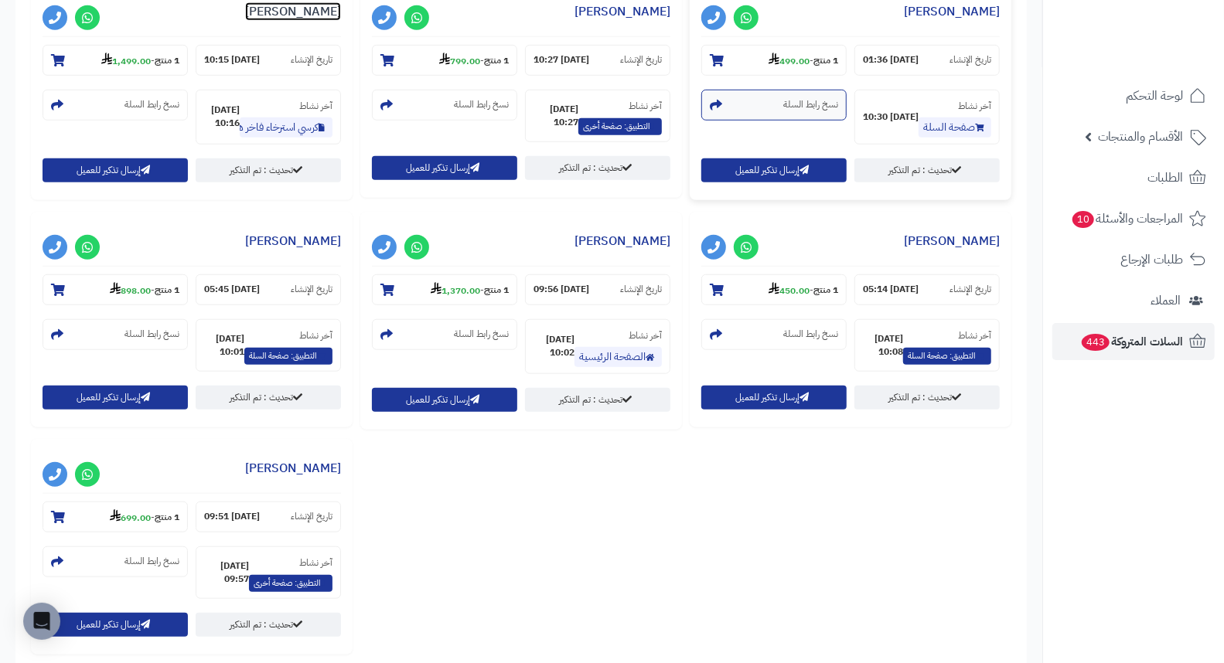
scroll to position [686, 0]
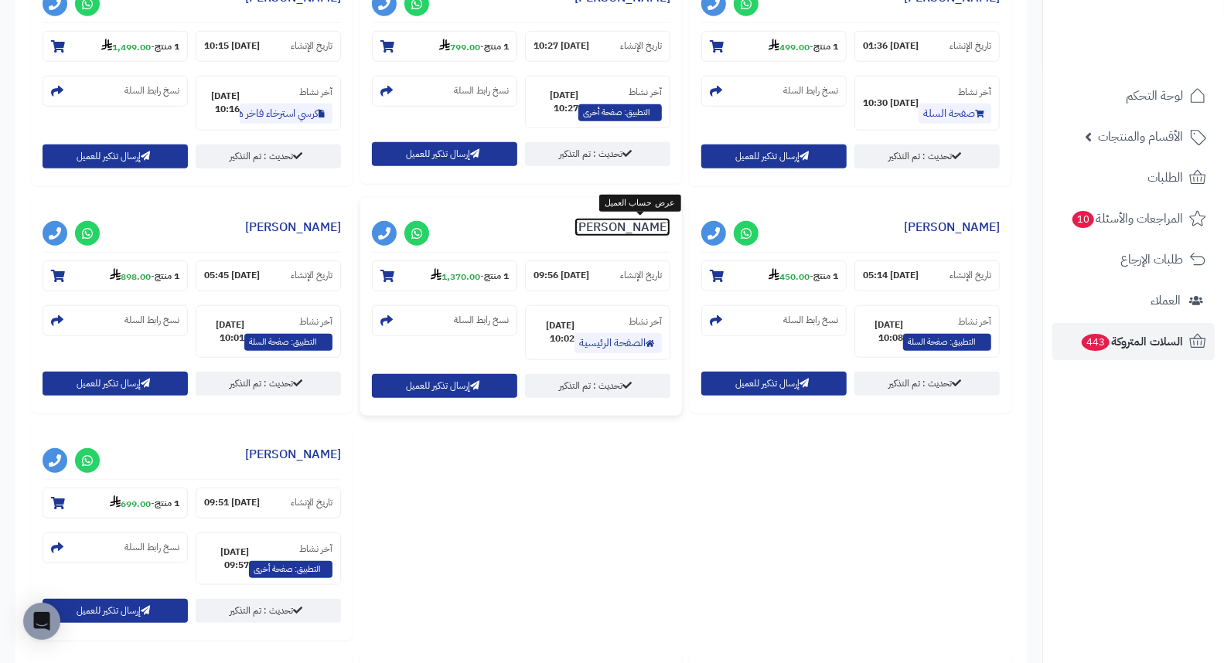
click at [635, 234] on link "طلال المزيني" at bounding box center [622, 227] width 96 height 19
click at [949, 232] on link "Sama Saad" at bounding box center [952, 227] width 96 height 19
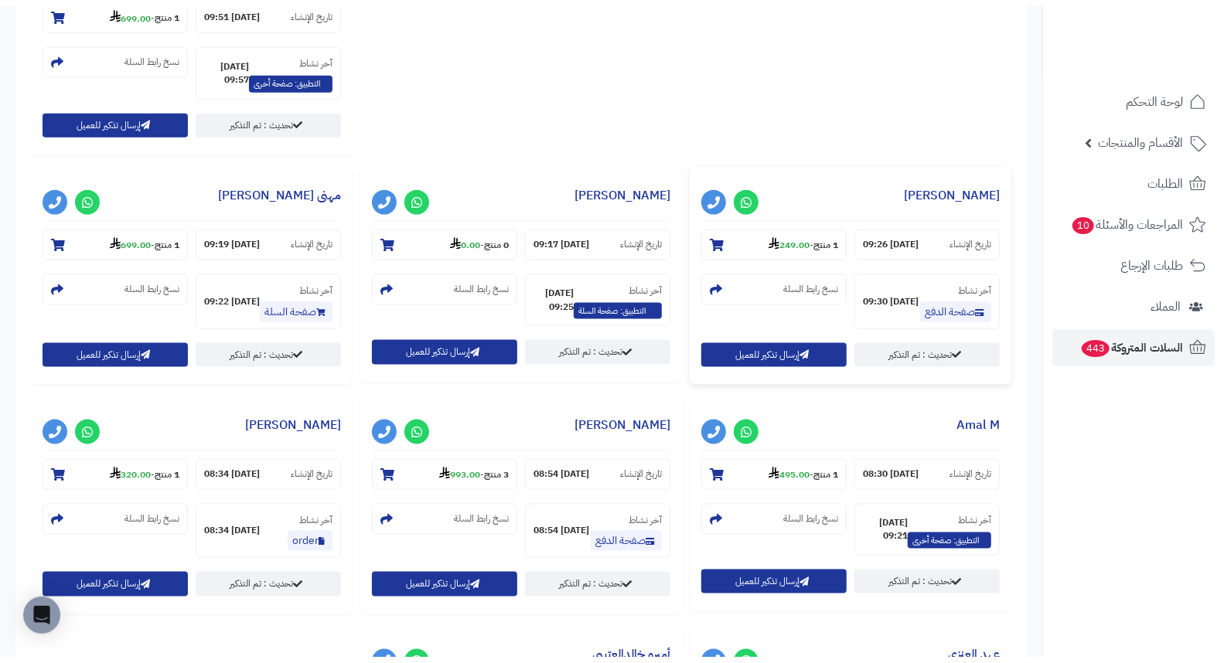
scroll to position [1202, 0]
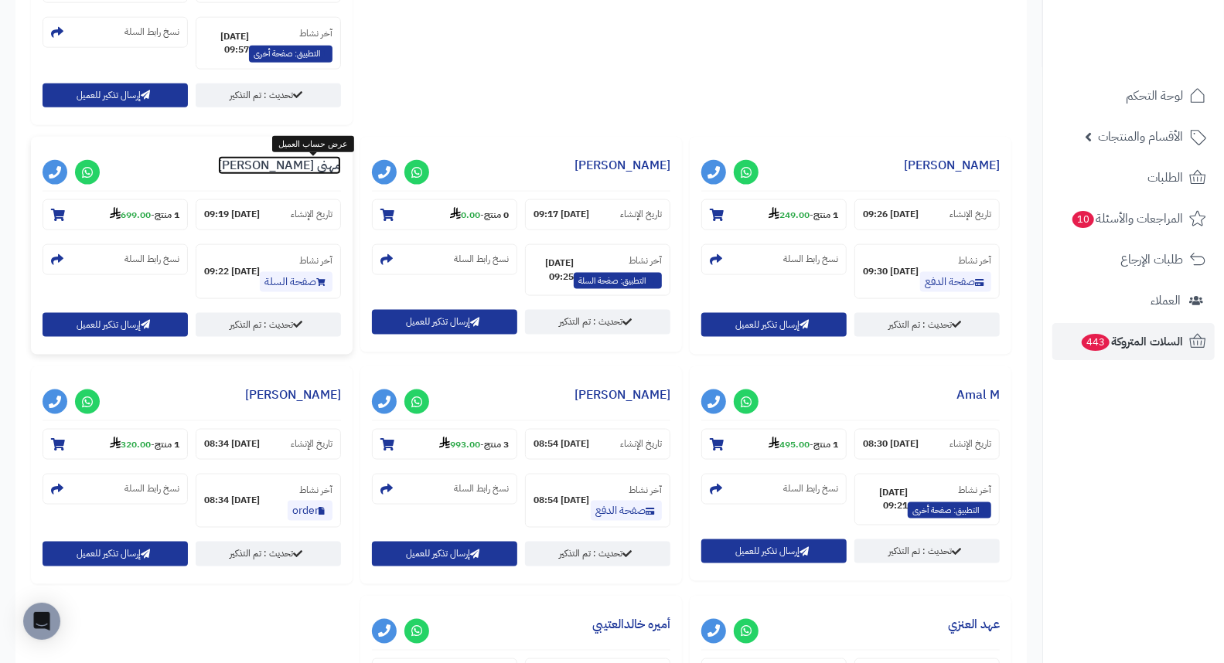
click at [338, 165] on link "مهنى الكلثم" at bounding box center [279, 165] width 123 height 19
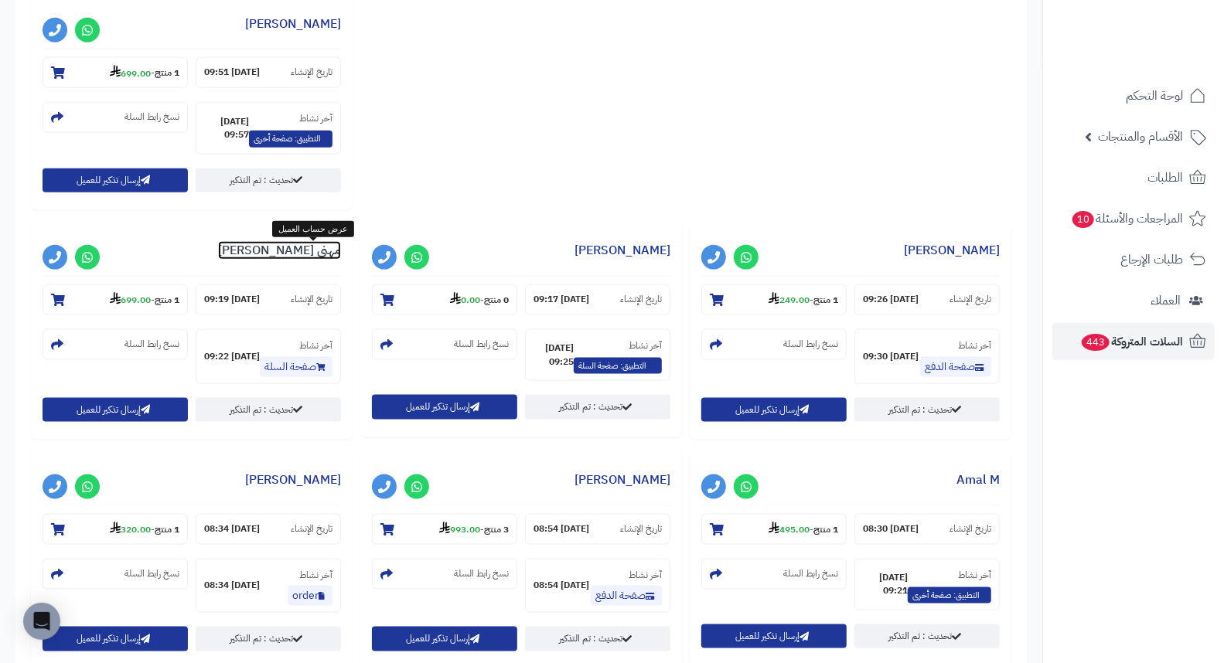
scroll to position [1116, 0]
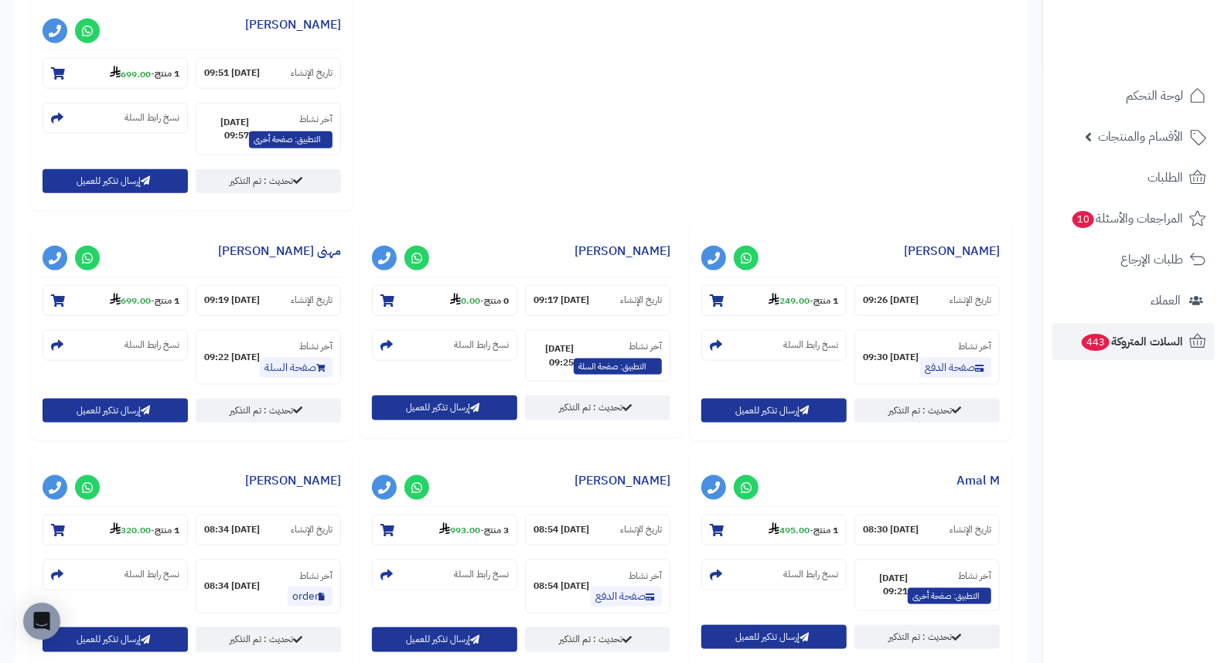
click at [561, 172] on div "**********" at bounding box center [521, 225] width 988 height 1373
click at [621, 168] on div "**********" at bounding box center [521, 225] width 988 height 1373
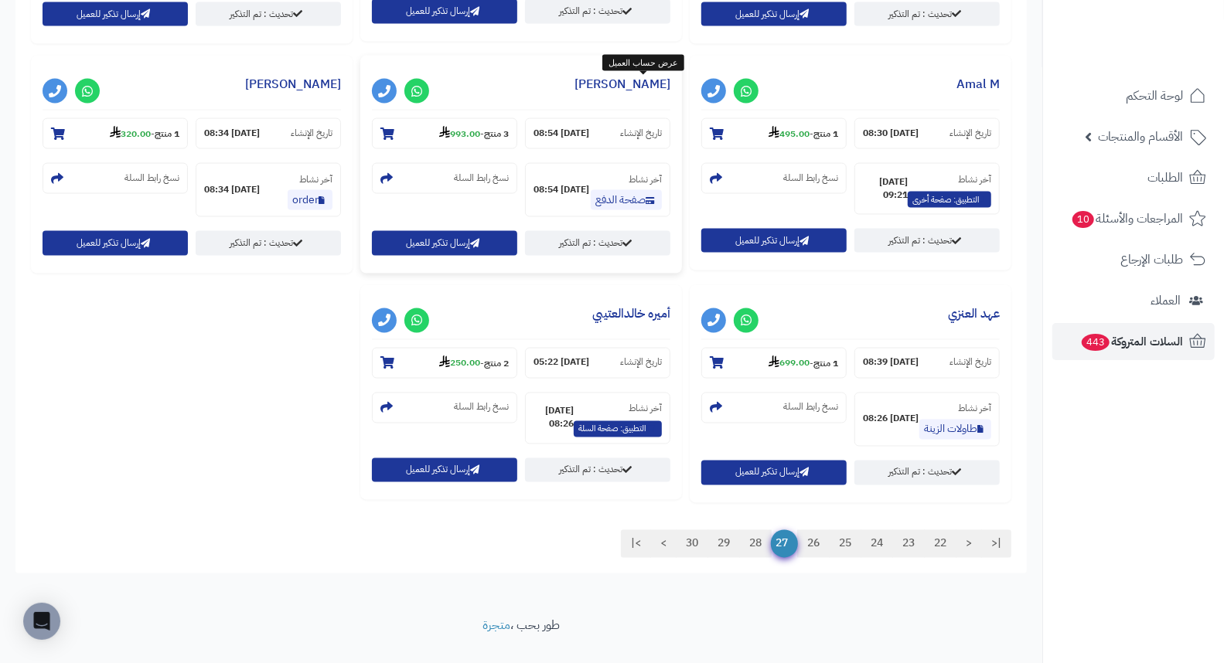
scroll to position [1547, 0]
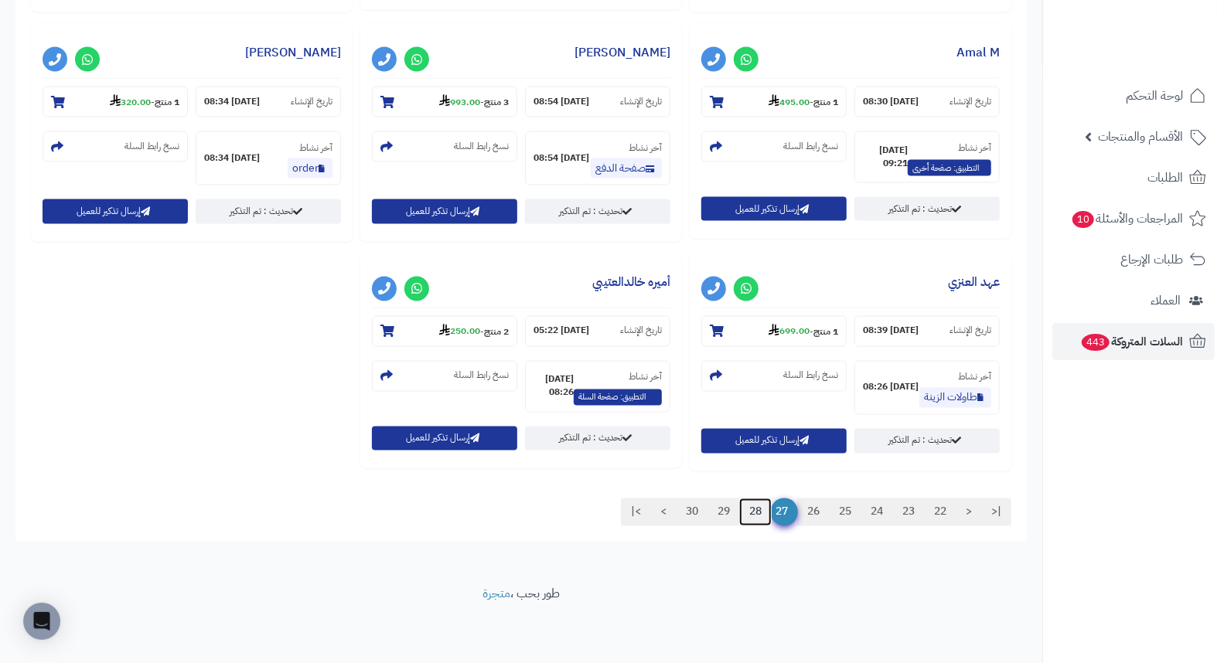
click at [748, 511] on link "28" at bounding box center [755, 513] width 32 height 28
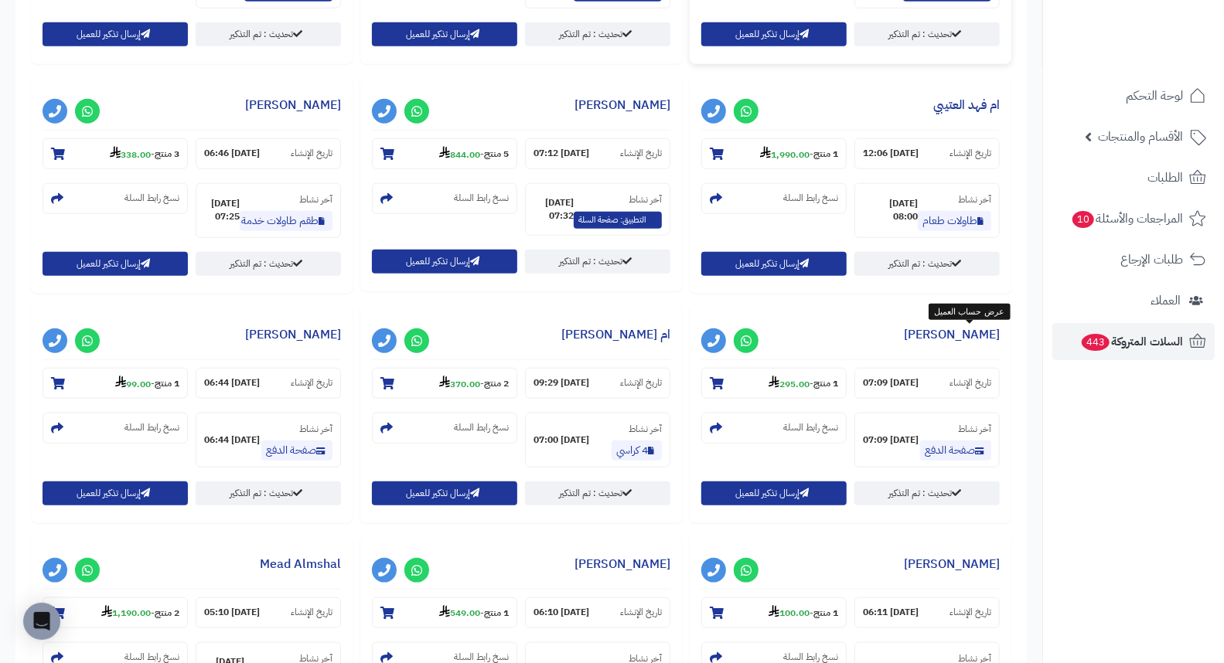
scroll to position [773, 0]
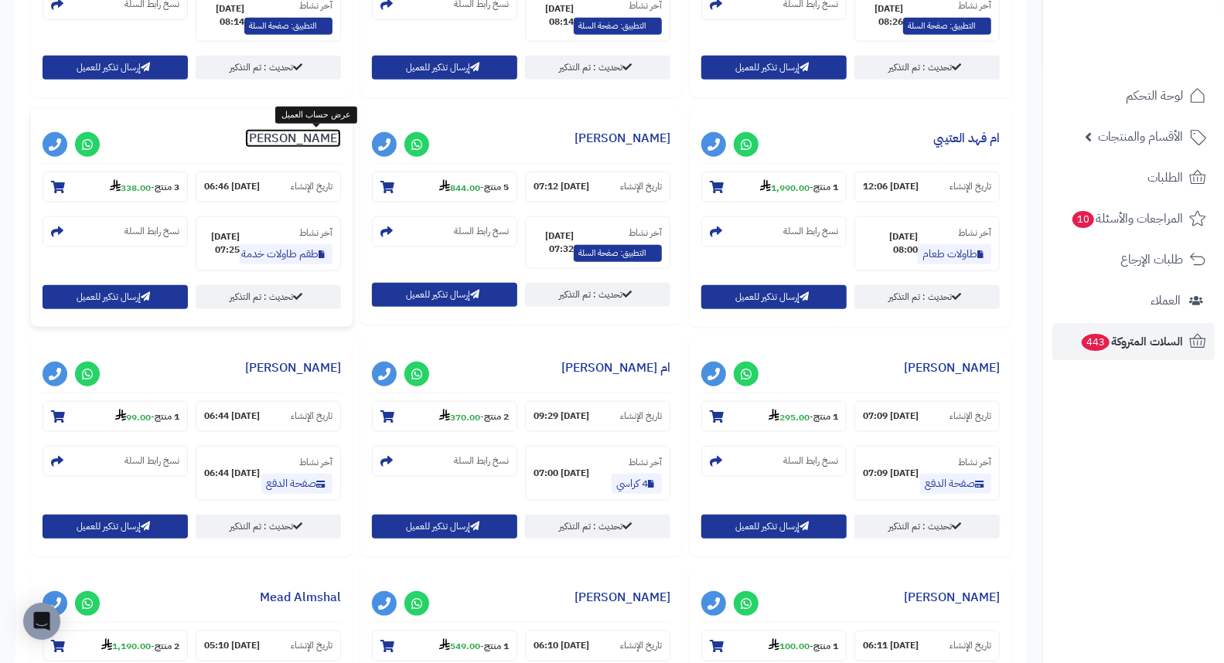
click at [294, 148] on link "منيرة فريح" at bounding box center [293, 138] width 96 height 19
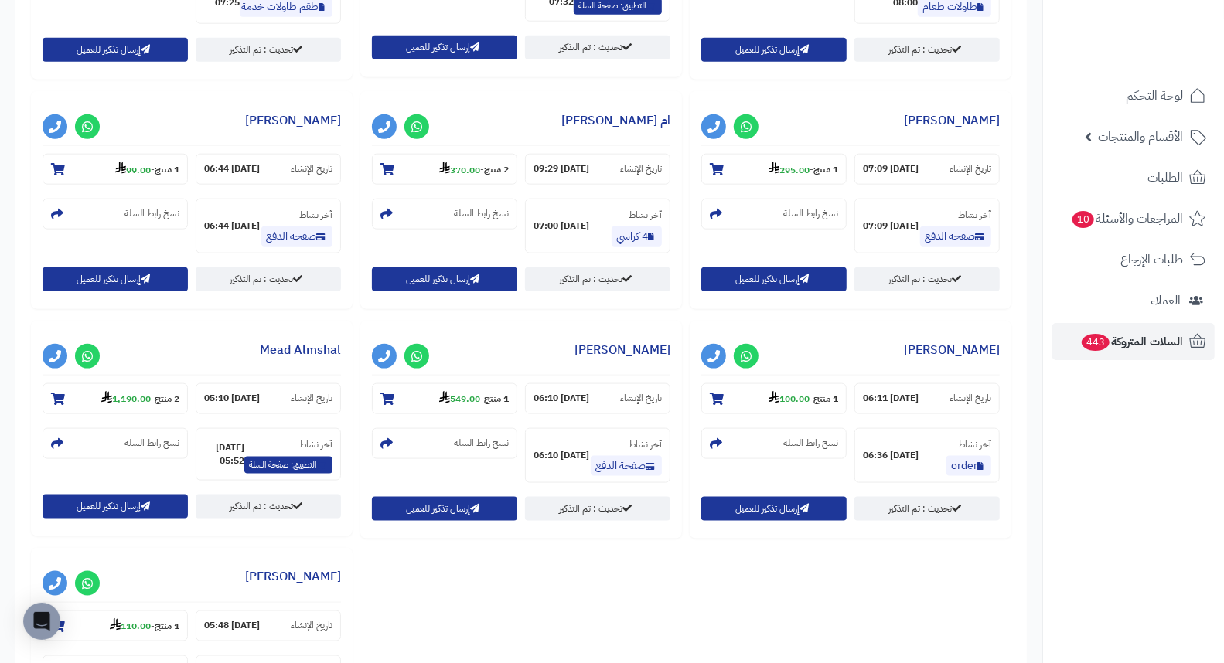
scroll to position [1030, 0]
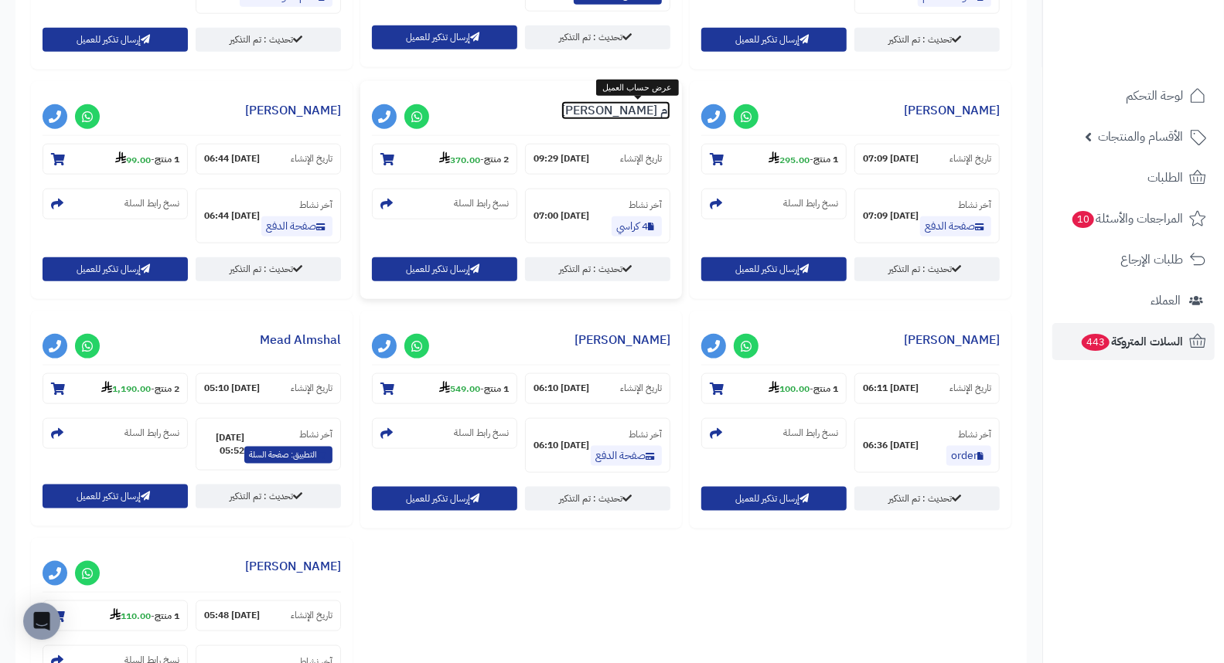
click at [638, 108] on link "ام طلال مرعي" at bounding box center [615, 110] width 109 height 19
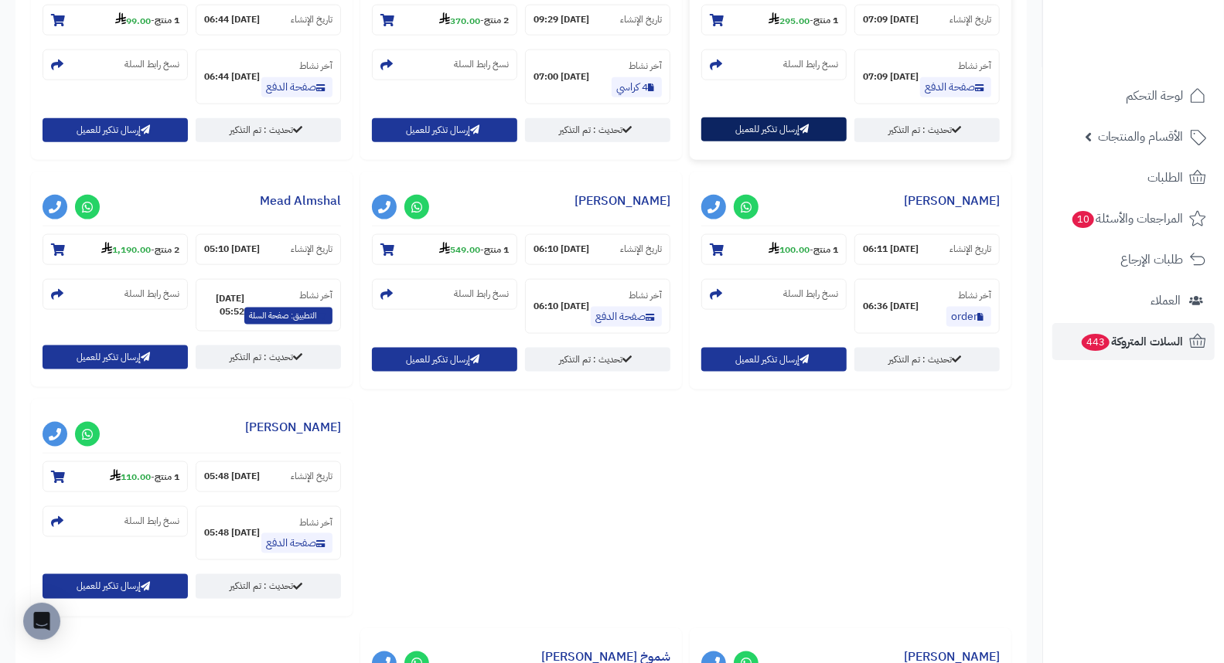
scroll to position [1202, 0]
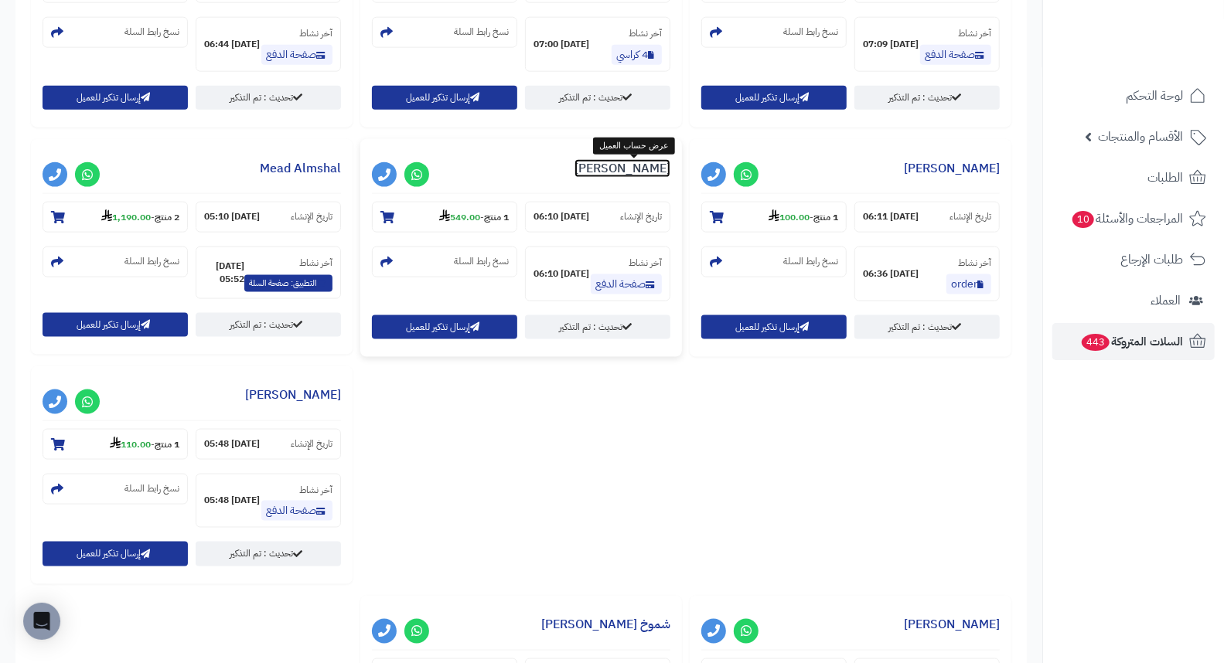
click at [631, 171] on link "Nas Alshehri" at bounding box center [622, 168] width 96 height 19
click at [318, 165] on link "Mead Almshal" at bounding box center [300, 168] width 81 height 19
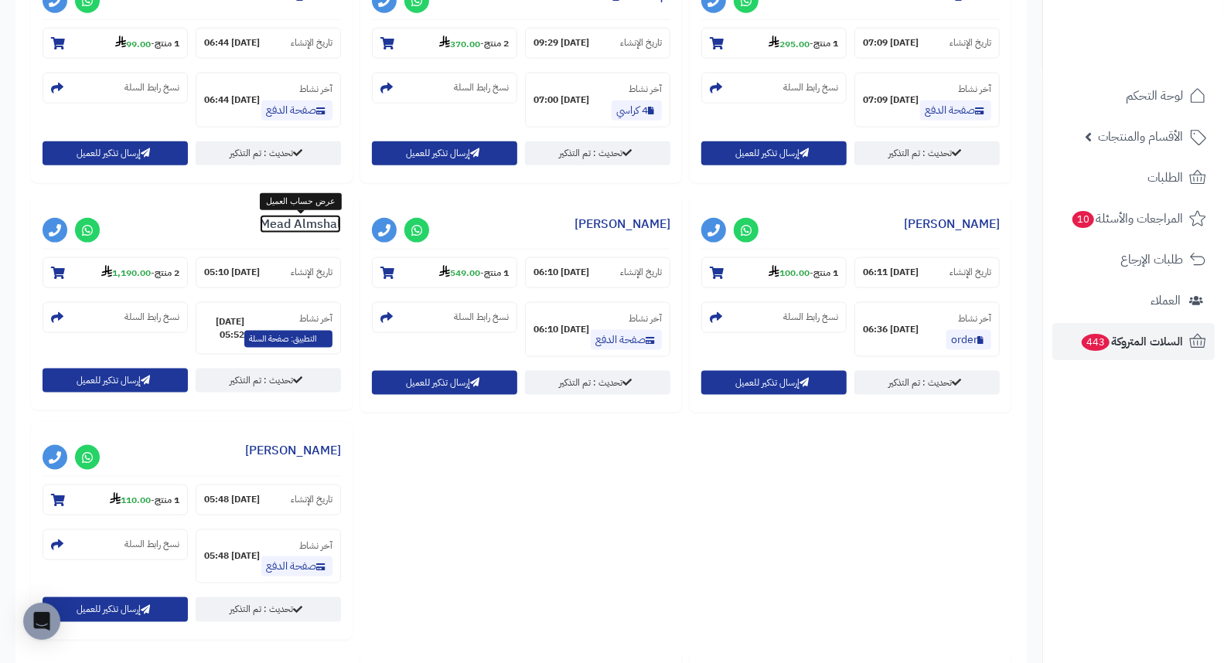
scroll to position [1116, 0]
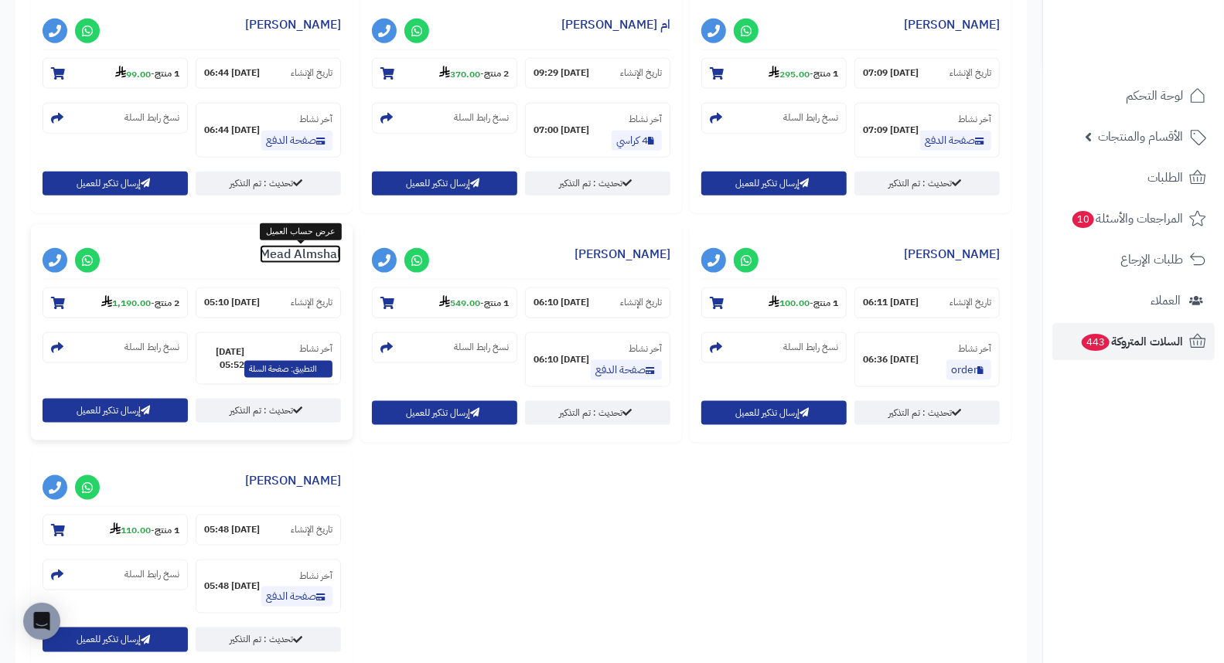
click at [291, 253] on link "Mead Almshal" at bounding box center [300, 254] width 81 height 19
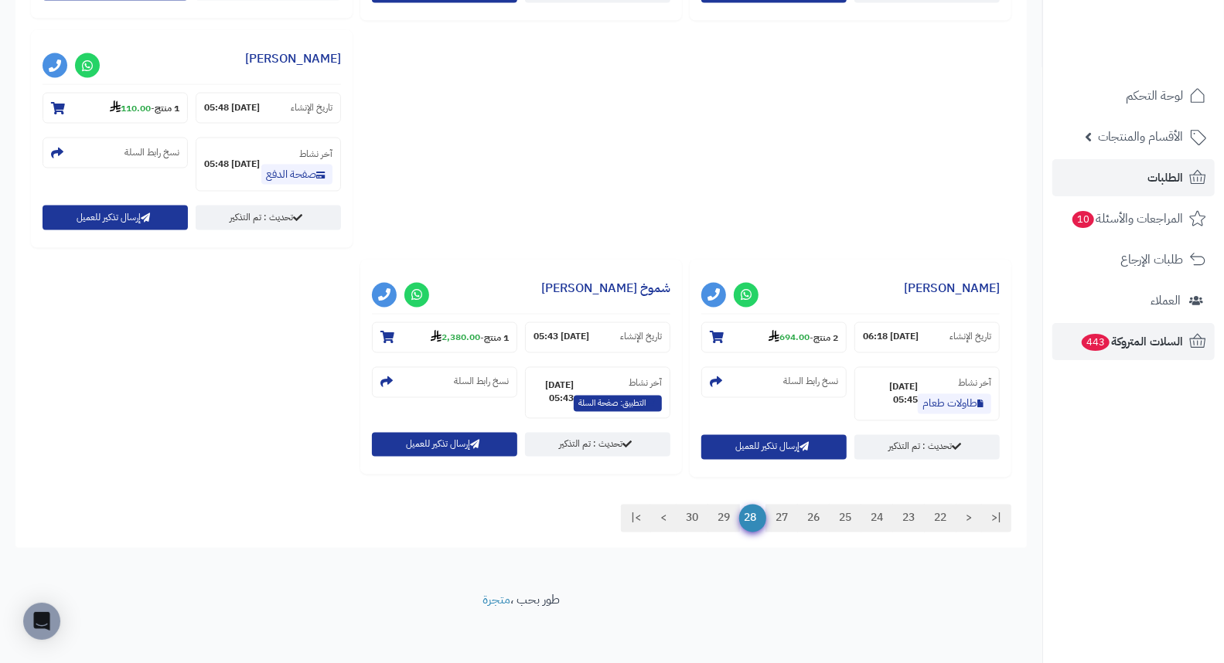
scroll to position [1547, 0]
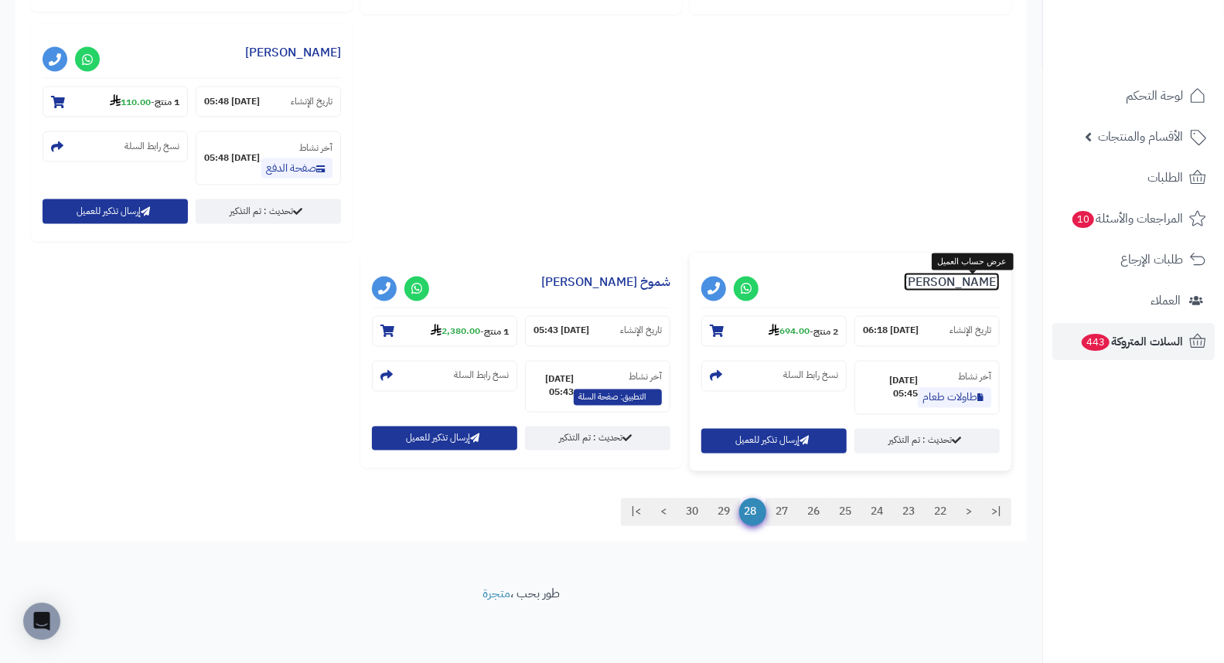
click at [985, 288] on link "هيا العميري" at bounding box center [952, 282] width 96 height 19
click at [662, 286] on link "شموخ [PERSON_NAME]" at bounding box center [605, 282] width 129 height 19
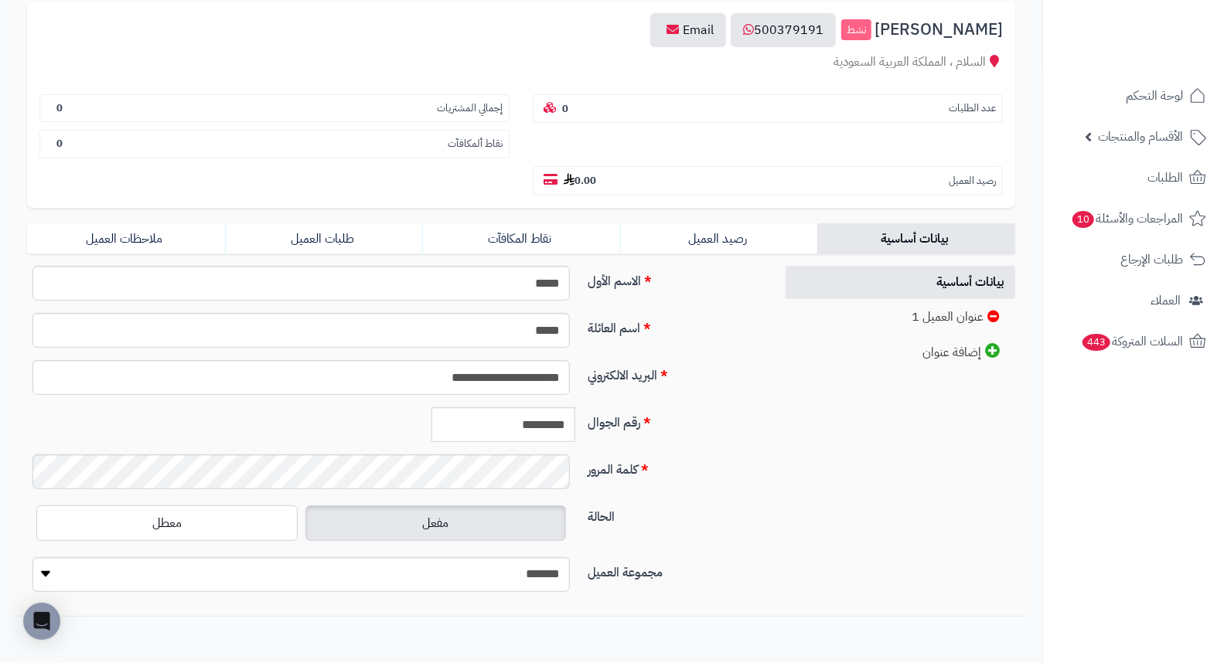
scroll to position [211, 0]
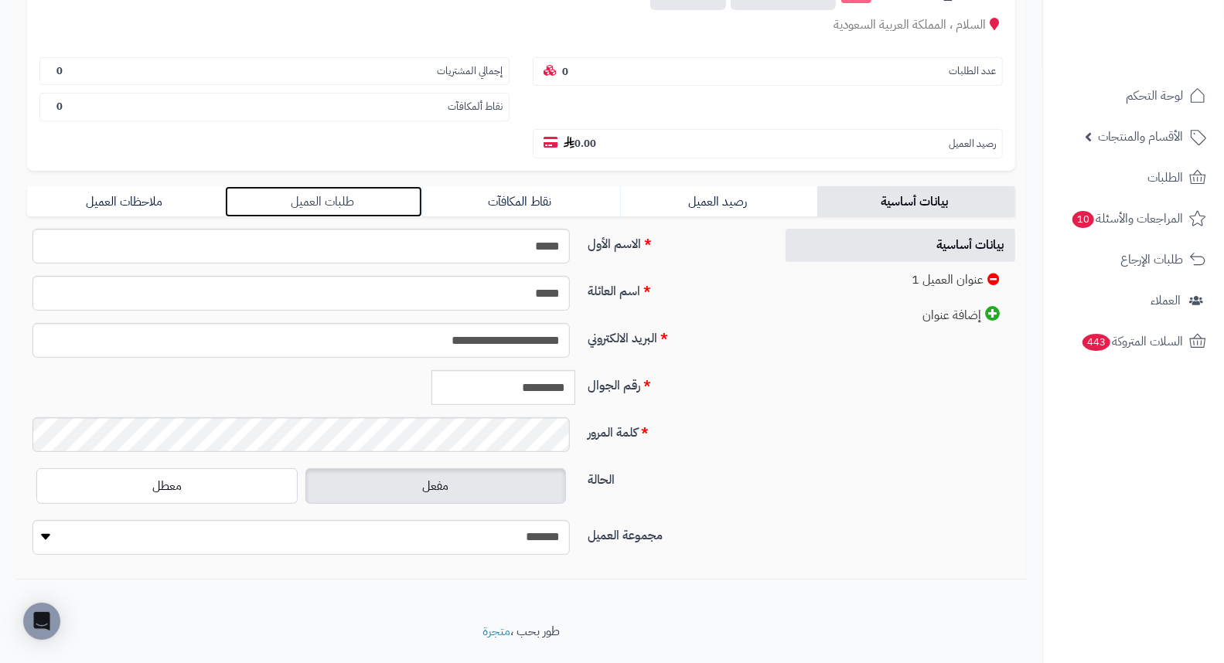
click at [309, 186] on link "طلبات العميل" at bounding box center [324, 201] width 198 height 31
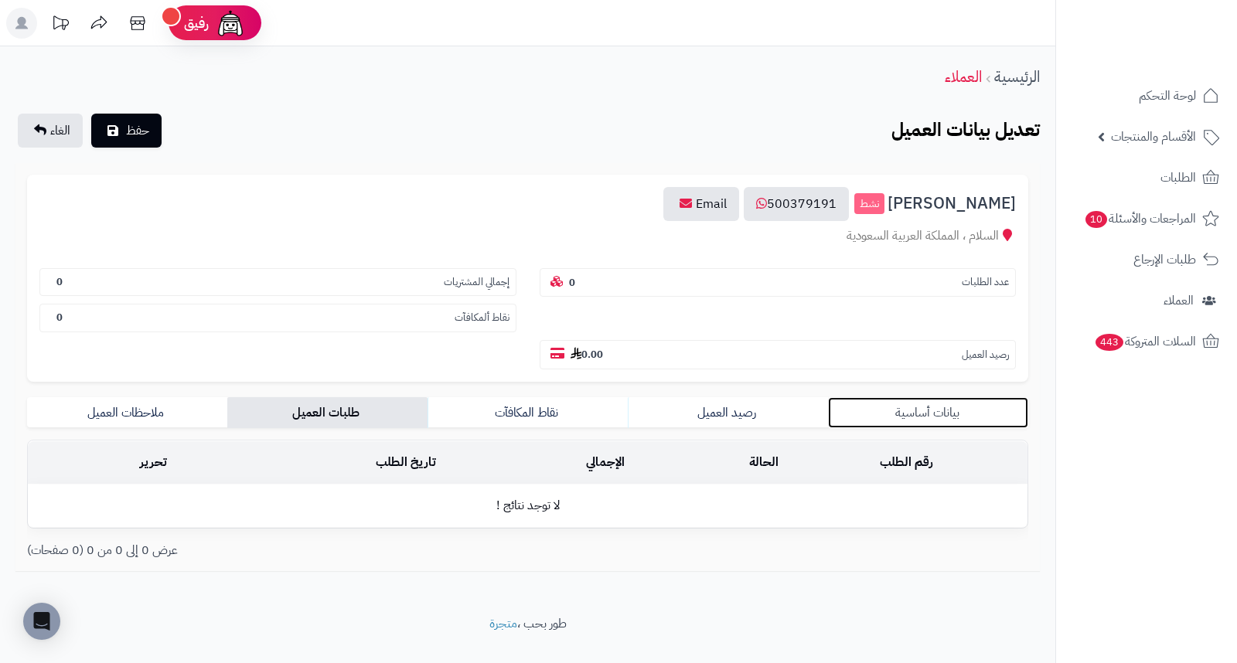
click at [933, 397] on link "بيانات أساسية" at bounding box center [928, 412] width 200 height 31
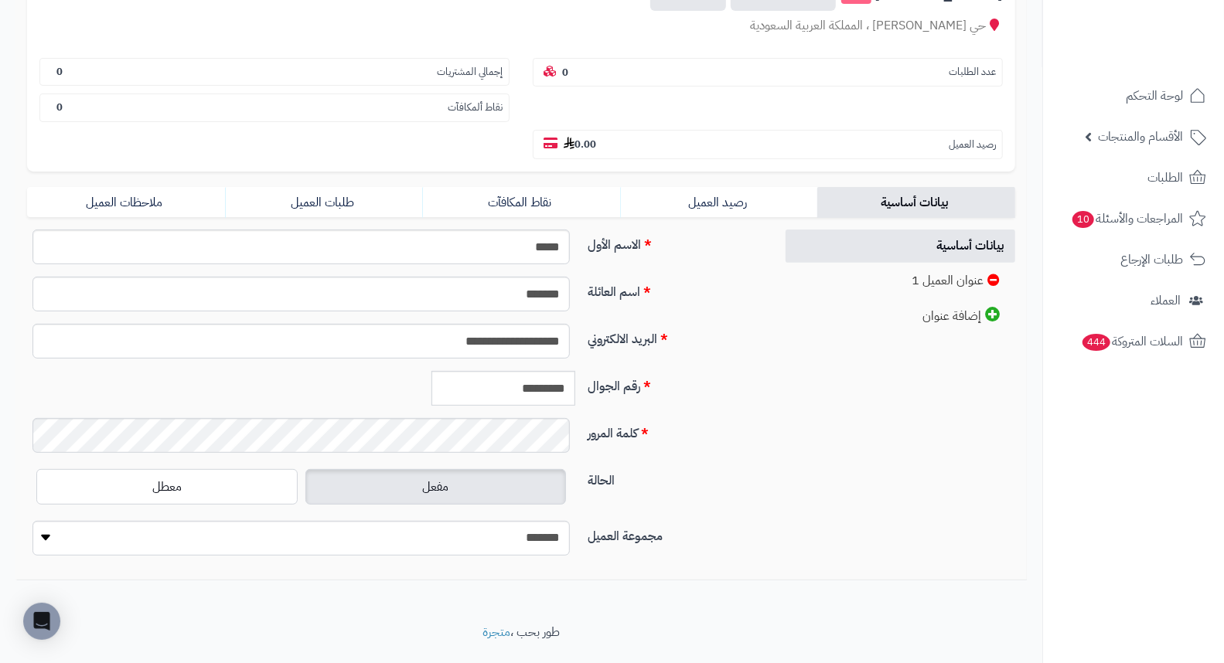
scroll to position [211, 0]
click at [294, 186] on link "طلبات العميل" at bounding box center [324, 201] width 198 height 31
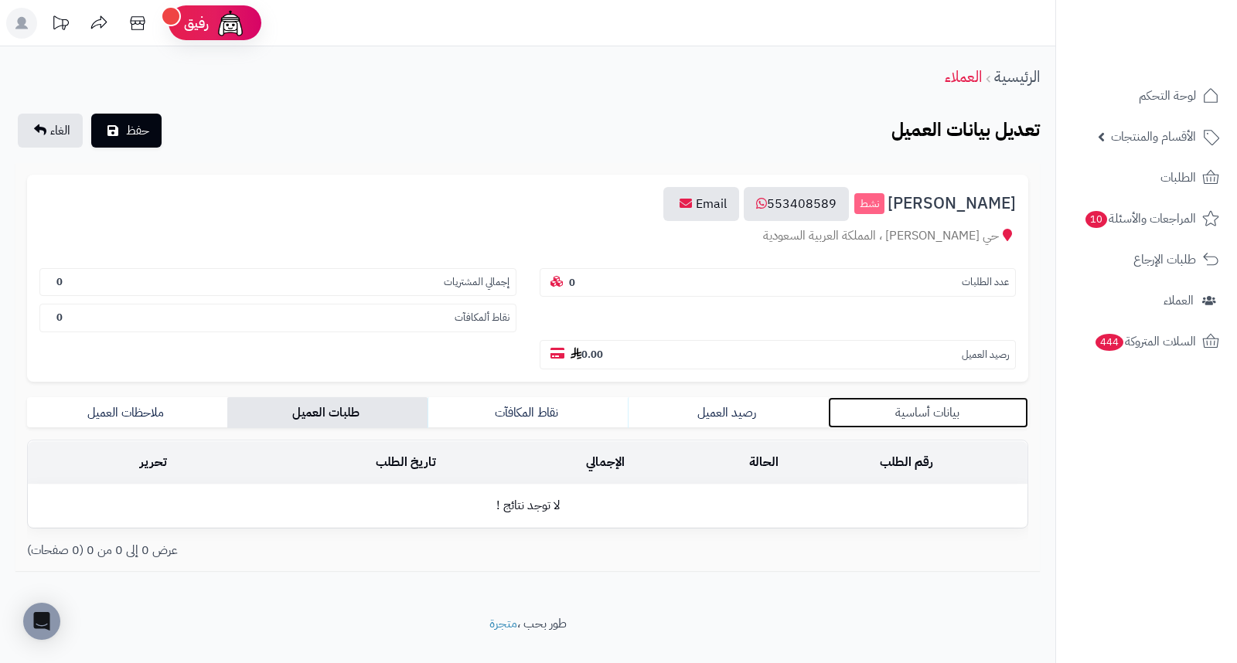
click at [939, 397] on link "بيانات أساسية" at bounding box center [928, 412] width 200 height 31
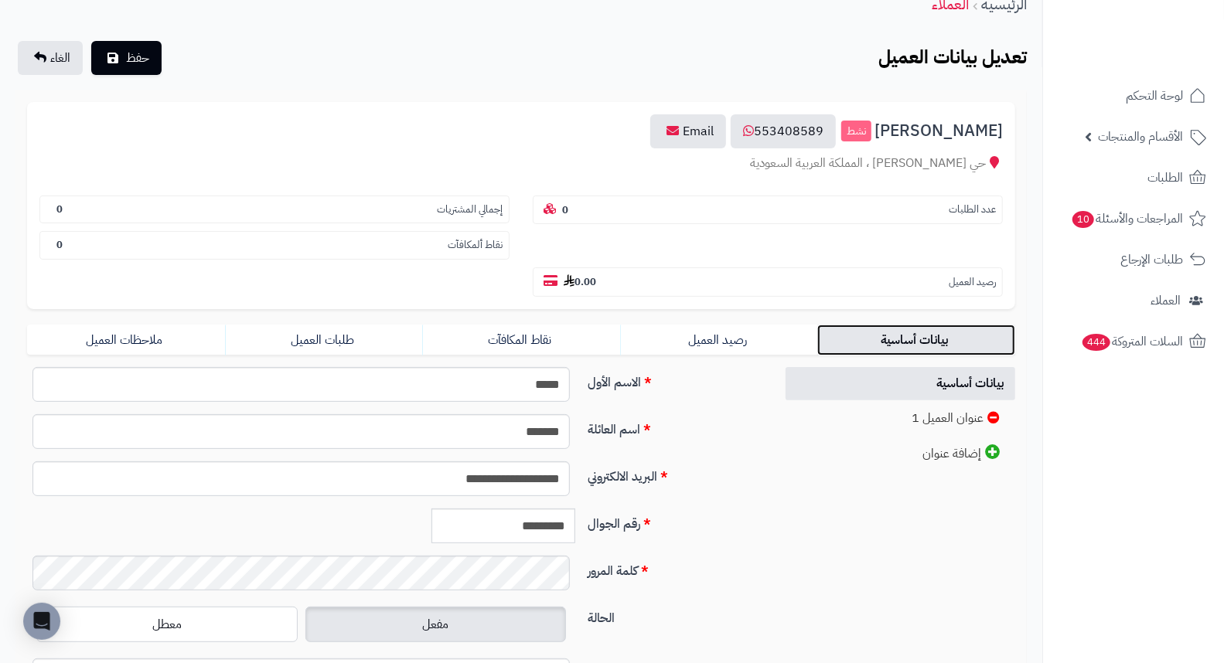
scroll to position [211, 0]
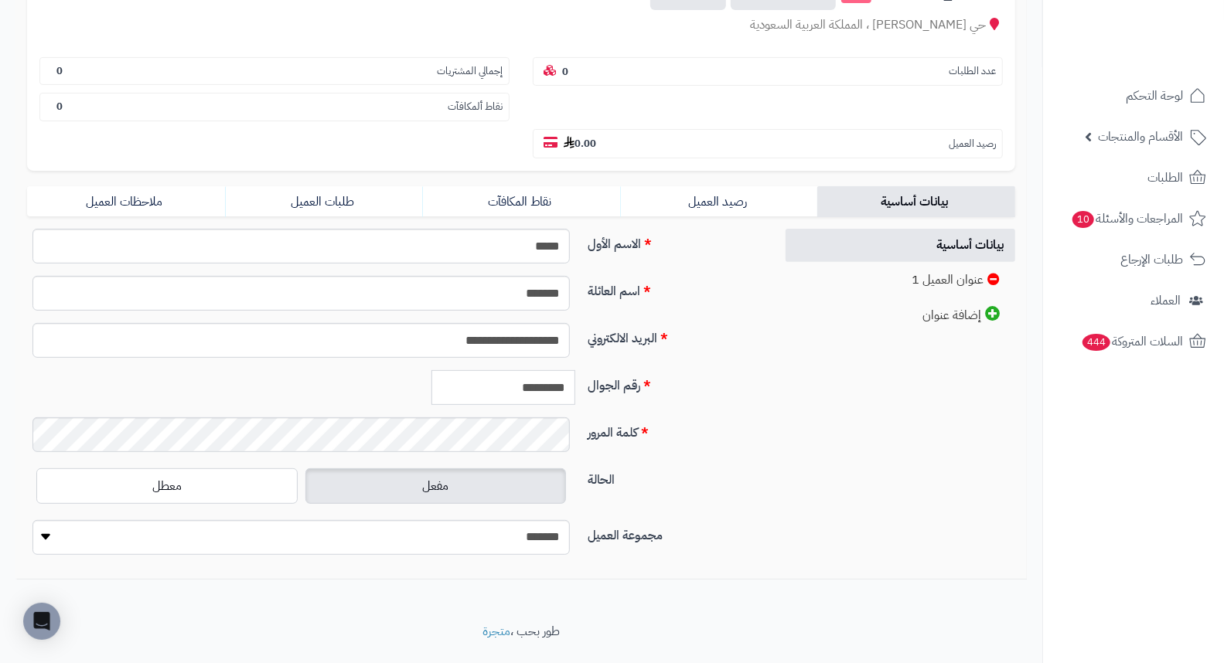
click at [533, 370] on input "*********" at bounding box center [503, 387] width 144 height 35
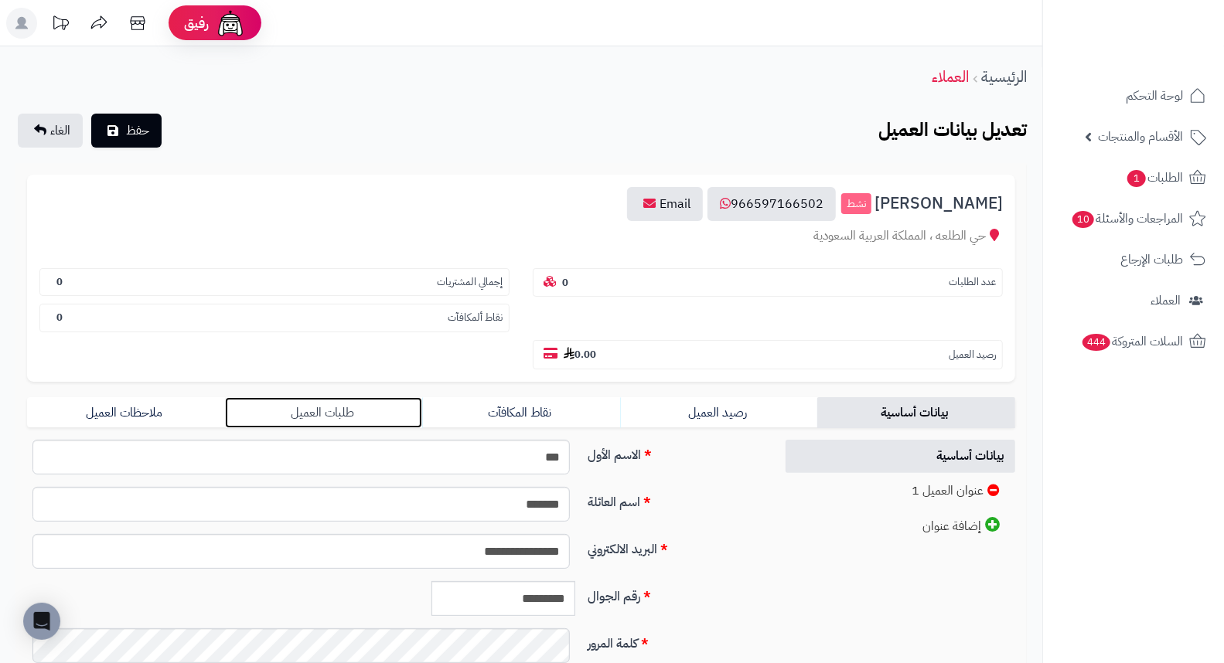
click at [327, 397] on link "طلبات العميل" at bounding box center [324, 412] width 198 height 31
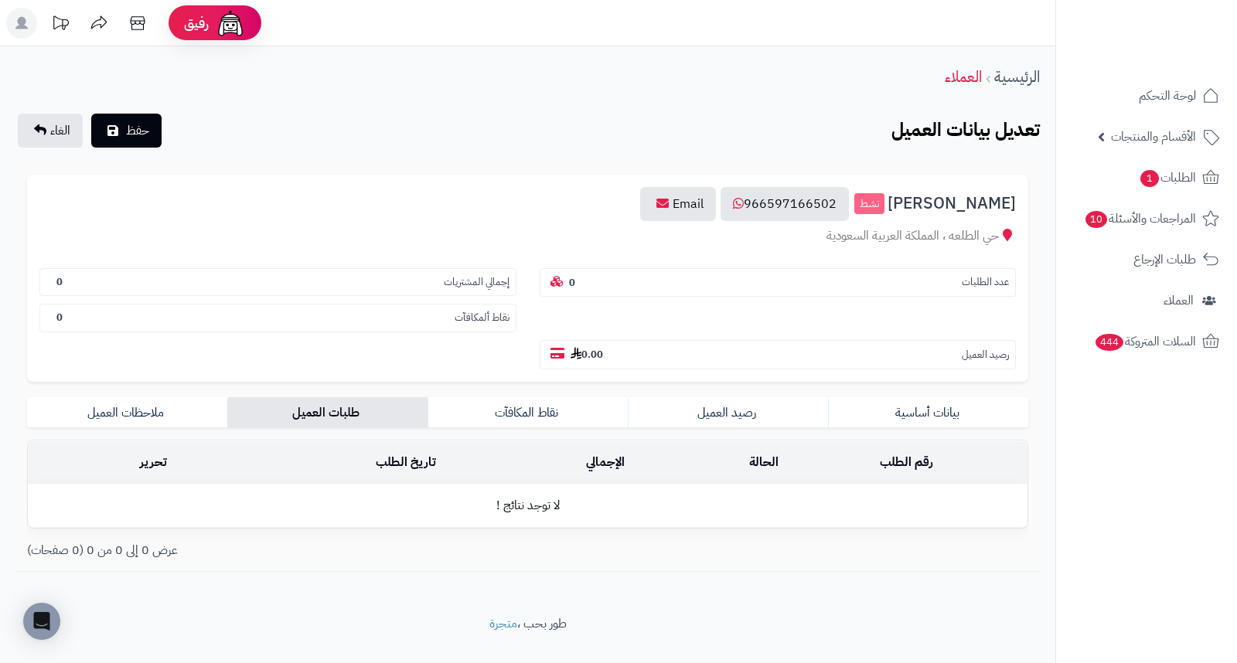
click at [905, 441] on td "رقم الطلب" at bounding box center [906, 462] width 243 height 43
click at [917, 397] on link "بيانات أساسية" at bounding box center [928, 412] width 200 height 31
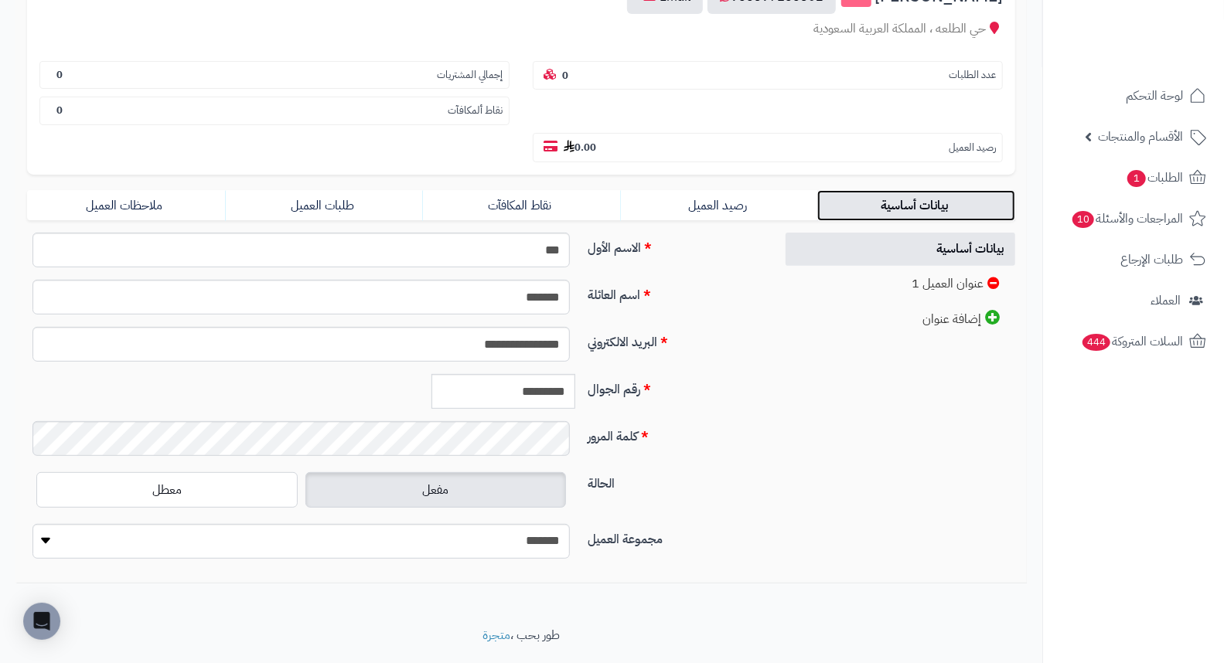
scroll to position [211, 0]
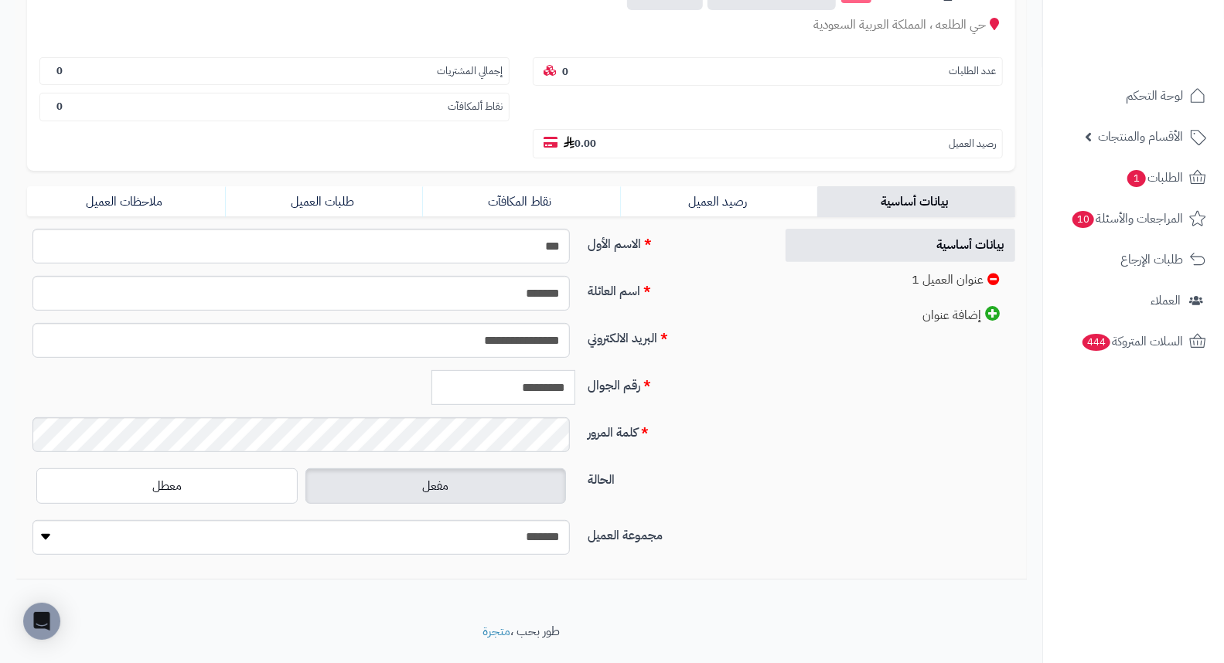
click at [534, 370] on input "*********" at bounding box center [503, 387] width 144 height 35
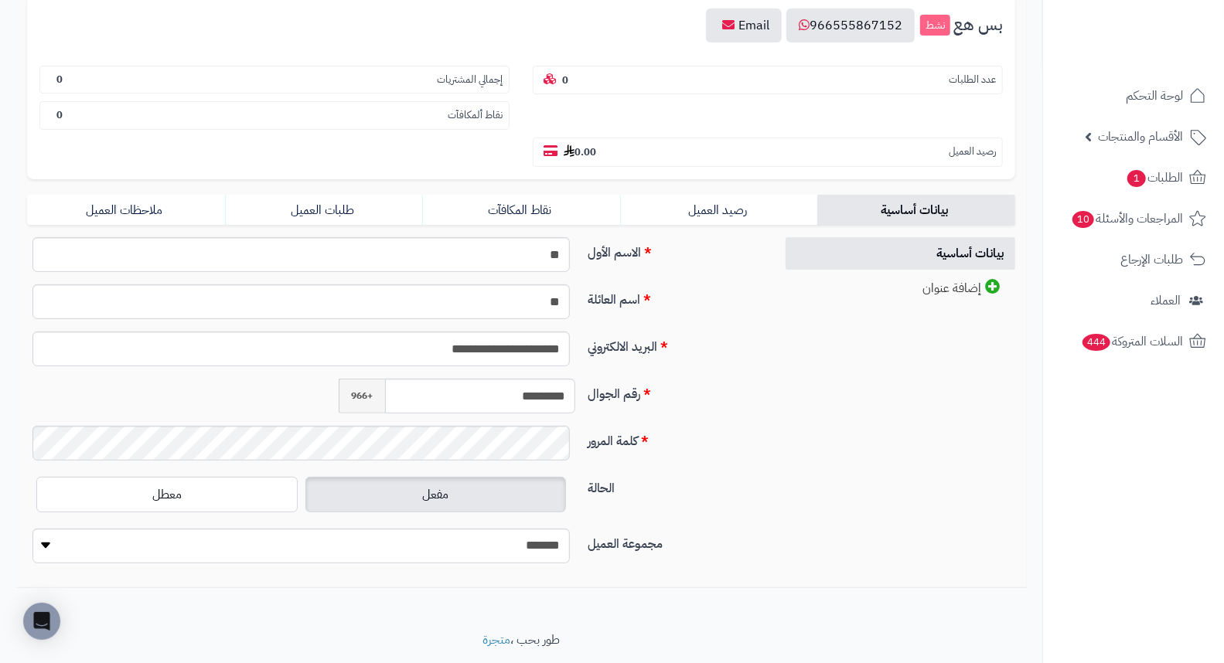
scroll to position [187, 0]
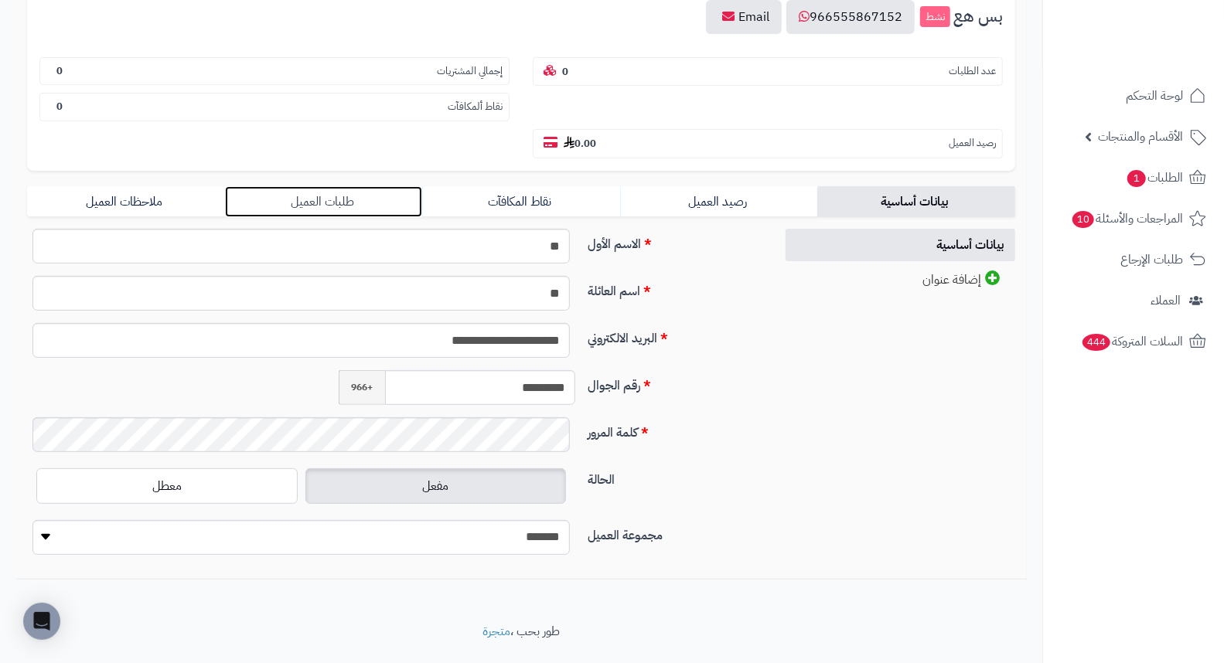
click at [327, 186] on link "طلبات العميل" at bounding box center [324, 201] width 198 height 31
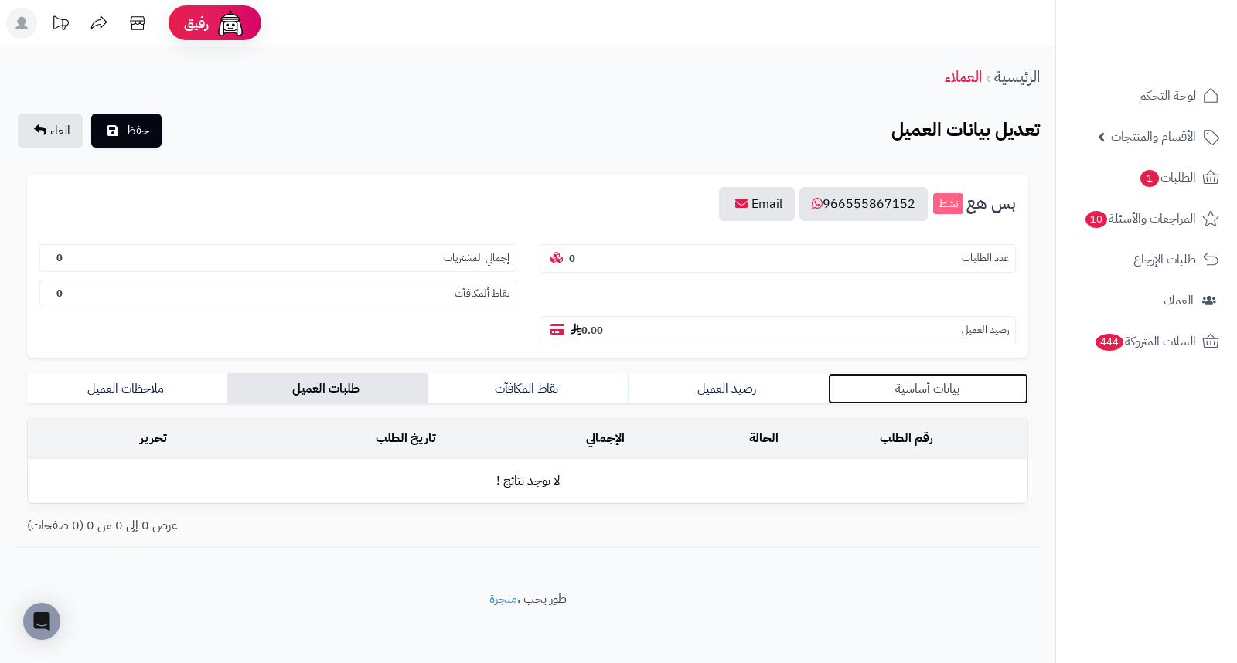
click at [905, 373] on link "بيانات أساسية" at bounding box center [928, 388] width 200 height 31
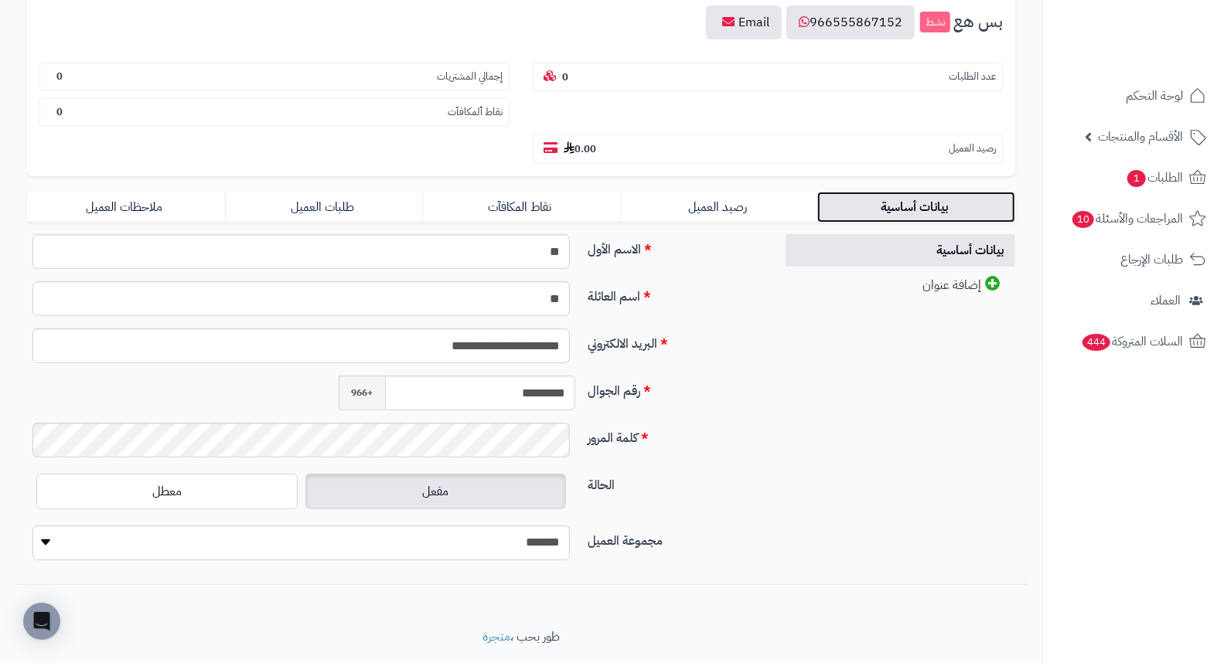
scroll to position [187, 0]
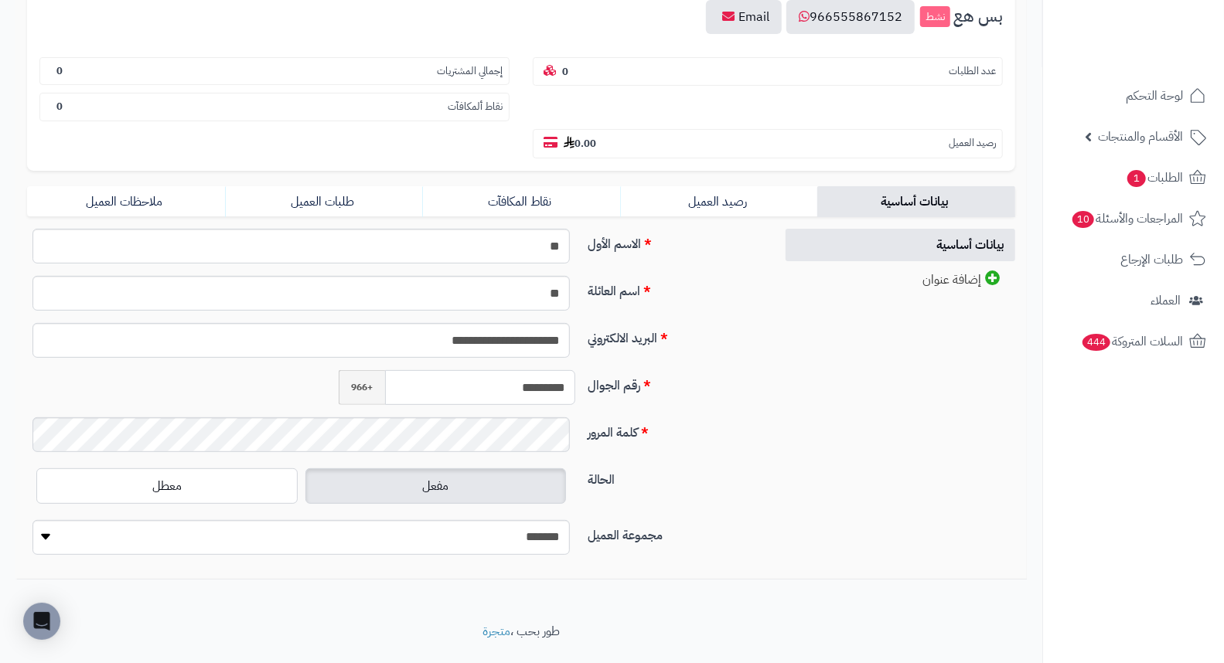
click at [546, 370] on input "*********" at bounding box center [480, 387] width 190 height 35
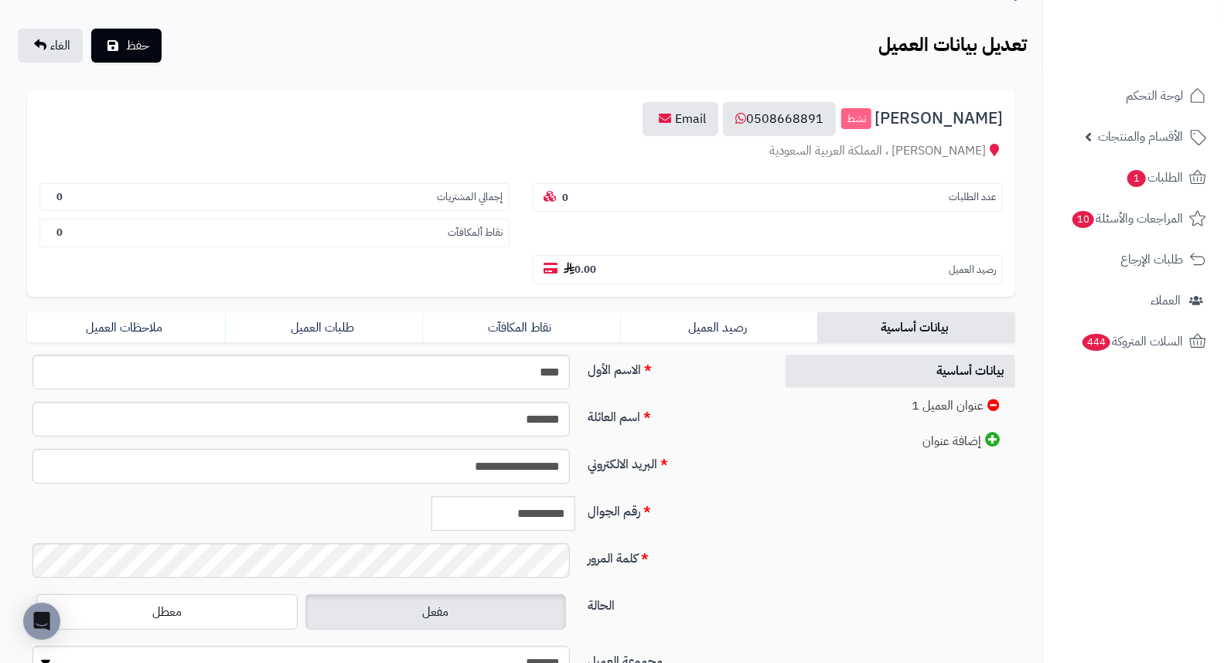
scroll to position [211, 0]
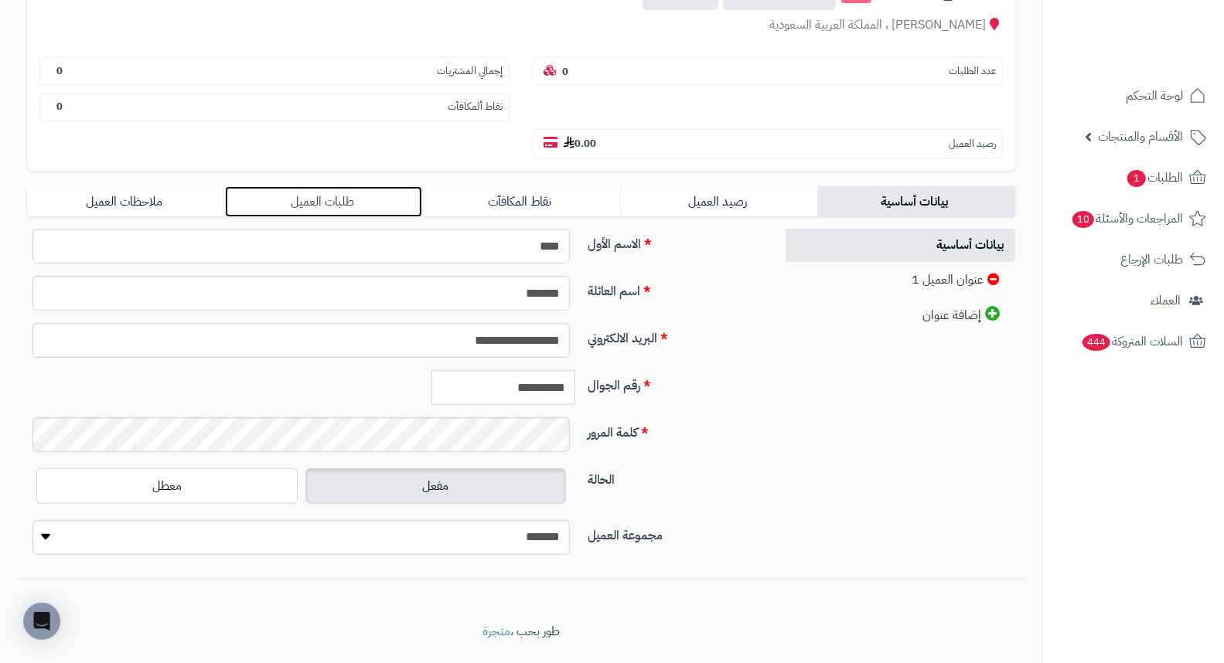
click at [323, 186] on link "طلبات العميل" at bounding box center [324, 201] width 198 height 31
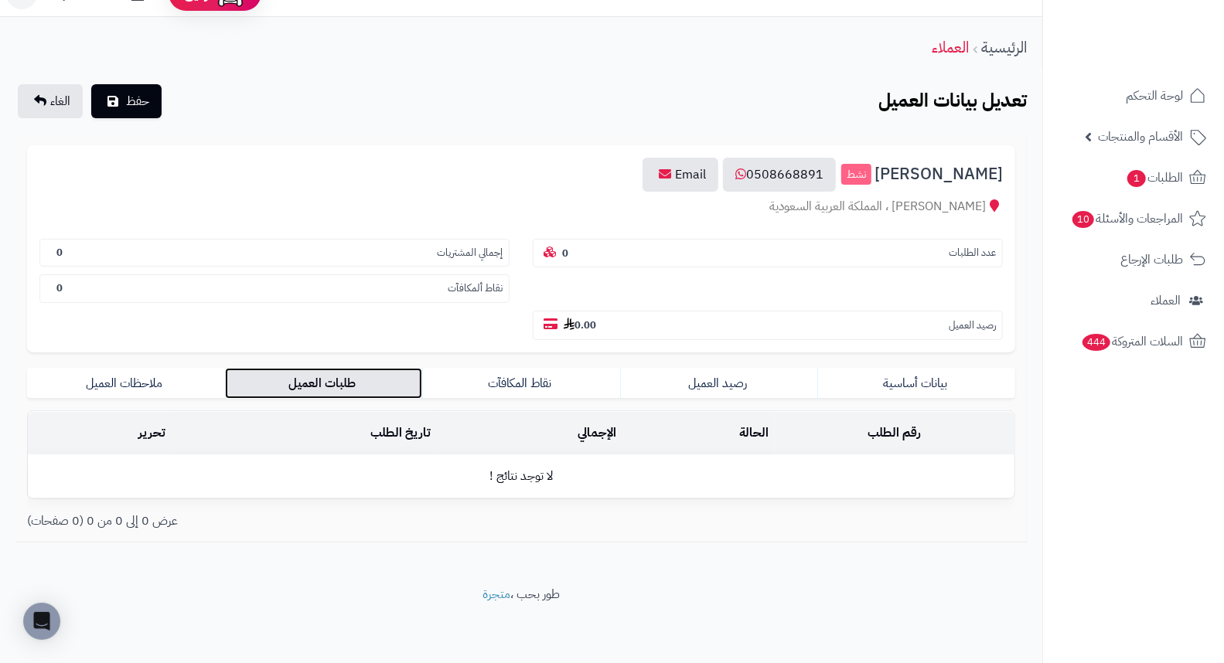
scroll to position [0, 0]
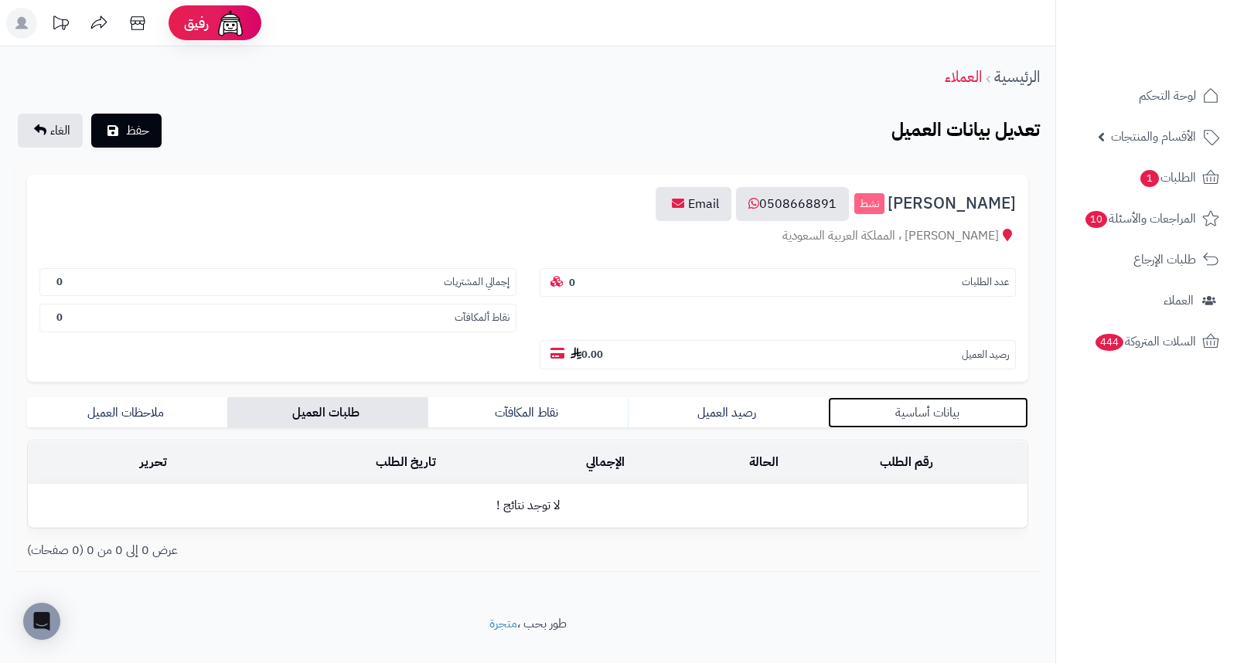
click at [964, 397] on link "بيانات أساسية" at bounding box center [928, 412] width 200 height 31
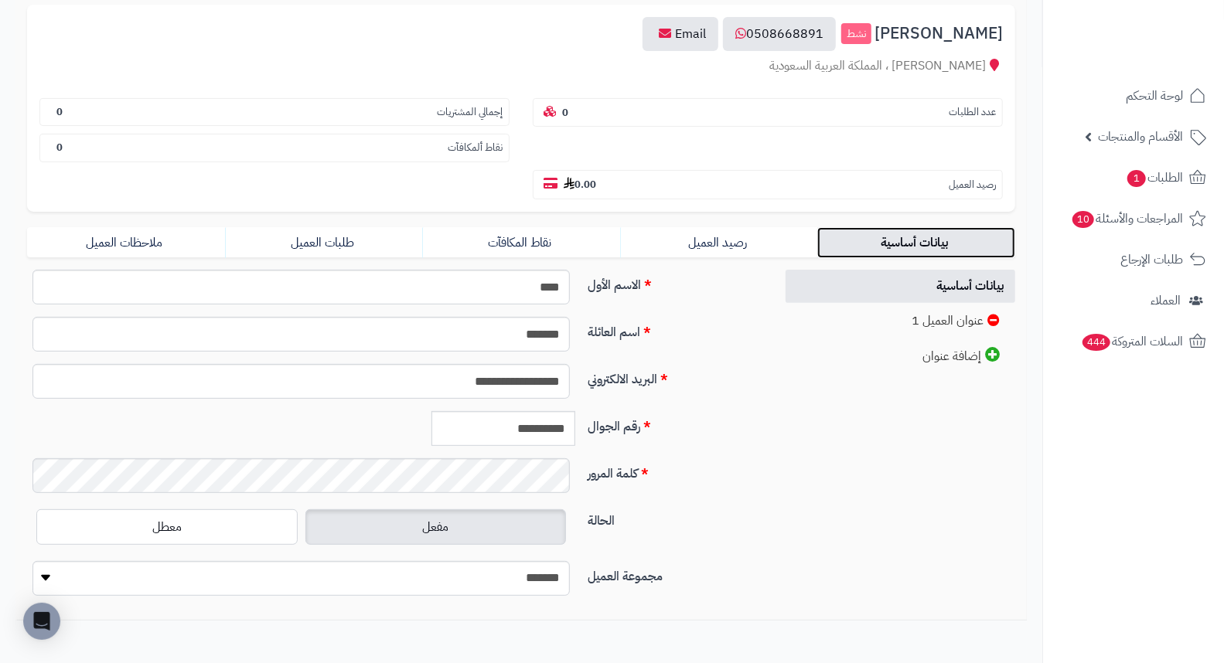
scroll to position [172, 0]
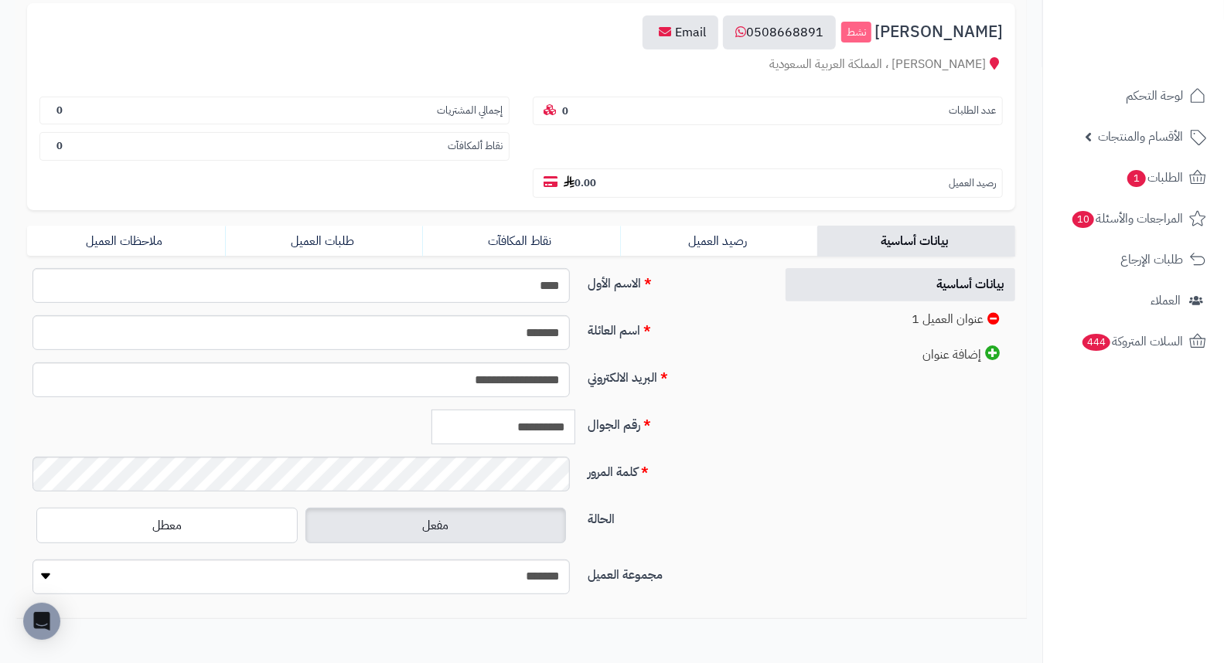
click at [510, 410] on input "**********" at bounding box center [503, 427] width 144 height 35
click at [507, 410] on input "**********" at bounding box center [503, 427] width 144 height 35
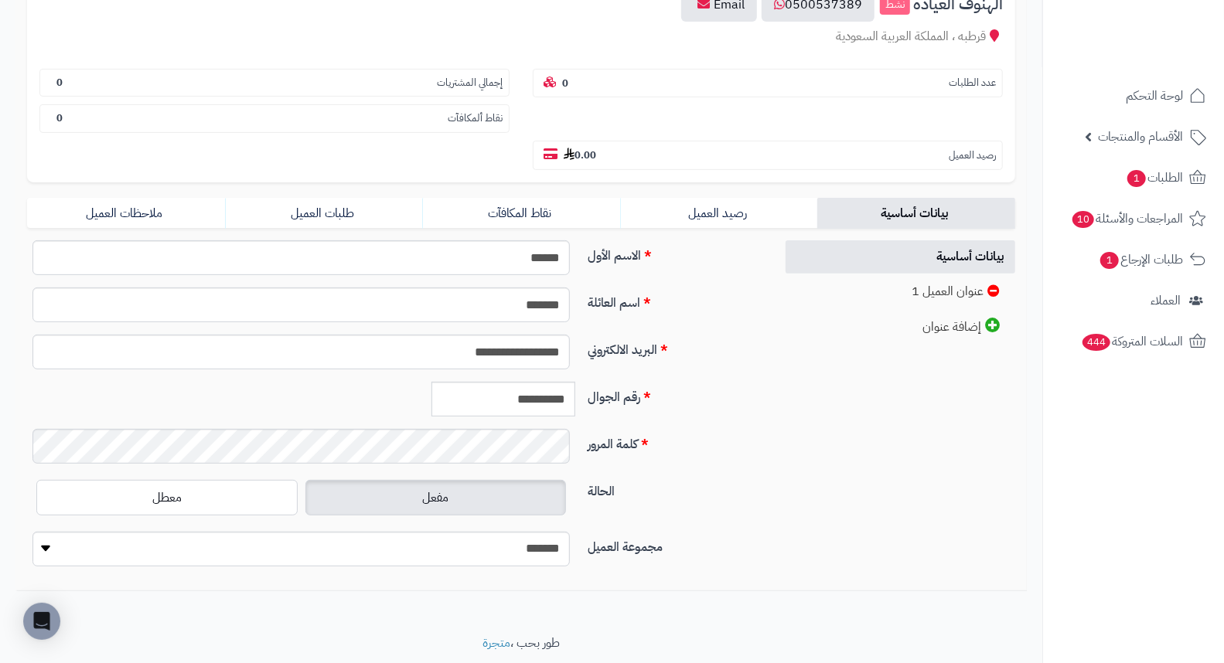
scroll to position [211, 0]
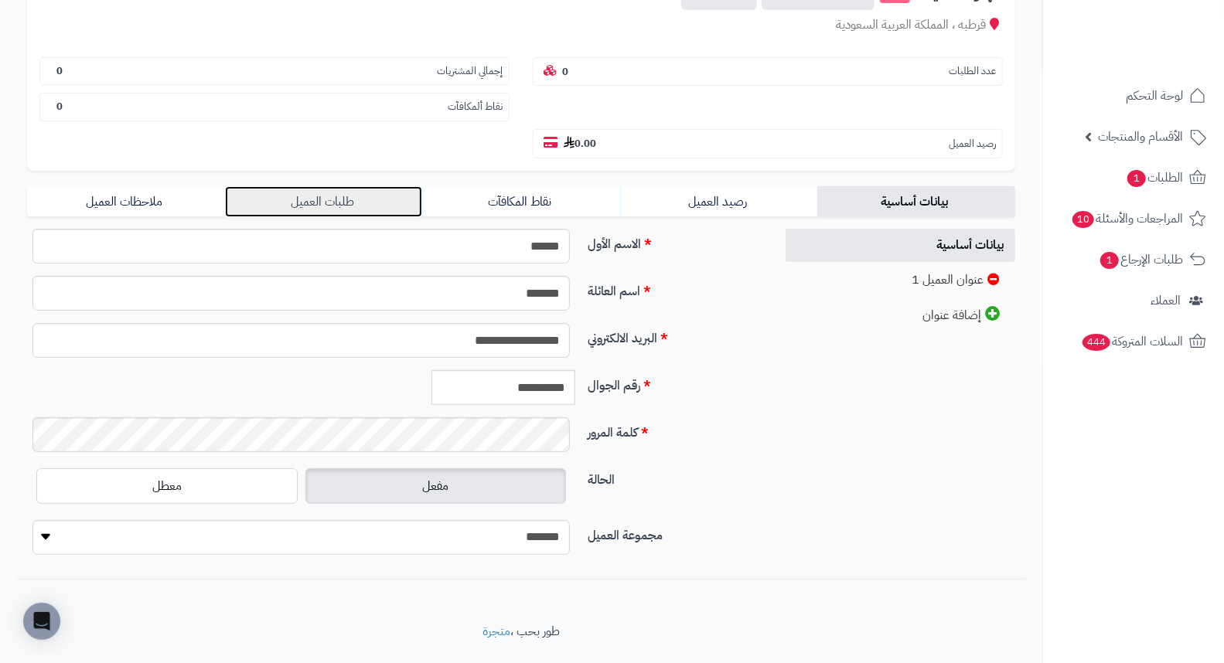
drag, startPoint x: 303, startPoint y: 160, endPoint x: 330, endPoint y: 166, distance: 27.7
click at [303, 186] on link "طلبات العميل" at bounding box center [324, 201] width 198 height 31
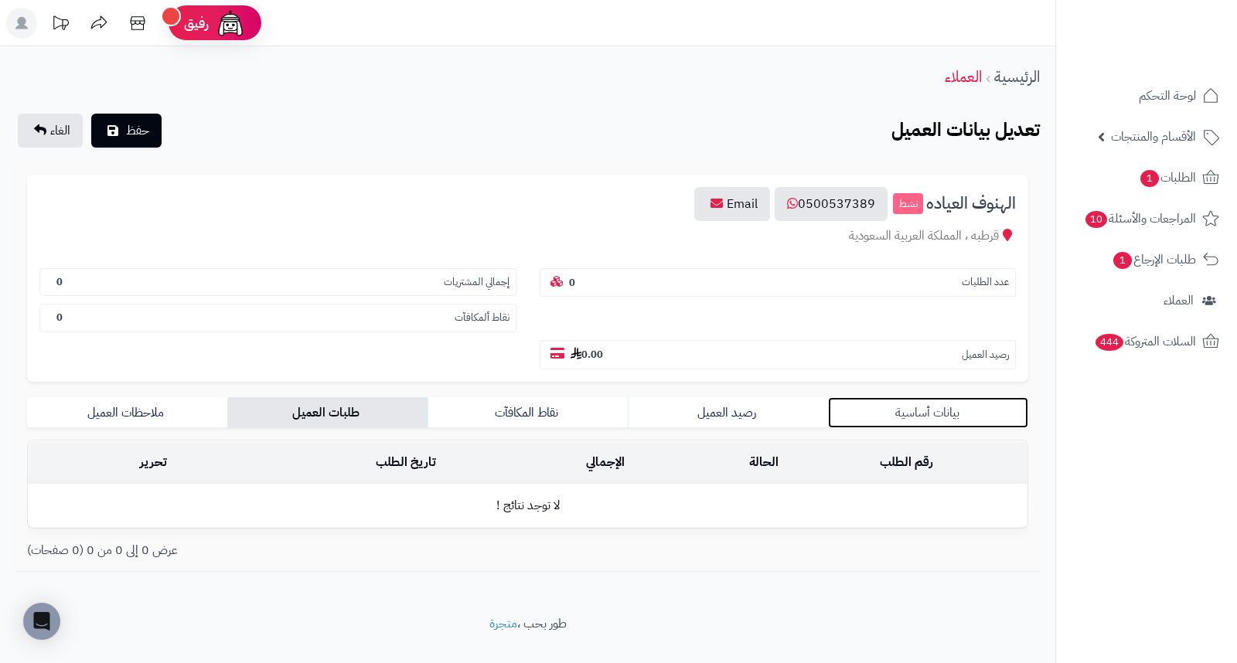
click at [978, 397] on link "بيانات أساسية" at bounding box center [928, 412] width 200 height 31
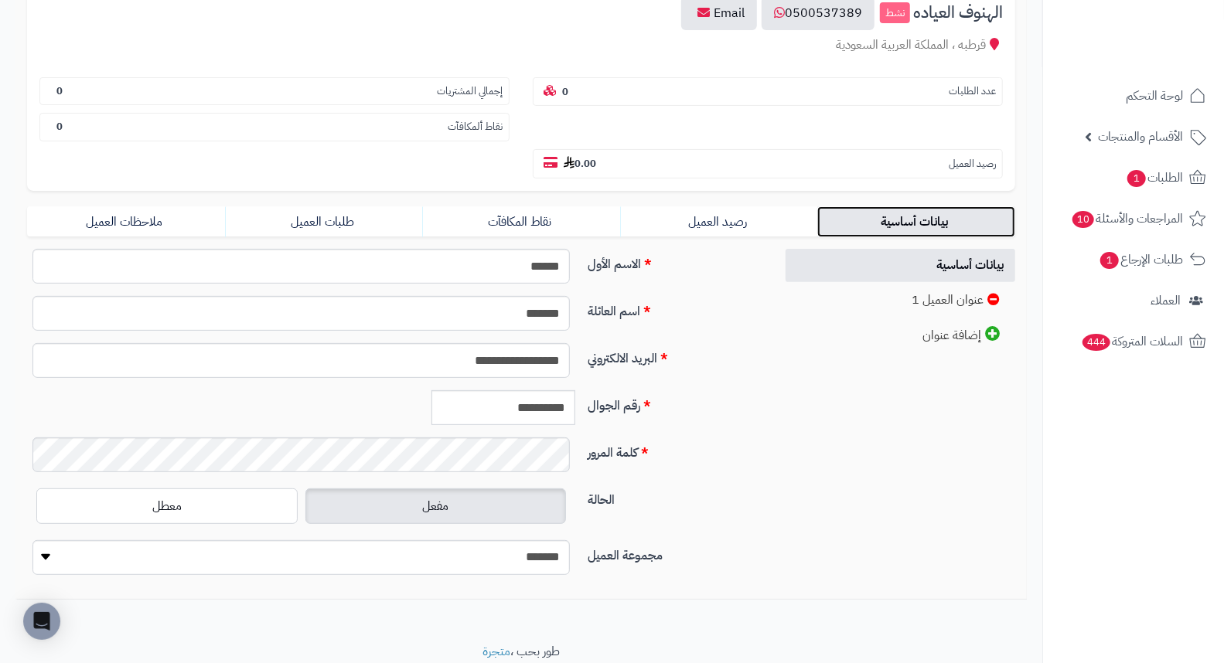
scroll to position [211, 0]
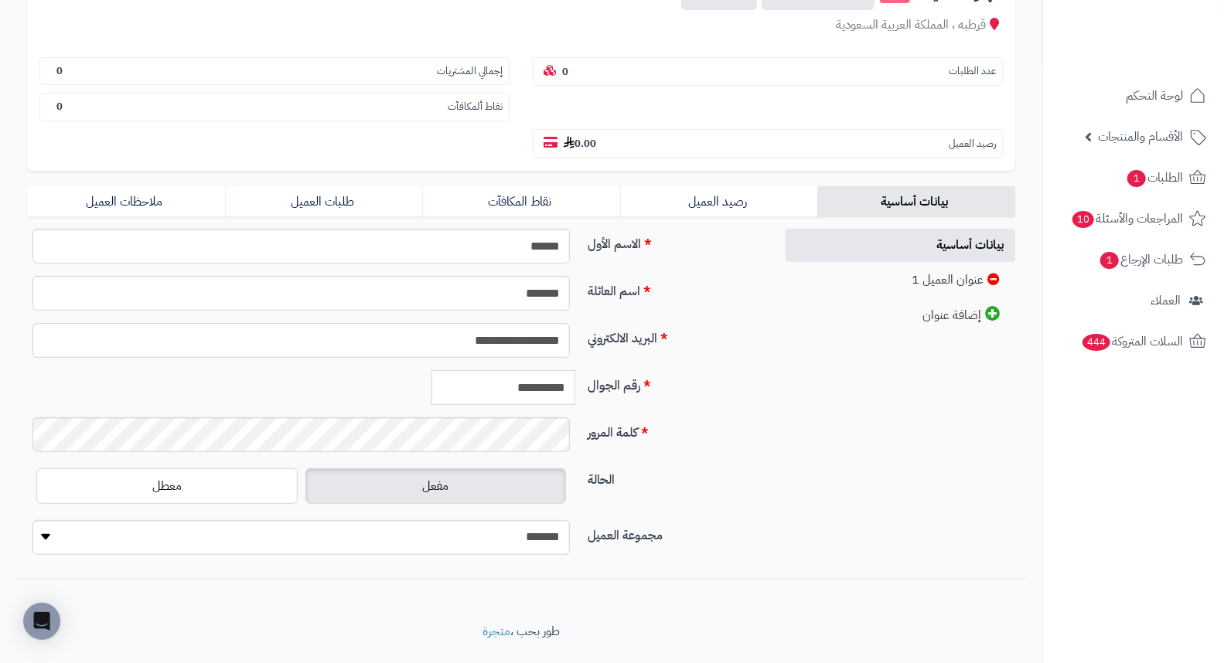
click at [535, 370] on input "**********" at bounding box center [503, 387] width 144 height 35
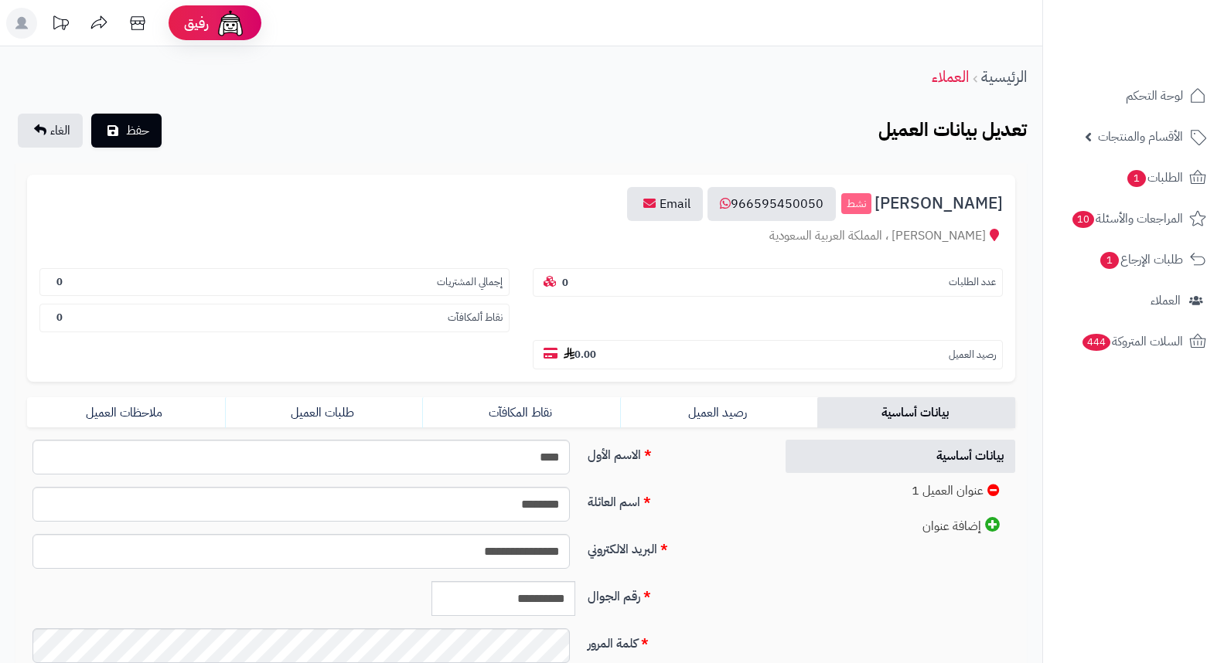
scroll to position [211, 0]
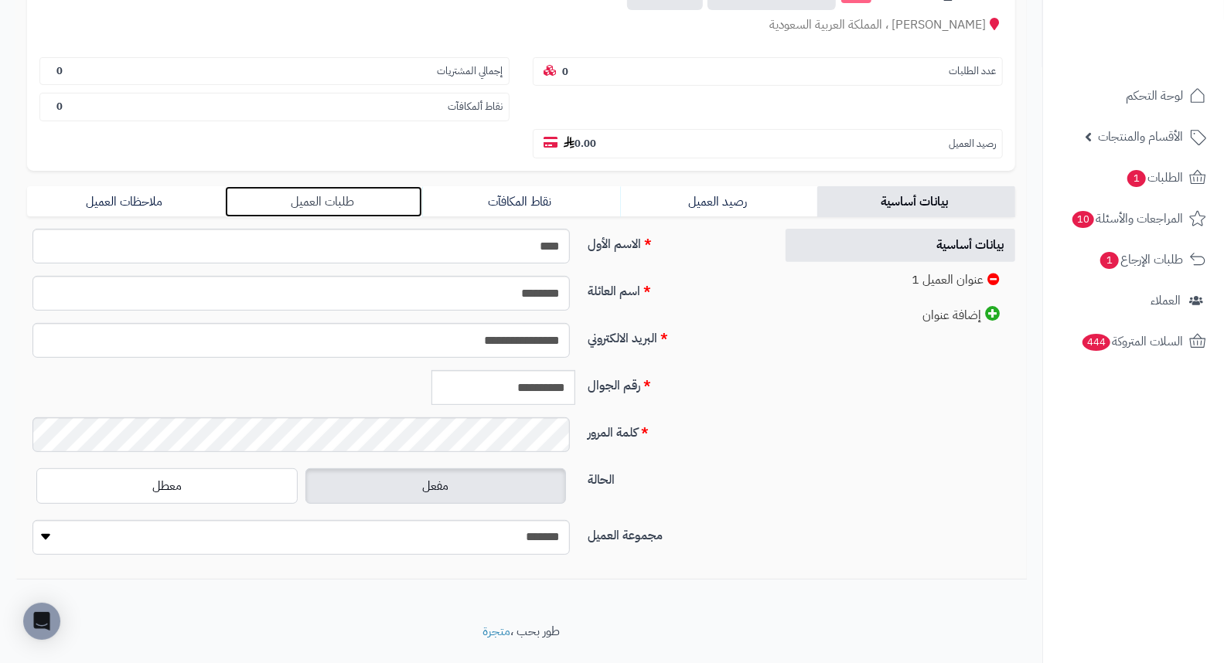
click at [311, 186] on link "طلبات العميل" at bounding box center [324, 201] width 198 height 31
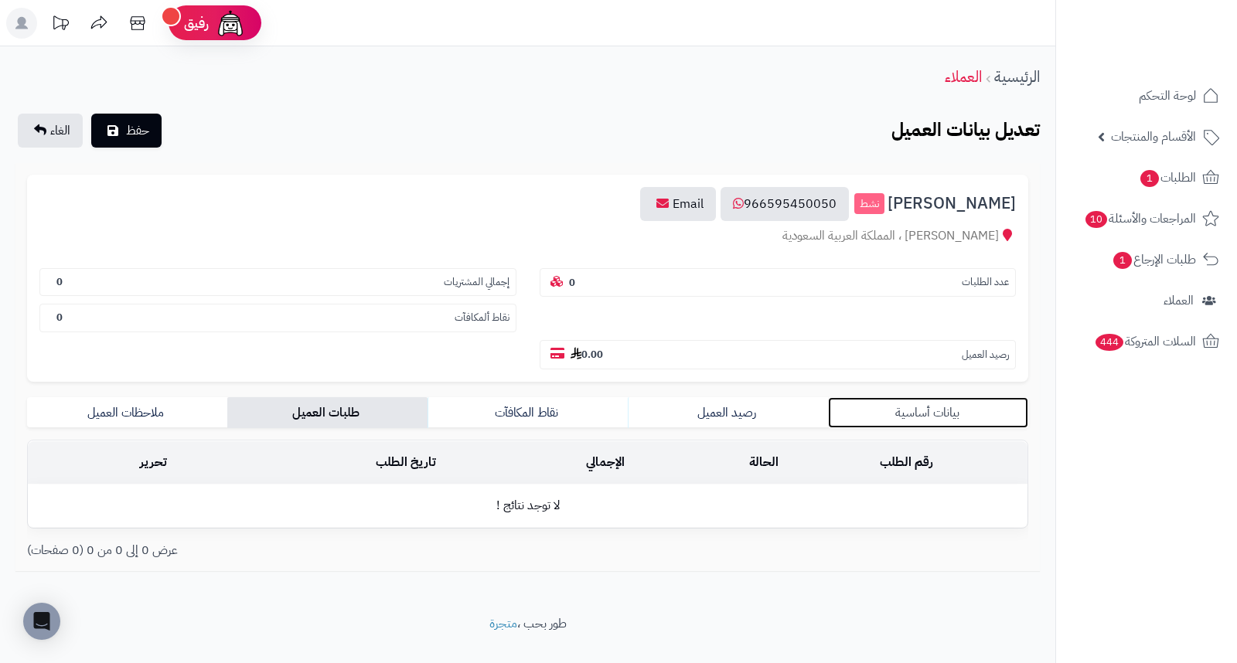
click at [947, 397] on link "بيانات أساسية" at bounding box center [928, 412] width 200 height 31
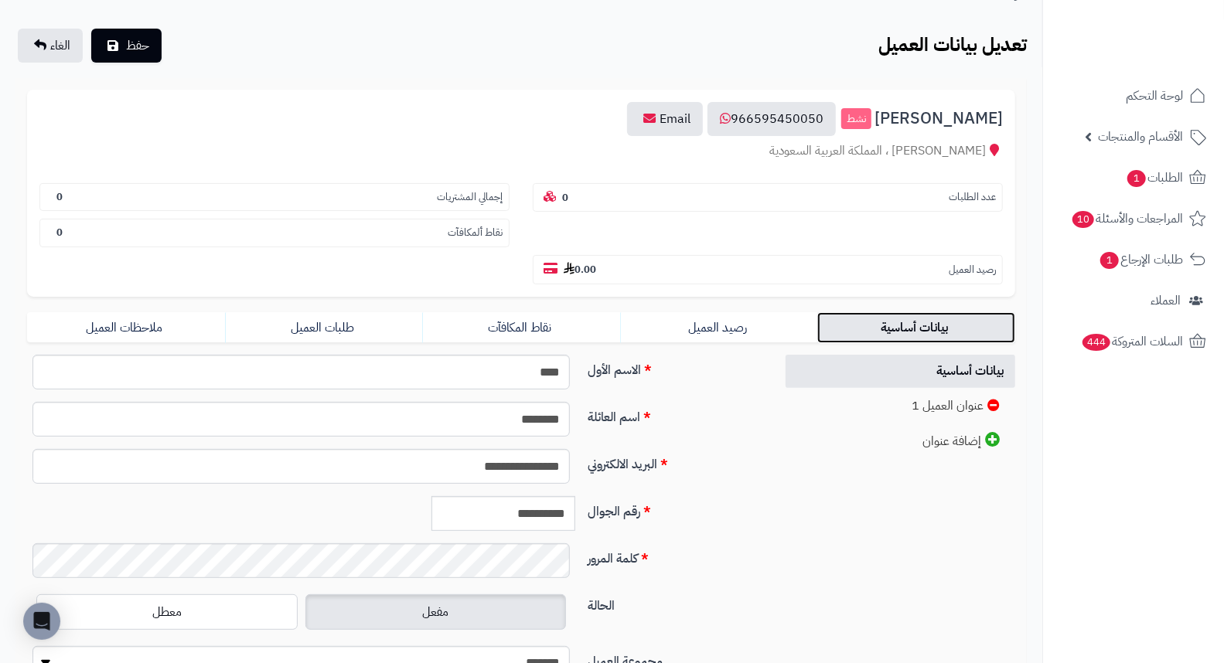
scroll to position [211, 0]
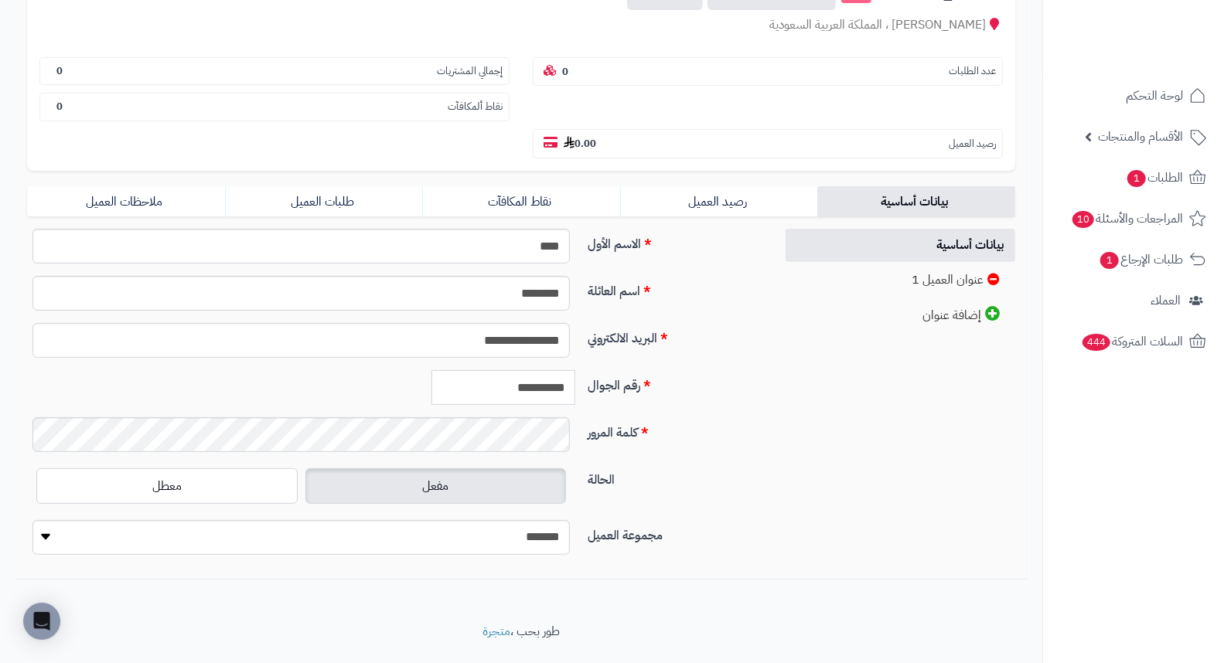
click at [533, 370] on input "**********" at bounding box center [503, 387] width 144 height 35
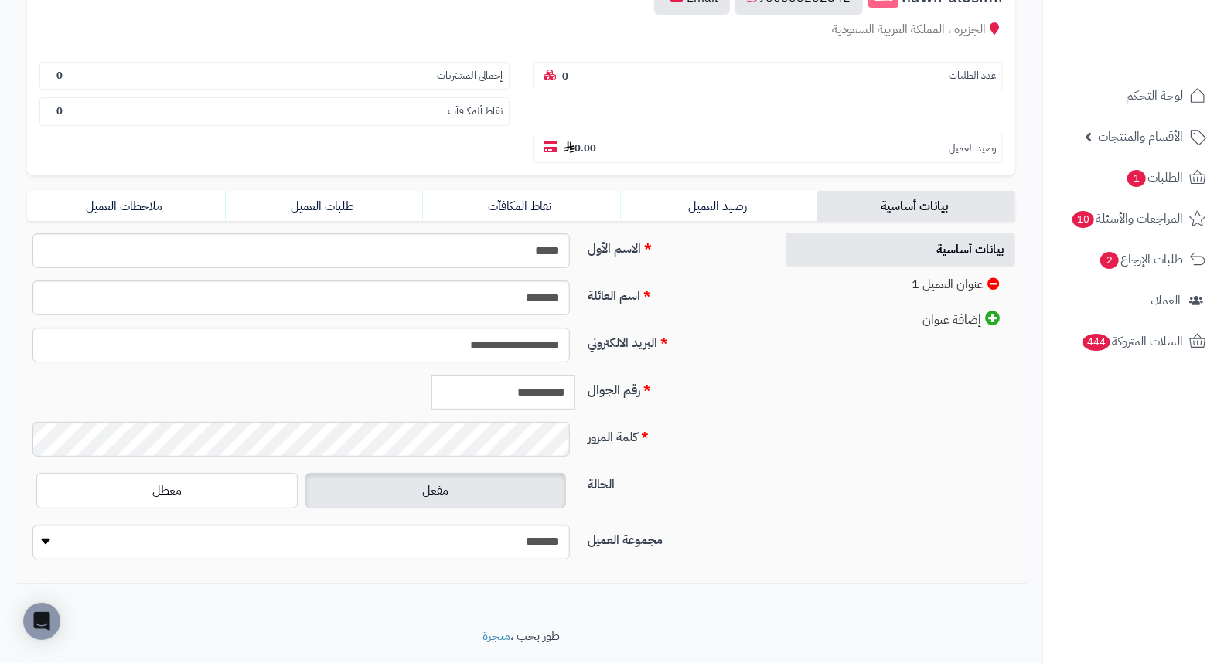
scroll to position [211, 0]
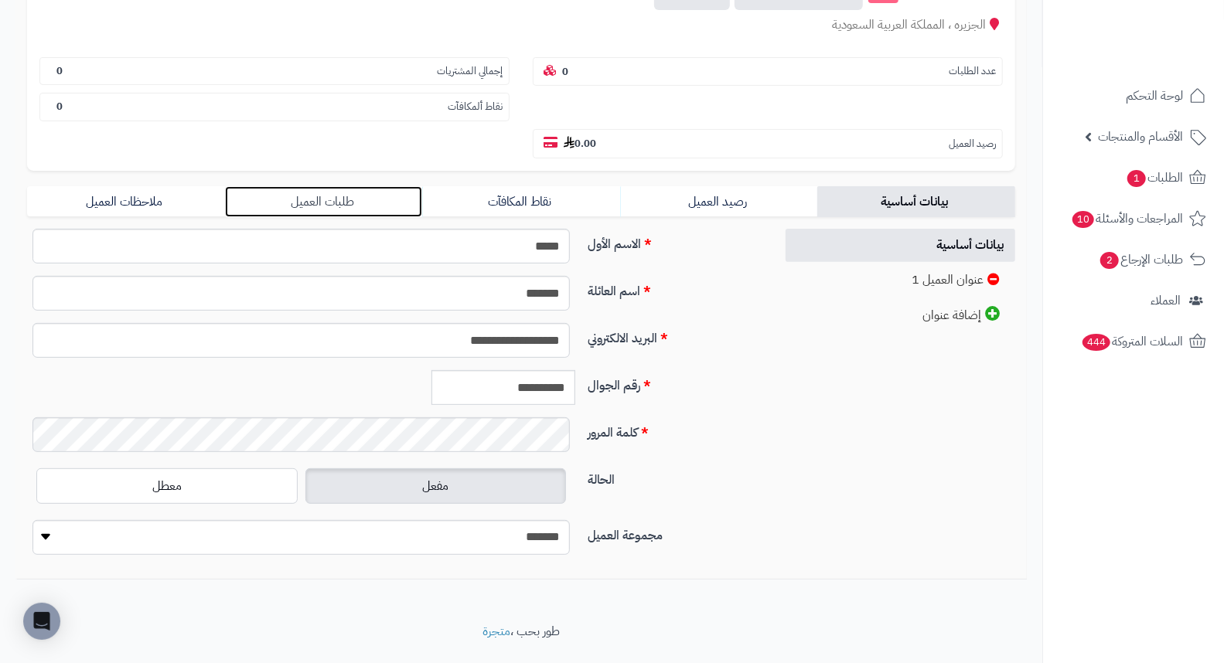
click at [288, 186] on link "طلبات العميل" at bounding box center [324, 201] width 198 height 31
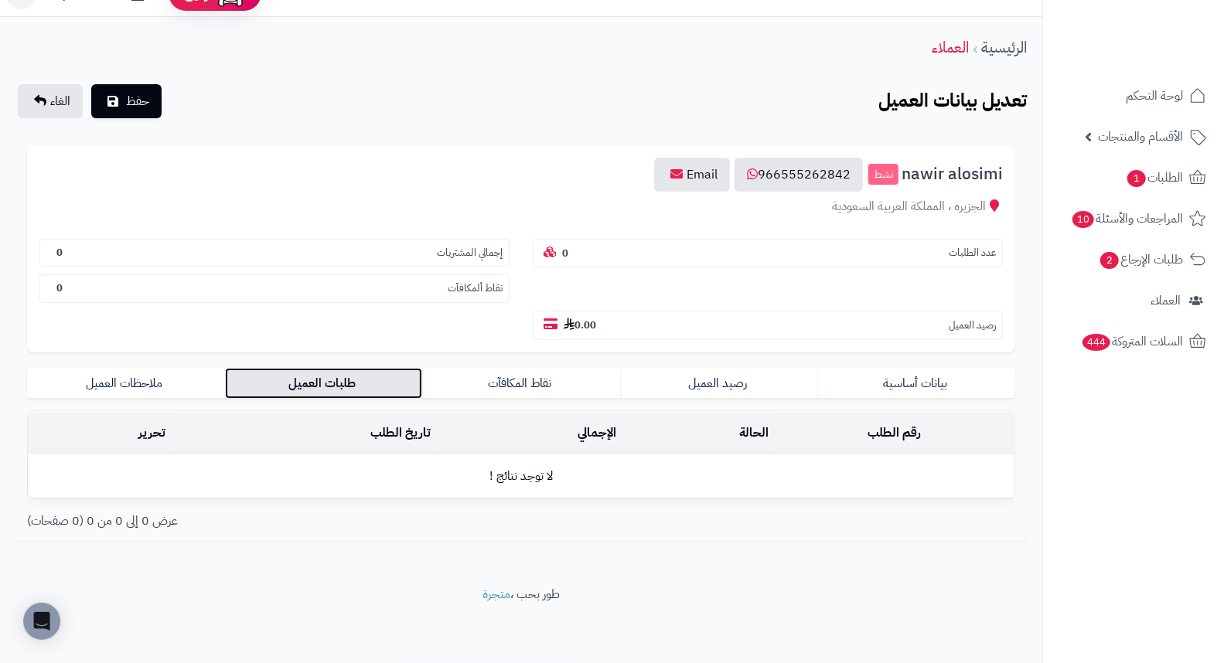
scroll to position [0, 0]
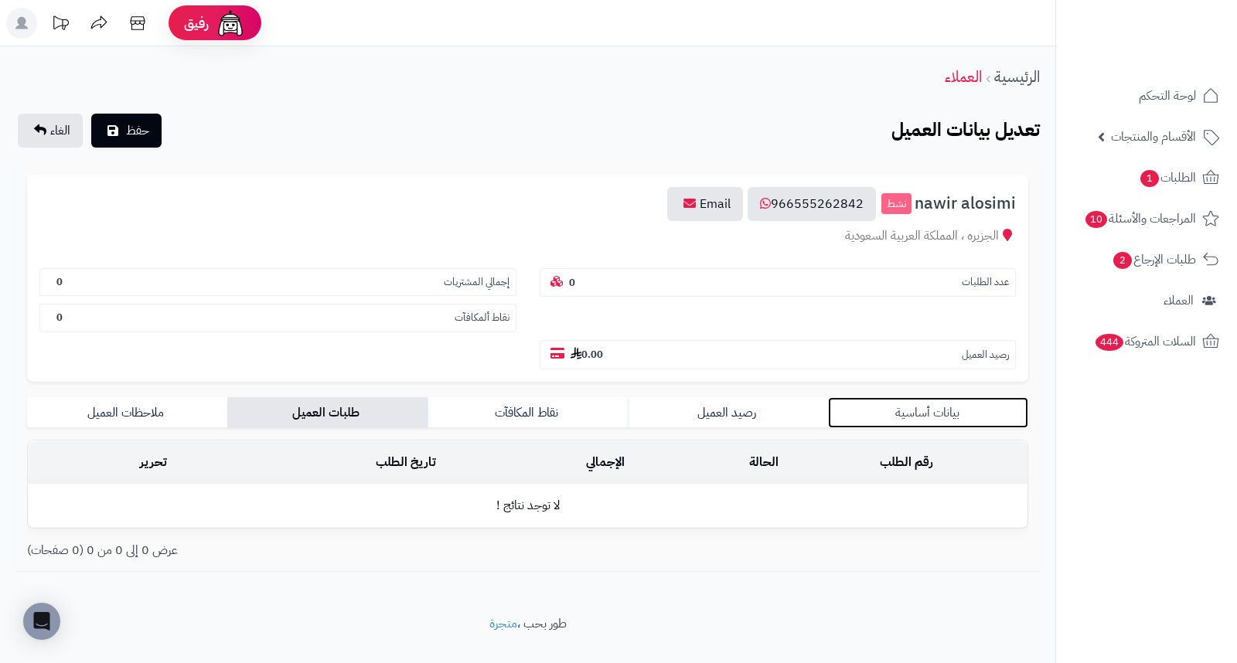
click at [917, 397] on link "بيانات أساسية" at bounding box center [928, 412] width 200 height 31
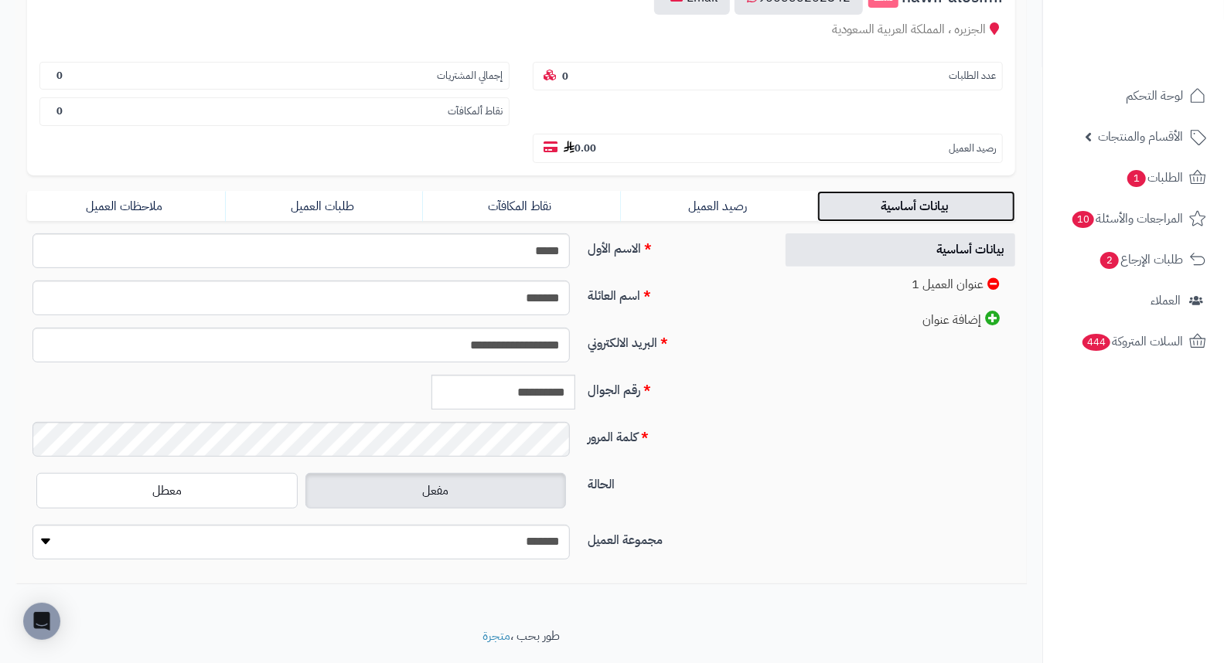
scroll to position [211, 0]
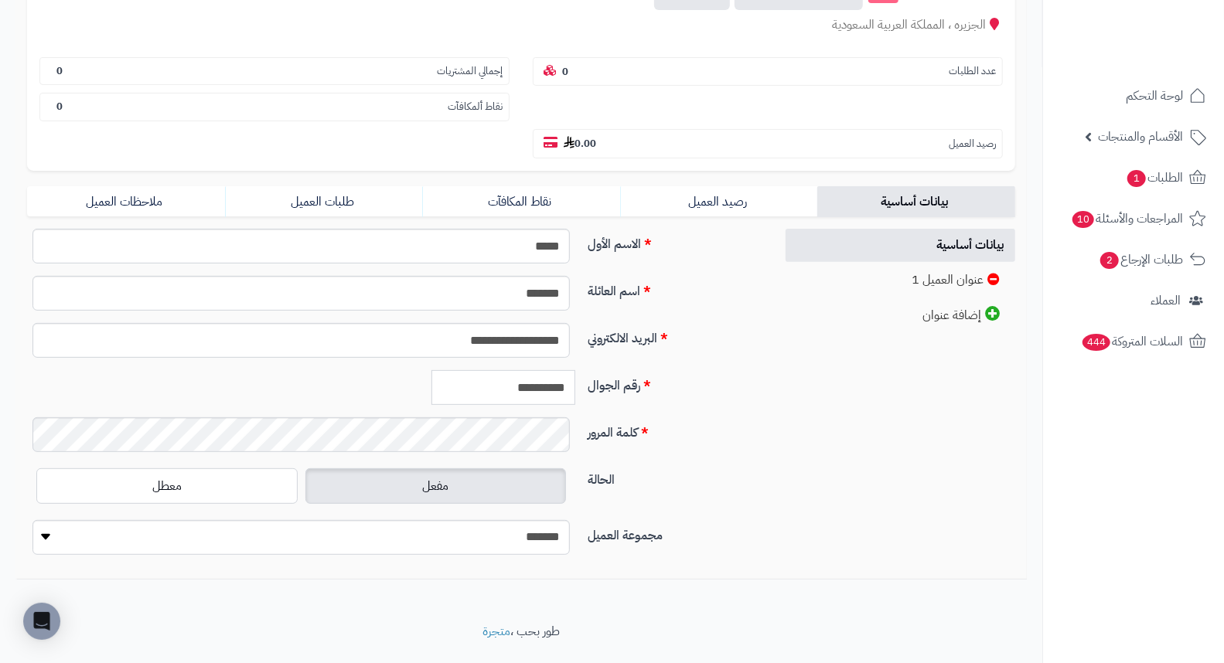
click at [555, 370] on input "**********" at bounding box center [503, 387] width 144 height 35
click at [554, 370] on input "**********" at bounding box center [503, 387] width 144 height 35
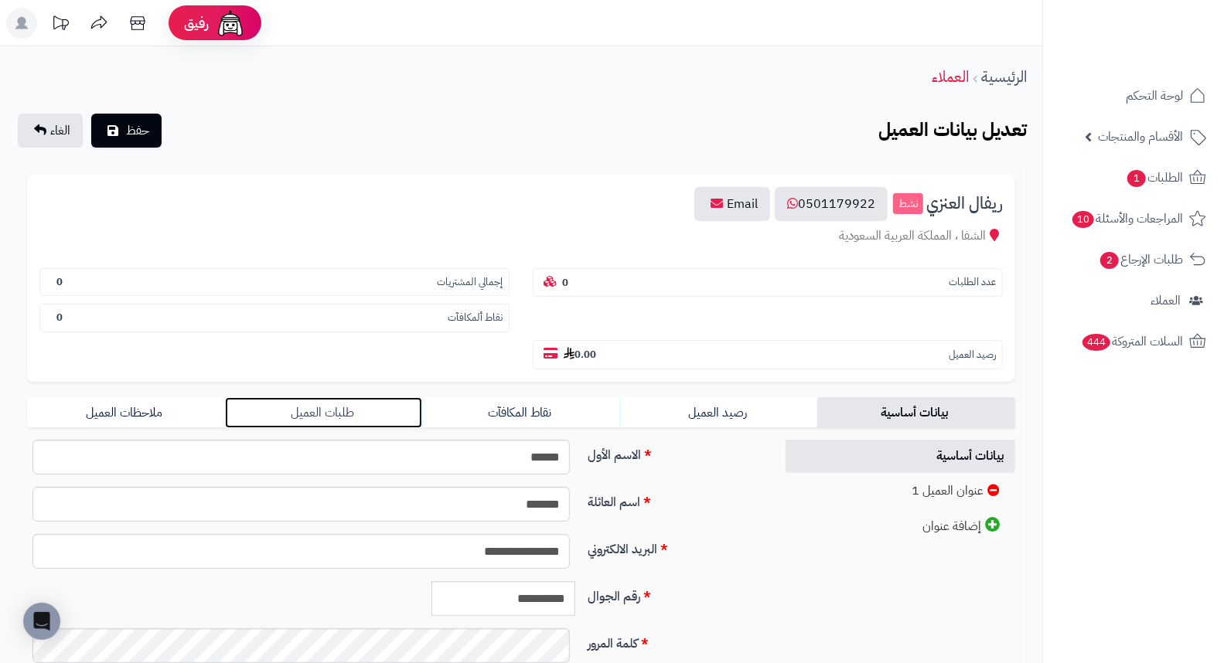
click at [348, 397] on link "طلبات العميل" at bounding box center [324, 412] width 198 height 31
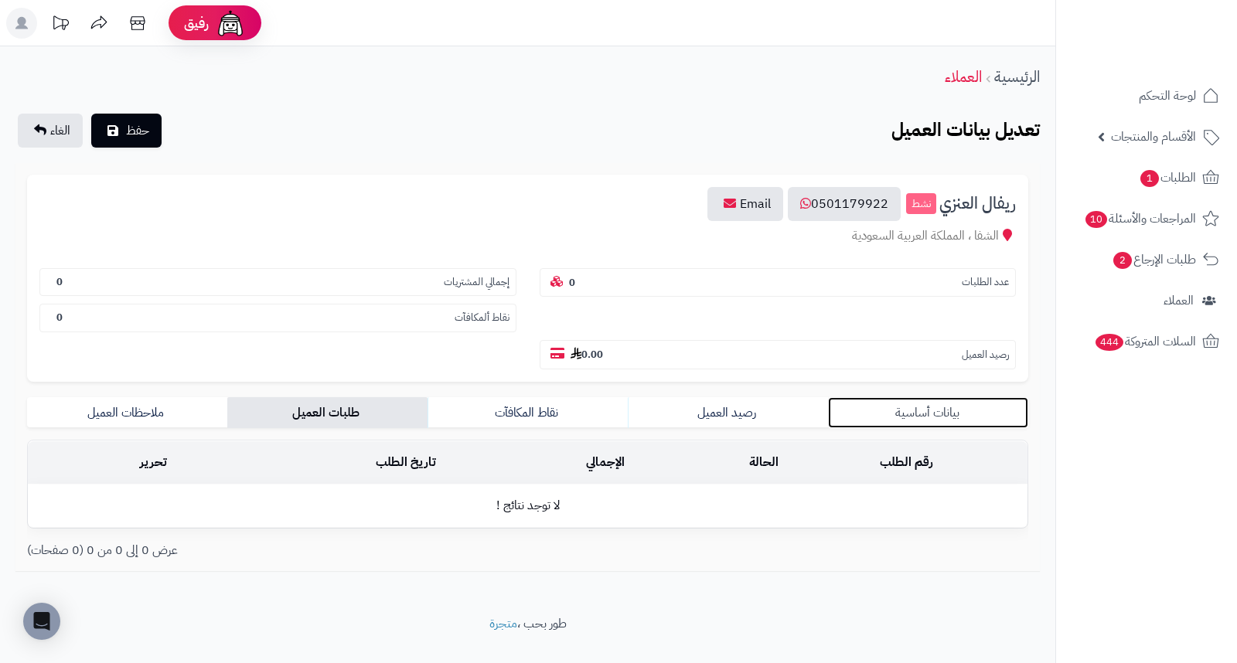
click at [921, 397] on link "بيانات أساسية" at bounding box center [928, 412] width 200 height 31
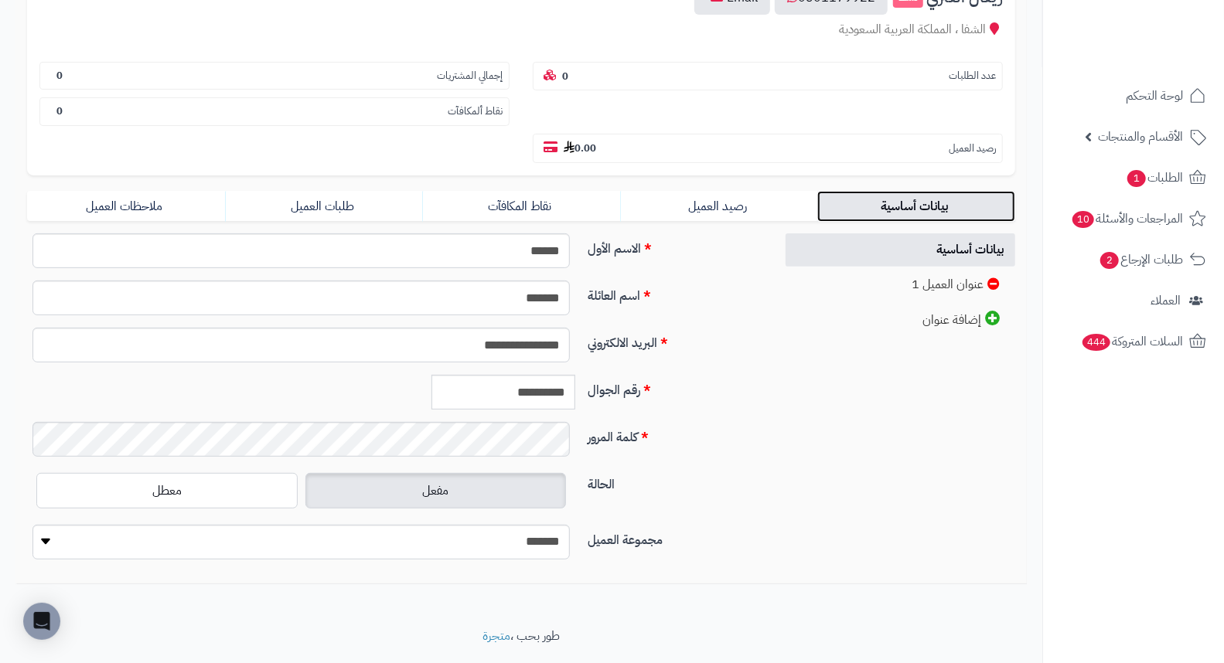
scroll to position [211, 0]
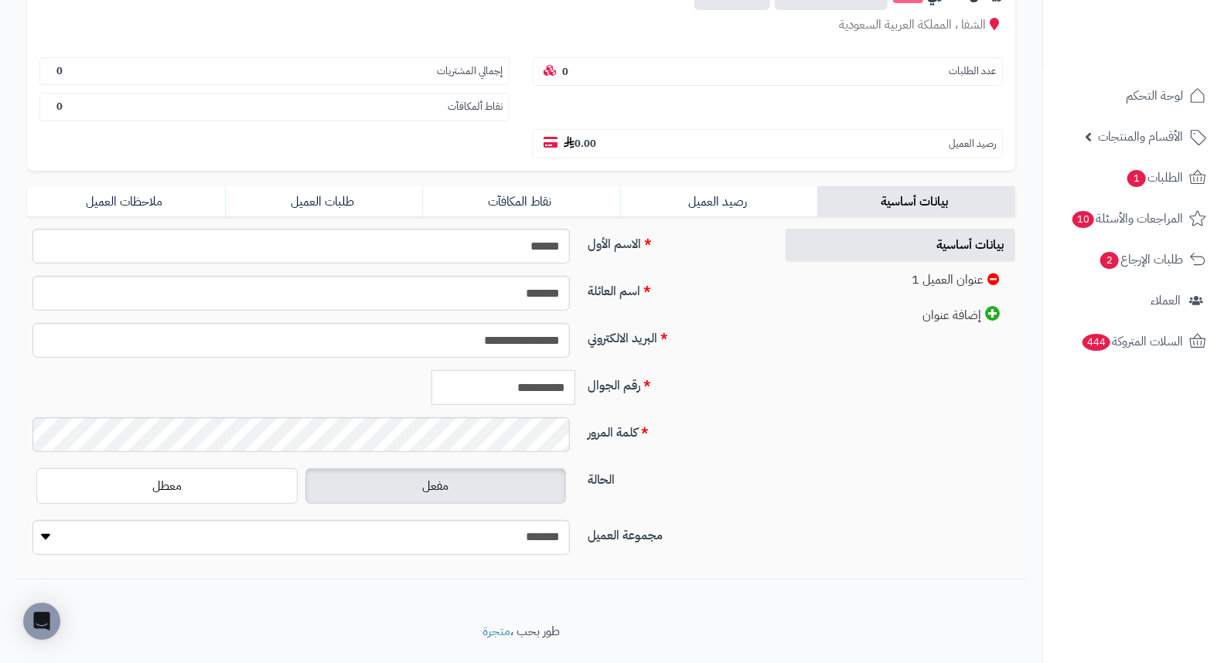
click at [536, 370] on input "**********" at bounding box center [503, 387] width 144 height 35
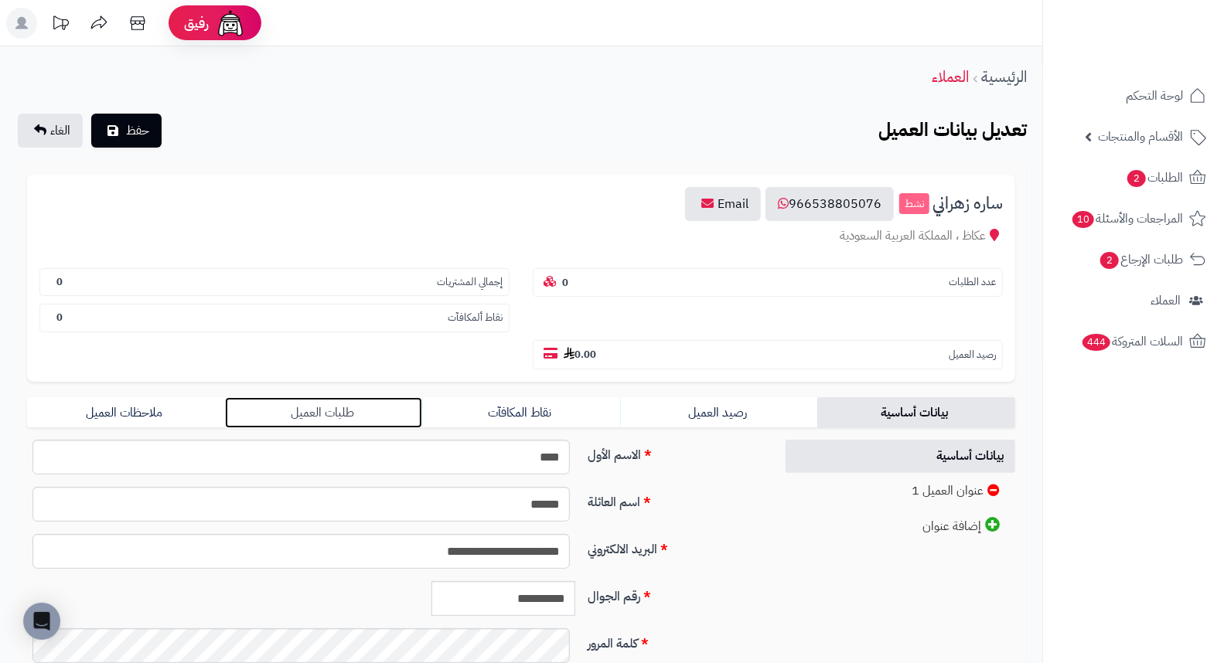
click at [321, 397] on link "طلبات العميل" at bounding box center [324, 412] width 198 height 31
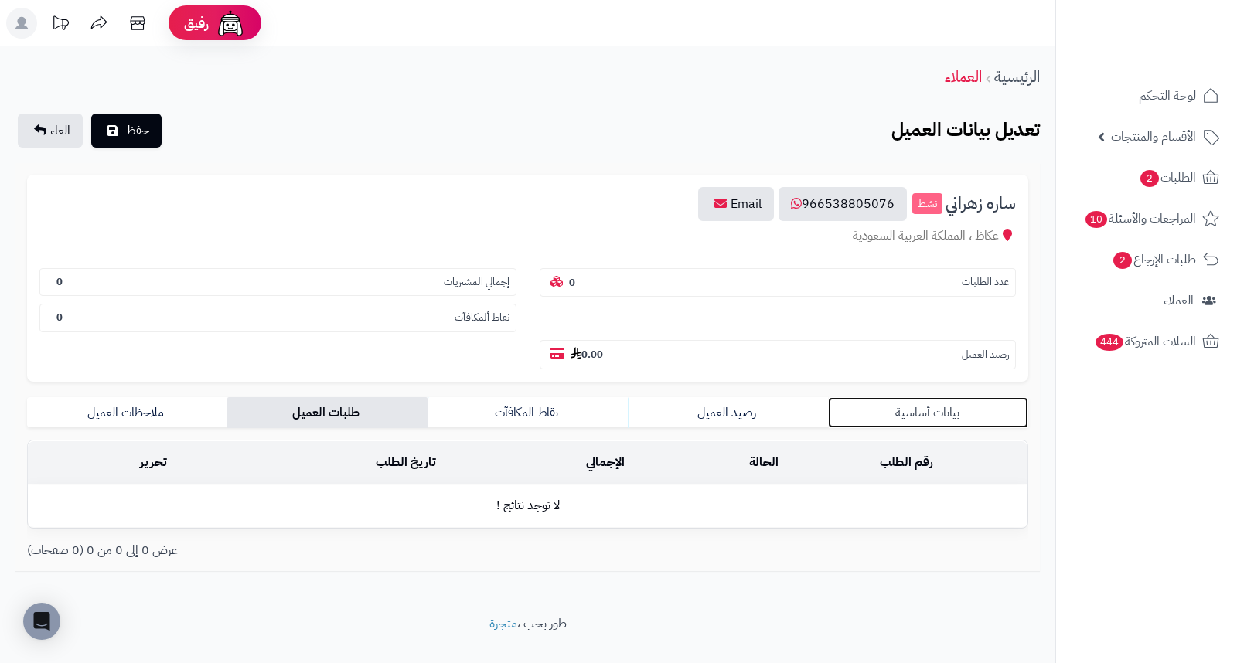
click at [931, 397] on link "بيانات أساسية" at bounding box center [928, 412] width 200 height 31
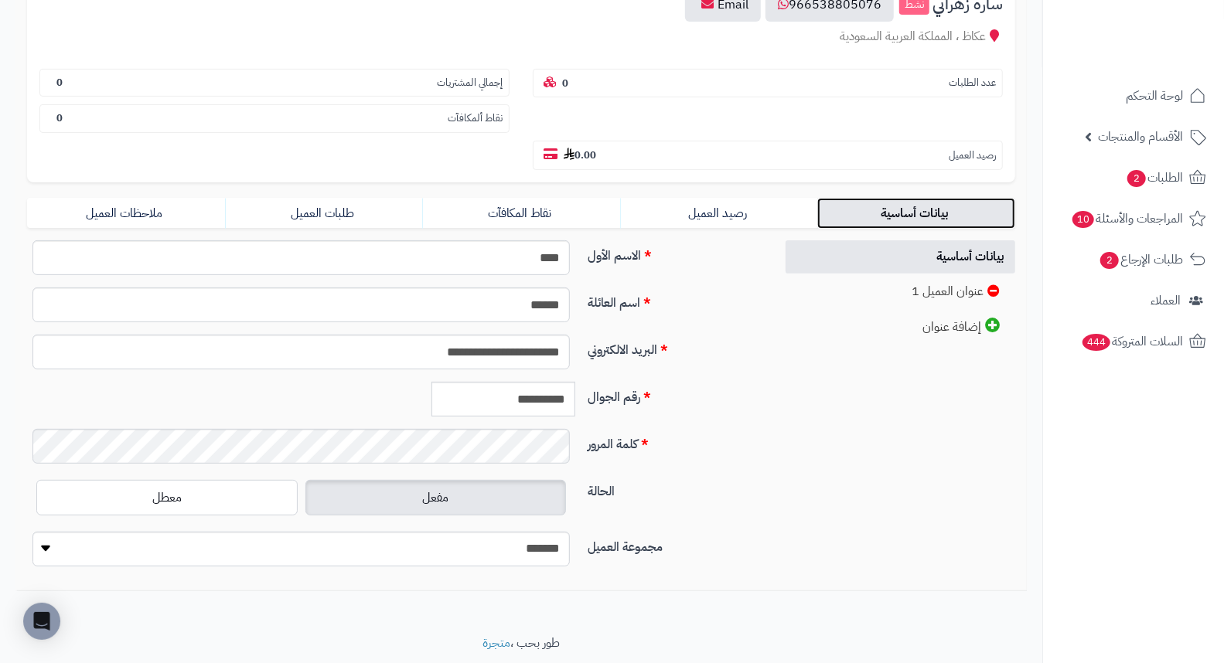
scroll to position [211, 0]
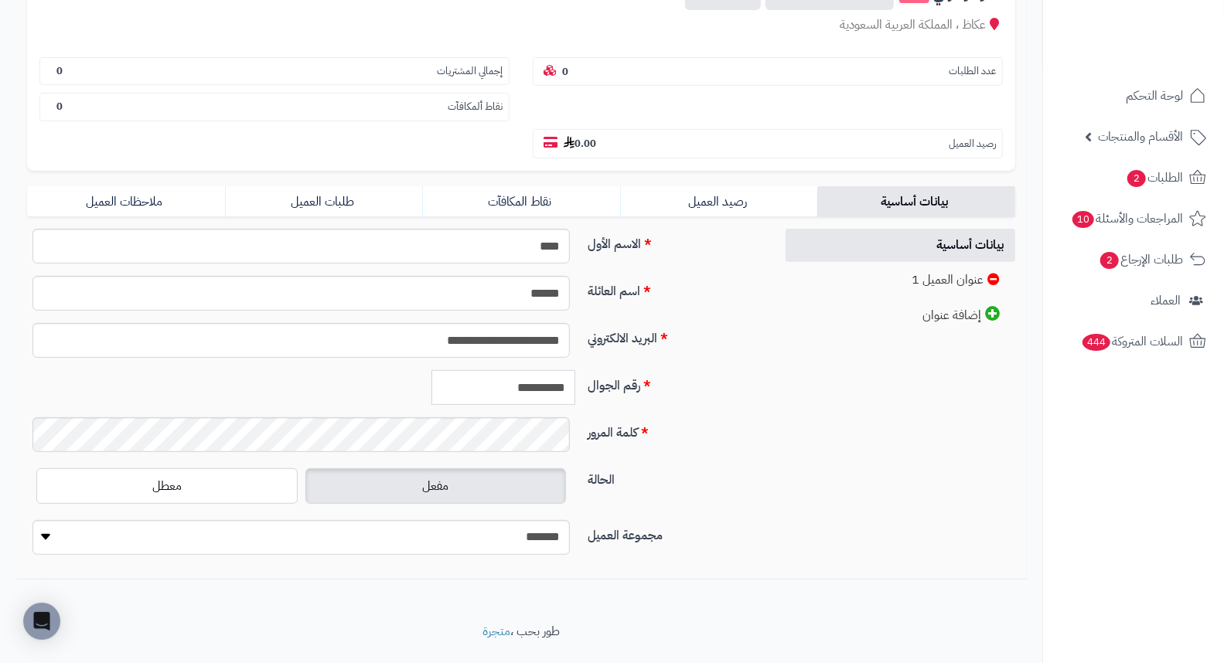
click at [535, 370] on input "**********" at bounding box center [503, 387] width 144 height 35
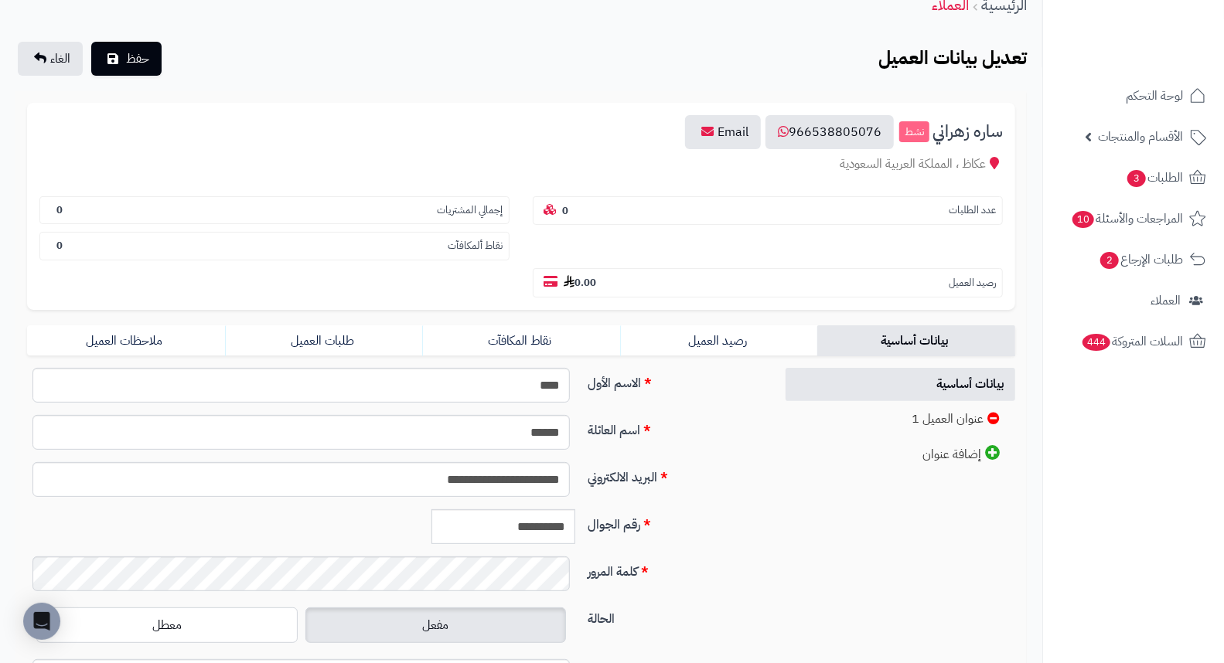
scroll to position [172, 0]
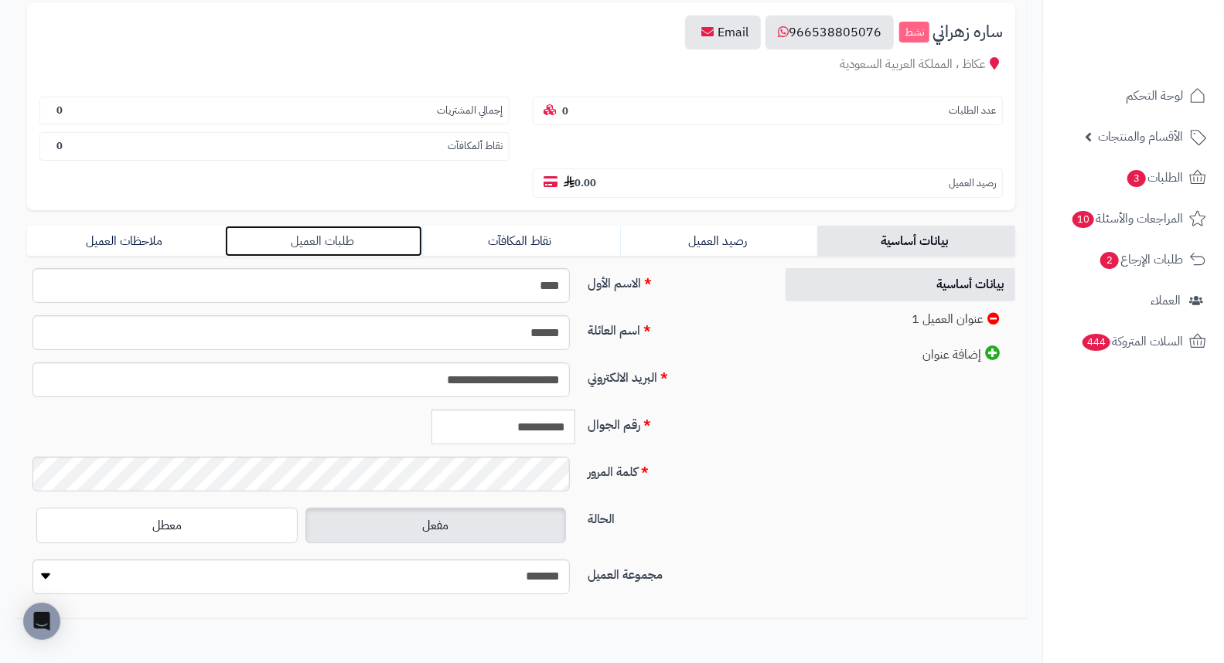
click at [331, 226] on link "طلبات العميل" at bounding box center [324, 241] width 198 height 31
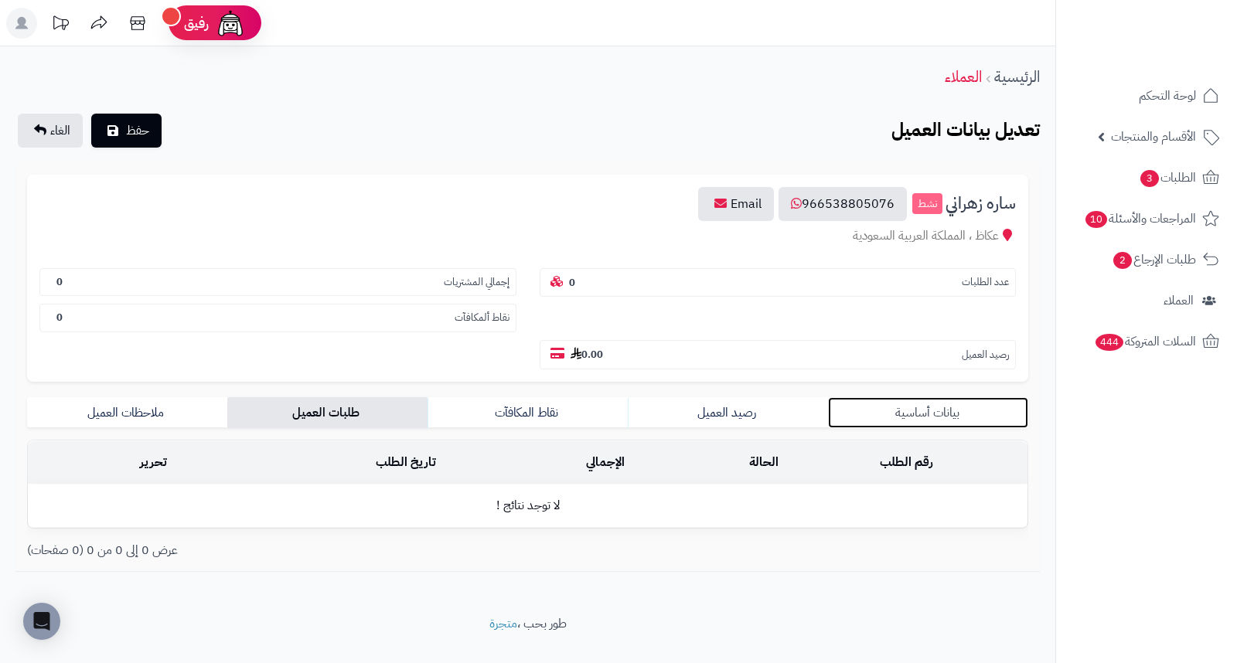
click at [933, 397] on link "بيانات أساسية" at bounding box center [928, 412] width 200 height 31
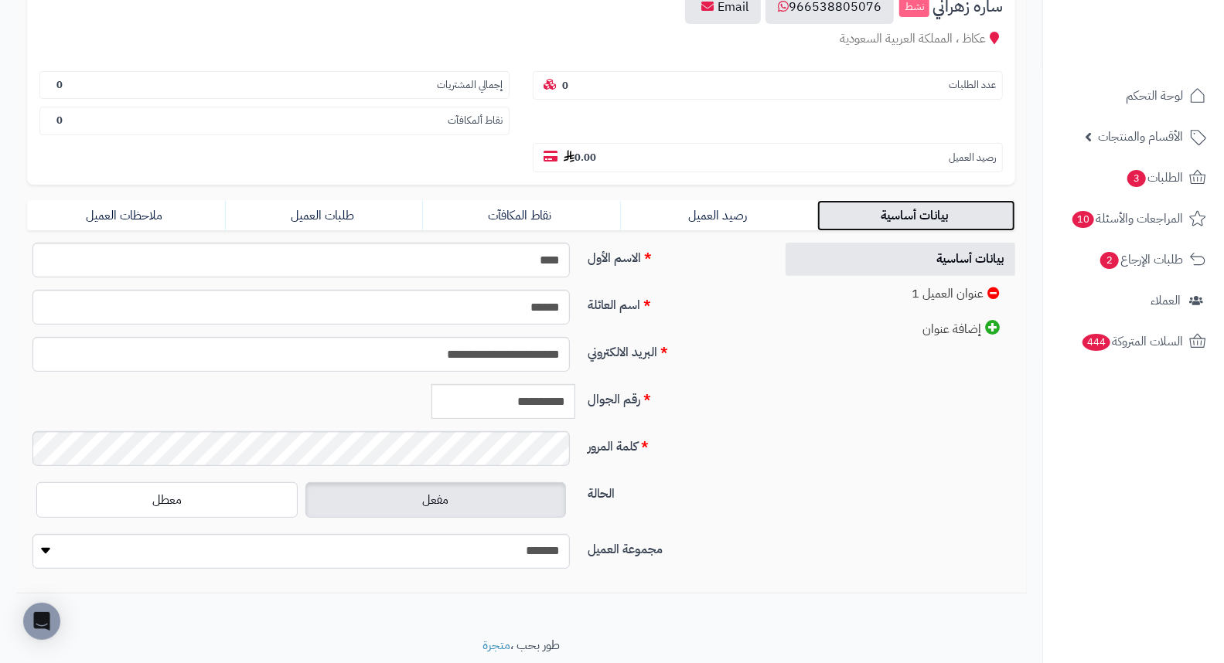
scroll to position [211, 0]
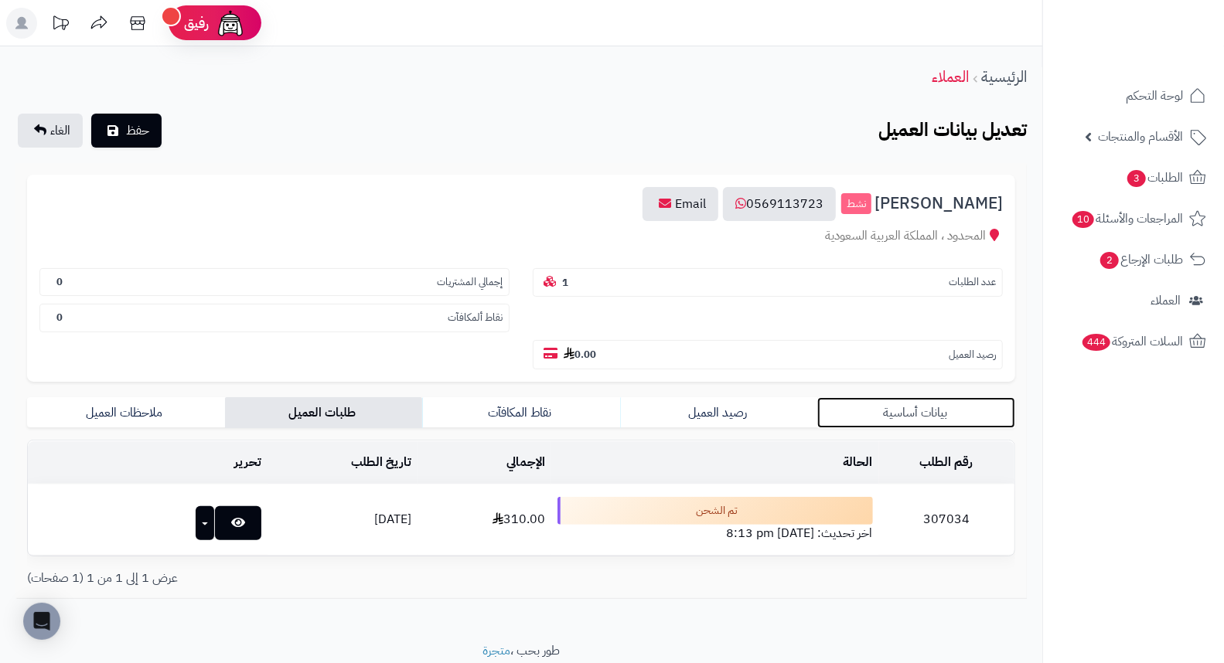
click at [941, 397] on link "بيانات أساسية" at bounding box center [916, 412] width 198 height 31
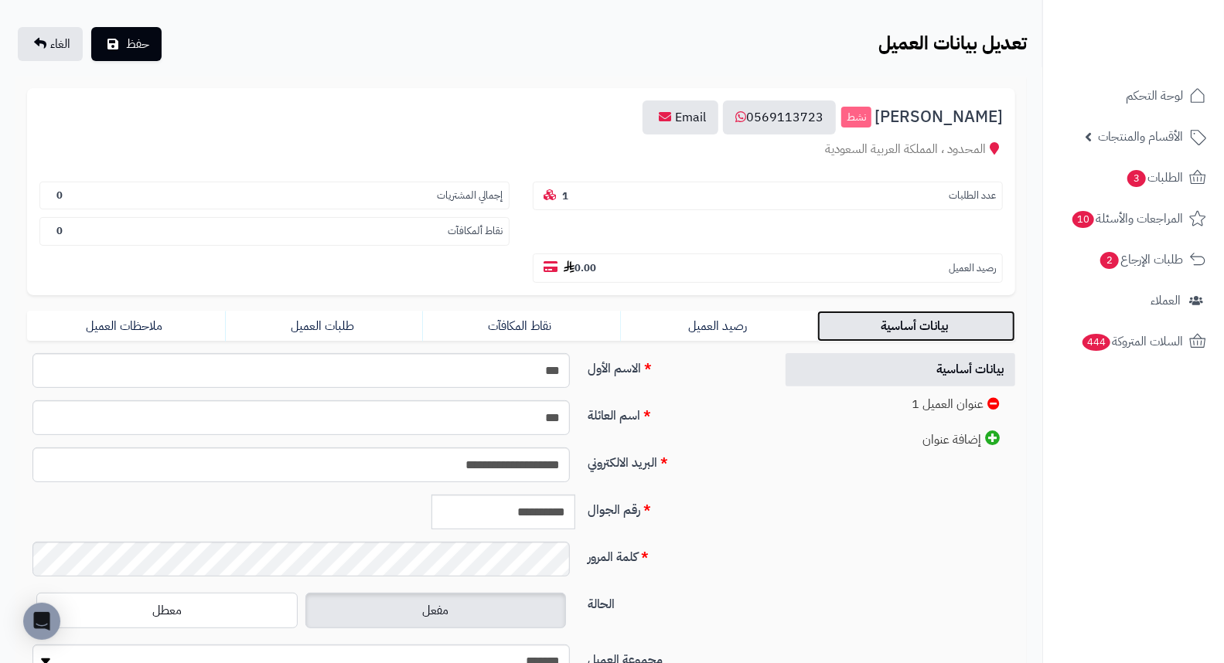
scroll to position [211, 0]
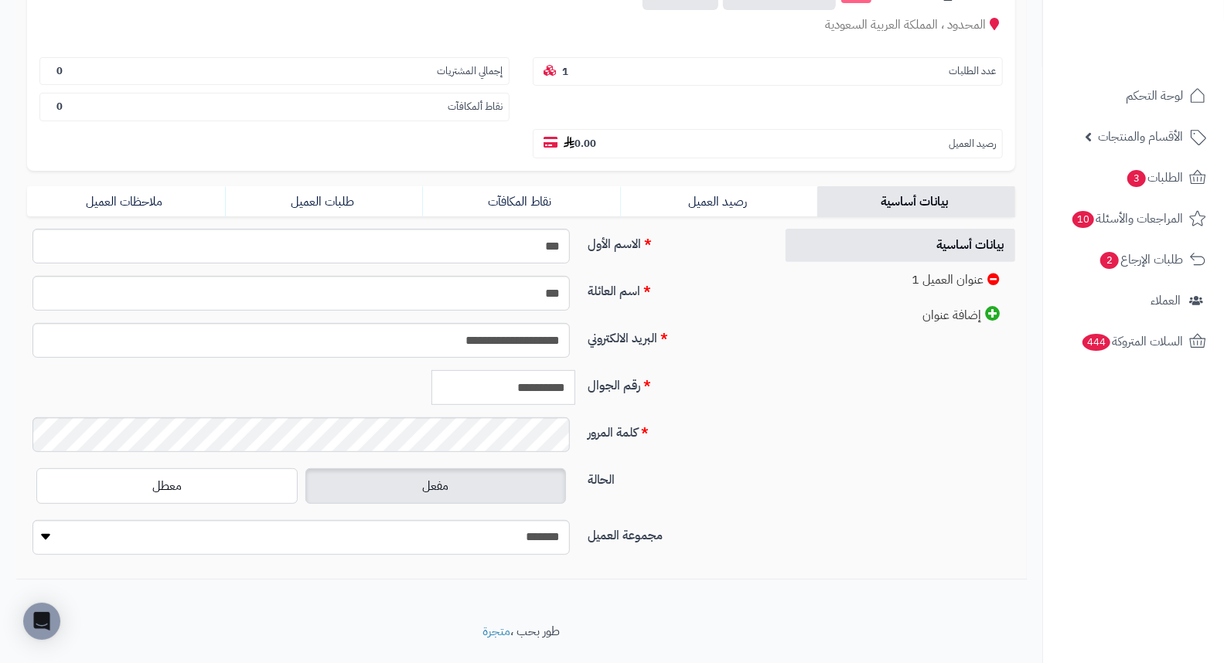
click at [533, 370] on input "**********" at bounding box center [503, 387] width 144 height 35
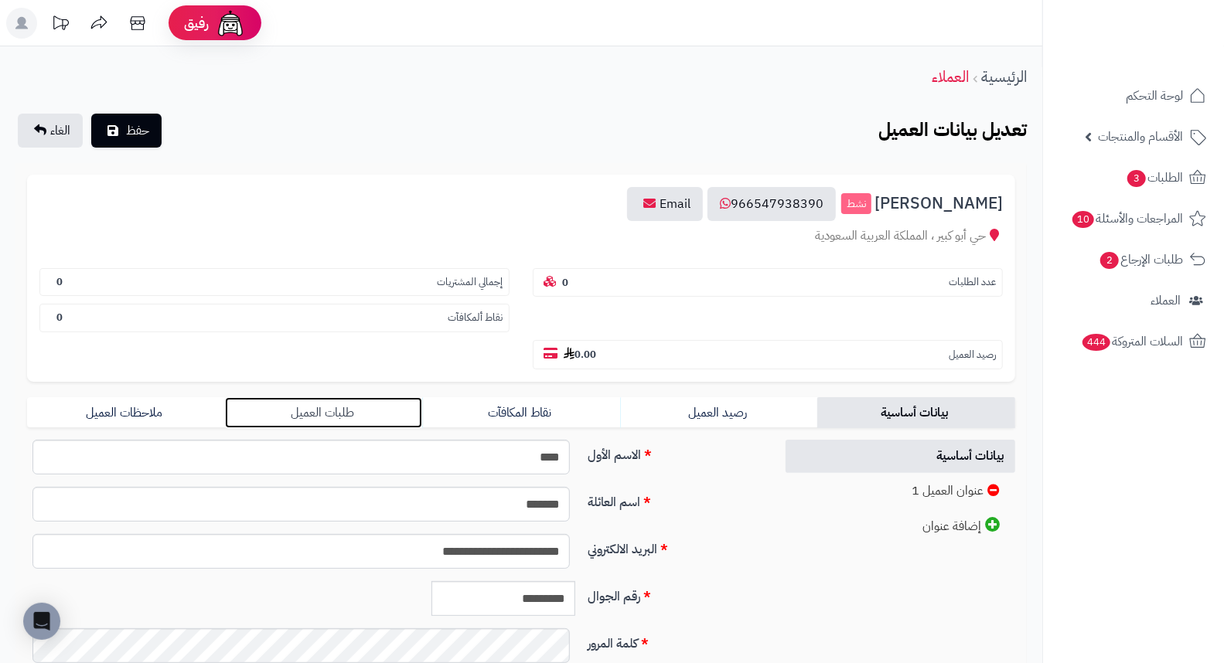
click at [354, 397] on link "طلبات العميل" at bounding box center [324, 412] width 198 height 31
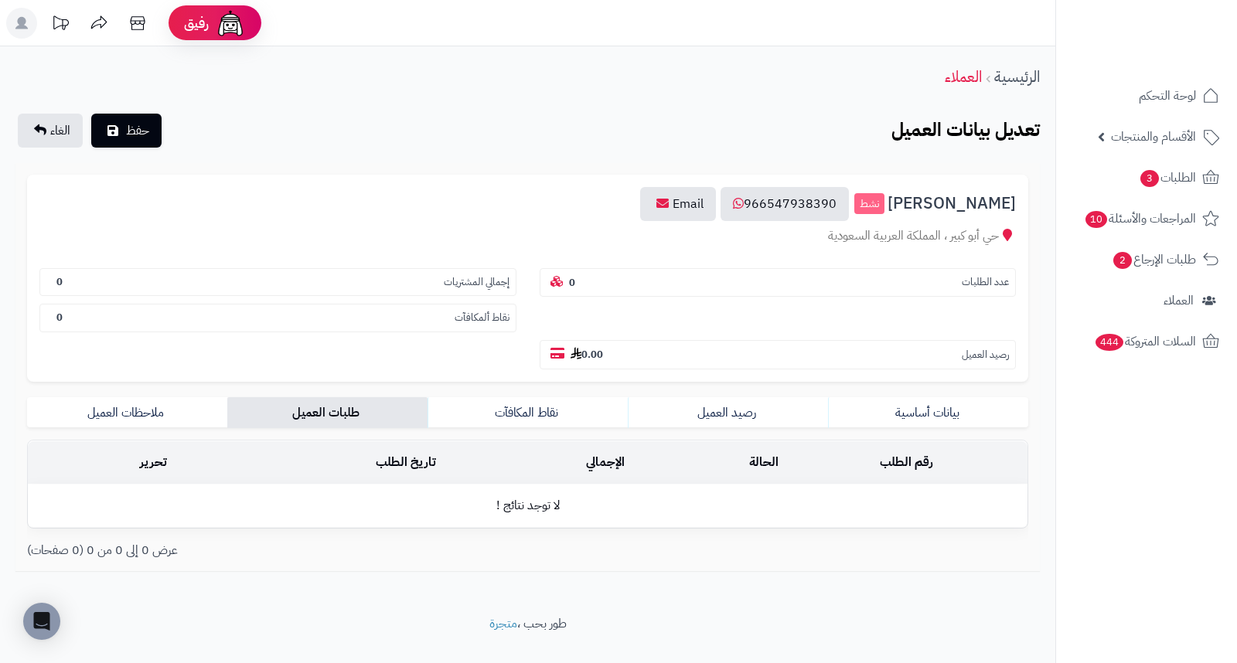
click at [894, 441] on td "رقم الطلب" at bounding box center [906, 462] width 243 height 43
click at [920, 397] on link "بيانات أساسية" at bounding box center [928, 412] width 200 height 31
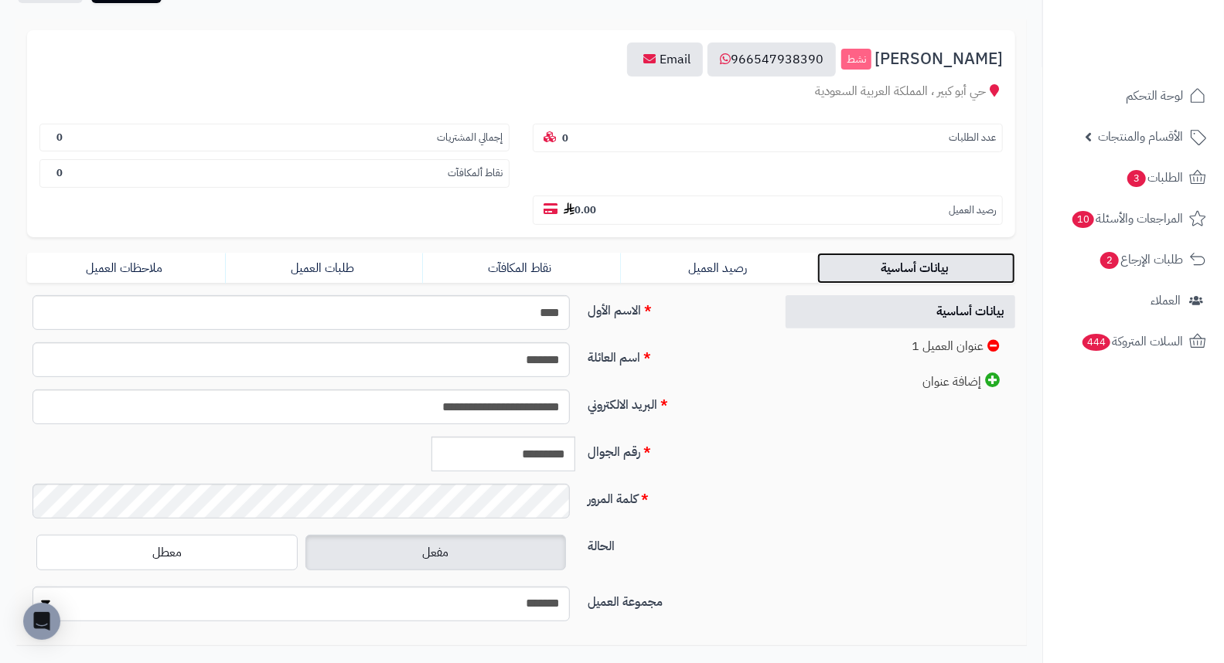
scroll to position [211, 0]
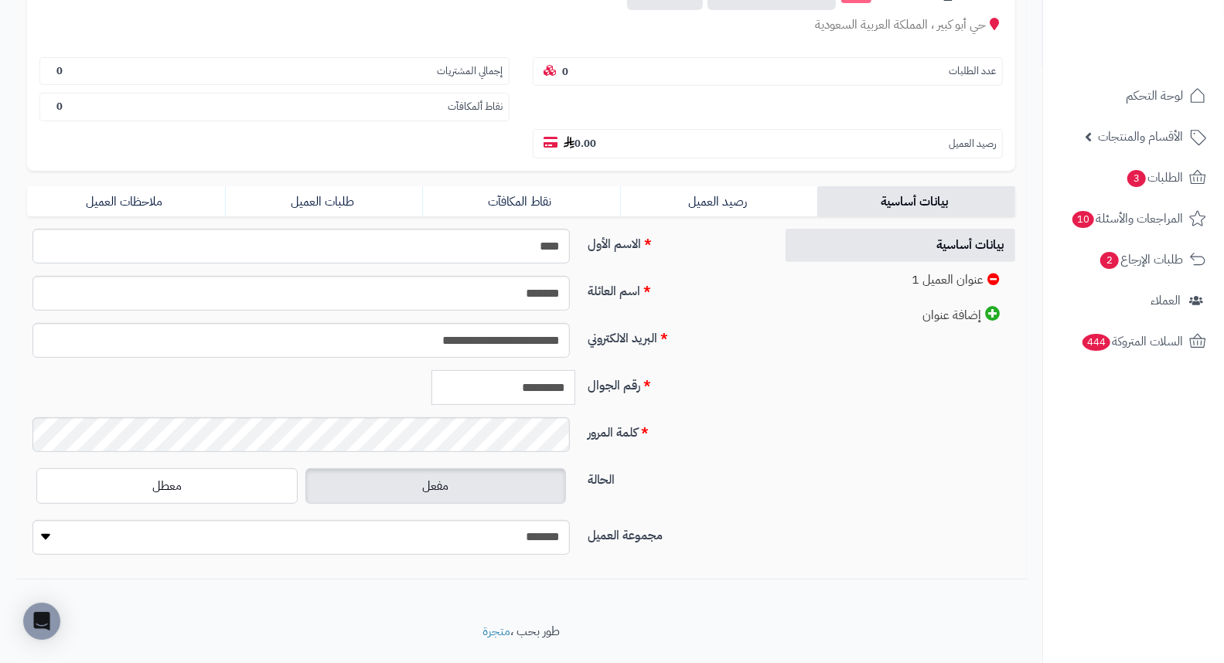
click at [545, 370] on input "*********" at bounding box center [503, 387] width 144 height 35
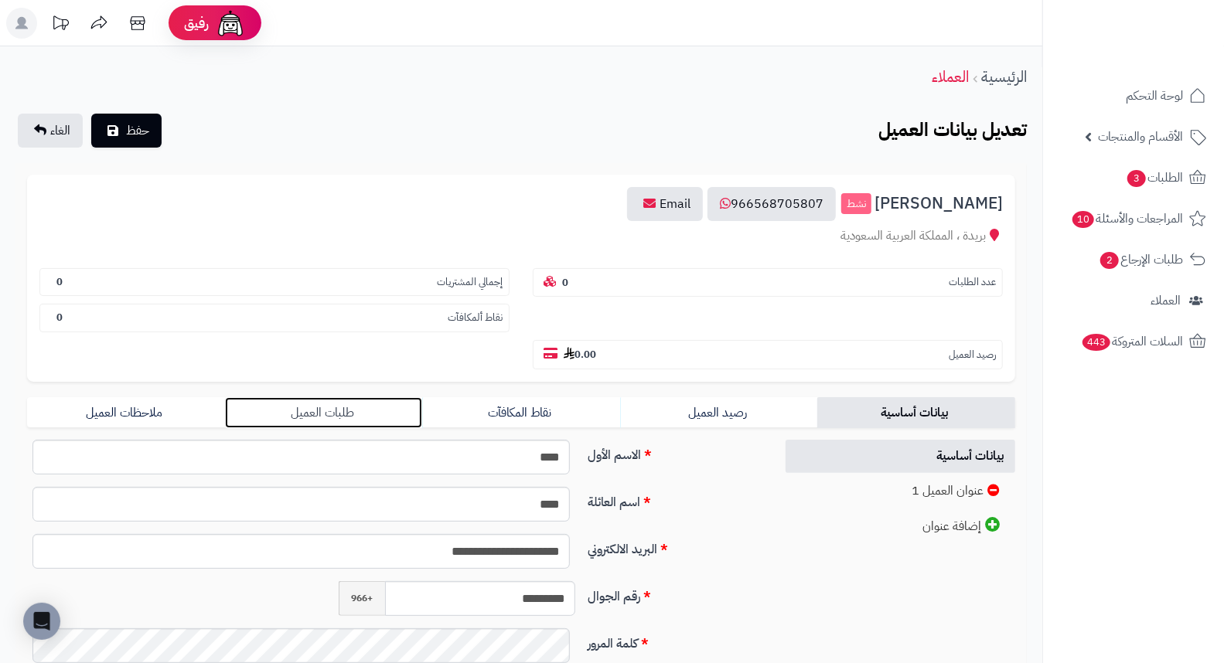
click at [308, 397] on link "طلبات العميل" at bounding box center [324, 412] width 198 height 31
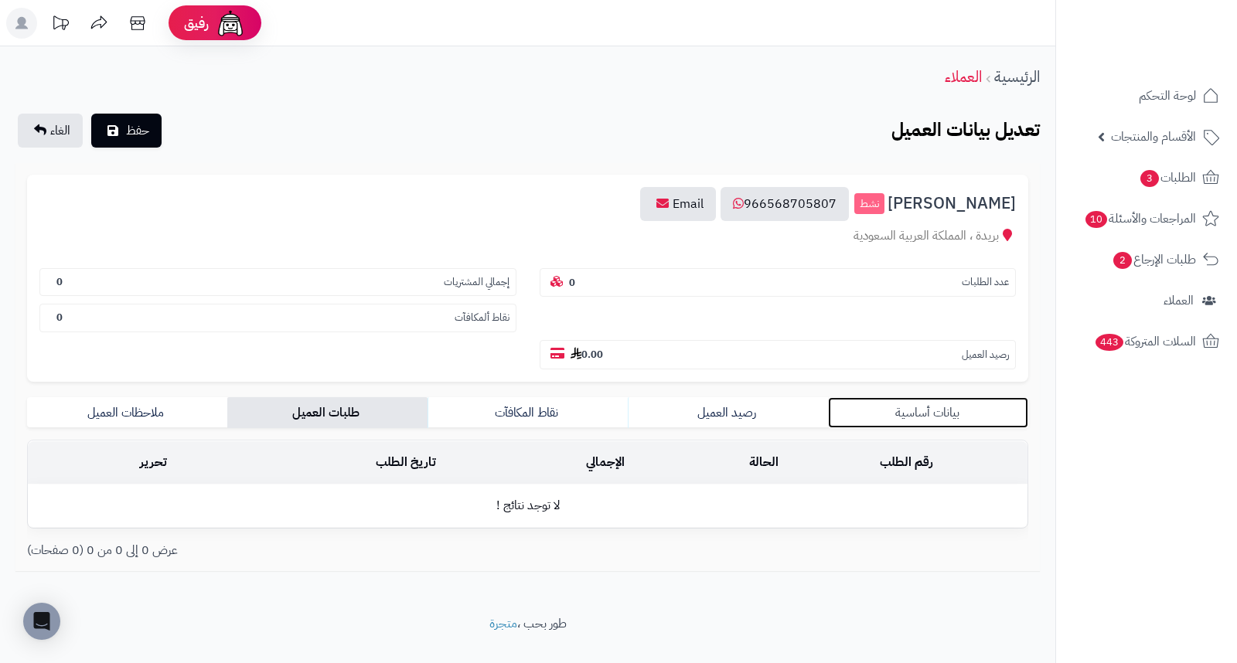
click at [933, 397] on link "بيانات أساسية" at bounding box center [928, 412] width 200 height 31
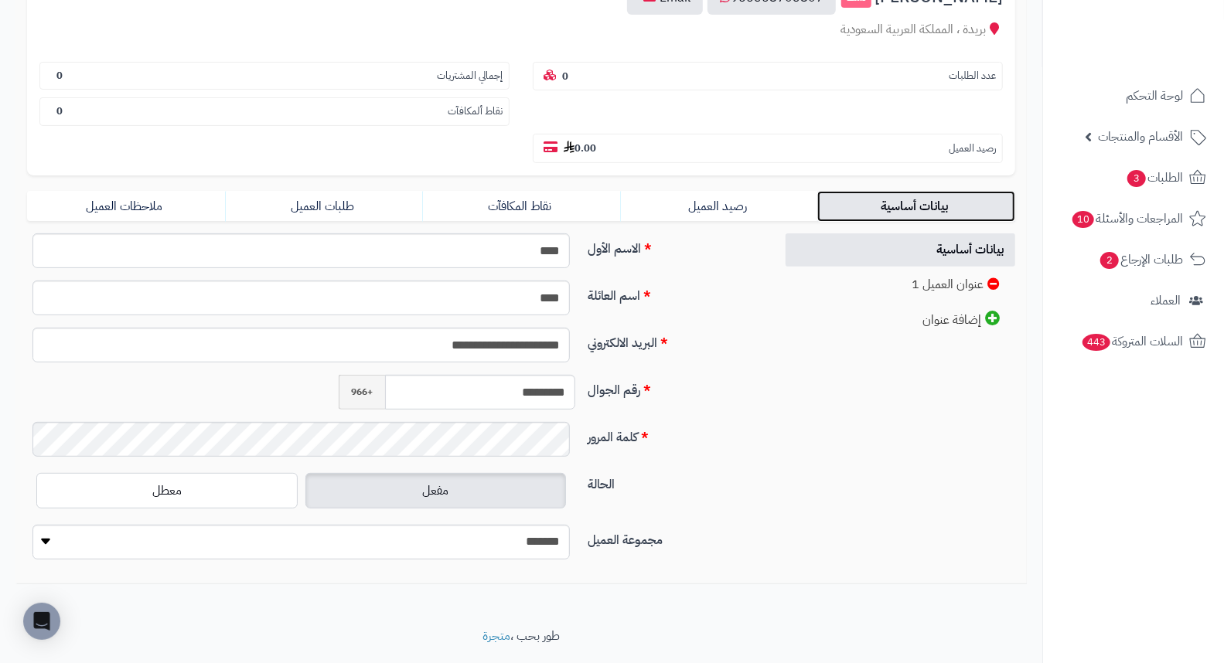
scroll to position [211, 0]
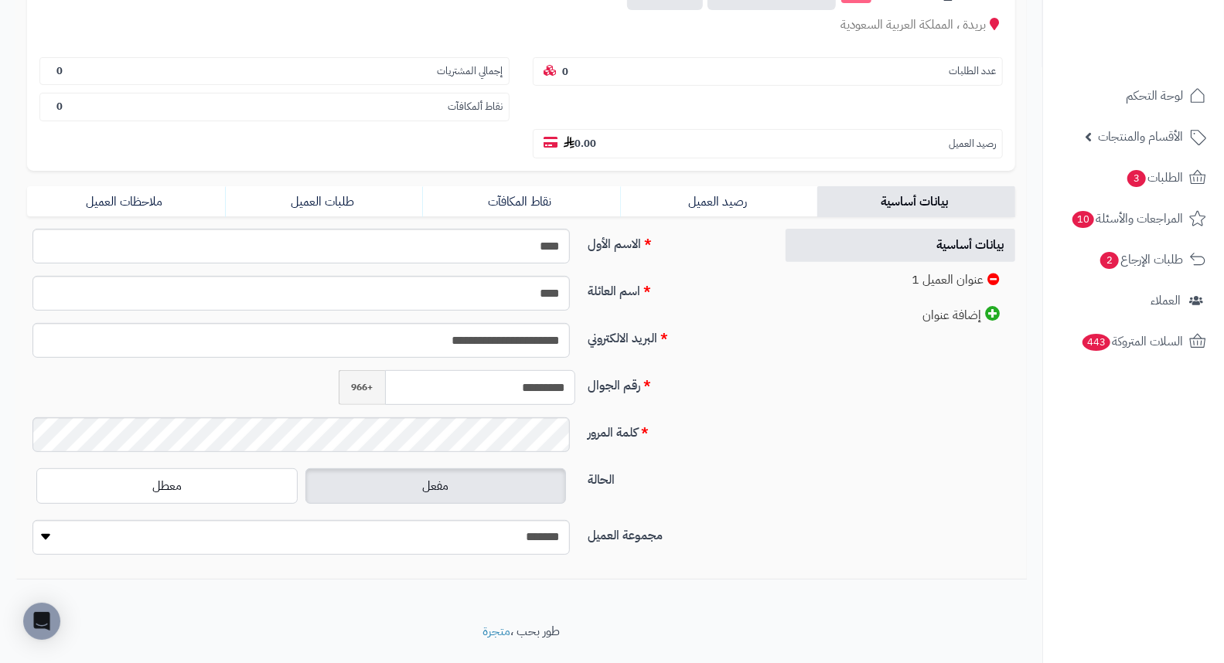
click at [539, 370] on input "*********" at bounding box center [480, 387] width 190 height 35
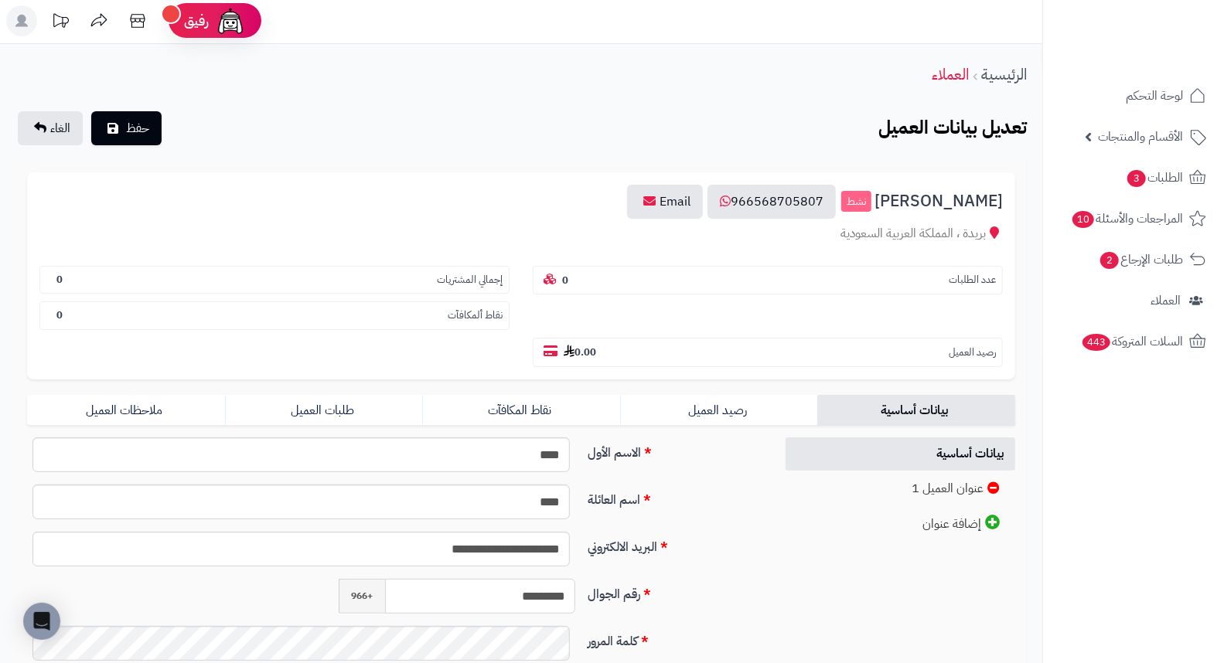
scroll to position [0, 0]
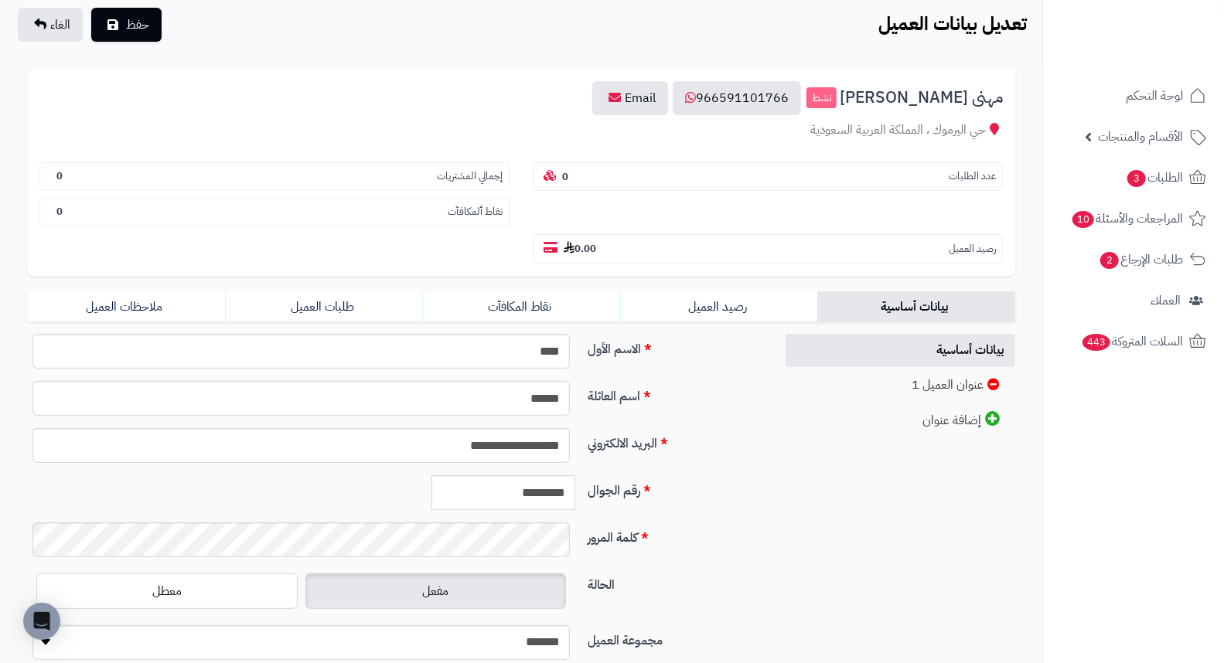
scroll to position [211, 0]
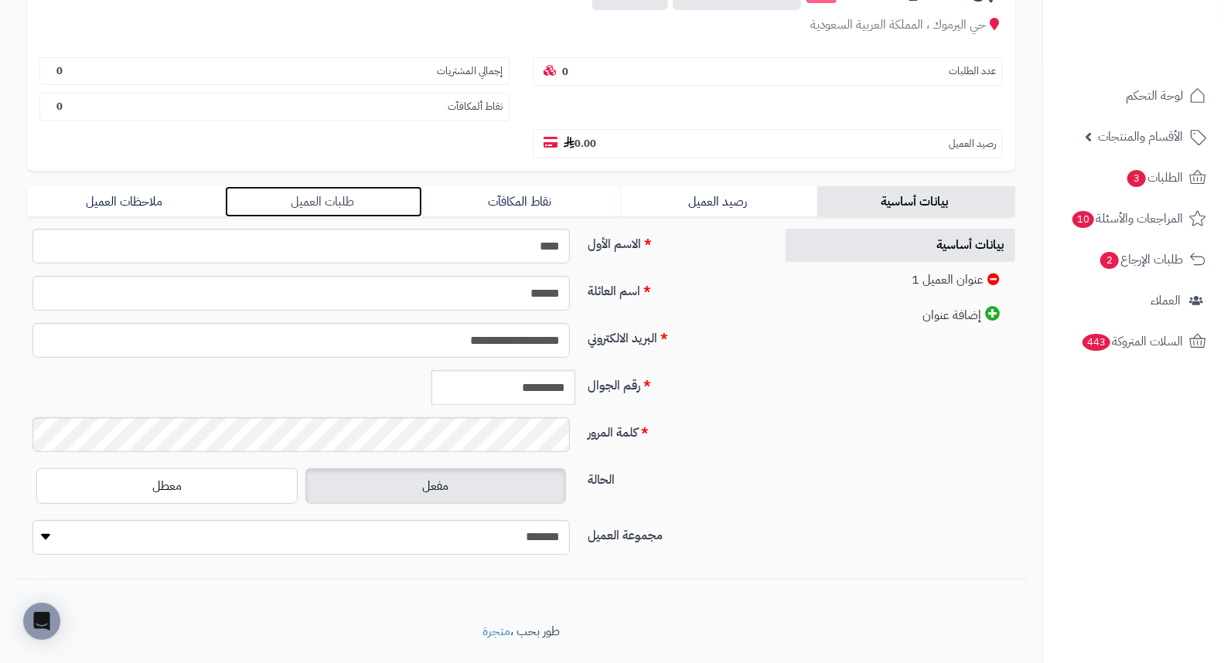
click at [315, 186] on link "طلبات العميل" at bounding box center [324, 201] width 198 height 31
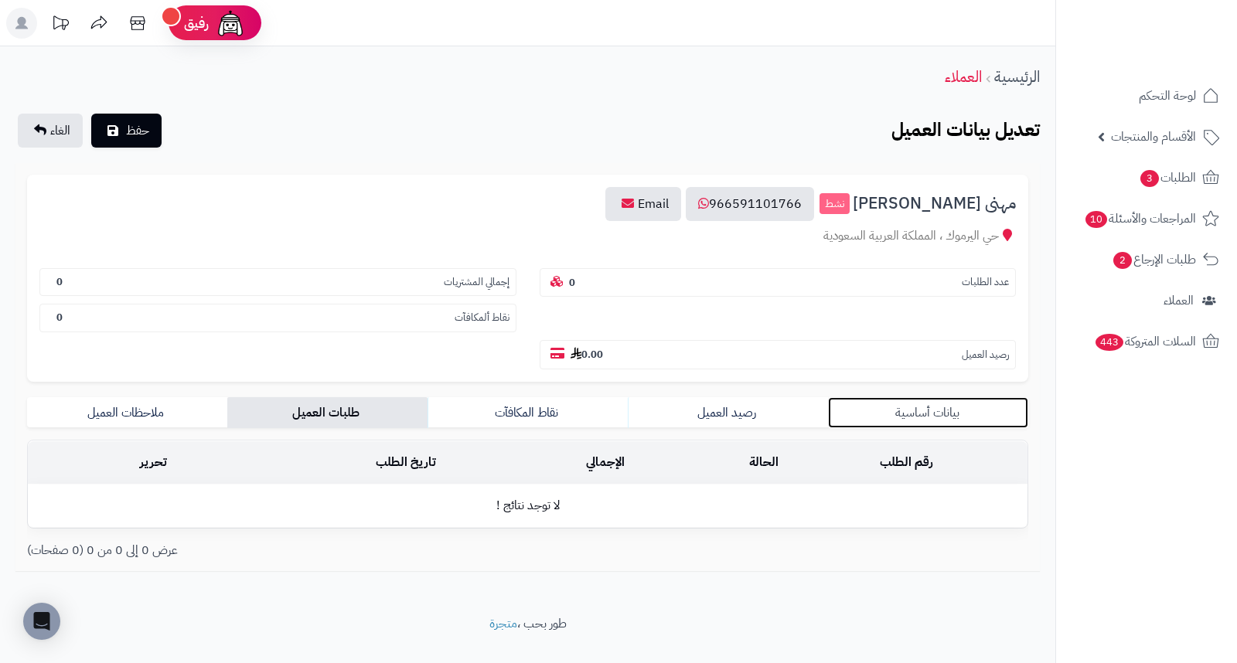
click at [938, 397] on link "بيانات أساسية" at bounding box center [928, 412] width 200 height 31
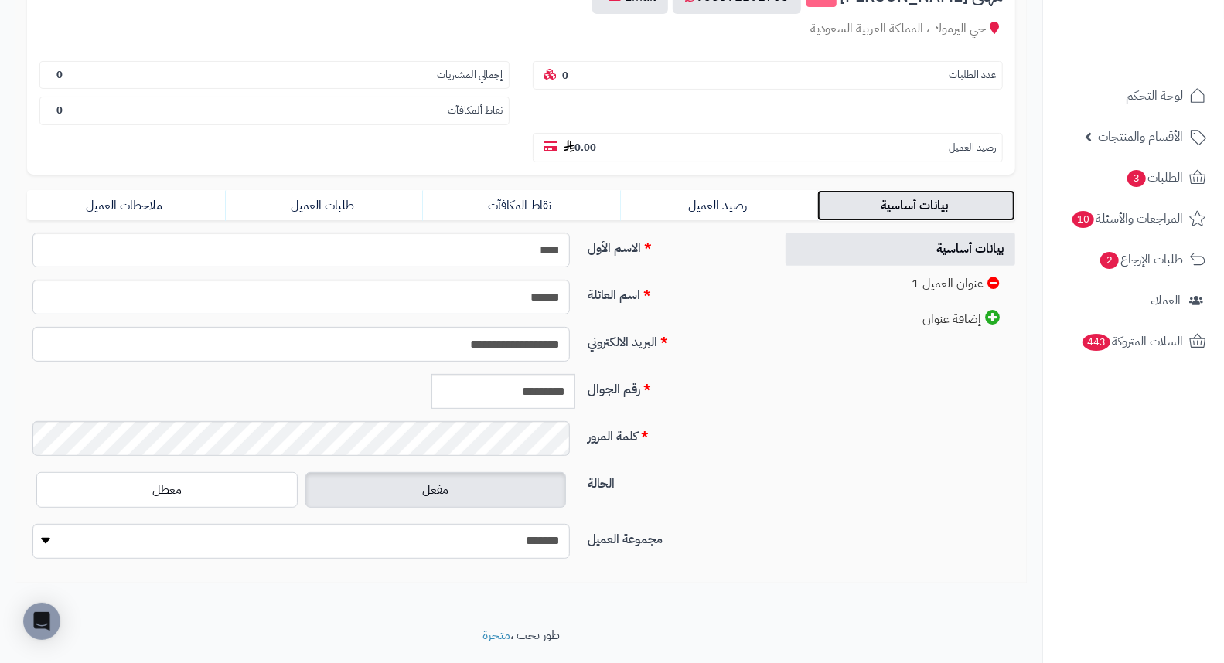
scroll to position [211, 0]
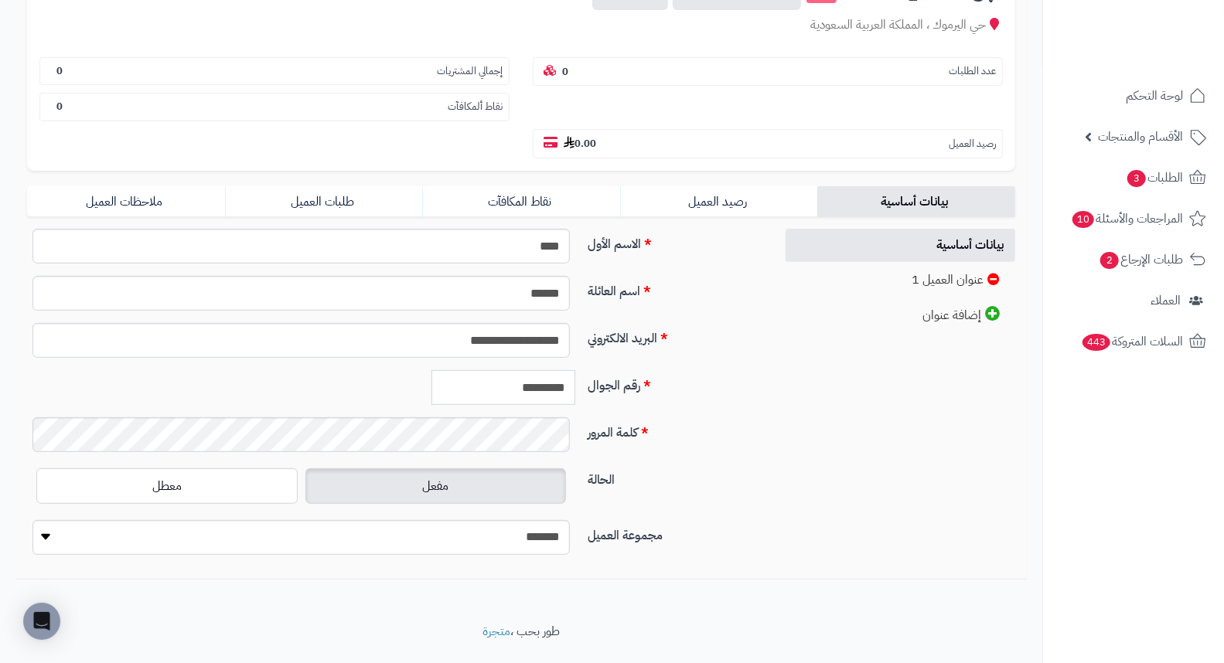
click at [529, 370] on input "*********" at bounding box center [503, 387] width 144 height 35
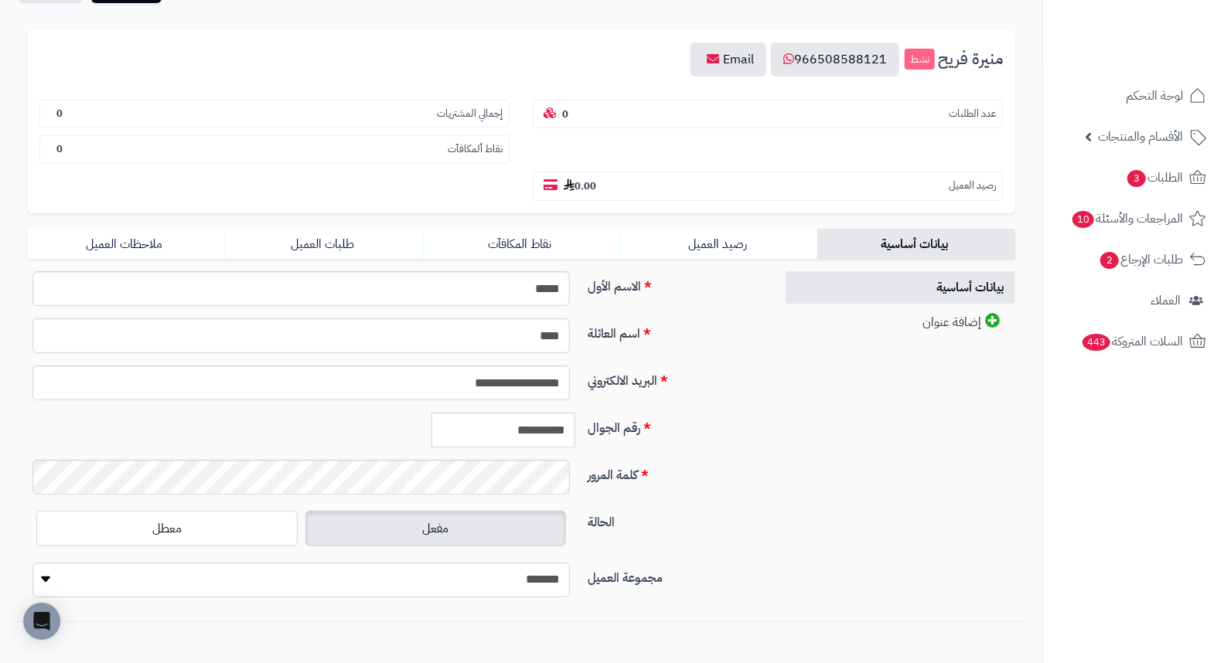
scroll to position [172, 0]
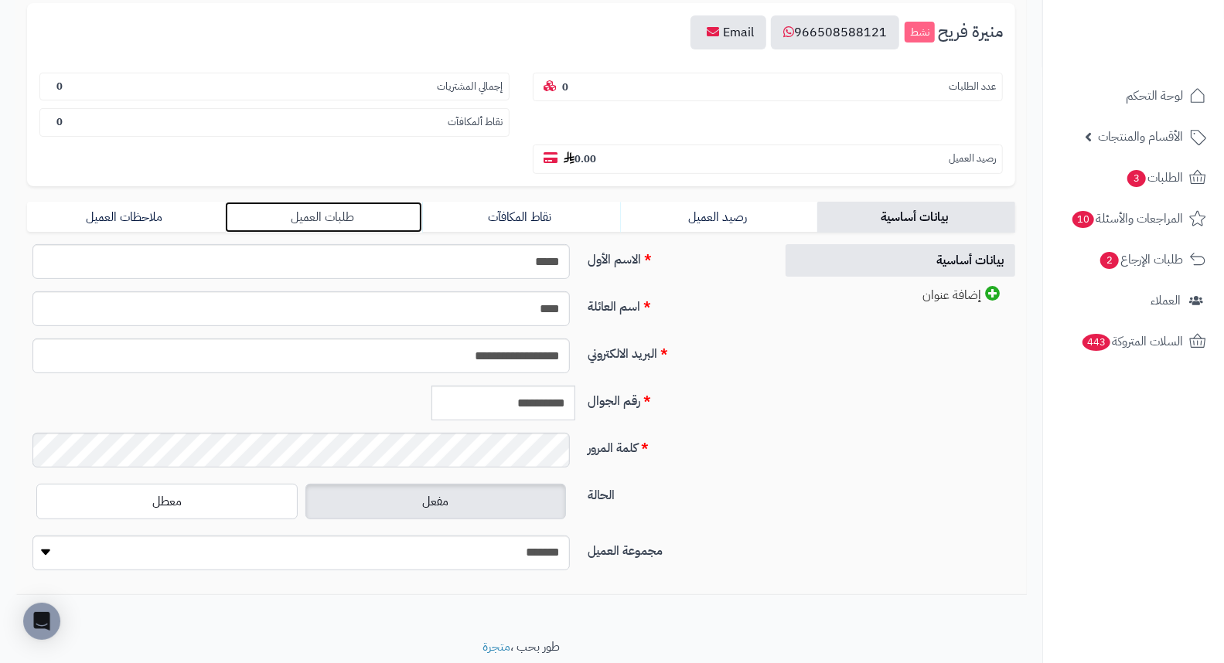
click at [319, 202] on link "طلبات العميل" at bounding box center [324, 217] width 198 height 31
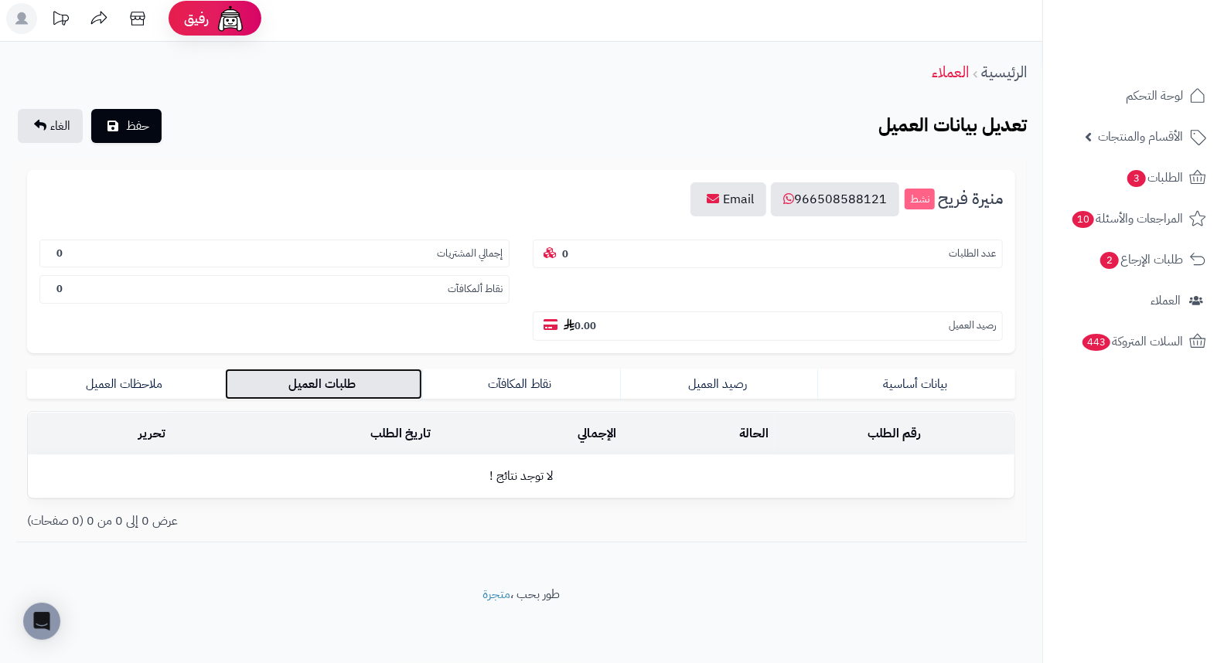
scroll to position [0, 0]
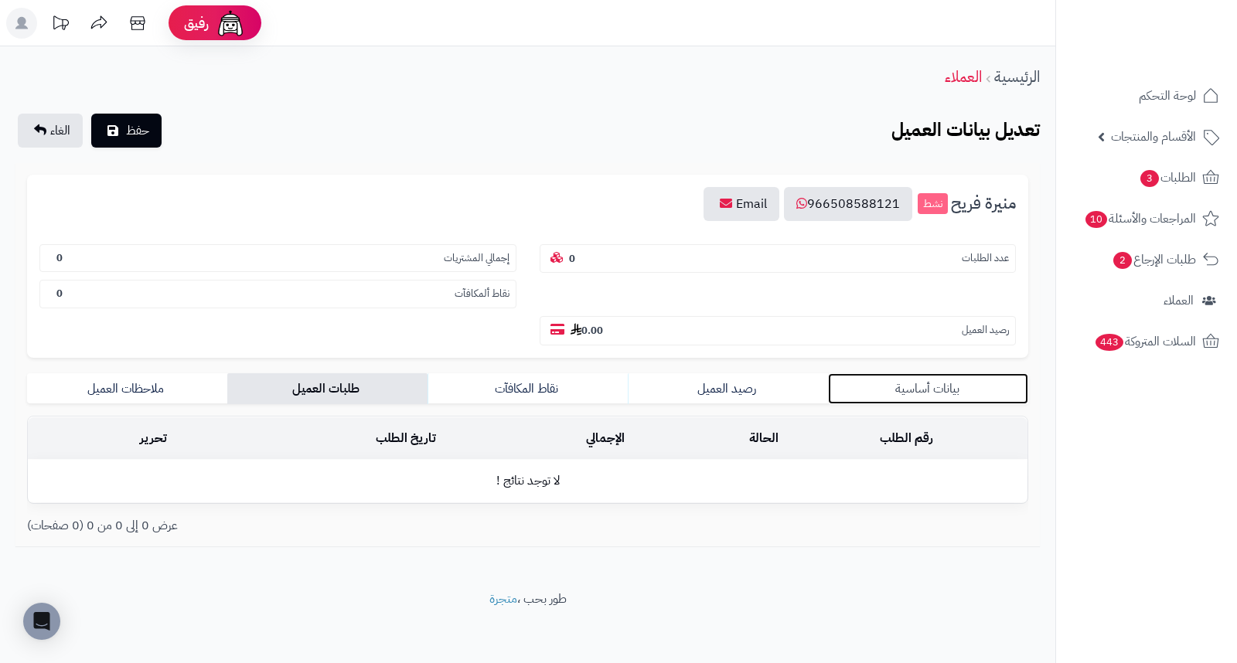
click at [926, 373] on link "بيانات أساسية" at bounding box center [928, 388] width 200 height 31
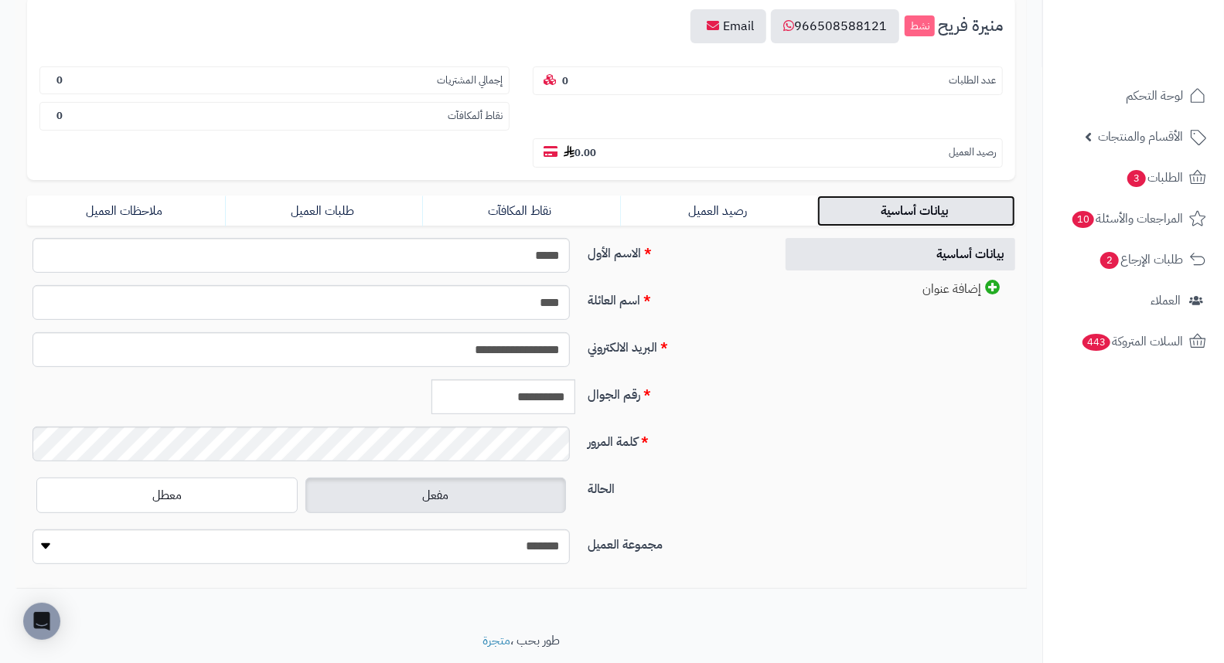
scroll to position [187, 0]
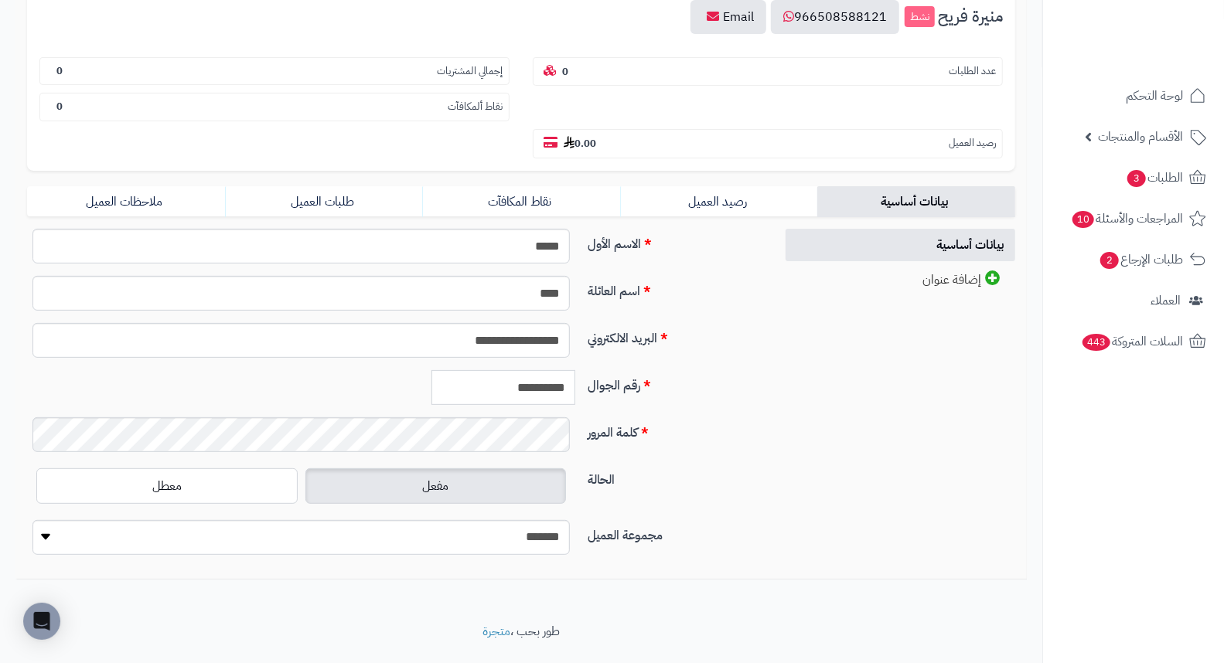
click at [532, 370] on input "**********" at bounding box center [503, 387] width 144 height 35
click at [530, 370] on input "**********" at bounding box center [503, 387] width 144 height 35
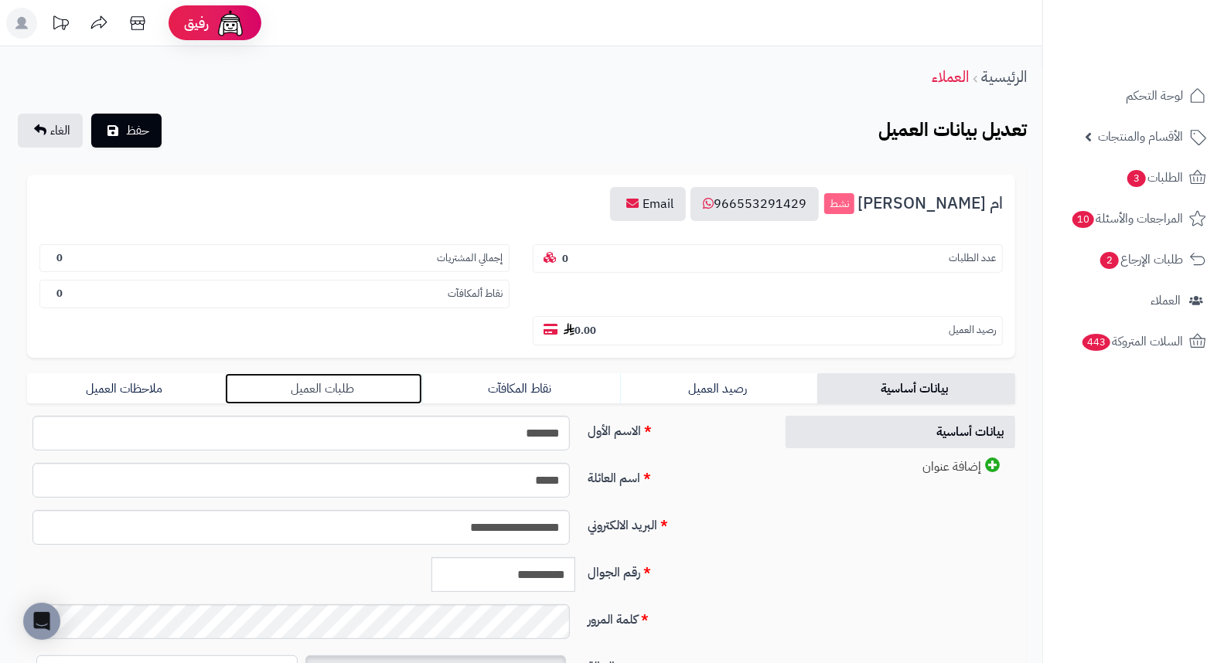
click at [353, 373] on link "طلبات العميل" at bounding box center [324, 388] width 198 height 31
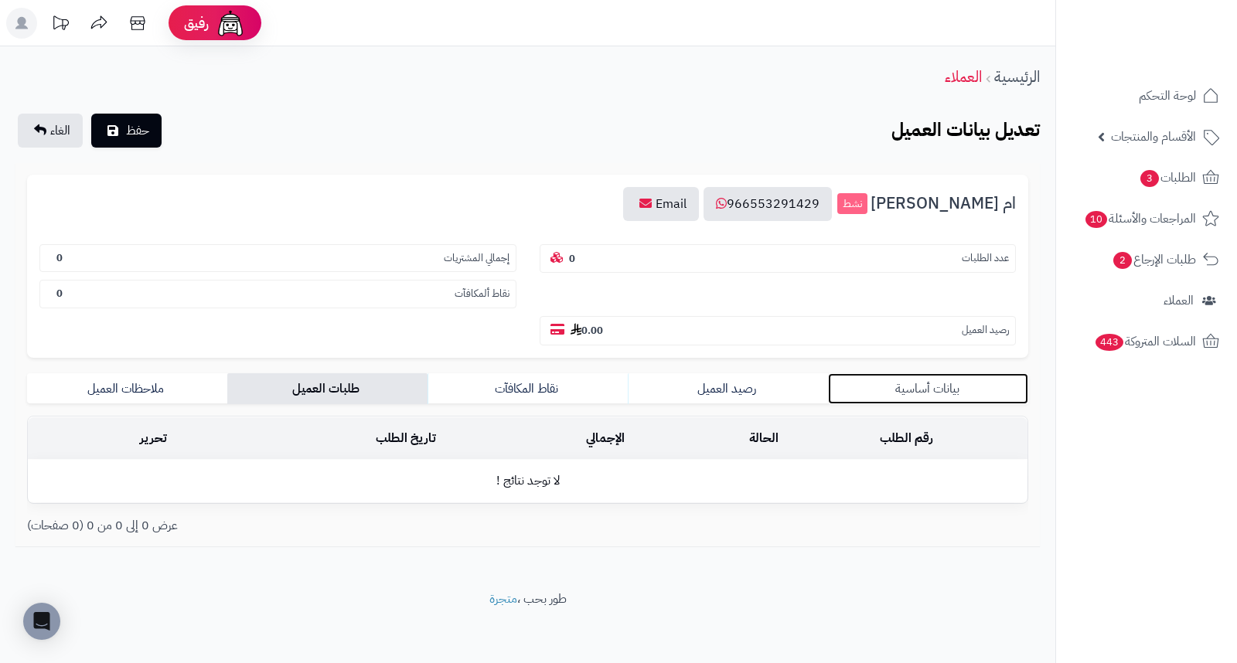
click at [931, 373] on link "بيانات أساسية" at bounding box center [928, 388] width 200 height 31
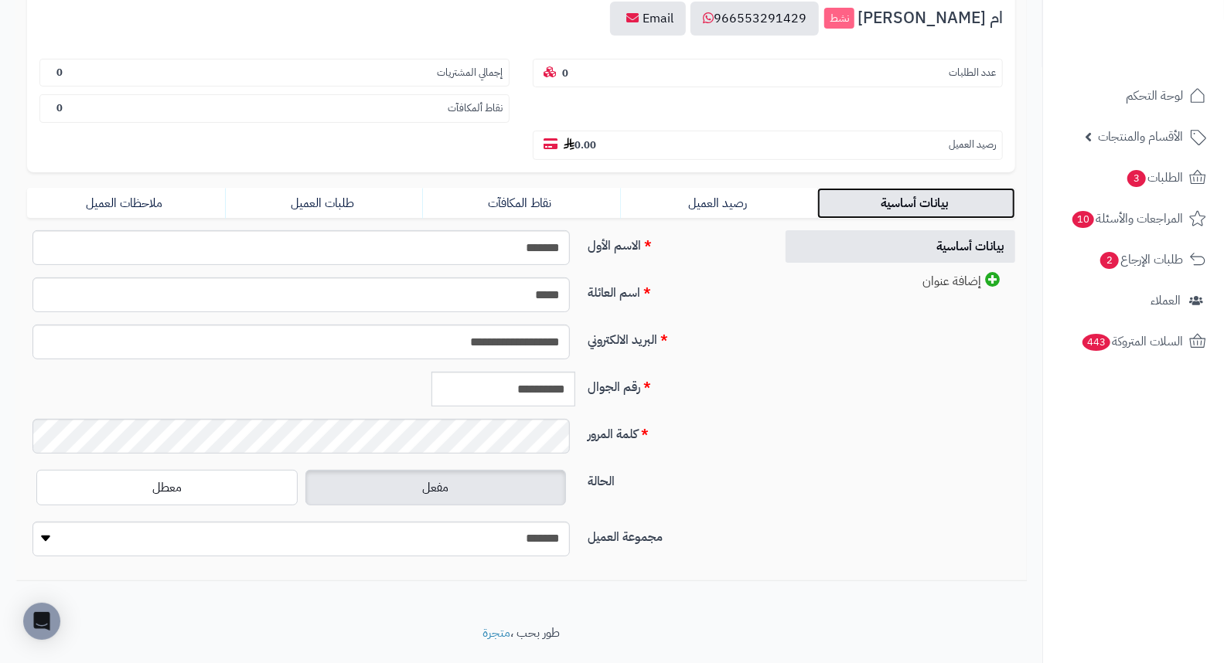
scroll to position [187, 0]
click at [523, 370] on input "**********" at bounding box center [503, 387] width 144 height 35
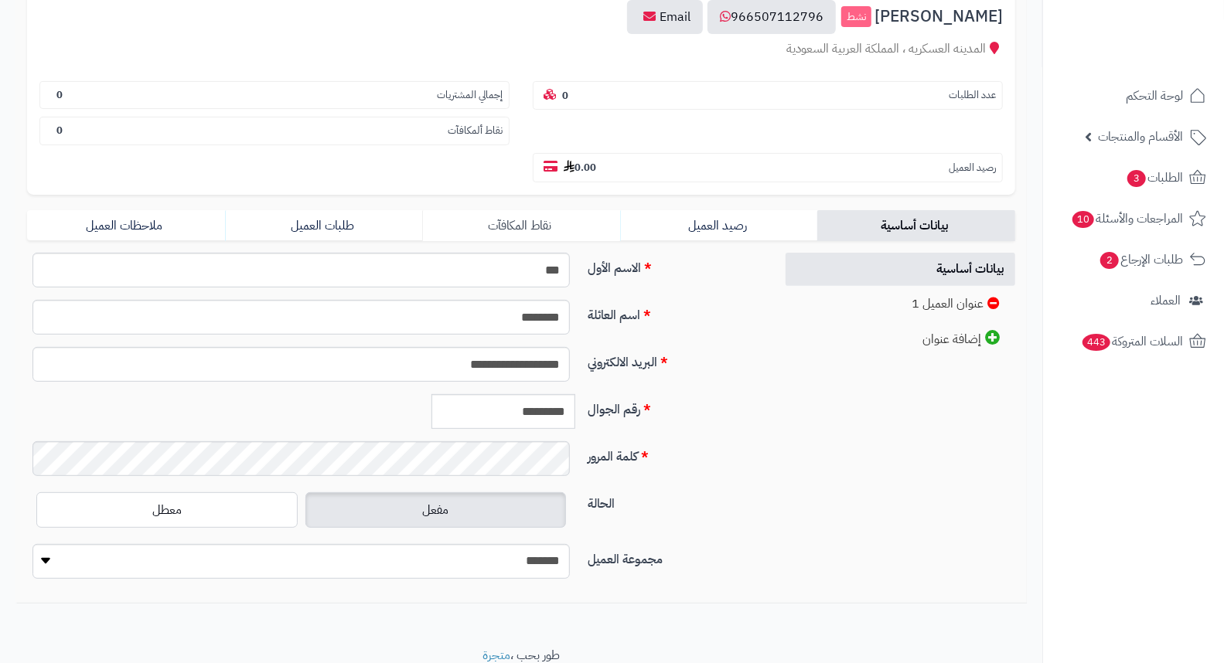
scroll to position [211, 0]
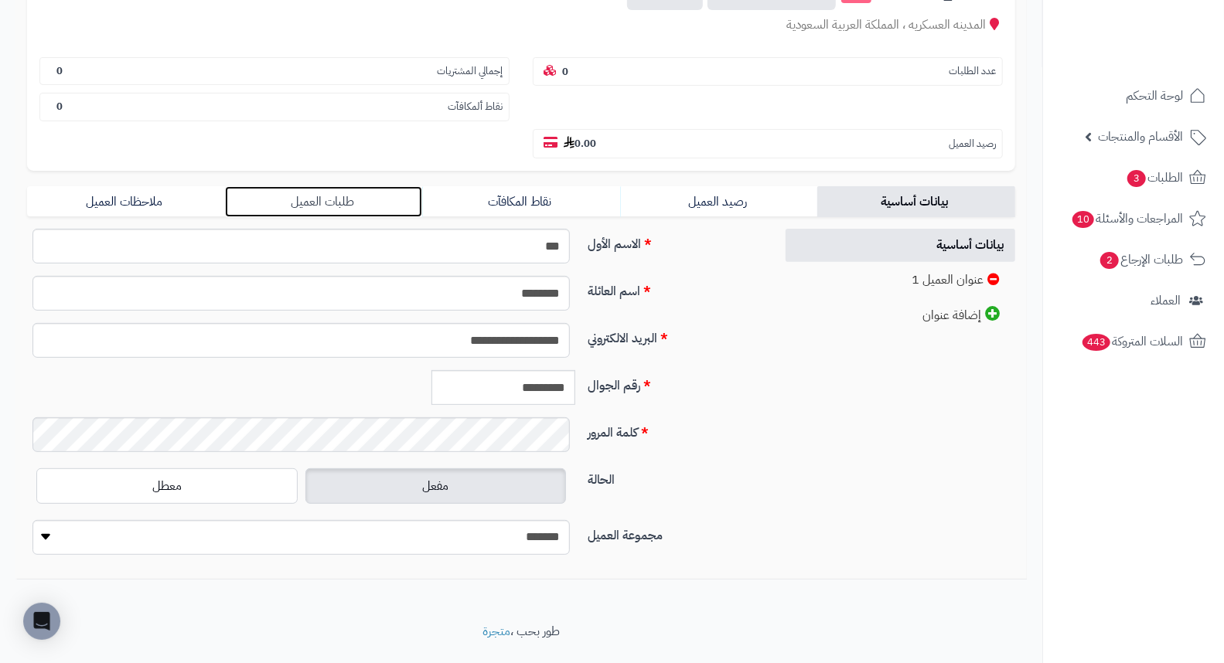
click at [288, 186] on link "طلبات العميل" at bounding box center [324, 201] width 198 height 31
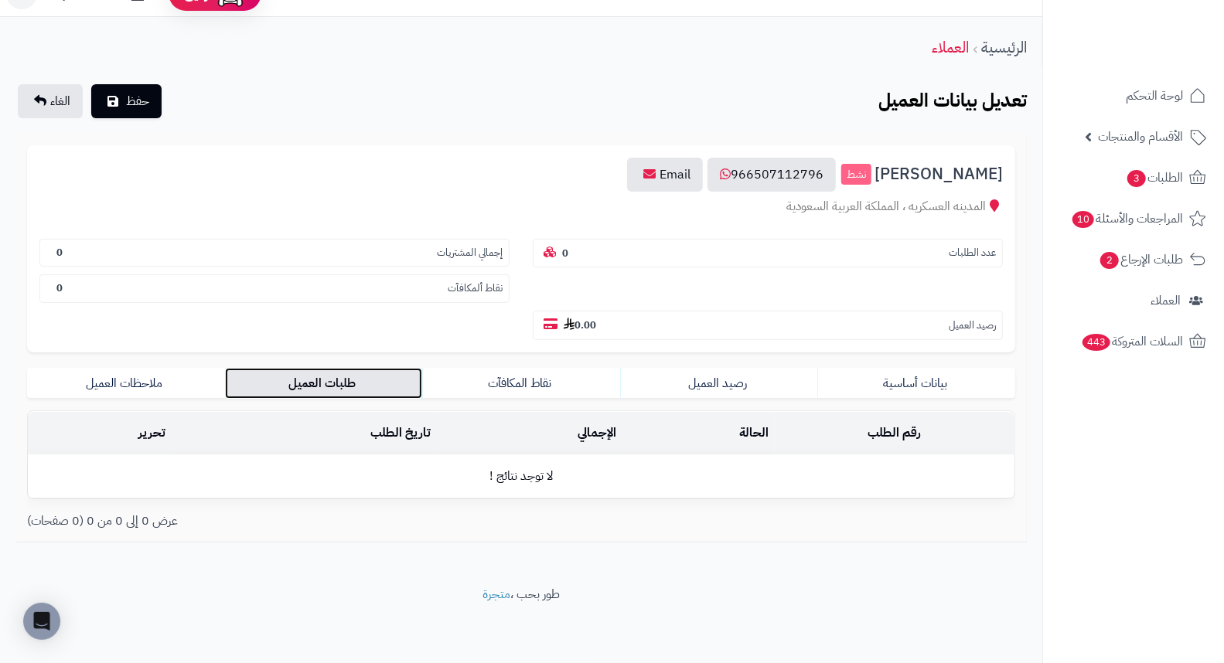
scroll to position [0, 0]
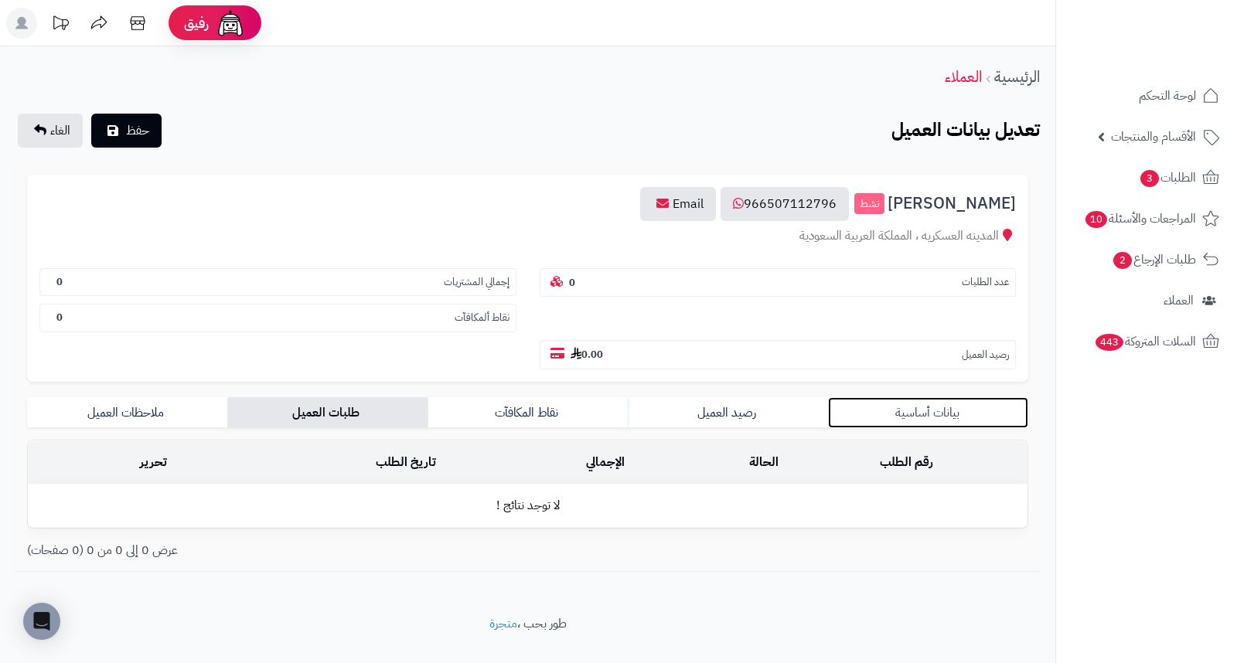
click at [929, 397] on link "بيانات أساسية" at bounding box center [928, 412] width 200 height 31
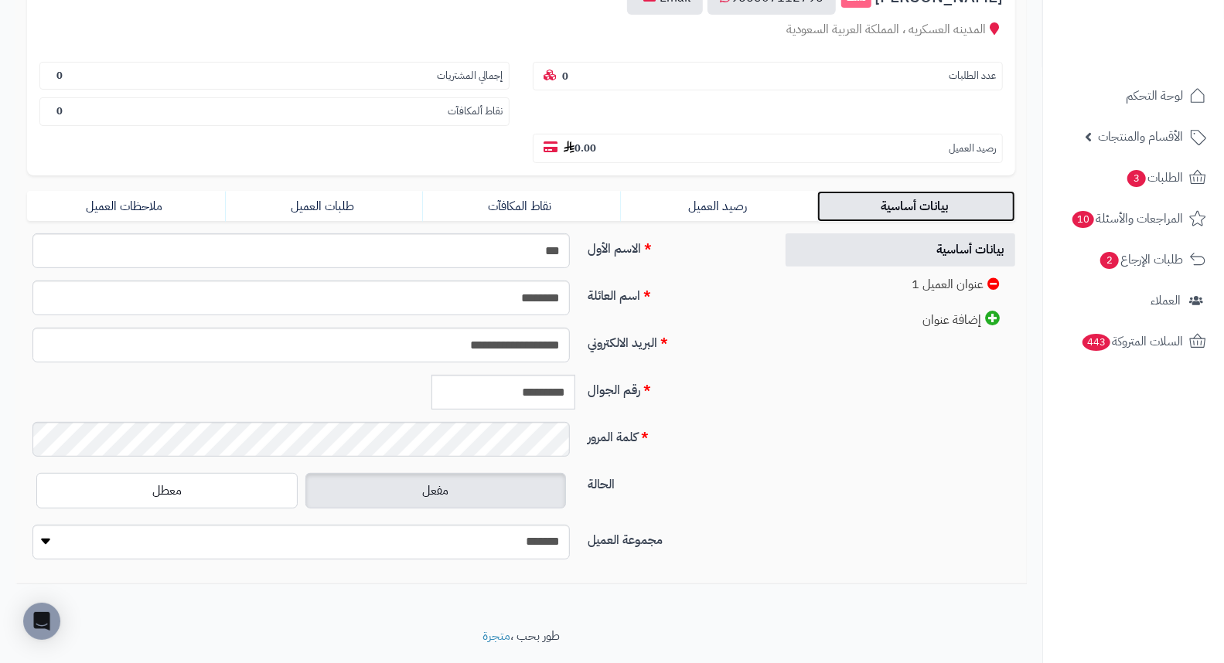
scroll to position [211, 0]
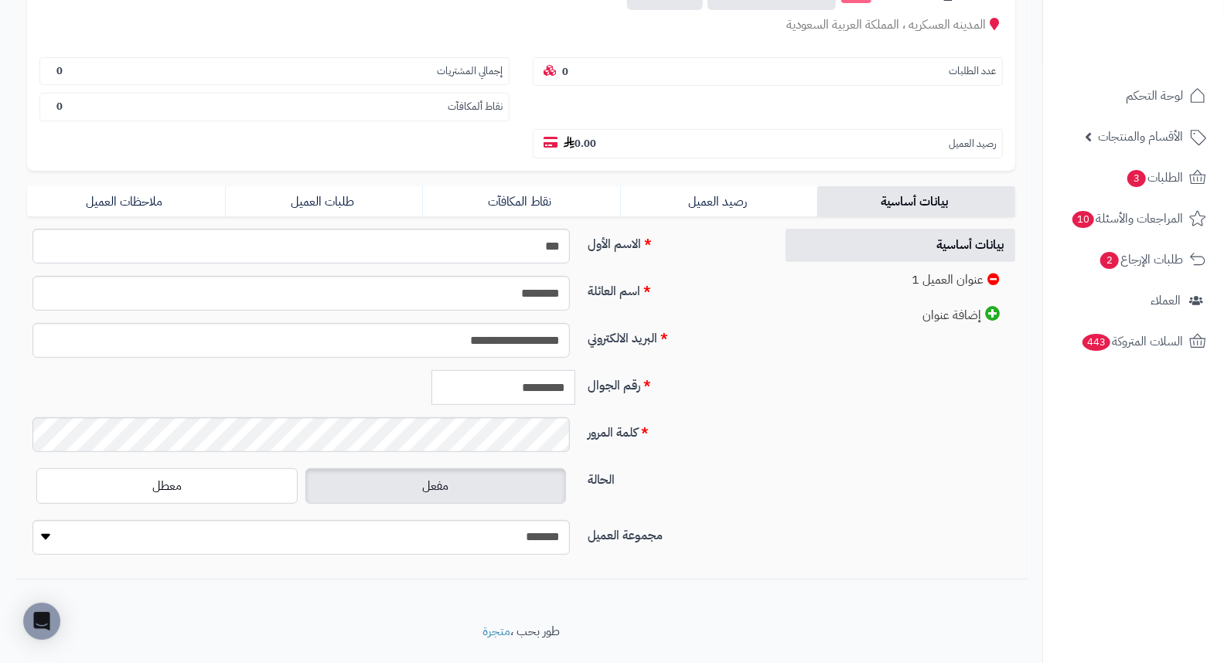
click at [509, 370] on input "*********" at bounding box center [503, 387] width 144 height 35
click at [507, 370] on input "*********" at bounding box center [503, 387] width 144 height 35
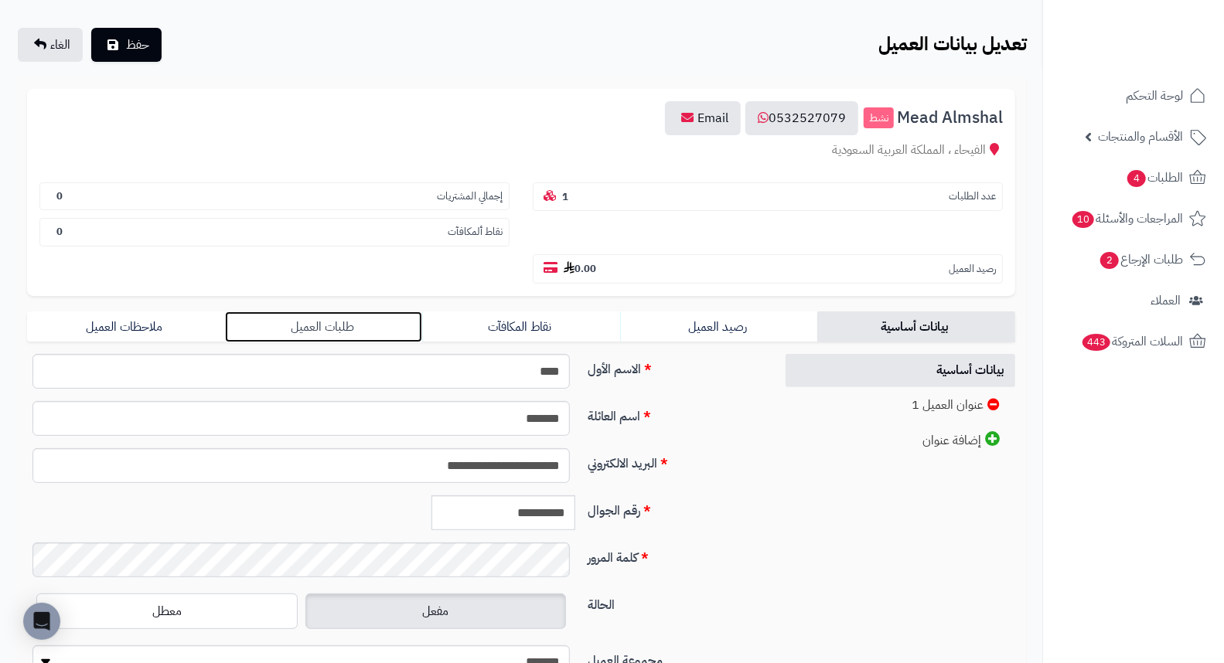
click at [349, 311] on link "طلبات العميل" at bounding box center [324, 326] width 198 height 31
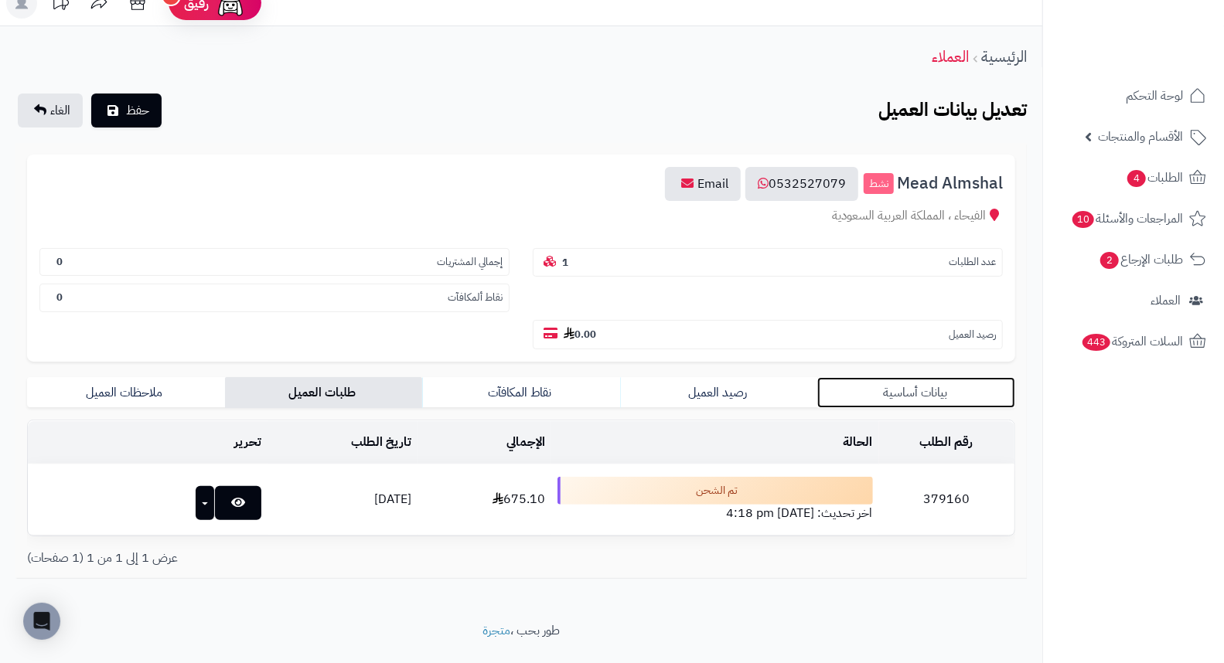
click at [924, 377] on link "بيانات أساسية" at bounding box center [916, 392] width 198 height 31
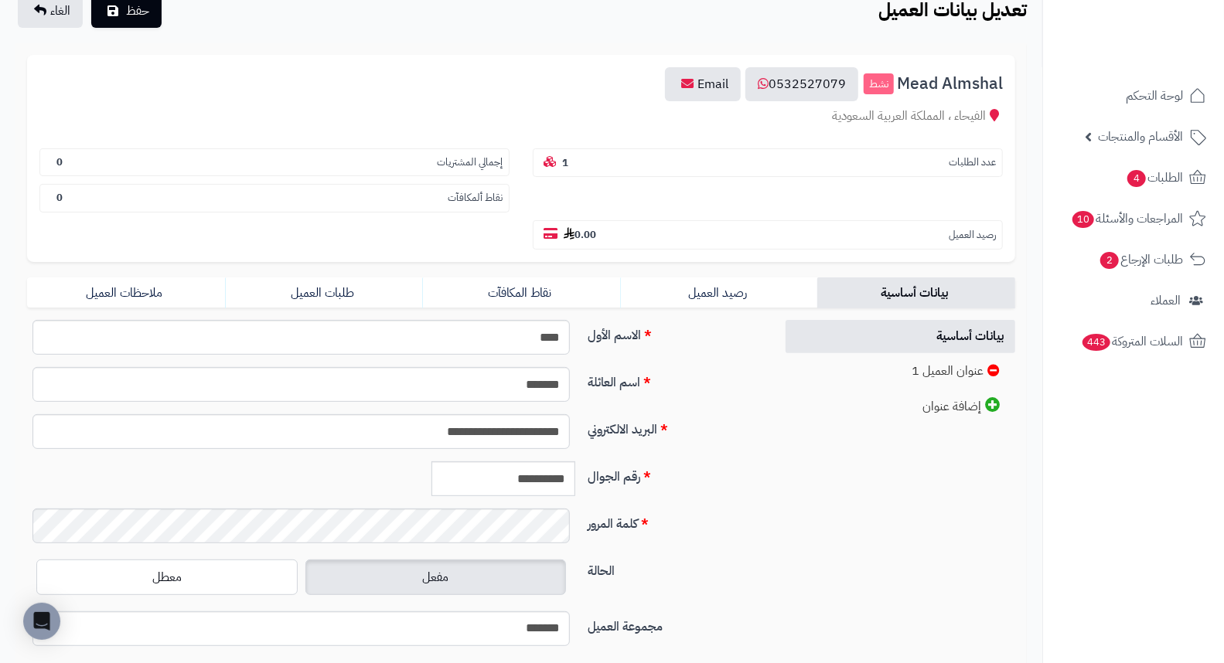
scroll to position [211, 0]
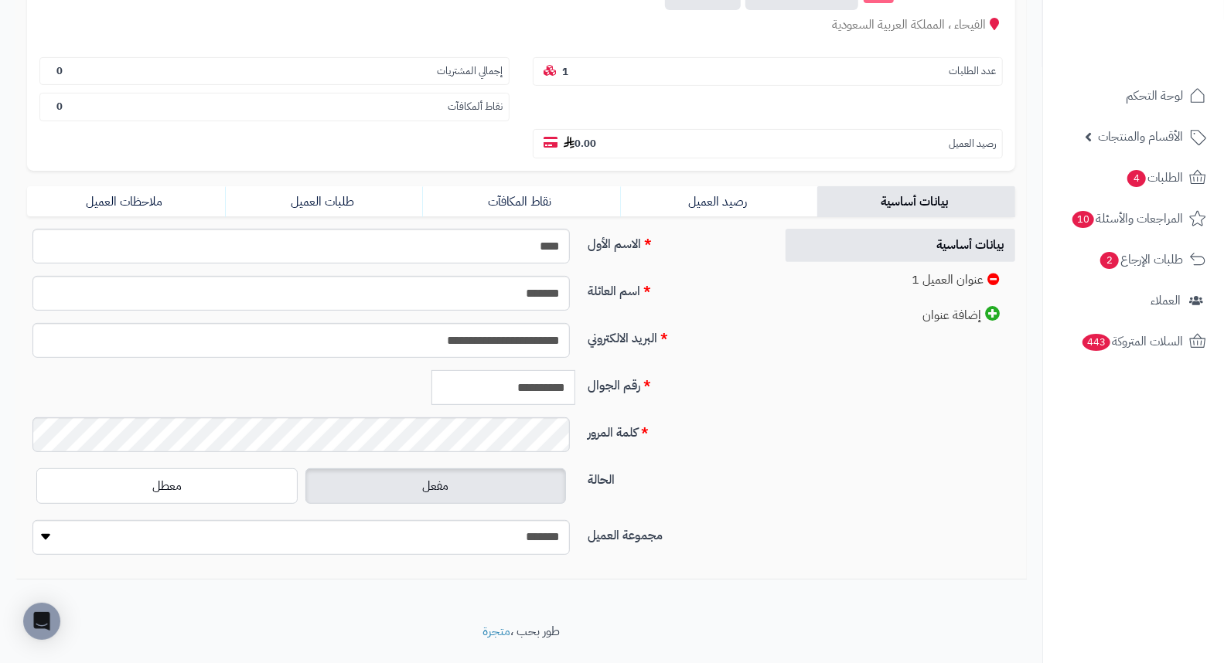
click at [485, 370] on input "**********" at bounding box center [503, 387] width 144 height 35
click at [318, 186] on link "طلبات العميل" at bounding box center [324, 201] width 198 height 31
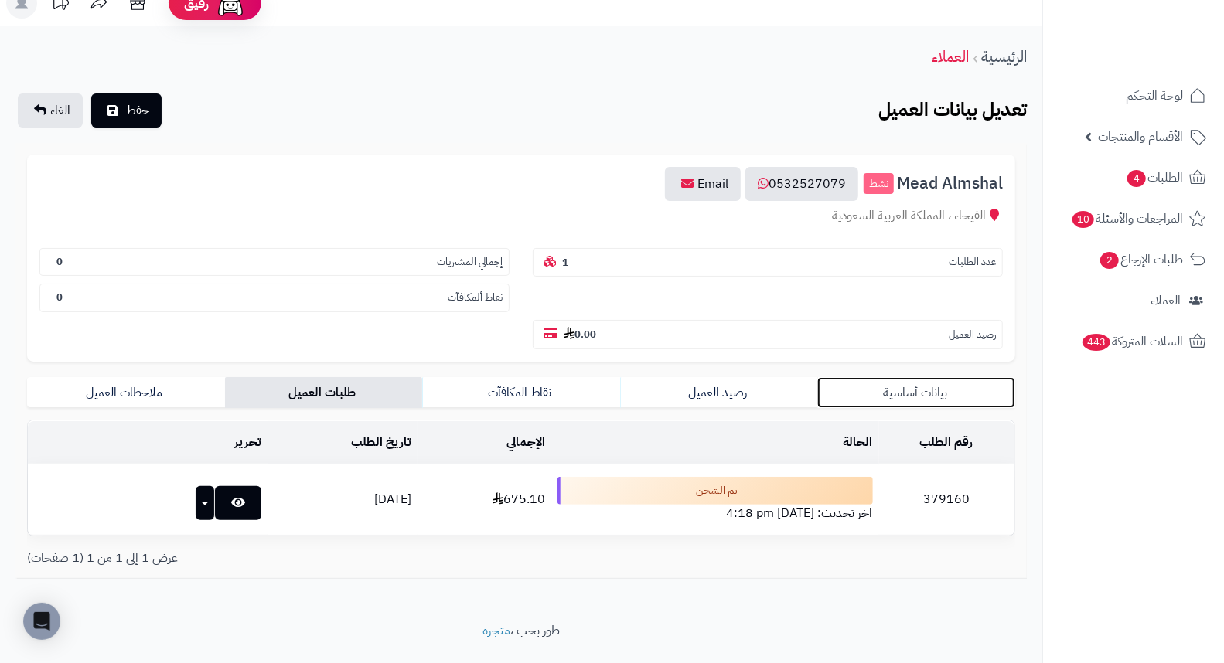
click at [945, 377] on link "بيانات أساسية" at bounding box center [916, 392] width 198 height 31
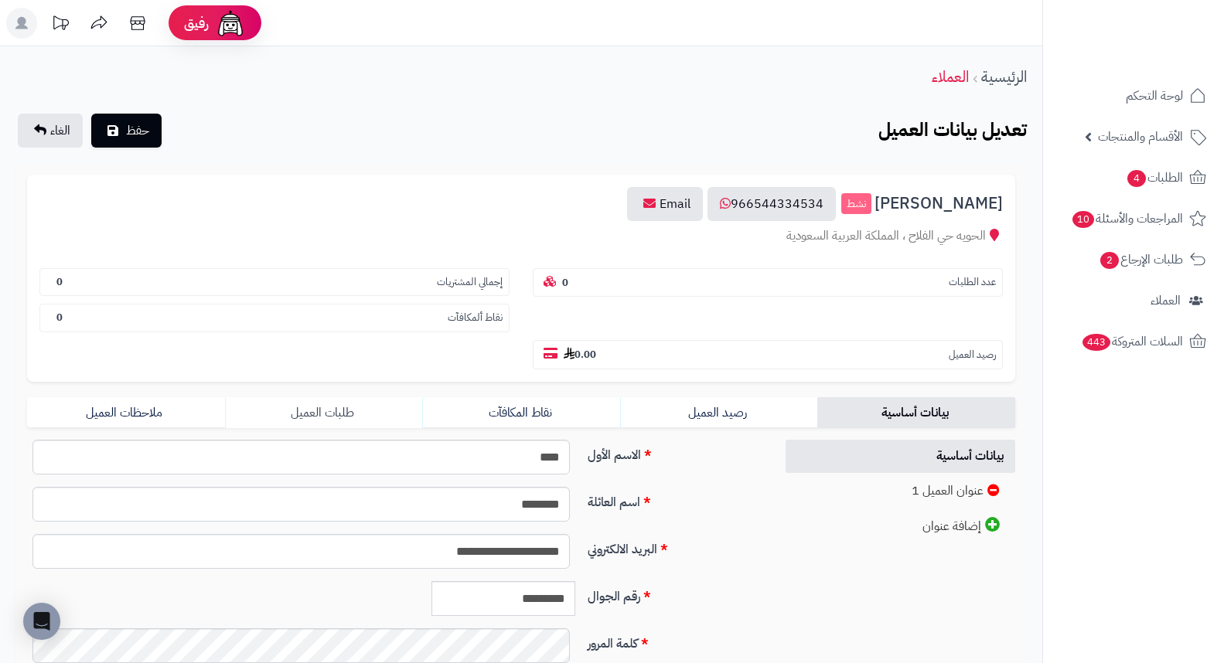
scroll to position [211, 0]
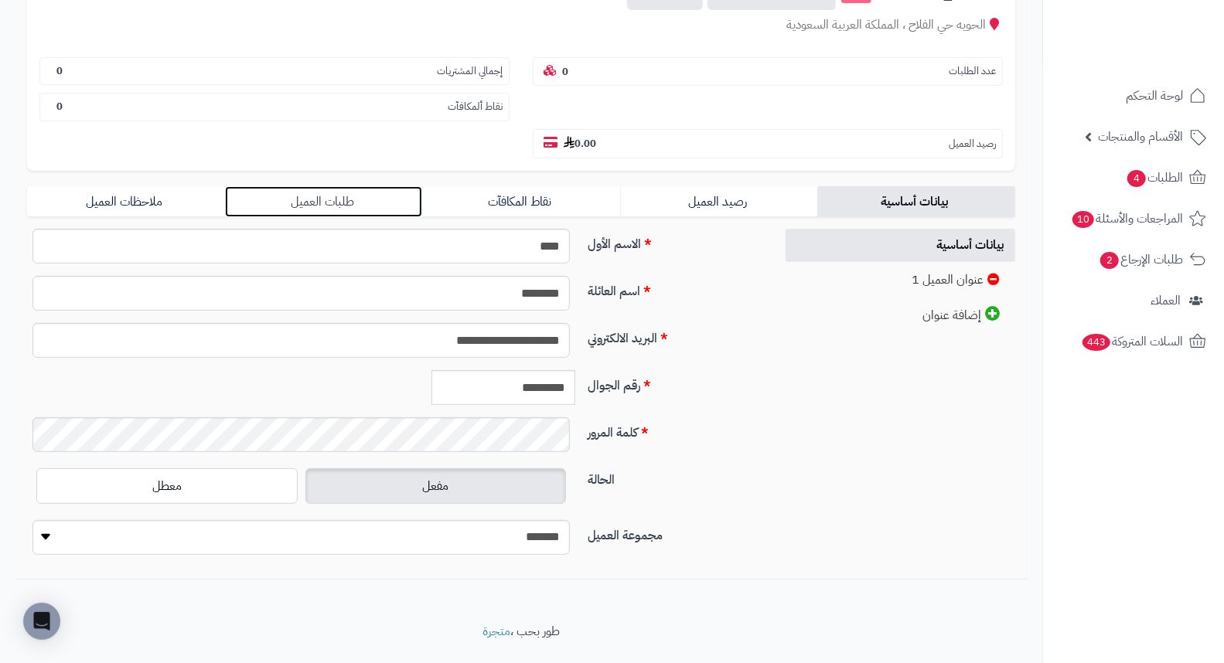
click at [345, 186] on link "طلبات العميل" at bounding box center [324, 201] width 198 height 31
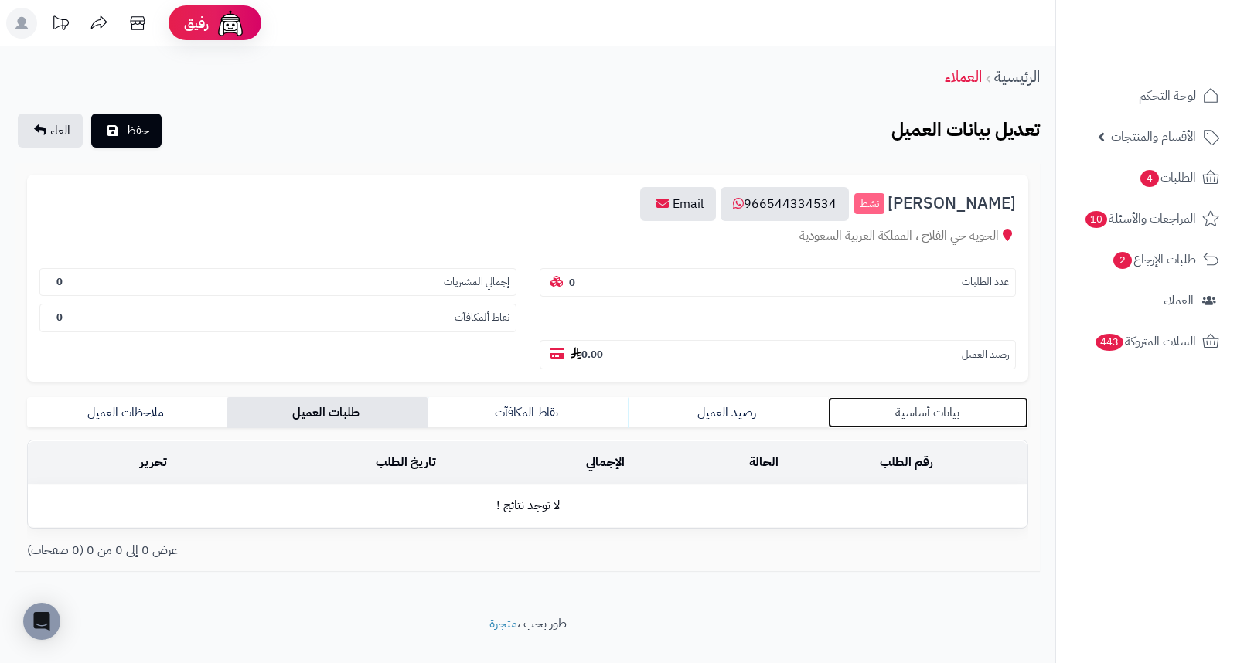
click at [925, 397] on link "بيانات أساسية" at bounding box center [928, 412] width 200 height 31
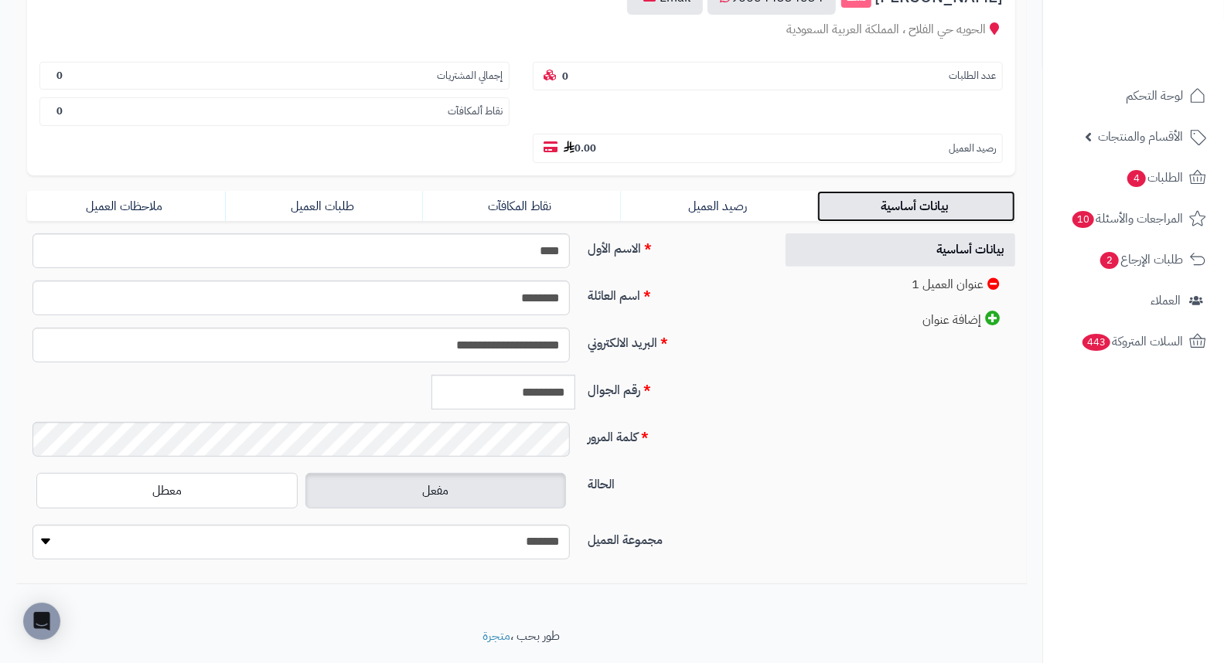
scroll to position [211, 0]
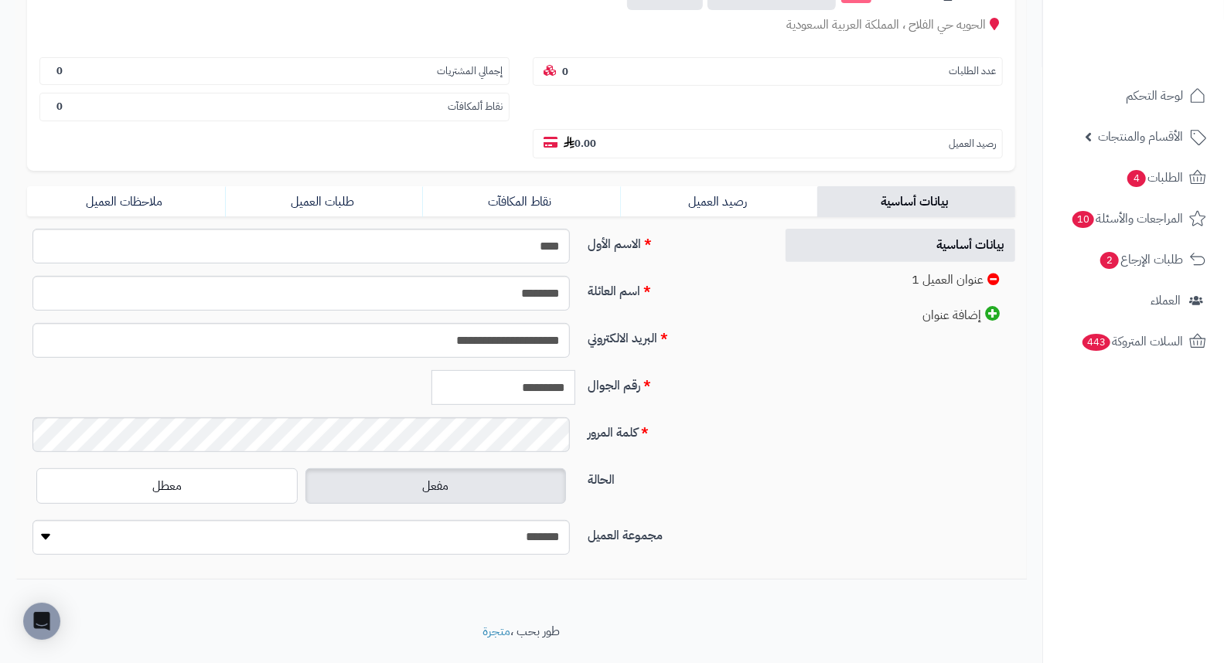
click at [545, 370] on input "*********" at bounding box center [503, 387] width 144 height 35
click at [543, 370] on input "*********" at bounding box center [503, 387] width 144 height 35
click at [327, 186] on link "طلبات العميل" at bounding box center [324, 201] width 198 height 31
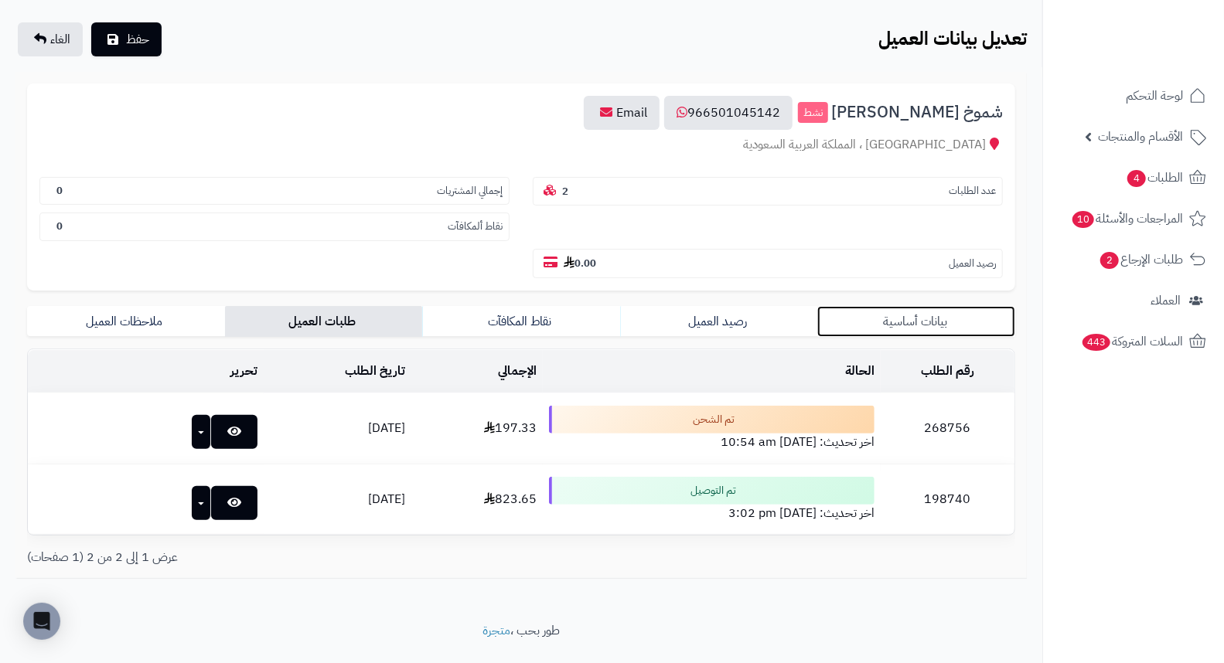
click at [907, 306] on link "بيانات أساسية" at bounding box center [916, 321] width 198 height 31
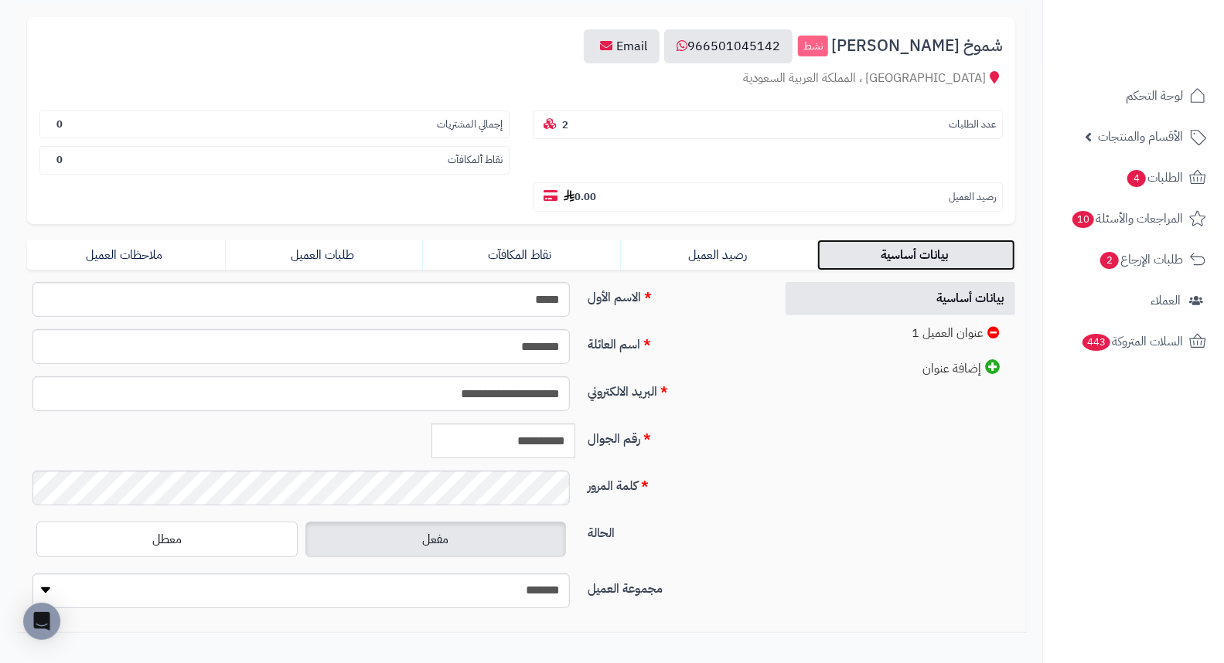
scroll to position [211, 0]
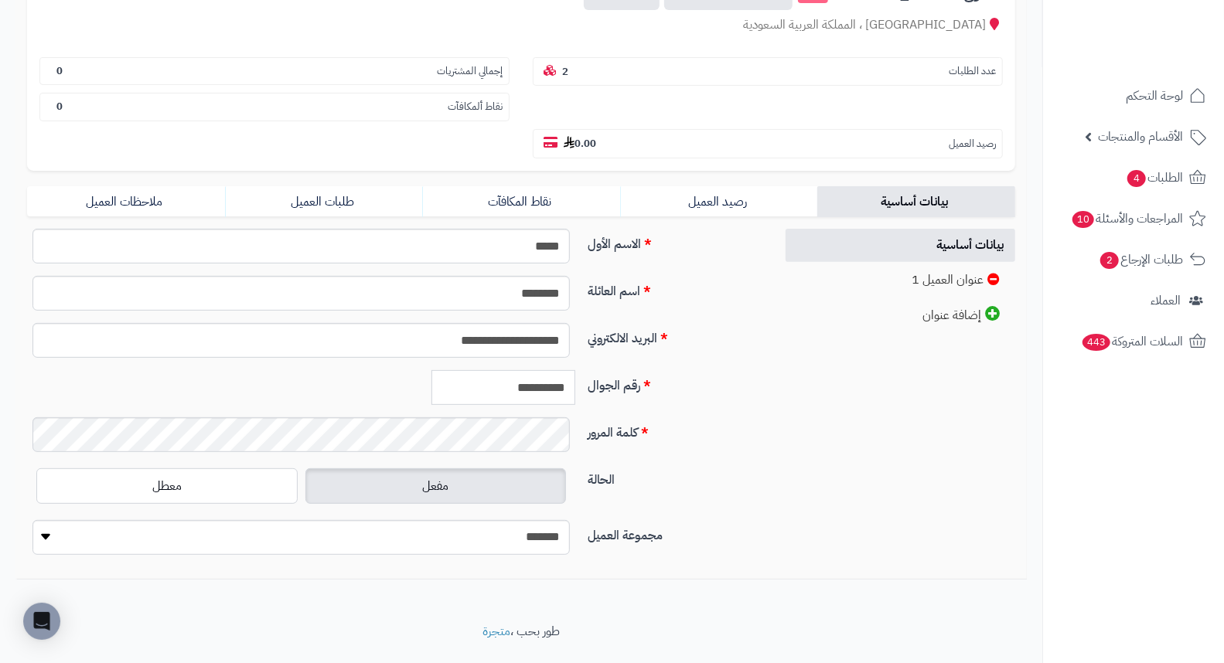
click at [546, 370] on input "**********" at bounding box center [503, 387] width 144 height 35
